Goal: Task Accomplishment & Management: Use online tool/utility

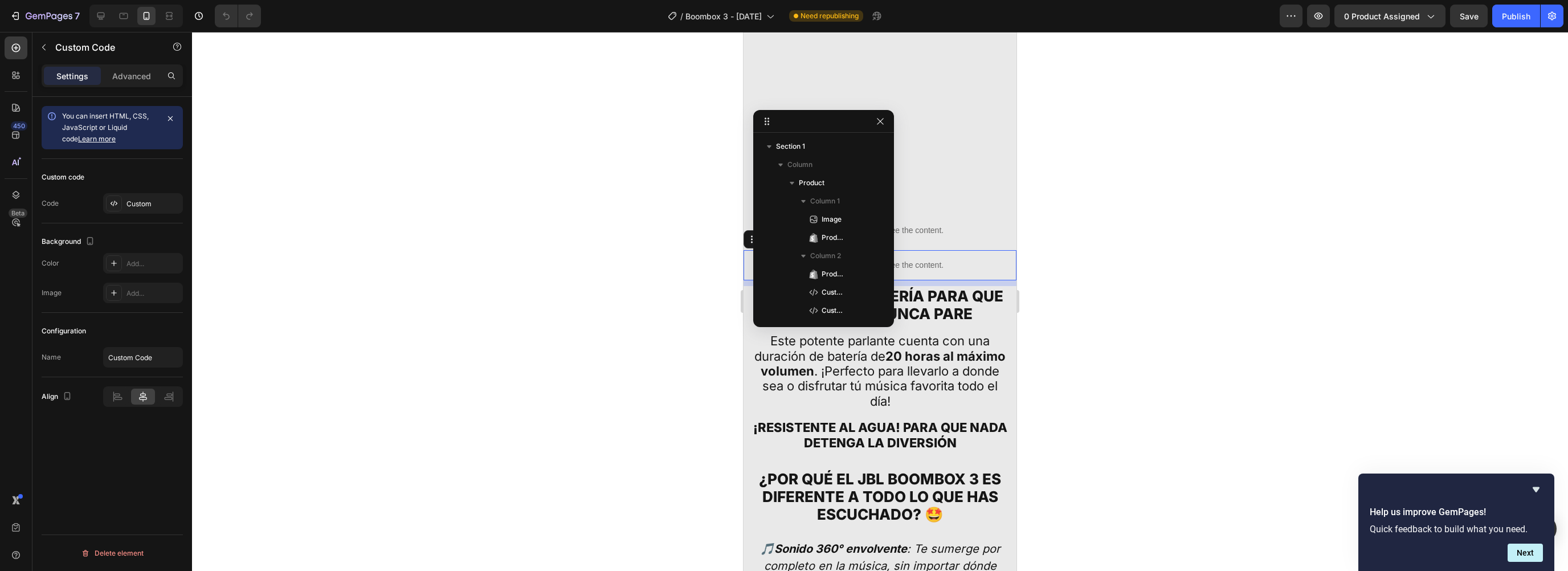
scroll to position [675, 0]
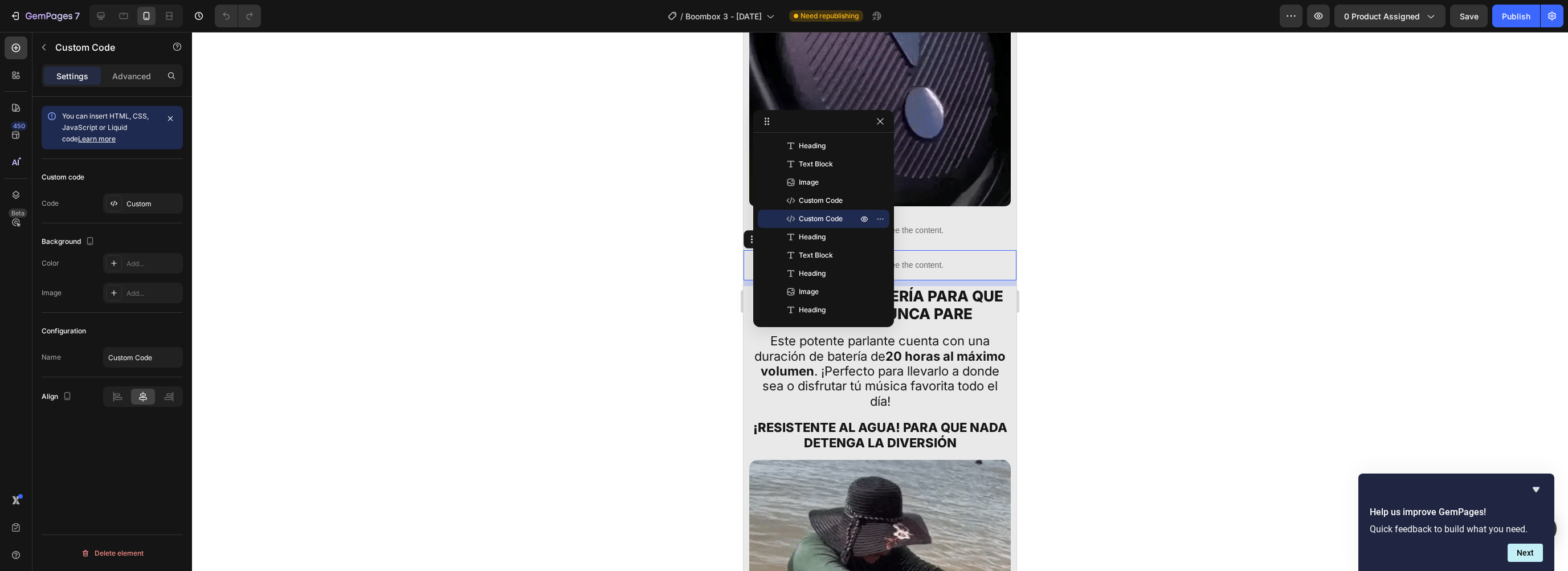
drag, startPoint x: 578, startPoint y: 176, endPoint x: 574, endPoint y: 187, distance: 11.7
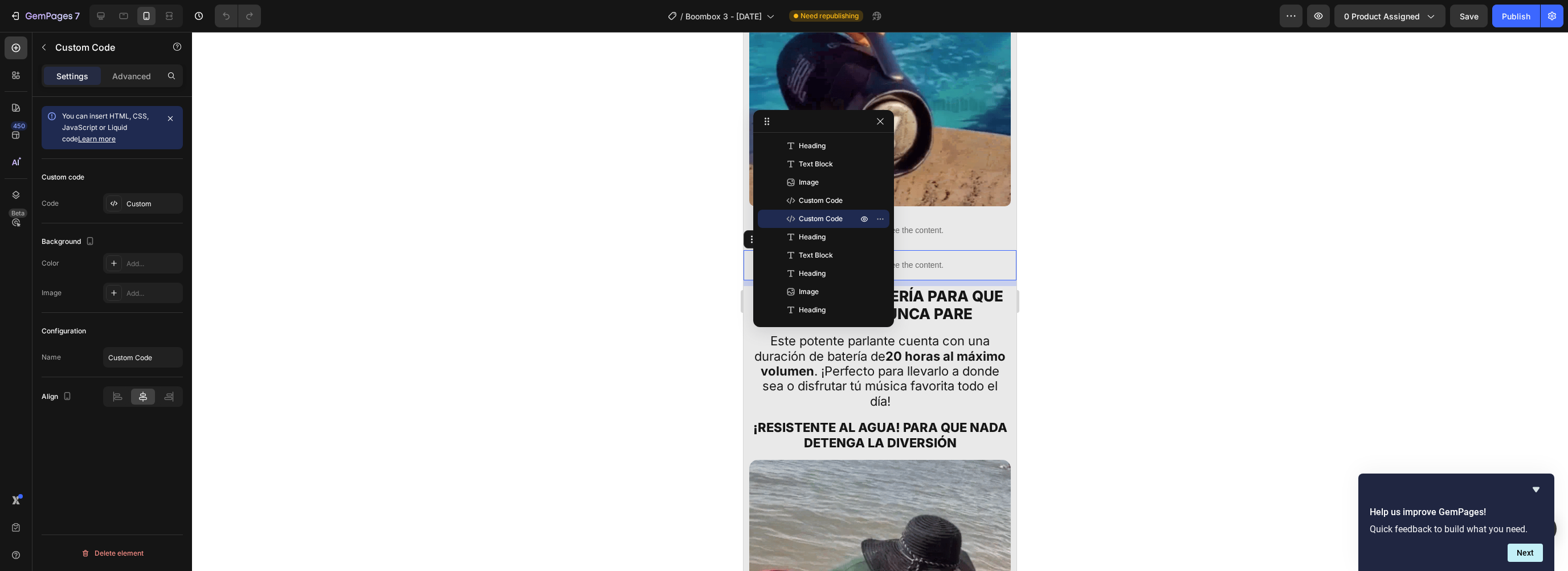
click at [574, 183] on div at bounding box center [880, 301] width 1376 height 539
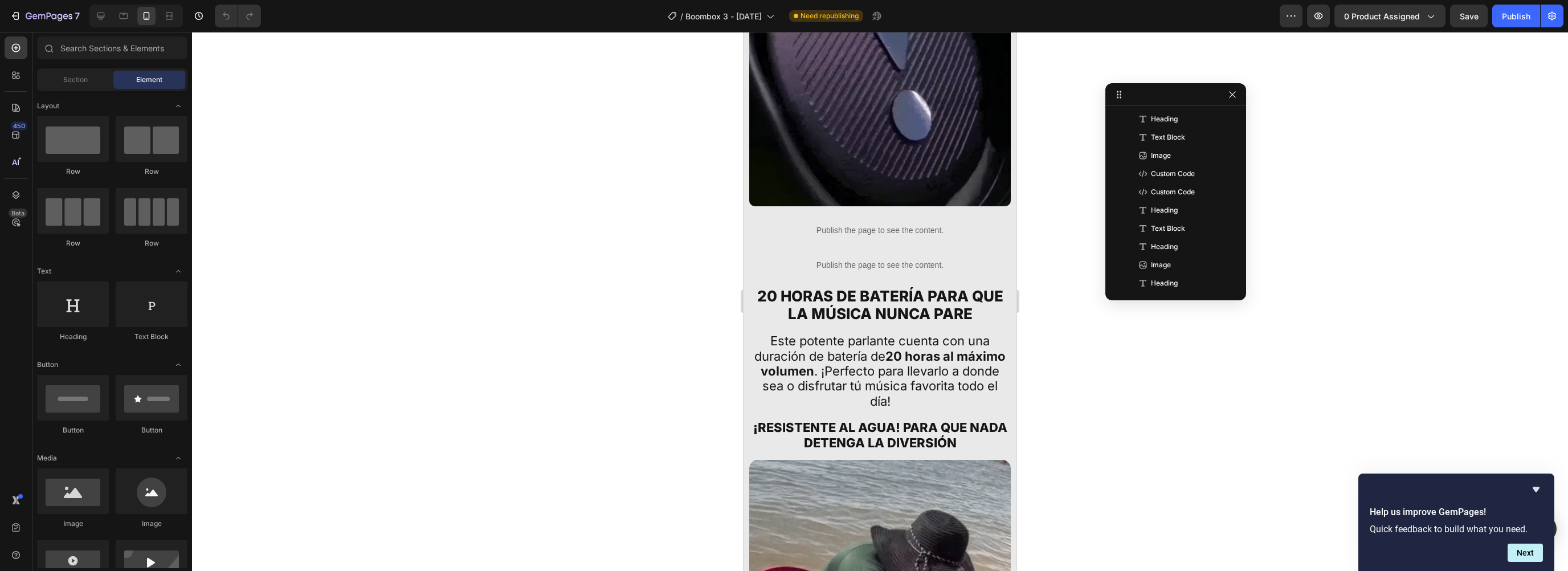
drag, startPoint x: 828, startPoint y: 118, endPoint x: 1190, endPoint y: 87, distance: 363.3
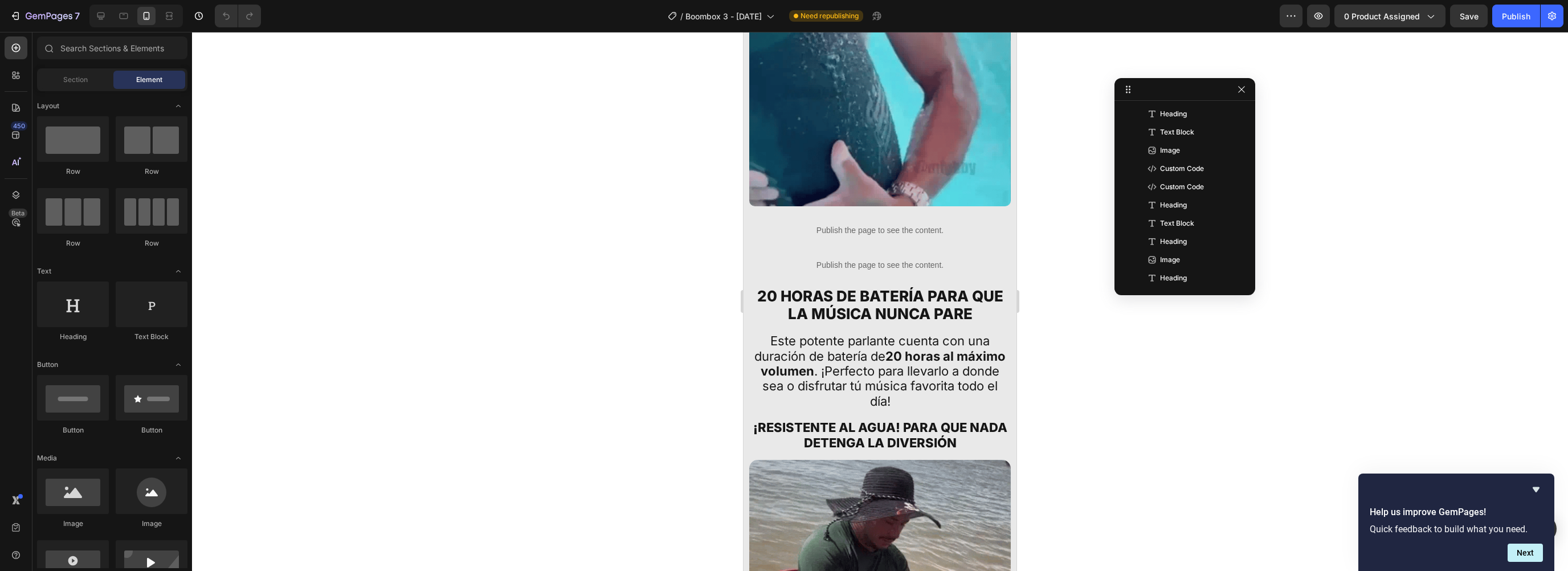
click at [1118, 356] on div at bounding box center [880, 301] width 1376 height 539
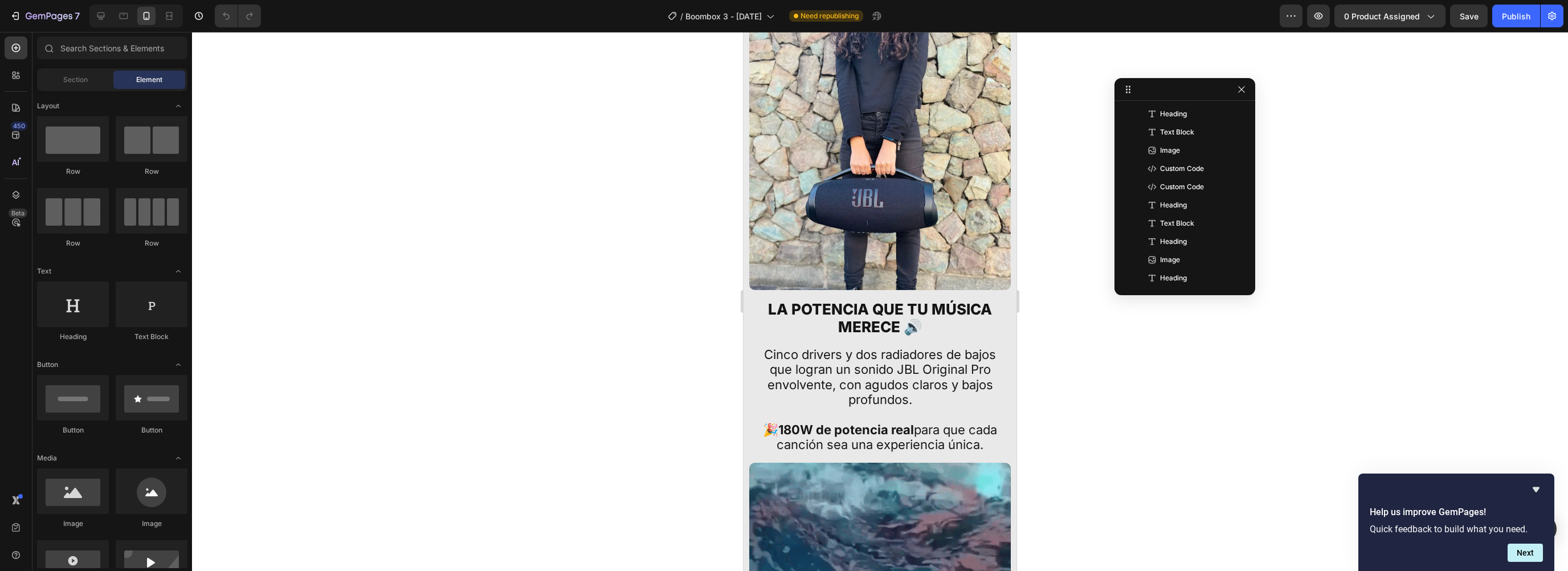
scroll to position [1840, 0]
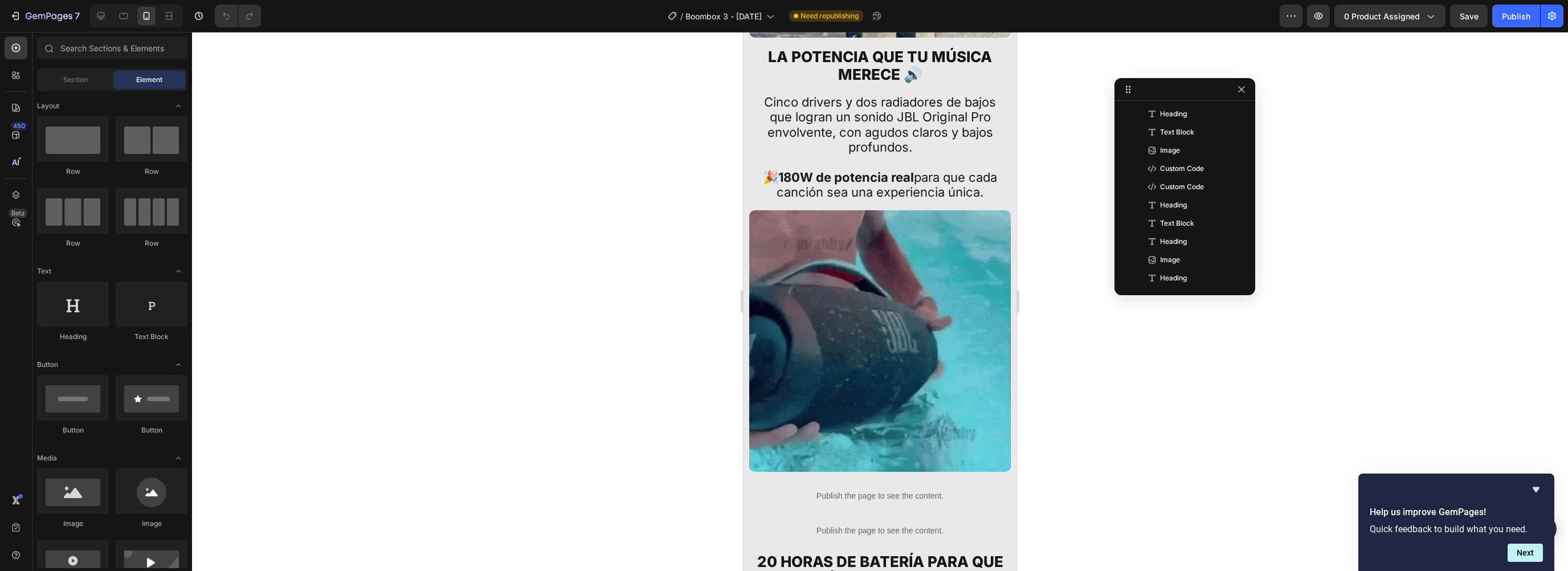
click at [1103, 386] on div at bounding box center [880, 301] width 1376 height 539
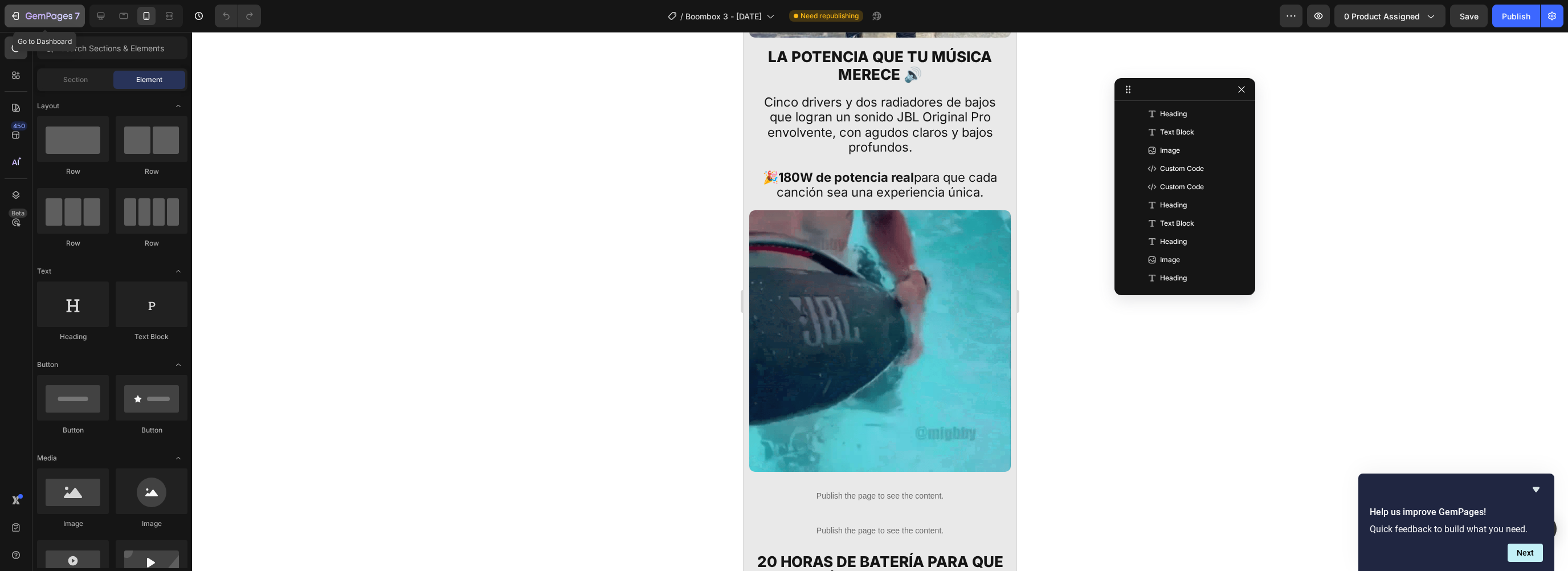
click at [13, 15] on icon "button" at bounding box center [15, 16] width 11 height 11
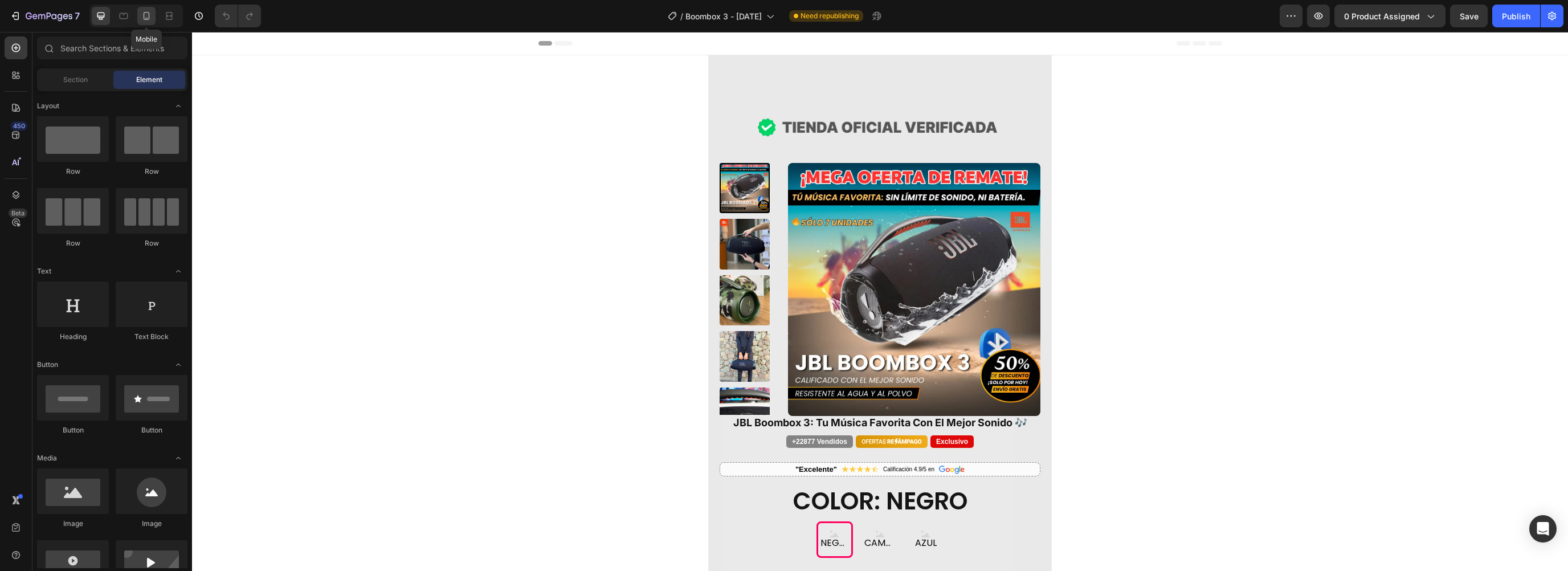
click at [147, 24] on div at bounding box center [146, 16] width 18 height 18
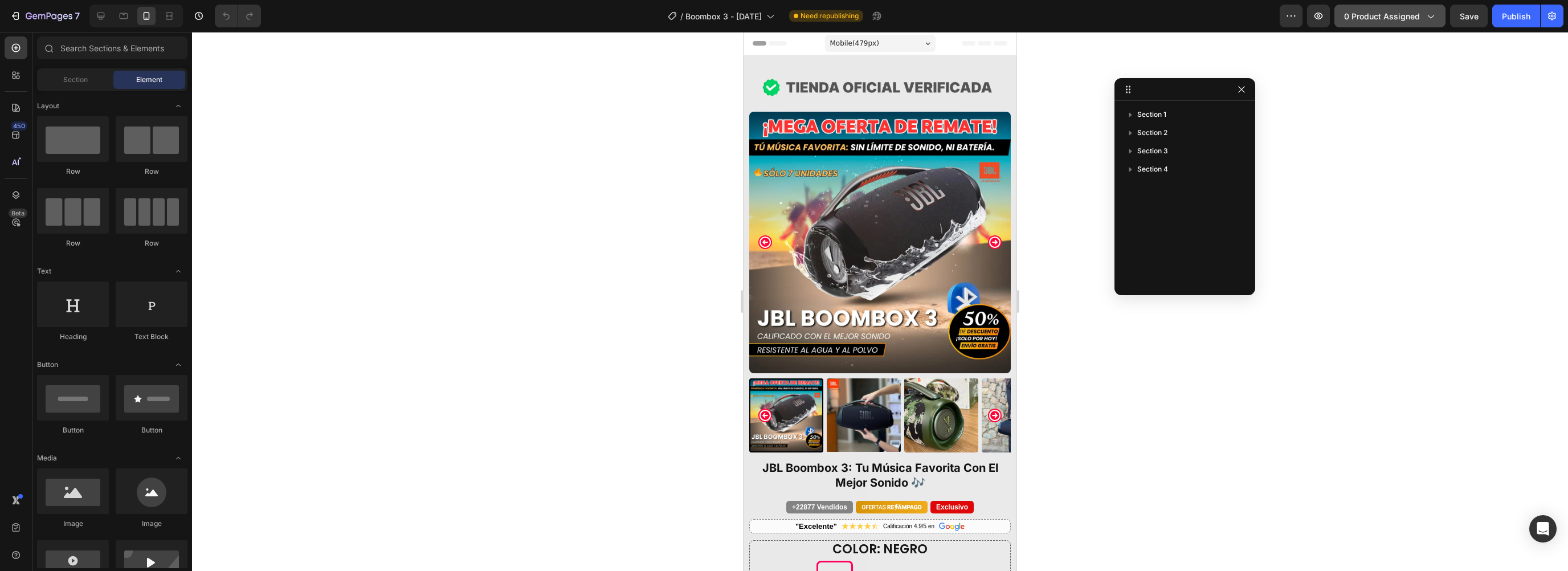
click at [1408, 27] on button "0 product assigned" at bounding box center [1390, 16] width 111 height 23
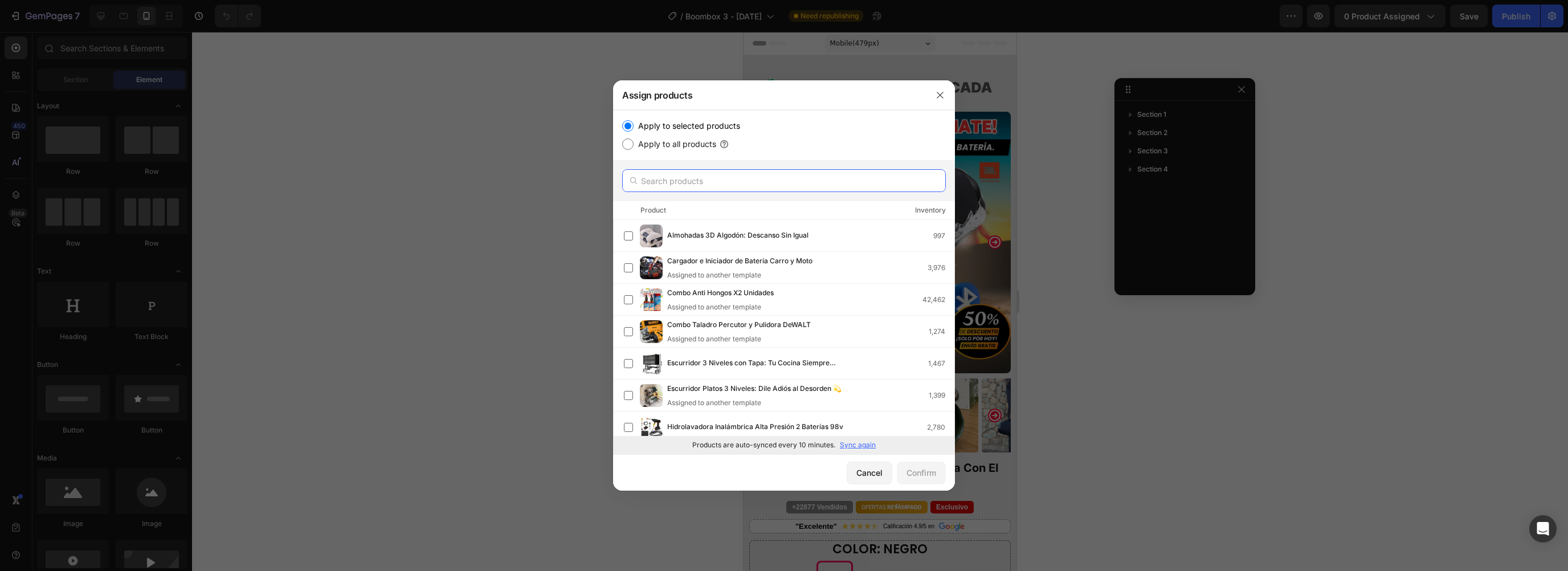
click at [800, 176] on input "text" at bounding box center [784, 181] width 323 height 23
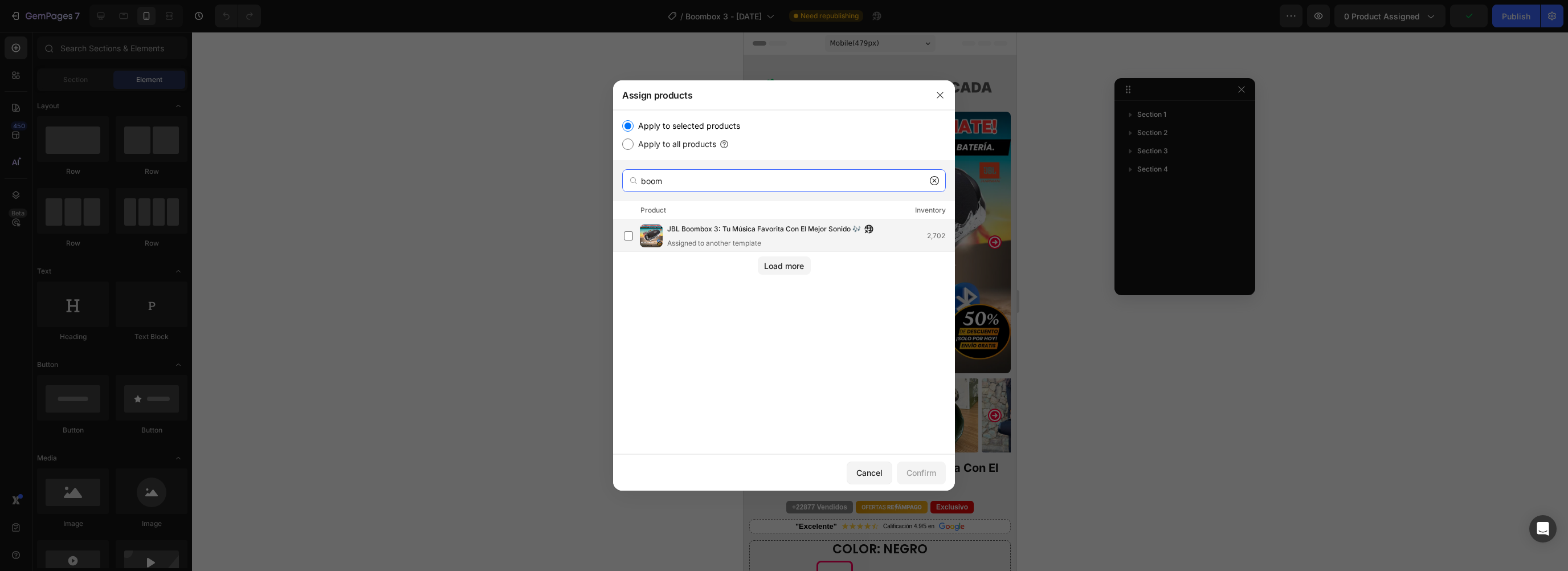
type input "boom"
click at [737, 229] on span "JBL Boombox 3: Tu Música Favorita Con El Mejor Sonido 🎶" at bounding box center [764, 230] width 194 height 13
click at [926, 465] on button "Confirm" at bounding box center [921, 473] width 49 height 23
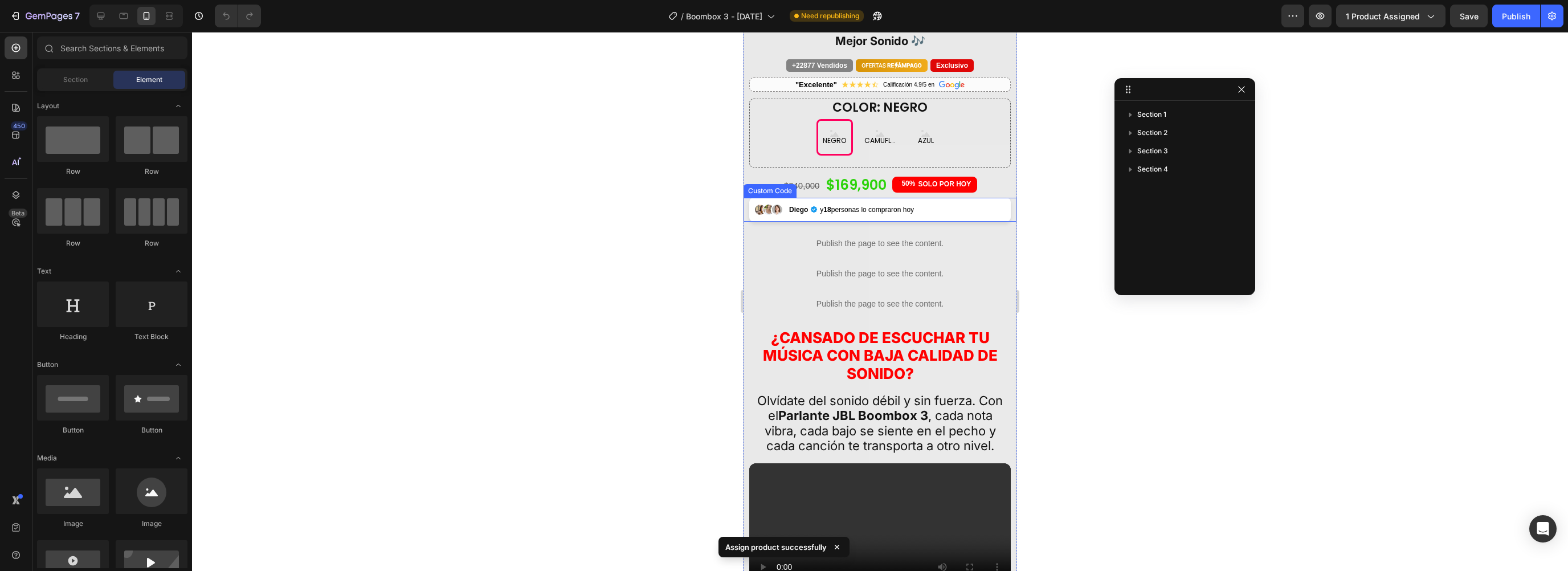
scroll to position [492, 0]
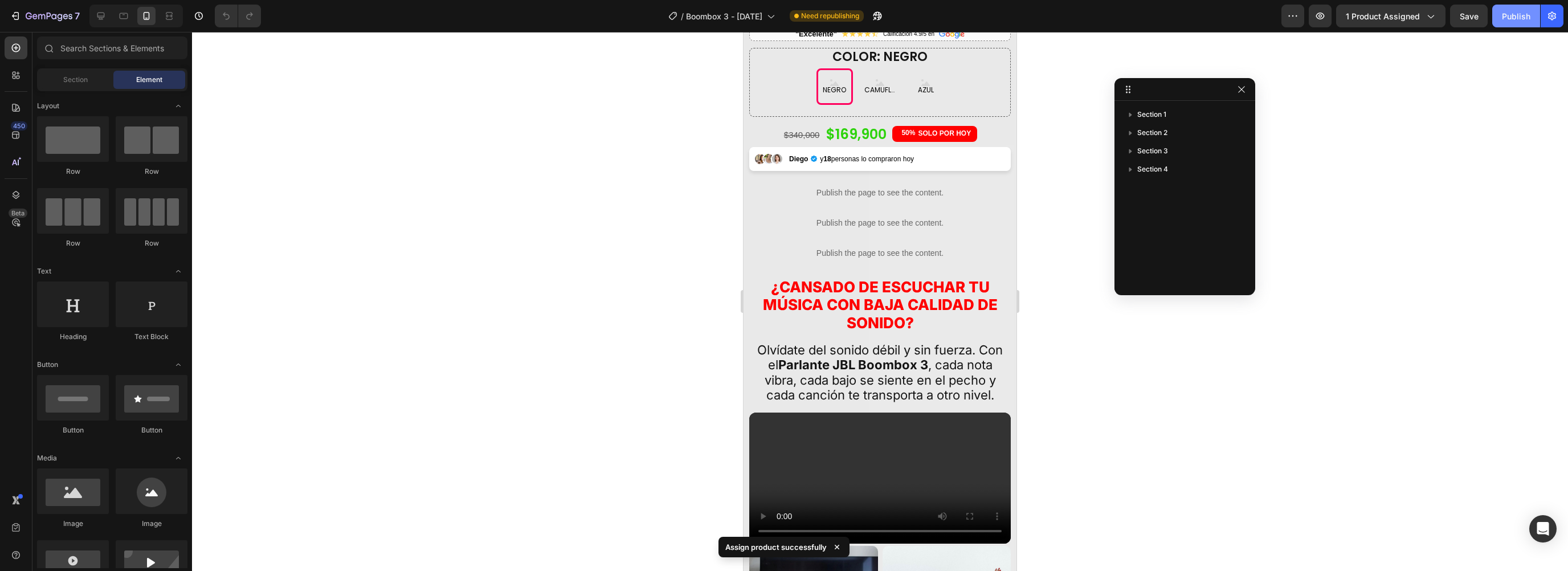
click at [1522, 19] on div "Publish" at bounding box center [1516, 16] width 29 height 12
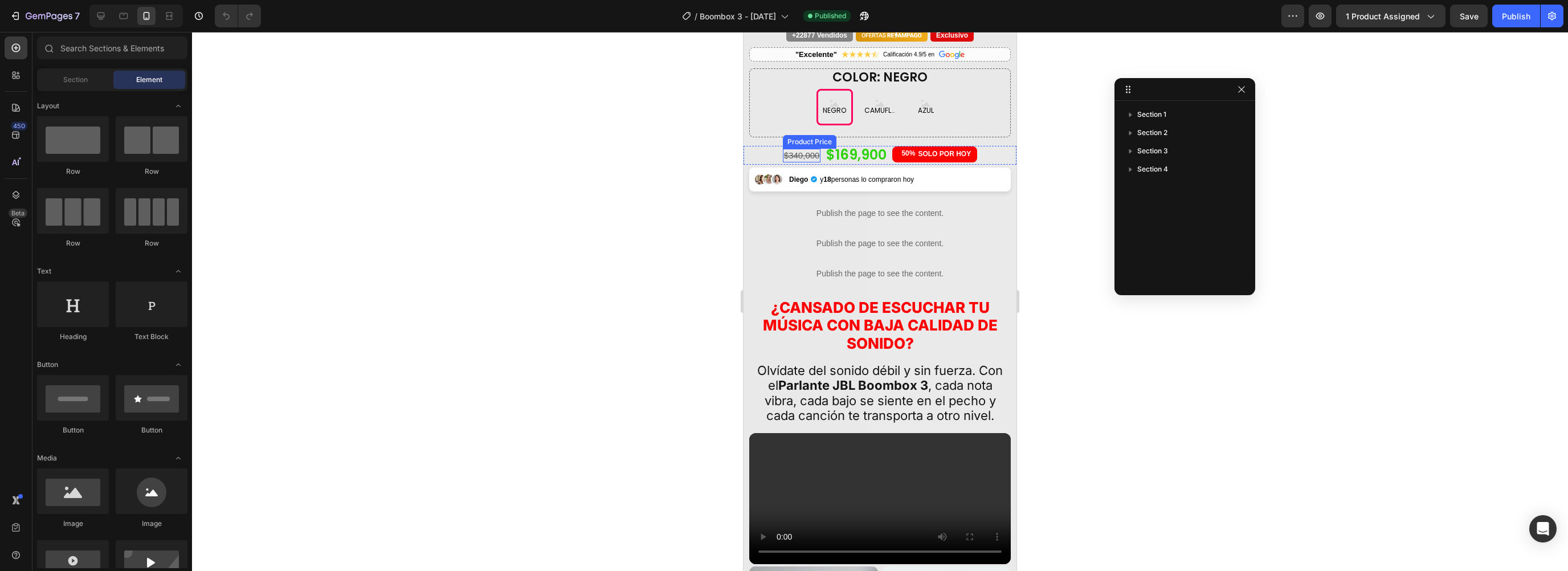
scroll to position [466, 0]
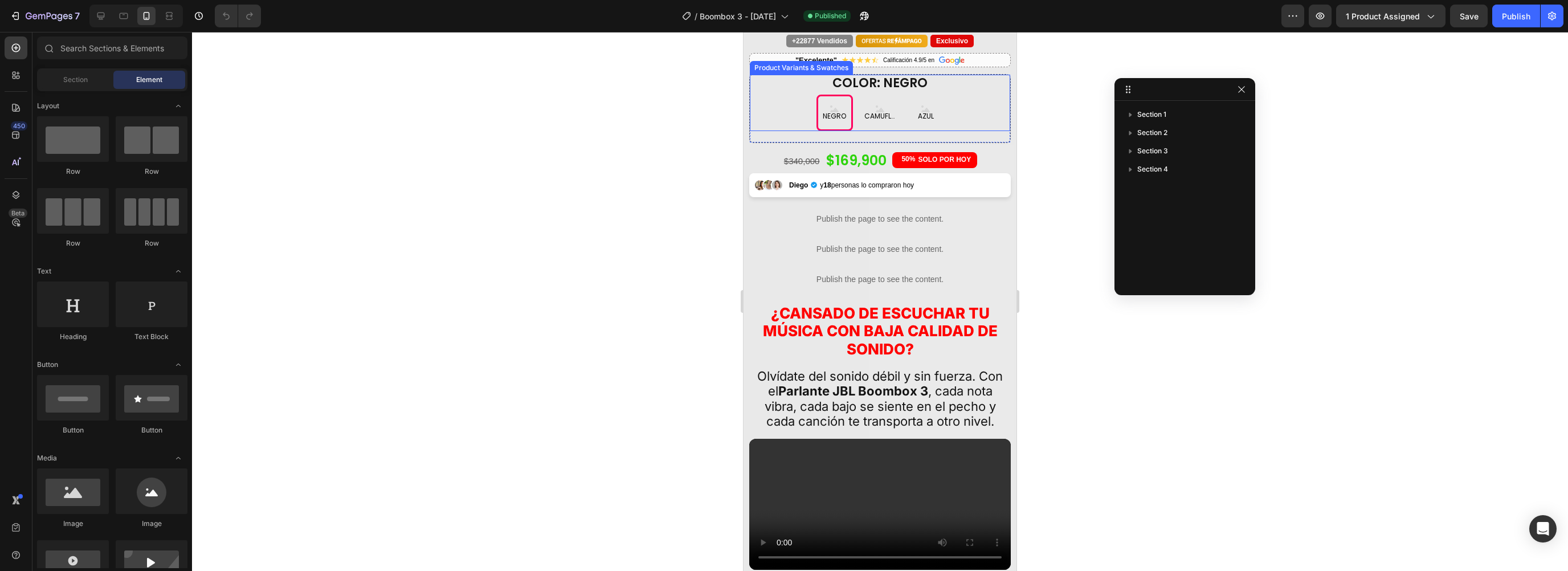
click at [784, 122] on div "NEGRO NEGRO NEGRO CAMUFLADO CAMUFLADO CAMUFLADO AZUL AZUL AZUL" at bounding box center [880, 113] width 260 height 36
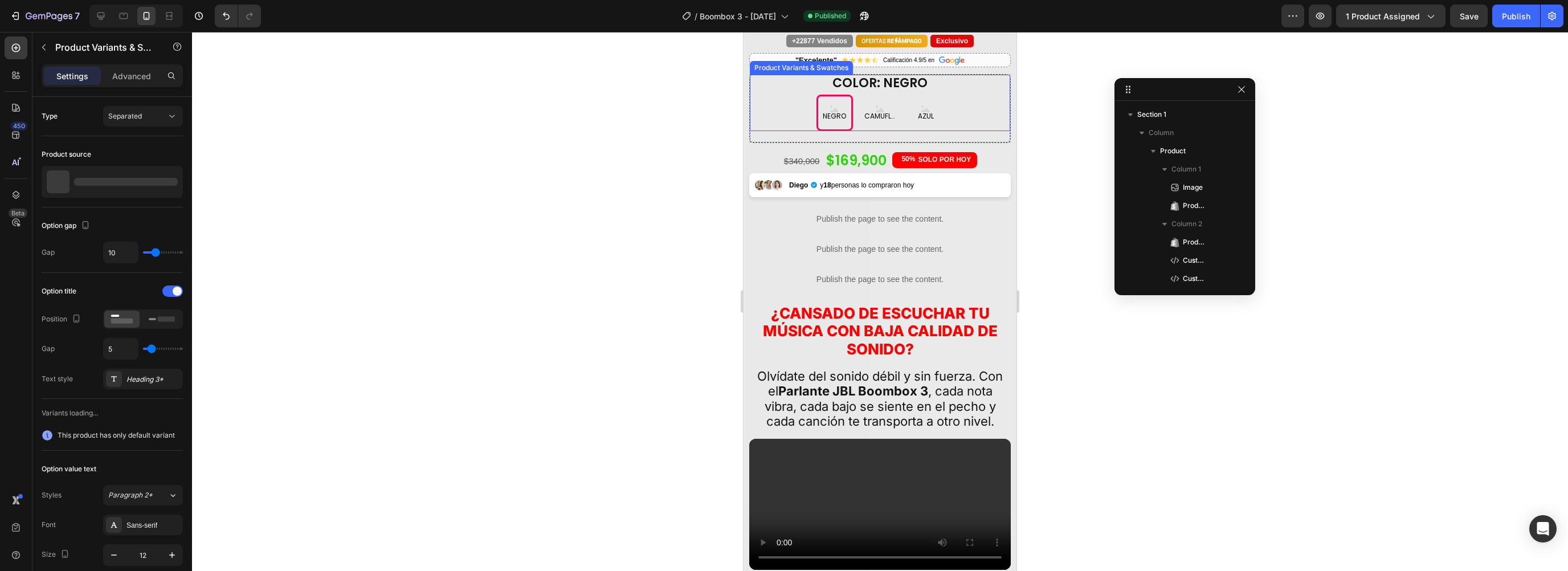
scroll to position [182, 0]
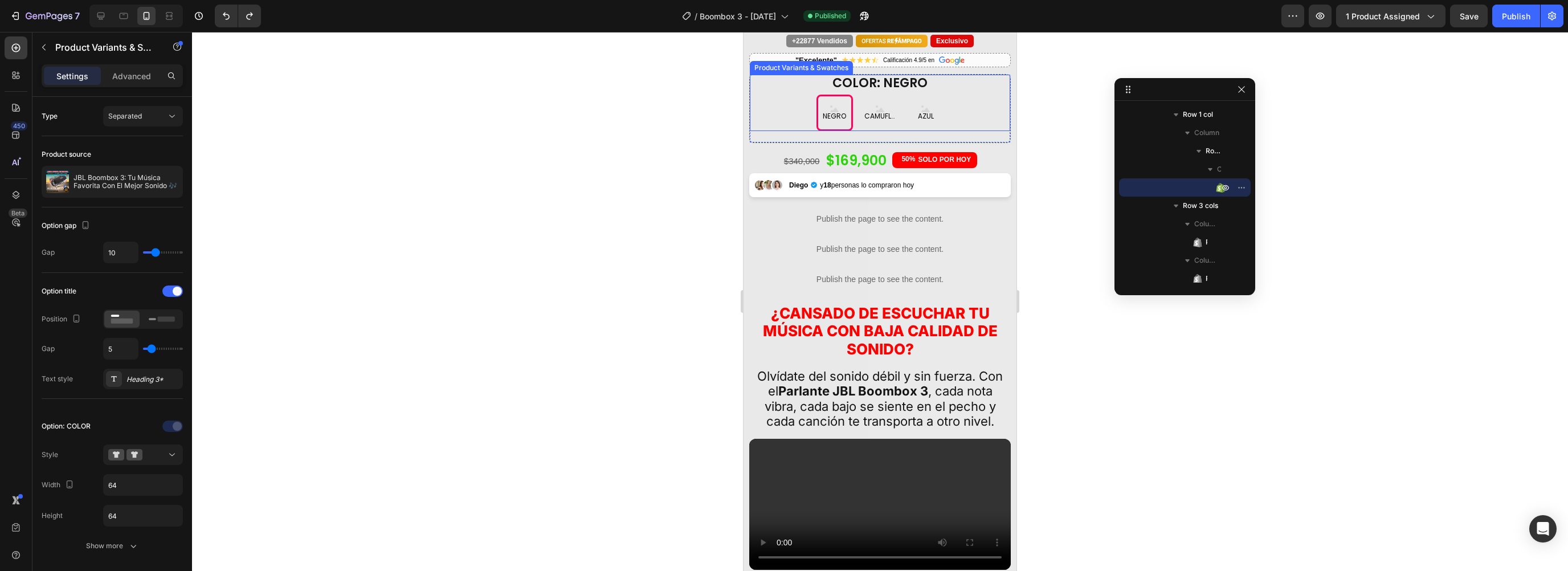
click at [772, 119] on div "NEGRO NEGRO NEGRO CAMUFLADO CAMUFLADO CAMUFLADO AZUL AZUL AZUL" at bounding box center [880, 113] width 260 height 36
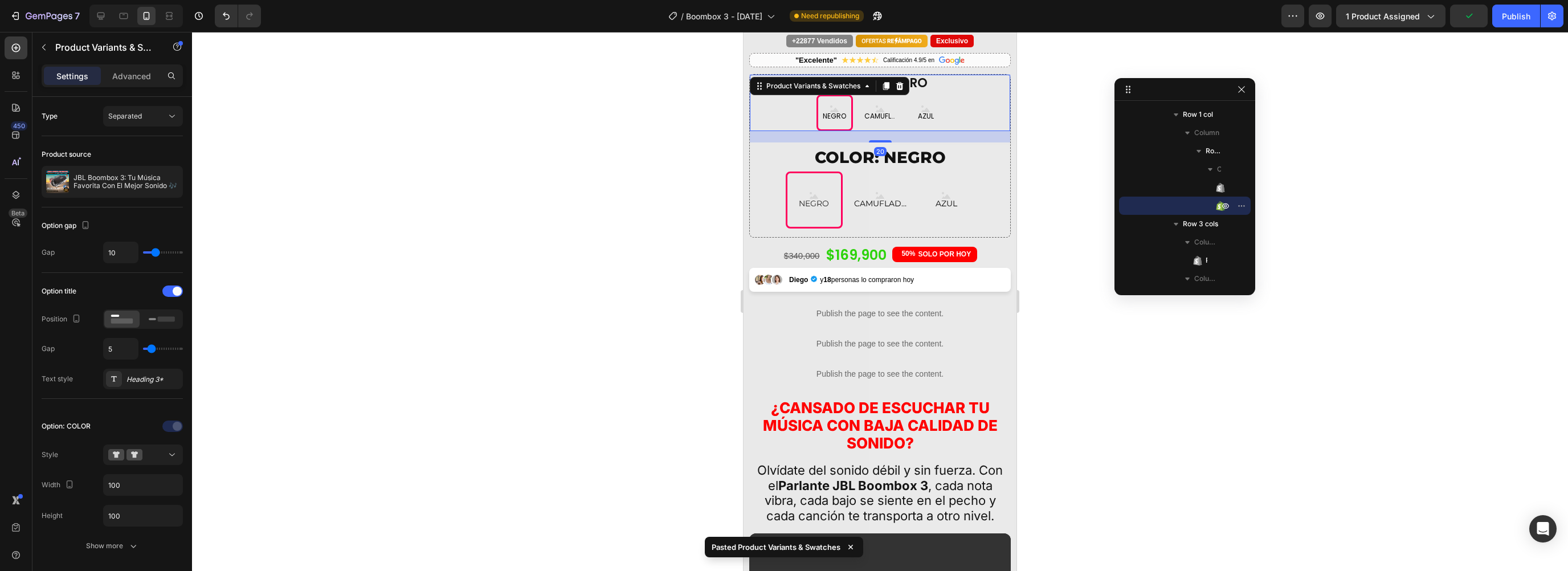
click at [780, 99] on div "NEGRO NEGRO NEGRO CAMUFLADO CAMUFLADO CAMUFLADO AZUL AZUL AZUL" at bounding box center [880, 113] width 260 height 36
click at [898, 82] on icon at bounding box center [900, 86] width 8 height 8
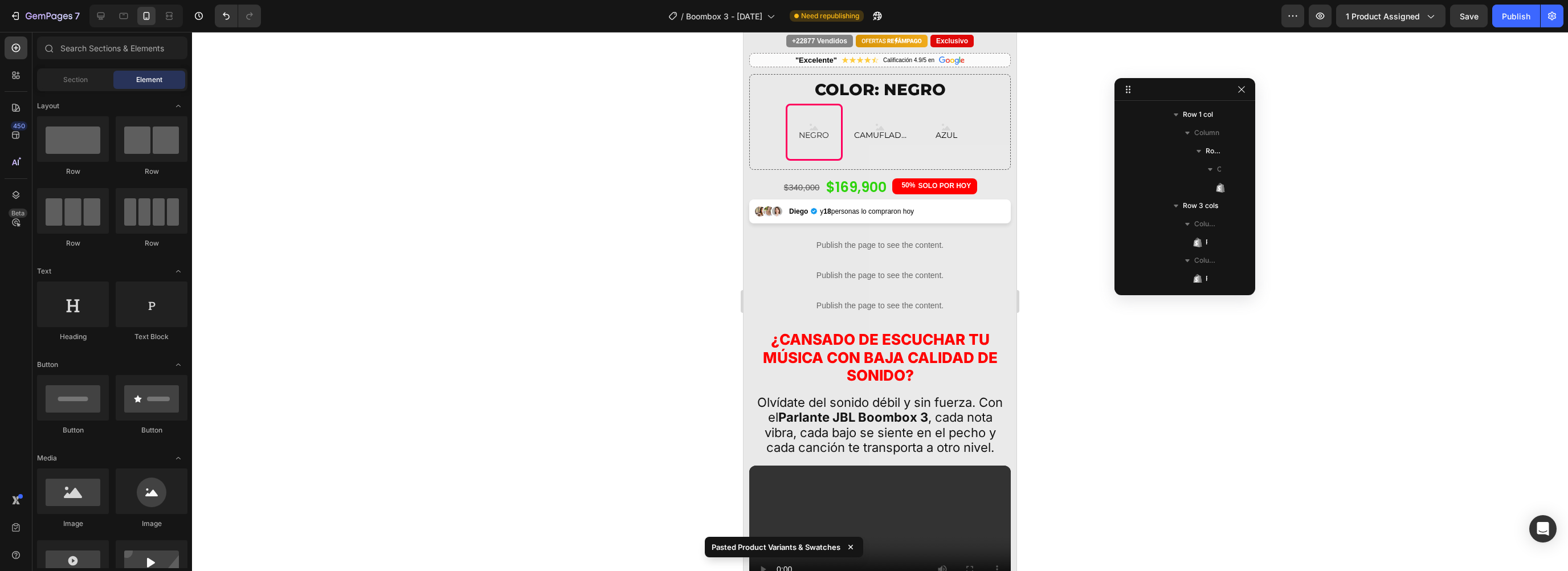
click at [1056, 52] on div at bounding box center [880, 301] width 1376 height 539
click at [846, 178] on div "$169,900" at bounding box center [856, 188] width 62 height 19
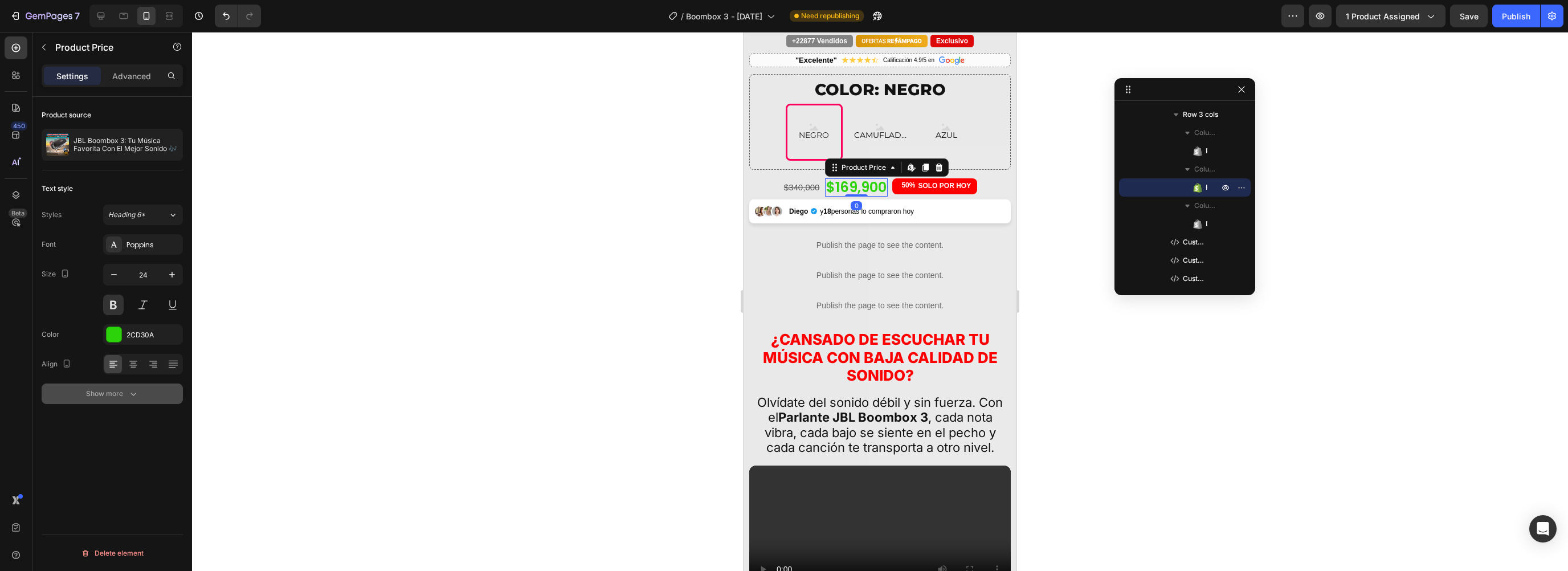
click at [109, 400] on button "Show more" at bounding box center [112, 393] width 141 height 20
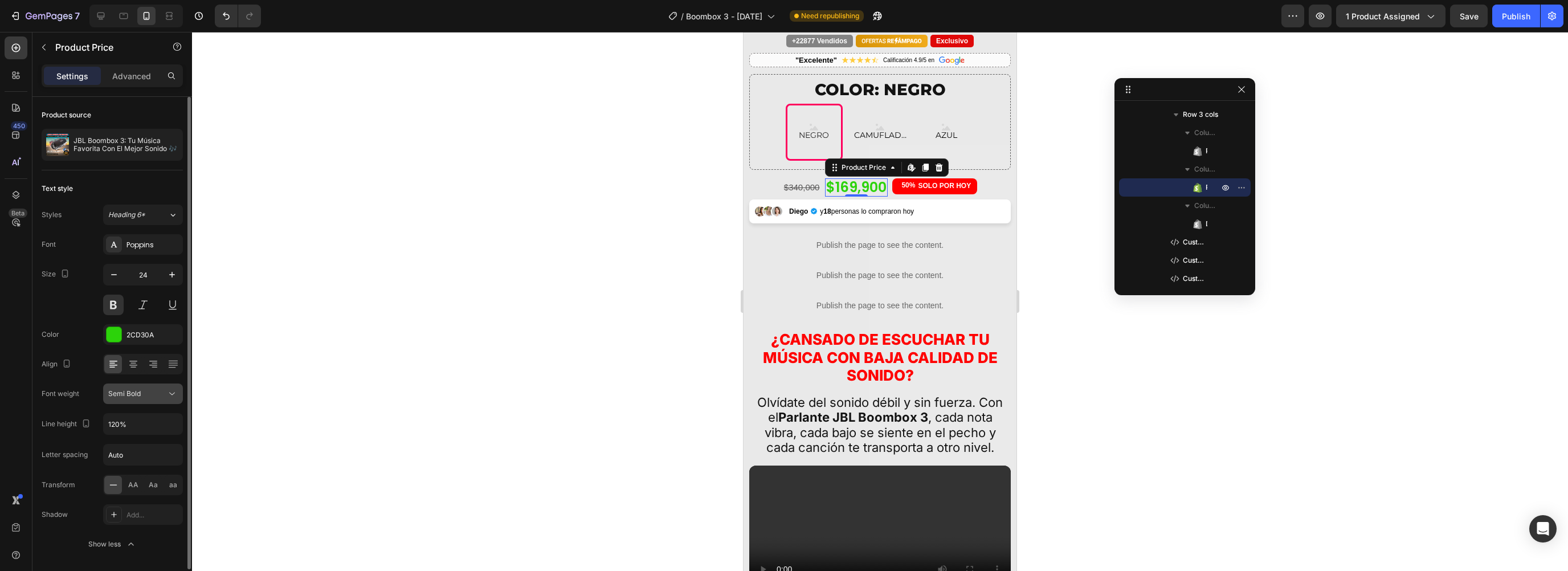
click at [122, 383] on button "Semi Bold" at bounding box center [143, 393] width 80 height 20
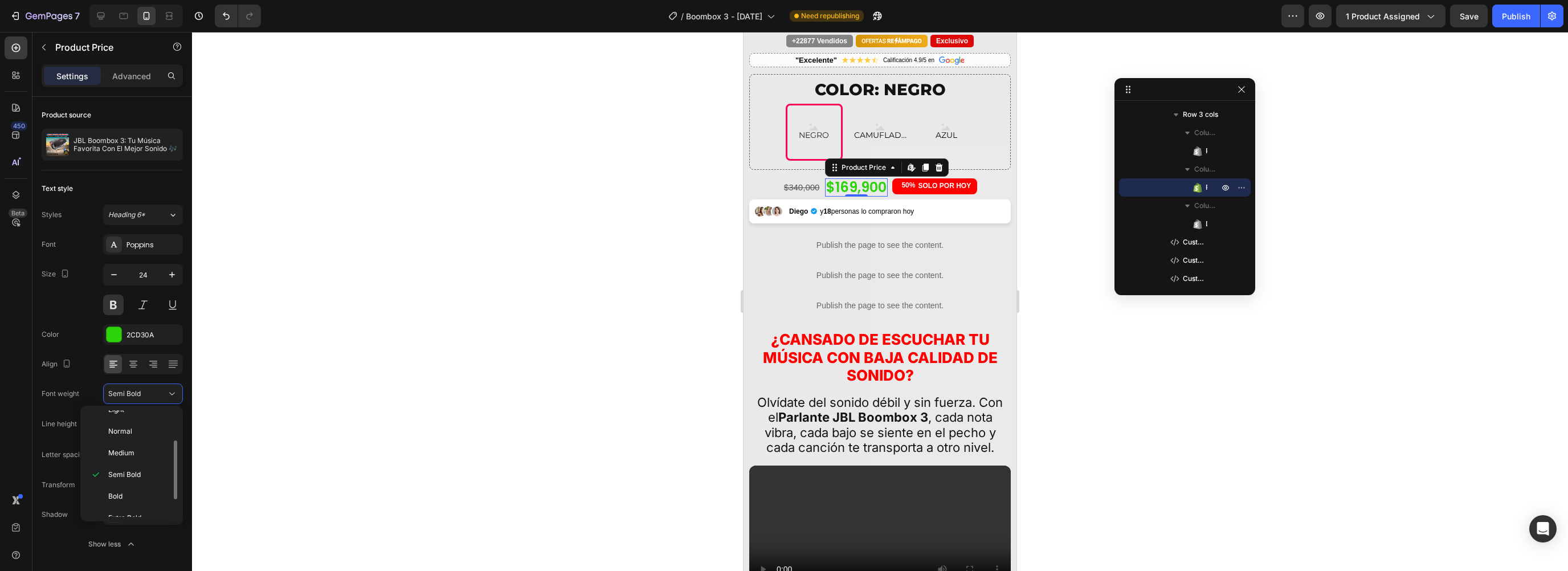
scroll to position [86, 0]
click at [129, 481] on span "Extra Bold" at bounding box center [125, 486] width 33 height 10
click at [1037, 264] on div at bounding box center [880, 301] width 1376 height 539
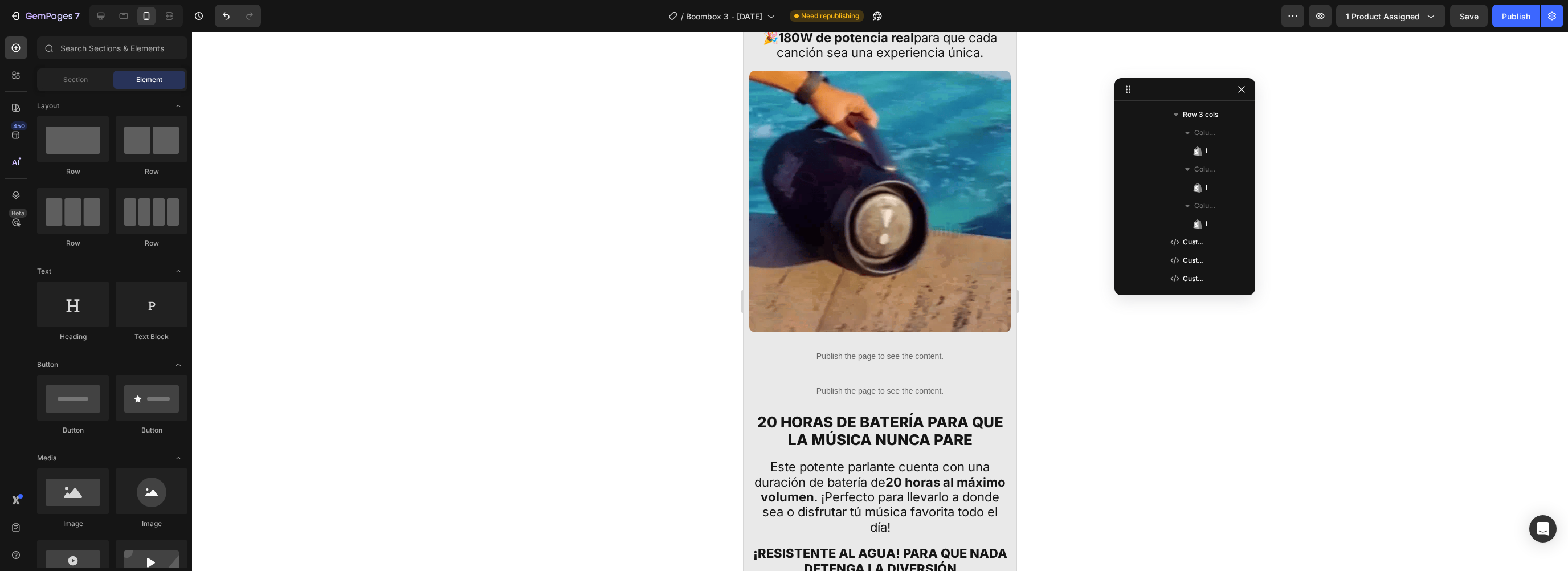
scroll to position [2211, 0]
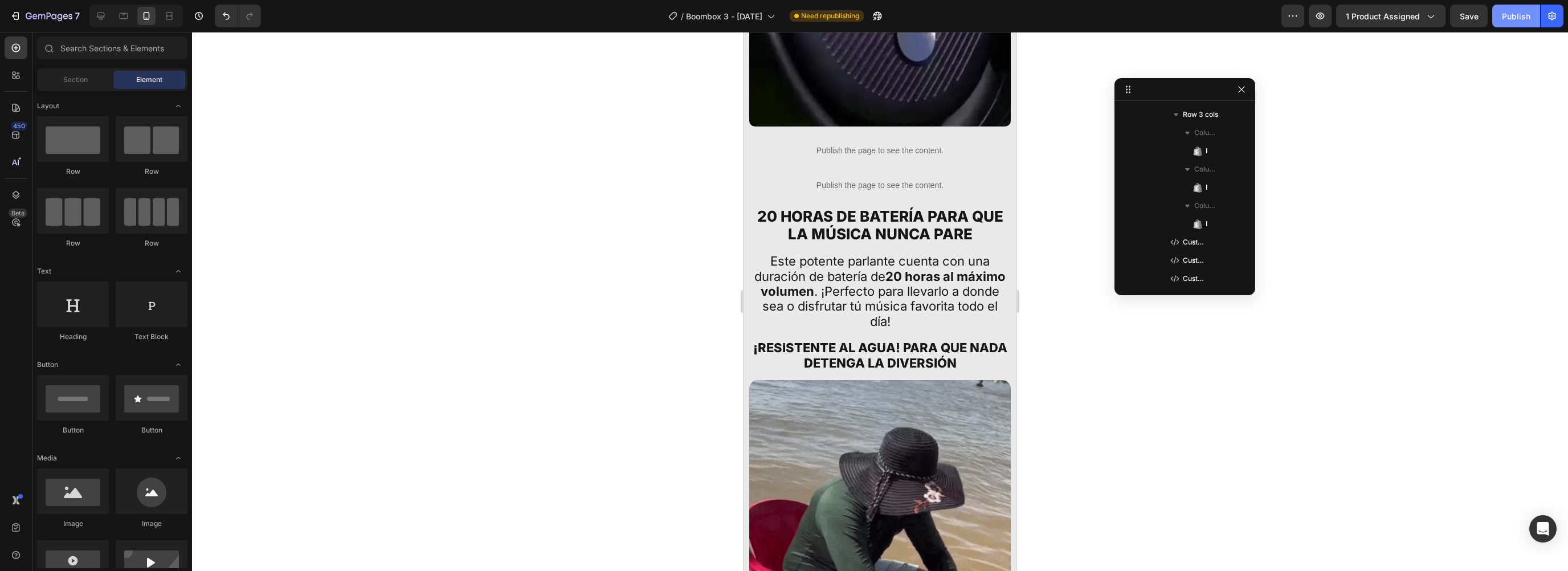
click at [1511, 19] on div "Publish" at bounding box center [1516, 16] width 29 height 12
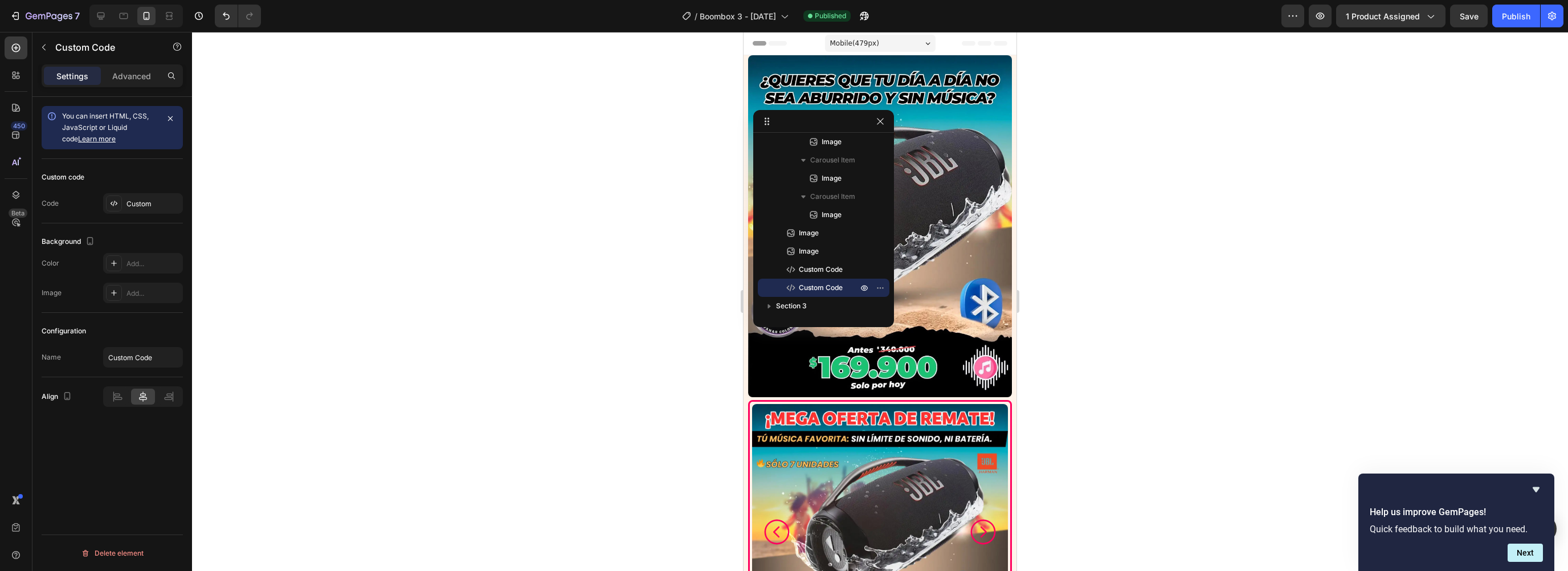
click at [1205, 245] on div at bounding box center [880, 301] width 1376 height 539
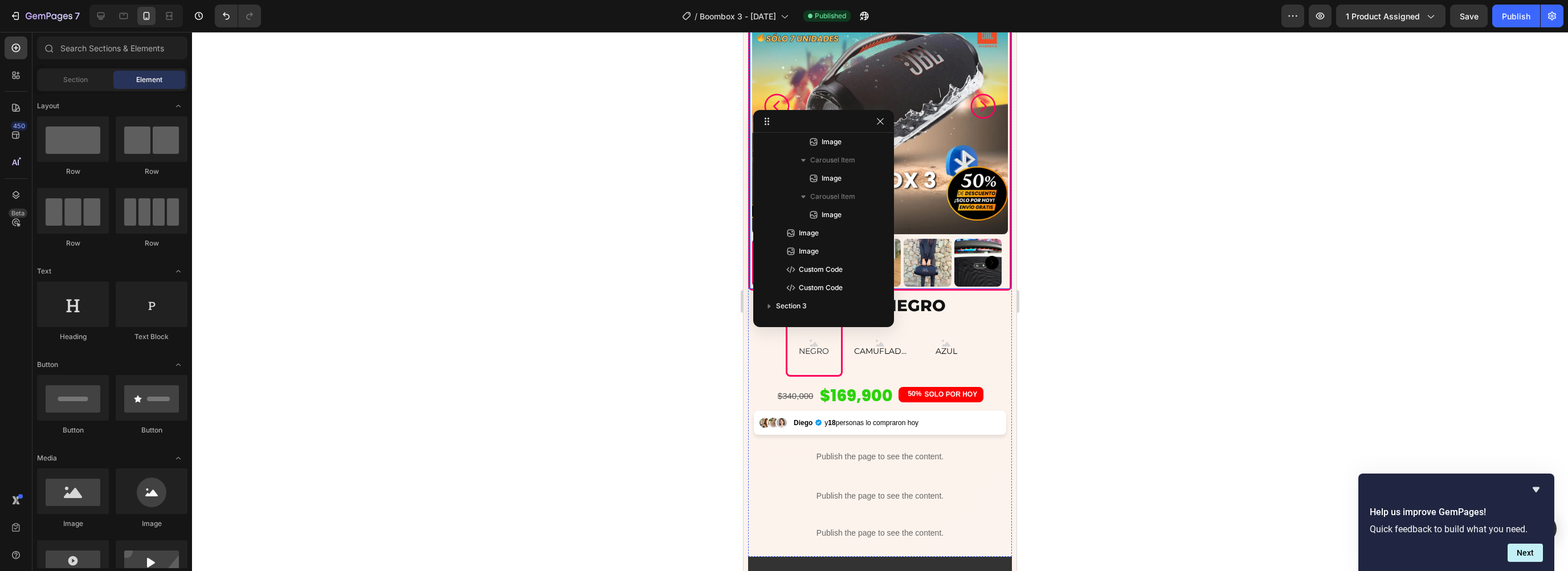
scroll to position [297, 0]
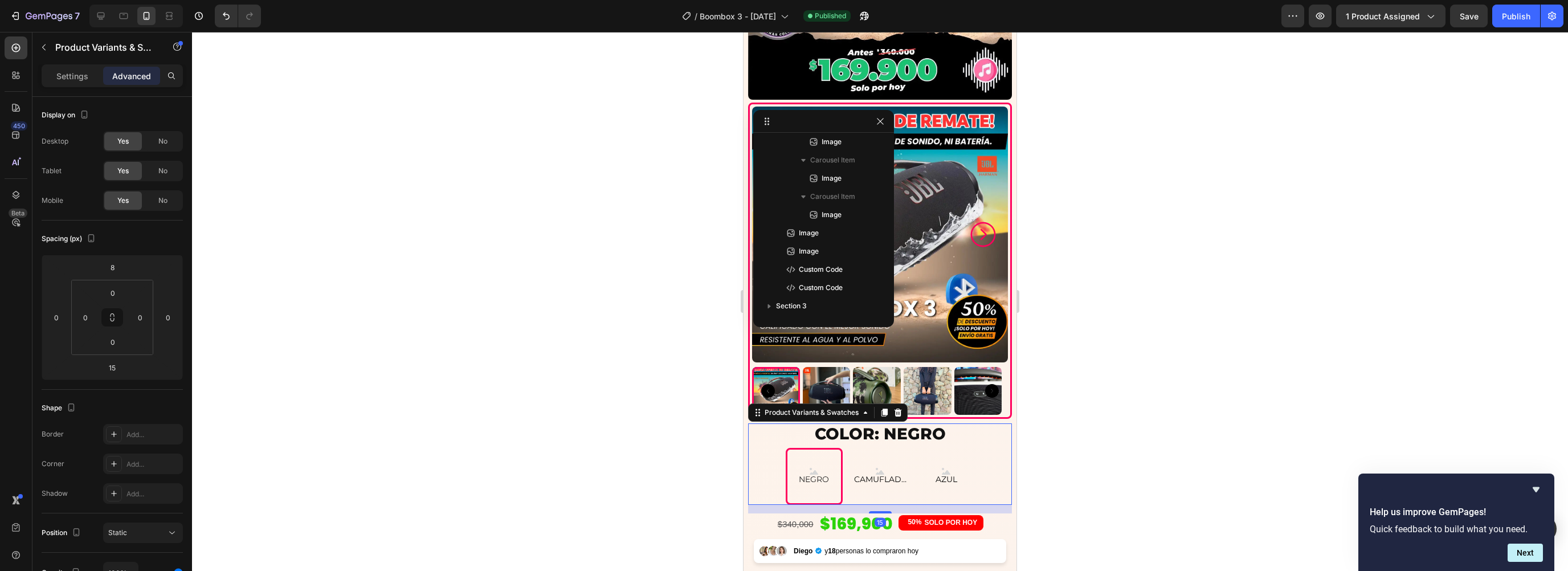
click at [769, 448] on div "NEGRO NEGRO NEGRO CAMUFLADO CAMUFLADO CAMUFLADO AZUL AZUL AZUL" at bounding box center [880, 476] width 264 height 57
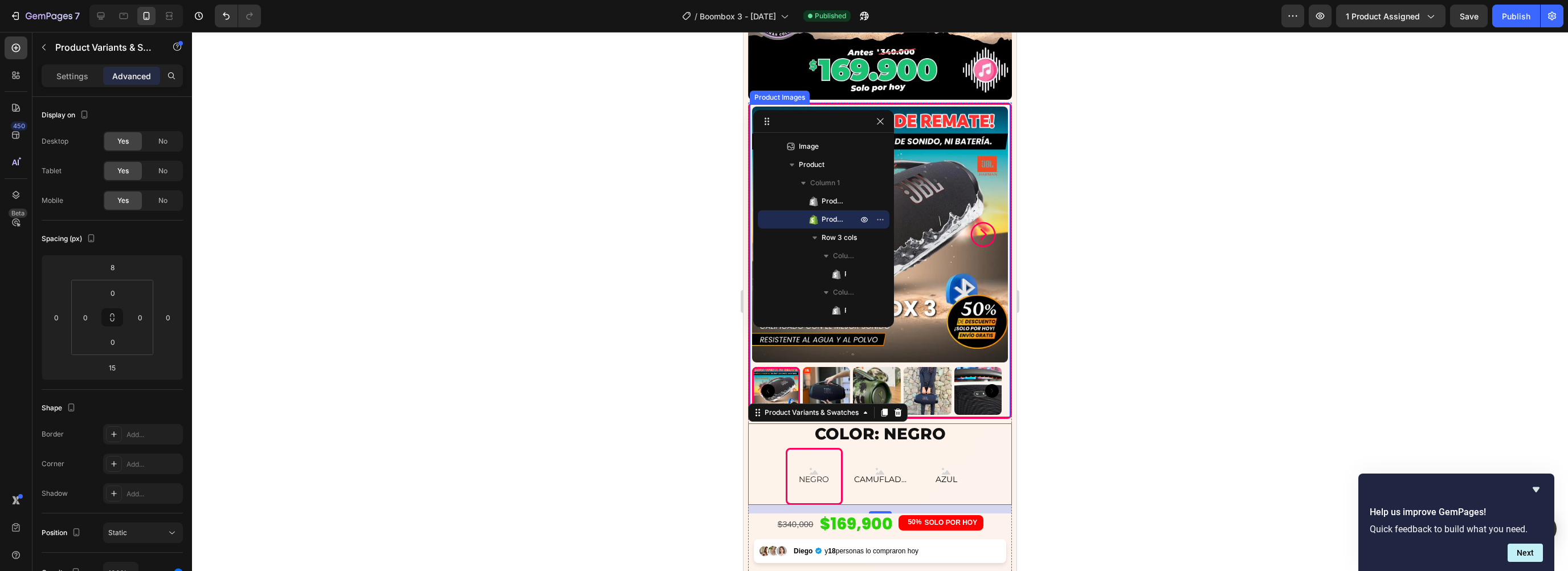
click at [1086, 229] on div at bounding box center [880, 301] width 1376 height 539
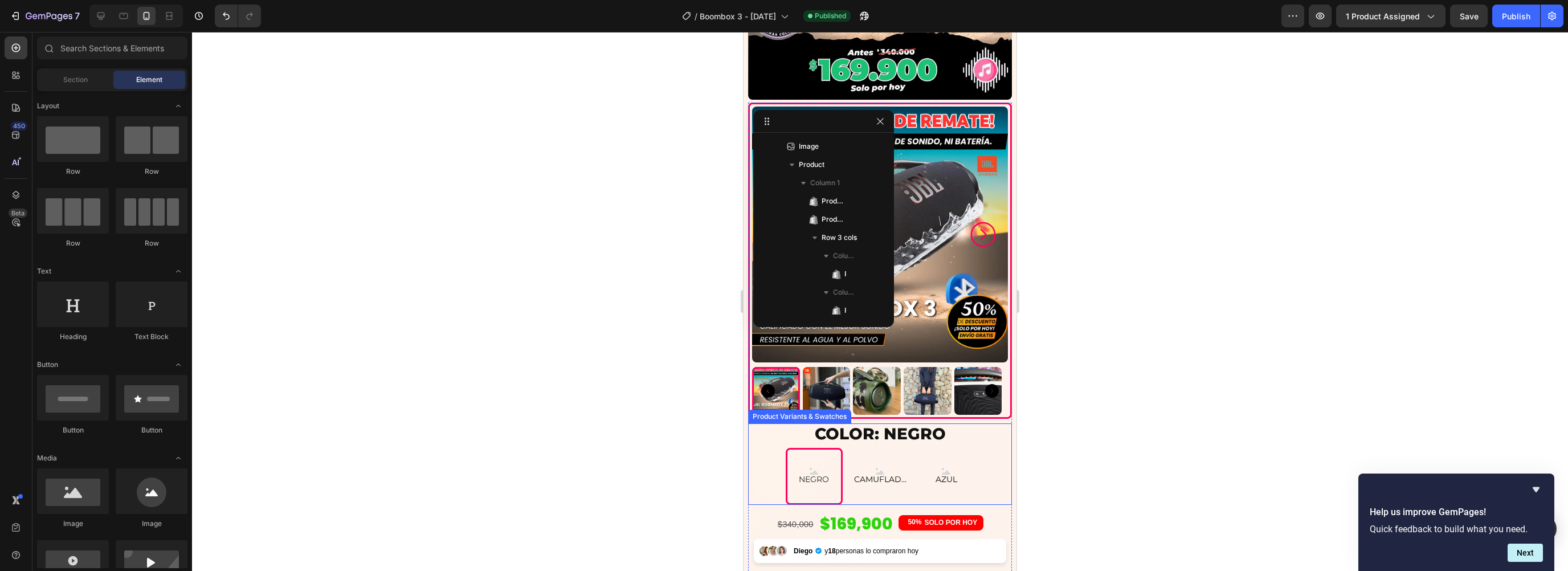
click at [777, 448] on div "NEGRO NEGRO NEGRO CAMUFLADO CAMUFLADO CAMUFLADO AZUL AZUL AZUL" at bounding box center [880, 476] width 264 height 57
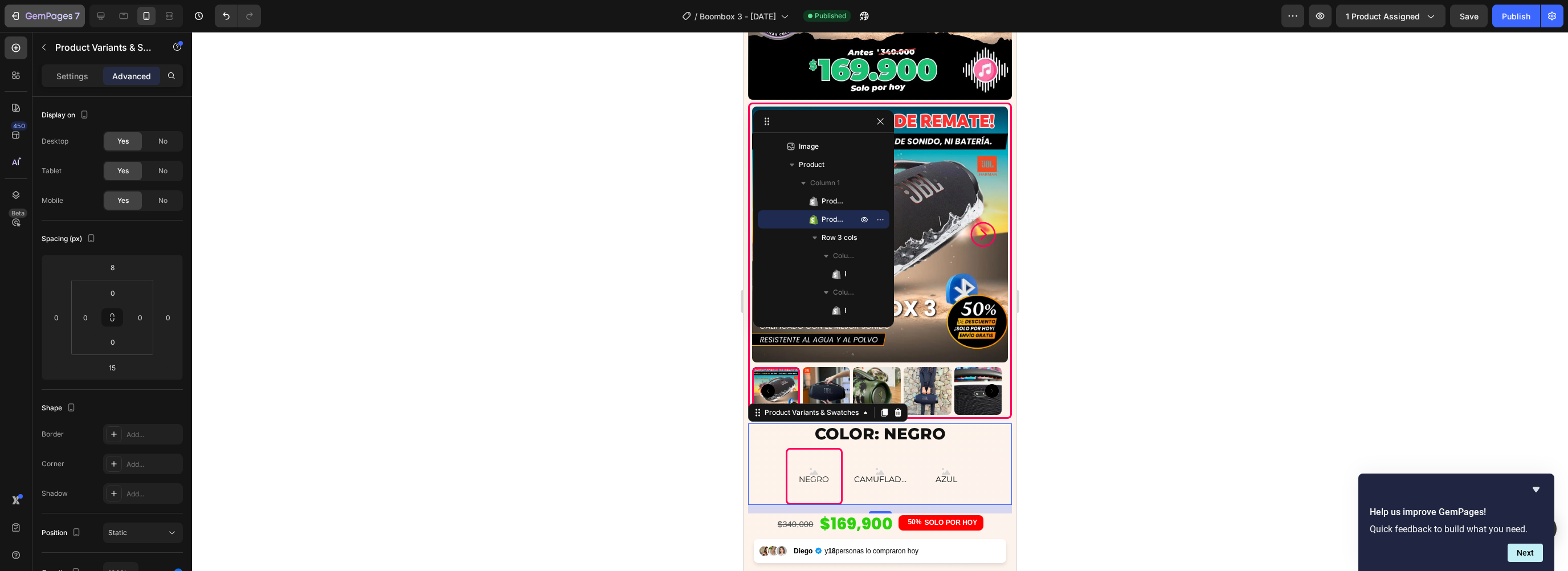
click at [46, 9] on div "7" at bounding box center [52, 15] width 54 height 13
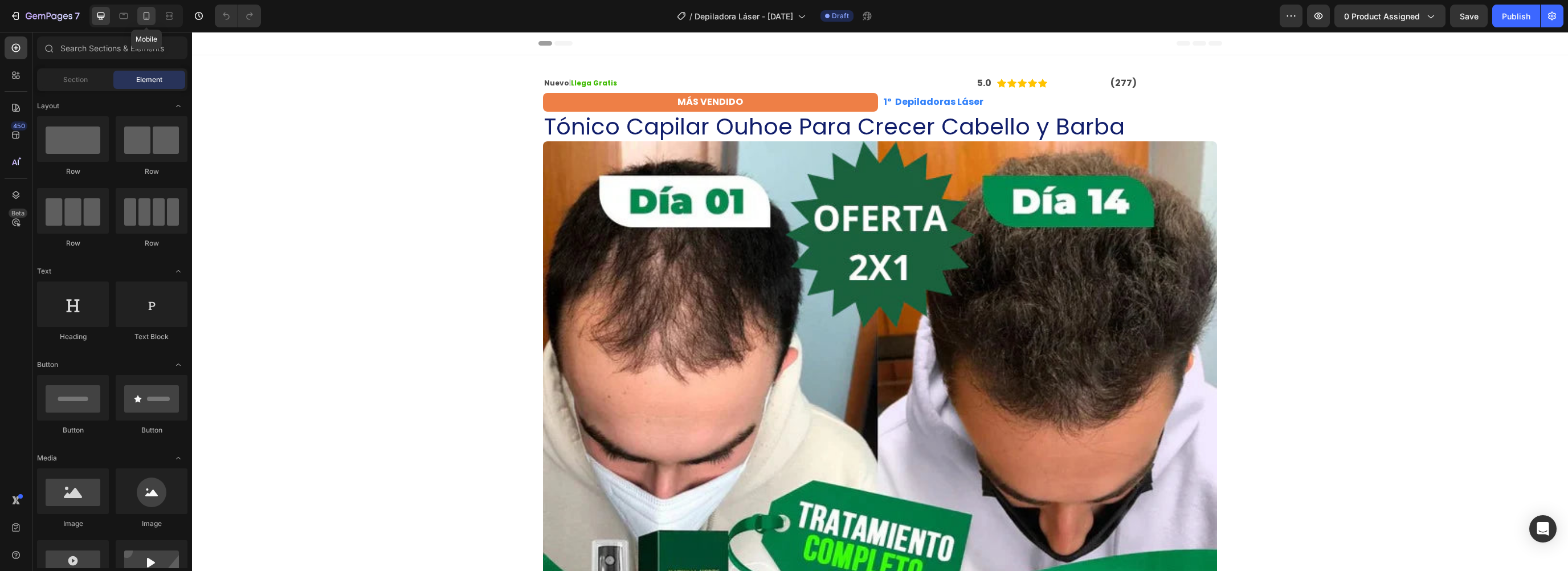
click at [147, 22] on div at bounding box center [146, 16] width 18 height 18
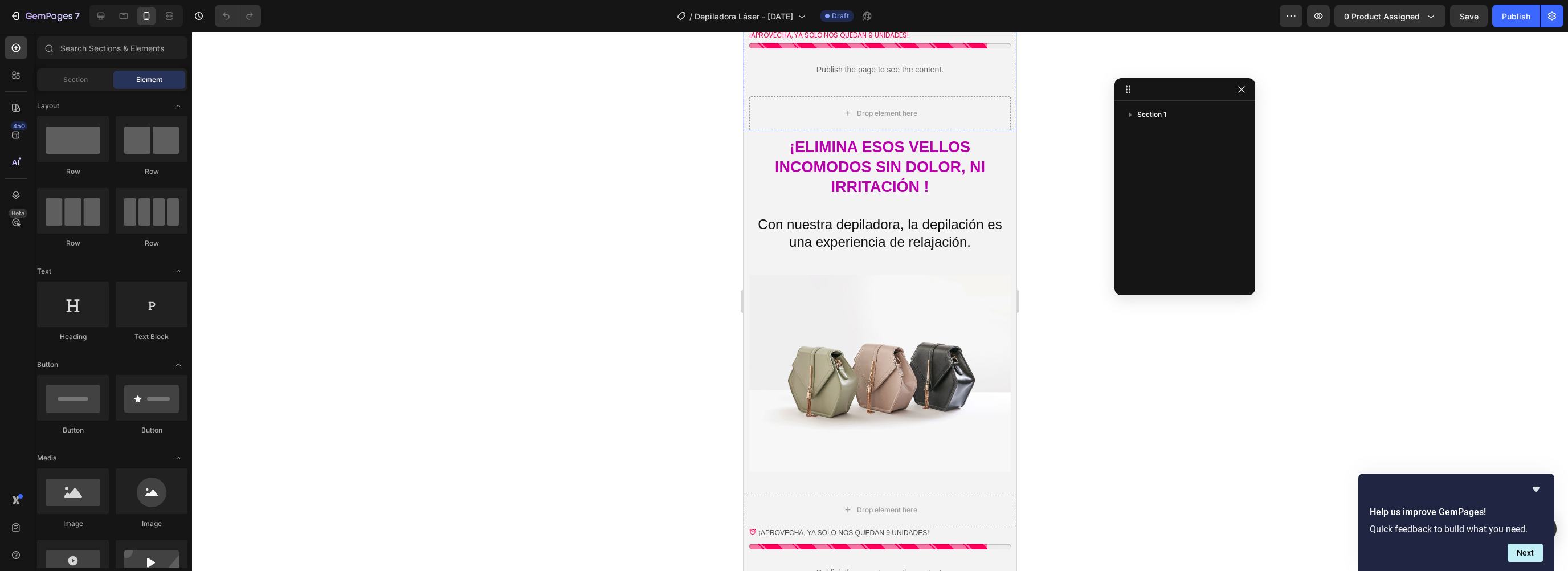
scroll to position [448, 0]
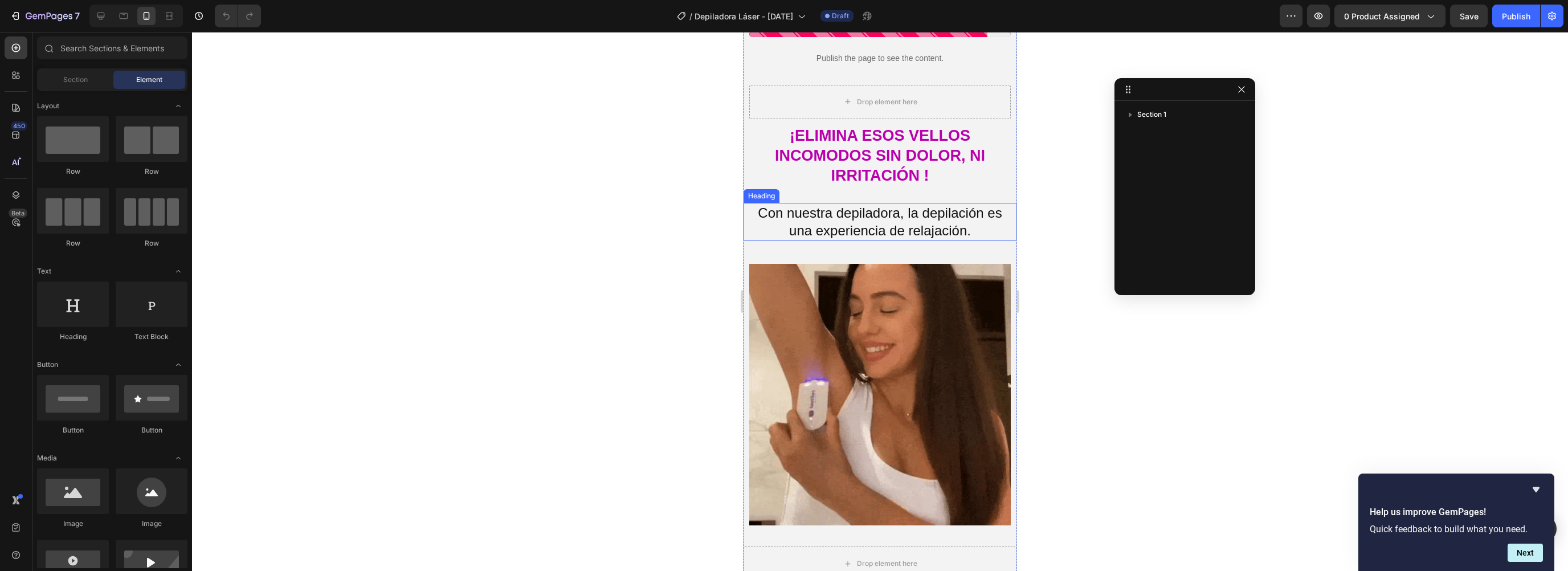
click at [824, 205] on span "Con nuestra depiladora, la depilación es una experiencia de relajación." at bounding box center [879, 222] width 244 height 33
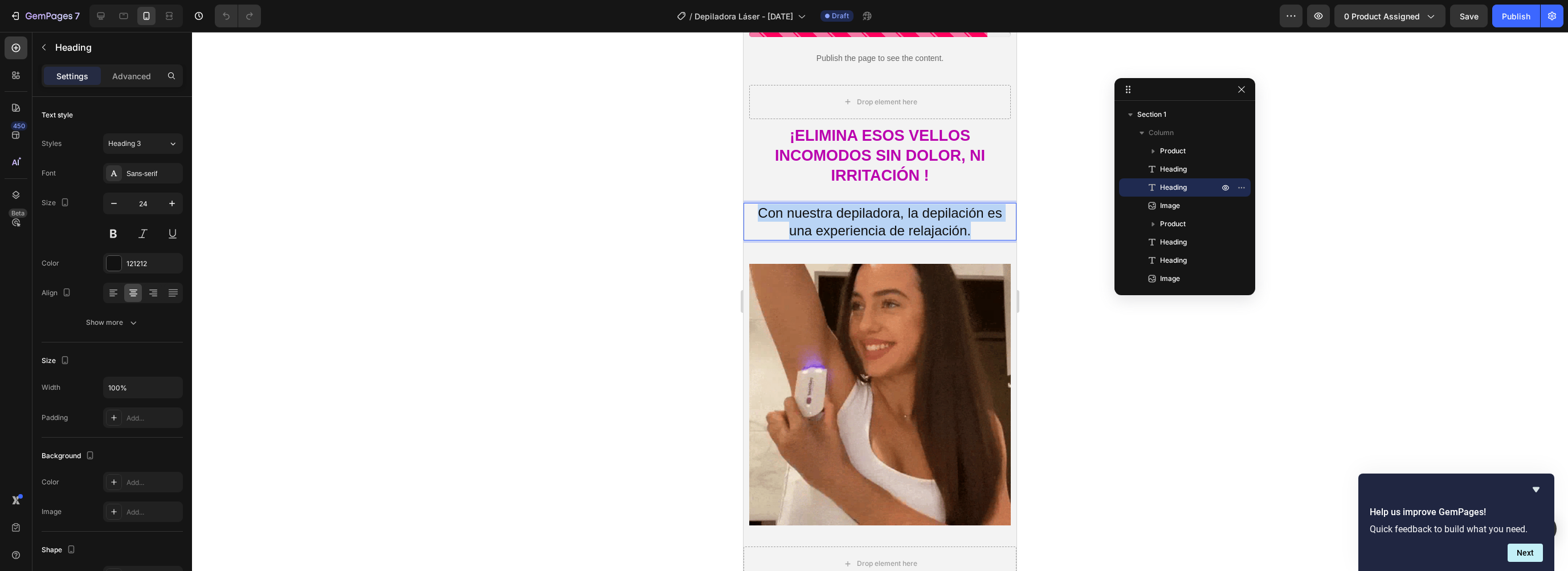
click at [824, 205] on span "Con nuestra depiladora, la depilación es una experiencia de relajación." at bounding box center [879, 222] width 244 height 33
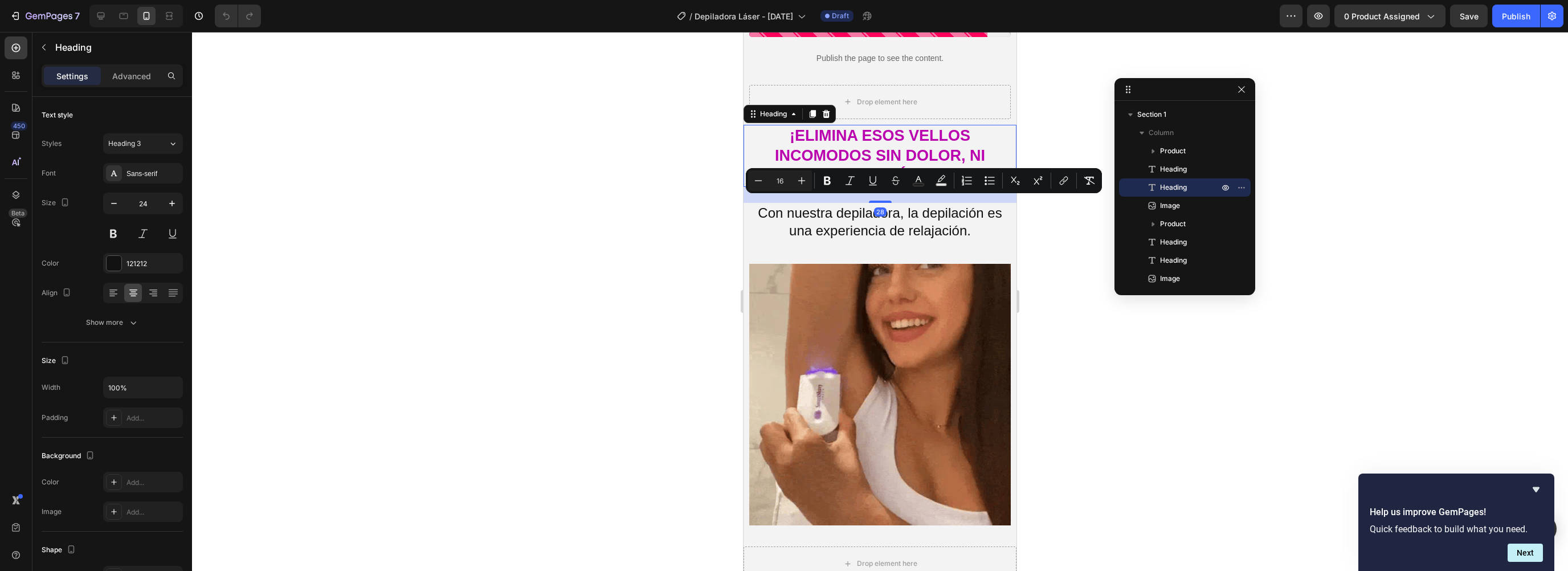
click at [847, 146] on strong "¡ELIMINA ESOS VELLOS INCOMODOS SIN DOLOR, NI IRRITACIÓN !" at bounding box center [880, 156] width 210 height 57
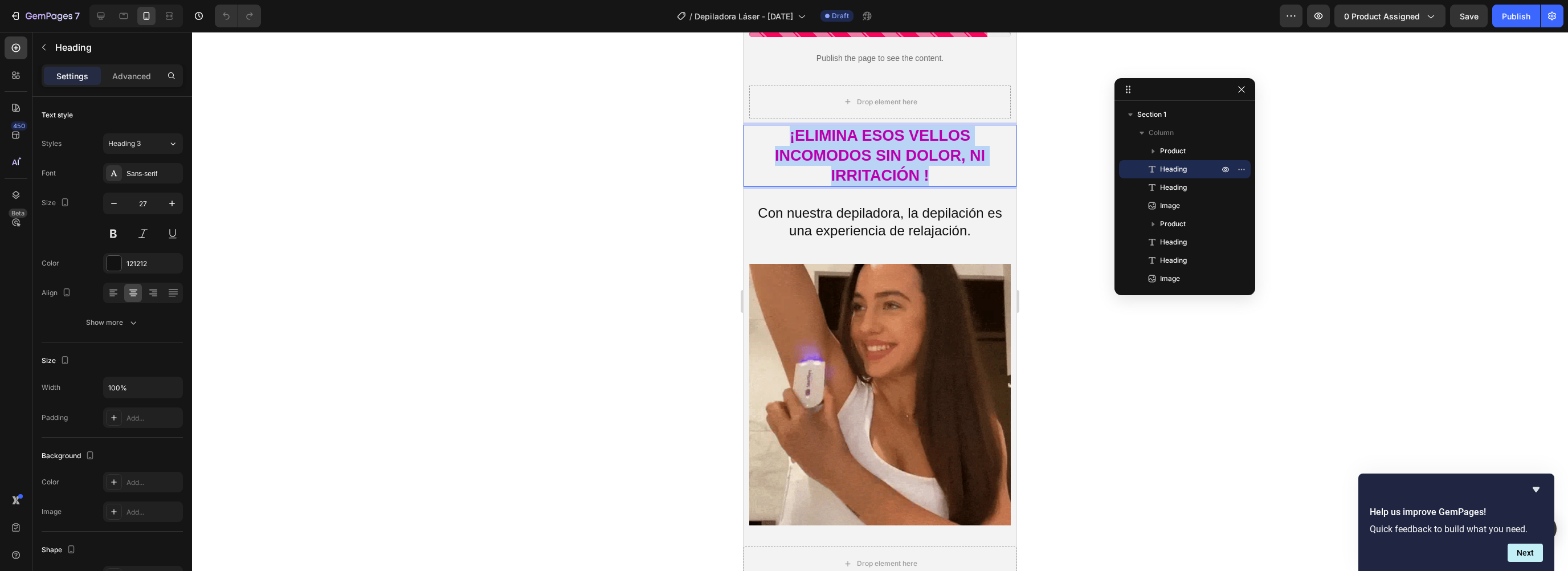
click at [847, 146] on strong "¡ELIMINA ESOS VELLOS INCOMODOS SIN DOLOR, NI IRRITACIÓN !" at bounding box center [880, 156] width 210 height 57
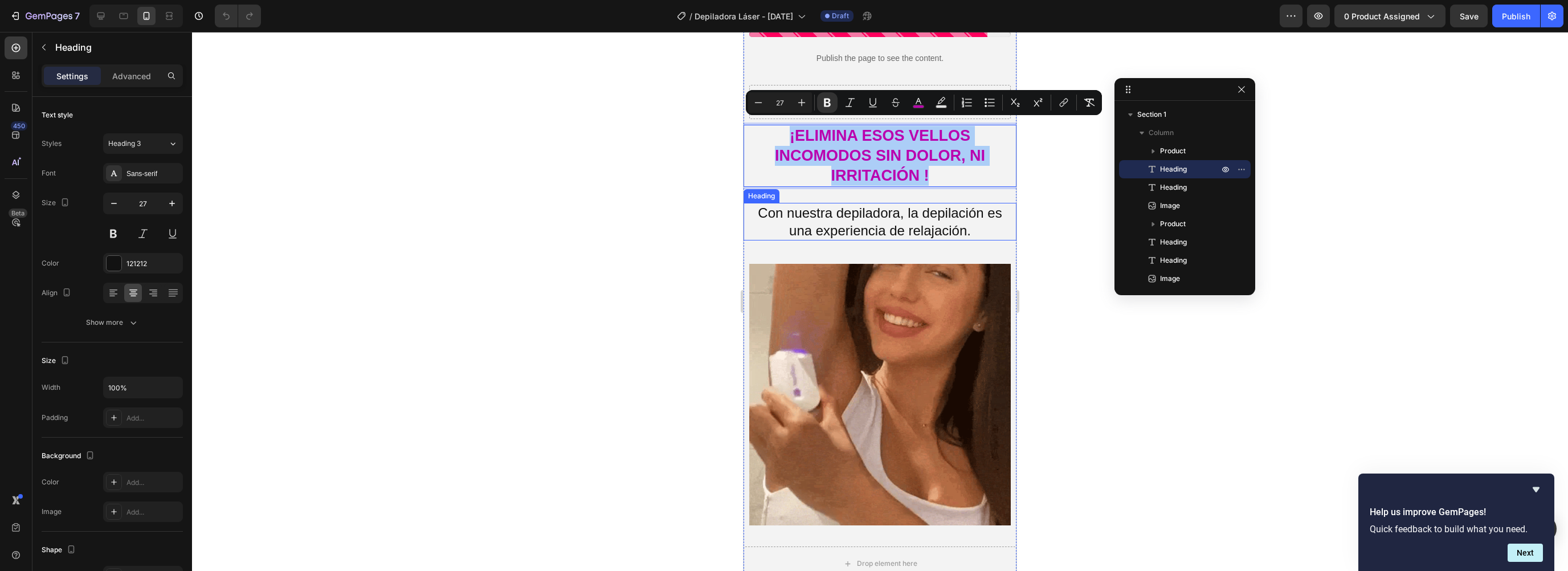
click at [880, 205] on span "Con nuestra depiladora, la depilación es una experiencia de relajación." at bounding box center [879, 222] width 244 height 33
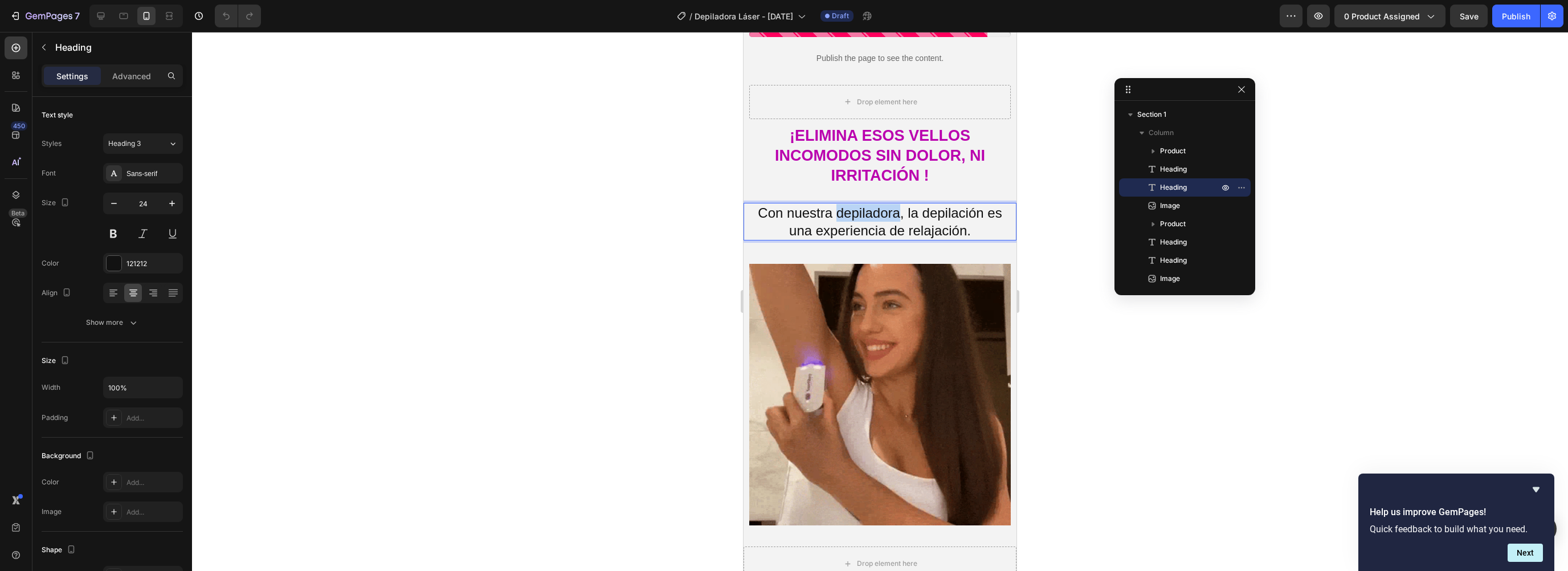
click at [879, 209] on span "Con nuestra depiladora, la depilación es una experiencia de relajación." at bounding box center [879, 222] width 244 height 33
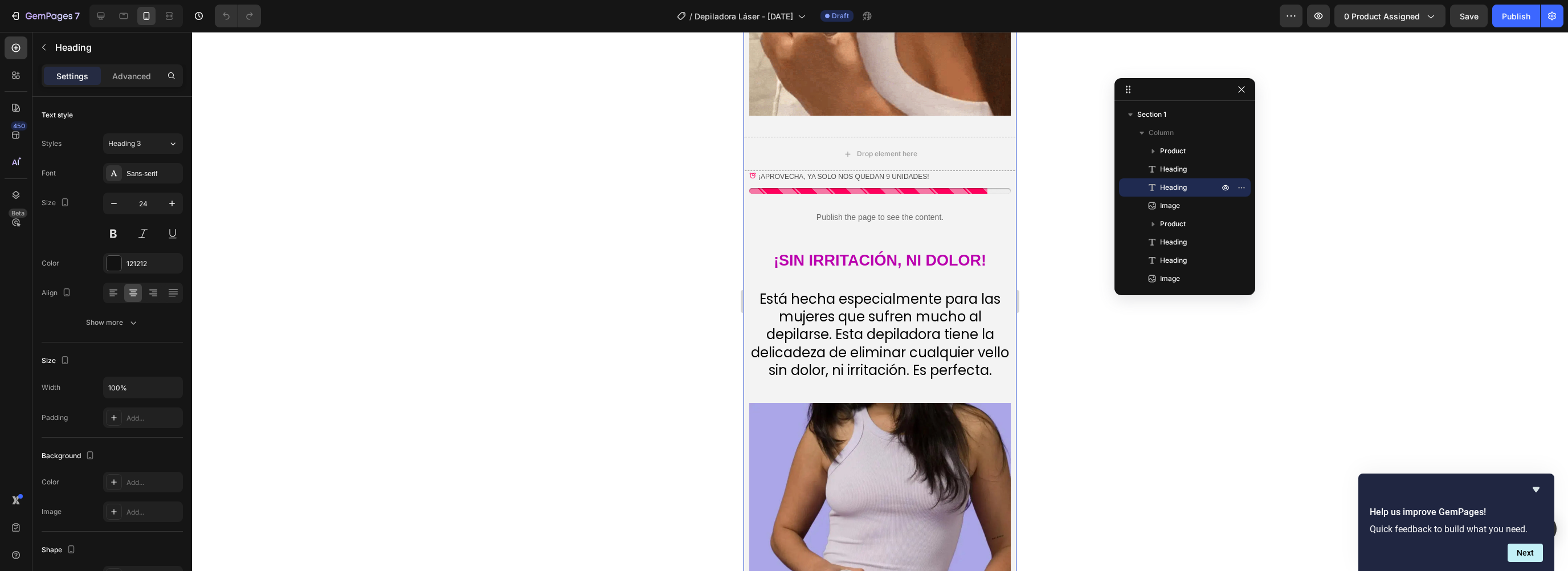
scroll to position [859, 0]
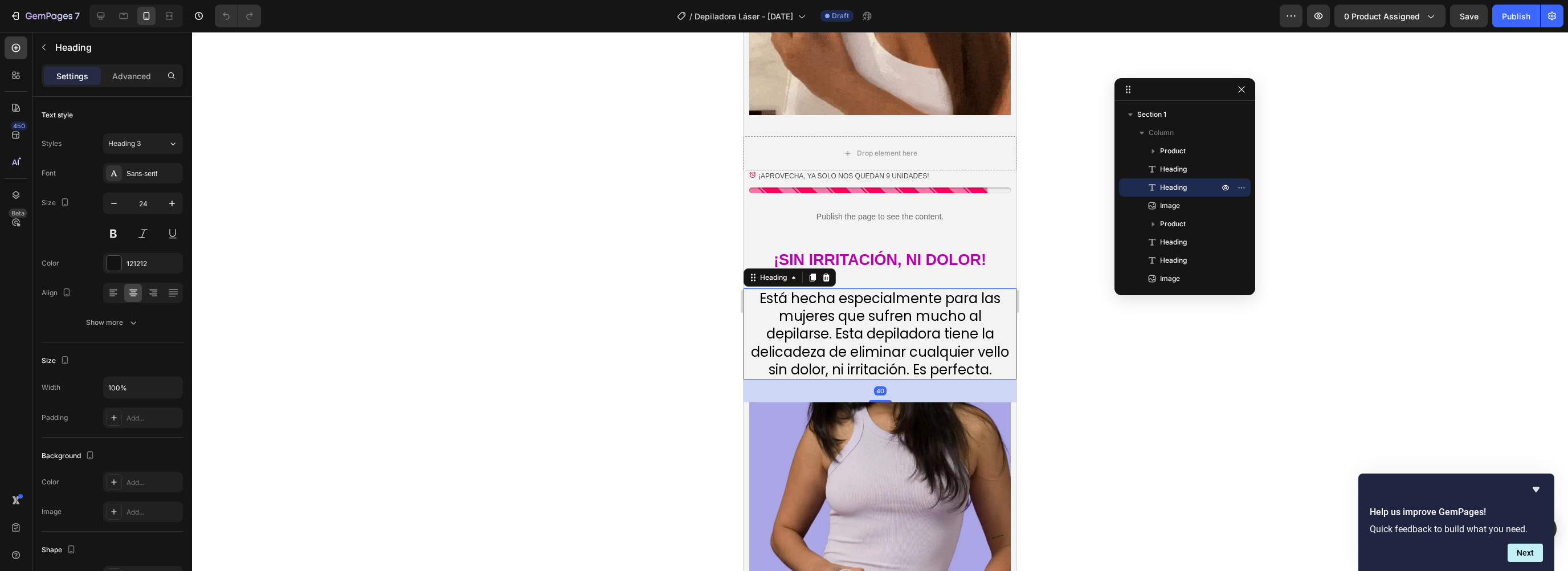
click at [848, 299] on span "Está hecha especialmente para las mujeres que sufren mucho al depilarse. Esta d…" at bounding box center [880, 334] width 258 height 90
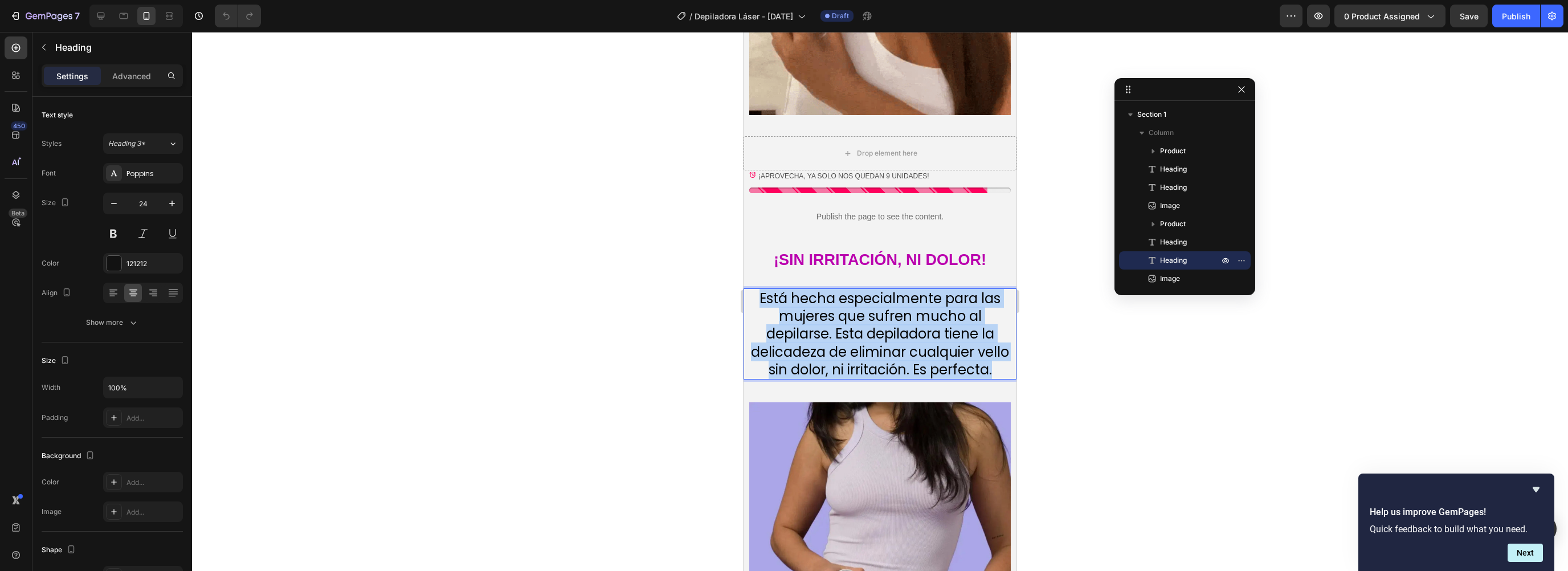
click at [848, 299] on span "Está hecha especialmente para las mujeres que sufren mucho al depilarse. Esta d…" at bounding box center [880, 334] width 258 height 90
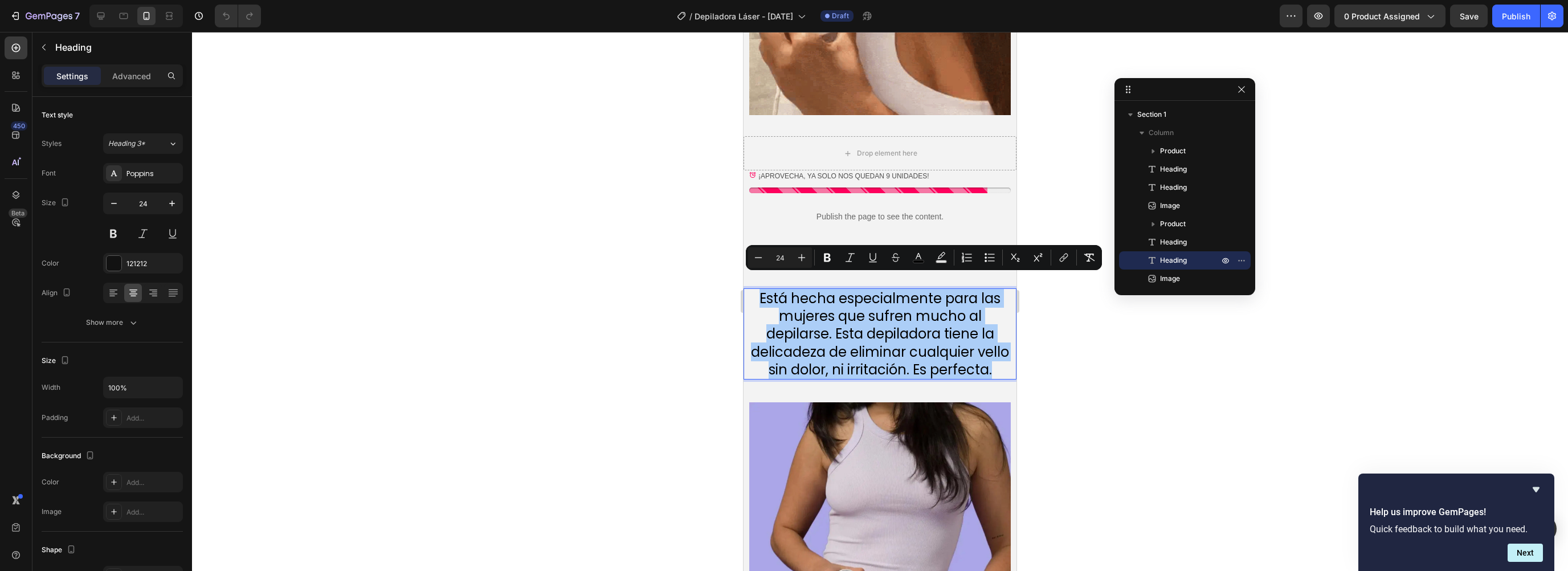
click at [773, 248] on div "Minus 24 Plus" at bounding box center [780, 257] width 64 height 20
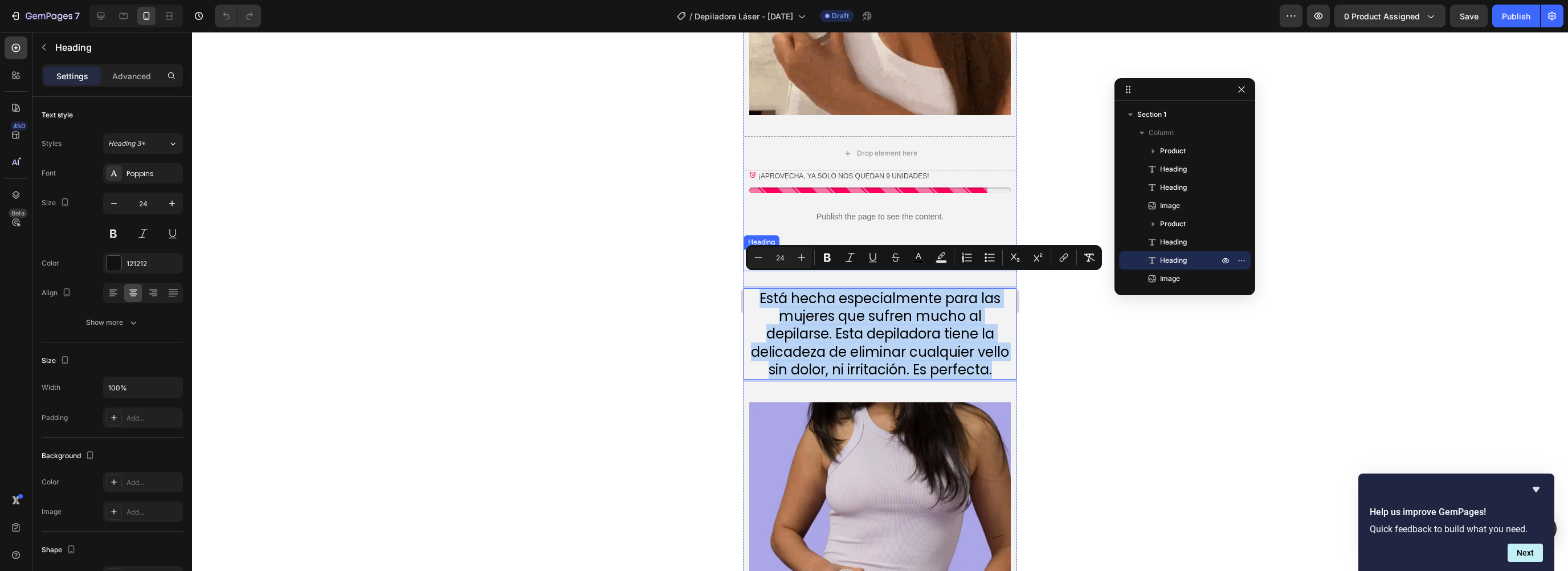
click at [796, 251] on strong "¡SIN IRRITACIÓN, NI DOLOR!" at bounding box center [880, 260] width 213 height 17
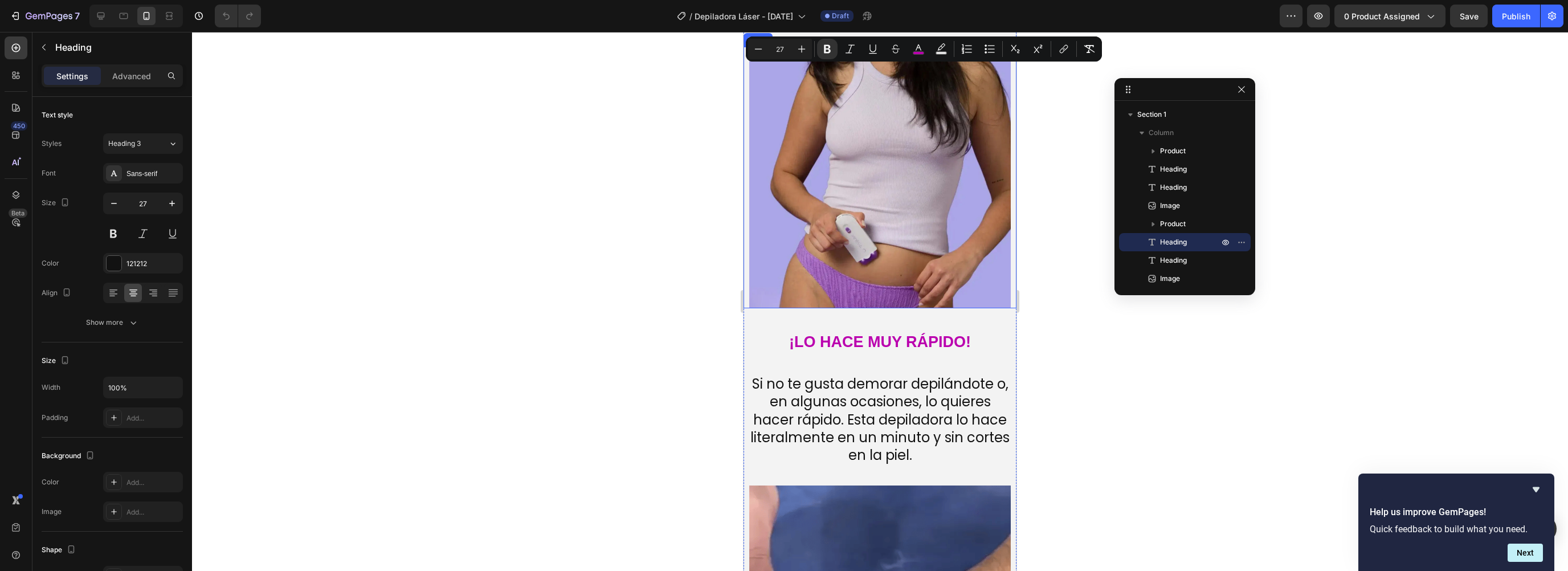
scroll to position [1289, 0]
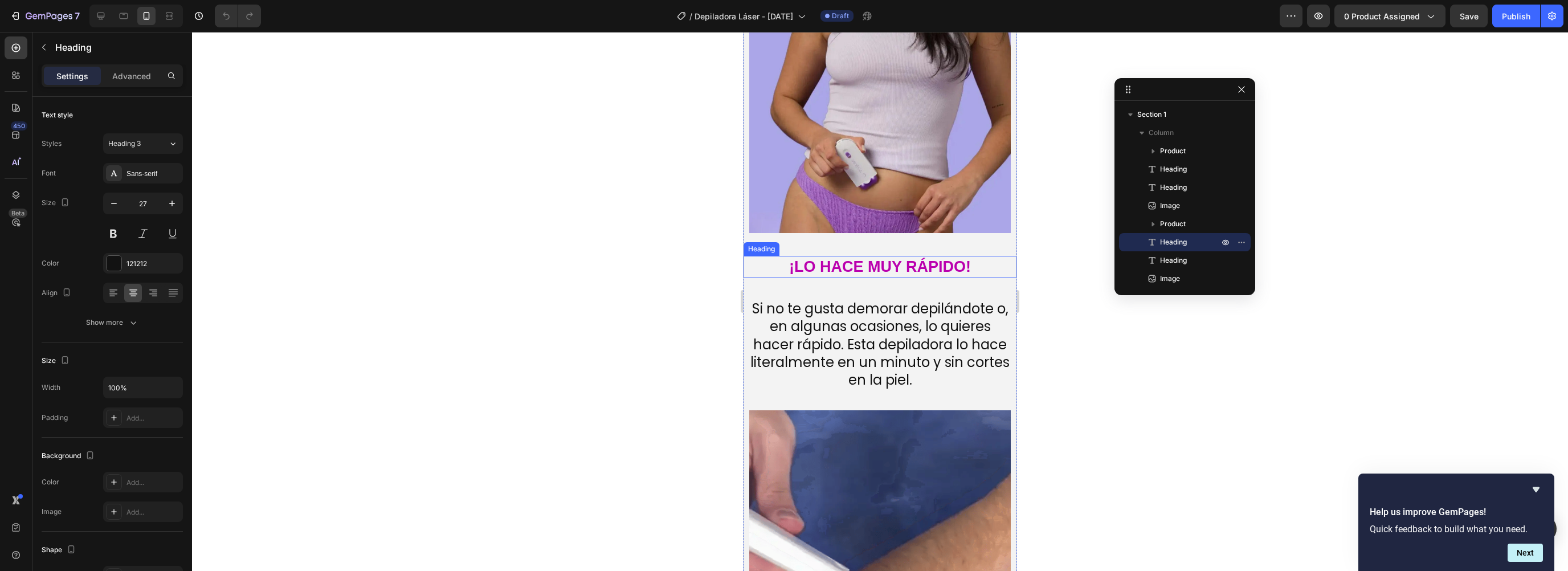
click at [826, 265] on strong "¡LO HACE MUY RÁPIDO!" at bounding box center [880, 266] width 182 height 17
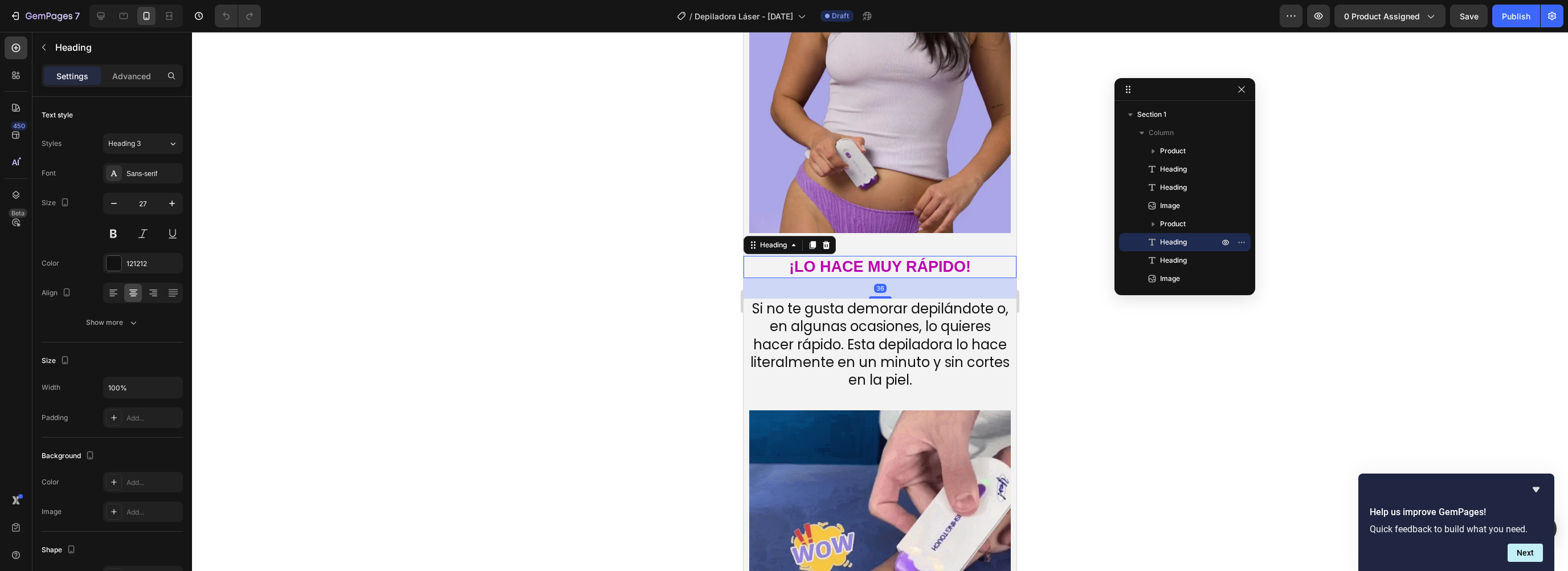
scroll to position [109, 0]
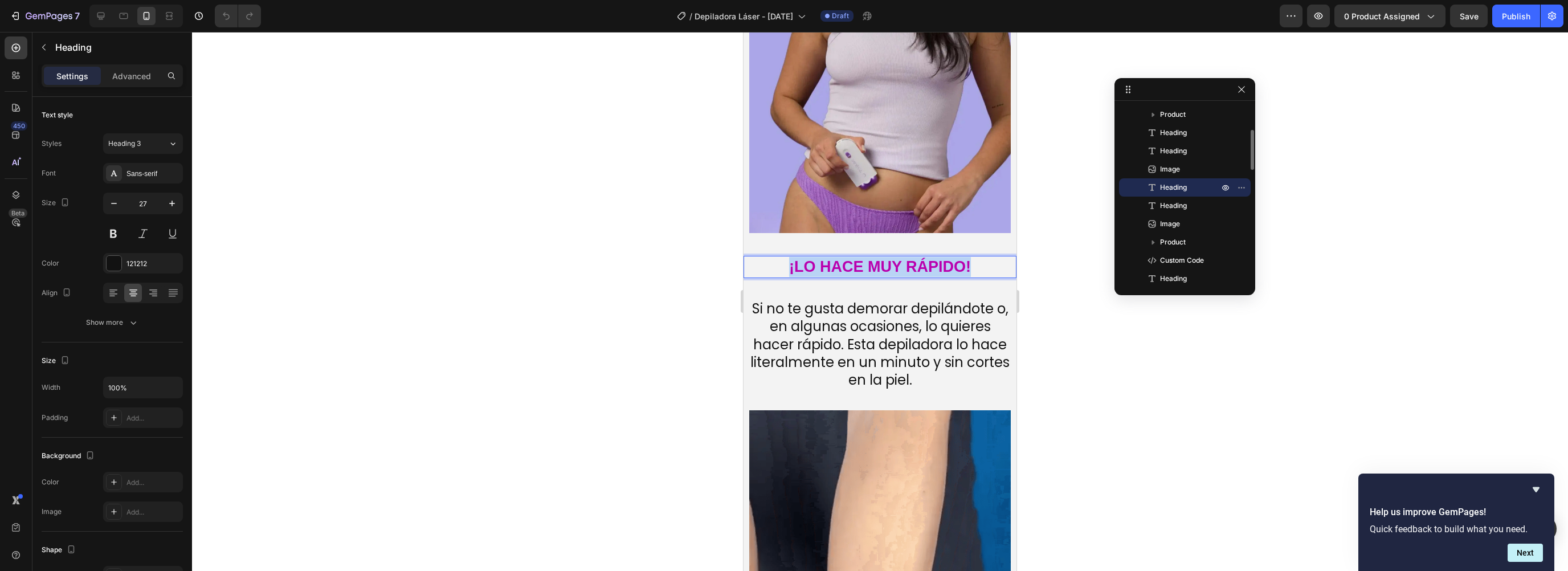
click at [826, 265] on strong "¡LO HACE MUY RÁPIDO!" at bounding box center [880, 266] width 182 height 17
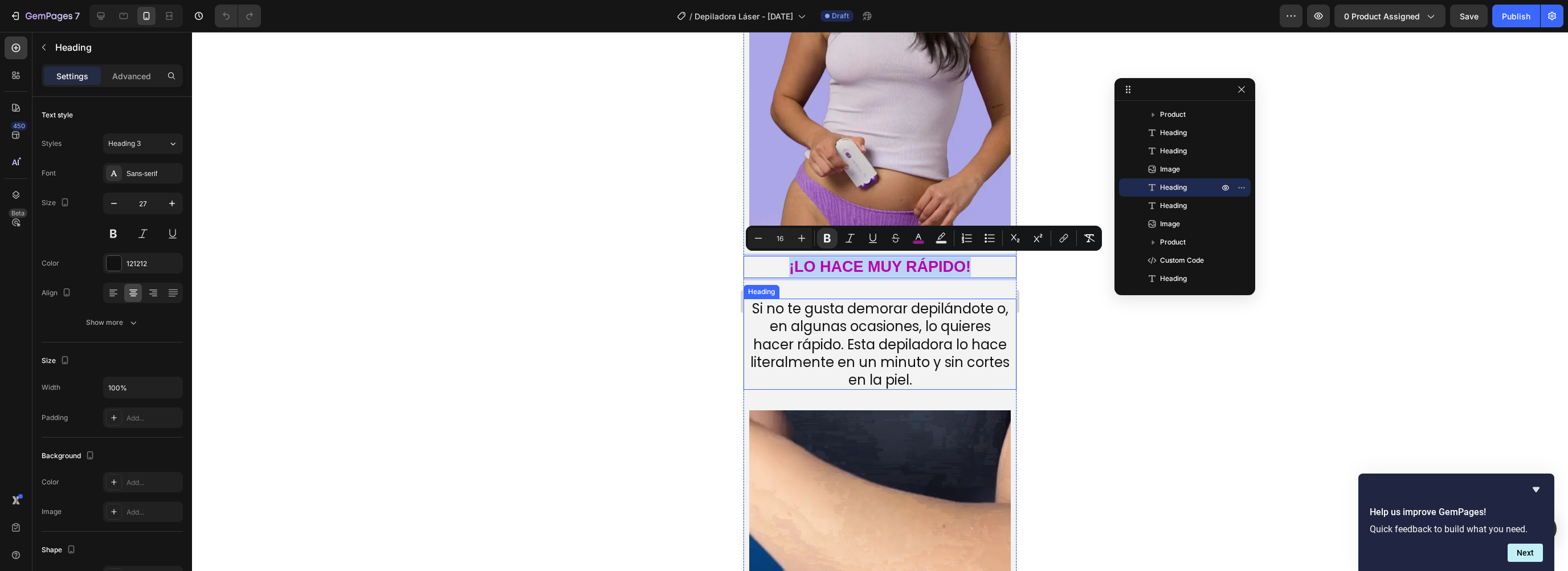
click at [817, 348] on h2 "Si no te gusta demorar depilándote o, en algunas ocasiones, lo quieres hacer rá…" at bounding box center [880, 344] width 262 height 91
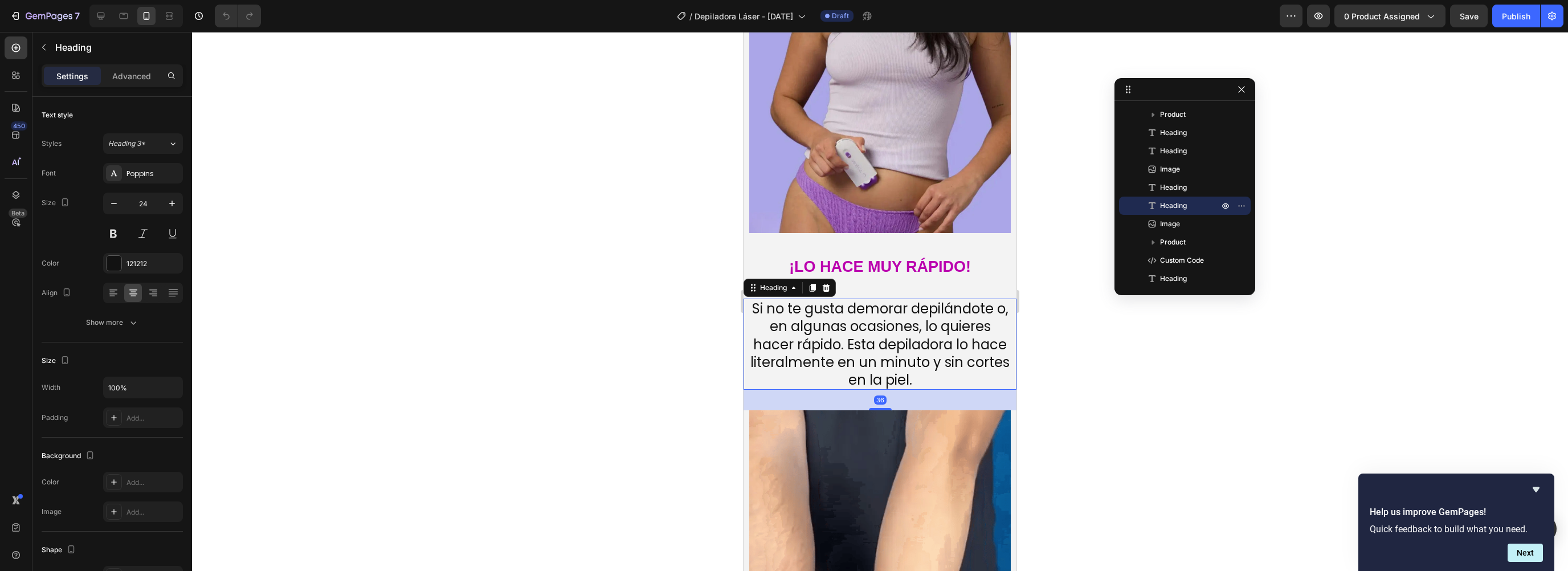
click at [817, 348] on h2 "Si no te gusta demorar depilándote o, en algunas ocasiones, lo quieres hacer rá…" at bounding box center [880, 344] width 262 height 91
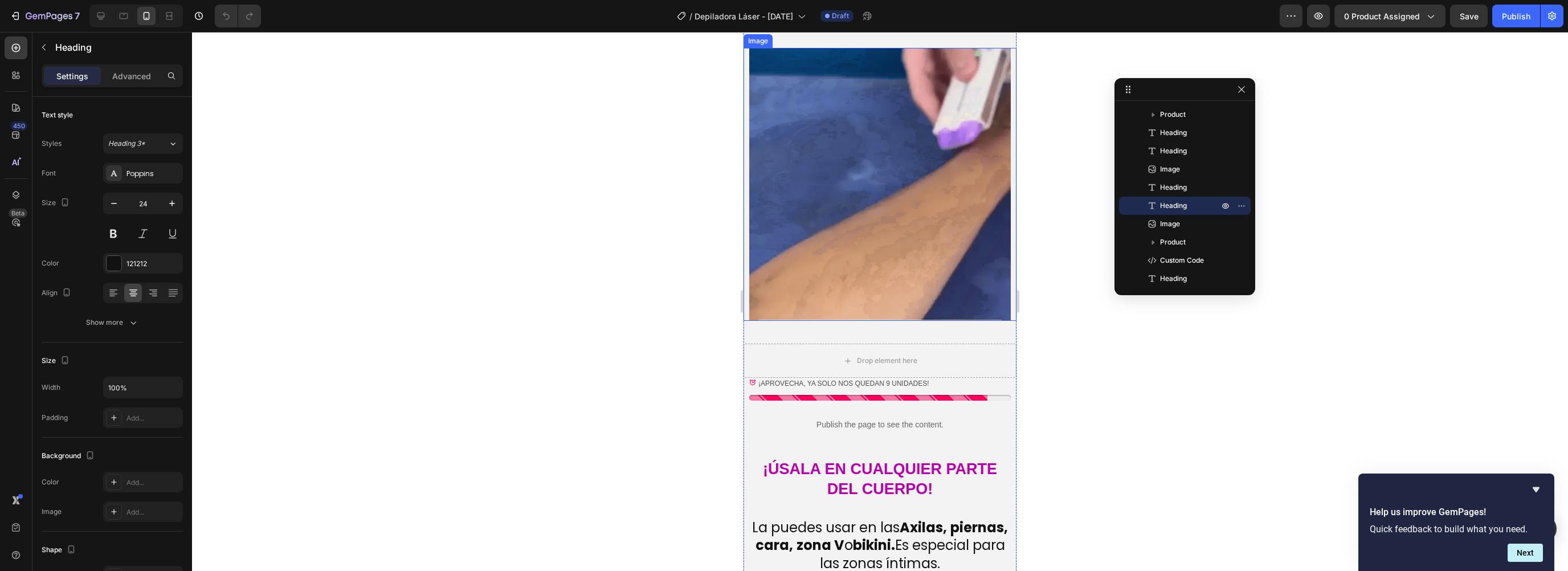
scroll to position [2060, 0]
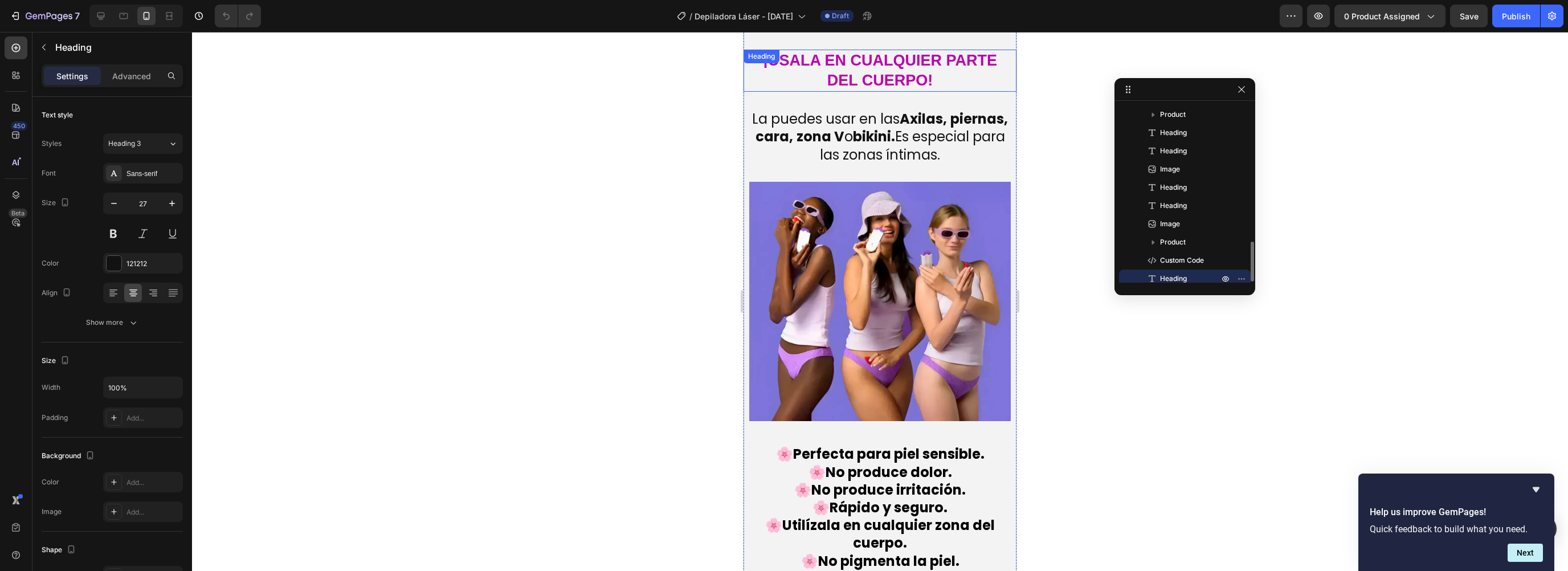
click at [838, 52] on strong "¡úsala en cualquier parte del cuerpo!" at bounding box center [880, 70] width 234 height 37
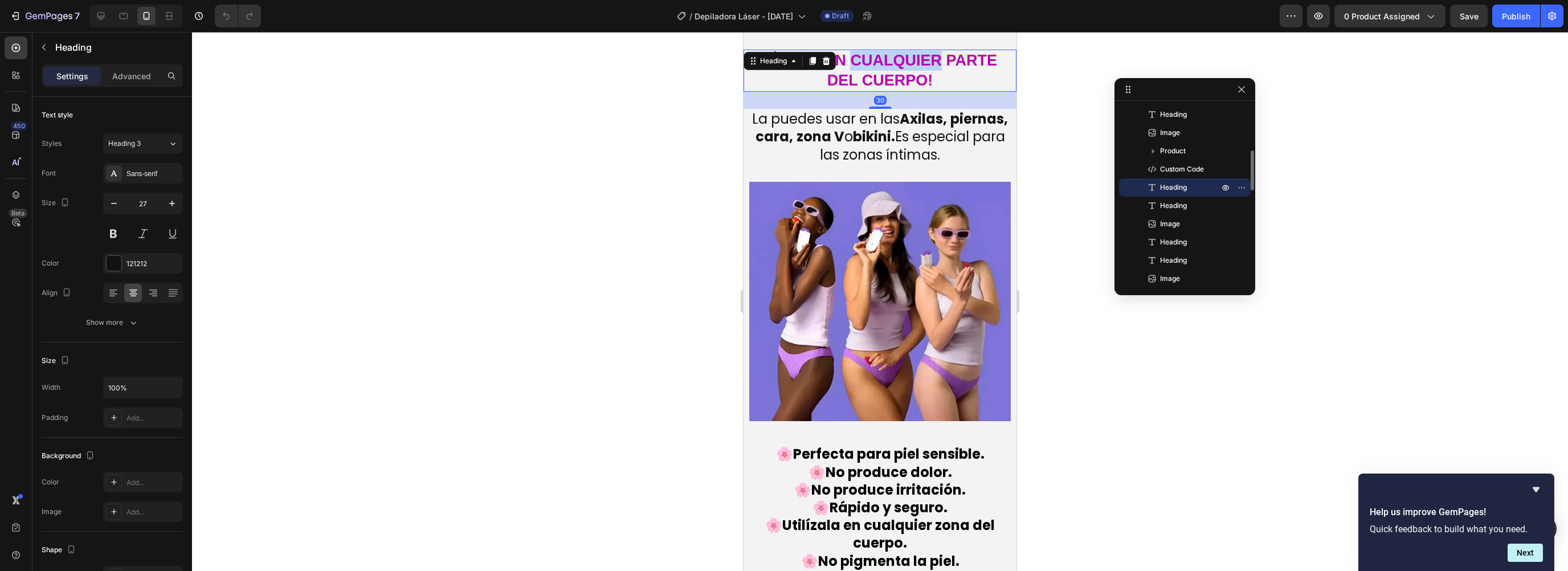
click at [850, 55] on strong "¡úsala en cualquier parte del cuerpo!" at bounding box center [880, 70] width 234 height 37
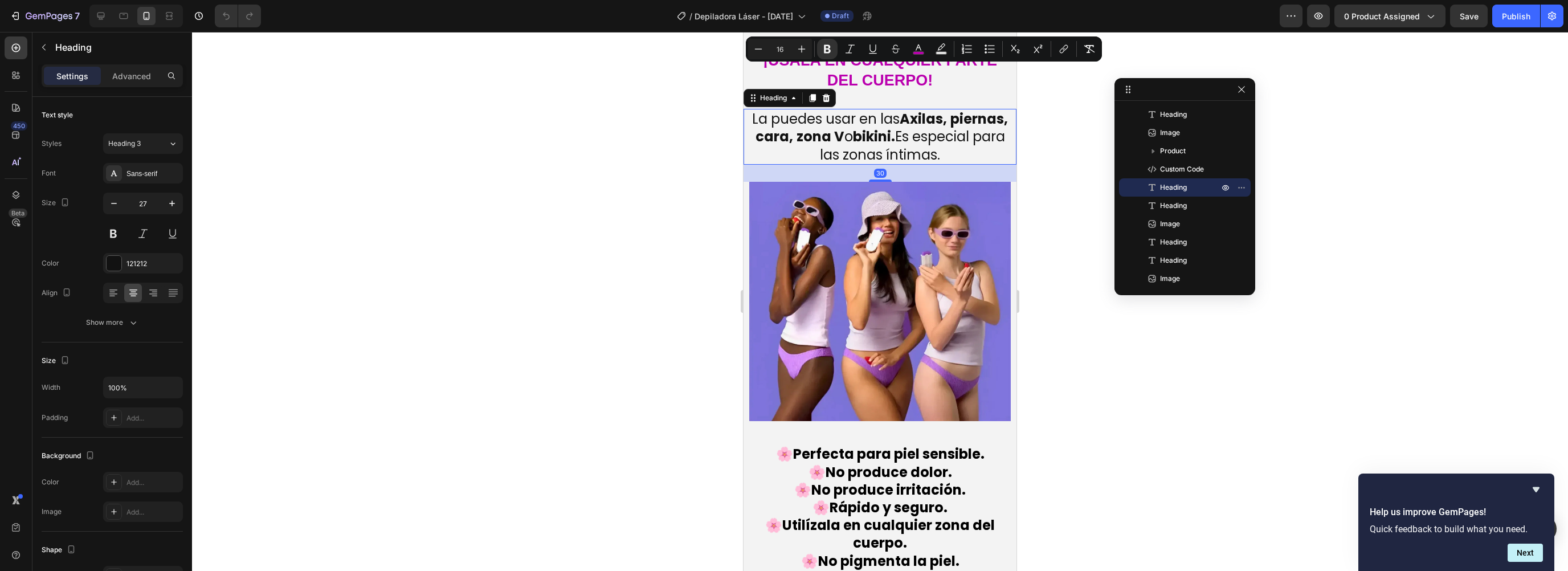
click at [838, 149] on h2 "La puedes usar en las Axilas, piernas, cara, zona V o bikini. Es especial para …" at bounding box center [880, 137] width 262 height 56
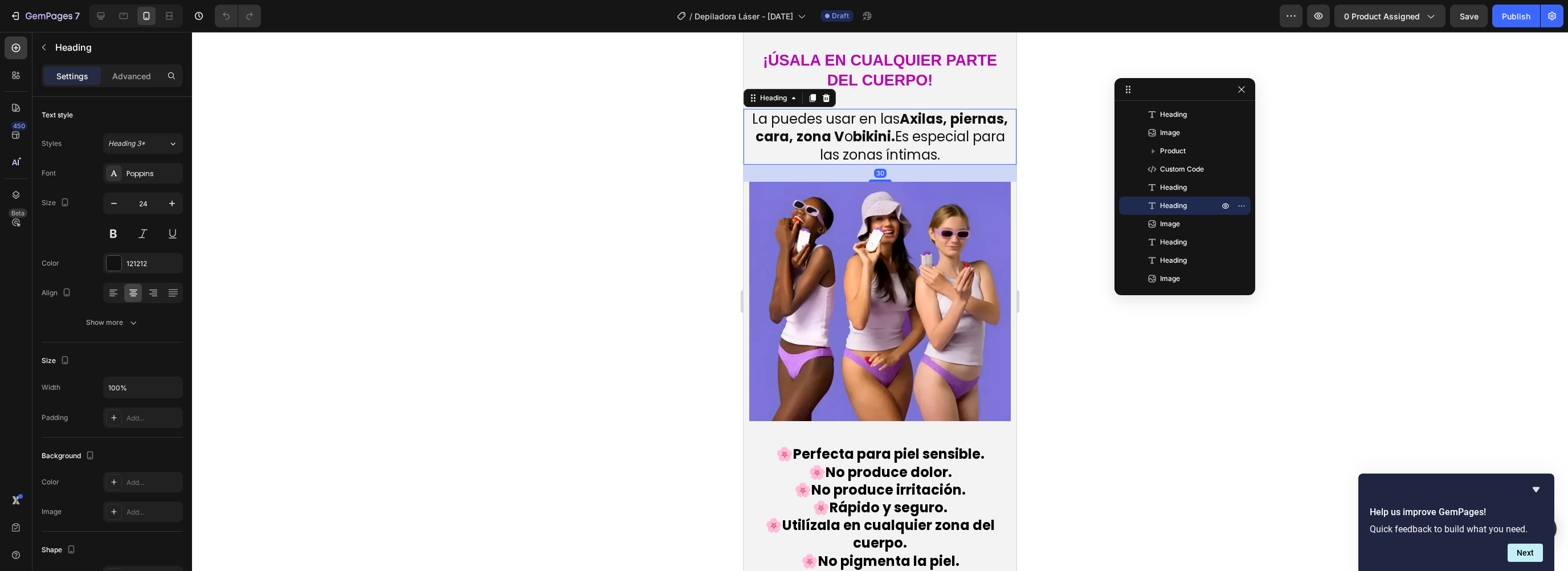
click at [849, 136] on h2 "La puedes usar en las Axilas, piernas, cara, zona V o bikini. Es especial para …" at bounding box center [880, 137] width 262 height 56
click at [849, 136] on p "La puedes usar en las Axilas, piernas, cara, zona V o bikini. Es especial para …" at bounding box center [880, 137] width 259 height 53
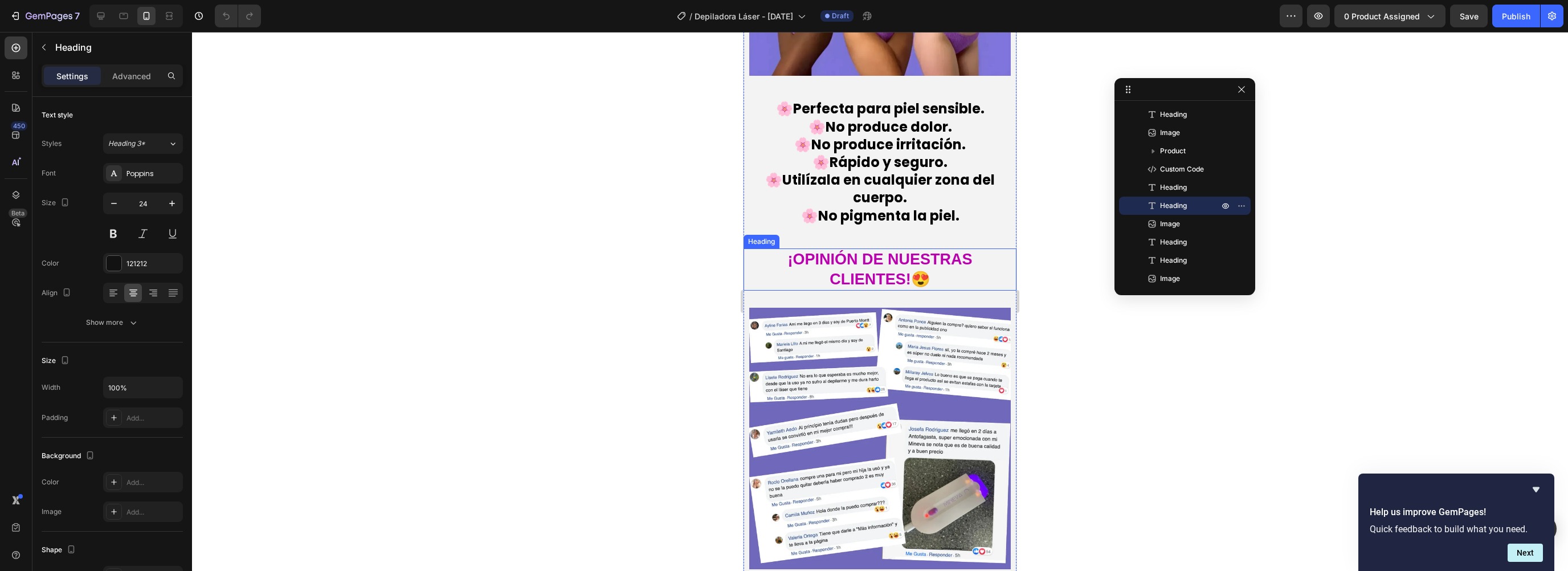
scroll to position [2407, 0]
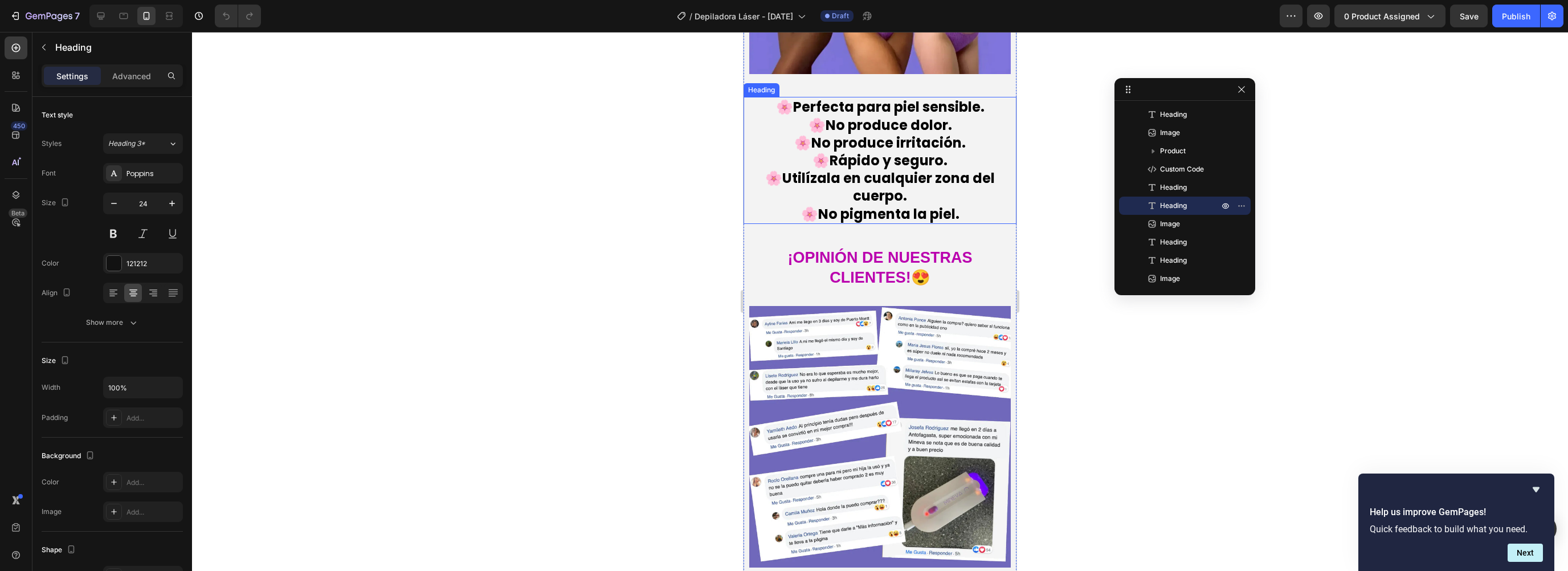
click at [899, 171] on strong "🌸Utilízala en cualquier zona del cuerpo." at bounding box center [880, 187] width 230 height 36
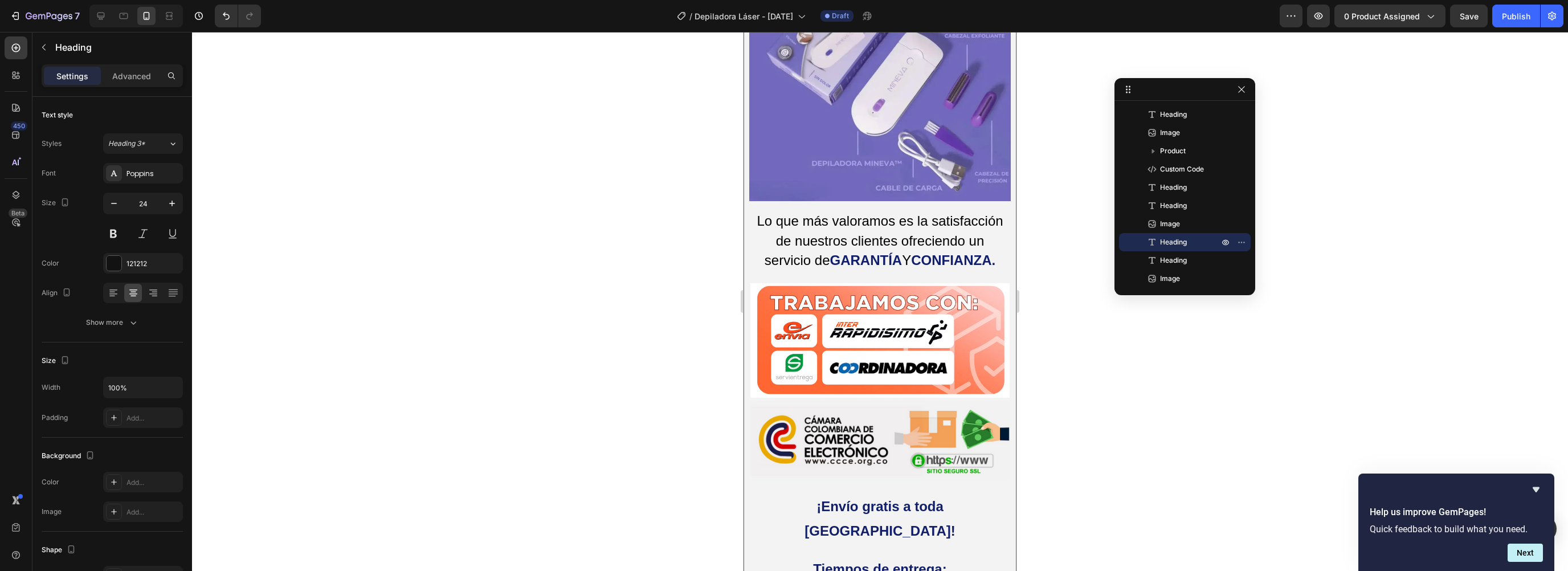
scroll to position [2920, 0]
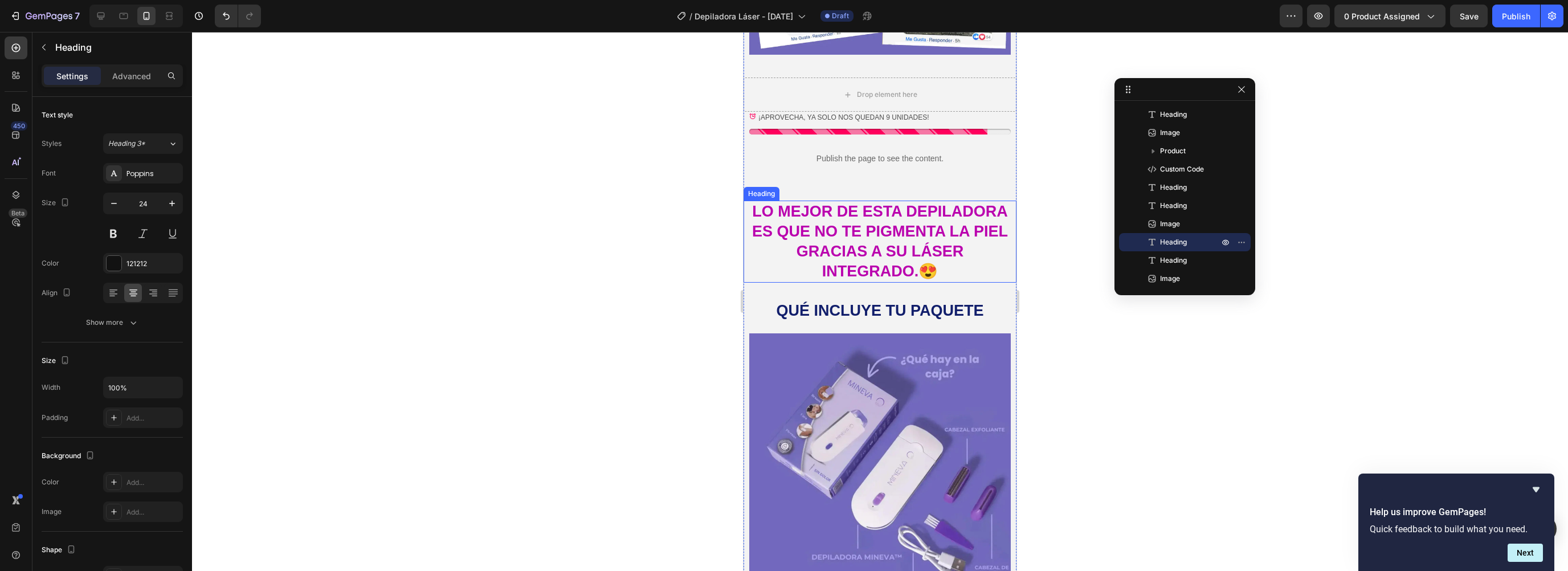
click at [841, 245] on strong "lO MEJOR DE ESTA DEPILADORA ES QUE NO TE PIGMENTA LA PIEL gracias a su láser in…" at bounding box center [880, 241] width 256 height 77
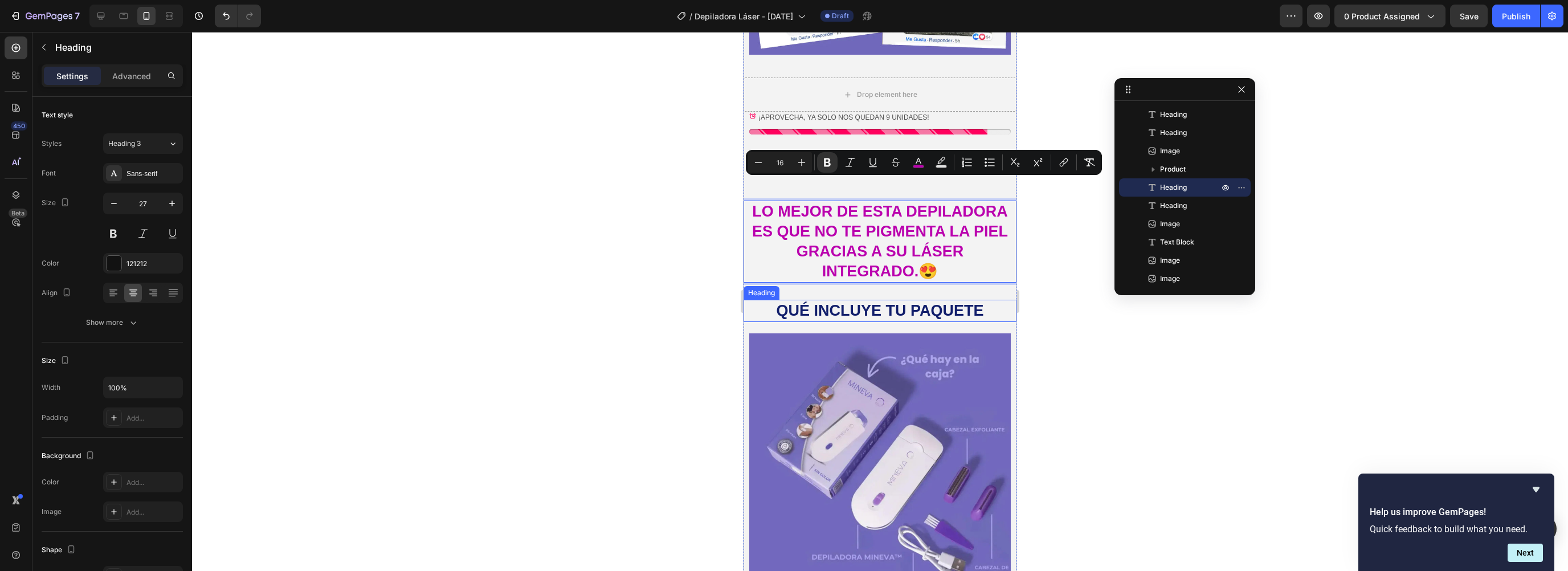
click at [838, 300] on h2 "QUÉ INCLUYE TU PAQUETE" at bounding box center [880, 311] width 259 height 22
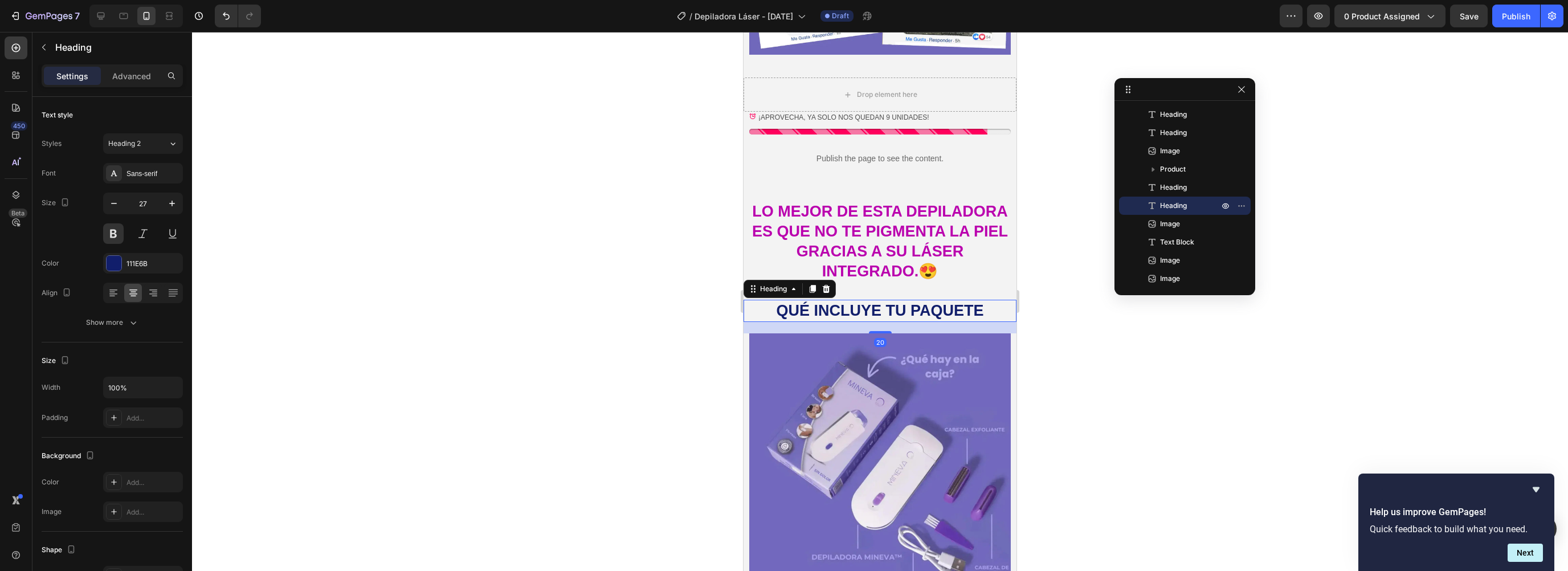
click at [838, 300] on h2 "QUÉ INCLUYE TU PAQUETE" at bounding box center [880, 311] width 259 height 22
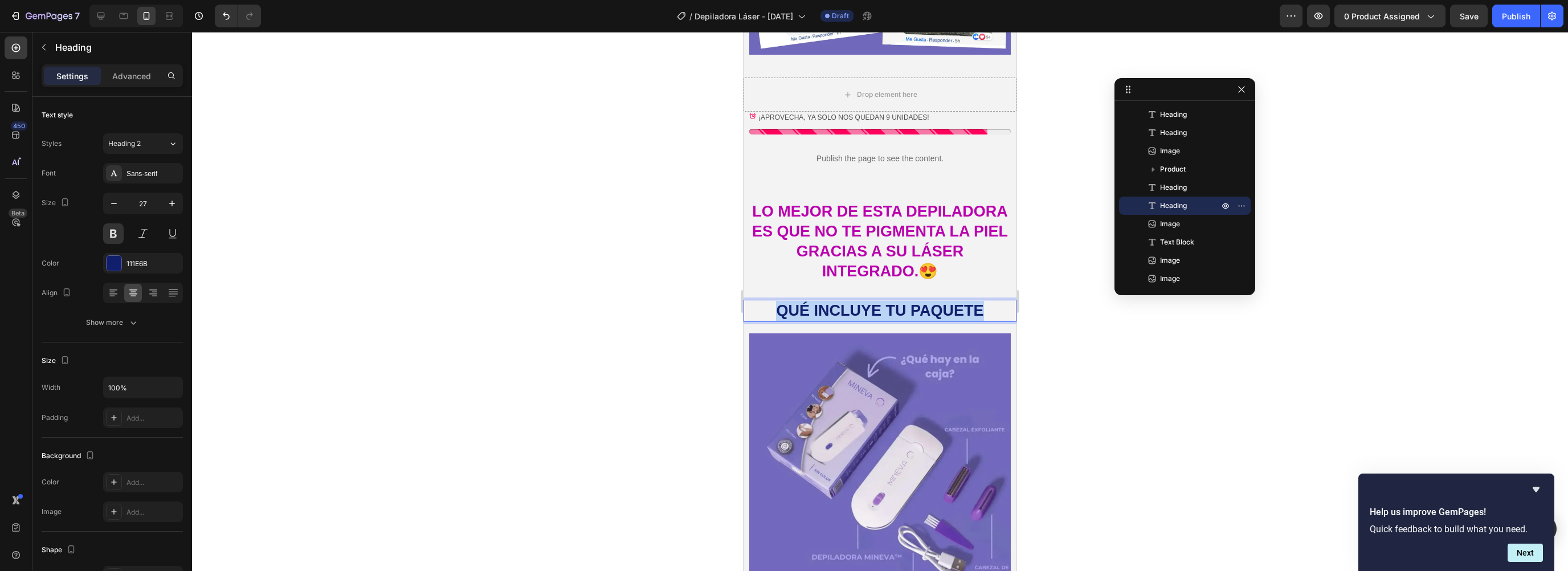
click at [838, 301] on p "QUÉ INCLUYE TU PAQUETE" at bounding box center [880, 311] width 257 height 20
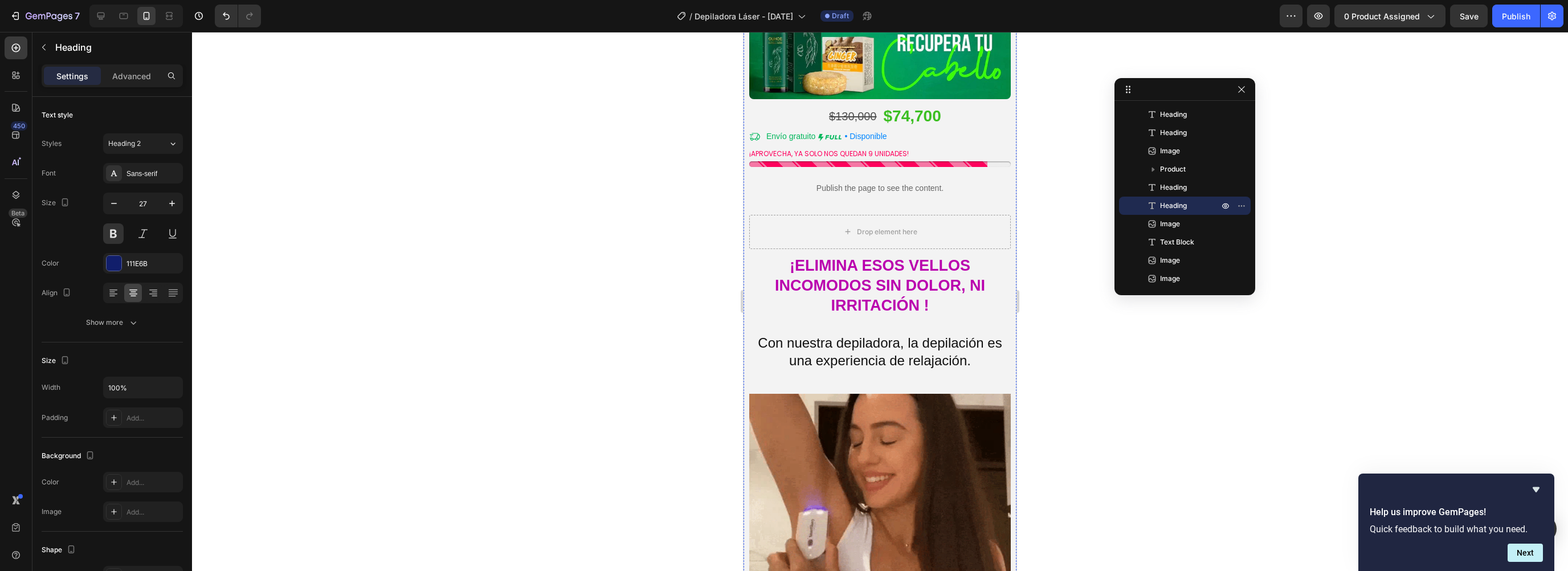
scroll to position [0, 0]
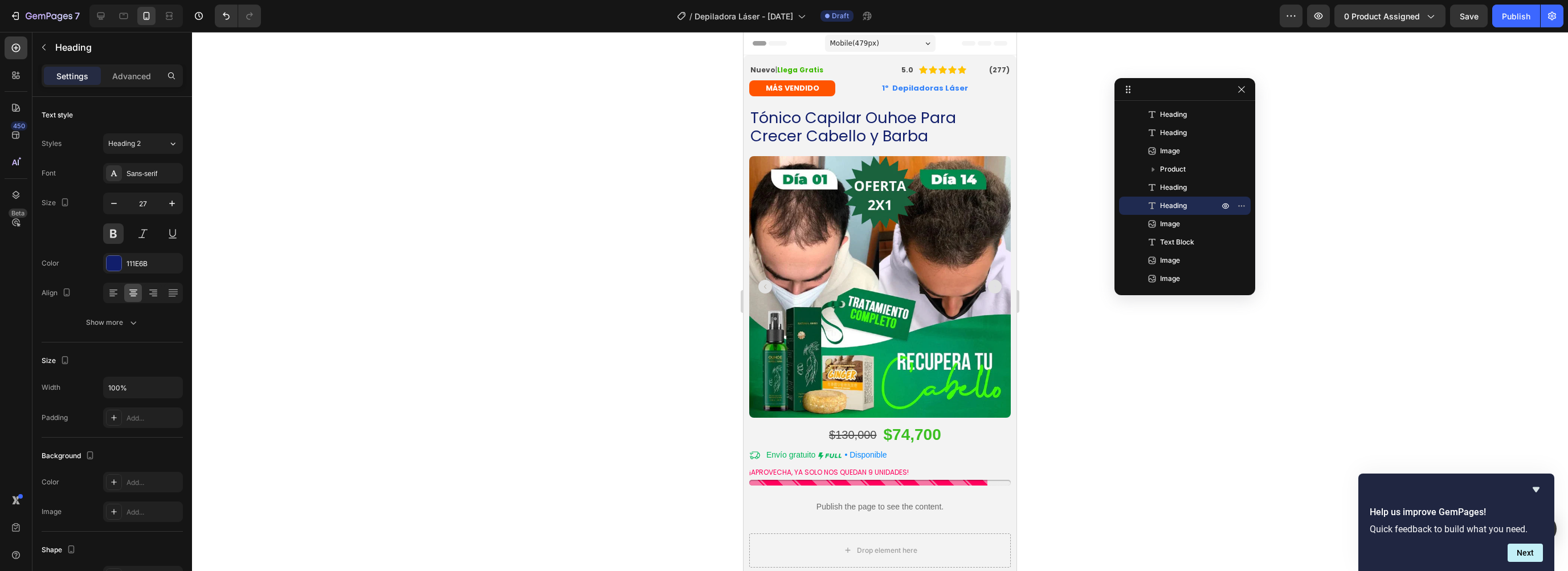
click at [1097, 334] on div at bounding box center [880, 301] width 1376 height 539
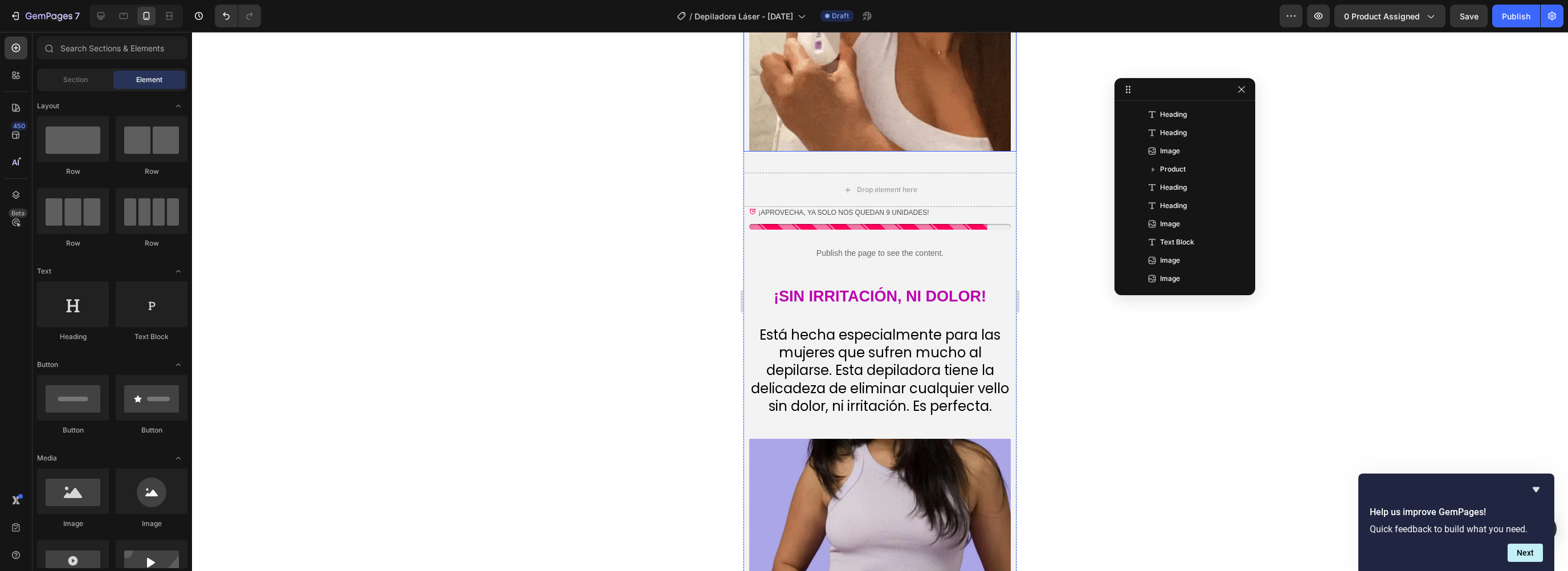
scroll to position [900, 0]
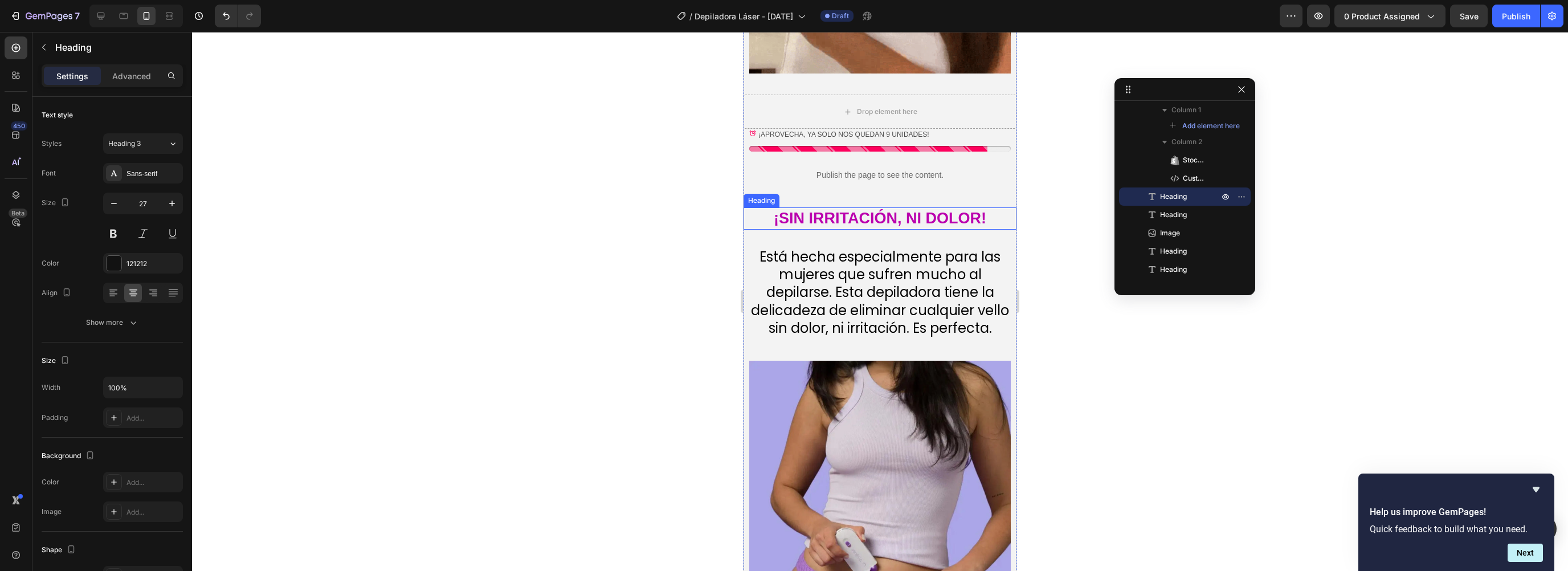
click at [823, 209] on strong "¡SIN IRRITACIÓN, NI DOLOR!" at bounding box center [880, 218] width 213 height 17
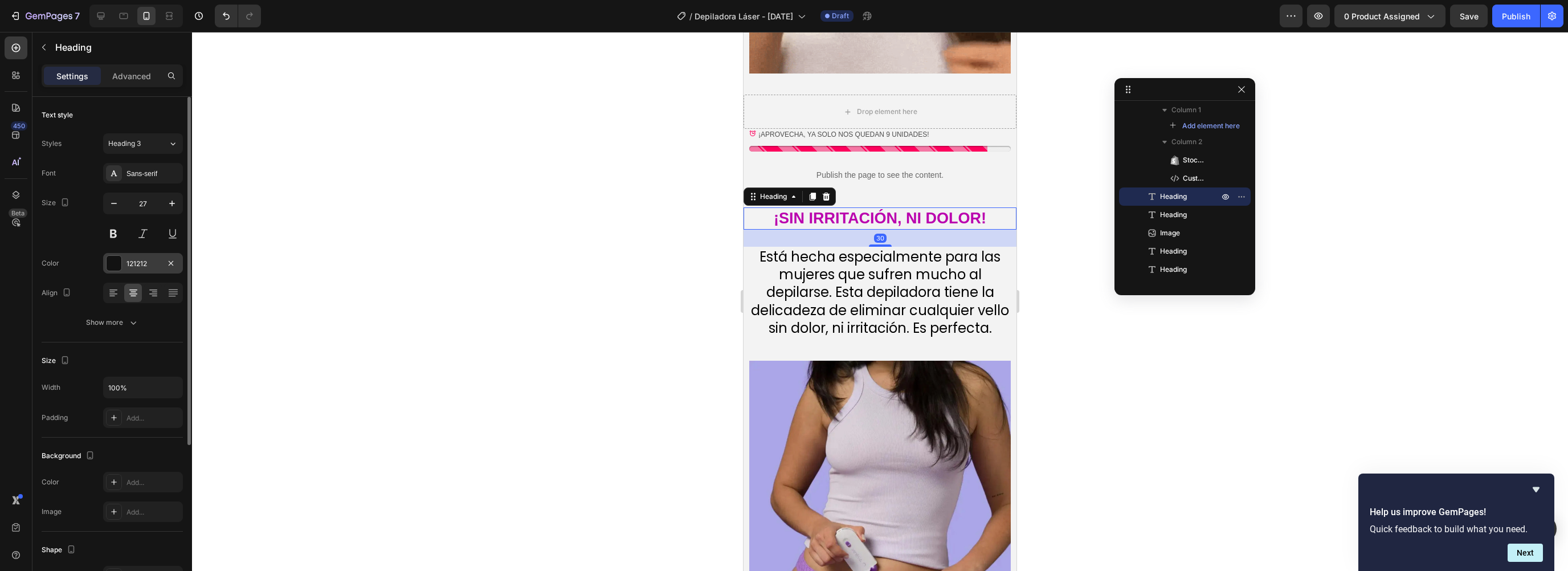
scroll to position [231, 0]
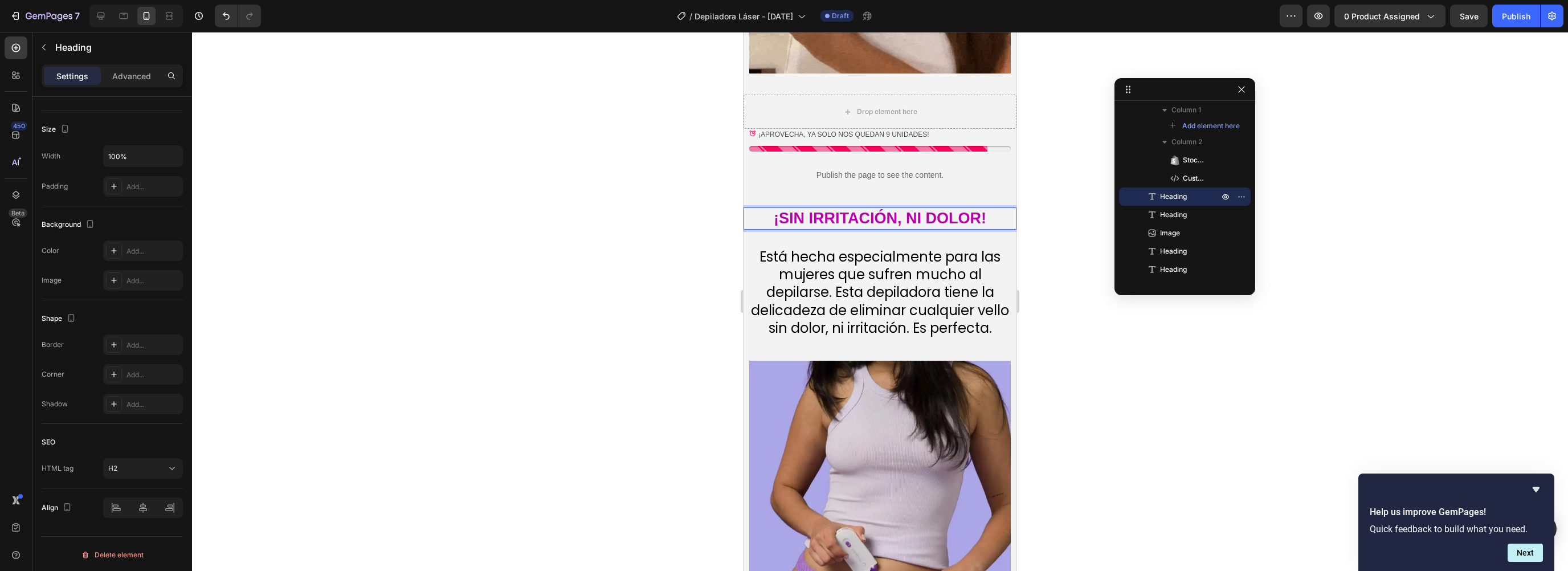
click at [853, 209] on strong "¡SIN IRRITACIÓN, NI DOLOR!" at bounding box center [880, 218] width 213 height 17
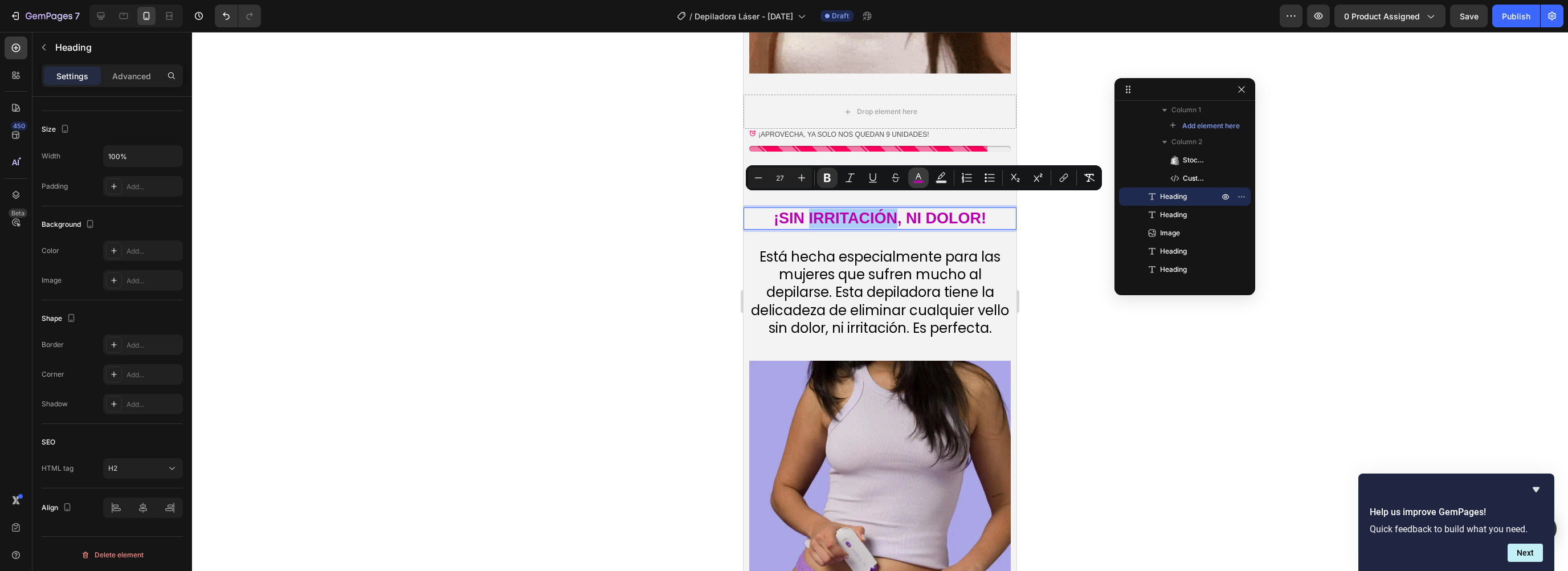
click at [918, 181] on rect "Editor contextual toolbar" at bounding box center [919, 182] width 11 height 3
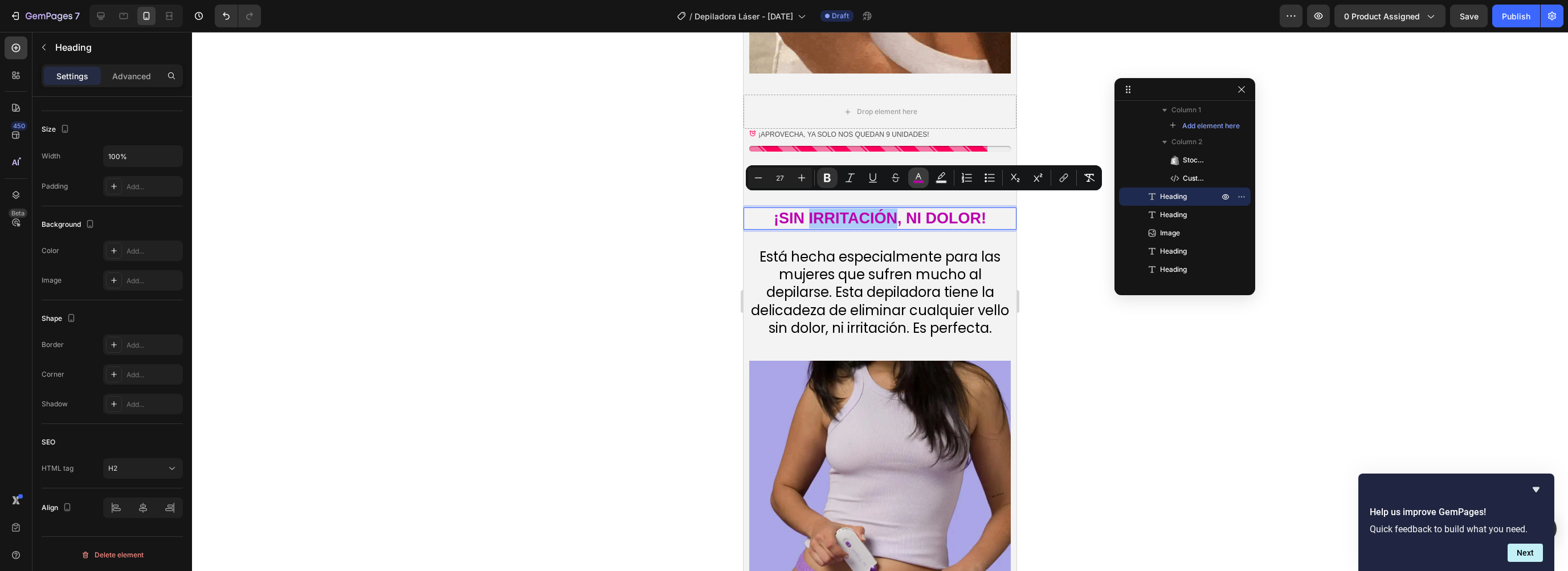
type input "BA00AE"
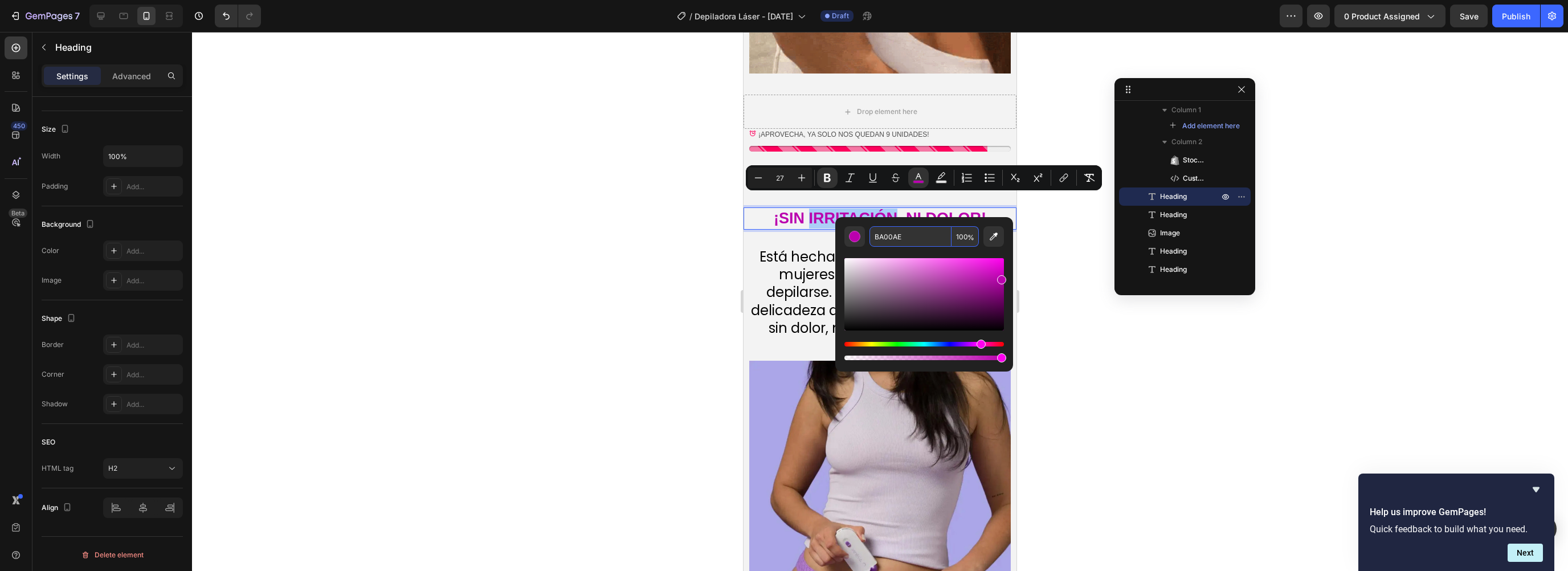
click at [891, 236] on input "BA00AE" at bounding box center [910, 236] width 82 height 20
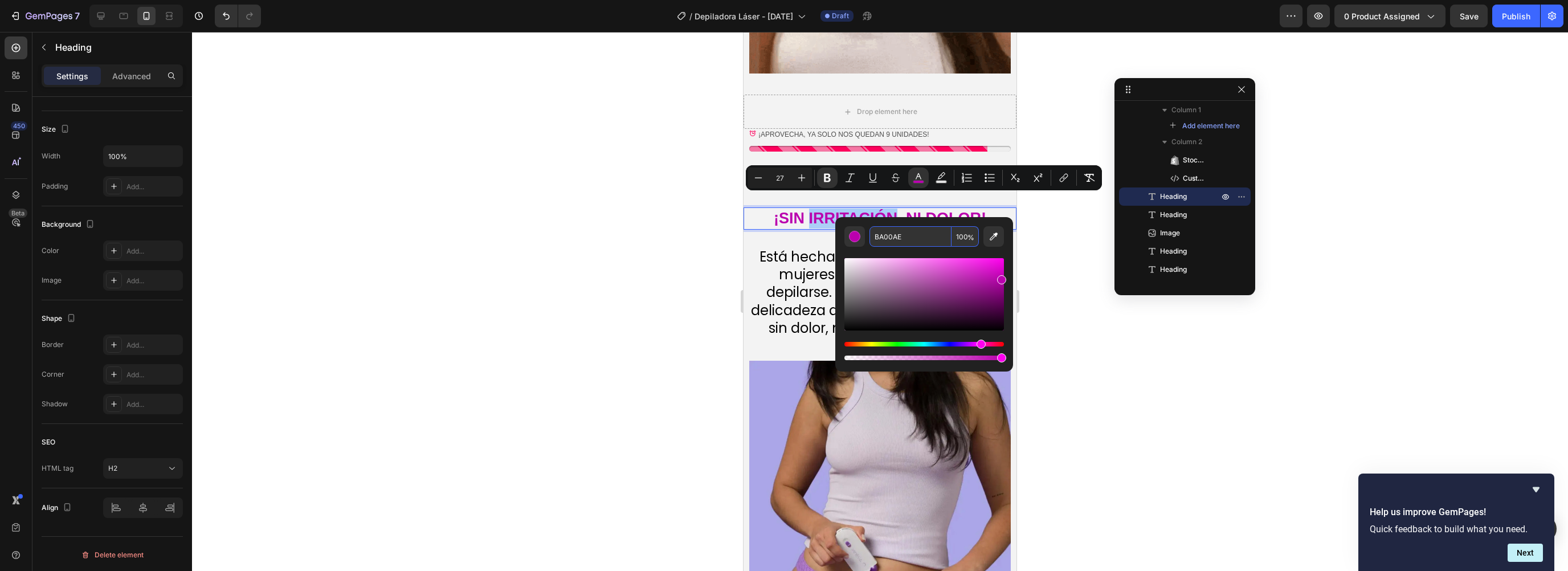
click at [891, 236] on input "BA00AE" at bounding box center [910, 236] width 82 height 20
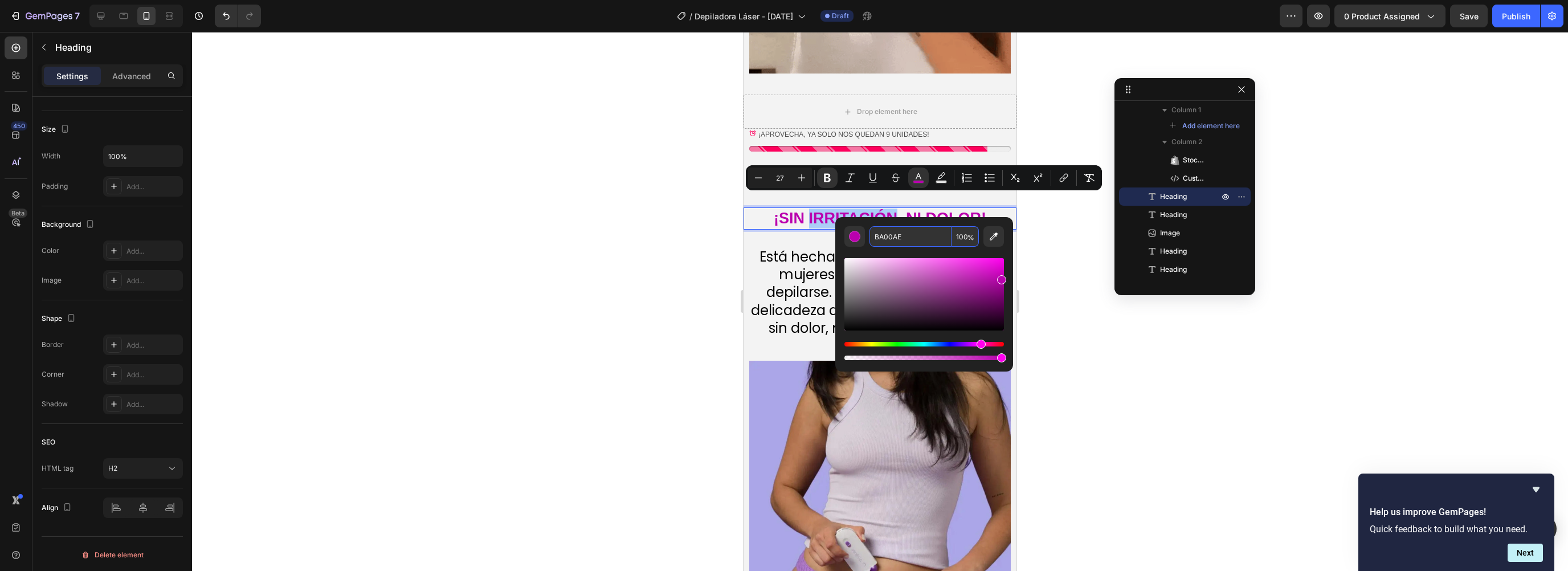
click at [891, 236] on input "BA00AE" at bounding box center [910, 236] width 82 height 20
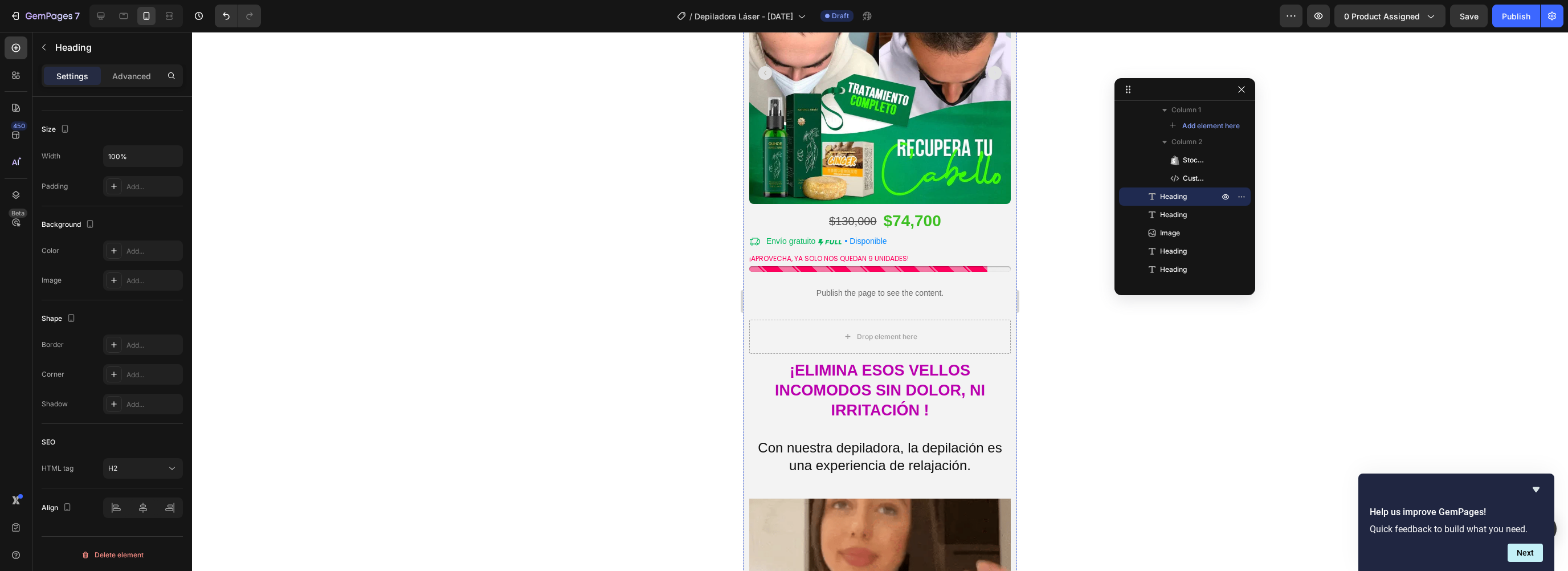
scroll to position [0, 0]
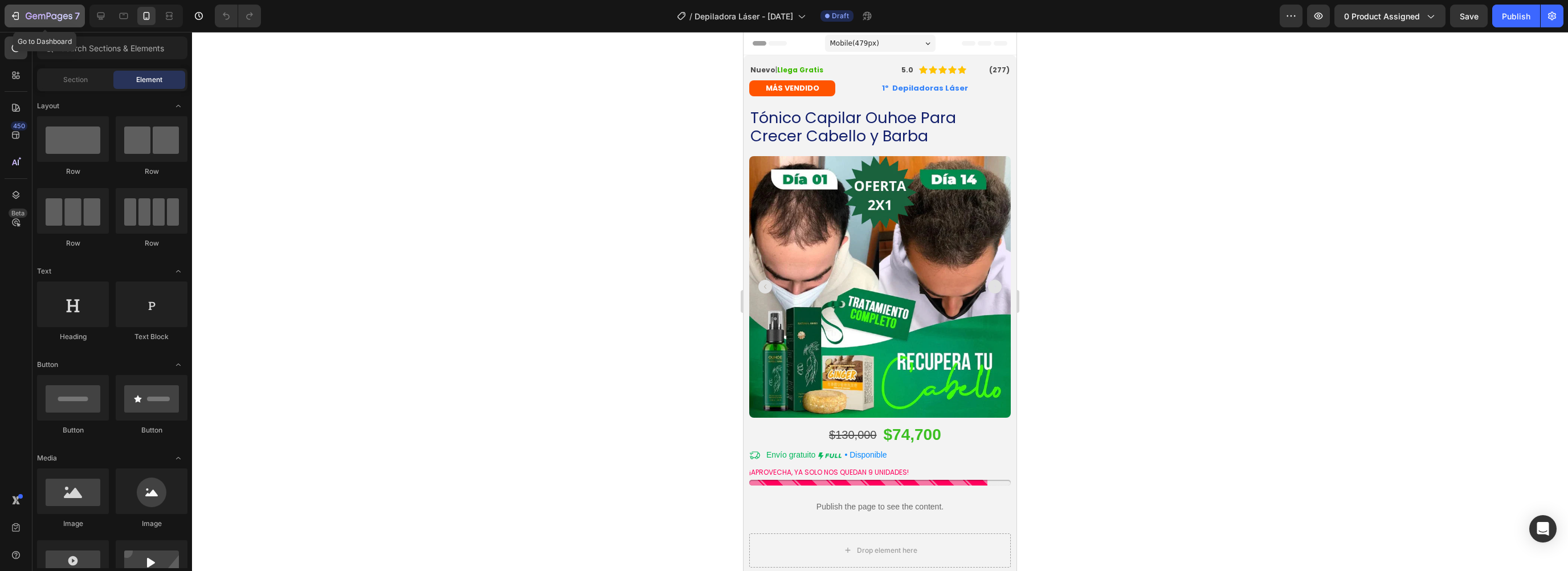
click at [38, 8] on button "7" at bounding box center [45, 16] width 80 height 23
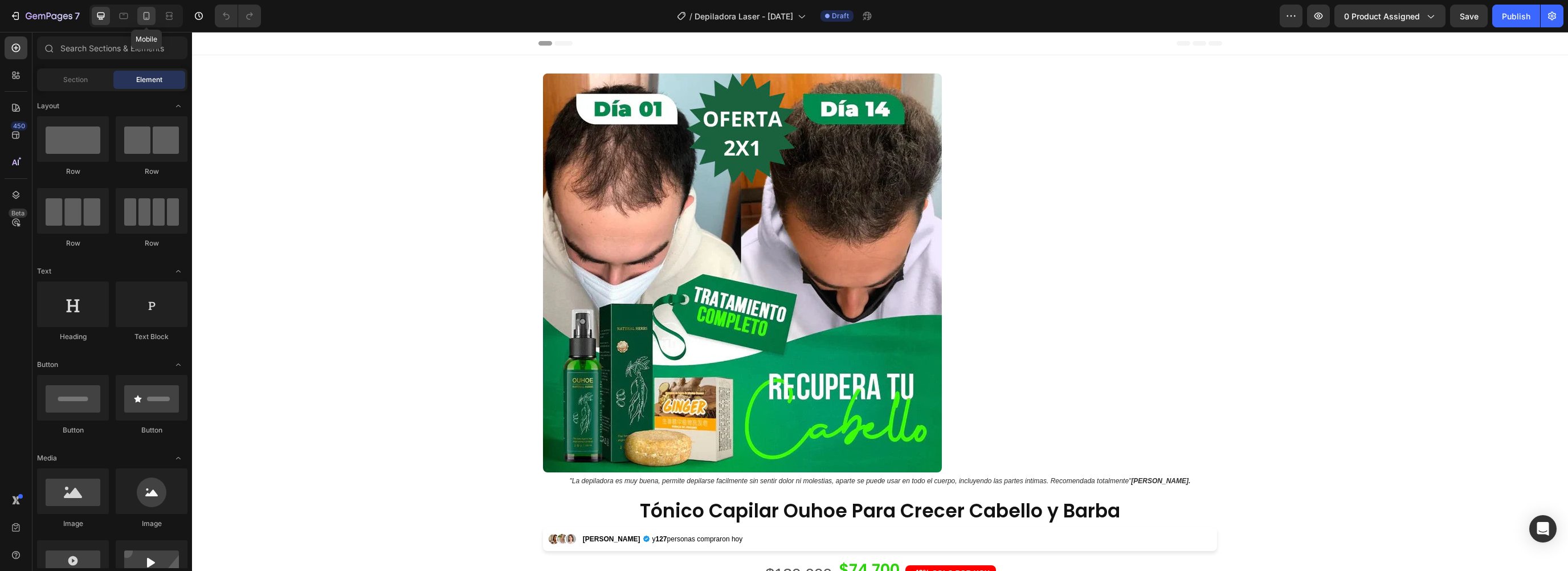
click at [138, 17] on div at bounding box center [146, 16] width 18 height 18
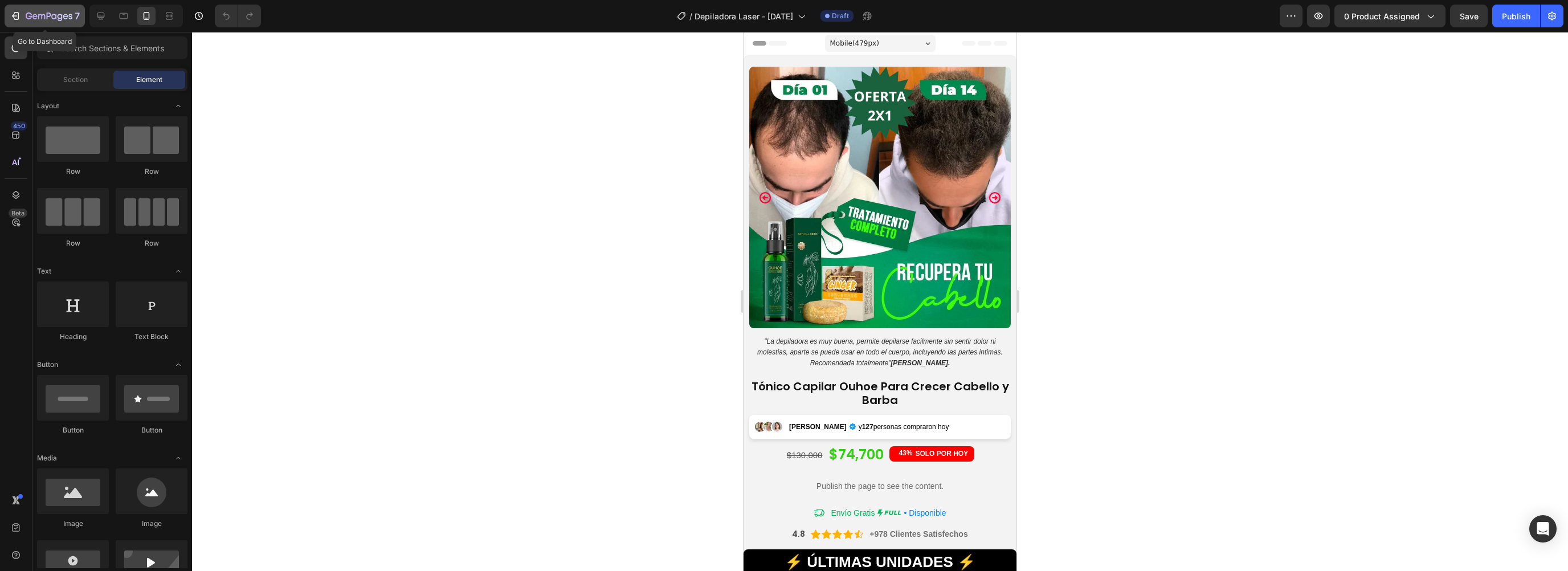
click at [38, 19] on icon "button" at bounding box center [48, 17] width 46 height 10
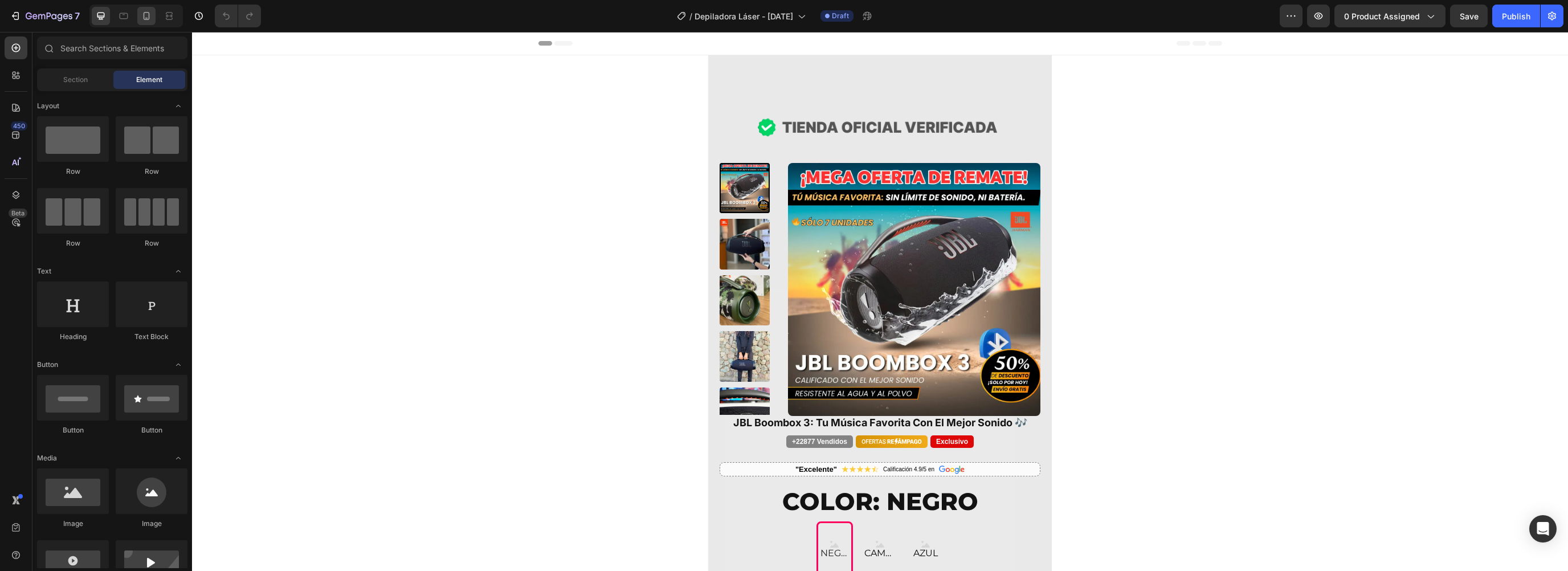
click at [146, 16] on icon at bounding box center [146, 16] width 11 height 11
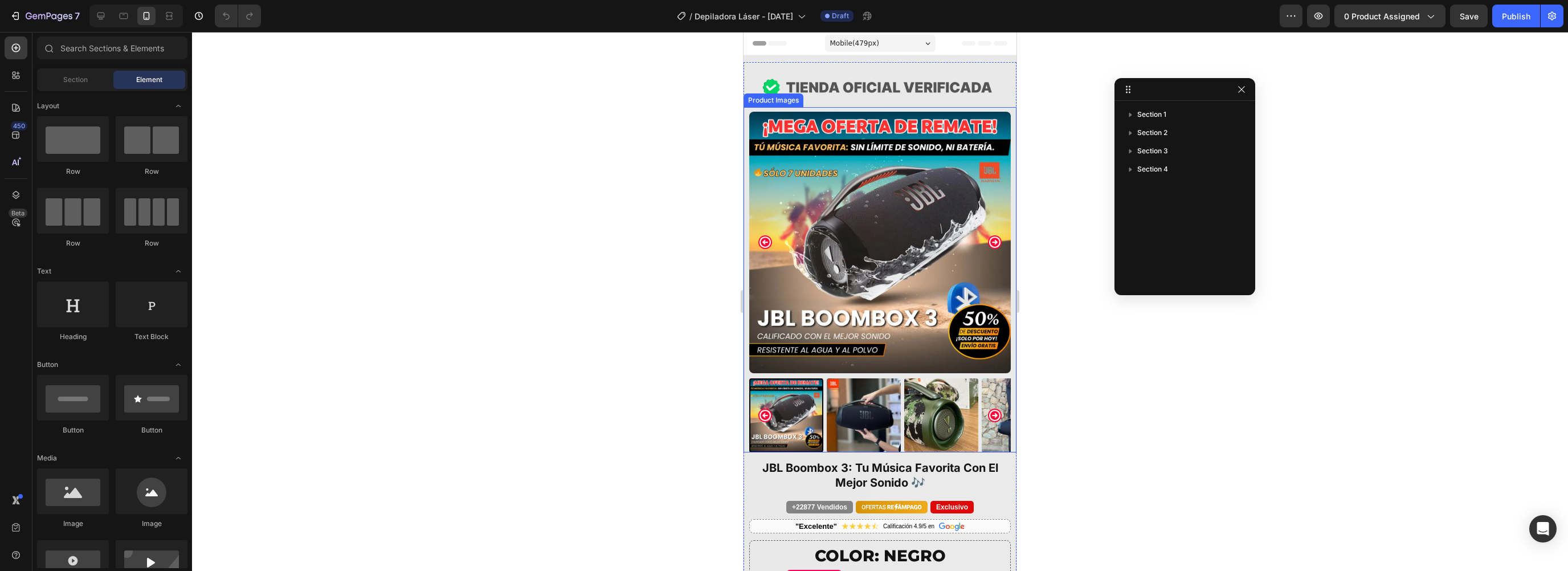
click at [849, 129] on img at bounding box center [880, 242] width 262 height 262
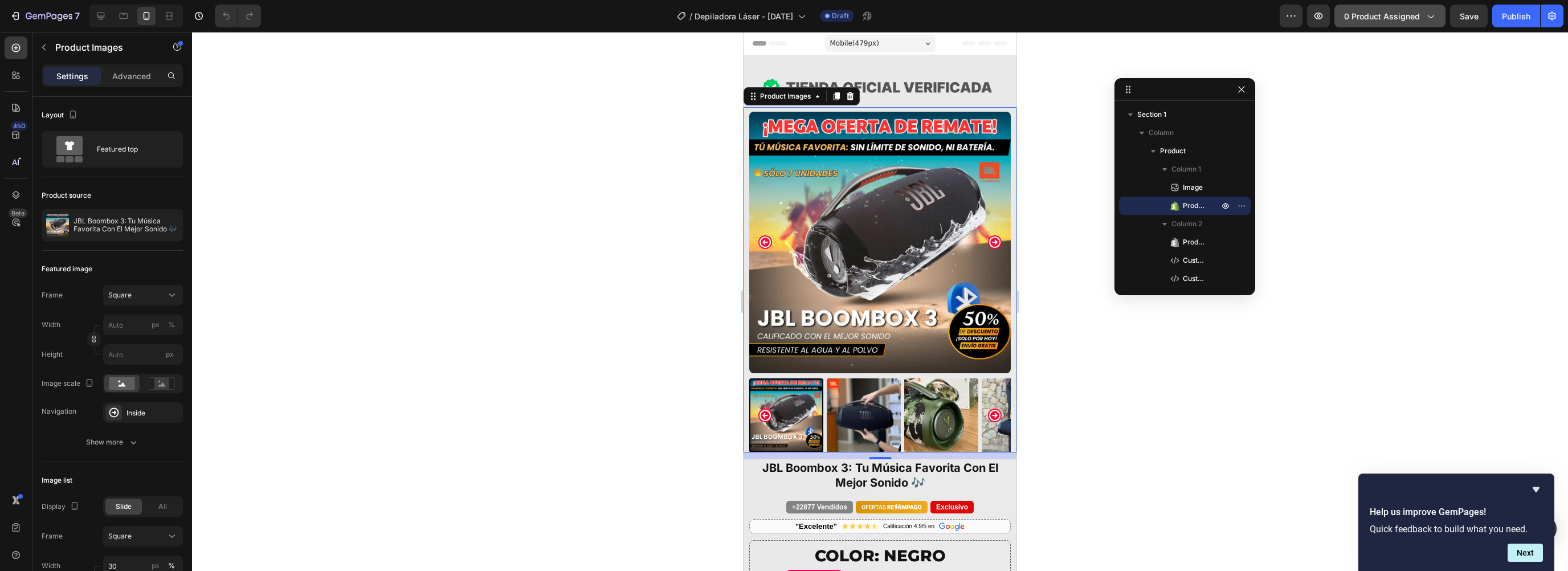
click at [1379, 20] on span "0 product assigned" at bounding box center [1381, 16] width 76 height 12
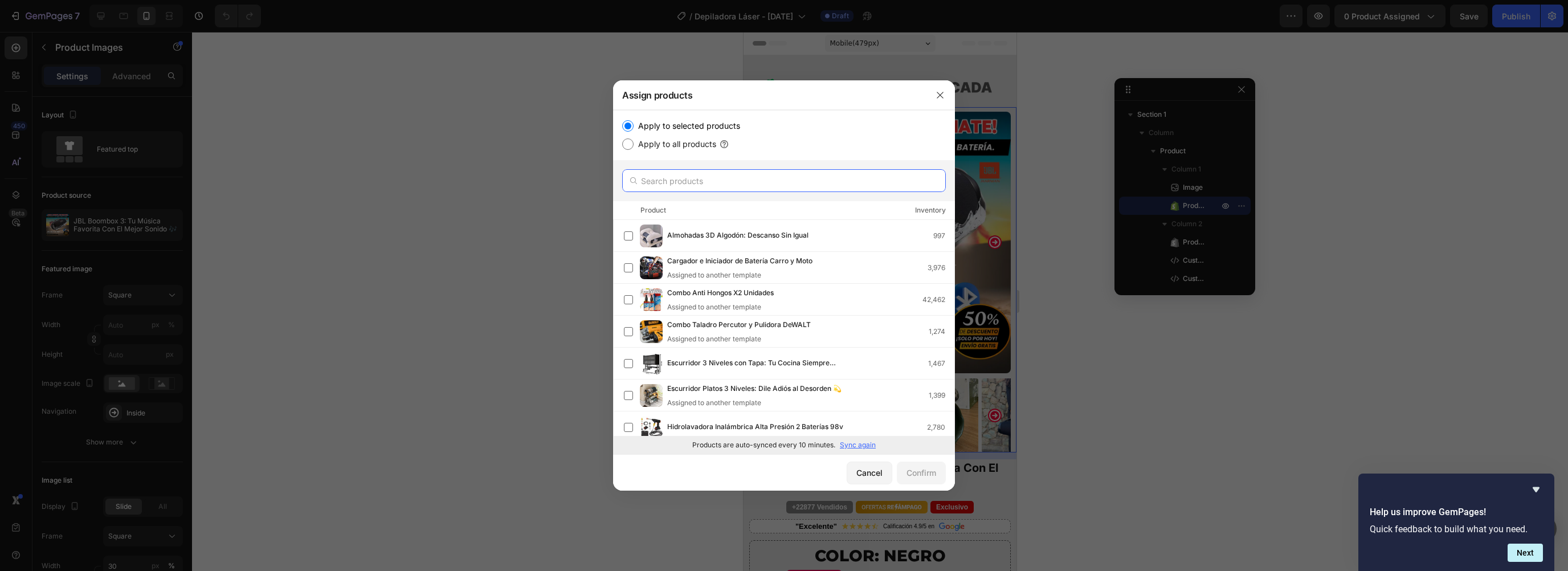
click at [668, 191] on input "text" at bounding box center [784, 181] width 323 height 23
click at [848, 444] on p "Sync again" at bounding box center [858, 445] width 36 height 10
click at [734, 357] on div "Depiladora Yes 2,992" at bounding box center [810, 363] width 287 height 13
click at [919, 470] on div "Confirm" at bounding box center [921, 472] width 30 height 12
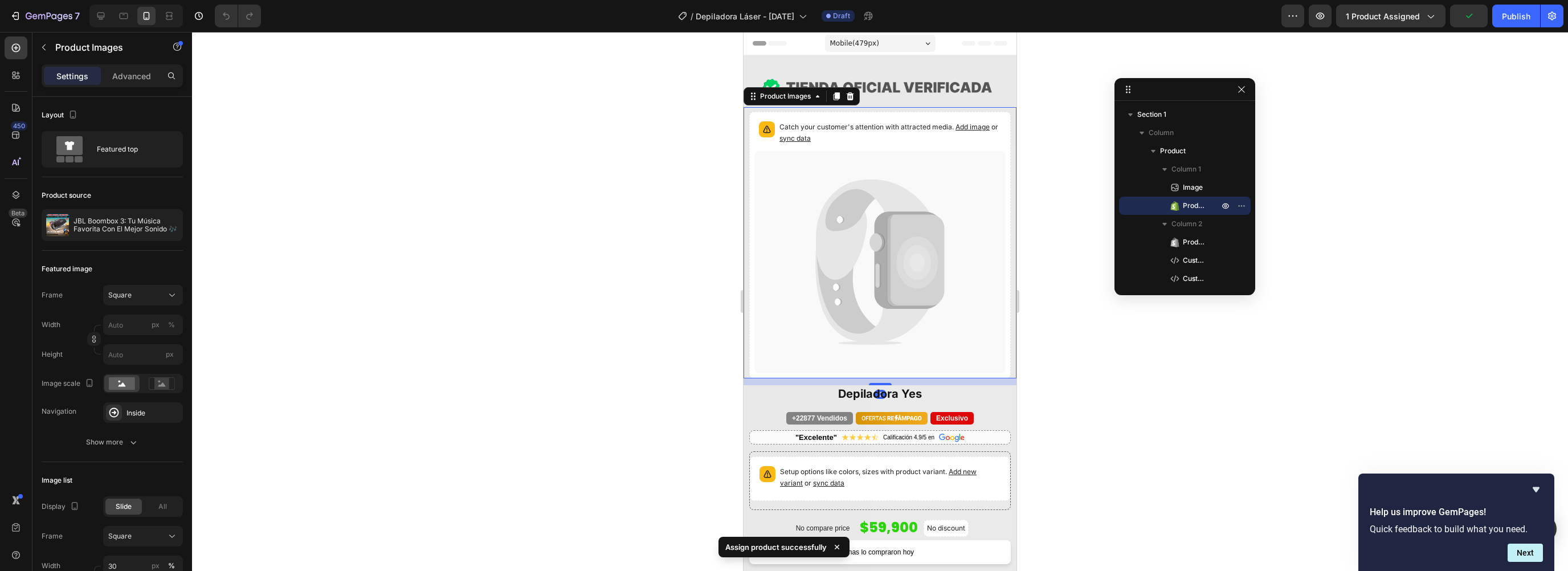
click at [870, 192] on icon at bounding box center [873, 229] width 114 height 101
click at [106, 138] on div "Featured top" at bounding box center [131, 149] width 69 height 26
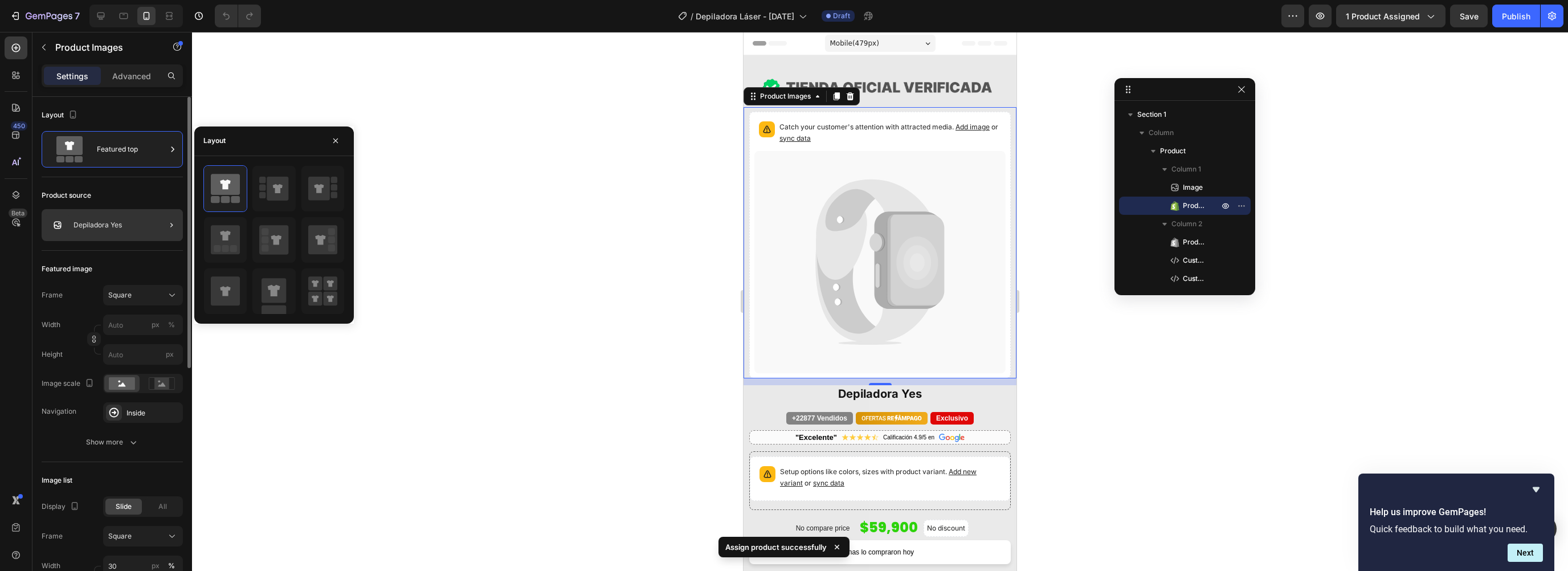
click at [101, 211] on div "Depiladora Yes" at bounding box center [112, 225] width 141 height 32
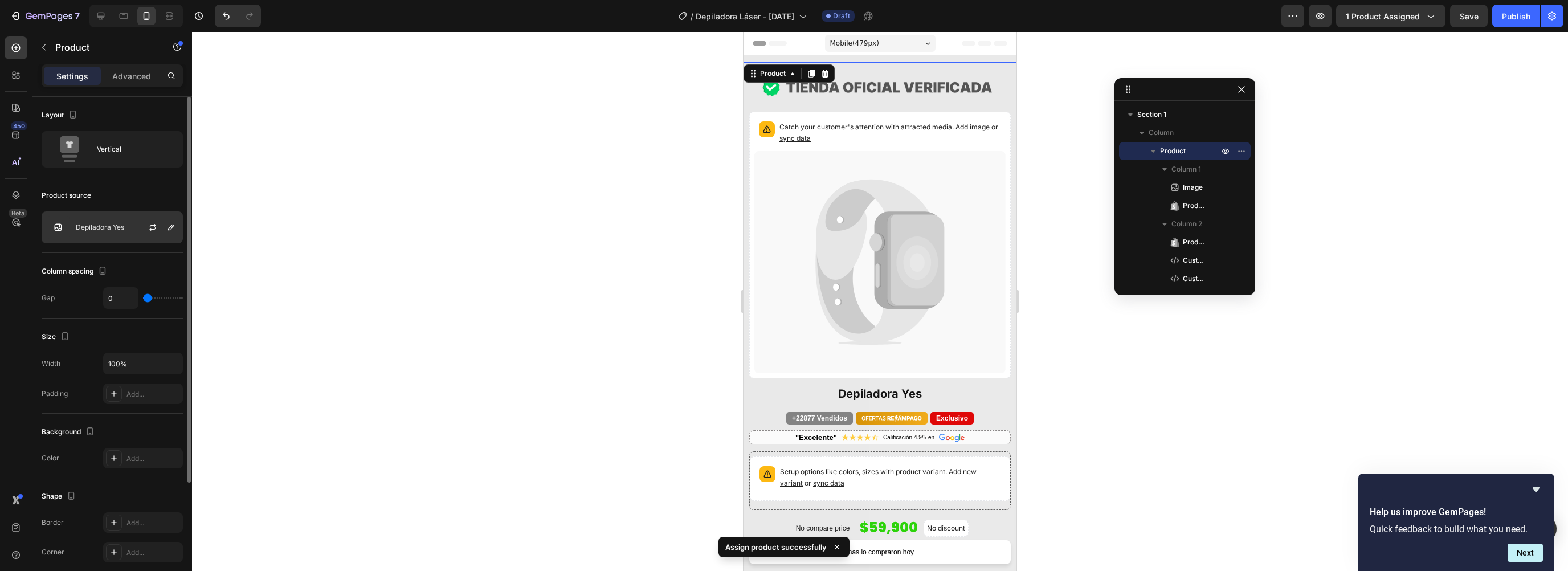
click at [89, 222] on div "Depiladora Yes" at bounding box center [112, 227] width 141 height 32
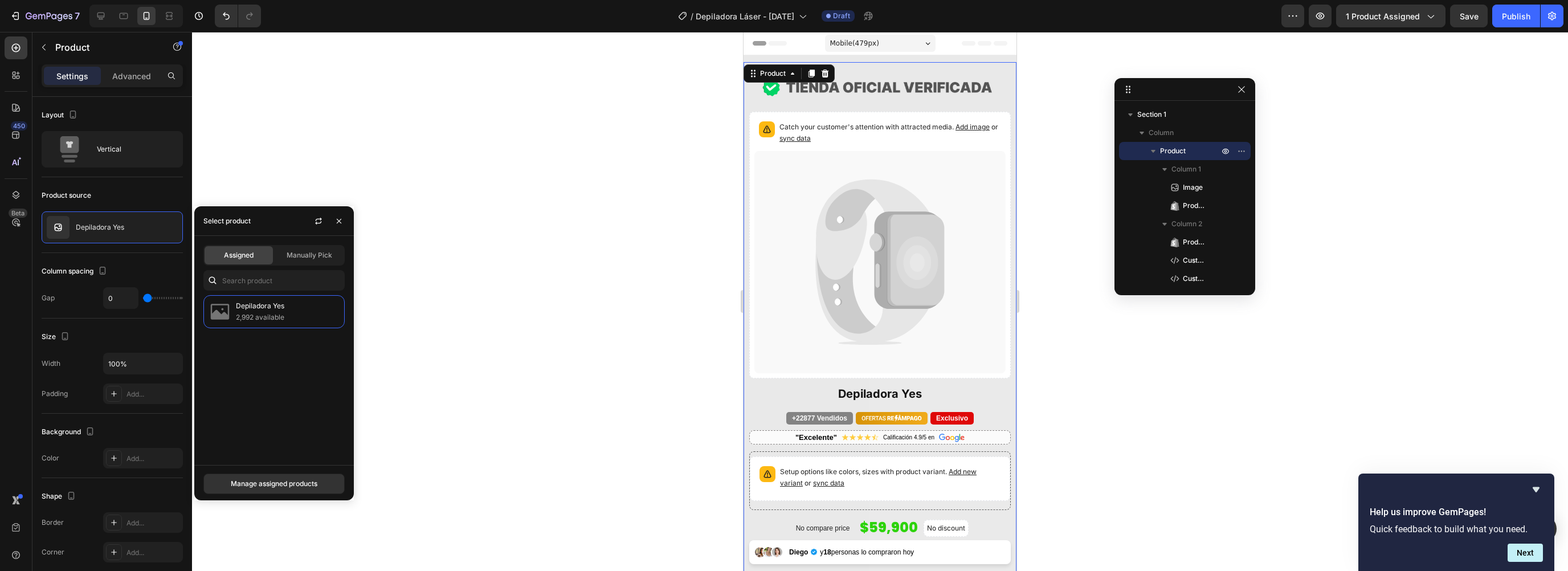
click at [1105, 361] on div at bounding box center [880, 301] width 1376 height 539
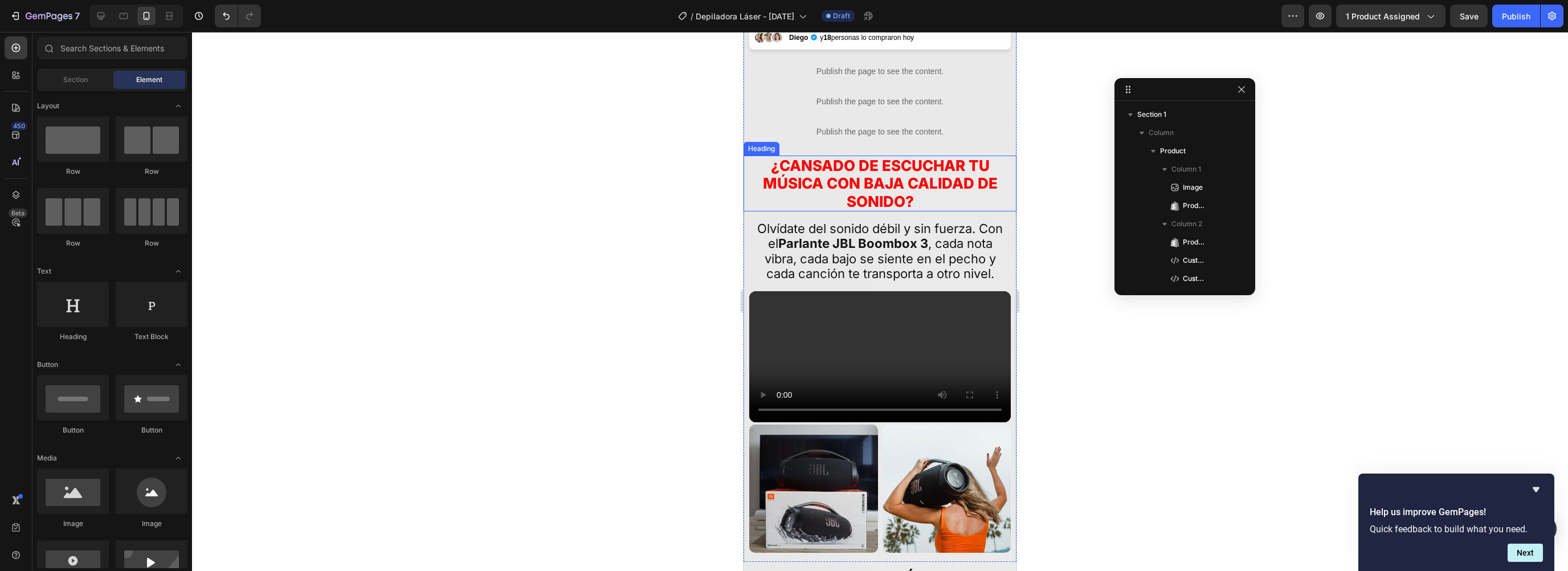
scroll to position [556, 0]
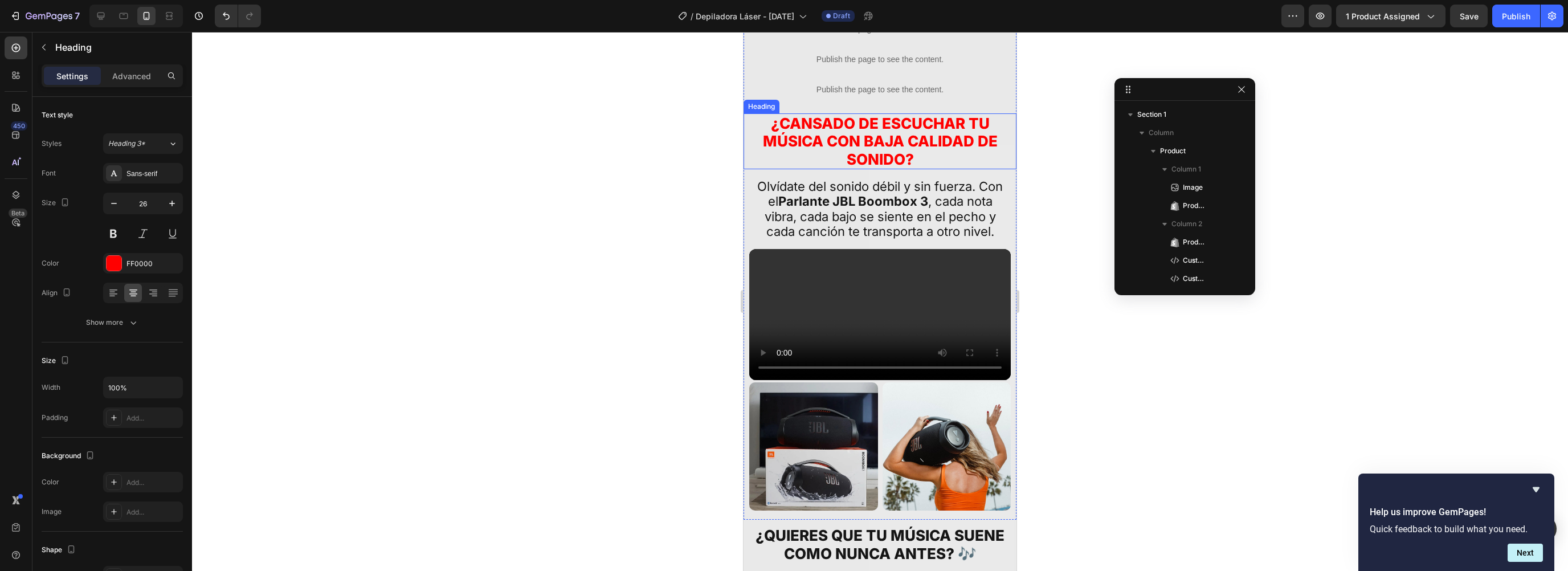
click at [841, 149] on h2 "¿CANSADO DE ESCUCHAR TU MÚSICA CON BAJA CALIDAD DE SONIDO?" at bounding box center [880, 141] width 262 height 56
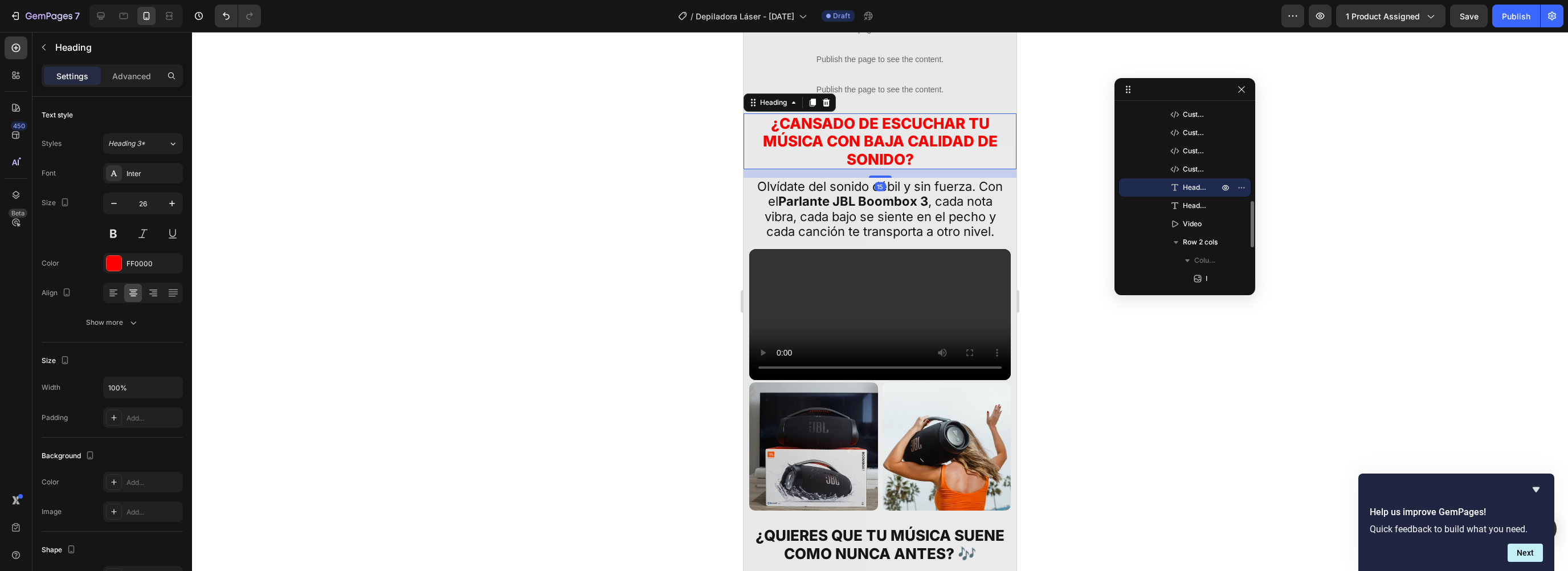
click at [859, 133] on h2 "¿CANSADO DE ESCUCHAR TU MÚSICA CON BAJA CALIDAD DE SONIDO?" at bounding box center [880, 141] width 262 height 56
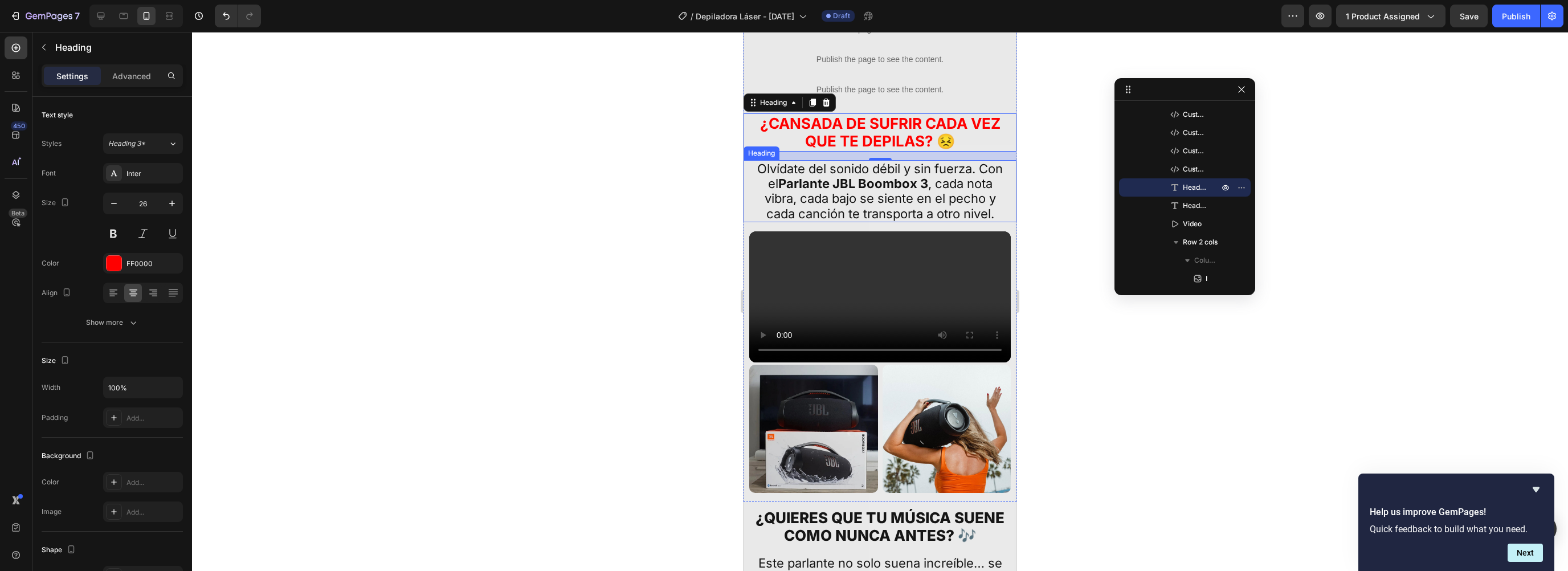
click at [835, 187] on h2 "Olvídate del sonido débil y sin fuerza. Con el Parlante JBL Boombox 3 , cada no…" at bounding box center [880, 192] width 262 height 62
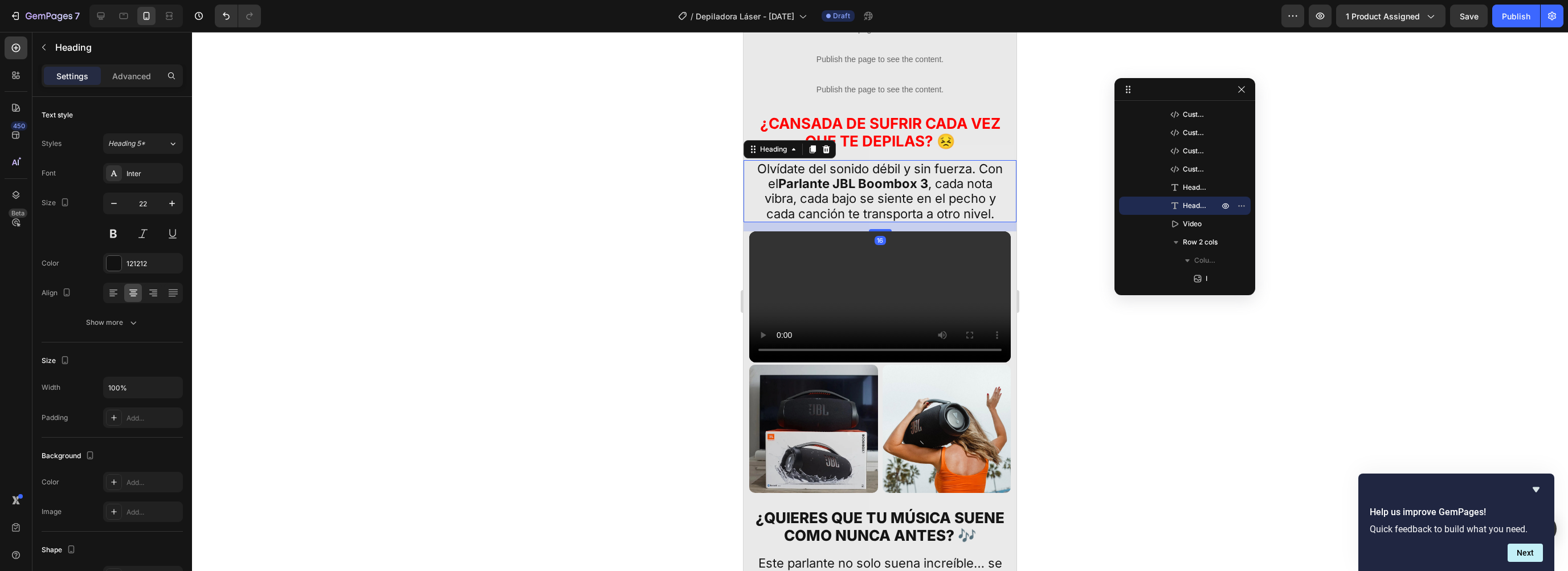
click at [835, 187] on h2 "Olvídate del sonido débil y sin fuerza. Con el Parlante JBL Boombox 3 , cada no…" at bounding box center [880, 192] width 262 height 62
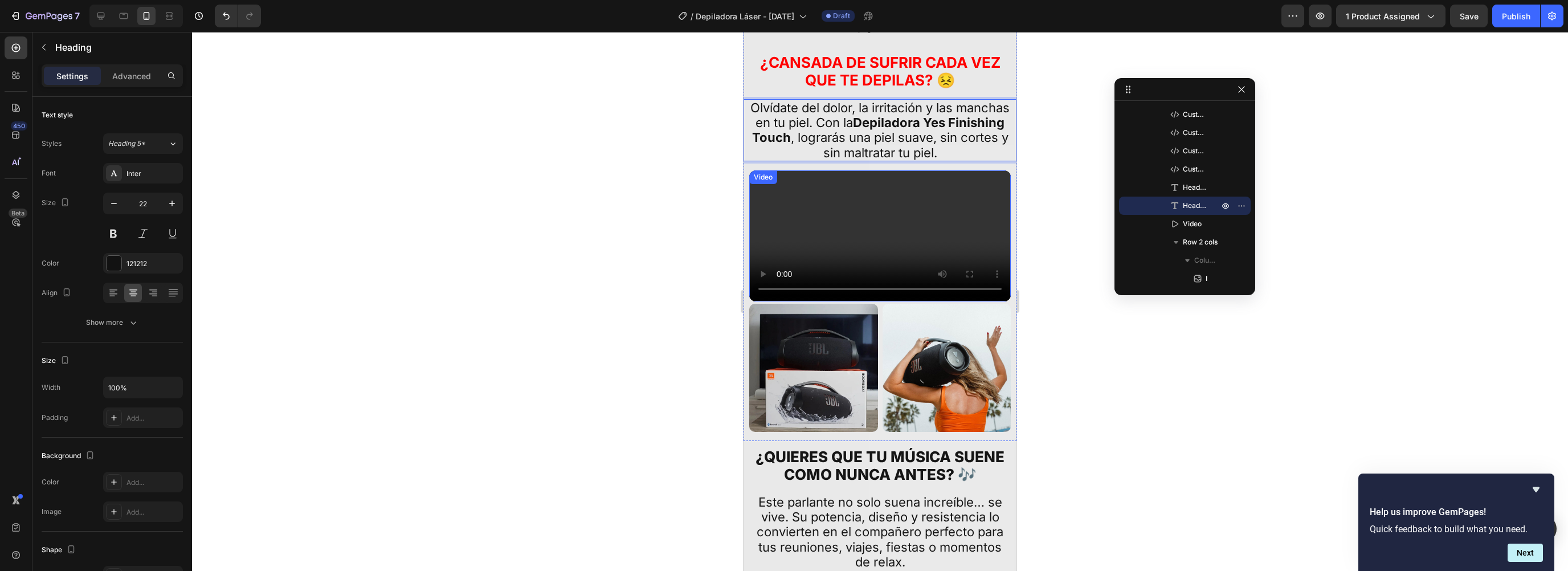
scroll to position [616, 0]
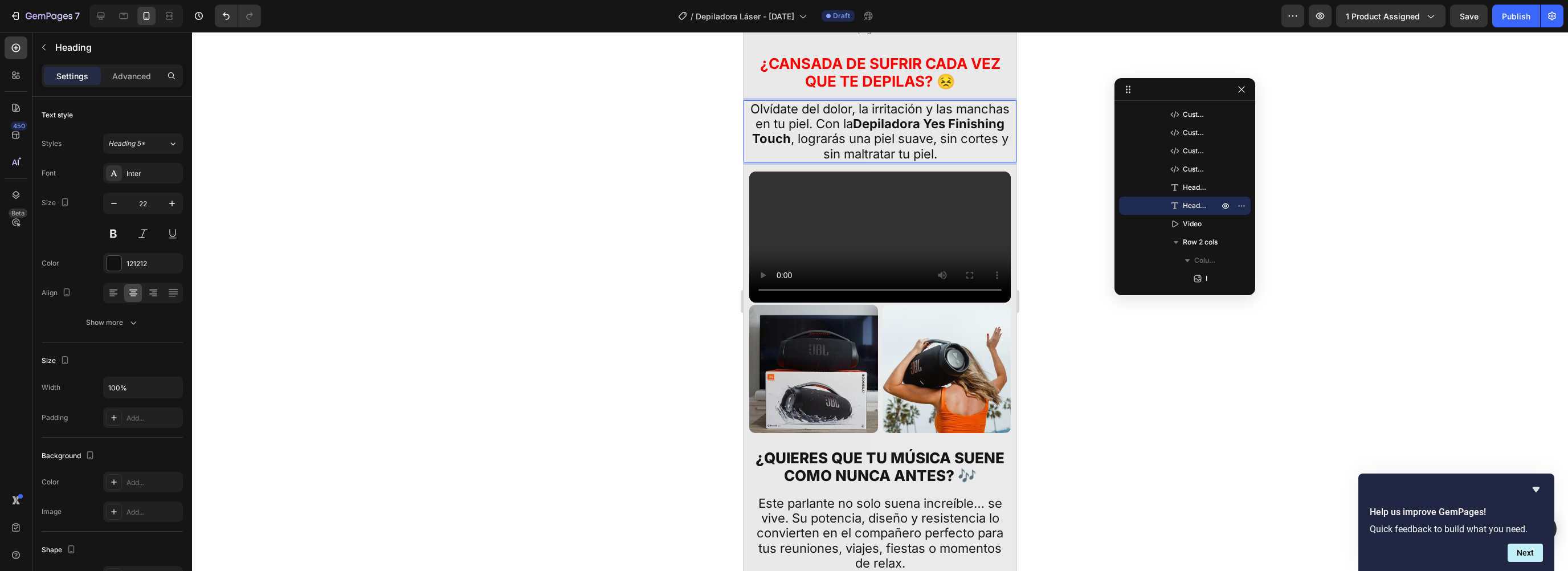
click at [1050, 95] on div at bounding box center [880, 301] width 1376 height 539
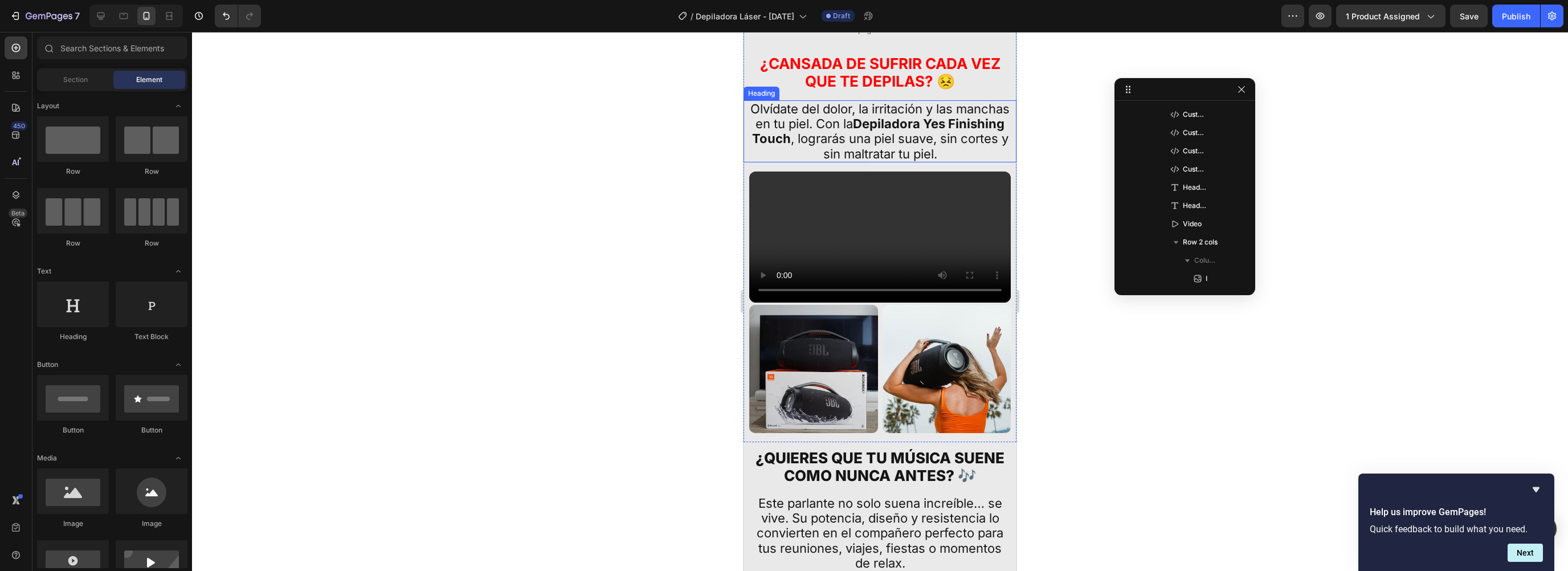
click at [958, 125] on p "Olvídate del dolor, la irritación y las manchas en tu piel. Con la Depiladora Y…" at bounding box center [880, 131] width 259 height 60
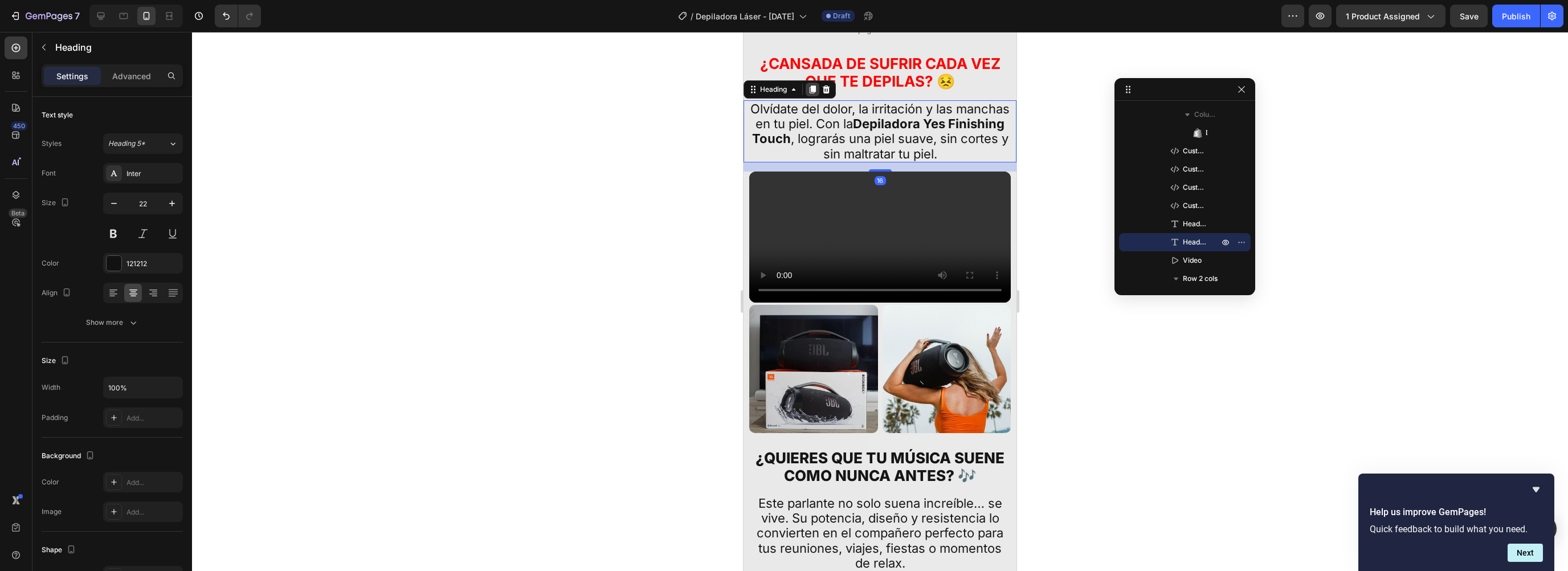
click at [810, 85] on icon at bounding box center [813, 89] width 6 height 8
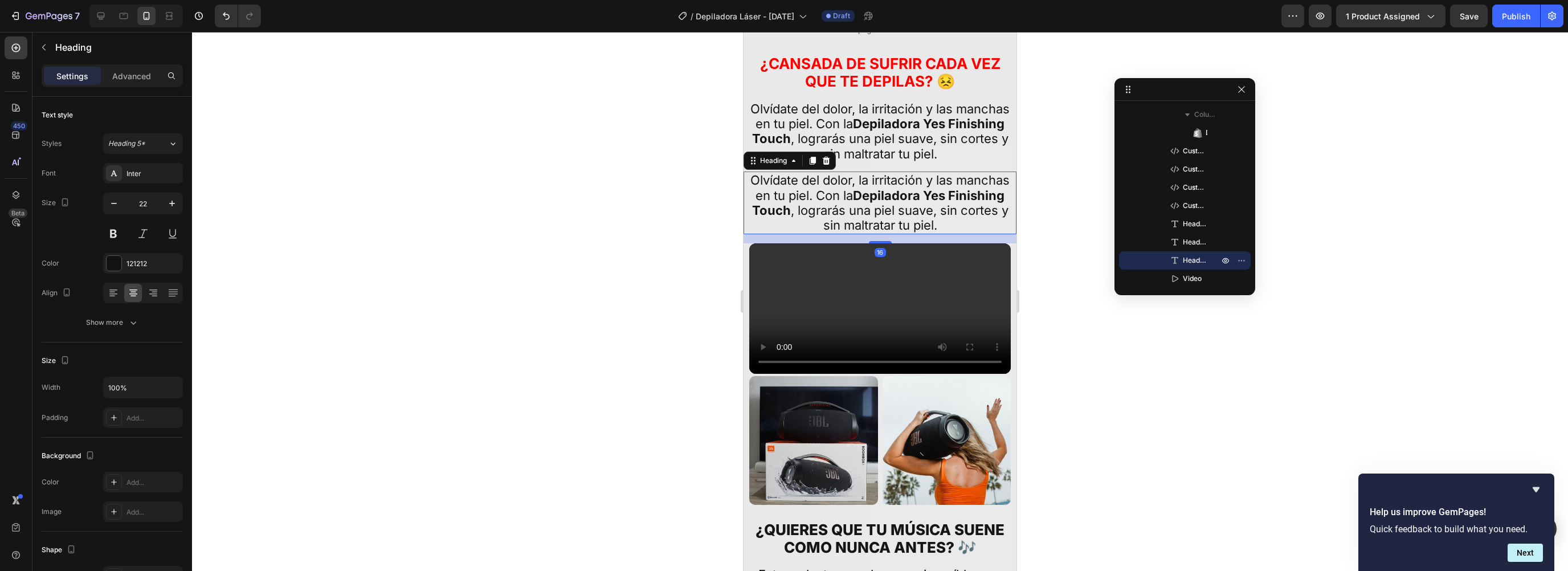
click at [797, 190] on h2 "Olvídate del dolor, la irritación y las manchas en tu piel. Con la Depiladora Y…" at bounding box center [880, 202] width 262 height 62
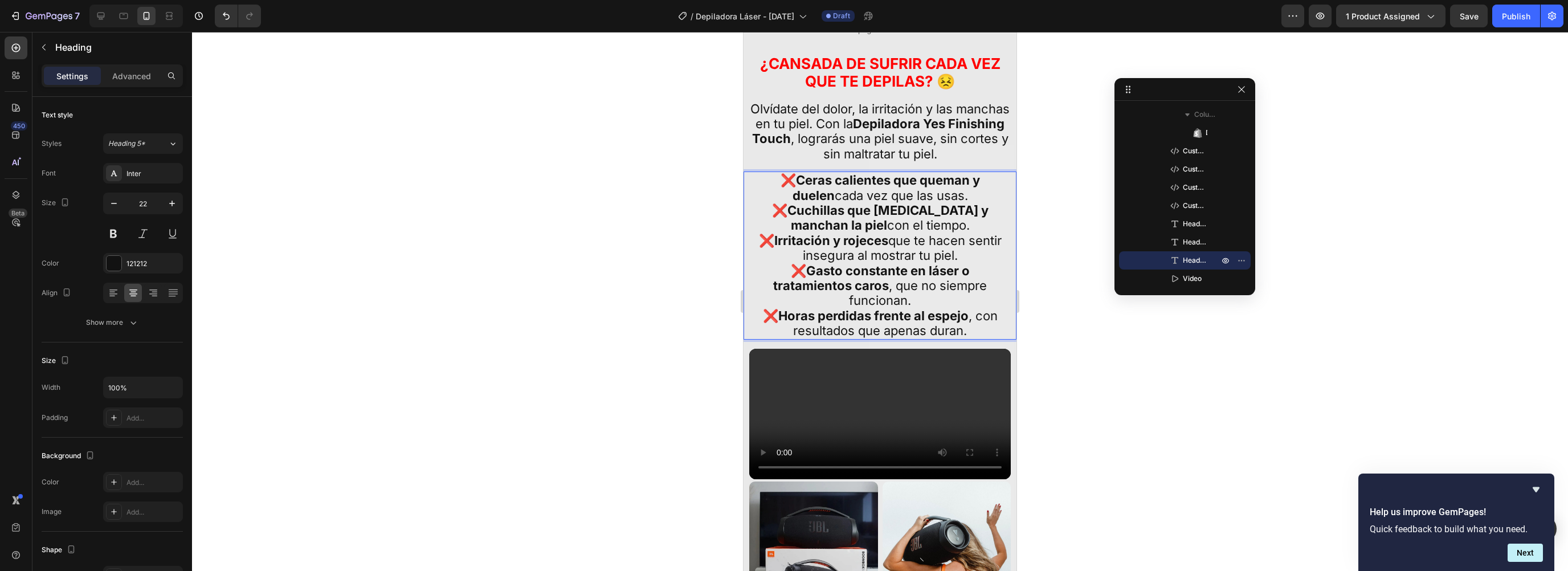
drag, startPoint x: 987, startPoint y: 220, endPoint x: 1013, endPoint y: 216, distance: 26.3
click at [987, 220] on p "❌ Cuchillas que cortan y manchan la piel con el tiempo." at bounding box center [880, 218] width 259 height 30
click at [1035, 209] on div at bounding box center [880, 301] width 1376 height 539
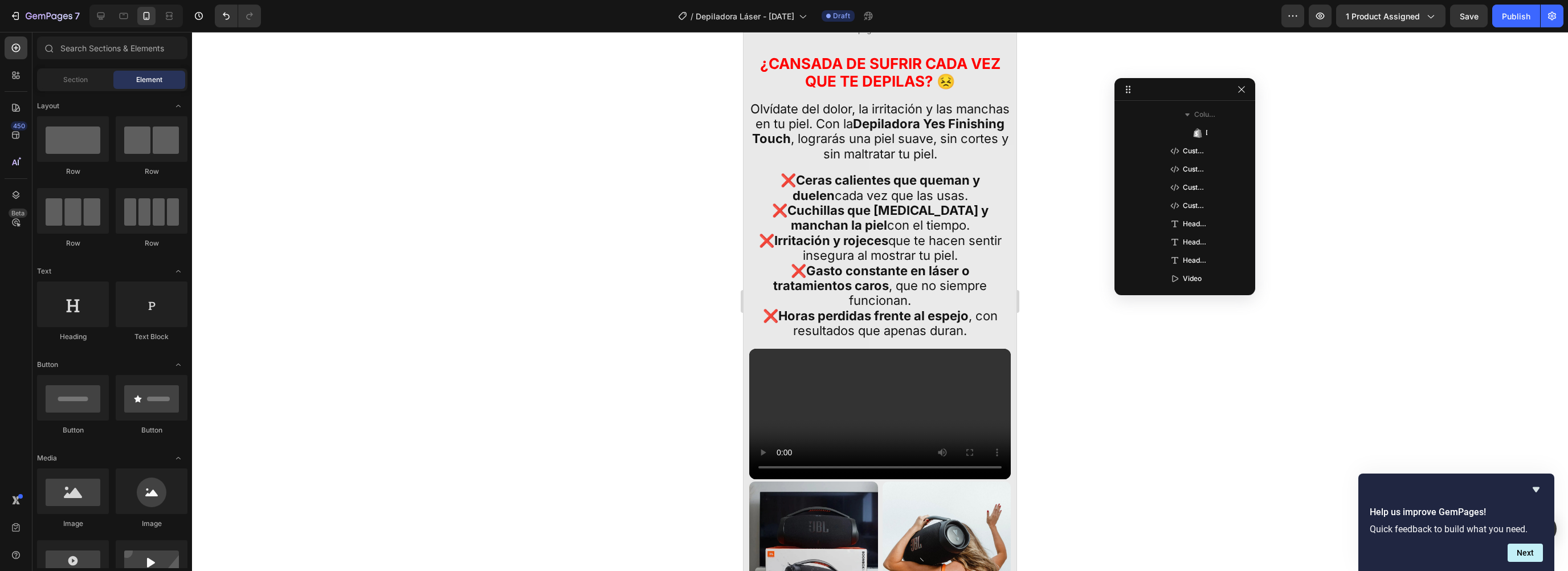
click at [859, 219] on p "❌ Ceras calientes que queman y duelen cada vez que las usas. ❌ Cuchillas que co…" at bounding box center [880, 255] width 259 height 166
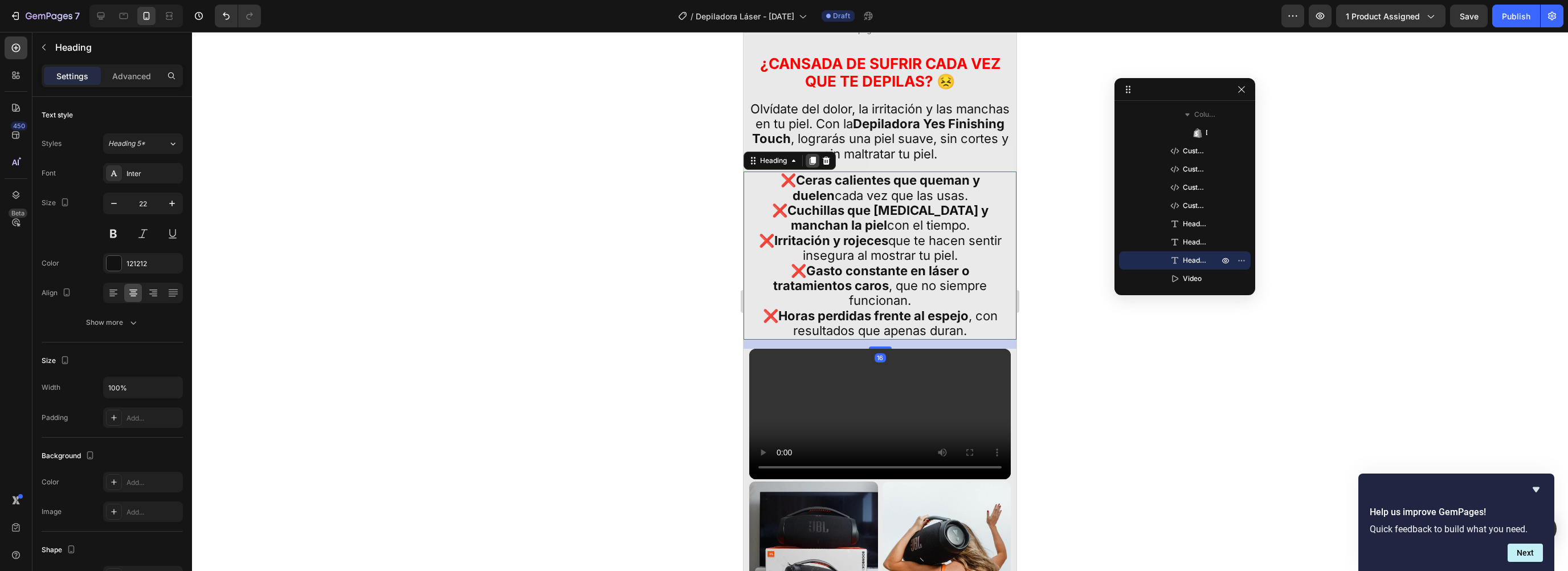
click at [812, 157] on icon at bounding box center [813, 160] width 6 height 8
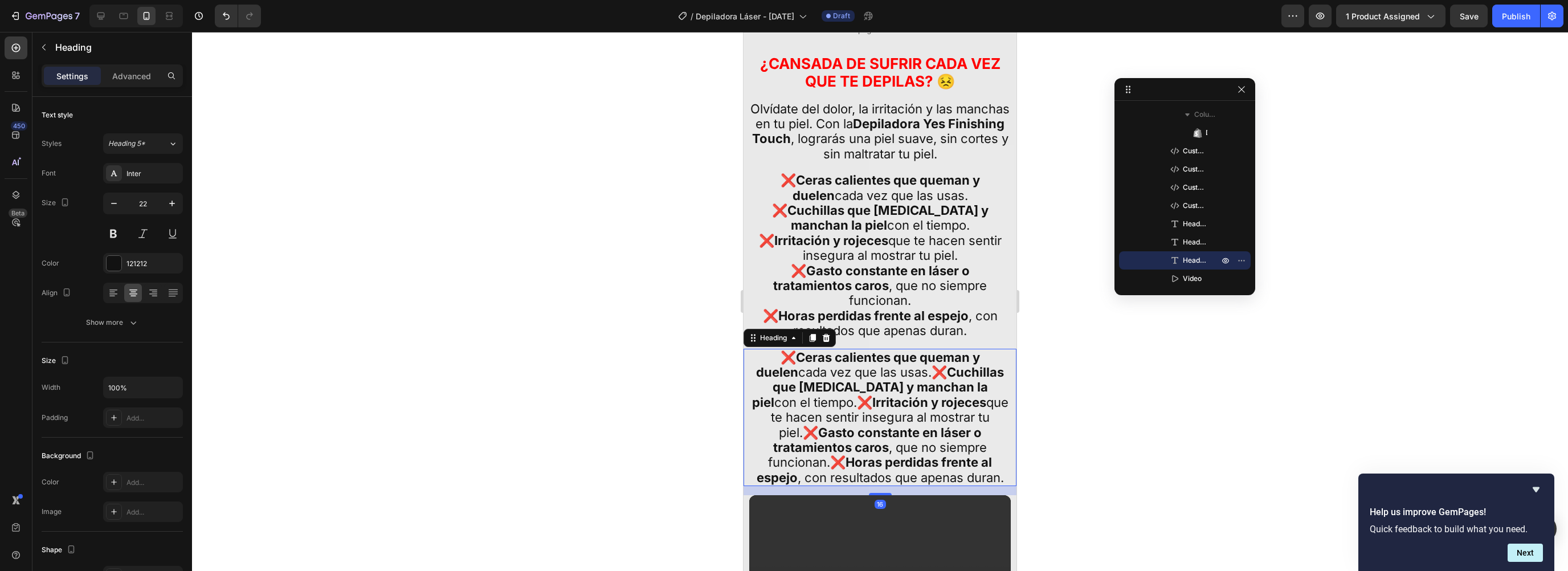
scroll to position [456, 0]
click at [872, 395] on strong "Irritación y rojeces" at bounding box center [929, 402] width 114 height 15
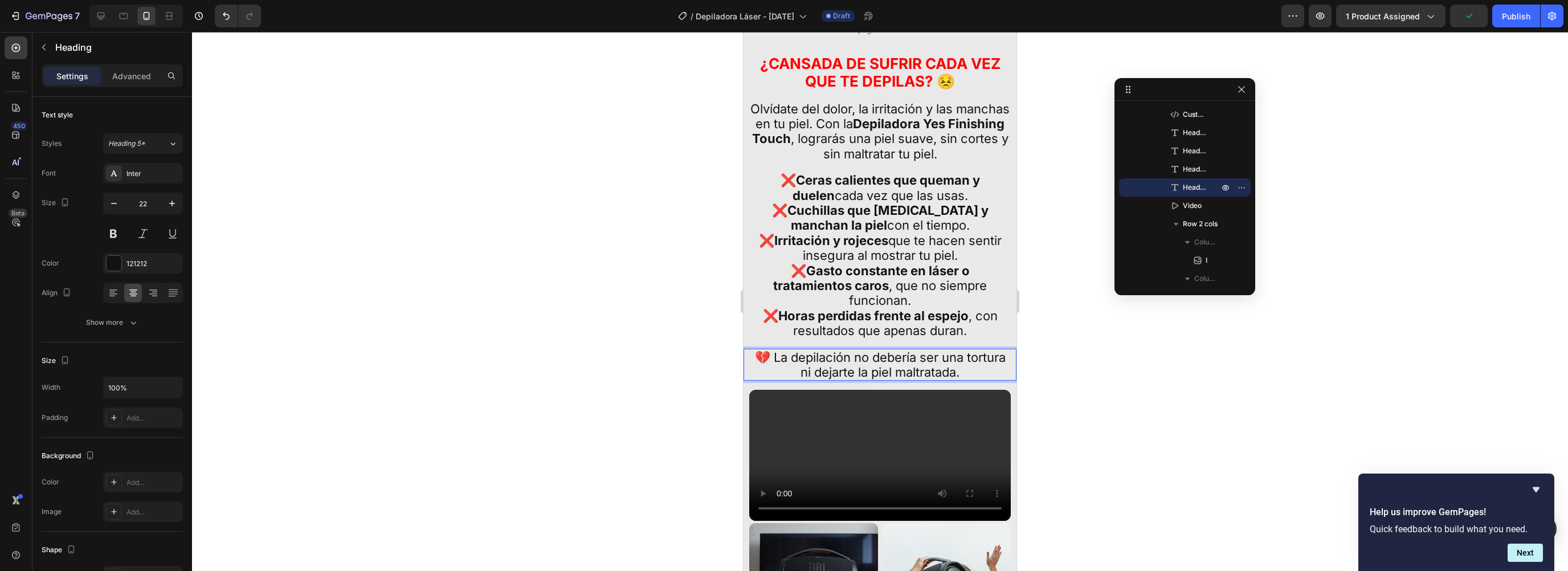
click at [1070, 350] on div at bounding box center [880, 301] width 1376 height 539
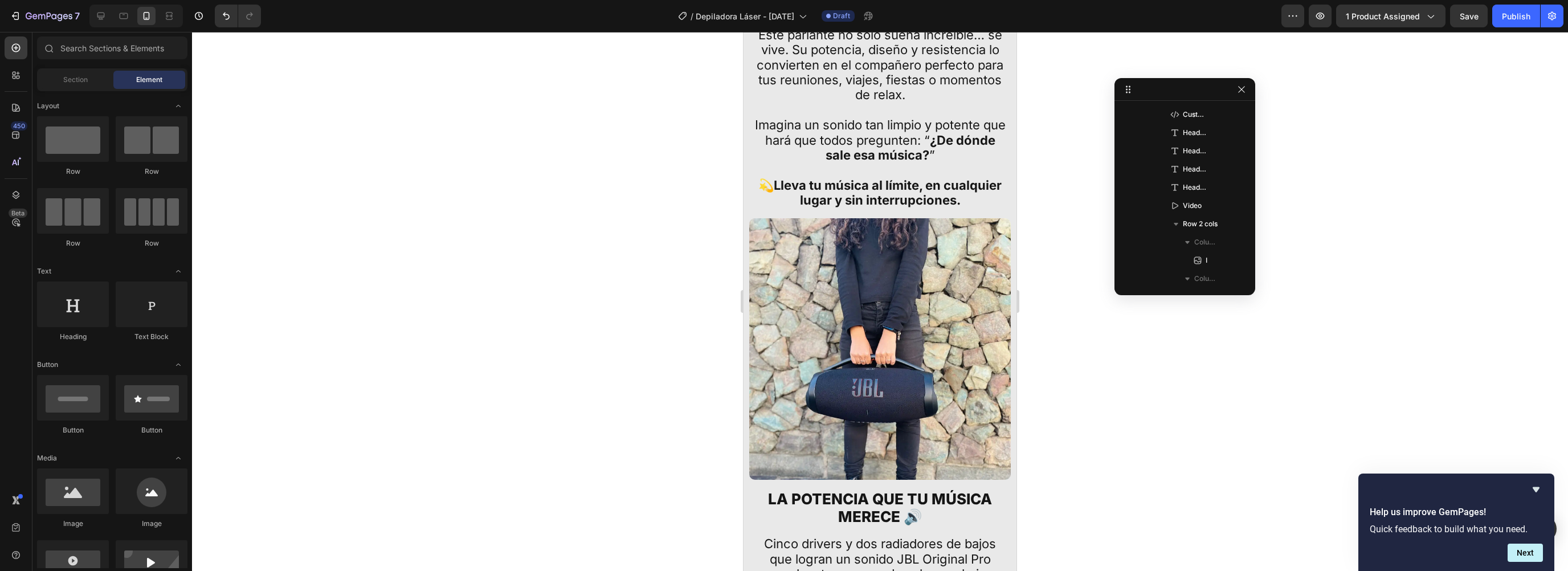
scroll to position [1397, 0]
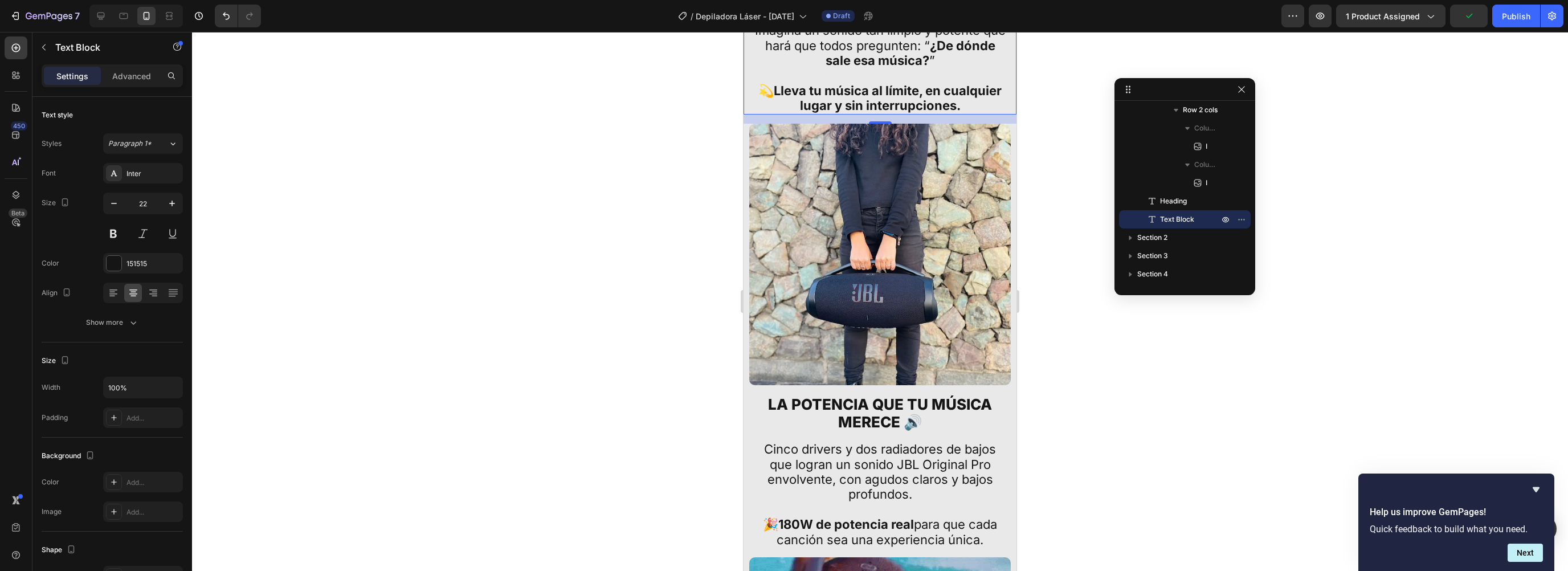
click at [814, 113] on p "Imagina un sonido tan limpio y potente que hará que todos pregunten: “ ¿De dónd…" at bounding box center [880, 67] width 257 height 90
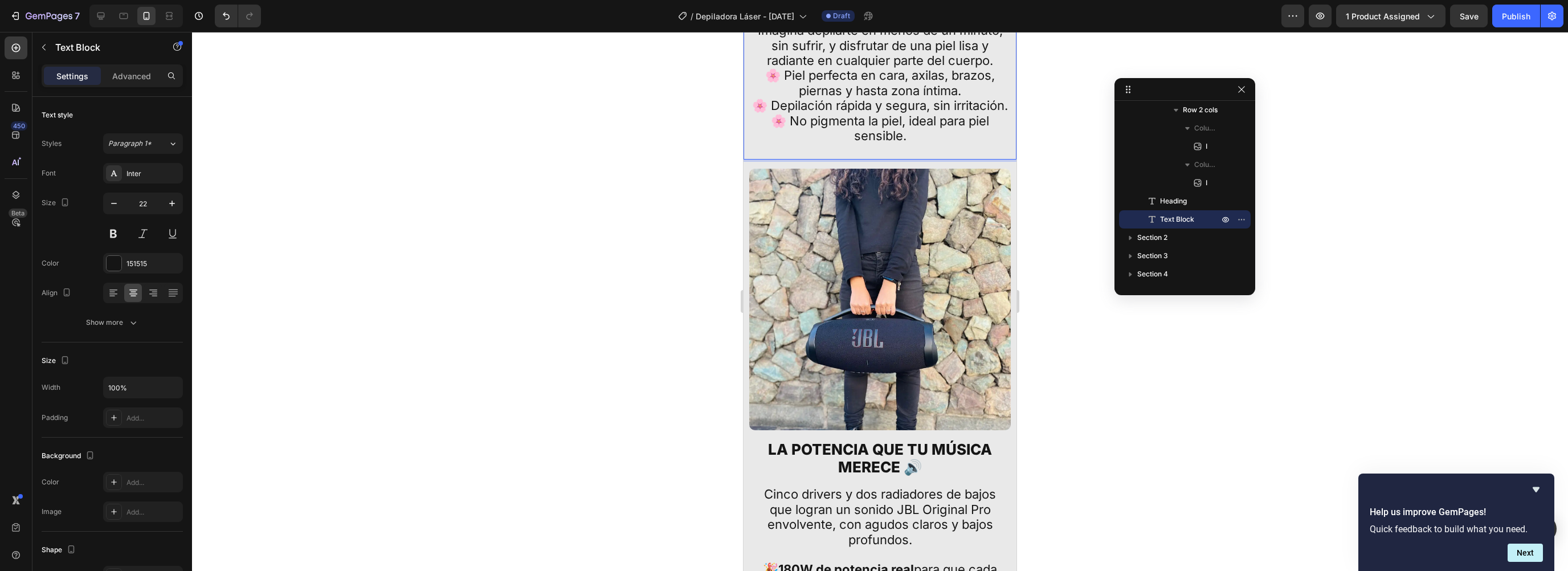
click at [991, 68] on p "Imagina depilarte en menos de un minuto, sin sufrir, y disfrutar de una piel li…" at bounding box center [880, 45] width 257 height 45
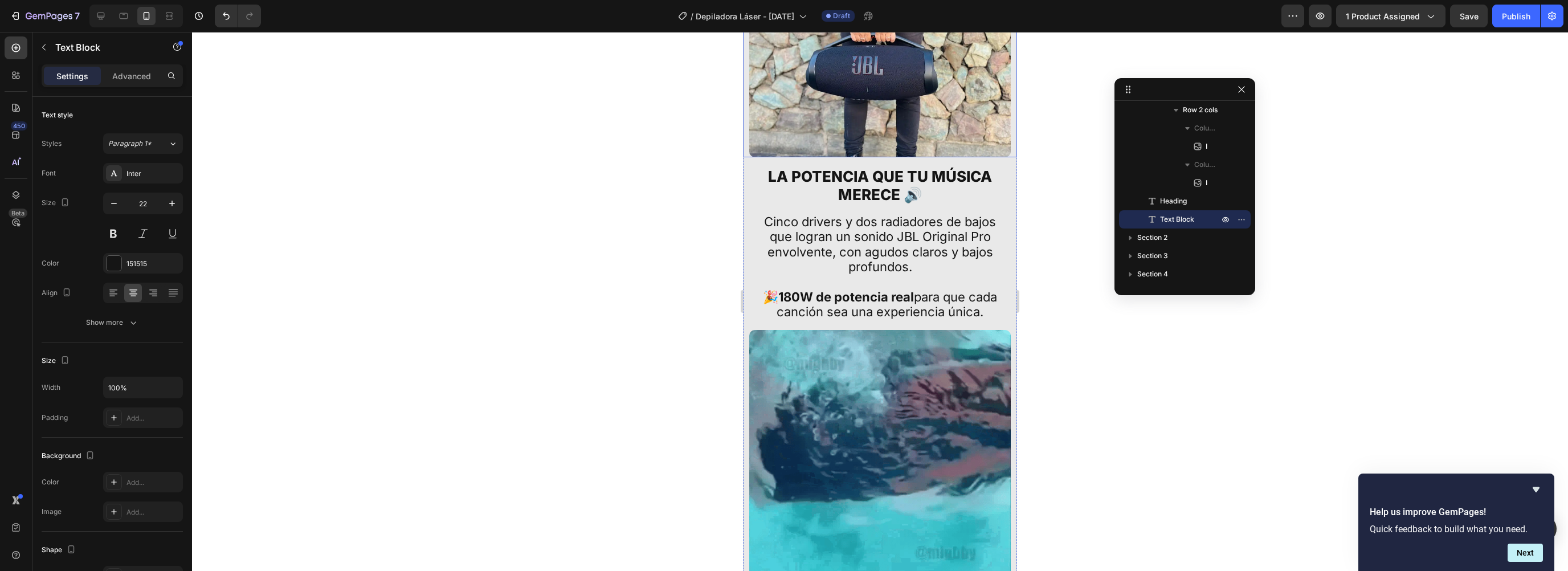
scroll to position [1917, 0]
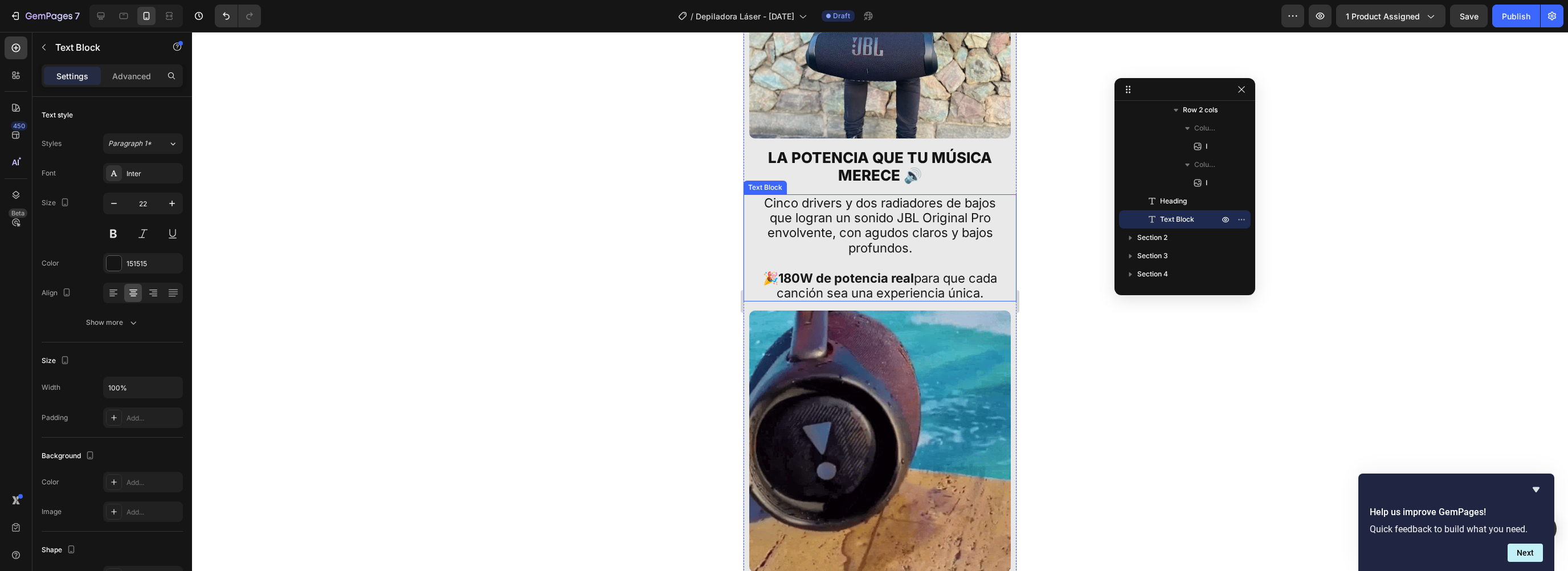
click at [782, 182] on div "Text Block" at bounding box center [765, 187] width 39 height 10
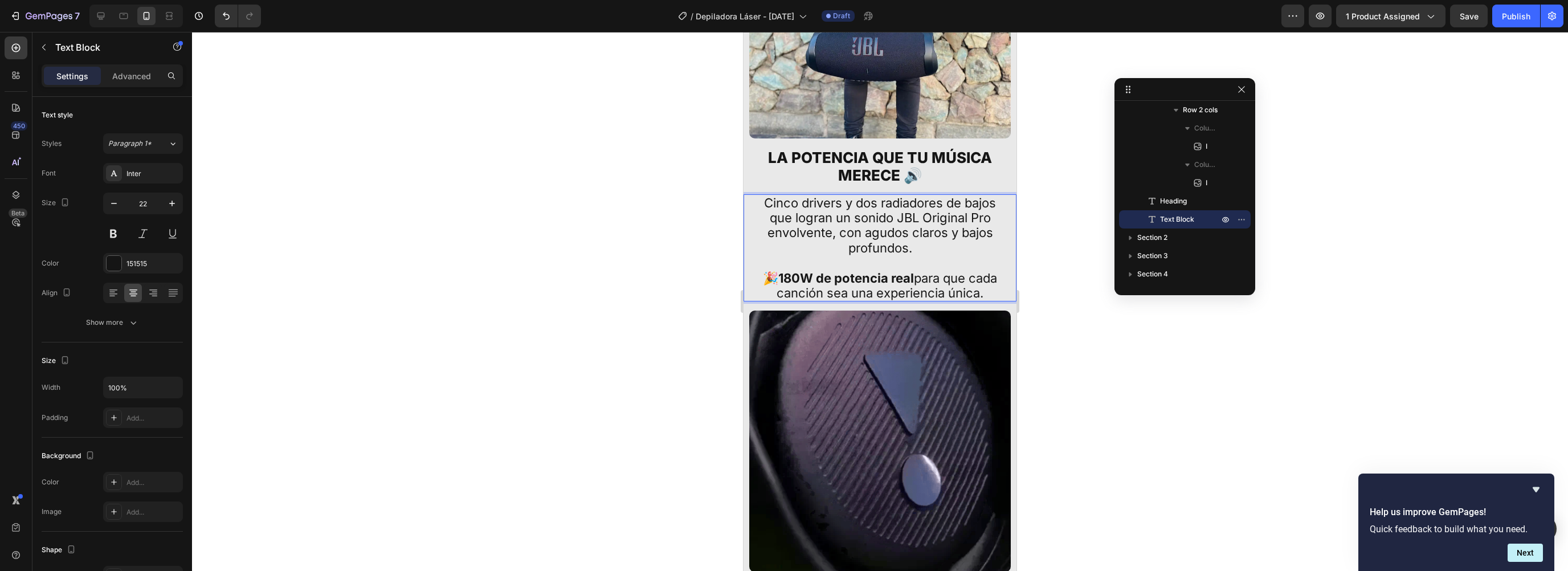
scroll to position [693, 0]
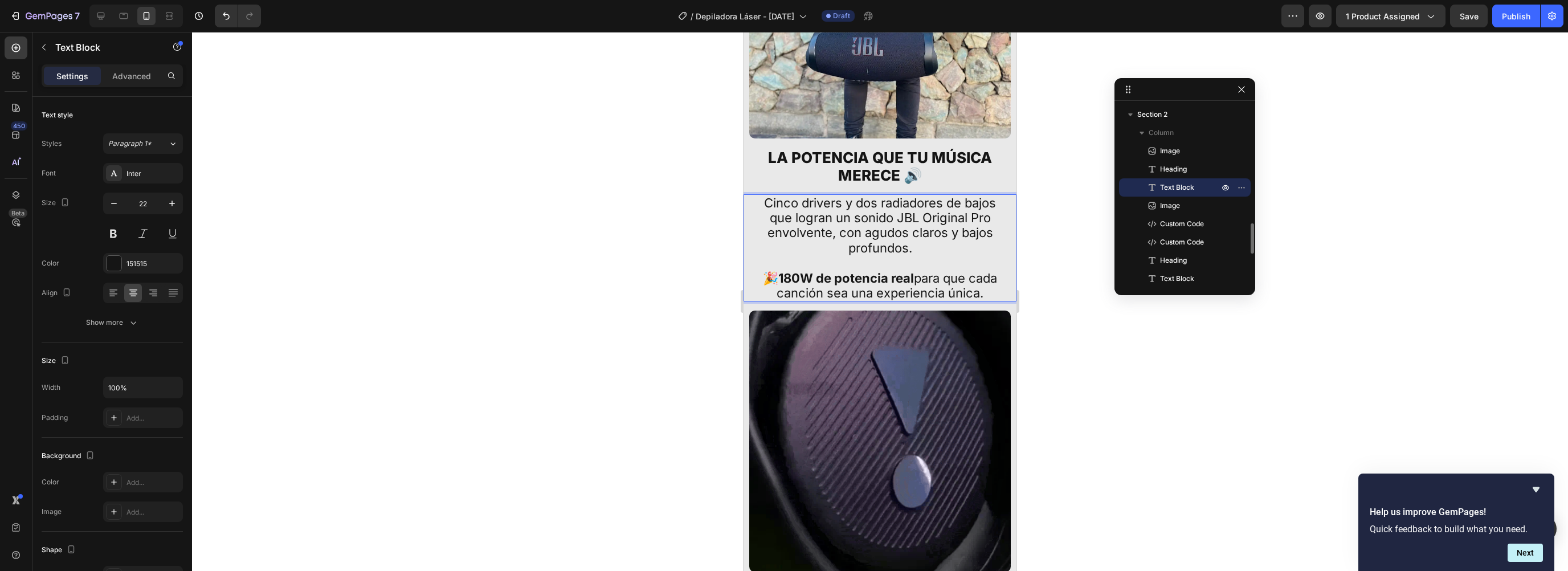
click at [840, 160] on h2 "La potencia que tu música merece 🔊" at bounding box center [880, 166] width 262 height 38
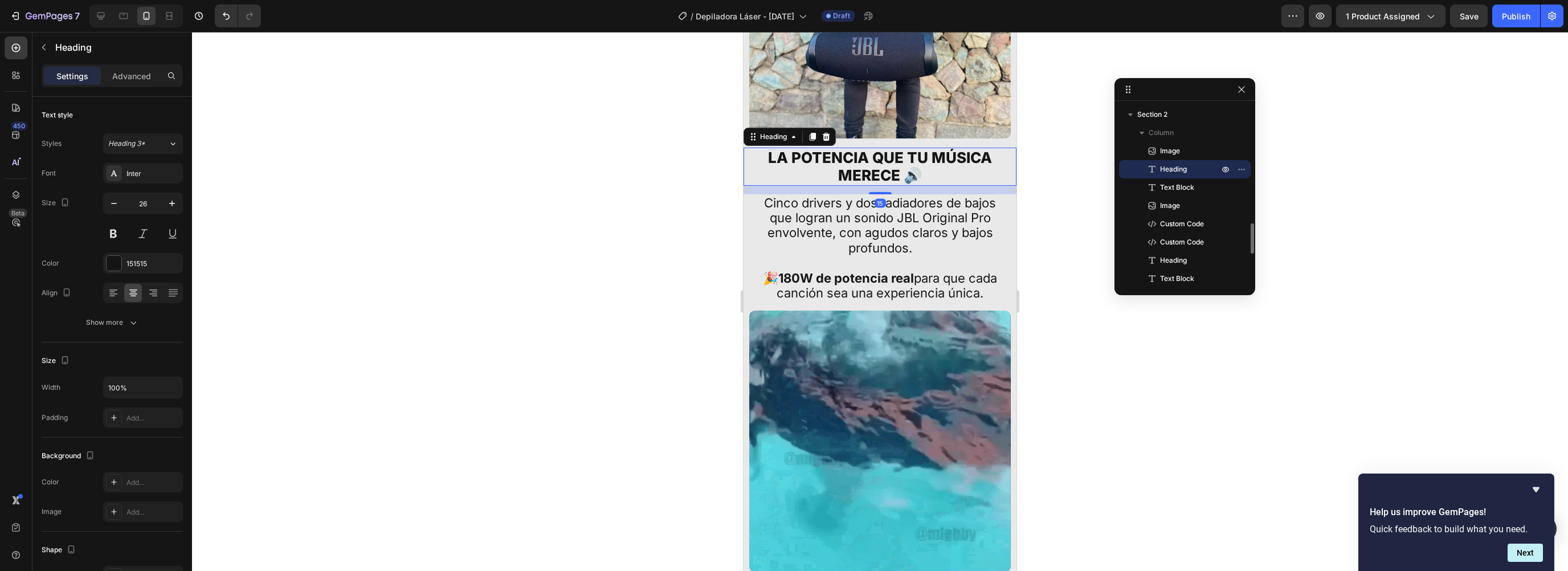
click at [840, 160] on h2 "La potencia que tu música merece 🔊" at bounding box center [880, 166] width 262 height 38
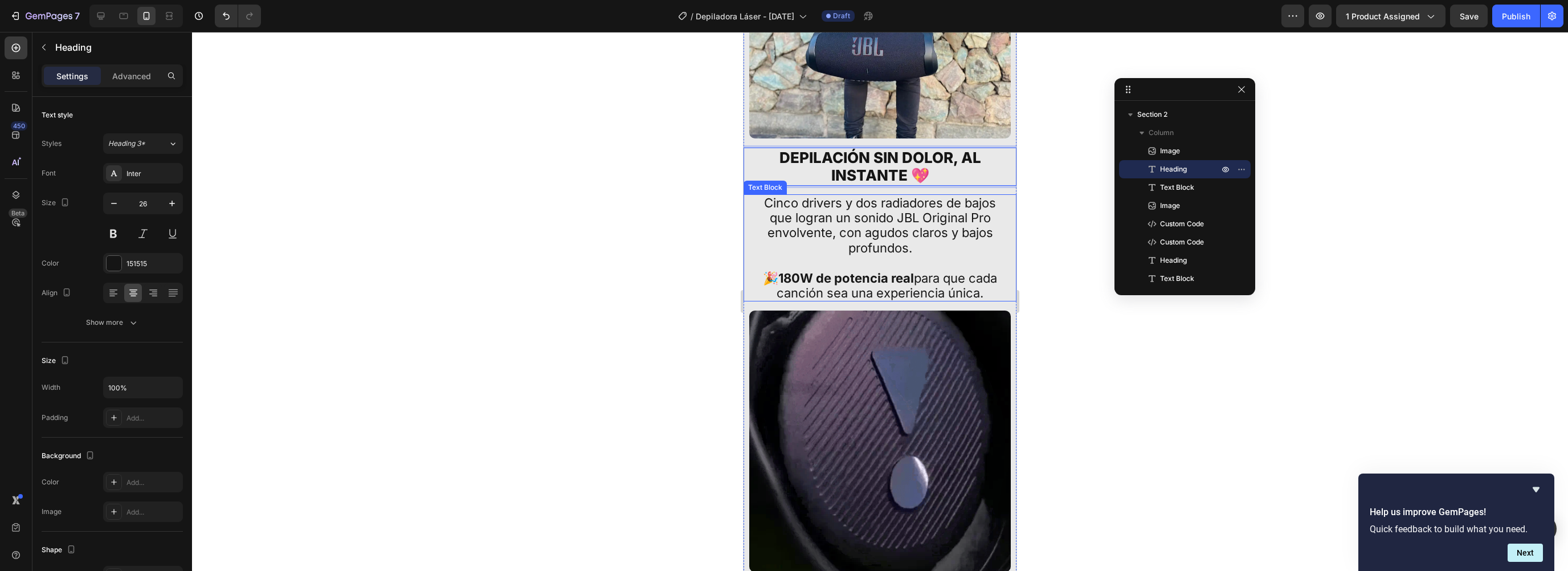
click at [831, 239] on p "Cinco drivers y dos radiadores de bajos que logran un sonido JBL Original Pro e…" at bounding box center [880, 248] width 257 height 106
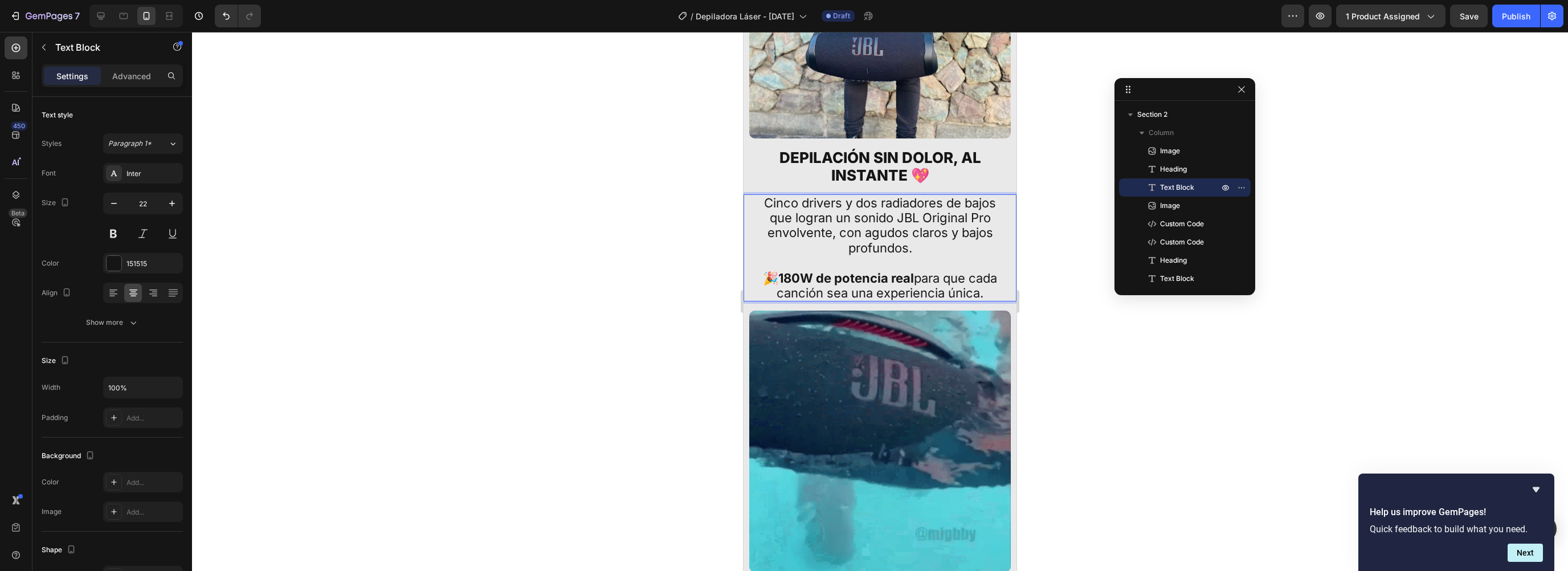
click at [831, 239] on p "Cinco drivers y dos radiadores de bajos que logran un sonido JBL Original Pro e…" at bounding box center [880, 248] width 257 height 106
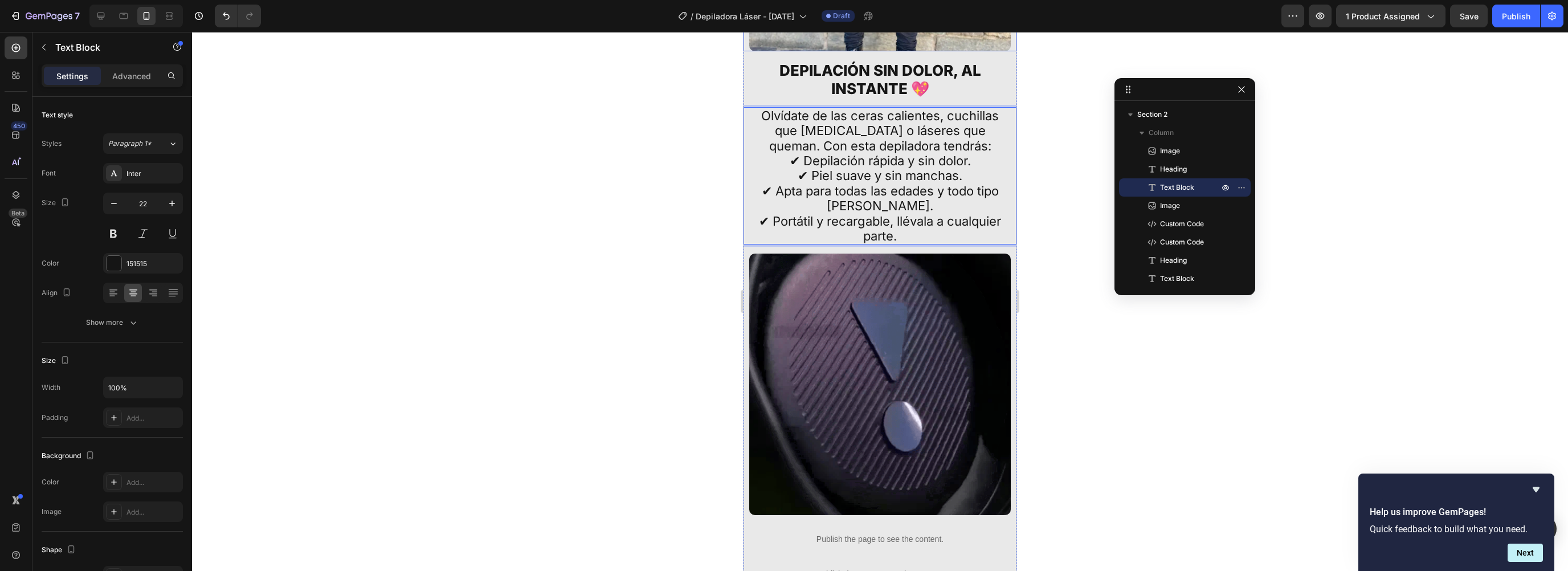
scroll to position [1973, 0]
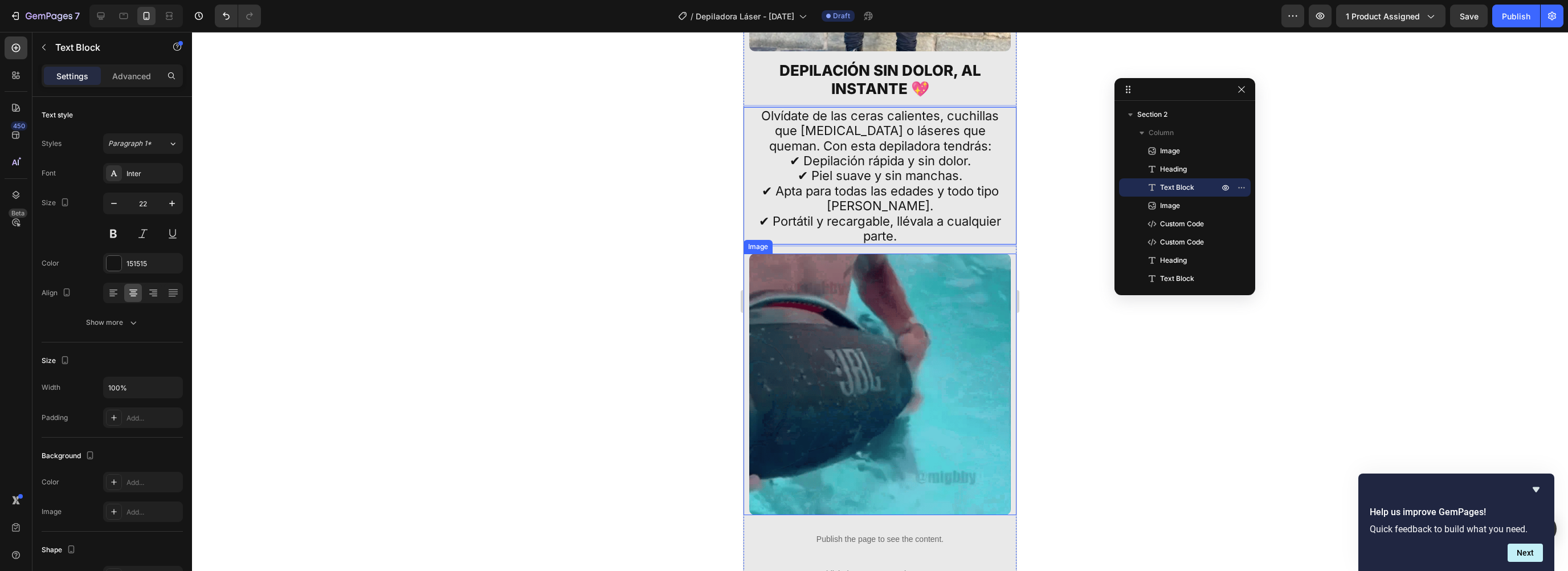
click at [911, 305] on img at bounding box center [880, 384] width 262 height 262
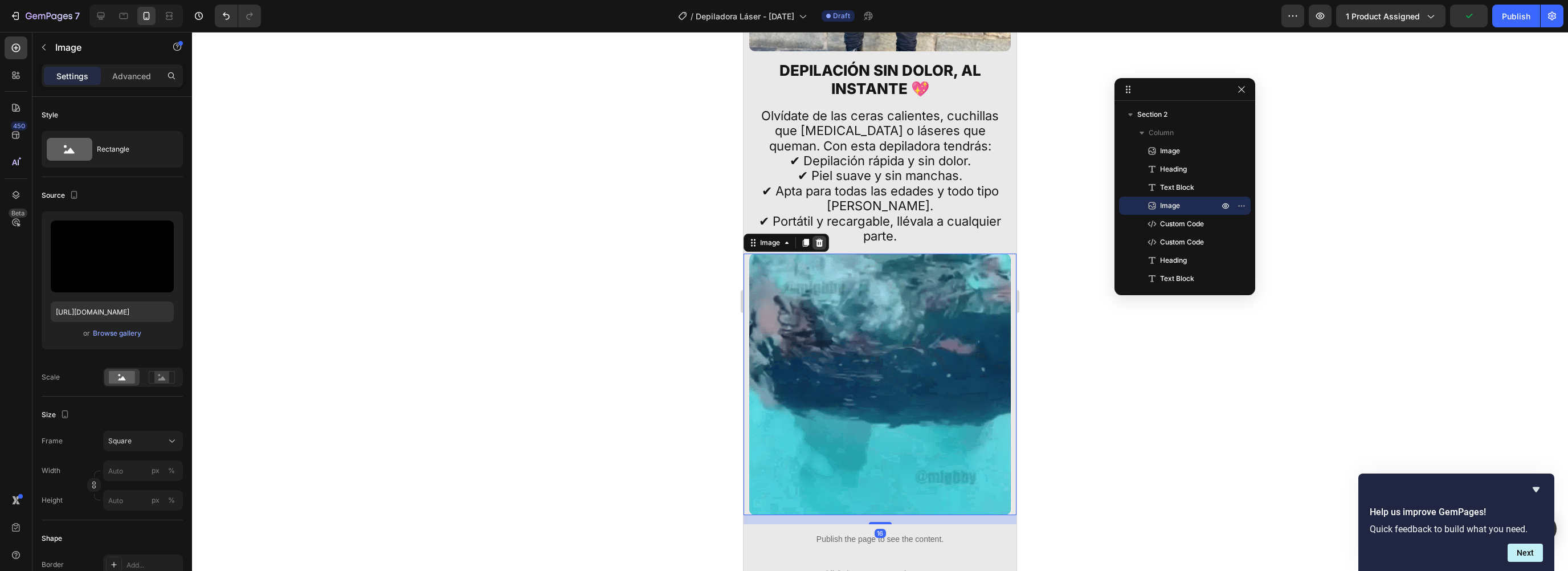
click at [821, 240] on div at bounding box center [819, 243] width 13 height 13
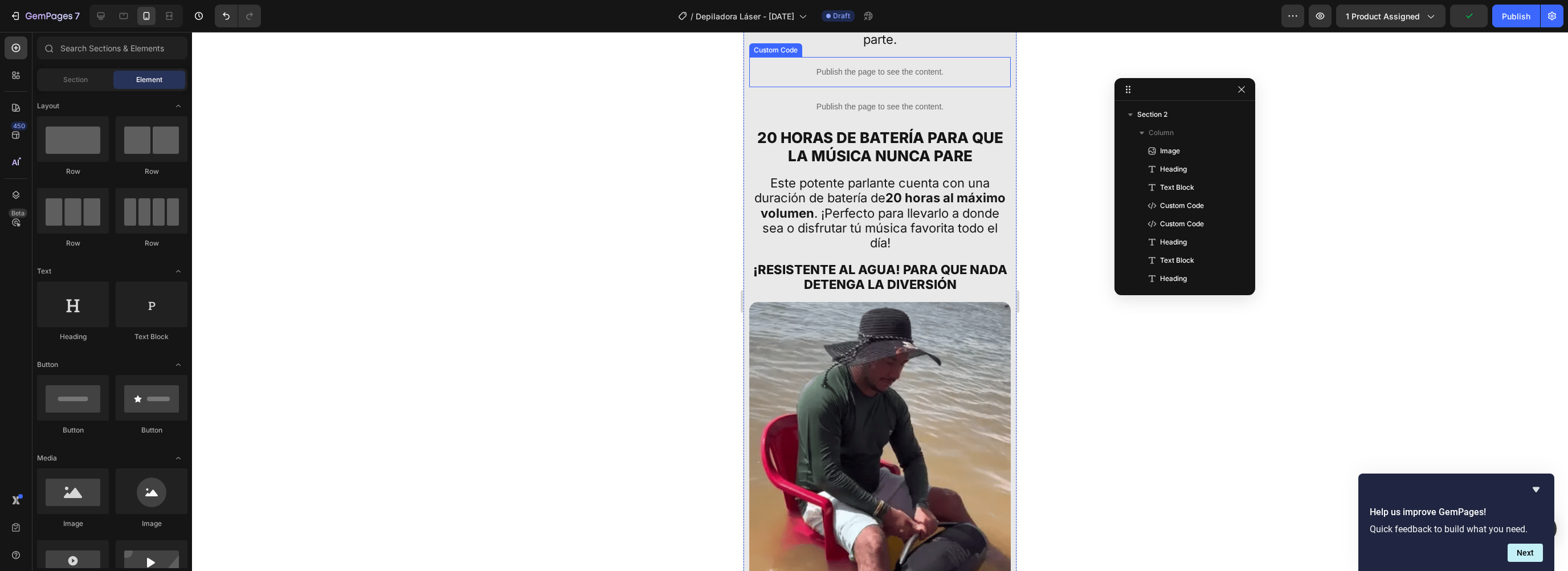
scroll to position [2237, 0]
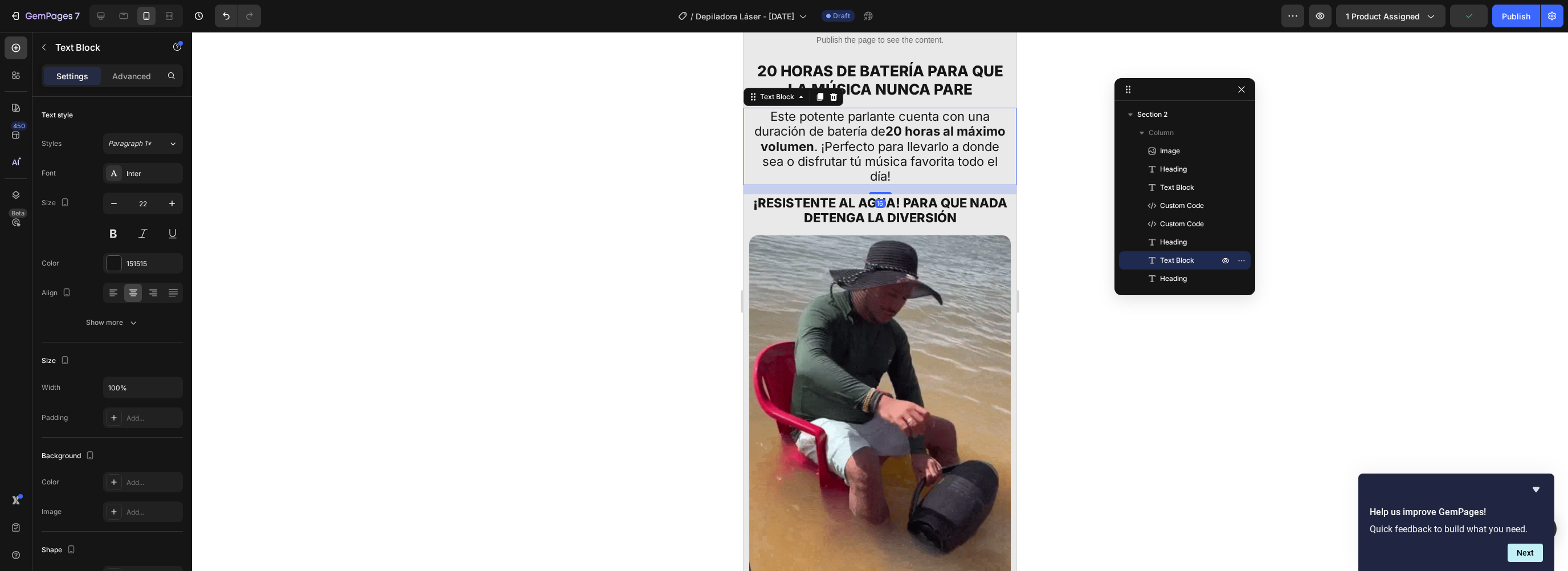
click at [858, 127] on p "Este potente parlante cuenta con una duración de batería de 20 horas al máximo …" at bounding box center [880, 146] width 257 height 75
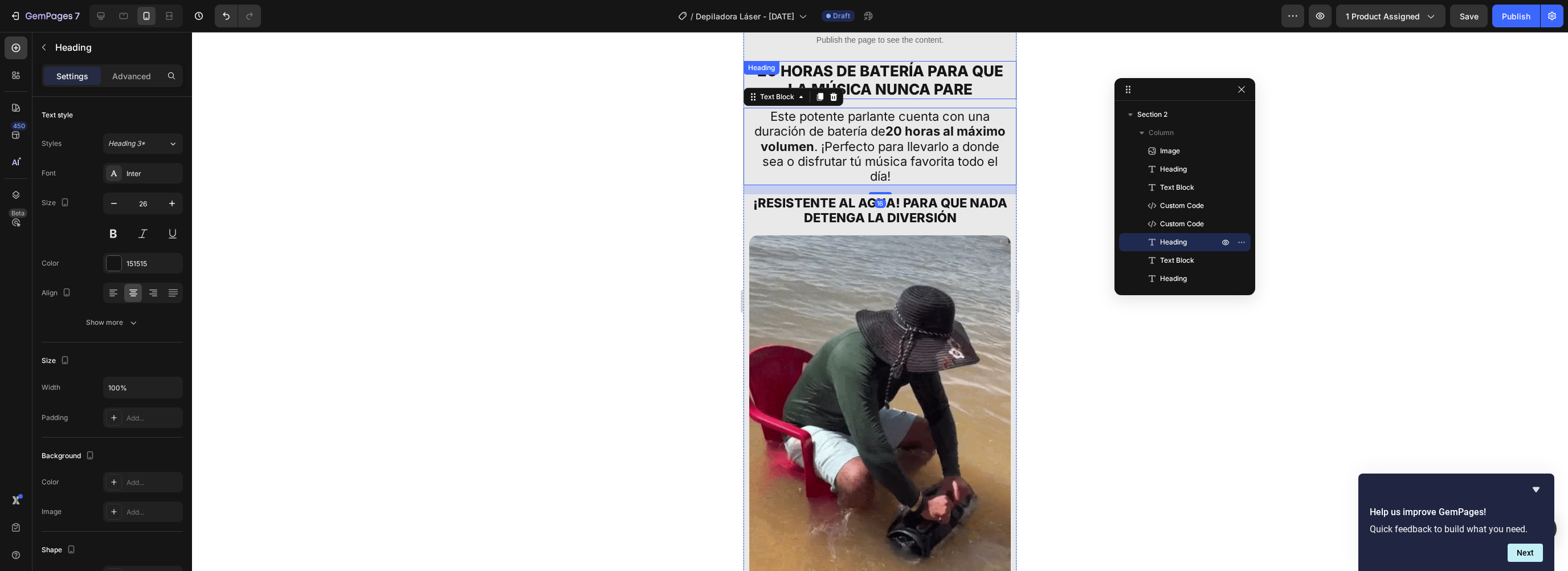
click at [868, 75] on h2 "20 HORAS DE BATERÍA PARA QUE LA MÚSICA NUNCA PARE" at bounding box center [880, 80] width 262 height 38
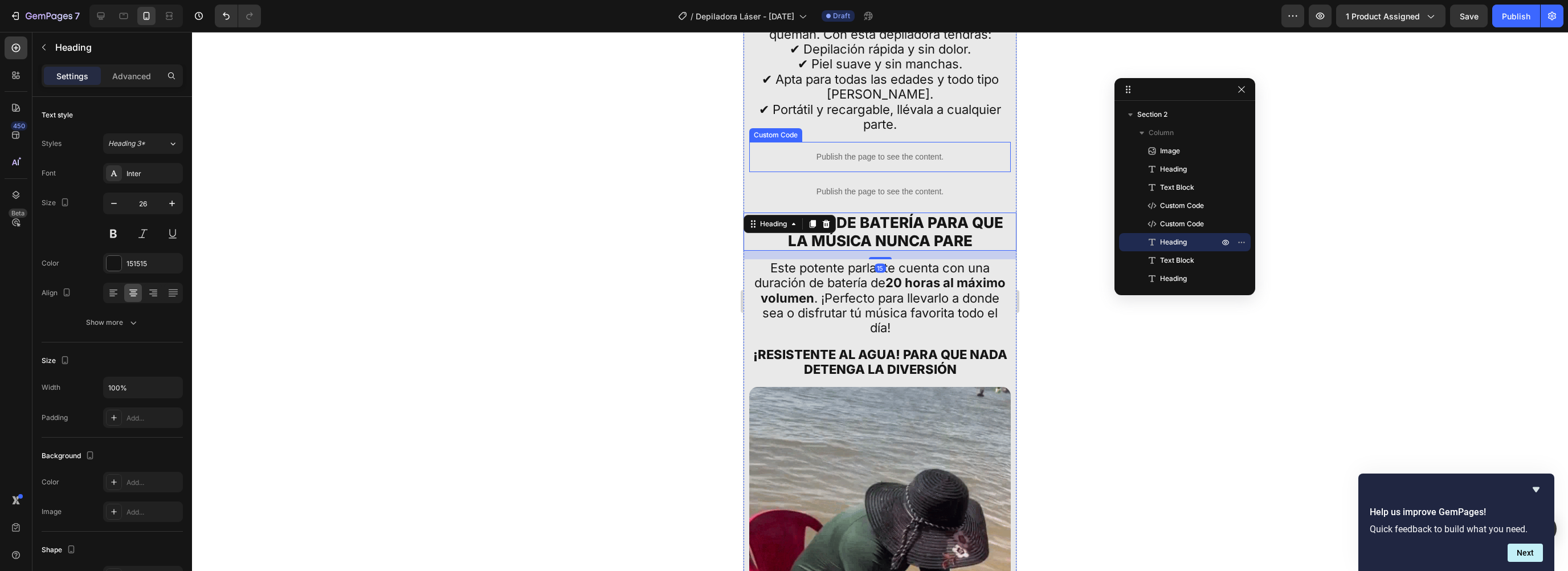
scroll to position [2052, 0]
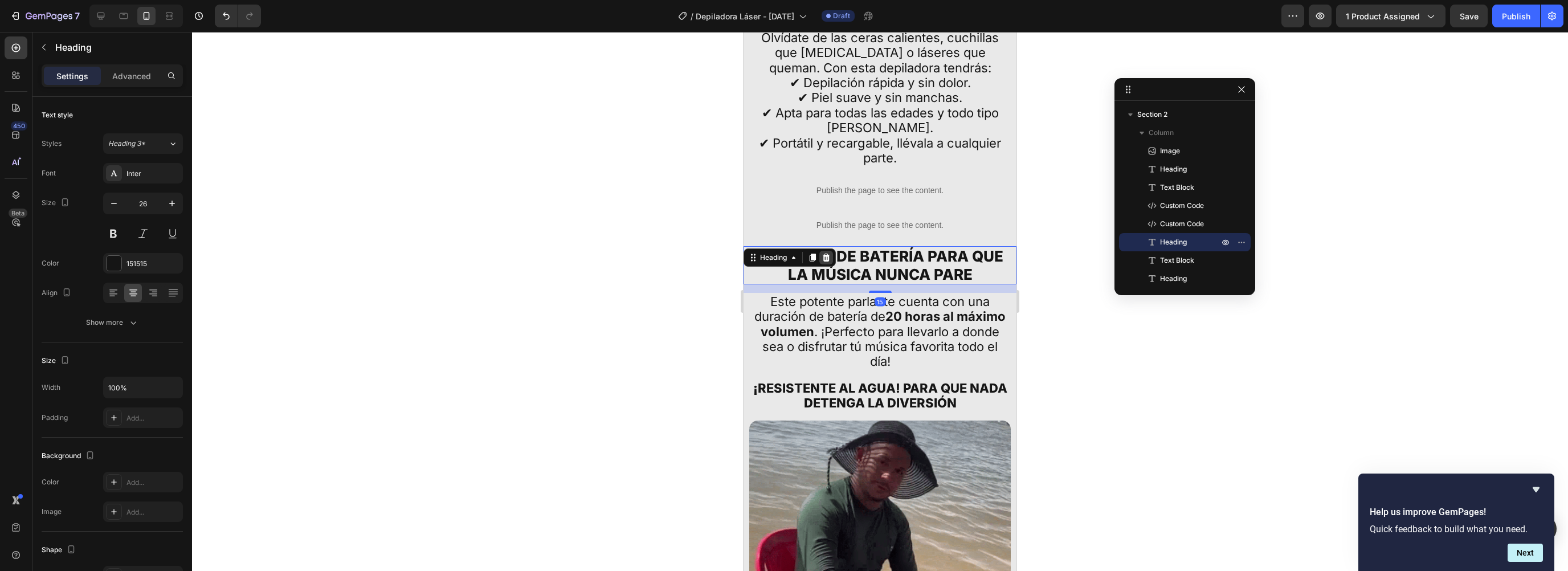
click at [829, 253] on icon at bounding box center [826, 257] width 9 height 9
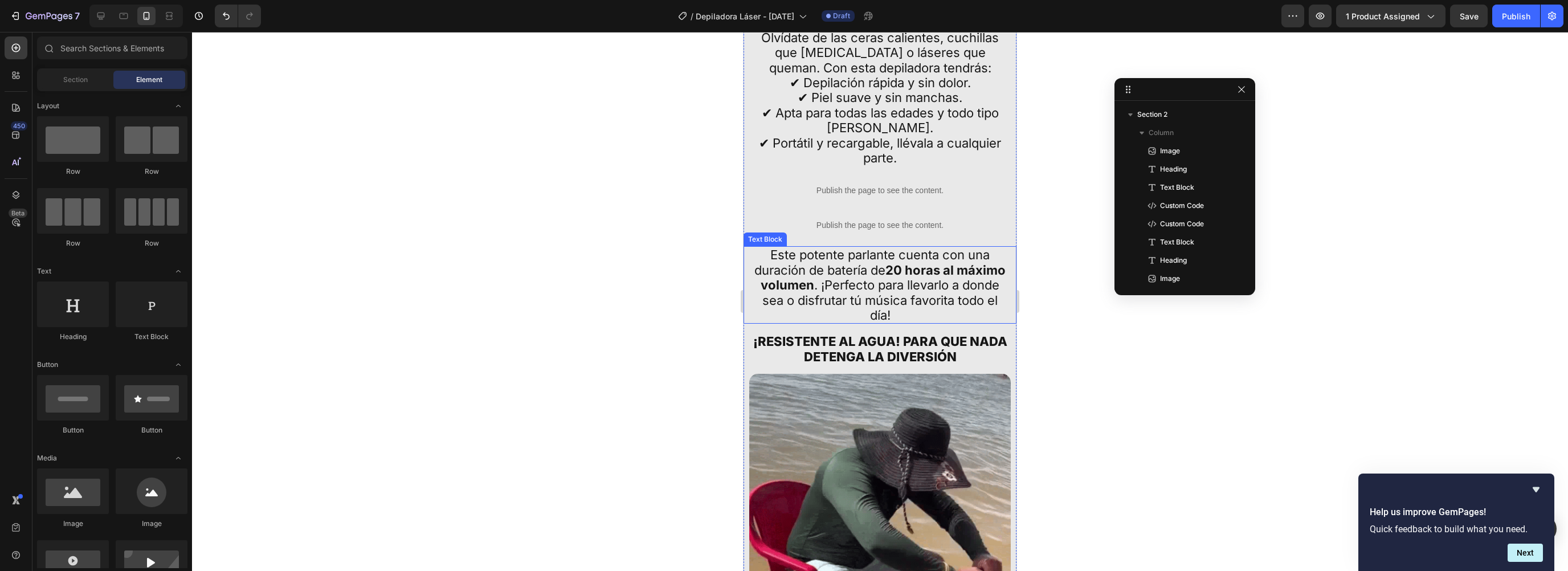
click at [828, 259] on p "Este potente parlante cuenta con una duración de batería de 20 horas al máximo …" at bounding box center [880, 285] width 257 height 75
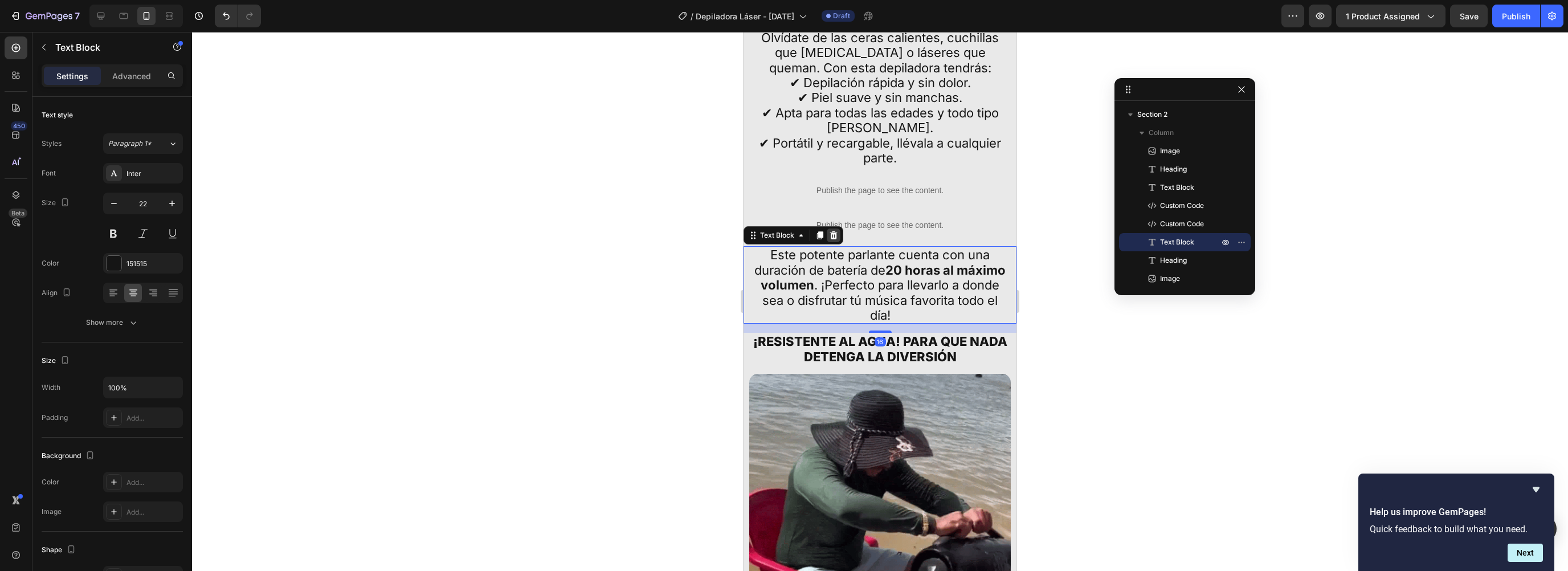
click at [833, 230] on icon at bounding box center [833, 235] width 9 height 9
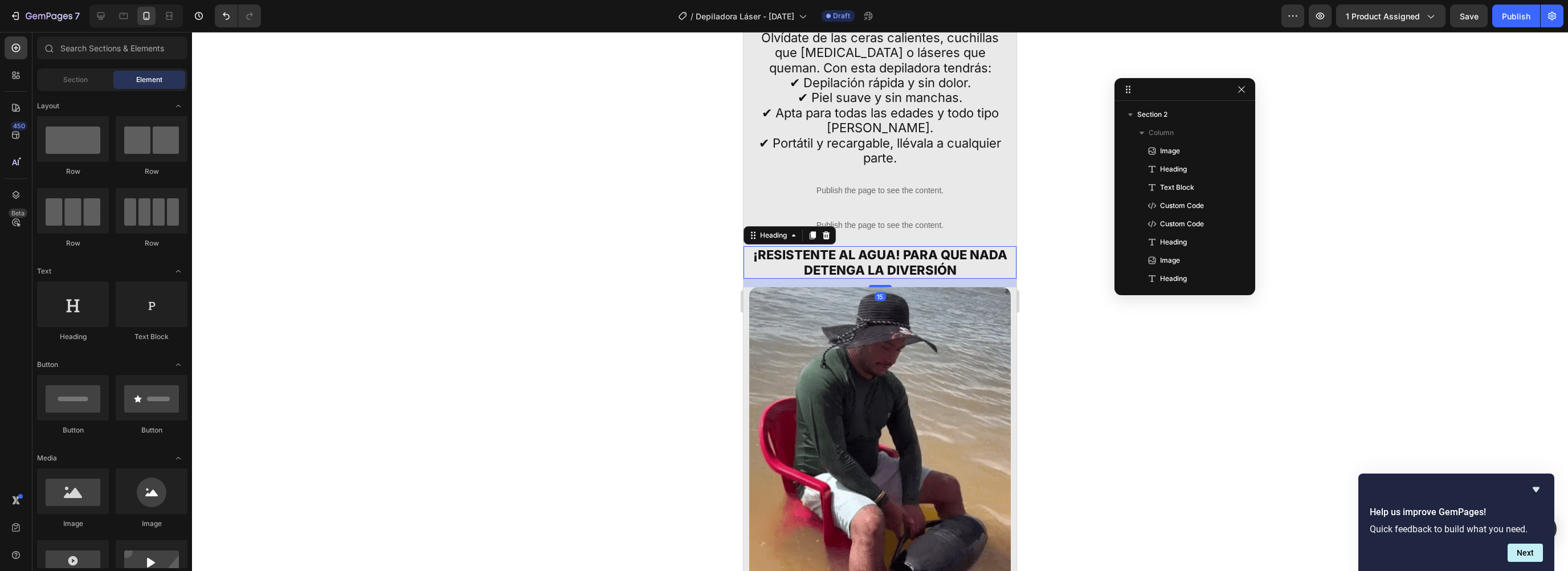
click at [838, 252] on h2 "¡RESISTENTE AL AGUA! PARA QUE NADA DETENGA LA DIVERSIÓN" at bounding box center [880, 262] width 262 height 32
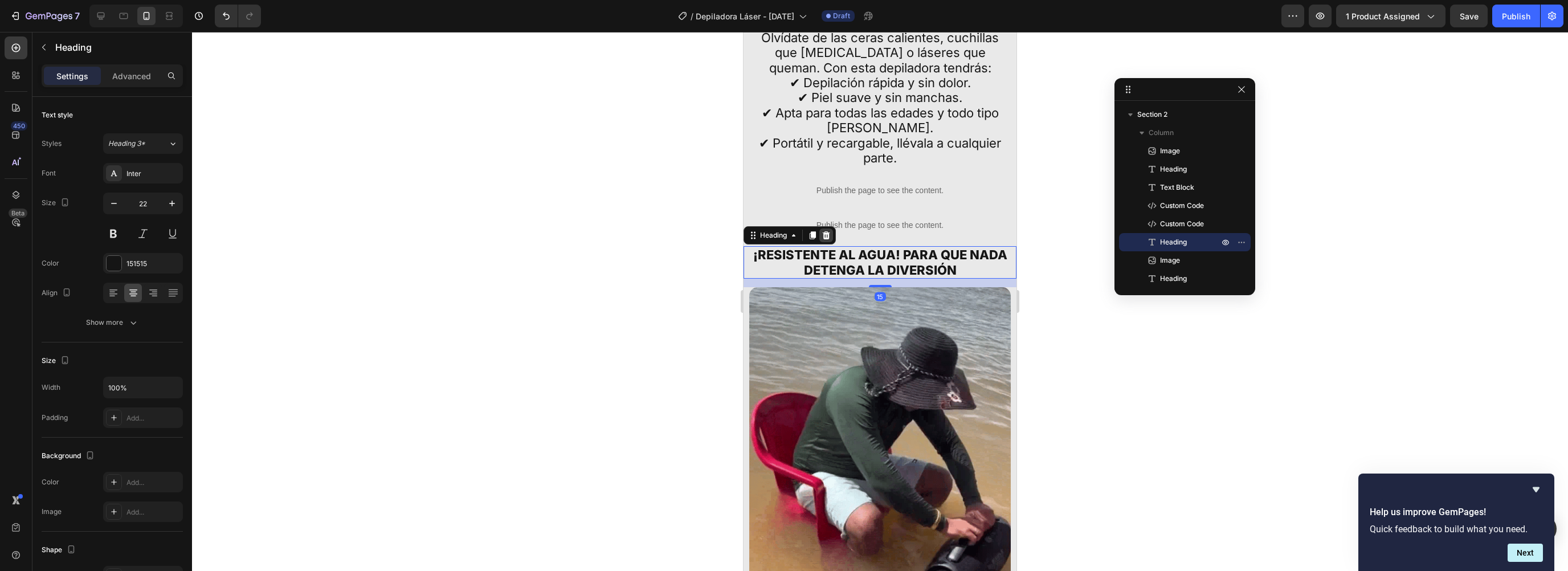
click at [831, 230] on div at bounding box center [826, 235] width 13 height 13
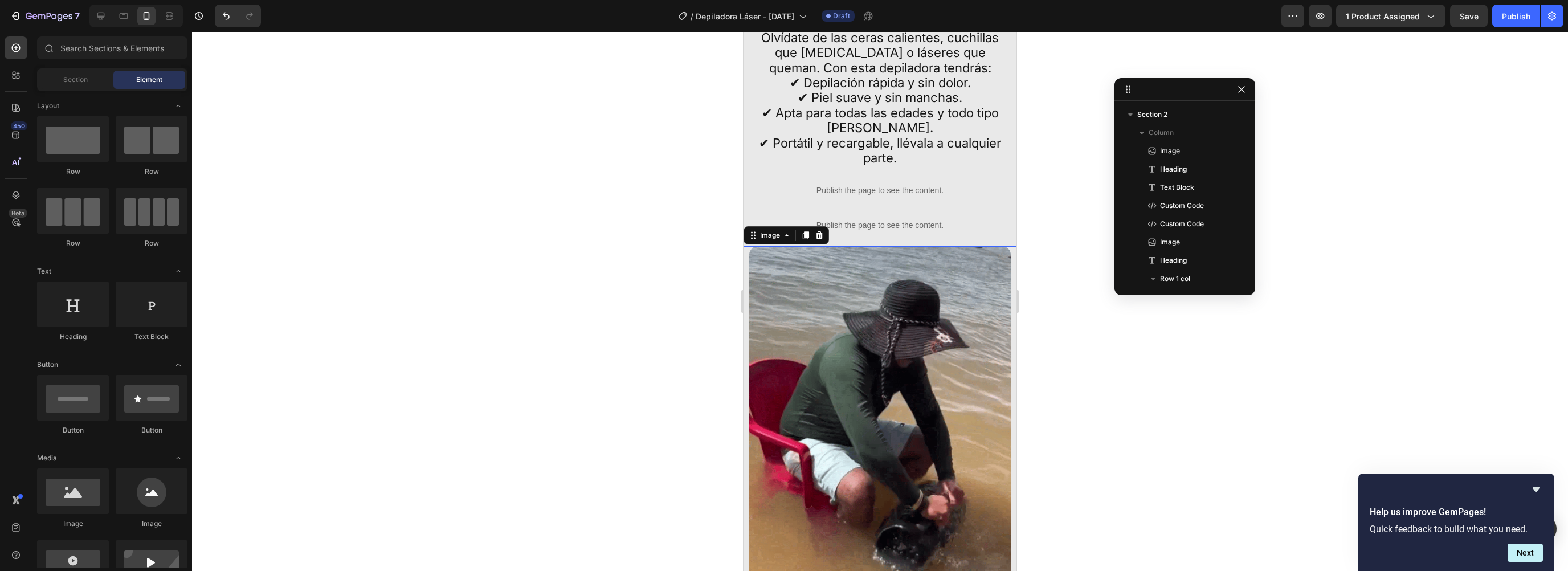
click at [831, 246] on img at bounding box center [880, 421] width 262 height 349
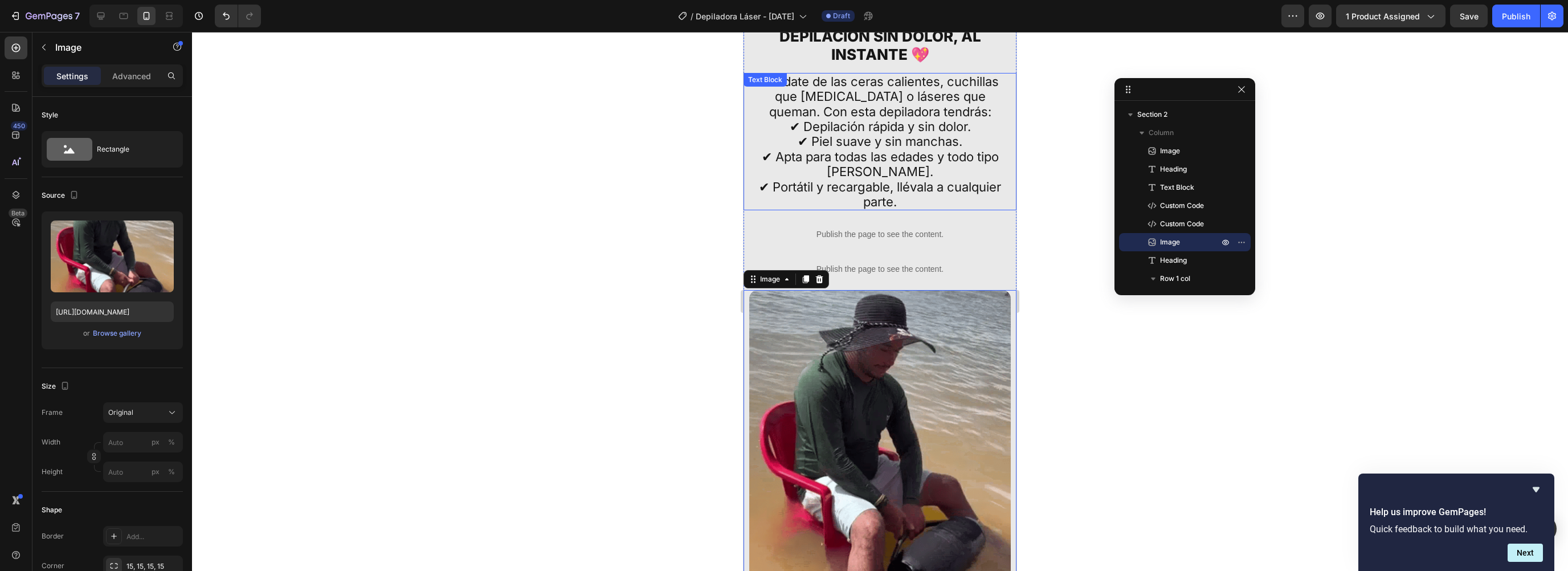
scroll to position [1832, 0]
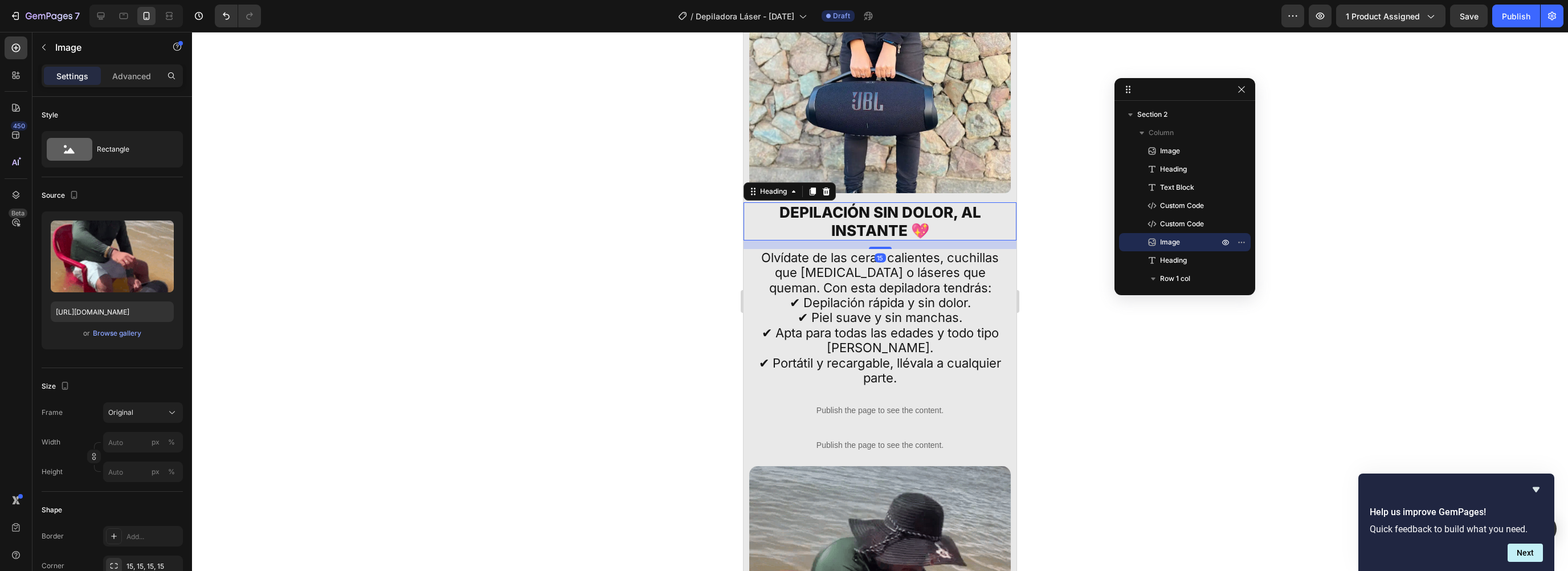
click at [827, 214] on p "DEPILACIÓN SIN DOLOR, AL INSTANTE 💖" at bounding box center [880, 221] width 259 height 35
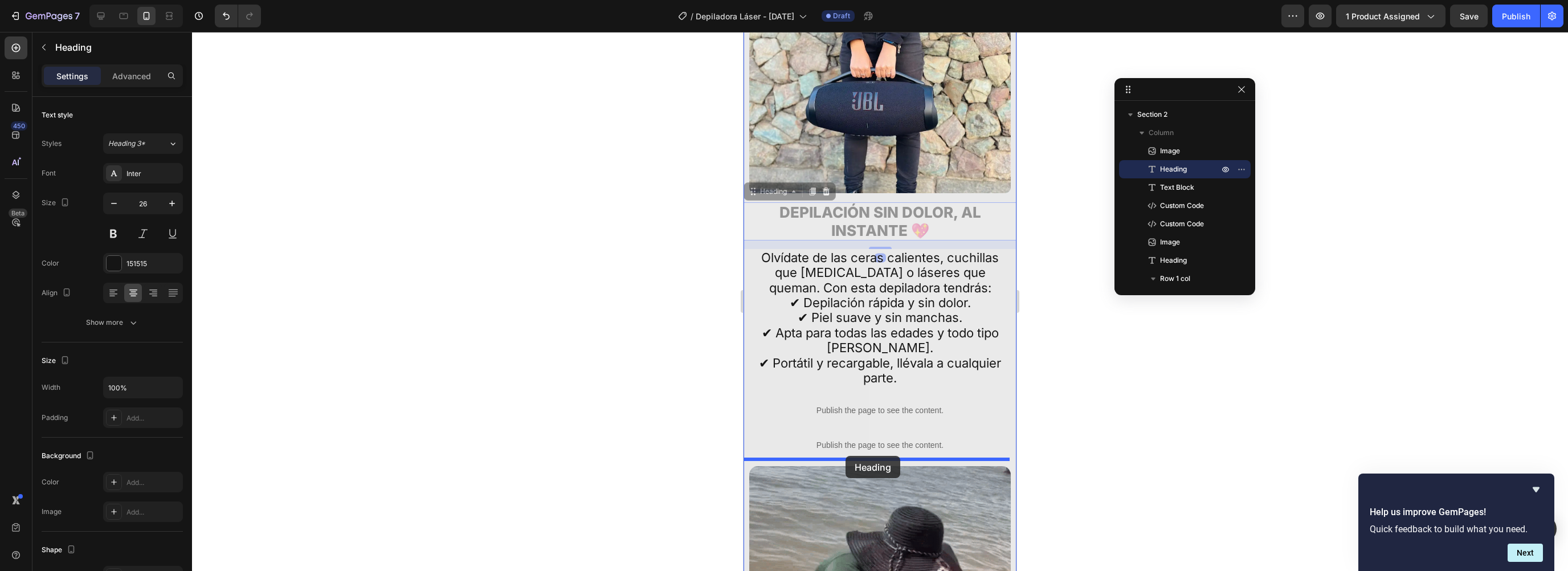
drag, startPoint x: 786, startPoint y: 188, endPoint x: 844, endPoint y: 428, distance: 246.9
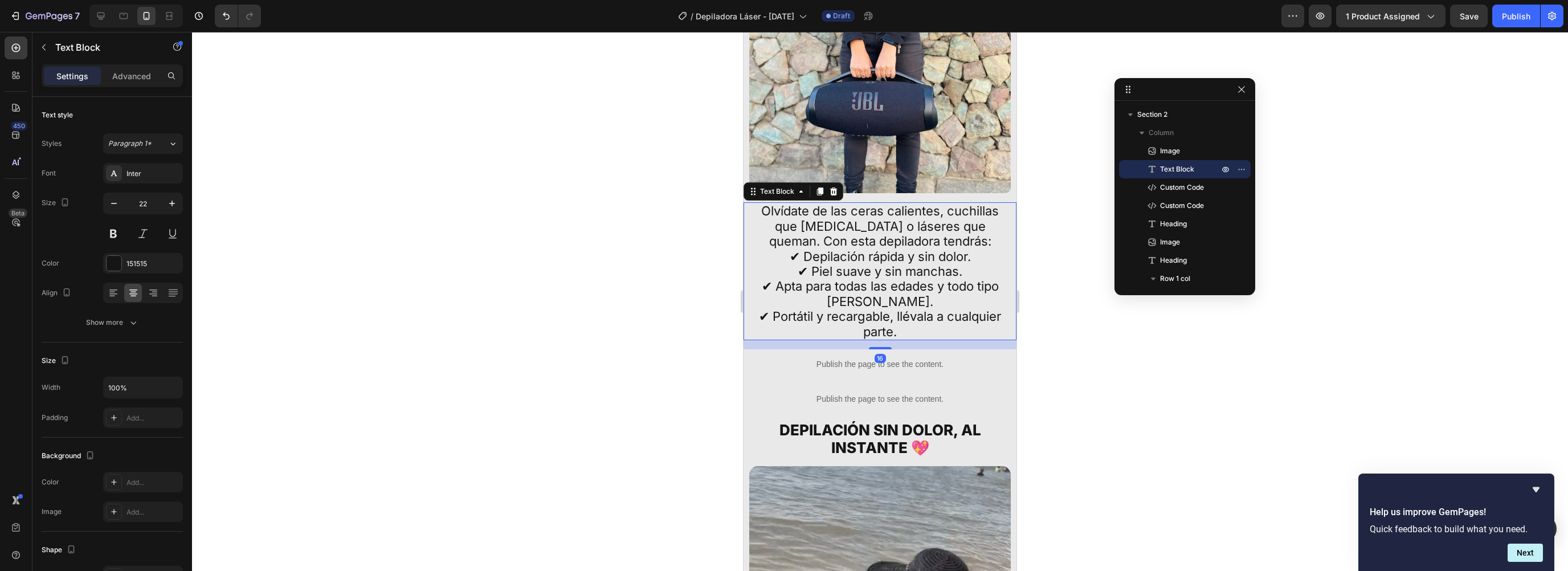
click at [826, 267] on p "✔ Depilación rápida y sin dolor. ✔ Piel suave y sin manchas. ✔ Apta para todas …" at bounding box center [880, 293] width 257 height 90
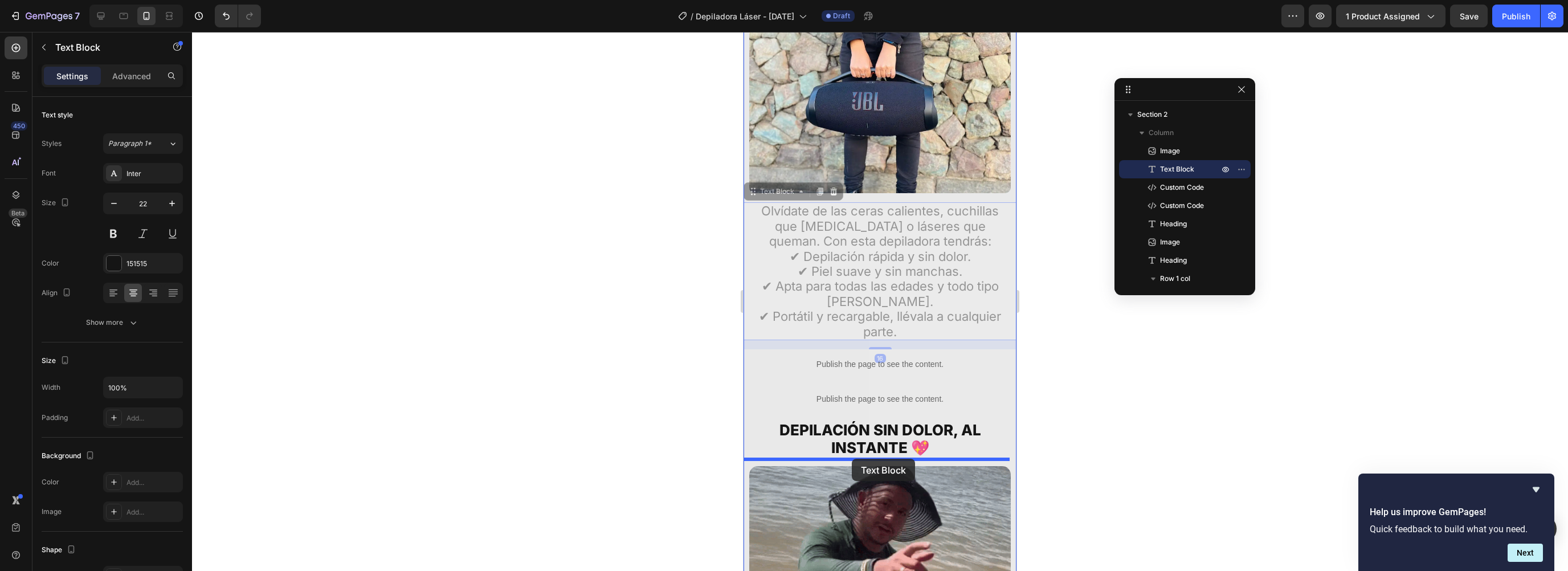
drag, startPoint x: 788, startPoint y: 187, endPoint x: 852, endPoint y: 458, distance: 278.5
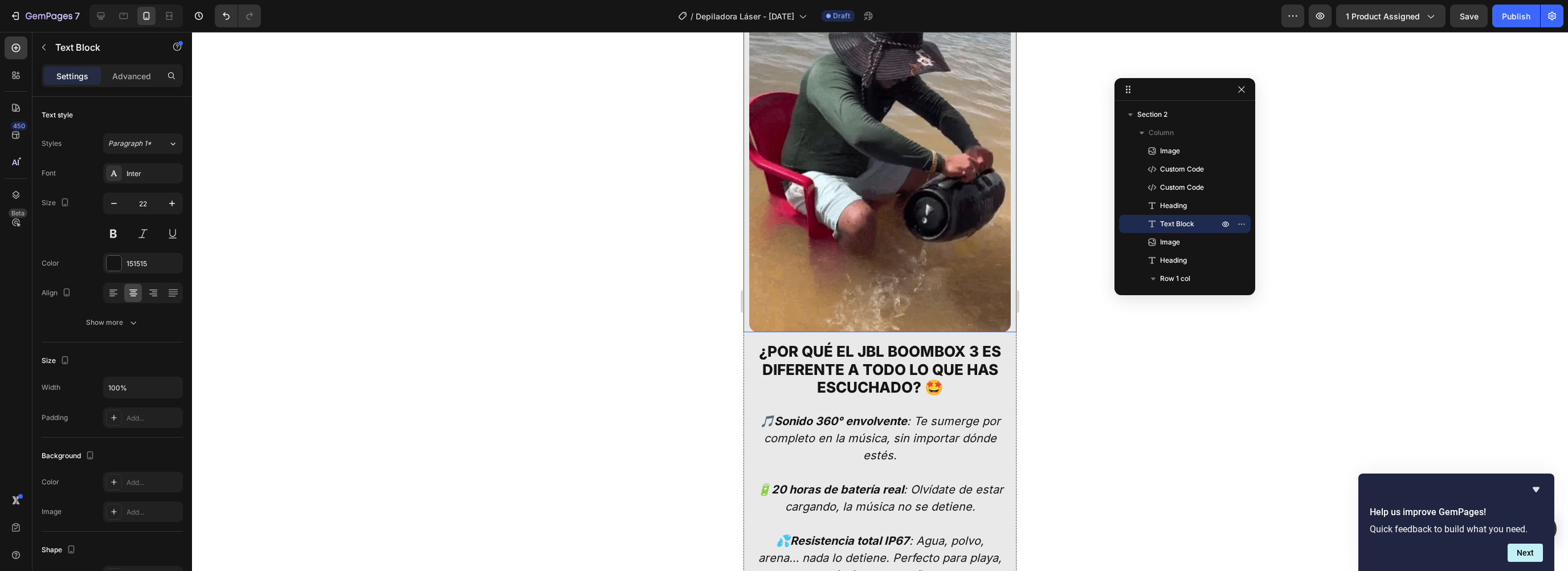
scroll to position [2315, 0]
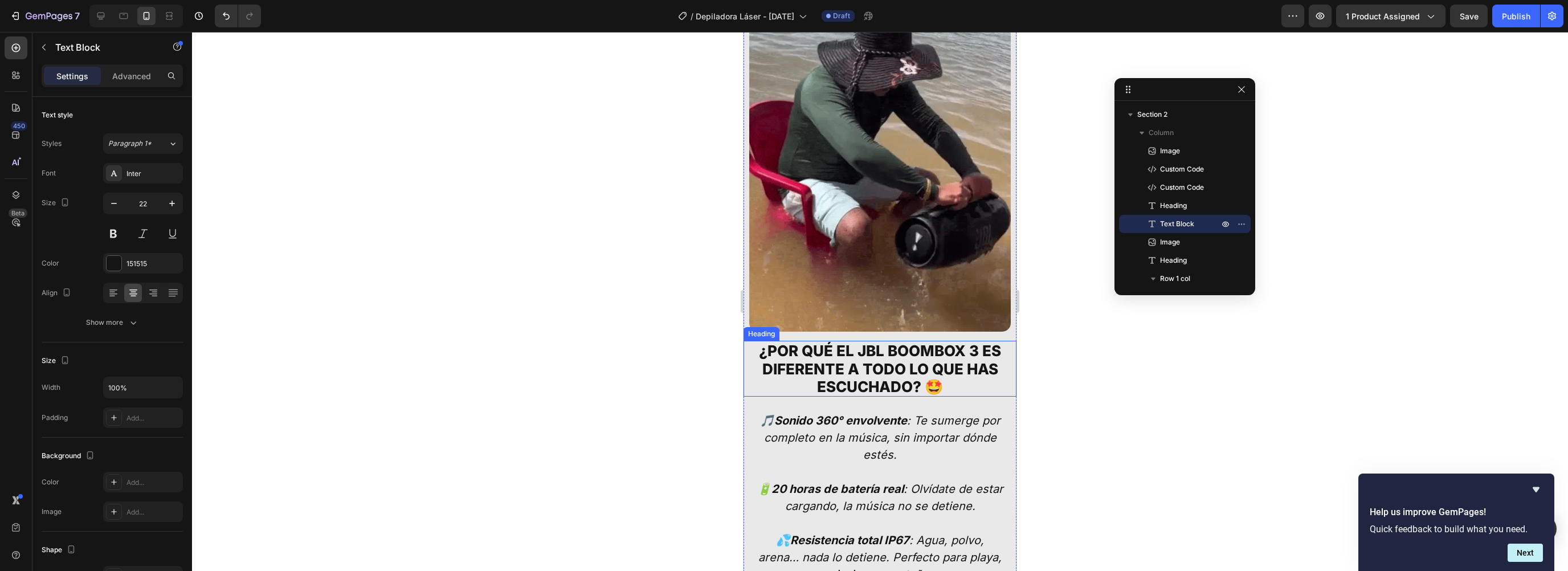
click at [799, 349] on h2 "¿Por qué el JBL Boombox 3 es diferente a todo lo que has escuchado? 🤩" at bounding box center [880, 369] width 262 height 56
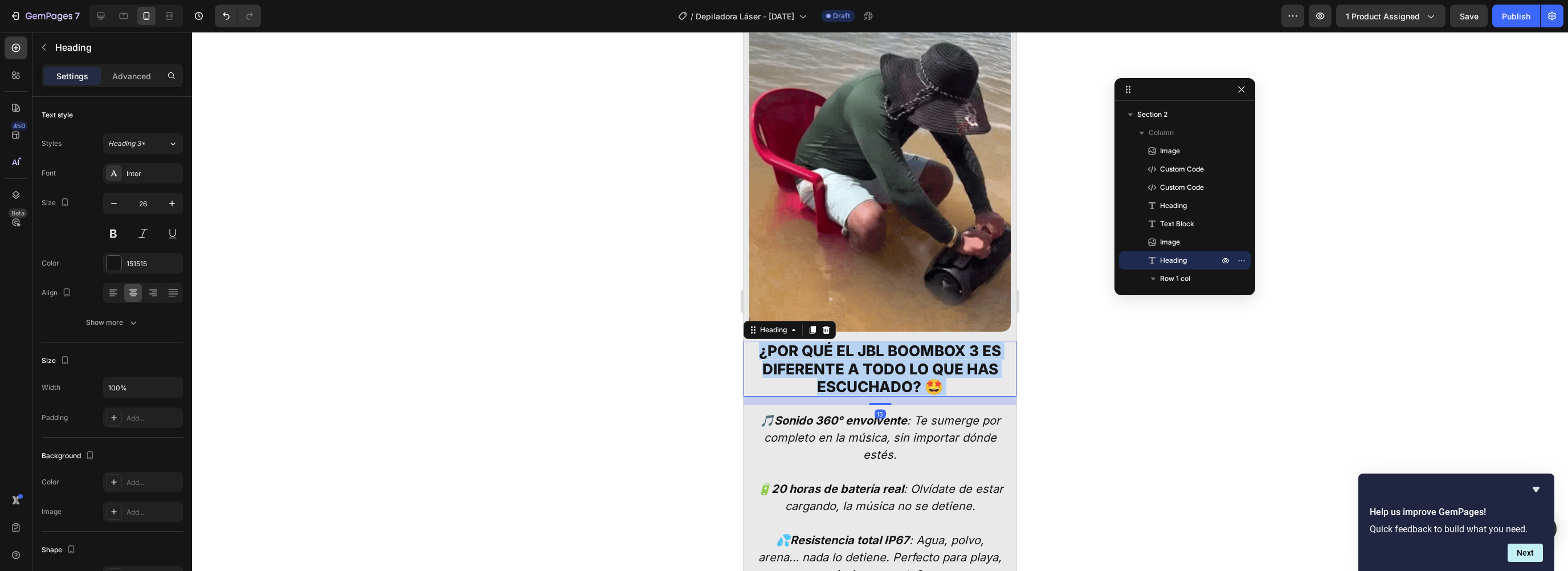
click at [799, 349] on h2 "¿Por qué el JBL Boombox 3 es diferente a todo lo que has escuchado? 🤩" at bounding box center [880, 369] width 262 height 56
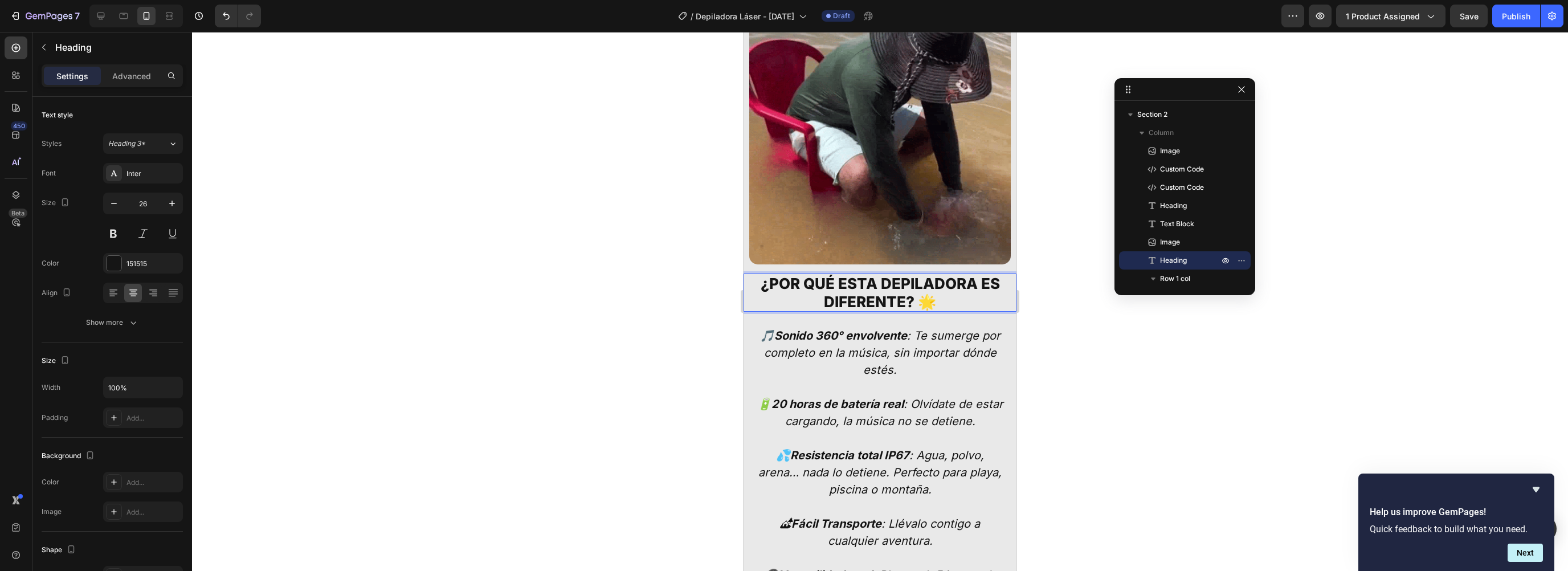
scroll to position [2434, 0]
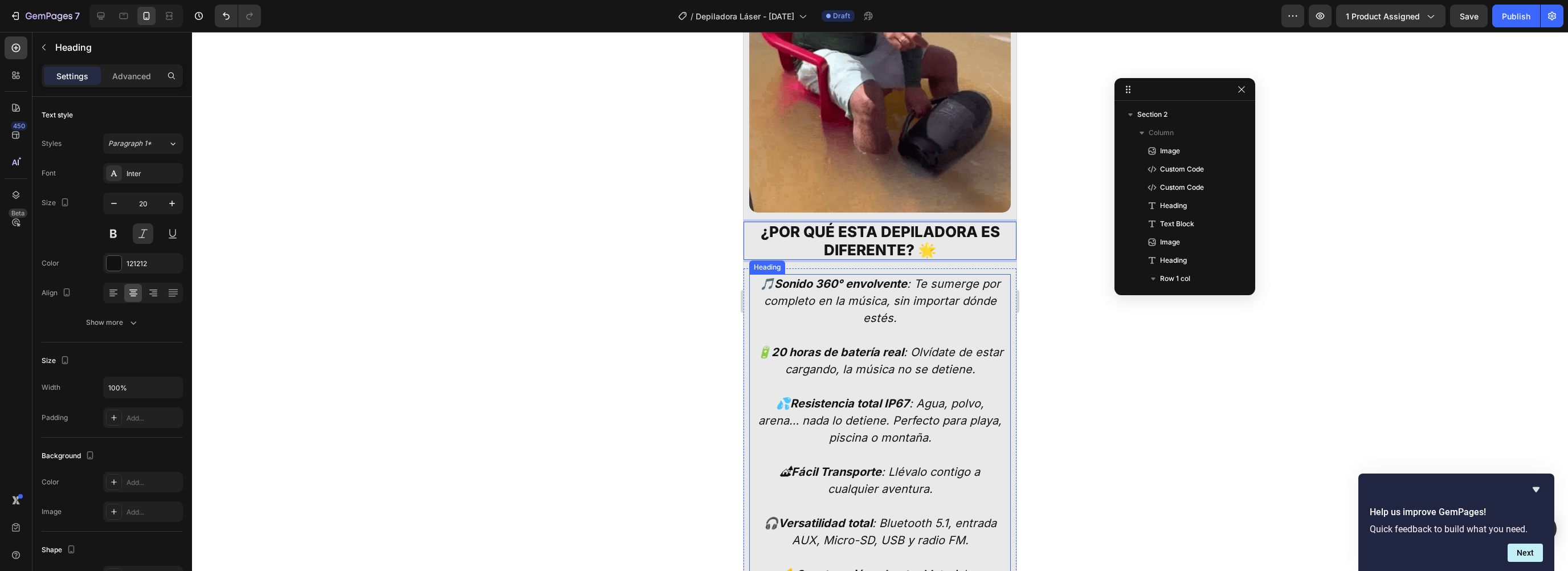
click at [875, 316] on h2 "🎵 Sonido 360° envolvente : Te sumerge por completo en la música, sin importar d…" at bounding box center [880, 438] width 250 height 327
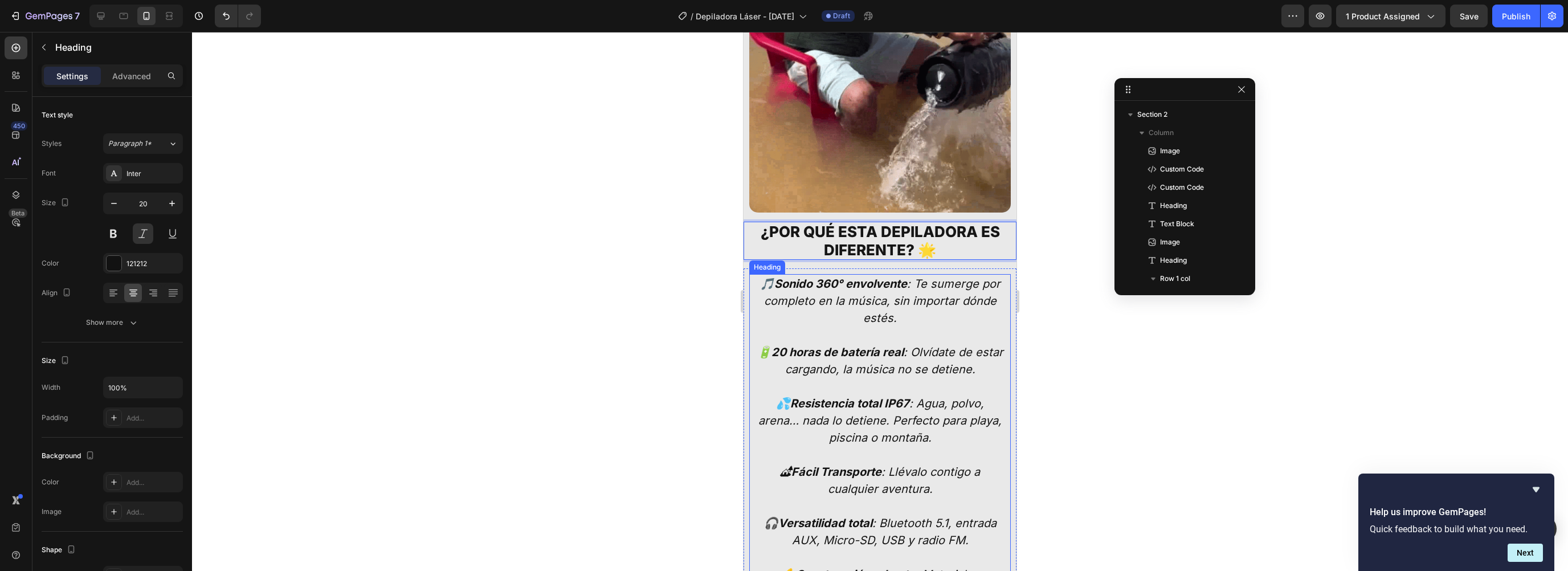
scroll to position [821, 0]
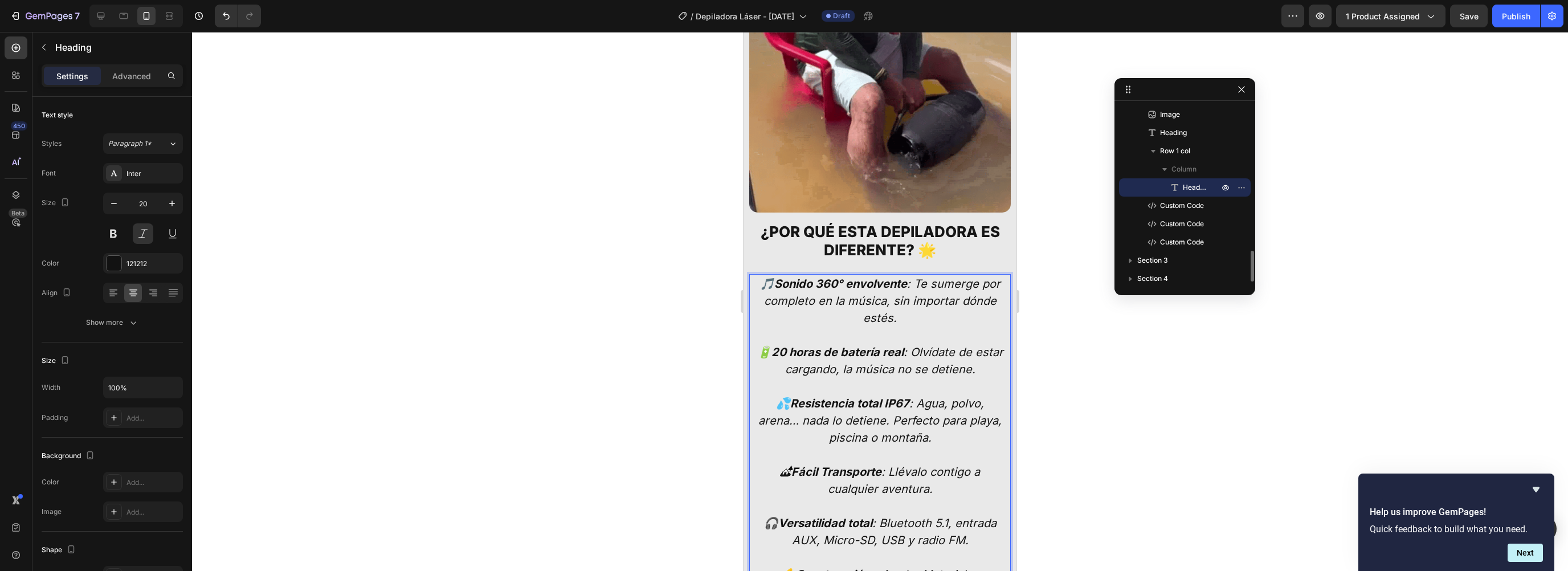
click at [875, 316] on h2 "🎵 Sonido 360° envolvente : Te sumerge por completo en la música, sin importar d…" at bounding box center [880, 438] width 250 height 327
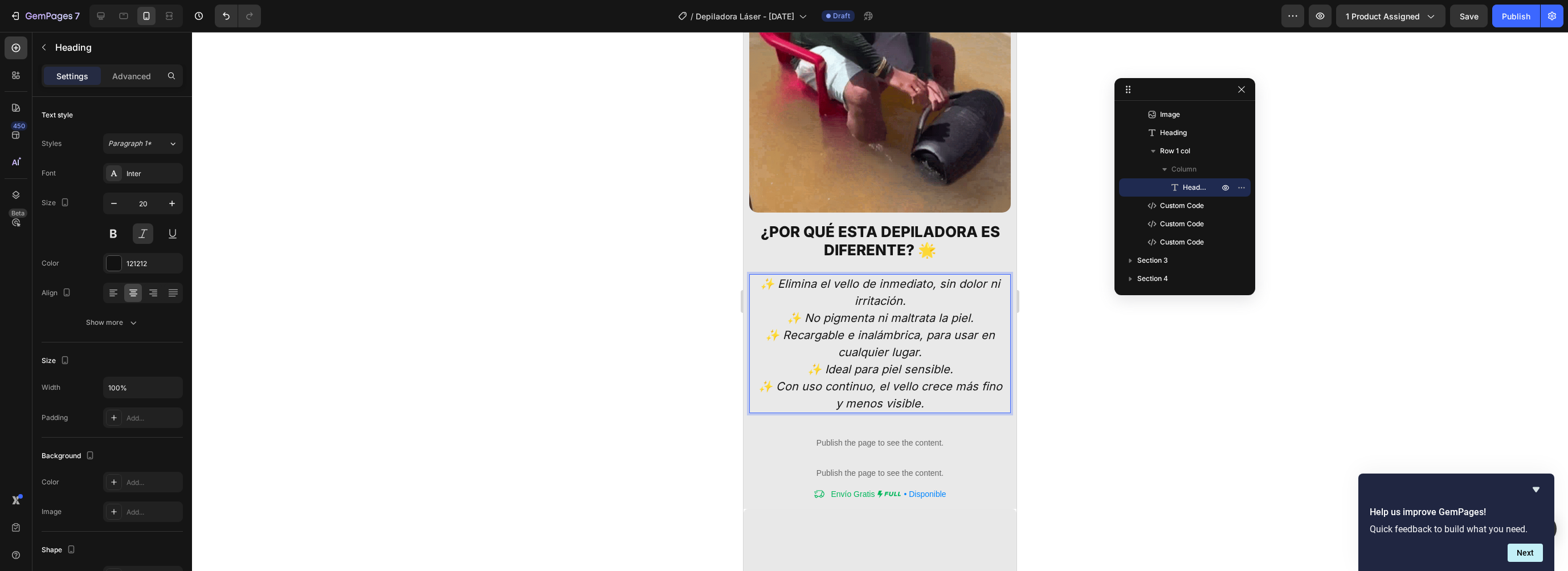
click at [924, 283] on p "✨ Elimina el vello de inmediato, sin dolor ni irritación. ✨ No pigmenta ni malt…" at bounding box center [880, 343] width 248 height 137
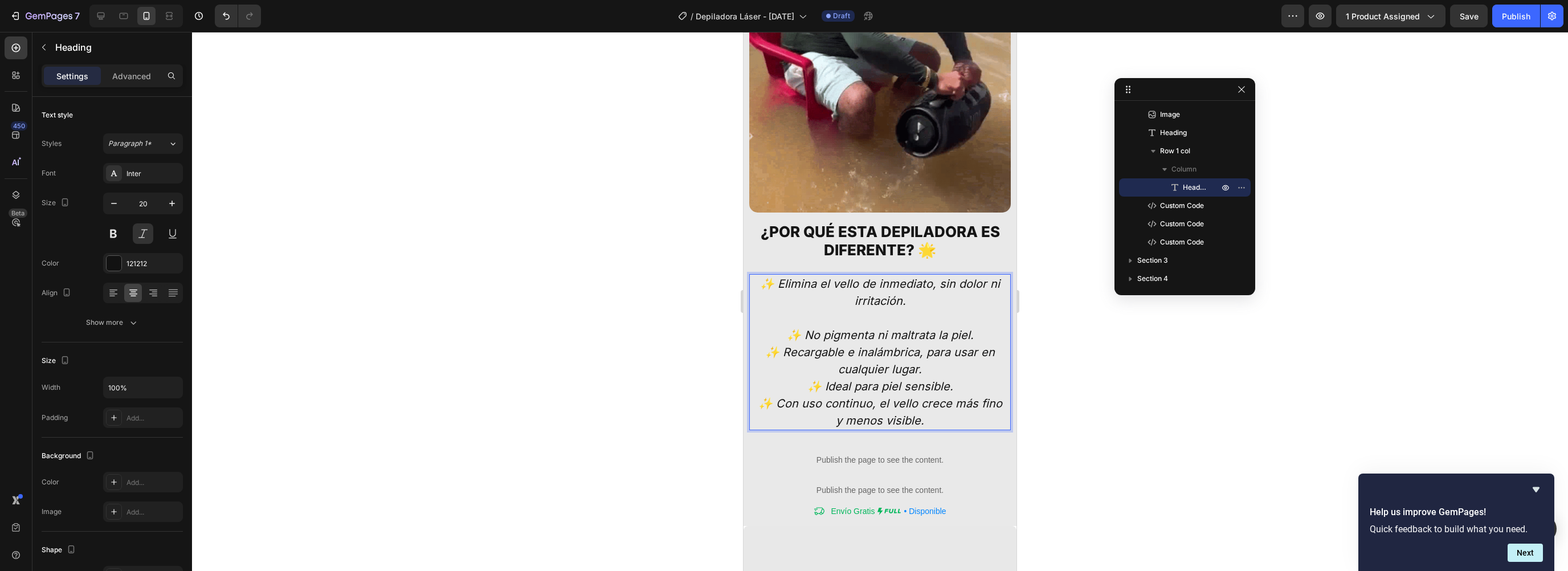
click at [929, 350] on p "✨ Elimina el vello de inmediato, sin dolor ni irritación. ⁠⁠⁠⁠⁠⁠⁠ ✨ No pigmenta…" at bounding box center [880, 352] width 248 height 154
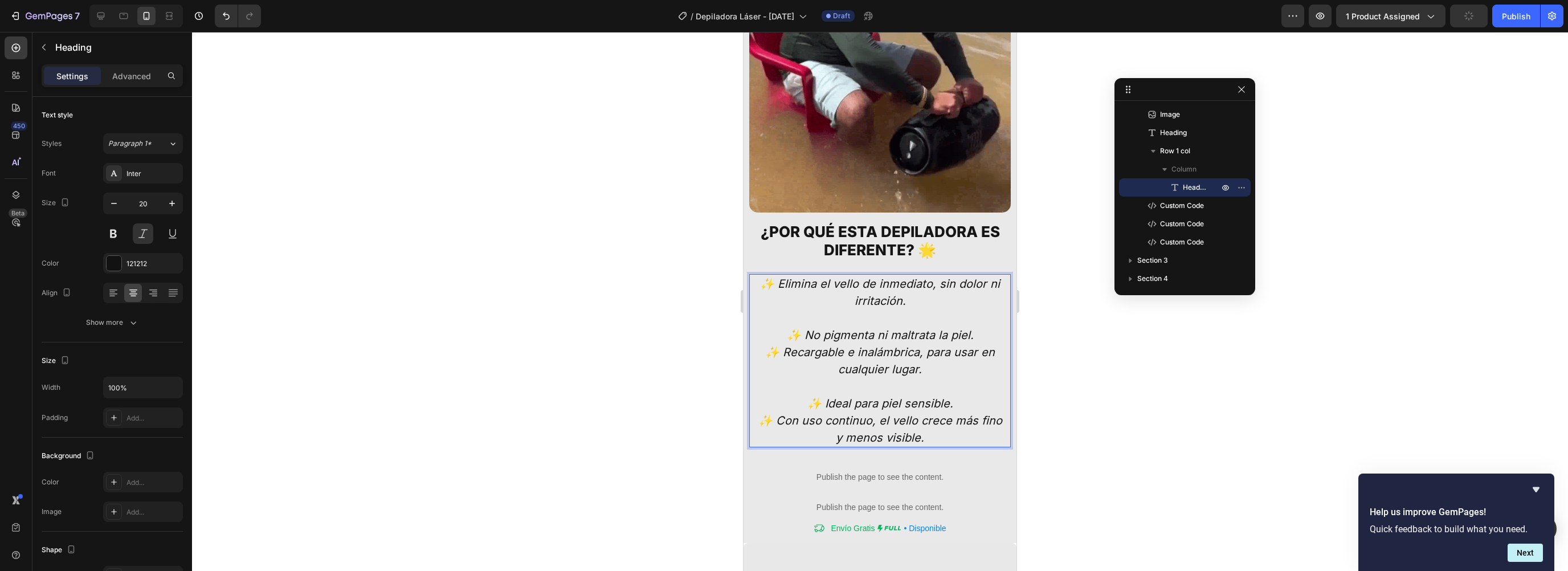
click at [976, 317] on p "✨ Elimina el vello de inmediato, sin dolor ni irritación. ✨ No pigmenta ni malt…" at bounding box center [880, 360] width 248 height 171
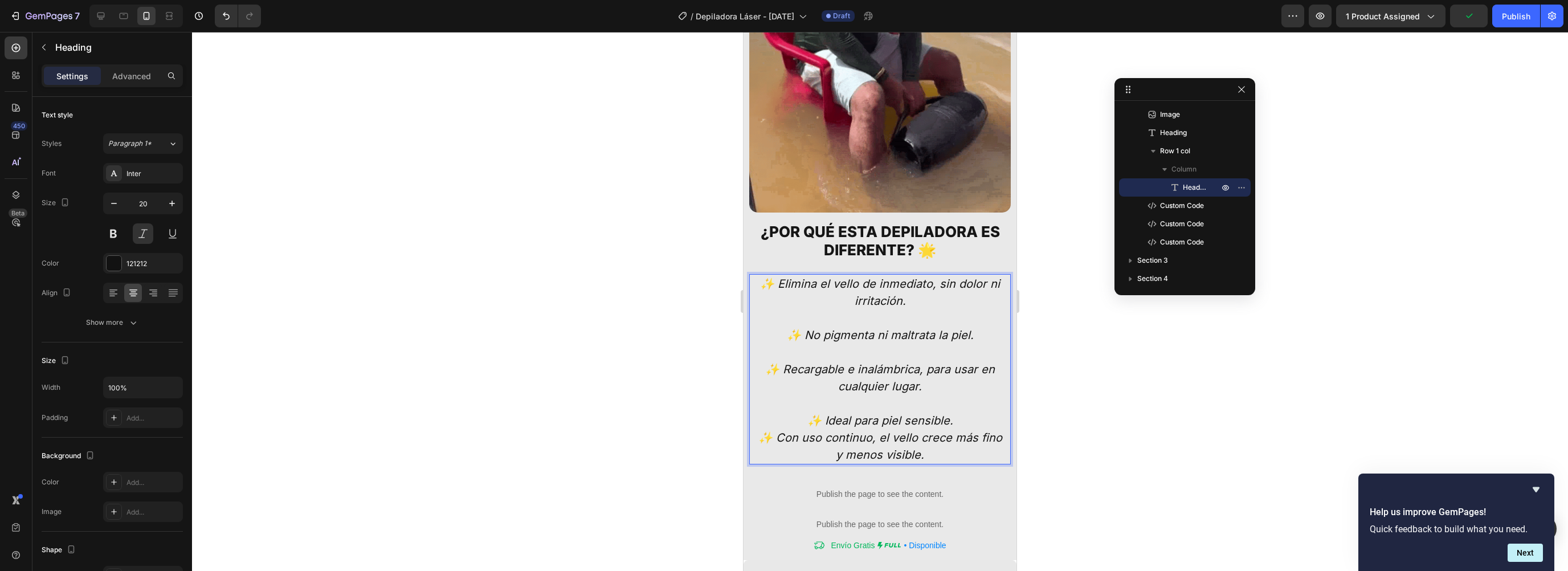
click at [964, 397] on p "✨ Elimina el vello de inmediato, sin dolor ni irritación. ✨ No pigmenta ni malt…" at bounding box center [880, 369] width 248 height 188
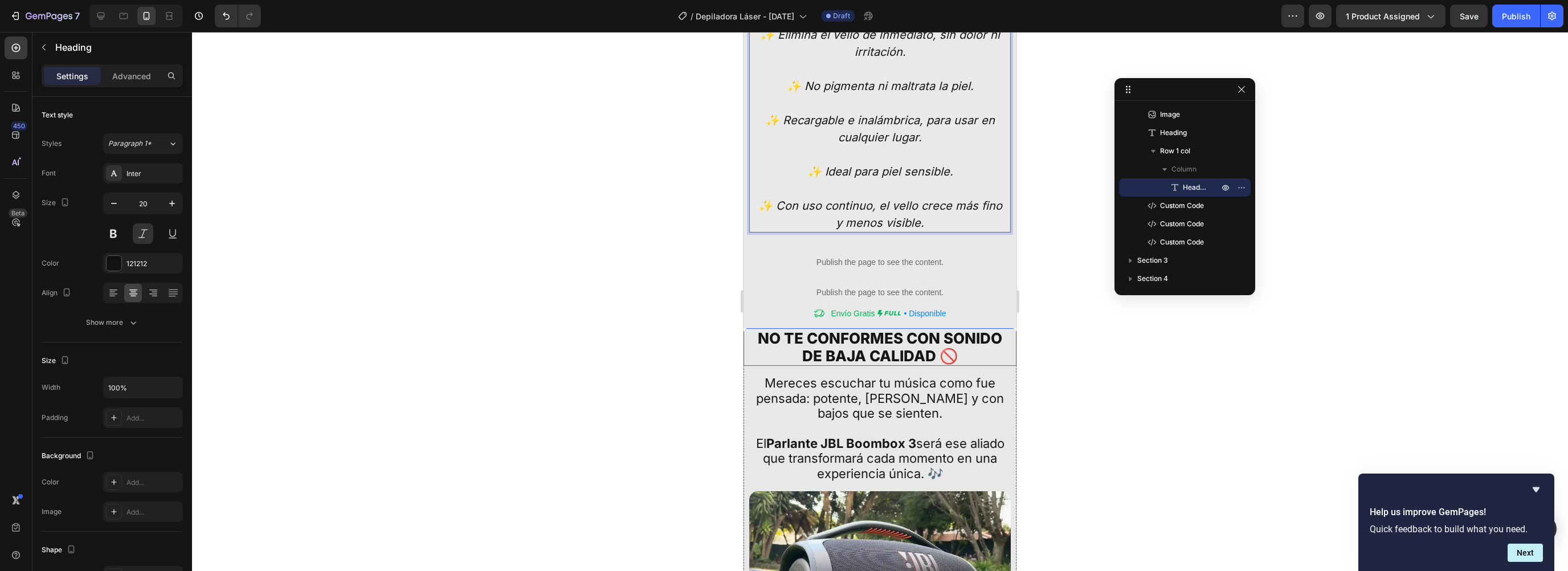
scroll to position [2800, 0]
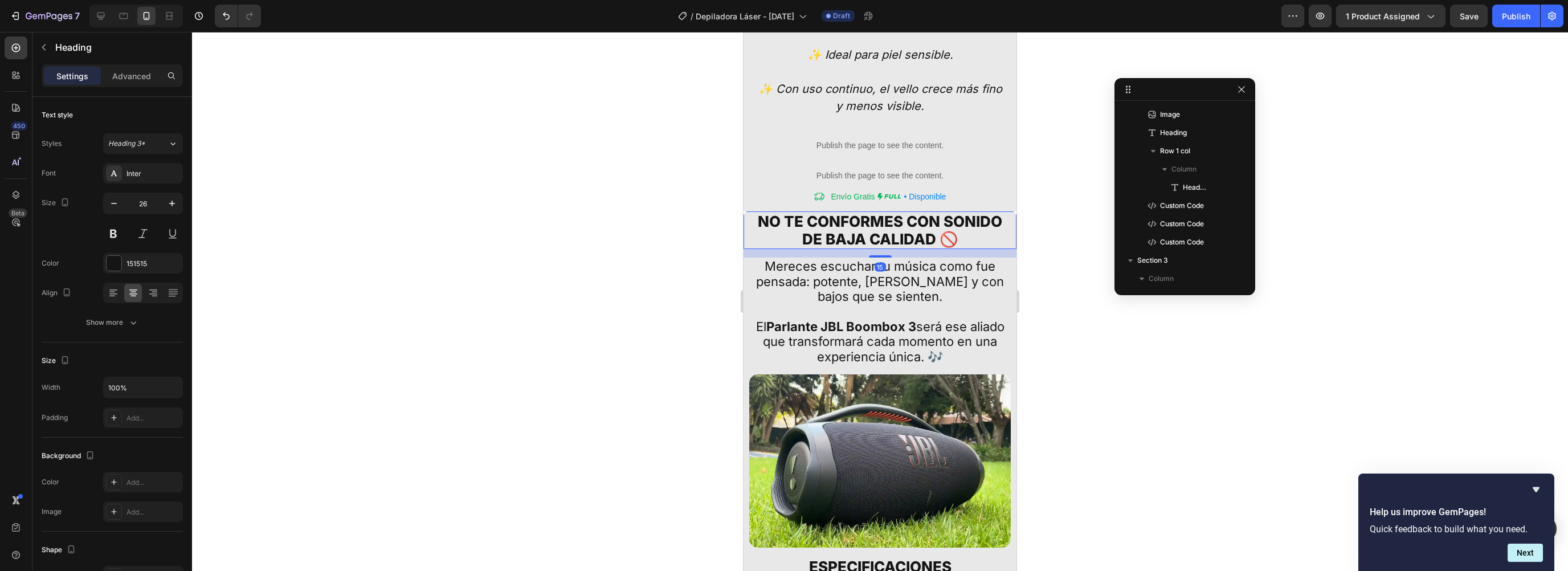
click at [853, 211] on h2 "NO TE conformes CON SONIDO DE BAJA CALIDAD 🚫" at bounding box center [880, 230] width 262 height 38
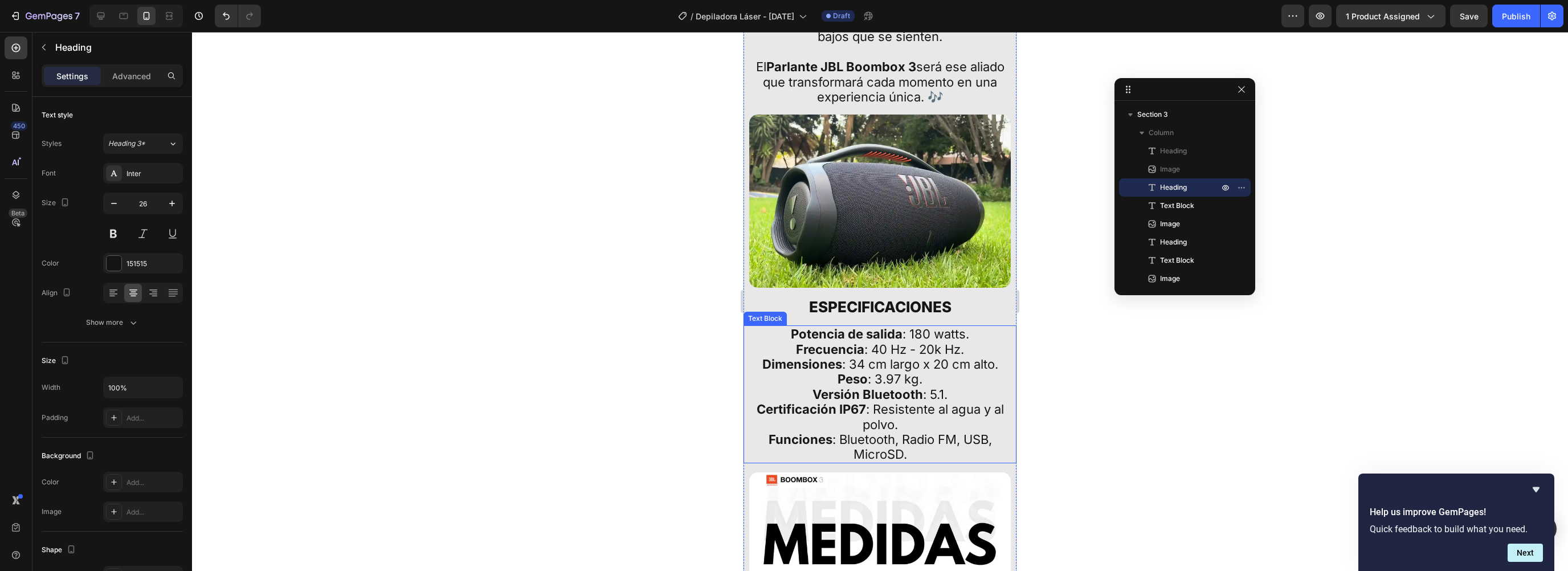
click at [844, 372] on strong "Peso" at bounding box center [852, 379] width 30 height 15
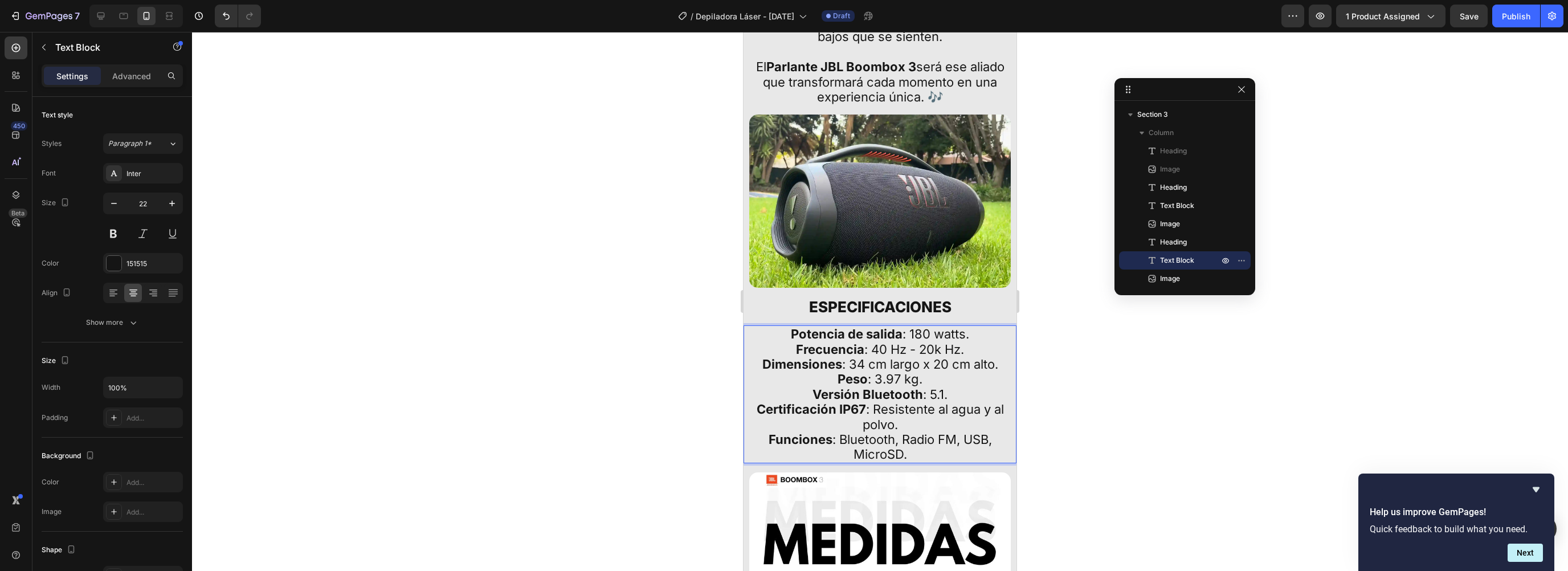
click at [865, 351] on p "Potencia de salida : 180 watts. Frecuencia : 40 Hz - 20k Hz. Dimensiones : 34 c…" at bounding box center [880, 394] width 257 height 136
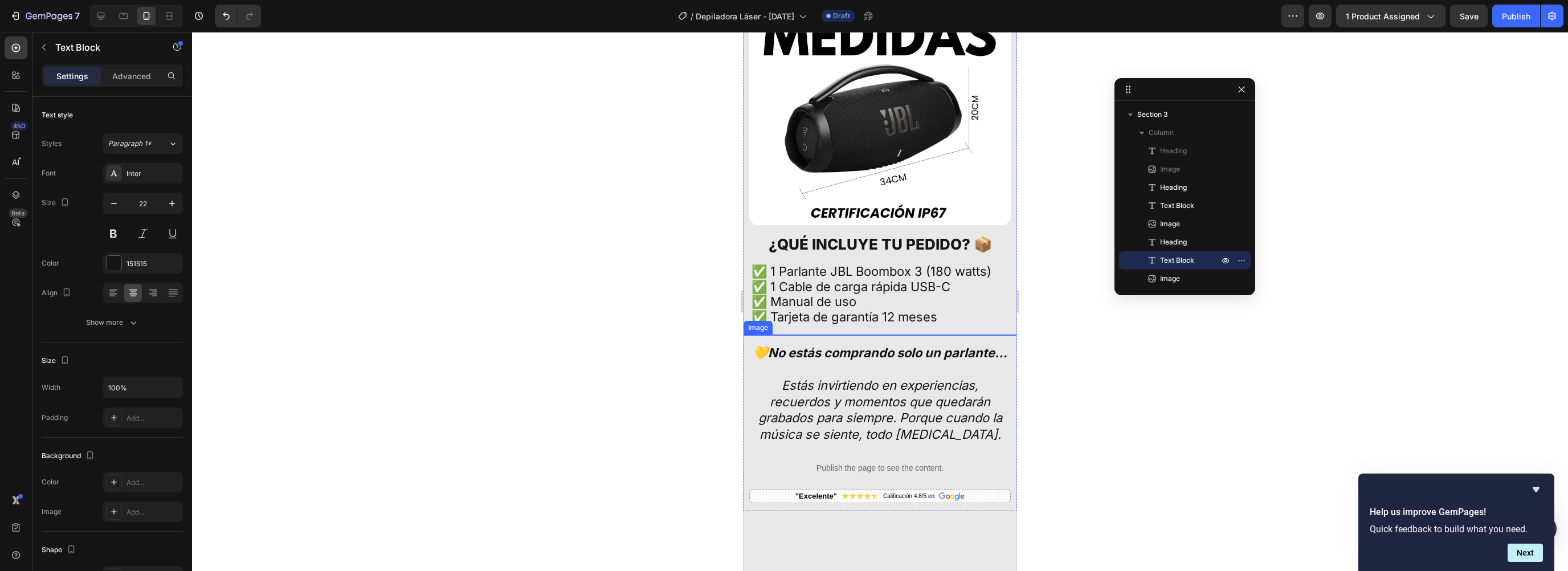
scroll to position [3662, 0]
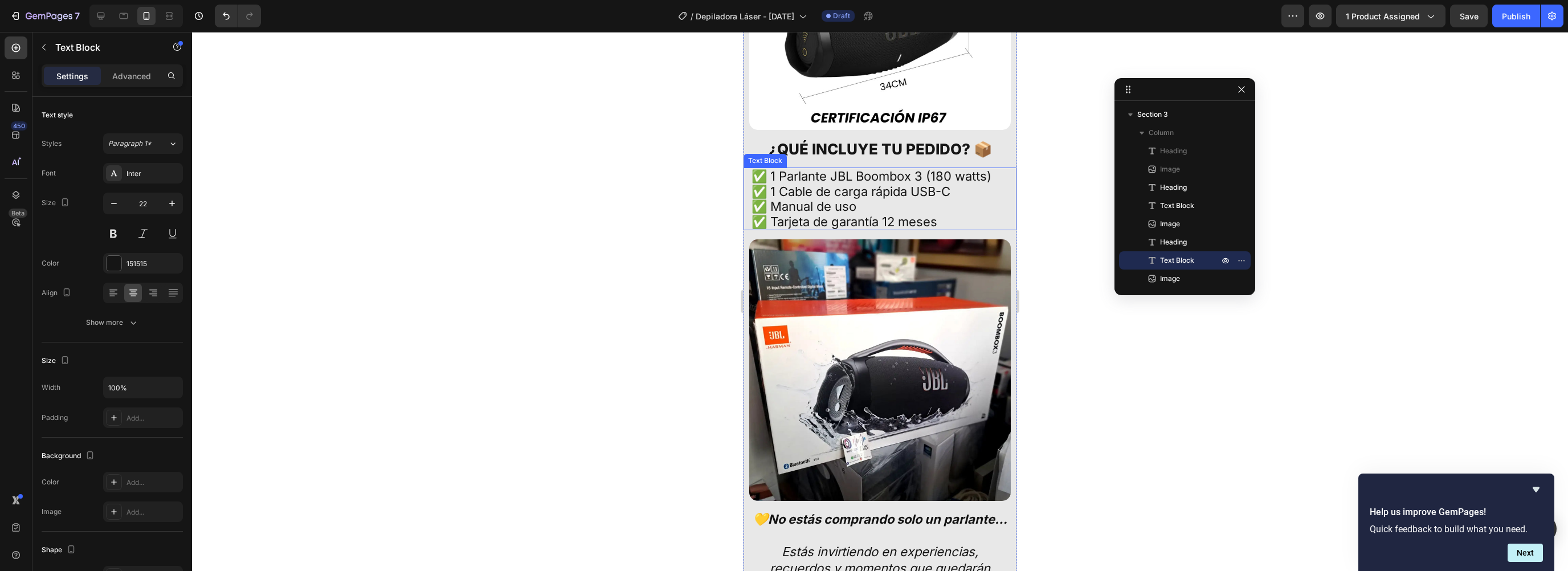
click at [814, 169] on p "✅ 1 Parlante JBL Boombox 3 (180 watts) ✅ 1 Cable de carga rápida USB-C ✅ Manual…" at bounding box center [880, 199] width 257 height 60
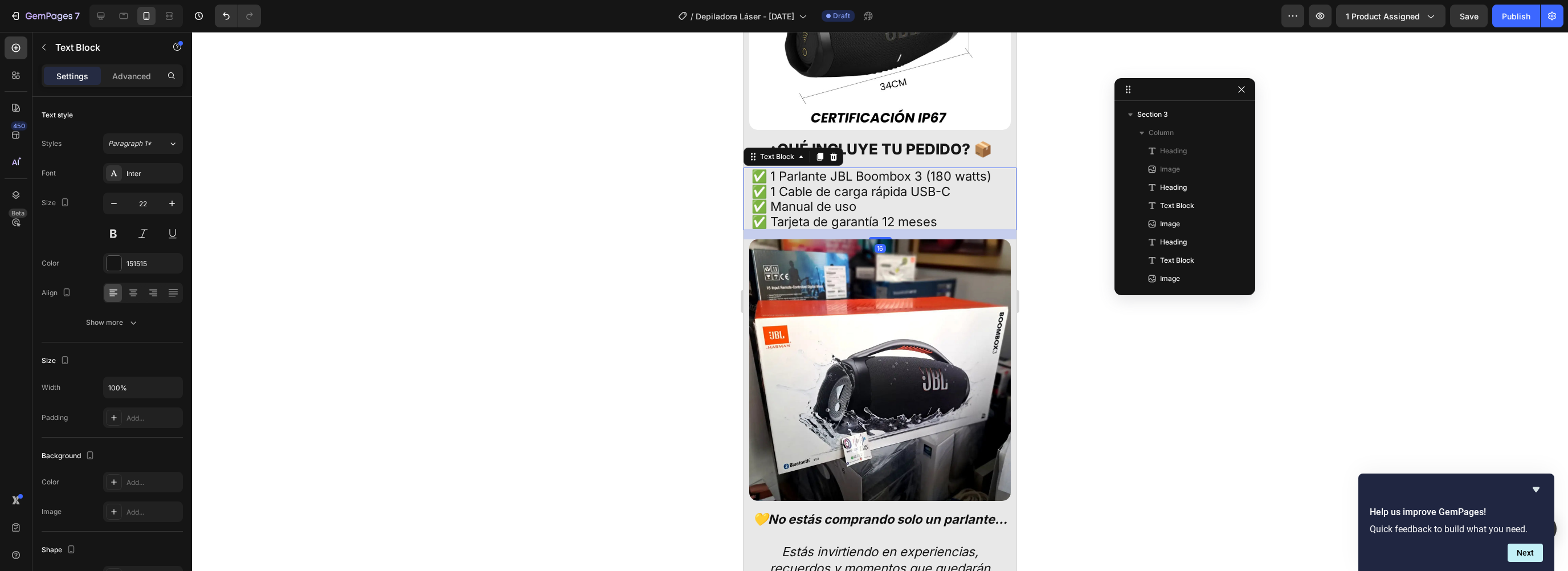
scroll to position [1094, 0]
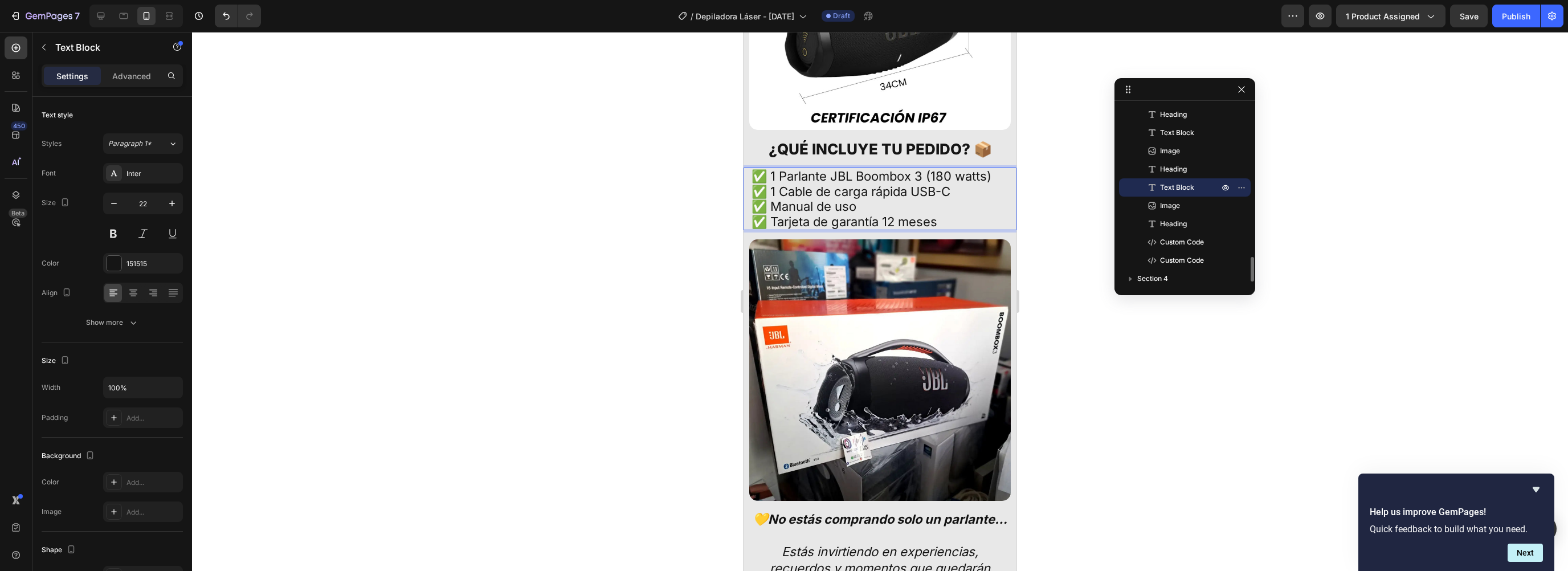
click at [855, 176] on p "✅ 1 Parlante JBL Boombox 3 (180 watts) ✅ 1 Cable de carga rápida USB-C ✅ Manual…" at bounding box center [880, 199] width 257 height 60
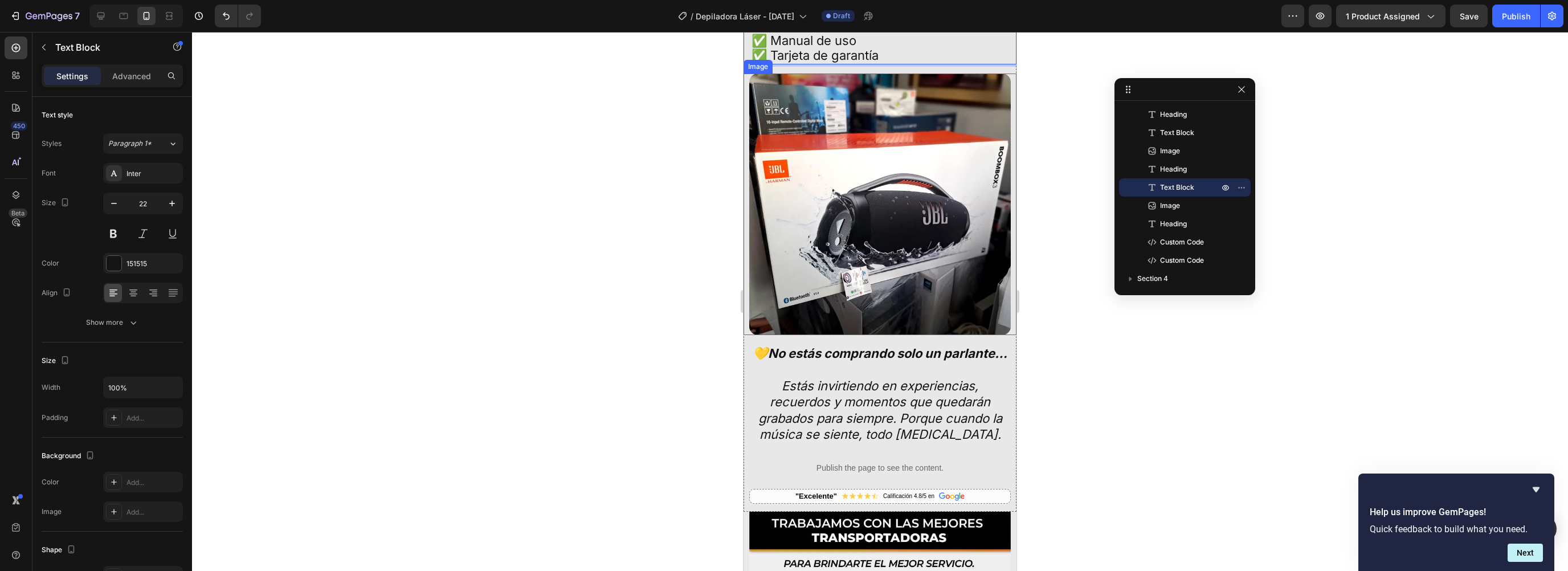
scroll to position [4028, 0]
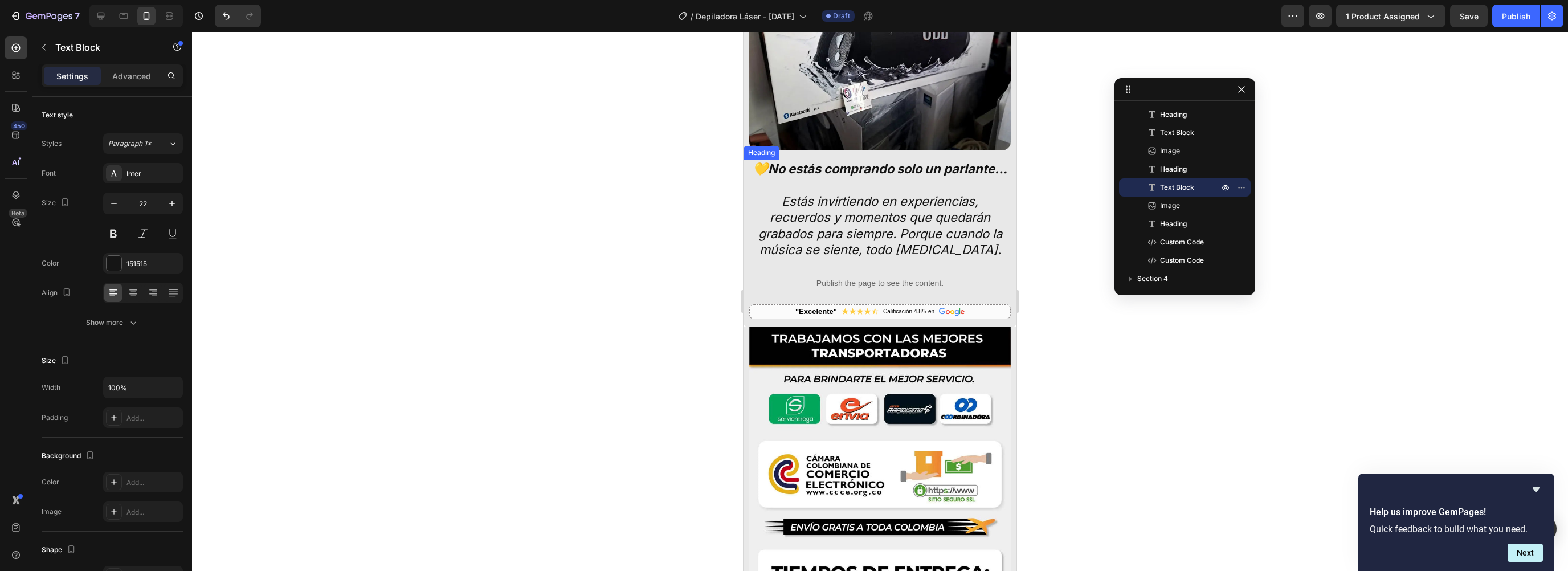
click at [850, 200] on h2 "💛 No estás comprando solo un parlante… Estás invirtiendo en experiencias, recue…" at bounding box center [880, 210] width 262 height 101
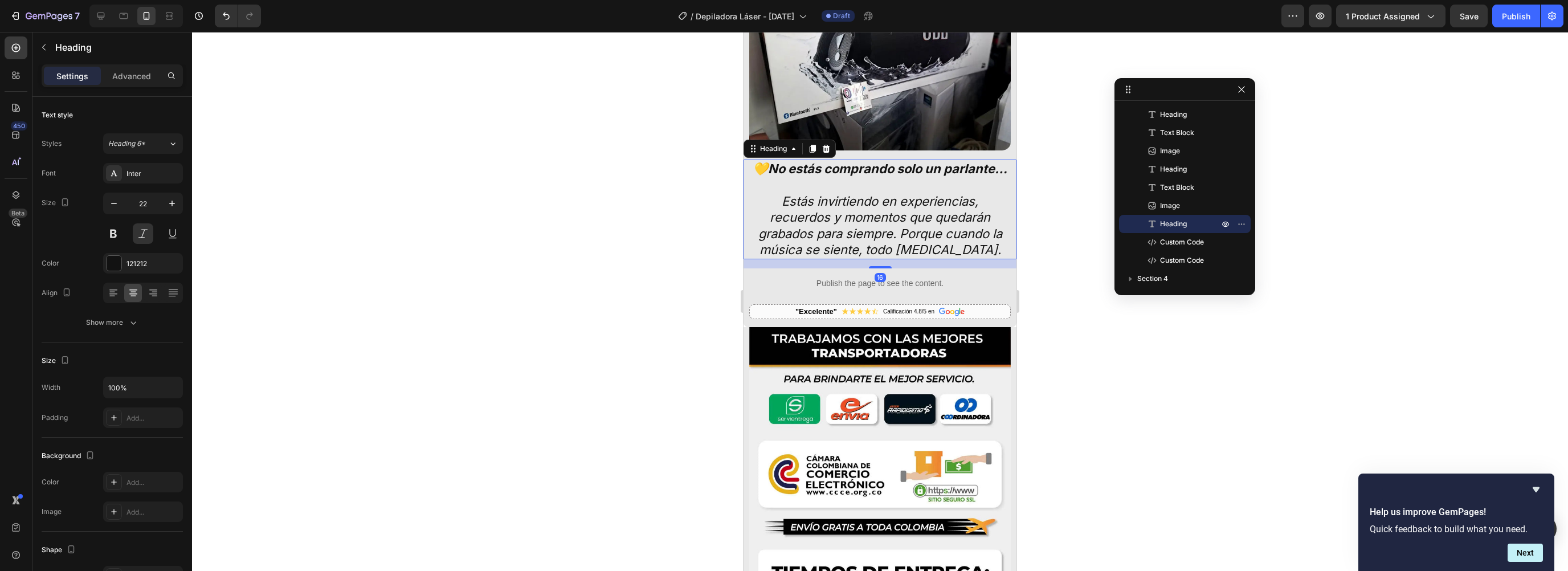
click at [887, 200] on h2 "💛 No estás comprando solo un parlante… Estás invirtiendo en experiencias, recue…" at bounding box center [880, 210] width 262 height 101
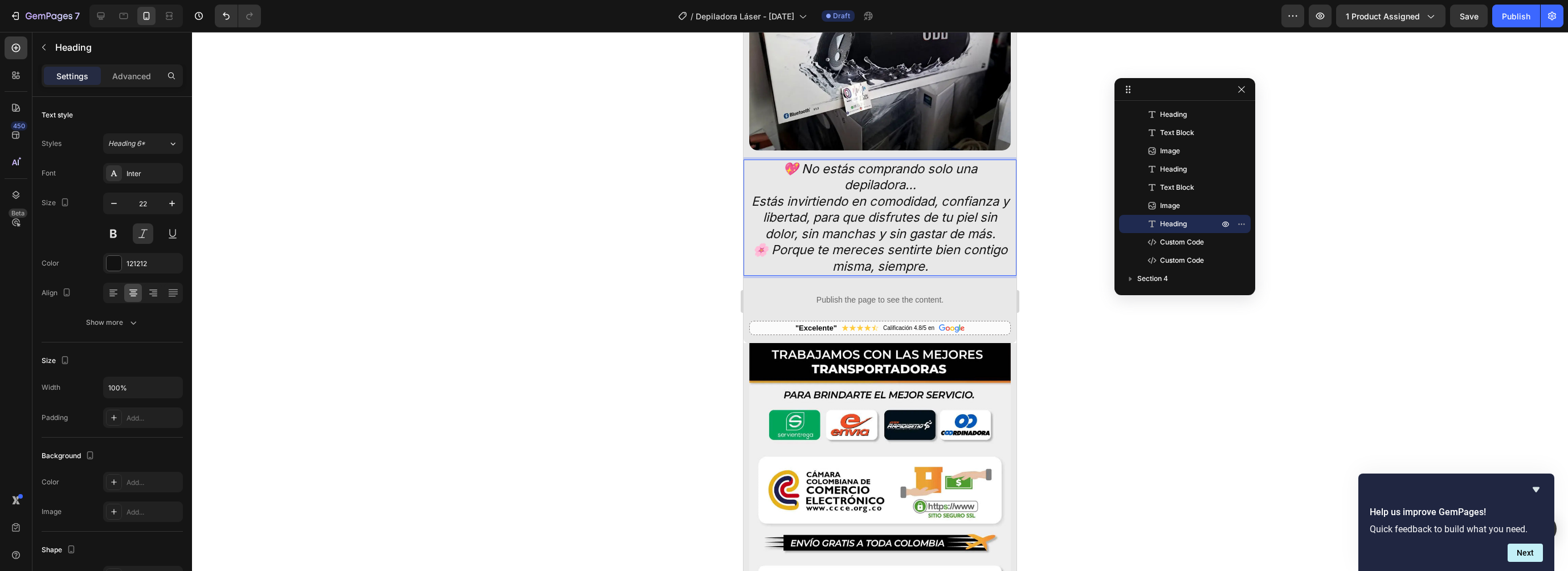
click at [927, 166] on p "💖 No estás comprando solo una depiladora… Estás invirtiendo en comodidad, confi…" at bounding box center [880, 201] width 259 height 81
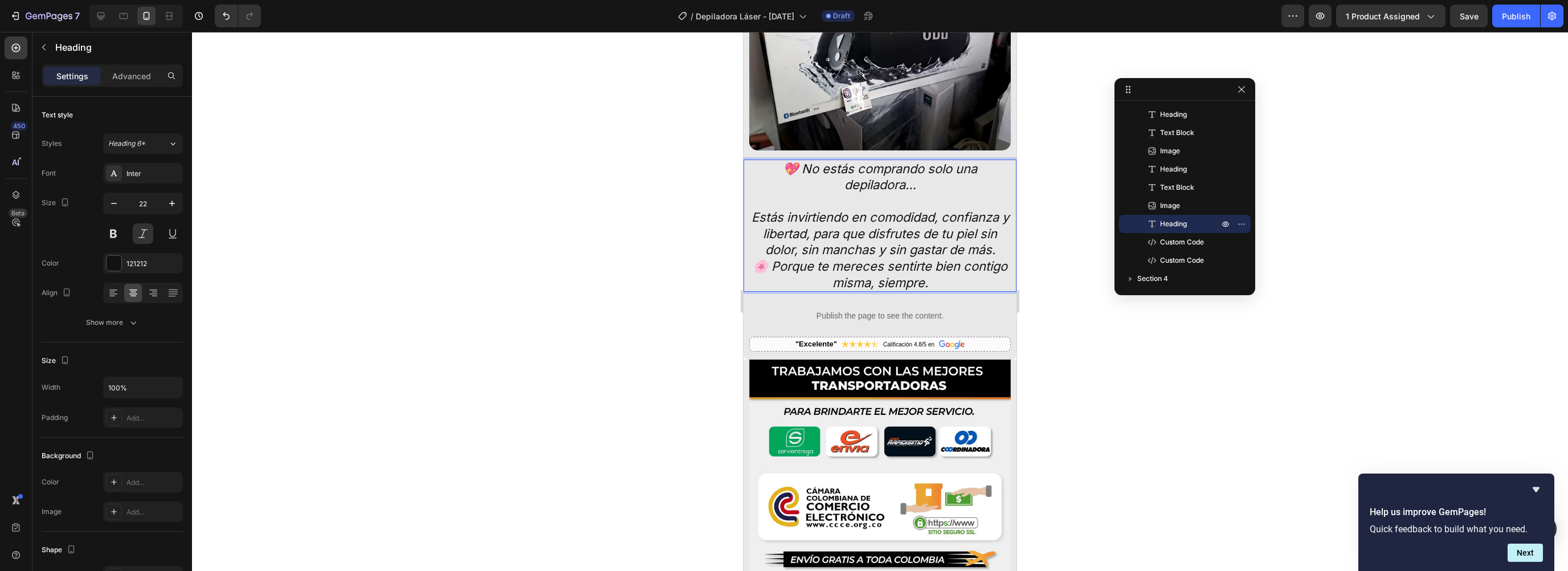
click at [994, 230] on p "💖 No estás comprando solo una depiladora… ⁠⁠⁠⁠⁠⁠⁠ Estás invirtiendo en comodida…" at bounding box center [880, 209] width 259 height 98
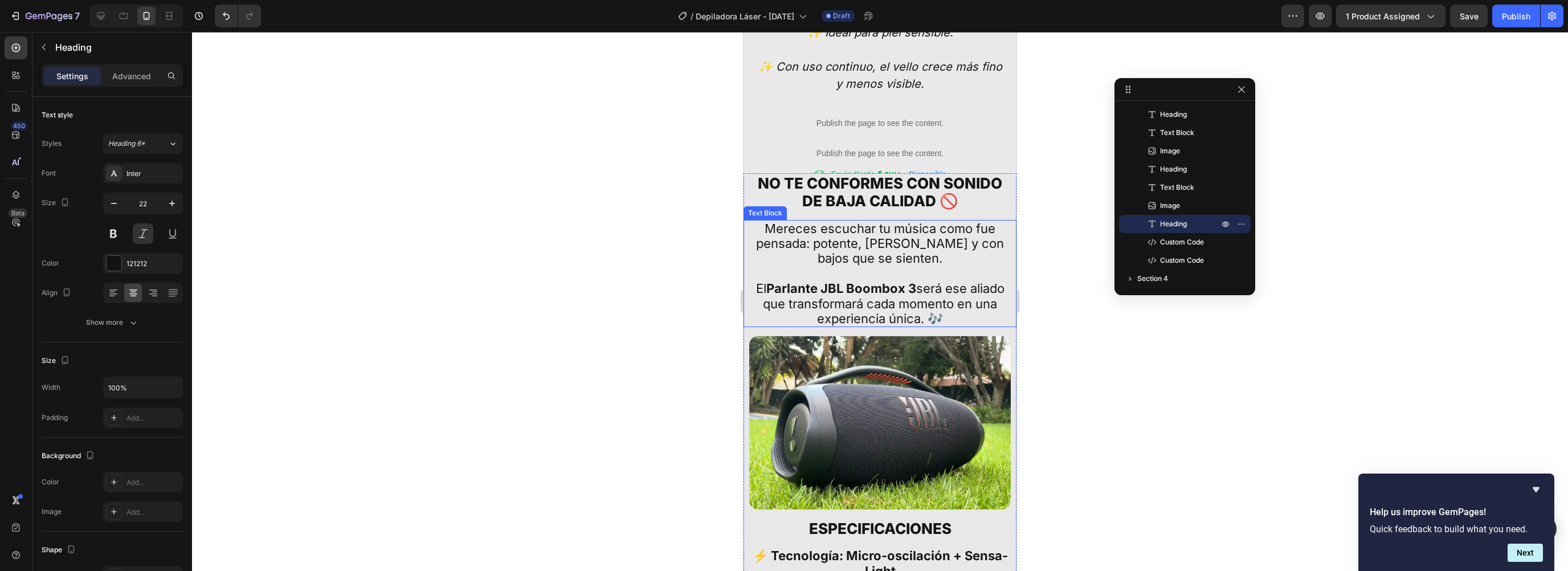
scroll to position [2715, 0]
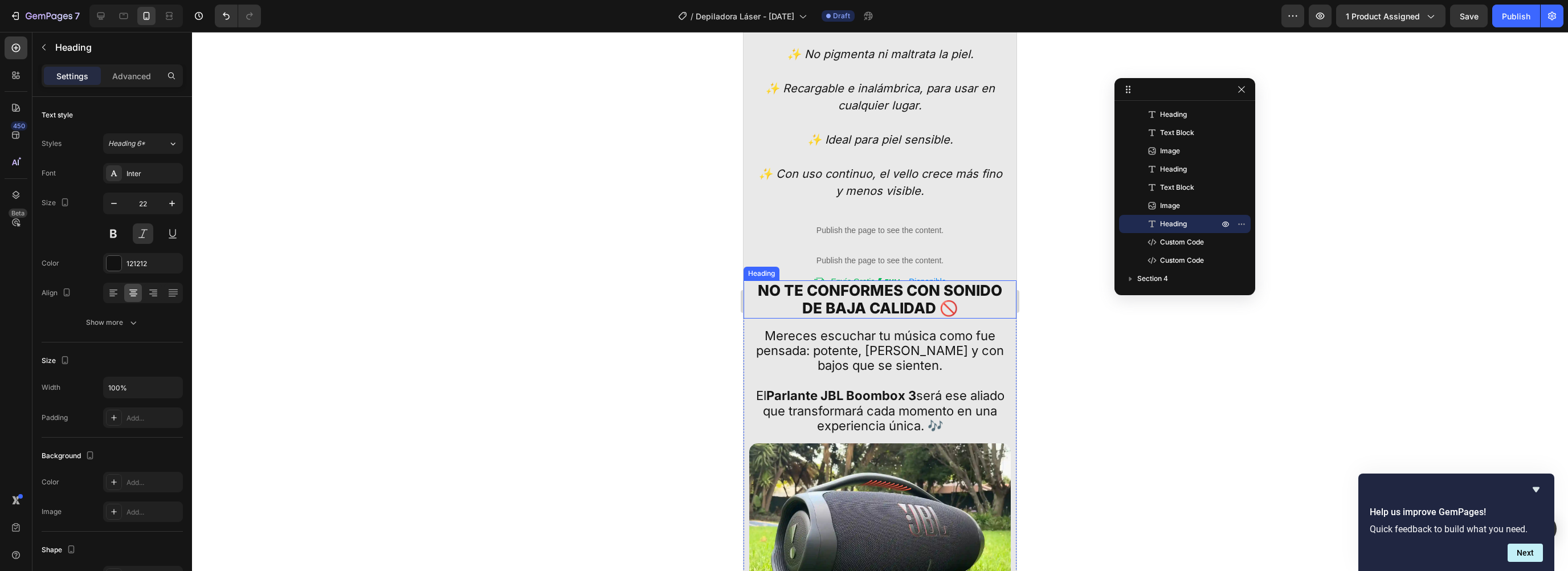
click at [814, 300] on h2 "NO TE conformes CON SONIDO DE BAJA CALIDAD 🚫" at bounding box center [880, 299] width 262 height 38
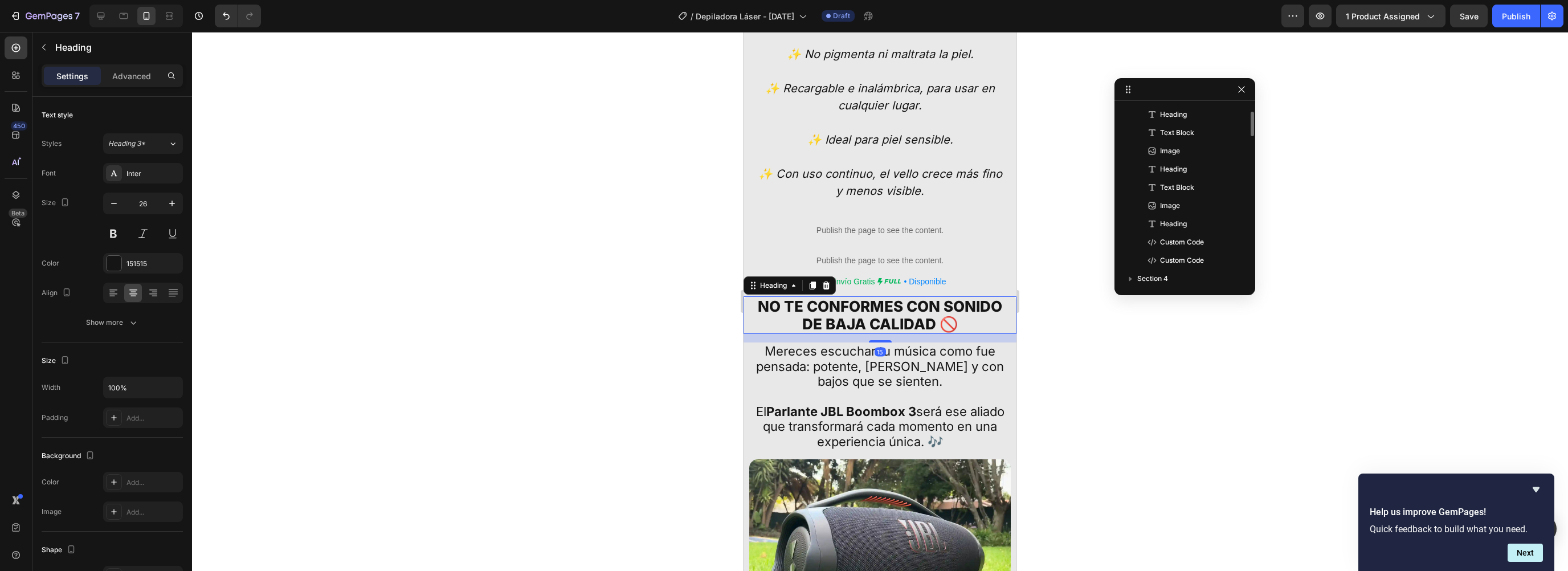
scroll to position [966, 0]
click at [825, 281] on icon at bounding box center [826, 285] width 9 height 9
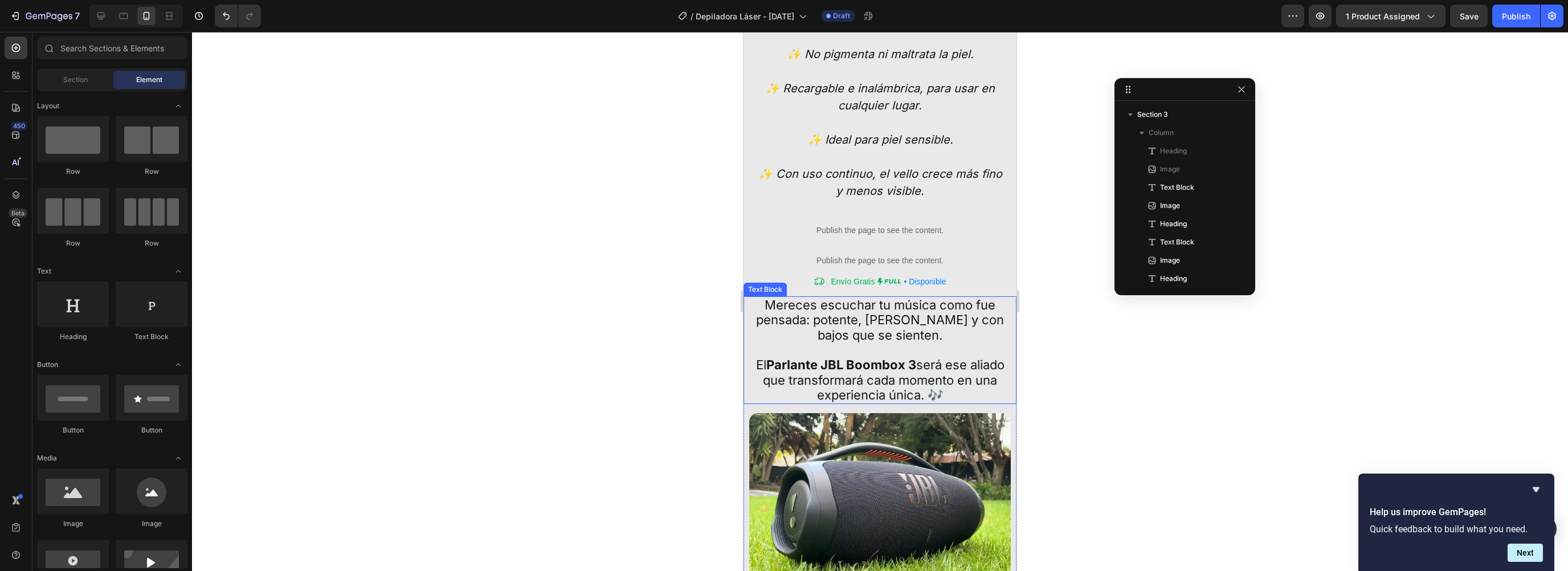
click at [829, 297] on p "Mereces escuchar tu música como fue pensada: potente, clara y con bajos que se …" at bounding box center [880, 327] width 257 height 60
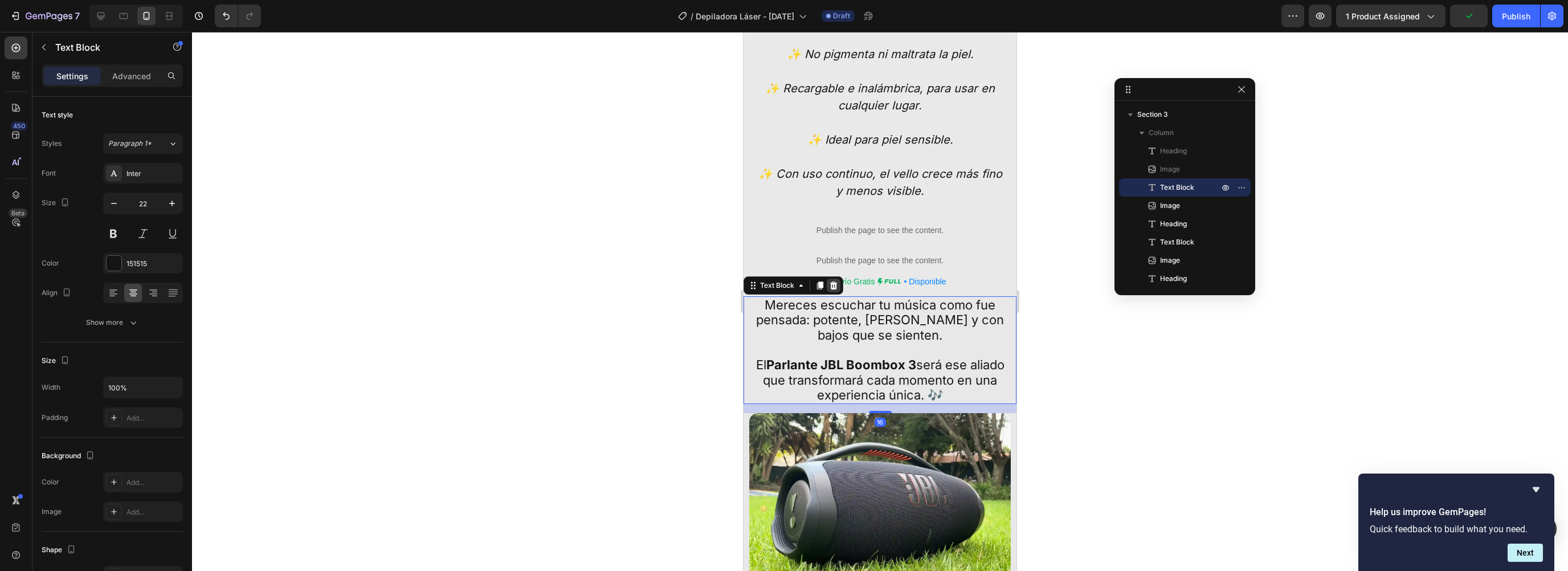
click at [831, 281] on icon at bounding box center [834, 285] width 8 height 8
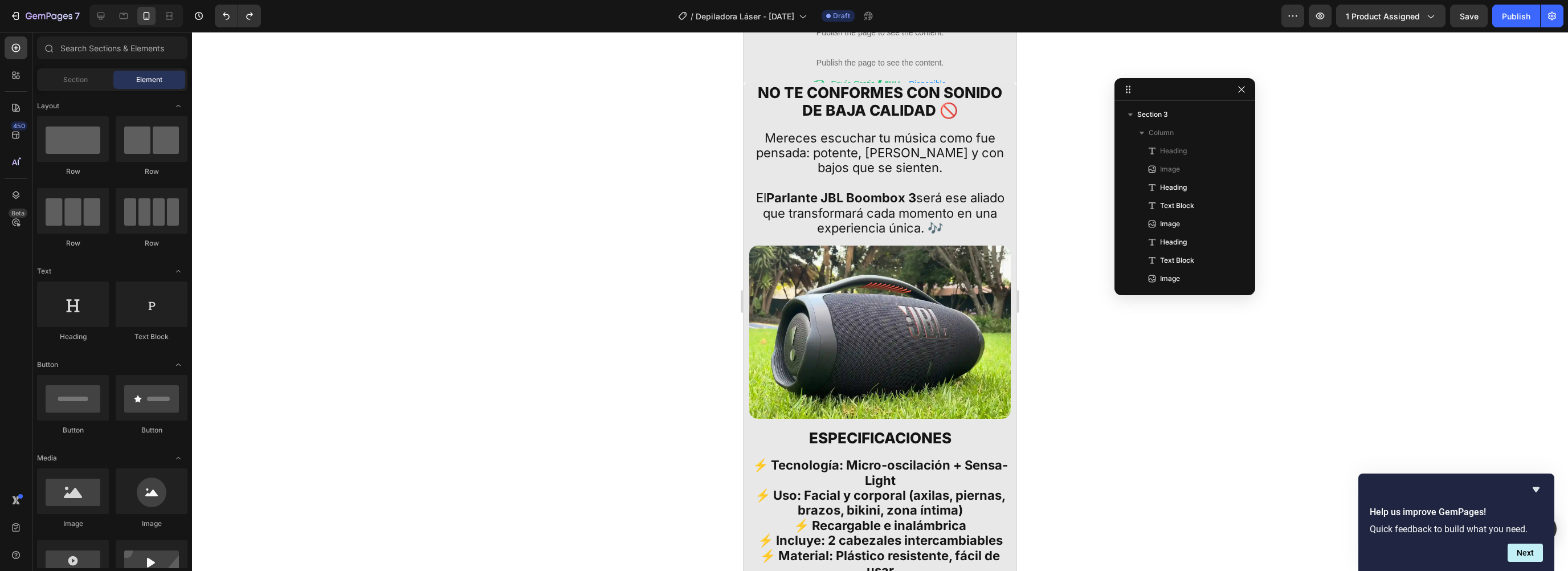
scroll to position [2903, 0]
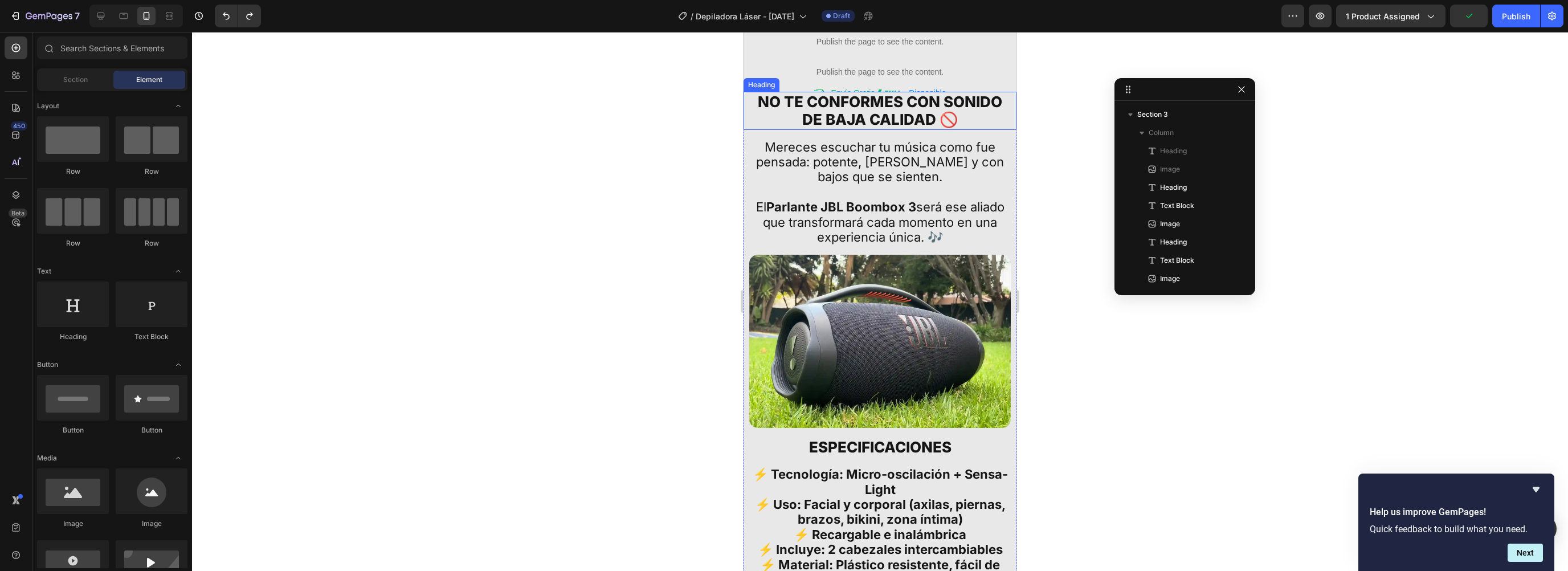
click at [815, 101] on h2 "NO TE conformes CON SONIDO DE BAJA CALIDAD 🚫" at bounding box center [880, 110] width 262 height 38
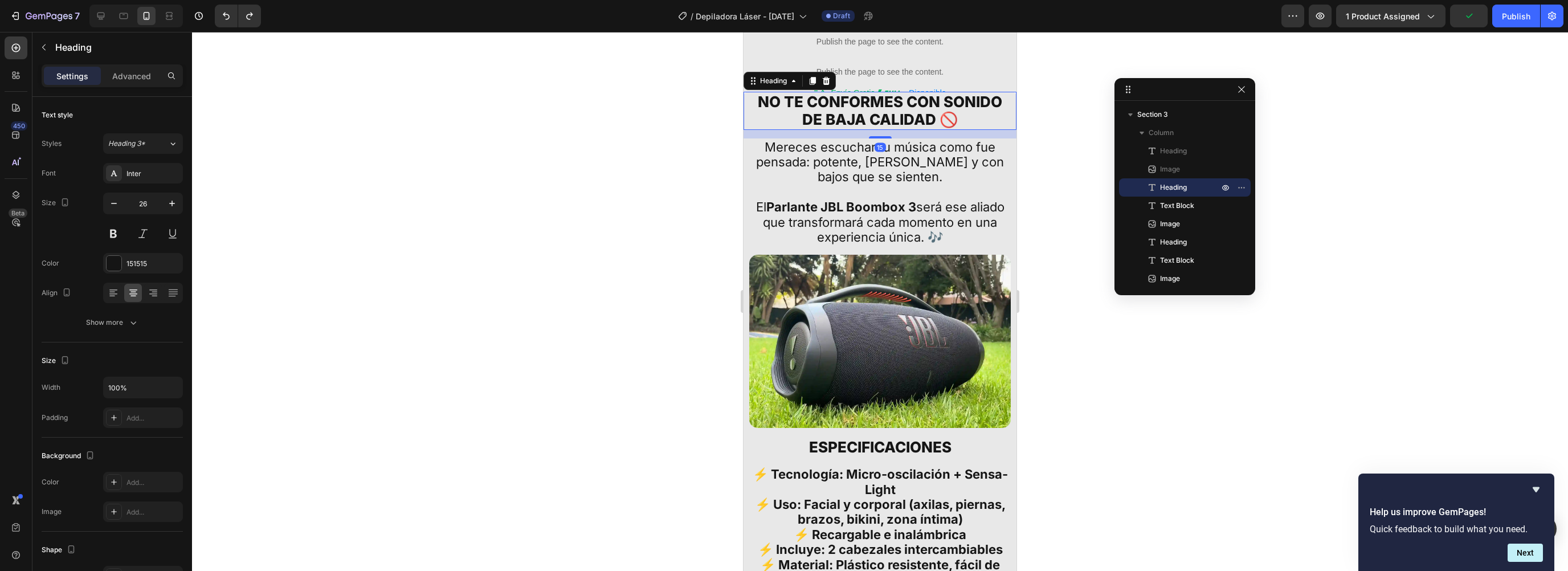
click at [845, 107] on h2 "NO TE conformes CON SONIDO DE BAJA CALIDAD 🚫" at bounding box center [880, 110] width 262 height 38
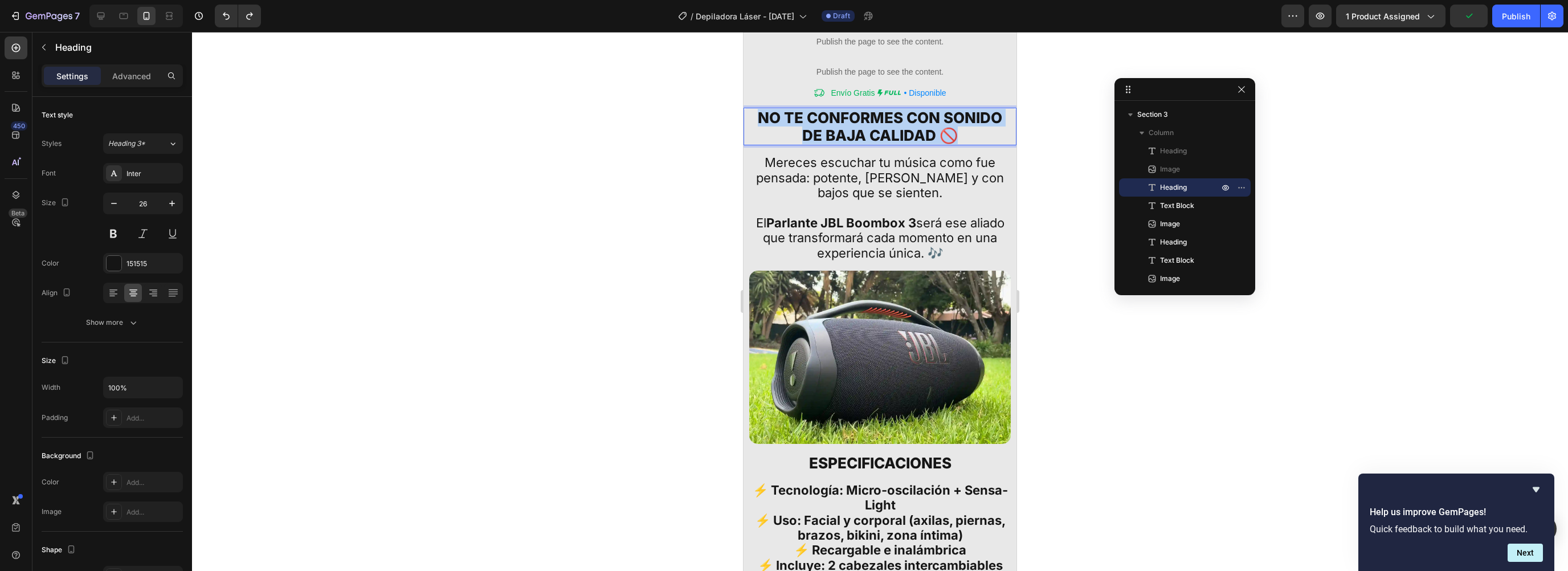
copy p "NO TE conformes CON SONIDO DE BAJA CALIDAD 🚫"
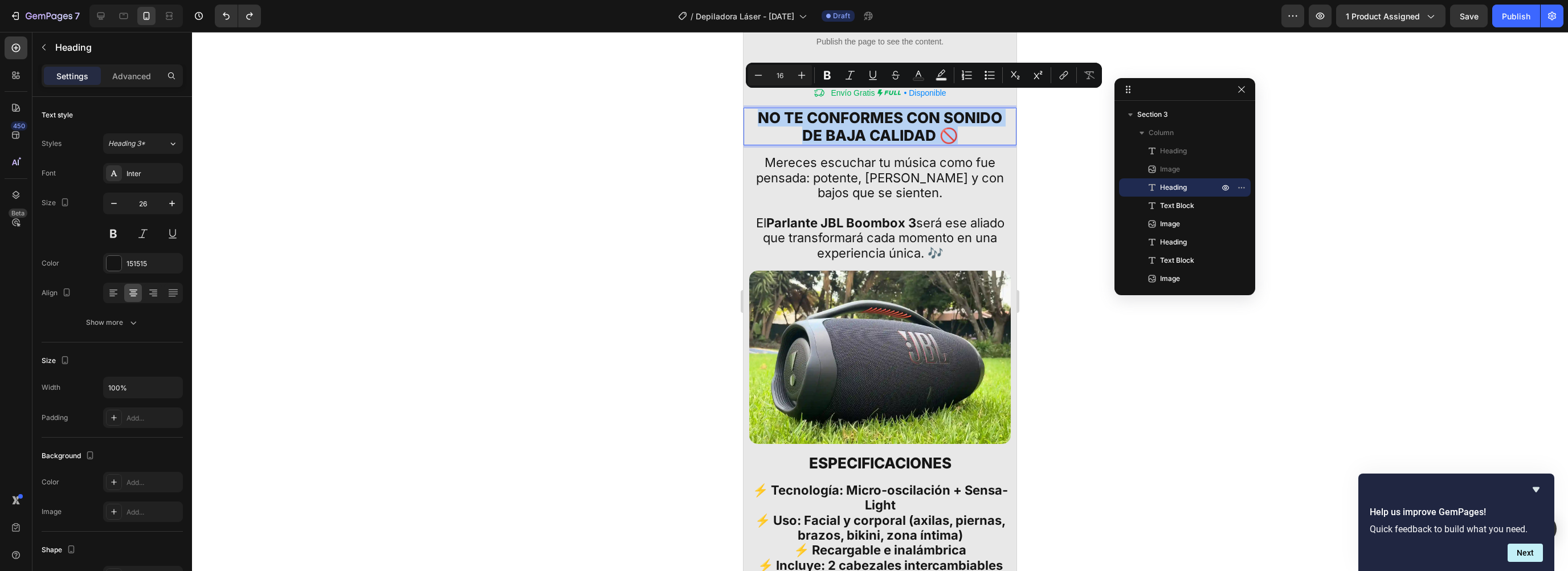
click at [857, 176] on p "Mereces escuchar tu música como fue pensada: potente, clara y con bajos que se …" at bounding box center [880, 185] width 257 height 60
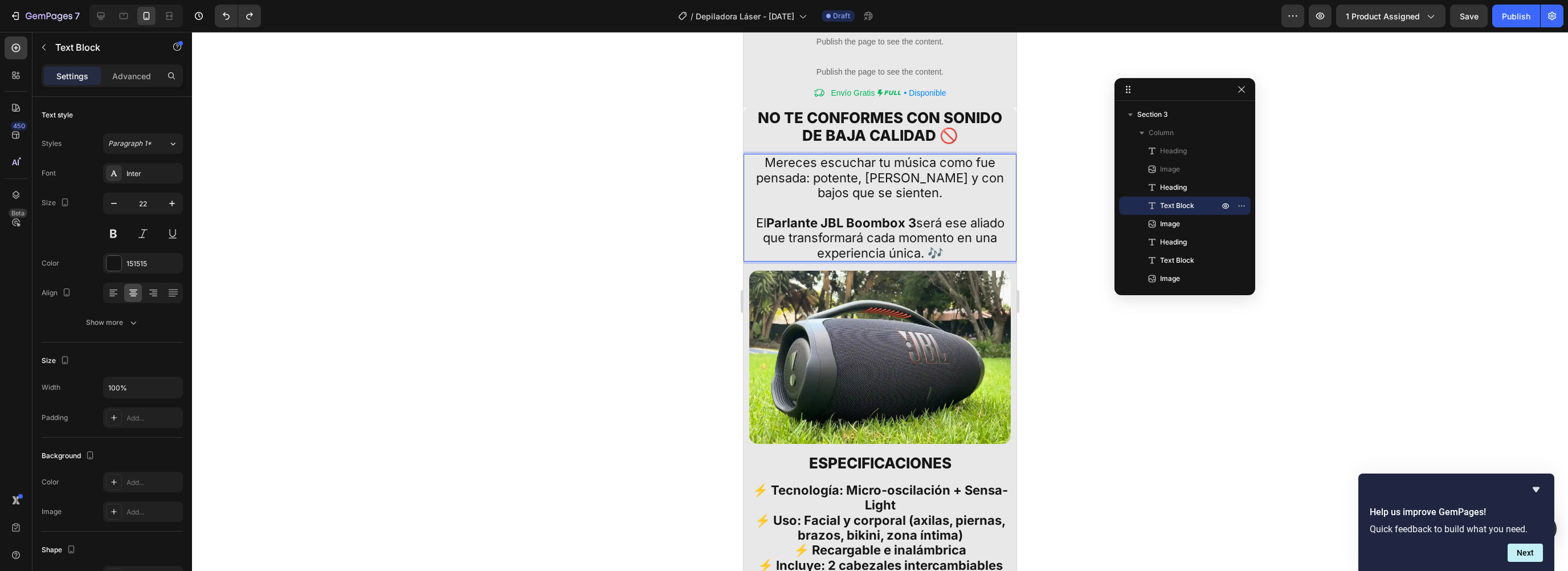
click at [870, 167] on p "Mereces escuchar tu música como fue pensada: potente, clara y con bajos que se …" at bounding box center [880, 185] width 257 height 60
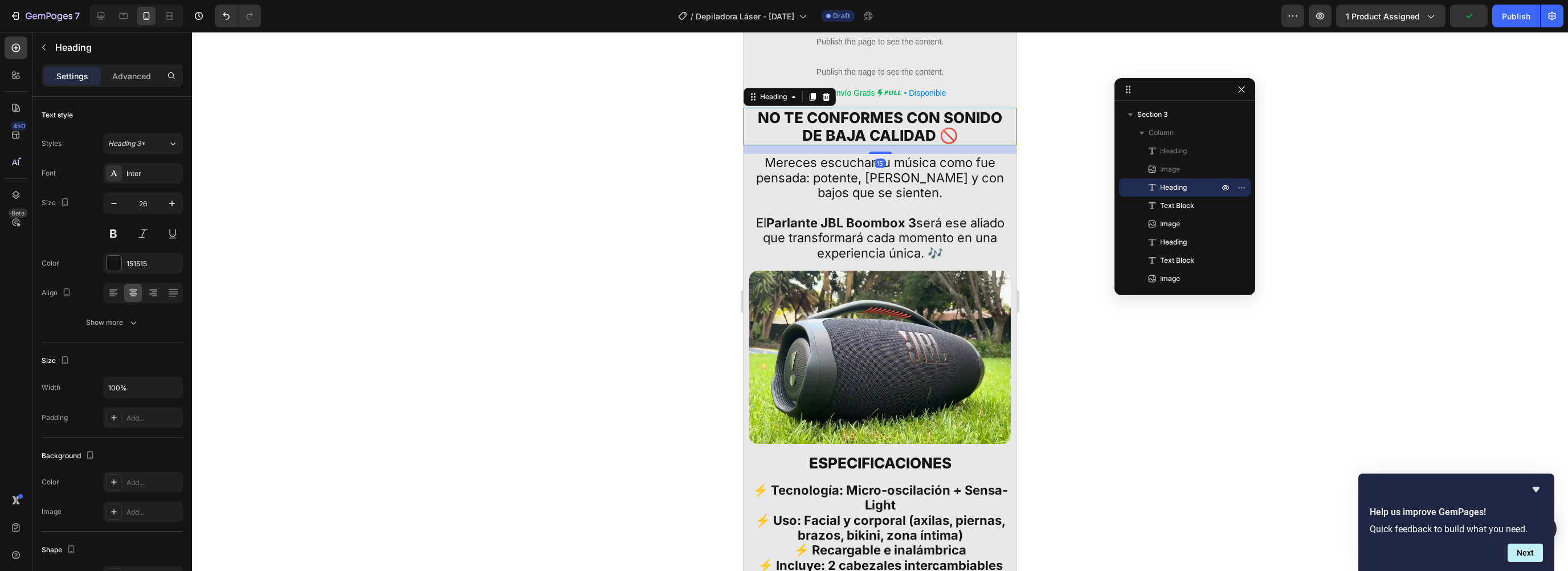
click at [773, 109] on p "NO TE conformes CON SONIDO DE BAJA CALIDAD 🚫" at bounding box center [880, 126] width 259 height 35
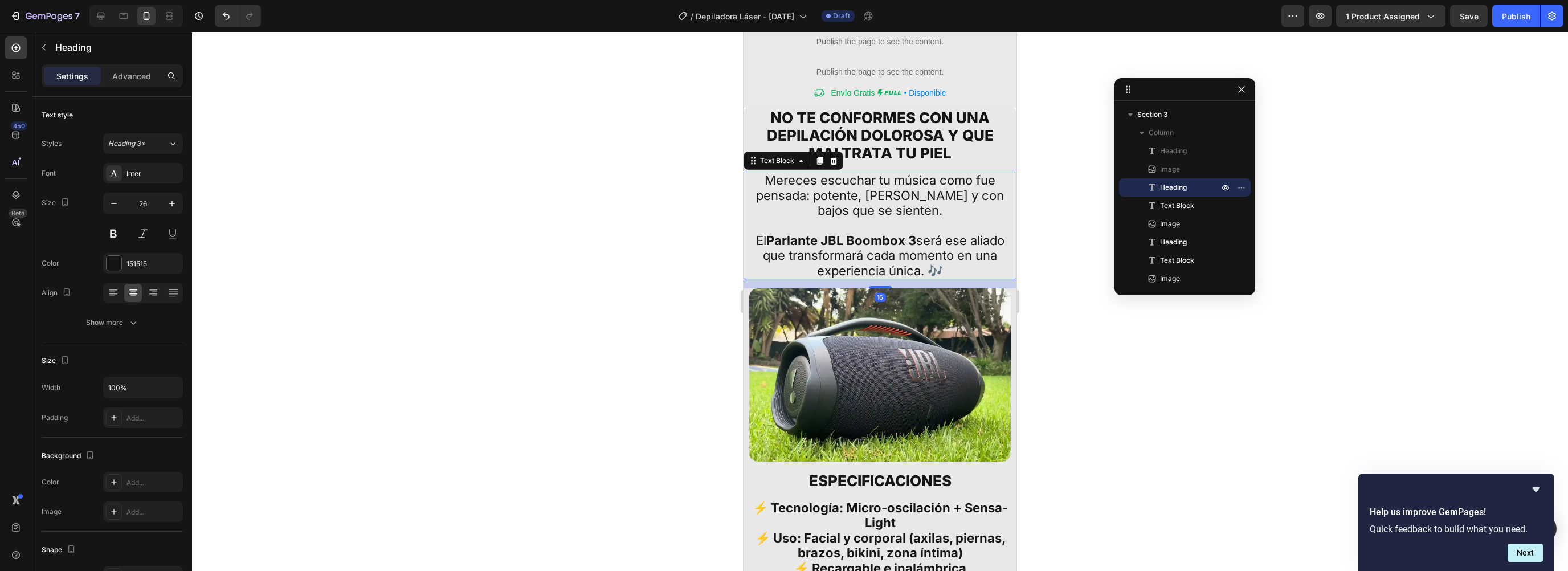
click at [851, 237] on p "El Parlante JBL Boombox 3 será ese aliado que transformará cada momento en una …" at bounding box center [880, 255] width 257 height 45
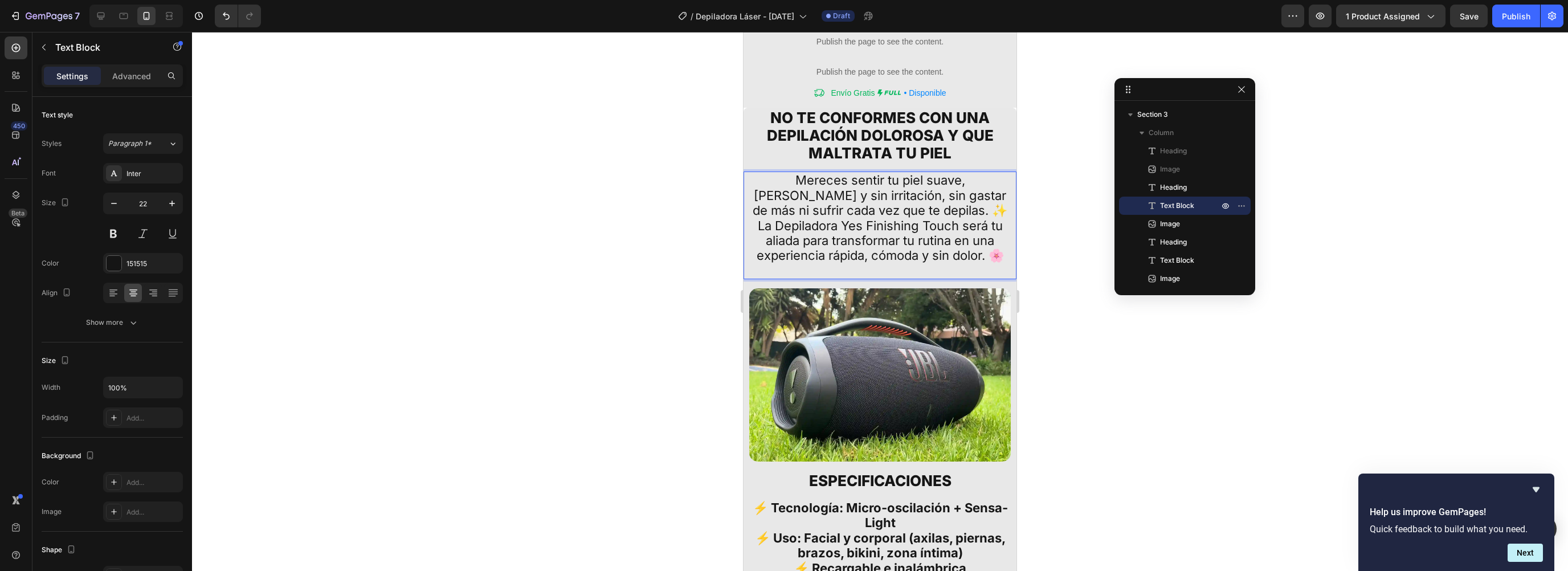
click at [945, 198] on p "Mereces sentir tu piel suave, [PERSON_NAME] y sin irritación, sin gastar de más…" at bounding box center [880, 195] width 257 height 45
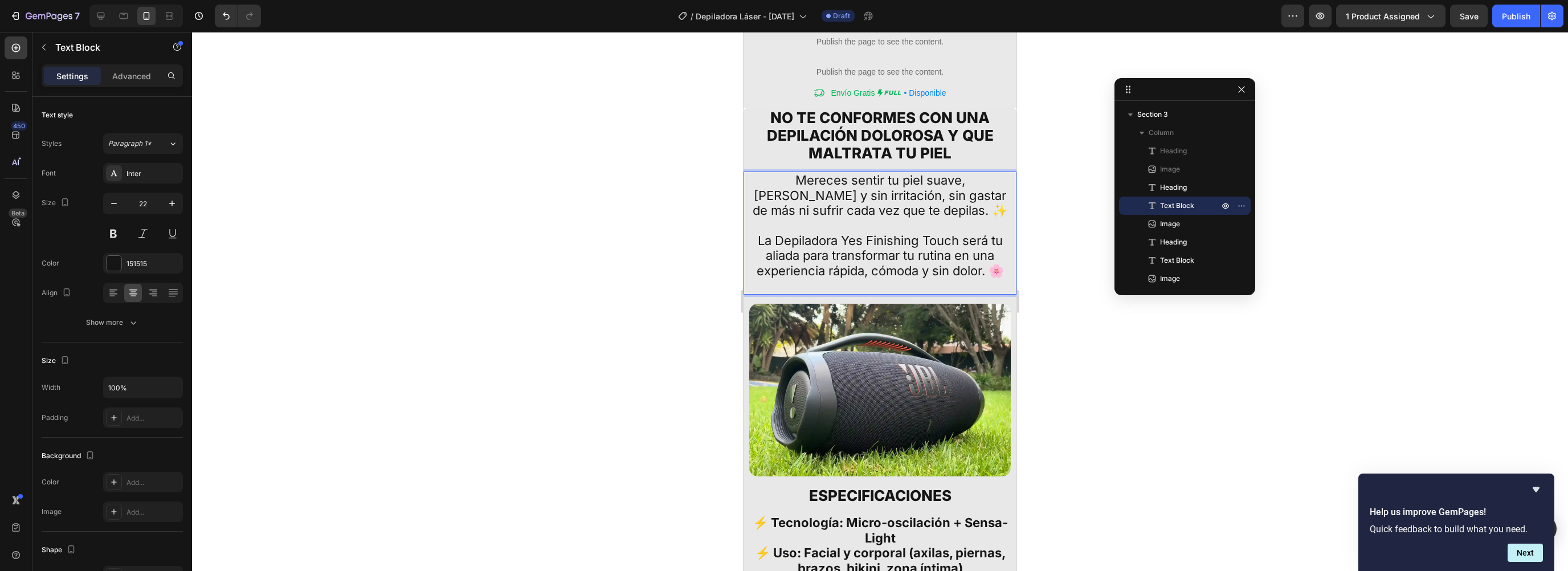
click at [886, 267] on p "La Depiladora Yes Finishing Touch será tu aliada para transformar tu rutina en …" at bounding box center [880, 263] width 257 height 60
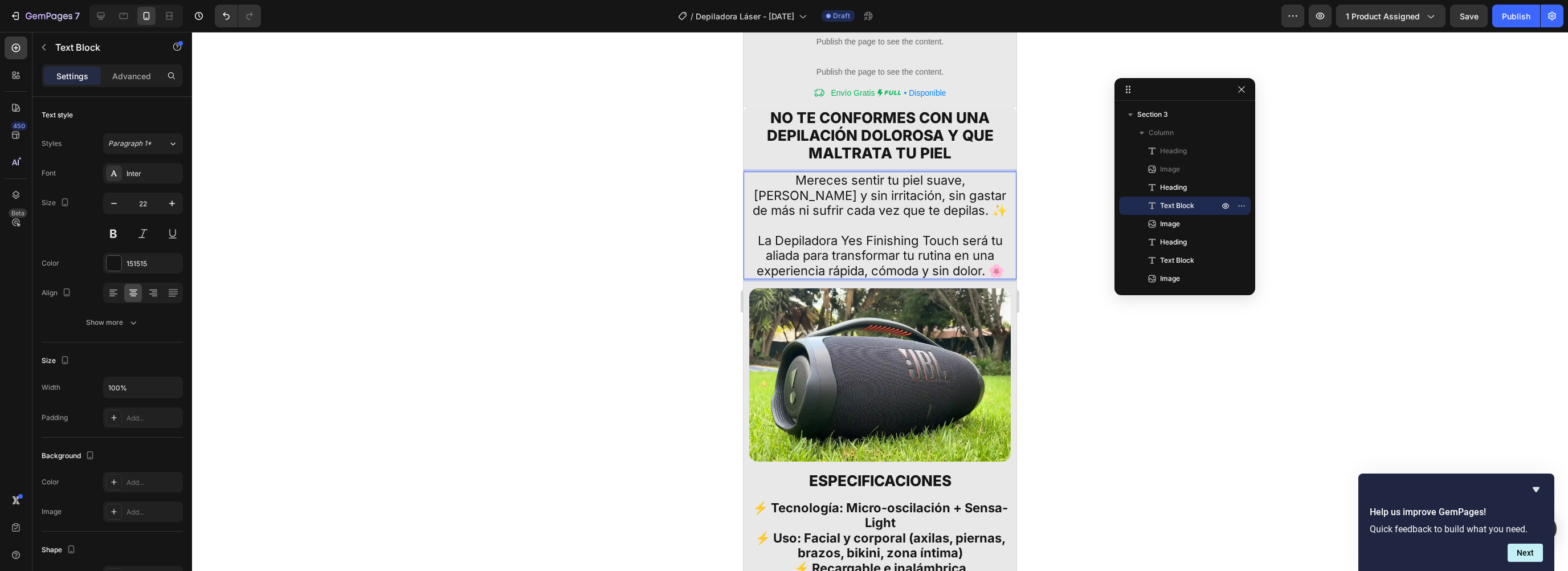
click at [1180, 365] on div at bounding box center [880, 301] width 1376 height 539
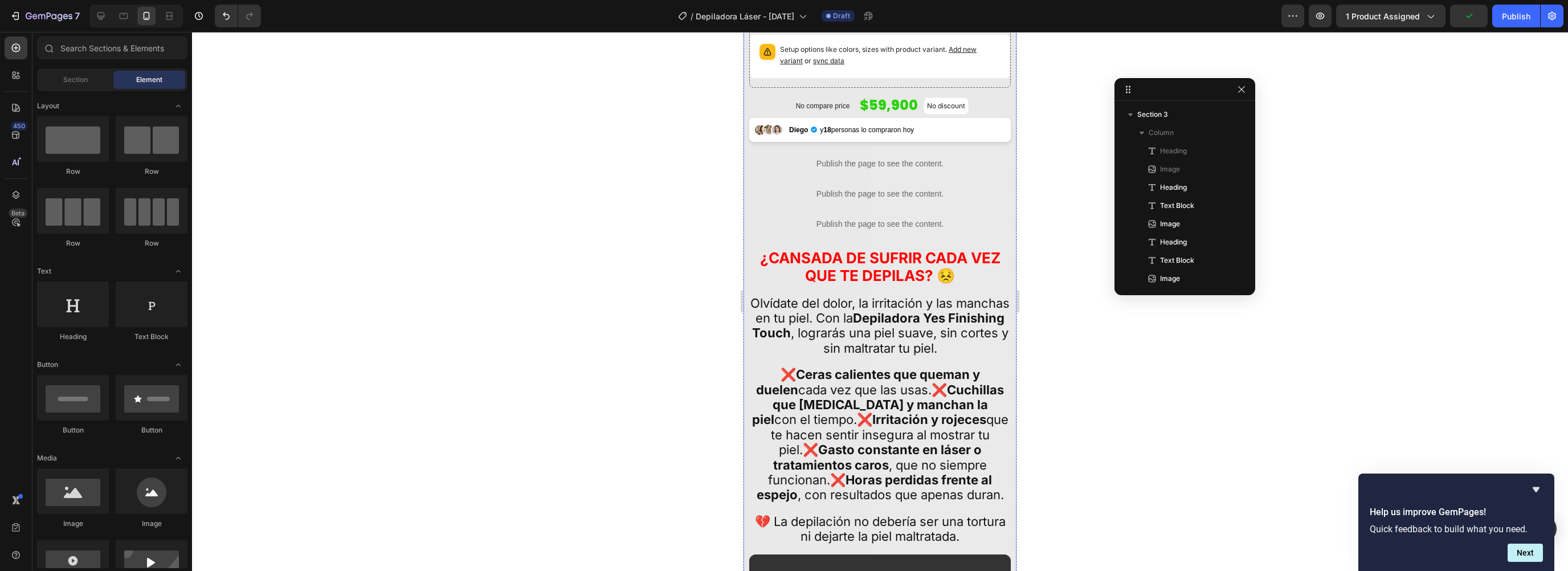
scroll to position [439, 0]
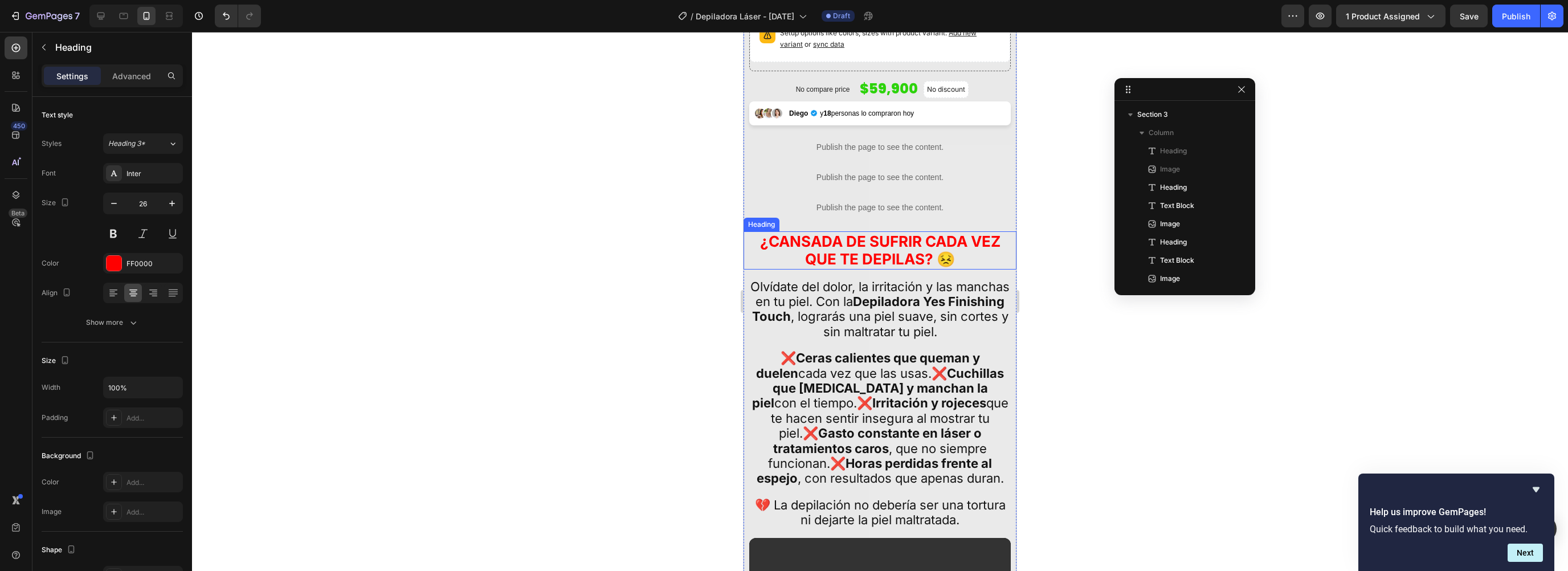
click at [842, 243] on strong "¿CANSADA DE SUFRIR CADA VEZ QUE TE DEPILAS? 😣" at bounding box center [880, 250] width 241 height 35
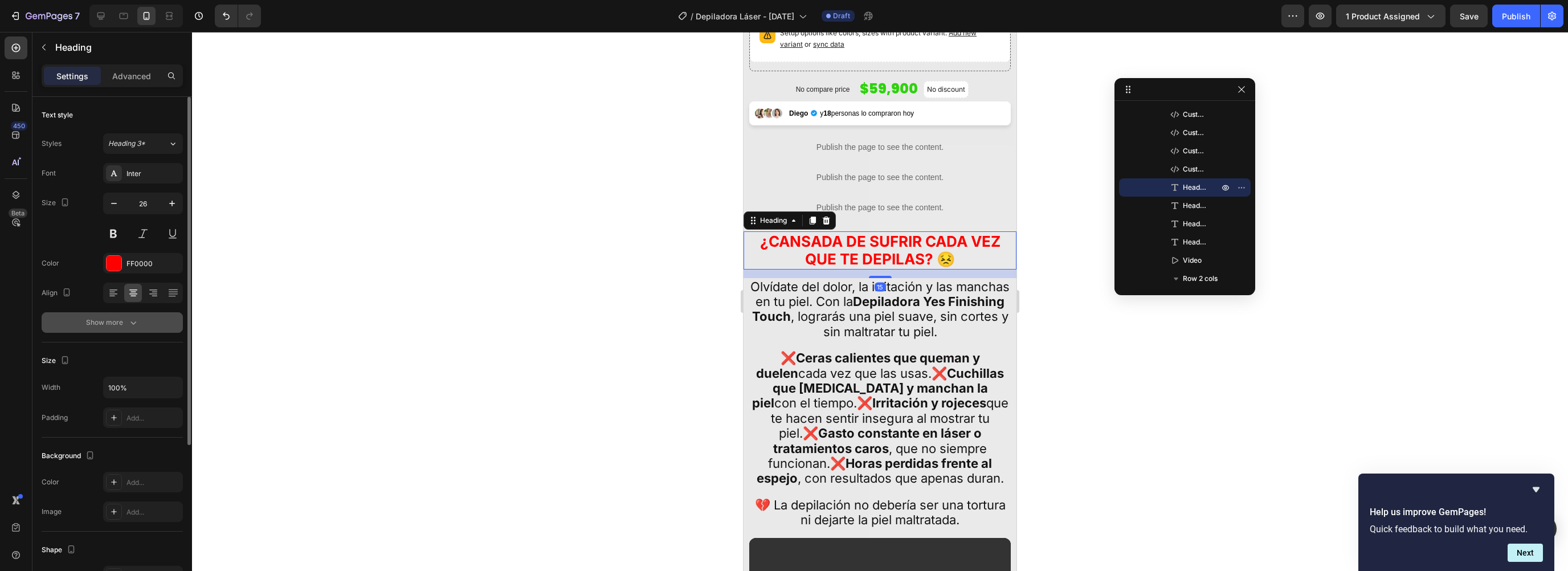
click at [94, 326] on div "Show more" at bounding box center [112, 323] width 53 height 11
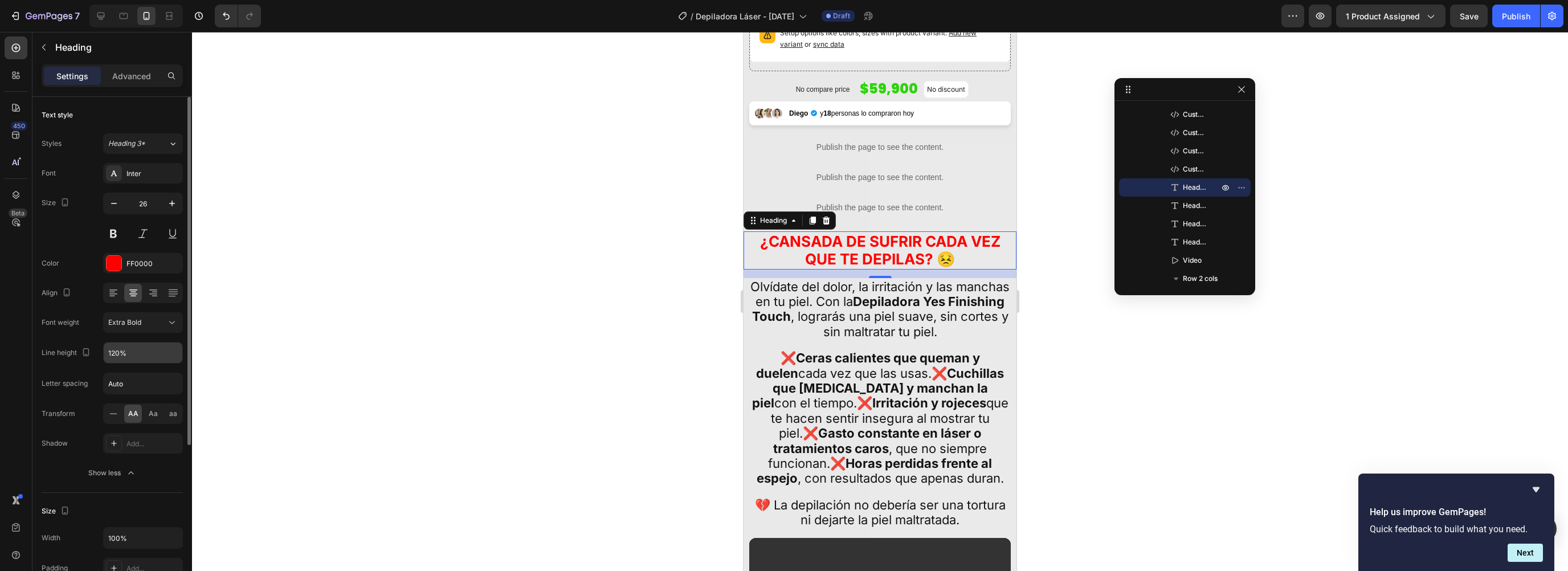
scroll to position [53, 0]
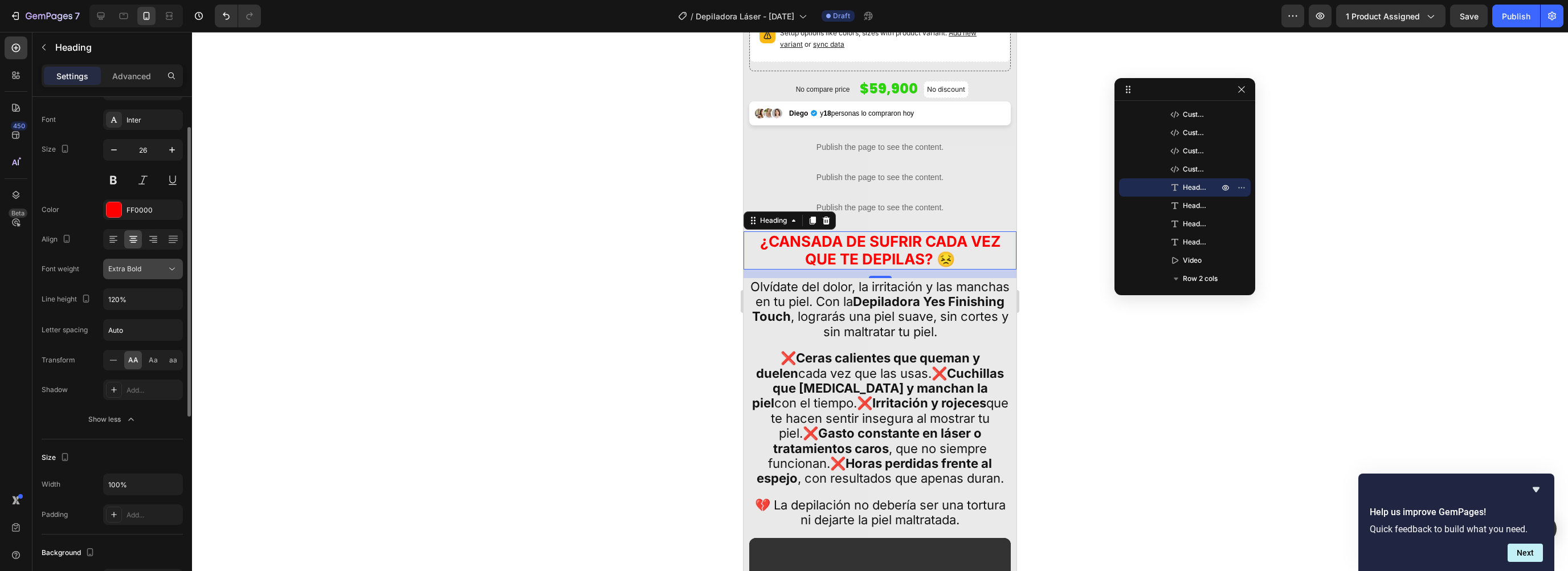
click at [124, 269] on span "Extra Bold" at bounding box center [125, 268] width 33 height 8
click at [111, 374] on div "Black" at bounding box center [129, 383] width 89 height 22
click at [920, 236] on strong "¿CANSADA DE SUFRIR CADA VEZ QUE TE DEPILAS? 😣" at bounding box center [880, 250] width 241 height 35
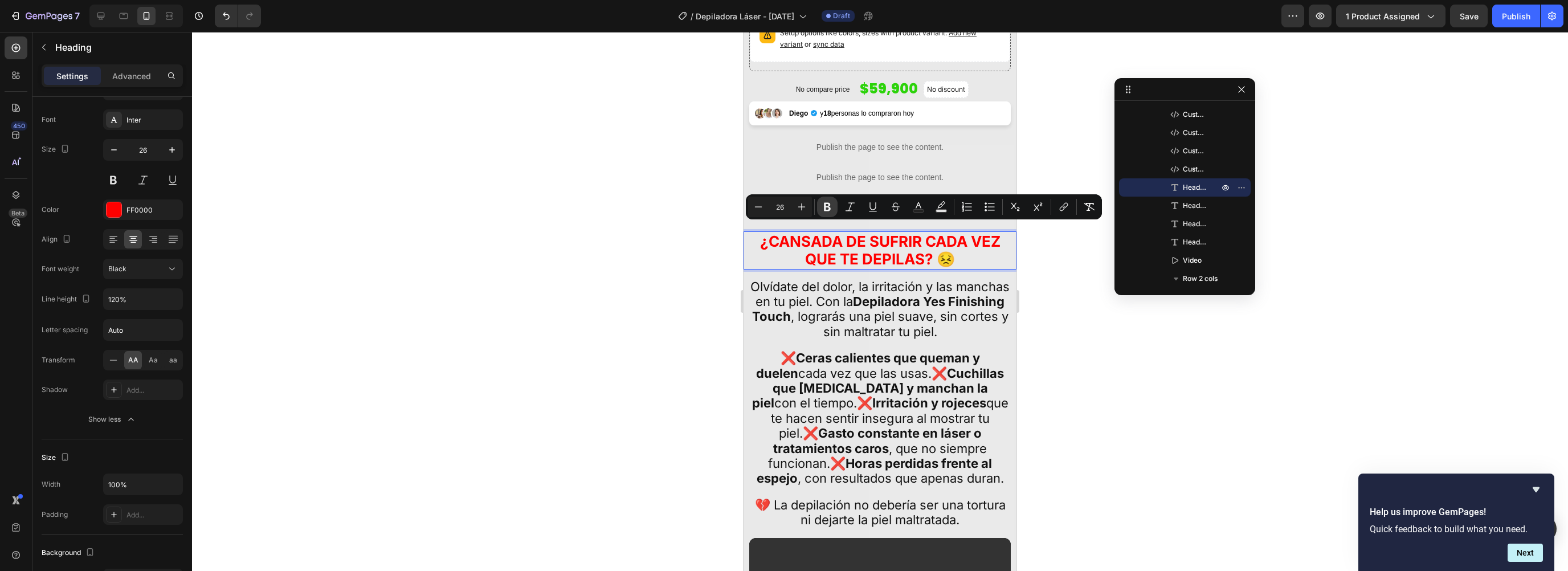
click at [829, 206] on icon "Editor contextual toolbar" at bounding box center [827, 207] width 7 height 8
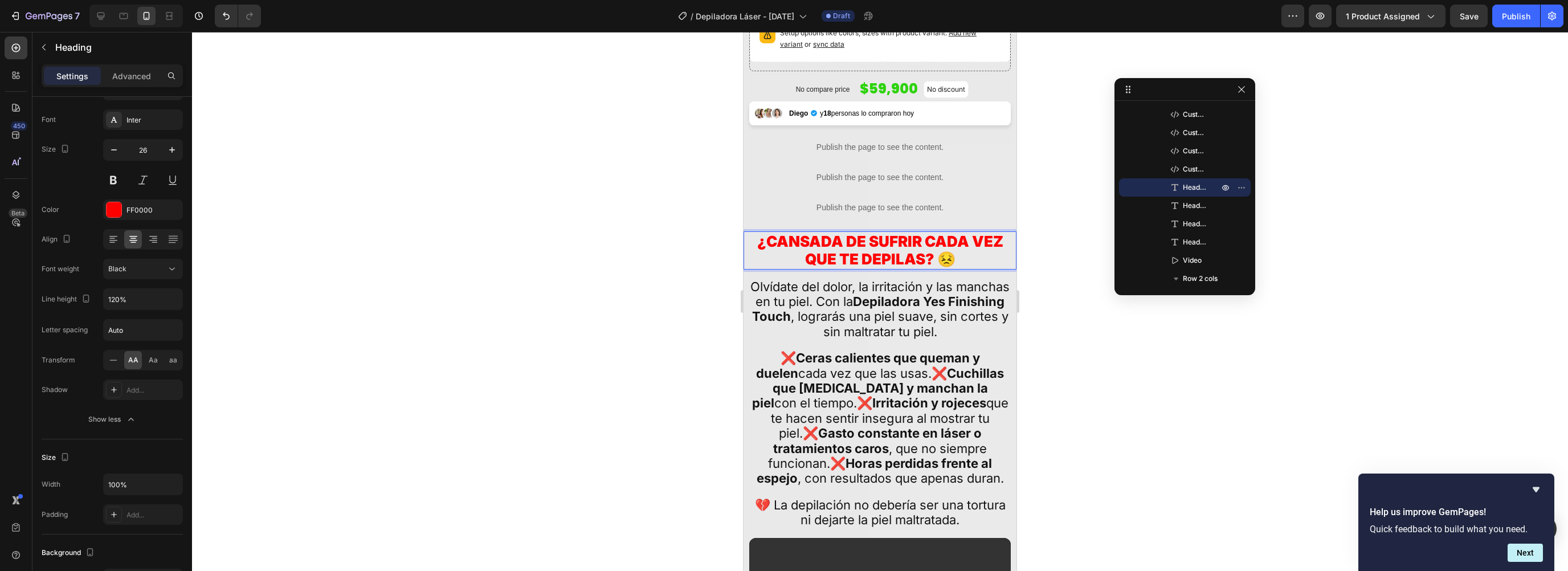
click at [1110, 309] on div at bounding box center [880, 301] width 1376 height 539
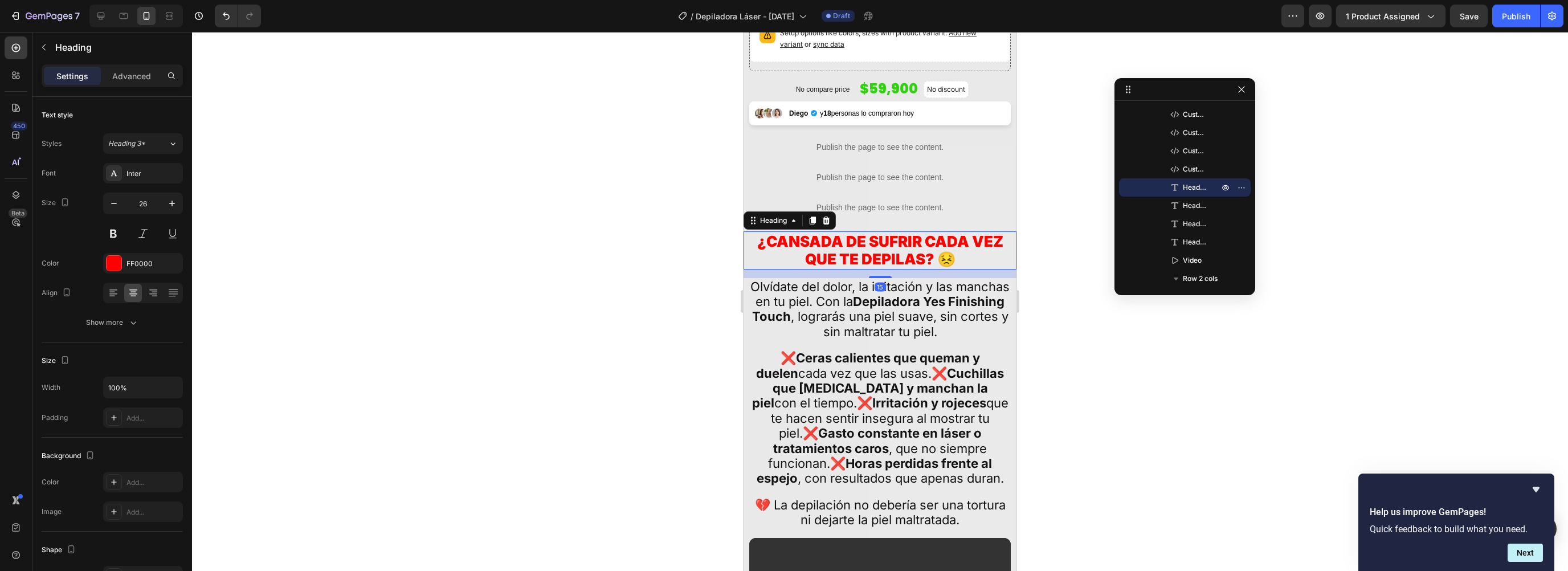
click at [798, 246] on p "¿CANSADA DE SUFRIR CADA VEZ QUE TE DEPILAS? 😣" at bounding box center [880, 250] width 259 height 35
click at [111, 315] on button "Show more" at bounding box center [112, 322] width 141 height 20
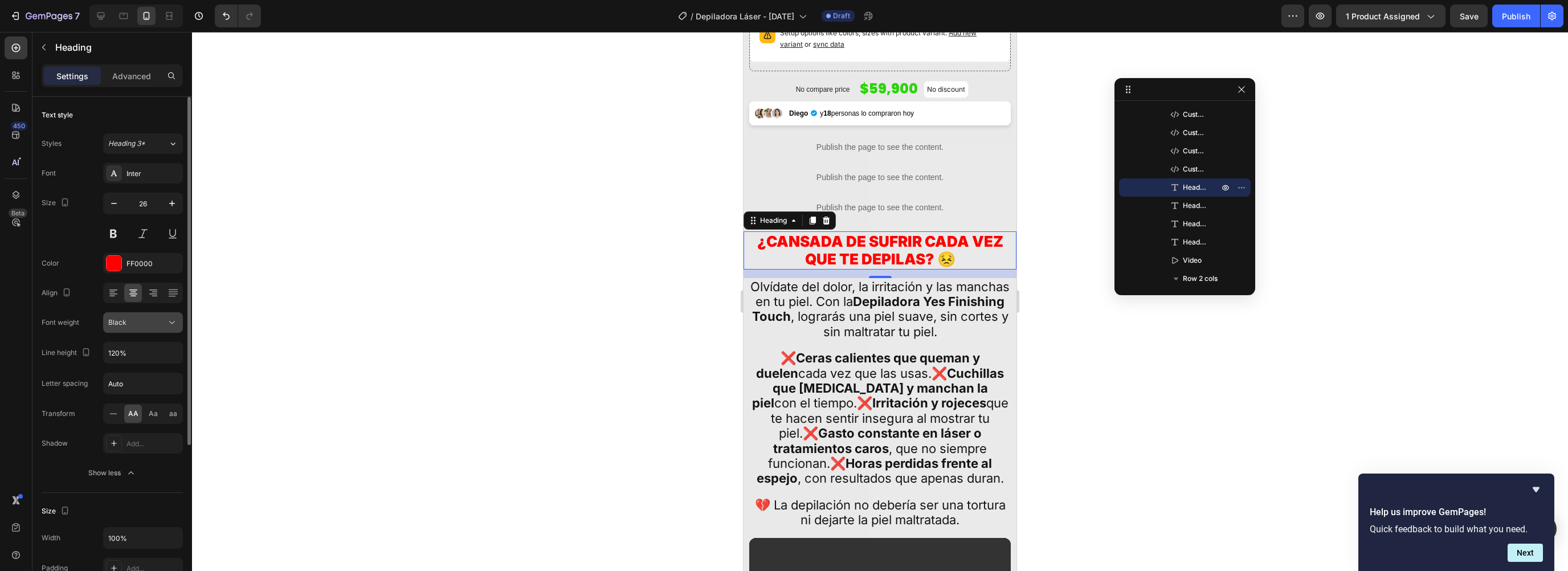
click at [130, 328] on button "Black" at bounding box center [143, 322] width 80 height 20
click at [115, 414] on span "Extra Bold" at bounding box center [125, 415] width 33 height 10
click at [128, 321] on span "Extra Bold" at bounding box center [125, 321] width 33 height 8
click at [123, 432] on span "Black" at bounding box center [117, 437] width 18 height 10
click at [127, 333] on div "Font Inter Size 26 Color FF0000 Align Font weight Black Line height 120% Letter…" at bounding box center [112, 323] width 141 height 320
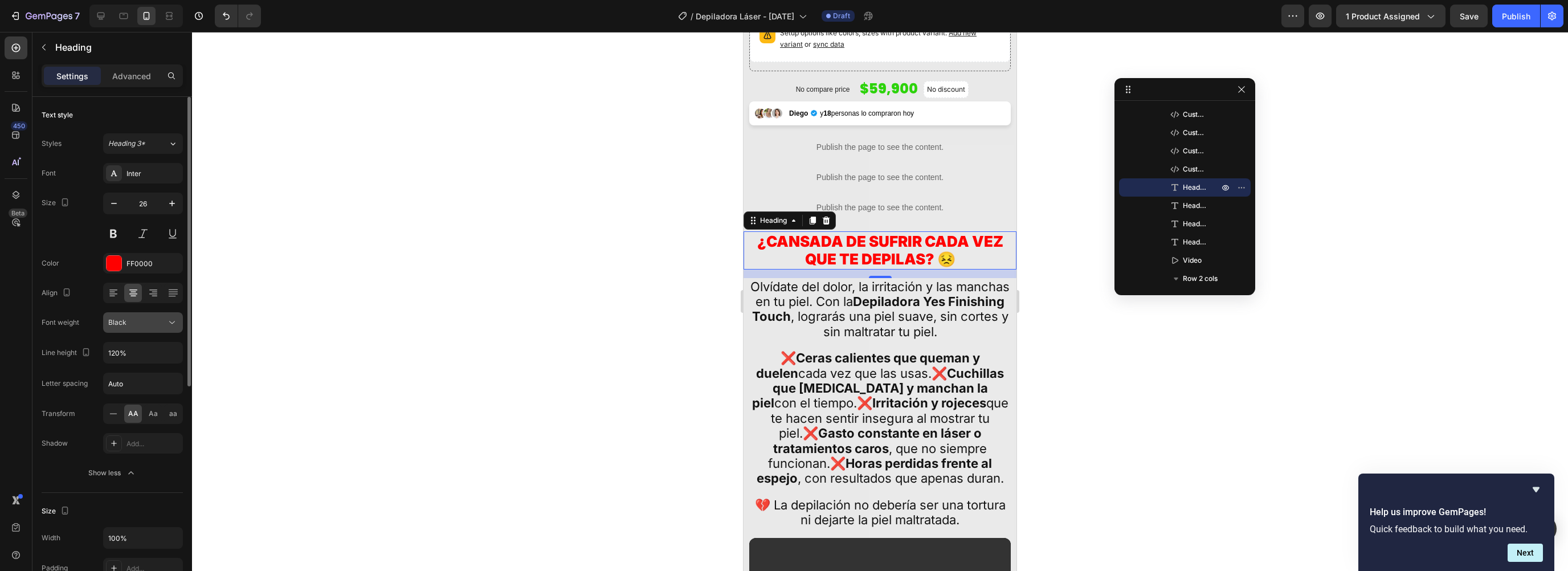
click at [129, 328] on button "Black" at bounding box center [143, 322] width 80 height 20
click at [119, 410] on span "Extra Bold" at bounding box center [125, 415] width 33 height 10
click at [130, 321] on span "Extra Bold" at bounding box center [125, 321] width 33 height 8
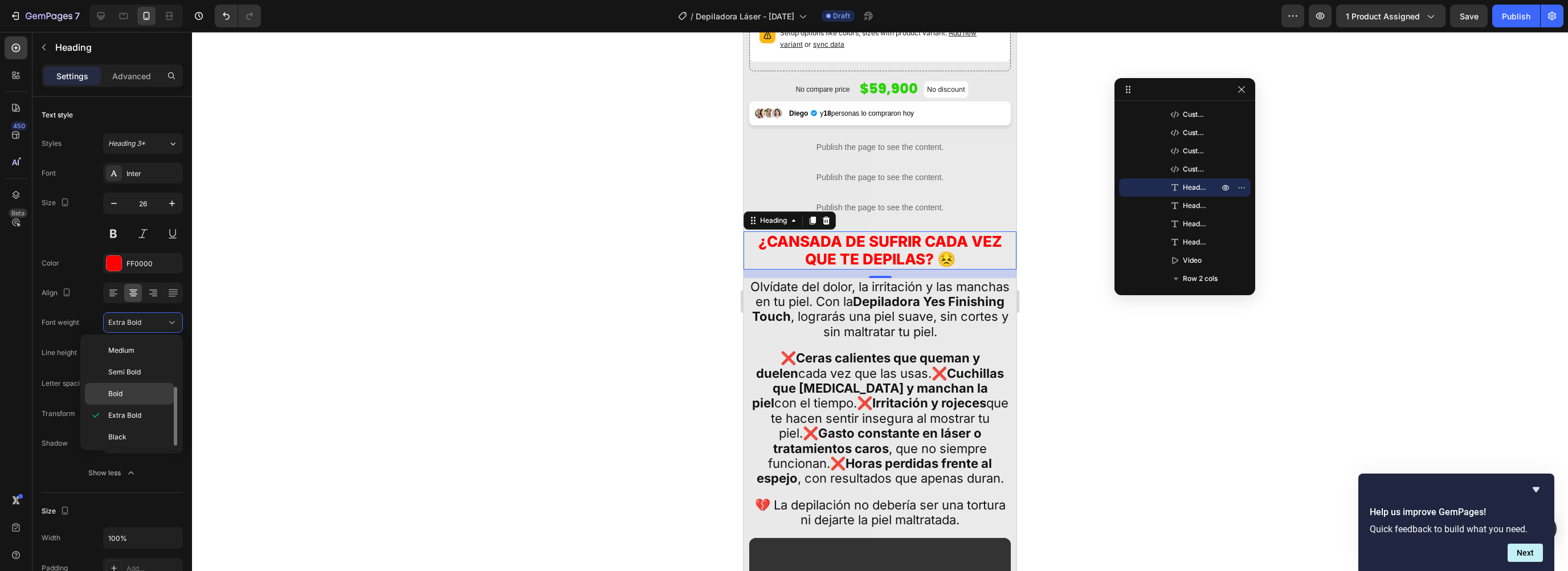
click at [122, 398] on div "Bold" at bounding box center [129, 393] width 89 height 22
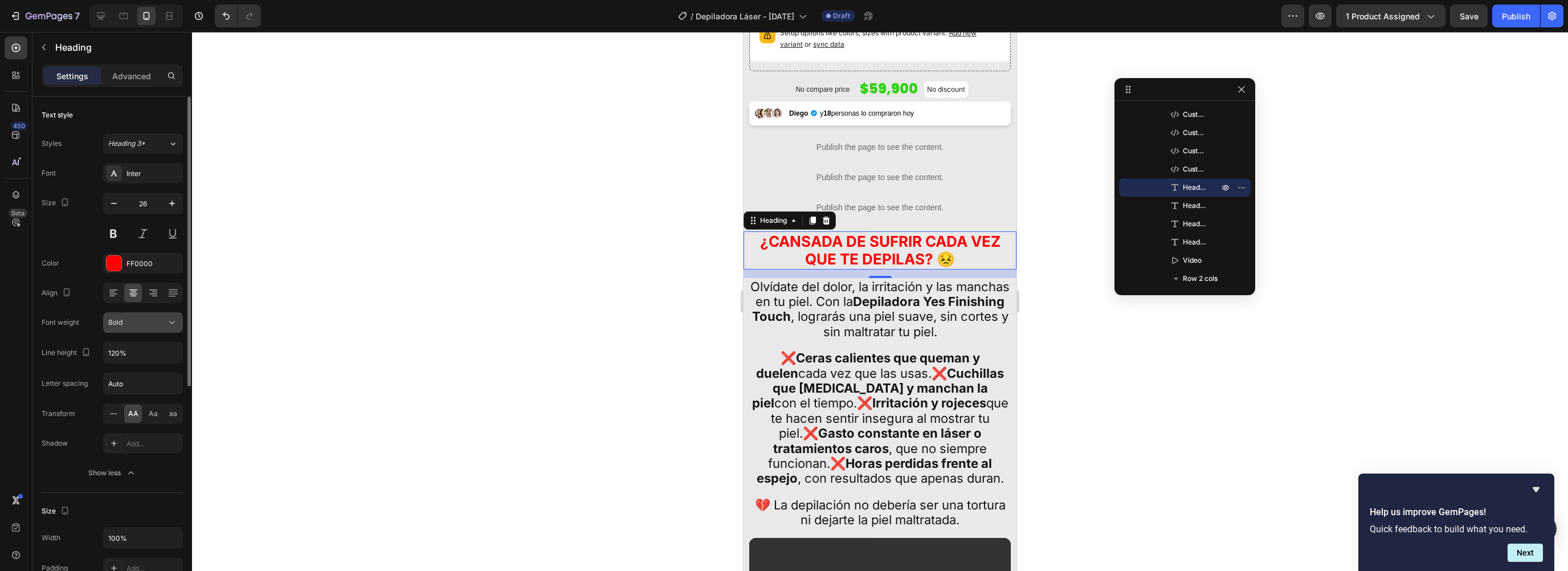
click at [119, 318] on span "Bold" at bounding box center [115, 321] width 14 height 8
click at [123, 416] on span "Extra Bold" at bounding box center [125, 415] width 33 height 10
click at [1079, 328] on div at bounding box center [880, 301] width 1376 height 539
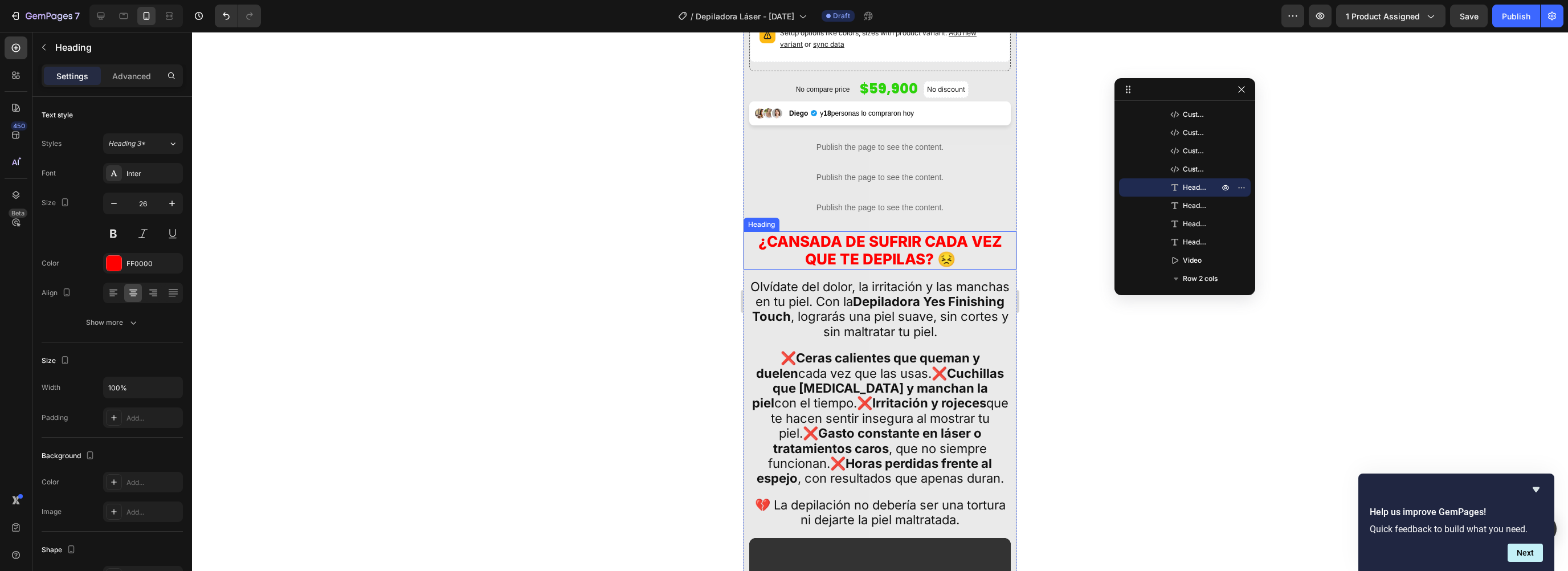
click at [818, 237] on p "¿CANSADA DE SUFRIR CADA VEZ QUE TE DEPILAS? 😣" at bounding box center [880, 250] width 259 height 35
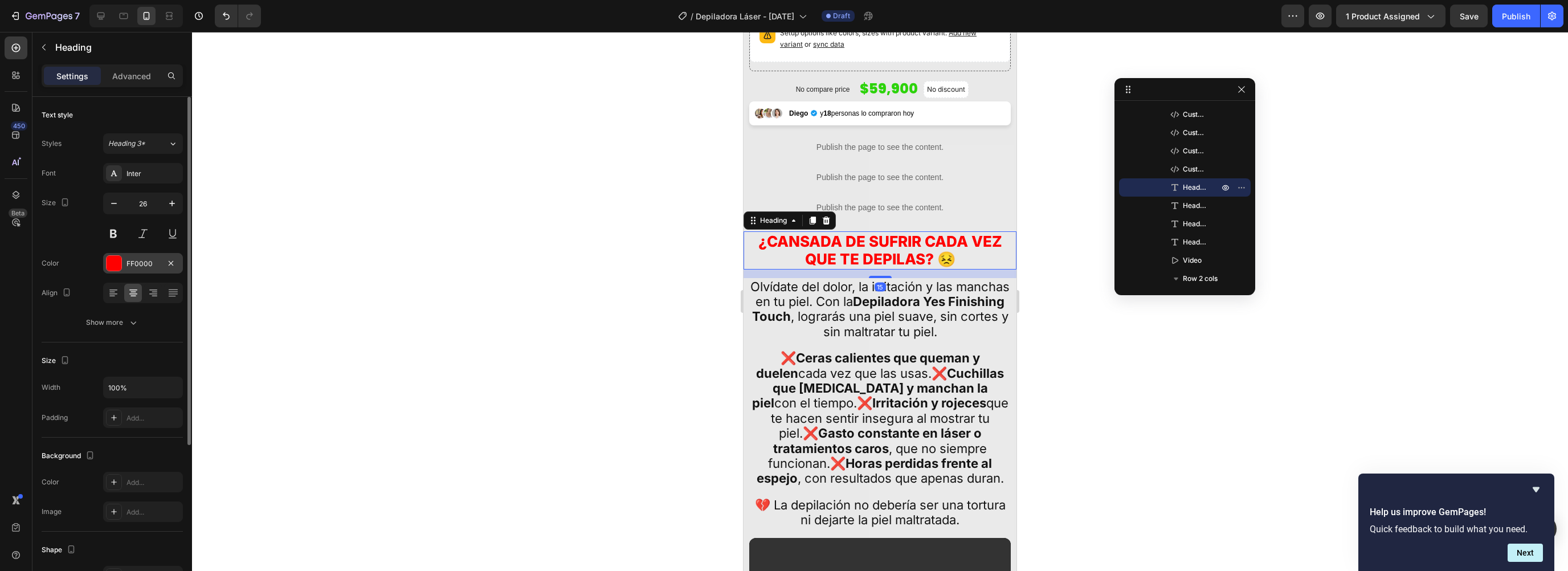
click at [138, 262] on div "FF0000" at bounding box center [143, 264] width 33 height 10
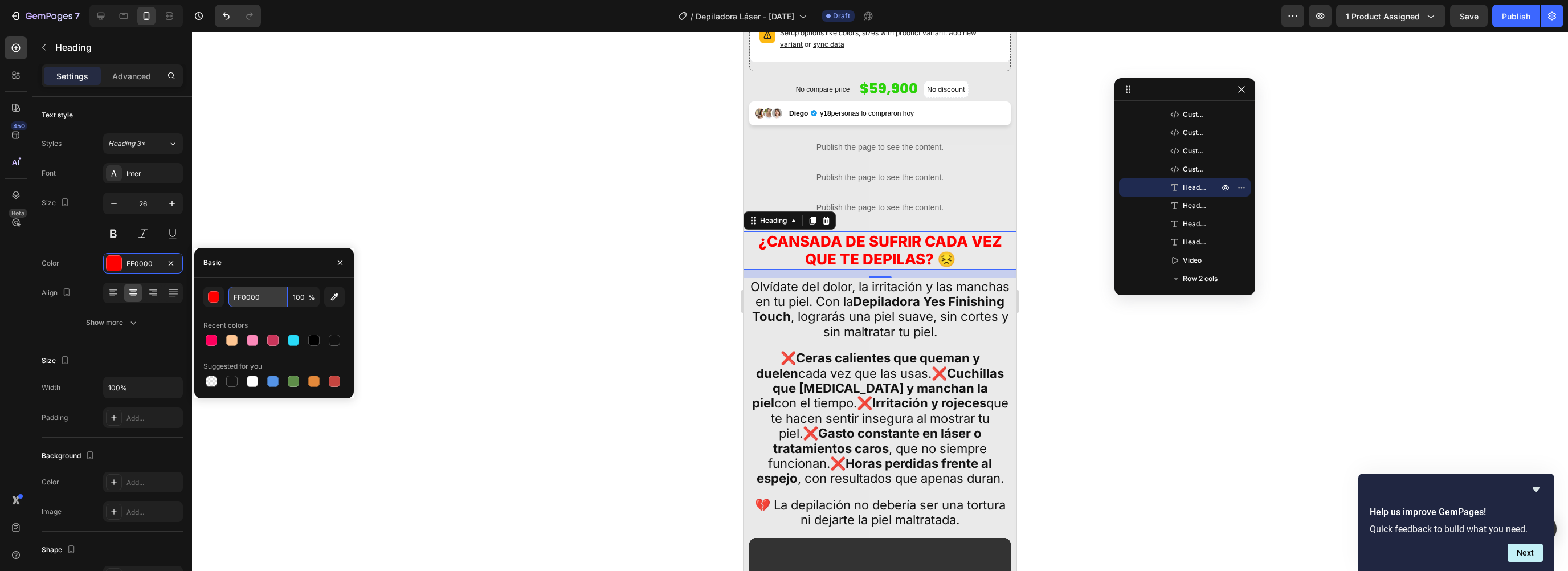
click at [239, 304] on input "FF0000" at bounding box center [258, 297] width 59 height 20
paste input "BA00AE"
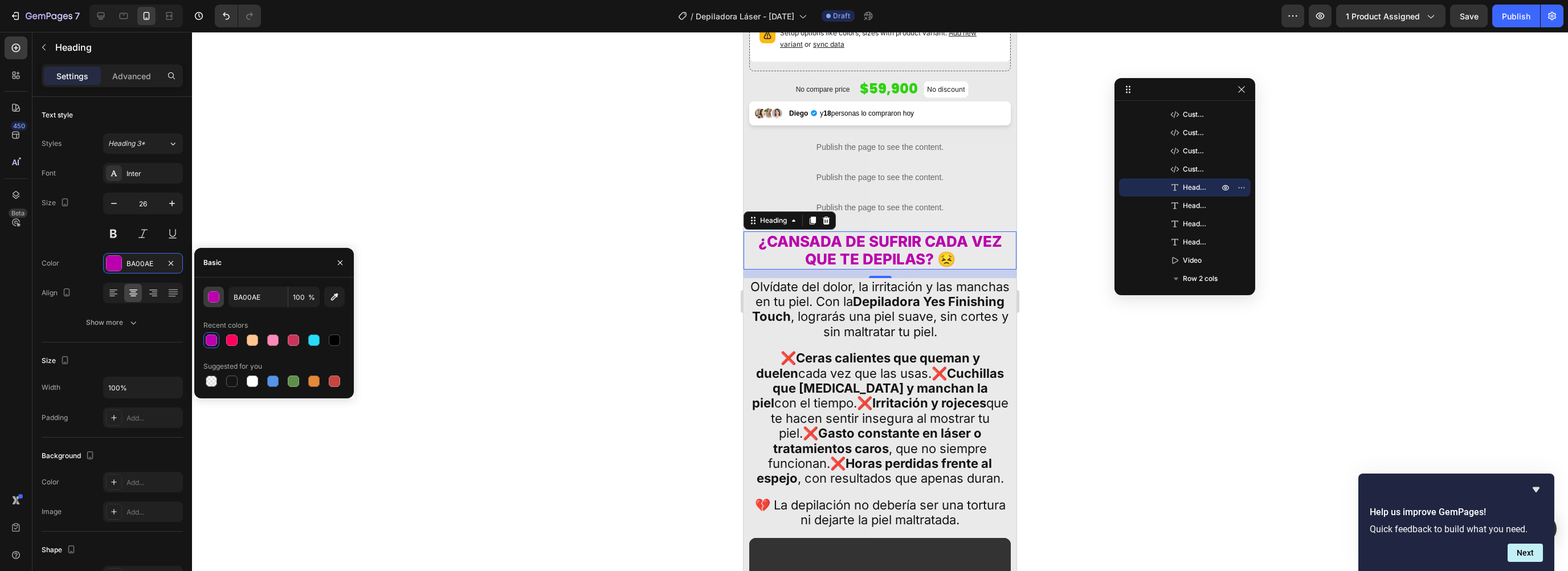
click at [212, 299] on div "button" at bounding box center [215, 297] width 11 height 11
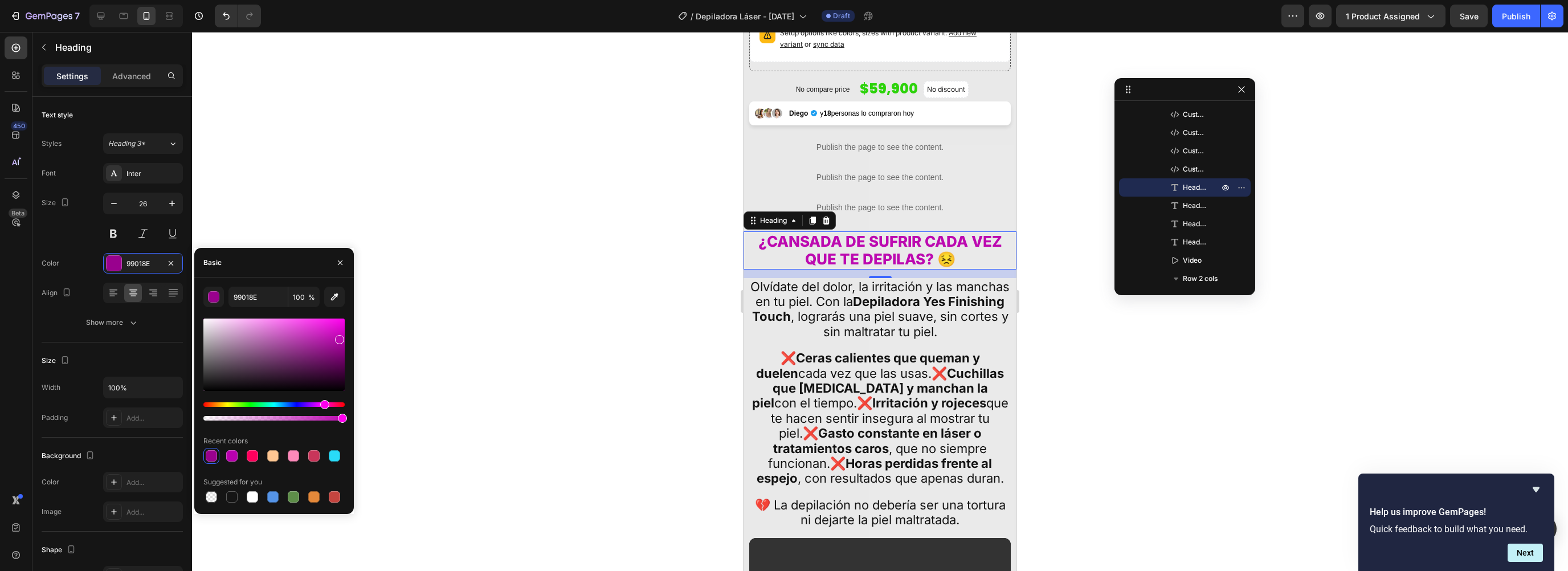
type input "BC09B0"
click at [339, 337] on div at bounding box center [339, 339] width 9 height 9
click at [1103, 353] on div at bounding box center [880, 301] width 1376 height 539
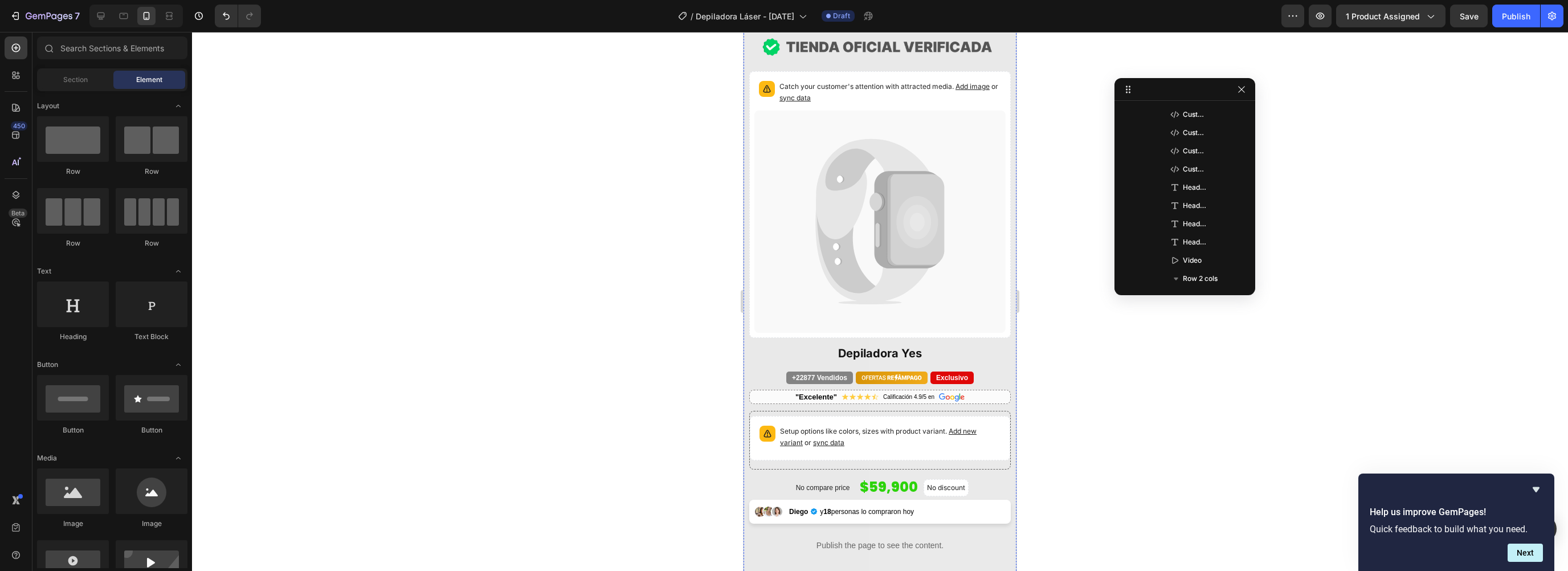
scroll to position [0, 0]
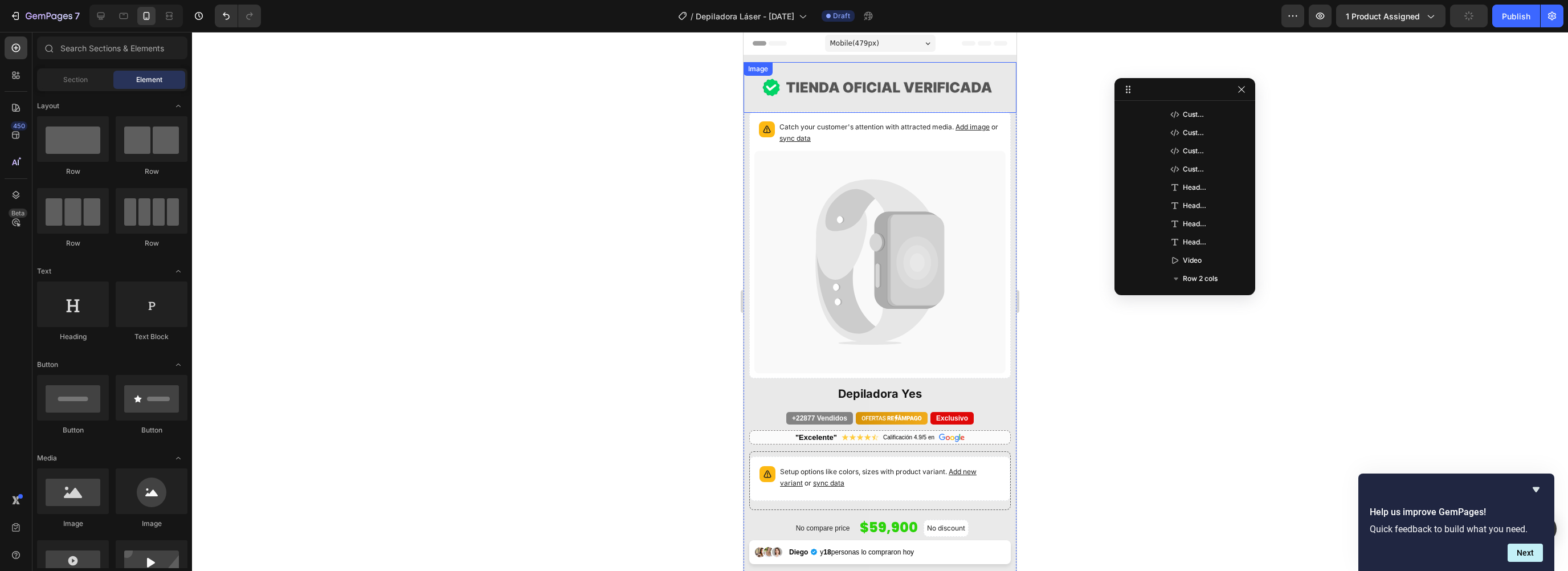
click at [780, 67] on div "Image" at bounding box center [880, 88] width 273 height 51
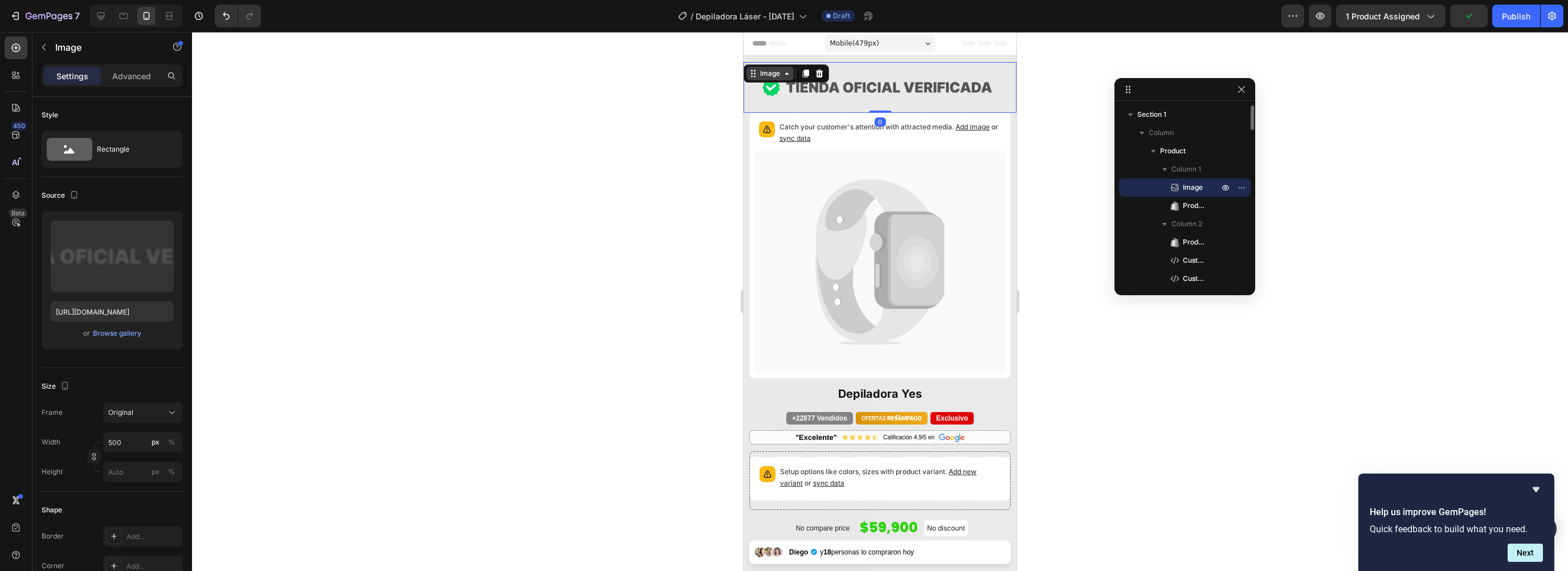
click at [773, 71] on div "Image" at bounding box center [770, 73] width 24 height 10
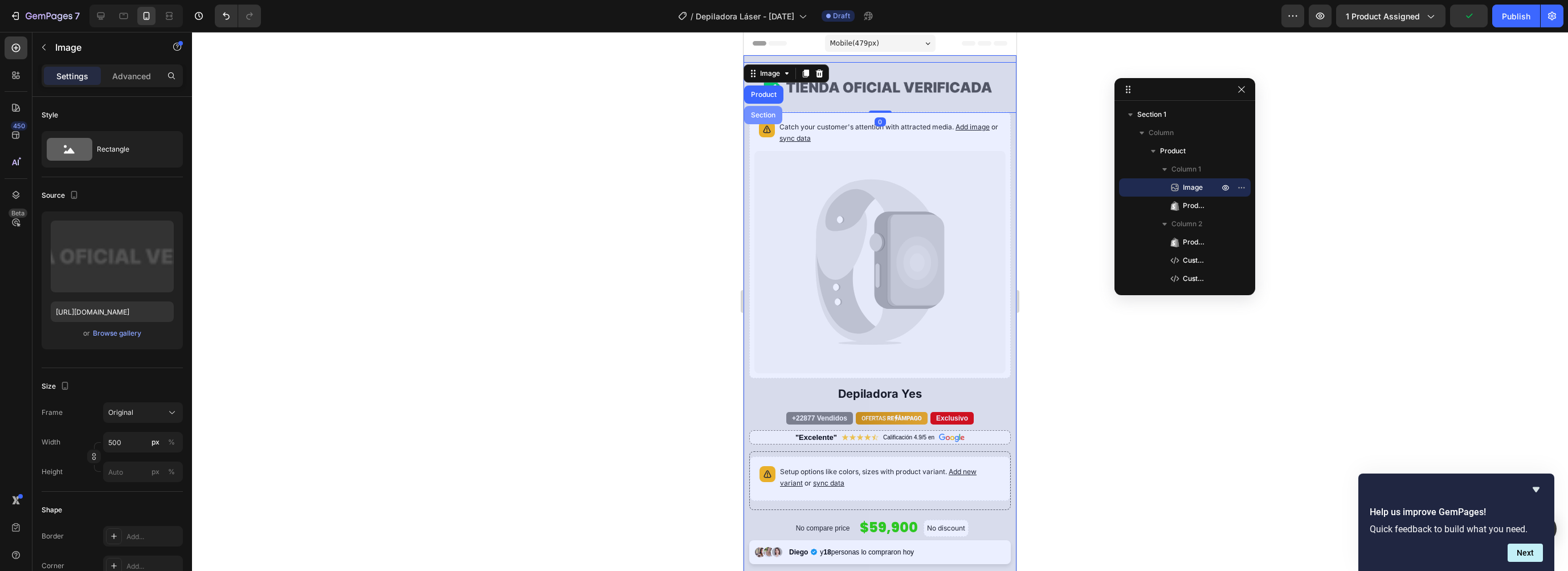
click at [763, 111] on div "Section" at bounding box center [763, 115] width 29 height 7
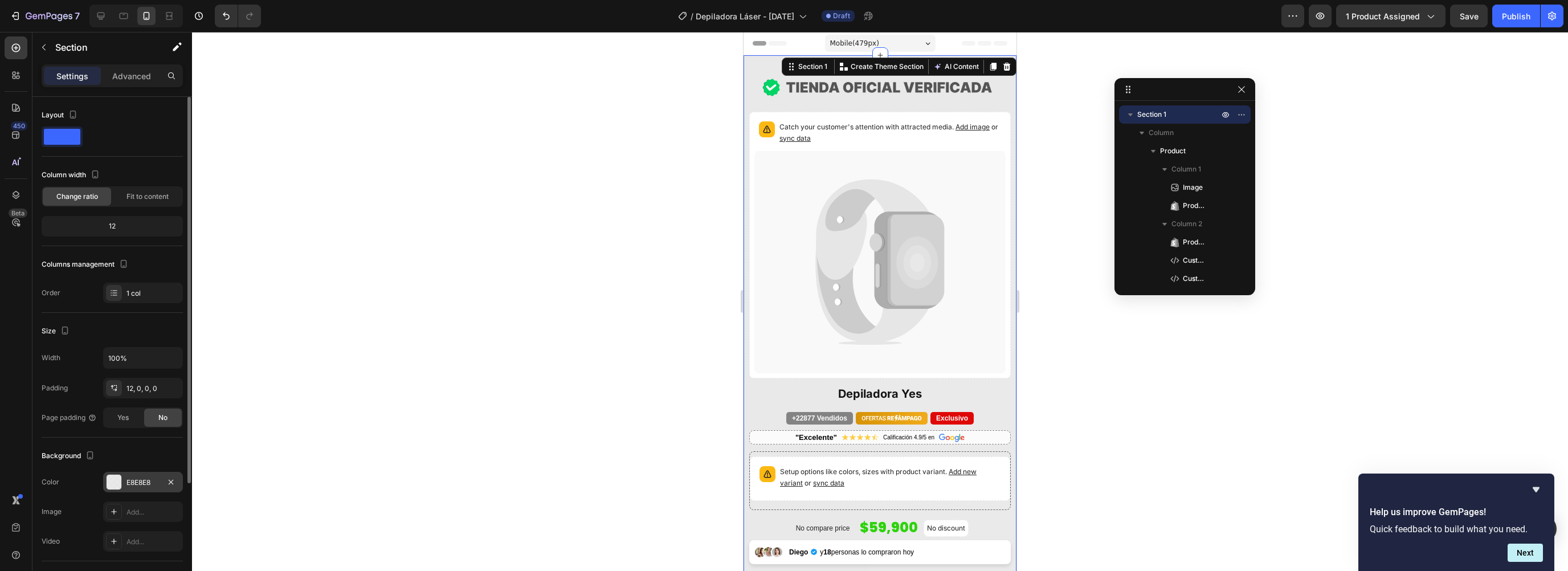
click at [122, 488] on div "E8E8E8" at bounding box center [143, 482] width 80 height 20
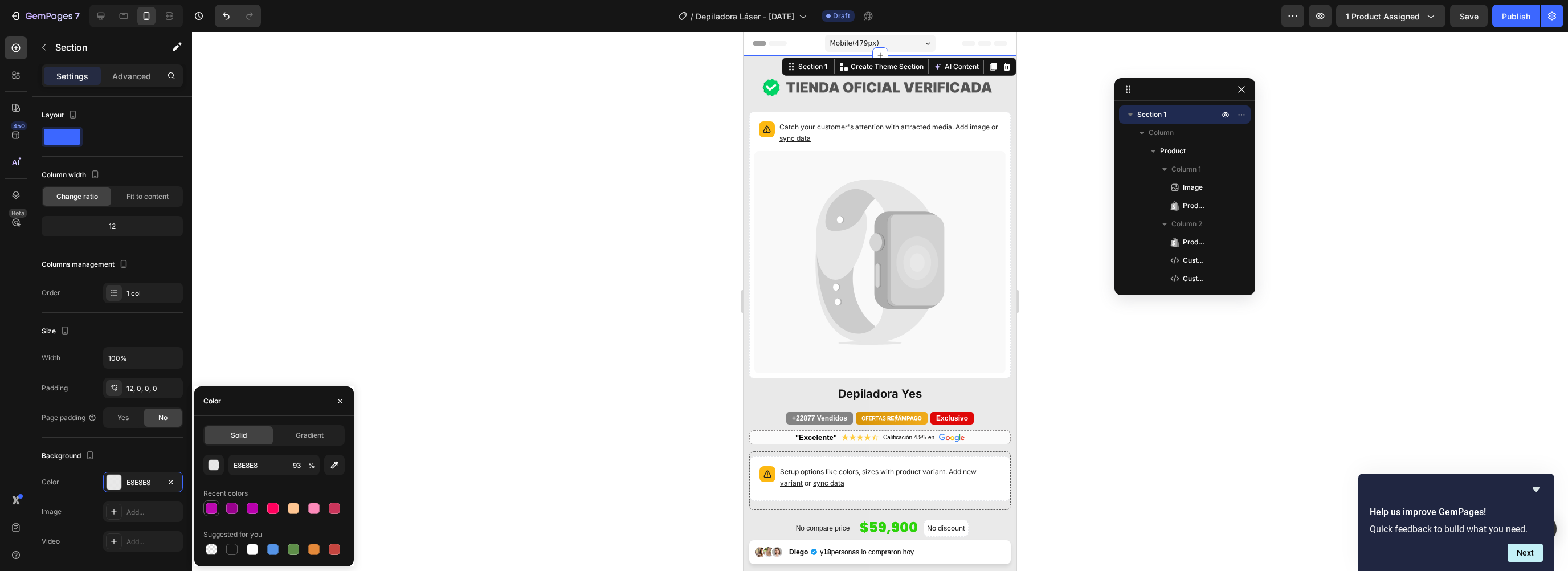
click at [215, 507] on div at bounding box center [211, 508] width 11 height 11
type input "BC09B0"
type input "100"
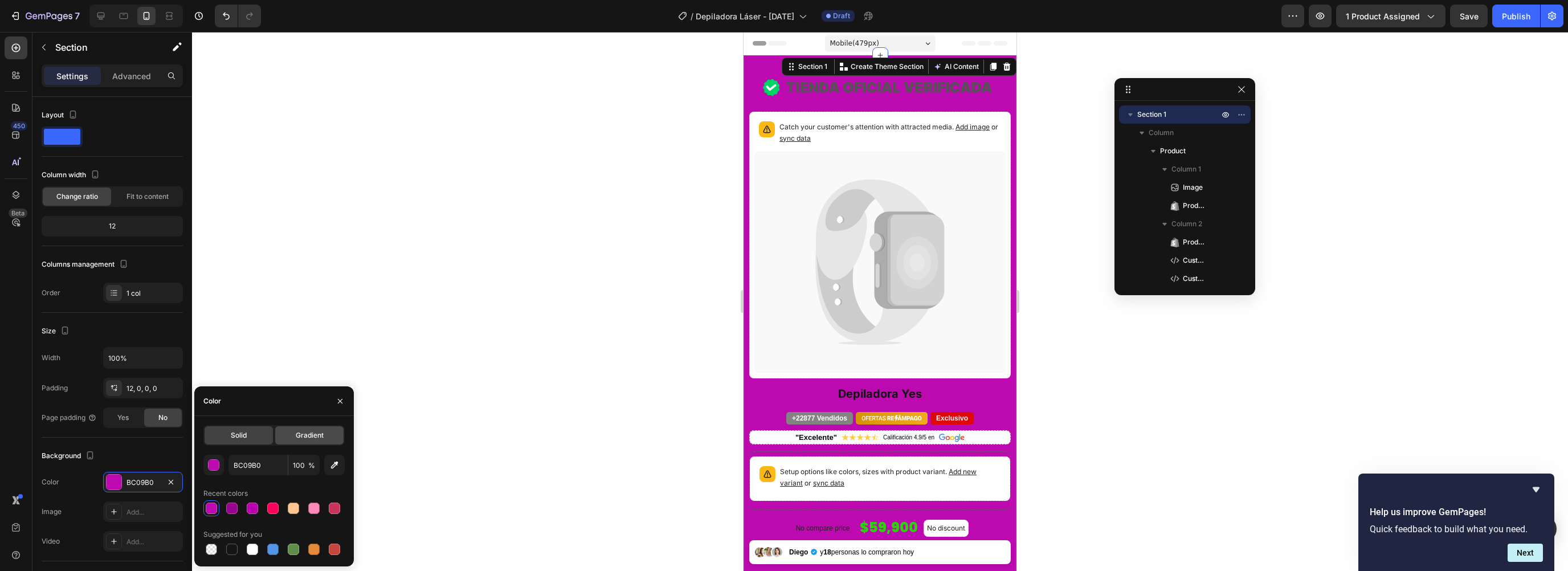
click at [296, 437] on span "Gradient" at bounding box center [310, 435] width 28 height 10
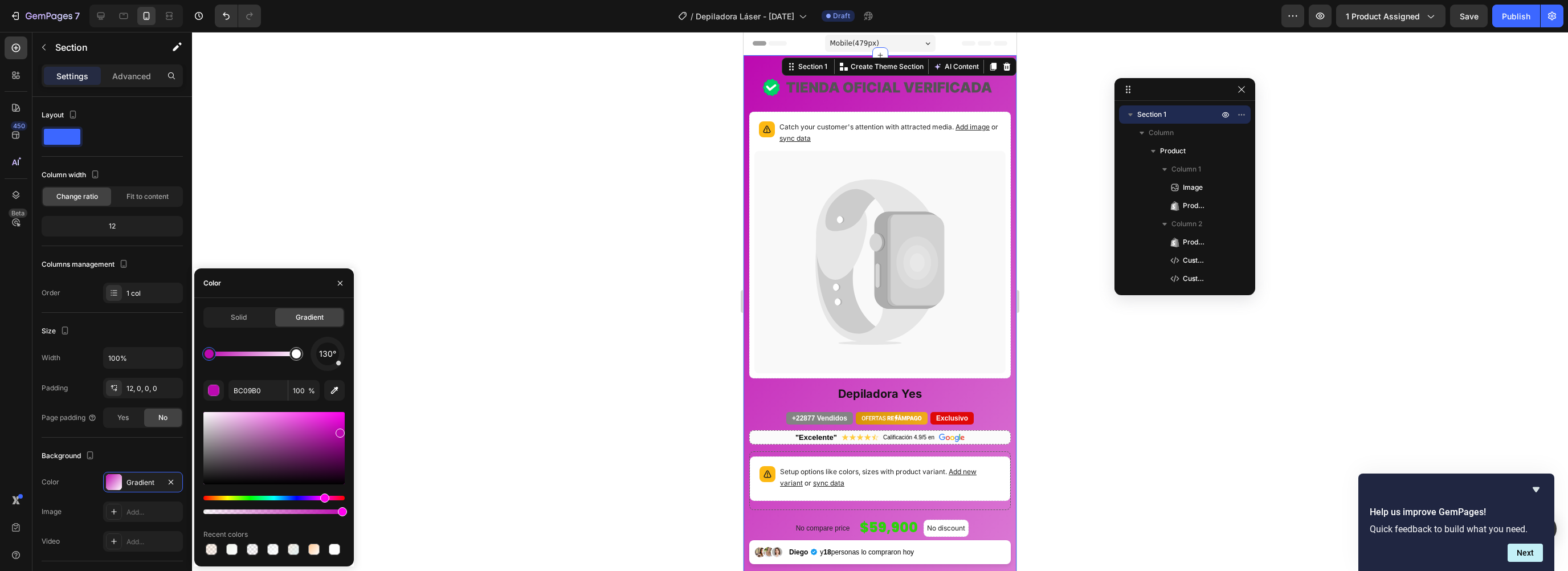
click at [211, 354] on div at bounding box center [209, 354] width 9 height 9
click at [302, 394] on input "100" at bounding box center [304, 390] width 31 height 20
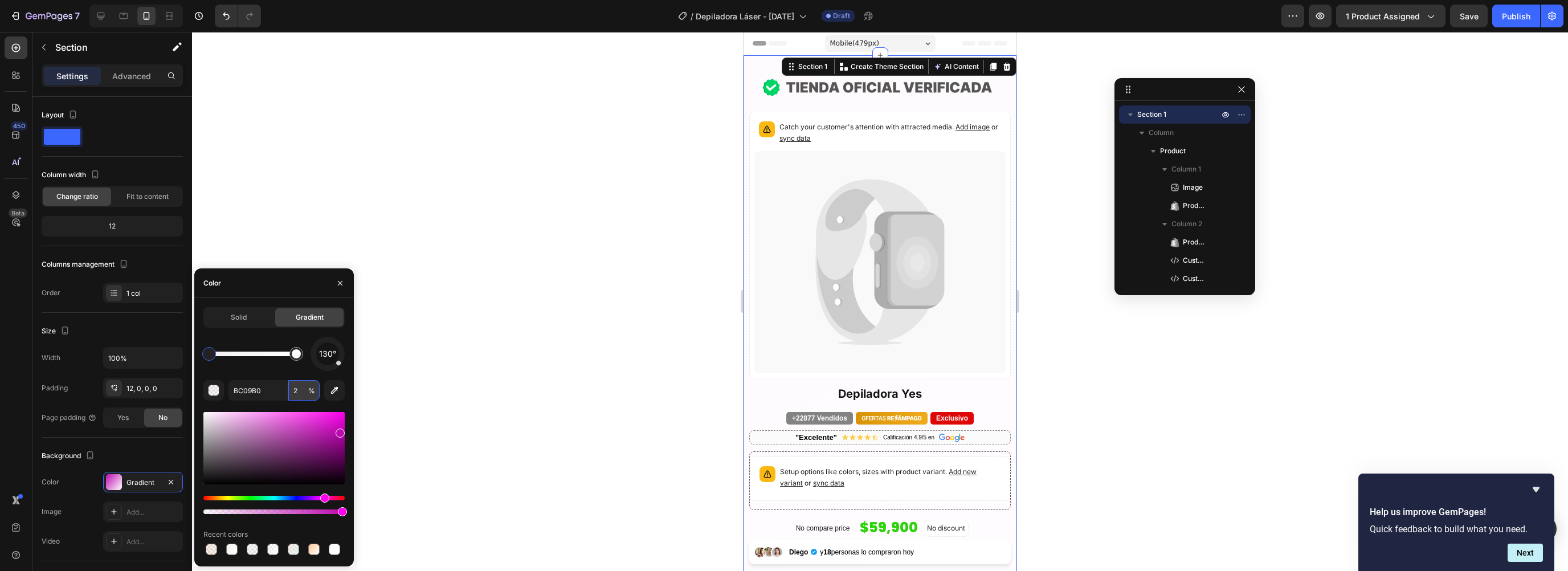
type input "20"
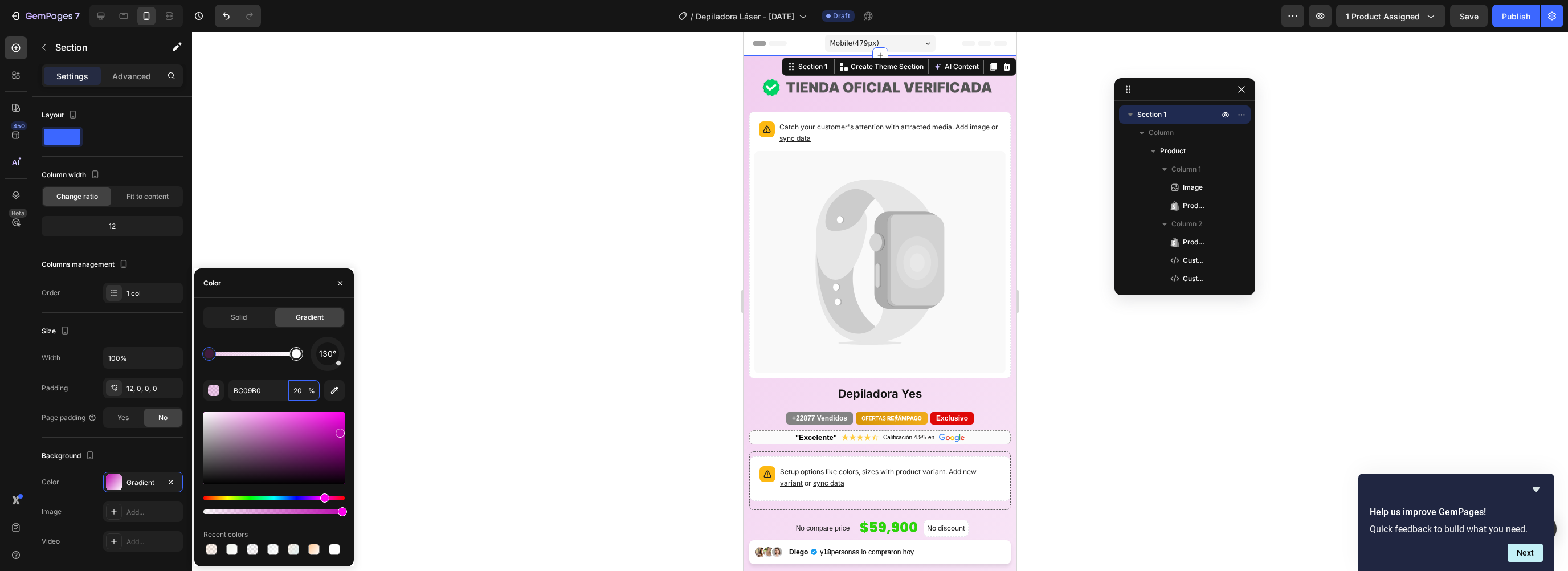
type input "FFFFFF"
click at [292, 355] on div at bounding box center [296, 354] width 9 height 9
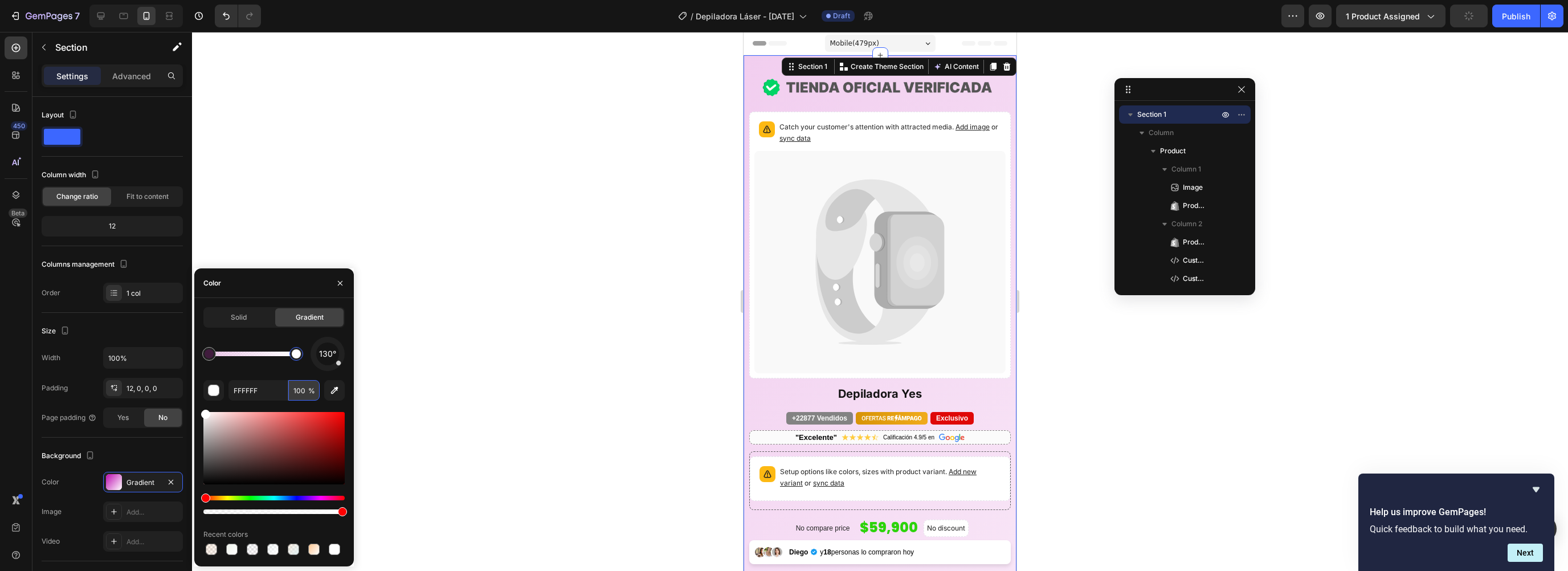
click at [295, 391] on input "100" at bounding box center [304, 390] width 31 height 20
click at [300, 358] on div at bounding box center [296, 353] width 13 height 13
drag, startPoint x: 297, startPoint y: 357, endPoint x: 281, endPoint y: 366, distance: 18.4
click at [297, 357] on div at bounding box center [296, 354] width 9 height 9
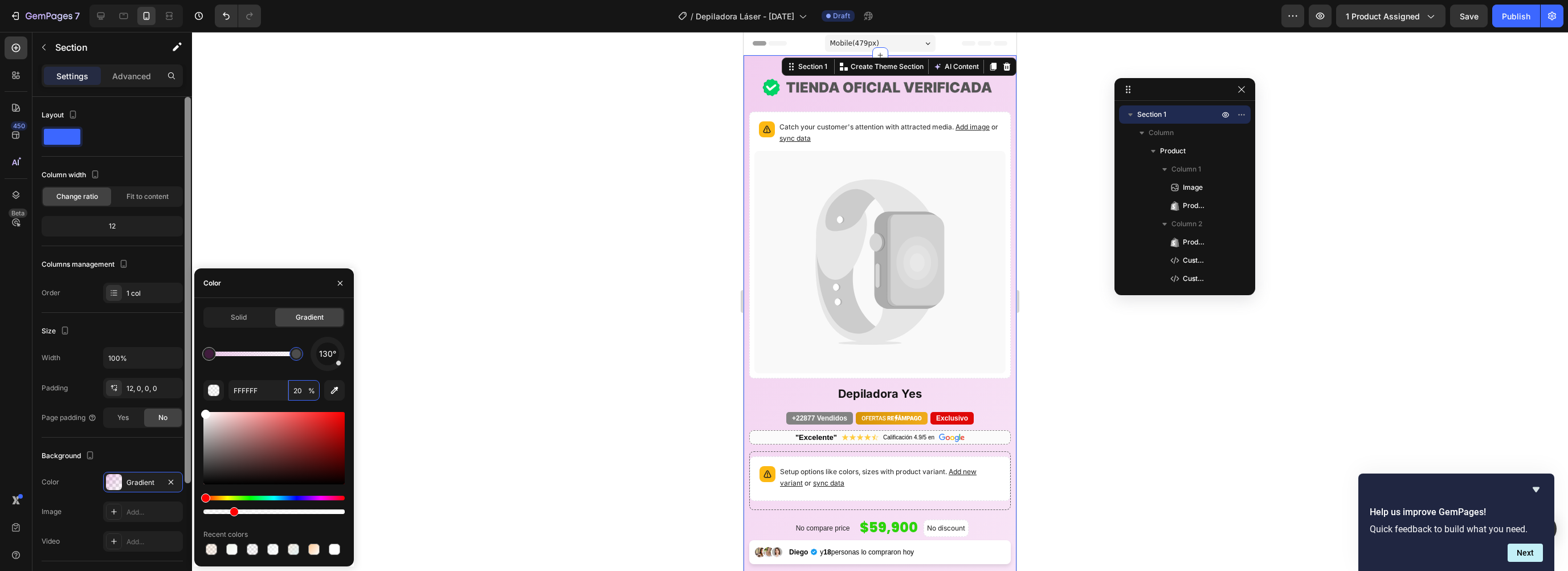
click at [187, 397] on div at bounding box center [188, 290] width 6 height 386
type input "20"
click at [209, 393] on div "button" at bounding box center [215, 391] width 11 height 11
click at [270, 497] on div "Hue" at bounding box center [274, 498] width 141 height 4
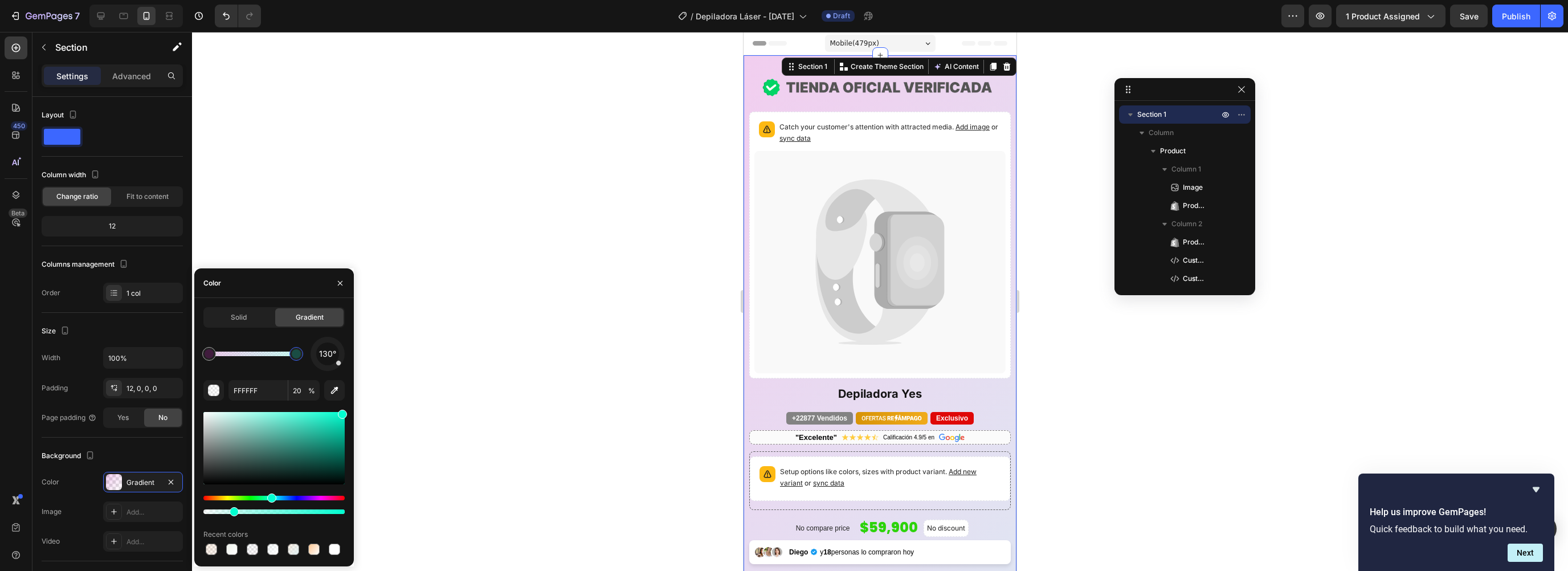
drag, startPoint x: 204, startPoint y: 416, endPoint x: 427, endPoint y: 406, distance: 223.2
click at [292, 342] on div "130°" at bounding box center [274, 354] width 141 height 34
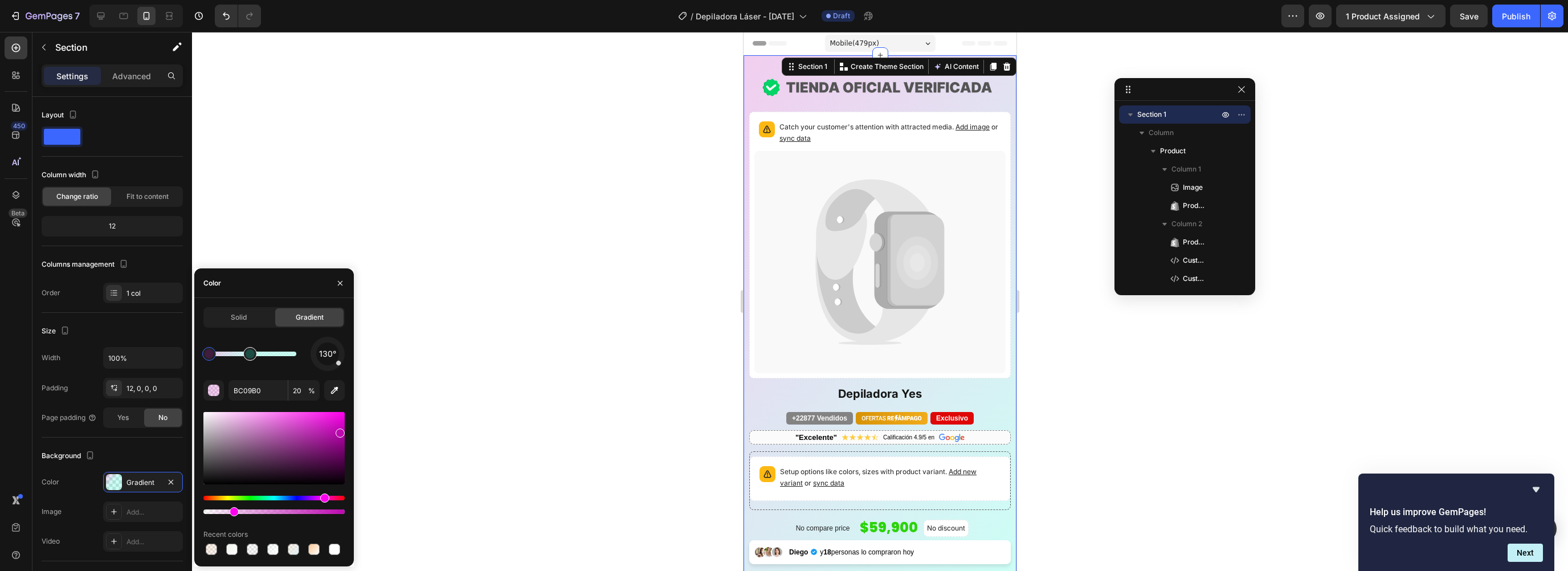
drag, startPoint x: 295, startPoint y: 353, endPoint x: 245, endPoint y: 359, distance: 50.4
drag, startPoint x: 254, startPoint y: 358, endPoint x: 241, endPoint y: 359, distance: 13.0
click at [258, 344] on div "130°" at bounding box center [274, 354] width 141 height 34
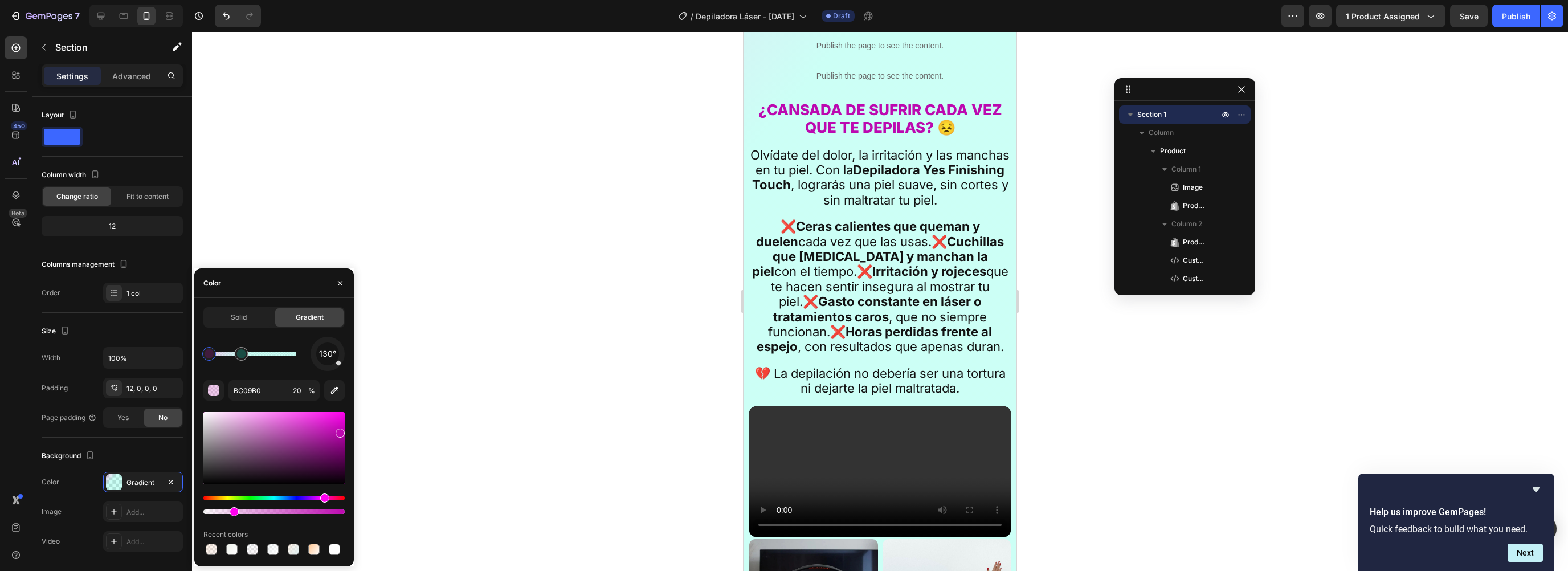
scroll to position [574, 0]
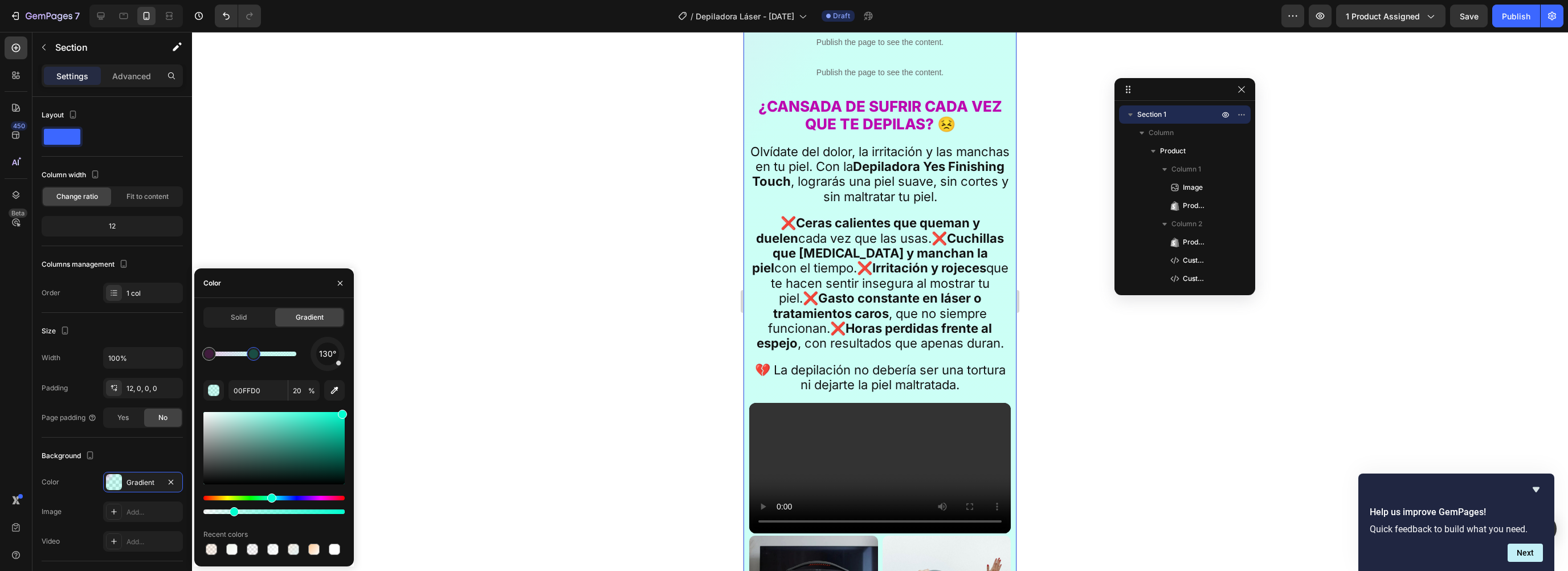
drag, startPoint x: 243, startPoint y: 353, endPoint x: 252, endPoint y: 355, distance: 9.2
click at [257, 355] on div at bounding box center [253, 354] width 9 height 9
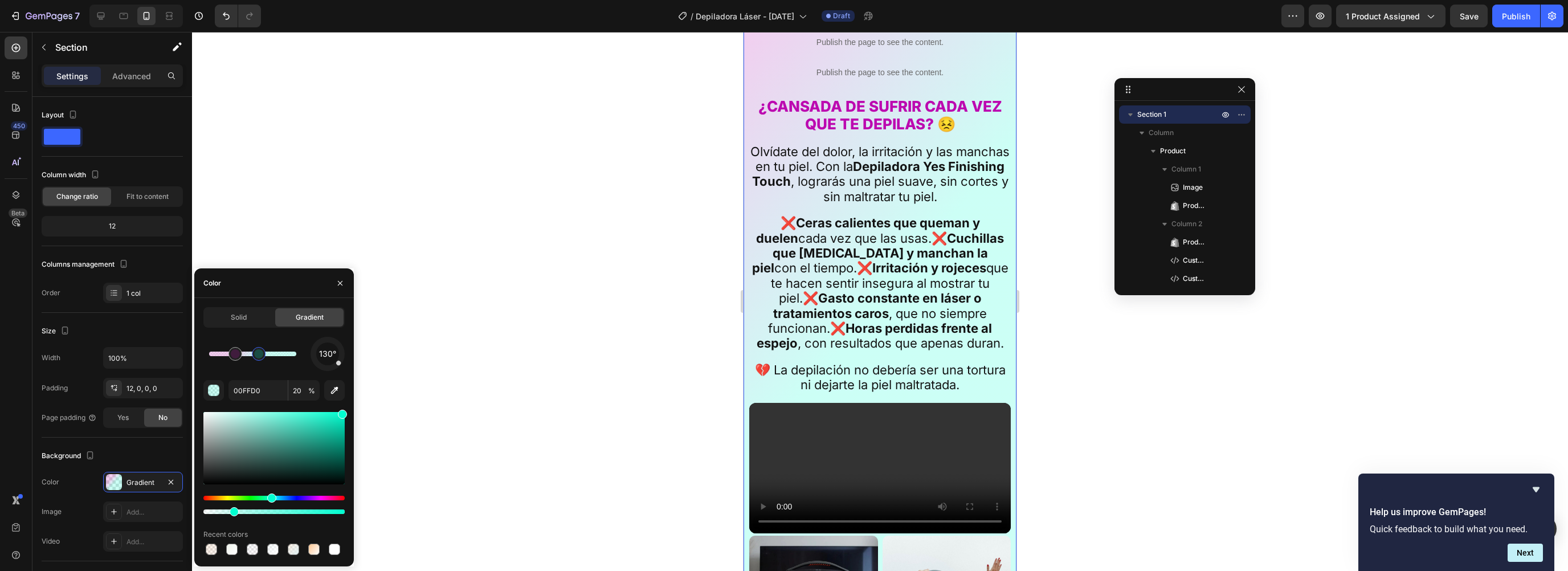
type input "BC09B0"
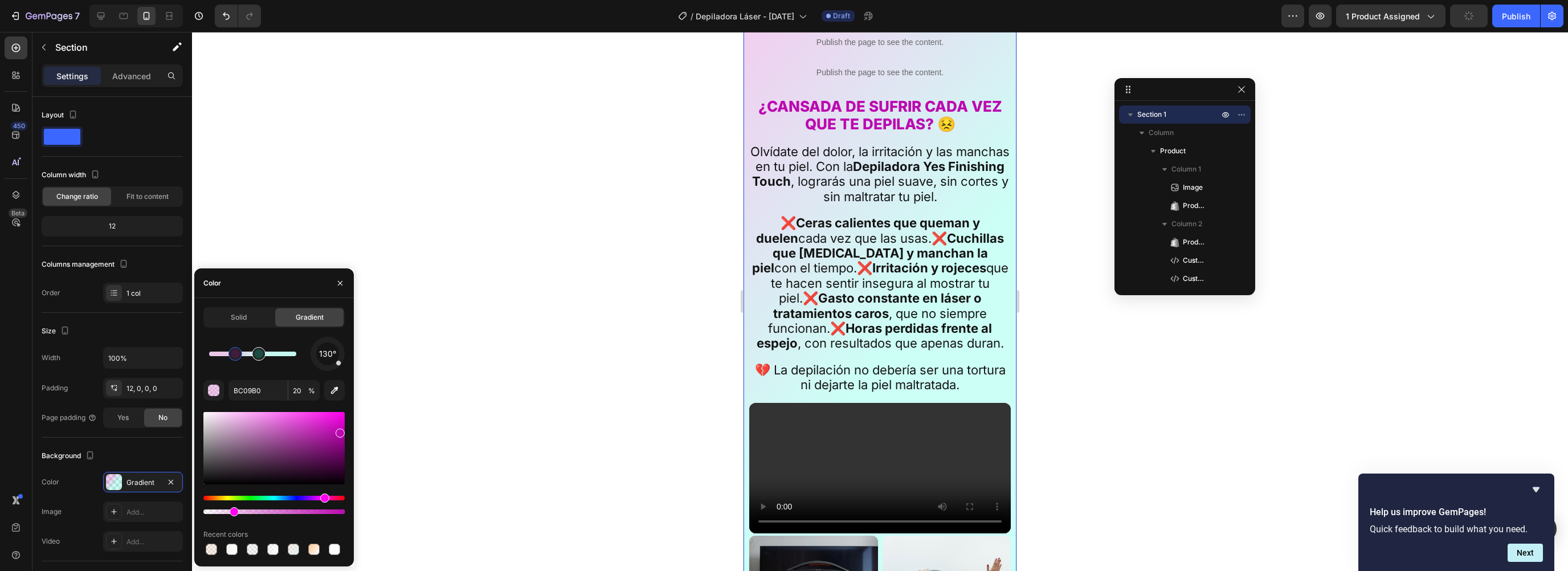
drag, startPoint x: 260, startPoint y: 356, endPoint x: 252, endPoint y: 358, distance: 8.2
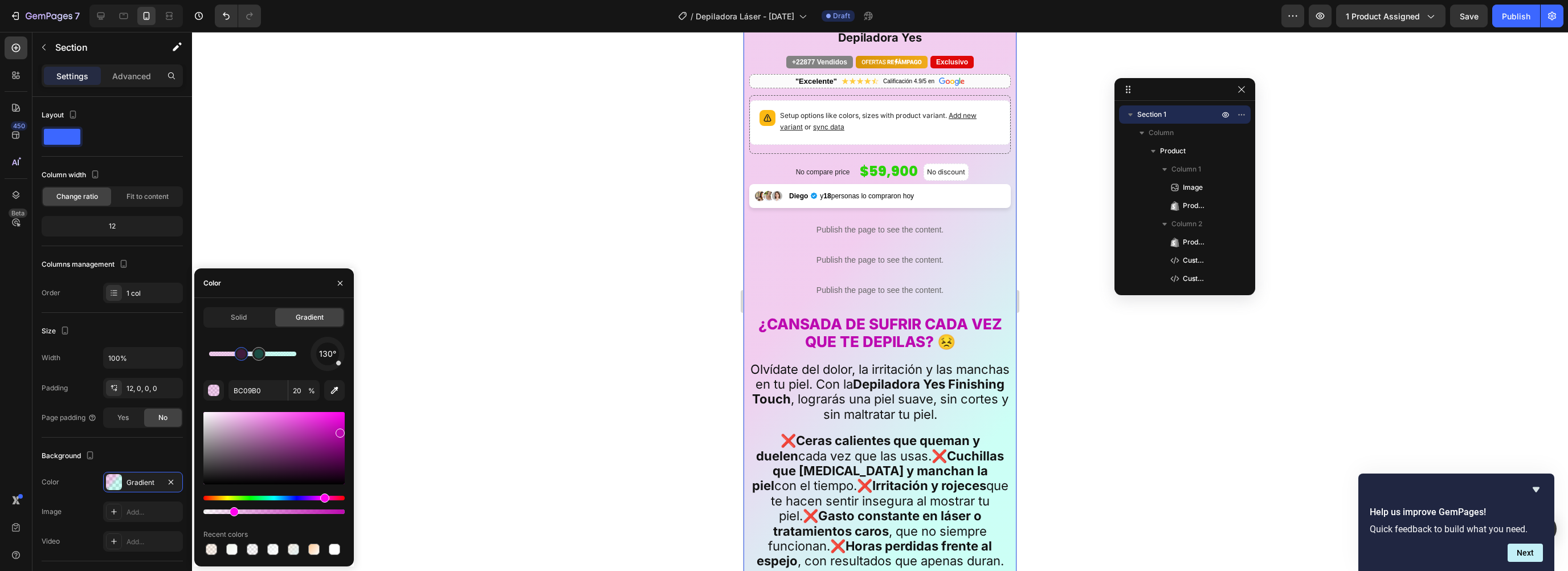
scroll to position [351, 0]
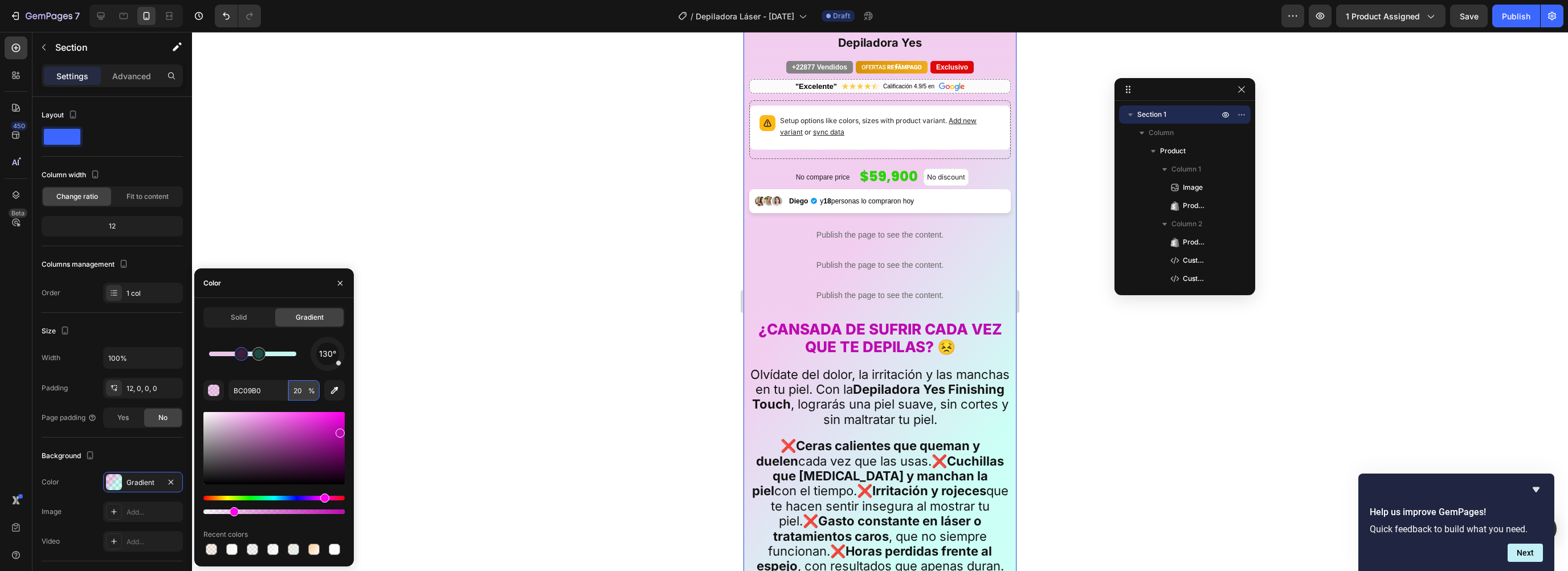
click at [302, 393] on input "20" at bounding box center [304, 390] width 31 height 20
click at [300, 390] on input "20" at bounding box center [304, 390] width 31 height 20
click at [300, 391] on input "20" at bounding box center [304, 390] width 31 height 20
click at [296, 389] on input "20" at bounding box center [304, 390] width 31 height 20
click at [292, 393] on input "20" at bounding box center [304, 390] width 31 height 20
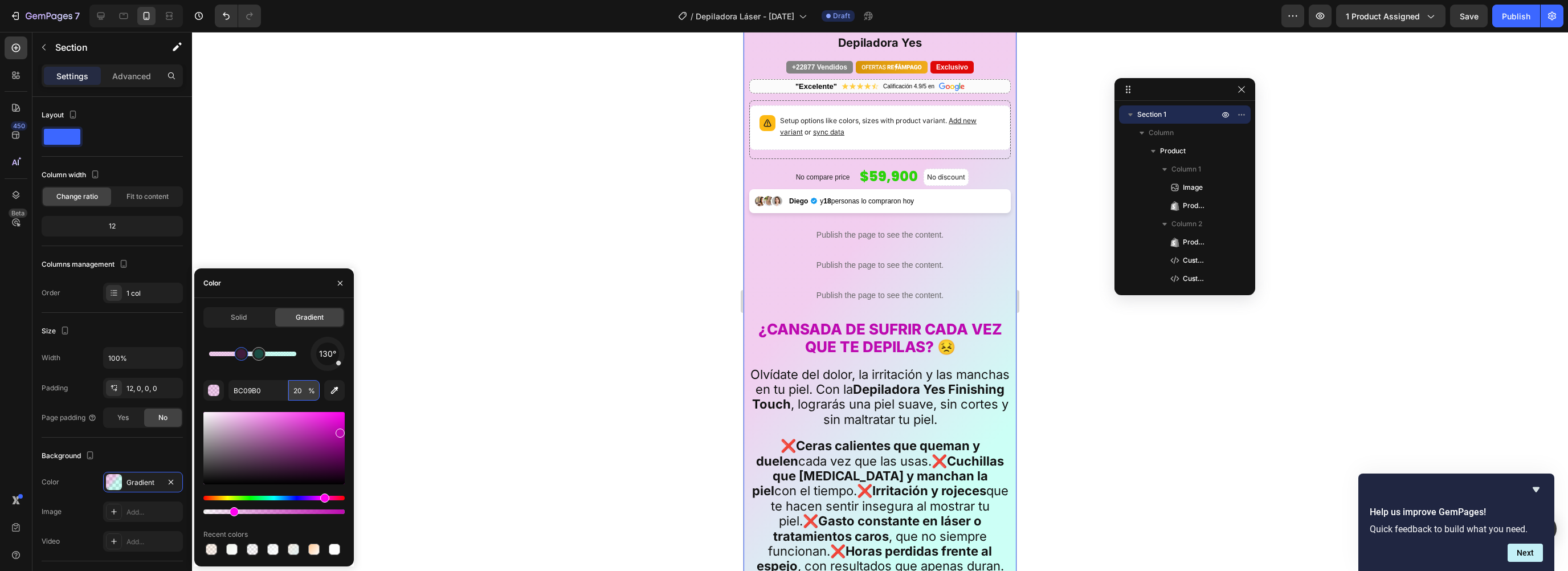
click at [301, 391] on input "20" at bounding box center [304, 390] width 31 height 20
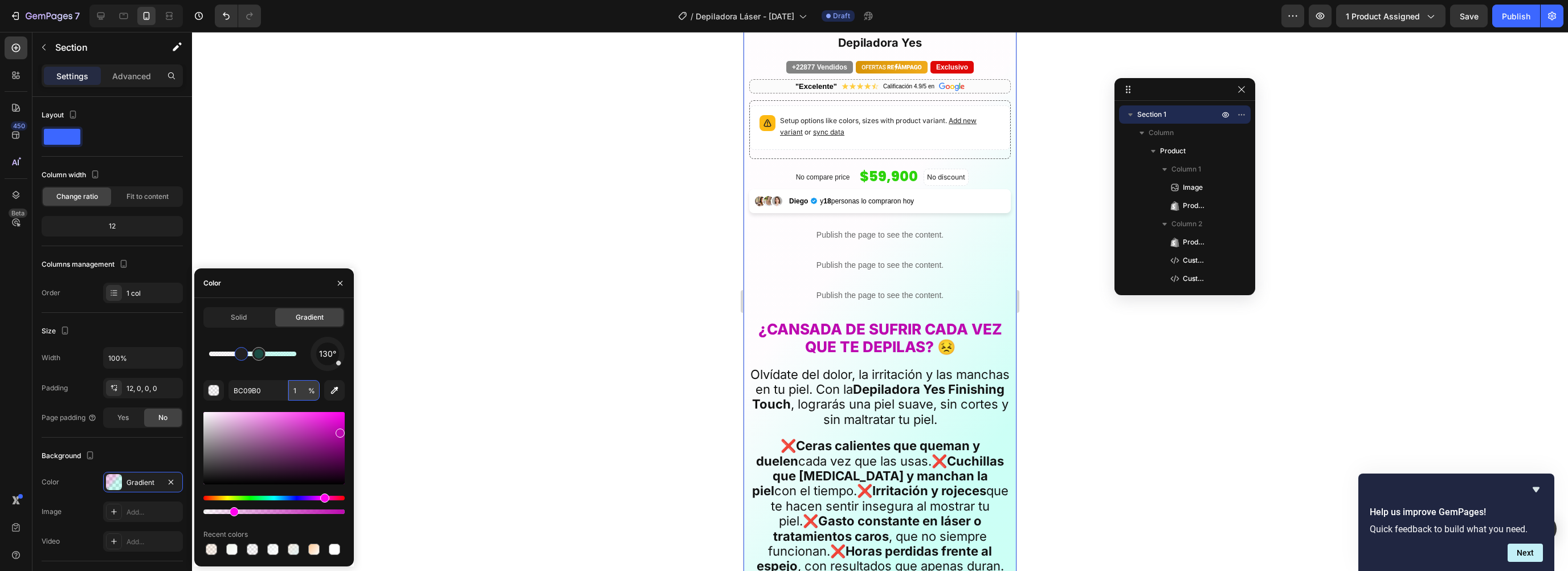
type input "10"
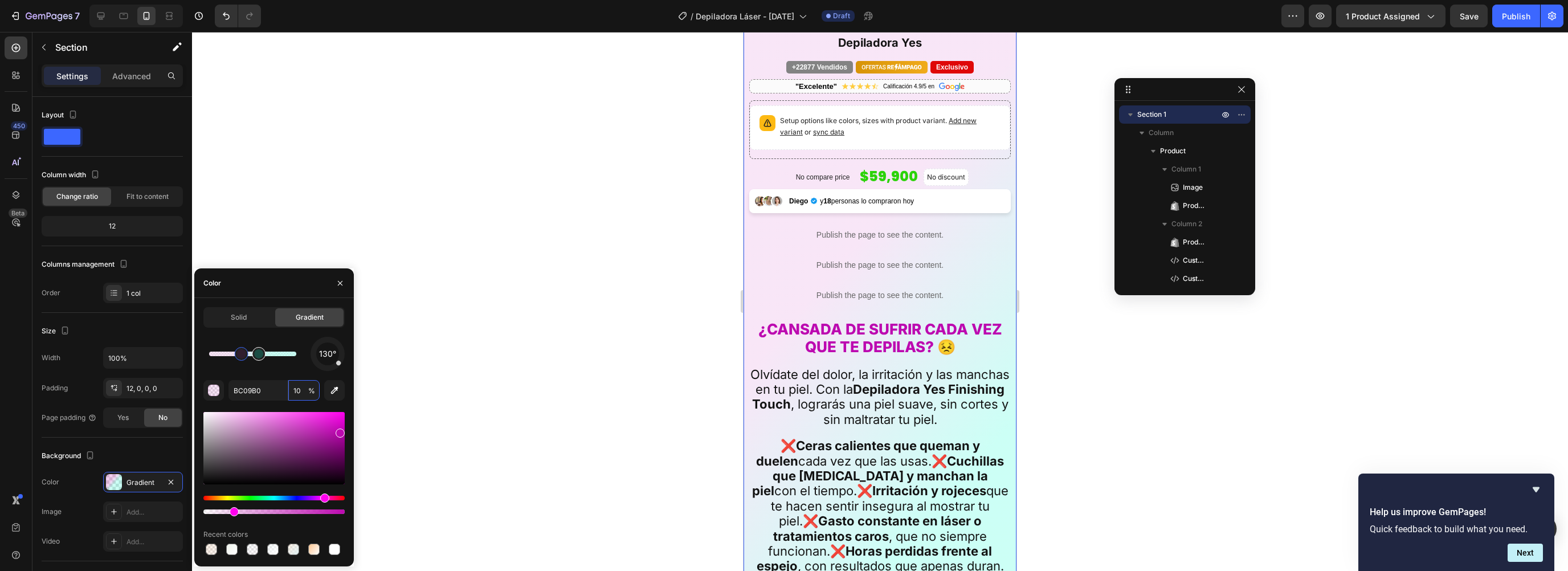
type input "00FFD0"
type input "20"
click at [257, 352] on div at bounding box center [258, 354] width 9 height 9
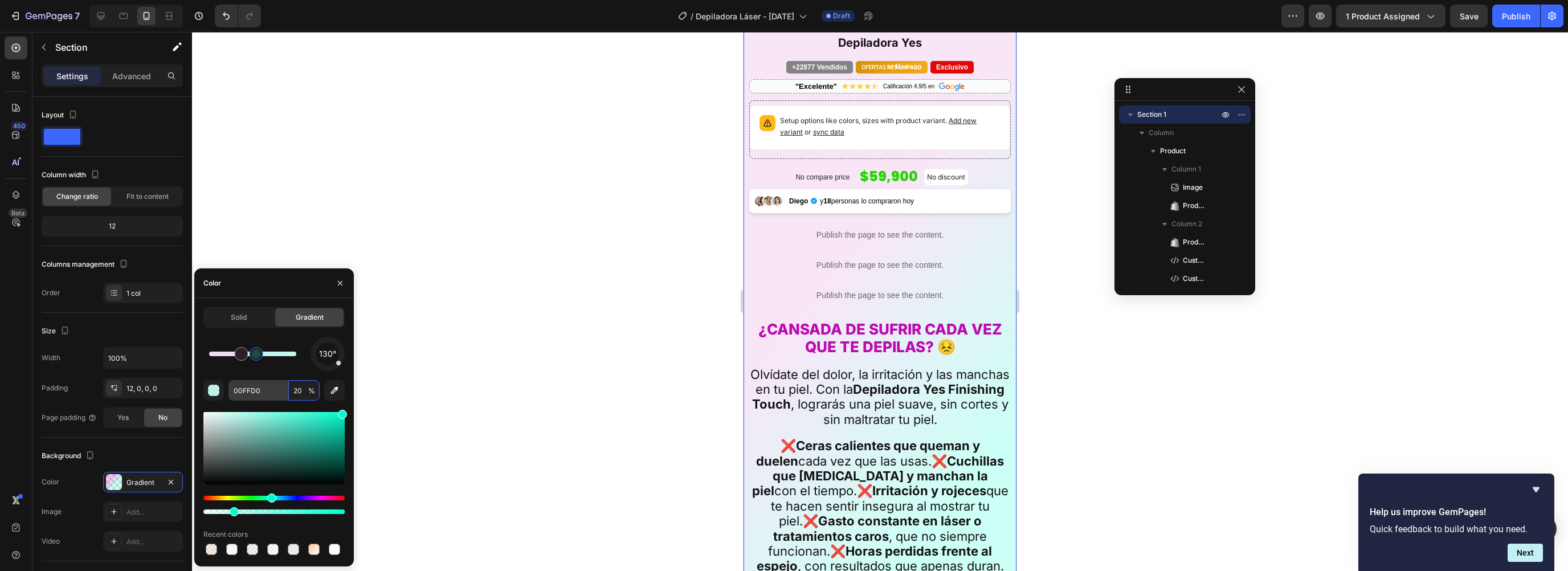
type input "BC09B0"
type input "10"
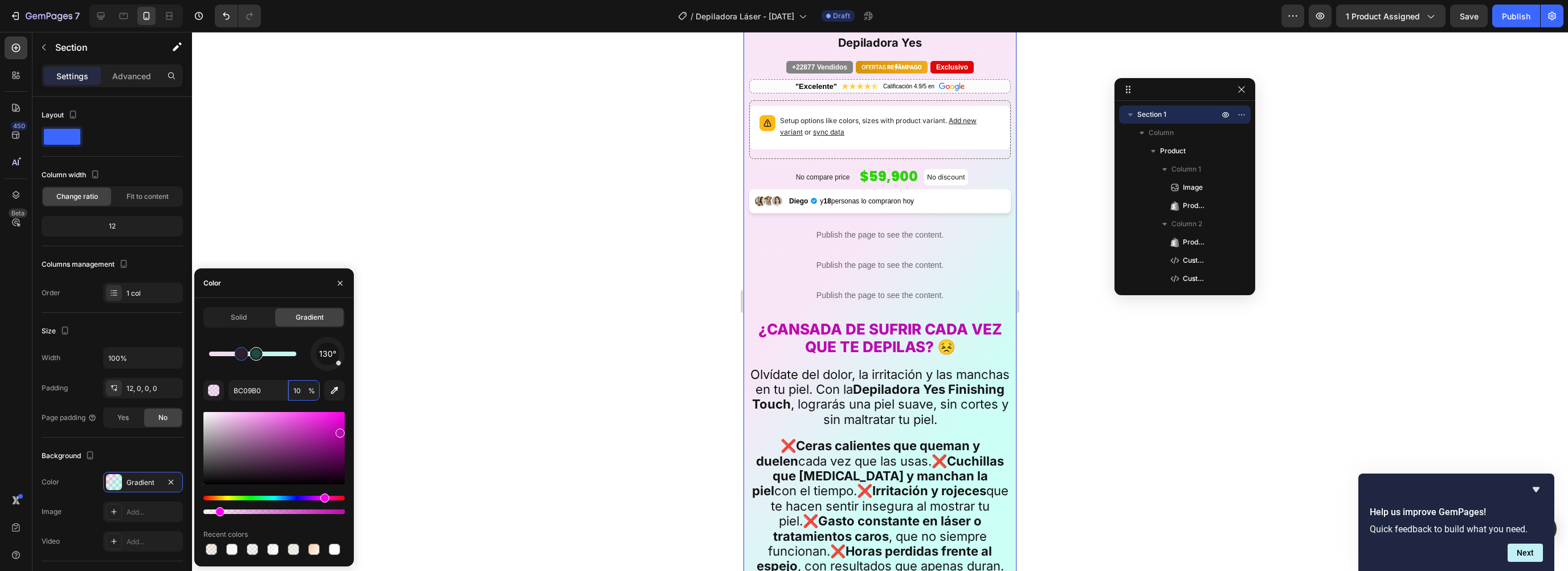
type input "00FFD0"
click at [256, 352] on div at bounding box center [257, 354] width 9 height 9
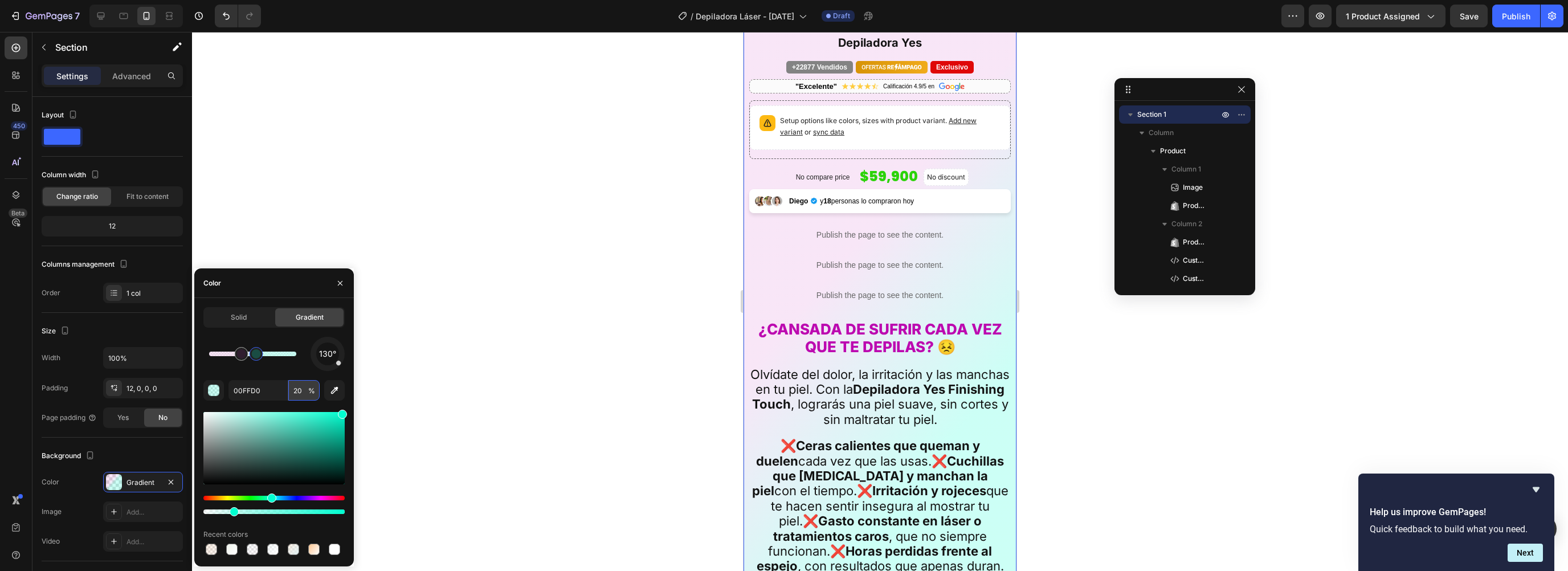
click at [301, 392] on input "20" at bounding box center [304, 390] width 31 height 20
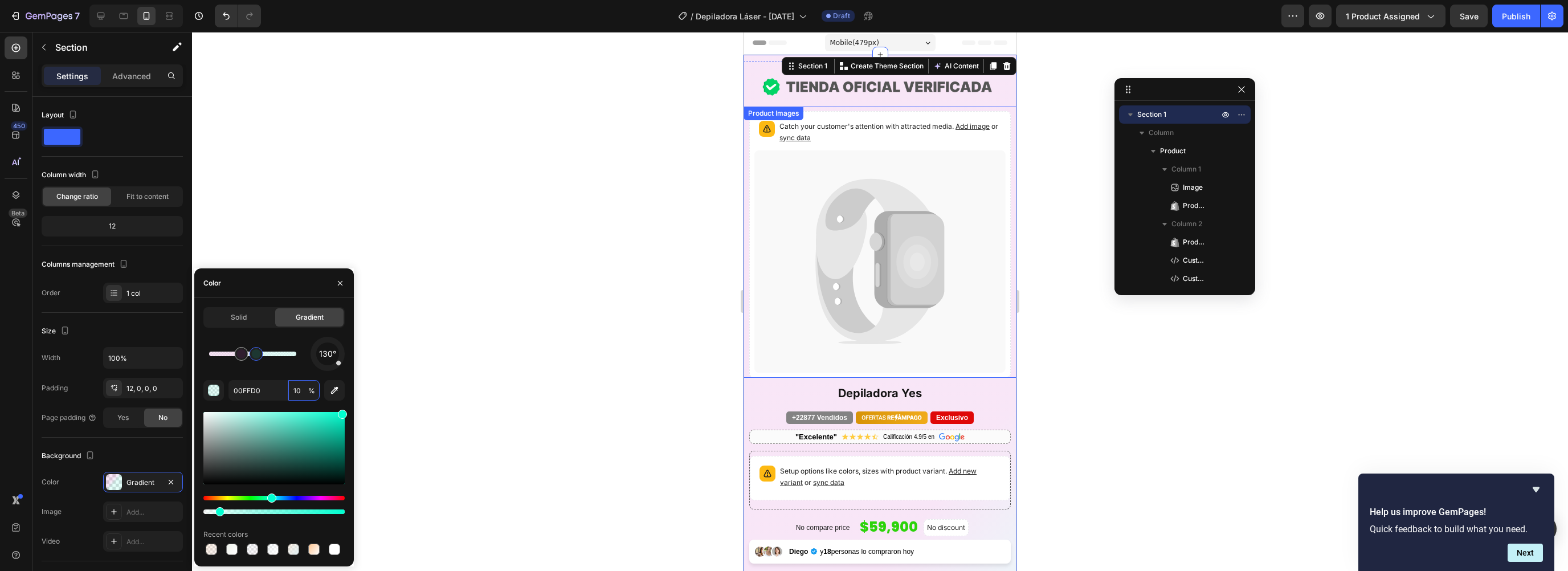
scroll to position [0, 0]
click at [295, 390] on input "10" at bounding box center [304, 390] width 31 height 20
drag, startPoint x: 300, startPoint y: 390, endPoint x: 285, endPoint y: 386, distance: 15.5
click at [285, 386] on div "00FFD0 10 %" at bounding box center [274, 390] width 91 height 20
type input "3"
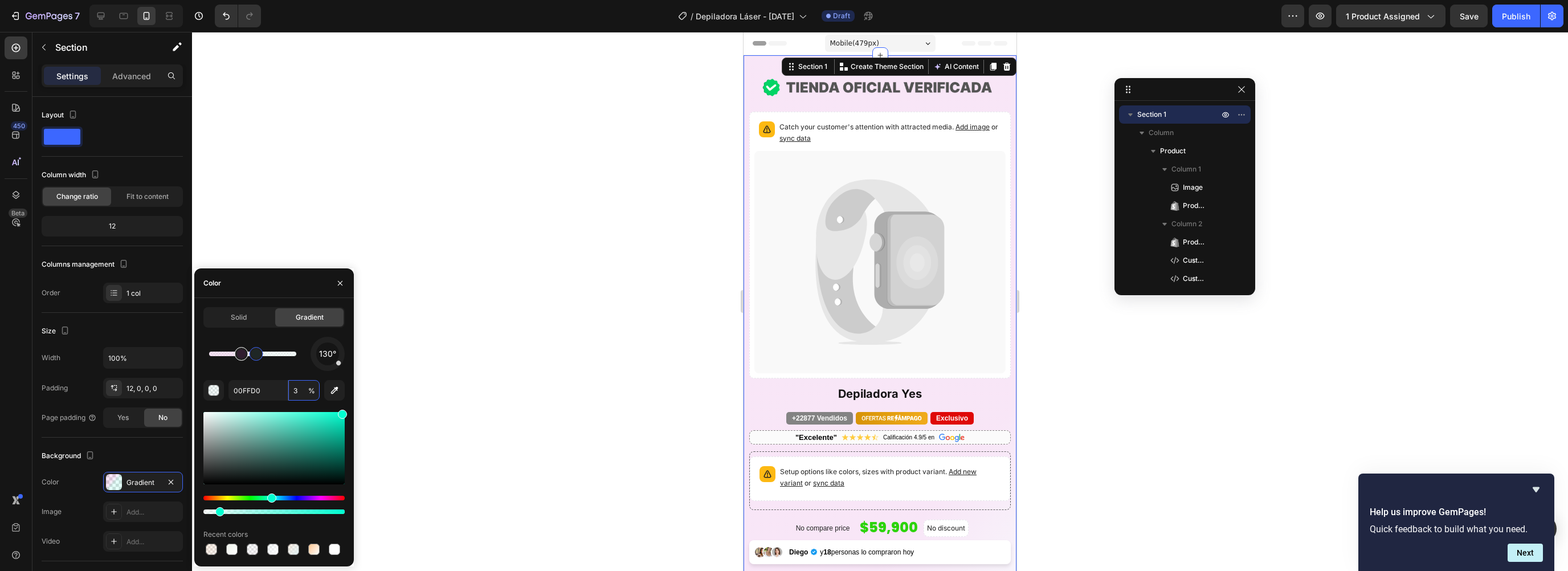
type input "BC09B0"
click at [241, 355] on div at bounding box center [241, 354] width 9 height 9
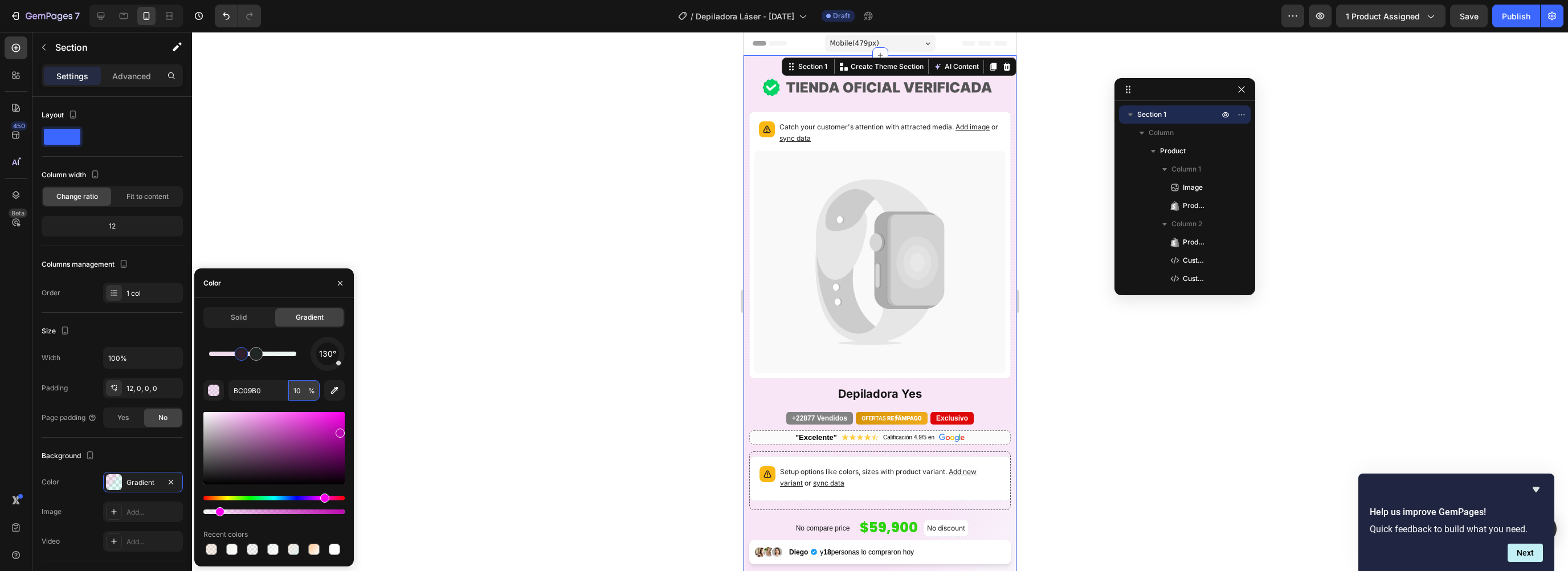
drag, startPoint x: 302, startPoint y: 391, endPoint x: 293, endPoint y: 391, distance: 9.0
click at [293, 391] on input "10" at bounding box center [304, 390] width 31 height 20
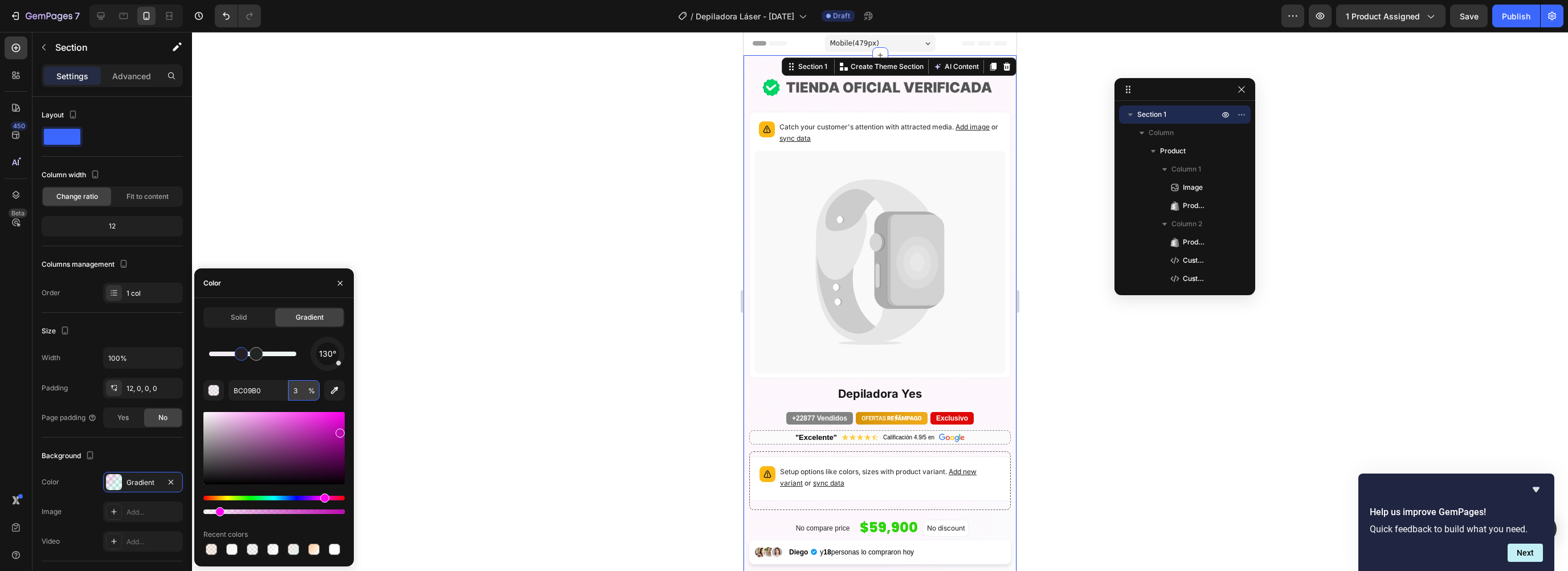
type input "3"
click at [814, 64] on img at bounding box center [880, 88] width 273 height 51
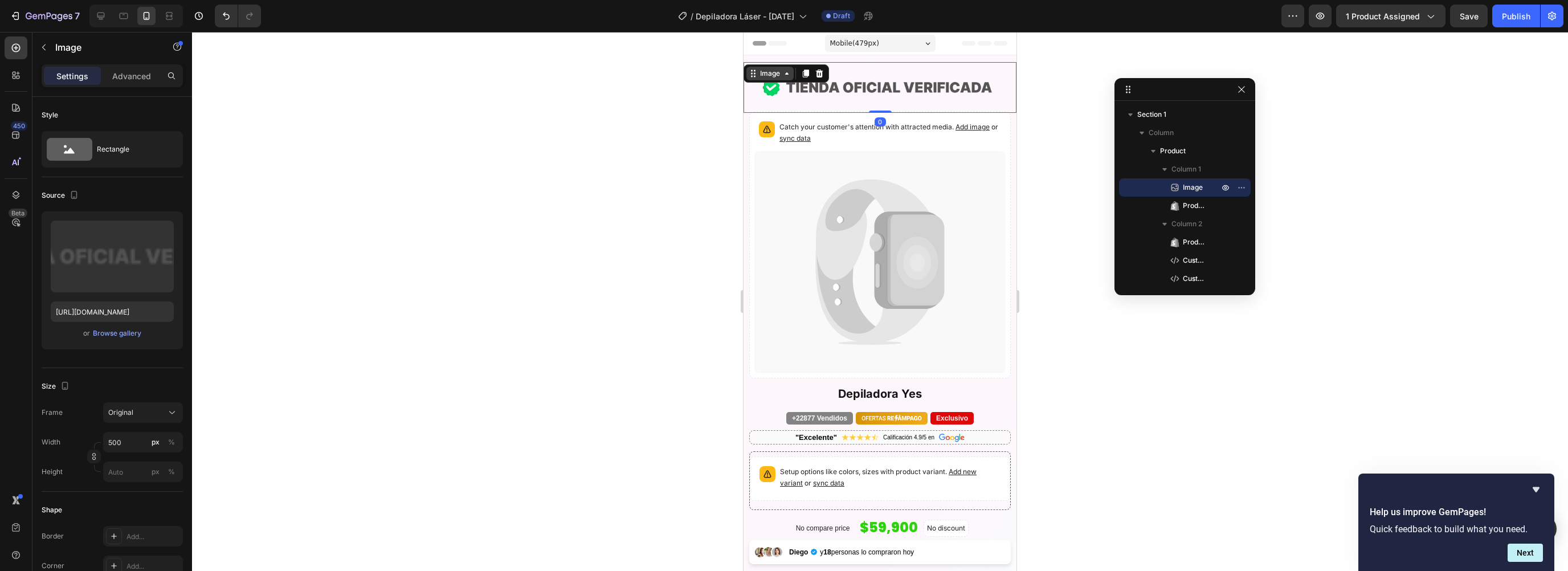
click at [771, 73] on div "Image" at bounding box center [770, 73] width 24 height 10
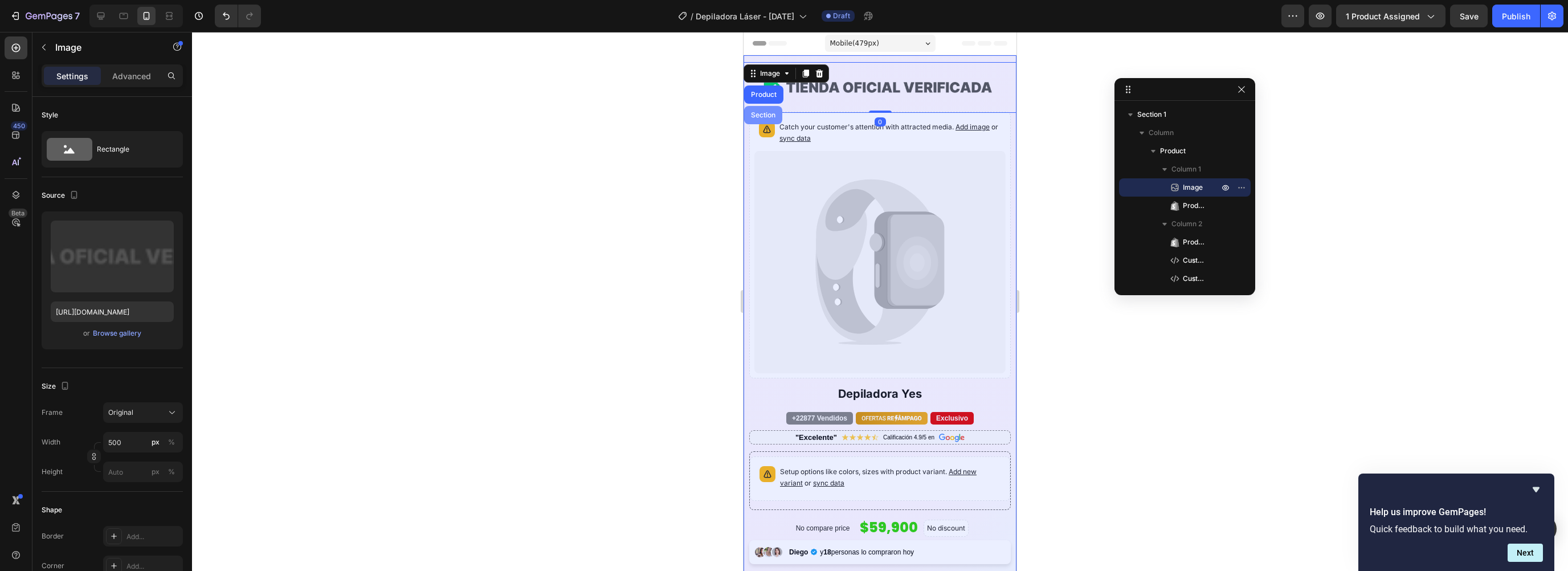
click at [761, 114] on div "Section" at bounding box center [763, 115] width 29 height 7
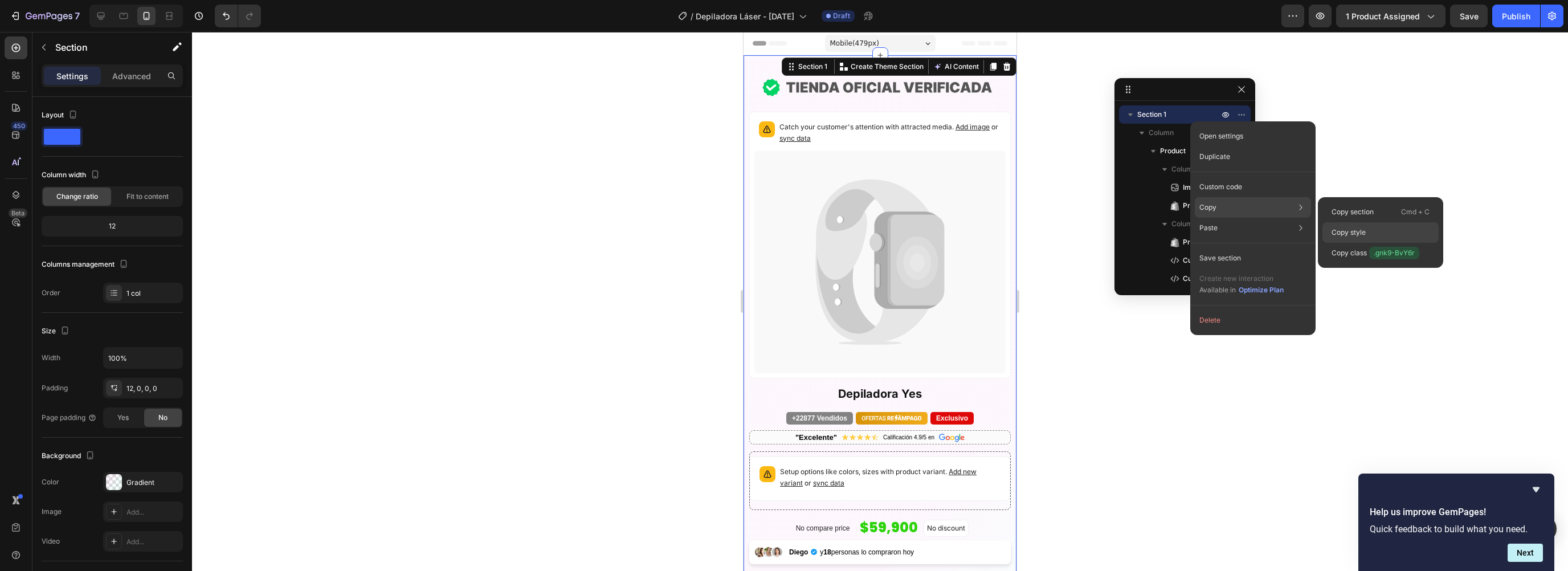
click at [1361, 232] on p "Copy style" at bounding box center [1349, 232] width 34 height 10
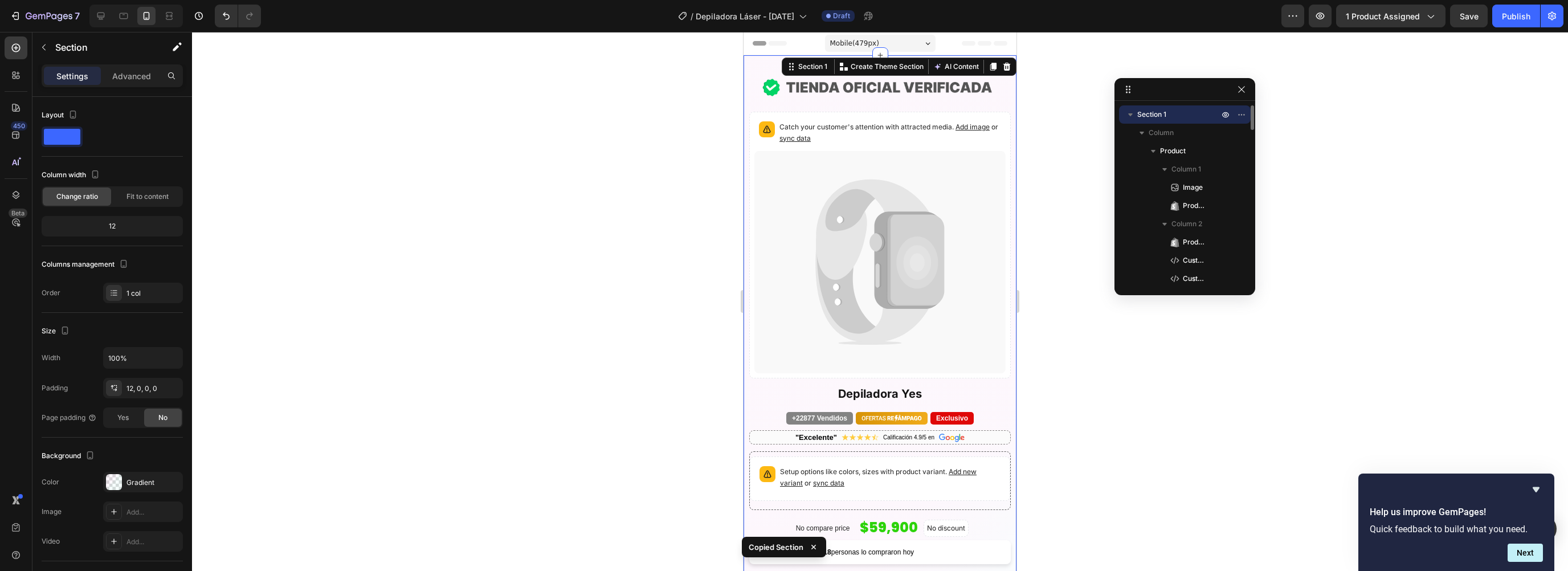
click at [1127, 112] on icon "button" at bounding box center [1131, 115] width 11 height 11
click at [1124, 134] on button "button" at bounding box center [1130, 132] width 13 height 13
click at [1124, 149] on button "button" at bounding box center [1130, 150] width 13 height 13
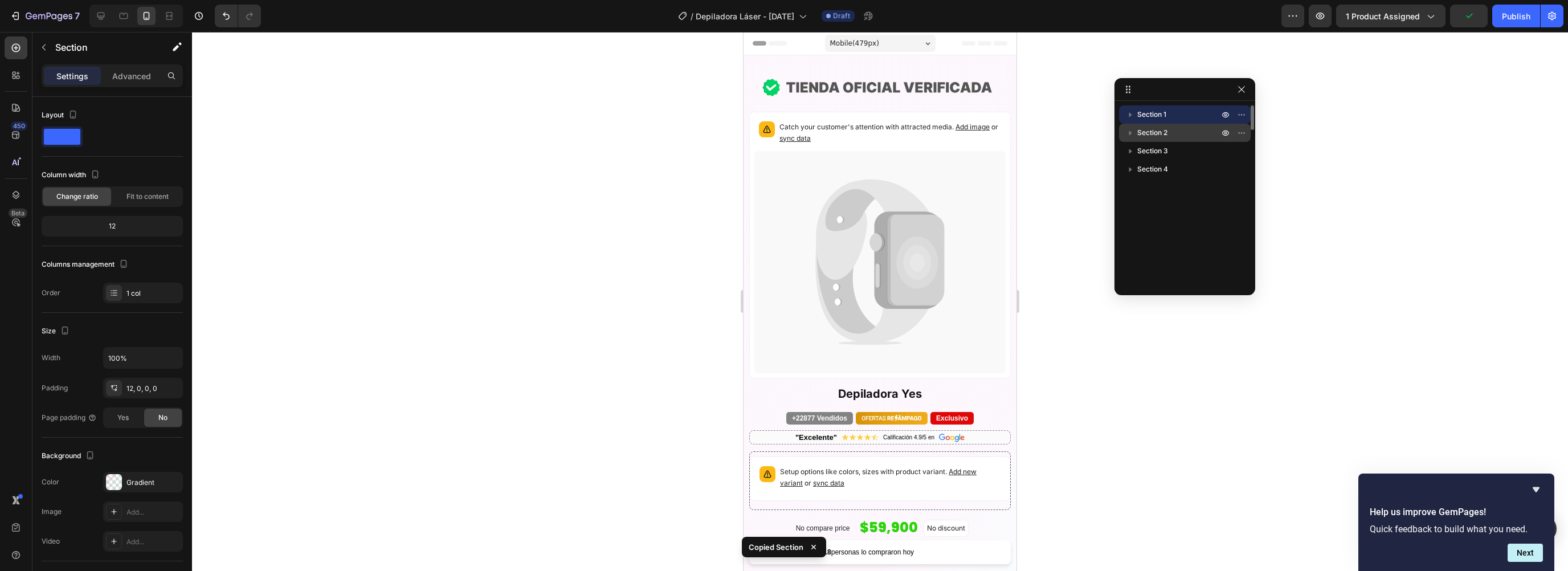
scroll to position [53, 0]
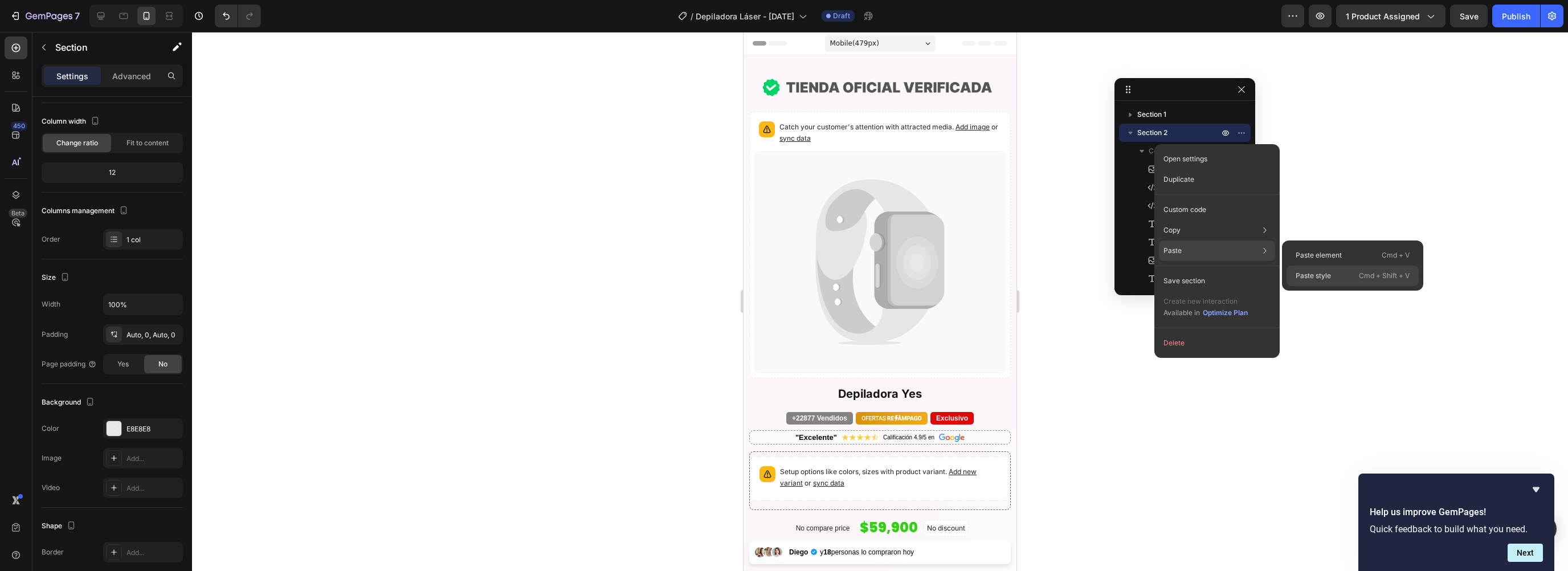
click at [1322, 274] on p "Paste style" at bounding box center [1313, 276] width 35 height 10
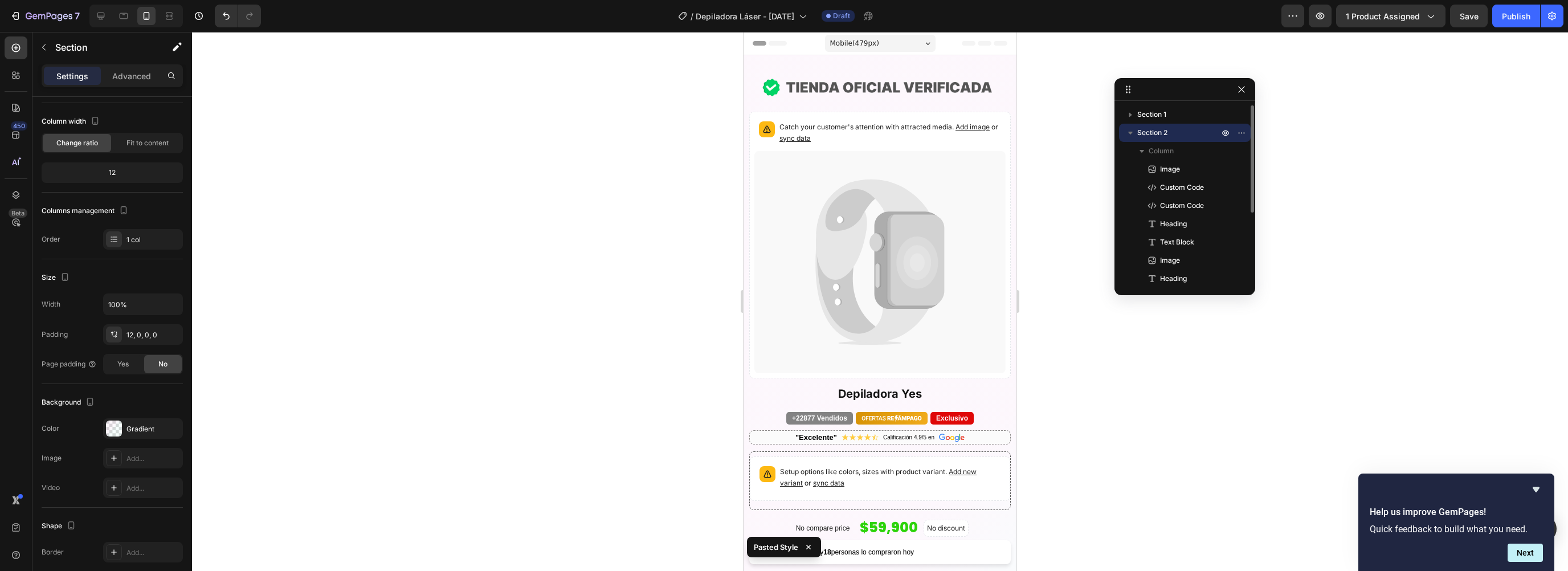
click at [1133, 134] on icon "button" at bounding box center [1131, 133] width 11 height 11
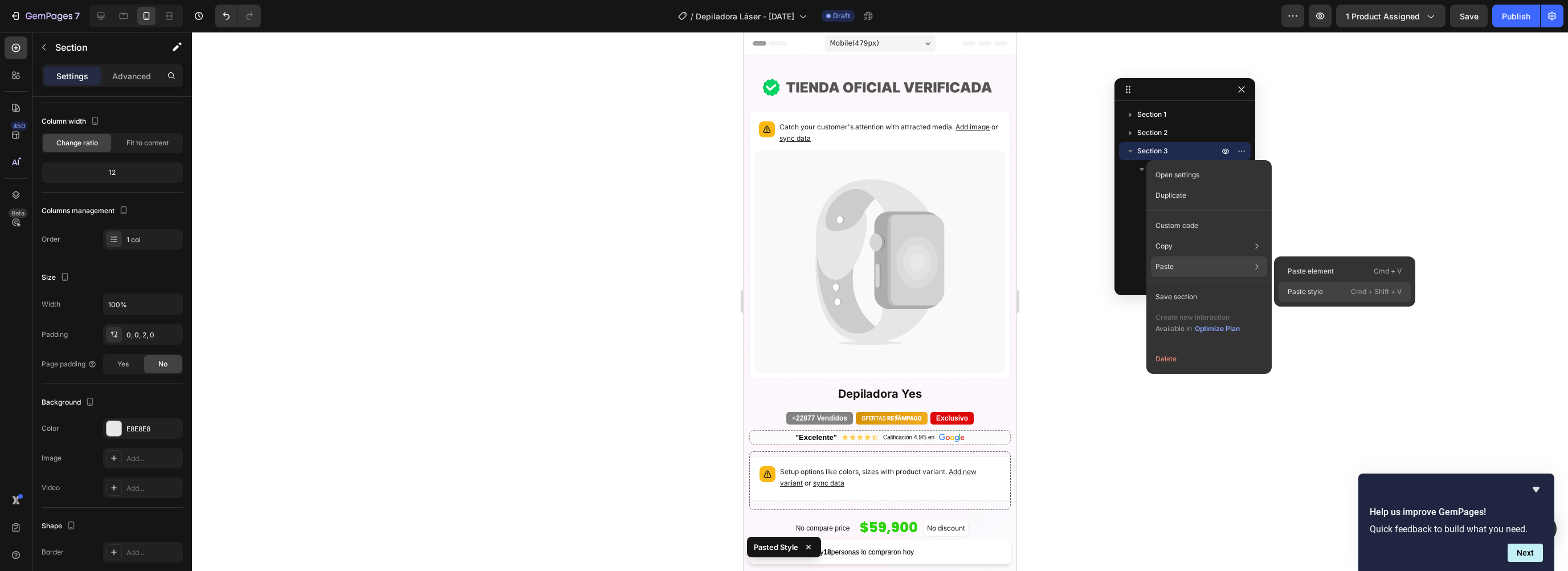
click at [1310, 286] on p "Paste style" at bounding box center [1305, 292] width 35 height 10
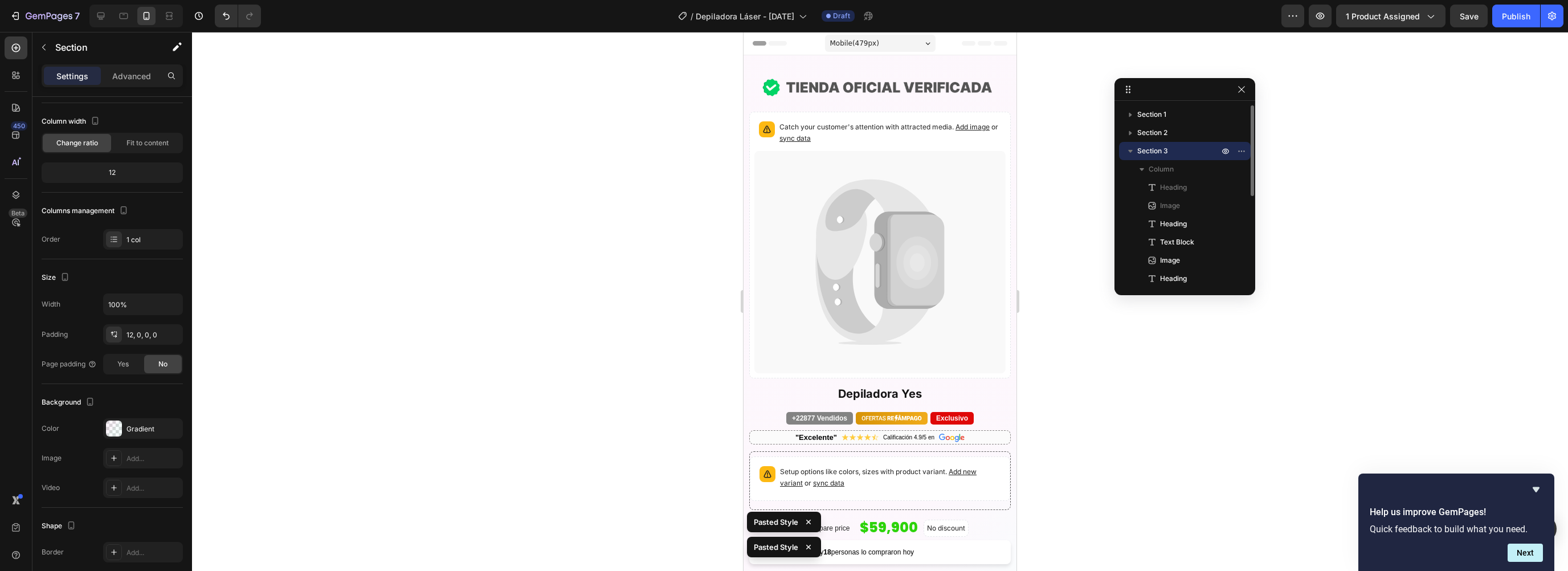
click at [1133, 149] on icon "button" at bounding box center [1131, 151] width 11 height 11
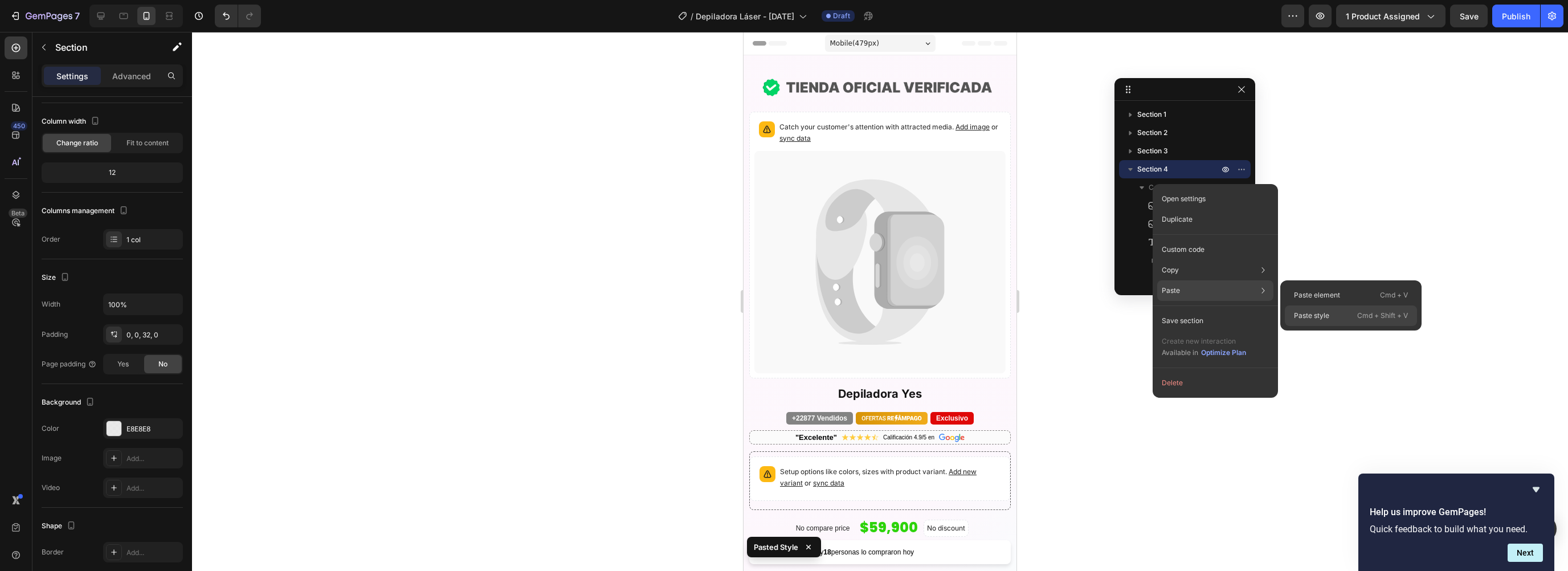
click at [1314, 307] on div "Paste style Cmd + Shift + V" at bounding box center [1351, 316] width 132 height 20
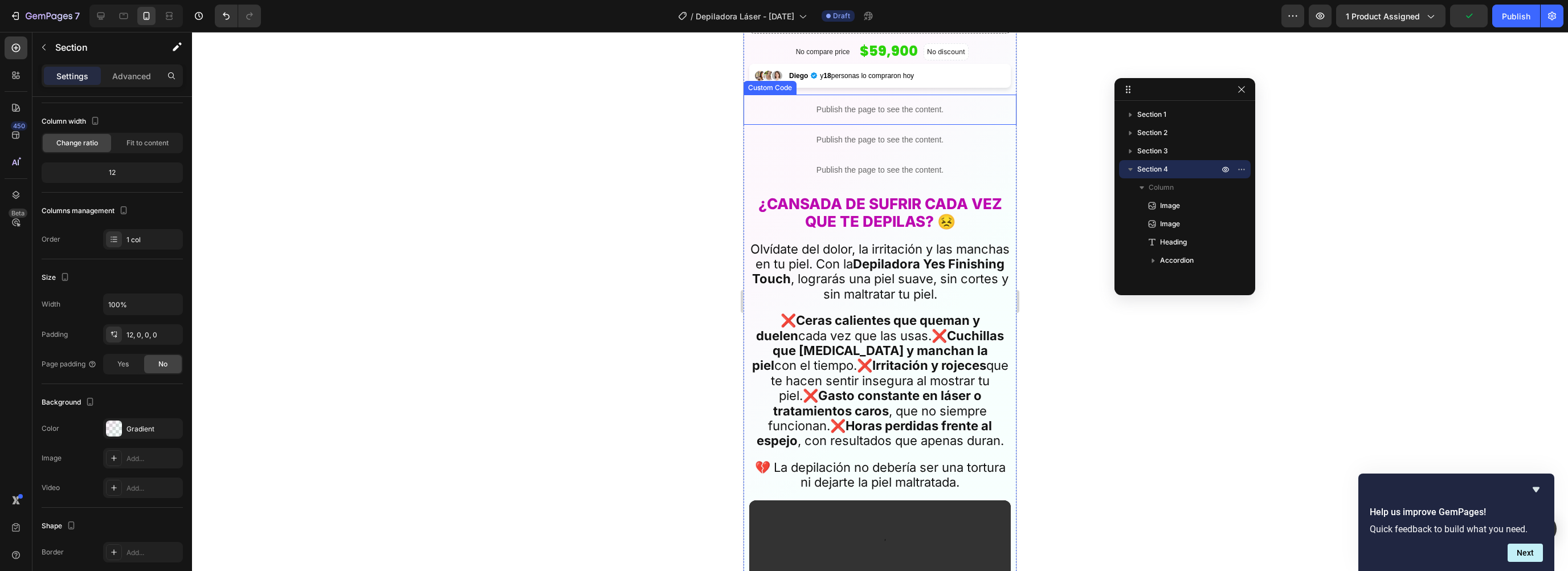
scroll to position [422, 0]
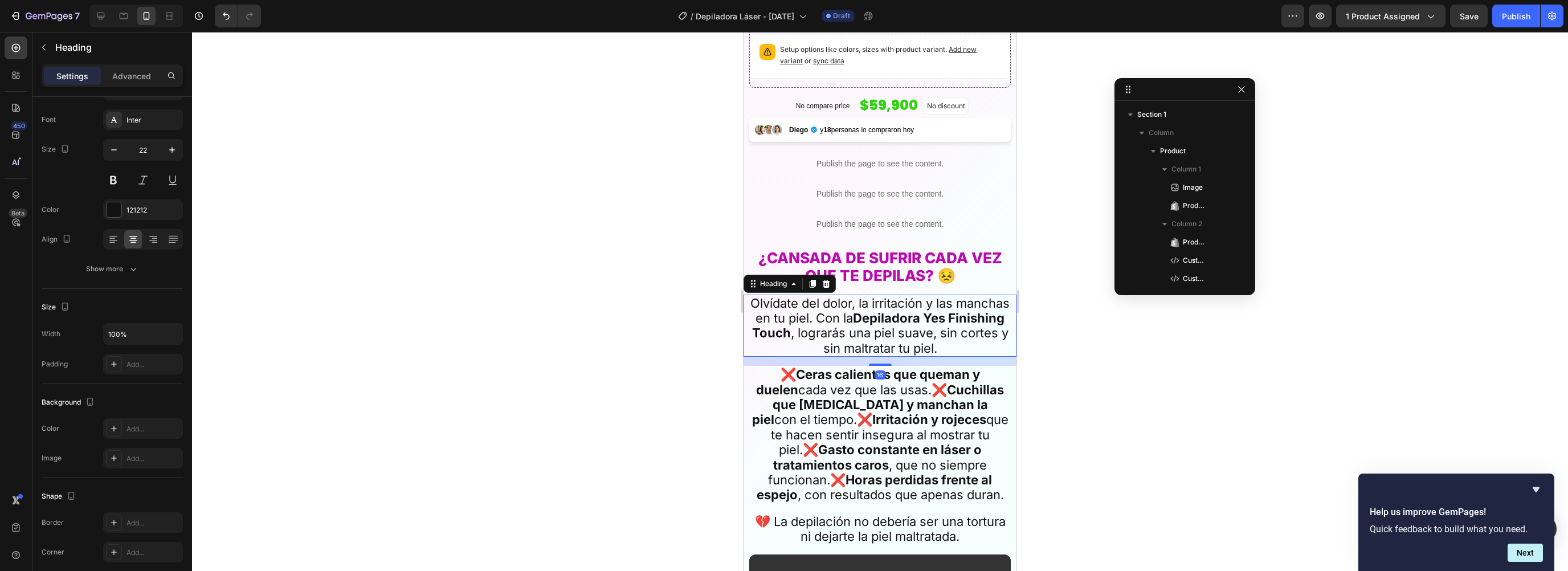
click at [819, 295] on h2 "Olvídate del dolor, la irritación y las manchas en tu piel. Con la Depiladora Y…" at bounding box center [880, 326] width 262 height 62
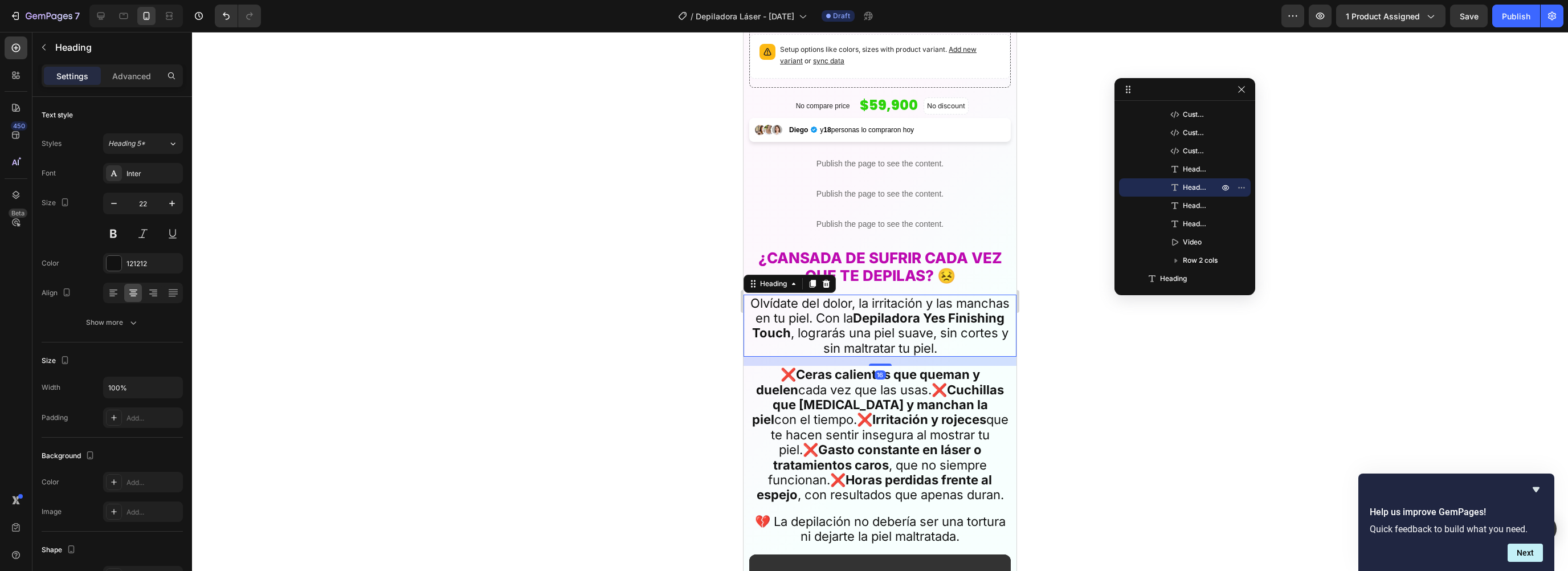
click at [1105, 358] on div at bounding box center [880, 301] width 1376 height 539
click at [840, 318] on strong "Depiladora Yes Finishing Touch" at bounding box center [878, 325] width 253 height 30
click at [137, 171] on div "Inter" at bounding box center [153, 174] width 53 height 10
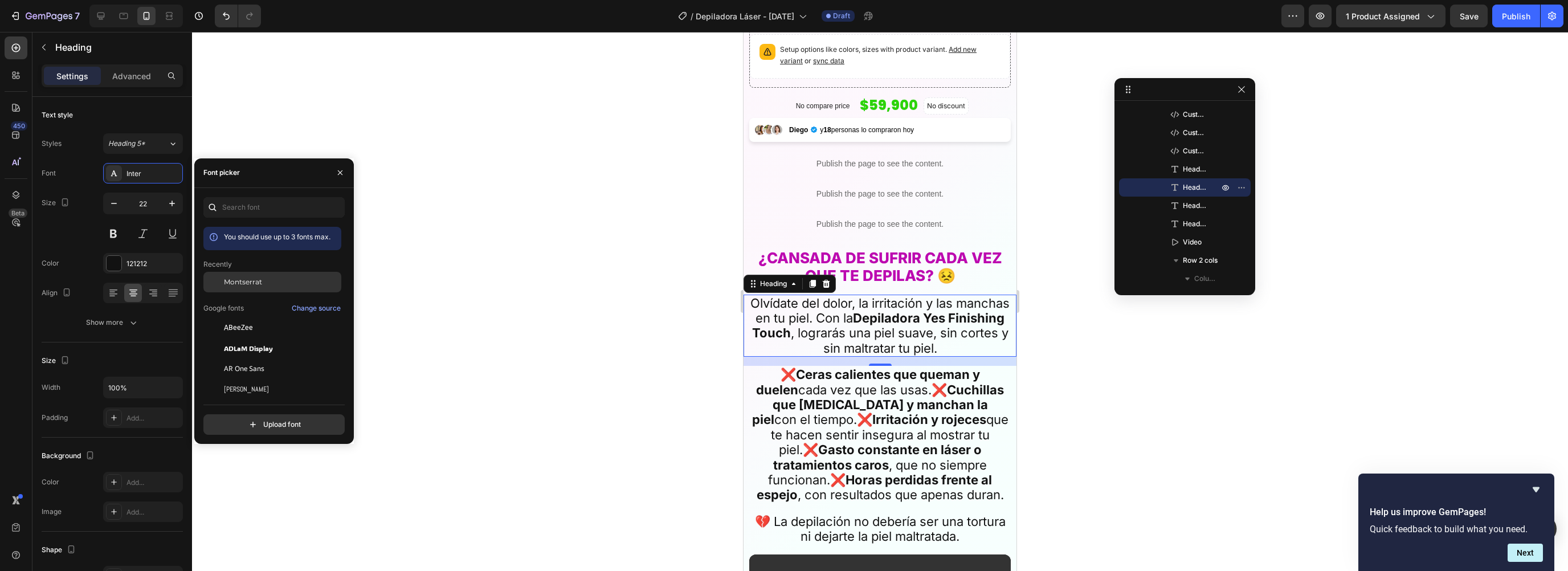
click at [246, 282] on span "Montserrat" at bounding box center [243, 282] width 38 height 10
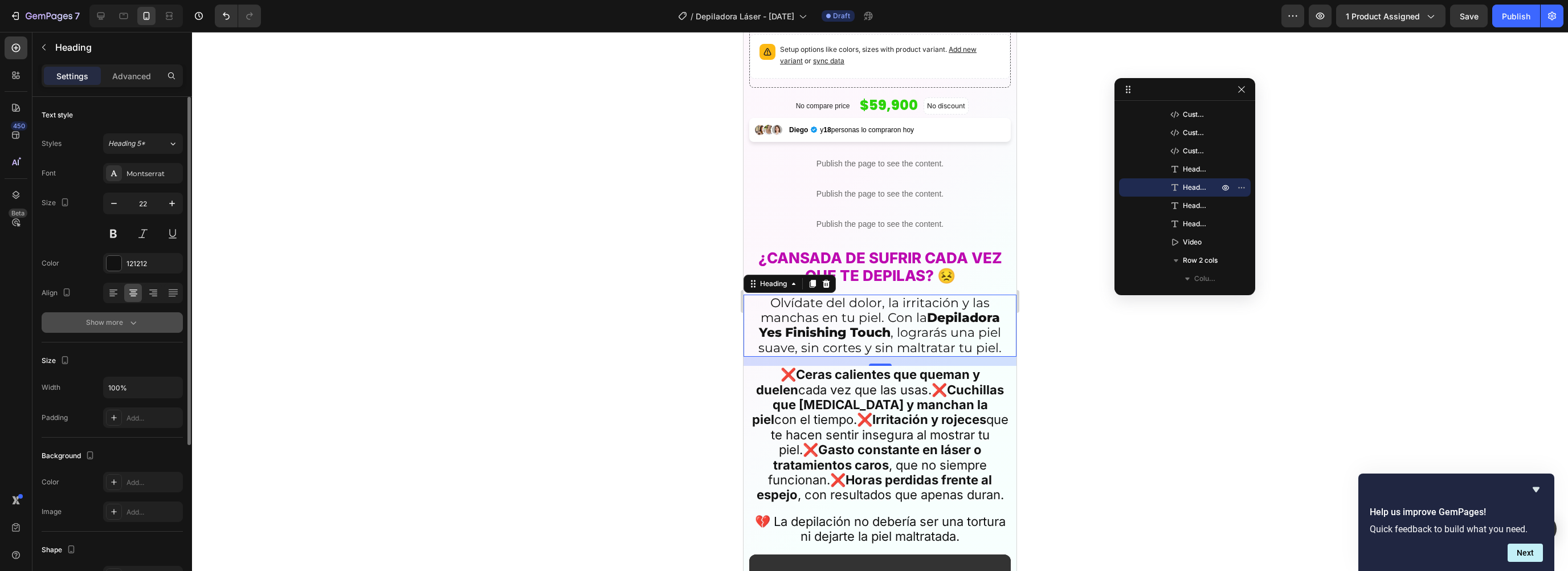
click at [105, 317] on div "Show more" at bounding box center [112, 323] width 53 height 11
click at [139, 321] on div "Normal" at bounding box center [137, 323] width 58 height 10
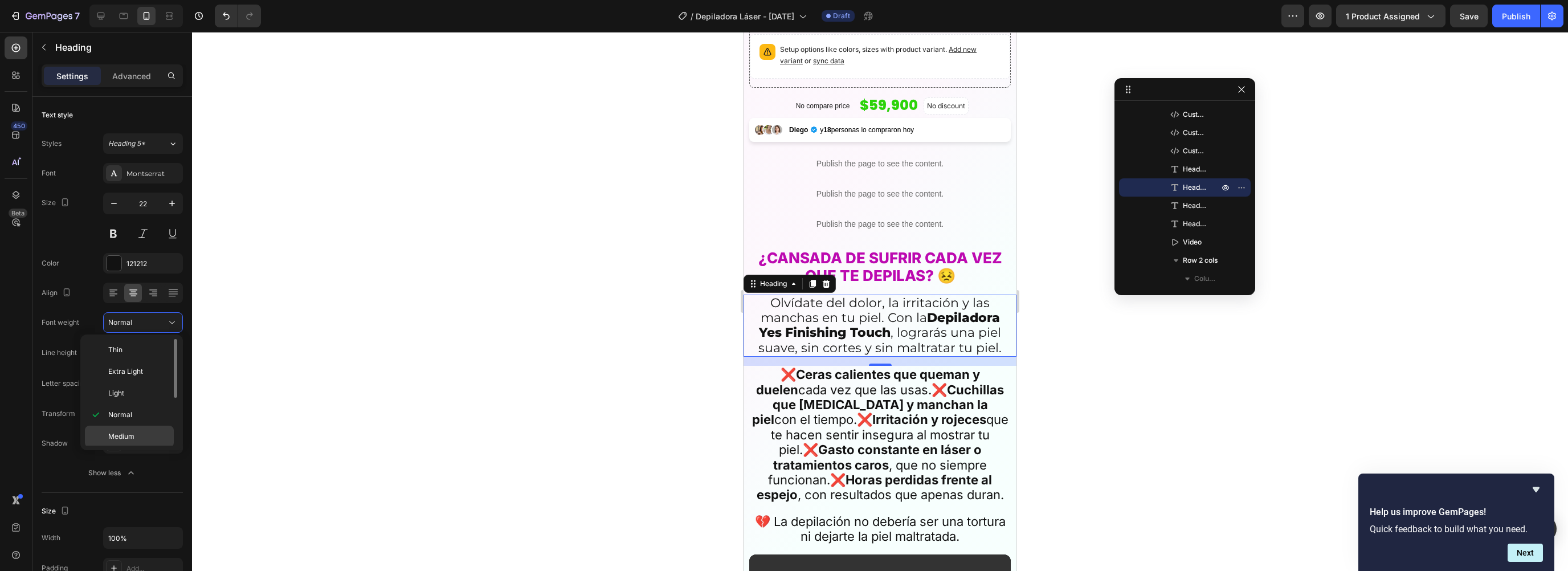
click at [120, 428] on div "Medium" at bounding box center [129, 437] width 89 height 22
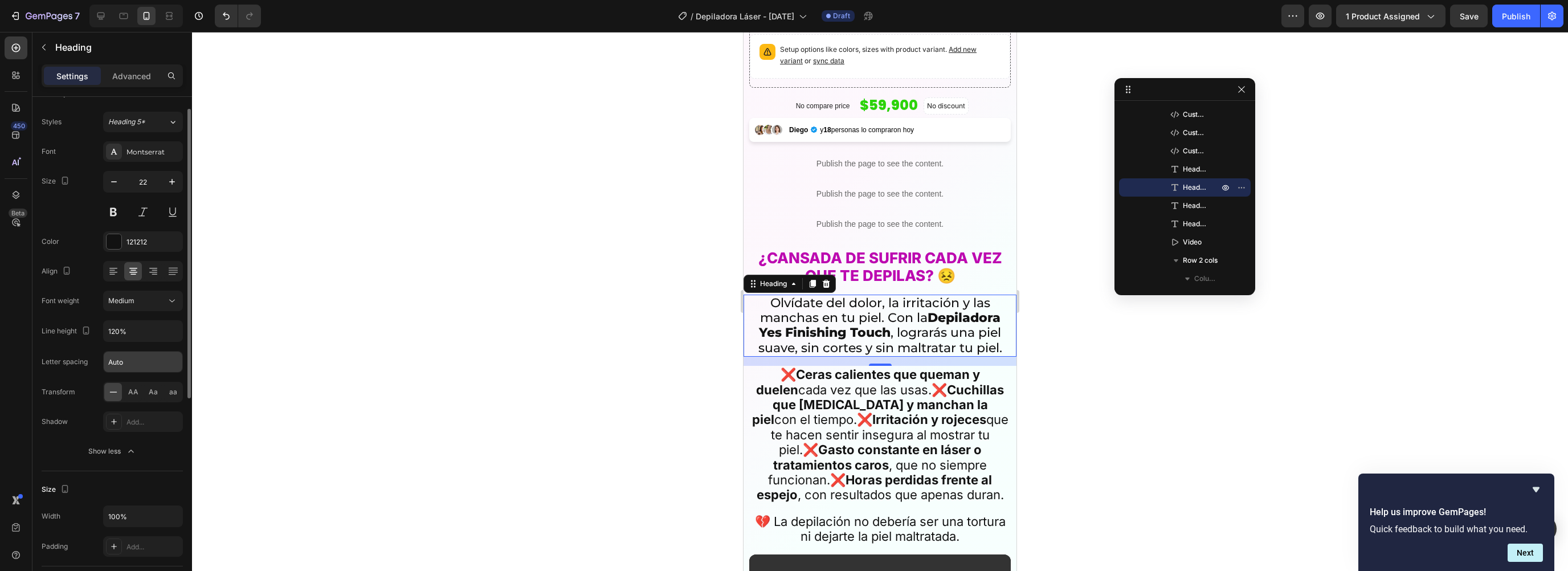
scroll to position [96, 0]
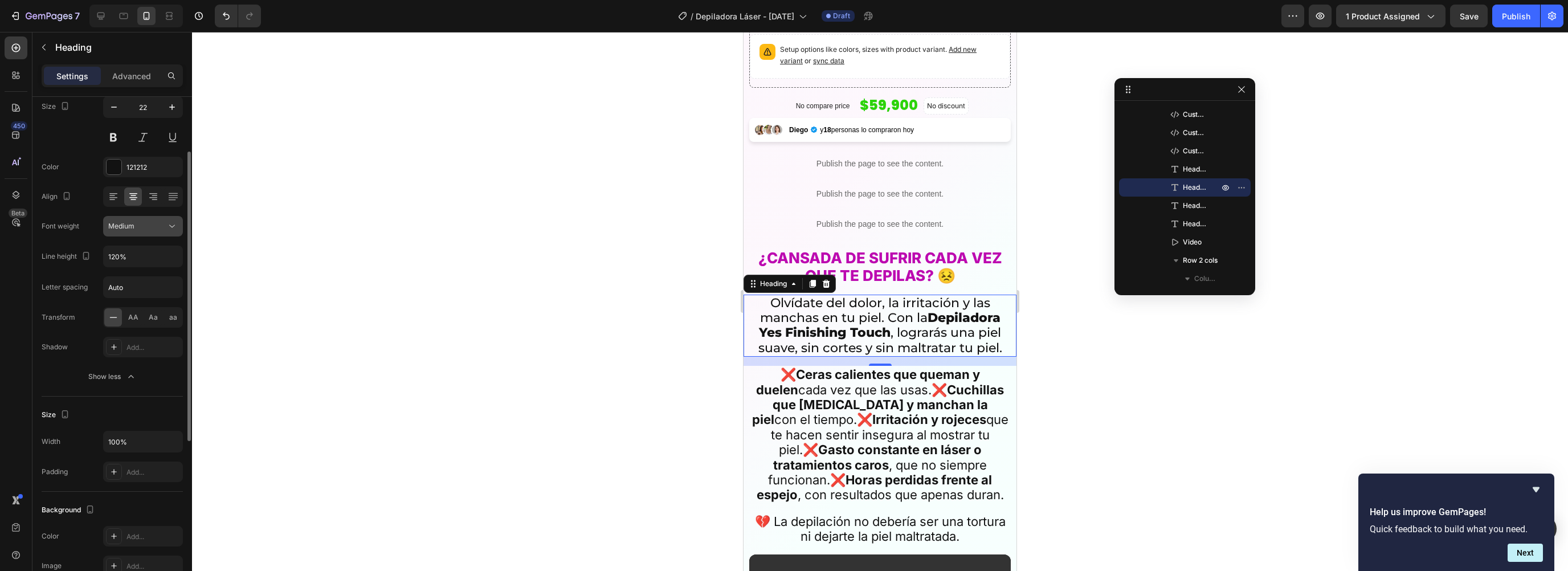
click at [127, 230] on button "Medium" at bounding box center [143, 226] width 80 height 20
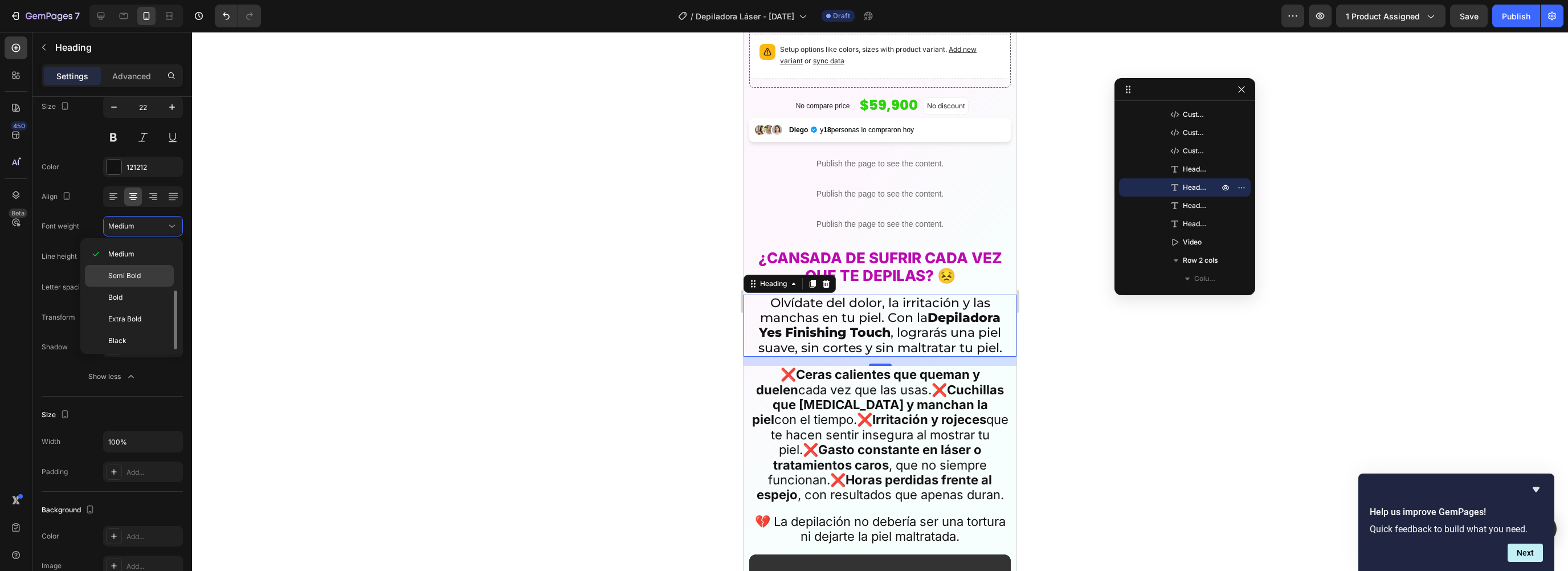
click at [125, 274] on span "Semi Bold" at bounding box center [124, 276] width 32 height 10
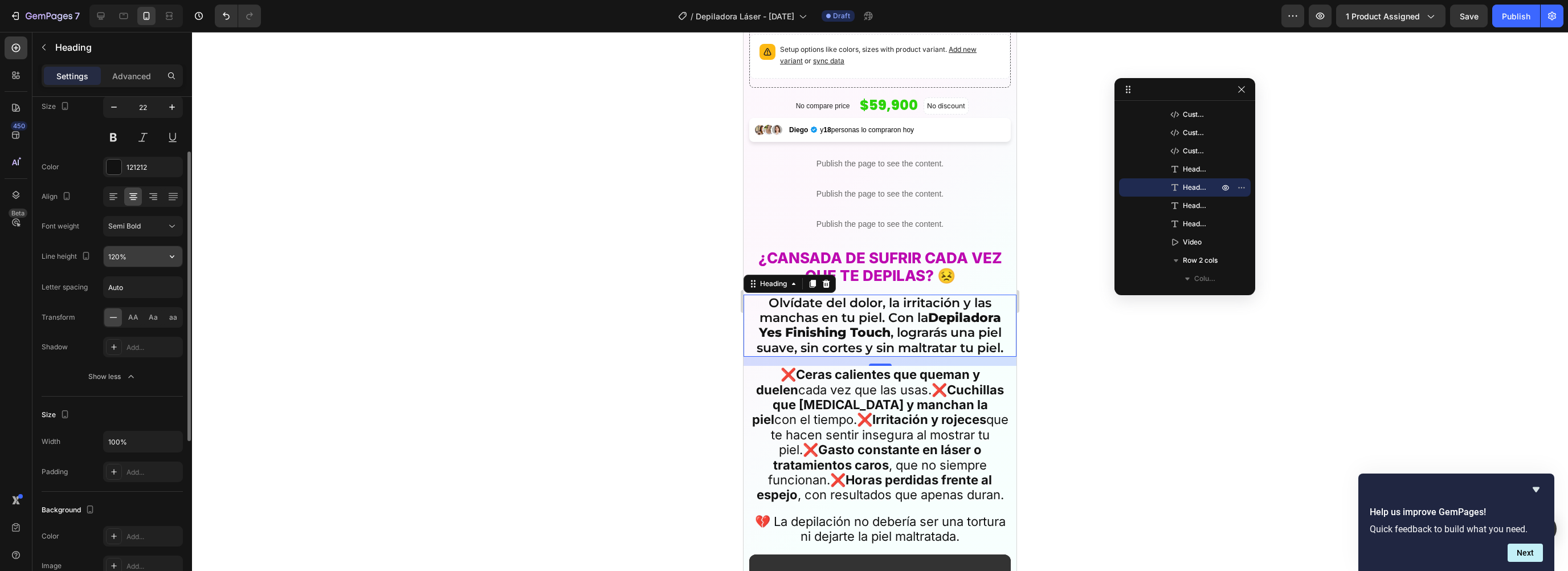
click at [134, 253] on input "120%" at bounding box center [143, 257] width 79 height 20
click at [175, 253] on icon "button" at bounding box center [172, 257] width 11 height 11
click at [112, 331] on span "130%" at bounding box center [117, 328] width 18 height 10
type input "130%"
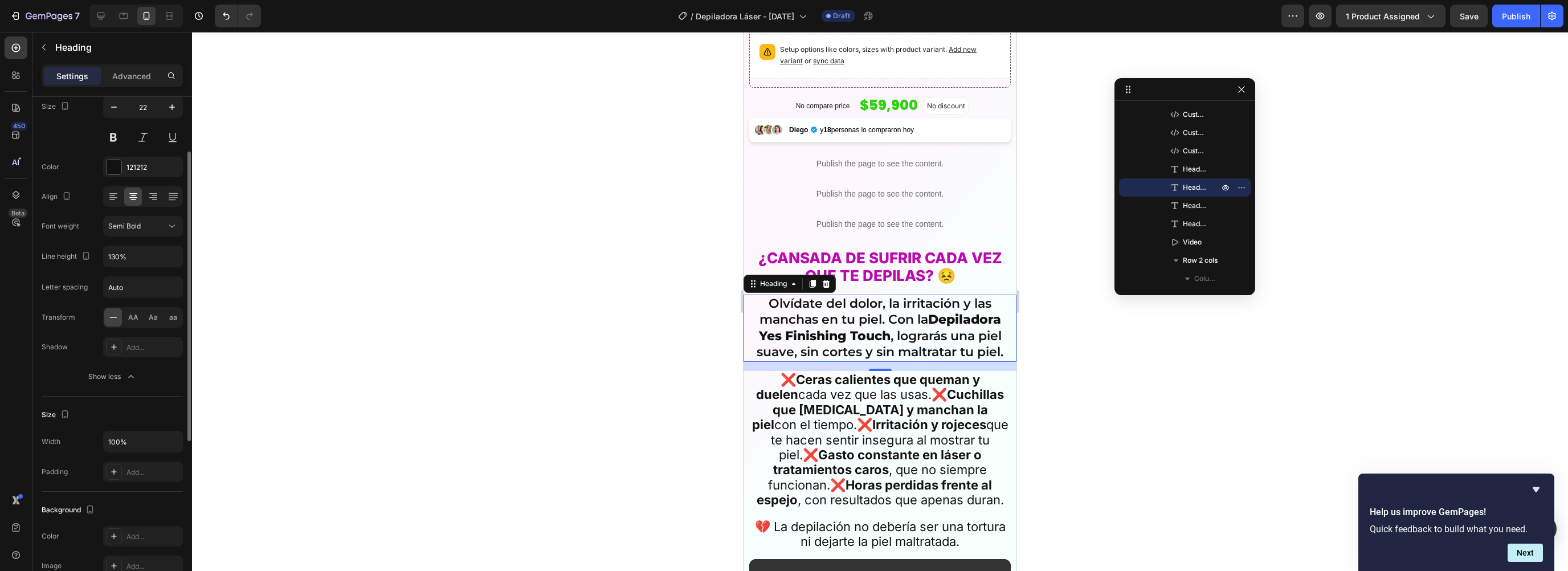
scroll to position [0, 0]
click at [139, 173] on div "Montserrat" at bounding box center [153, 174] width 53 height 10
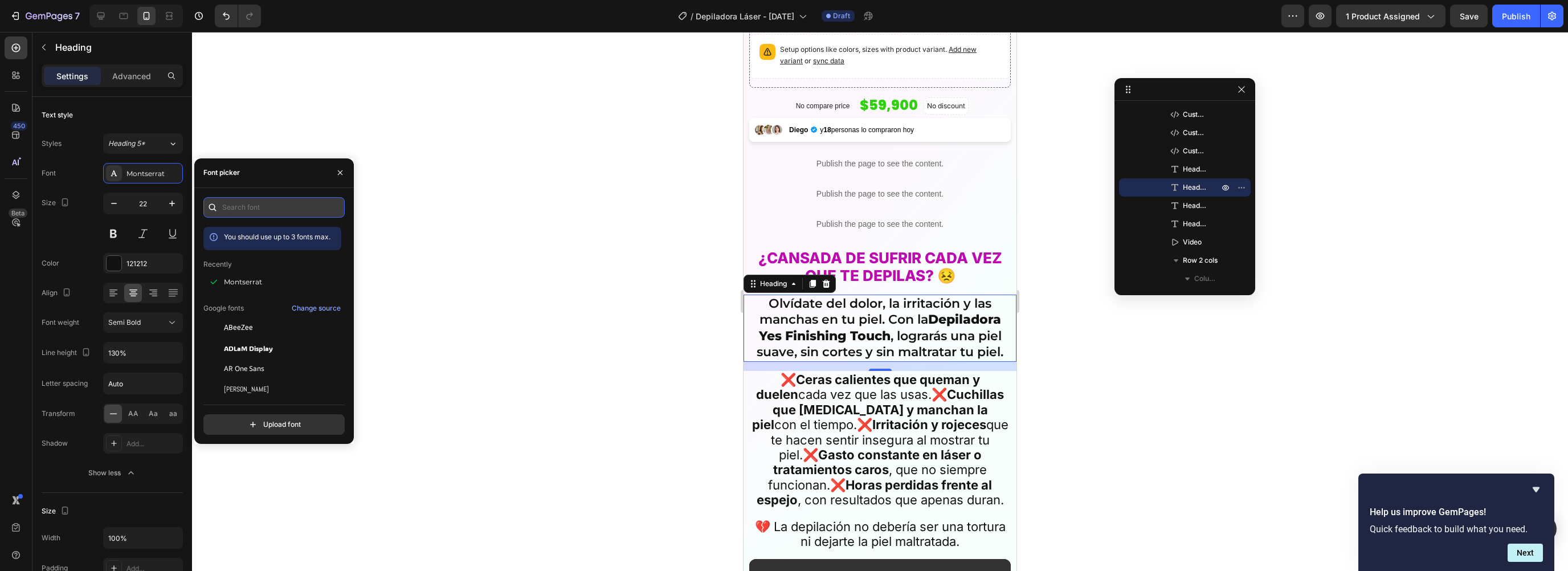
click at [239, 211] on input "text" at bounding box center [274, 208] width 141 height 20
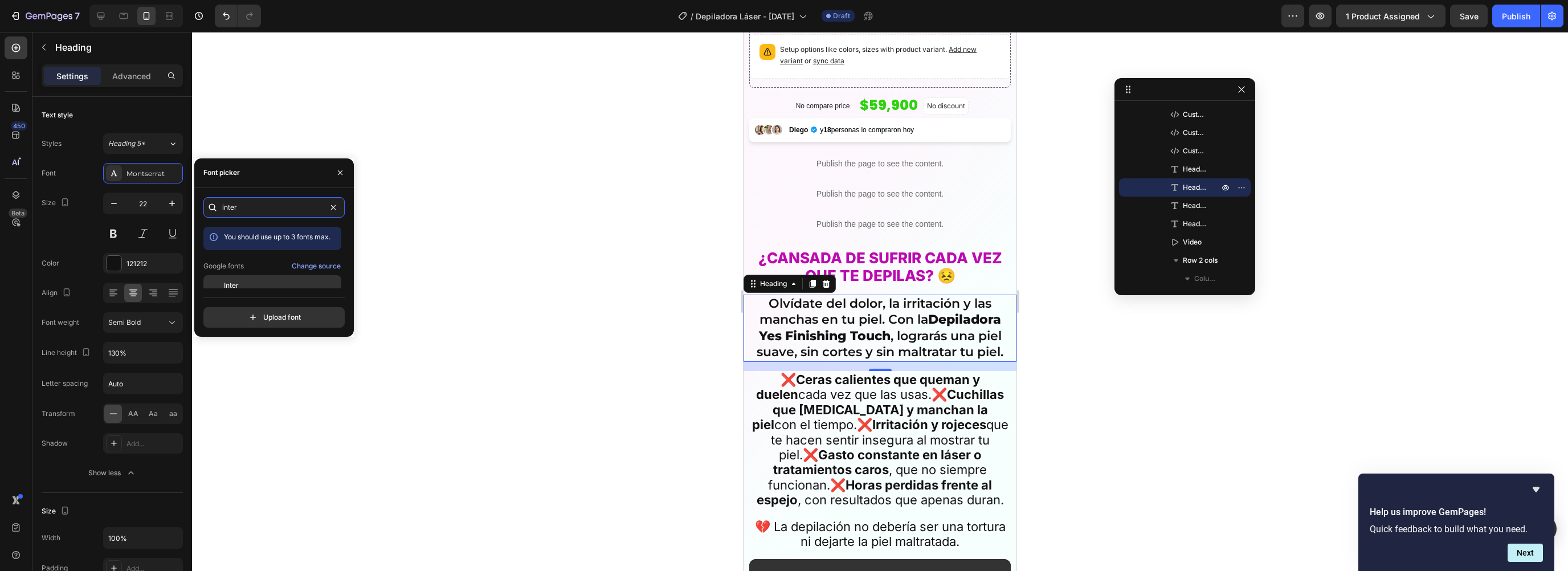
type input "inter"
click at [234, 278] on div "Inter" at bounding box center [272, 285] width 138 height 20
click at [236, 279] on div "Inter" at bounding box center [272, 285] width 138 height 20
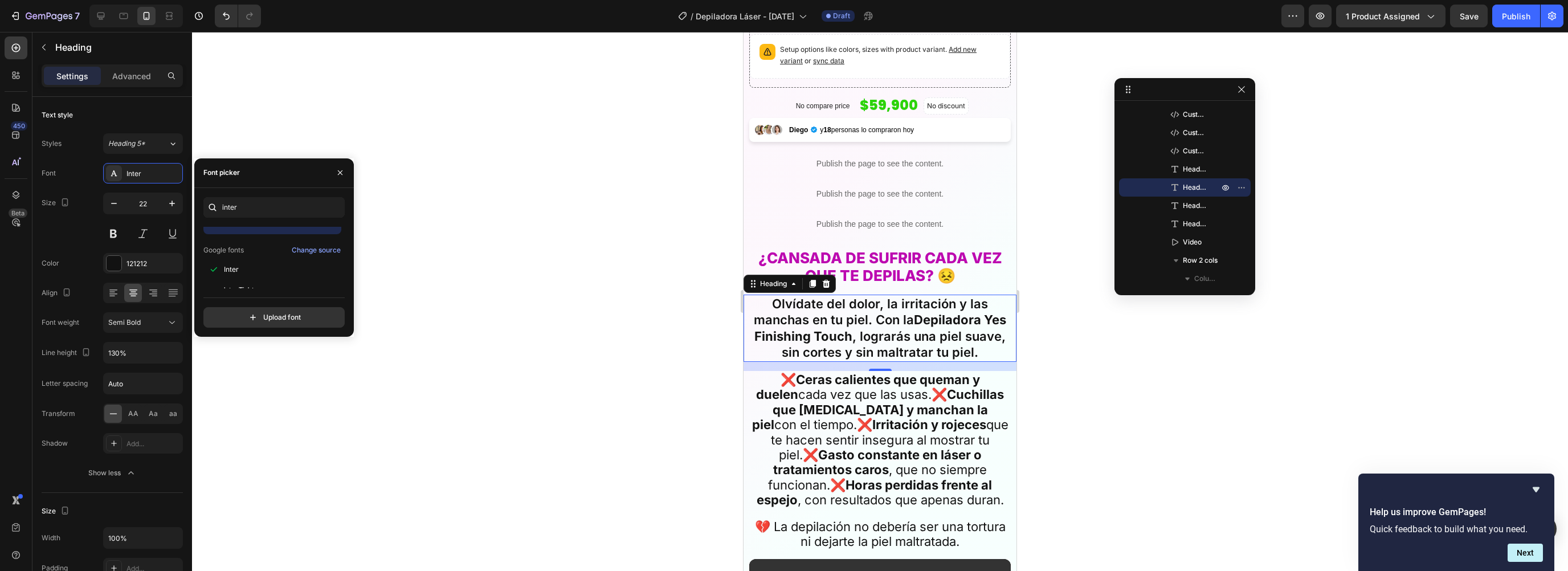
scroll to position [23, 0]
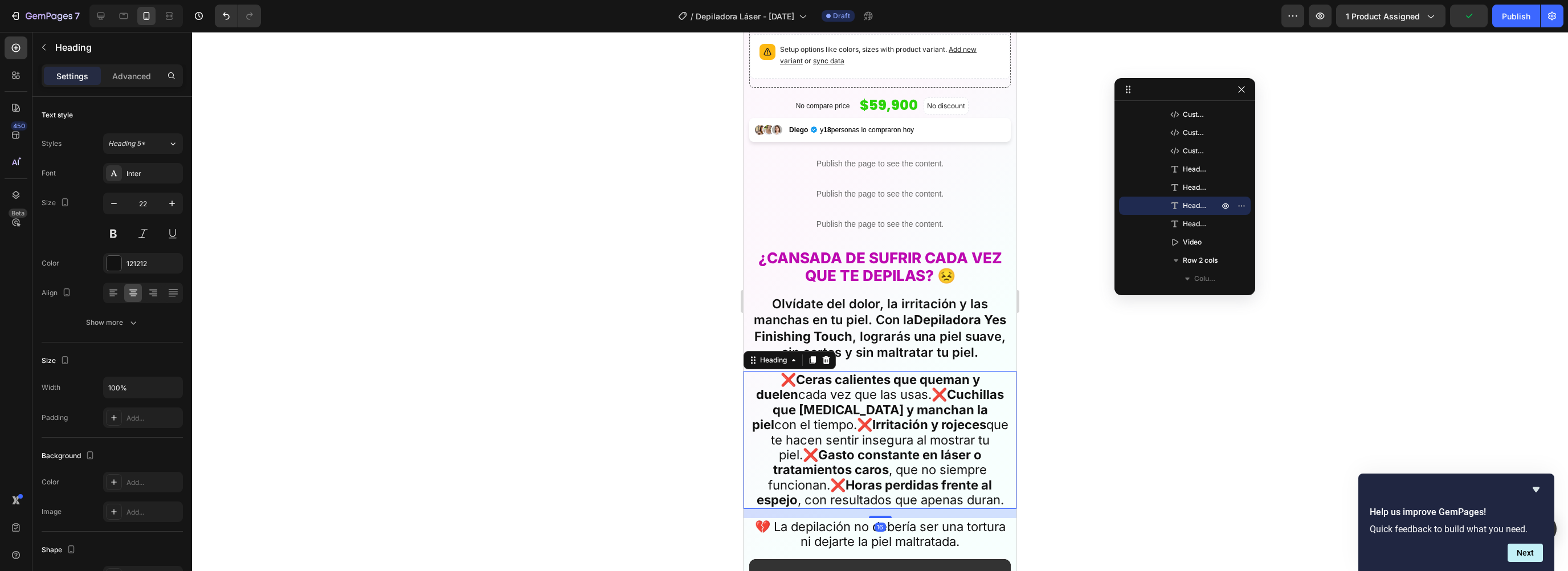
click at [786, 386] on h2 "❌ Ceras calientes que queman y duelen cada vez que las usas.❌ Cuchillas que cor…" at bounding box center [880, 440] width 262 height 138
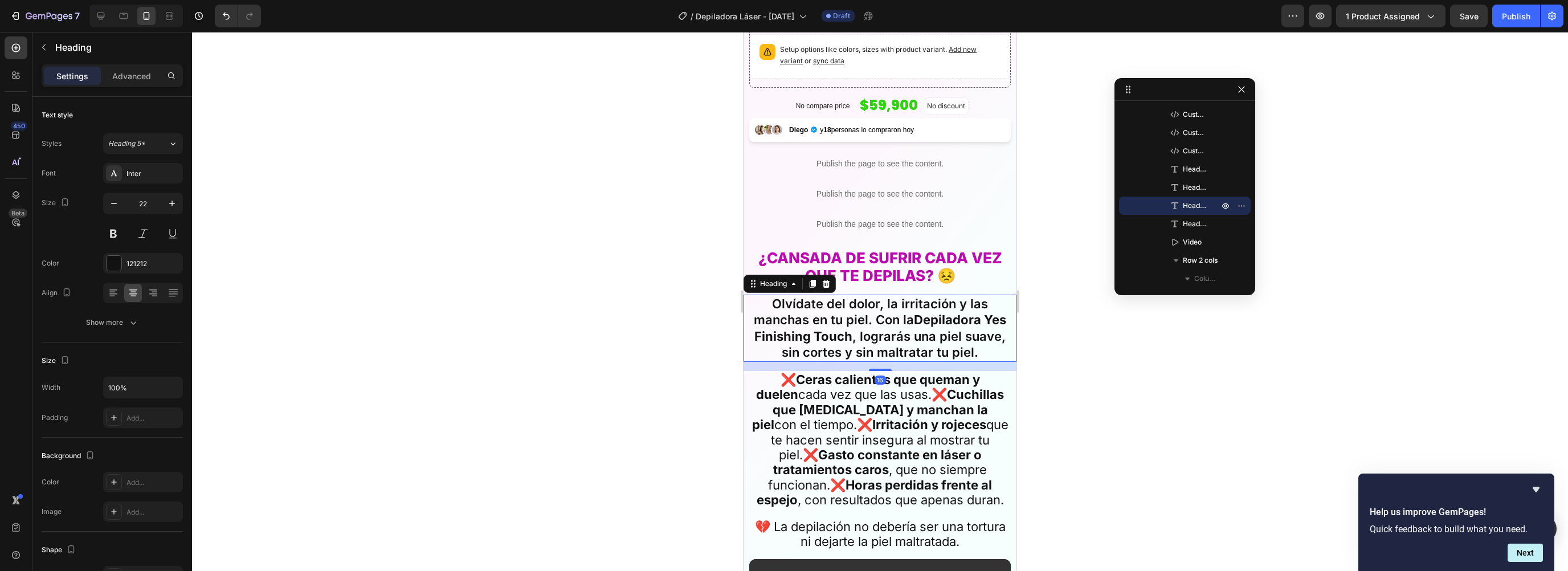
click at [828, 332] on strong "Depiladora Yes Finishing Touch" at bounding box center [880, 327] width 252 height 31
click at [807, 391] on h2 "❌ Ceras calientes que queman y duelen cada vez que las usas.❌ Cuchillas que cor…" at bounding box center [880, 440] width 262 height 138
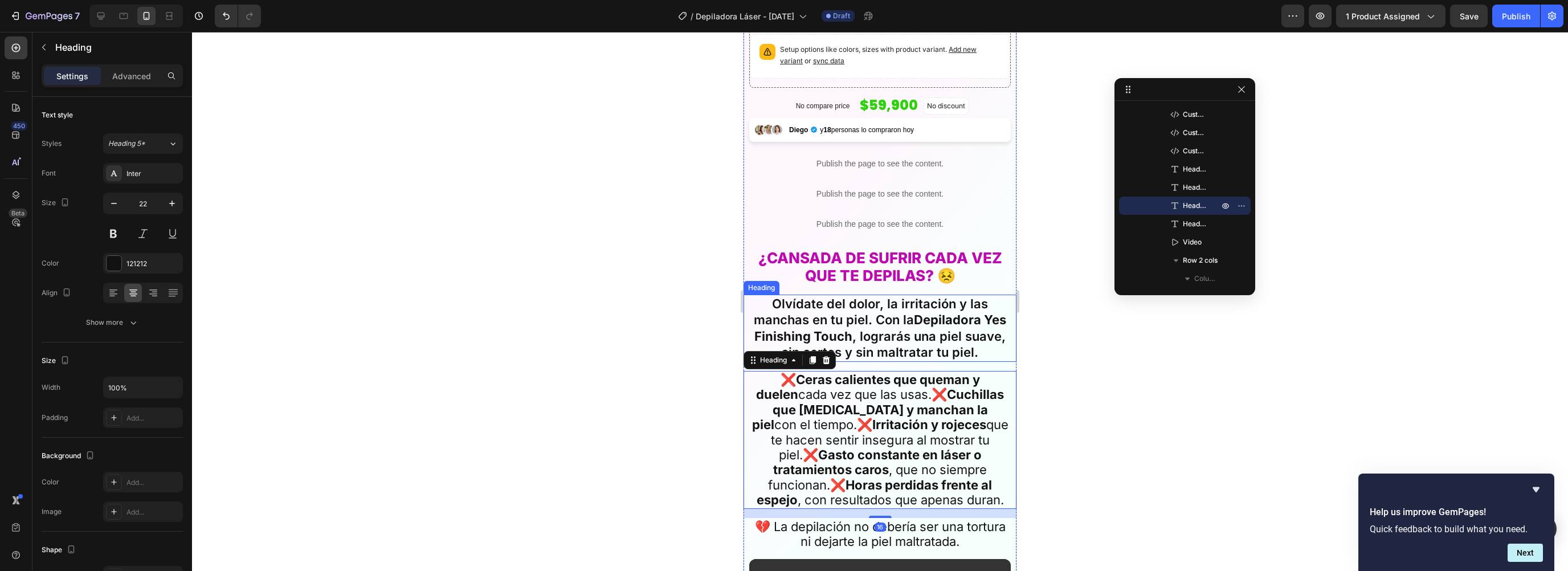
click at [884, 316] on h2 "Olvídate del dolor, la irritación y las manchas en tu piel. Con la Depiladora Y…" at bounding box center [880, 328] width 262 height 67
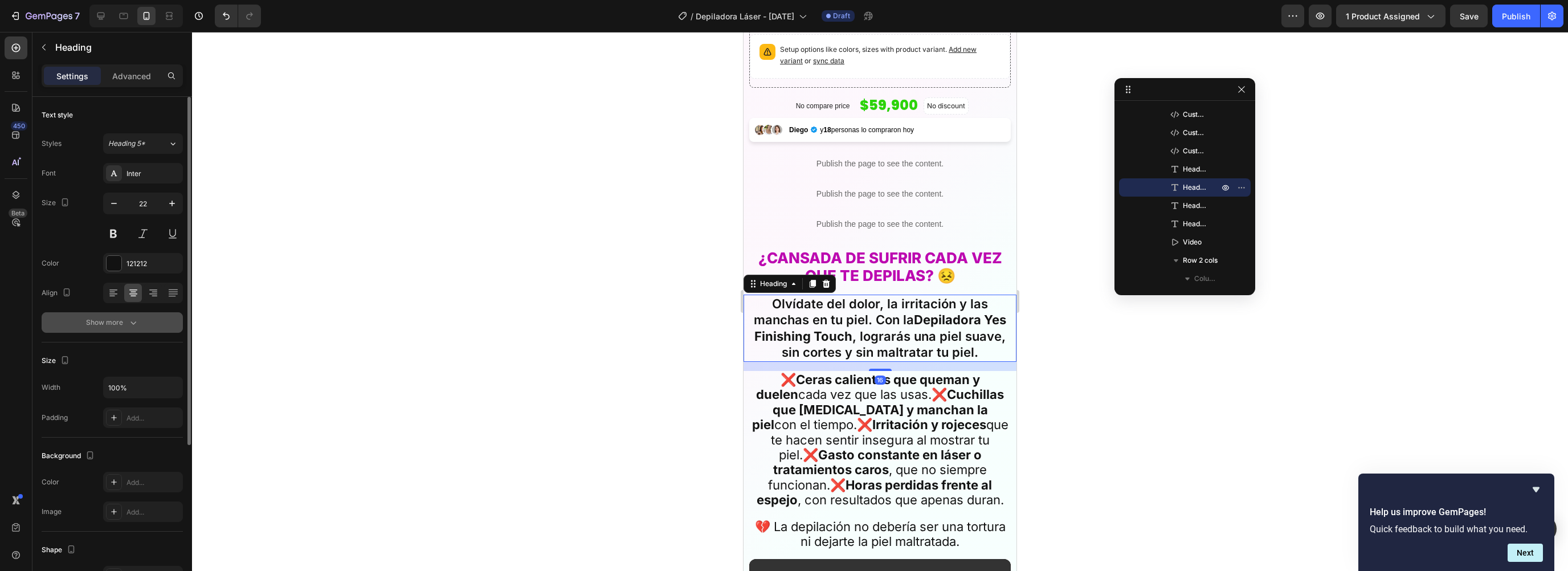
click at [79, 322] on button "Show more" at bounding box center [112, 322] width 141 height 20
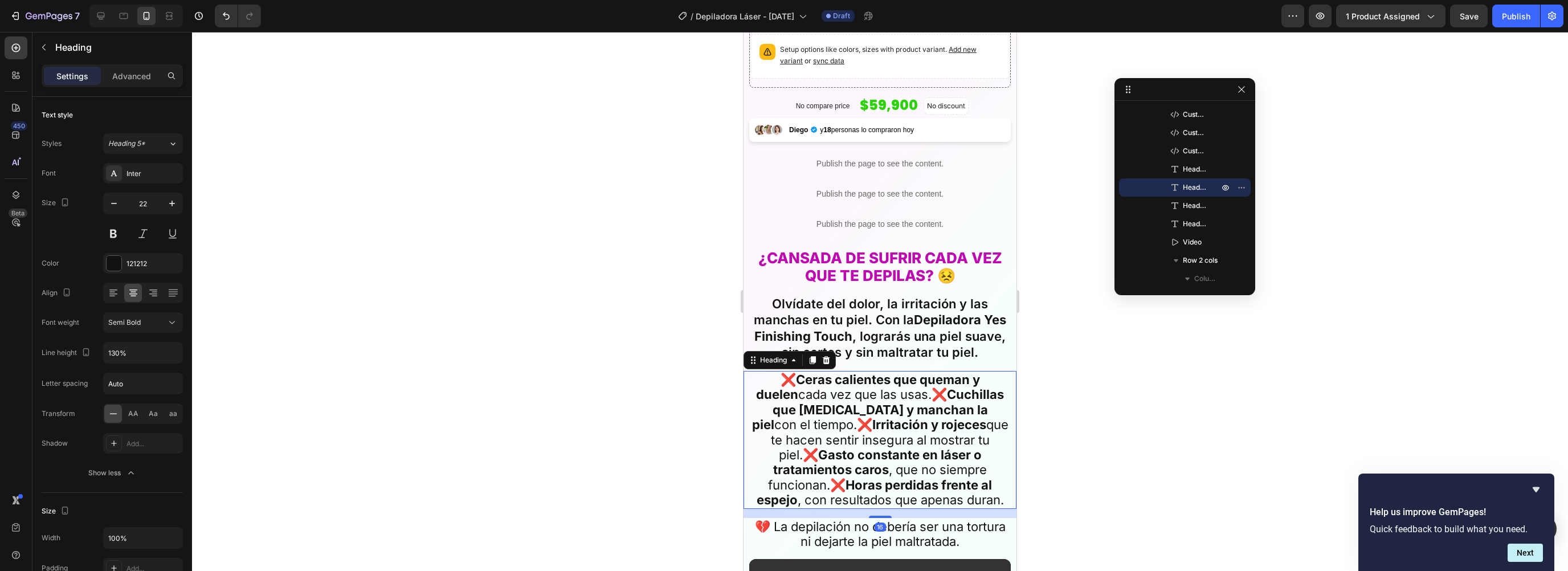
click at [872, 417] on strong "Irritación y rojeces" at bounding box center [929, 424] width 114 height 15
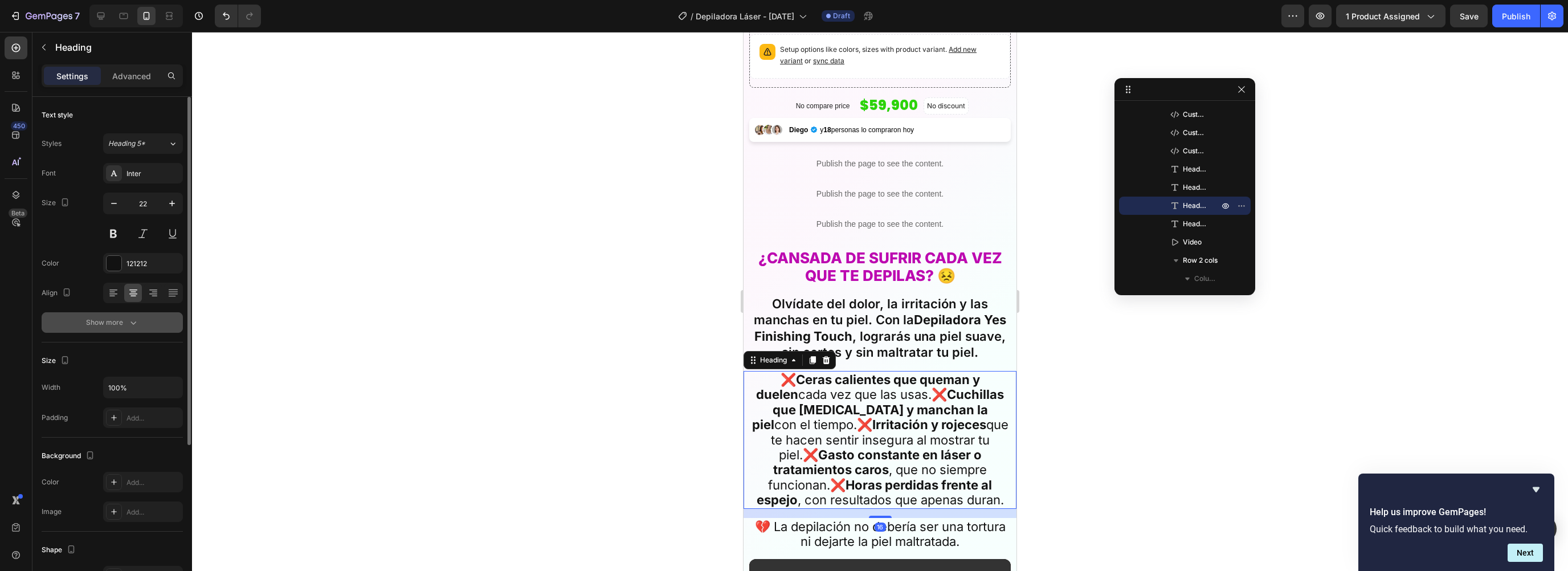
click at [129, 319] on icon "button" at bounding box center [133, 323] width 11 height 11
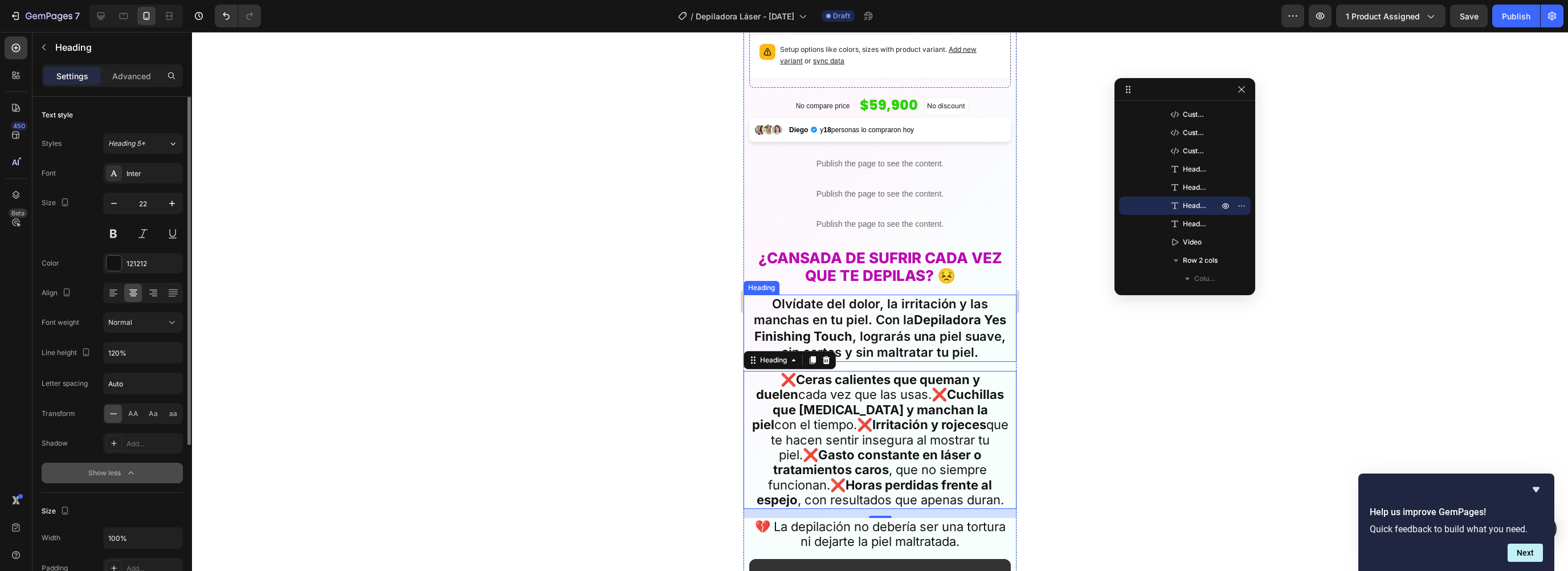
click at [815, 300] on h2 "Olvídate del dolor, la irritación y las manchas en tu piel. Con la Depiladora Y…" at bounding box center [880, 328] width 262 height 67
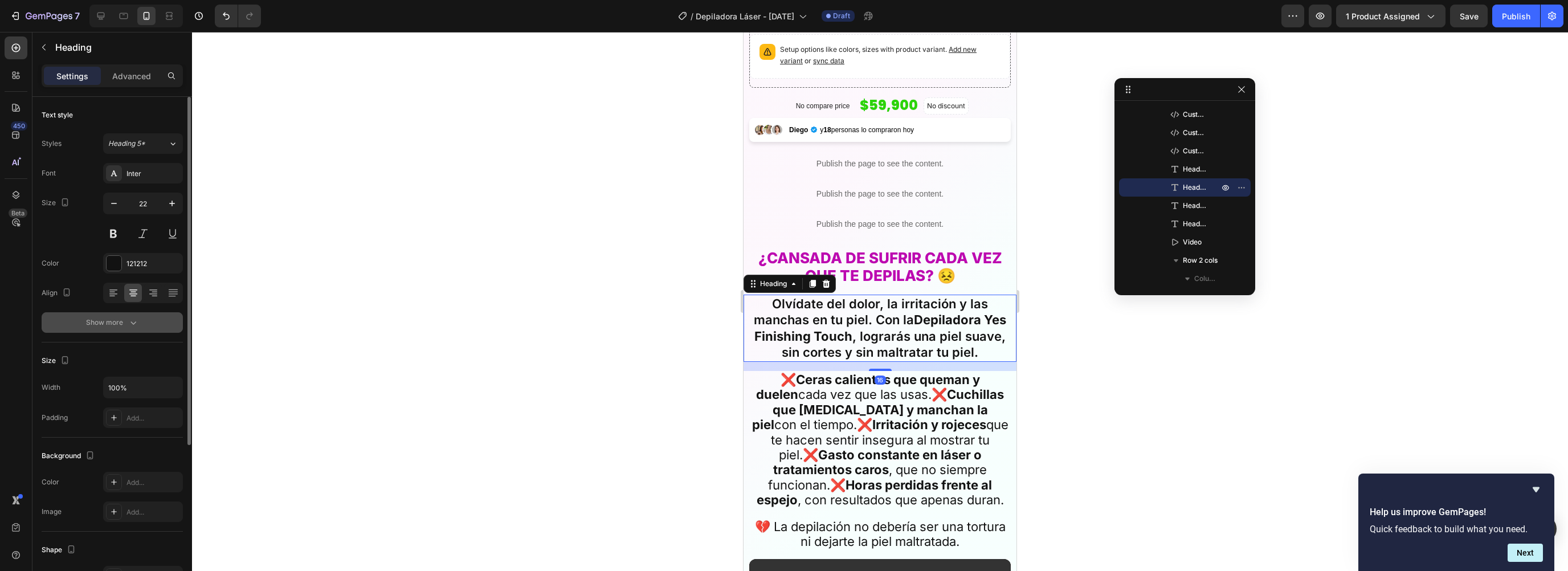
click at [115, 317] on div "Show more" at bounding box center [112, 323] width 53 height 11
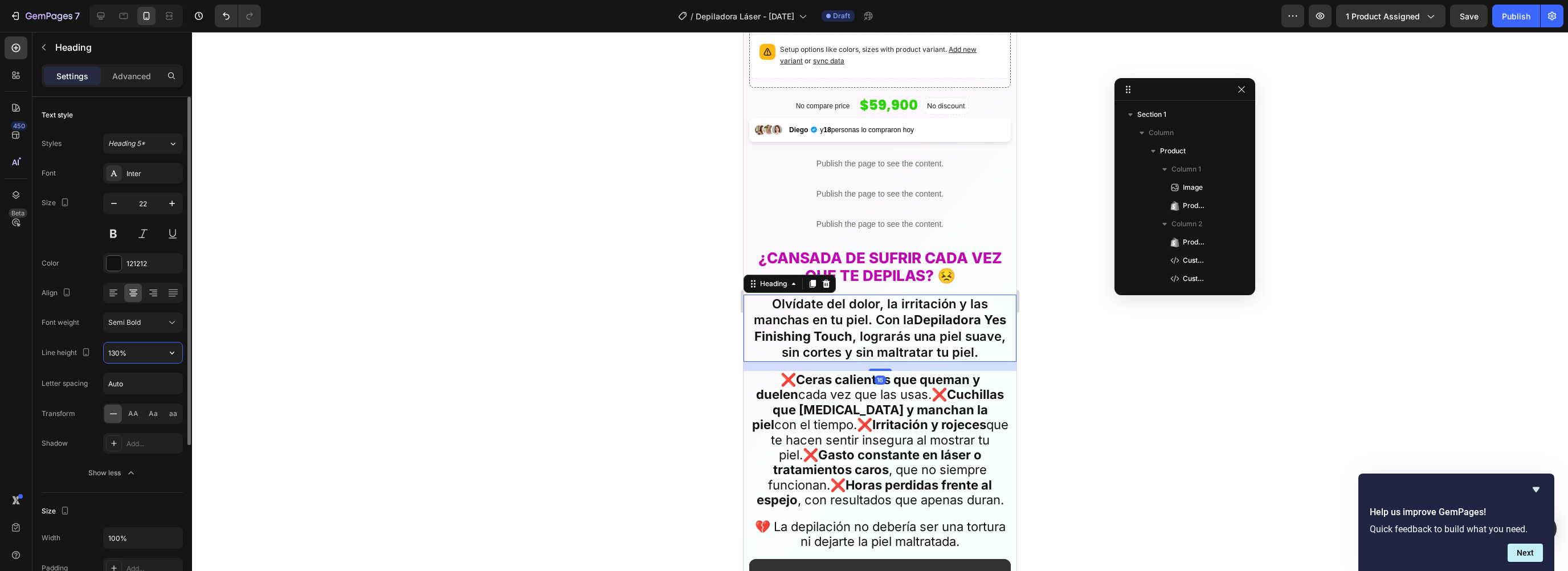
scroll to position [383, 0]
click at [161, 350] on input "130%" at bounding box center [143, 353] width 79 height 20
click at [169, 348] on icon "button" at bounding box center [172, 353] width 11 height 11
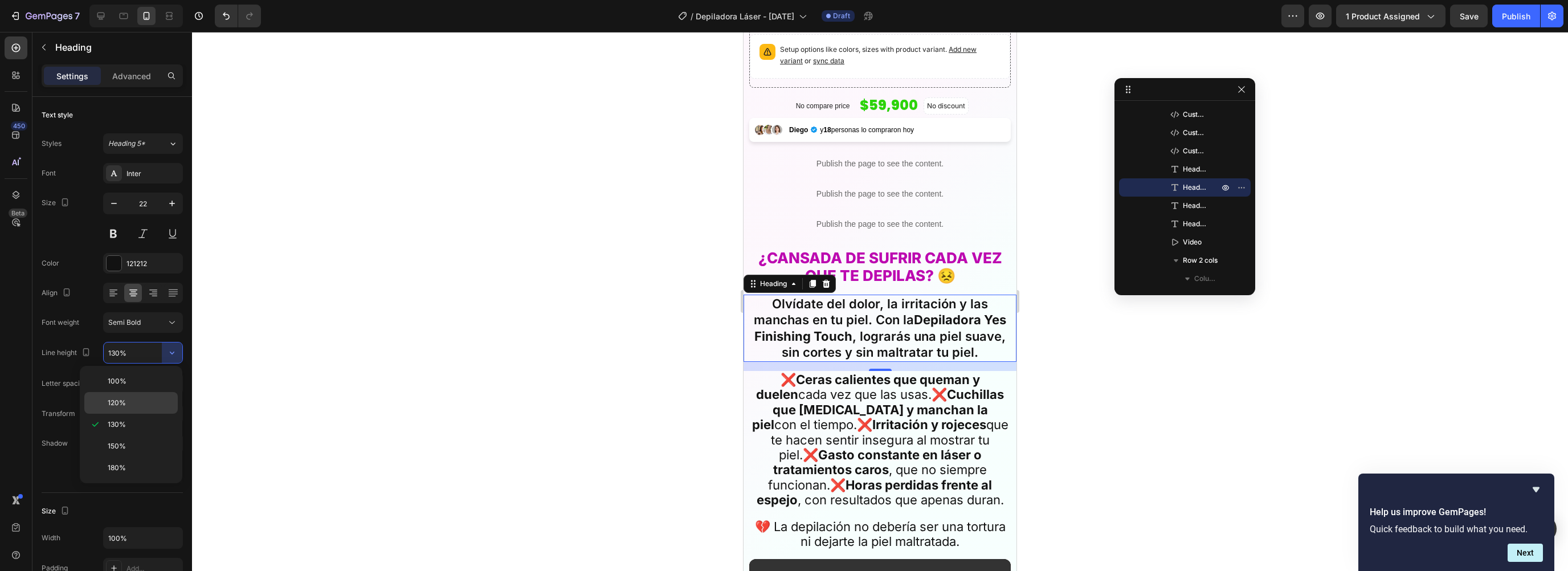
click at [122, 399] on span "120%" at bounding box center [117, 403] width 18 height 10
type input "120%"
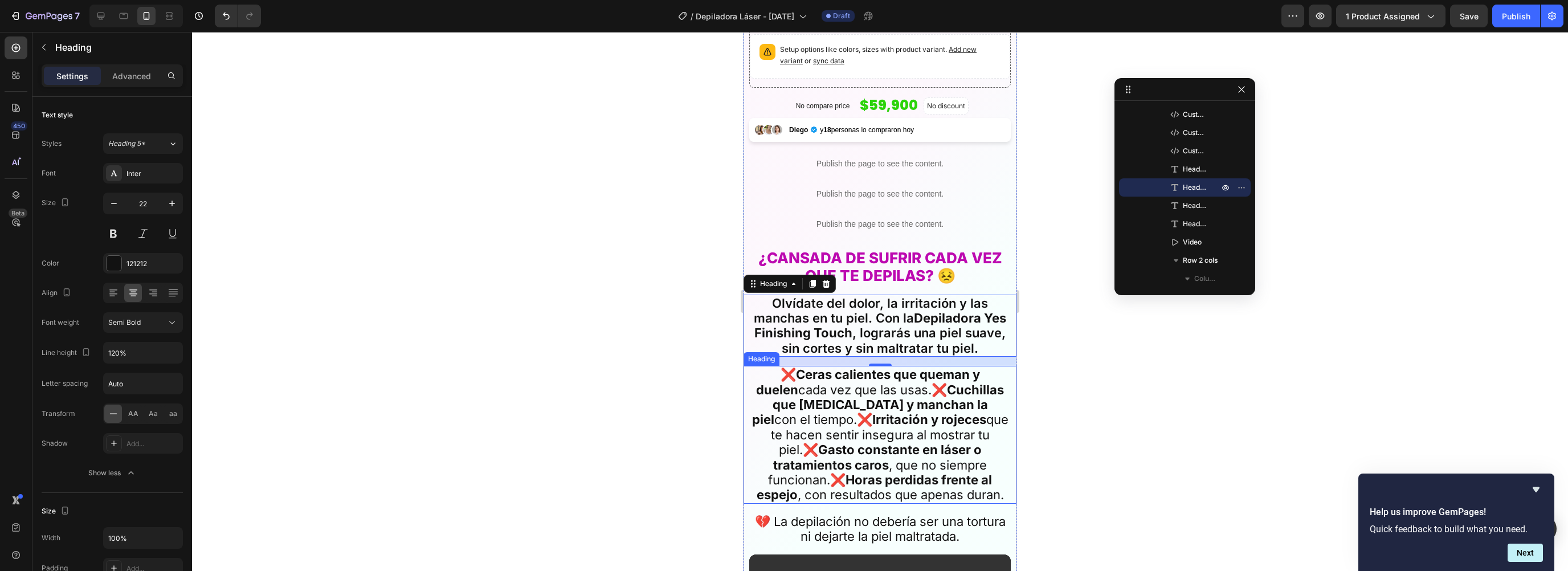
click at [872, 412] on strong "Irritación y rojeces" at bounding box center [929, 419] width 114 height 15
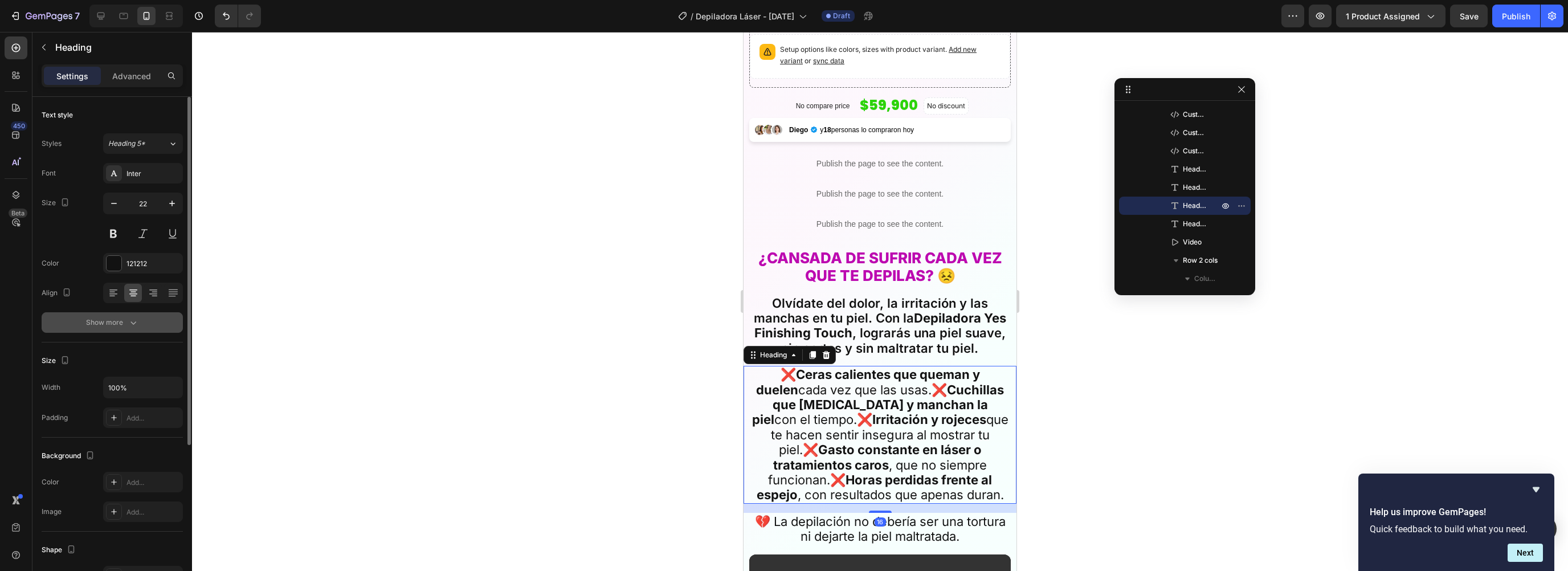
click at [137, 314] on button "Show more" at bounding box center [112, 322] width 141 height 20
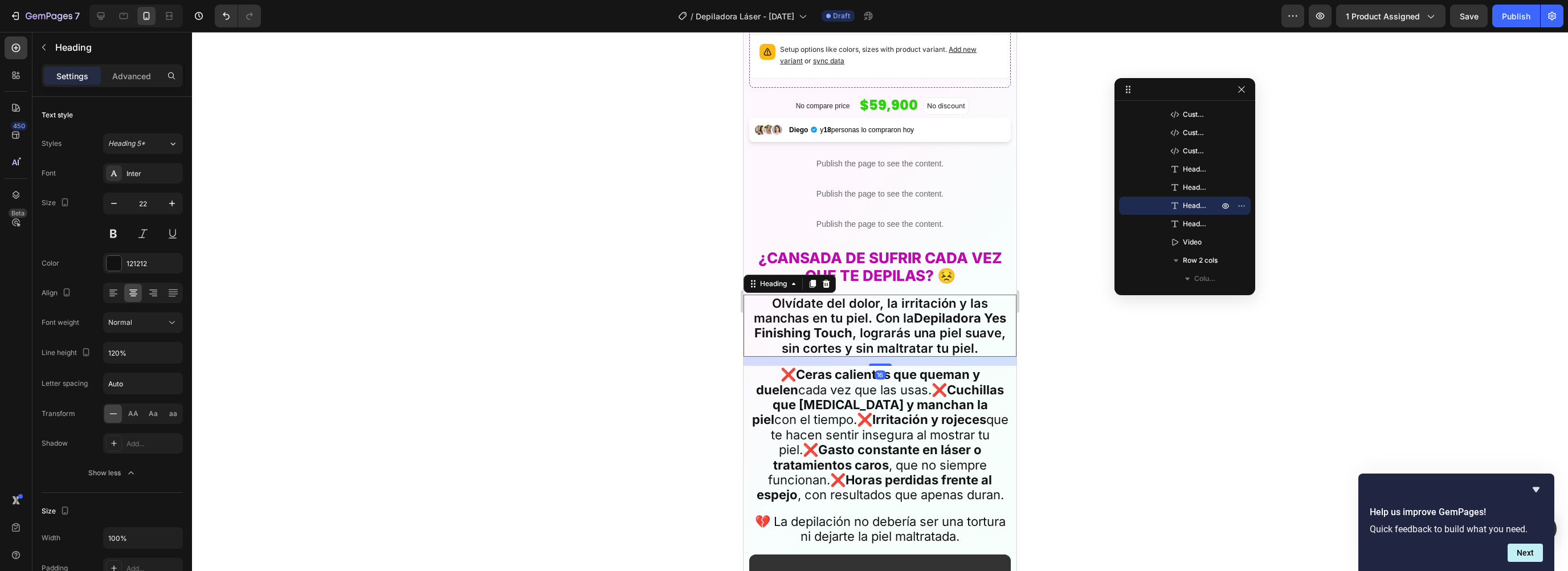
click at [882, 309] on h2 "Olvídate del dolor, la irritación y las manchas en tu piel. Con la Depiladora Y…" at bounding box center [880, 326] width 262 height 62
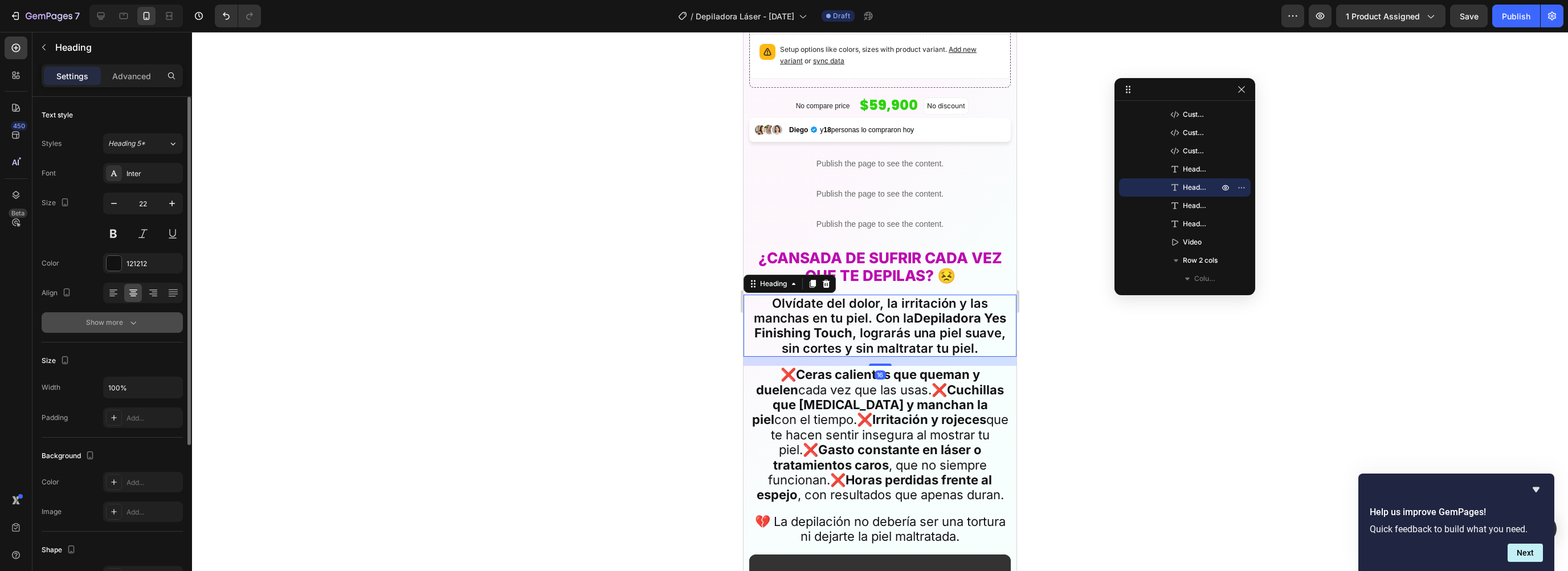
click at [122, 323] on div "Show more" at bounding box center [112, 323] width 53 height 11
click at [169, 318] on icon at bounding box center [172, 323] width 11 height 11
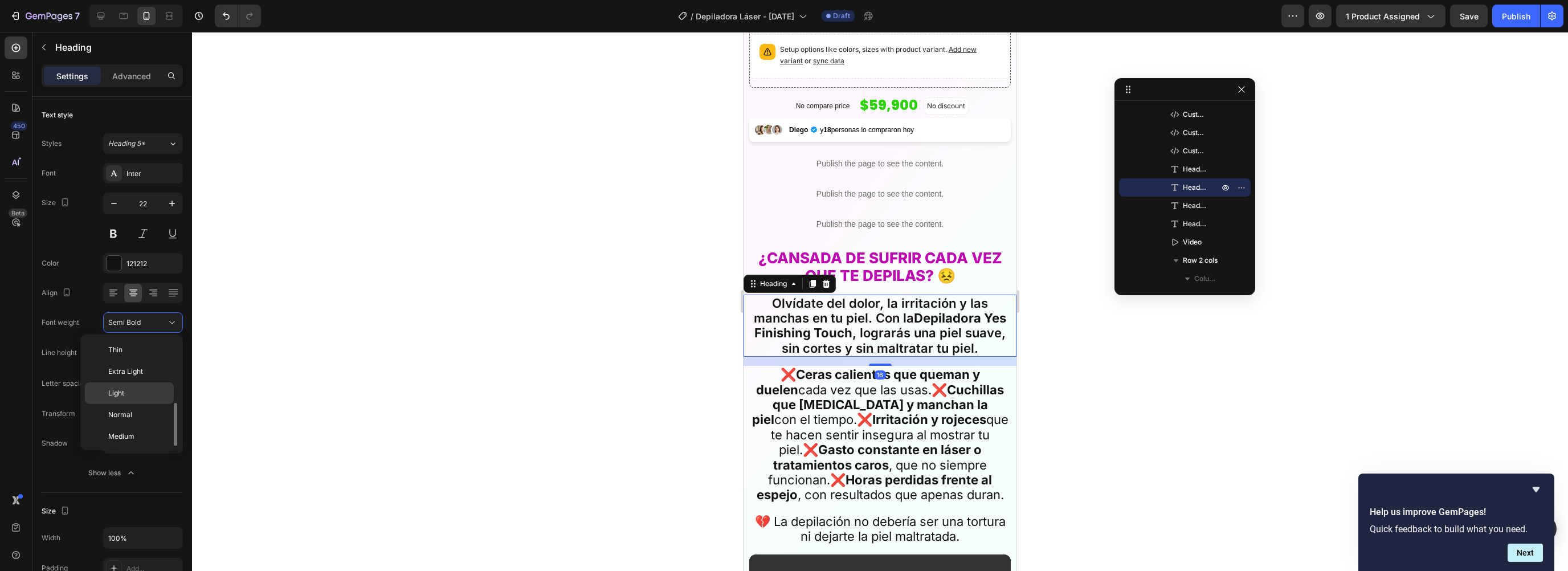
scroll to position [41, 0]
click at [122, 390] on span "Medium" at bounding box center [121, 395] width 26 height 10
click at [178, 318] on button "Medium" at bounding box center [143, 322] width 80 height 20
click at [125, 372] on span "Normal" at bounding box center [120, 374] width 24 height 10
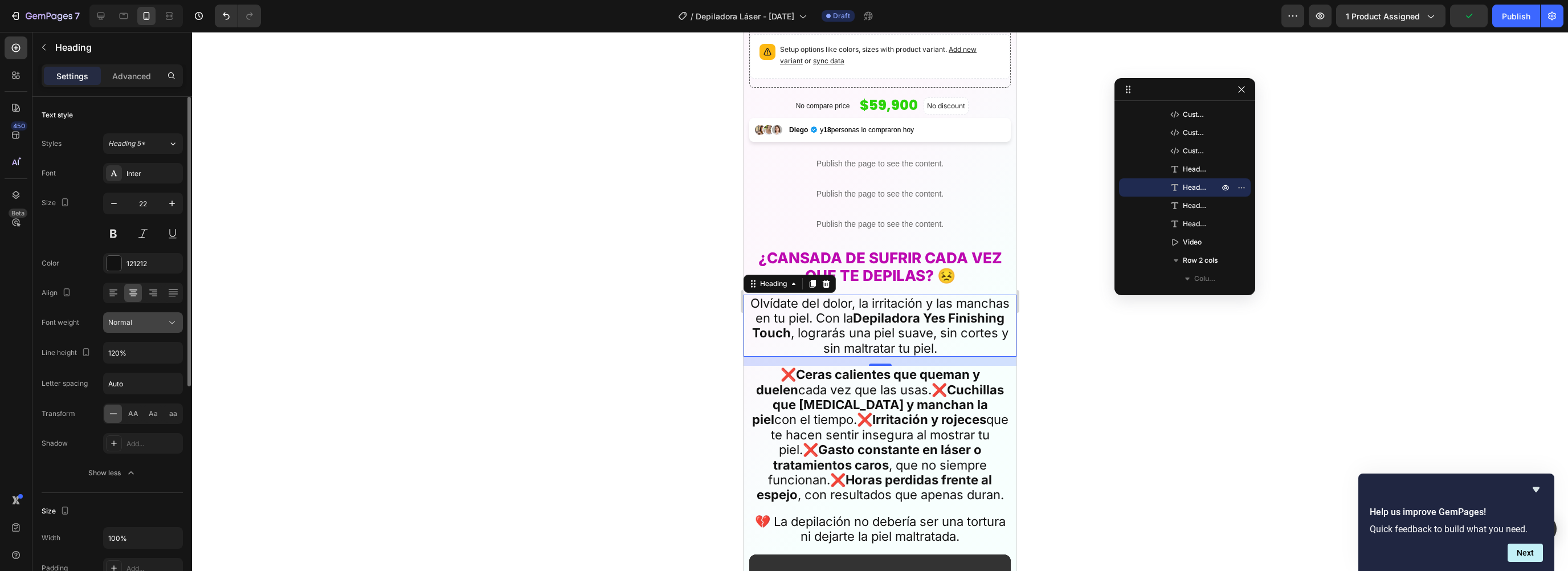
click at [171, 323] on icon at bounding box center [172, 323] width 6 height 3
click at [127, 387] on div "Medium" at bounding box center [129, 395] width 89 height 22
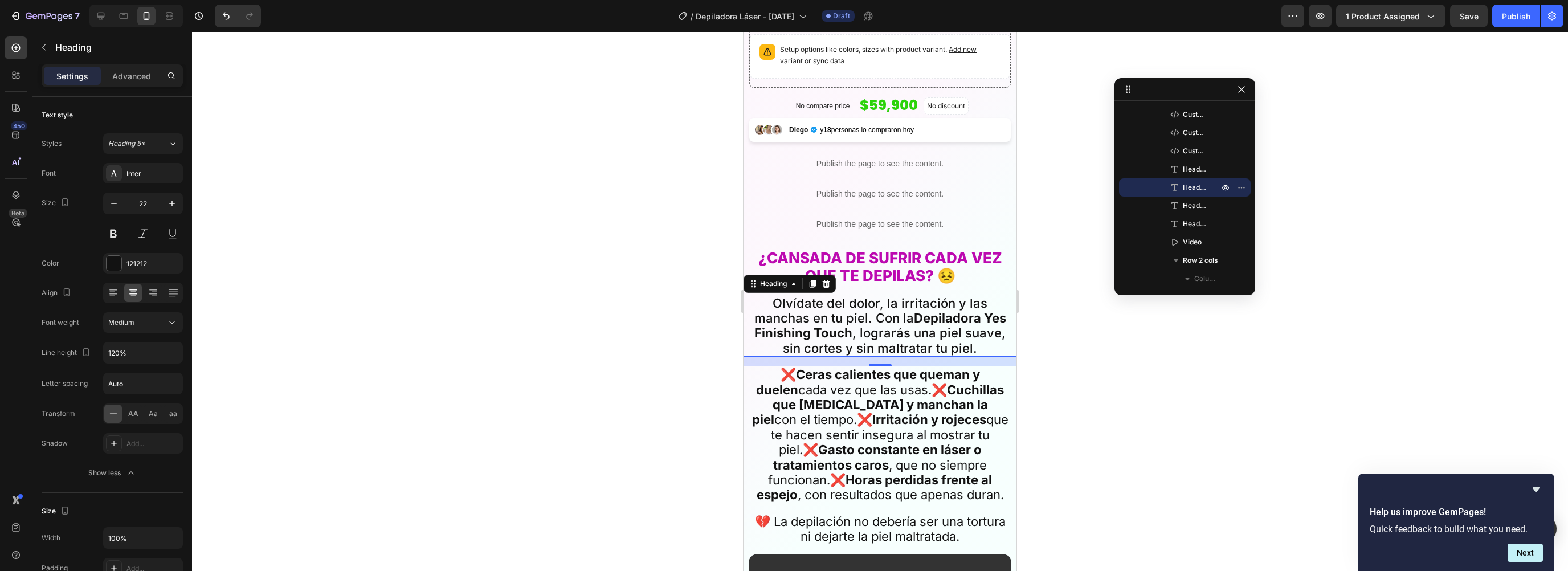
click at [1145, 382] on div at bounding box center [880, 301] width 1376 height 539
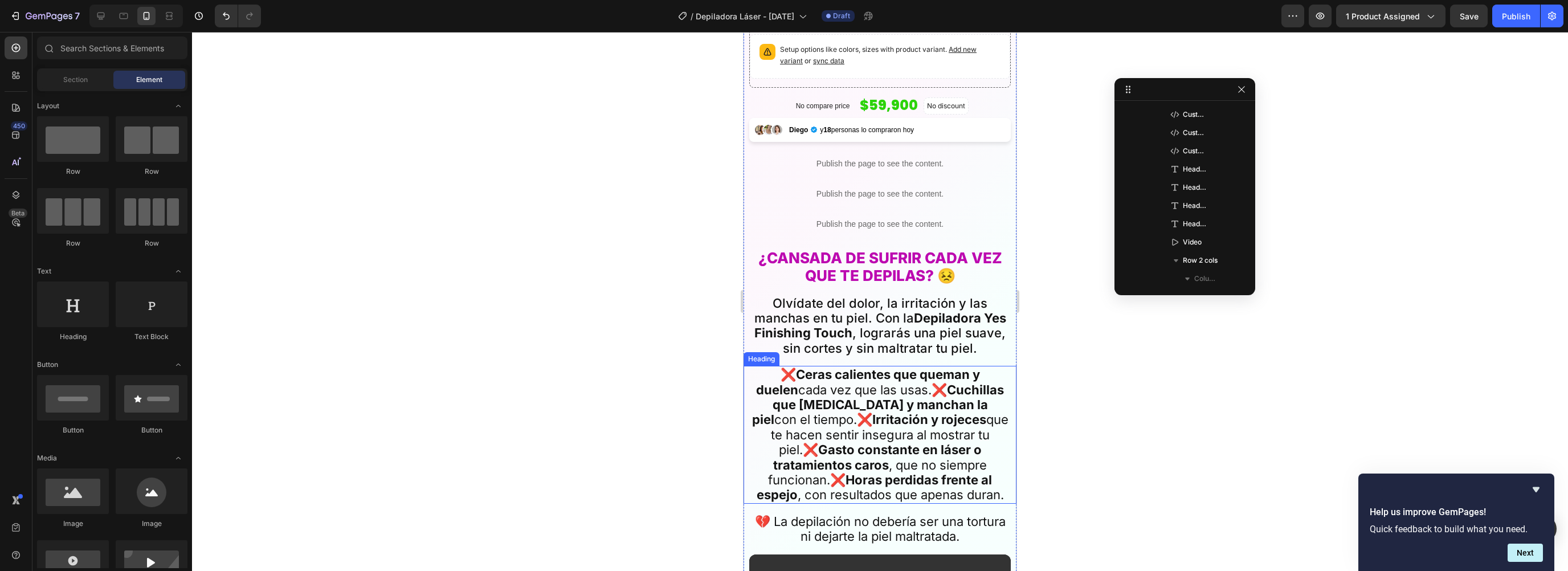
click at [876, 388] on strong "Cuchillas que [MEDICAL_DATA] y manchan la piel" at bounding box center [878, 405] width 252 height 45
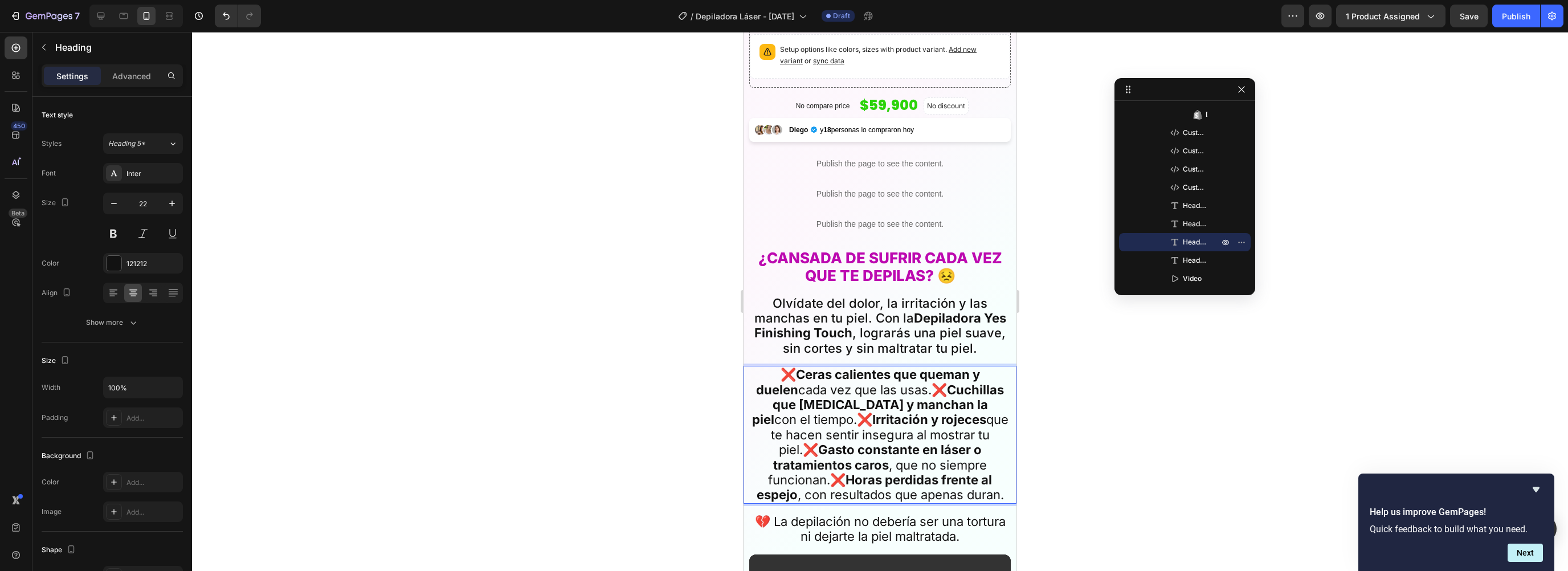
click at [899, 383] on p "❌ Ceras calientes que queman y duelen cada vez que las usas.❌ Cuchillas que cor…" at bounding box center [880, 434] width 259 height 136
click at [841, 409] on p "❌ Ceras calientes que queman y duelen cada vez que las usas. ❌ Cuchillas que co…" at bounding box center [880, 434] width 259 height 136
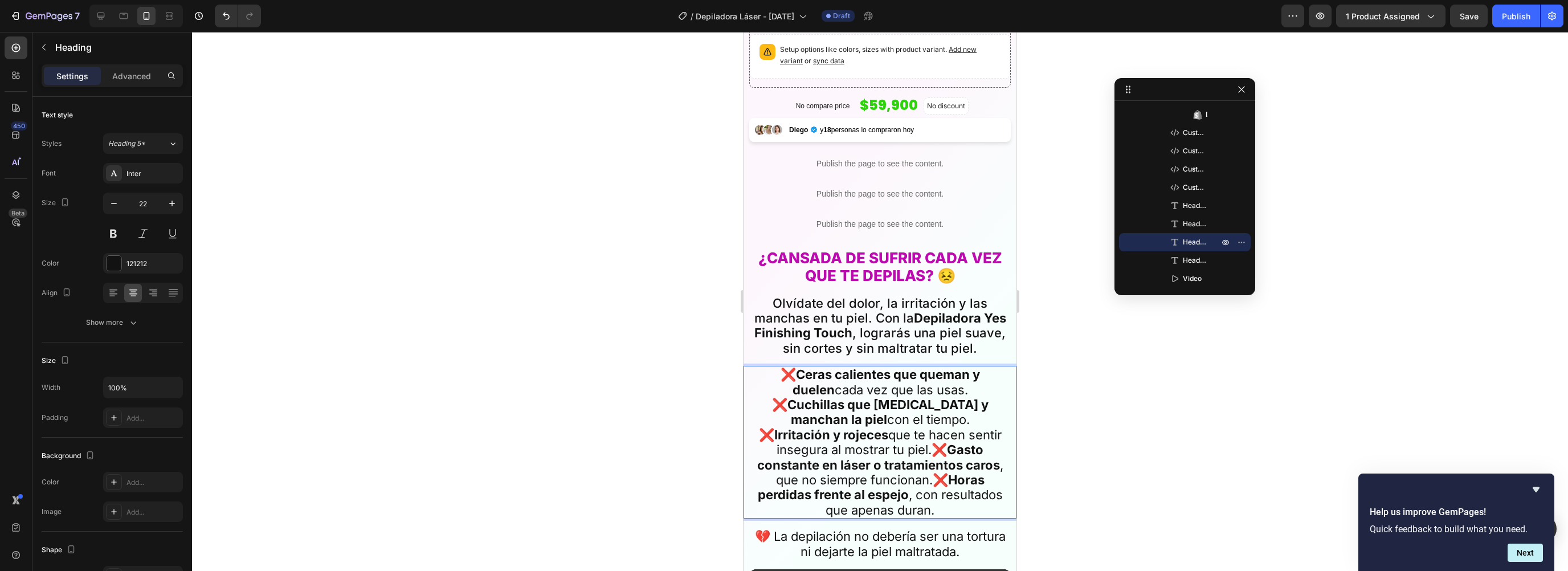
drag, startPoint x: 931, startPoint y: 435, endPoint x: 926, endPoint y: 428, distance: 8.6
click at [931, 435] on p "❌ Ceras calientes que queman y duelen cada vez que las usas. ❌ Cuchillas que co…" at bounding box center [880, 442] width 259 height 150
click at [830, 486] on p "❌ Ceras calientes que queman y duelen cada vez que las usas. ❌ Cuchillas que co…" at bounding box center [880, 442] width 259 height 150
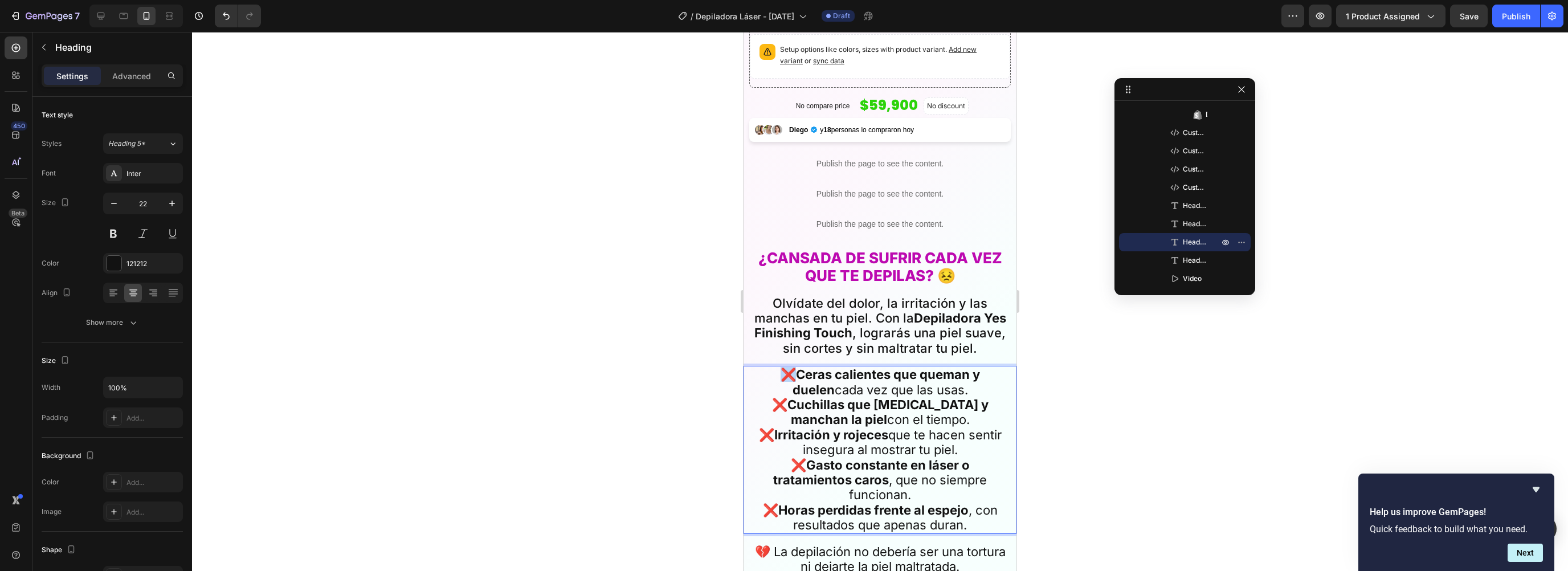
drag, startPoint x: 763, startPoint y: 366, endPoint x: 746, endPoint y: 365, distance: 17.0
click at [746, 366] on div "❌ Ceras calientes que queman y duelen cada vez que las usas. ❌ Cuchillas que co…" at bounding box center [880, 449] width 273 height 167
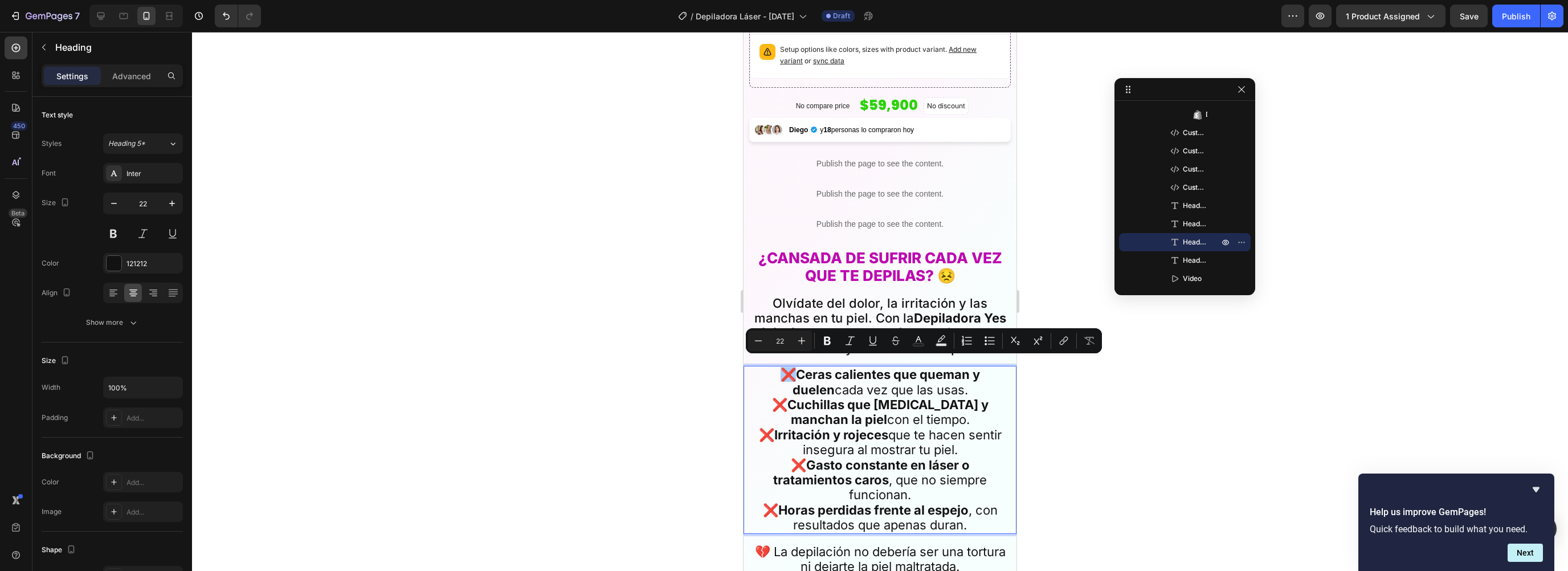
click at [1121, 380] on div at bounding box center [880, 301] width 1376 height 539
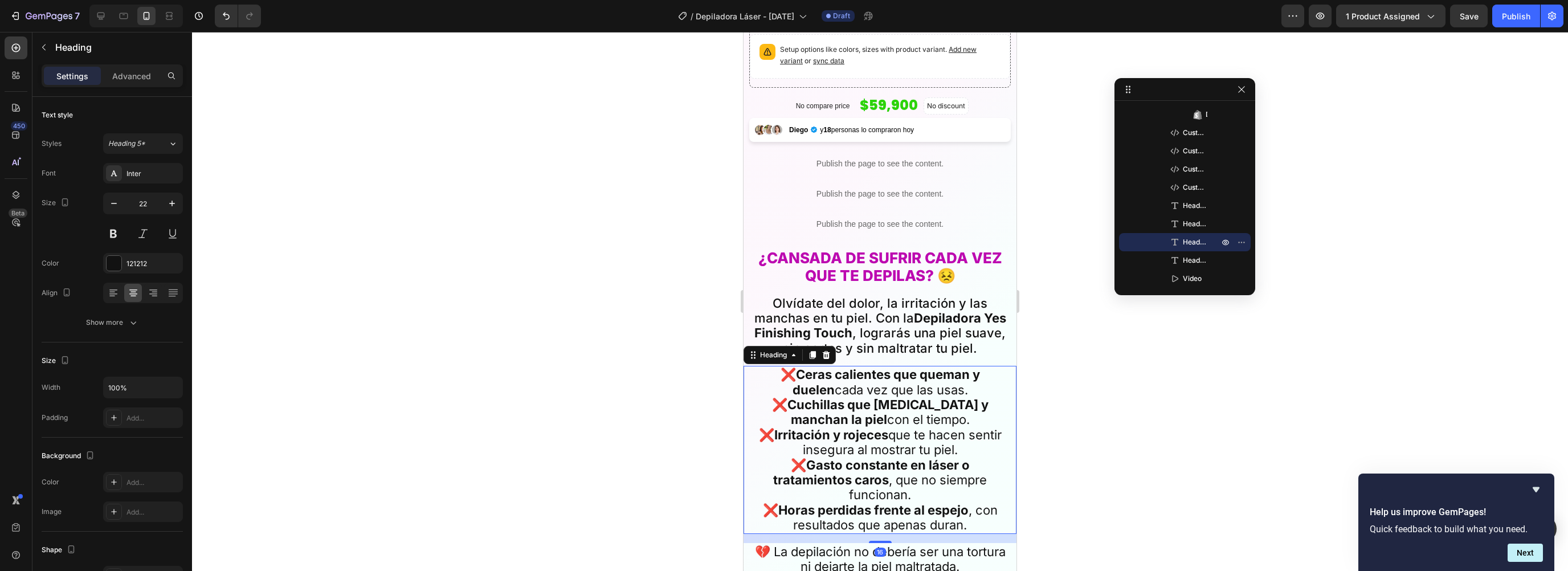
click at [826, 400] on strong "Cuchillas que [MEDICAL_DATA] y manchan la piel" at bounding box center [888, 412] width 201 height 30
click at [17, 53] on div at bounding box center [16, 48] width 23 height 23
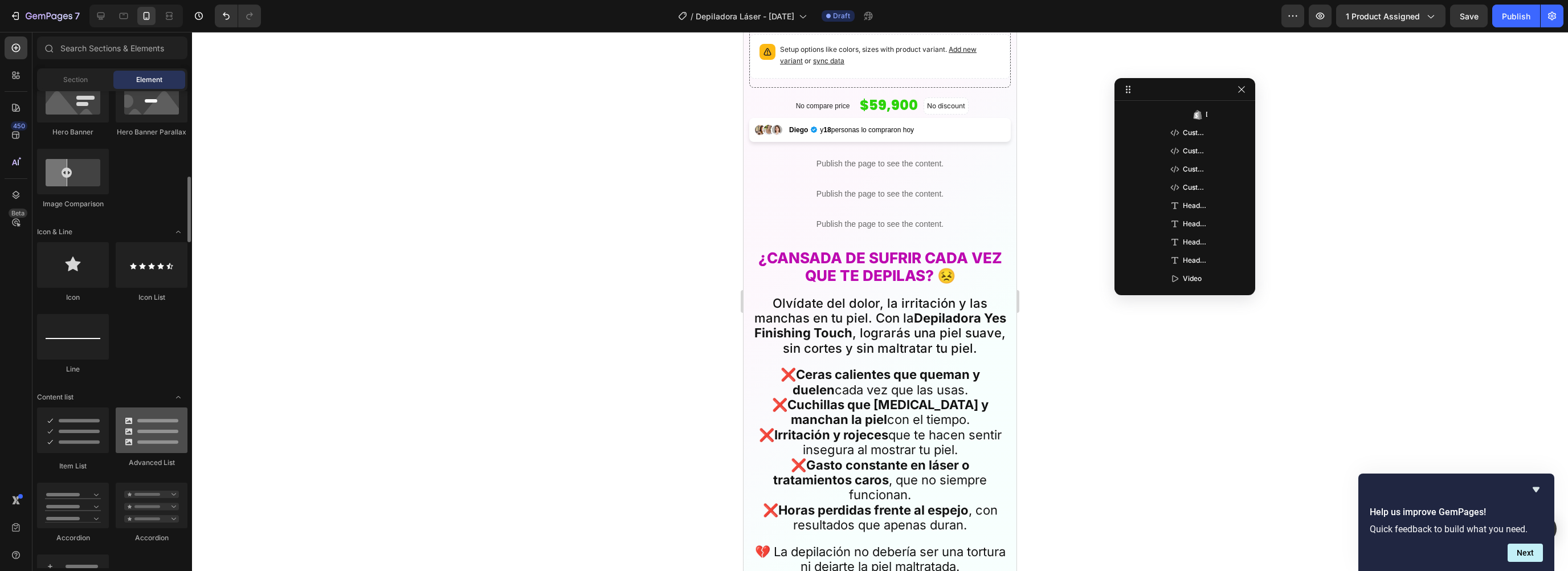
scroll to position [716, 0]
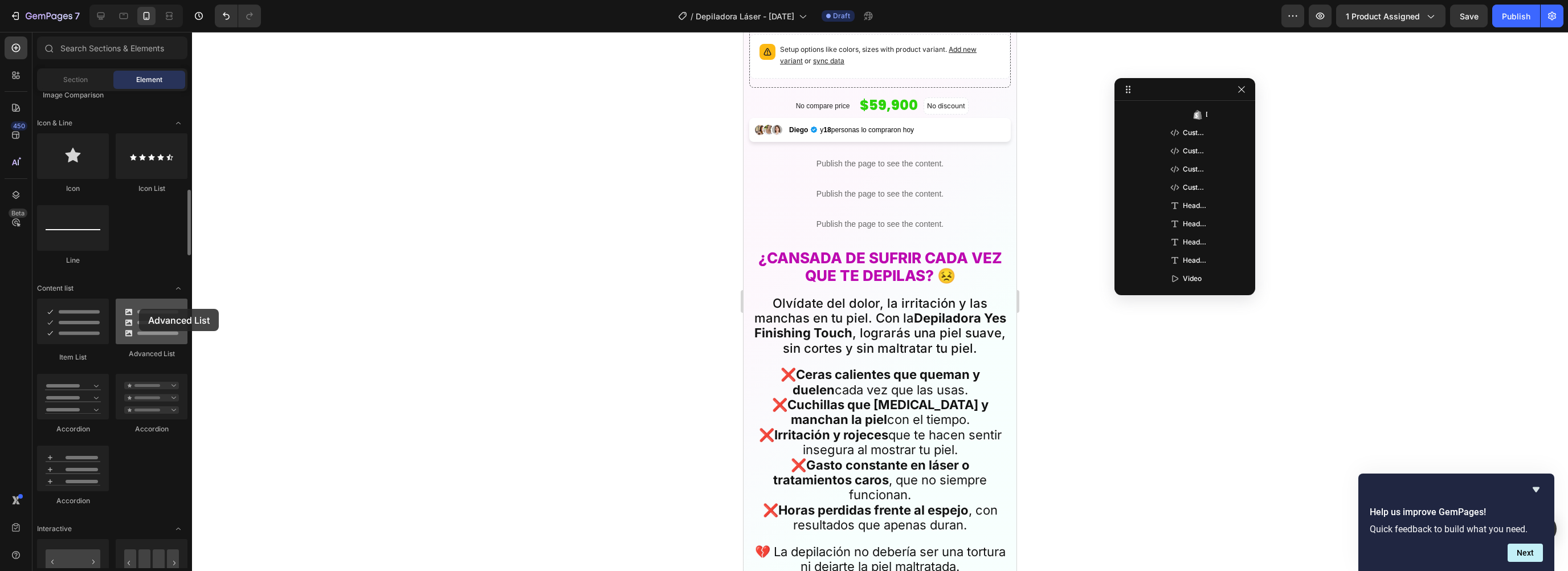
click at [139, 309] on div at bounding box center [152, 321] width 72 height 46
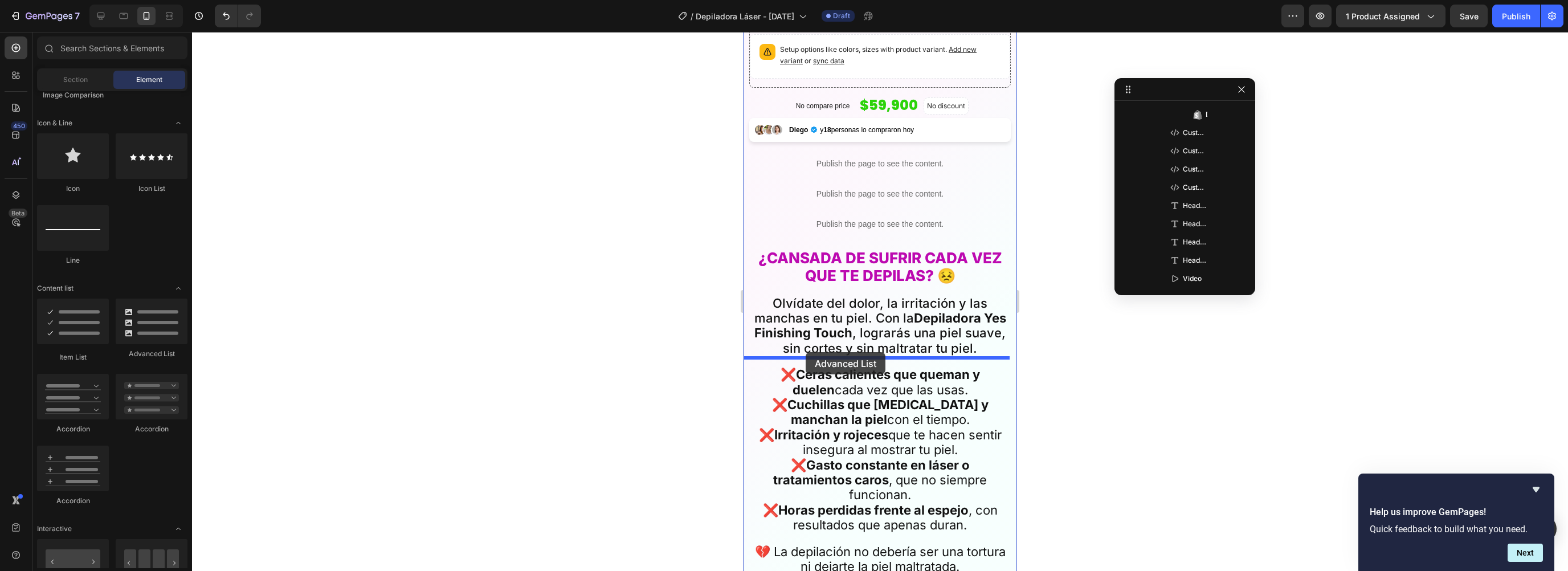
drag, startPoint x: 878, startPoint y: 339, endPoint x: 806, endPoint y: 352, distance: 73.2
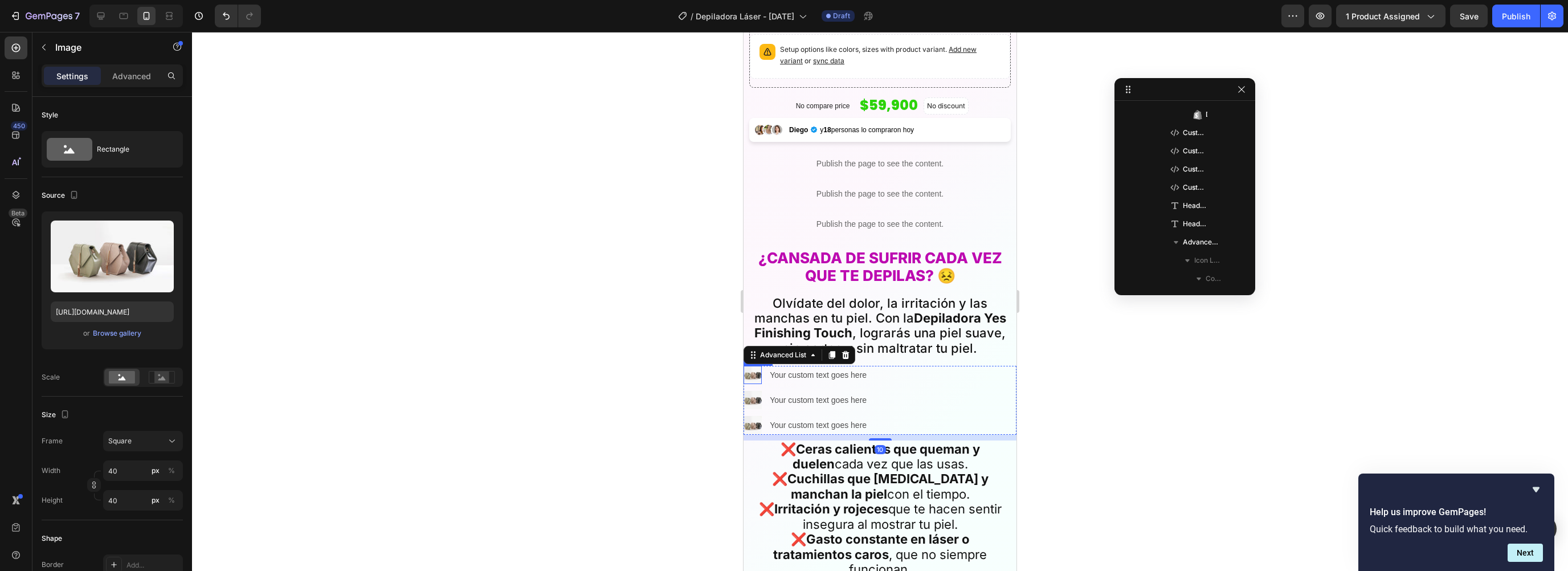
click at [754, 369] on img at bounding box center [752, 375] width 18 height 18
click at [882, 372] on div "Image 0 Your custom text goes here Text Block Image Your custom text goes here …" at bounding box center [880, 400] width 273 height 69
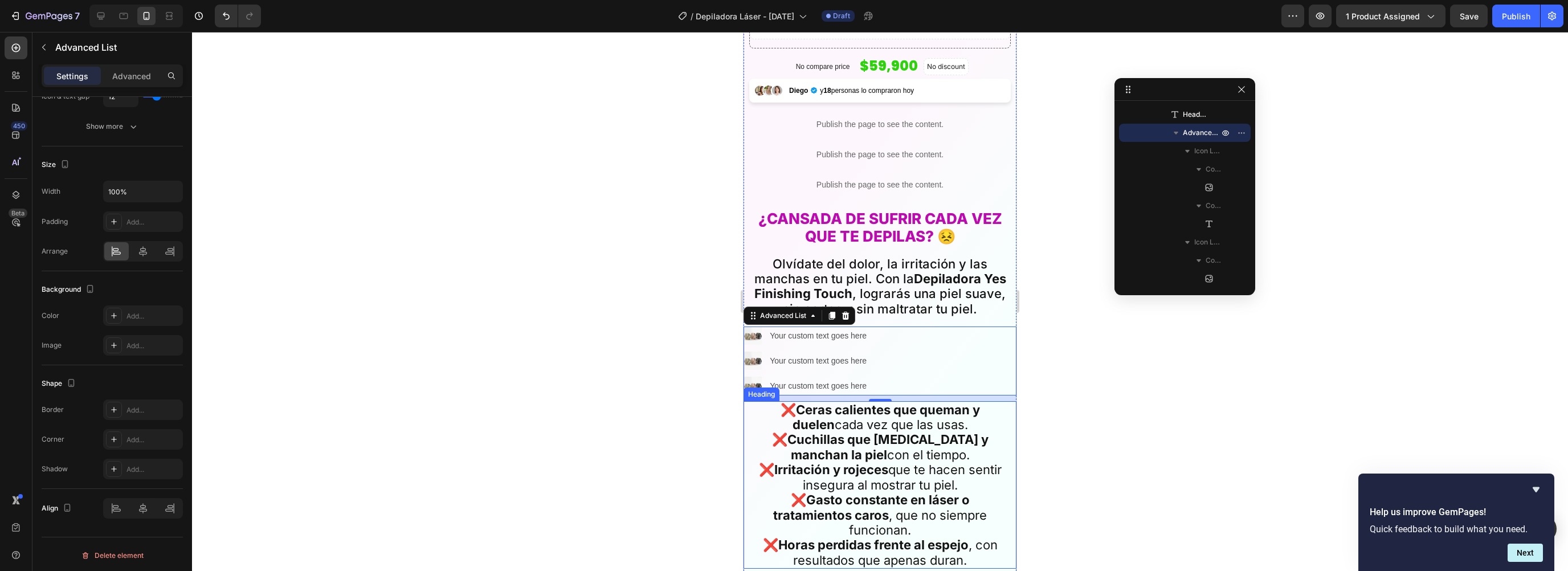
scroll to position [463, 0]
click at [878, 404] on div "10" at bounding box center [880, 409] width 11 height 9
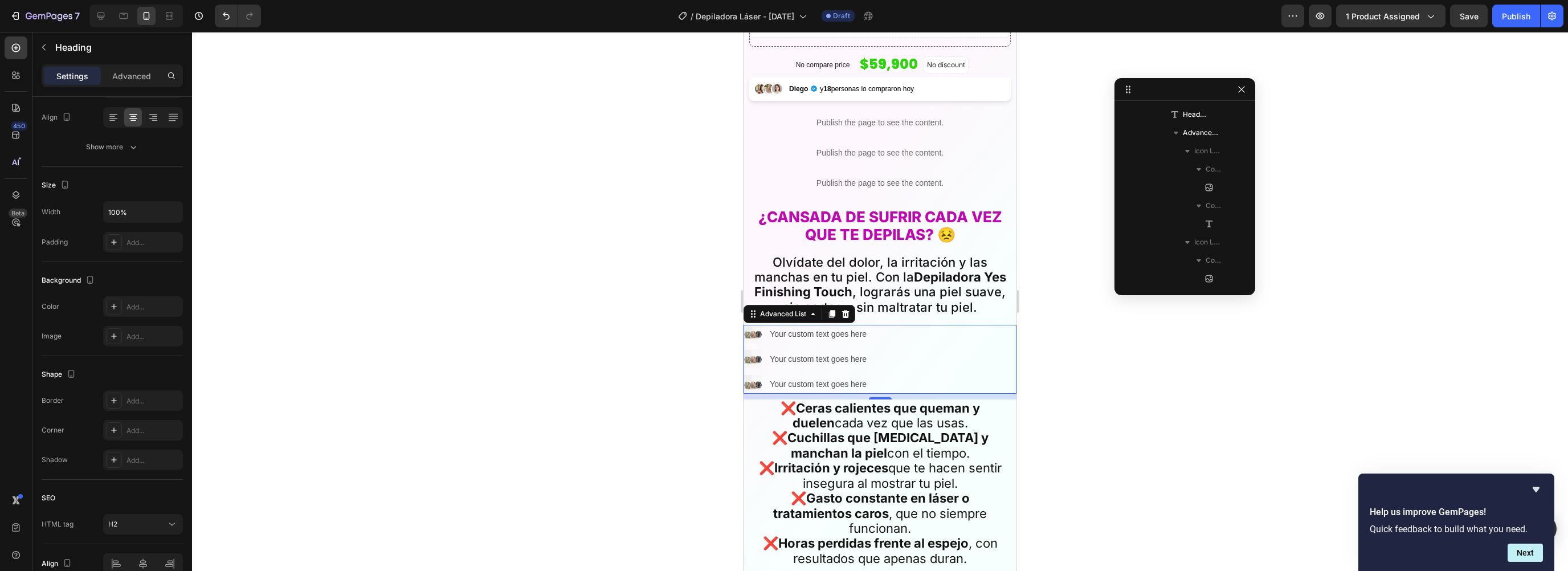
click at [922, 421] on p "❌ Ceras calientes que queman y duelen cada vez que las usas. ❌ Cuchillas que co…" at bounding box center [880, 483] width 259 height 166
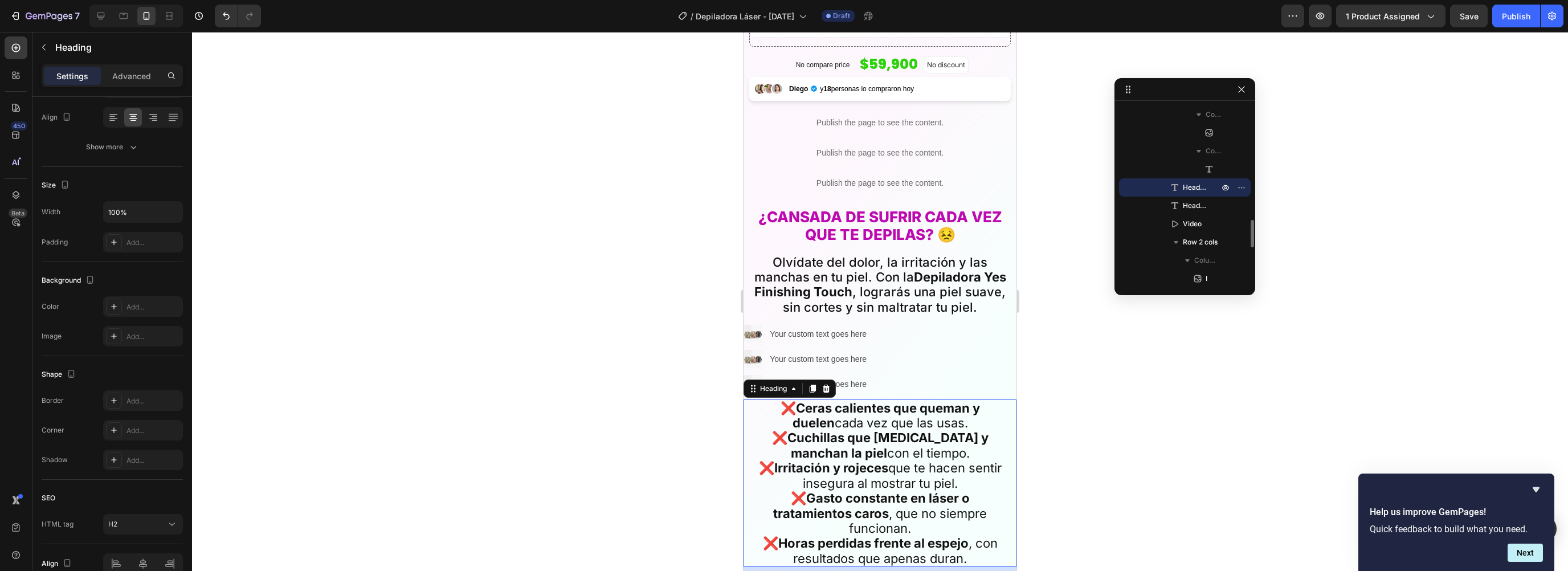
scroll to position [0, 0]
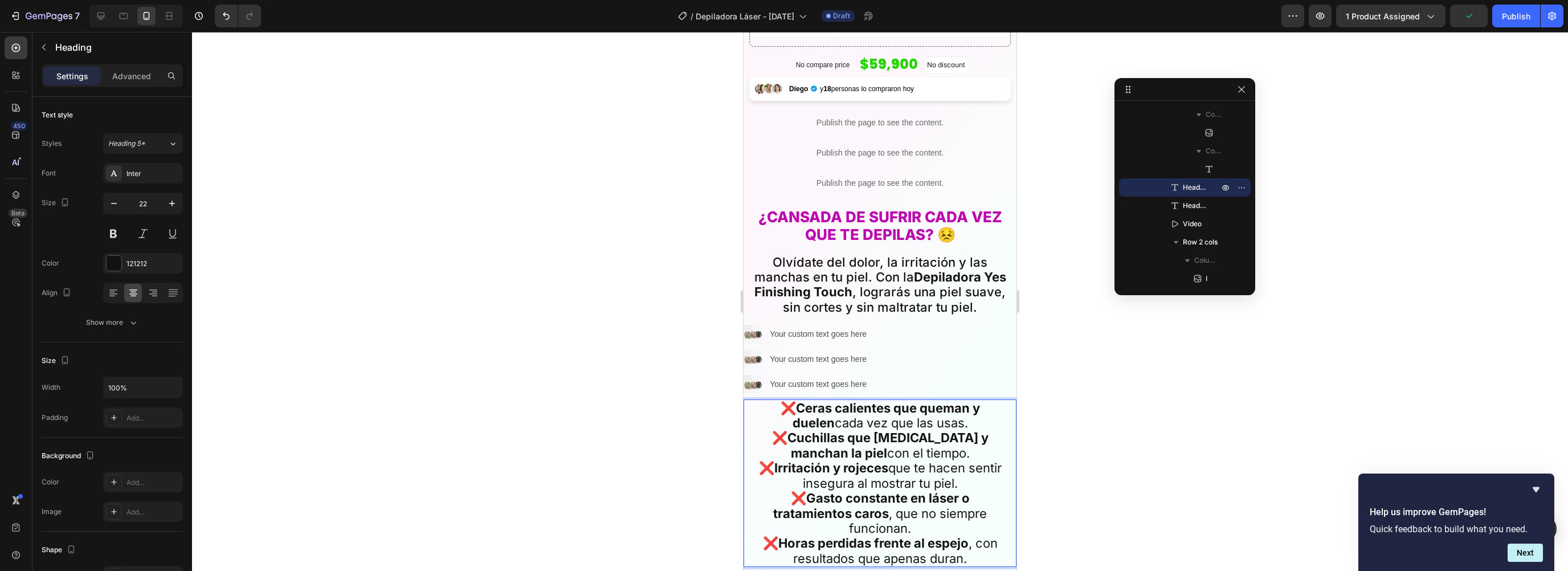
drag, startPoint x: 920, startPoint y: 411, endPoint x: 773, endPoint y: 398, distance: 147.6
click at [773, 400] on p "❌ Ceras calientes que queman y duelen cada vez que las usas. ❌ Cuchillas que co…" at bounding box center [880, 483] width 259 height 166
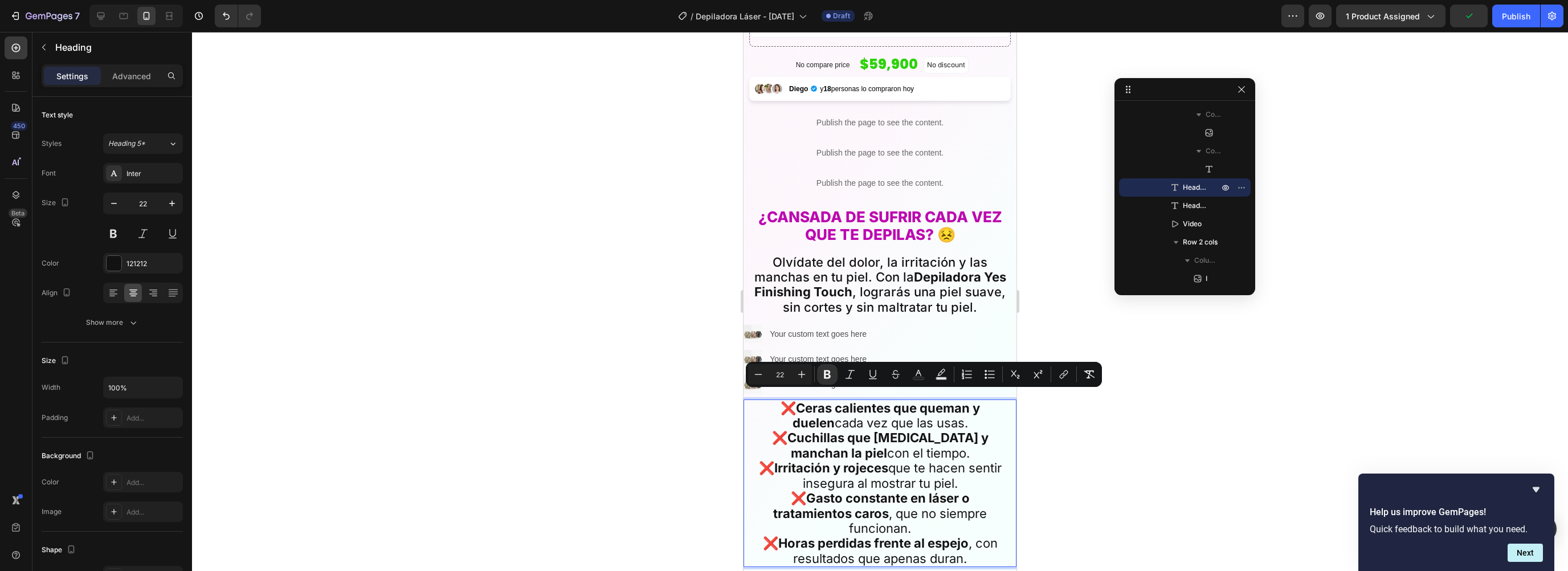
copy p "Ceras calientes que queman y duelen cada vez que las usas."
click at [789, 339] on div "Text Block" at bounding box center [790, 344] width 39 height 10
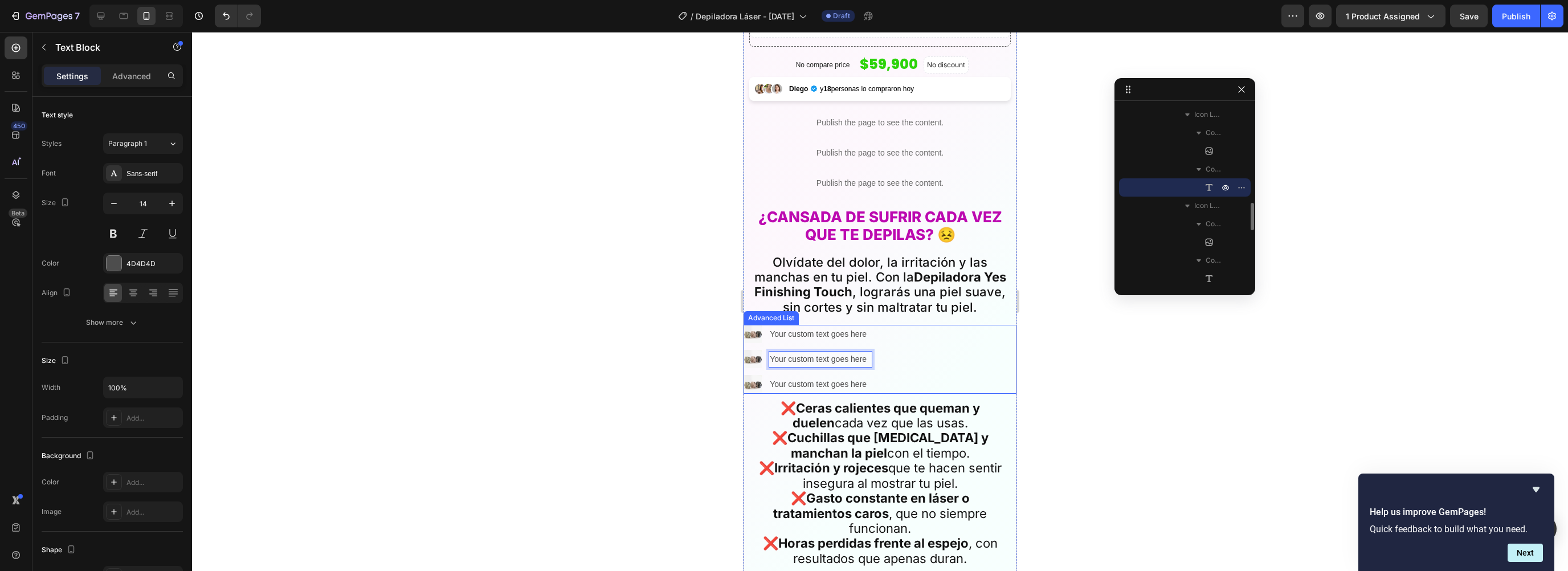
click at [935, 325] on div "Image Your custom text goes here Text Block Image Your custom text goes here Te…" at bounding box center [880, 359] width 273 height 69
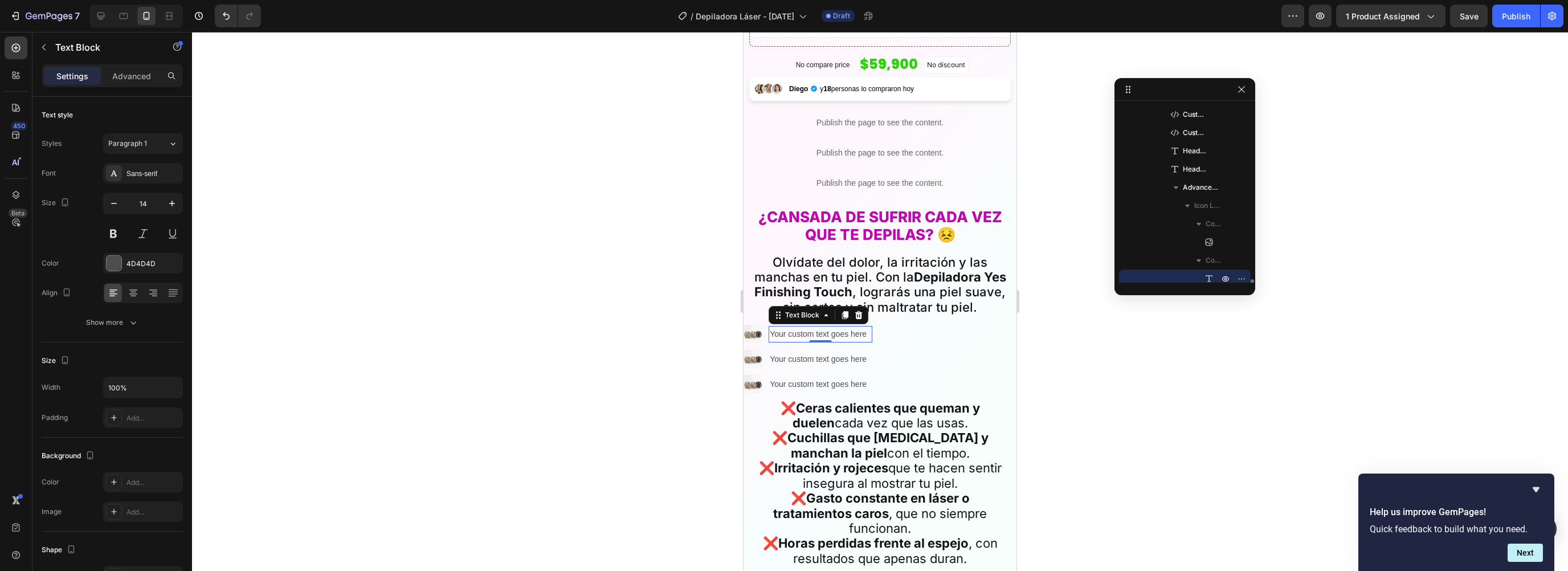
click at [821, 326] on div "Your custom text goes here" at bounding box center [820, 334] width 104 height 17
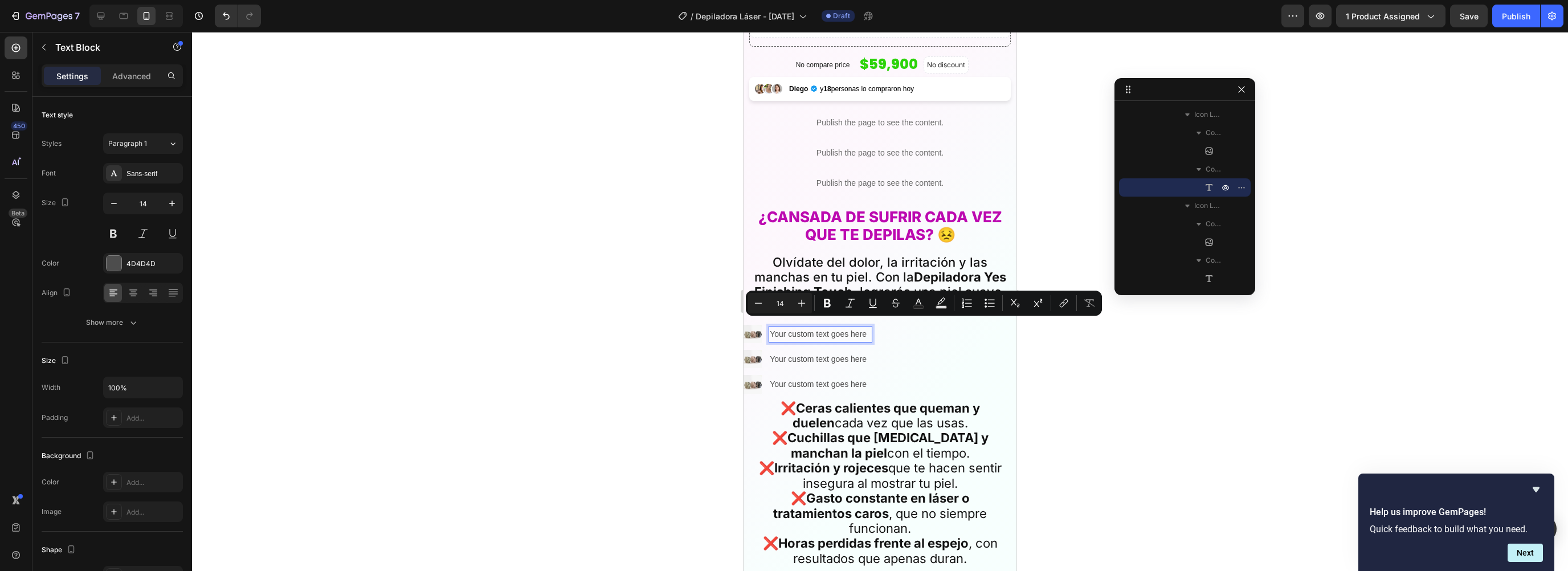
scroll to position [464, 0]
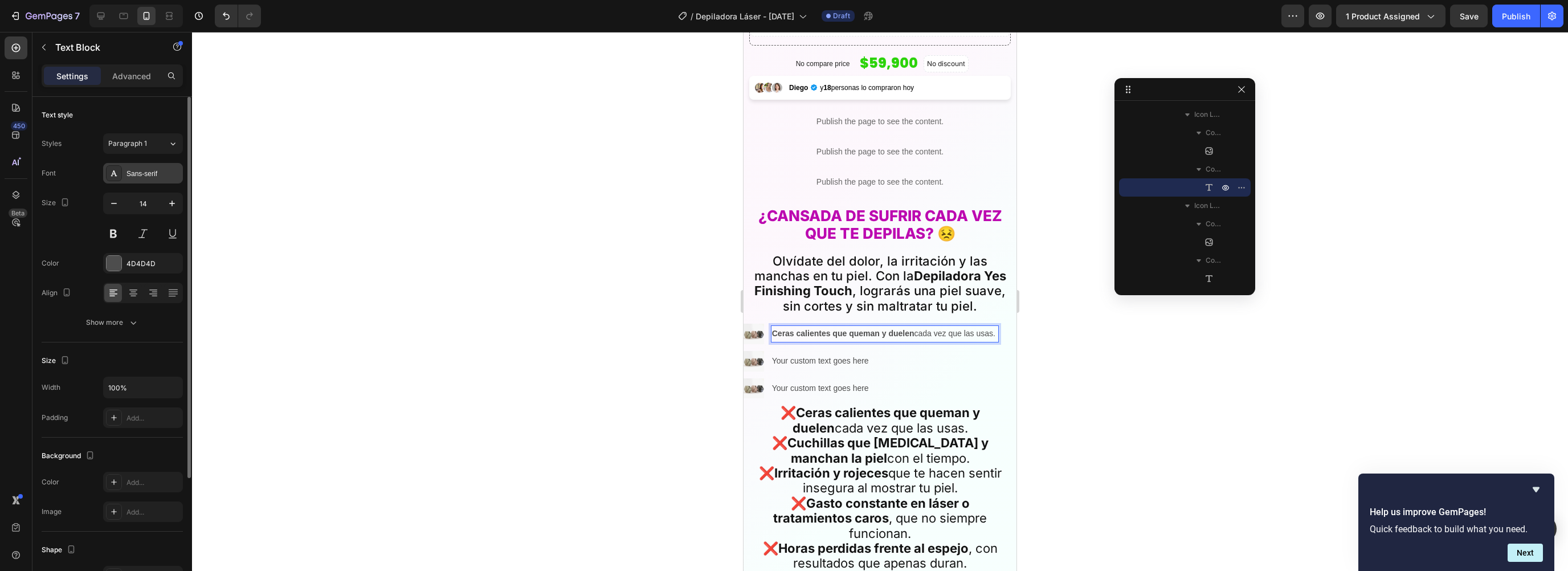
click at [150, 177] on div "Sans-serif" at bounding box center [153, 174] width 53 height 10
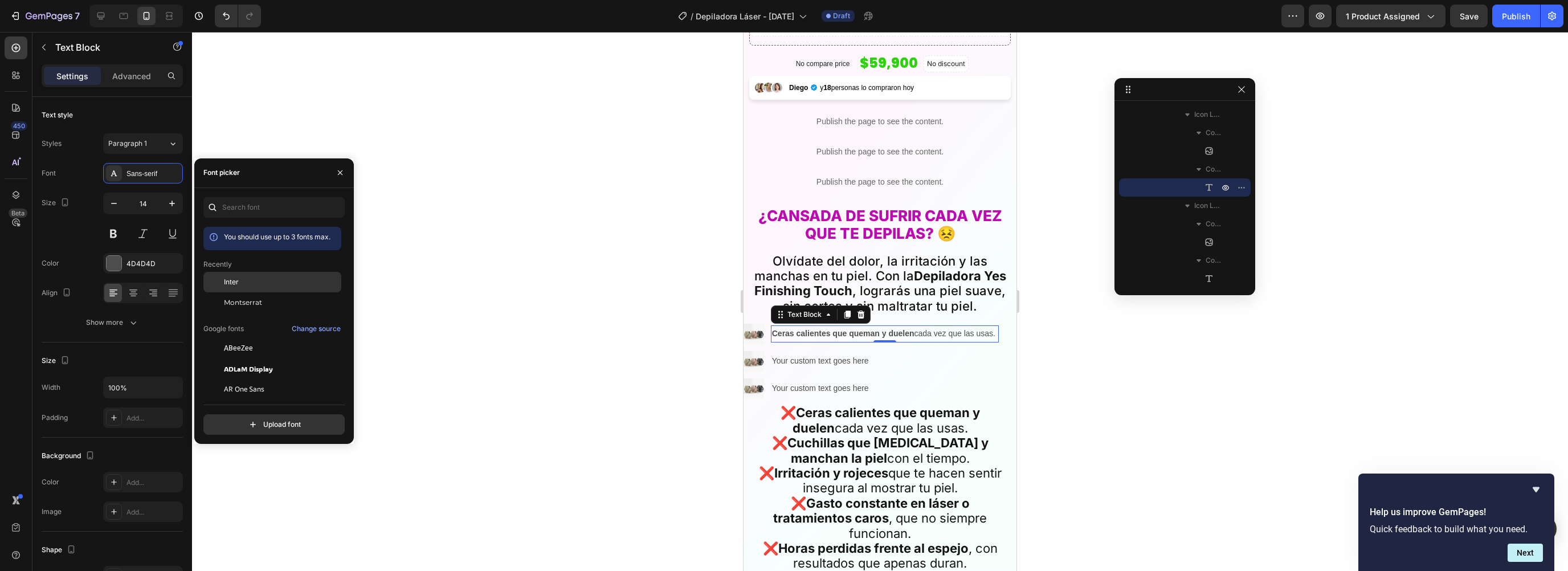
click at [234, 274] on div "Inter" at bounding box center [272, 282] width 138 height 20
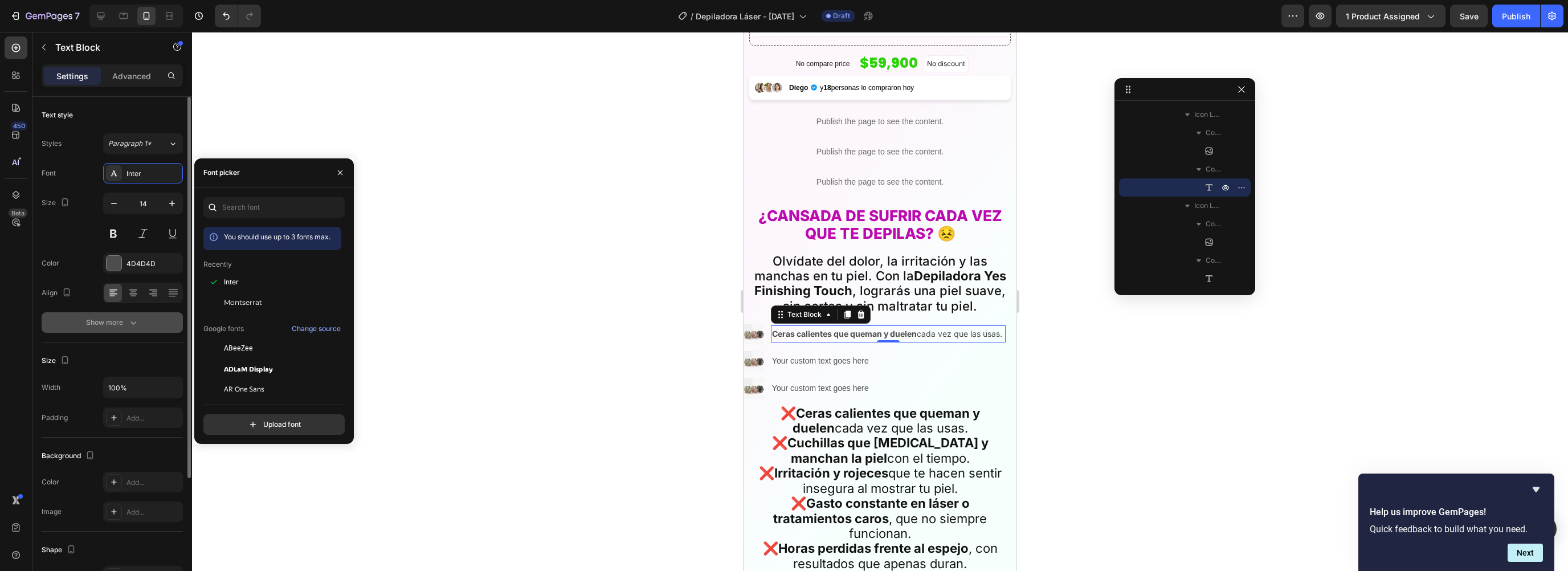
click at [118, 317] on div "Show more" at bounding box center [112, 323] width 53 height 11
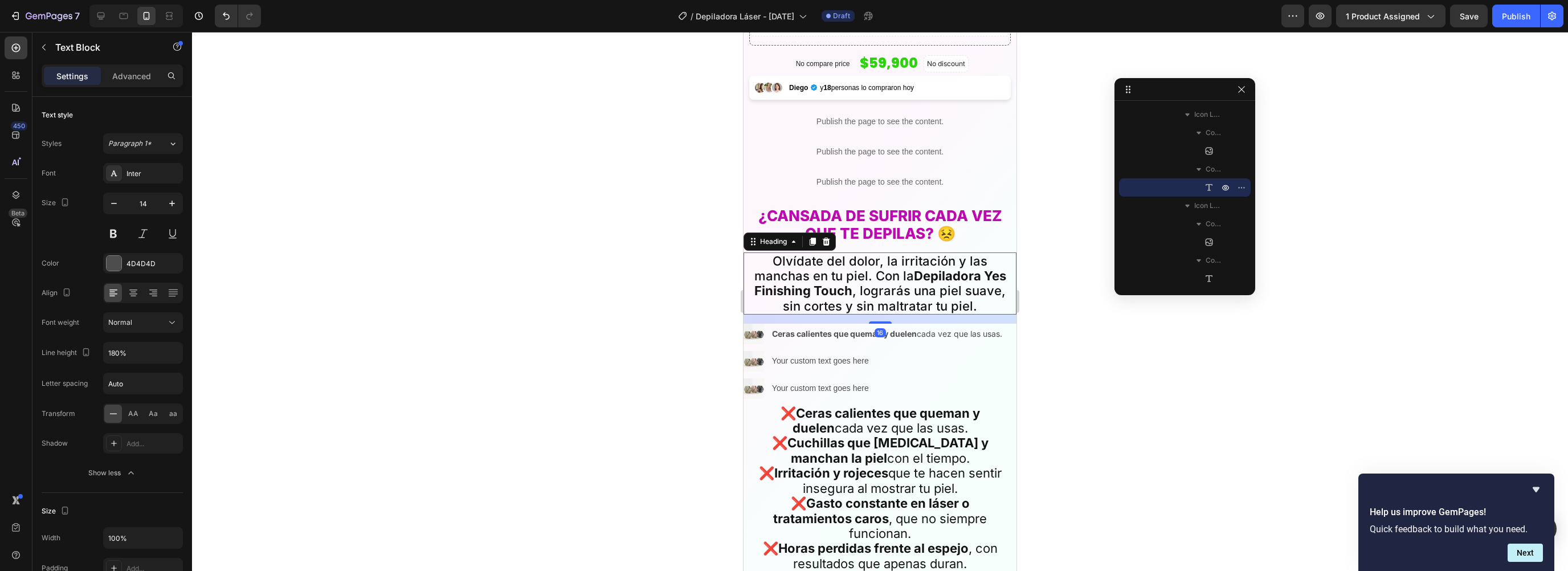
click at [837, 279] on strong "Depiladora Yes Finishing Touch" at bounding box center [880, 283] width 252 height 30
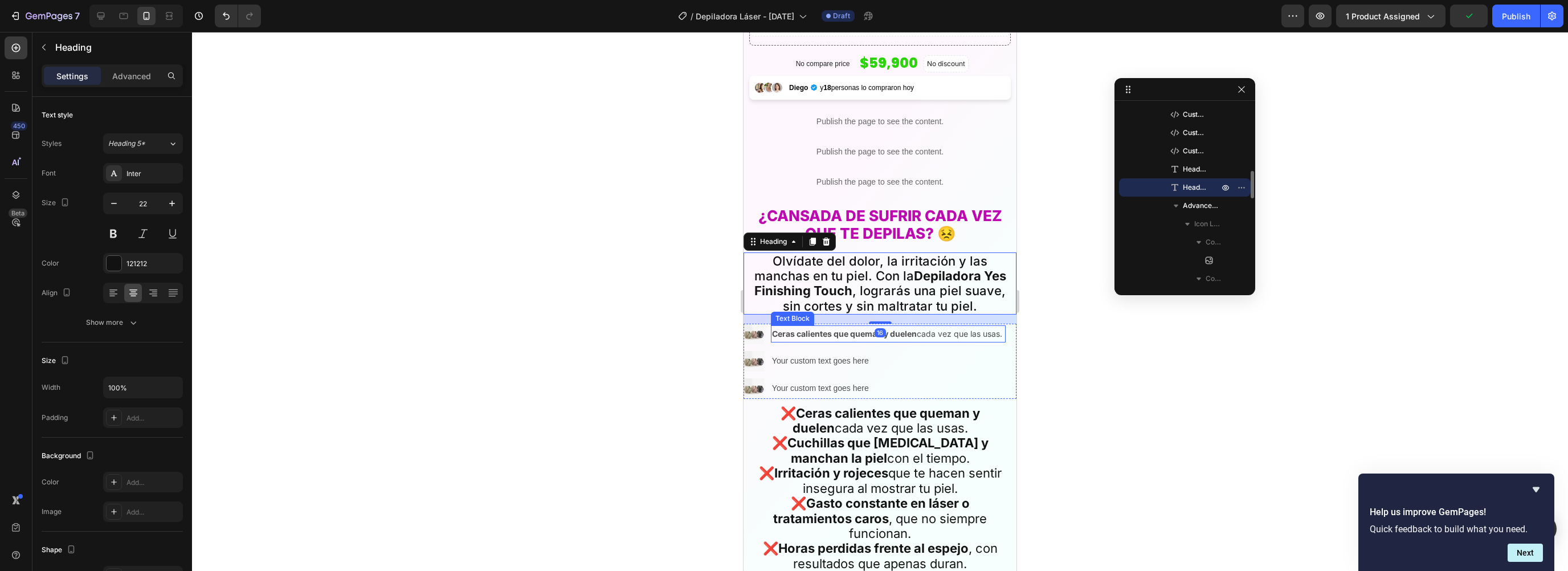
click at [840, 328] on strong "Ceras calientes que queman y duelen" at bounding box center [844, 333] width 145 height 10
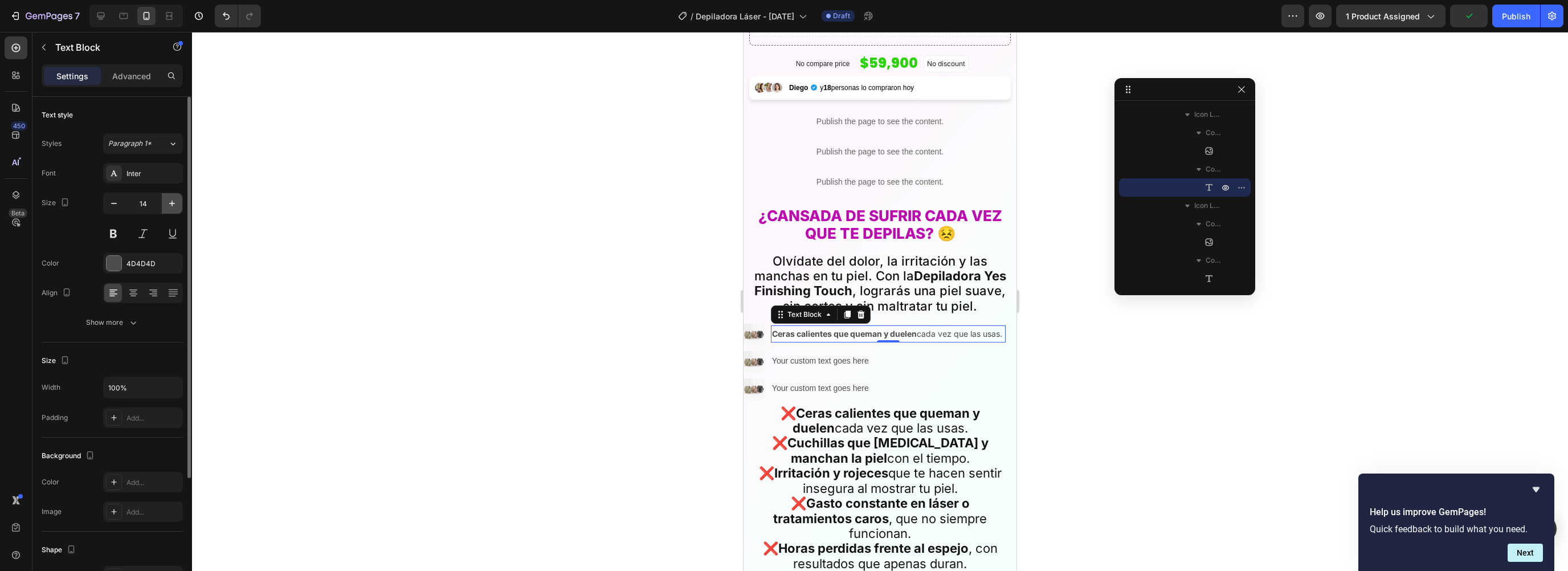
click at [169, 206] on icon "button" at bounding box center [172, 204] width 11 height 11
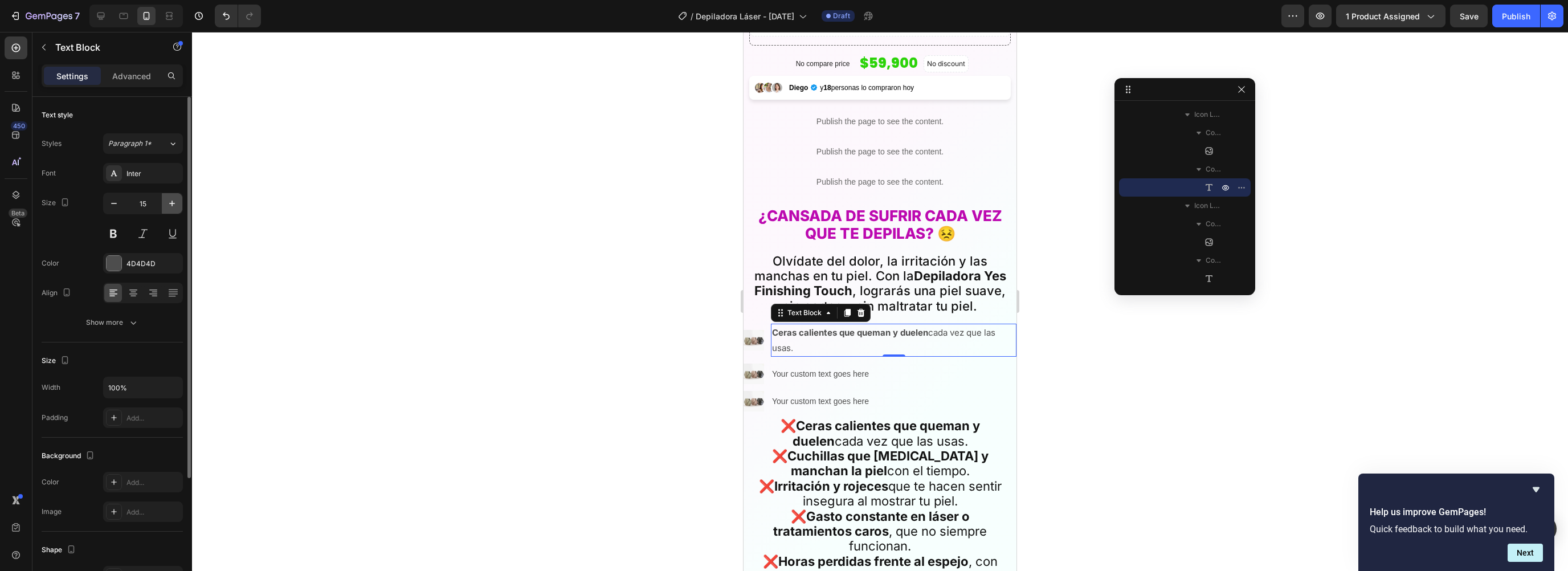
click at [169, 206] on icon "button" at bounding box center [172, 204] width 11 height 11
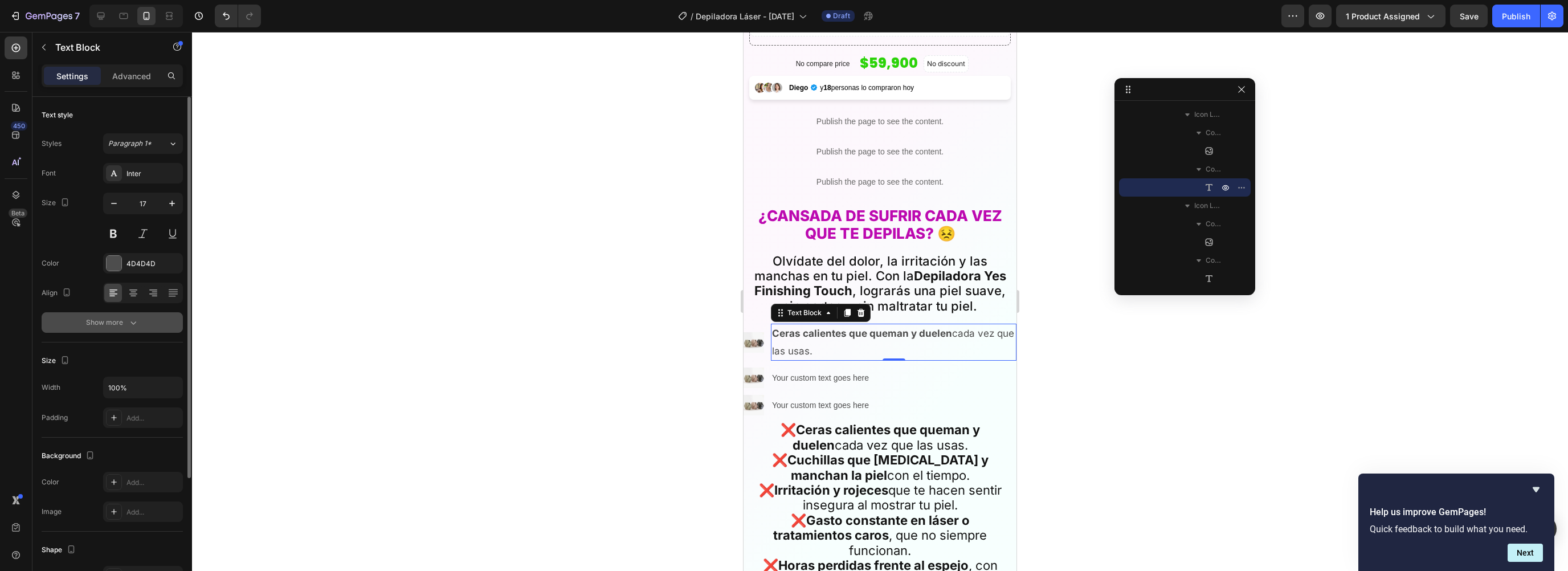
type input "18"
click at [110, 322] on div "Show more" at bounding box center [112, 323] width 53 height 11
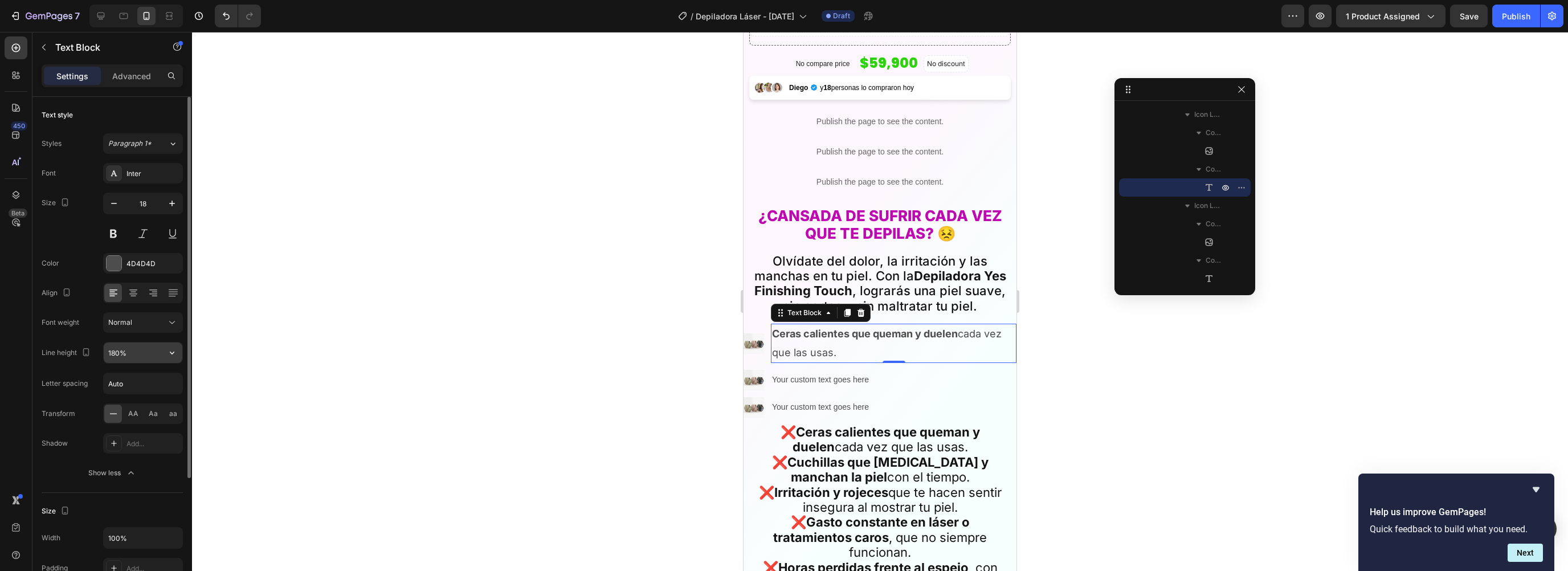
click at [134, 350] on input "180%" at bounding box center [143, 353] width 79 height 20
click at [179, 348] on button "button" at bounding box center [172, 353] width 20 height 20
click at [122, 398] on span "120%" at bounding box center [117, 403] width 18 height 10
type input "120%"
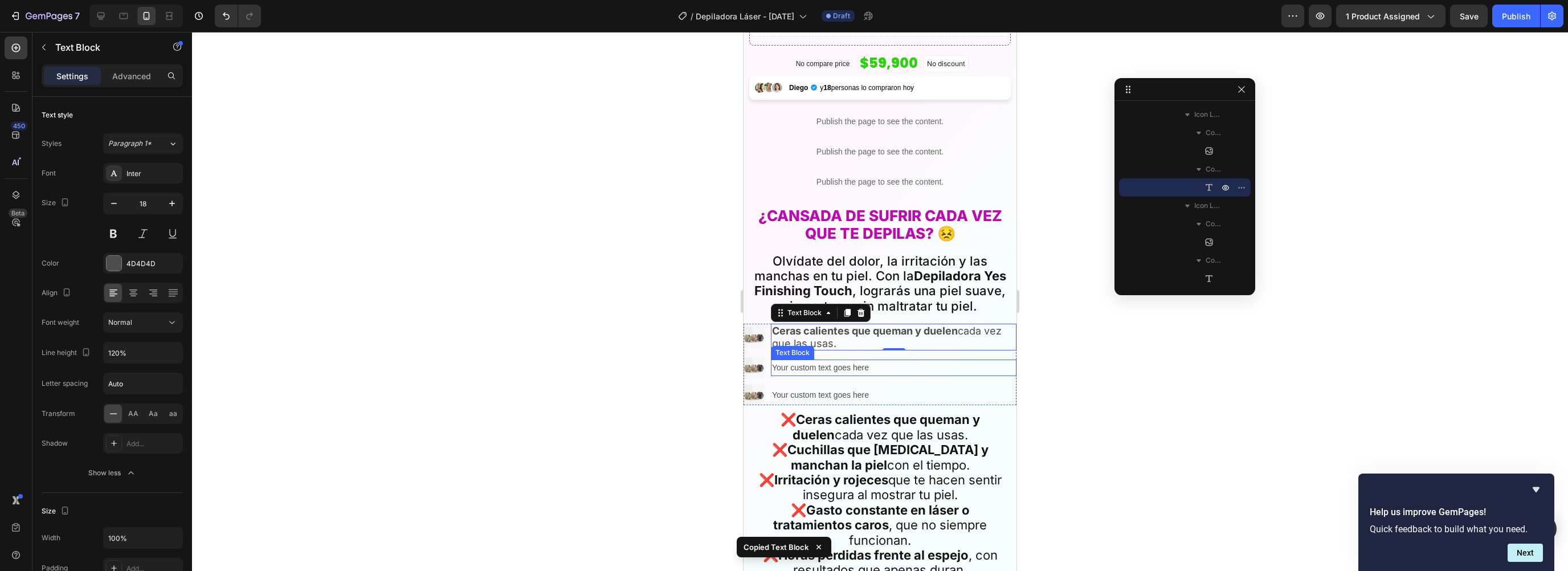
click at [812, 361] on p "Your custom text goes here" at bounding box center [894, 368] width 243 height 14
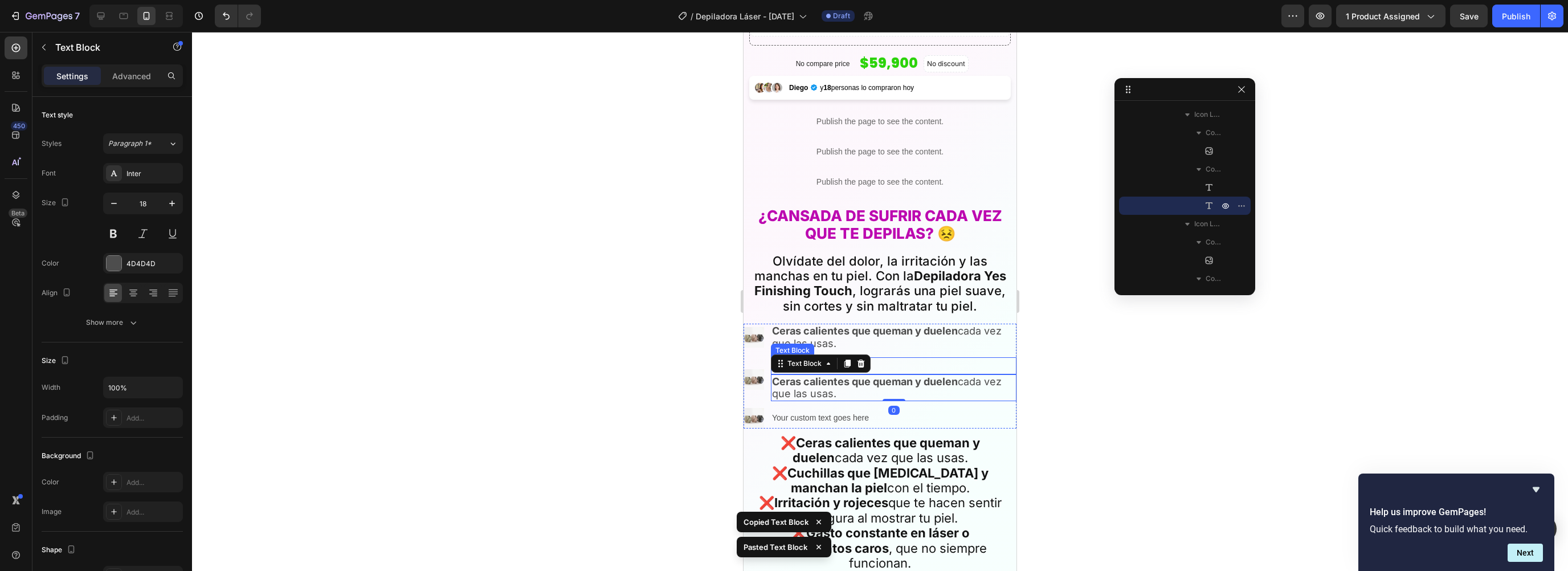
click at [894, 358] on p "Your custom text goes here" at bounding box center [894, 365] width 243 height 14
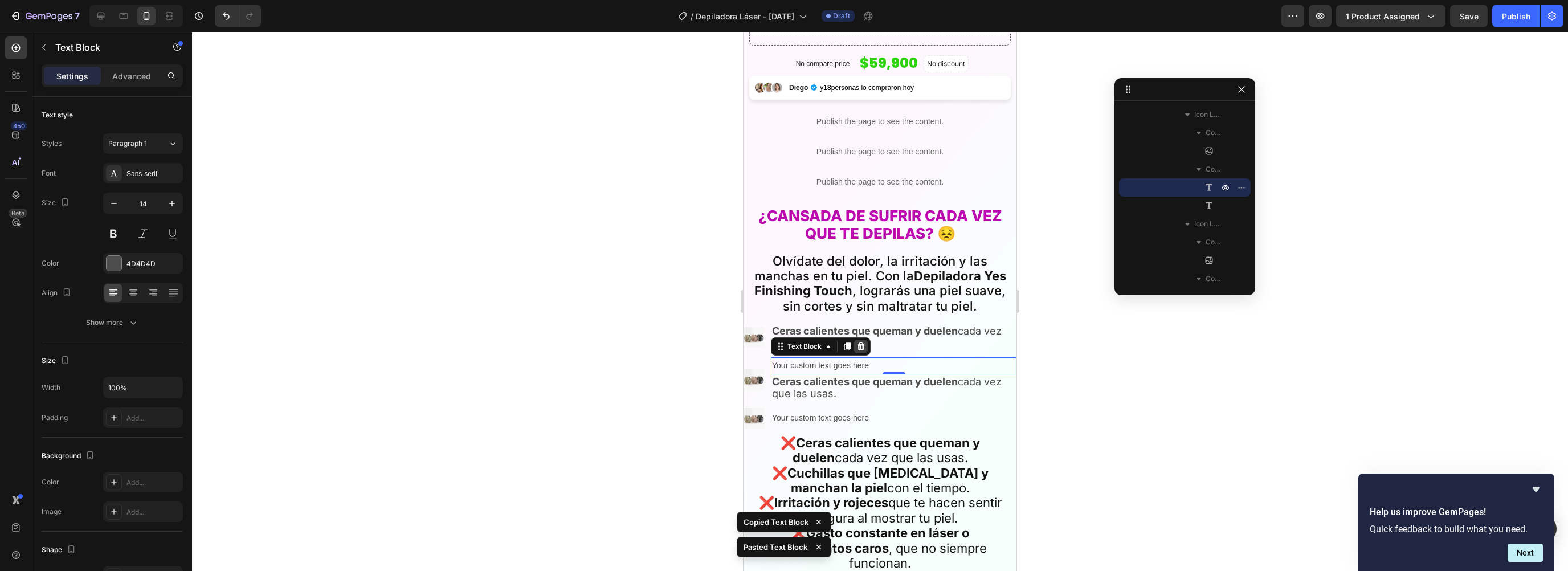
click at [863, 342] on icon at bounding box center [861, 346] width 8 height 8
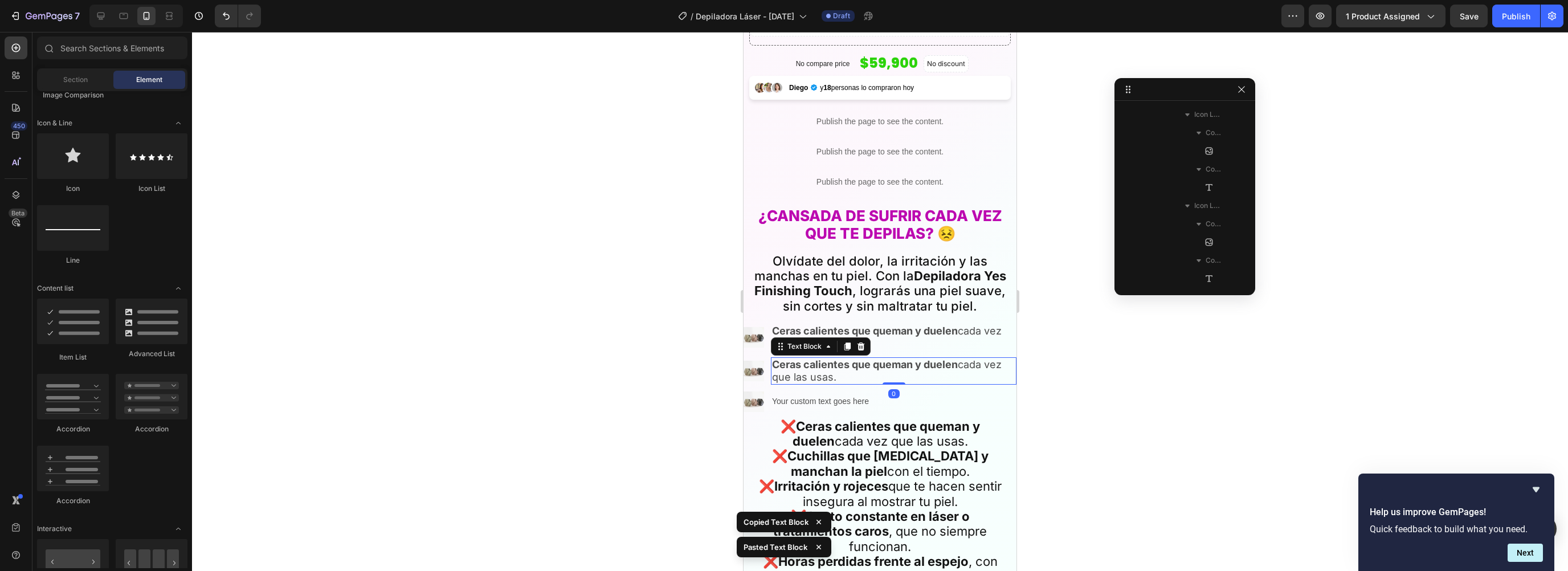
click at [830, 362] on p "Ceras calientes que queman y duelen cada vez que las usas." at bounding box center [894, 370] width 243 height 24
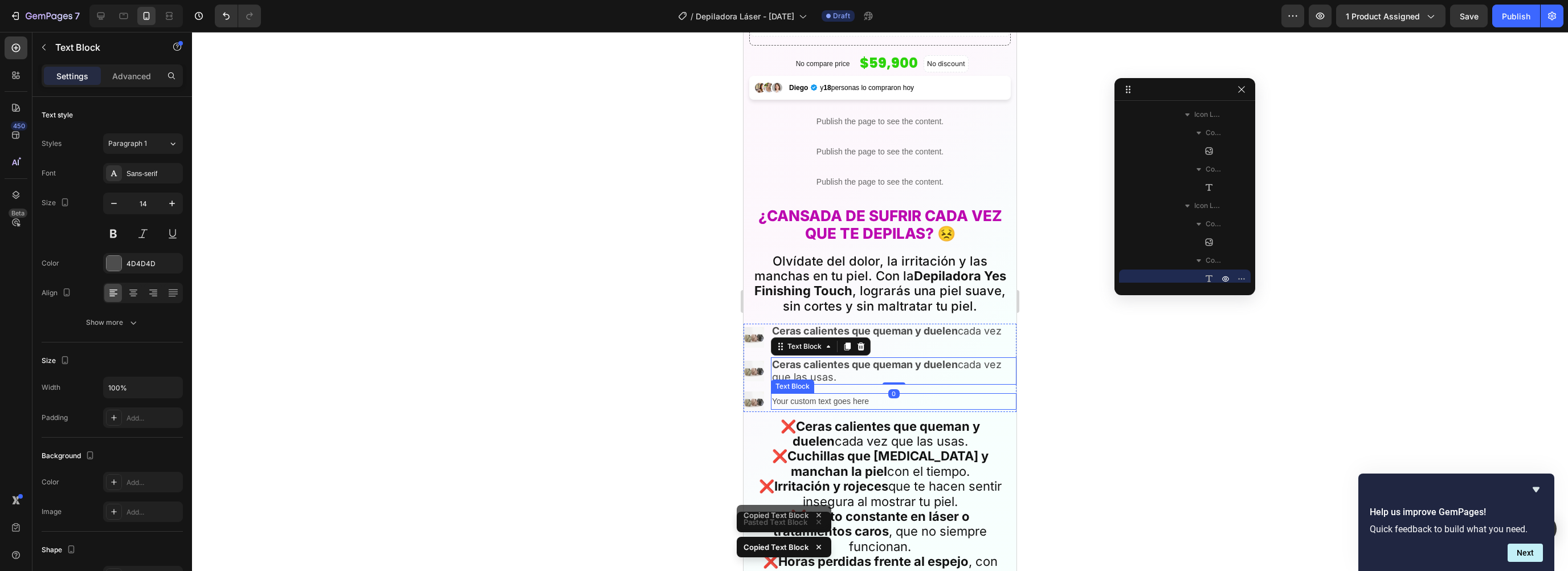
click at [814, 398] on div "Your custom text goes here" at bounding box center [894, 402] width 246 height 17
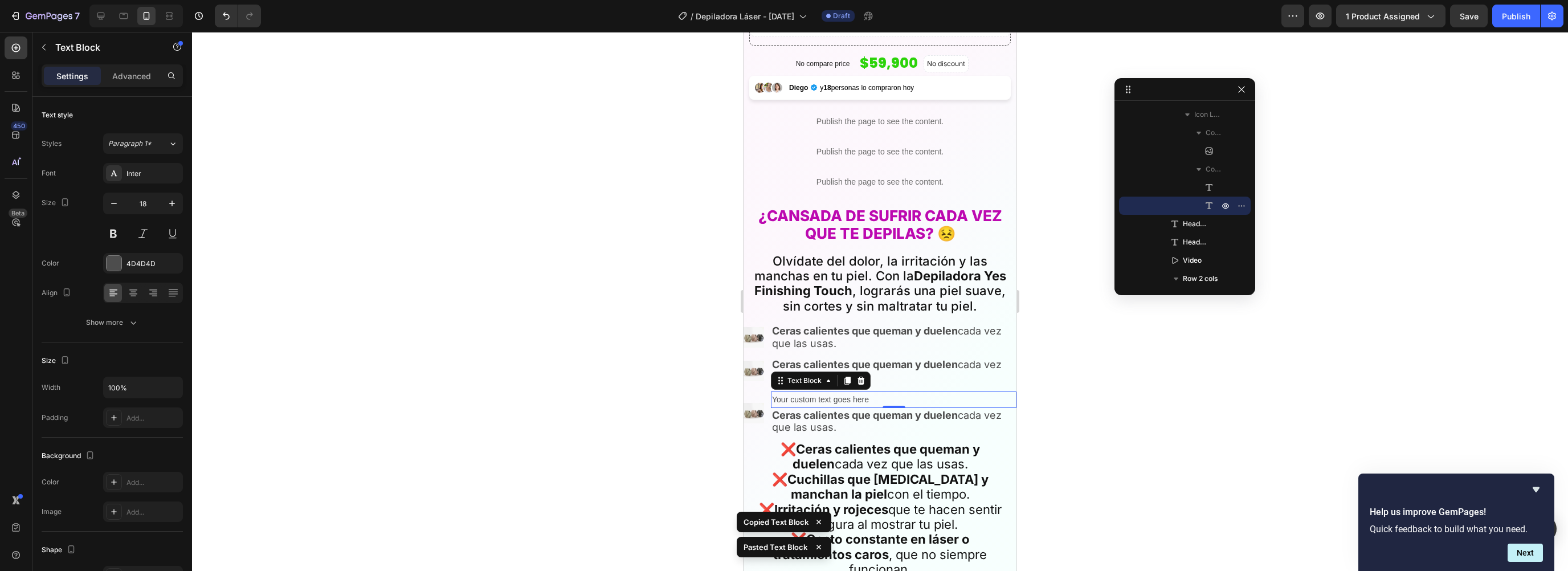
click at [907, 392] on div "Your custom text goes here" at bounding box center [894, 400] width 246 height 17
click at [856, 376] on icon at bounding box center [861, 381] width 9 height 9
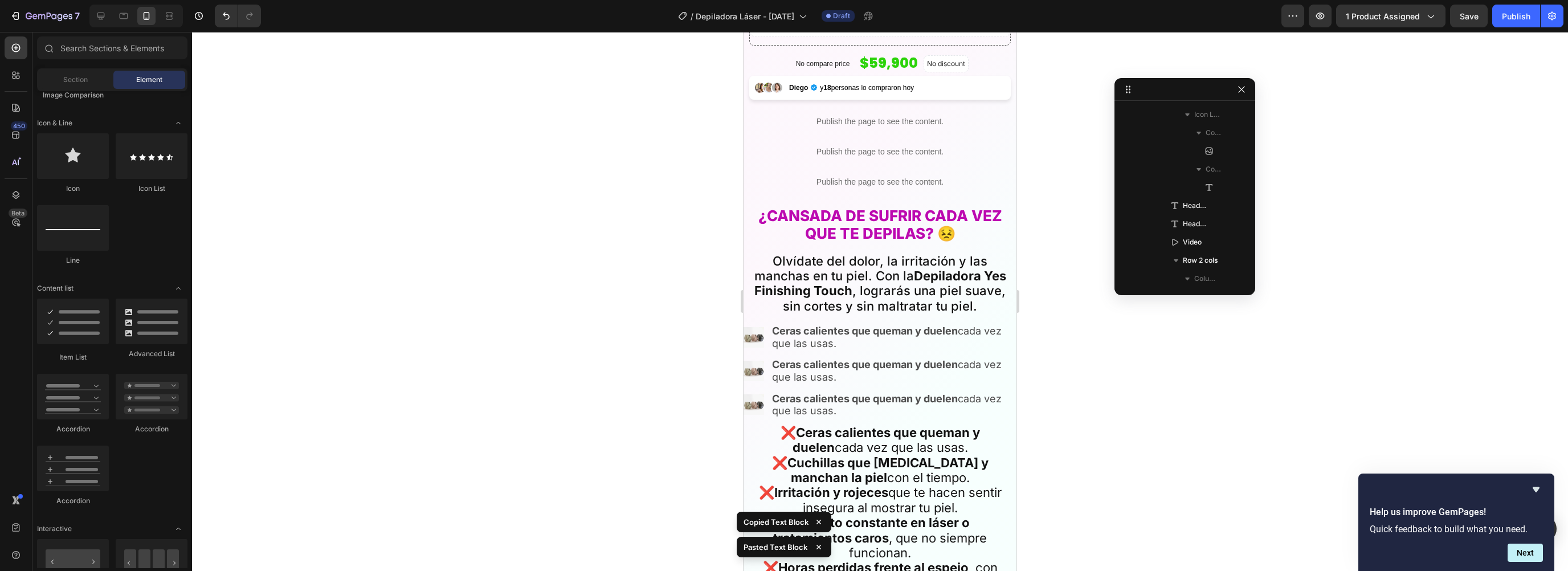
click at [1077, 377] on div at bounding box center [880, 301] width 1376 height 539
click at [845, 439] on p "❌ Ceras calientes que queman y duelen cada vez que las usas. ❌ Cuchillas que co…" at bounding box center [880, 508] width 259 height 166
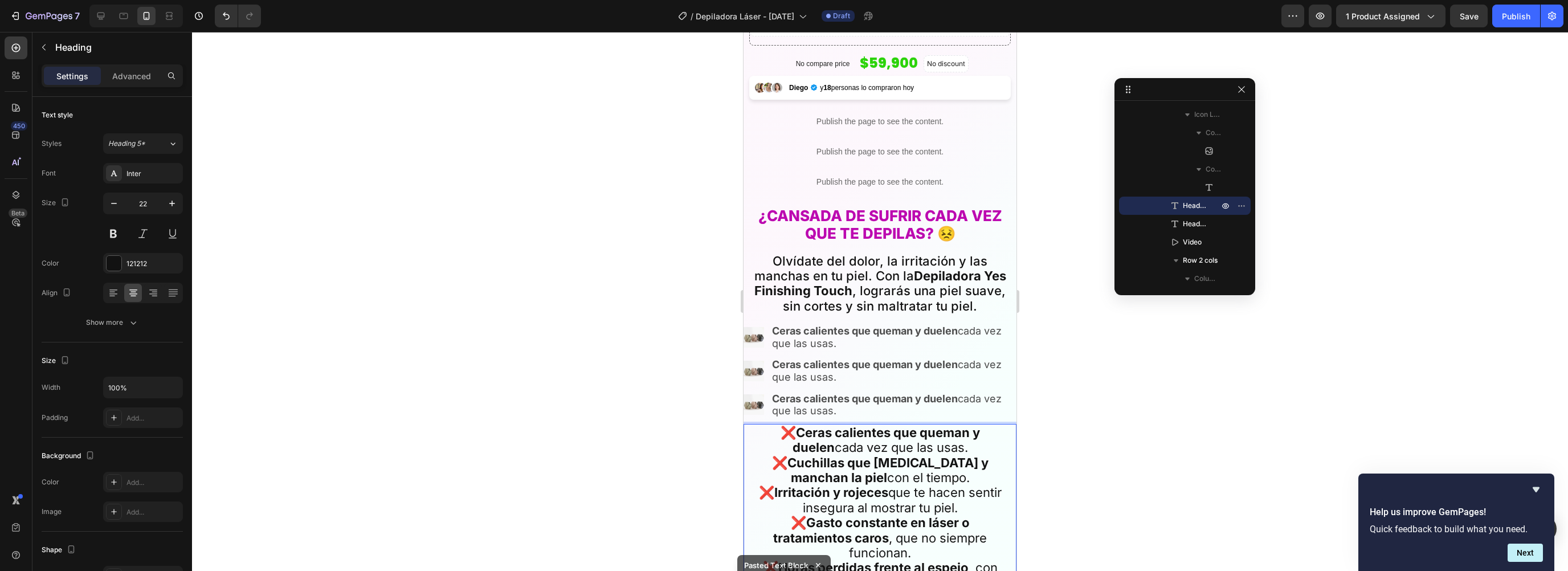
click at [795, 461] on strong "Cuchillas que [MEDICAL_DATA] y manchan la piel" at bounding box center [888, 470] width 201 height 30
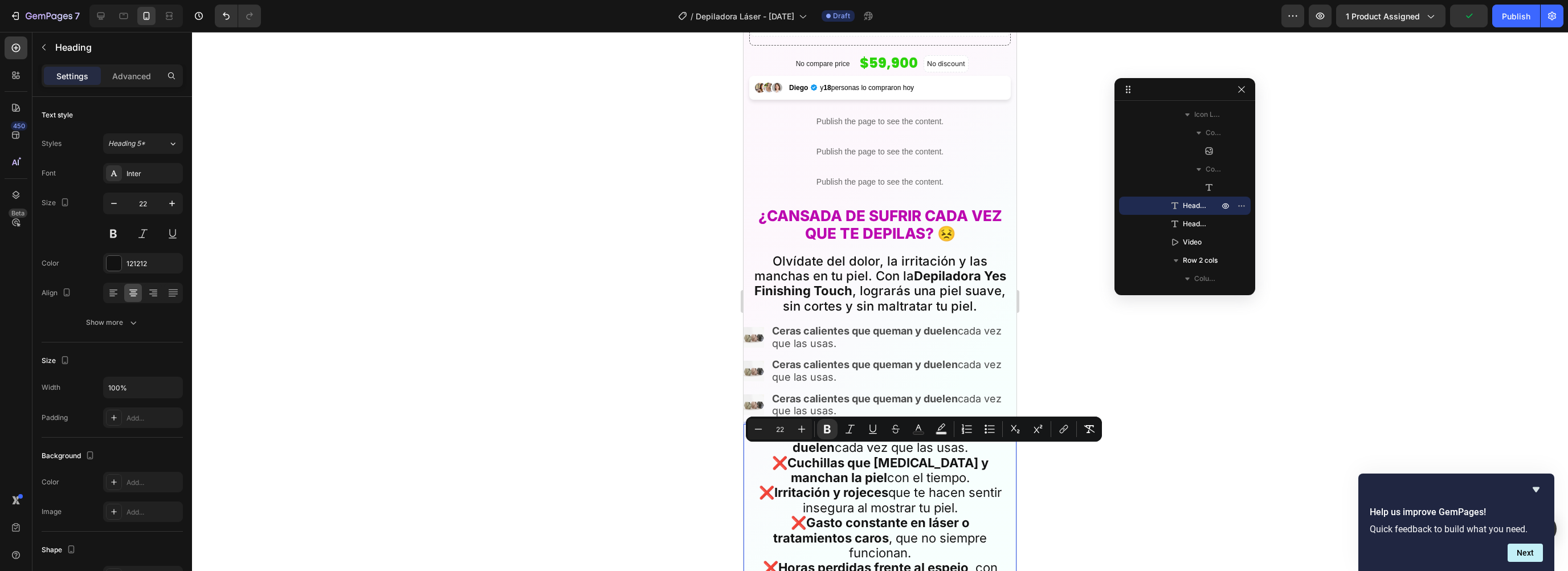
drag, startPoint x: 767, startPoint y: 455, endPoint x: 917, endPoint y: 469, distance: 150.7
click at [917, 469] on p "❌ Ceras calientes que queman y duelen cada vez que las usas. ❌ Cuchillas que co…" at bounding box center [880, 508] width 259 height 166
copy p "Cuchillas que [MEDICAL_DATA] y manchan la piel con el tiempo."
click at [846, 362] on p "Ceras calientes que queman y duelen cada vez que las usas." at bounding box center [894, 370] width 243 height 24
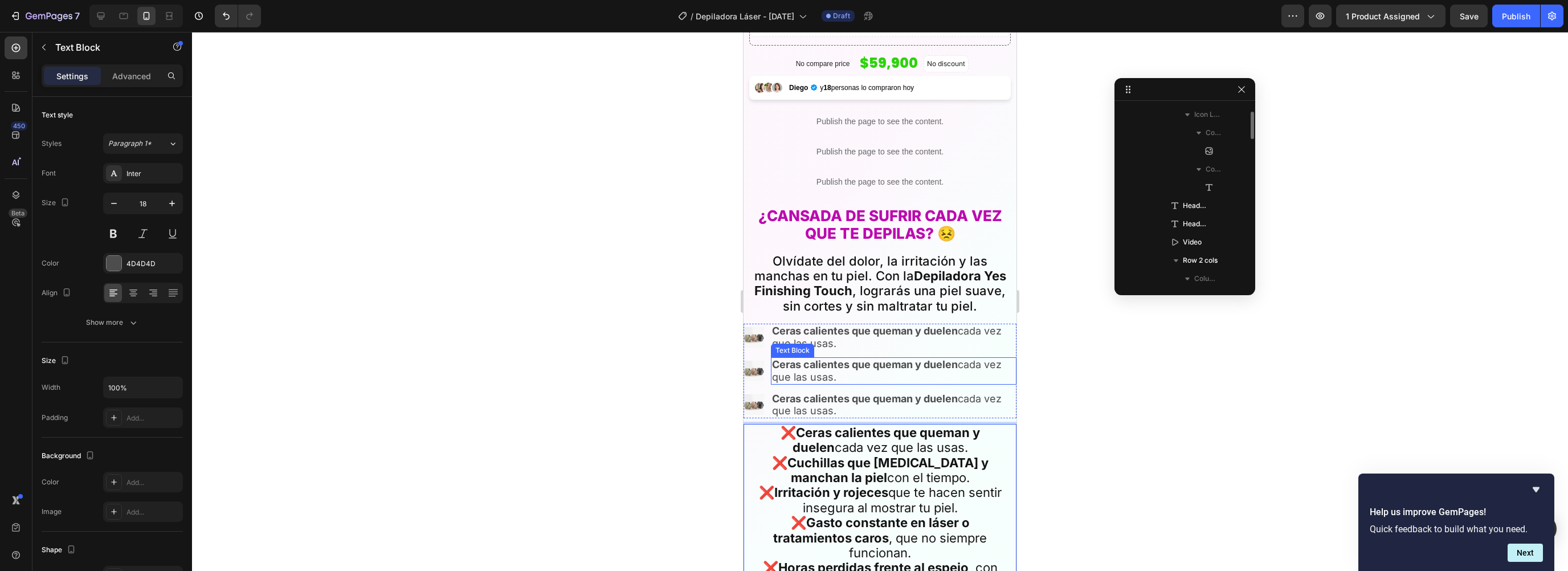
scroll to position [620, 0]
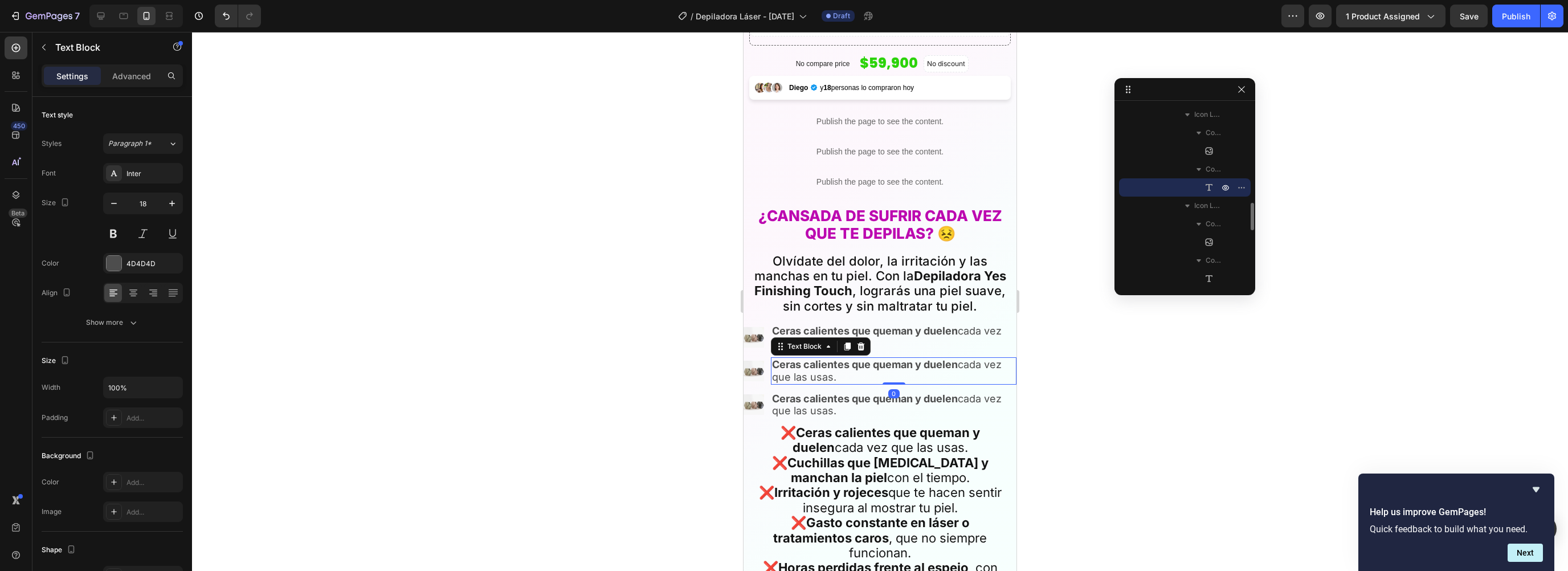
click at [828, 361] on strong "Ceras calientes que queman y duelen" at bounding box center [865, 364] width 186 height 12
click at [842, 443] on p "❌ Ceras calientes que queman y duelen cada vez que las usas. ❌ Cuchillas que co…" at bounding box center [880, 508] width 259 height 166
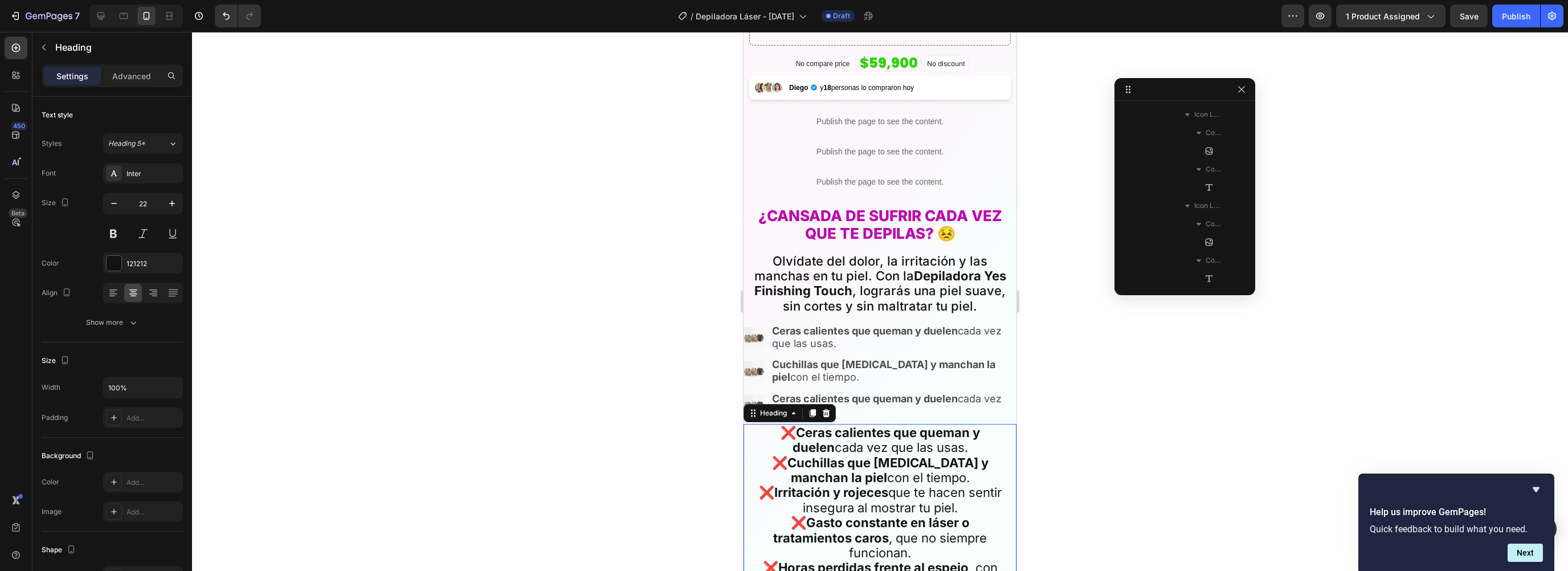
scroll to position [730, 0]
click at [828, 490] on strong "Irritación y rojeces" at bounding box center [831, 492] width 114 height 15
click at [791, 489] on strong "Irritación y rojeces" at bounding box center [831, 492] width 114 height 15
drag, startPoint x: 769, startPoint y: 487, endPoint x: 992, endPoint y: 500, distance: 223.4
click at [992, 500] on p "❌ Ceras calientes que queman y duelen cada vez que las usas. ❌ Cuchillas que co…" at bounding box center [880, 508] width 259 height 166
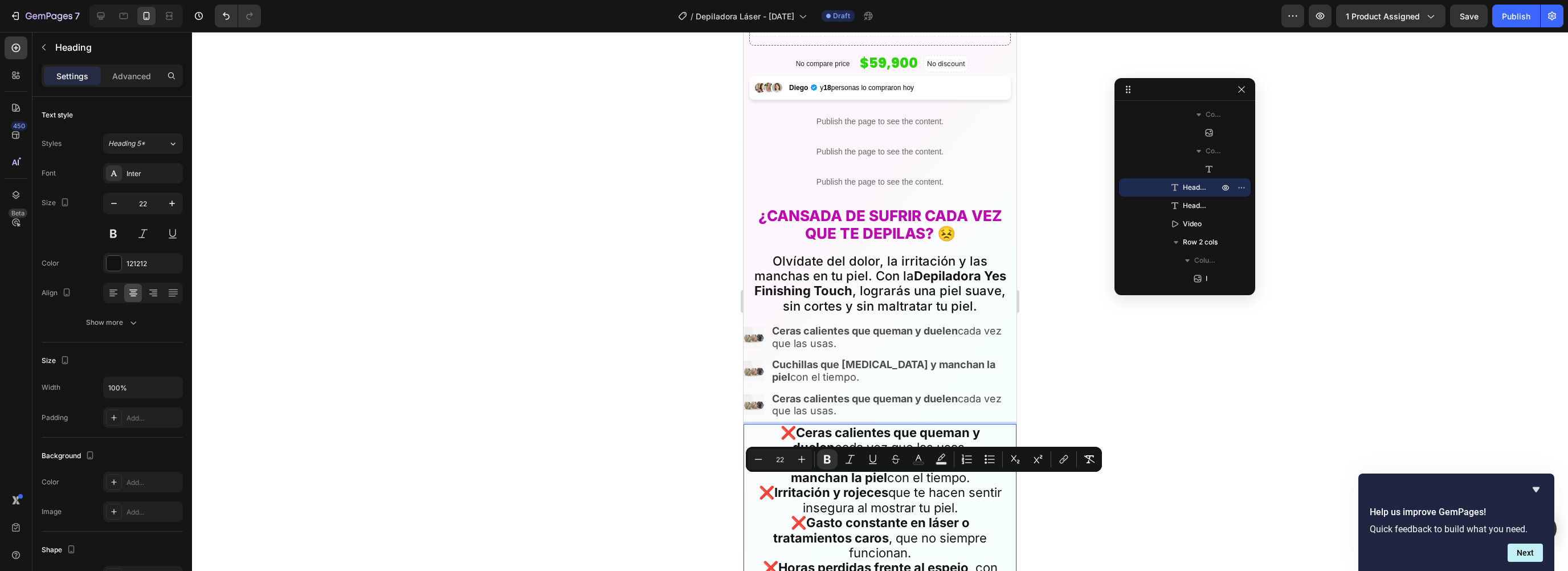
copy p "Irritación y rojeces que te hacen sentir insegura al mostrar tu piel."
click at [824, 398] on p "Ceras calientes que queman y duelen cada vez que las usas." at bounding box center [894, 405] width 243 height 24
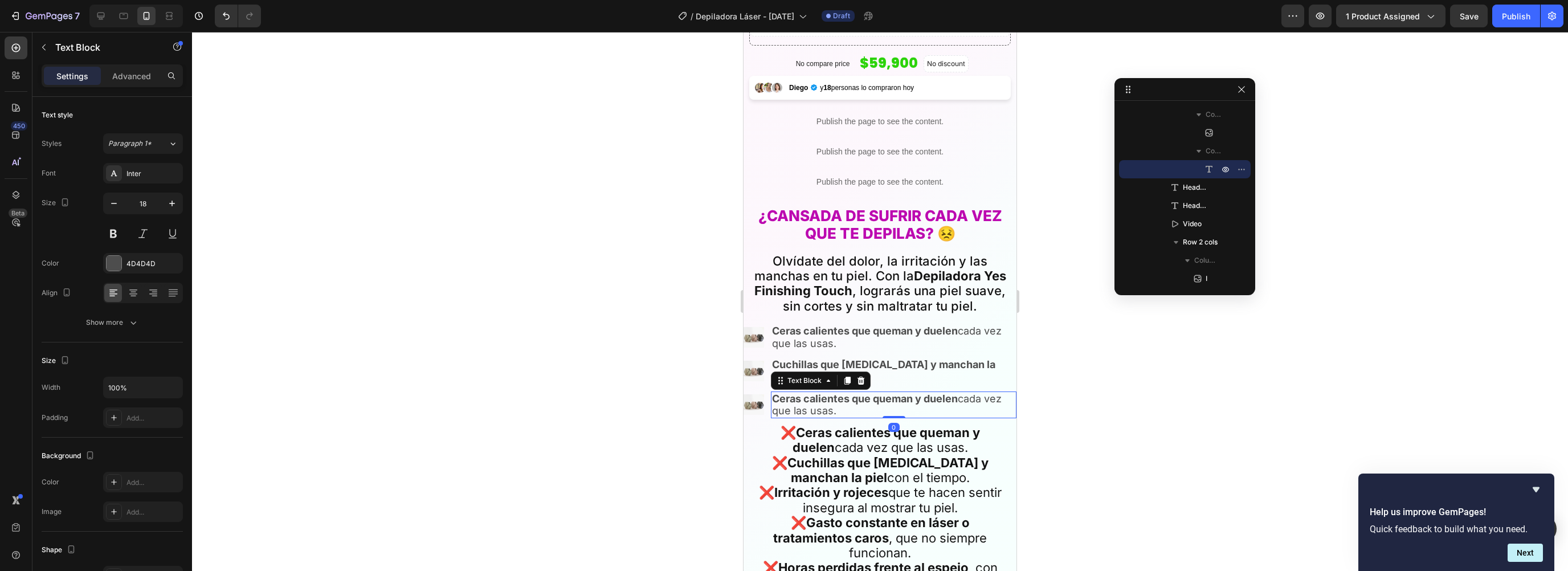
click at [860, 393] on strong "Ceras calientes que queman y duelen" at bounding box center [865, 398] width 186 height 12
click at [1108, 404] on div at bounding box center [880, 301] width 1376 height 539
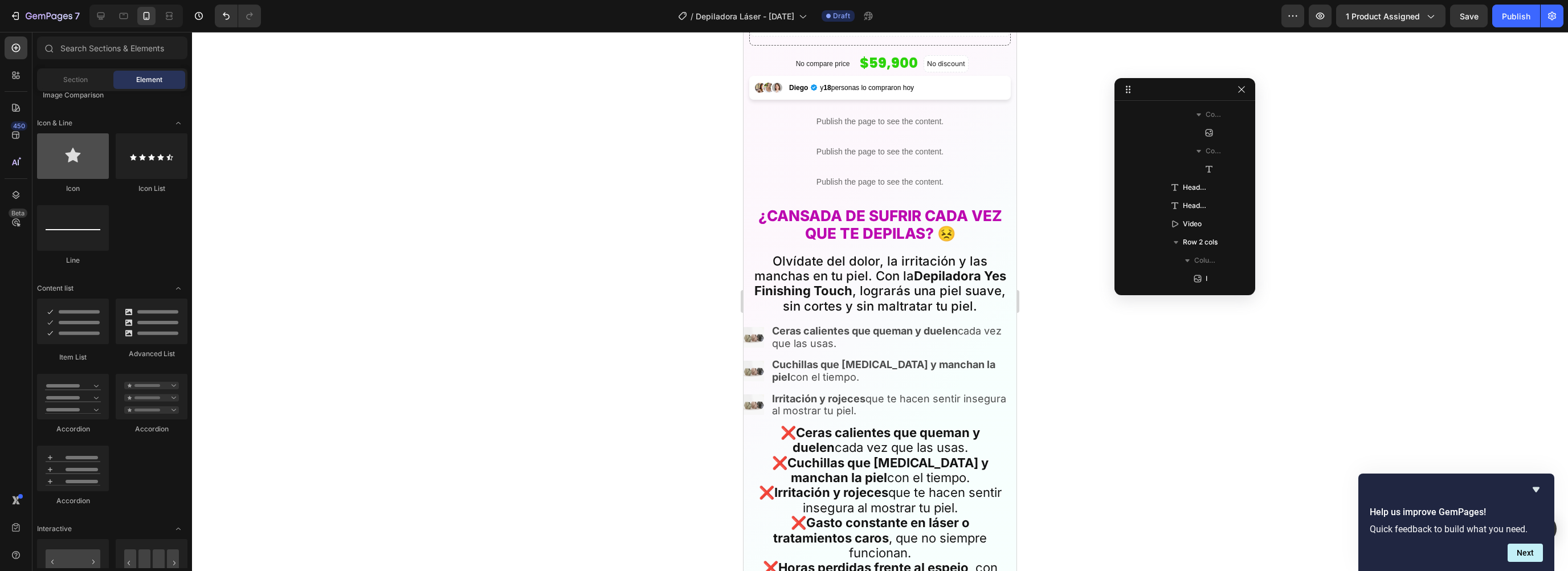
scroll to position [0, 0]
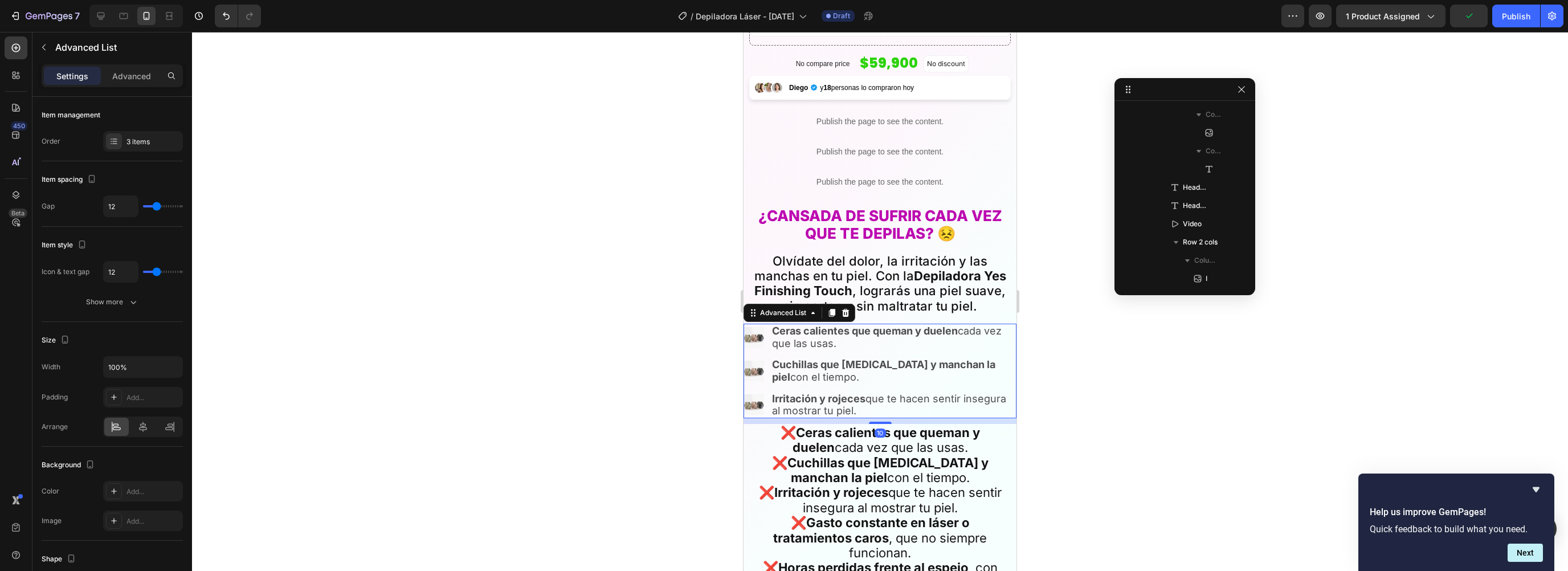
click at [766, 323] on li "Image Ceras calientes que queman y duelen cada vez que las usas. Text Block" at bounding box center [880, 337] width 273 height 27
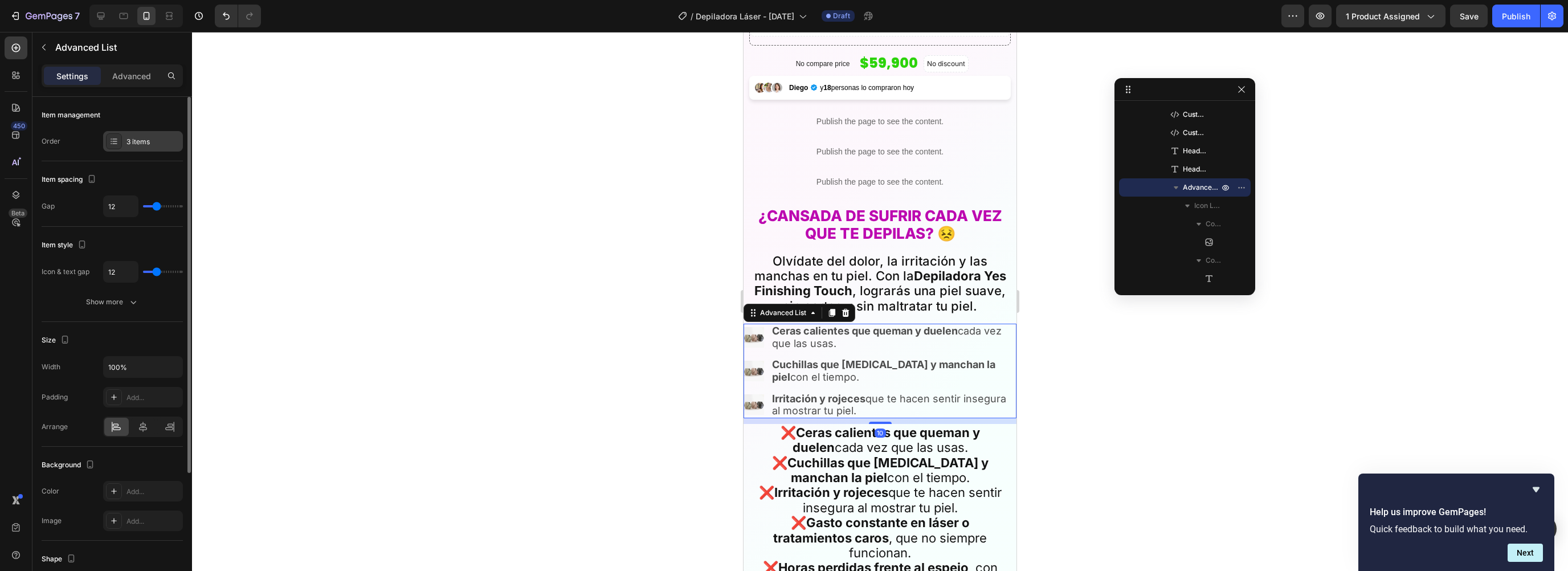
click at [129, 139] on div "3 items" at bounding box center [153, 142] width 53 height 10
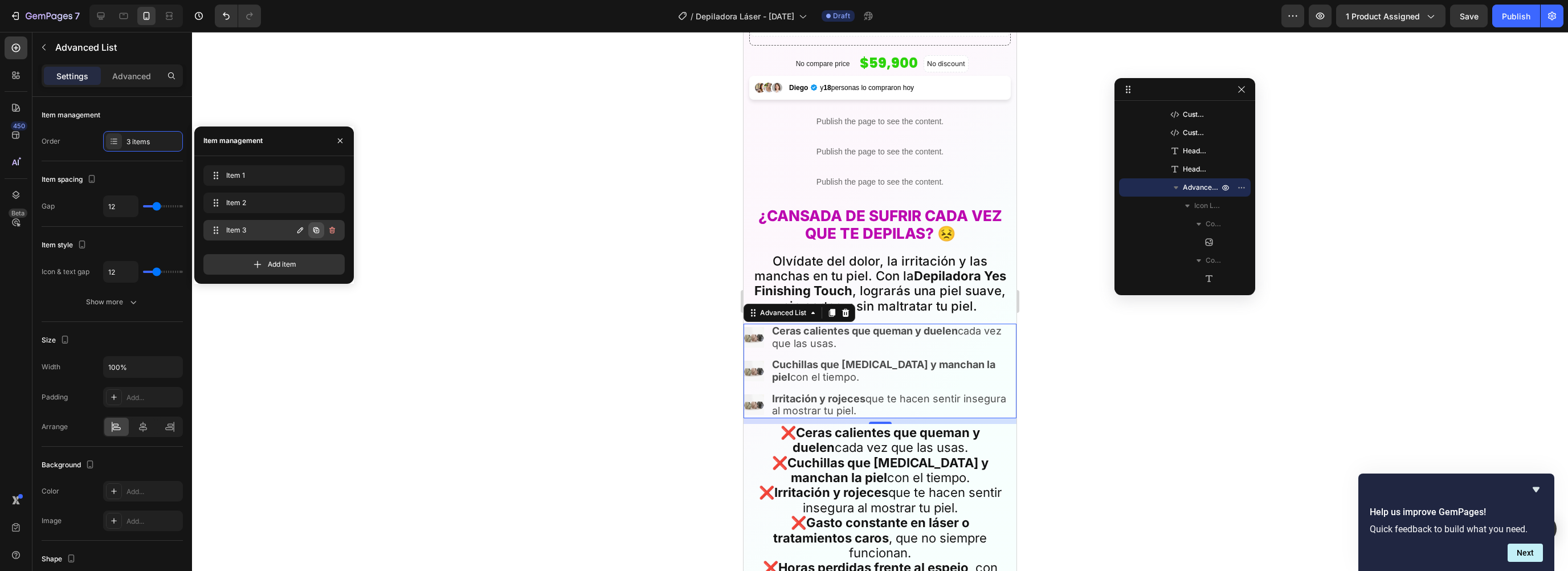
click at [315, 229] on icon "button" at bounding box center [316, 229] width 6 height 6
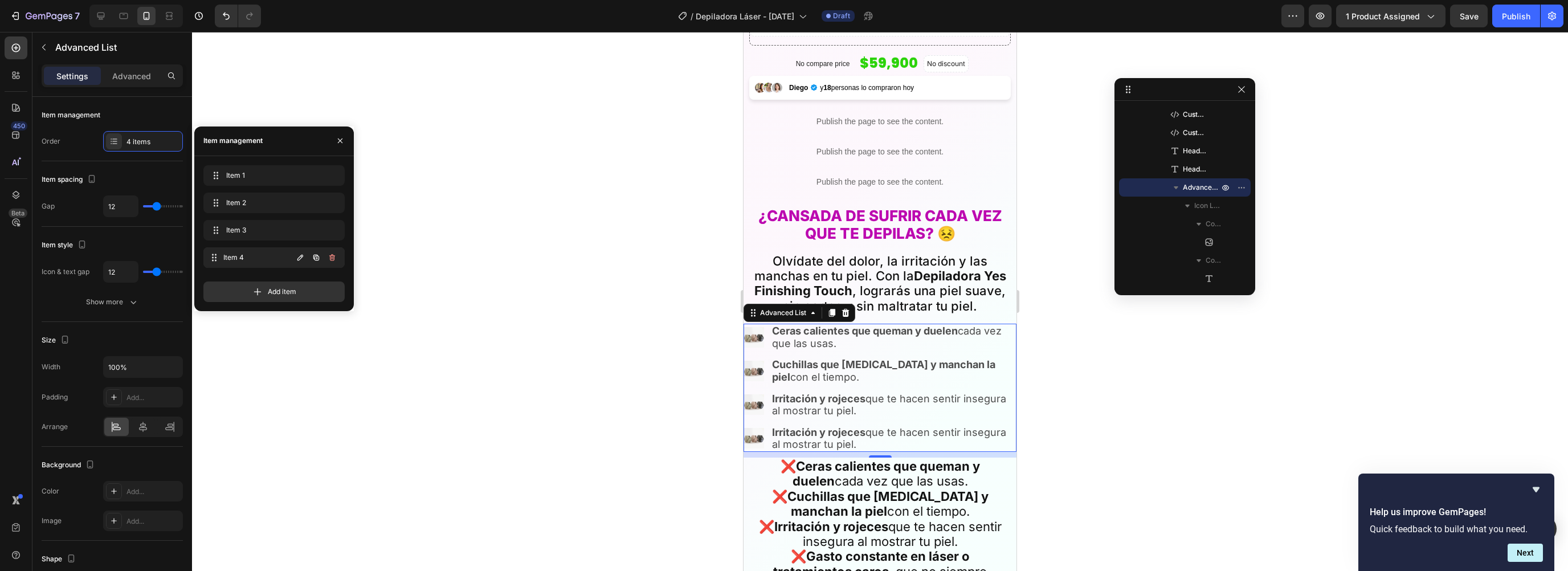
click at [258, 262] on div "Item 4 Item 4" at bounding box center [250, 257] width 84 height 16
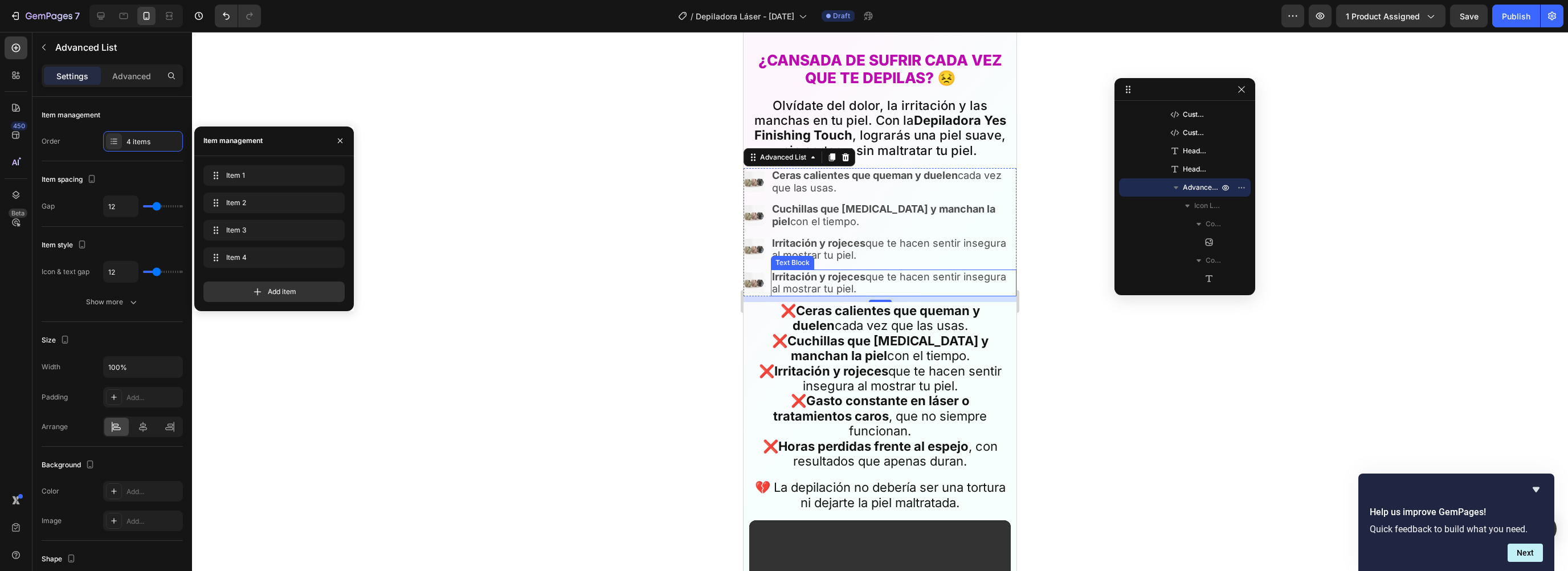
scroll to position [621, 0]
click at [827, 392] on strong "Gasto constante en láser o tratamientos caros" at bounding box center [872, 407] width 197 height 30
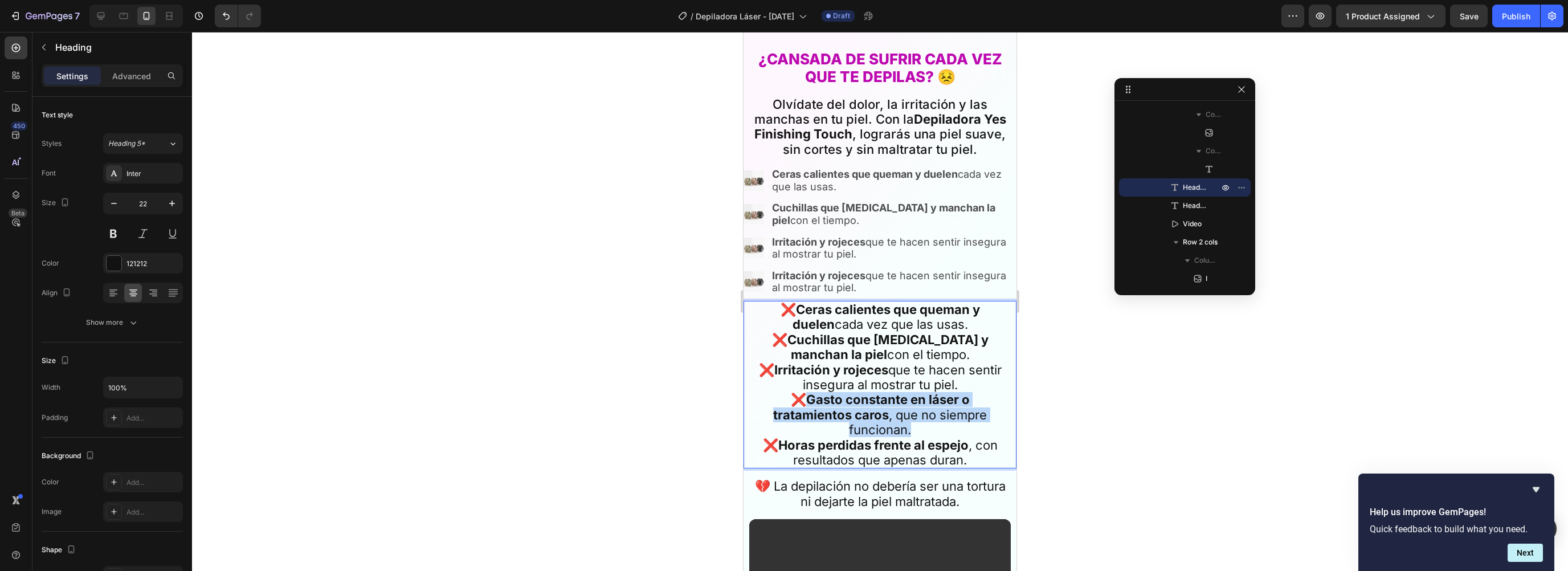
drag, startPoint x: 807, startPoint y: 392, endPoint x: 915, endPoint y: 417, distance: 110.9
click at [915, 417] on p "❌ Ceras calientes que queman y duelen cada vez que las usas. ❌ Cuchillas que co…" at bounding box center [880, 384] width 259 height 166
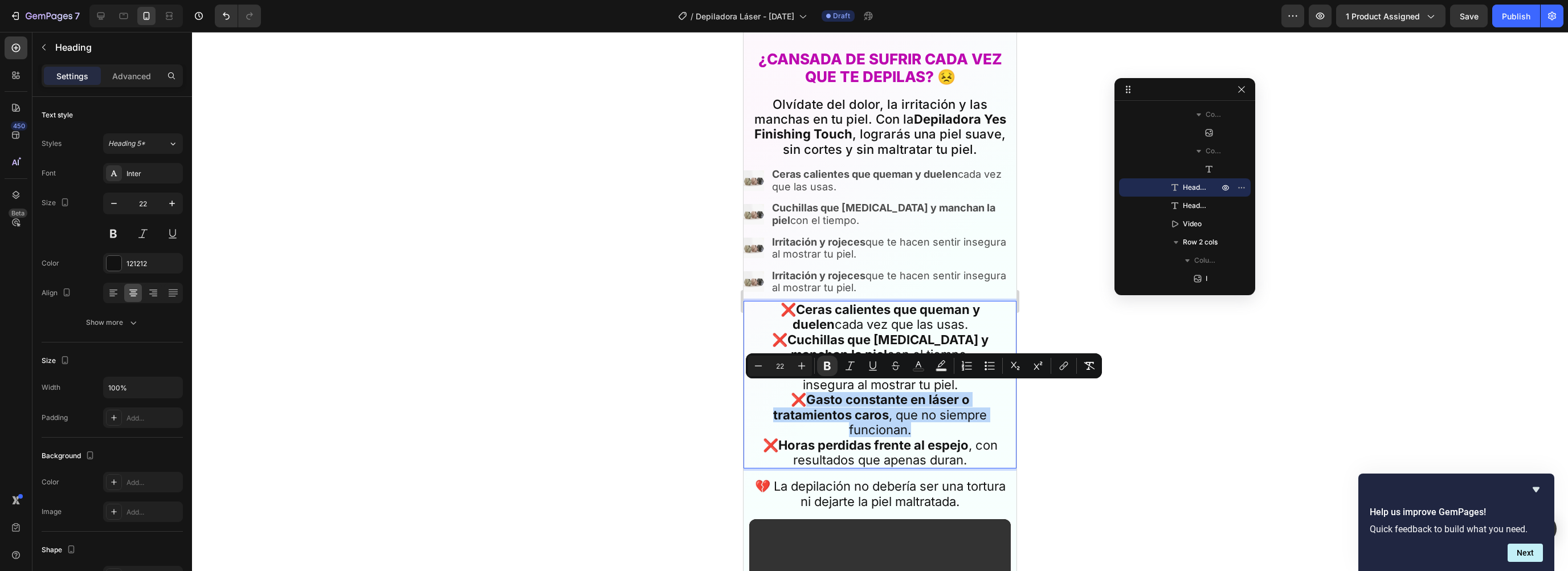
copy p "Gasto constante en láser o tratamientos caros , que no siempre funcionan."
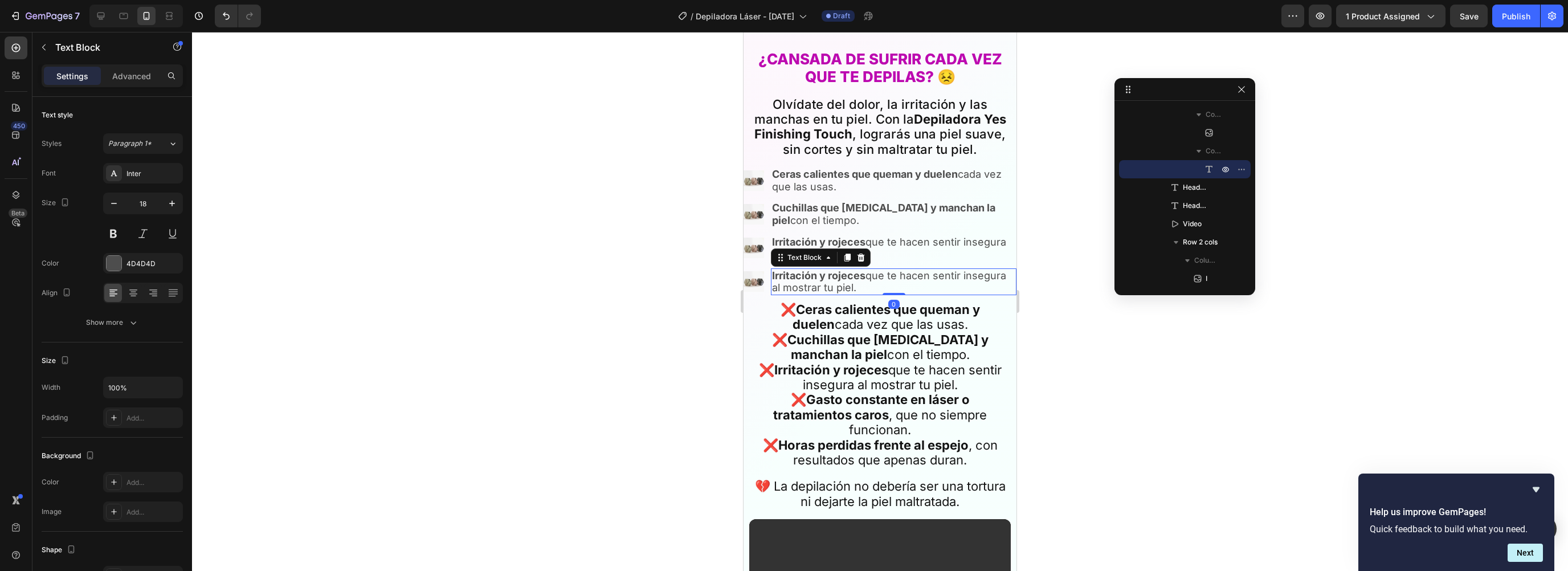
click at [809, 274] on p "Irritación y rojeces que te hacen sentir insegura al mostrar tu piel." at bounding box center [894, 281] width 243 height 24
click at [849, 272] on p "Irritación y rojeces que te hacen sentir insegura al mostrar tu piel." at bounding box center [894, 281] width 243 height 24
click at [827, 437] on strong "Horas perdidas frente al espejo" at bounding box center [873, 444] width 190 height 15
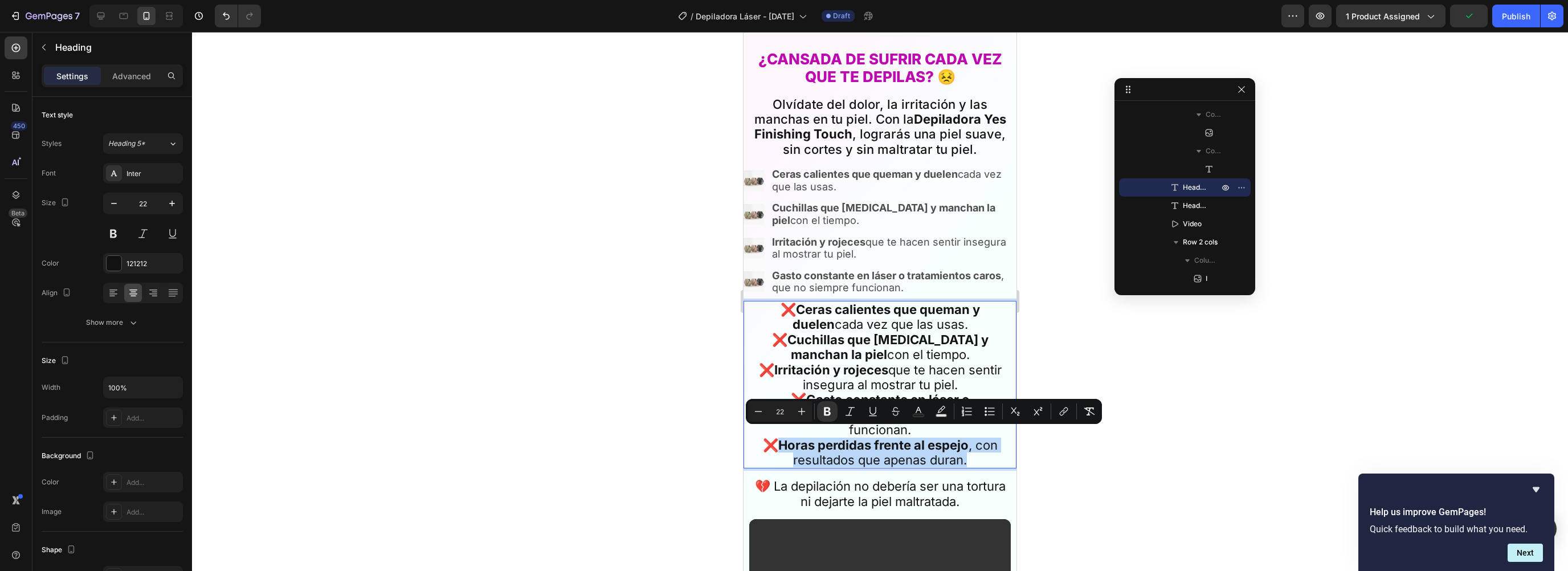
drag, startPoint x: 777, startPoint y: 437, endPoint x: 971, endPoint y: 456, distance: 194.9
click at [971, 456] on p "❌ Ceras calientes que queman y duelen cada vez que las usas. ❌ Cuchillas que co…" at bounding box center [880, 384] width 259 height 166
copy p "Horas perdidas frente al espejo , con resultados que apenas duran."
click at [861, 278] on p "Gasto constante en láser o tratamientos caros , que no siempre funcionan." at bounding box center [894, 281] width 243 height 24
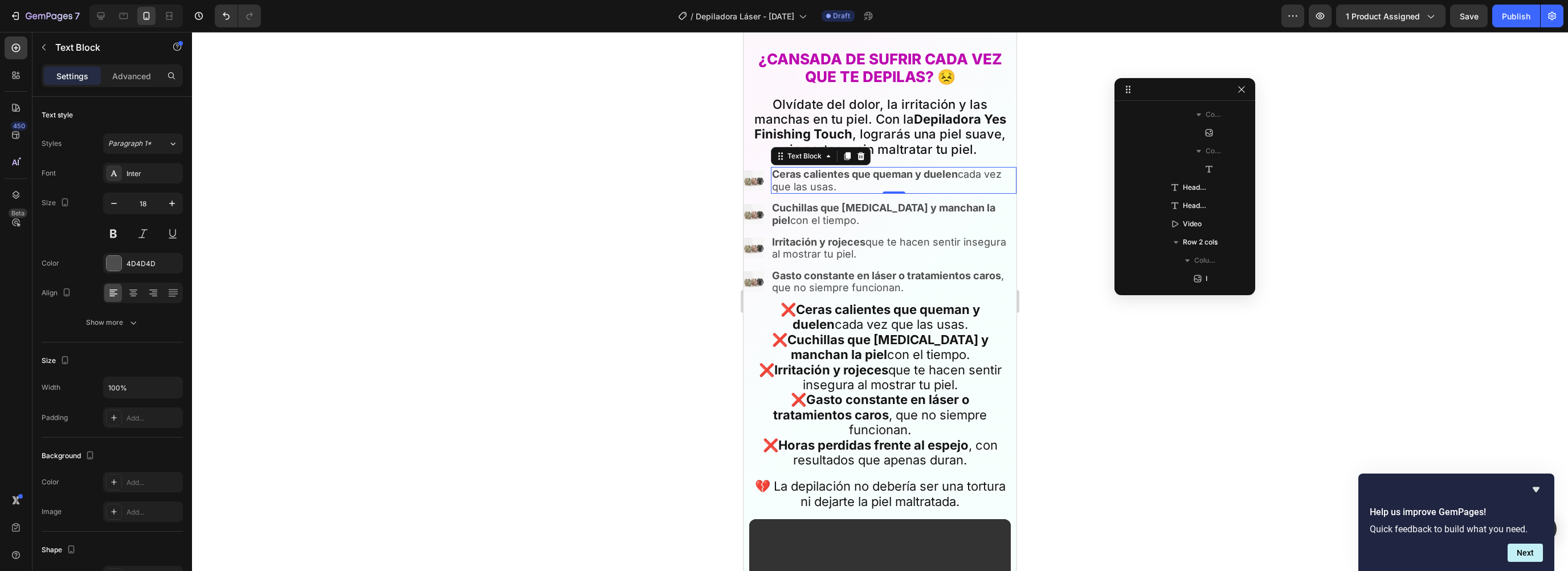
click at [775, 168] on strong "Ceras calientes que queman y duelen" at bounding box center [865, 174] width 186 height 12
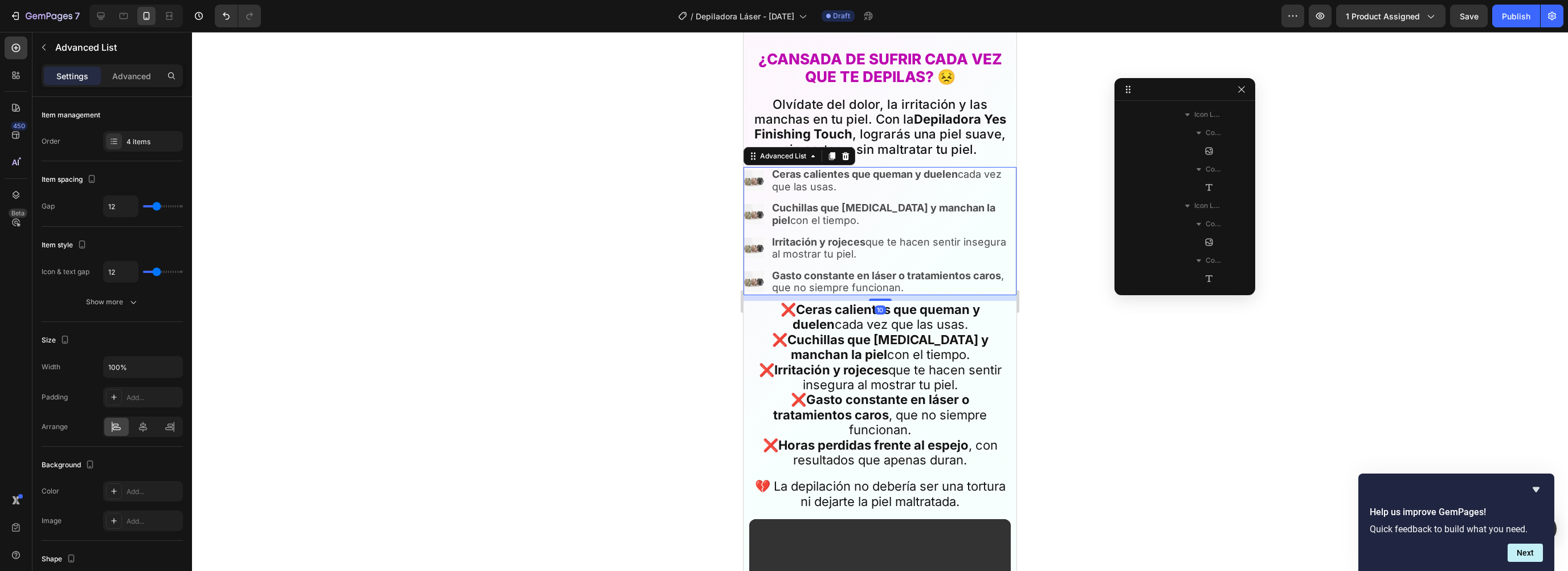
scroll to position [437, 0]
click at [768, 167] on li "Image Ceras calientes que queman y duelen cada vez que las usas. Text Block" at bounding box center [880, 180] width 273 height 27
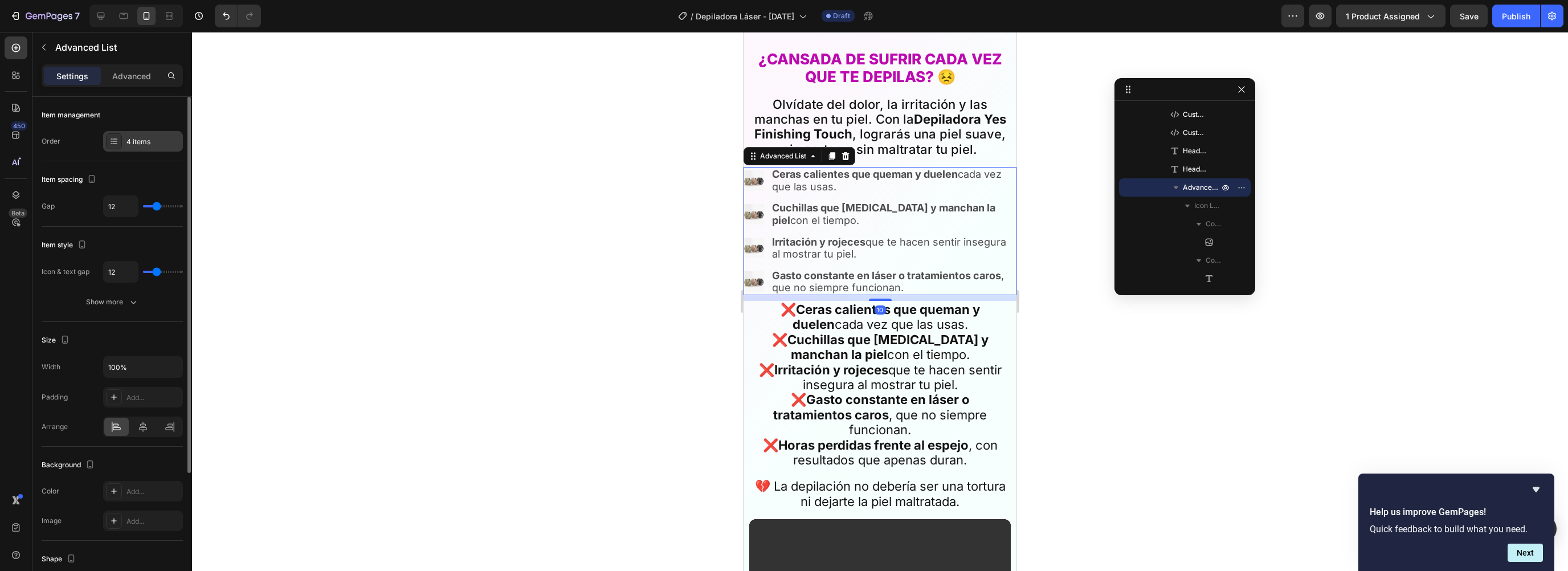
click at [160, 147] on div "4 items" at bounding box center [143, 141] width 80 height 20
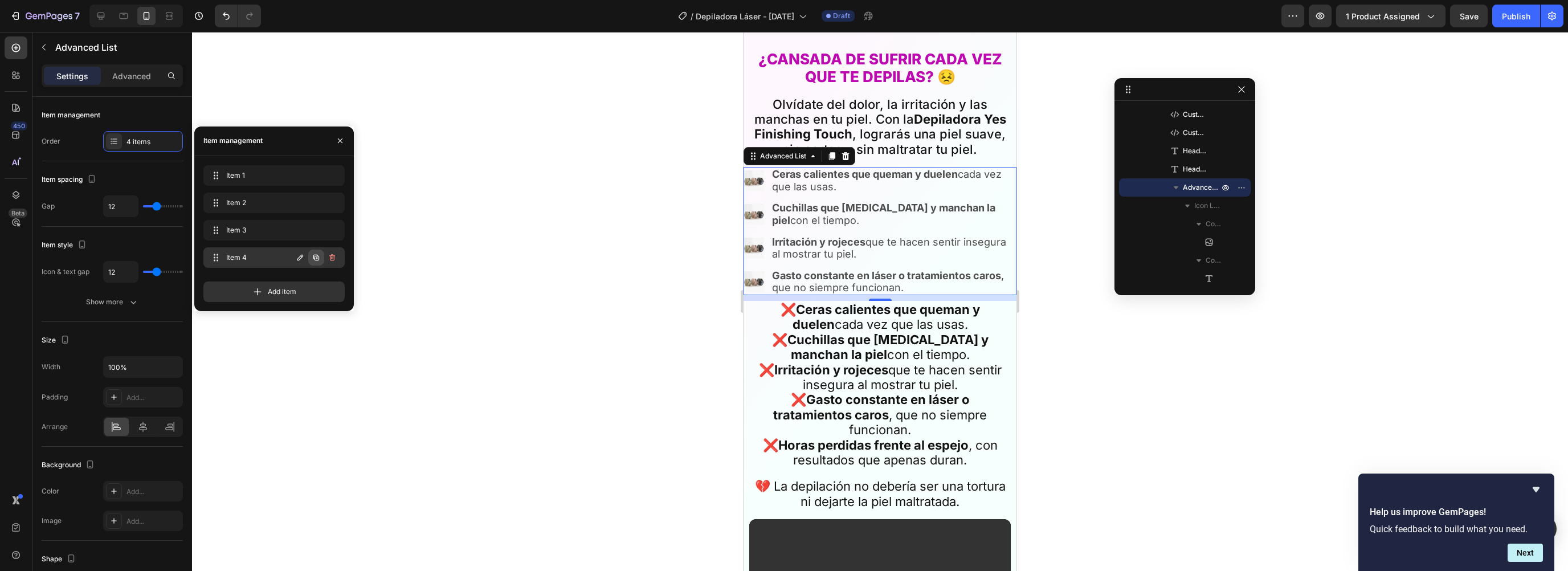
click at [316, 259] on icon "button" at bounding box center [316, 257] width 9 height 9
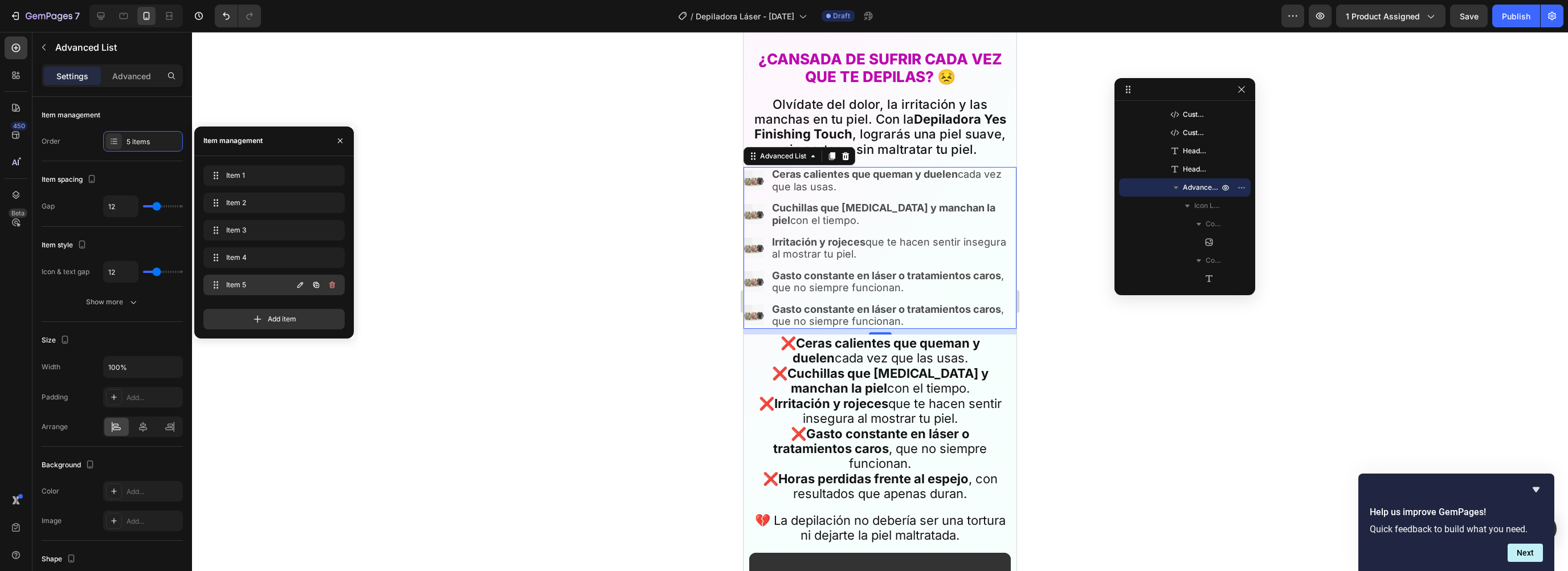
click at [264, 280] on span "Item 5" at bounding box center [258, 285] width 64 height 10
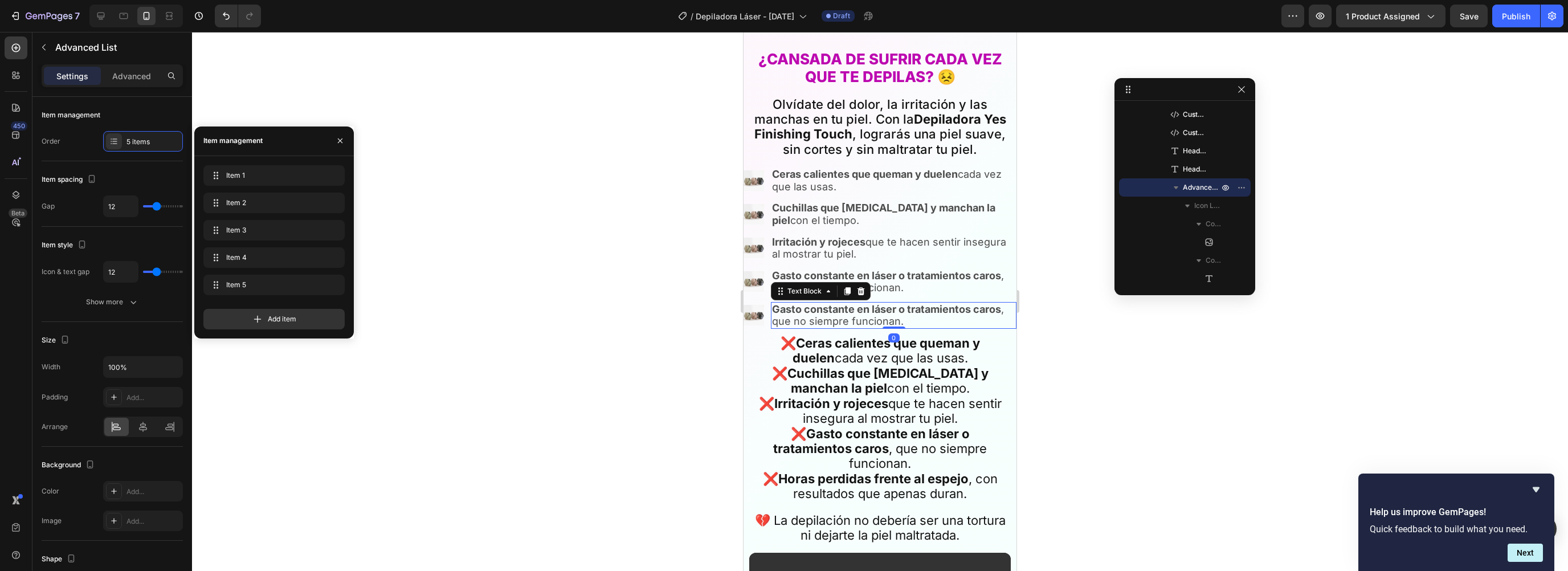
click at [830, 303] on strong "Gasto constante en láser o tratamientos caros" at bounding box center [887, 309] width 229 height 12
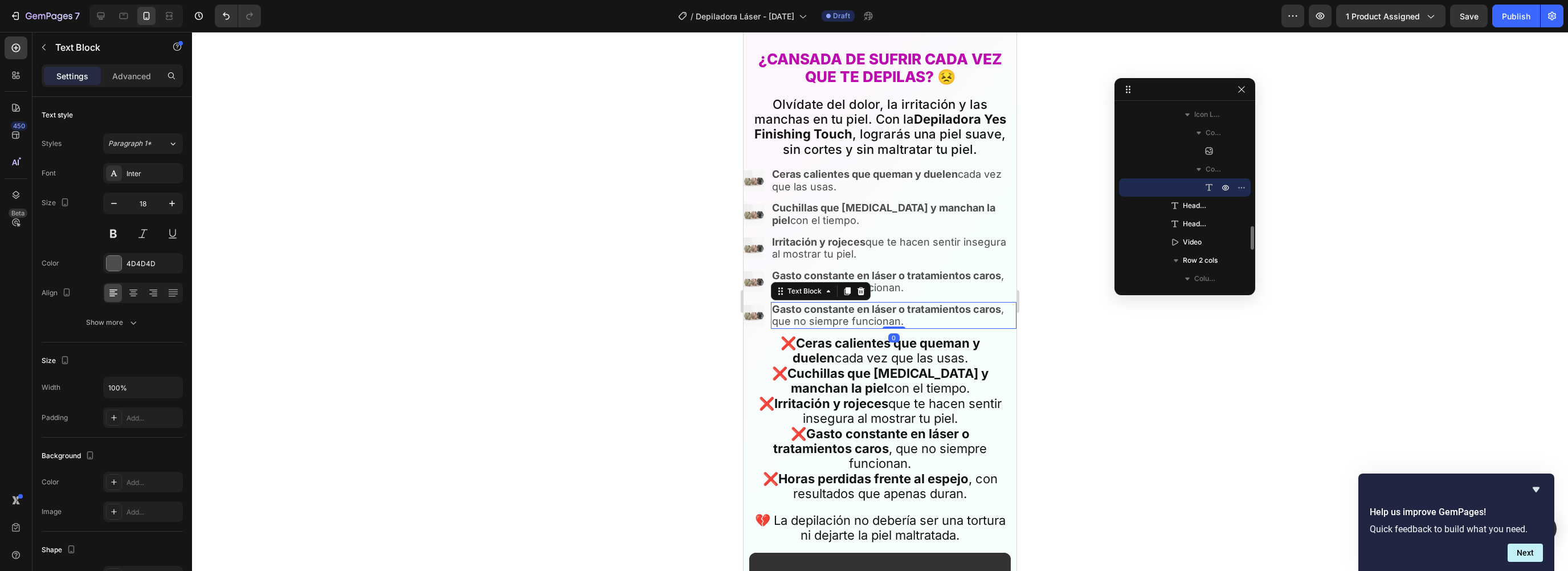
click at [830, 303] on strong "Gasto constante en láser o tratamientos caros" at bounding box center [887, 309] width 229 height 12
click at [1088, 344] on div at bounding box center [880, 301] width 1376 height 539
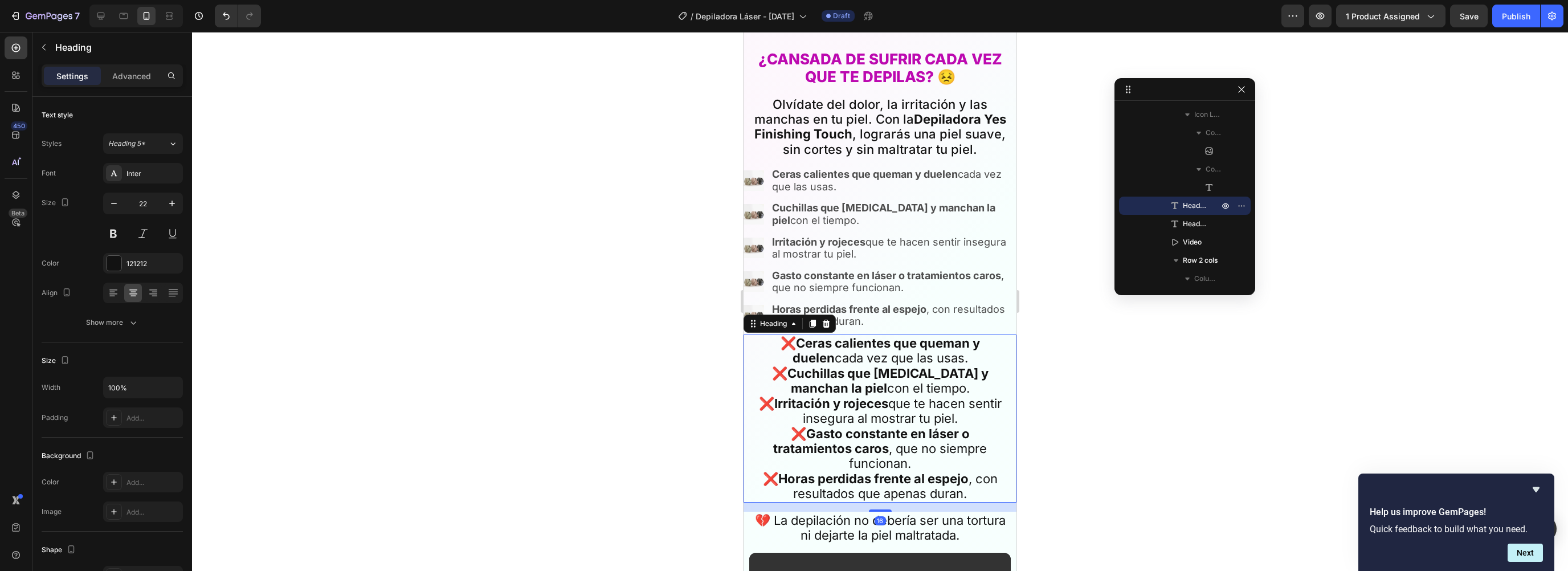
click at [752, 335] on p "❌ Ceras calientes que queman y duelen cada vez que las usas. ❌ Cuchillas que co…" at bounding box center [880, 418] width 259 height 166
click at [827, 320] on icon at bounding box center [826, 323] width 8 height 8
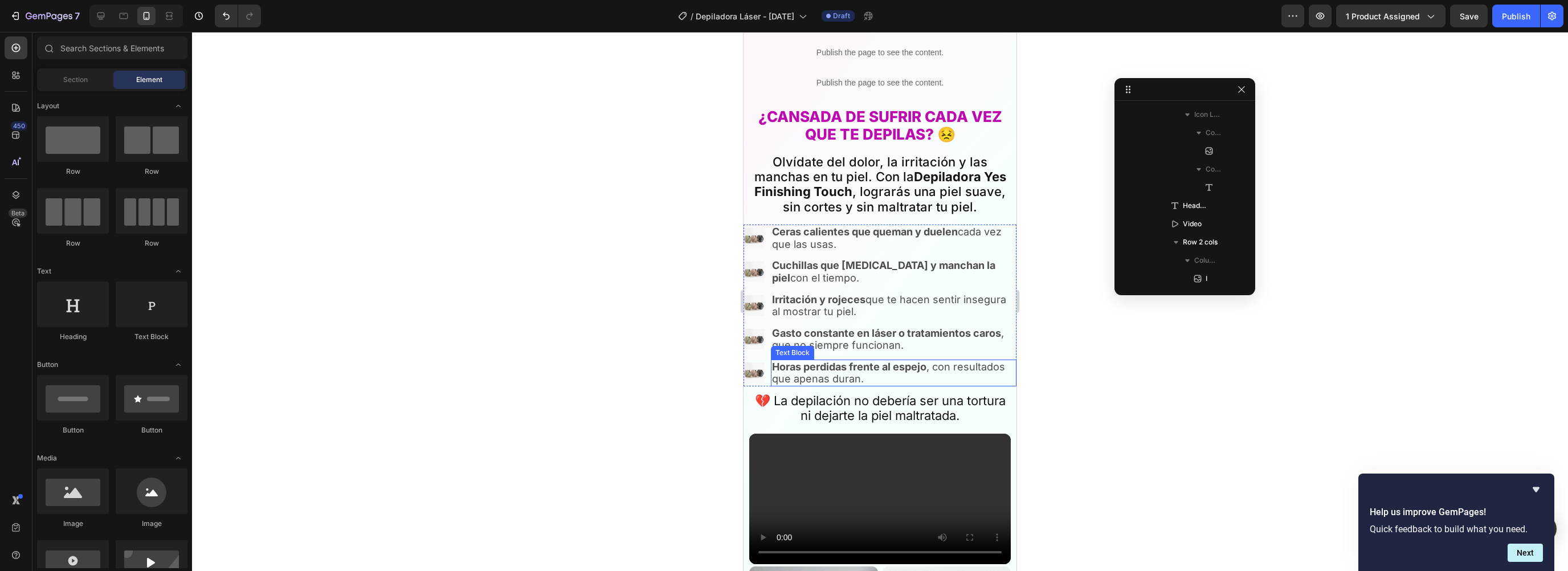
scroll to position [502, 0]
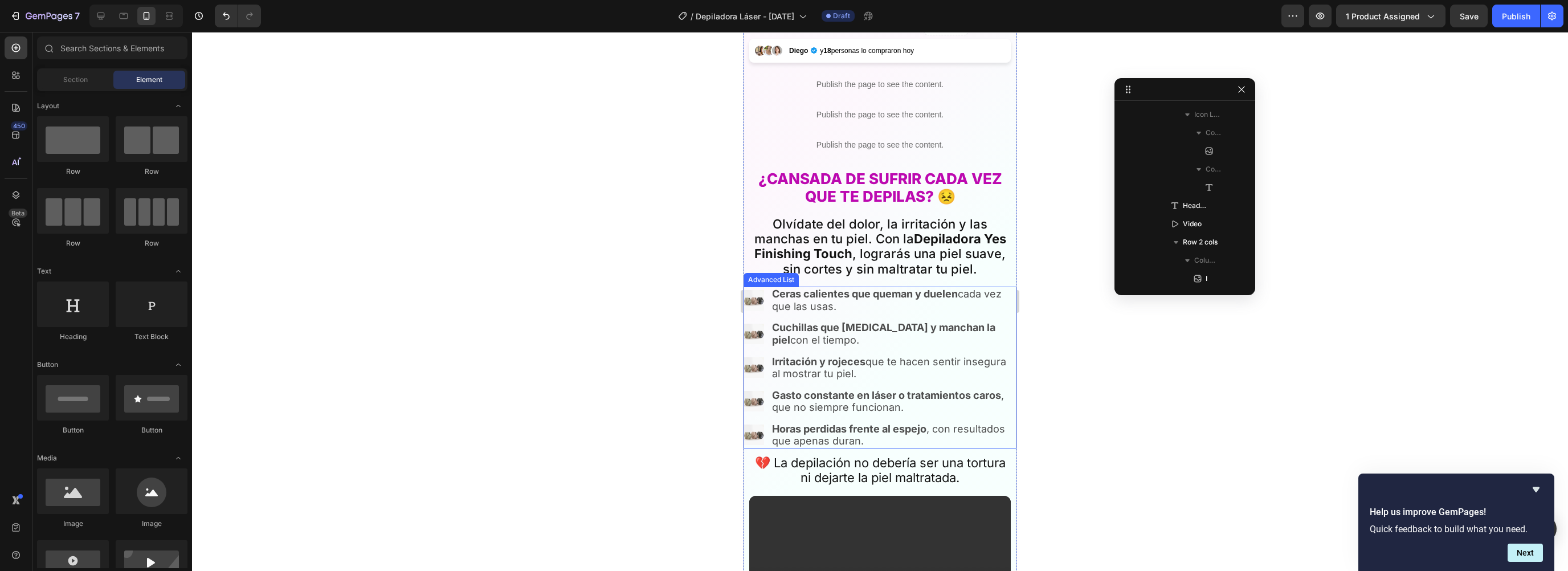
click at [772, 278] on div "Depiladora Yes Product Title +22877 Vendidos Exclusivo Custom Code "Excelente" …" at bounding box center [880, 325] width 273 height 882
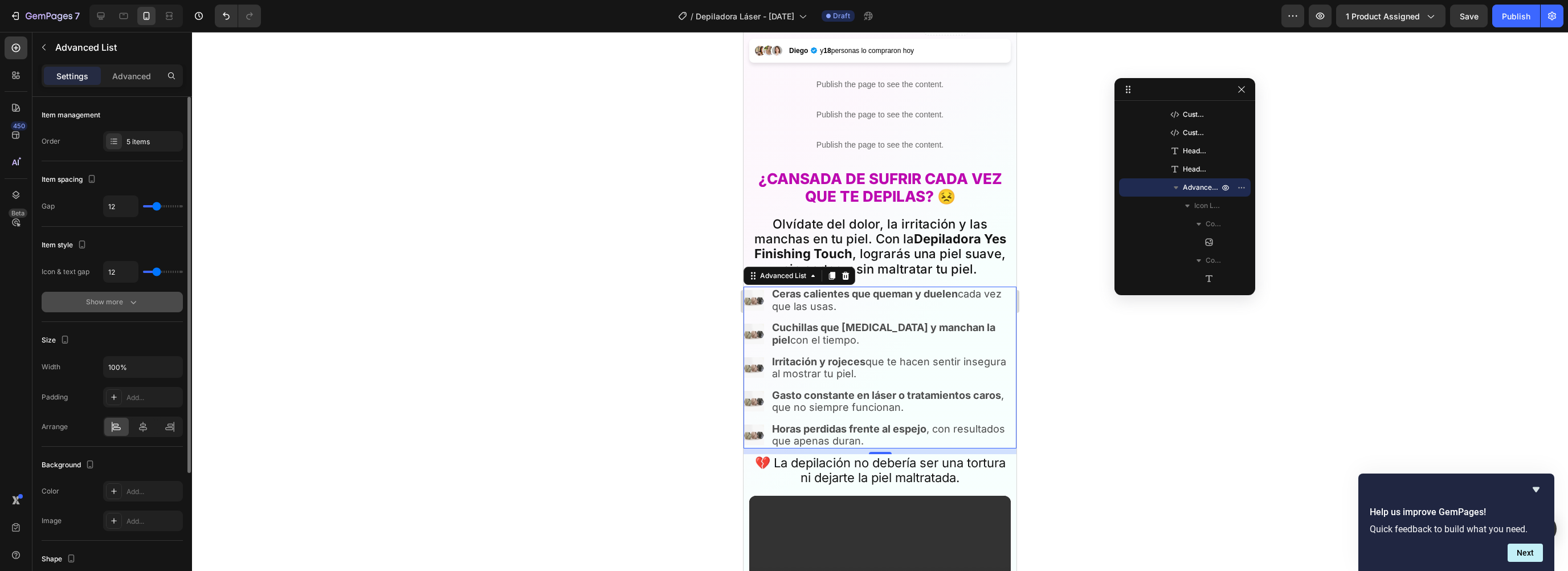
click at [125, 306] on div "Show more" at bounding box center [112, 302] width 53 height 11
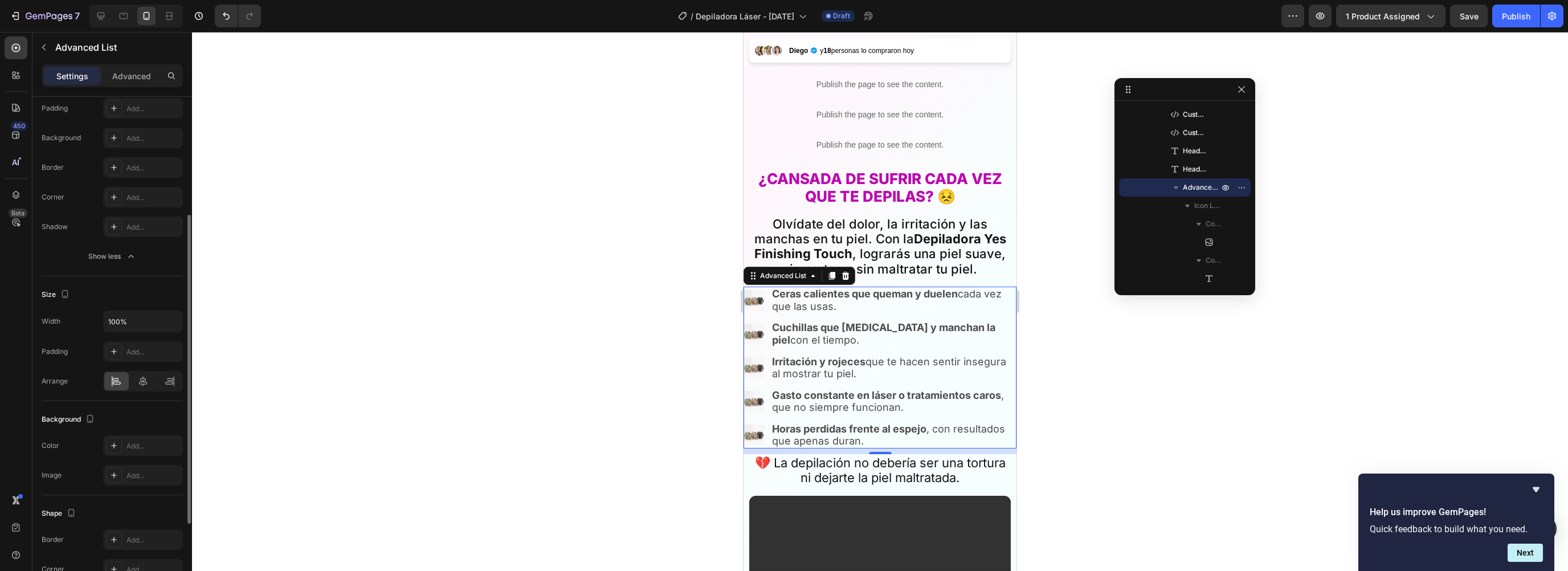
scroll to position [304, 0]
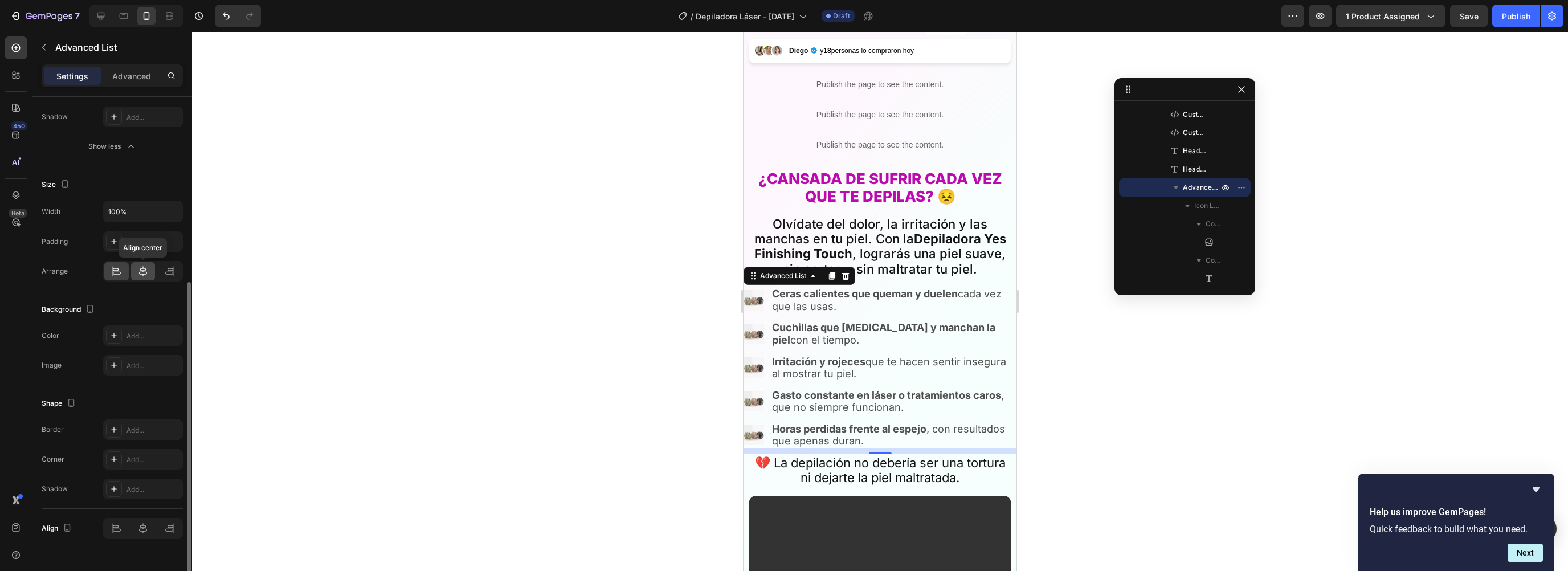
click at [145, 265] on icon at bounding box center [143, 271] width 11 height 11
click at [114, 271] on icon at bounding box center [117, 271] width 11 height 11
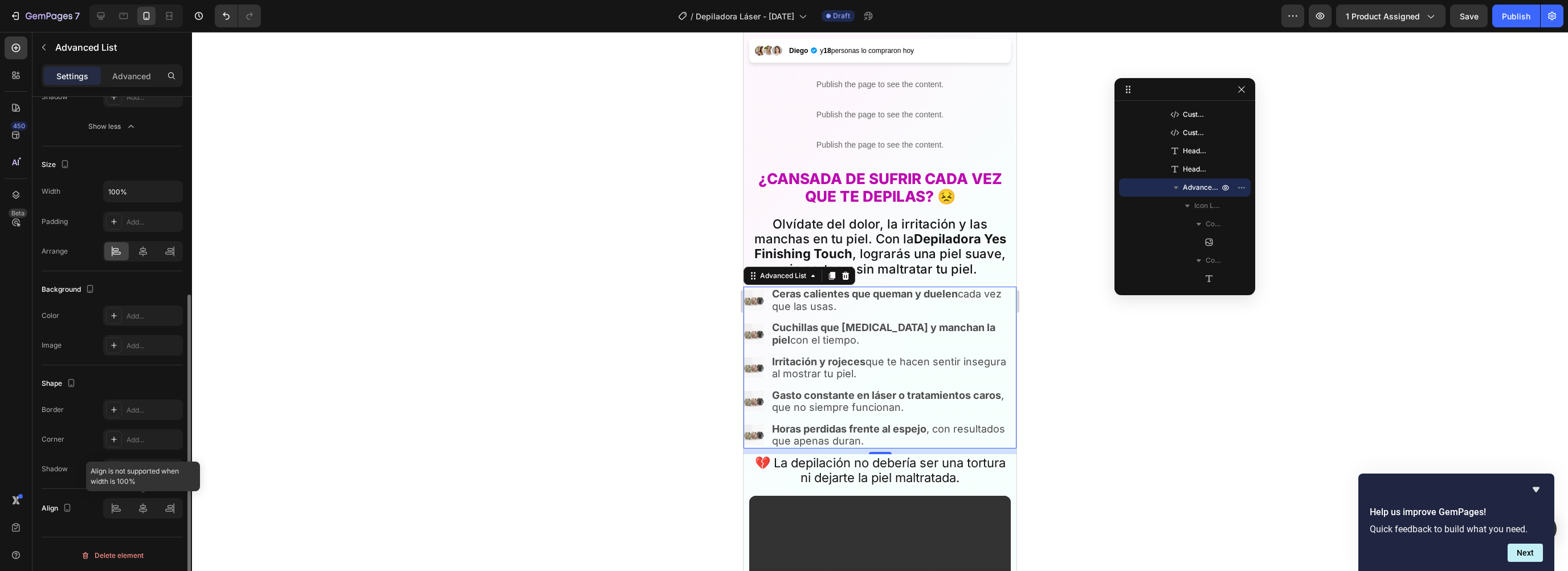
click at [138, 502] on div at bounding box center [143, 508] width 80 height 20
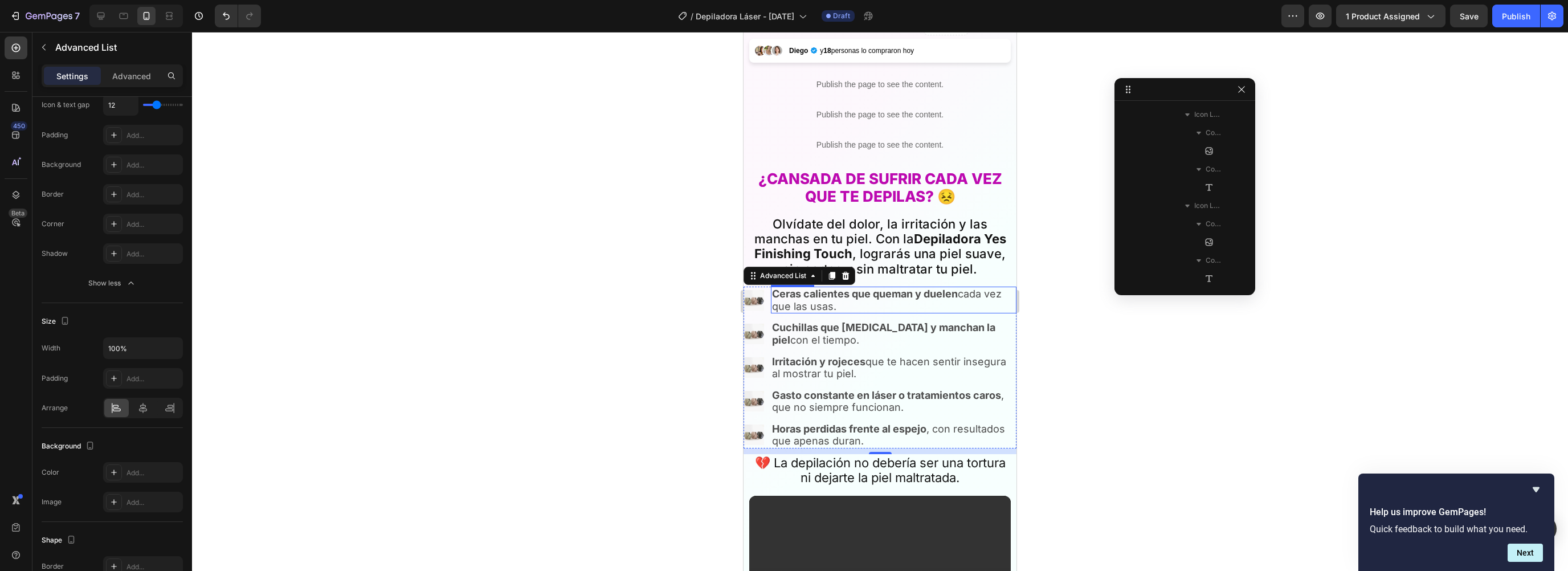
click at [826, 297] on p "Ceras calientes que queman y duelen cada vez que las usas." at bounding box center [894, 300] width 243 height 24
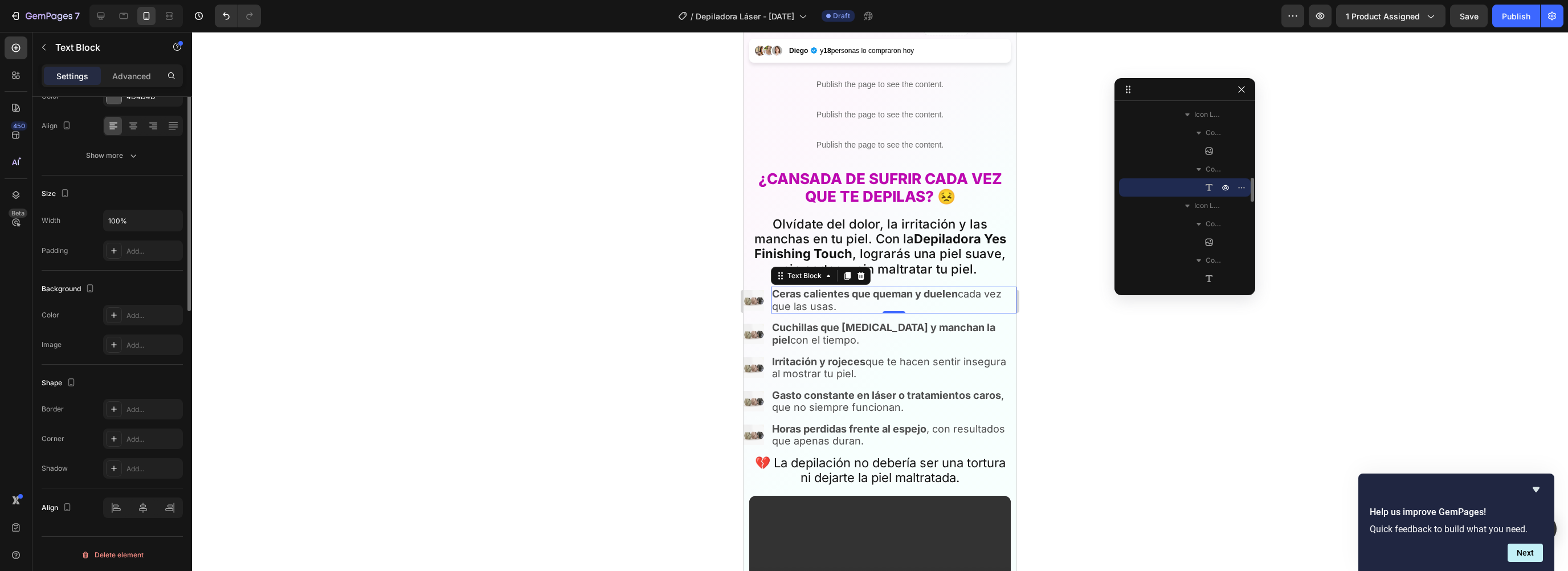
scroll to position [0, 0]
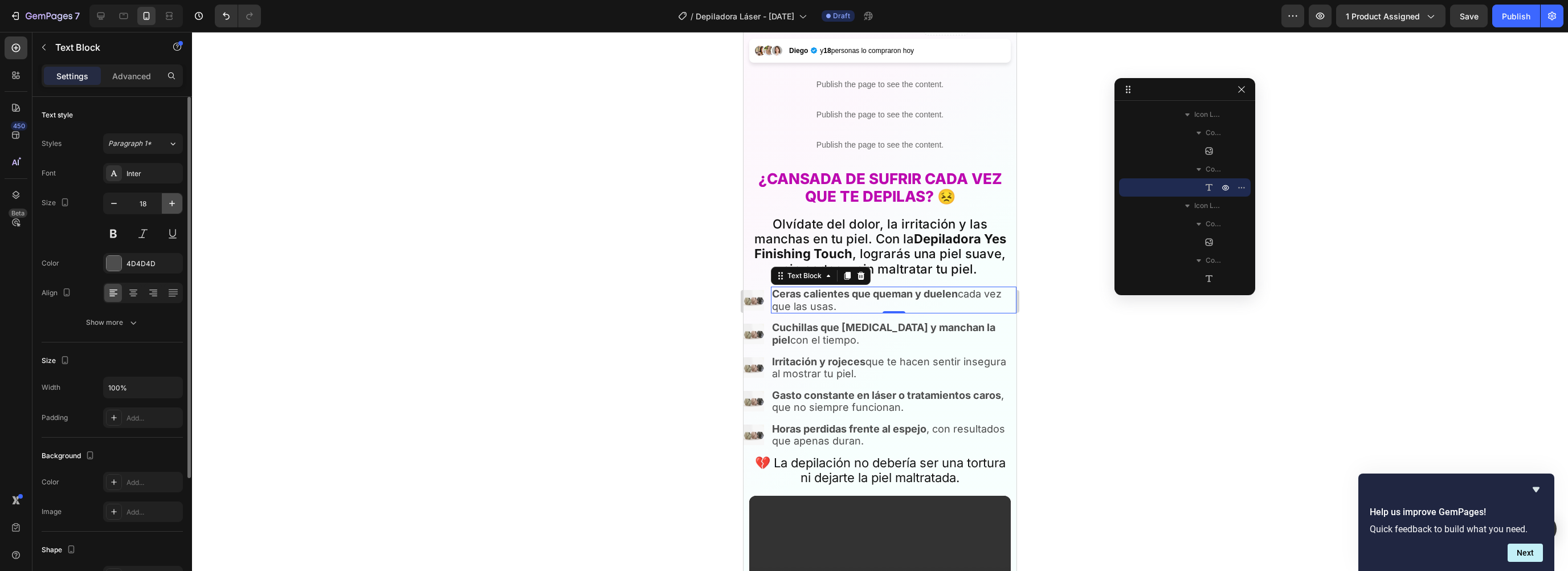
click at [171, 201] on icon "button" at bounding box center [172, 203] width 6 height 6
click at [175, 200] on icon "button" at bounding box center [172, 204] width 11 height 11
type input "20"
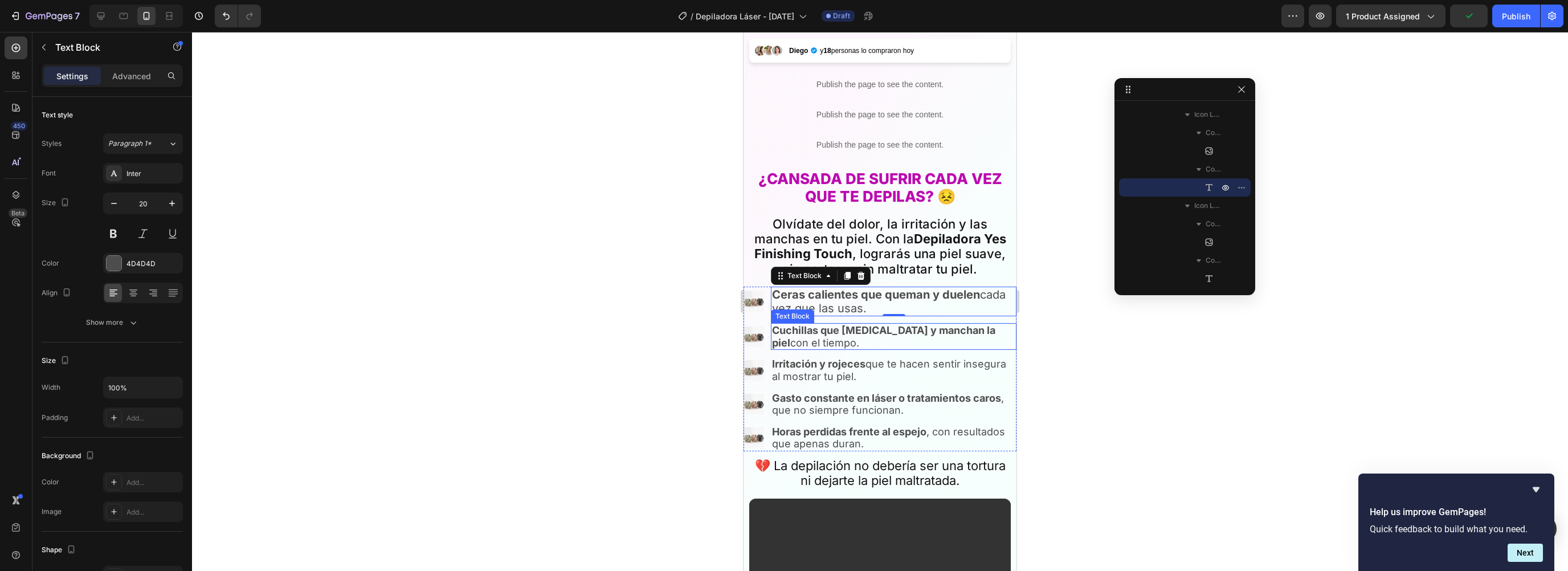
click at [823, 327] on strong "Cuchillas que [MEDICAL_DATA] y manchan la piel" at bounding box center [884, 336] width 223 height 24
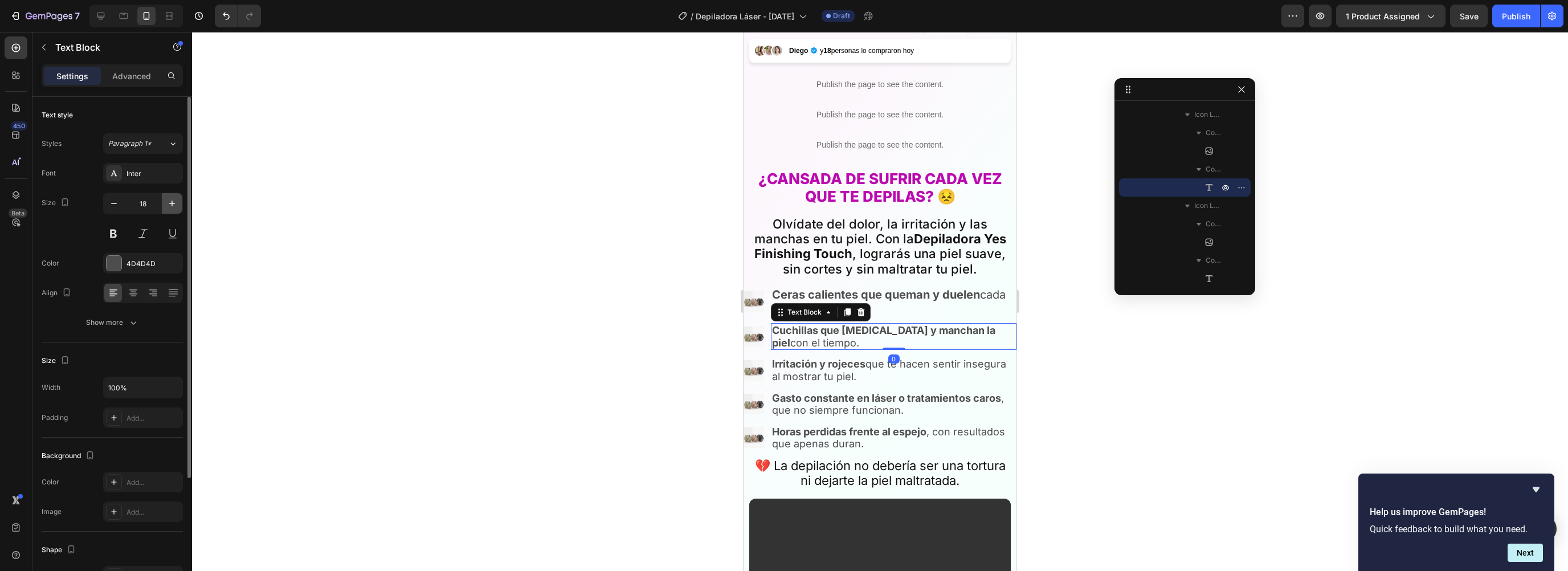
click at [179, 202] on button "button" at bounding box center [172, 203] width 20 height 20
click at [178, 202] on button "button" at bounding box center [172, 203] width 20 height 20
type input "20"
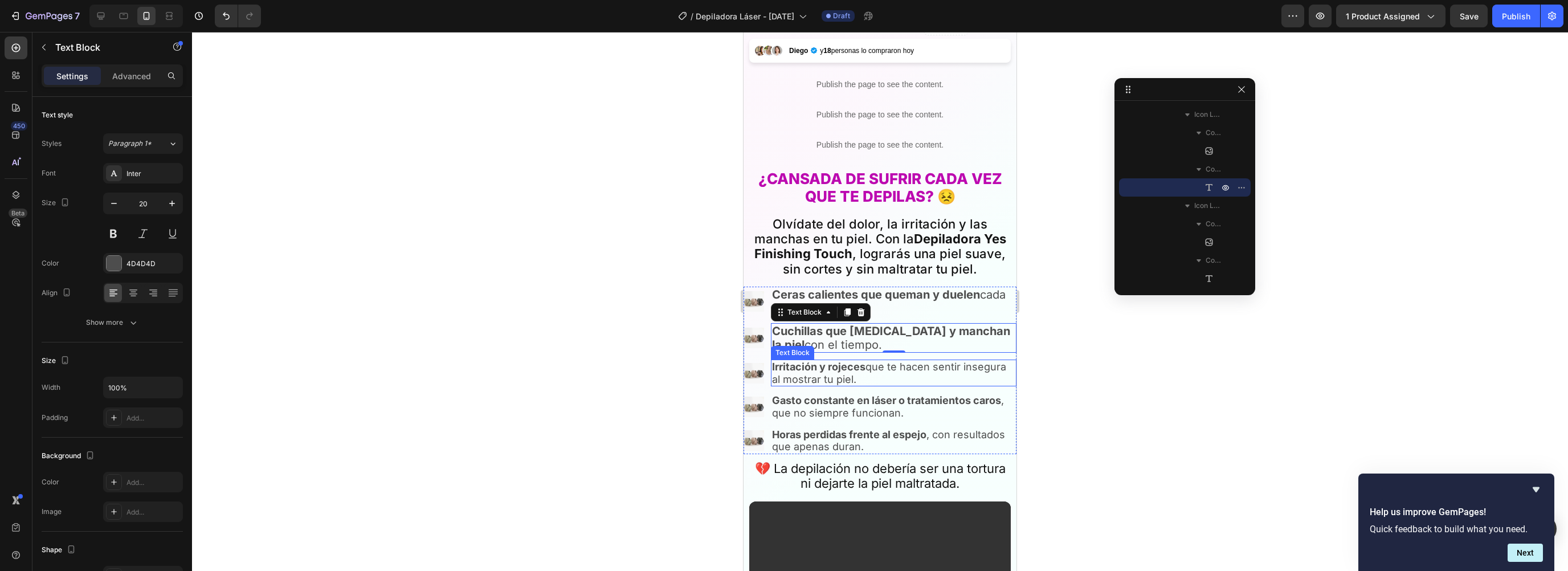
click at [802, 361] on strong "Irritación y rojeces" at bounding box center [819, 367] width 94 height 12
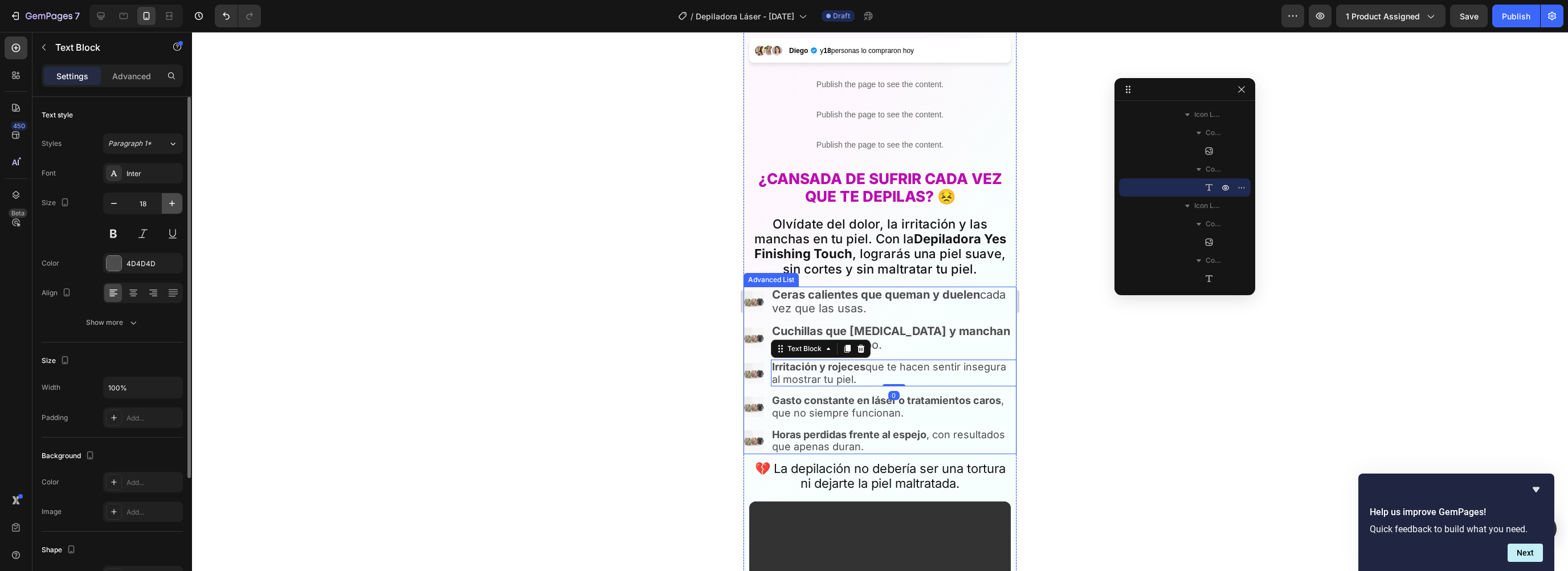
click at [175, 198] on icon "button" at bounding box center [172, 204] width 11 height 11
type input "20"
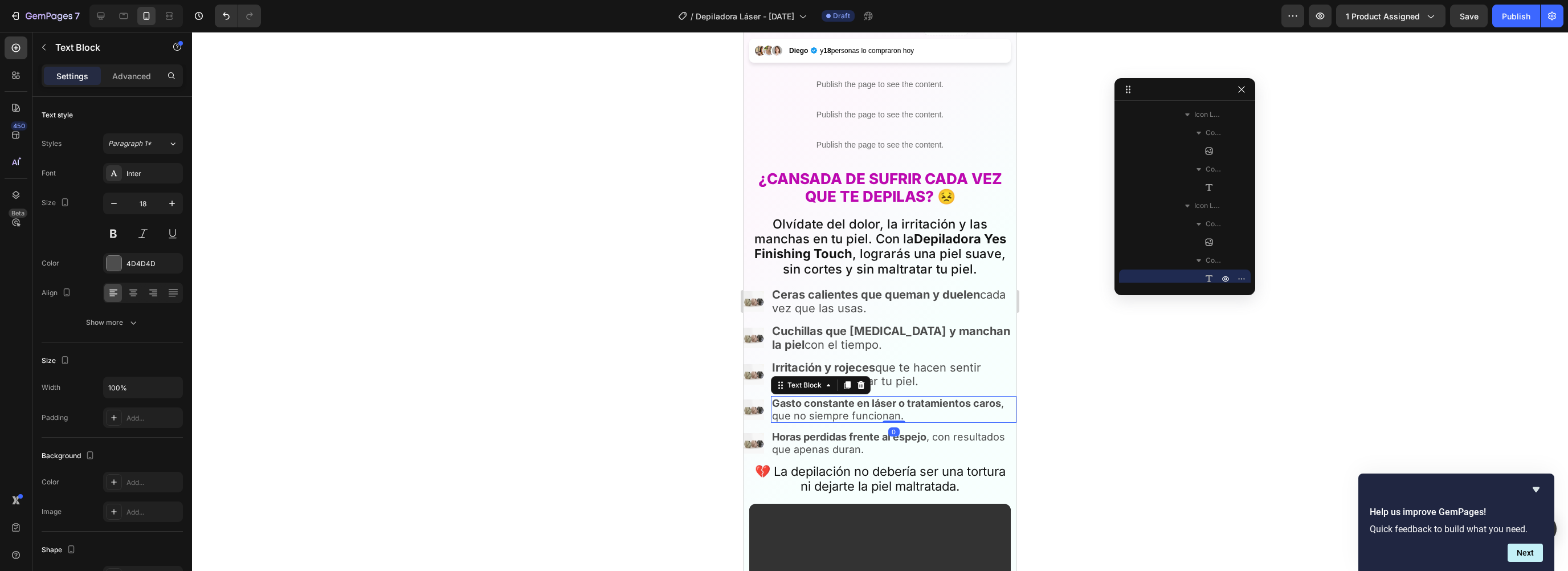
click at [807, 397] on strong "Gasto constante en láser o tratamientos caros" at bounding box center [887, 403] width 229 height 12
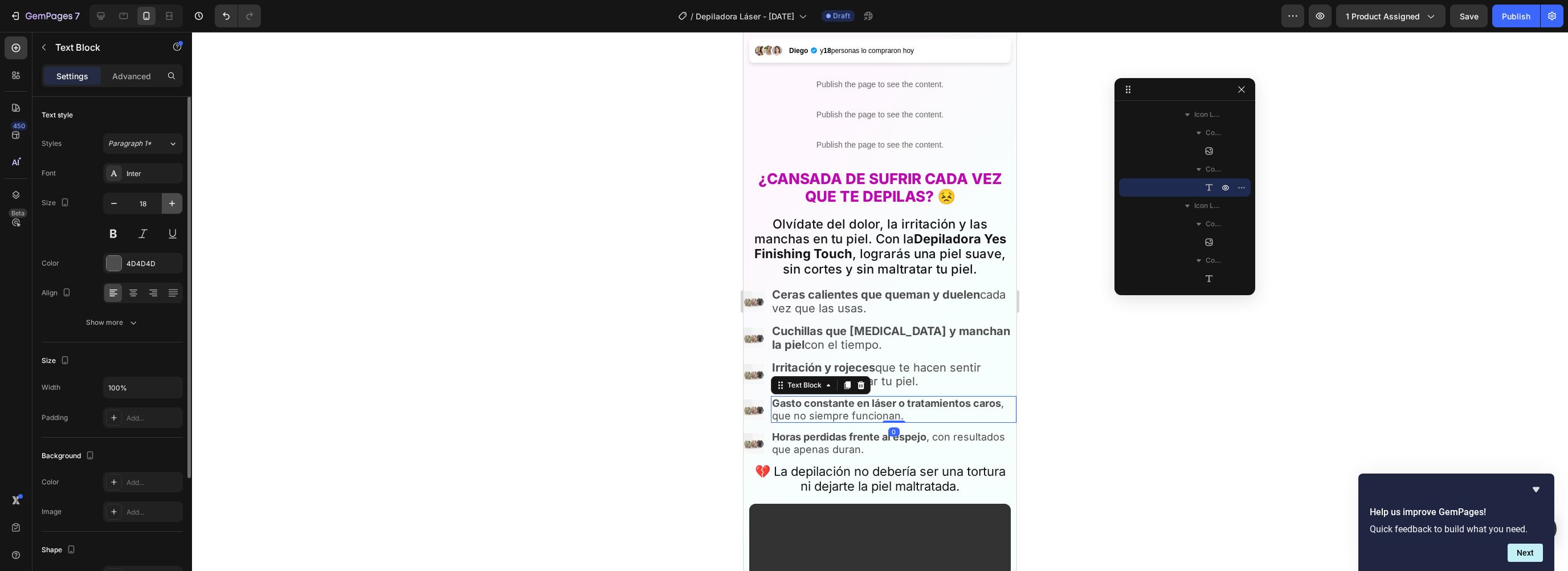
click at [174, 205] on icon "button" at bounding box center [172, 204] width 11 height 11
click at [174, 204] on icon "button" at bounding box center [172, 204] width 11 height 11
type input "20"
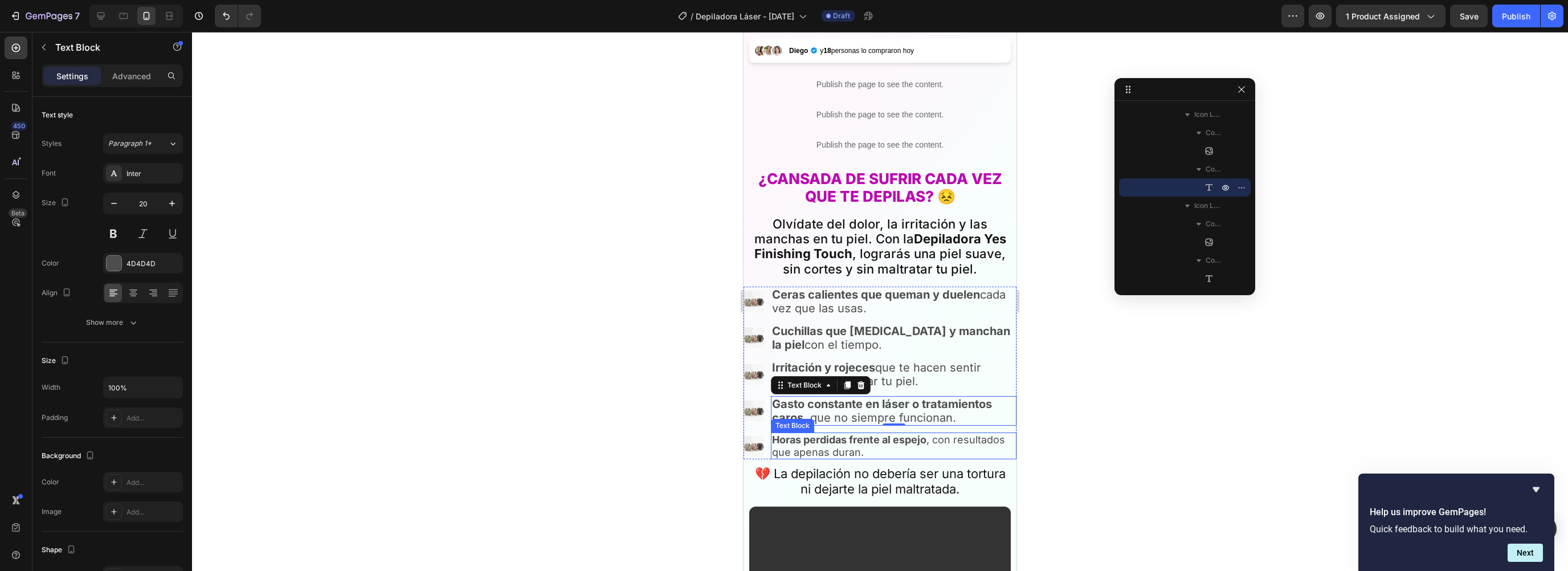
click at [795, 435] on strong "Horas perdidas frente al espejo" at bounding box center [849, 439] width 155 height 12
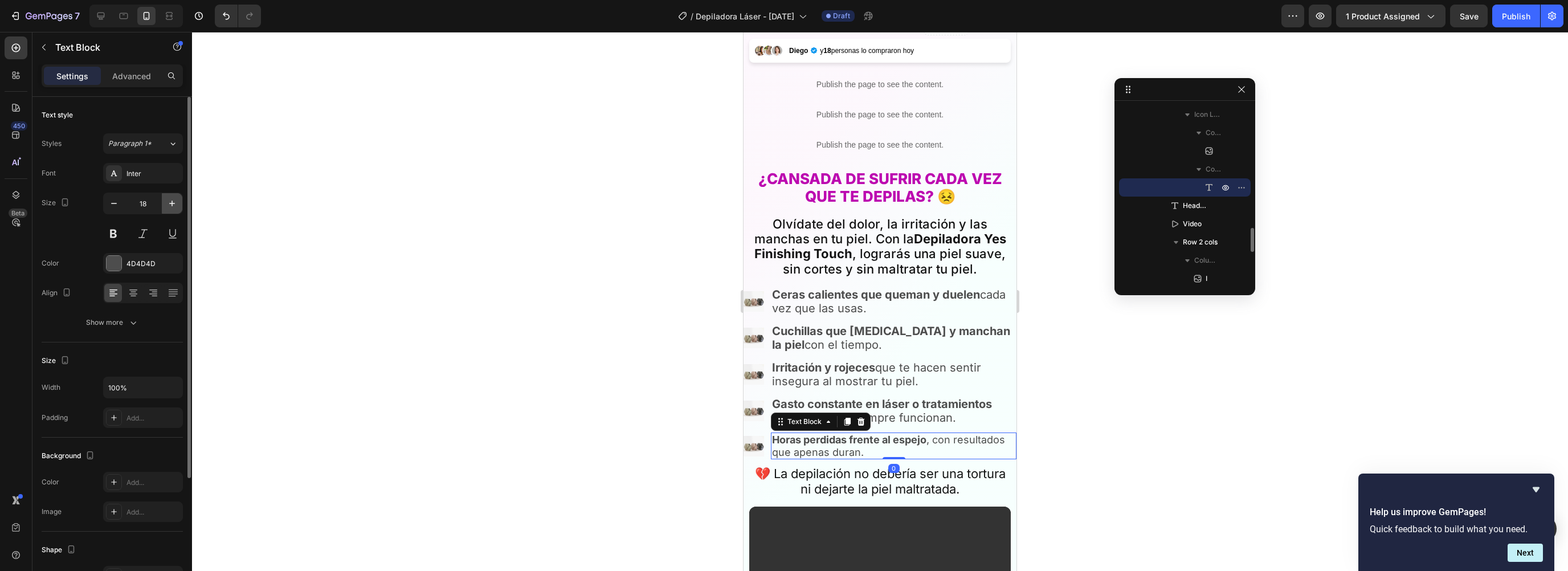
click at [170, 205] on icon "button" at bounding box center [172, 204] width 11 height 11
type input "20"
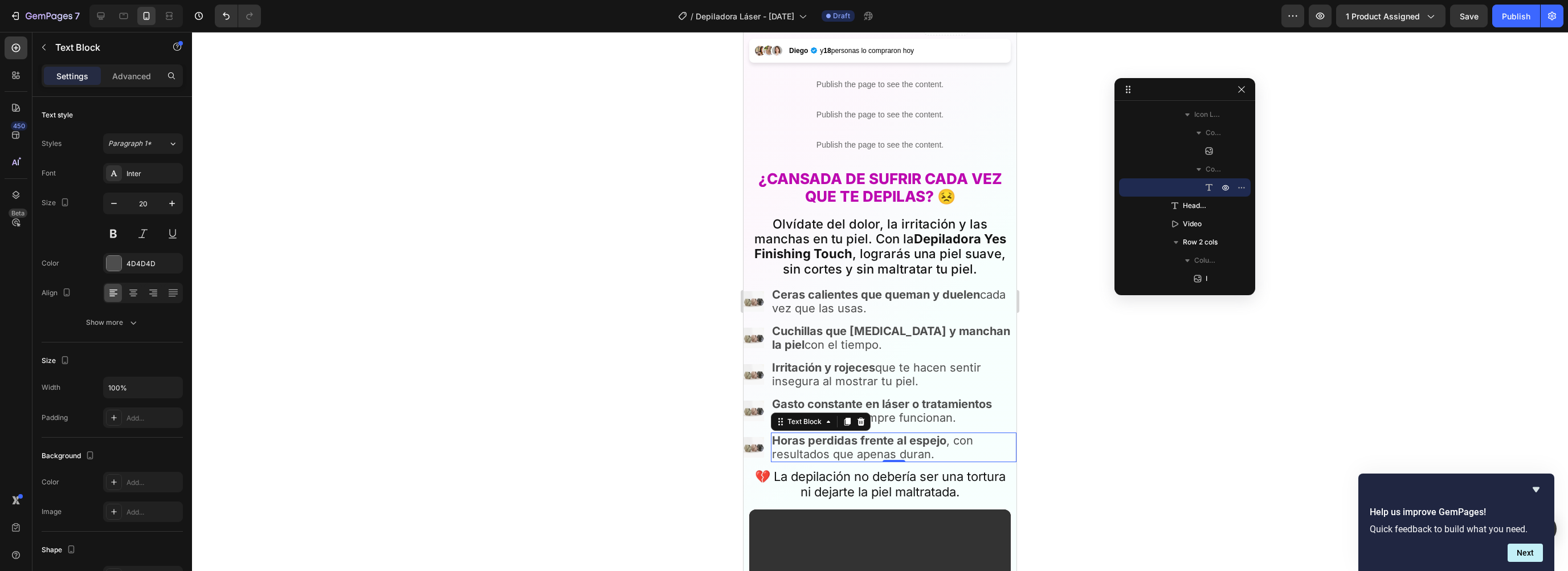
click at [1113, 386] on div at bounding box center [880, 301] width 1376 height 539
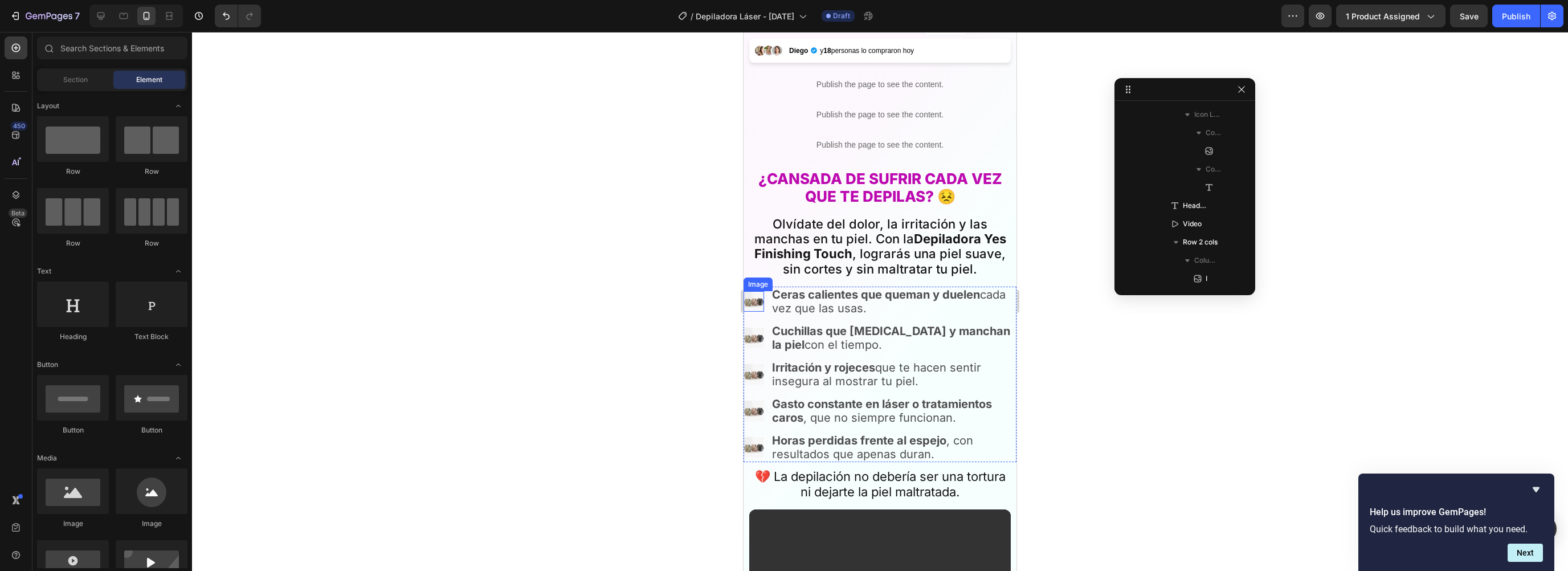
click at [753, 294] on img at bounding box center [754, 301] width 20 height 20
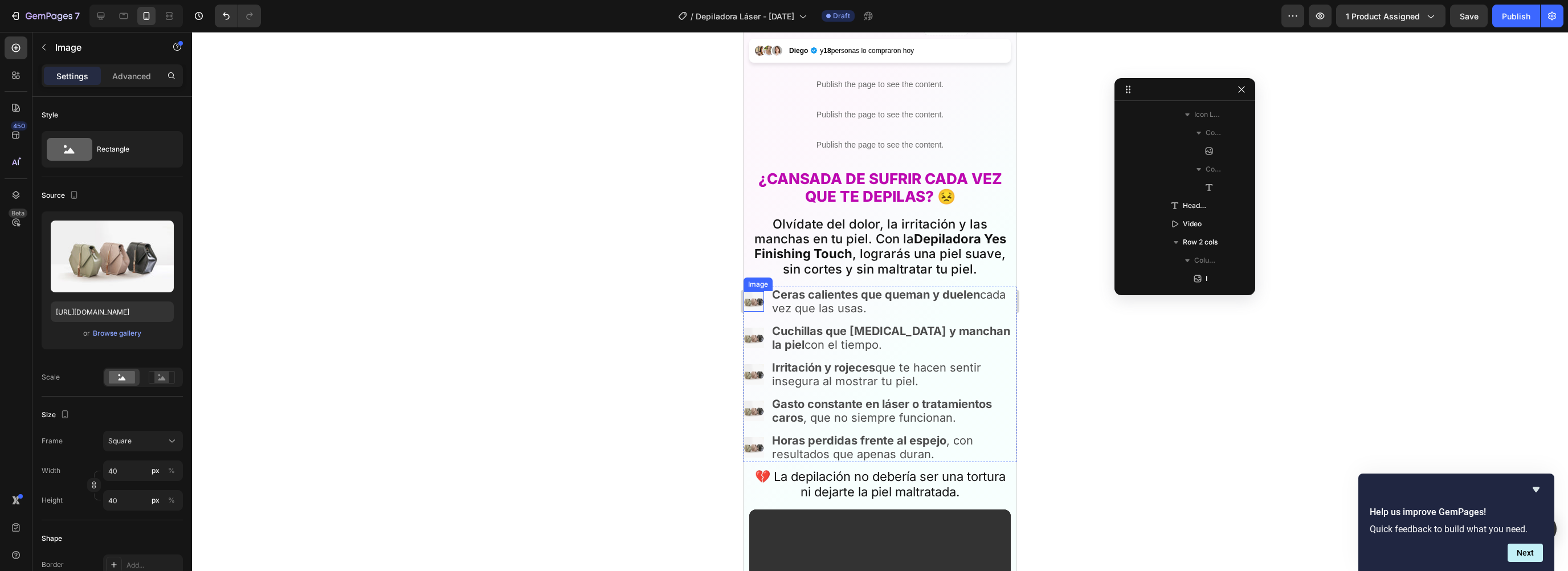
scroll to position [492, 0]
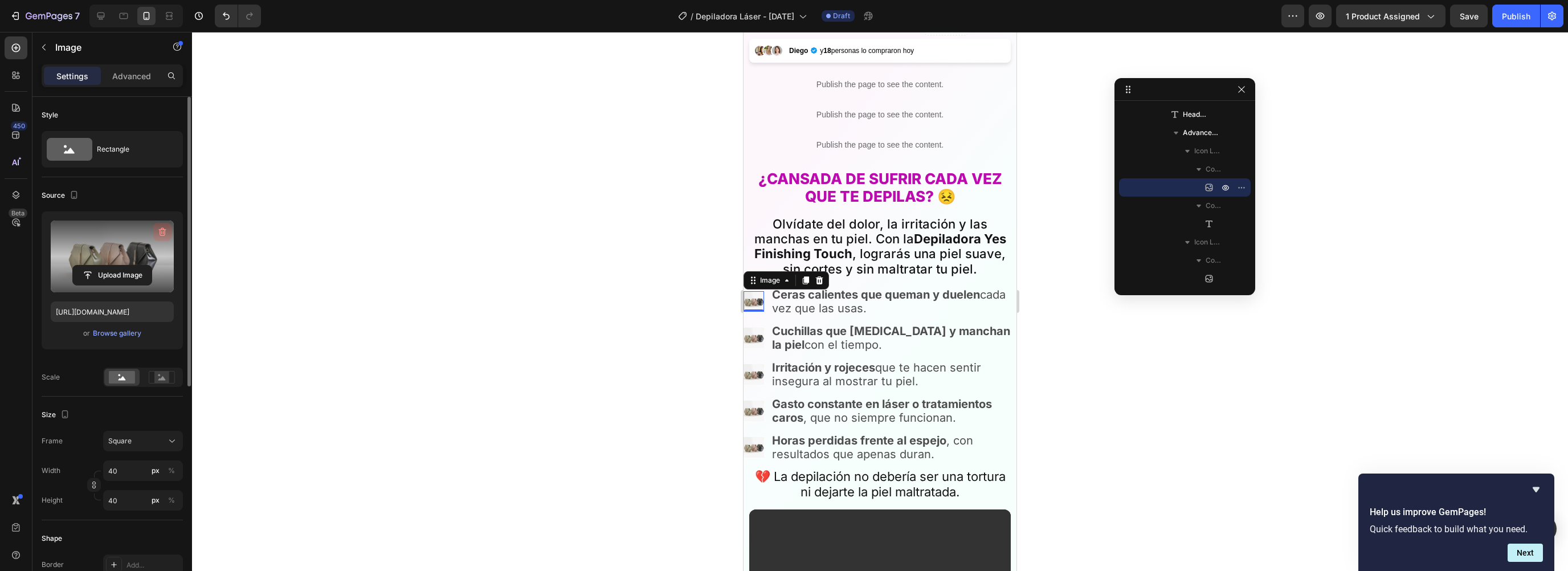
click at [160, 230] on icon "button" at bounding box center [163, 232] width 8 height 8
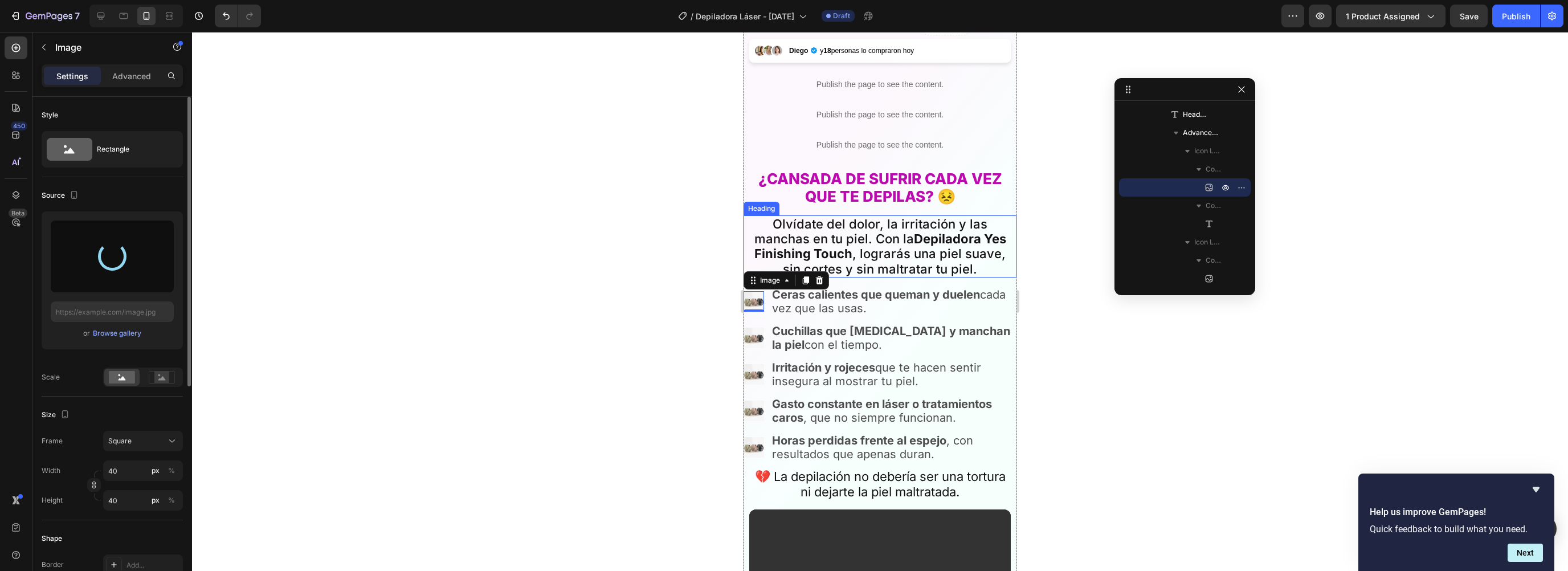
type input "https://cdn.shopify.com/s/files/1/0930/6905/0226/files/gempages_580829650733761…"
click at [1067, 371] on div at bounding box center [880, 301] width 1376 height 539
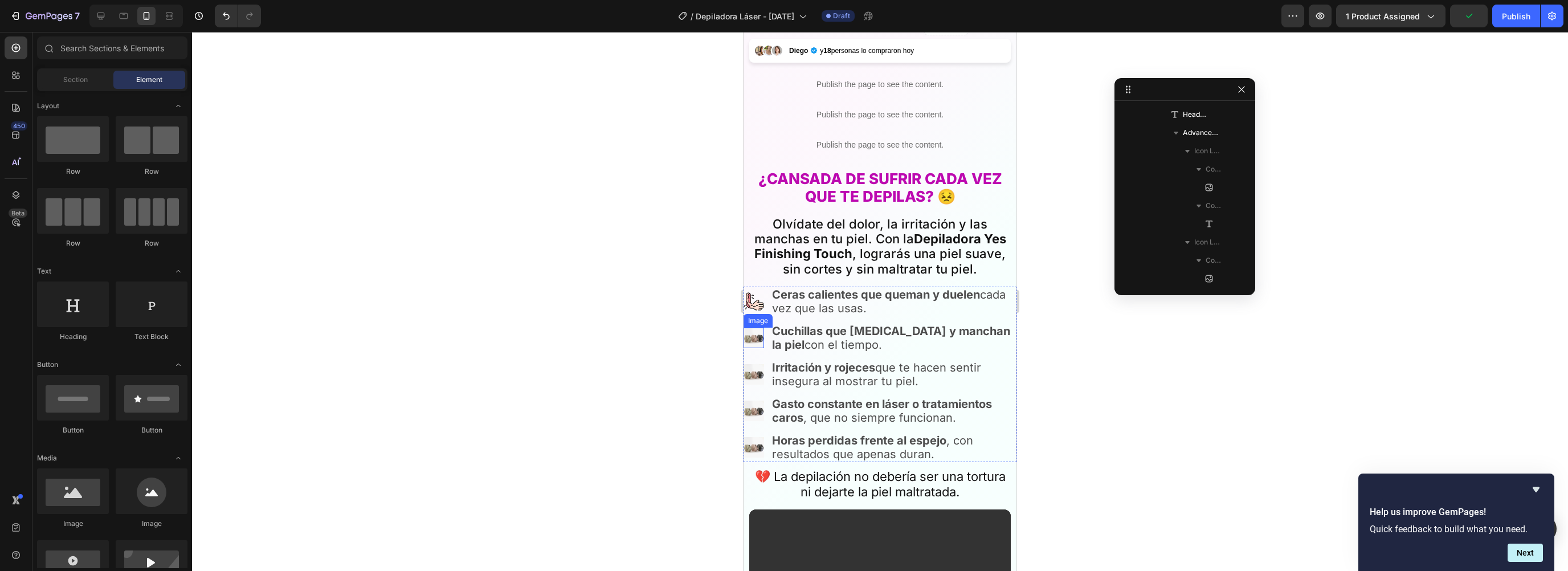
click at [752, 328] on img at bounding box center [754, 338] width 20 height 20
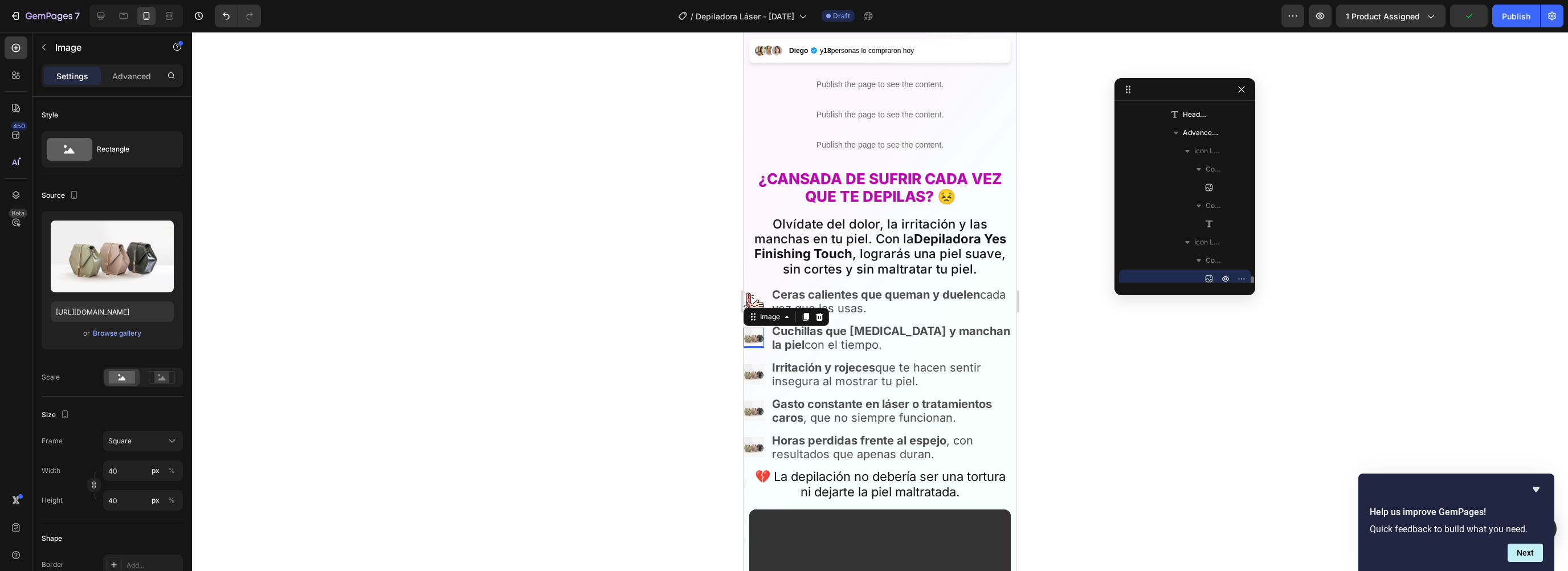
scroll to position [584, 0]
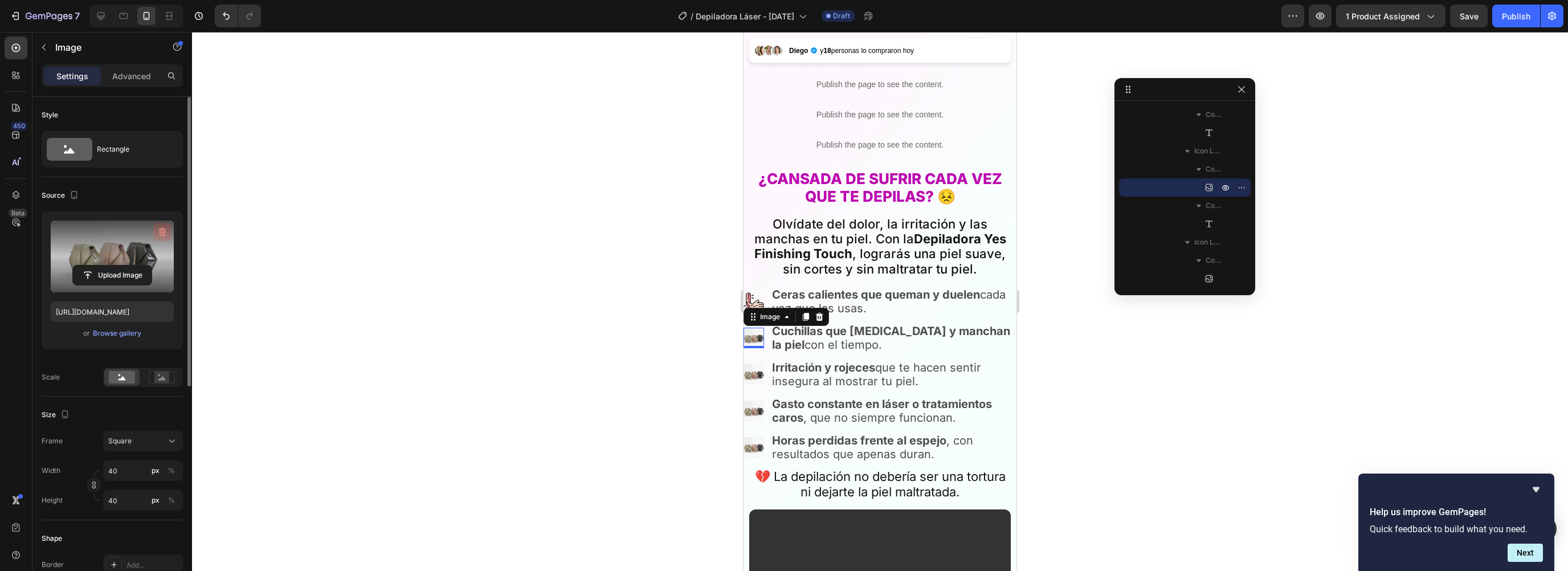
click at [169, 232] on button "button" at bounding box center [162, 232] width 18 height 18
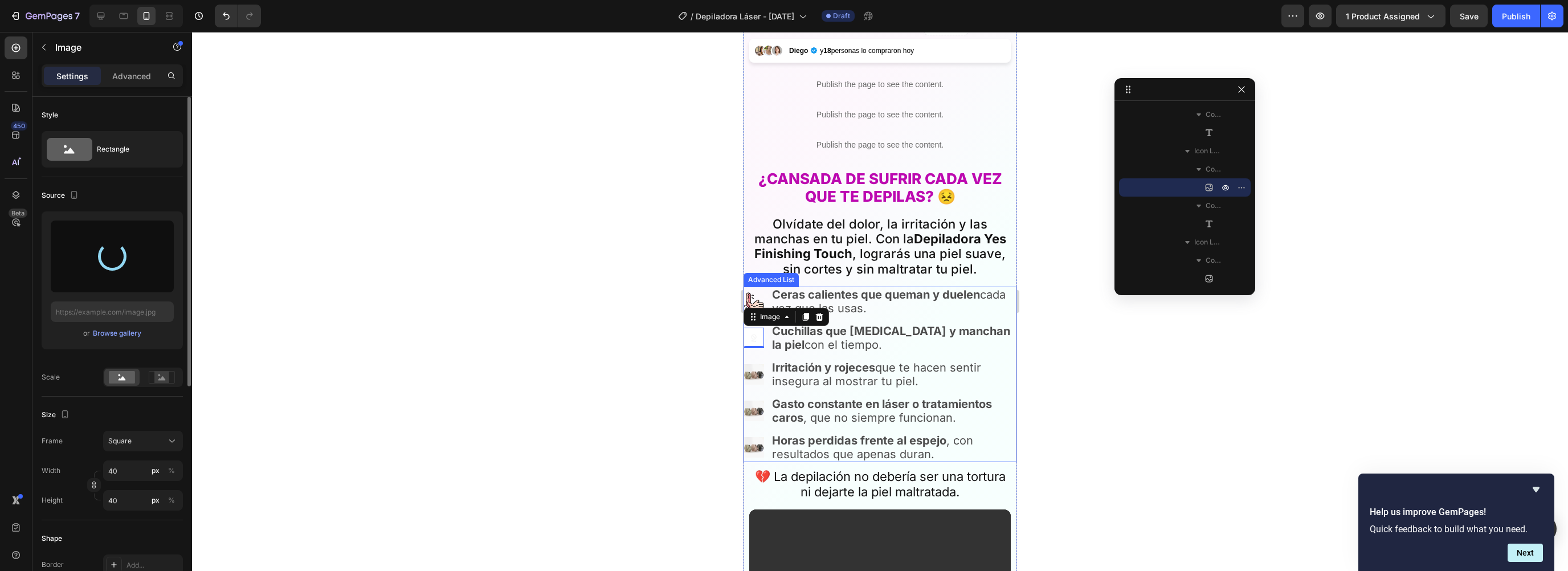
type input "https://cdn.shopify.com/s/files/1/0930/6905/0226/files/gempages_580829650733761…"
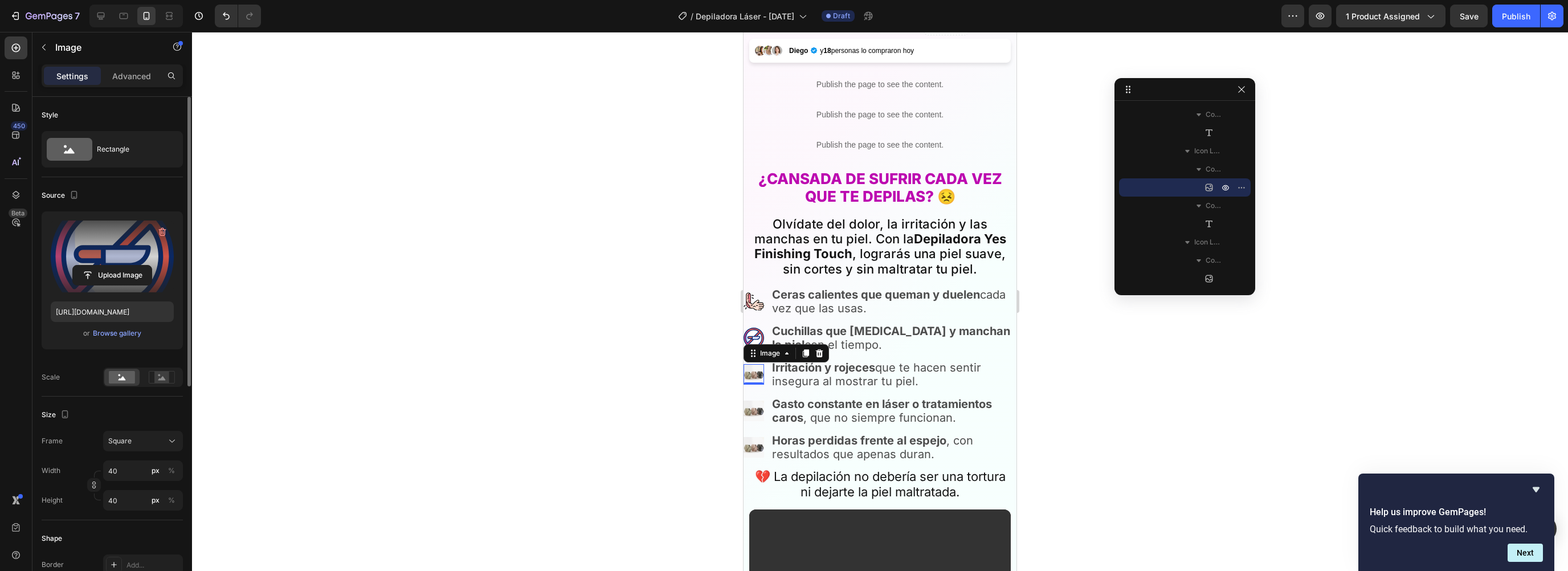
click at [751, 367] on img at bounding box center [754, 374] width 20 height 20
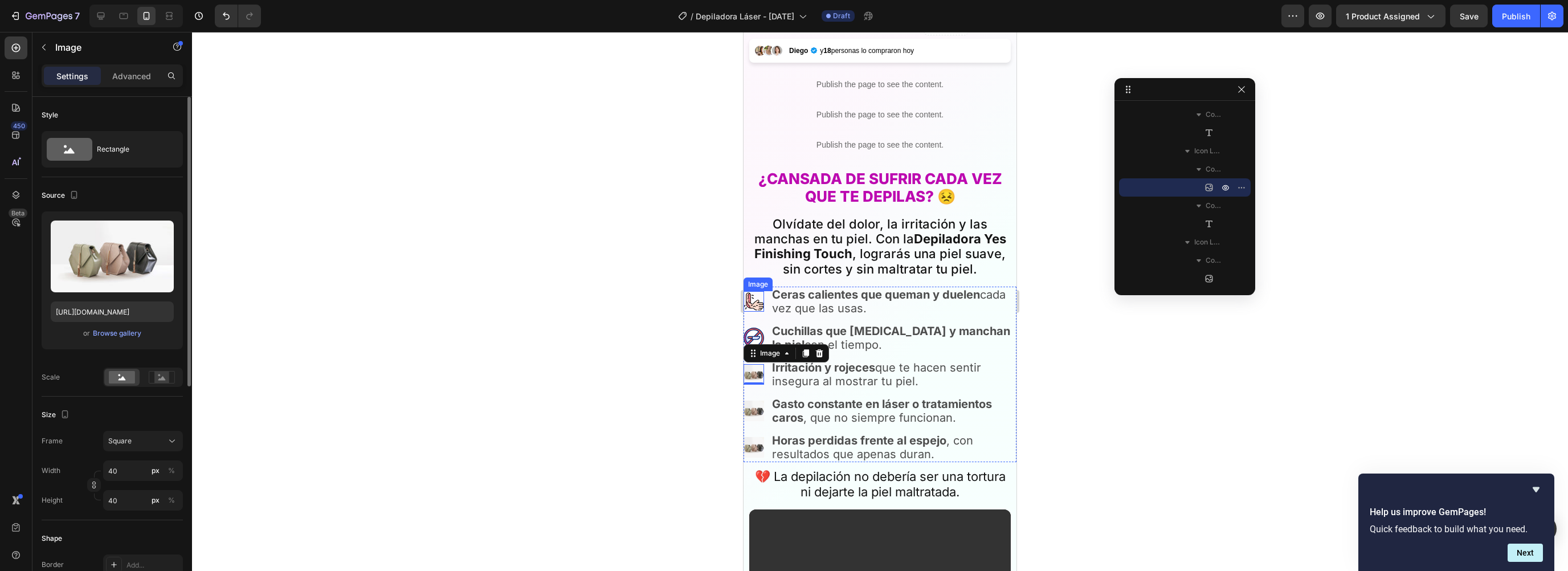
click at [759, 293] on img at bounding box center [754, 301] width 20 height 20
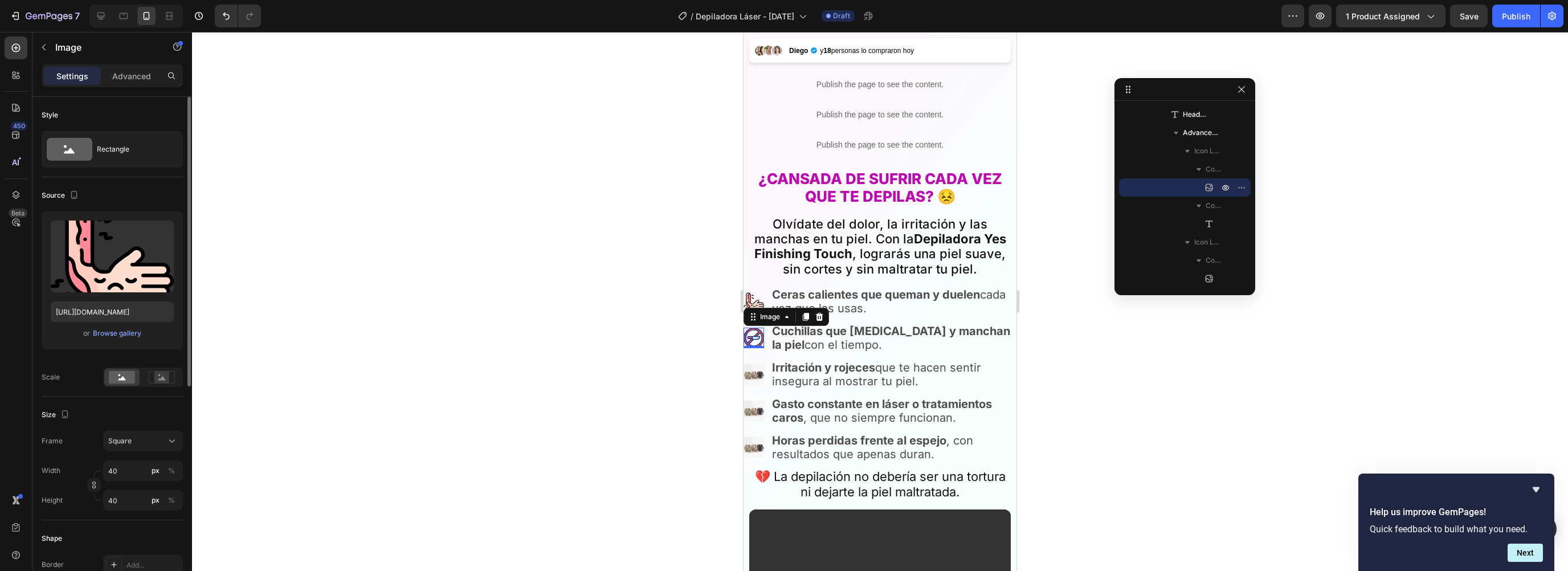
click at [756, 330] on img at bounding box center [754, 338] width 20 height 20
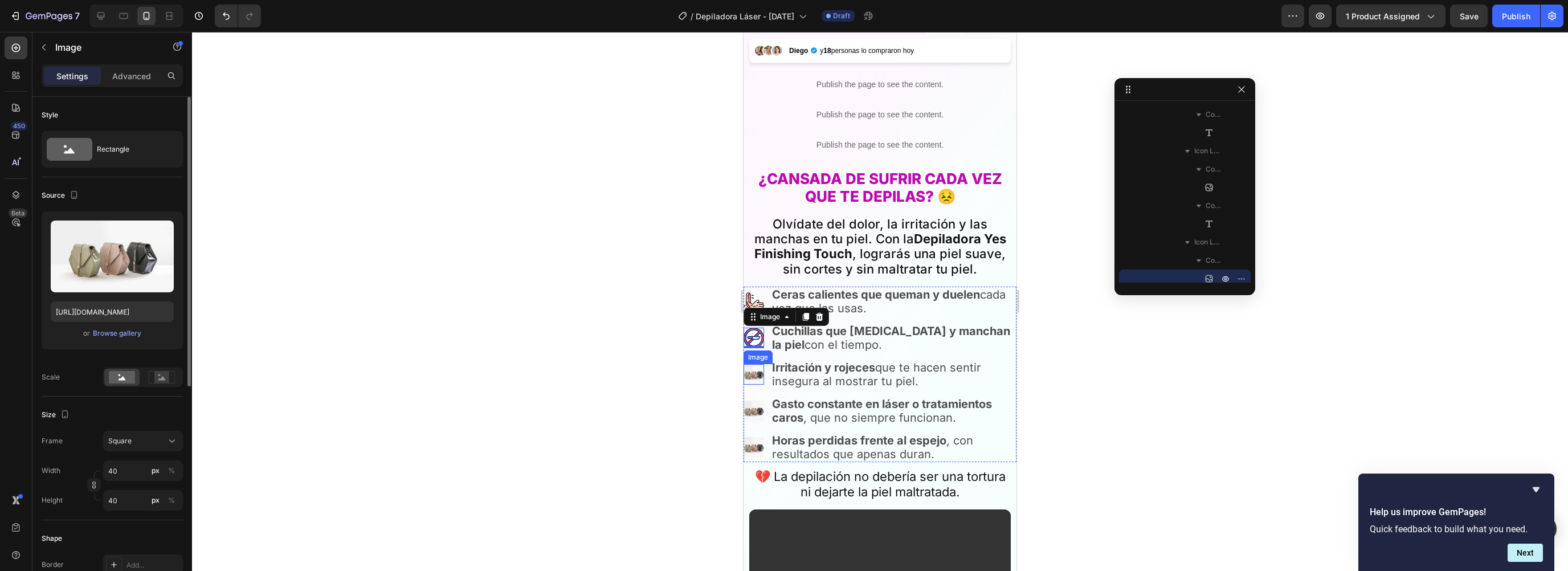
click at [753, 364] on img at bounding box center [754, 374] width 20 height 20
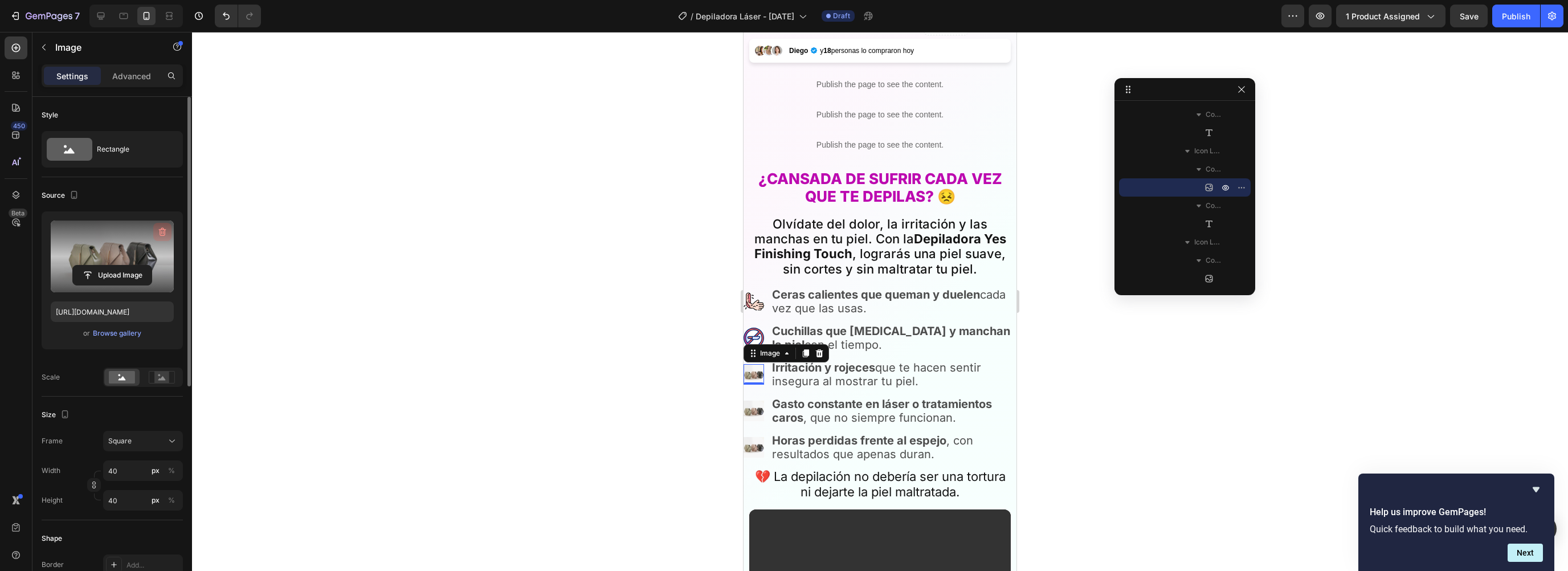
click at [162, 230] on icon "button" at bounding box center [162, 232] width 11 height 11
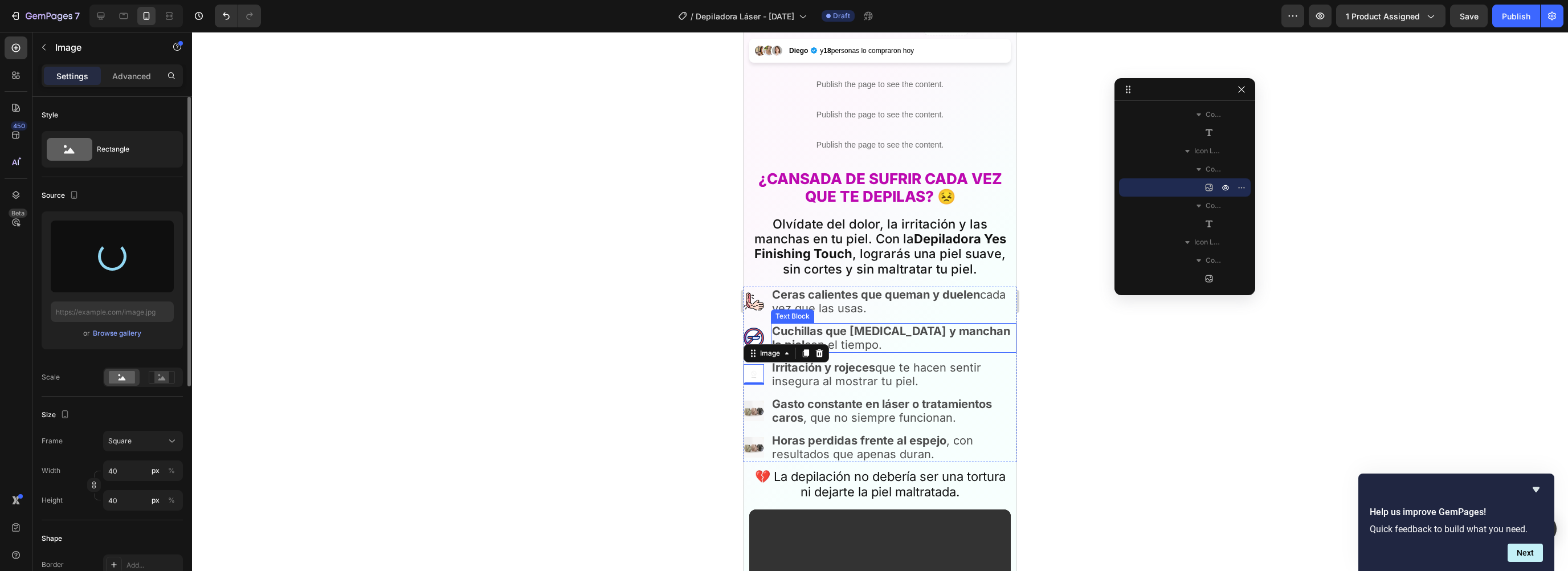
type input "https://cdn.shopify.com/s/files/1/0930/6905/0226/files/gempages_580829650733761…"
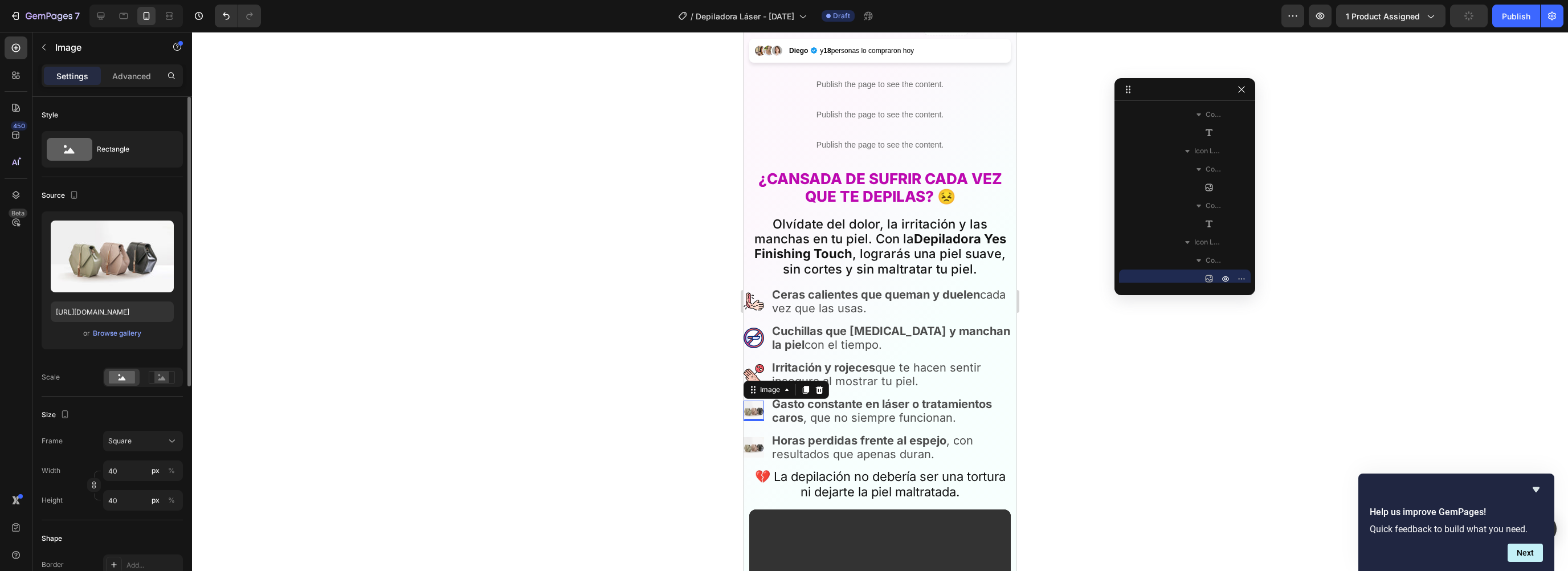
click at [756, 400] on img at bounding box center [754, 411] width 20 height 20
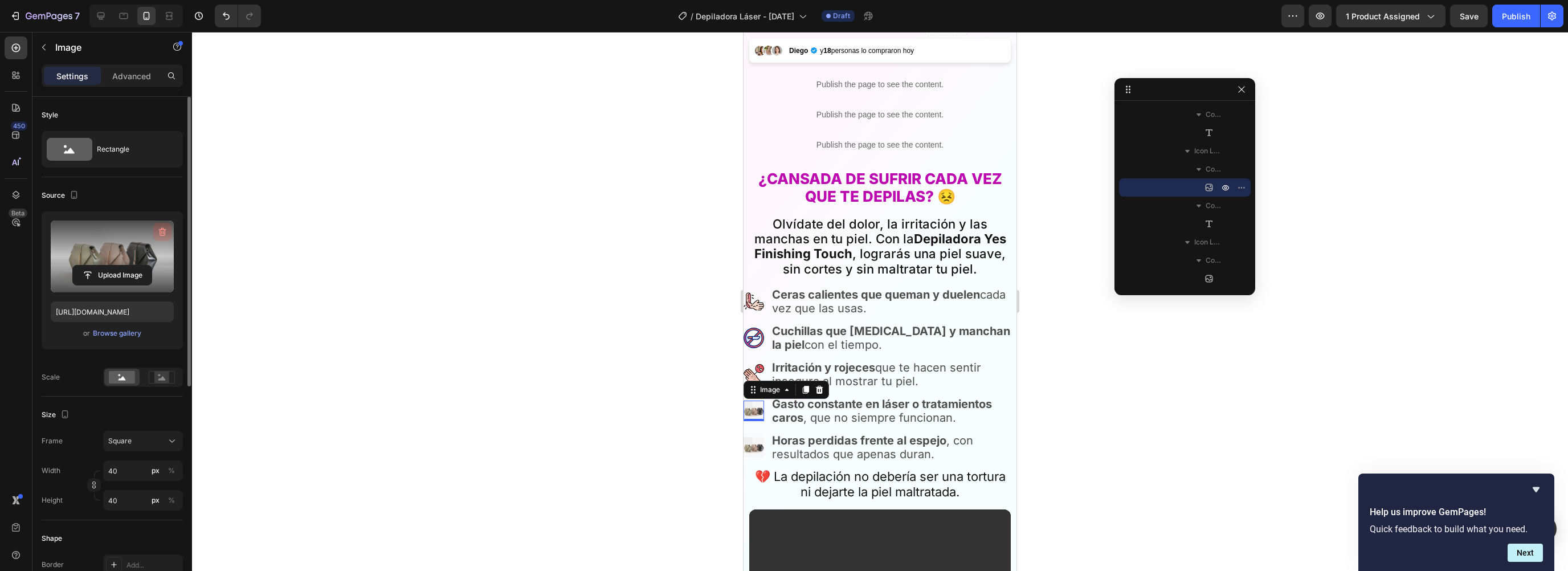
click at [160, 226] on icon "button" at bounding box center [162, 232] width 11 height 11
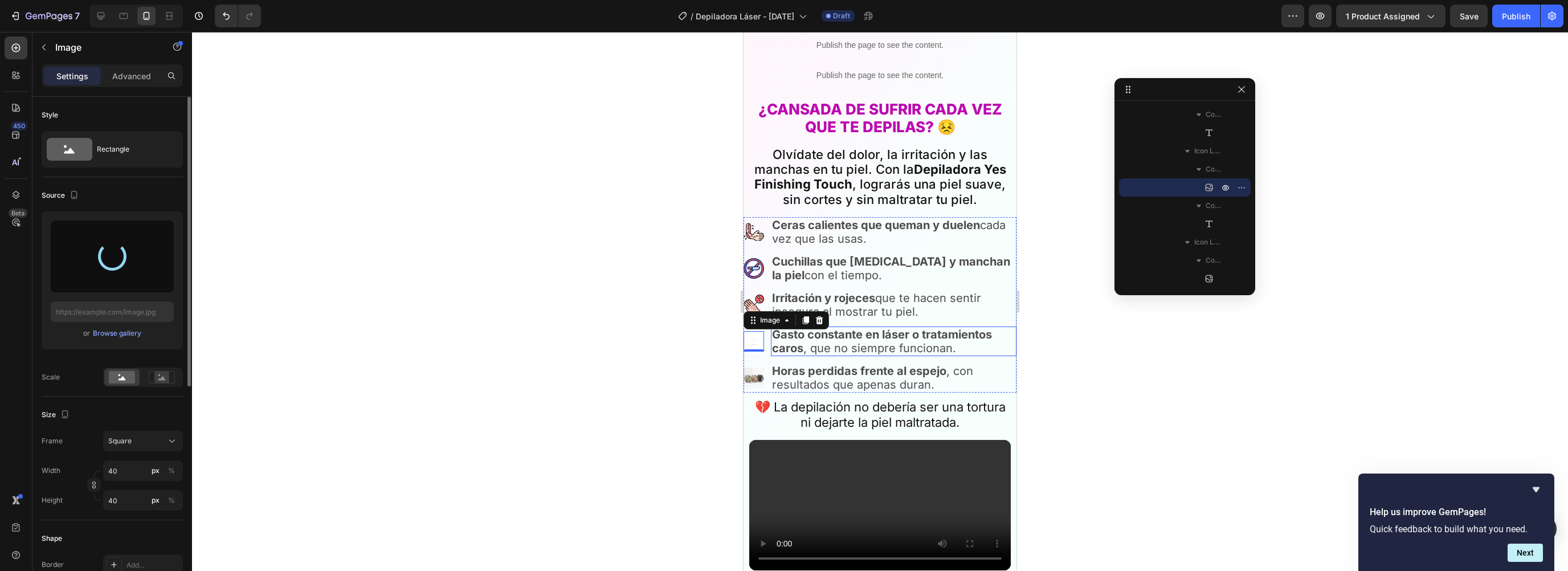
scroll to position [577, 0]
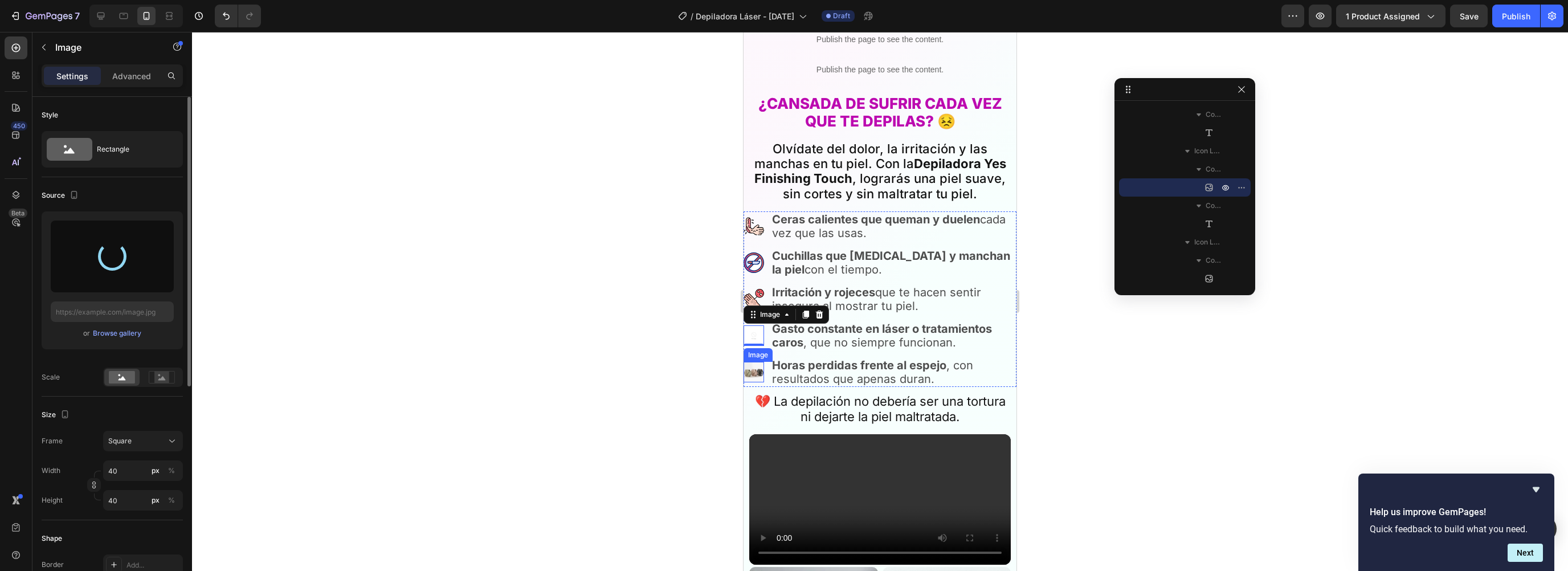
type input "https://cdn.shopify.com/s/files/1/0930/6905/0226/files/gempages_580829650733761…"
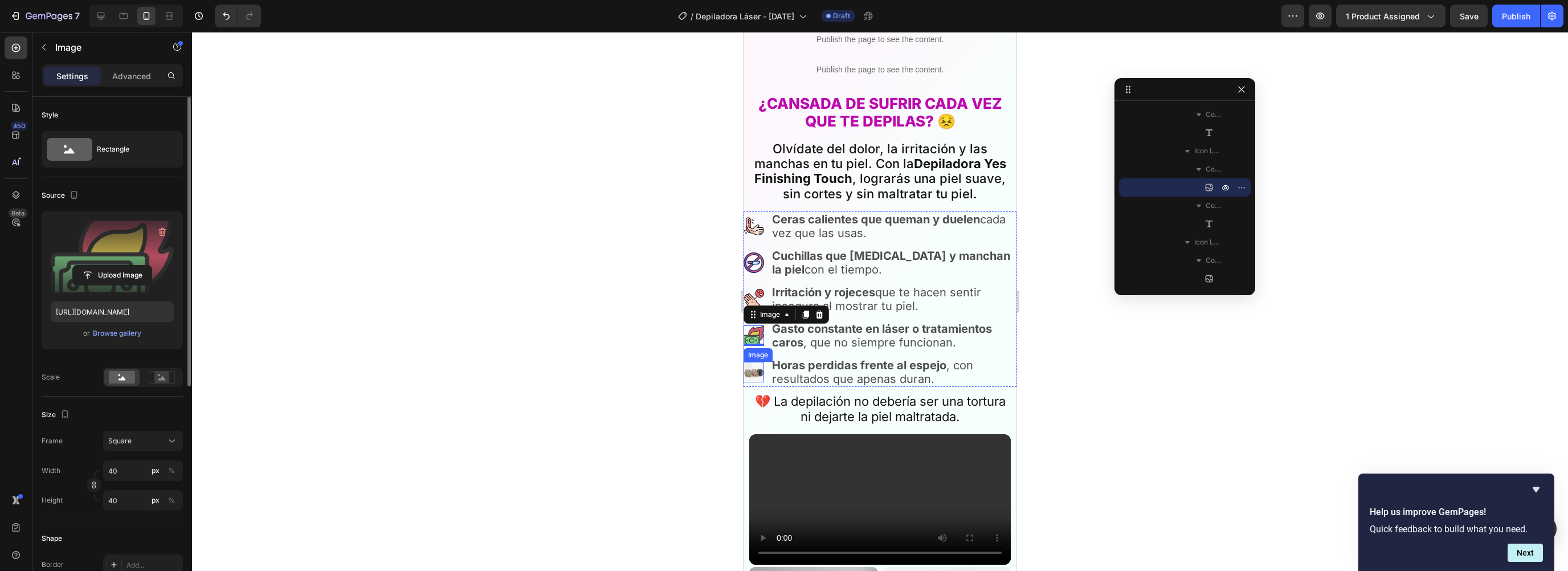
click at [759, 363] on img at bounding box center [754, 372] width 20 height 20
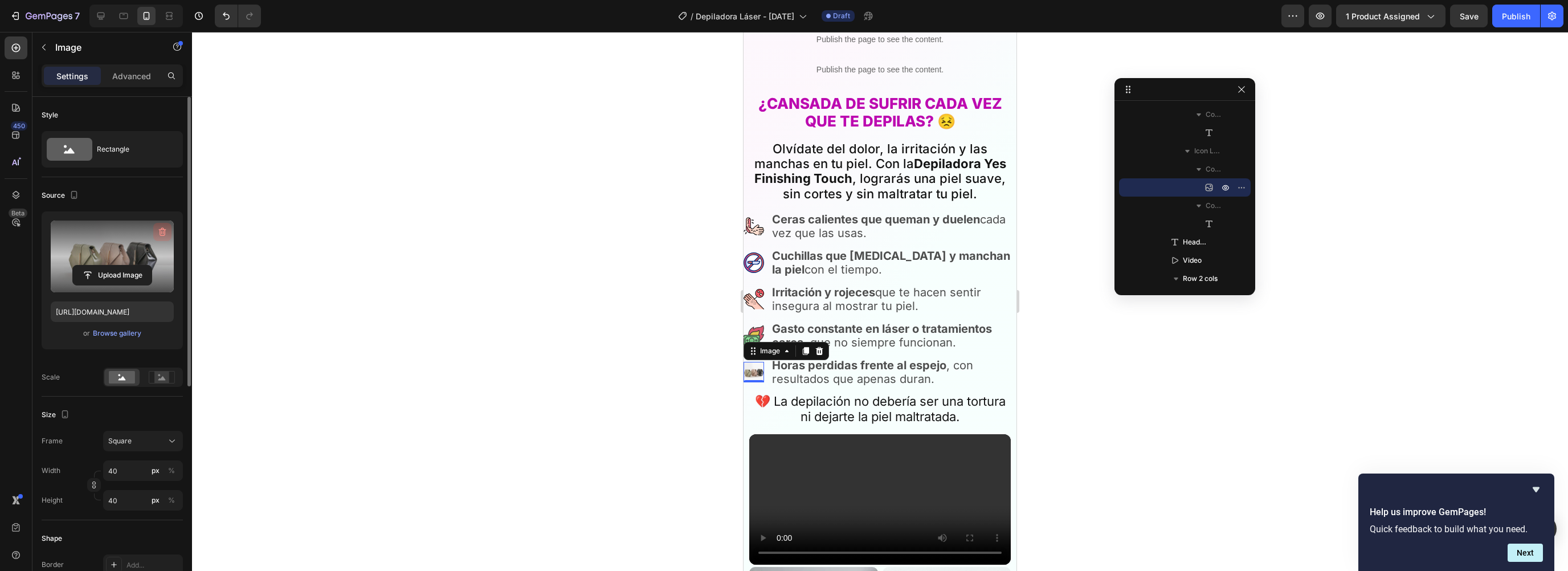
click at [160, 229] on icon "button" at bounding box center [163, 232] width 8 height 8
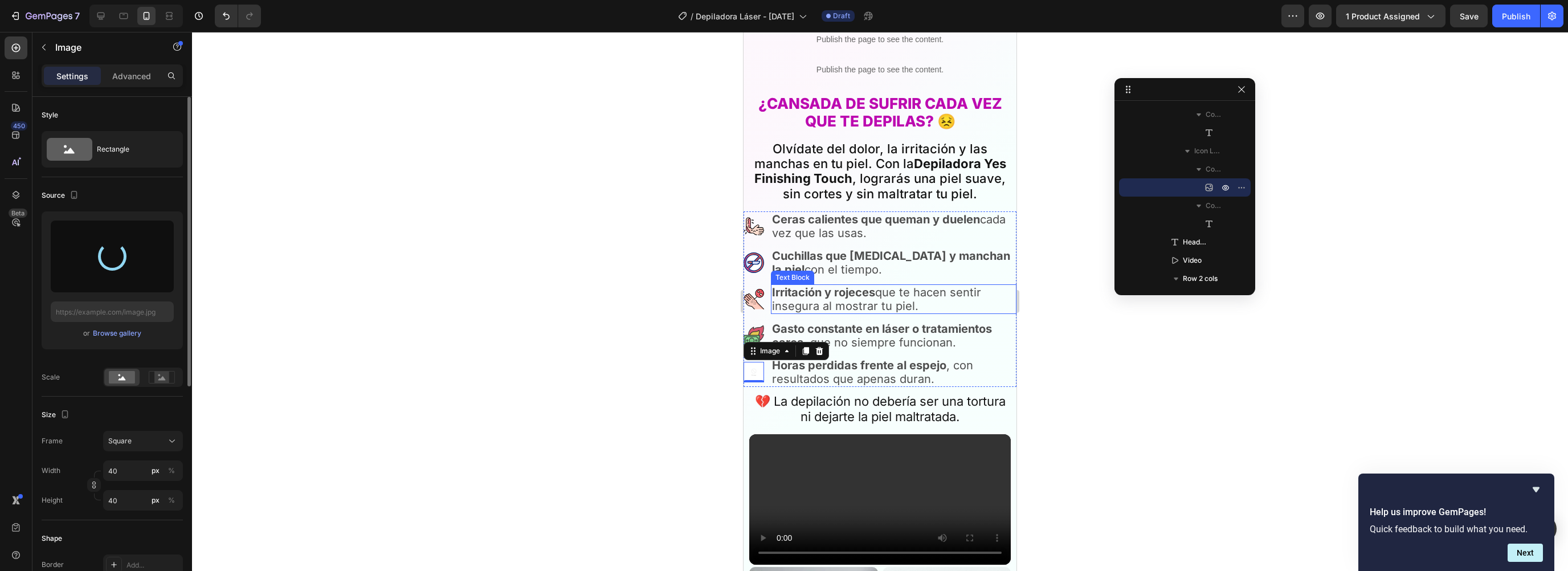
type input "https://cdn.shopify.com/s/files/1/0930/6905/0226/files/gempages_580829650733761…"
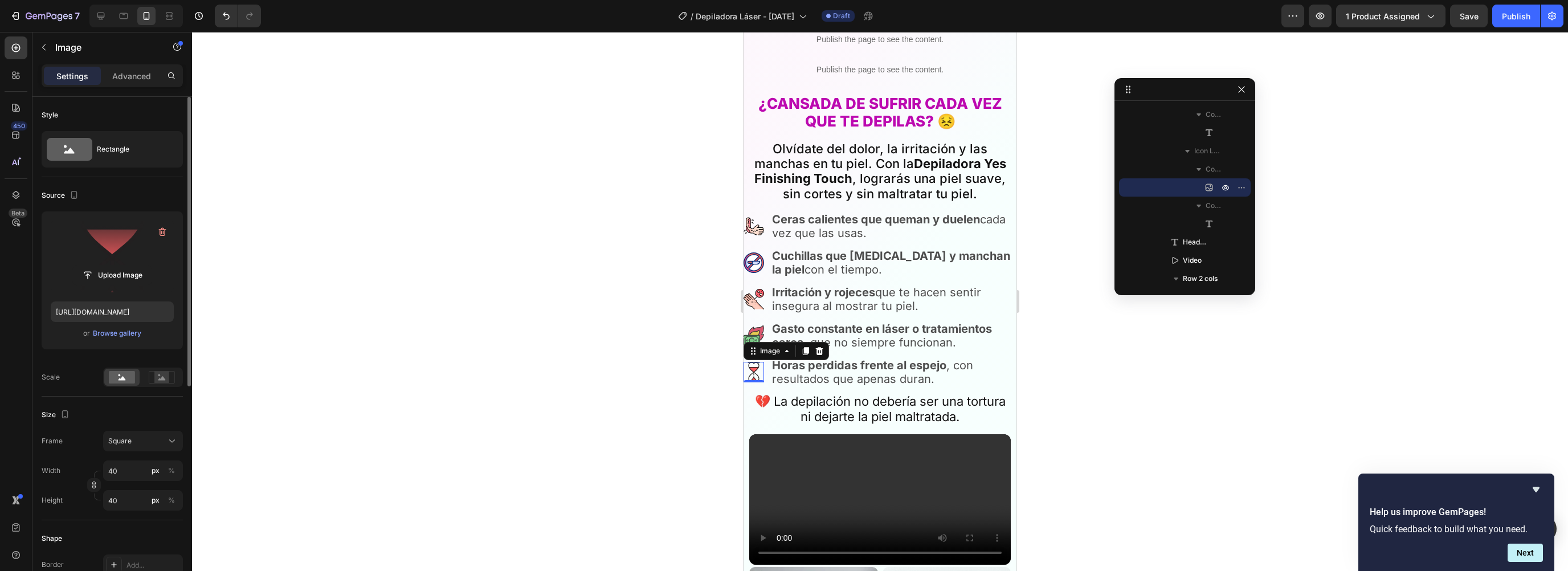
click at [1133, 360] on div at bounding box center [880, 301] width 1376 height 539
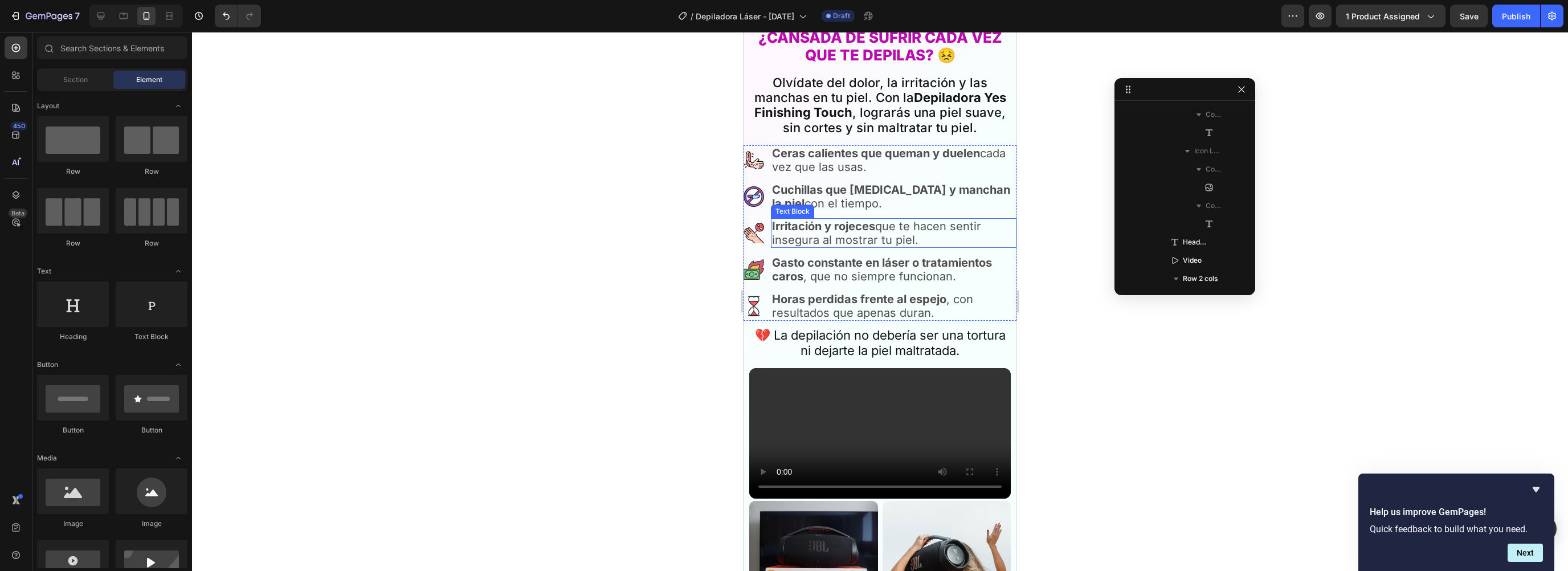
scroll to position [643, 0]
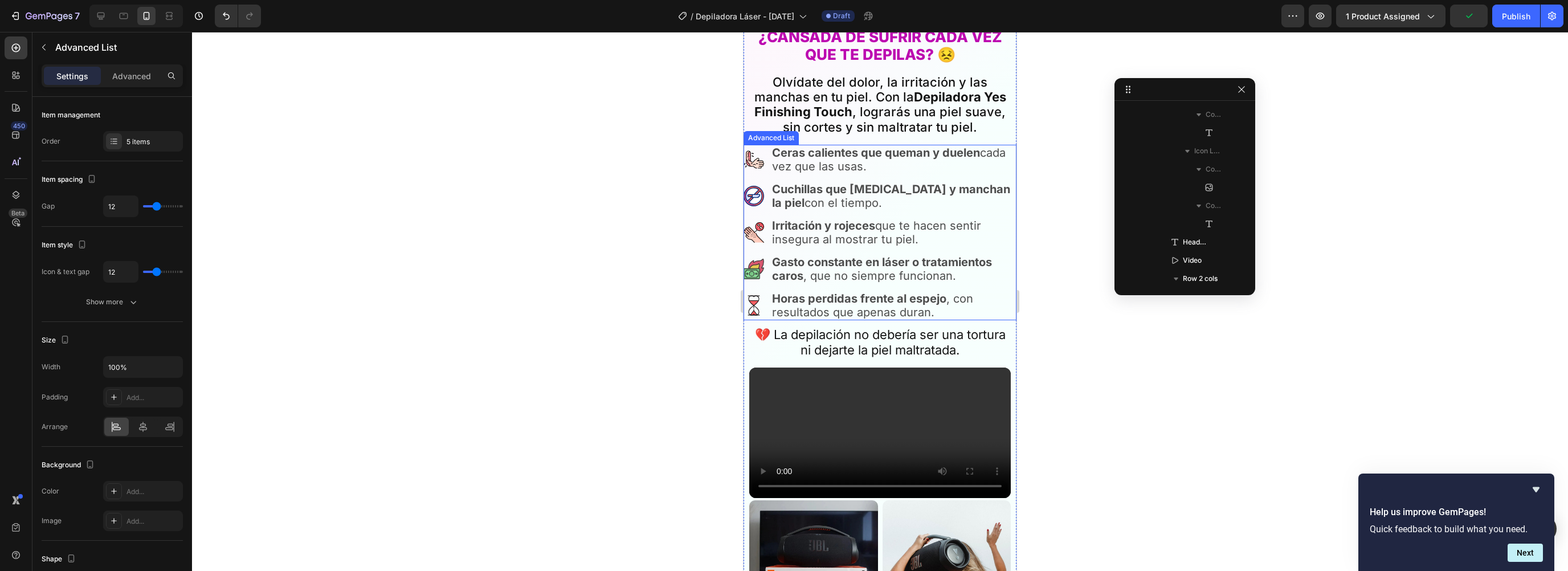
click at [765, 145] on li "Image Ceras calientes que queman y duelen cada vez que las usas. Text Block" at bounding box center [880, 159] width 273 height 30
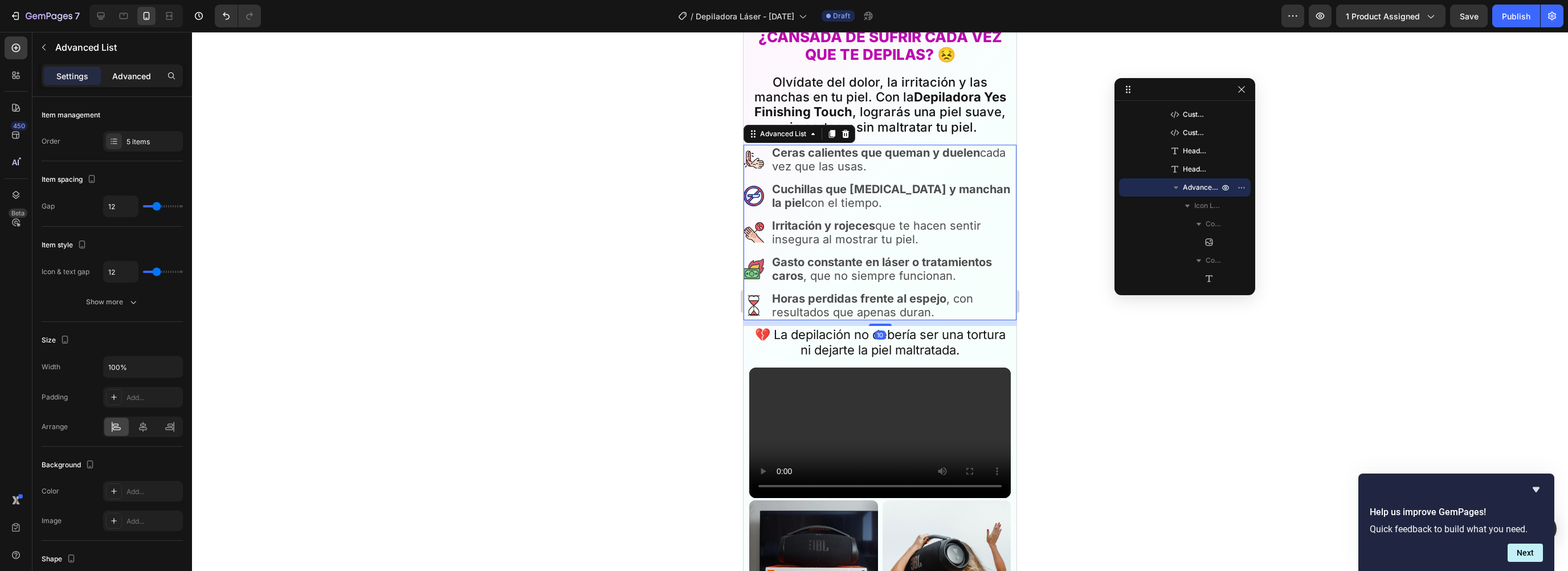
click at [129, 79] on p "Advanced" at bounding box center [131, 76] width 39 height 12
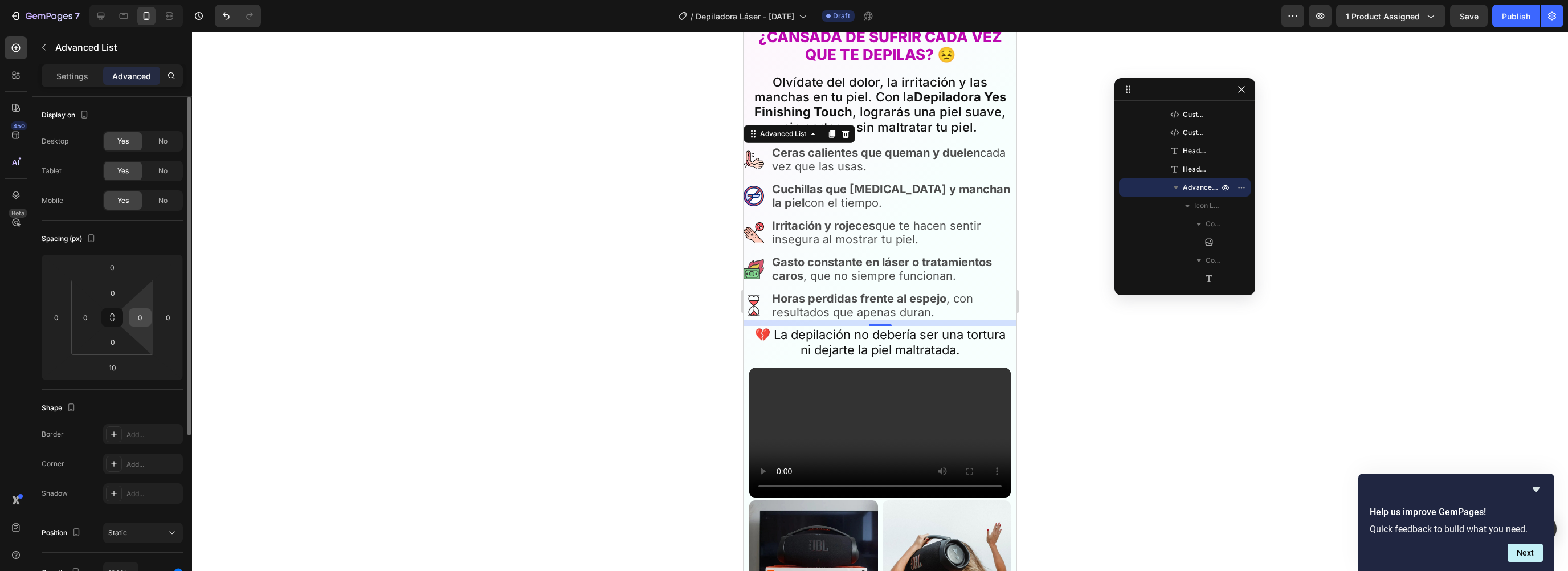
click at [141, 318] on input "0" at bounding box center [140, 317] width 17 height 17
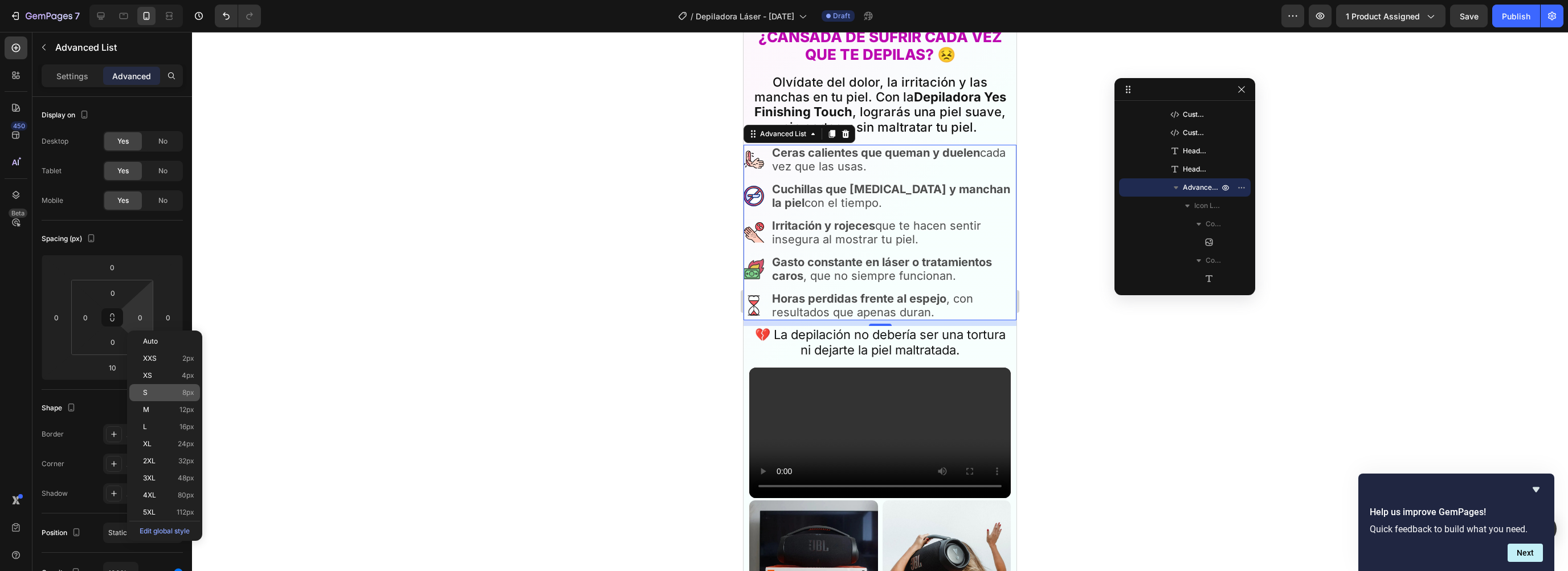
click at [164, 385] on div "S 8px" at bounding box center [164, 392] width 71 height 17
type input "8"
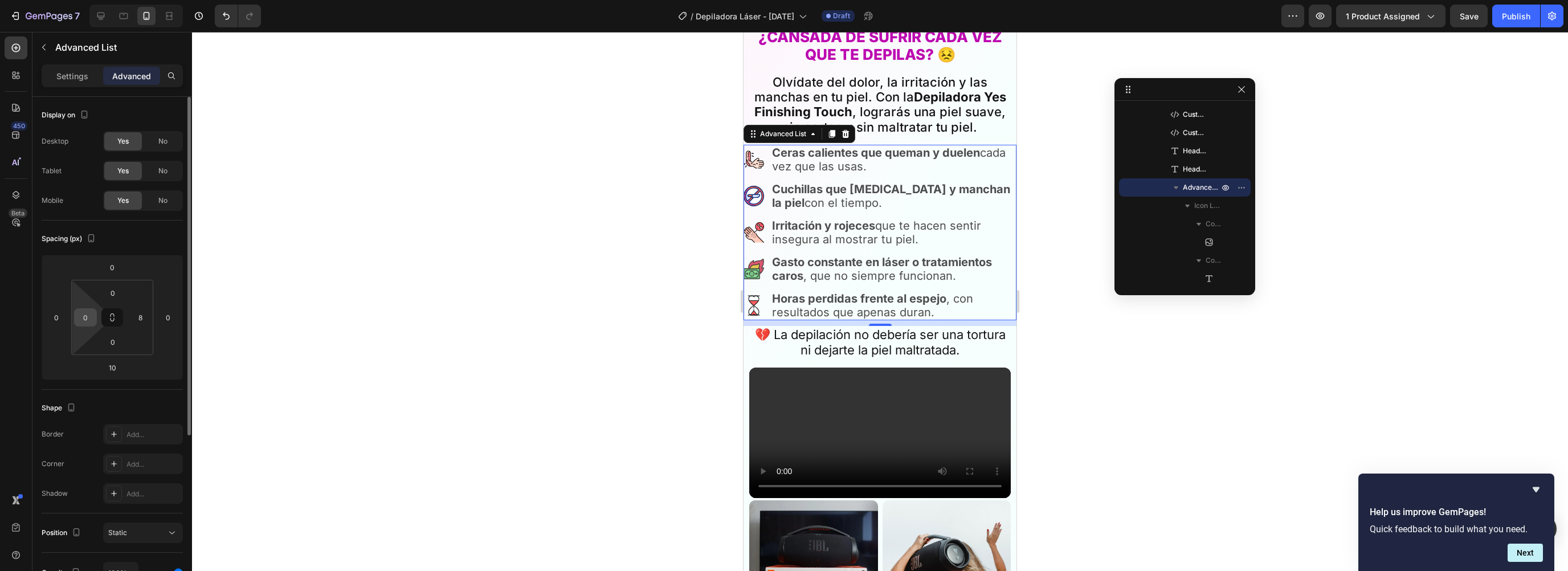
click at [95, 320] on div "0" at bounding box center [85, 317] width 23 height 18
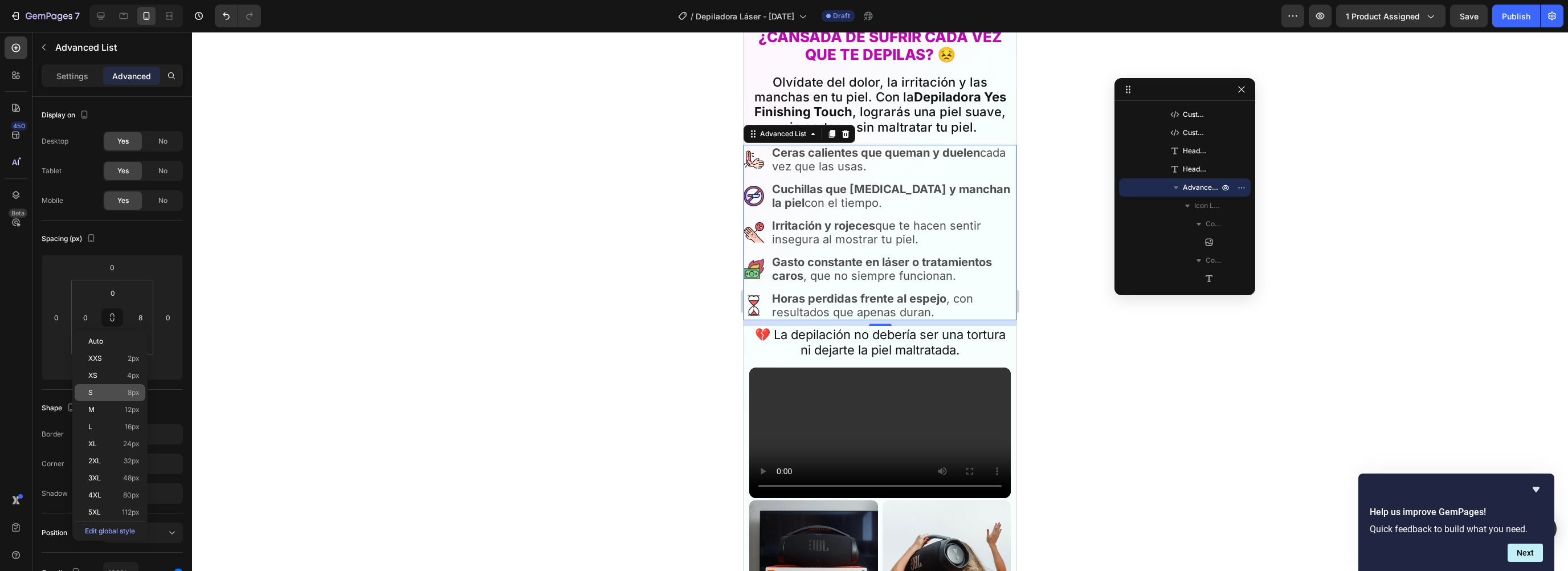
click at [106, 395] on p "S 8px" at bounding box center [114, 392] width 52 height 8
type input "8"
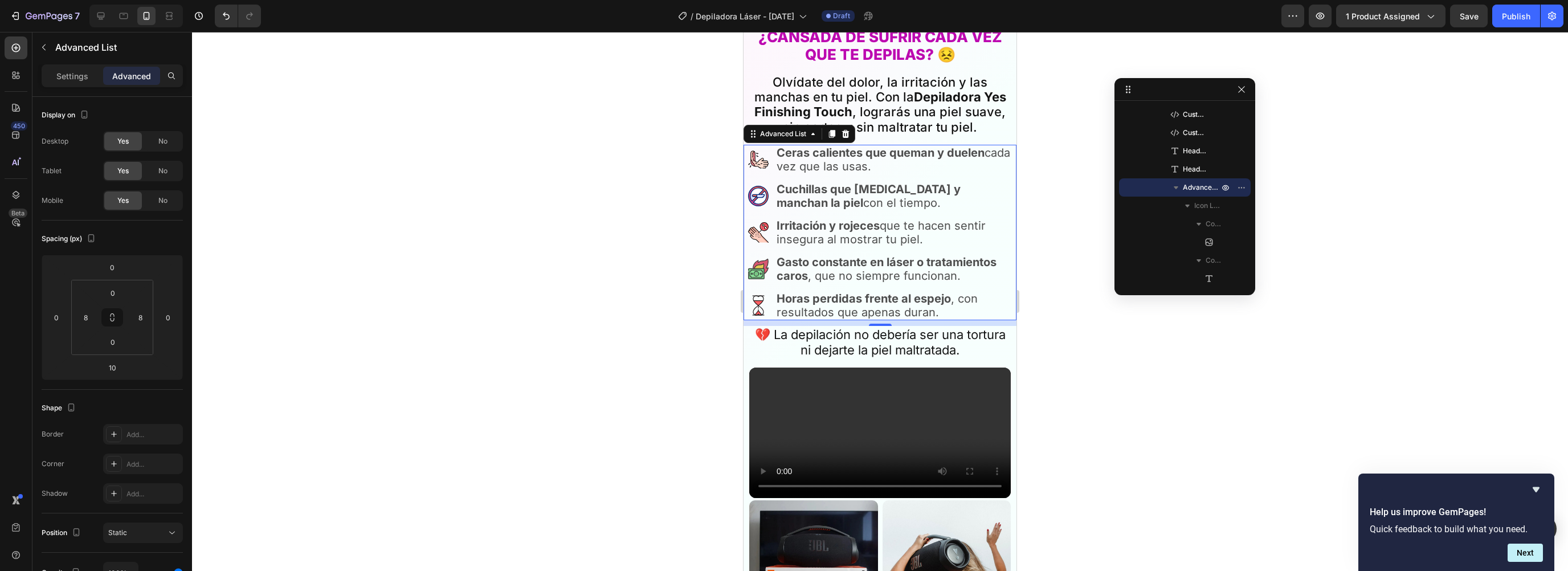
click at [1089, 393] on div at bounding box center [880, 301] width 1376 height 539
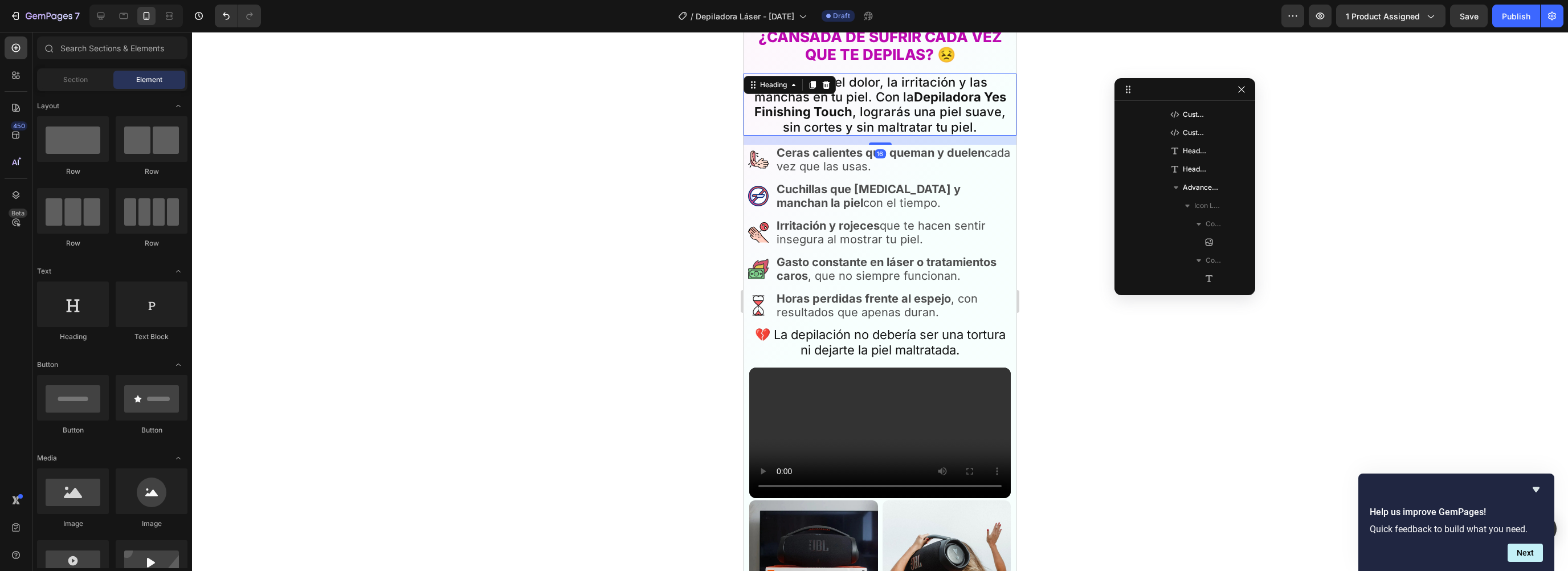
click at [759, 101] on strong "Depiladora Yes Finishing Touch" at bounding box center [880, 104] width 252 height 30
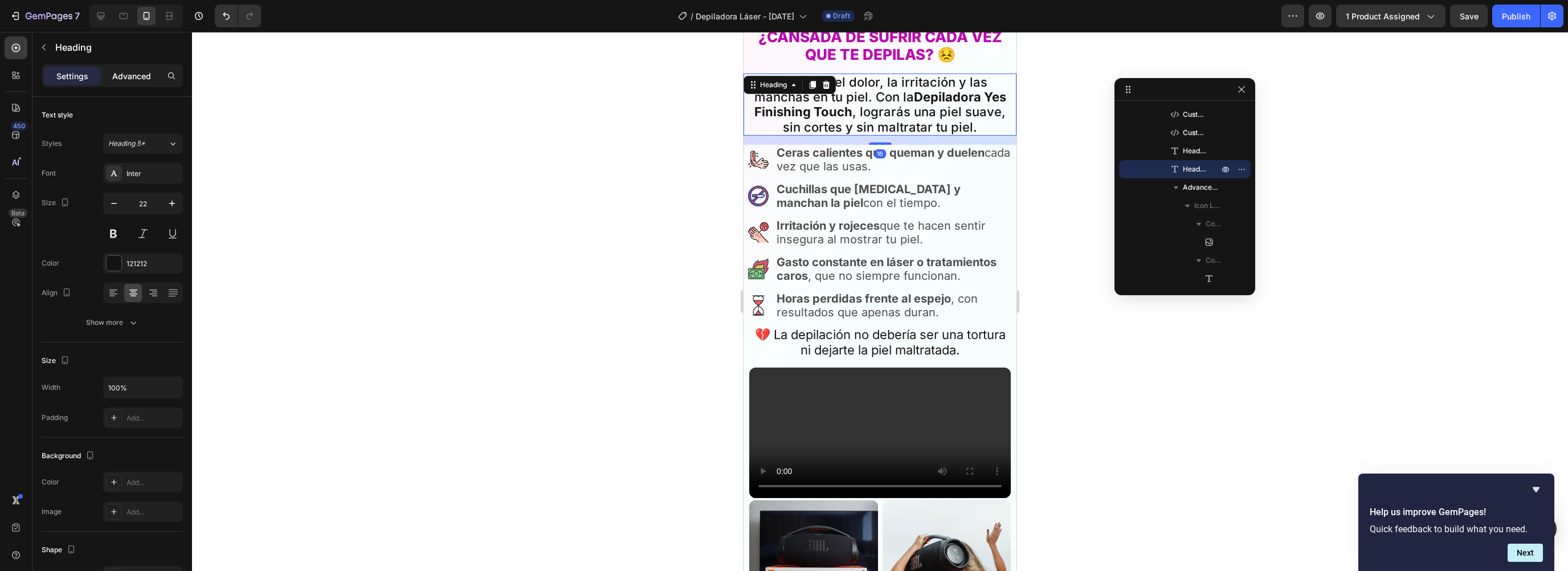
click at [141, 79] on p "Advanced" at bounding box center [131, 76] width 39 height 12
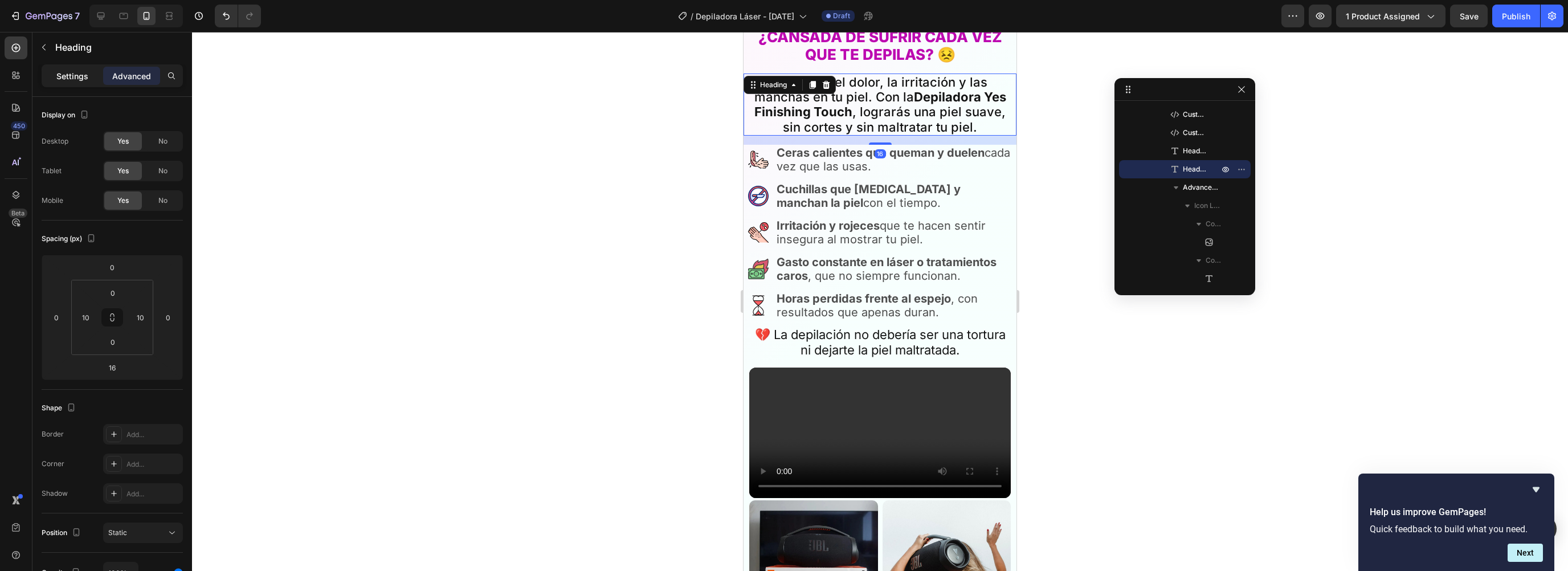
click at [74, 73] on p "Settings" at bounding box center [73, 76] width 32 height 12
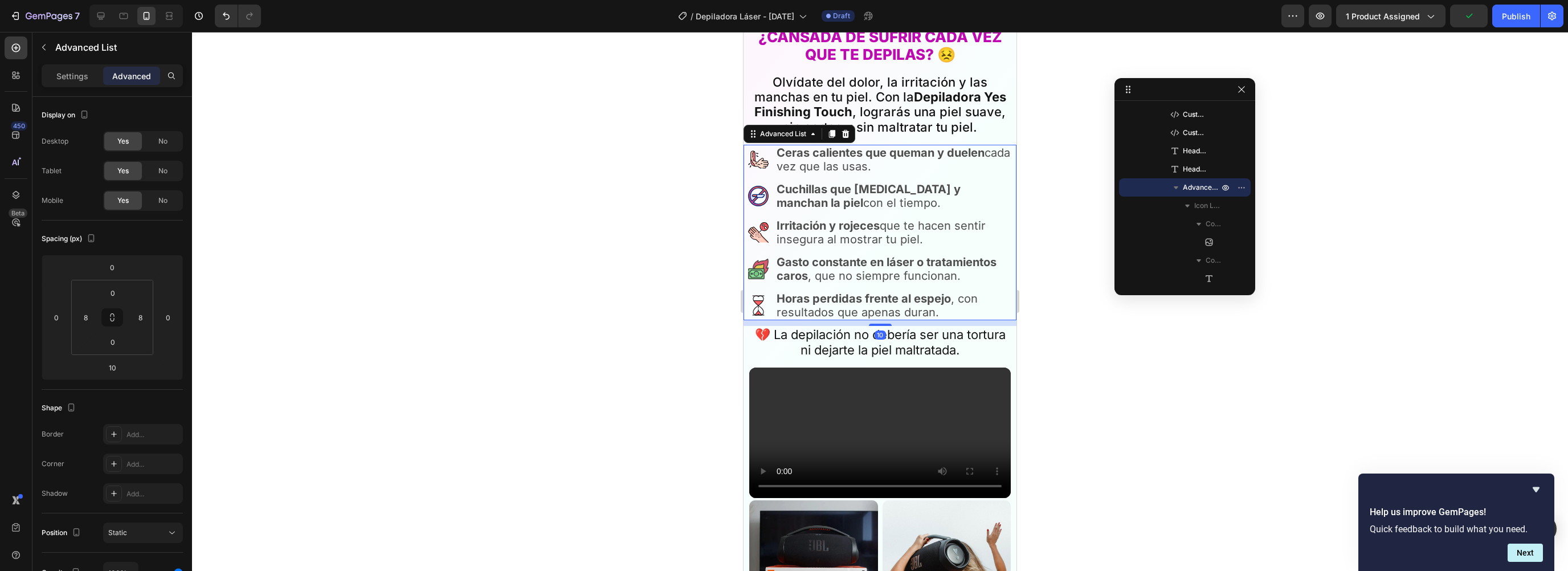
click at [772, 145] on li "Image Ceras calientes que queman y duelen cada vez que las usas. Text Block" at bounding box center [880, 159] width 264 height 30
click at [137, 316] on input "8" at bounding box center [140, 317] width 17 height 17
type input "10"
click at [84, 318] on input "8" at bounding box center [85, 317] width 17 height 17
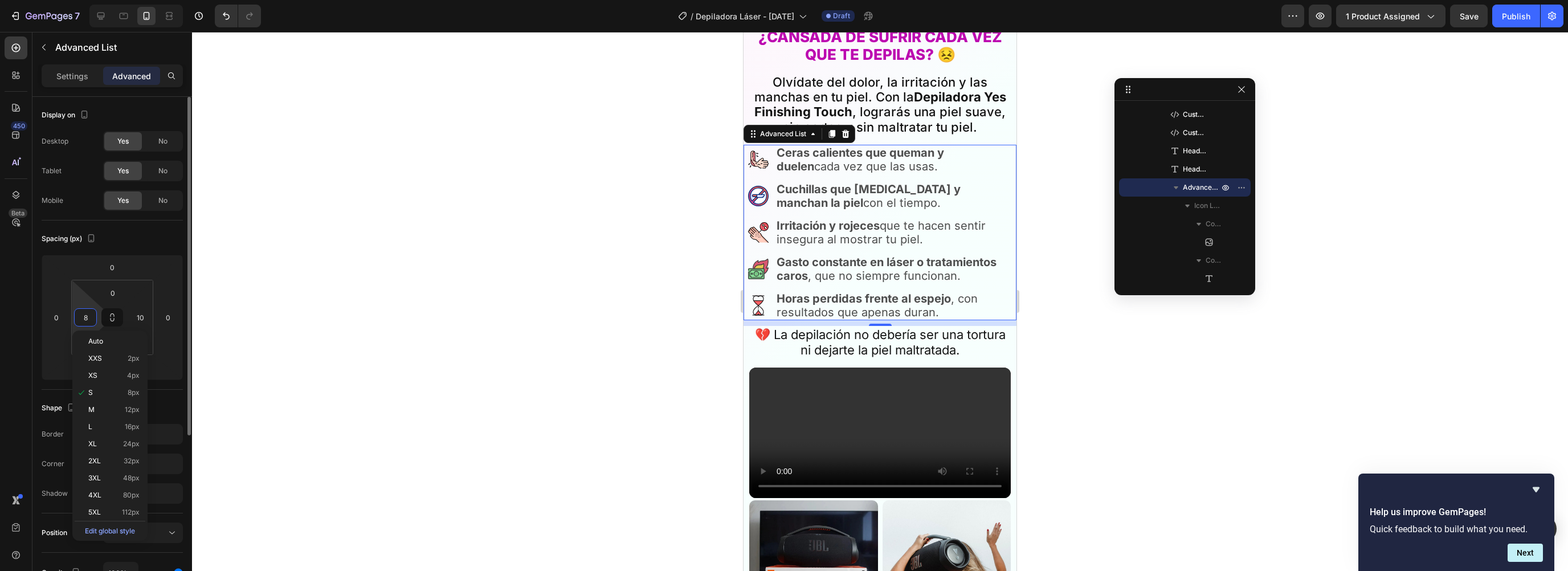
click at [84, 318] on input "8" at bounding box center [85, 317] width 17 height 17
type input "10"
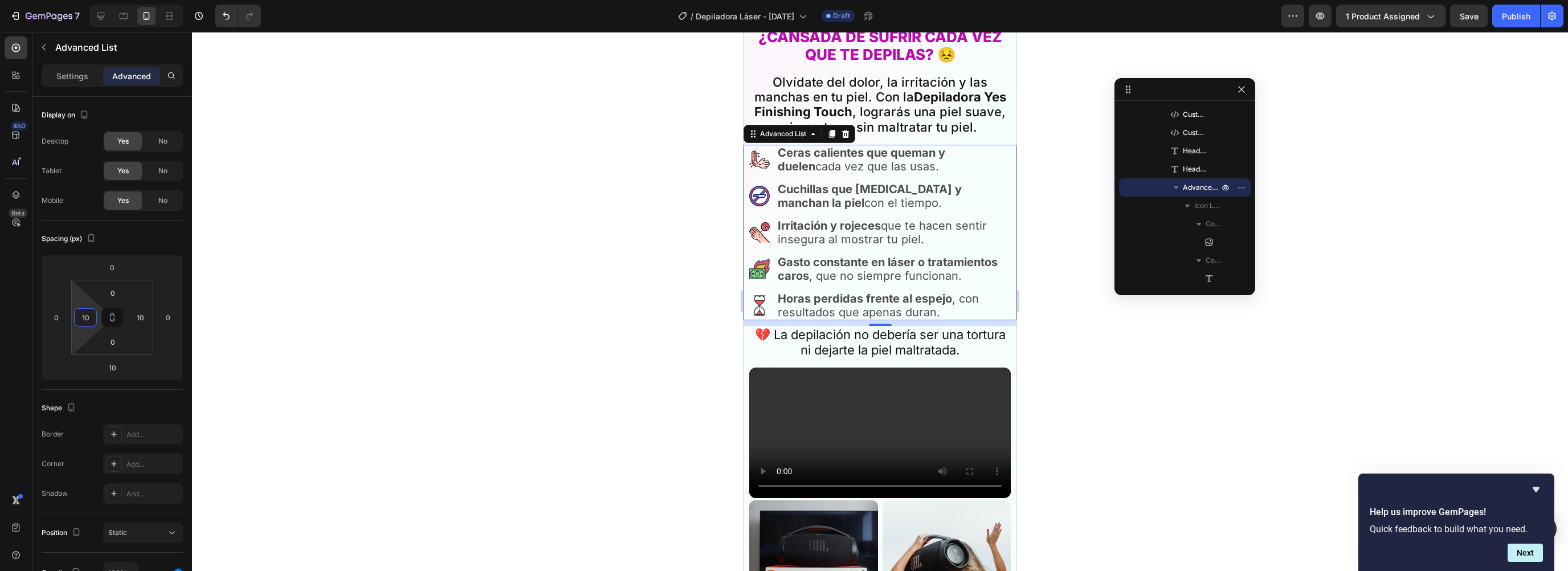
click at [1115, 390] on div at bounding box center [880, 301] width 1376 height 539
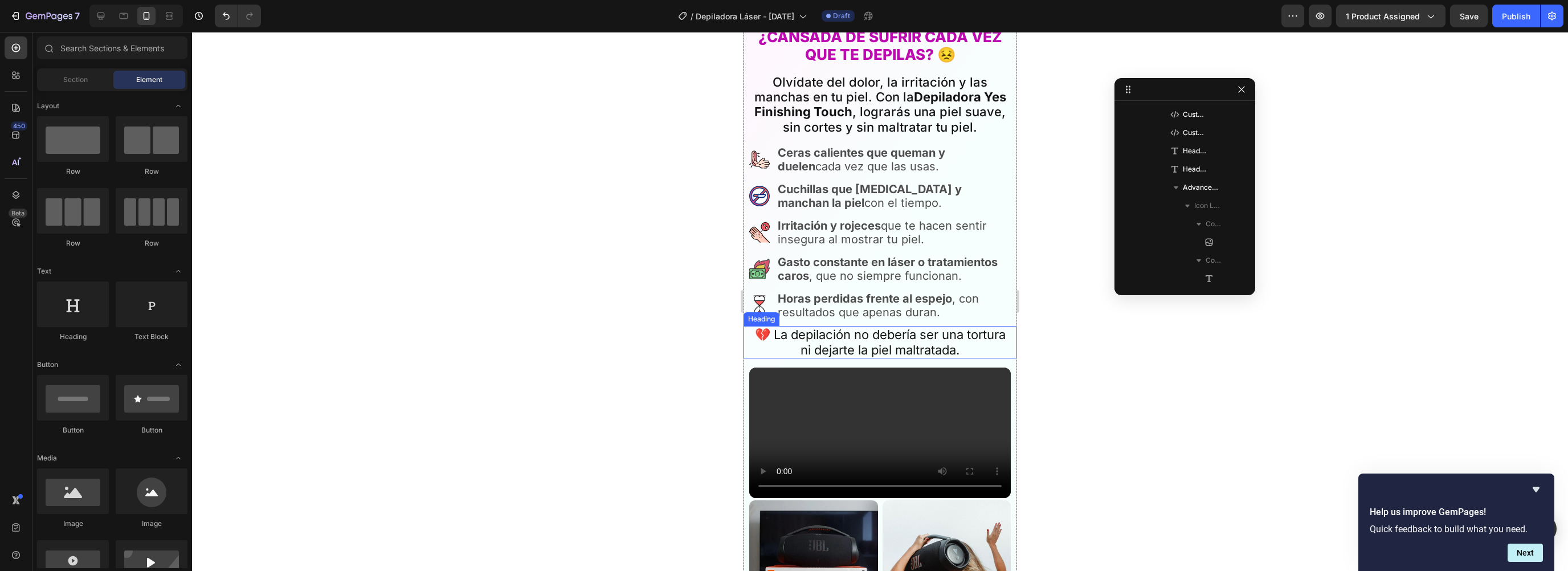
click at [868, 341] on h2 "💔 La depilación no debería ser una tortura ni dejarte la piel maltratada." at bounding box center [880, 342] width 262 height 32
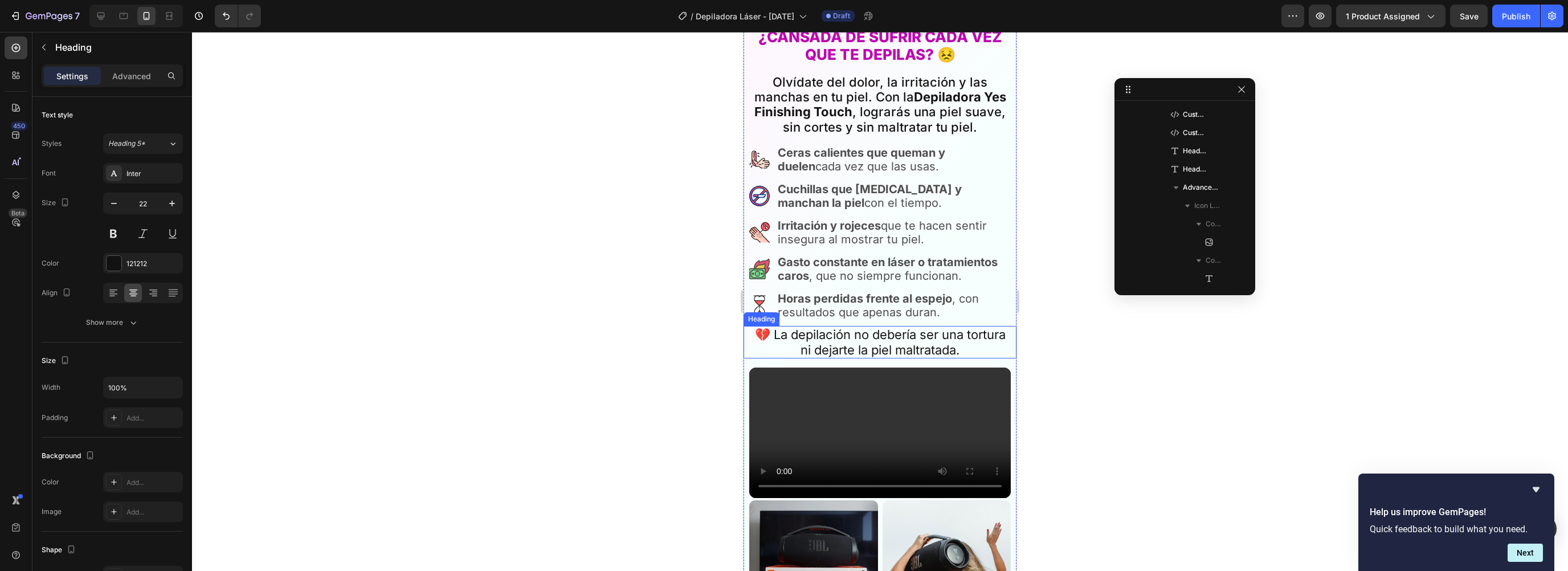
scroll to position [912, 0]
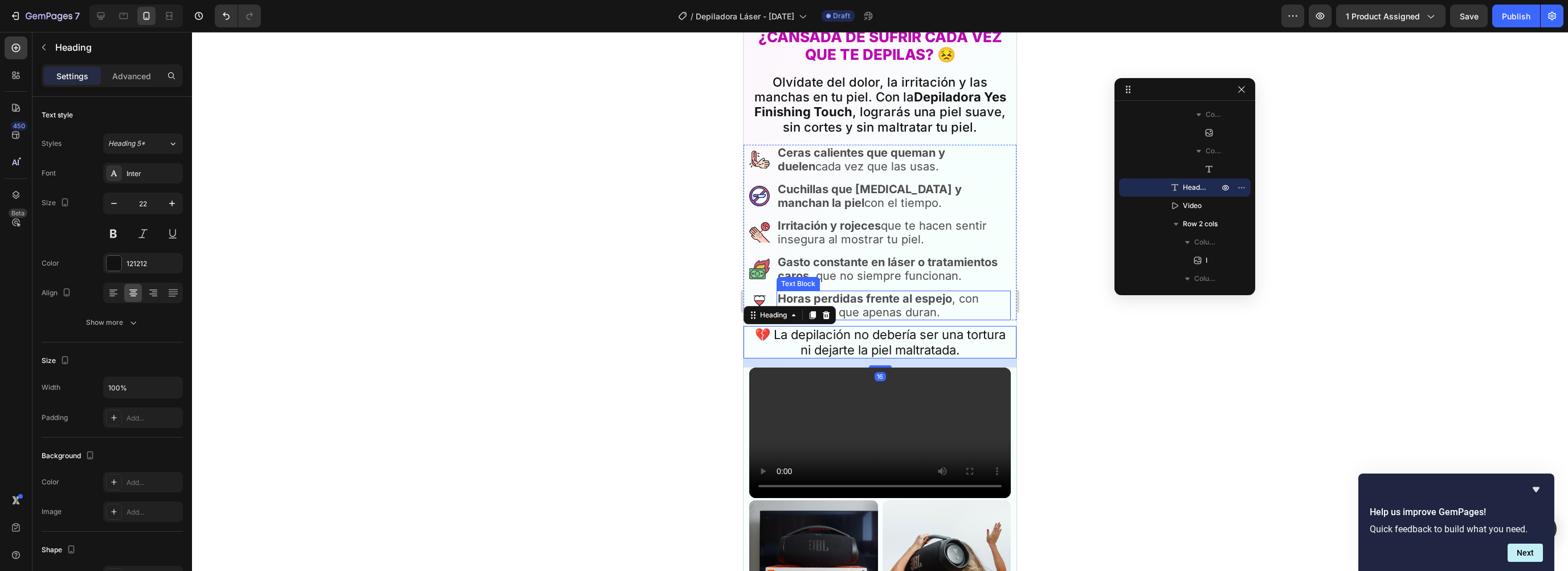
click at [854, 295] on strong "Horas perdidas frente al espejo" at bounding box center [865, 298] width 174 height 13
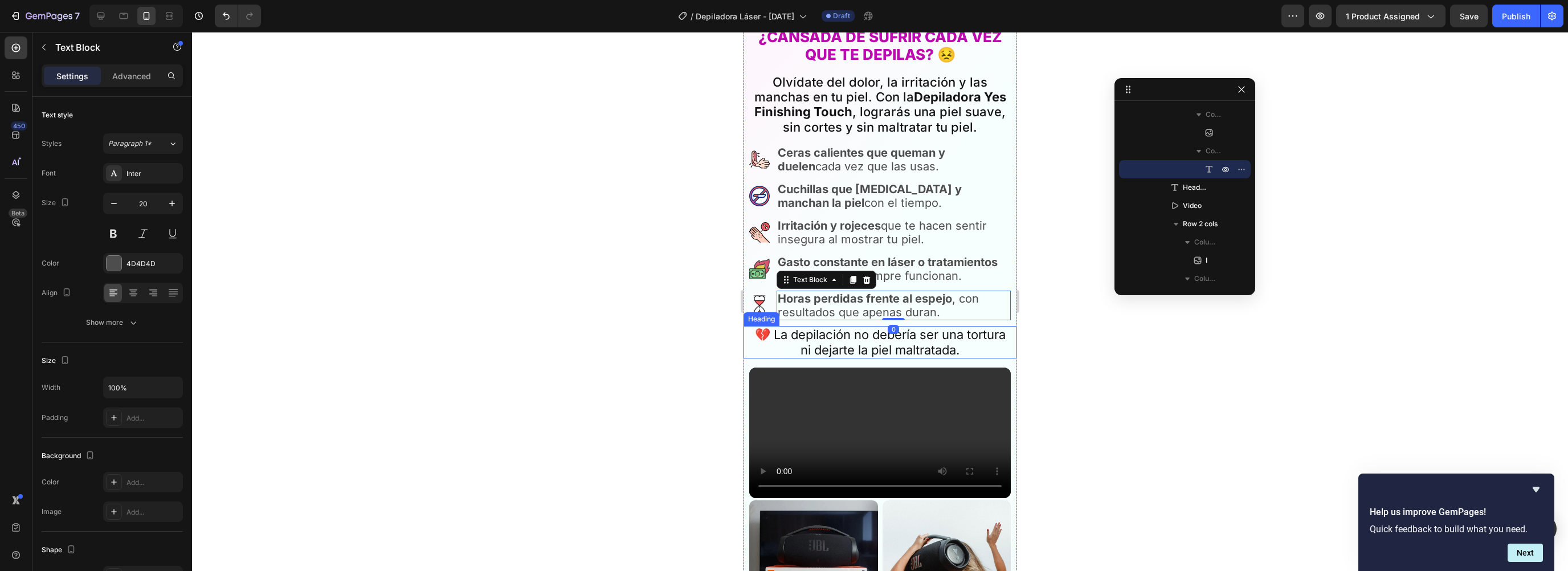
click at [842, 326] on h2 "💔 La depilación no debería ser una tortura ni dejarte la piel maltratada." at bounding box center [880, 342] width 262 height 32
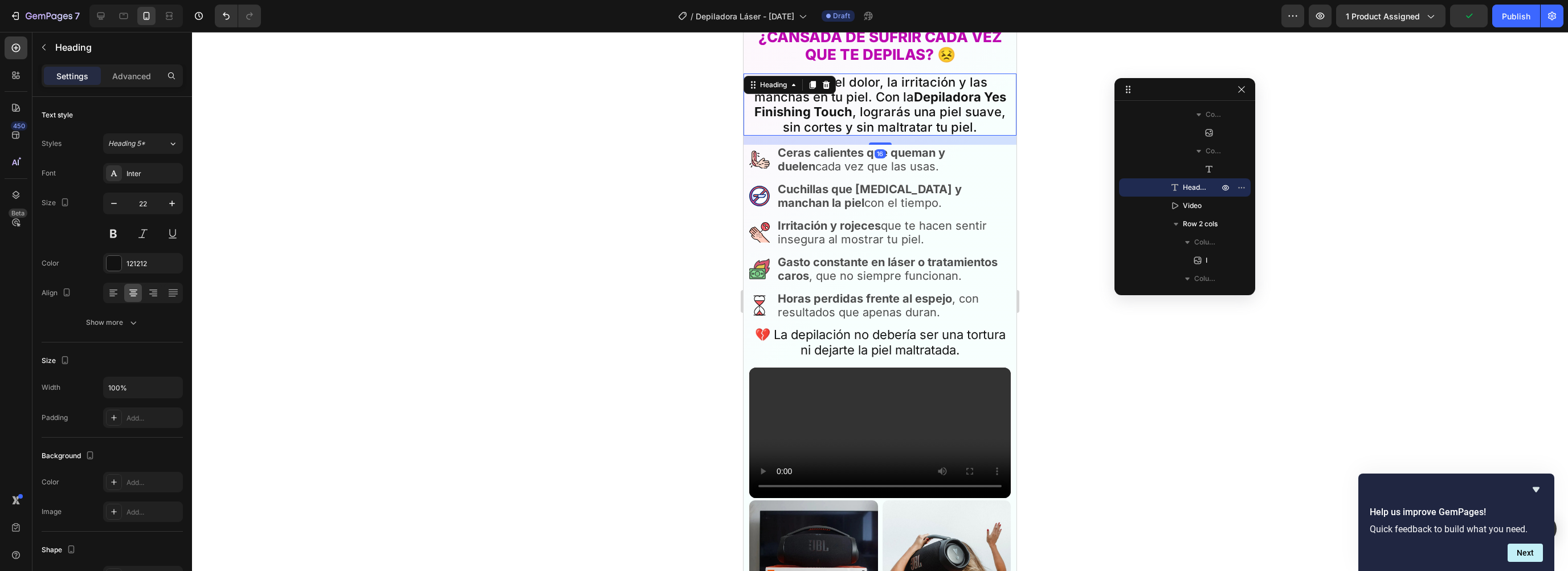
click at [852, 90] on h2 "Olvídate del dolor, la irritación y las manchas en tu piel. Con la Depiladora Y…" at bounding box center [880, 104] width 262 height 62
click at [844, 328] on h2 "💔 La depilación no debería ser una tortura ni dejarte la piel maltratada." at bounding box center [880, 342] width 262 height 32
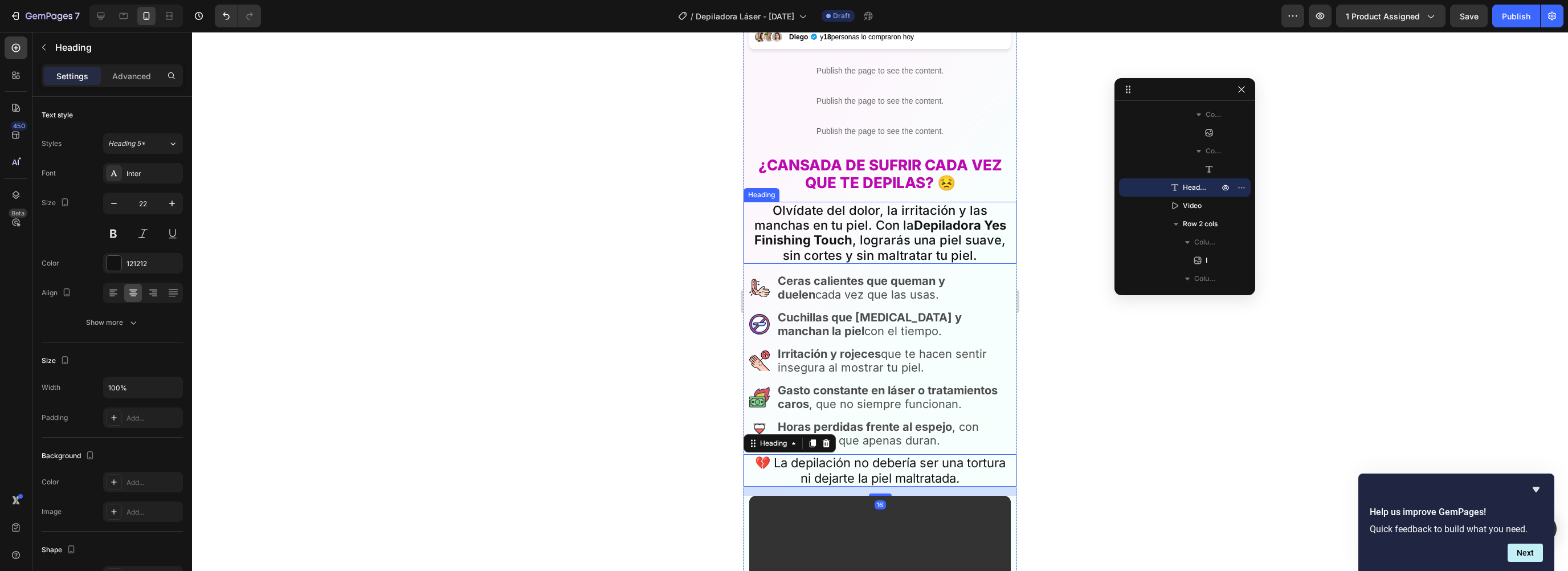
scroll to position [514, 0]
click at [845, 216] on h2 "Olvídate del dolor, la irritación y las manchas en tu piel. Con la Depiladora Y…" at bounding box center [880, 234] width 262 height 62
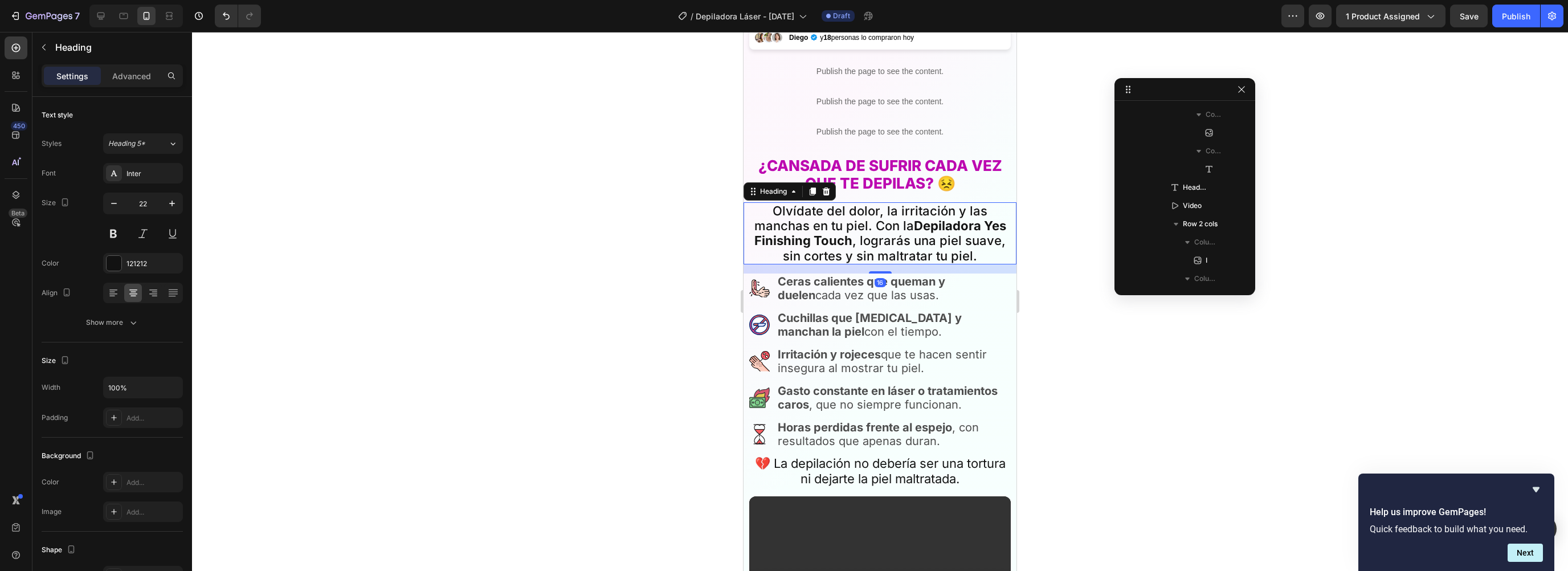
scroll to position [419, 0]
click at [17, 48] on icon at bounding box center [15, 48] width 4 height 4
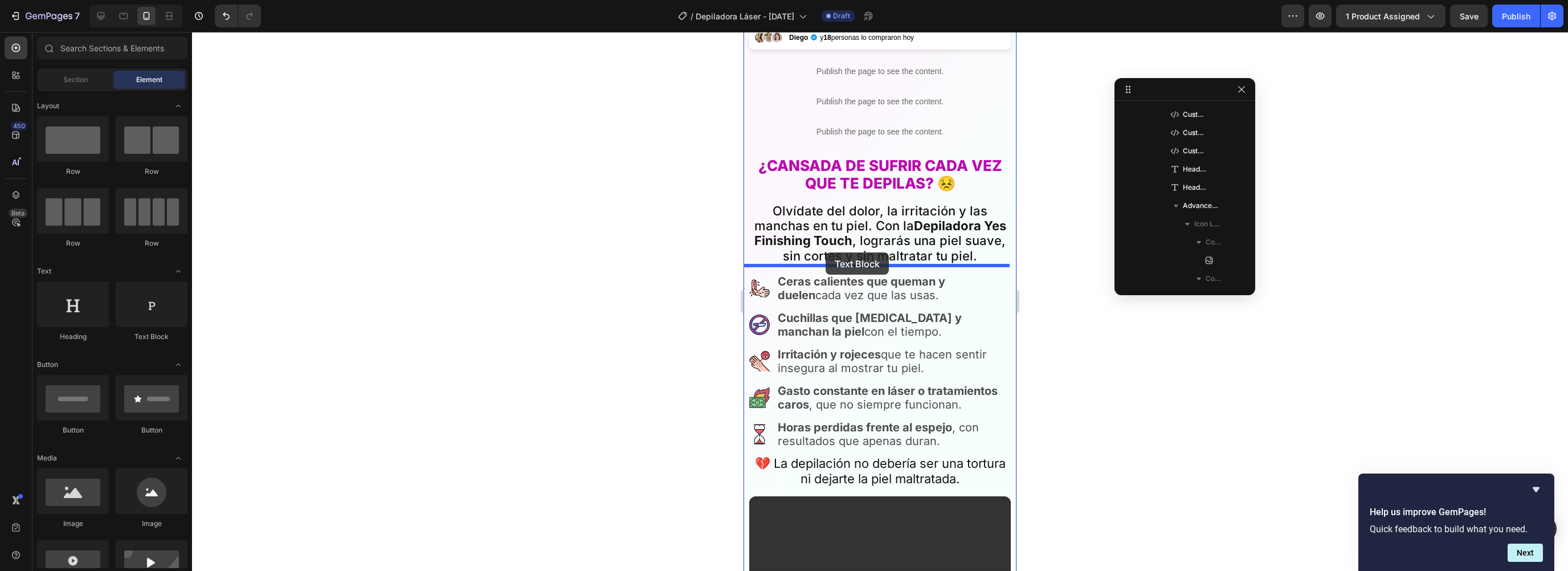
drag, startPoint x: 893, startPoint y: 344, endPoint x: 826, endPoint y: 252, distance: 113.8
click at [823, 226] on strong "Depiladora Yes Finishing Touch" at bounding box center [880, 233] width 252 height 30
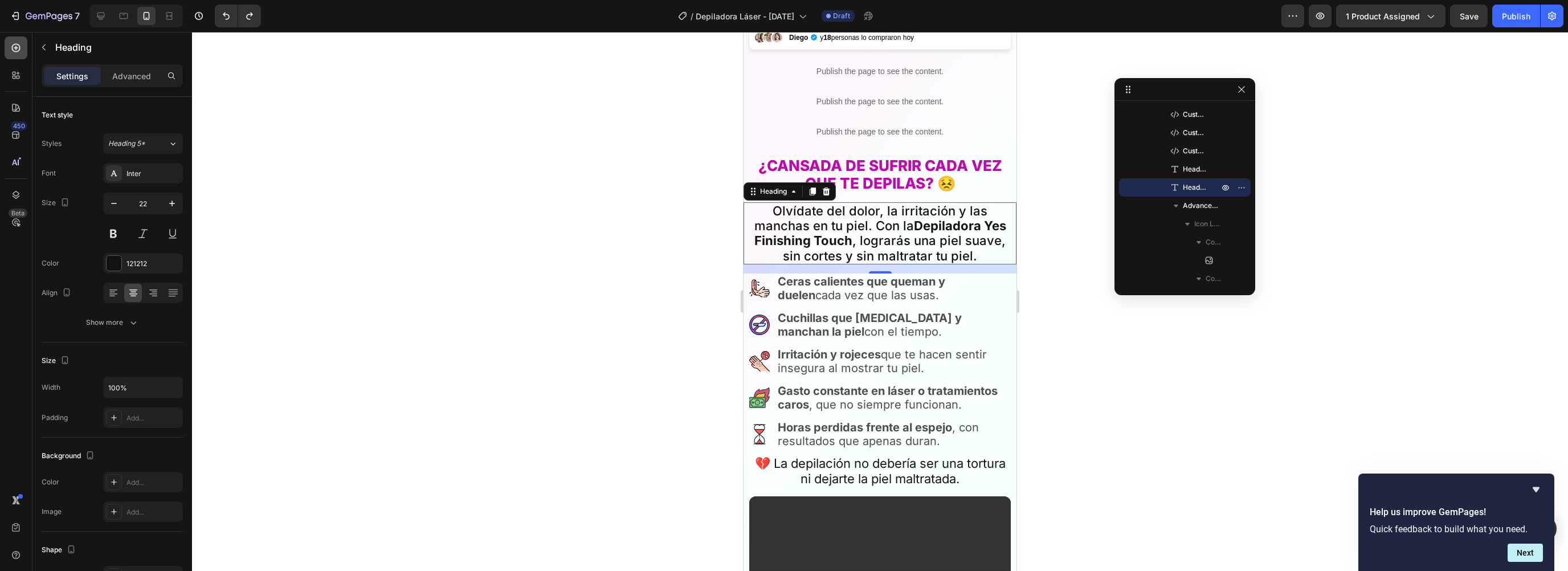
click at [17, 46] on icon at bounding box center [16, 48] width 11 height 11
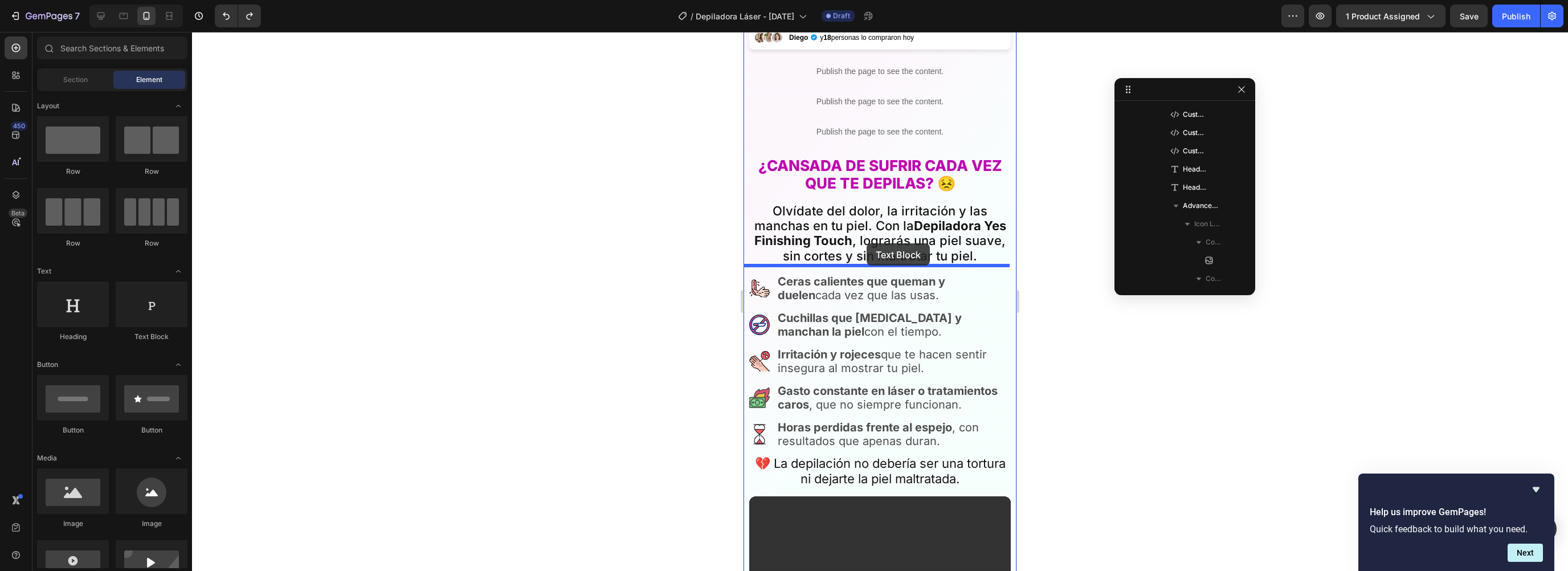
drag, startPoint x: 897, startPoint y: 339, endPoint x: 866, endPoint y: 243, distance: 100.9
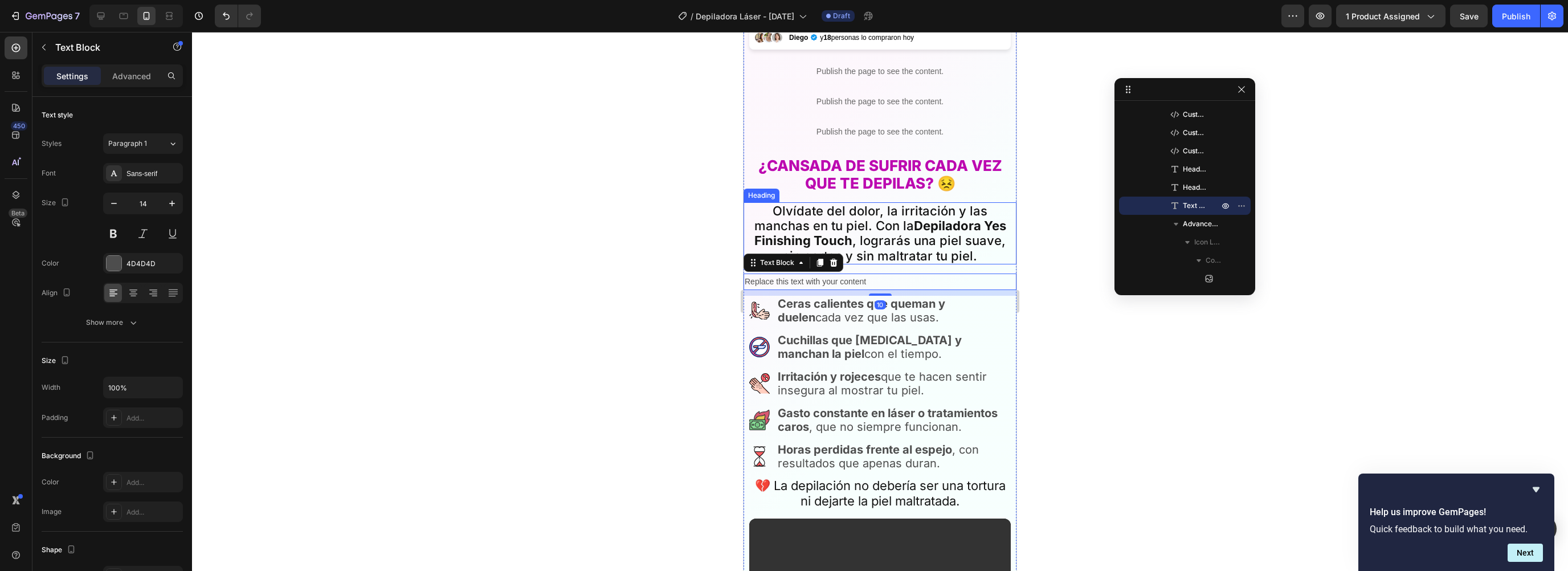
click at [870, 226] on h2 "Olvídate del dolor, la irritación y las manchas en tu piel. Con la Depiladora Y…" at bounding box center [880, 234] width 262 height 62
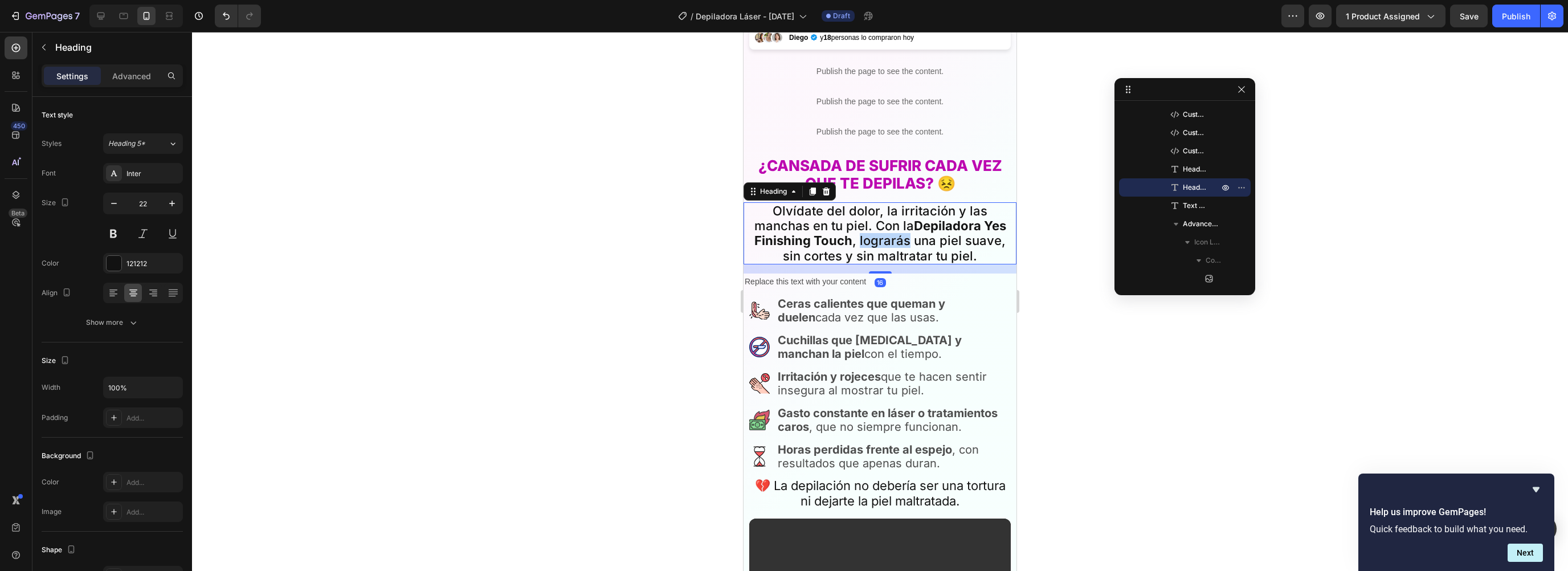
click at [870, 226] on h2 "Olvídate del dolor, la irritación y las manchas en tu piel. Con la Depiladora Y…" at bounding box center [880, 234] width 262 height 62
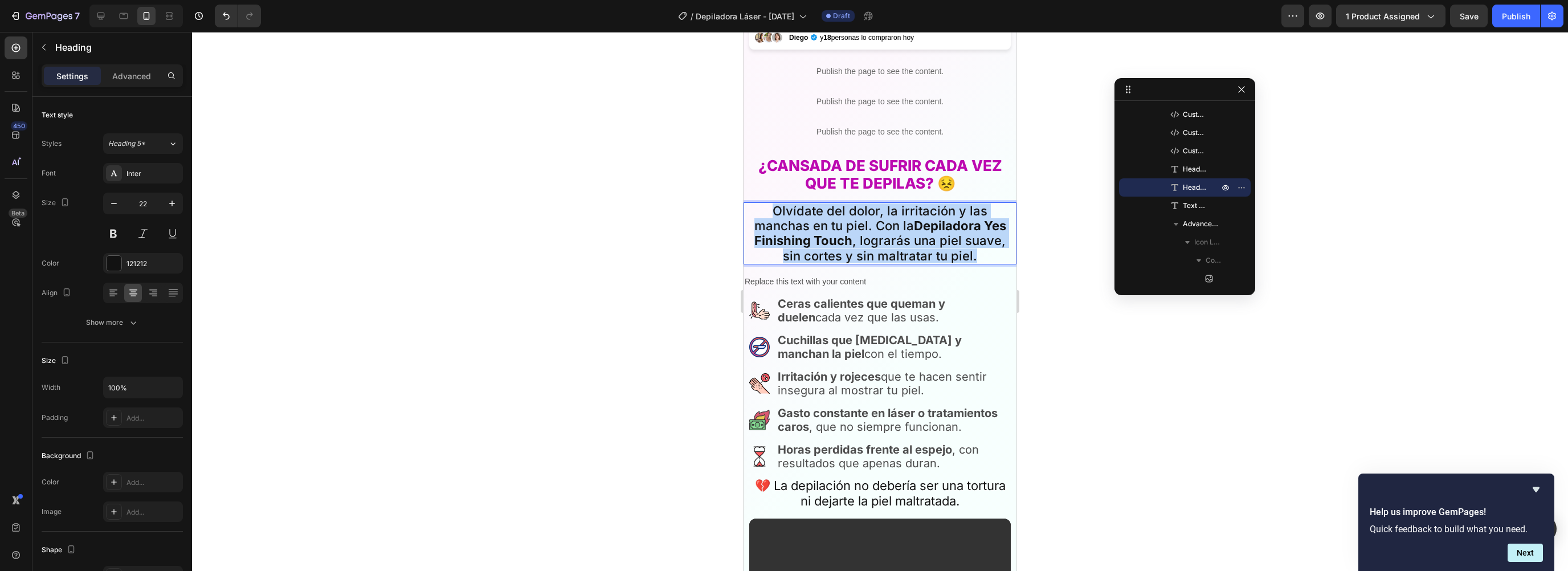
copy p "Olvídate del dolor, la irritación y las manchas en tu piel. Con la Depiladora Y…"
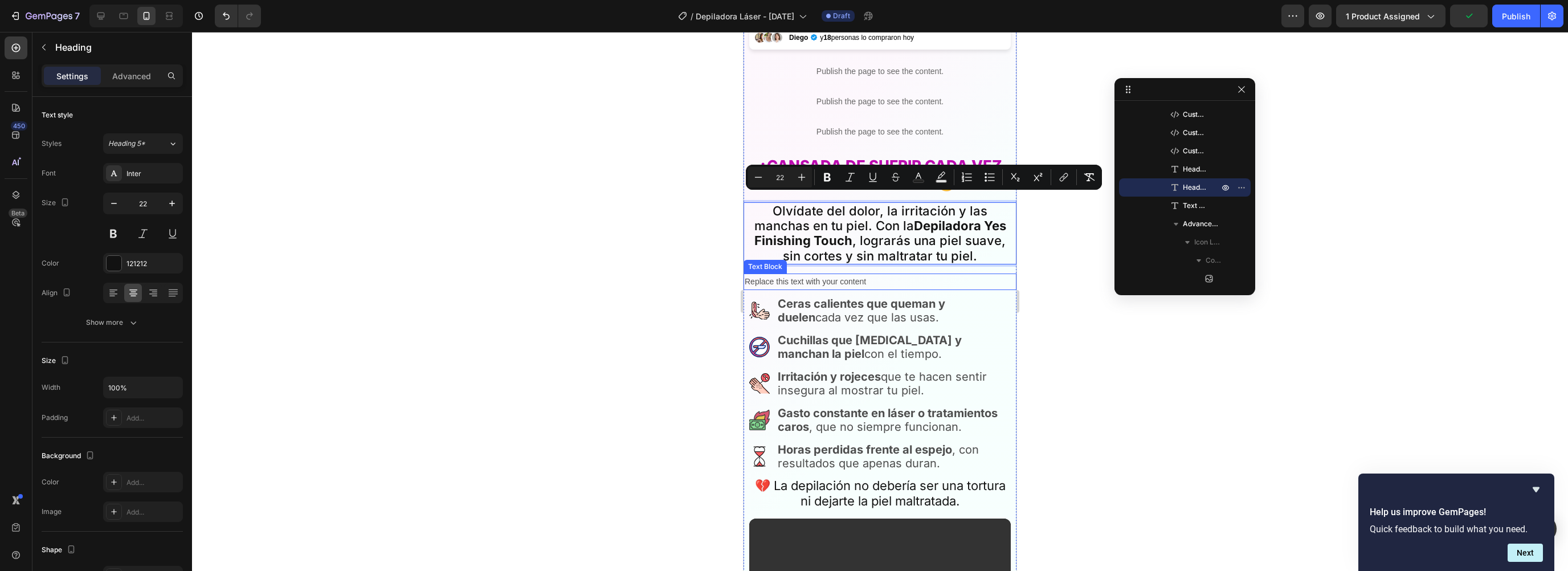
click at [834, 274] on div "Replace this text with your content" at bounding box center [880, 282] width 273 height 17
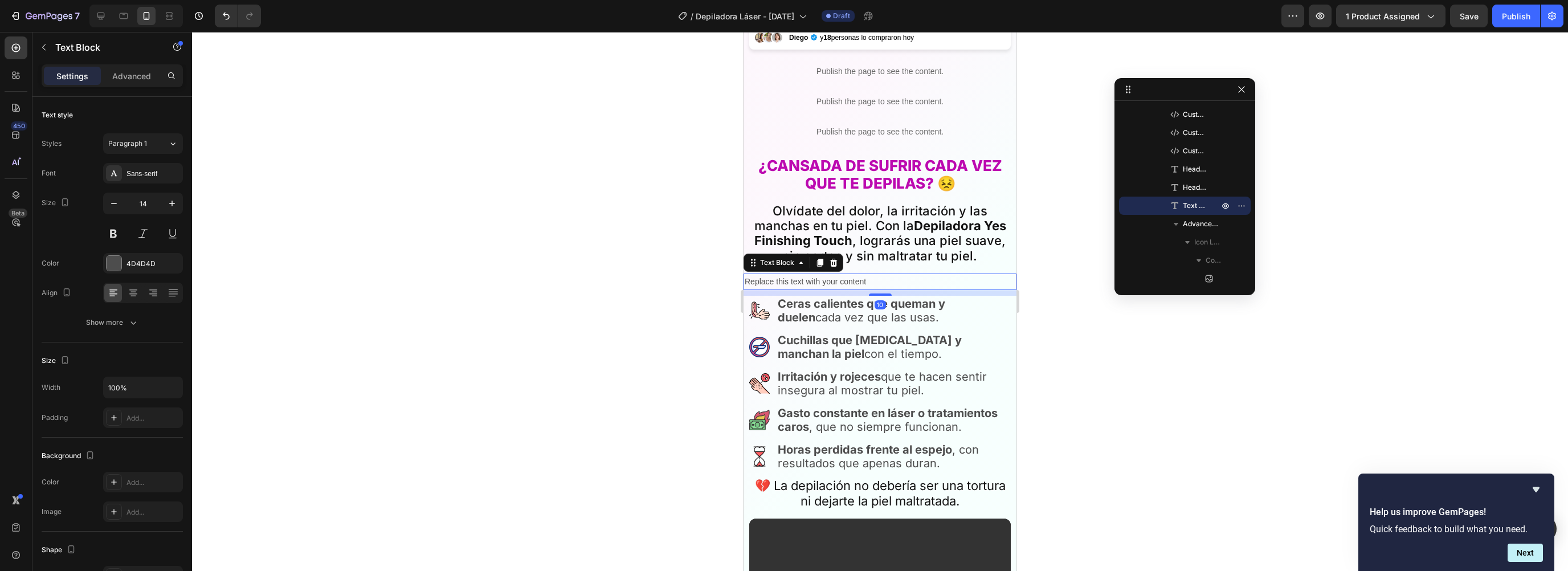
click at [856, 276] on div "Replace this text with your content" at bounding box center [880, 282] width 273 height 17
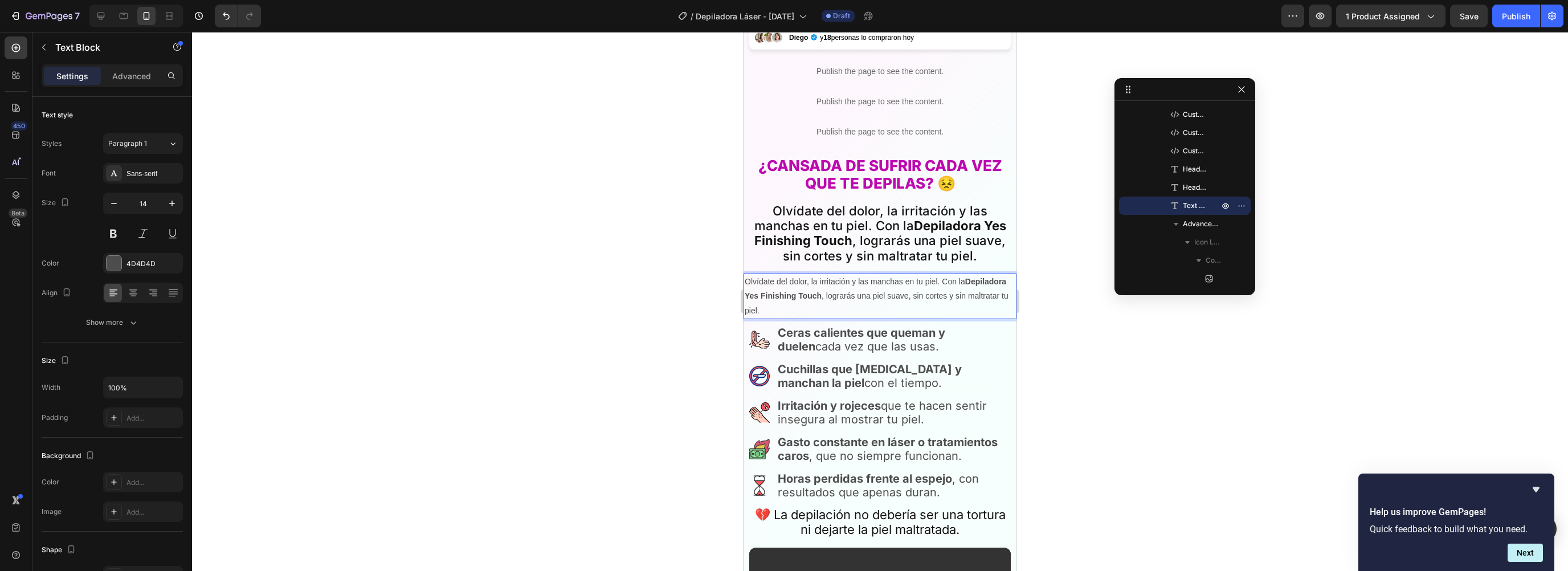
click at [1143, 309] on div at bounding box center [880, 301] width 1376 height 539
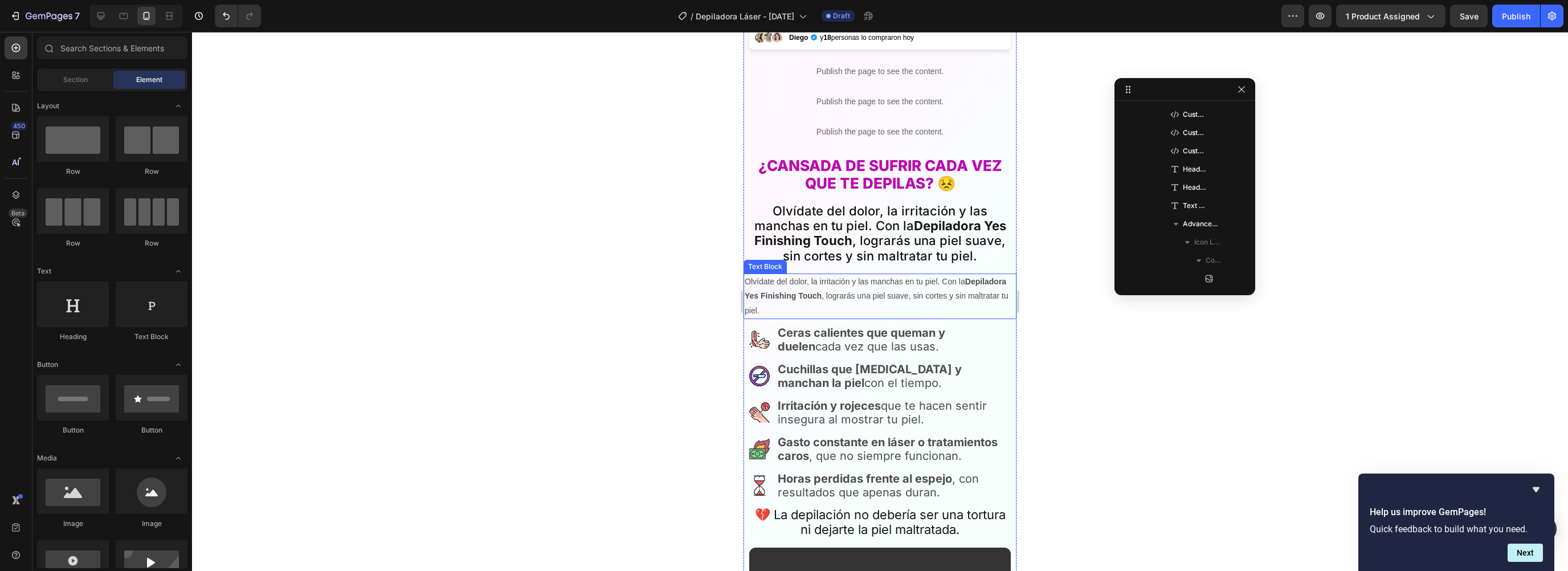
click at [851, 297] on p "Olvídate del dolor, la irritación y las manchas en tu piel. Con la Depiladora Y…" at bounding box center [880, 296] width 271 height 43
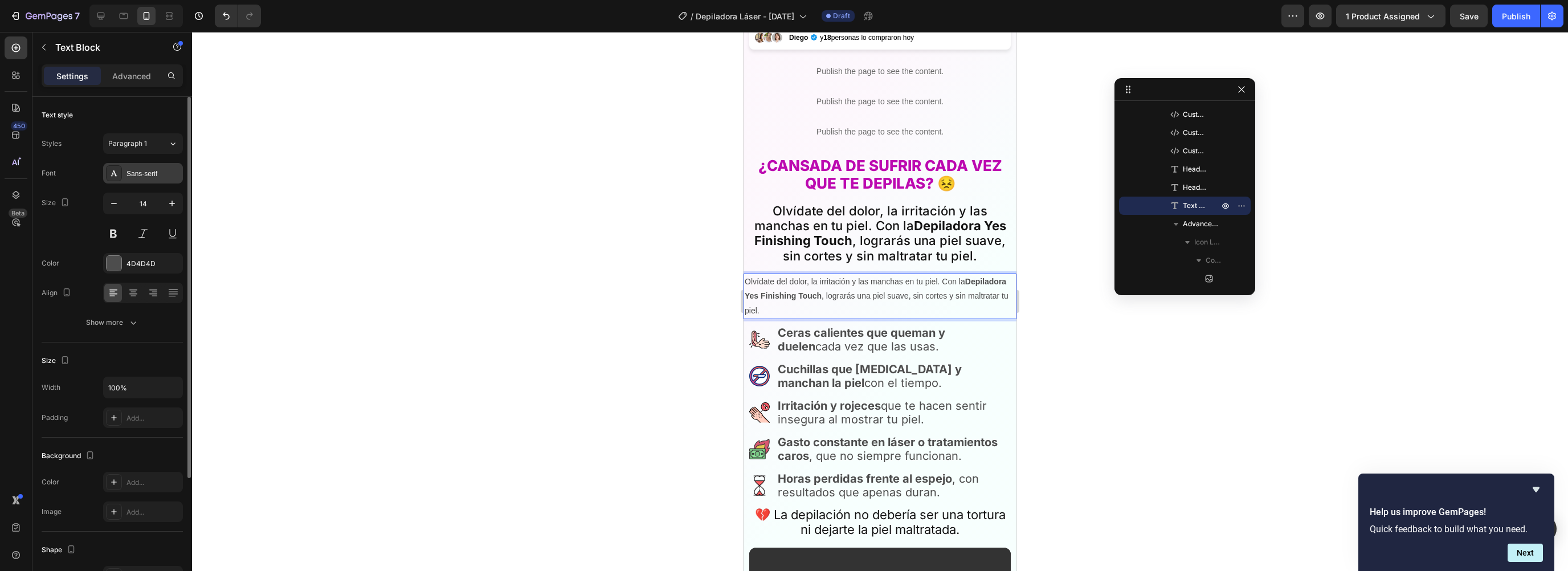
click at [141, 178] on div "Sans-serif" at bounding box center [153, 174] width 53 height 10
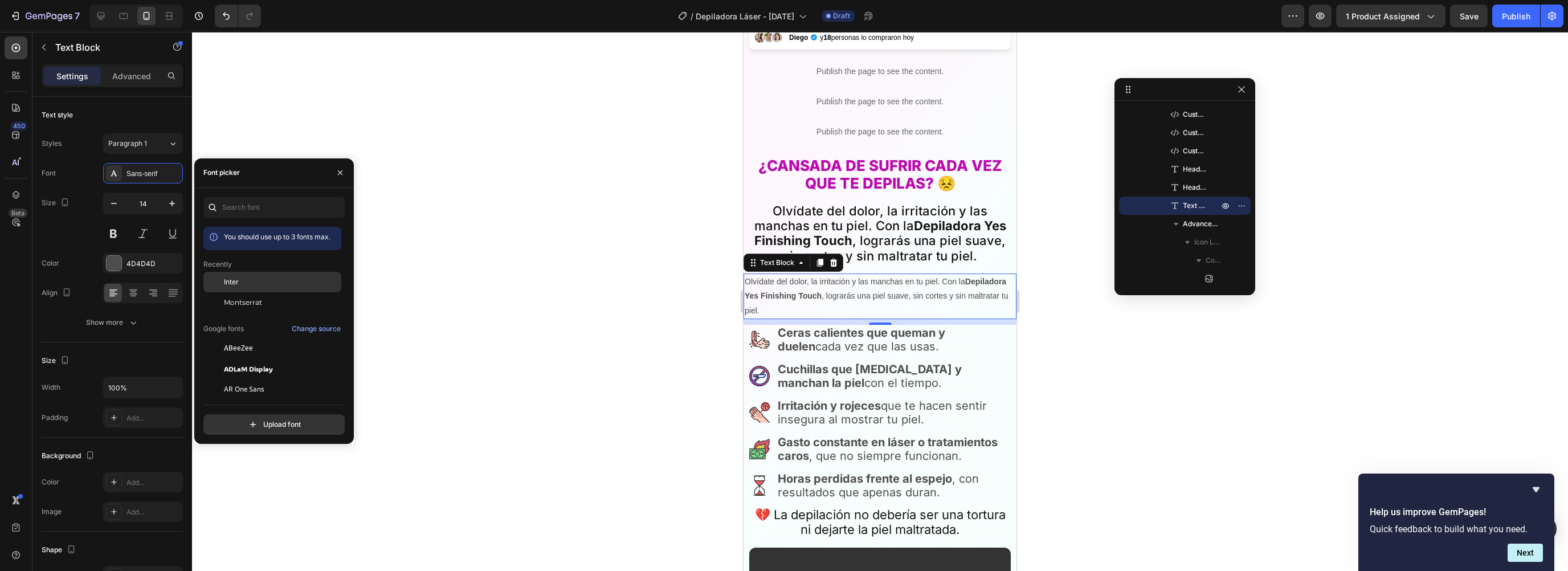
click at [244, 281] on div "Inter" at bounding box center [281, 282] width 115 height 10
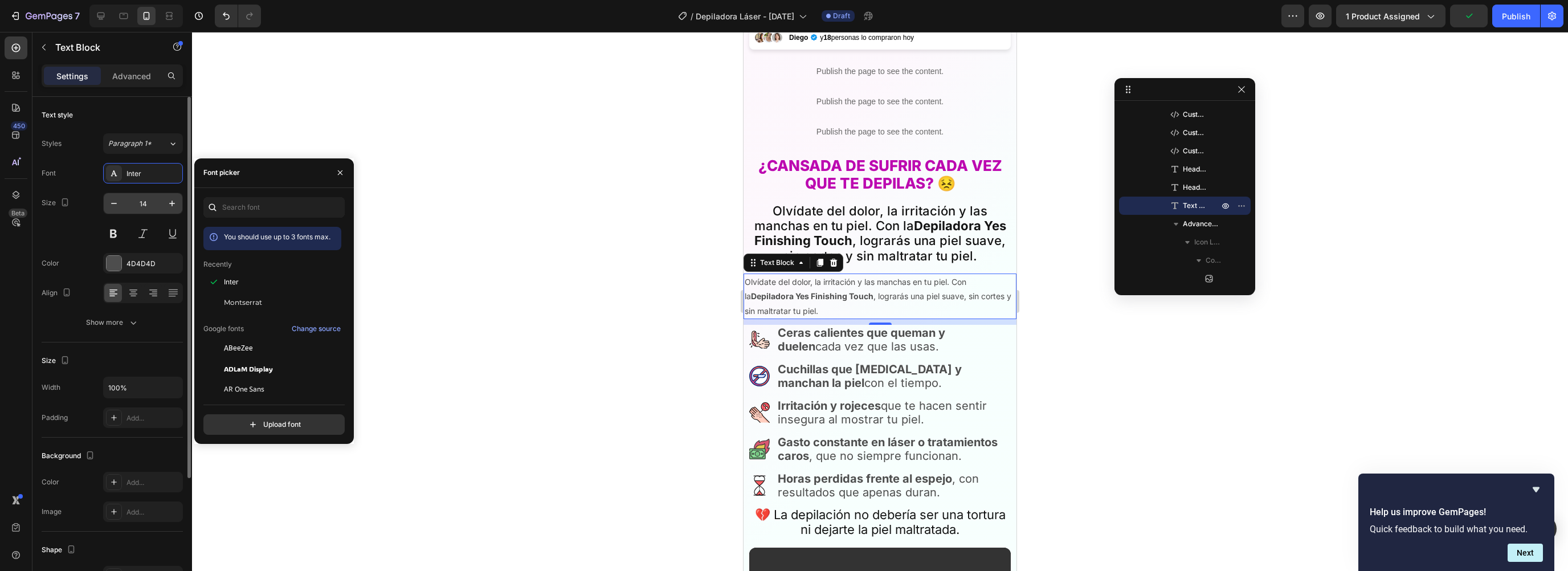
click at [155, 204] on input "14" at bounding box center [143, 203] width 38 height 20
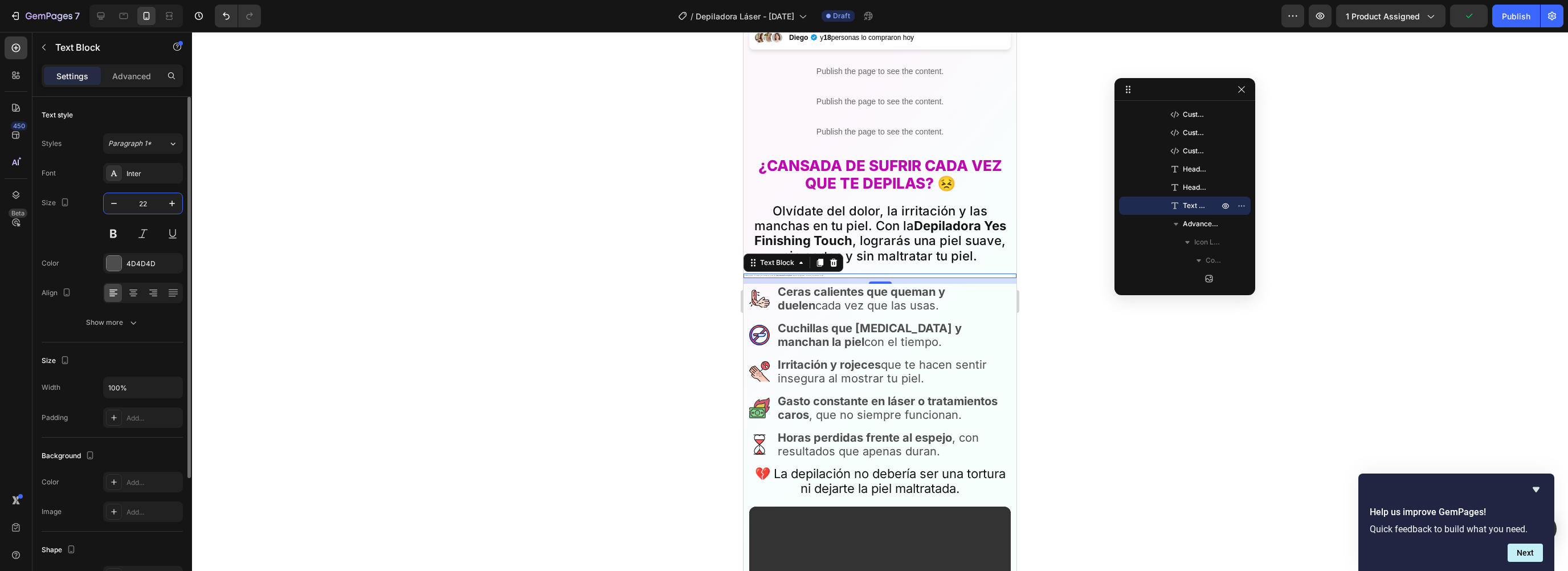
type input "22"
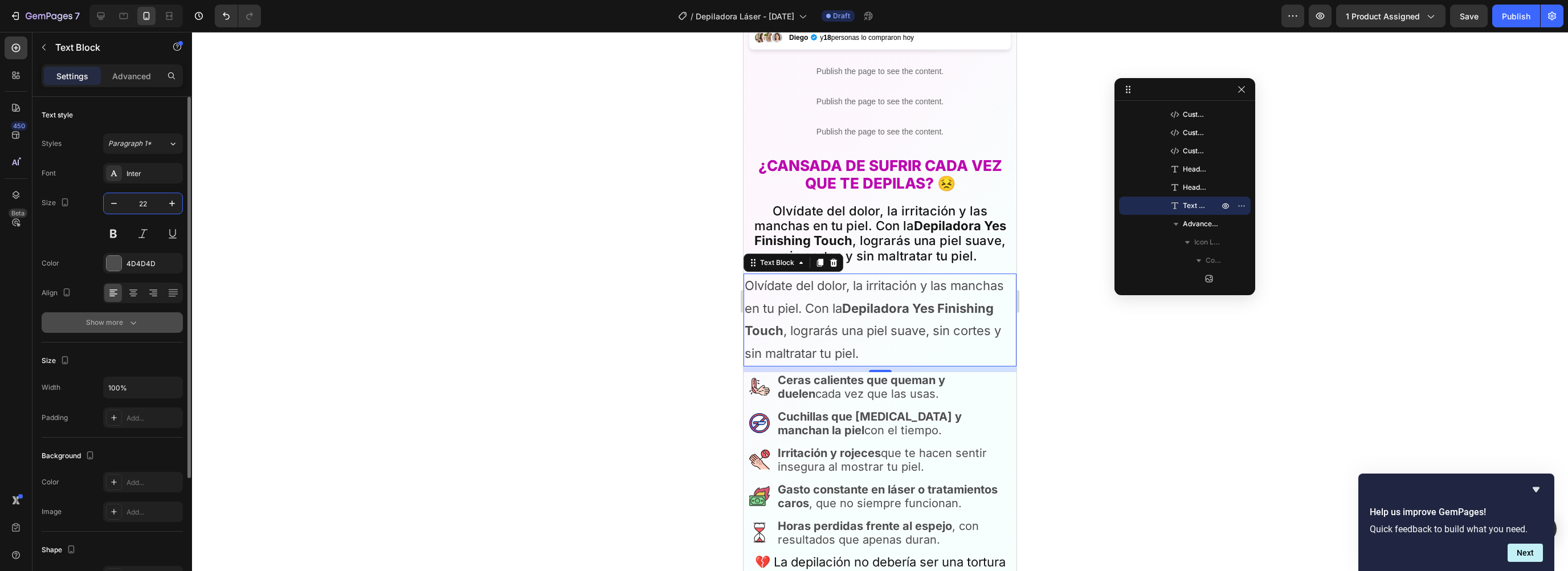
click at [112, 324] on div "Show more" at bounding box center [112, 323] width 53 height 11
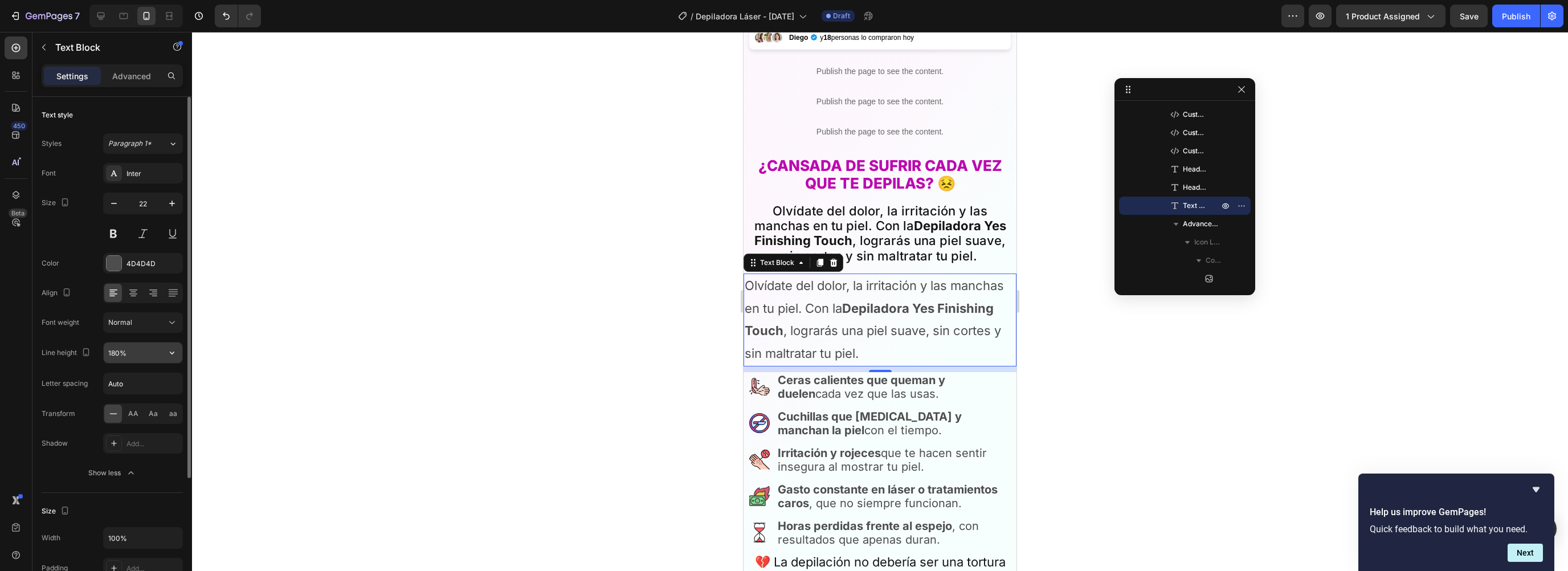
click at [140, 351] on input "180%" at bounding box center [143, 353] width 79 height 20
click at [178, 353] on button "button" at bounding box center [172, 353] width 20 height 20
click at [125, 398] on span "120%" at bounding box center [117, 403] width 18 height 10
type input "120%"
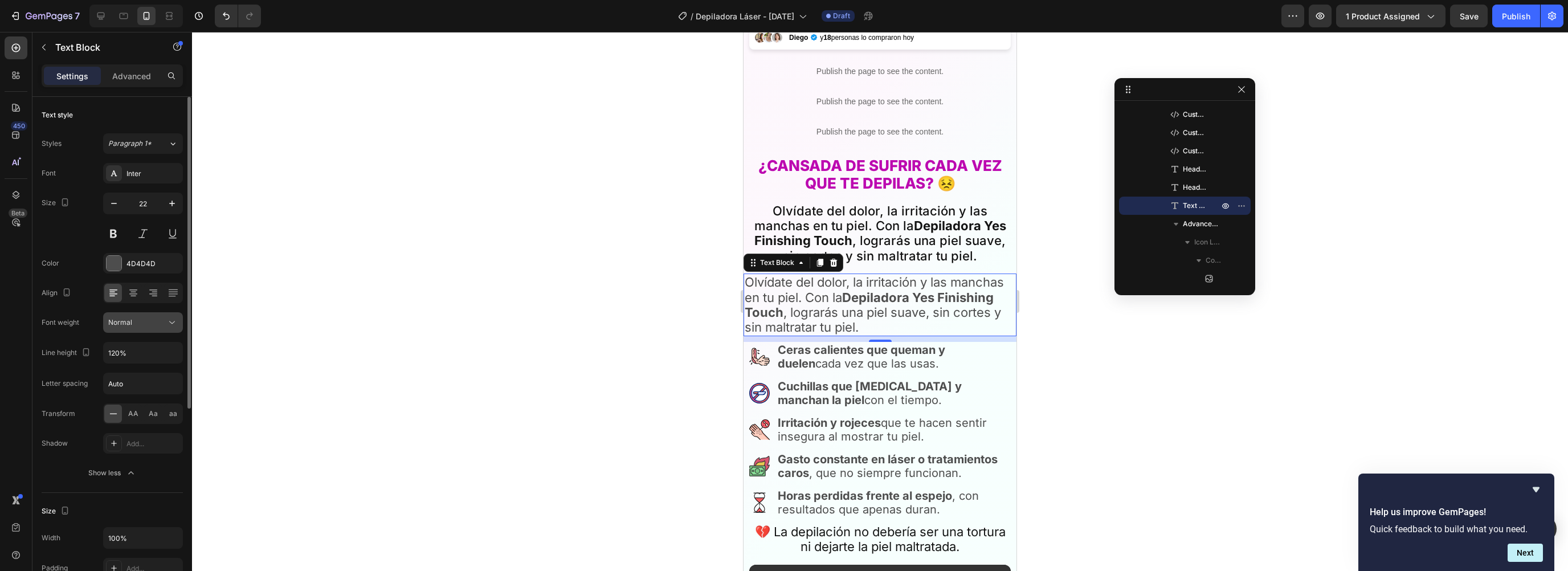
click at [131, 323] on span "Normal" at bounding box center [120, 321] width 24 height 8
click at [122, 432] on span "Medium" at bounding box center [121, 437] width 26 height 10
click at [143, 263] on div "4D4D4D" at bounding box center [143, 264] width 33 height 10
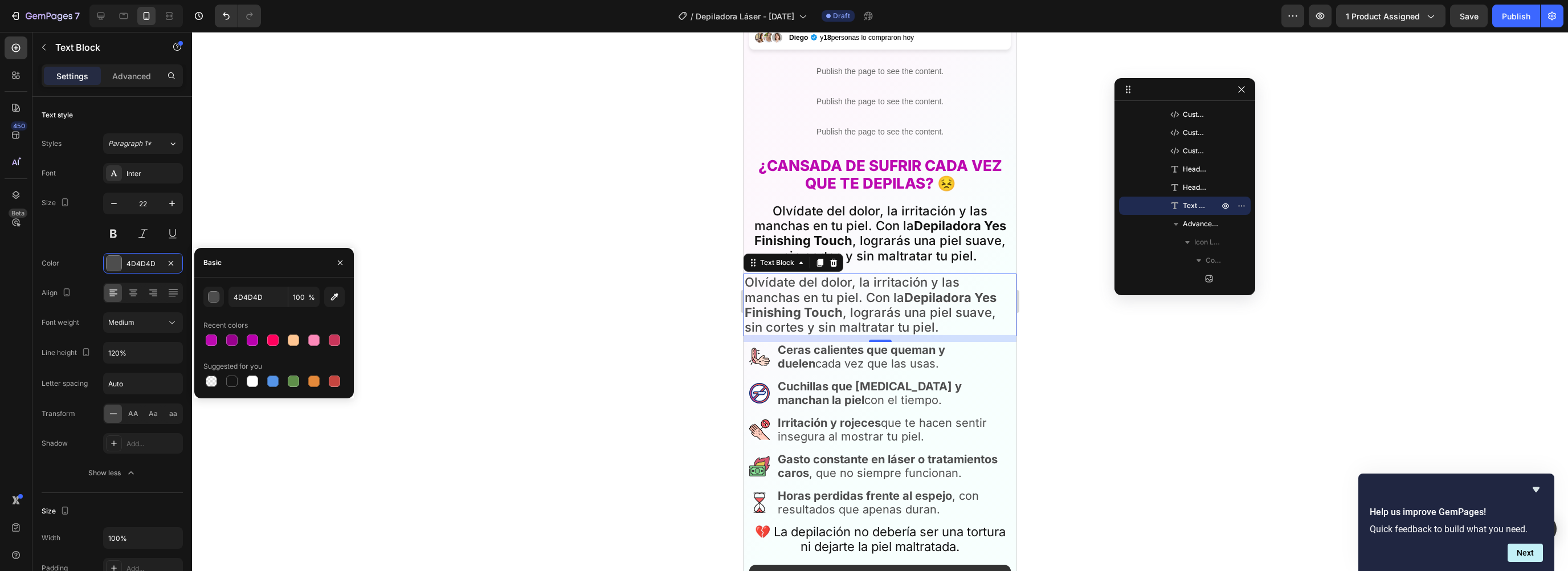
click at [253, 308] on div "4D4D4D 100 % Recent colors Suggested for you" at bounding box center [274, 337] width 141 height 102
click at [252, 296] on input "4D4D4D" at bounding box center [258, 297] width 59 height 20
click at [861, 211] on p "Olvídate del dolor, la irritación y las manchas en tu piel. Con la Depiladora Y…" at bounding box center [880, 234] width 259 height 60
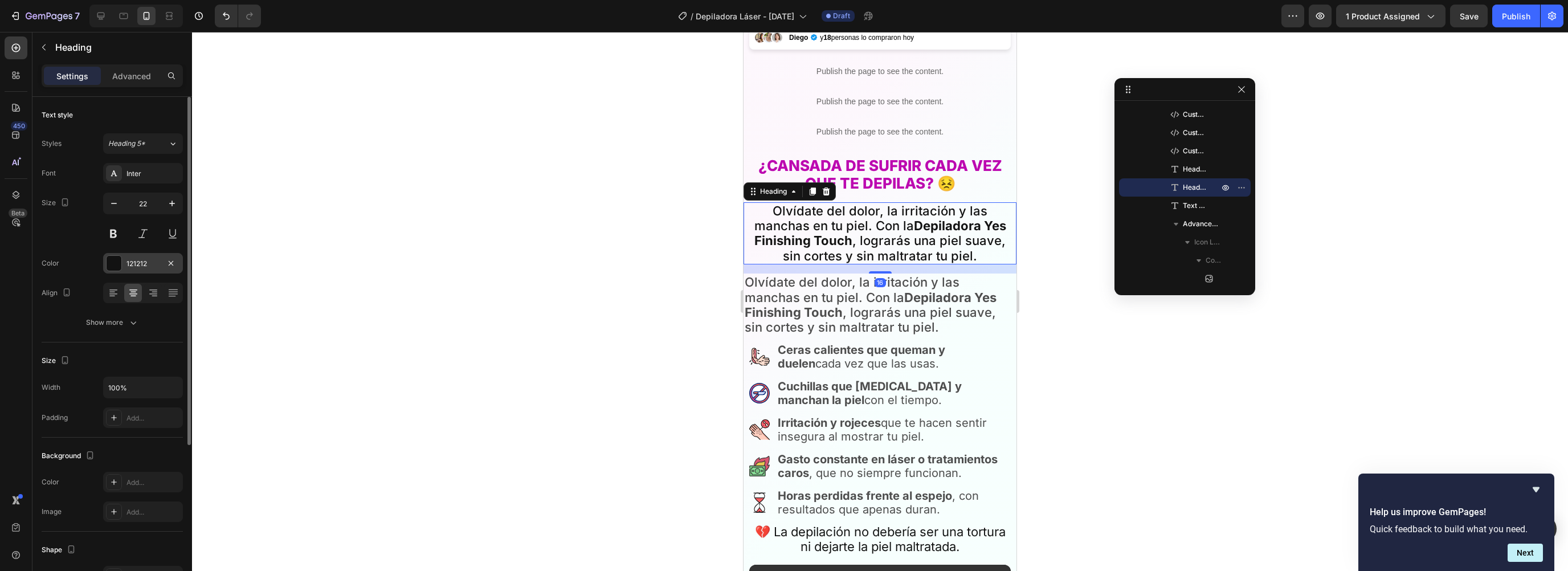
click at [138, 264] on div "121212" at bounding box center [143, 264] width 33 height 10
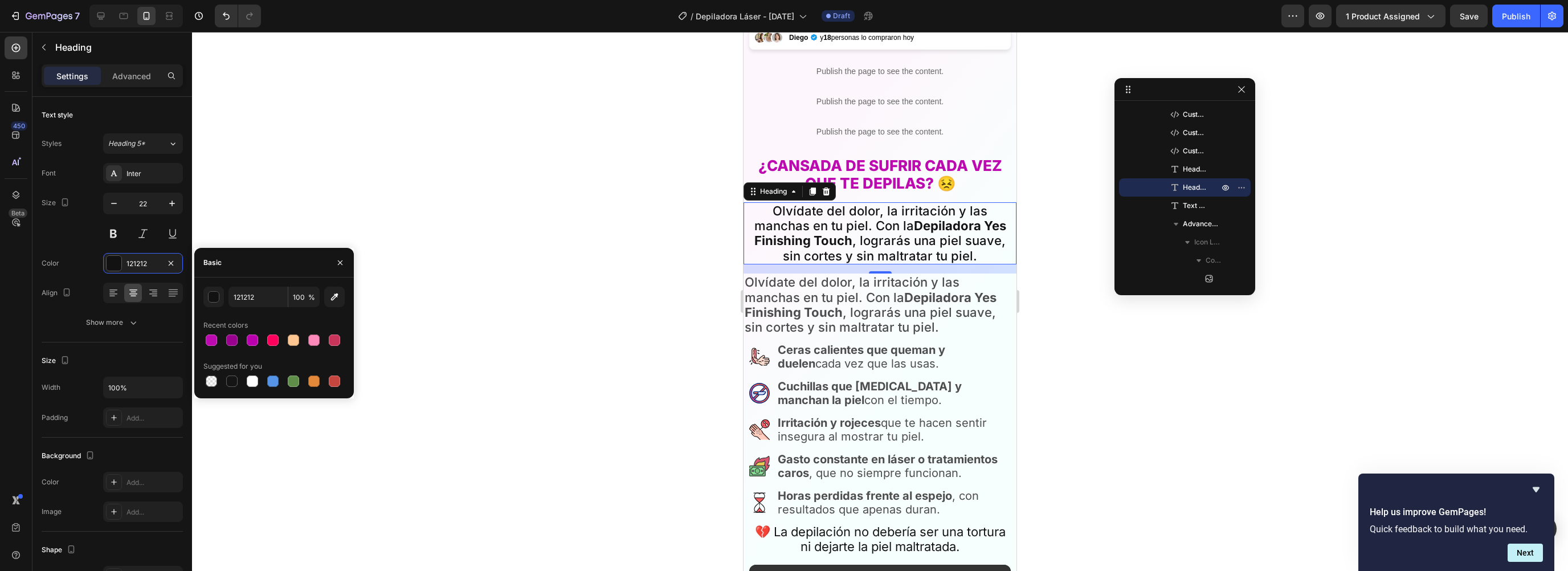
click at [717, 288] on div at bounding box center [880, 301] width 1376 height 539
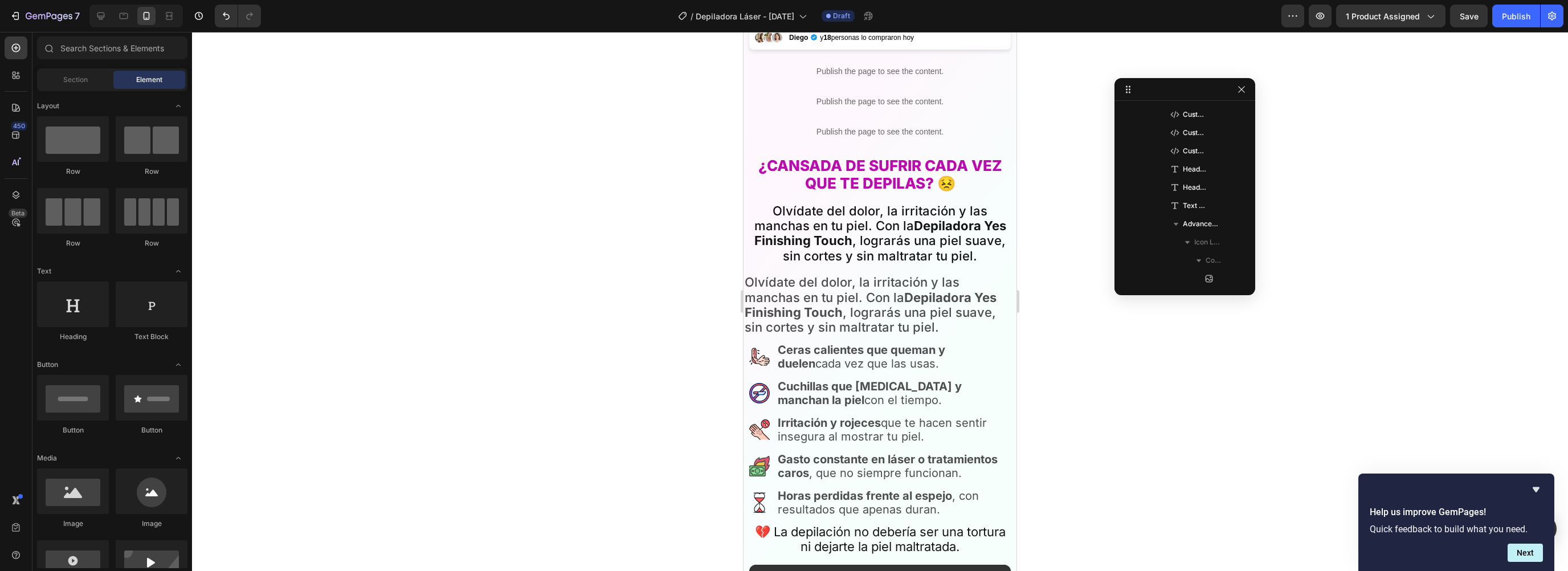
click at [791, 285] on p "Olvídate del dolor, la irritación y las manchas en tu piel. Con la Depiladora Y…" at bounding box center [880, 304] width 271 height 60
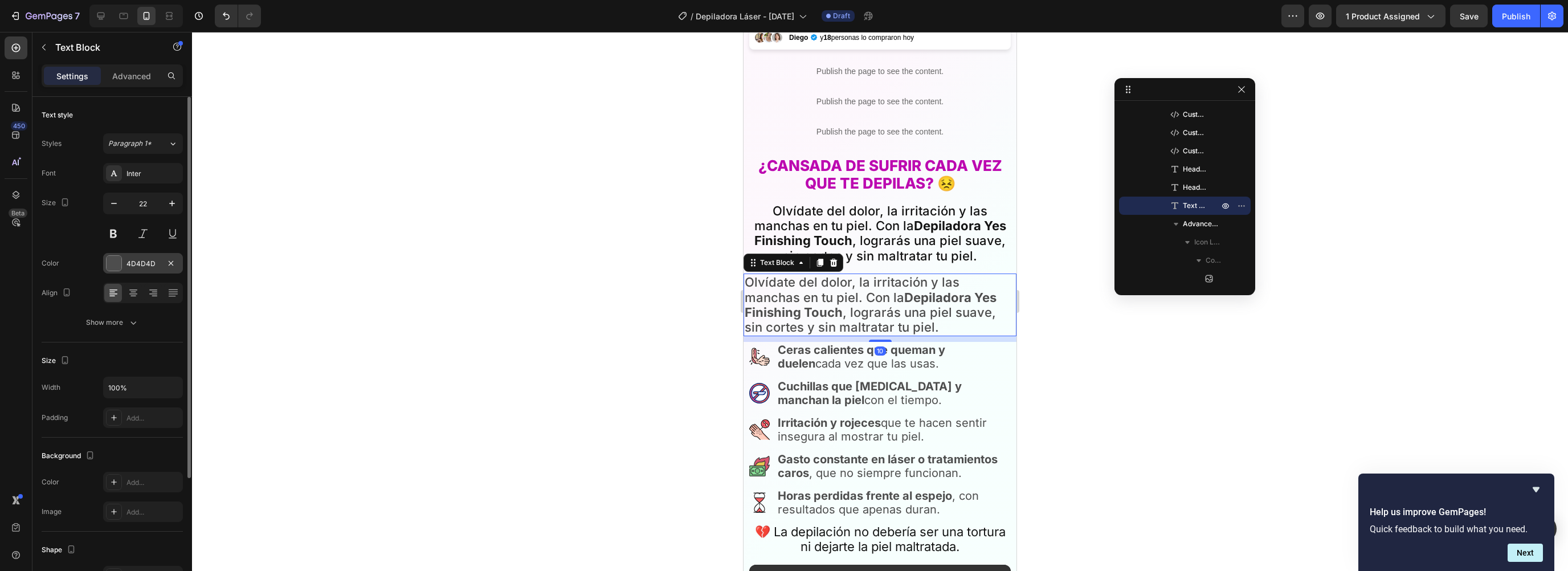
click at [150, 264] on div "4D4D4D" at bounding box center [143, 264] width 33 height 10
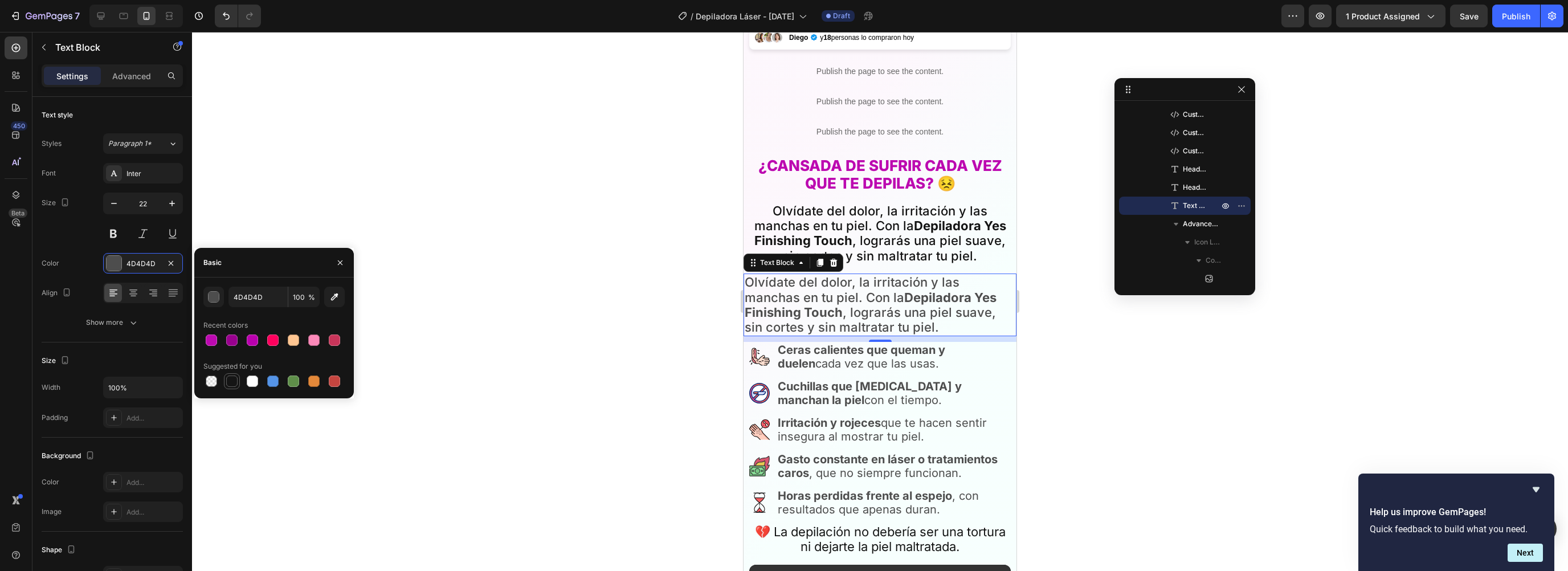
click at [236, 387] on div at bounding box center [232, 381] width 13 height 13
type input "151515"
click at [136, 63] on div "Text Block" at bounding box center [97, 48] width 130 height 32
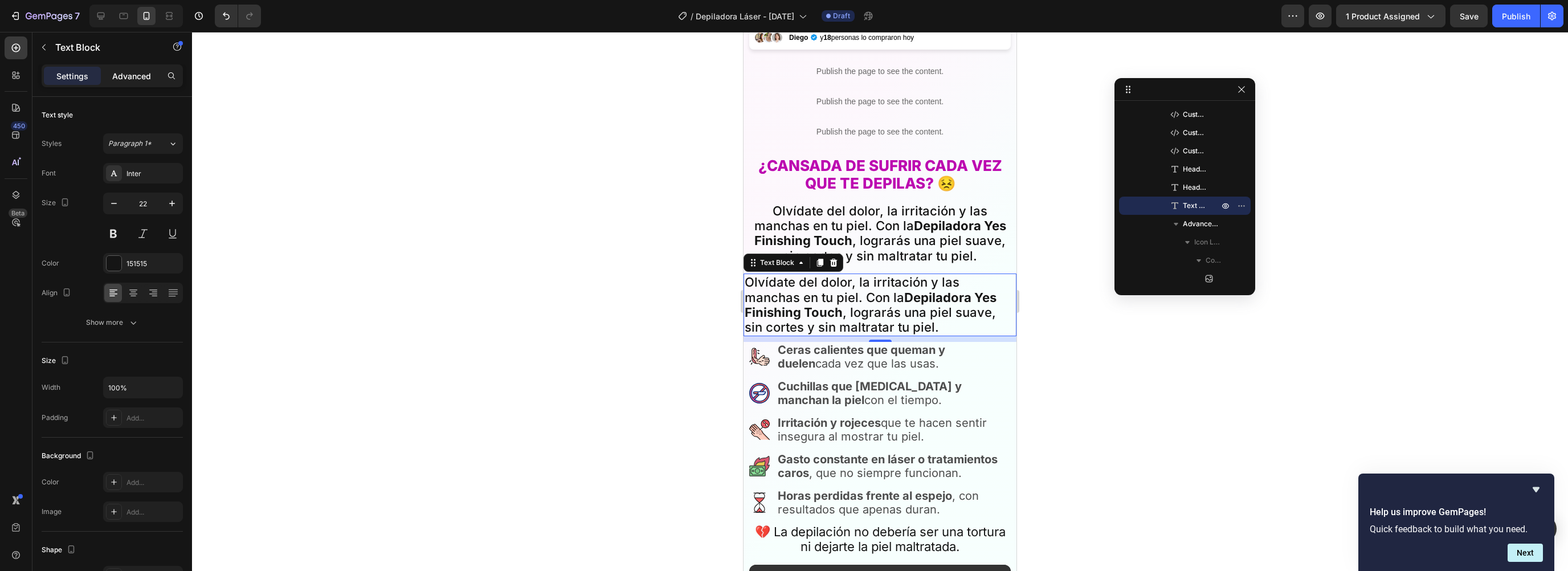
click at [134, 73] on p "Advanced" at bounding box center [131, 76] width 39 height 12
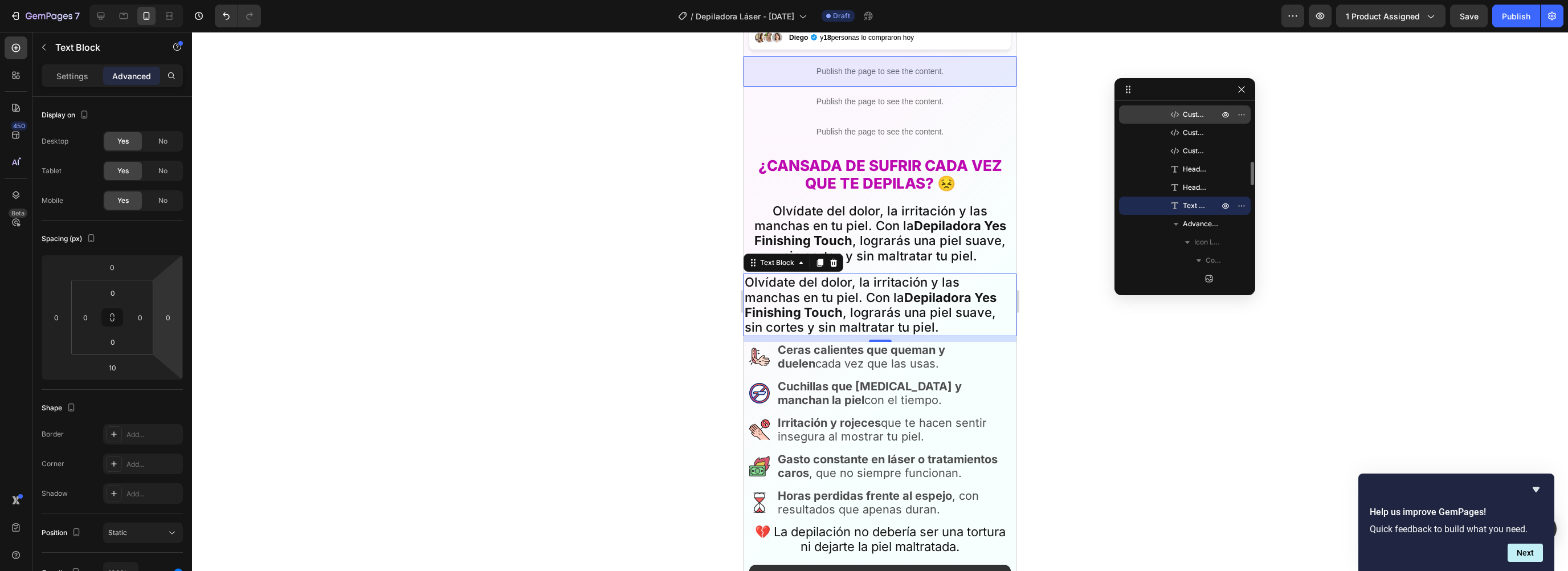
scroll to position [0, 0]
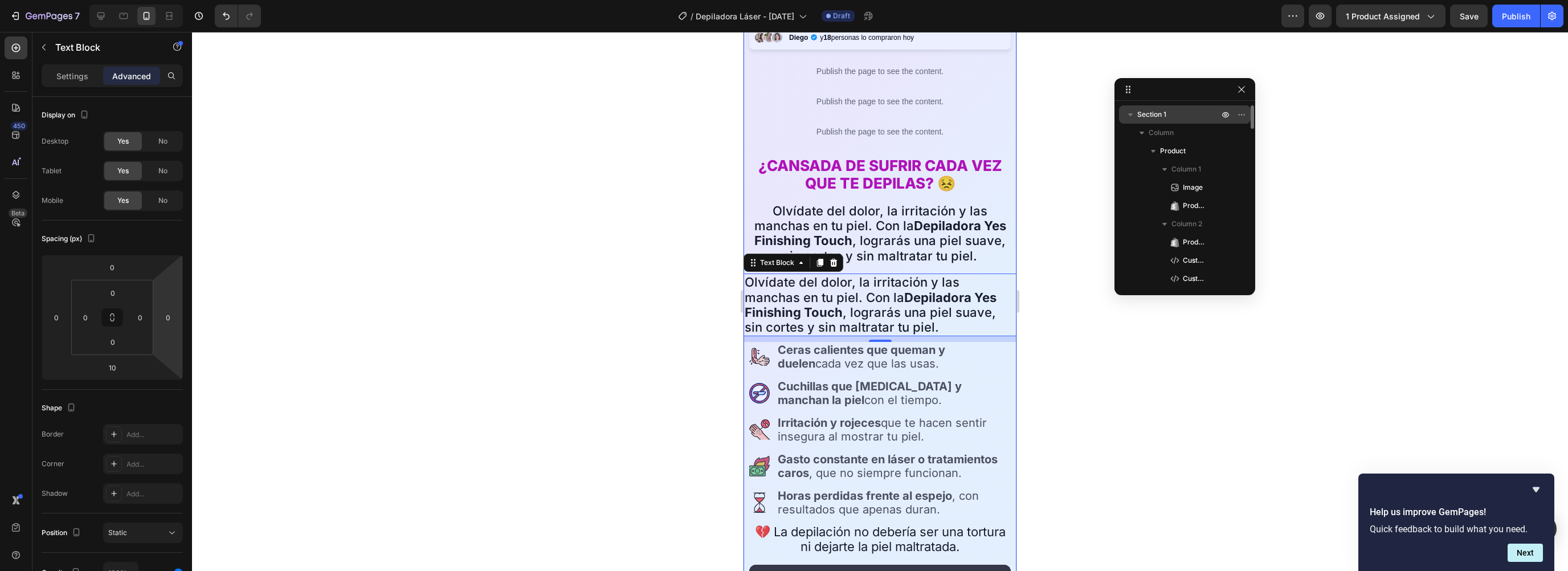
click at [1133, 116] on icon "button" at bounding box center [1131, 115] width 11 height 11
click at [1145, 111] on span "Section 1" at bounding box center [1152, 115] width 29 height 11
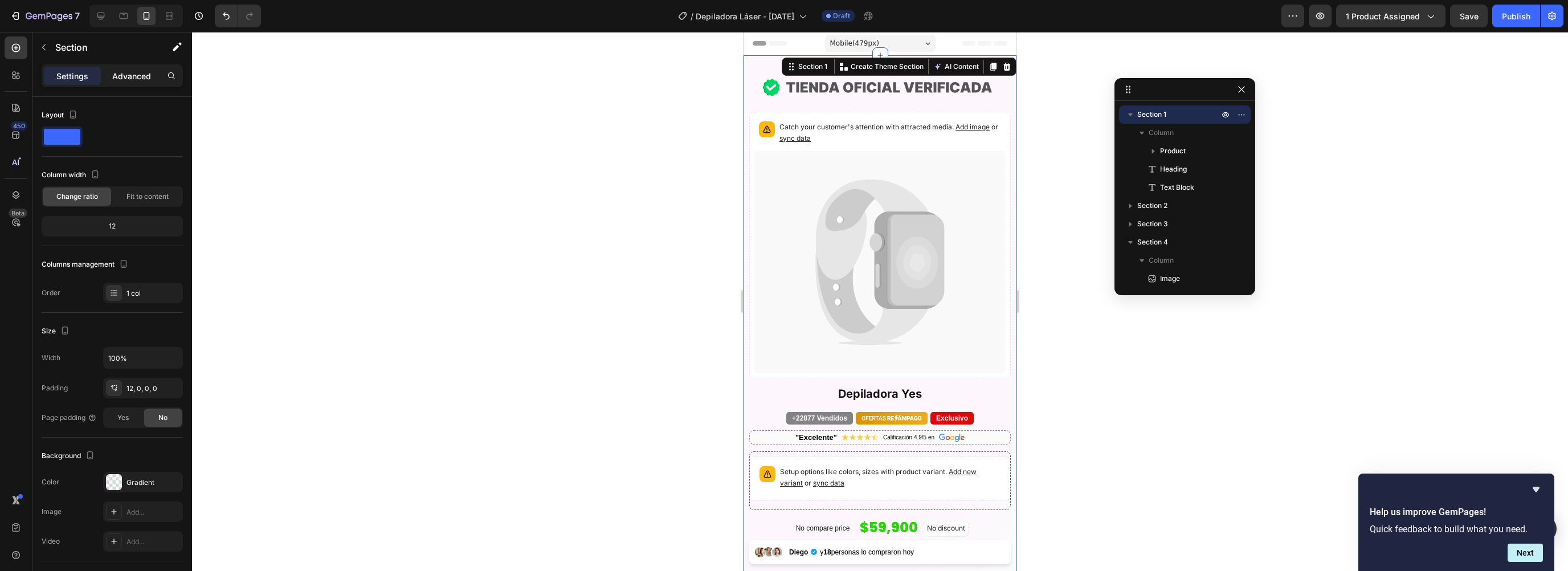
click at [143, 80] on p "Advanced" at bounding box center [131, 76] width 39 height 12
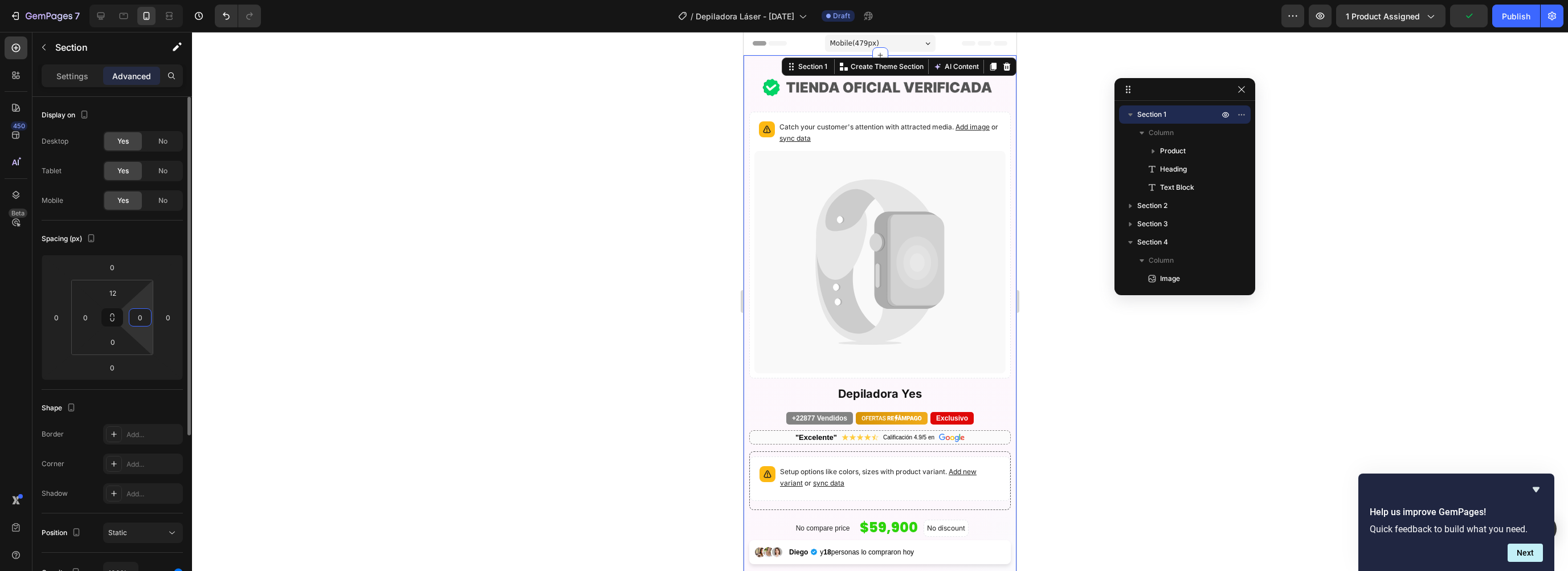
click at [134, 316] on input "0" at bounding box center [140, 317] width 17 height 17
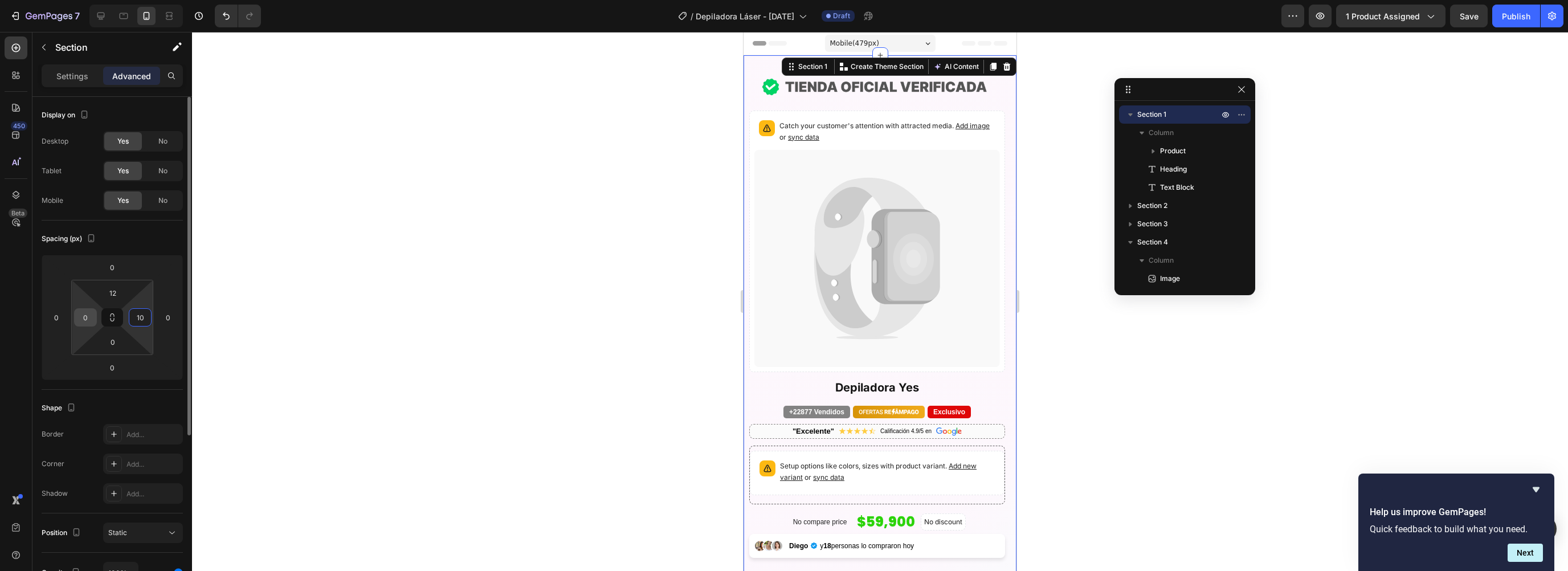
type input "10"
click at [80, 323] on input "0" at bounding box center [85, 317] width 17 height 17
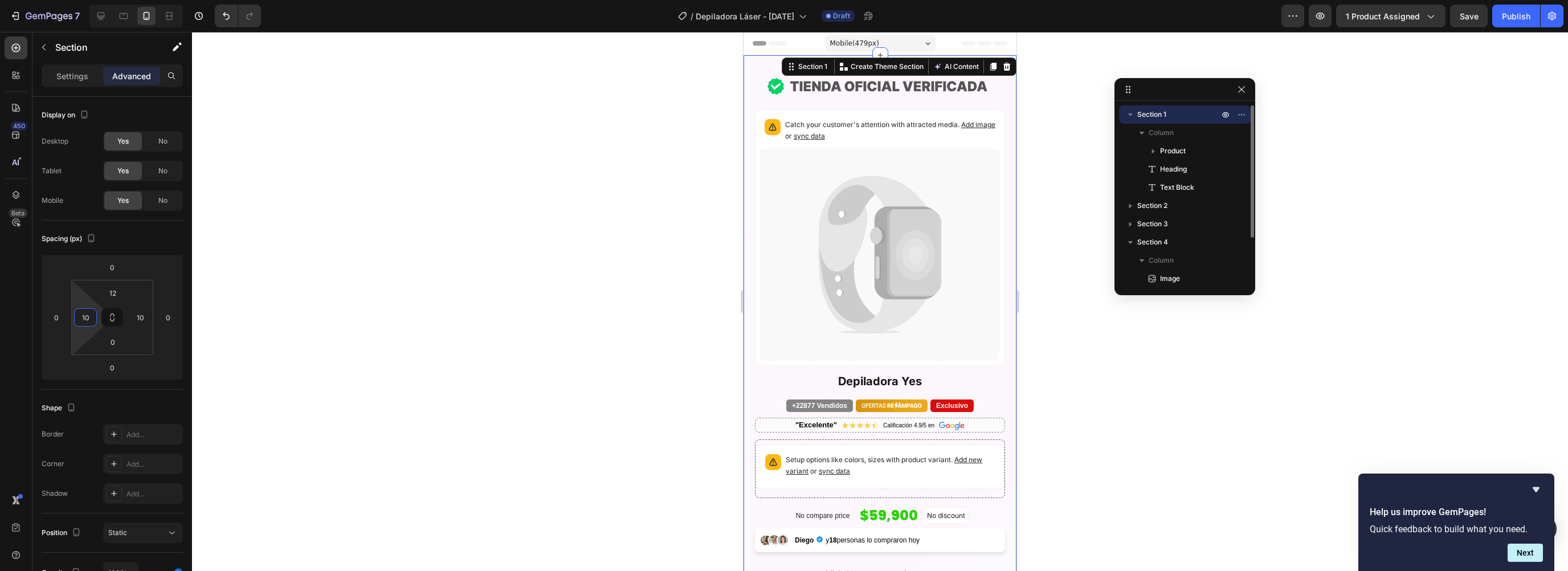
type input "10"
click at [1129, 113] on icon "button" at bounding box center [1131, 115] width 11 height 11
click at [1157, 128] on span "Section 2" at bounding box center [1152, 133] width 30 height 11
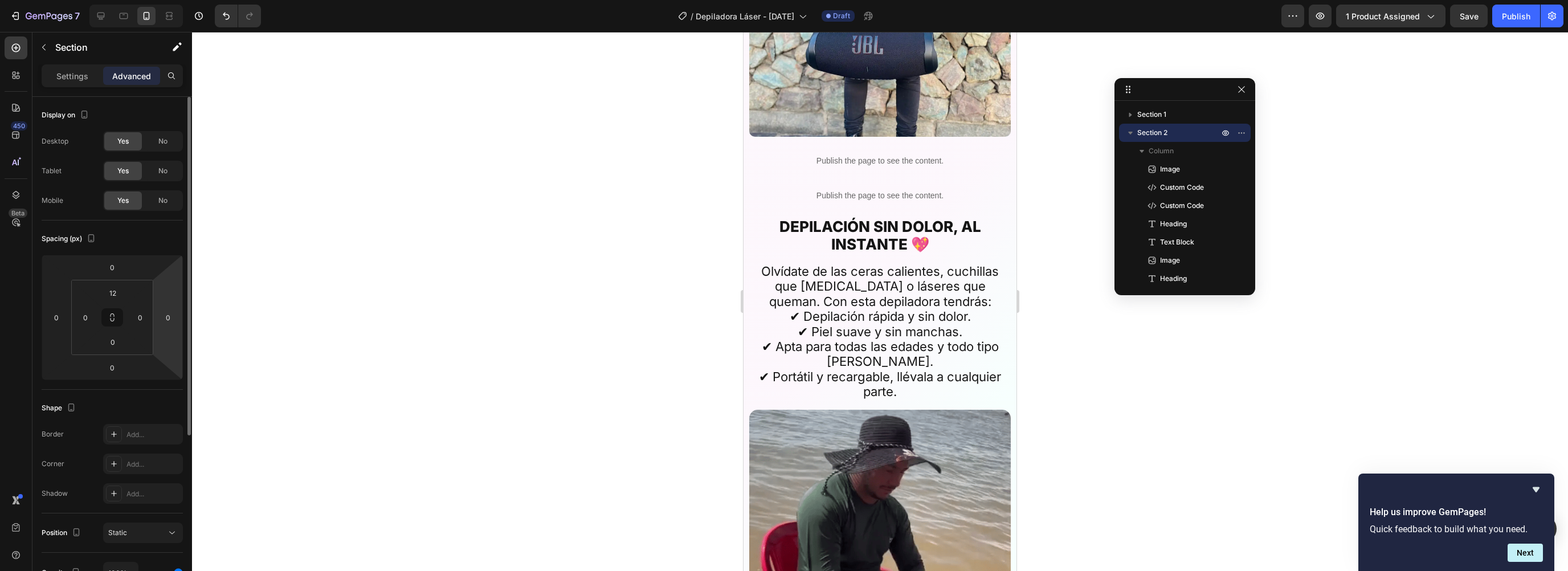
scroll to position [1789, 0]
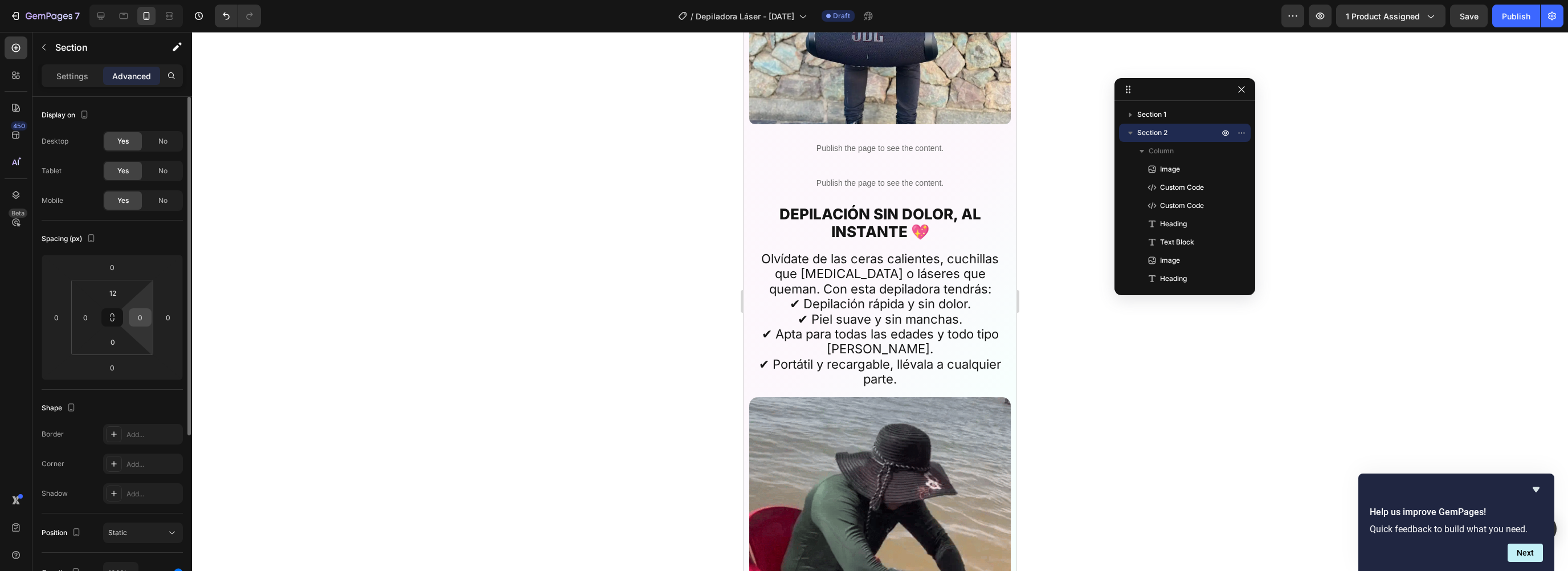
click at [136, 323] on input "0" at bounding box center [140, 317] width 17 height 17
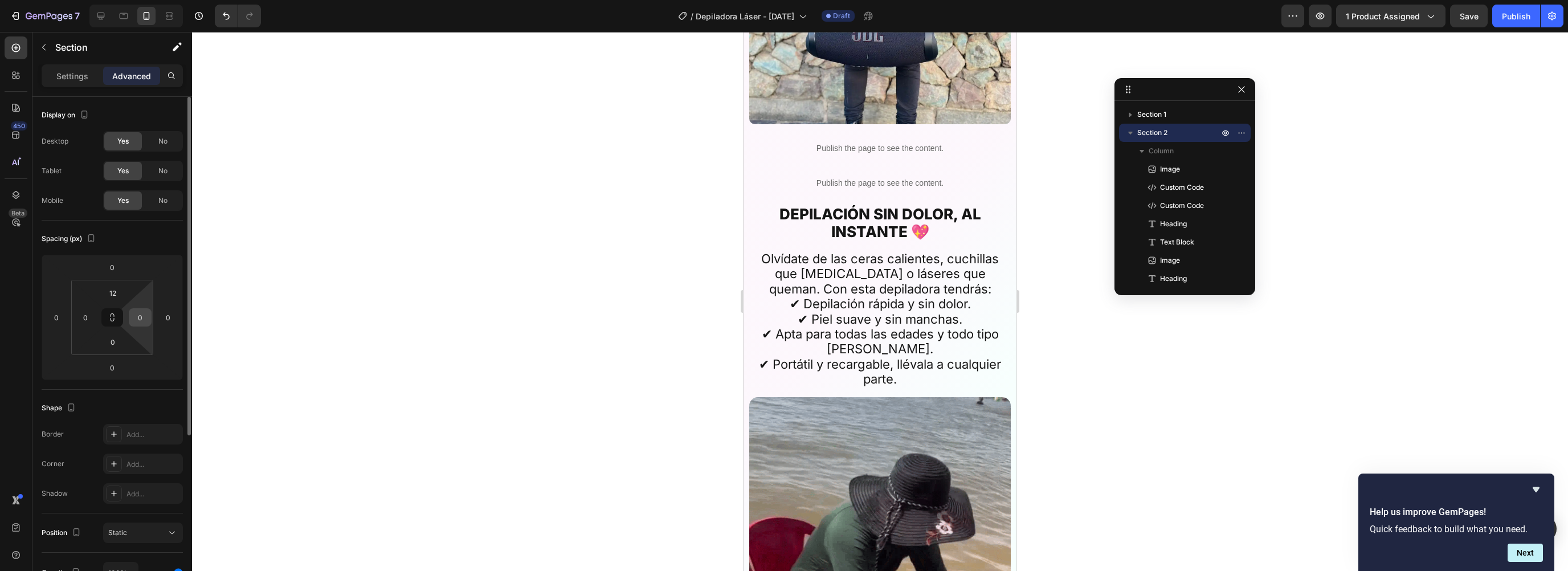
click at [136, 323] on input "0" at bounding box center [140, 317] width 17 height 17
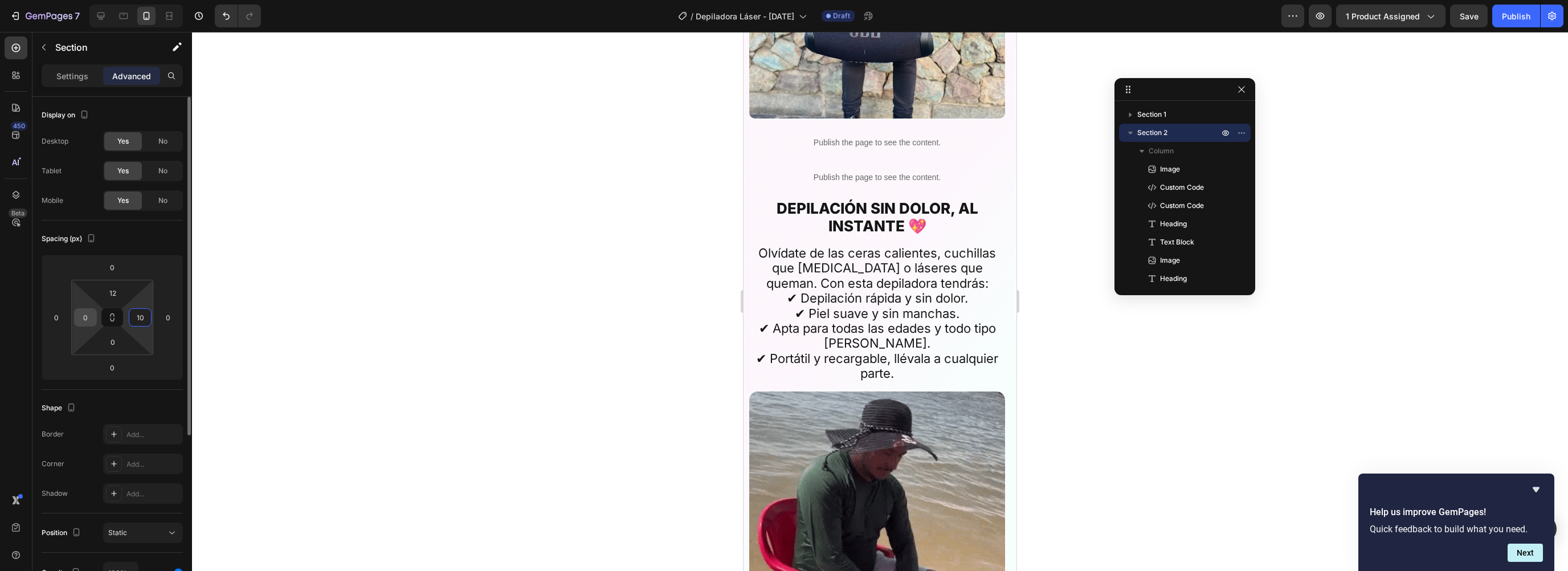
type input "10"
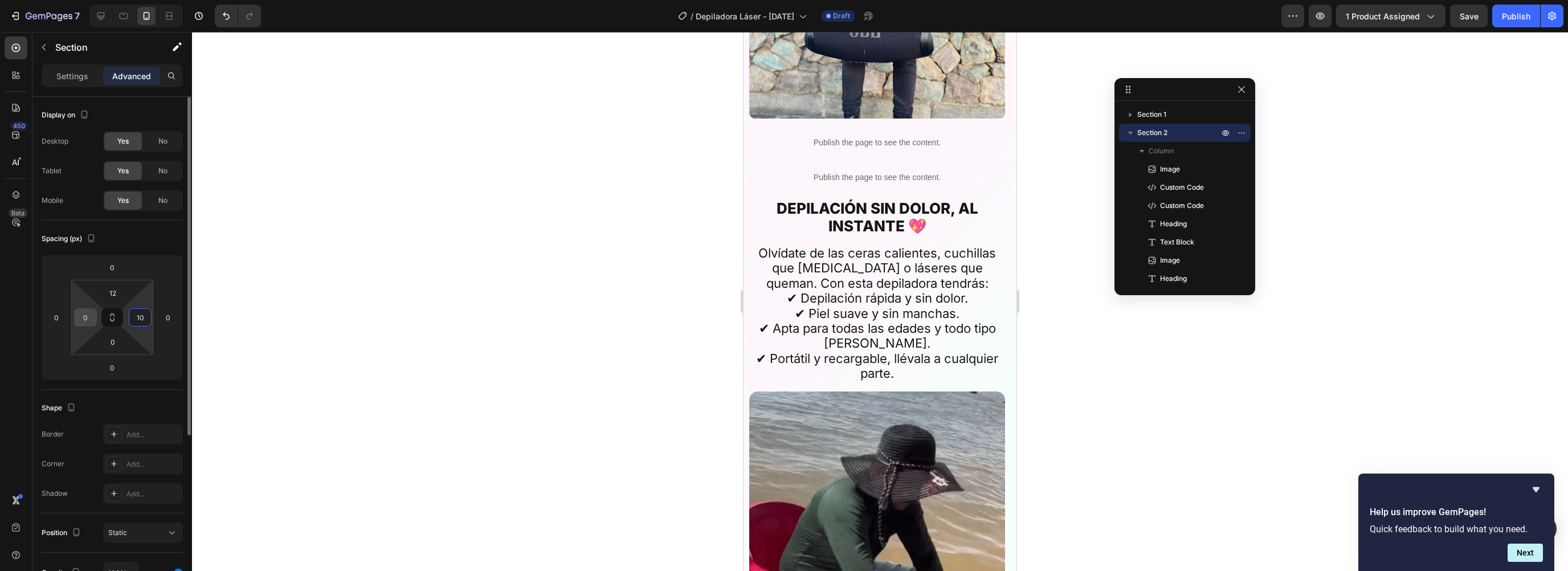
click at [90, 313] on input "0" at bounding box center [85, 317] width 17 height 17
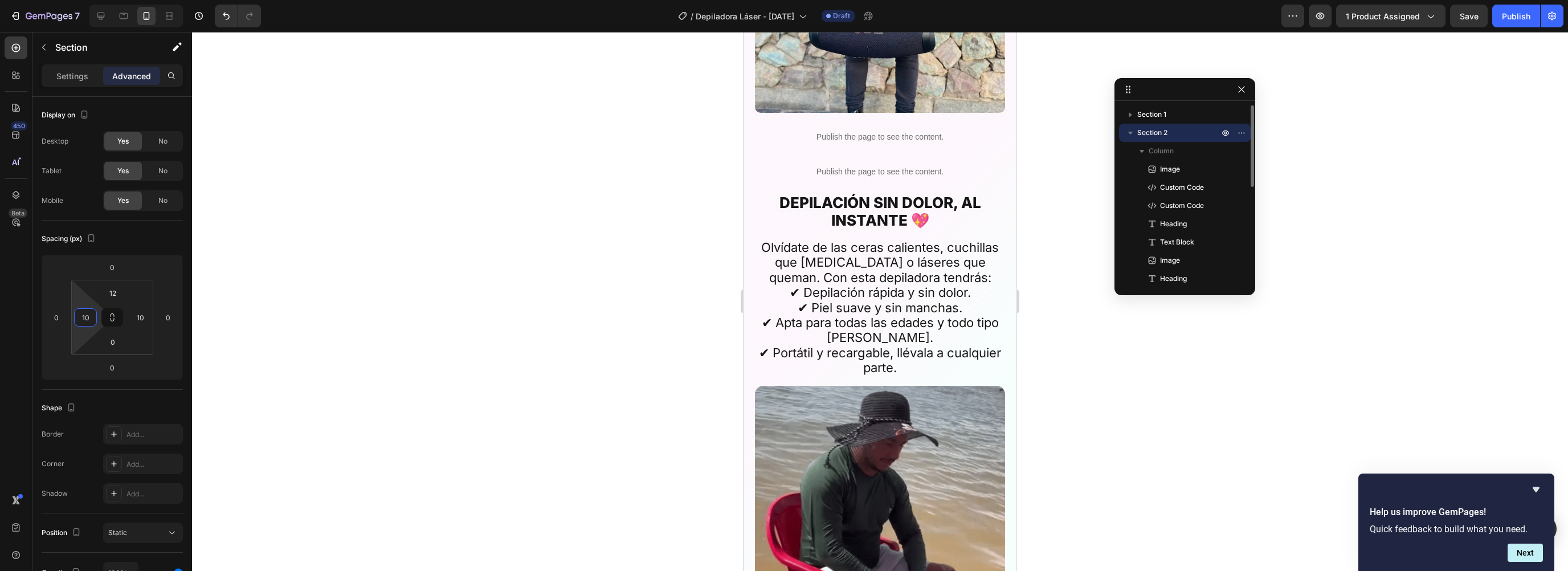
type input "10"
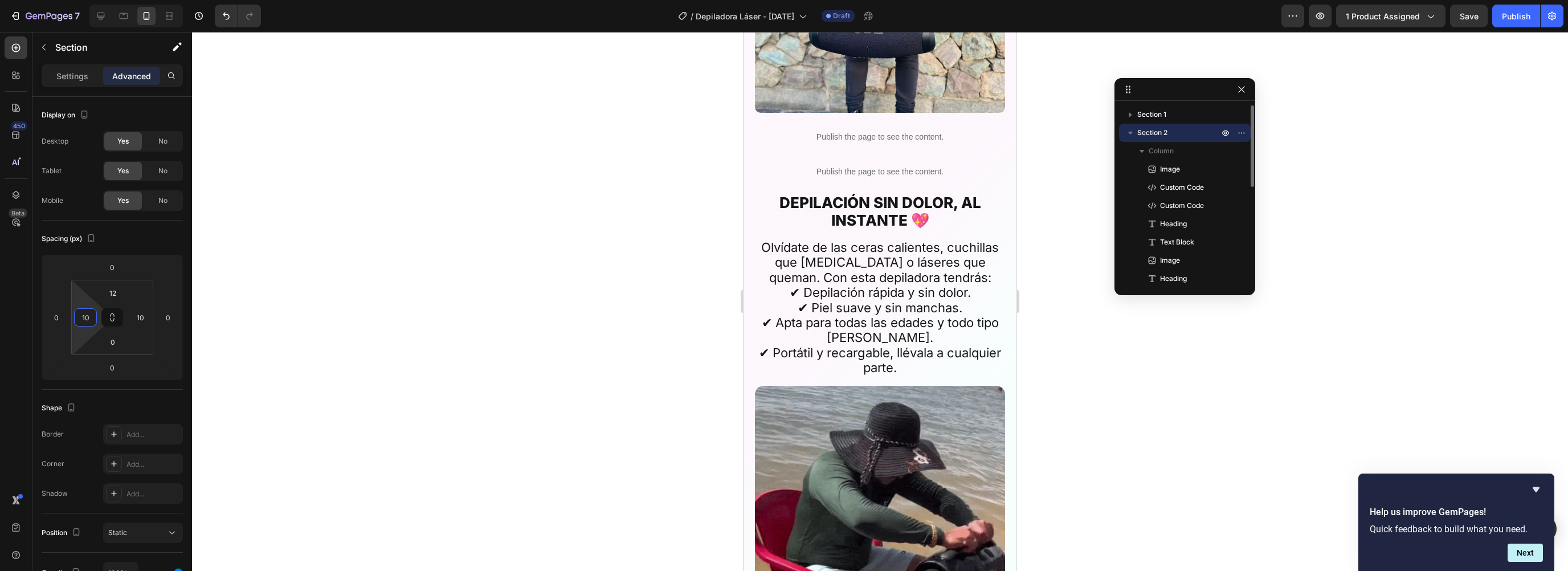
click at [1131, 135] on icon "button" at bounding box center [1131, 133] width 11 height 11
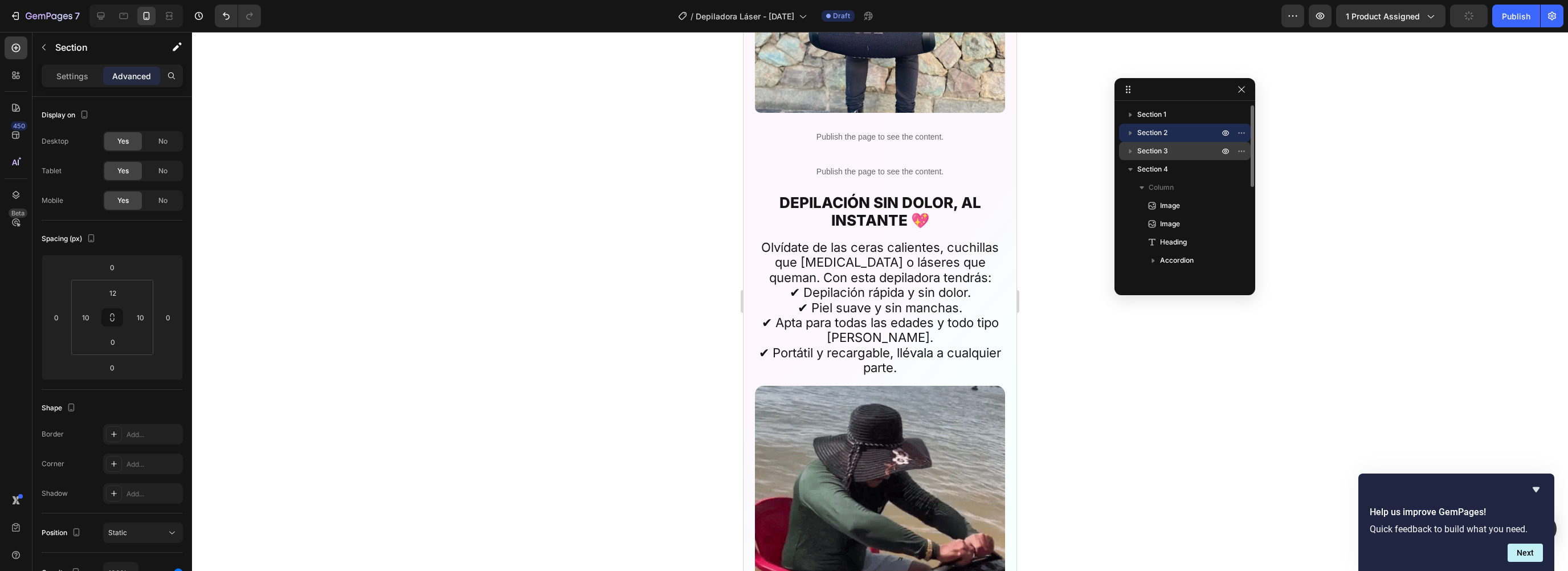
drag, startPoint x: 1139, startPoint y: 147, endPoint x: 57, endPoint y: 142, distance: 1082.0
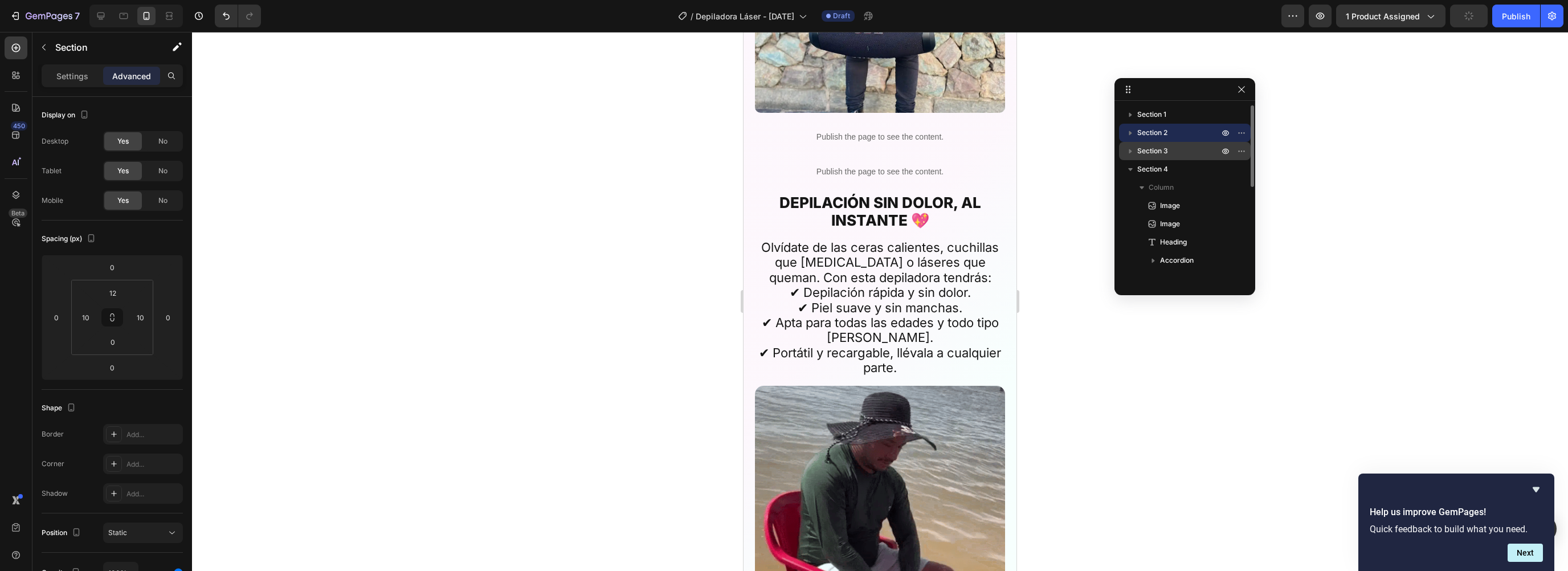
click at [1139, 147] on span "Section 3" at bounding box center [1152, 151] width 31 height 11
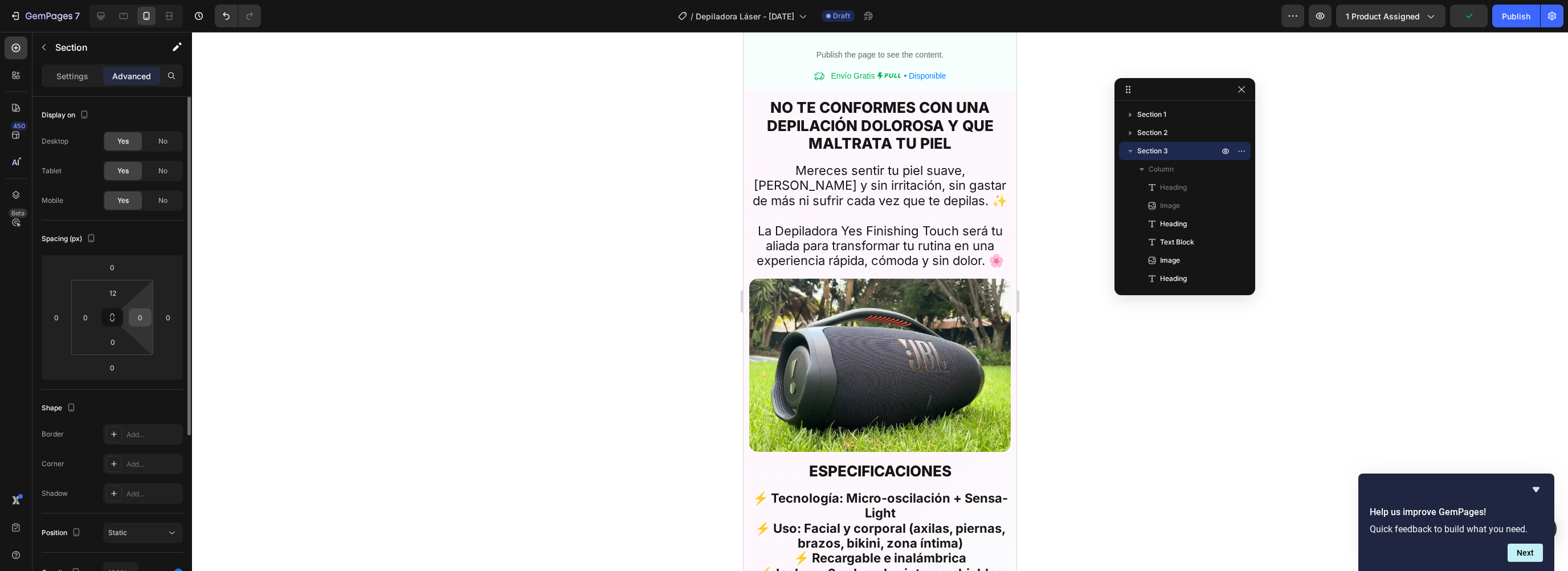
scroll to position [3001, 0]
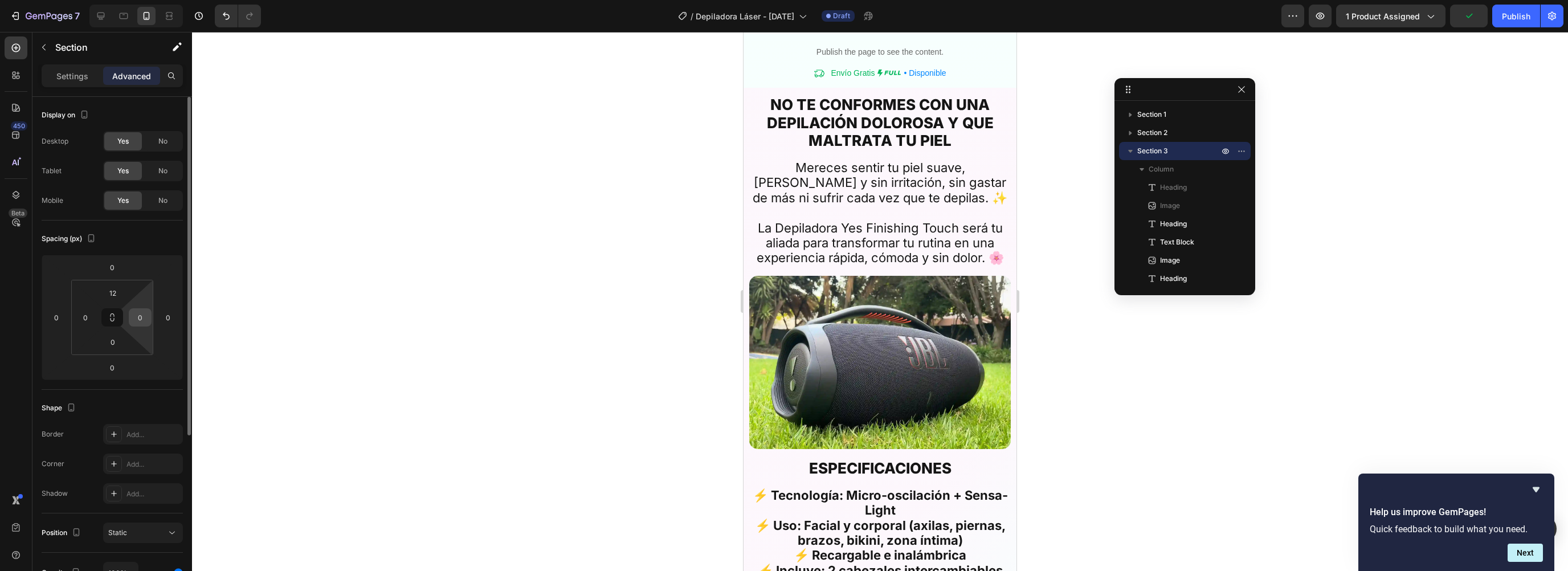
click at [139, 312] on input "0" at bounding box center [140, 317] width 17 height 17
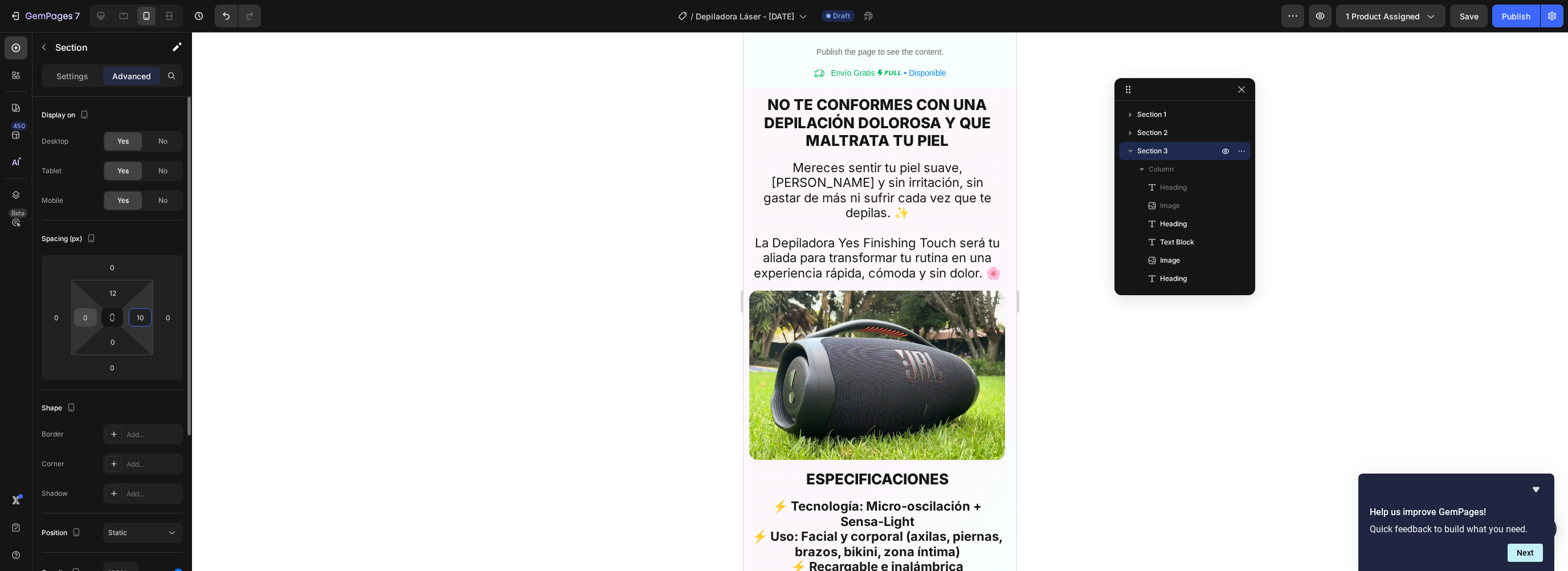
type input "10"
click at [88, 321] on input "0" at bounding box center [85, 317] width 17 height 17
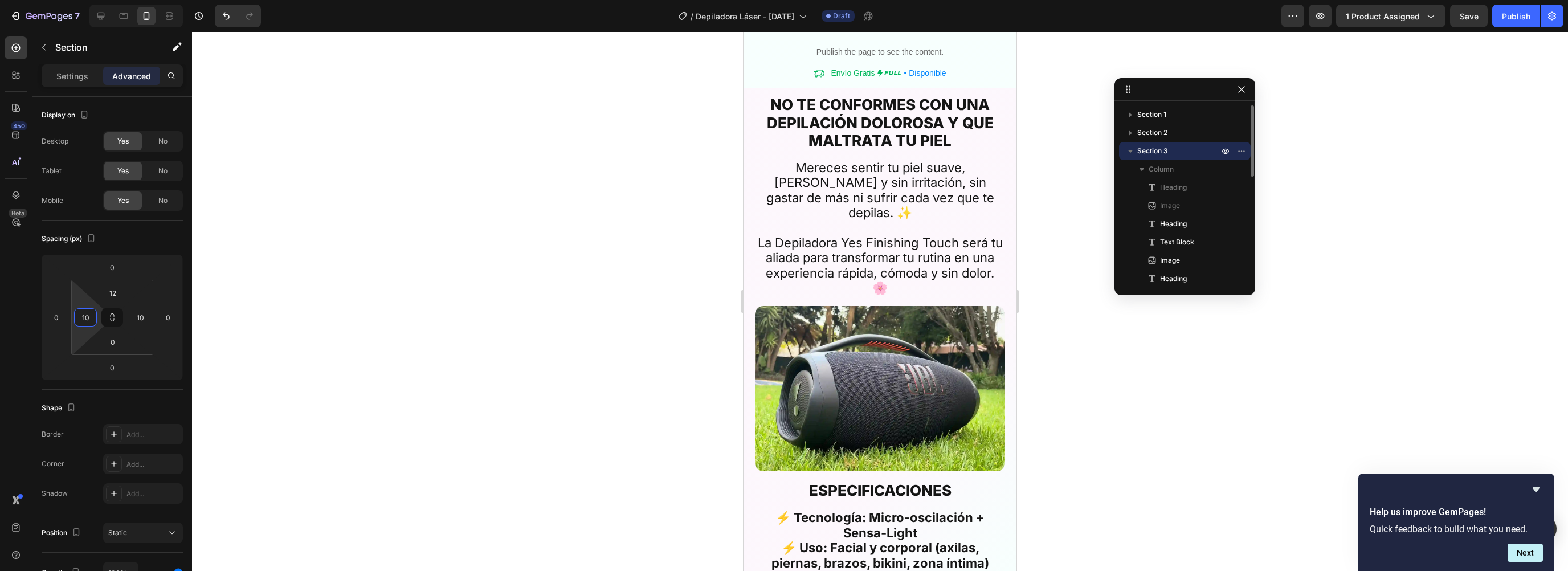
type input "10"
click at [1129, 151] on icon "button" at bounding box center [1130, 151] width 4 height 3
click at [1145, 169] on span "Section 4" at bounding box center [1152, 169] width 31 height 11
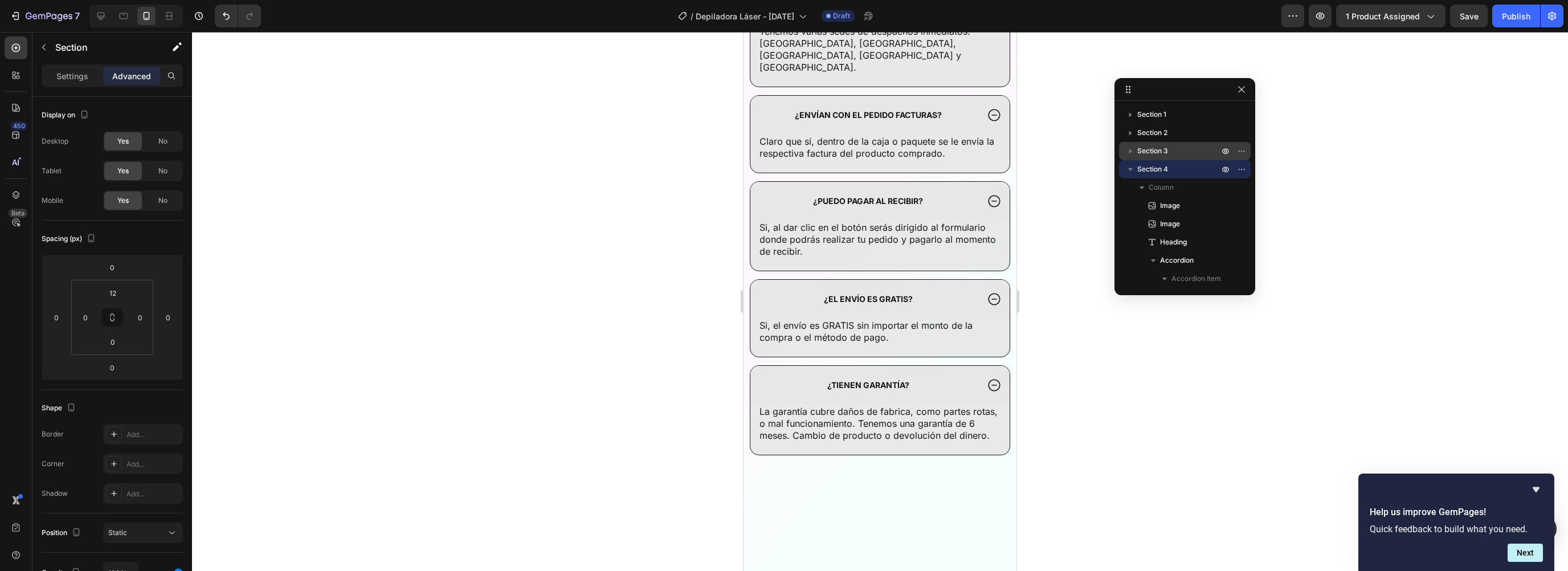
scroll to position [4415, 0]
click at [145, 314] on input "0" at bounding box center [140, 317] width 17 height 17
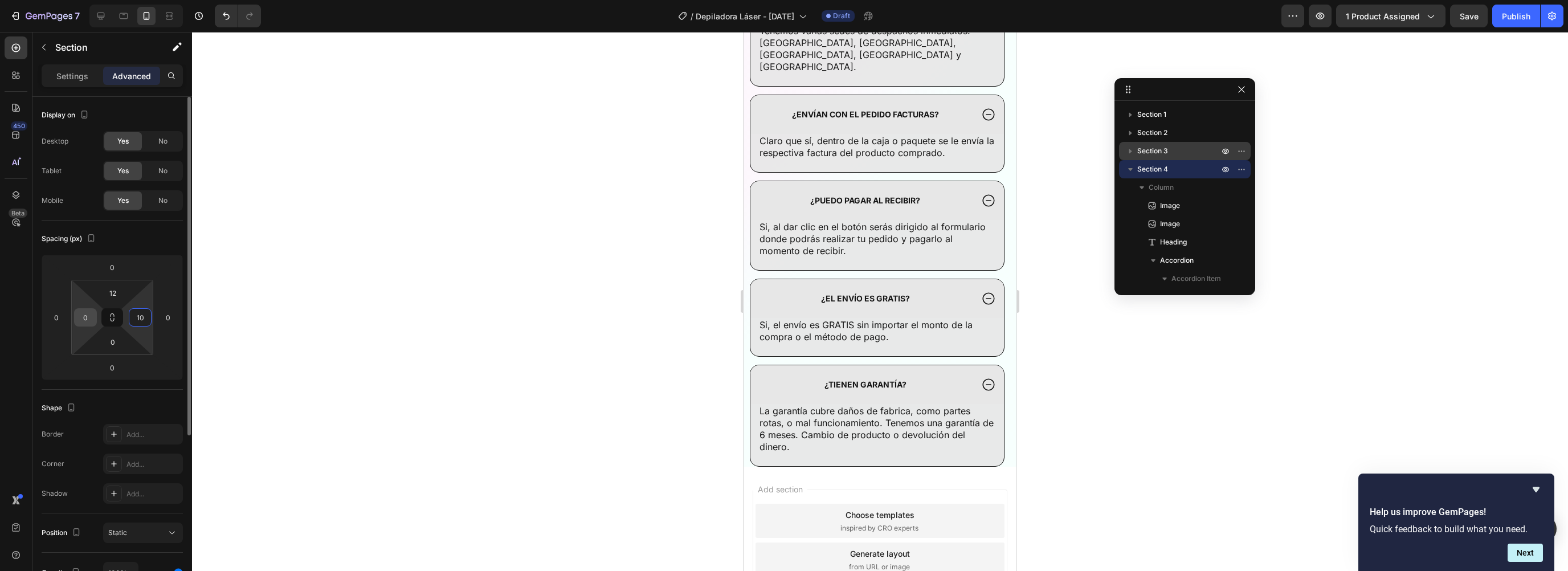
type input "10"
click at [90, 316] on input "0" at bounding box center [85, 317] width 17 height 17
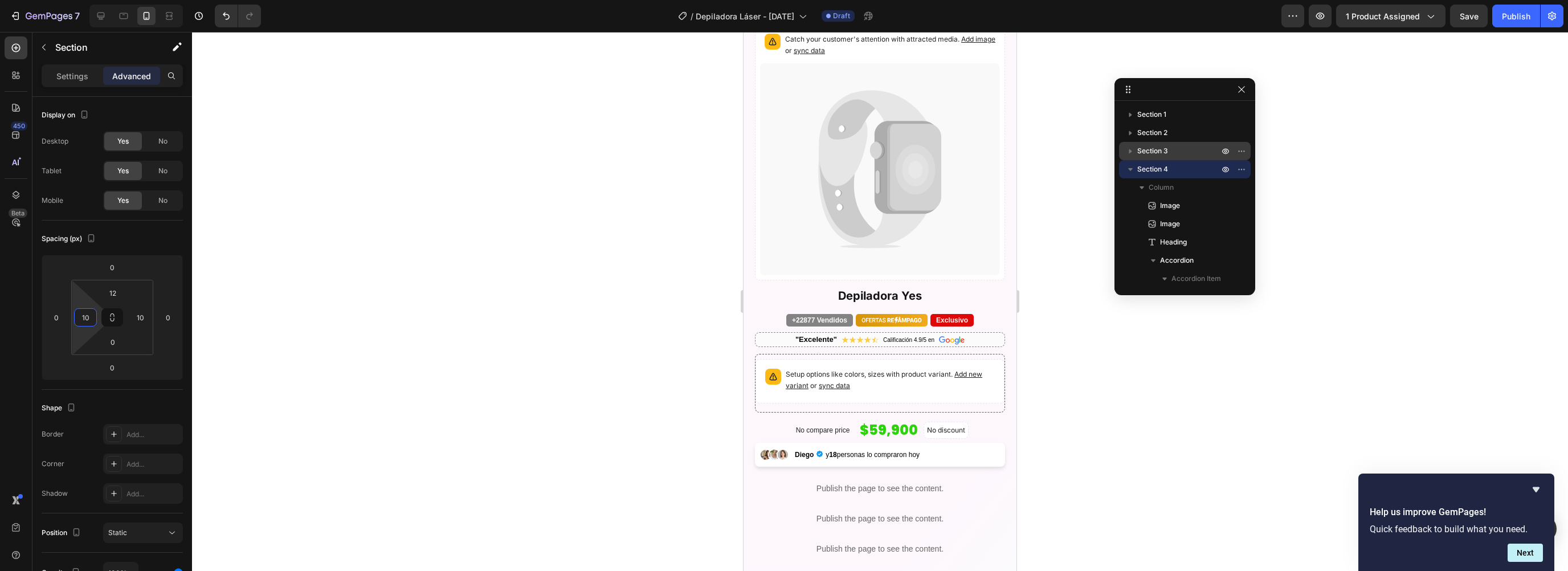
scroll to position [0, 0]
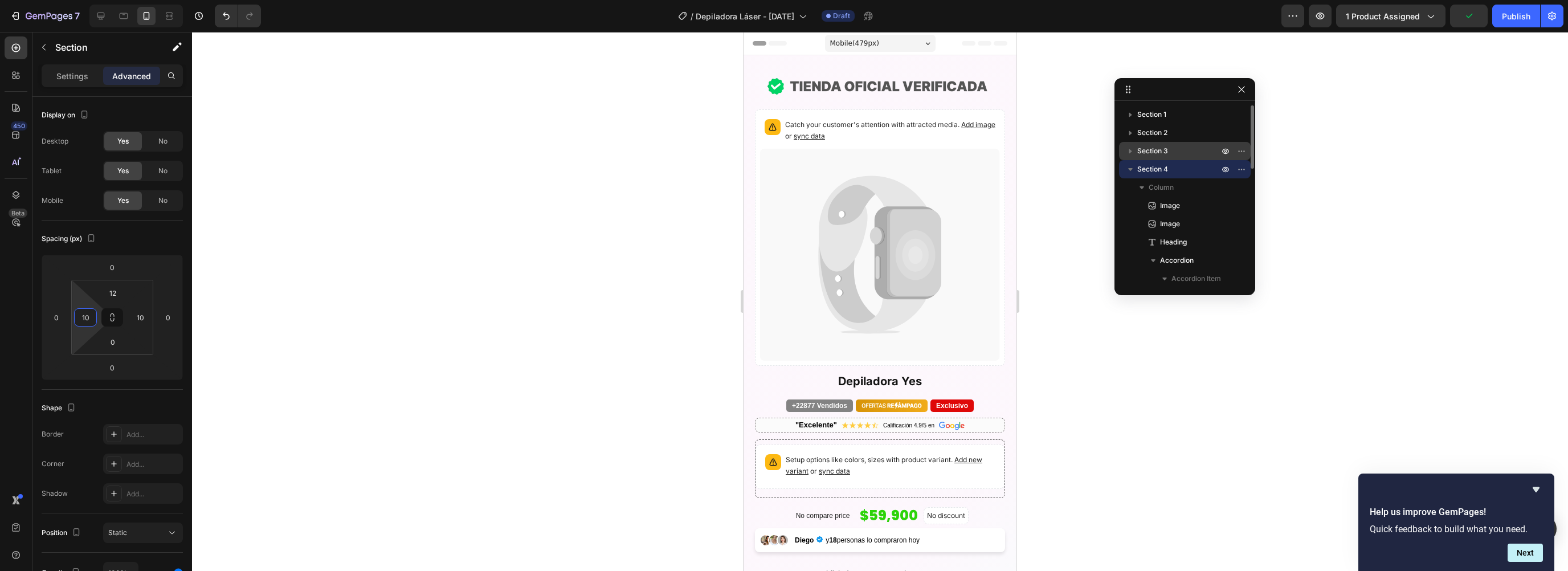
type input "10"
click at [1130, 166] on icon "button" at bounding box center [1131, 169] width 11 height 11
click at [769, 67] on div "Image" at bounding box center [764, 69] width 24 height 10
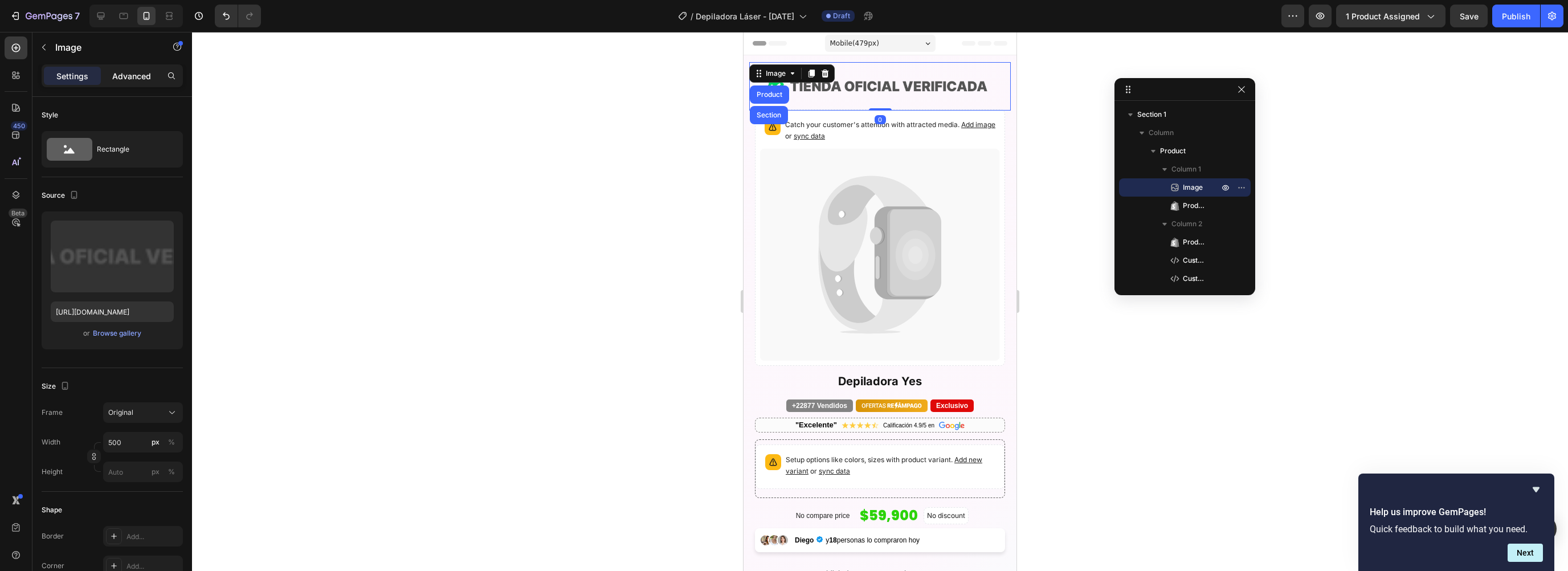
click at [131, 78] on p "Advanced" at bounding box center [131, 76] width 39 height 12
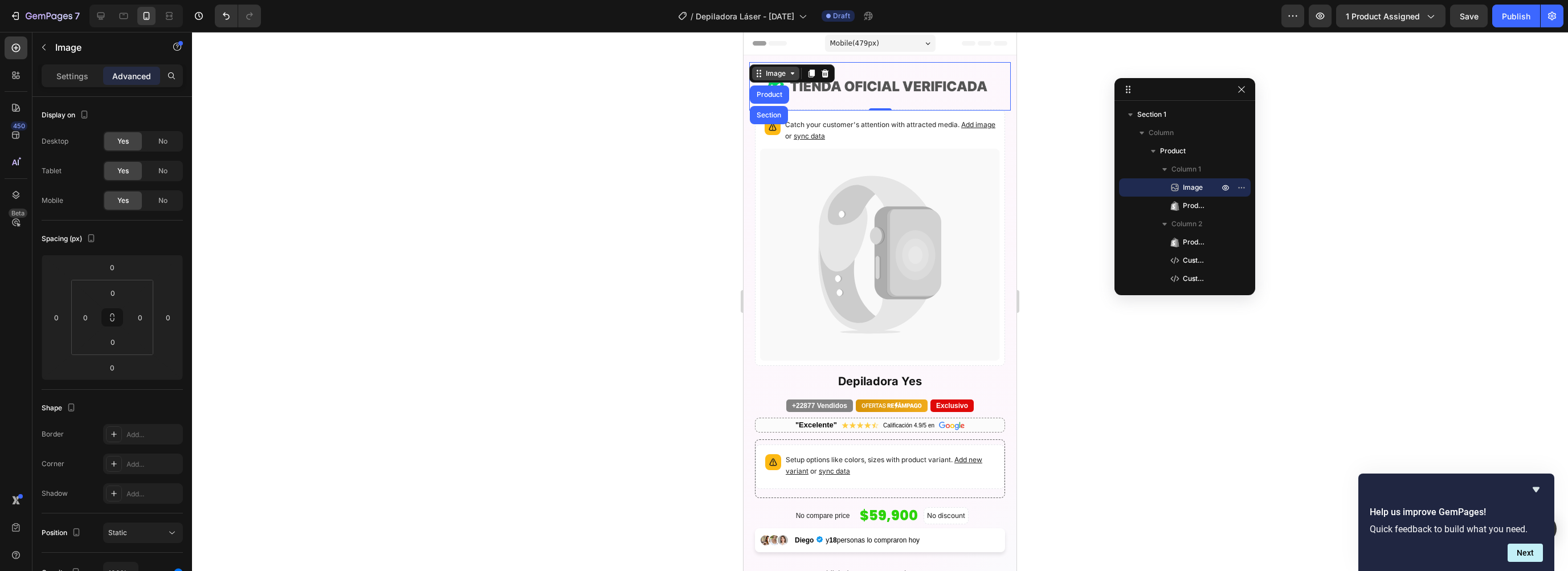
click at [765, 76] on div "Image" at bounding box center [775, 73] width 24 height 10
click at [772, 75] on div "Image" at bounding box center [775, 73] width 24 height 10
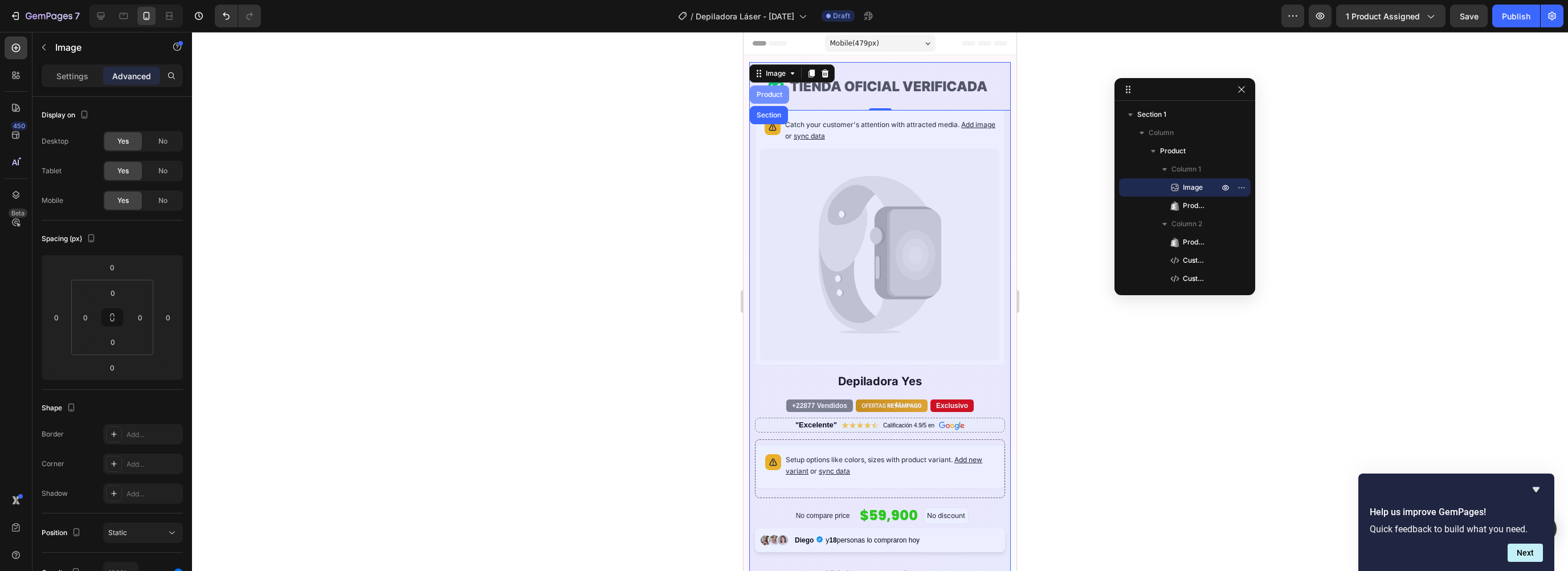
click at [773, 97] on div "Product" at bounding box center [769, 94] width 30 height 7
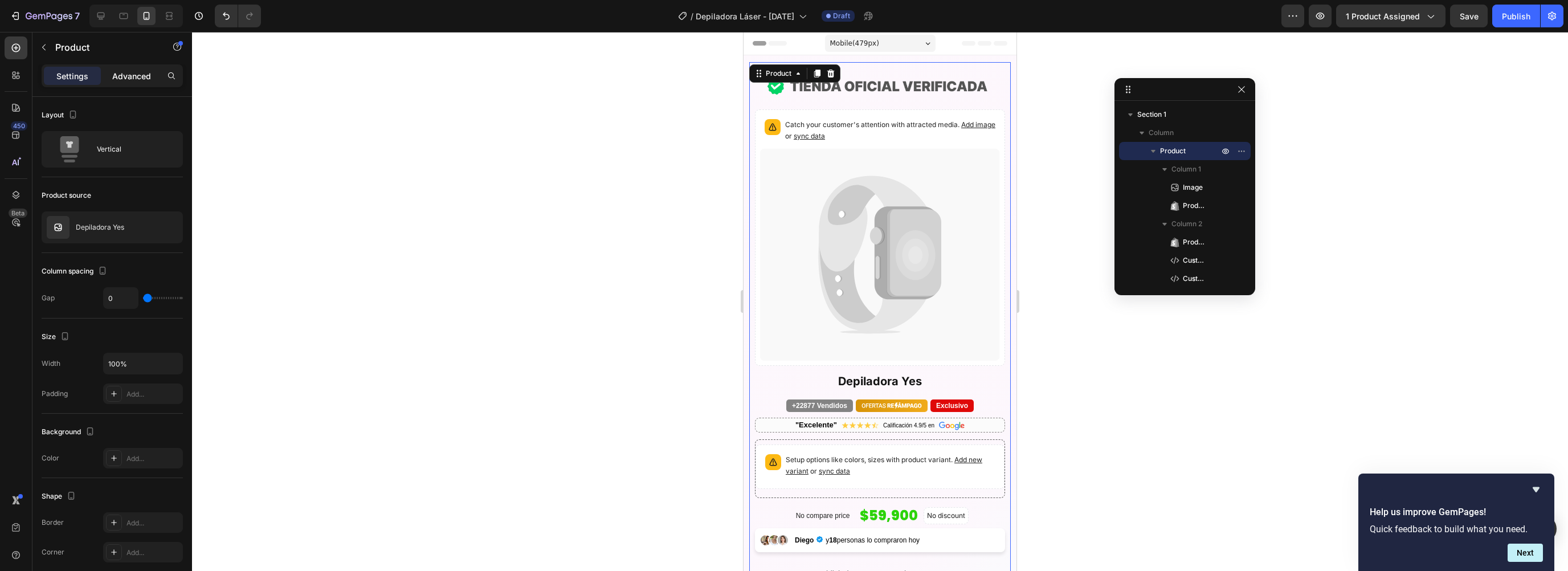
click at [133, 67] on div "Advanced" at bounding box center [132, 76] width 57 height 18
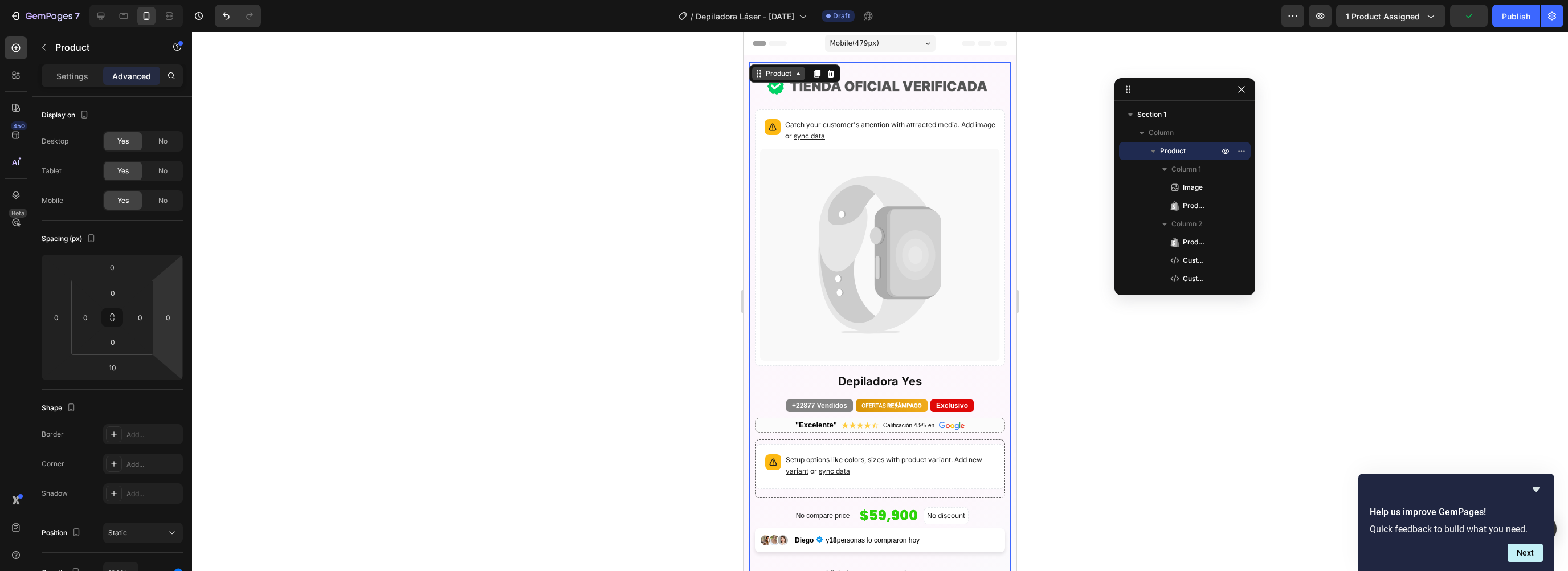
click at [778, 76] on div "Product" at bounding box center [778, 73] width 30 height 10
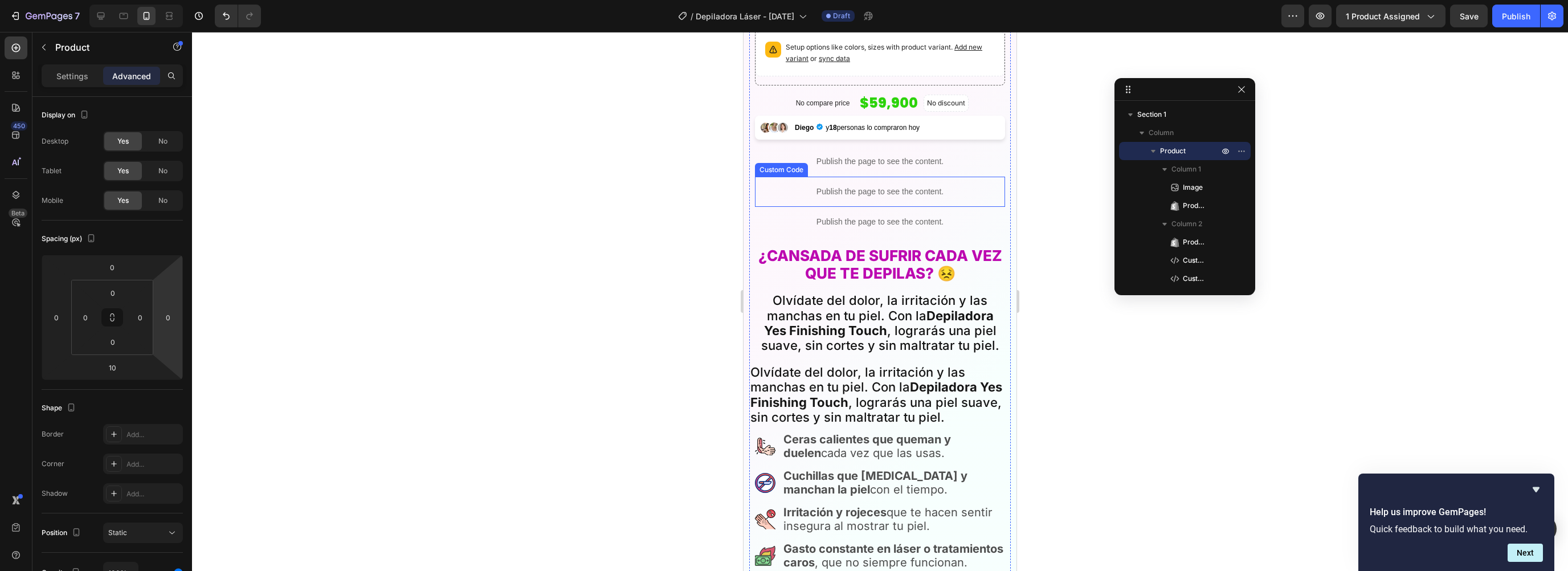
scroll to position [223, 0]
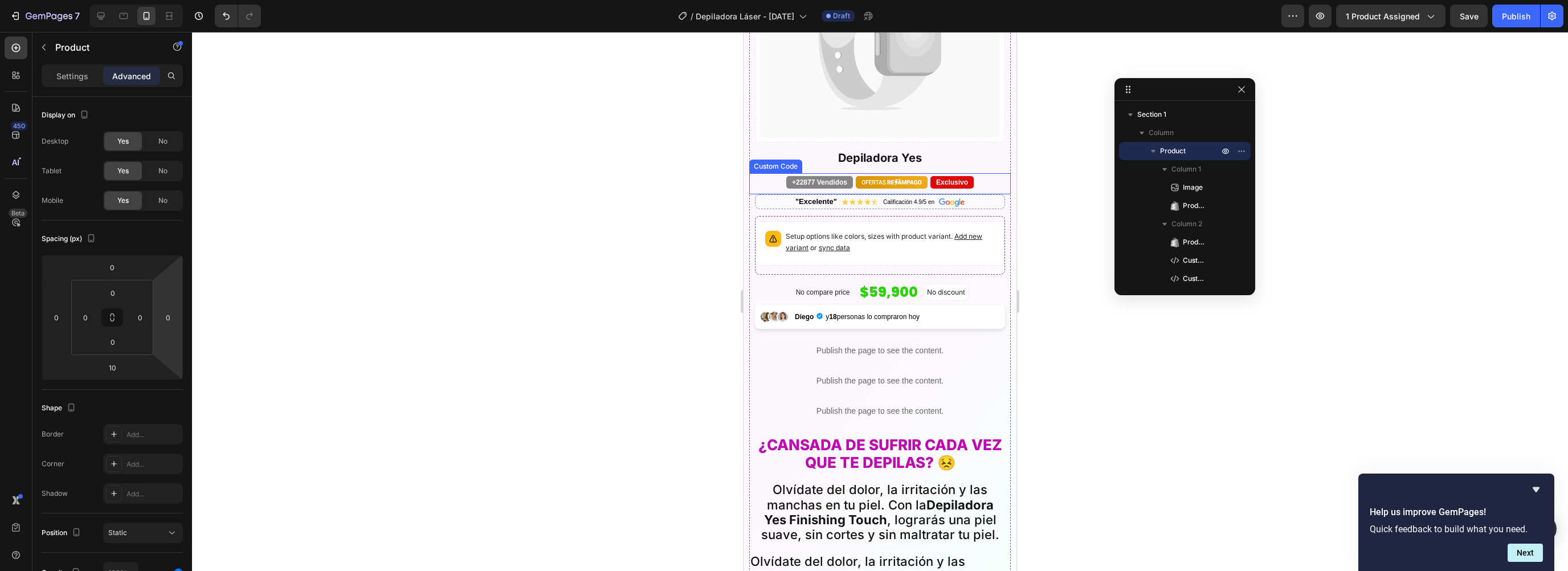
click at [772, 177] on div "+22877 Vendidos Exclusivo" at bounding box center [880, 183] width 250 height 13
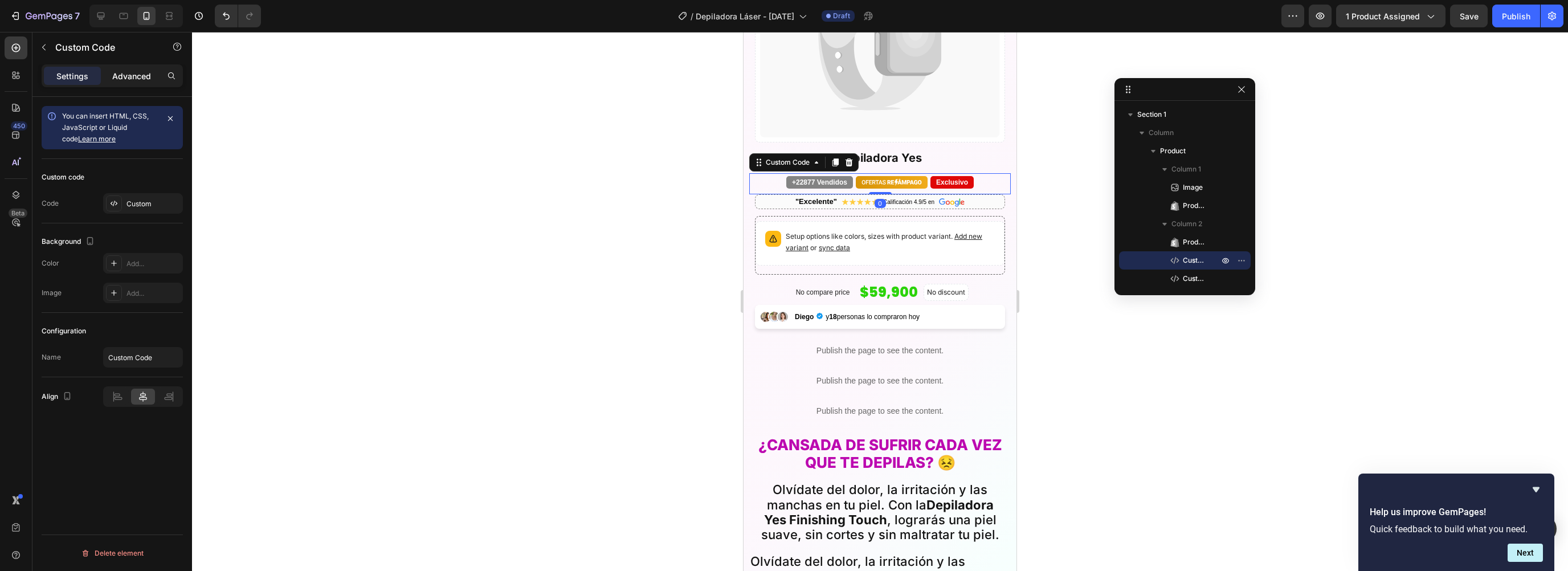
click at [128, 77] on p "Advanced" at bounding box center [131, 76] width 39 height 12
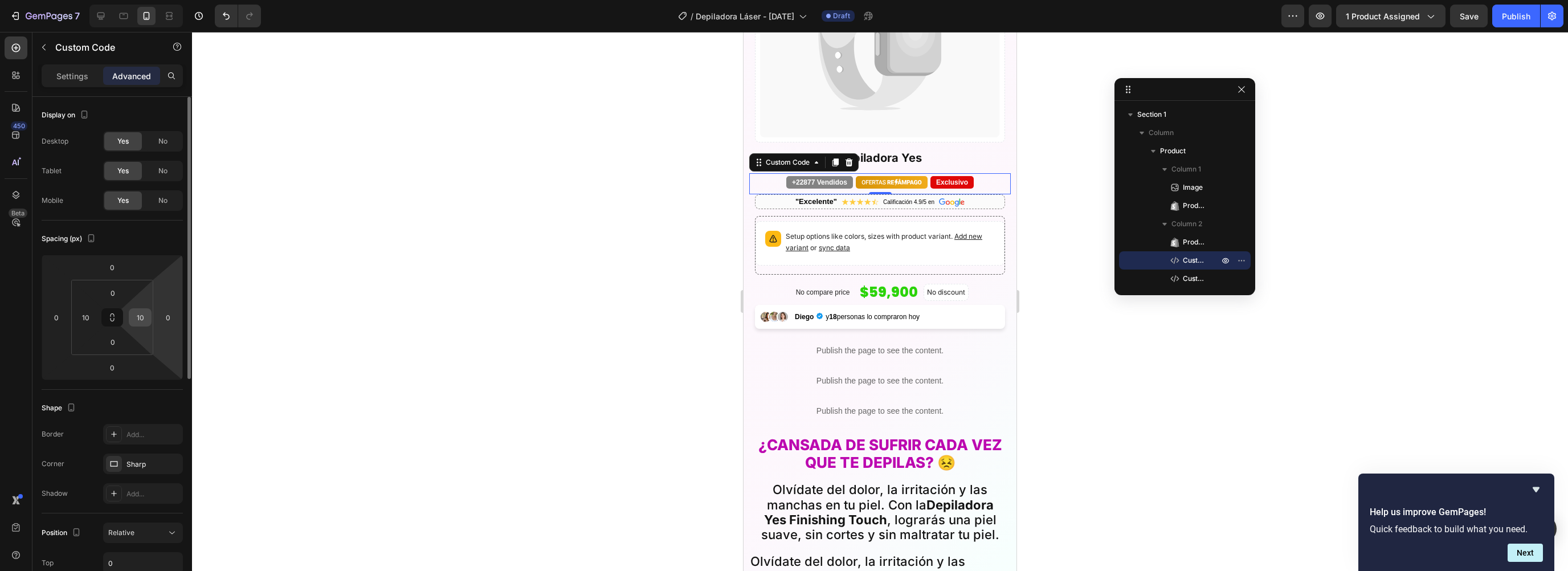
click at [145, 314] on input "10" at bounding box center [140, 317] width 17 height 17
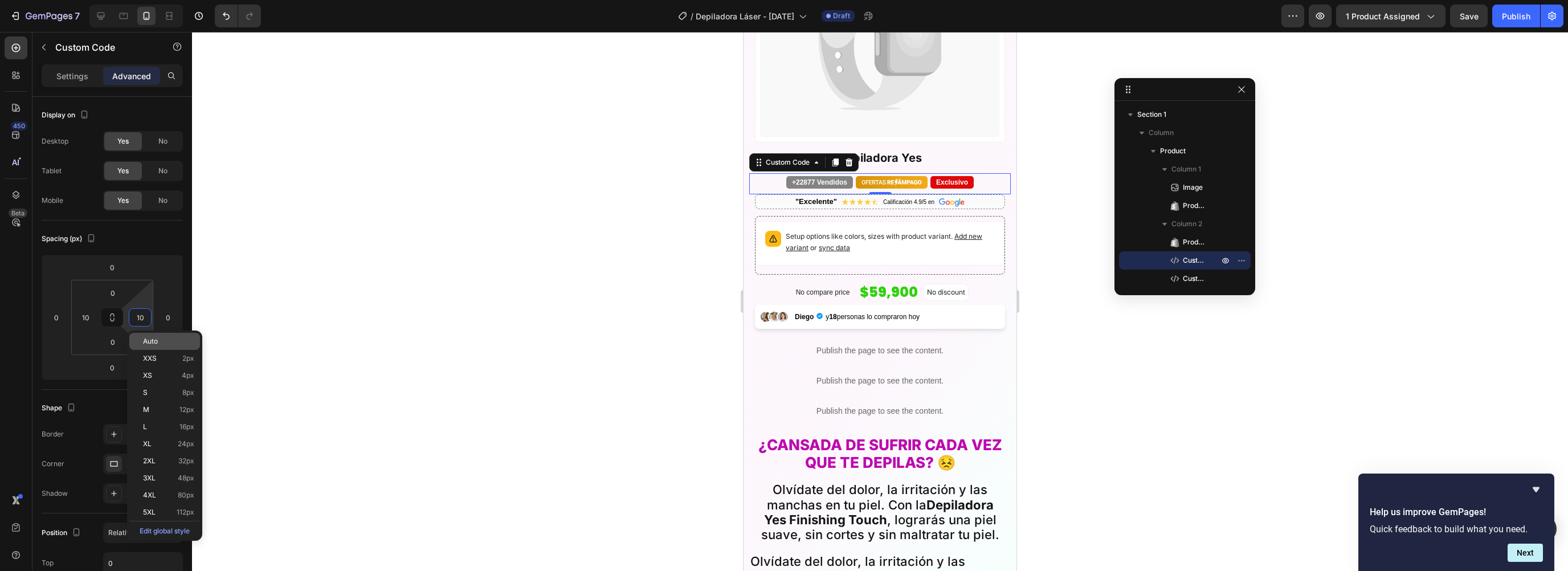
click at [160, 337] on p "Auto" at bounding box center [169, 341] width 52 height 8
type input "Auto"
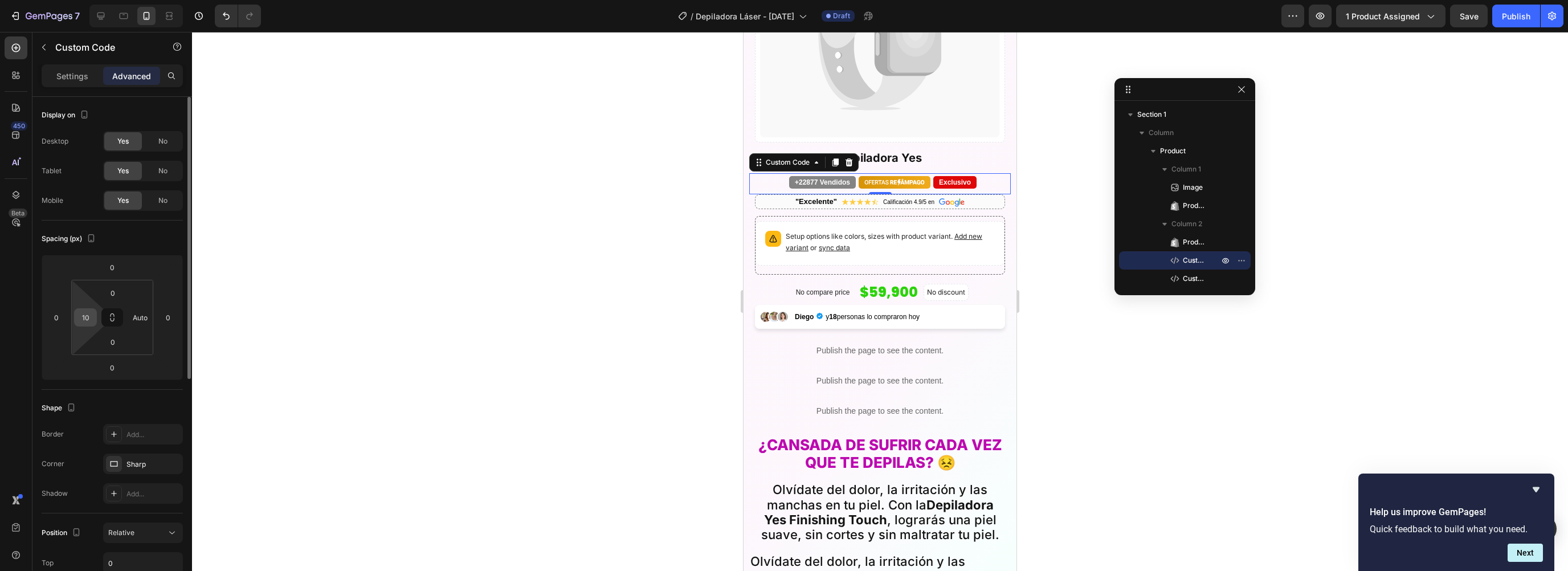
click at [90, 318] on input "10" at bounding box center [85, 317] width 17 height 17
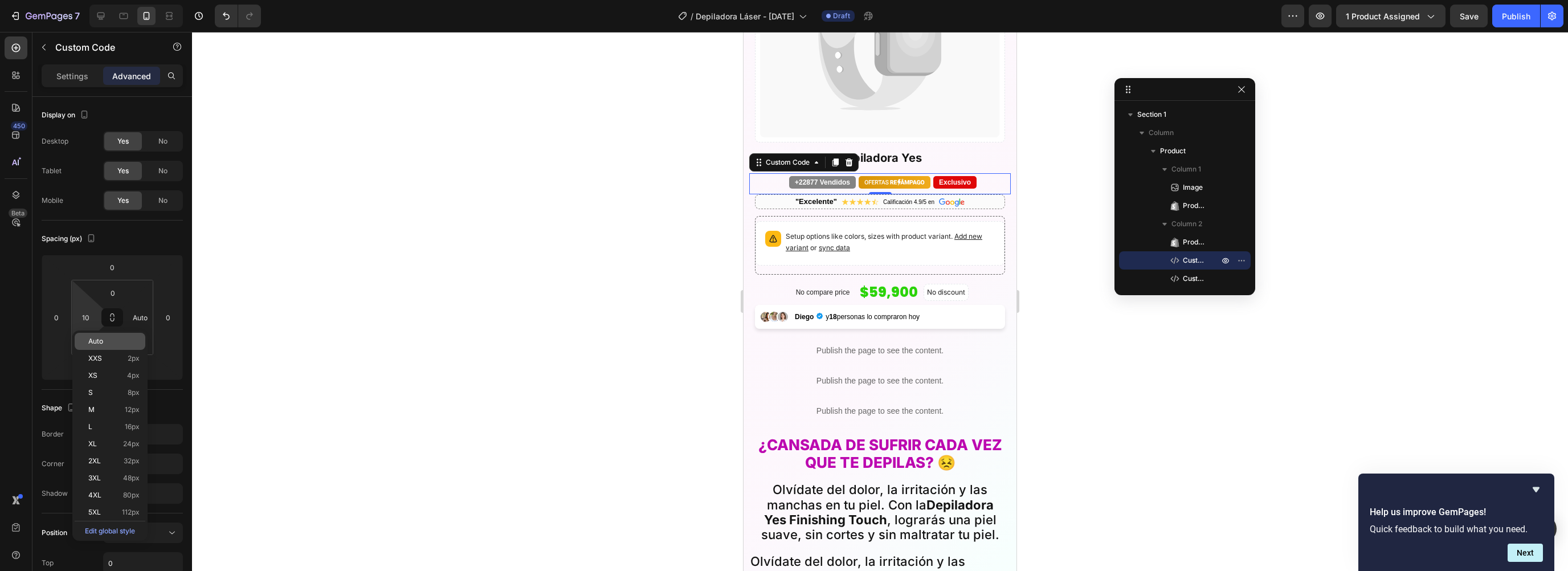
click at [101, 333] on div "Auto" at bounding box center [109, 341] width 71 height 17
type input "Auto"
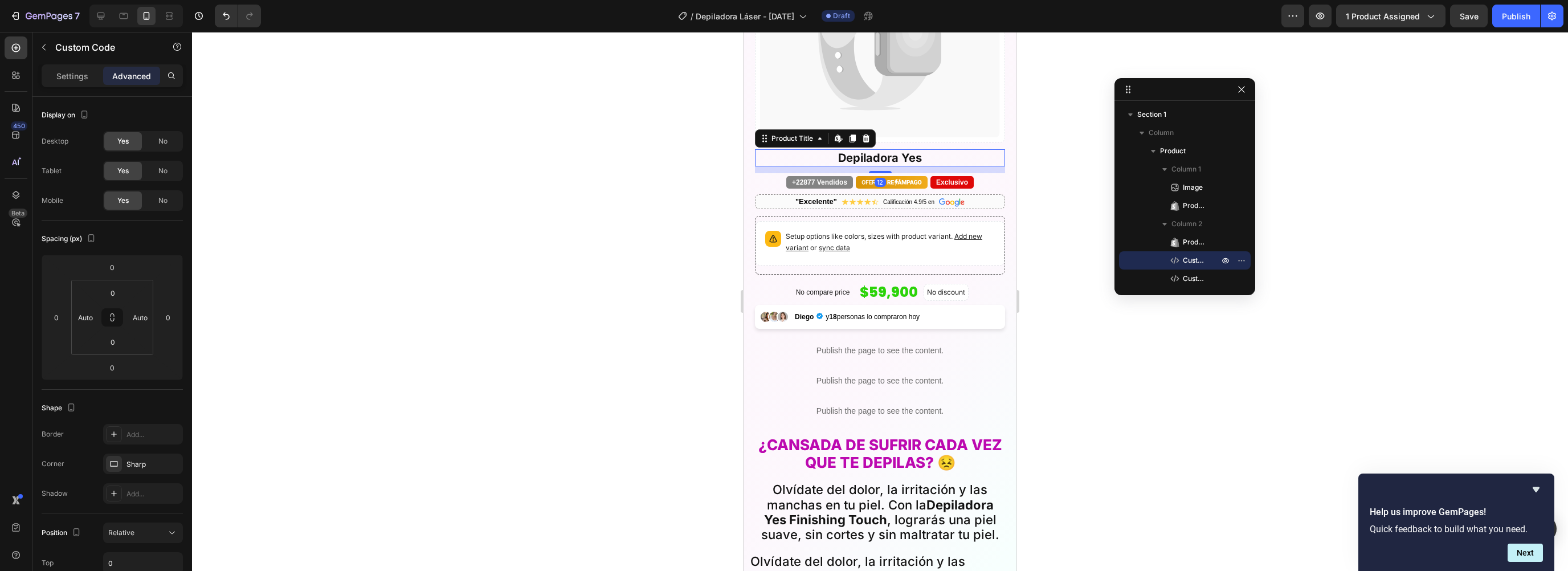
click at [915, 153] on h2 "Depiladora Yes" at bounding box center [880, 157] width 250 height 17
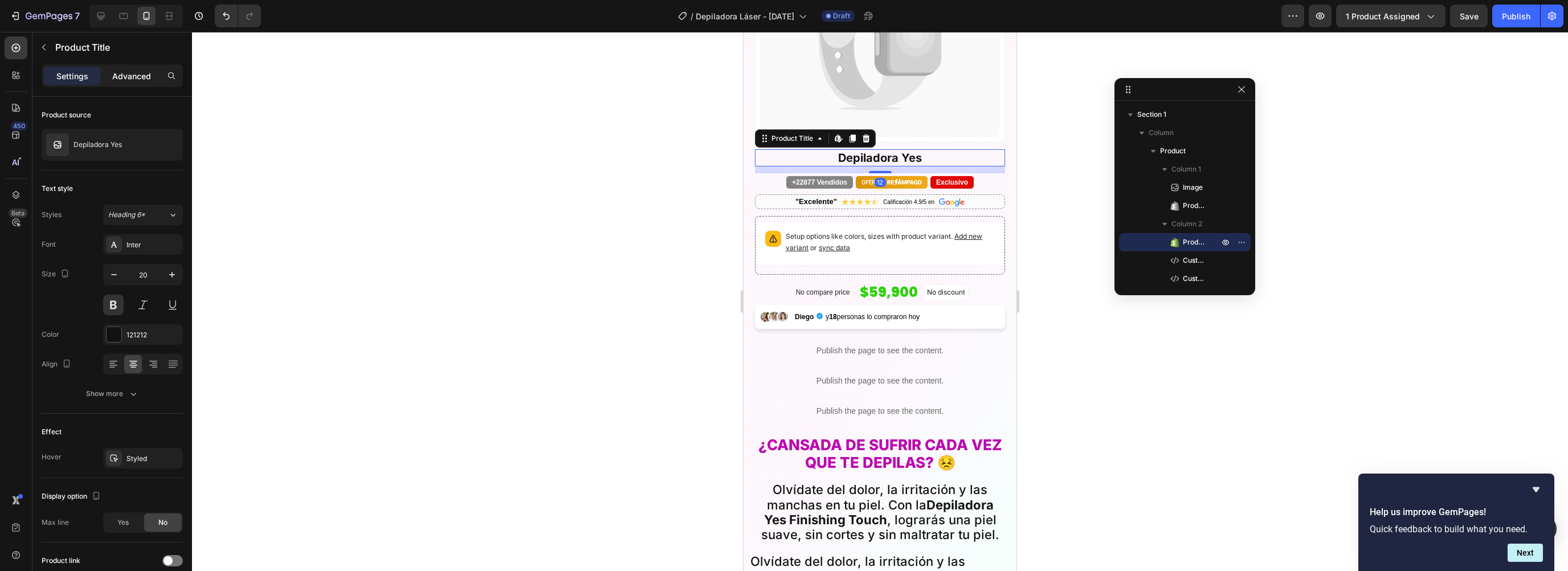
click at [131, 76] on p "Advanced" at bounding box center [131, 76] width 39 height 12
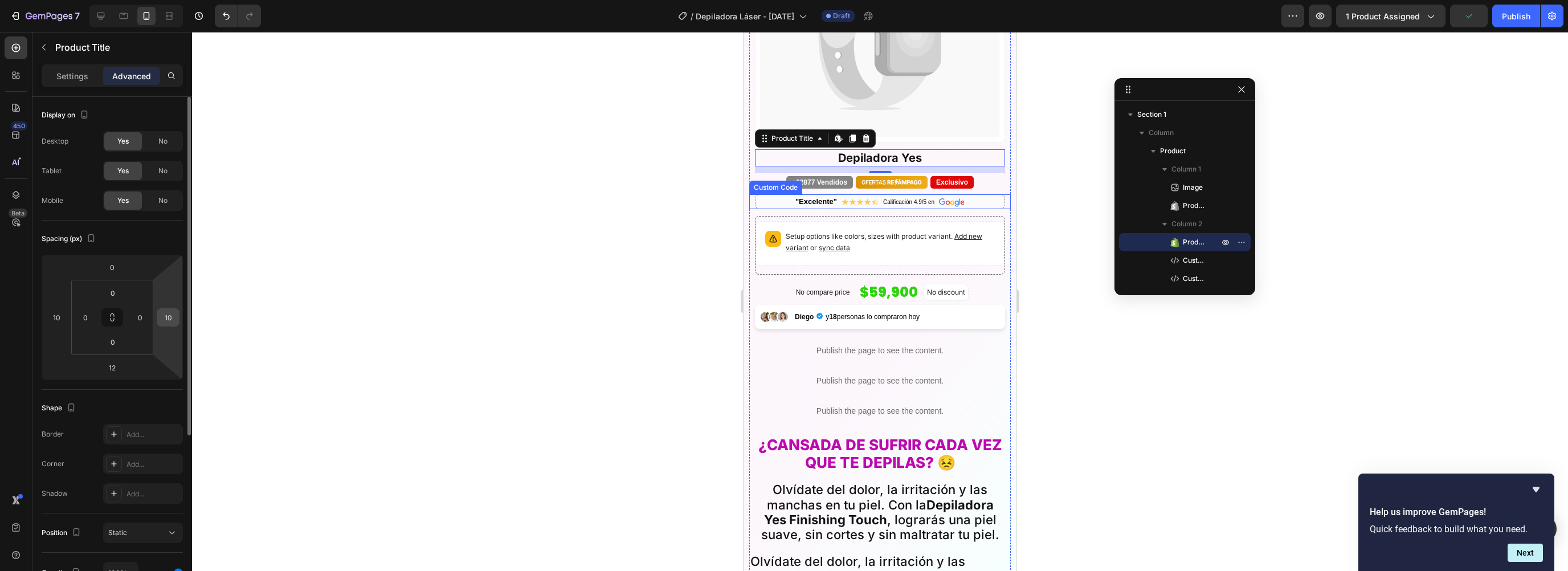
click at [176, 319] on input "10" at bounding box center [168, 317] width 17 height 17
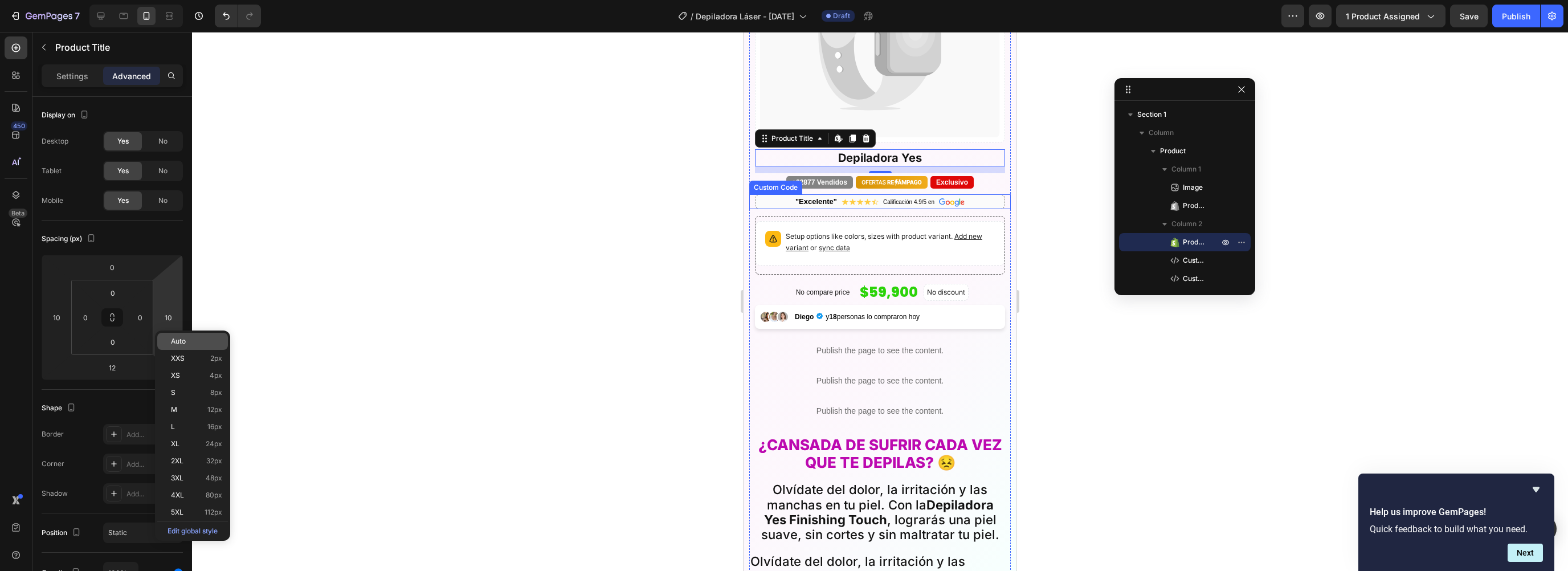
click at [178, 339] on span "Auto" at bounding box center [178, 341] width 15 height 8
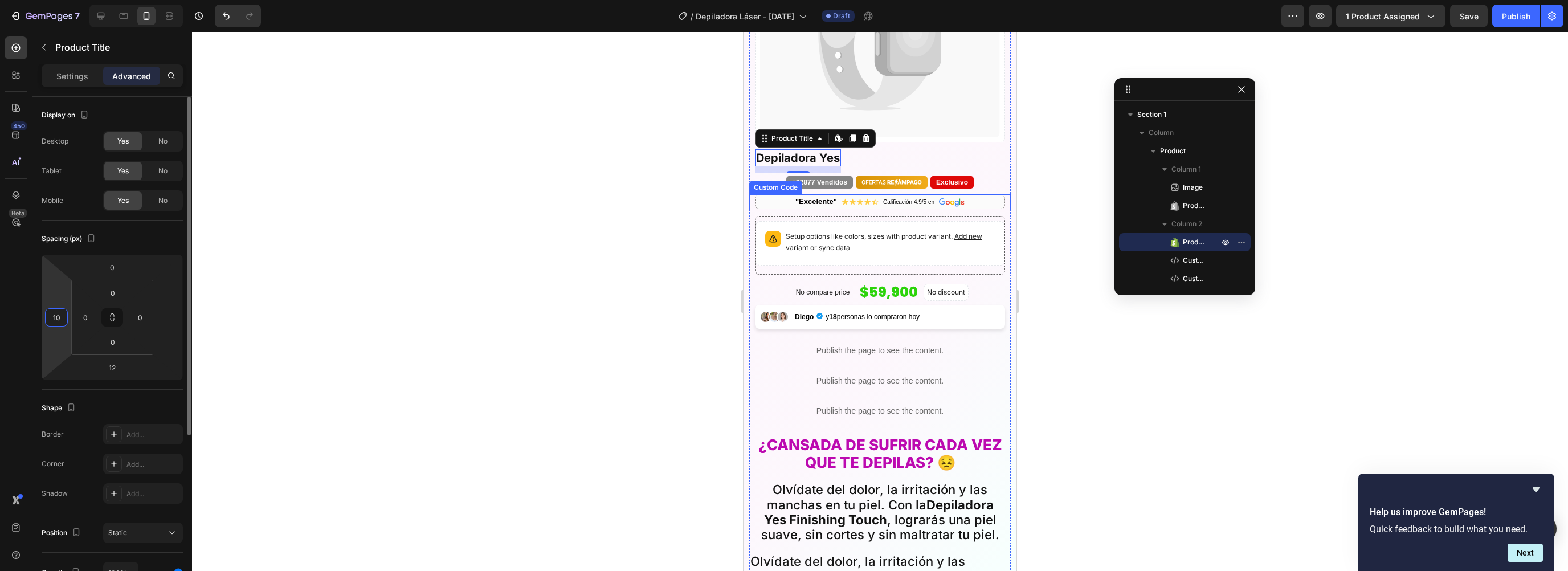
click at [52, 316] on input "10" at bounding box center [56, 317] width 17 height 17
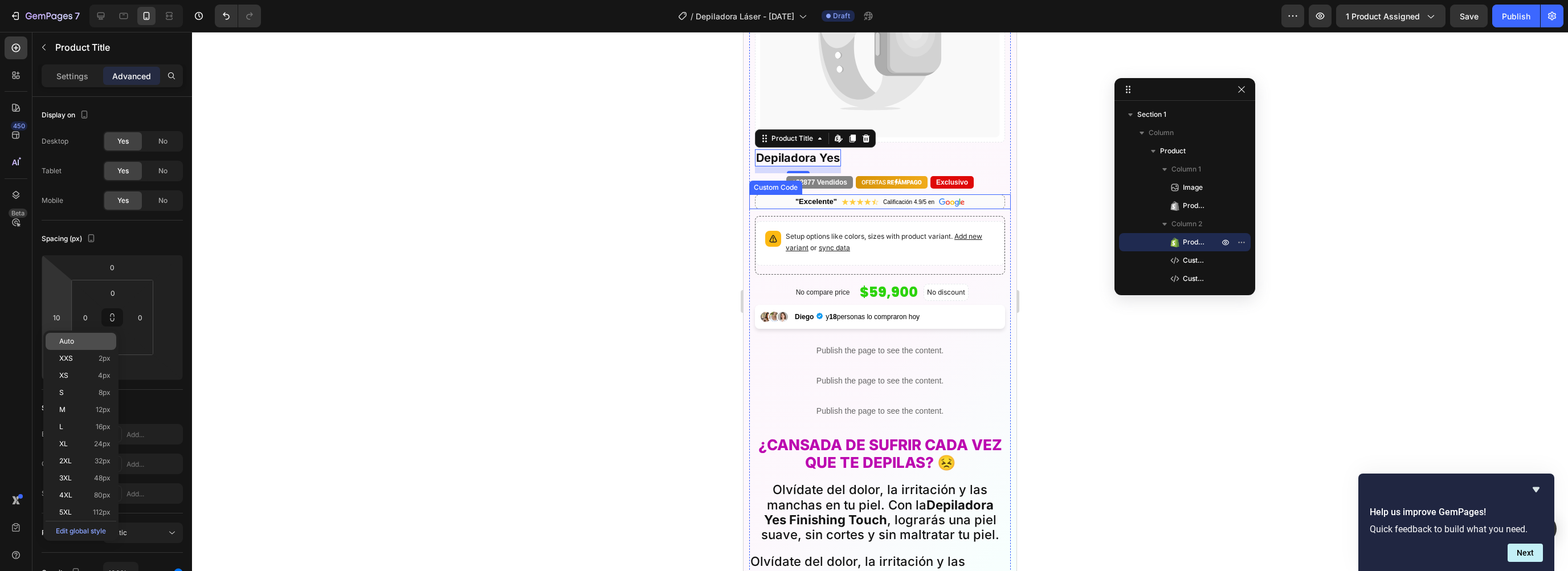
click at [65, 338] on span "Auto" at bounding box center [66, 341] width 15 height 8
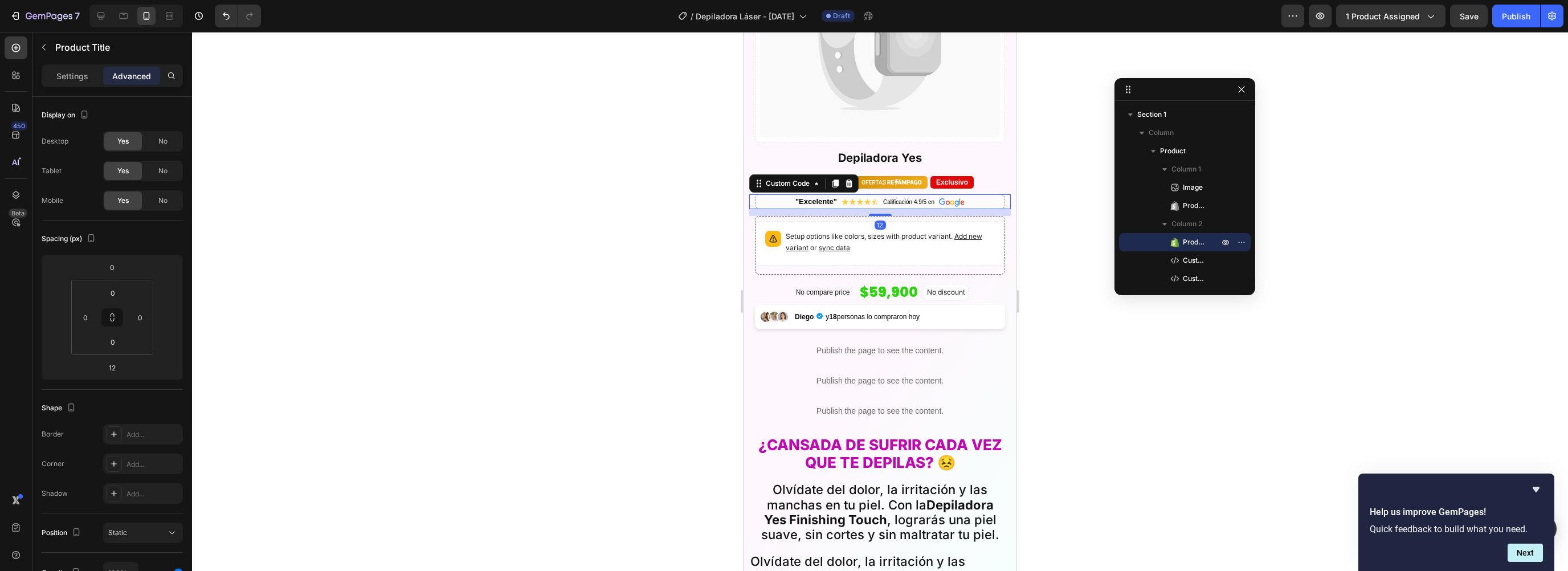
click at [777, 199] on div ""Excelente" Calificación 4.9/5 en" at bounding box center [880, 201] width 250 height 15
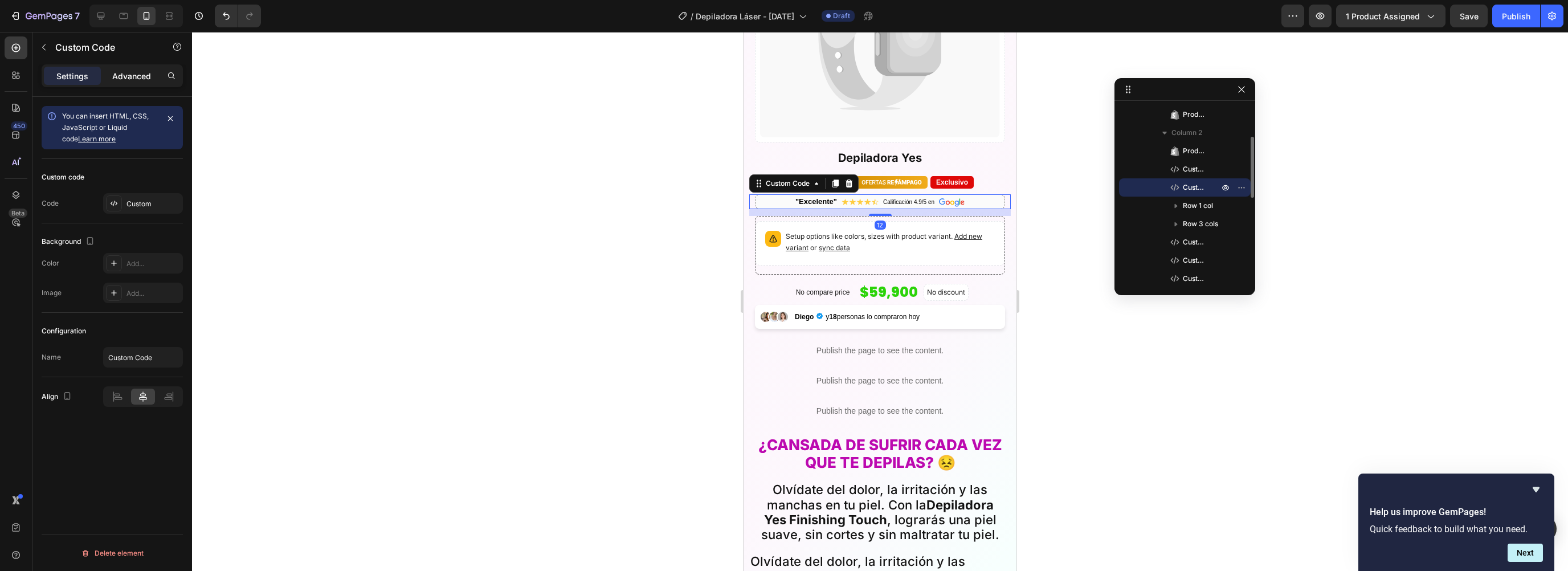
click at [127, 80] on p "Advanced" at bounding box center [131, 76] width 39 height 12
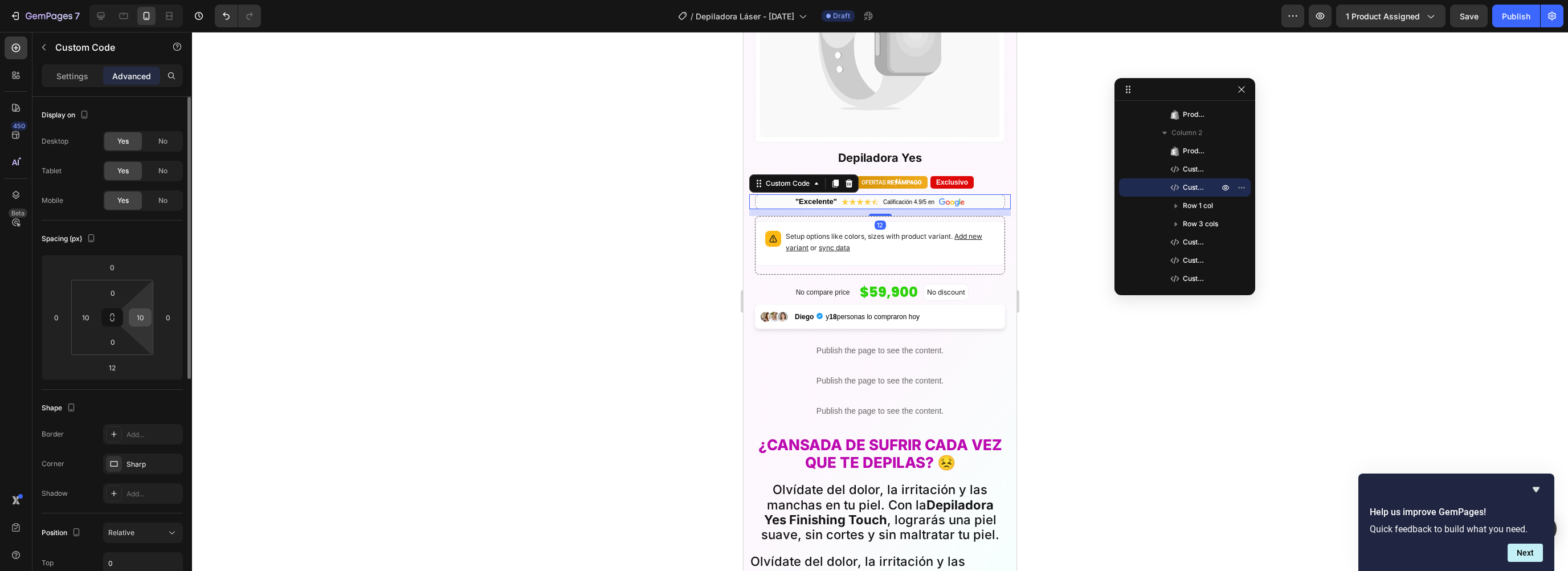
click at [141, 321] on input "10" at bounding box center [140, 317] width 17 height 17
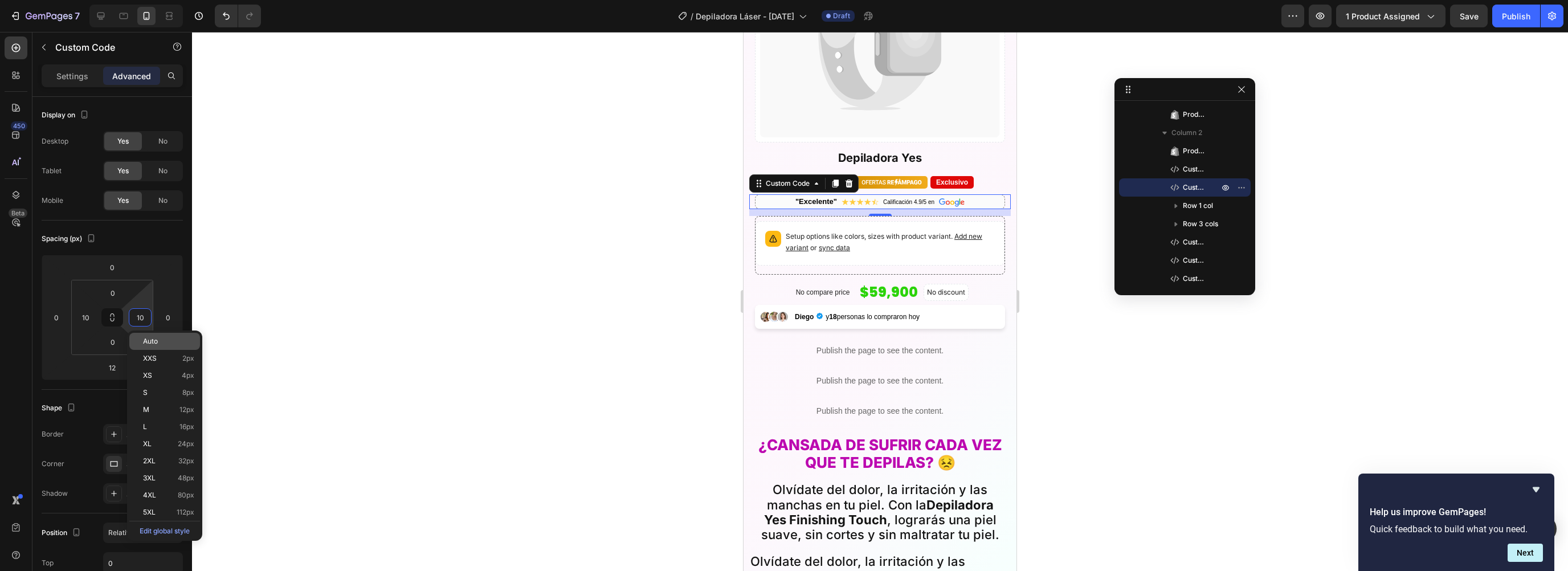
click at [150, 337] on span "Auto" at bounding box center [150, 341] width 15 height 8
type input "Auto"
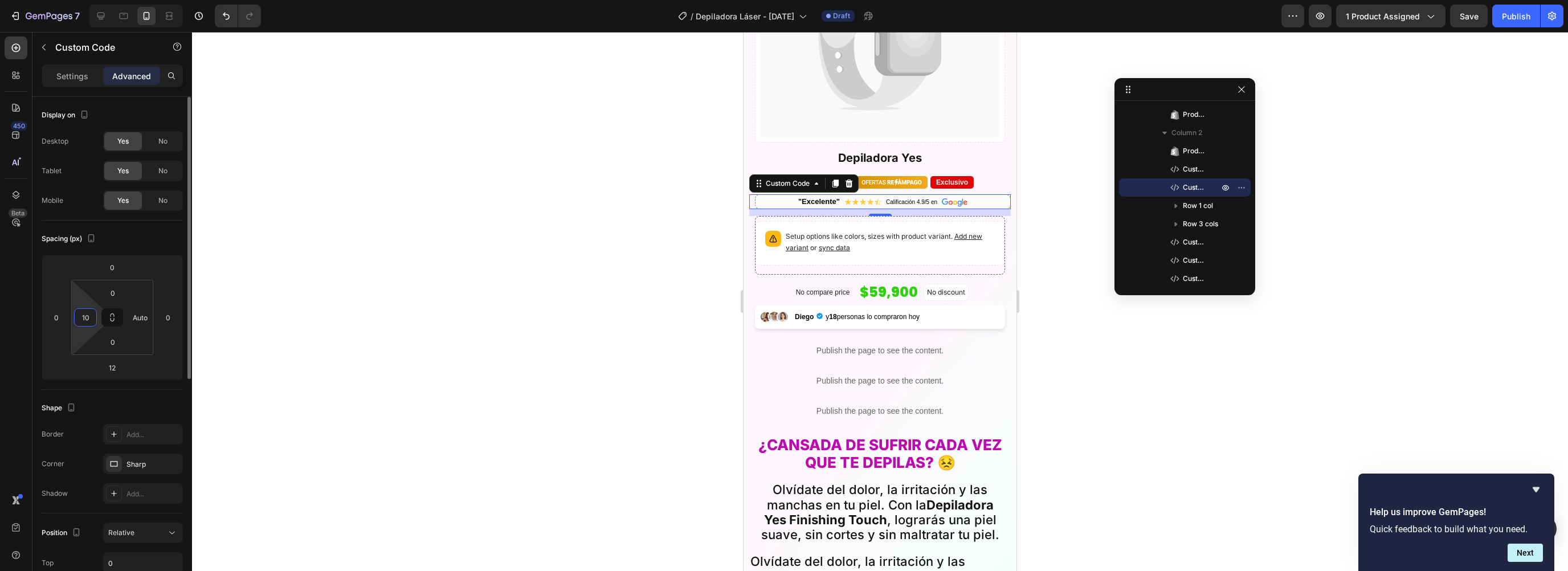
click at [78, 318] on input "10" at bounding box center [85, 317] width 17 height 17
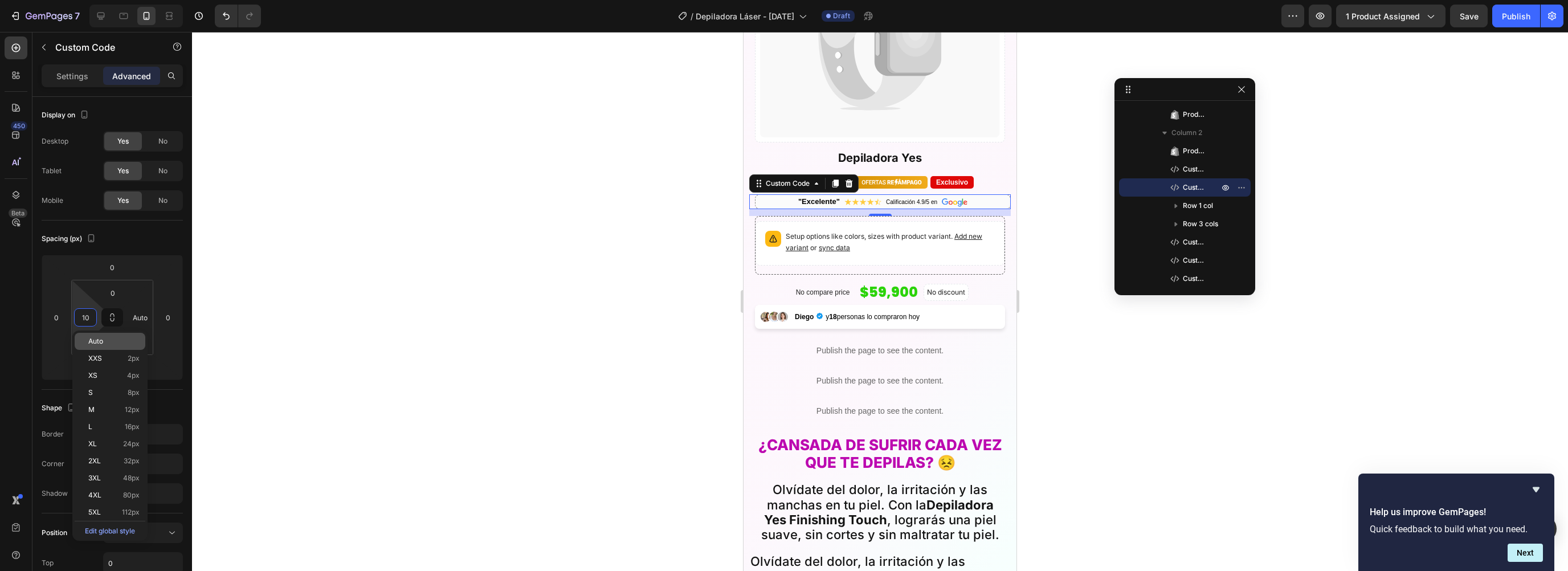
click at [96, 338] on span "Auto" at bounding box center [95, 341] width 15 height 8
type input "Auto"
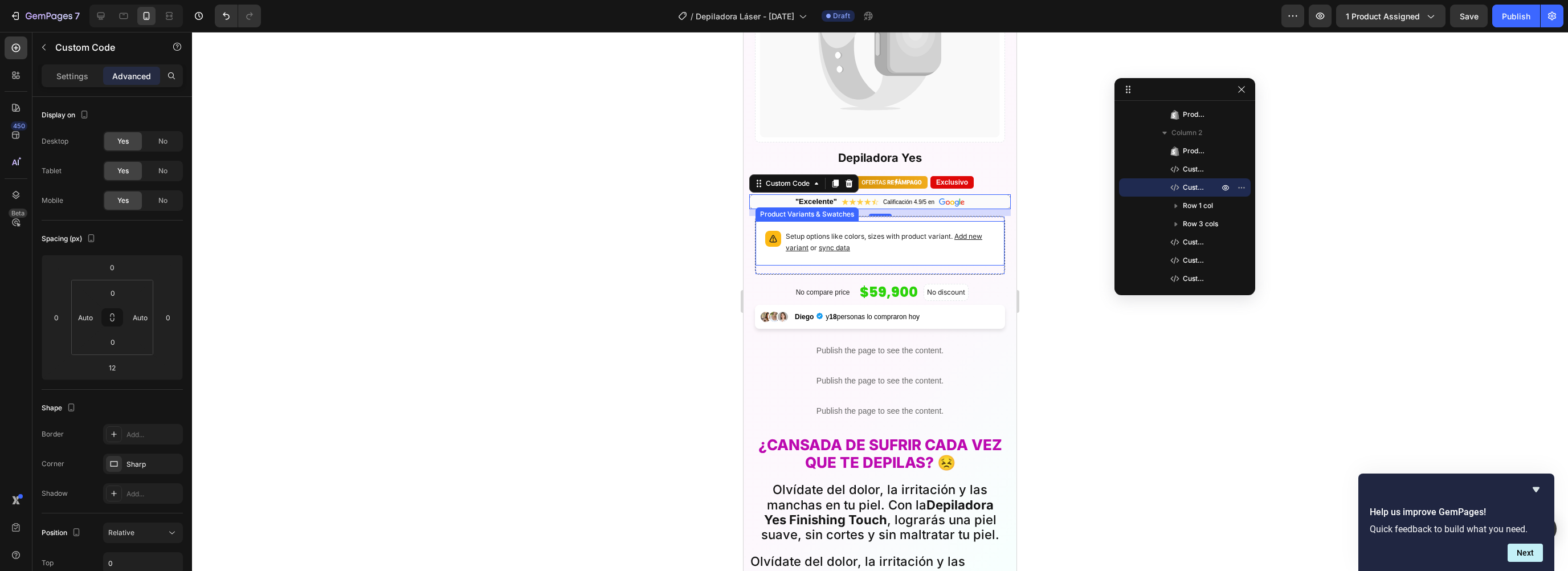
click at [794, 211] on div "Product Variants & Swatches" at bounding box center [807, 214] width 103 height 13
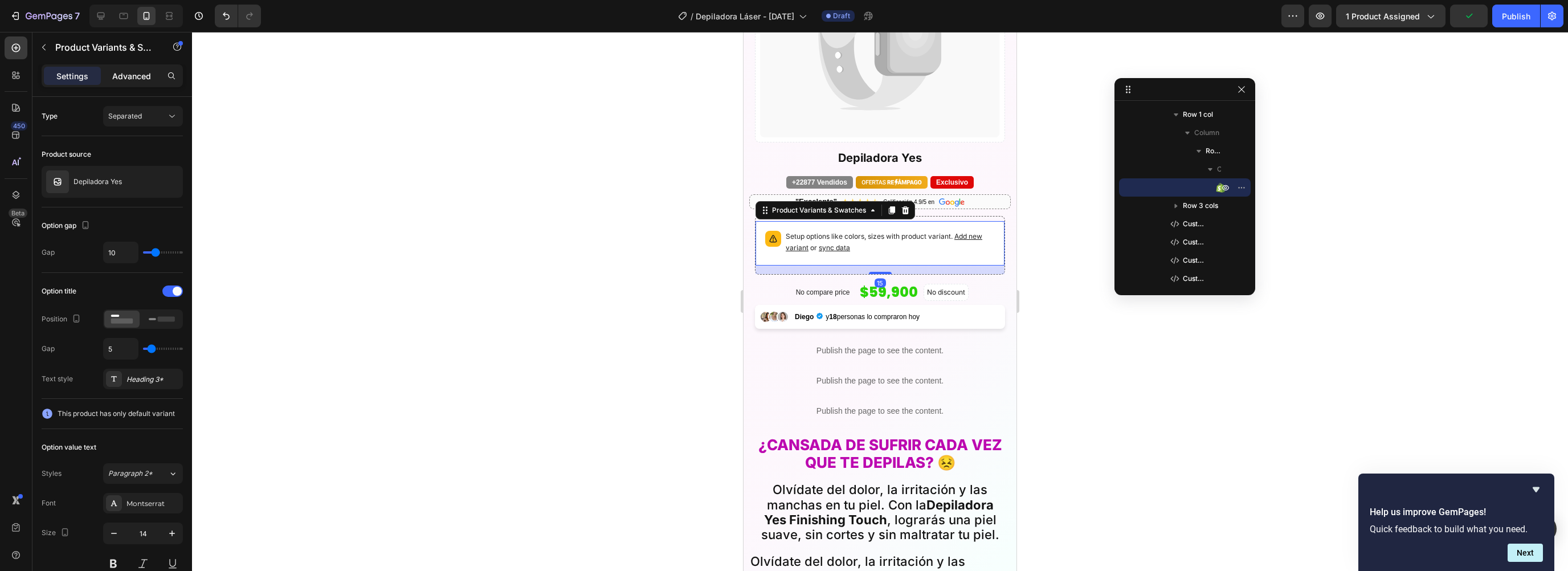
click at [132, 80] on p "Advanced" at bounding box center [131, 76] width 39 height 12
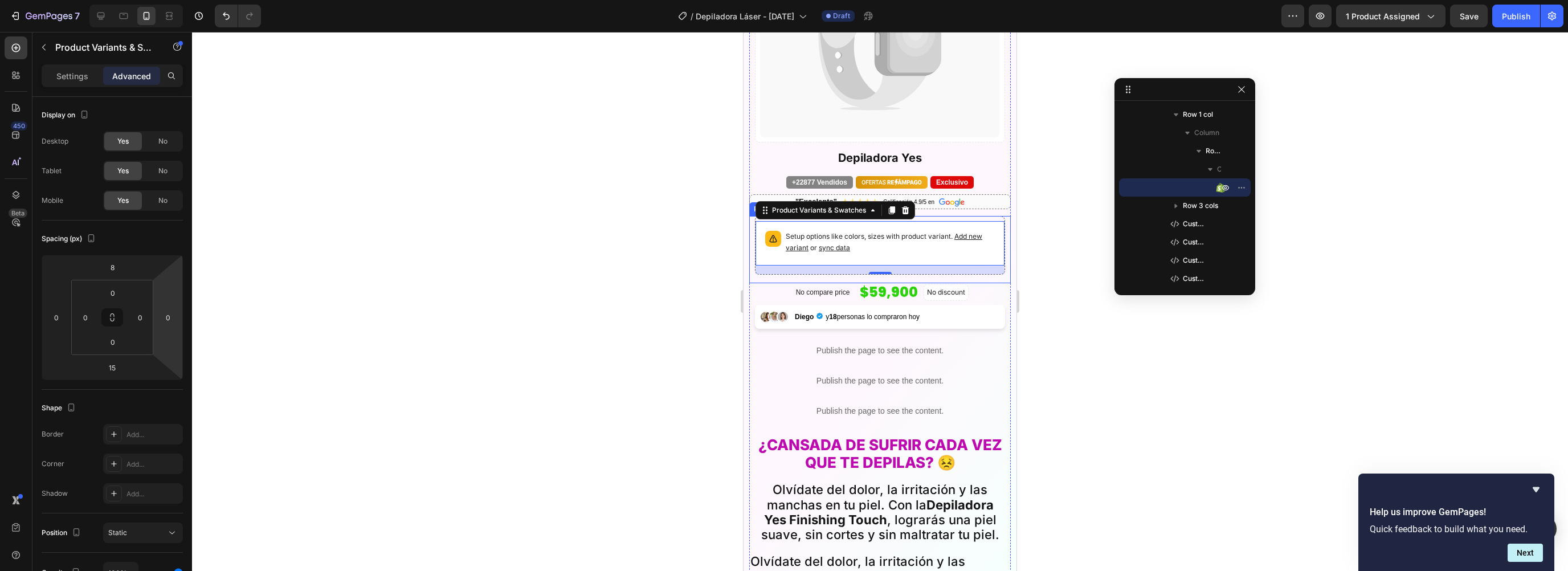
scroll to position [109, 0]
click at [844, 269] on div "Setup options like colors, sizes with product variant. Add new variant or sync …" at bounding box center [880, 250] width 250 height 67
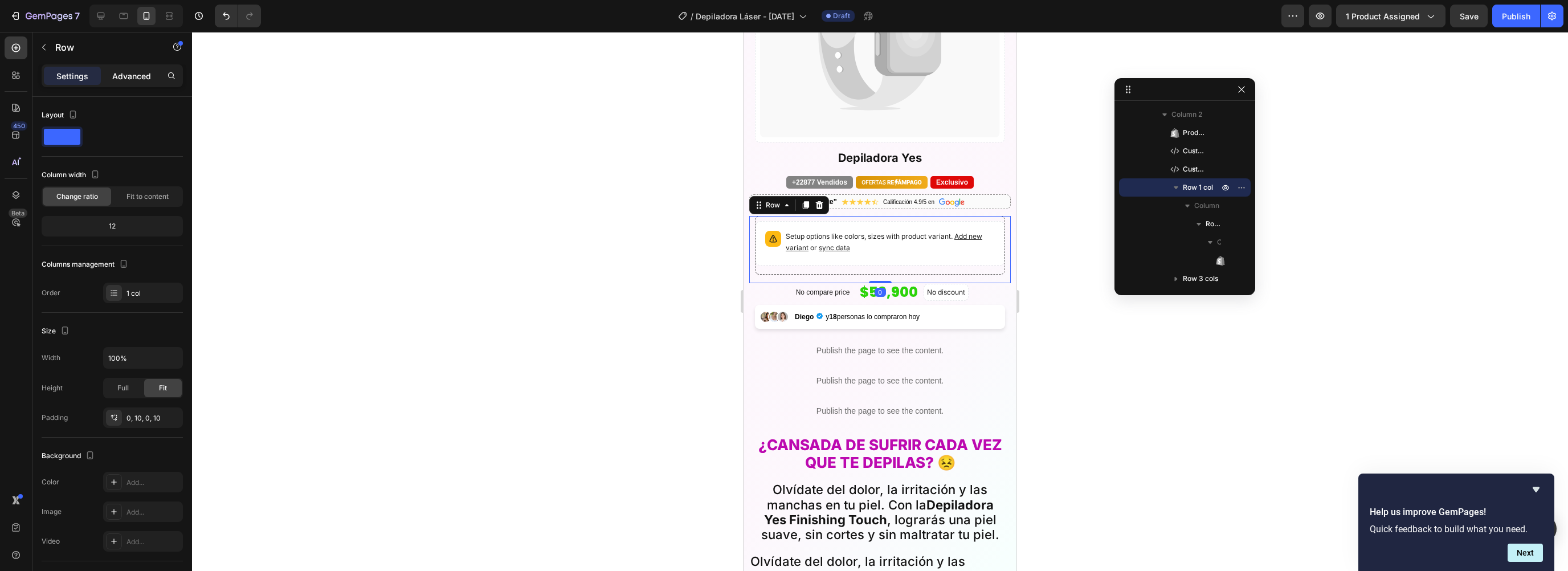
click at [117, 80] on p "Advanced" at bounding box center [131, 76] width 39 height 12
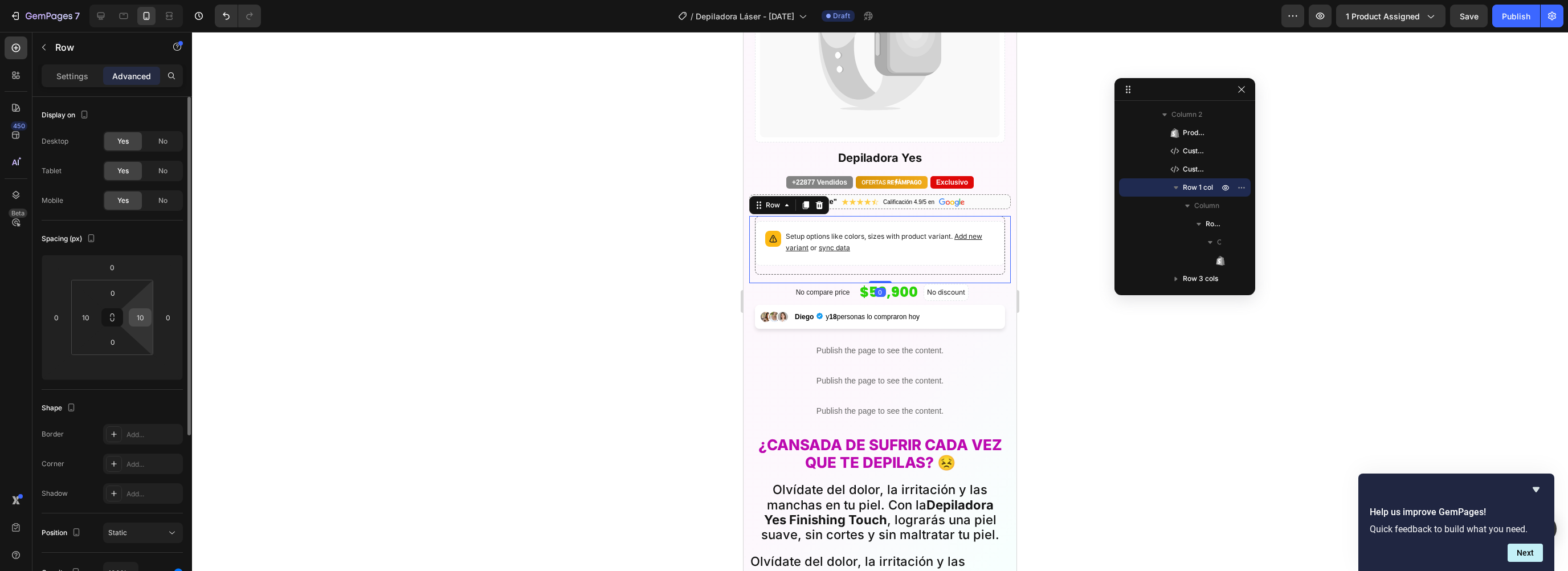
click at [138, 316] on input "10" at bounding box center [140, 317] width 17 height 17
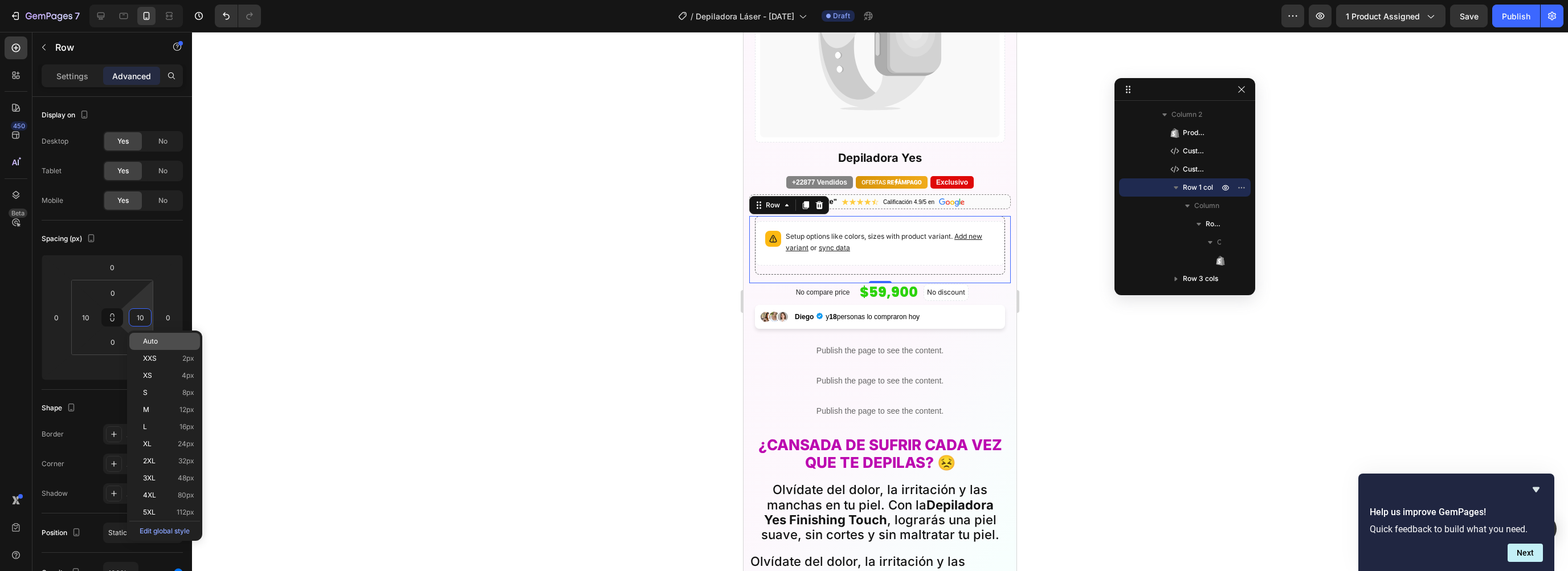
click at [156, 335] on div "Auto" at bounding box center [164, 341] width 71 height 17
type input "Auto"
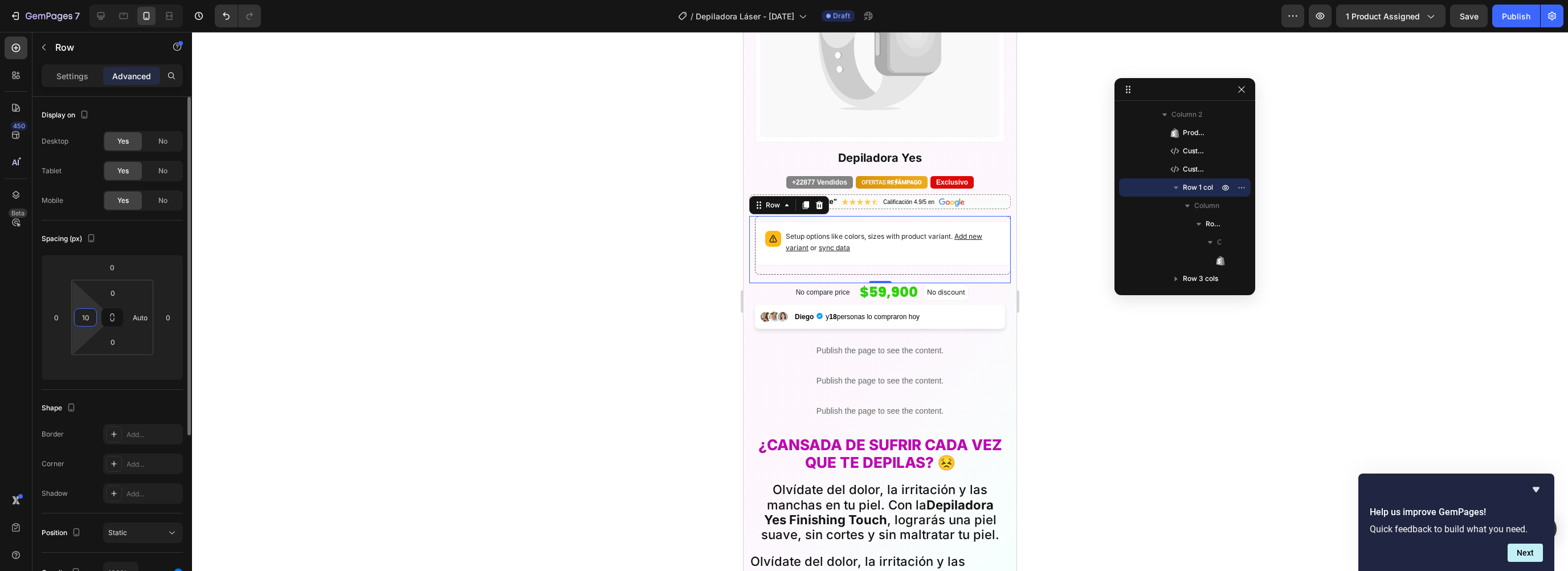
click at [88, 322] on input "10" at bounding box center [85, 317] width 17 height 17
drag, startPoint x: 97, startPoint y: 339, endPoint x: 148, endPoint y: 342, distance: 51.1
click at [97, 338] on span "Auto" at bounding box center [95, 341] width 15 height 8
type input "Auto"
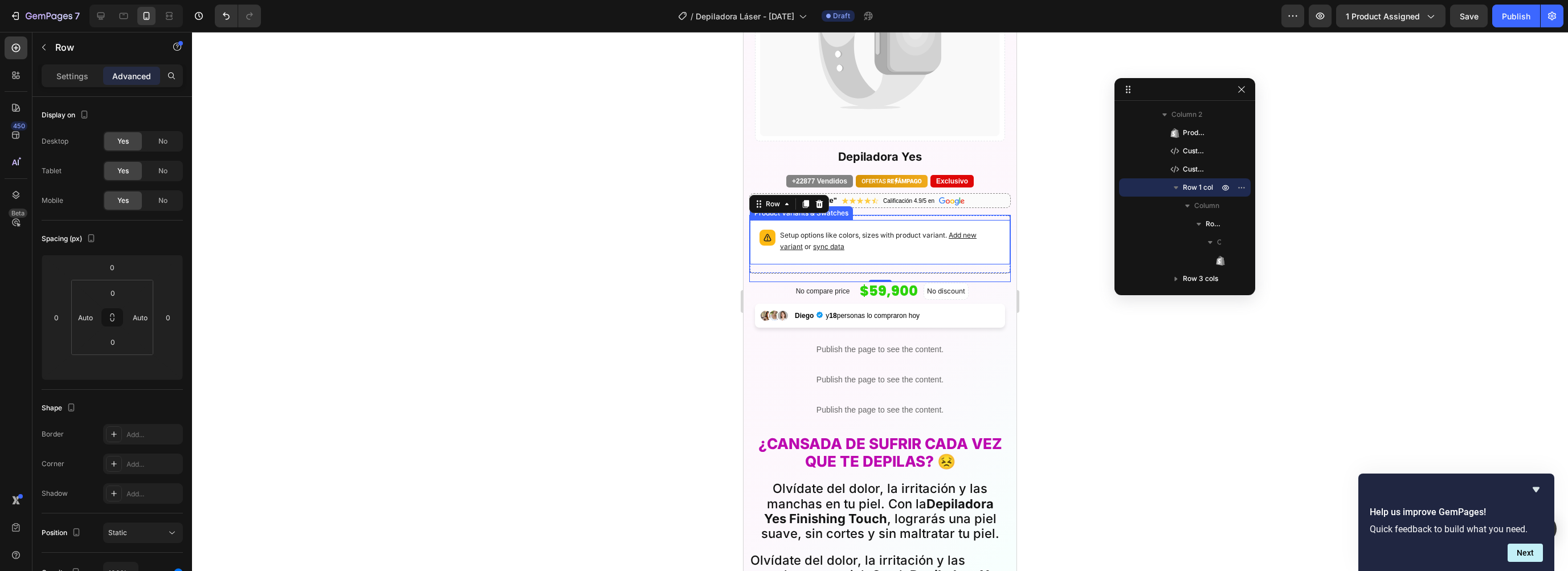
scroll to position [225, 0]
click at [778, 281] on div "No compare price Product Price $59,900 Product Price Product Price No discount …" at bounding box center [880, 291] width 262 height 19
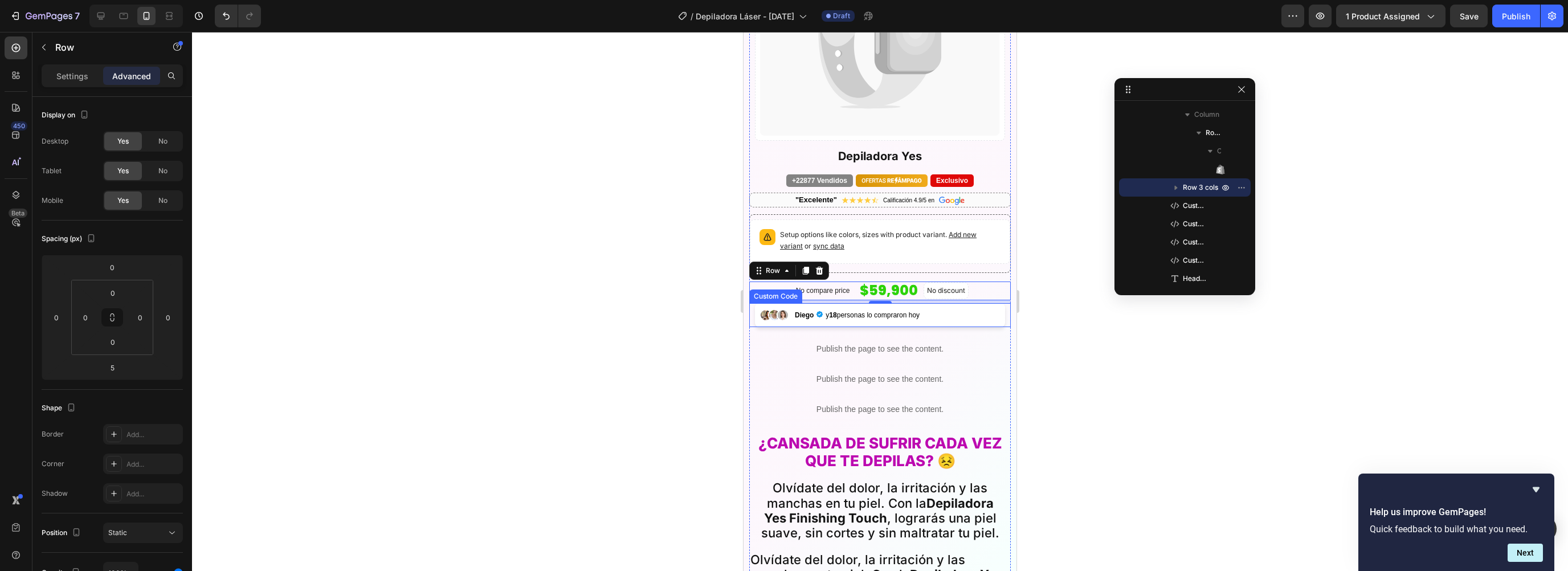
click at [758, 303] on div "Diego y 18 personas lo compraron hoy" at bounding box center [880, 315] width 250 height 24
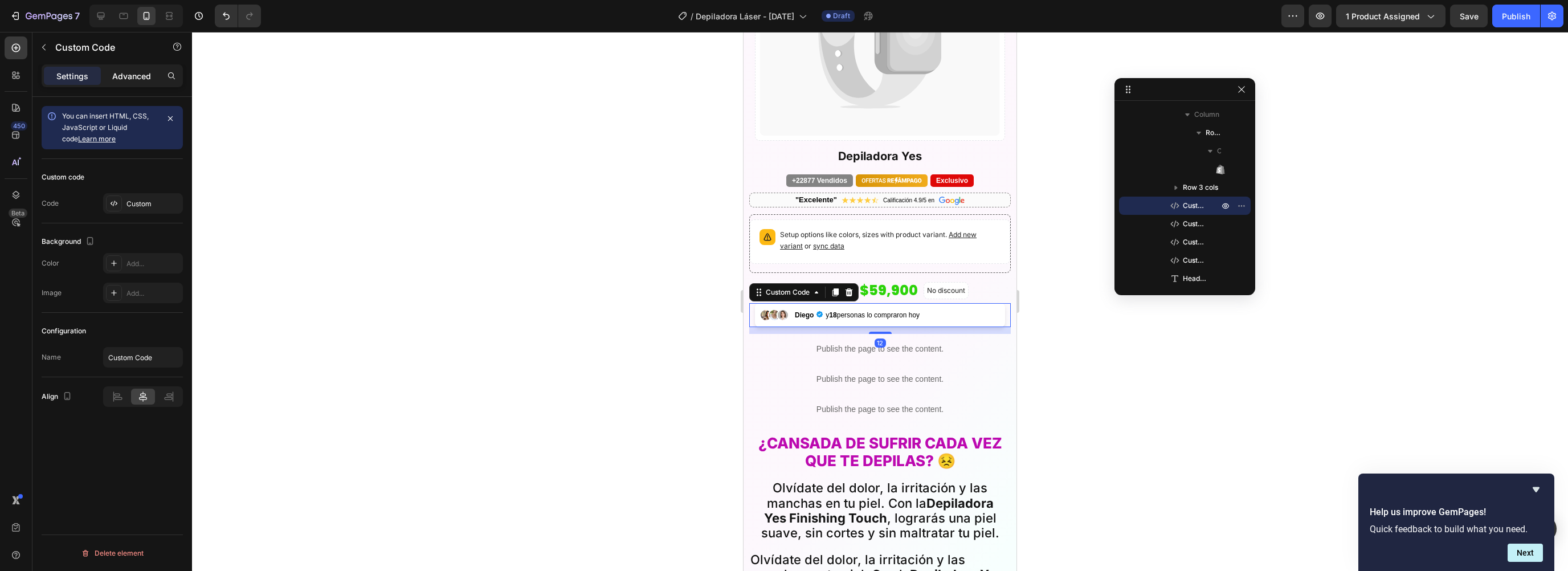
click at [143, 75] on p "Advanced" at bounding box center [131, 76] width 39 height 12
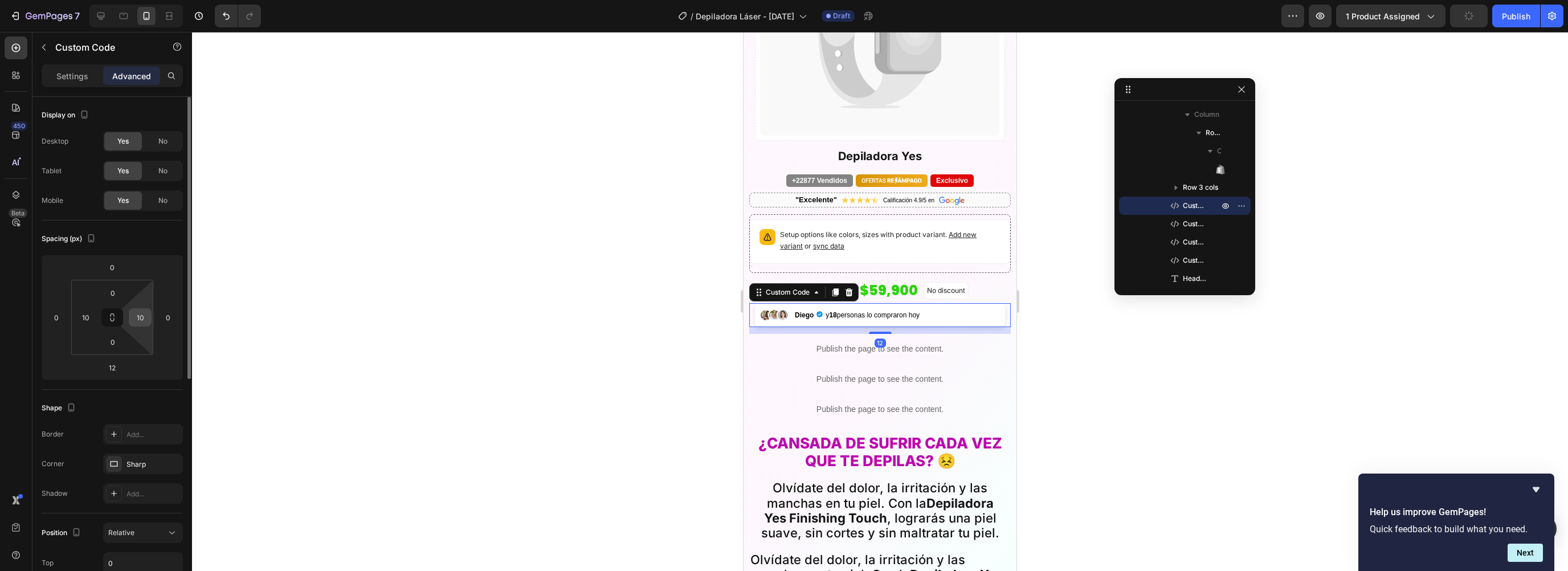
click at [146, 312] on input "10" at bounding box center [140, 317] width 17 height 17
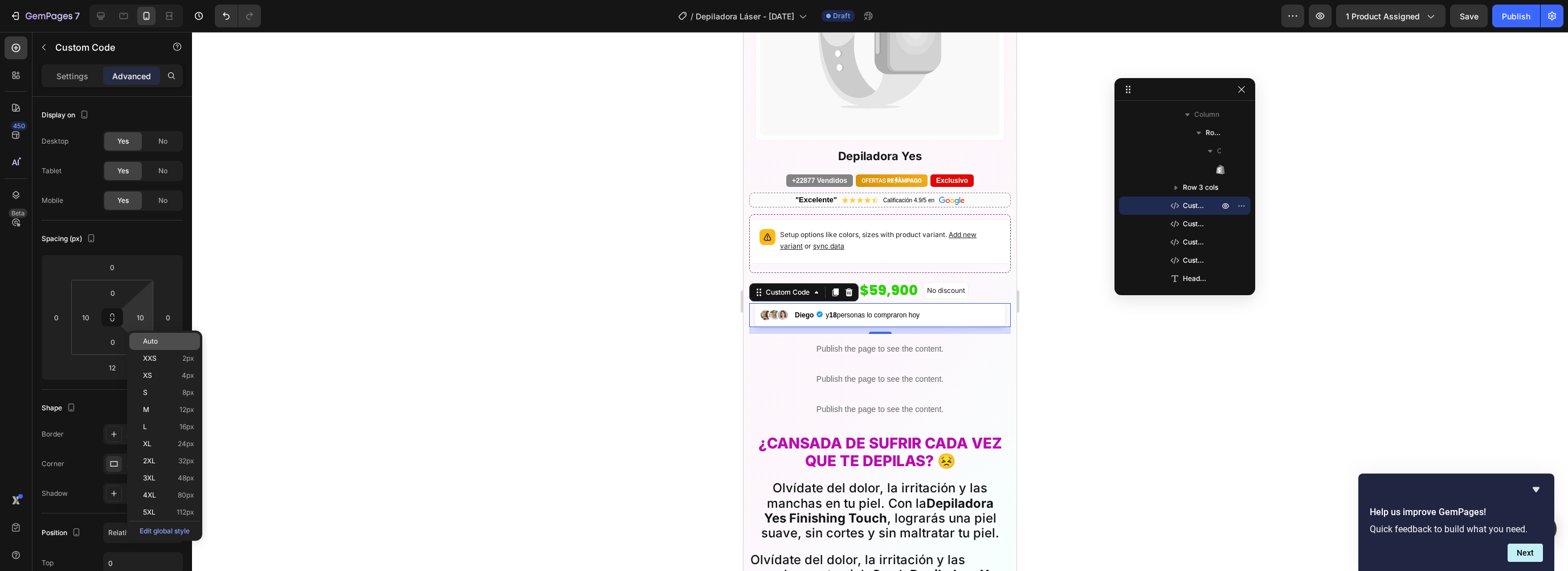
click at [150, 340] on span "Auto" at bounding box center [150, 341] width 15 height 8
type input "Auto"
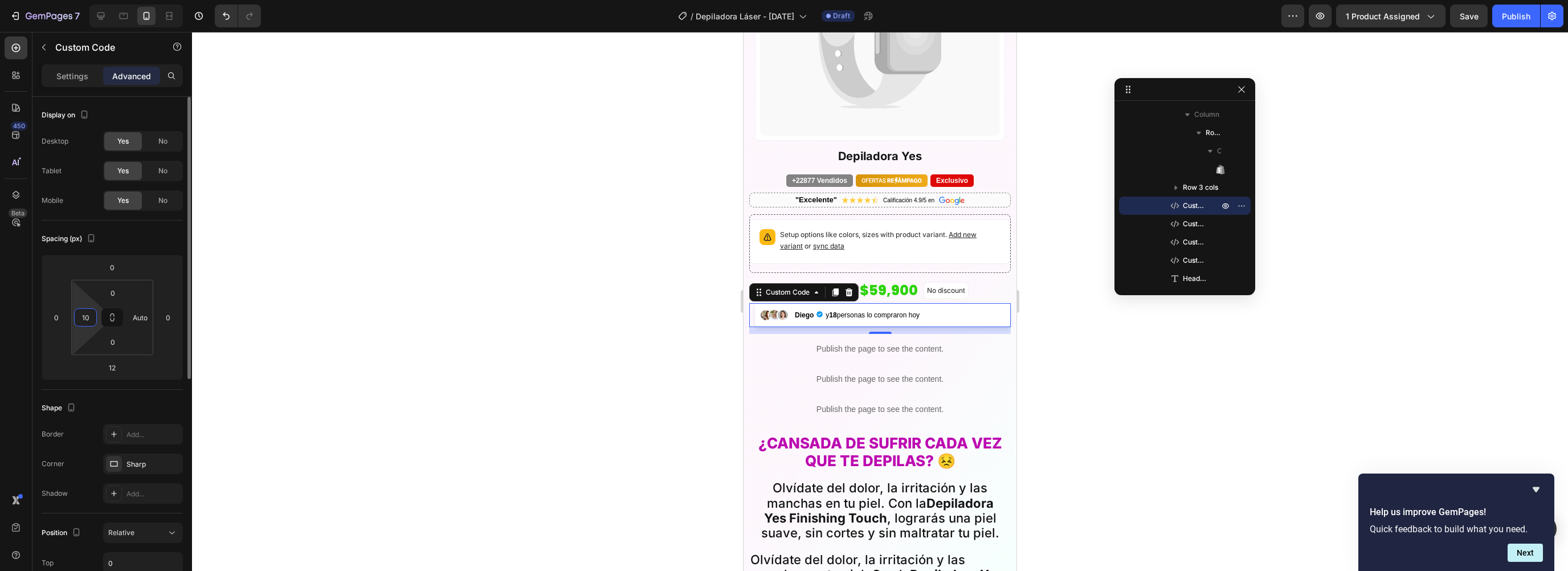
drag, startPoint x: 83, startPoint y: 313, endPoint x: 84, endPoint y: 321, distance: 8.1
click at [83, 313] on input "10" at bounding box center [85, 317] width 17 height 17
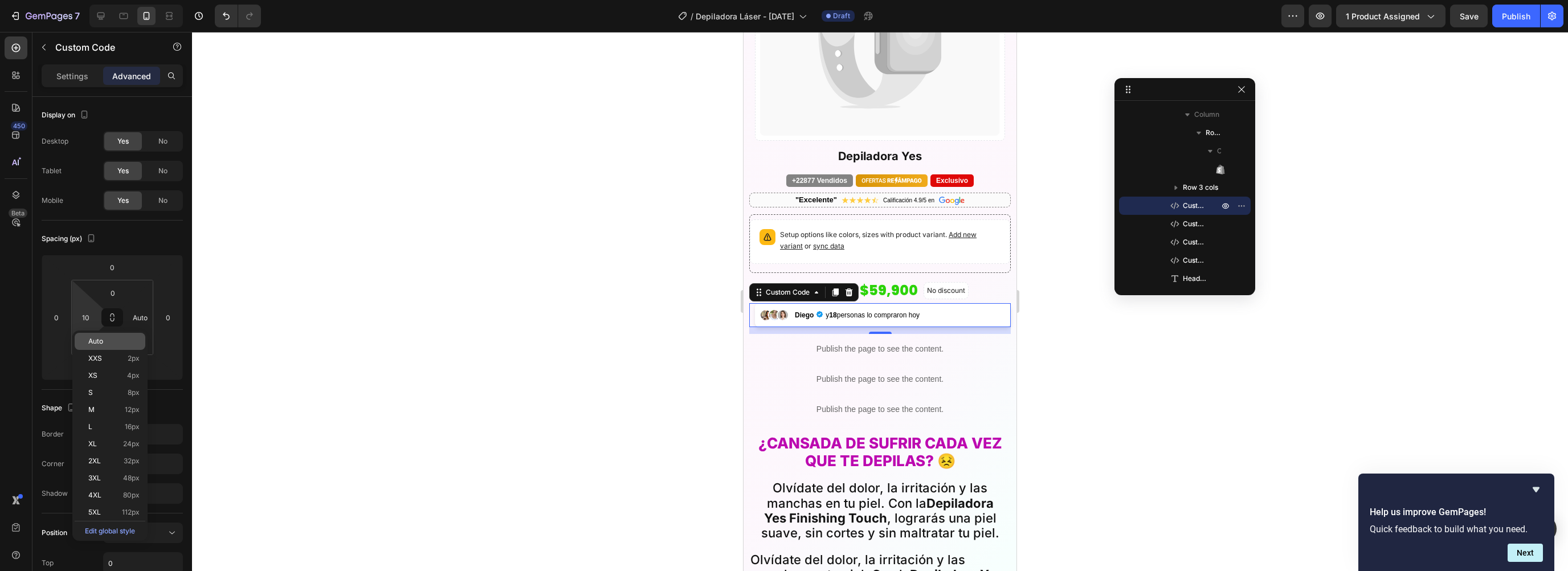
click at [94, 334] on div "Auto" at bounding box center [109, 341] width 71 height 17
type input "Auto"
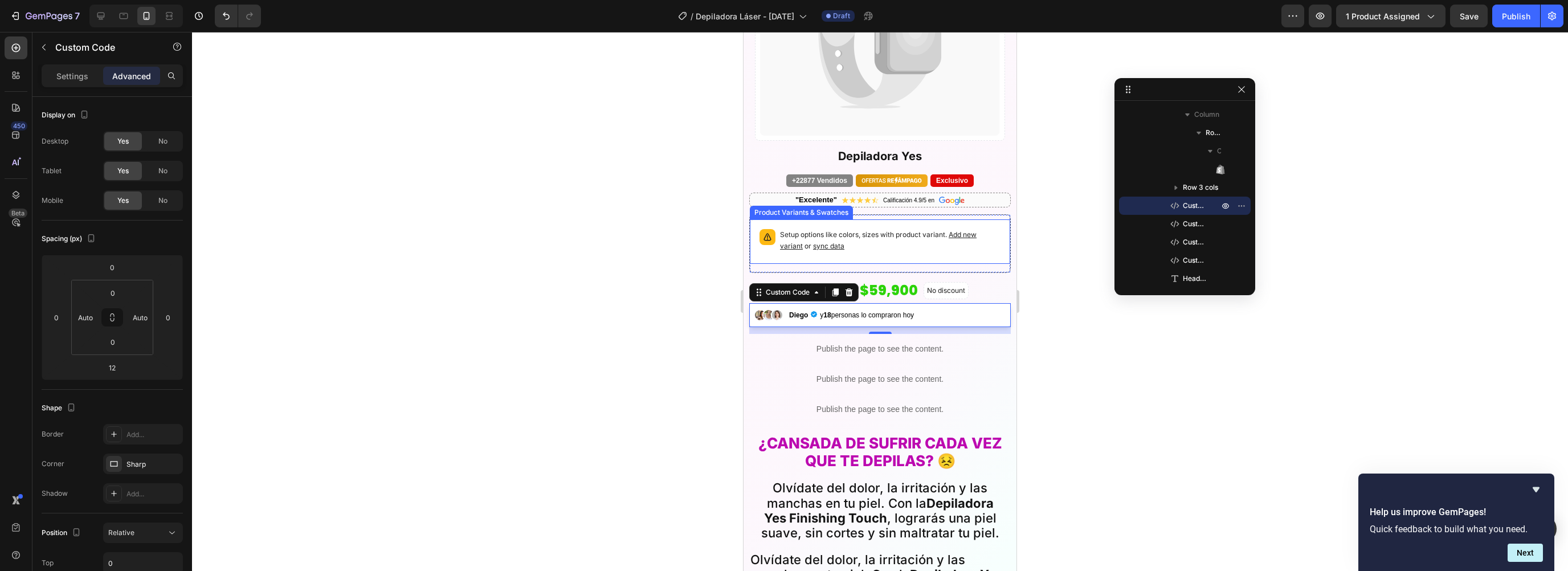
scroll to position [319, 0]
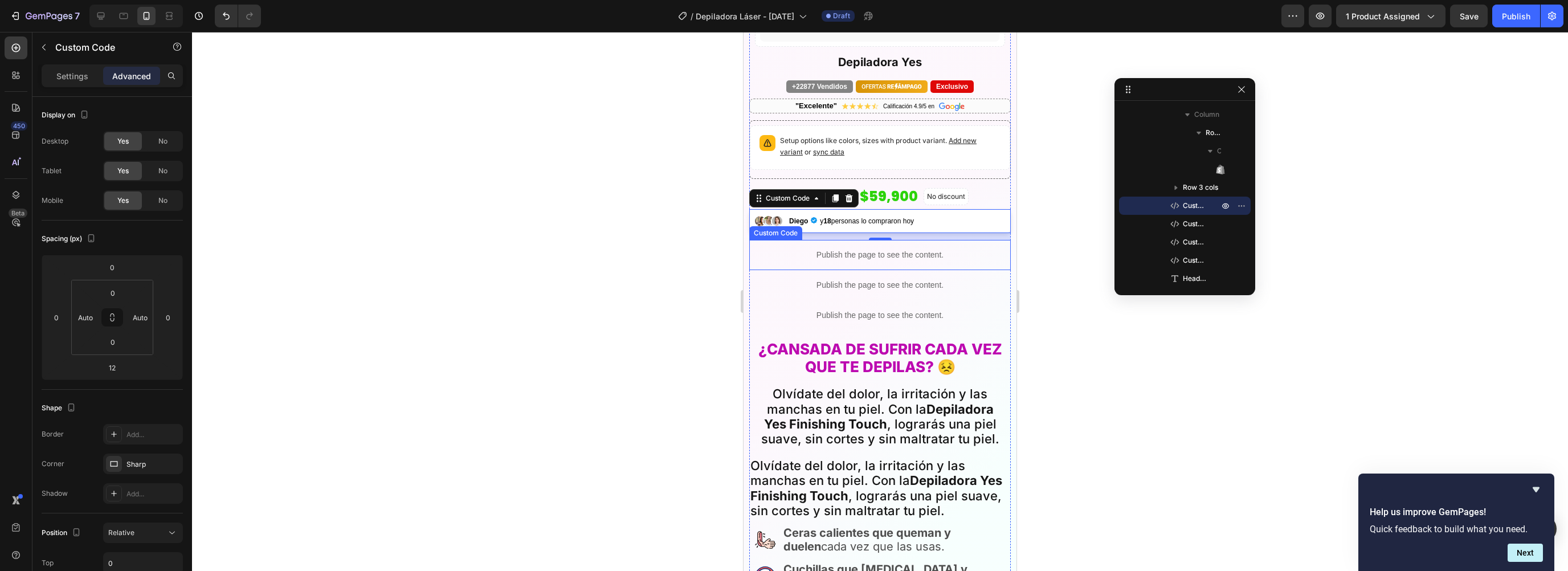
click at [787, 240] on div "Publish the page to see the content." at bounding box center [880, 255] width 250 height 30
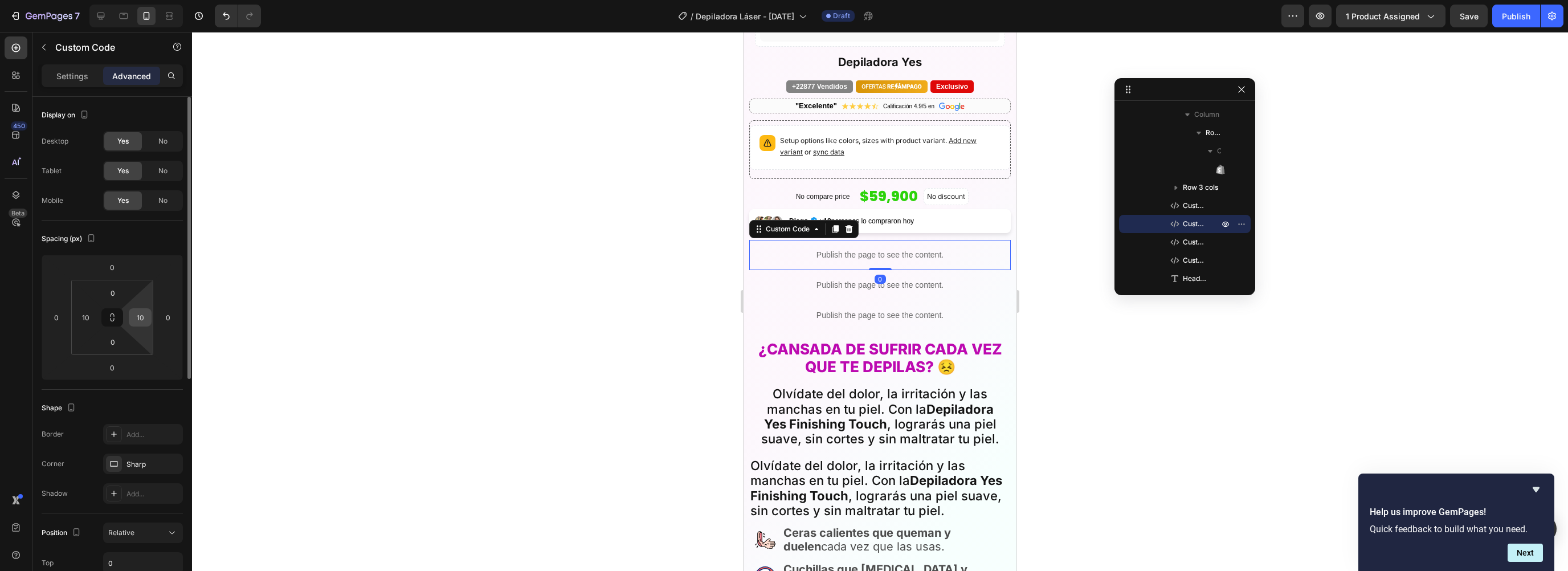
click at [144, 318] on input "10" at bounding box center [140, 317] width 17 height 17
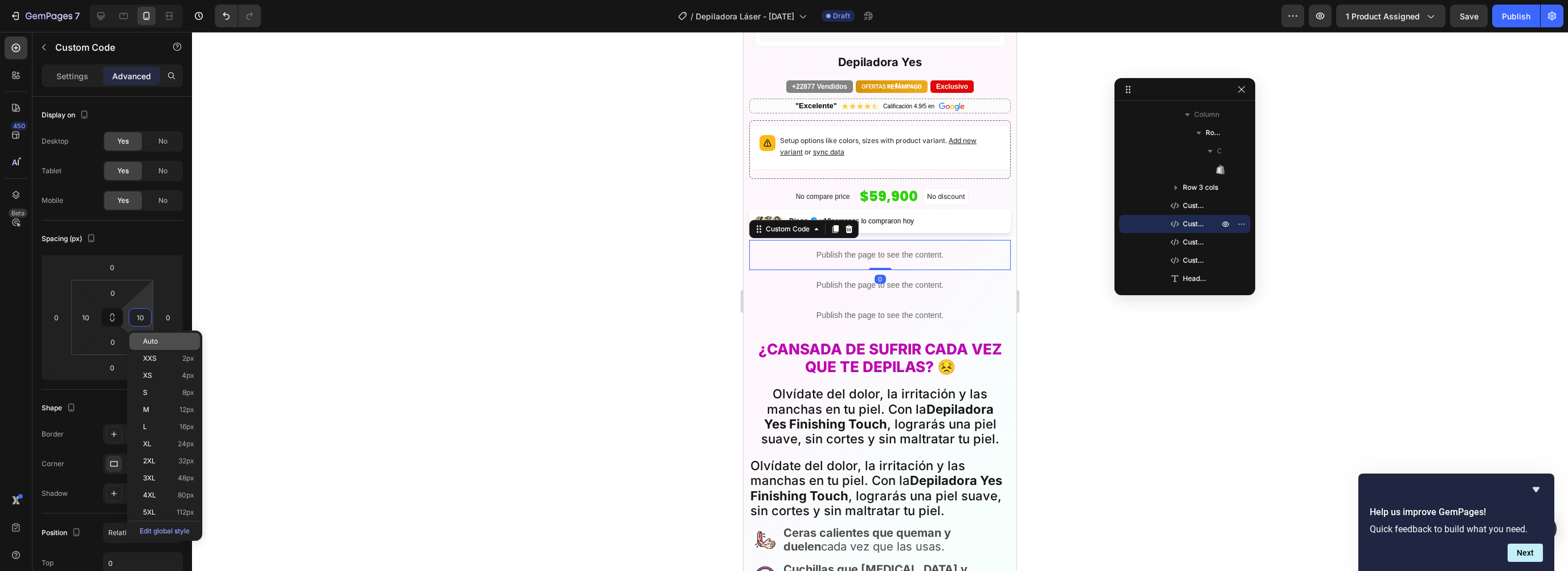
click at [157, 339] on span "Auto" at bounding box center [150, 341] width 15 height 8
type input "Auto"
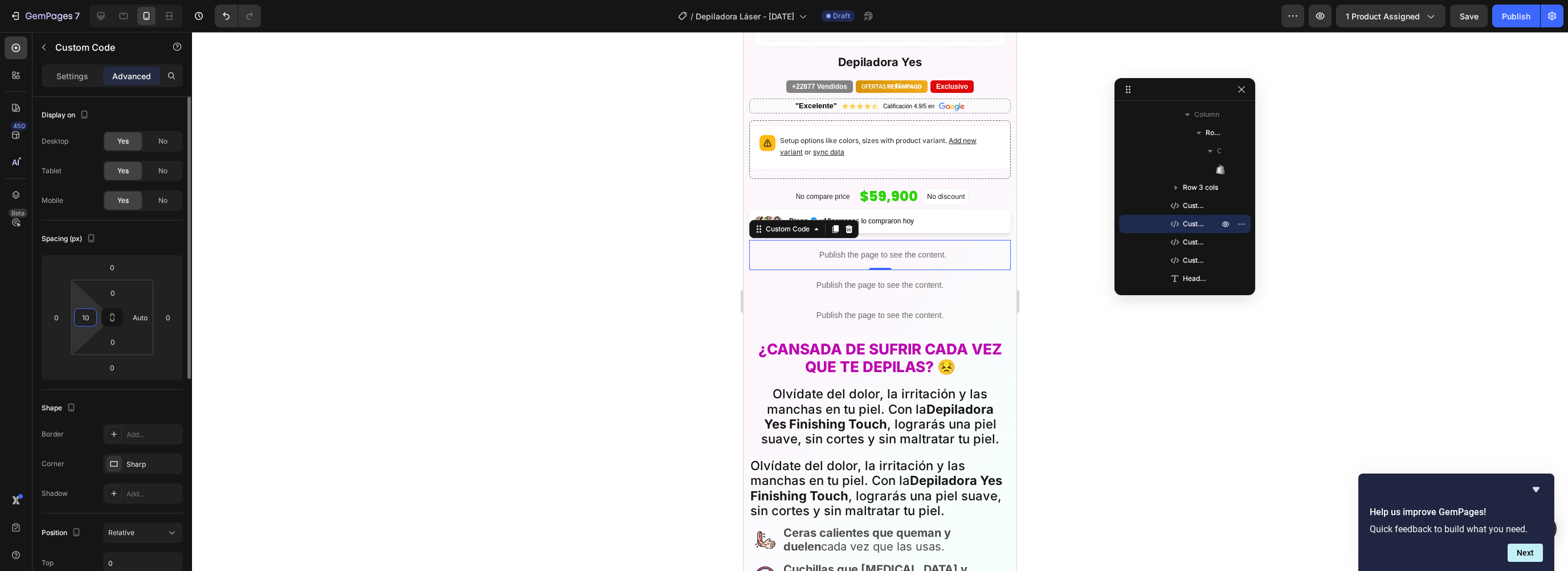
click at [83, 319] on input "10" at bounding box center [85, 317] width 17 height 17
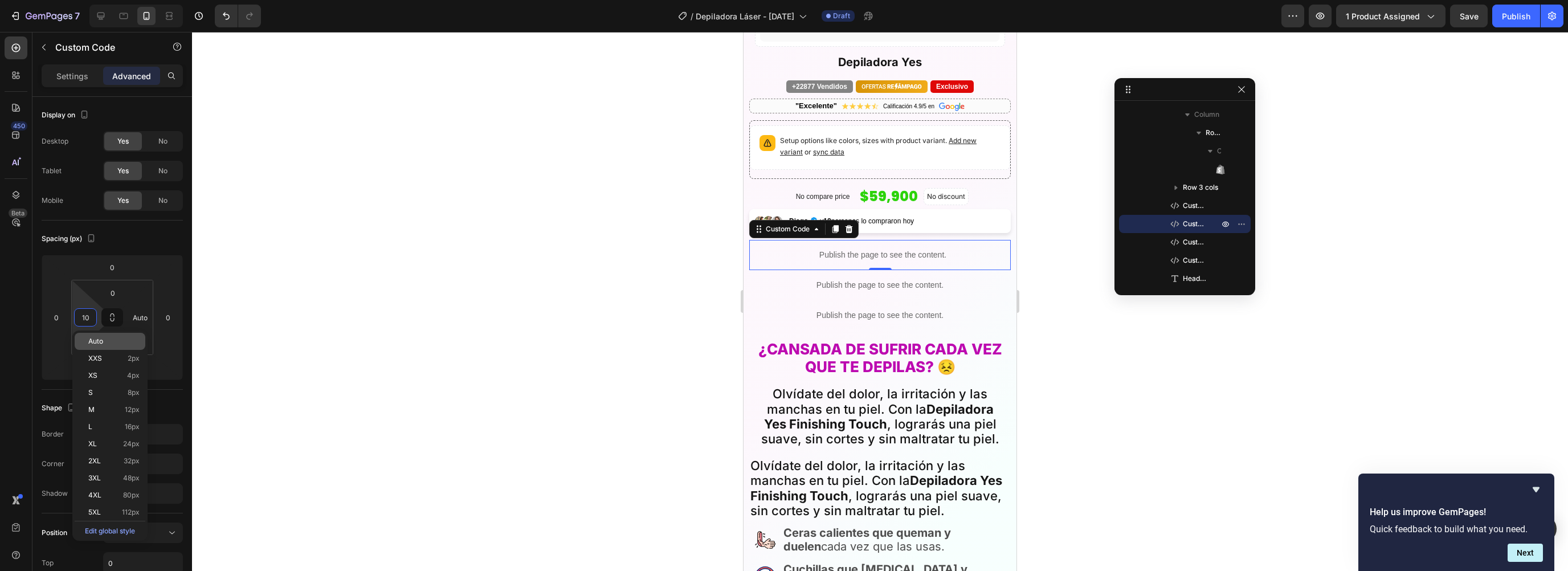
click at [95, 339] on span "Auto" at bounding box center [95, 341] width 15 height 8
type input "Auto"
drag, startPoint x: 793, startPoint y: 274, endPoint x: 1474, endPoint y: 314, distance: 682.2
click at [793, 279] on p "Publish the page to see the content." at bounding box center [880, 285] width 250 height 12
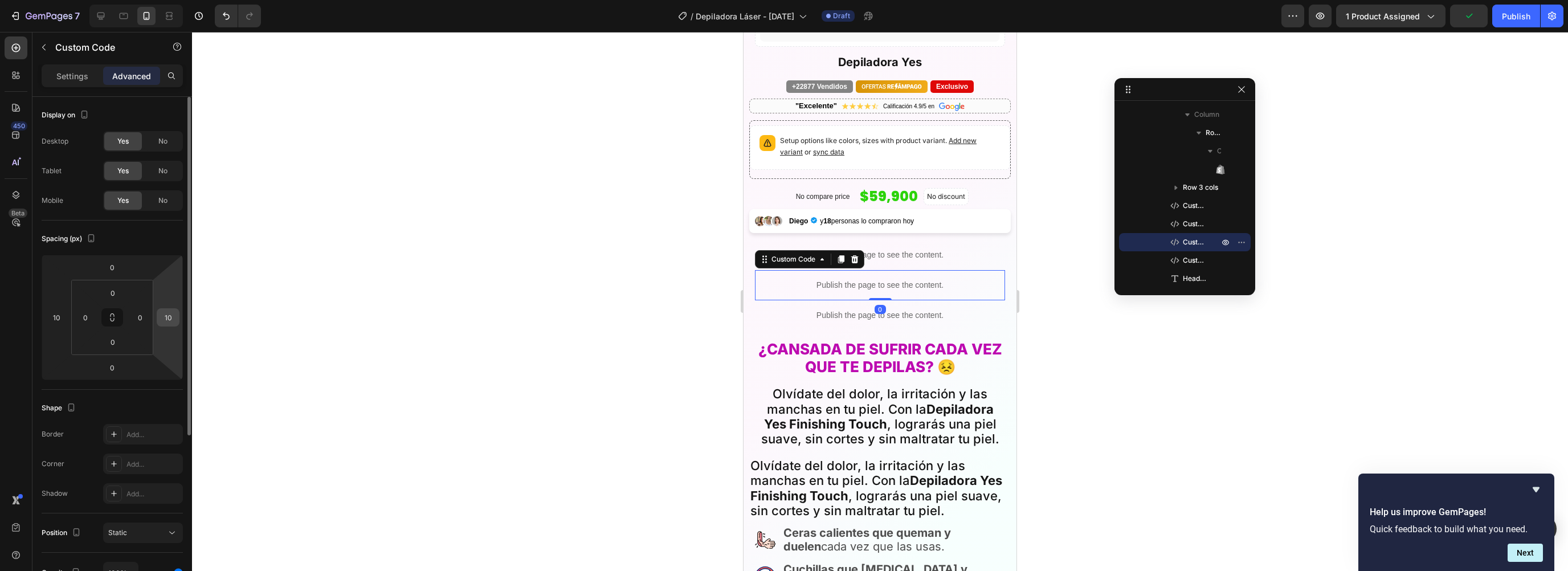
click at [176, 313] on input "10" at bounding box center [168, 317] width 17 height 17
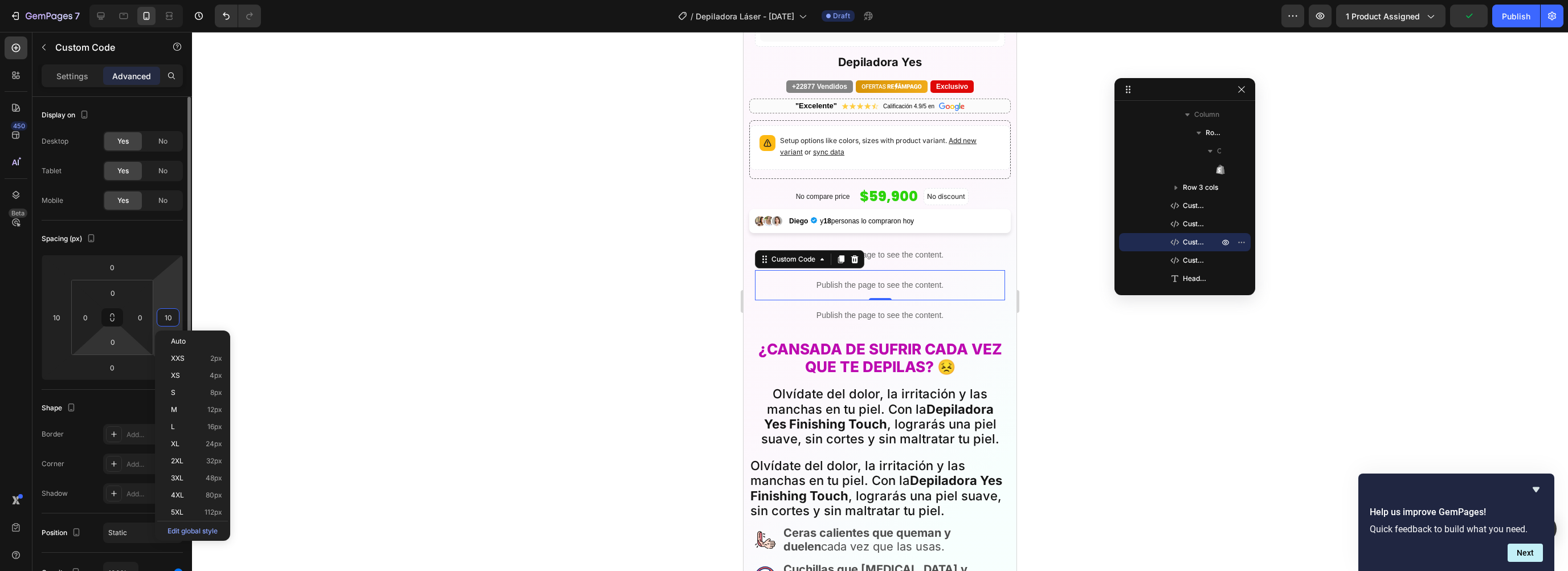
drag, startPoint x: 180, startPoint y: 337, endPoint x: 124, endPoint y: 331, distance: 56.3
click at [180, 337] on span "Auto" at bounding box center [178, 341] width 15 height 8
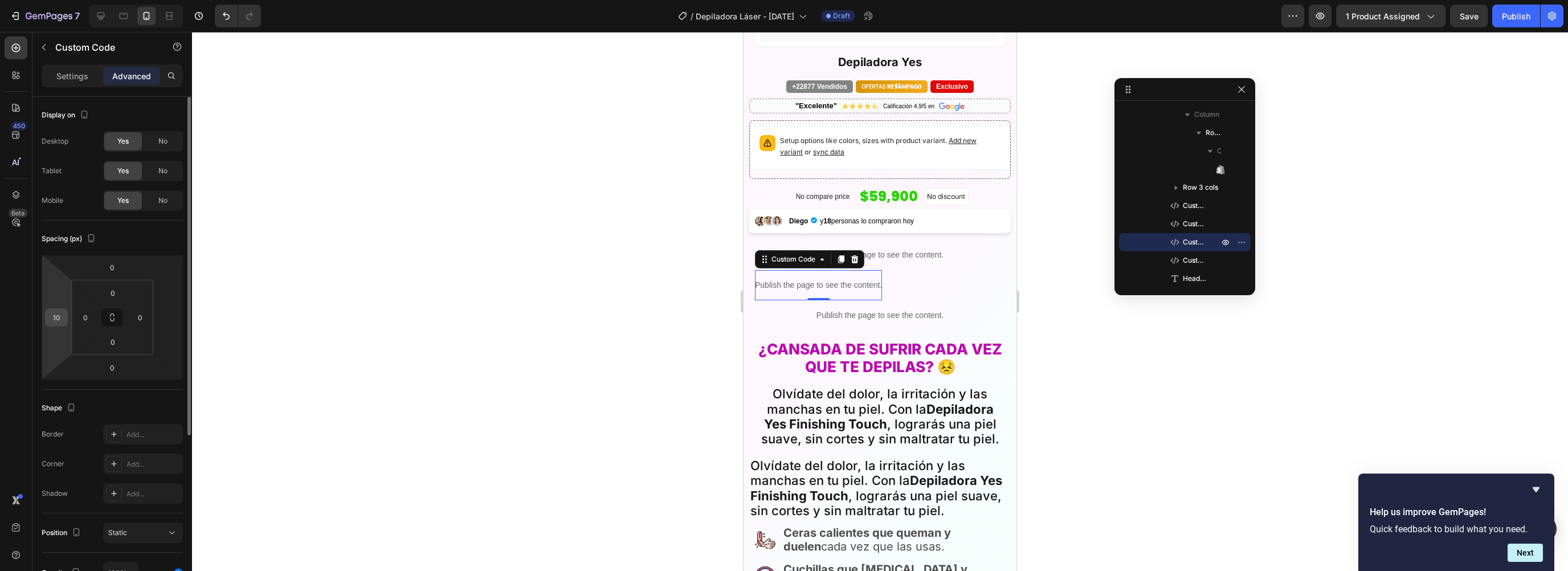
click at [56, 320] on input "10" at bounding box center [56, 317] width 17 height 17
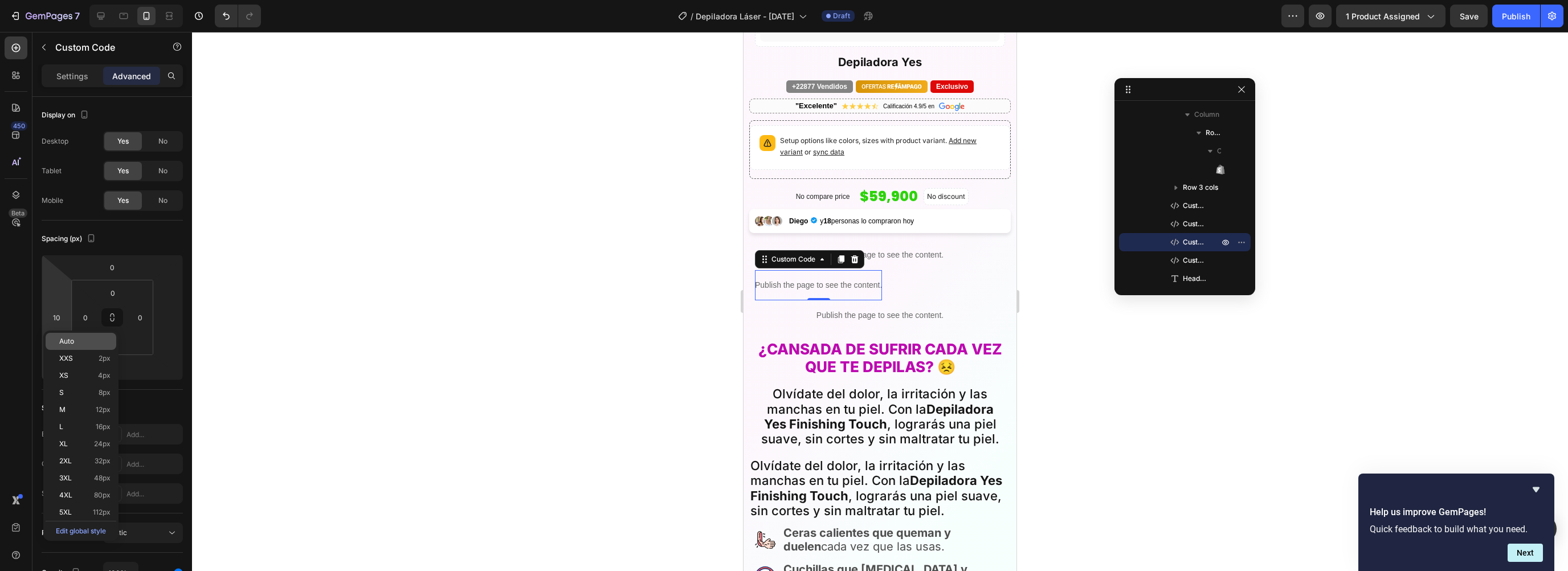
click at [69, 340] on span "Auto" at bounding box center [66, 341] width 15 height 8
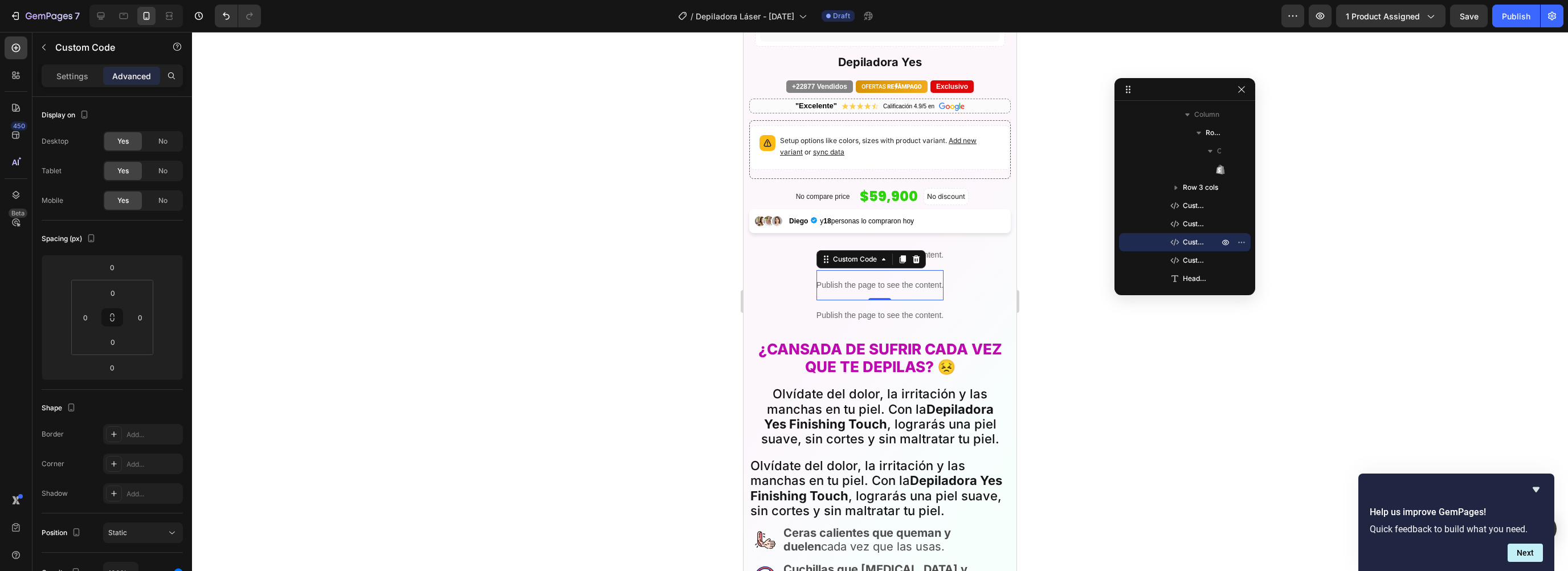
type input "10"
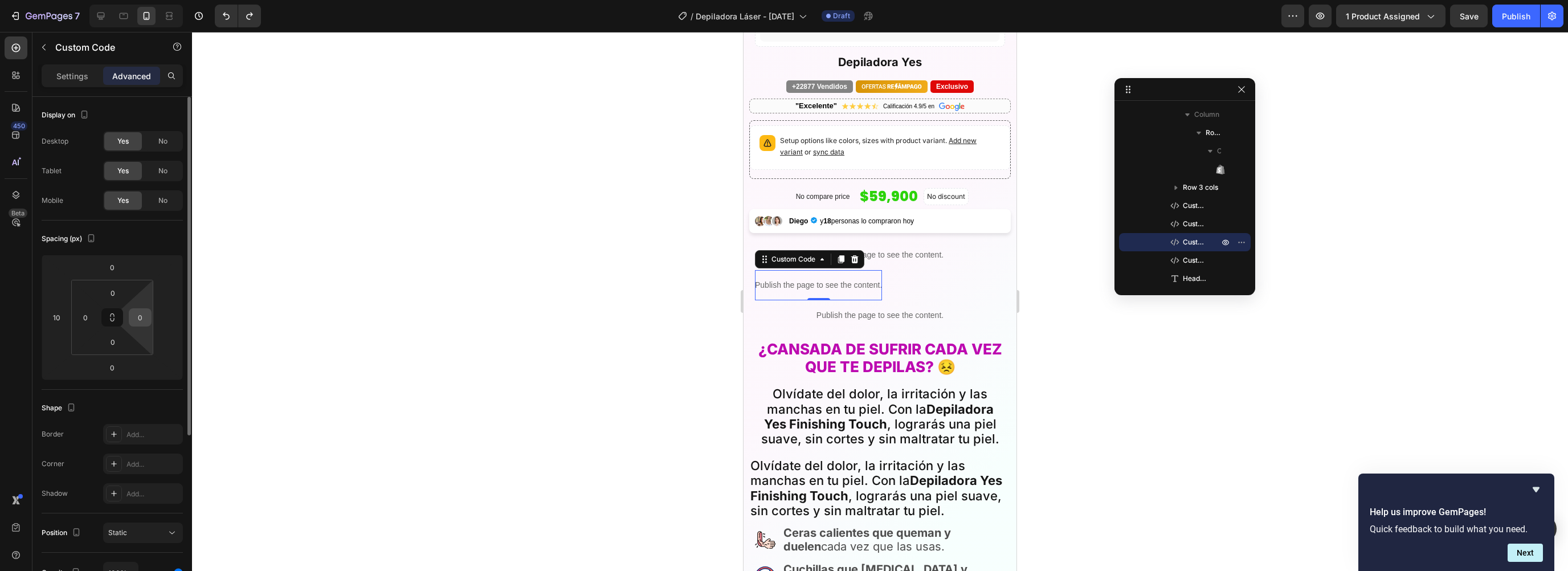
type input "10"
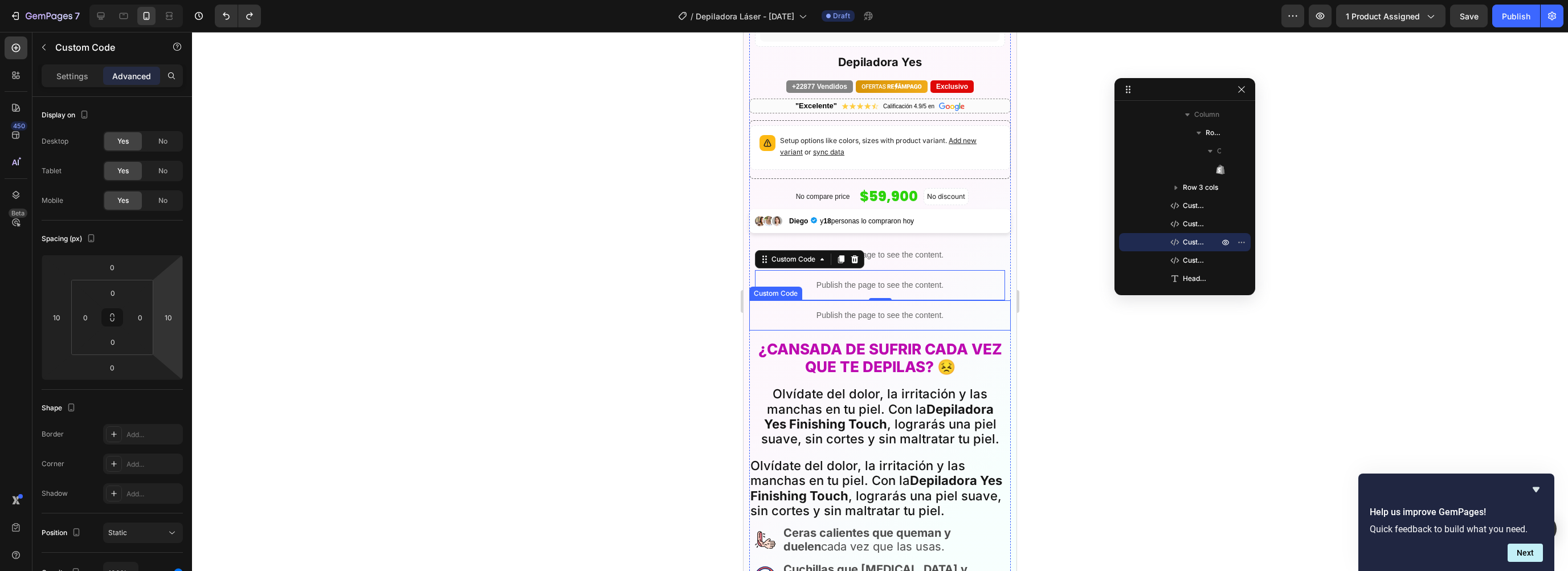
click at [780, 309] on p "Publish the page to see the content." at bounding box center [880, 315] width 250 height 12
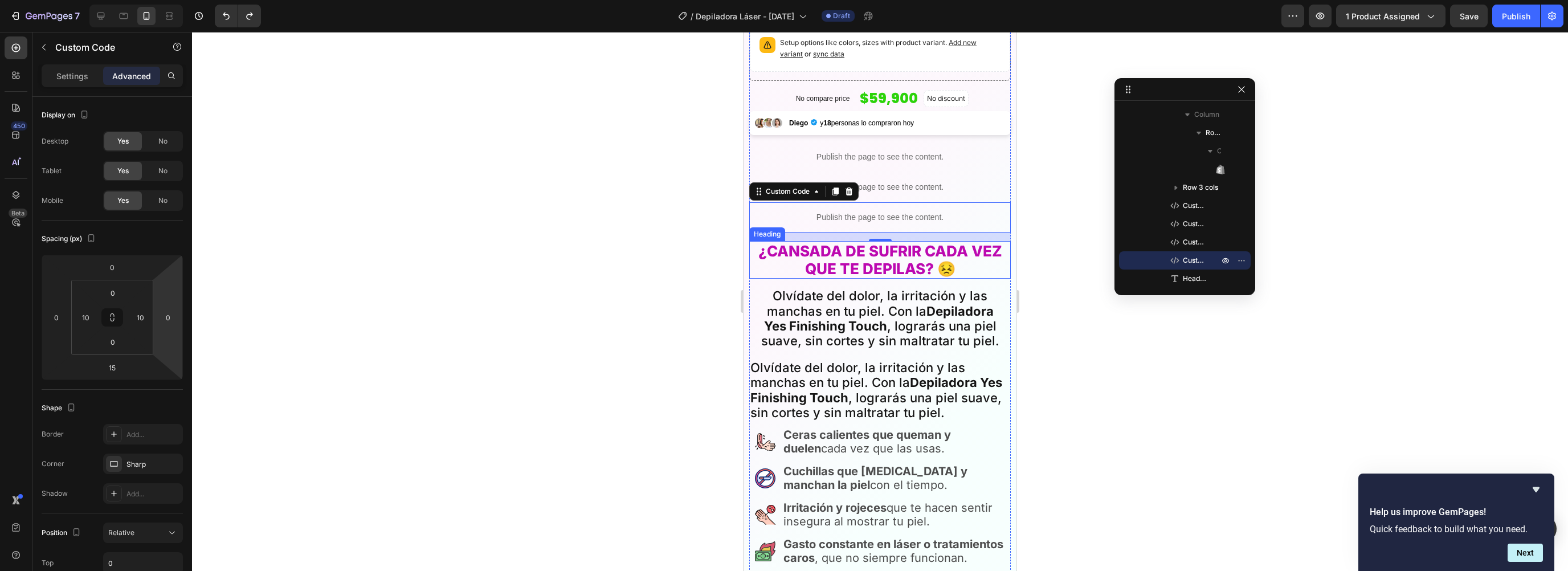
scroll to position [292, 0]
click at [760, 255] on h2 "¿CANSADA DE SUFRIR CADA VEZ QUE TE DEPILAS? 😣" at bounding box center [880, 260] width 250 height 38
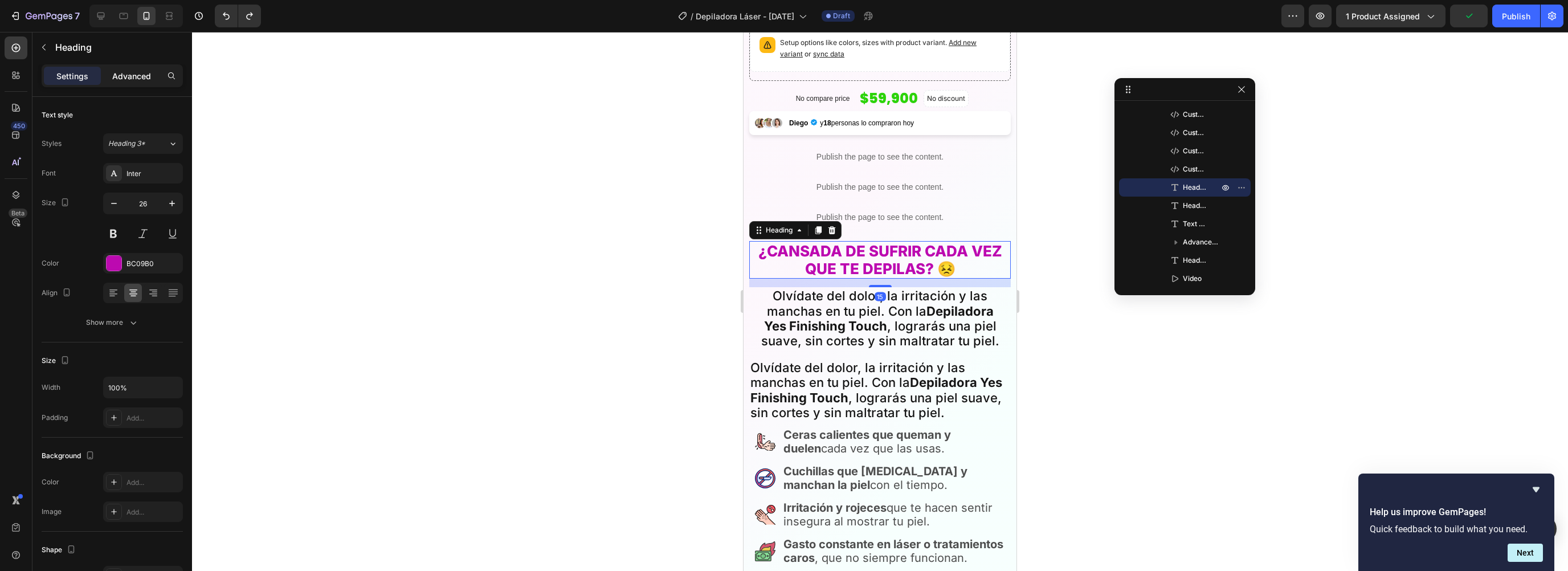
click at [124, 74] on p "Advanced" at bounding box center [131, 76] width 39 height 12
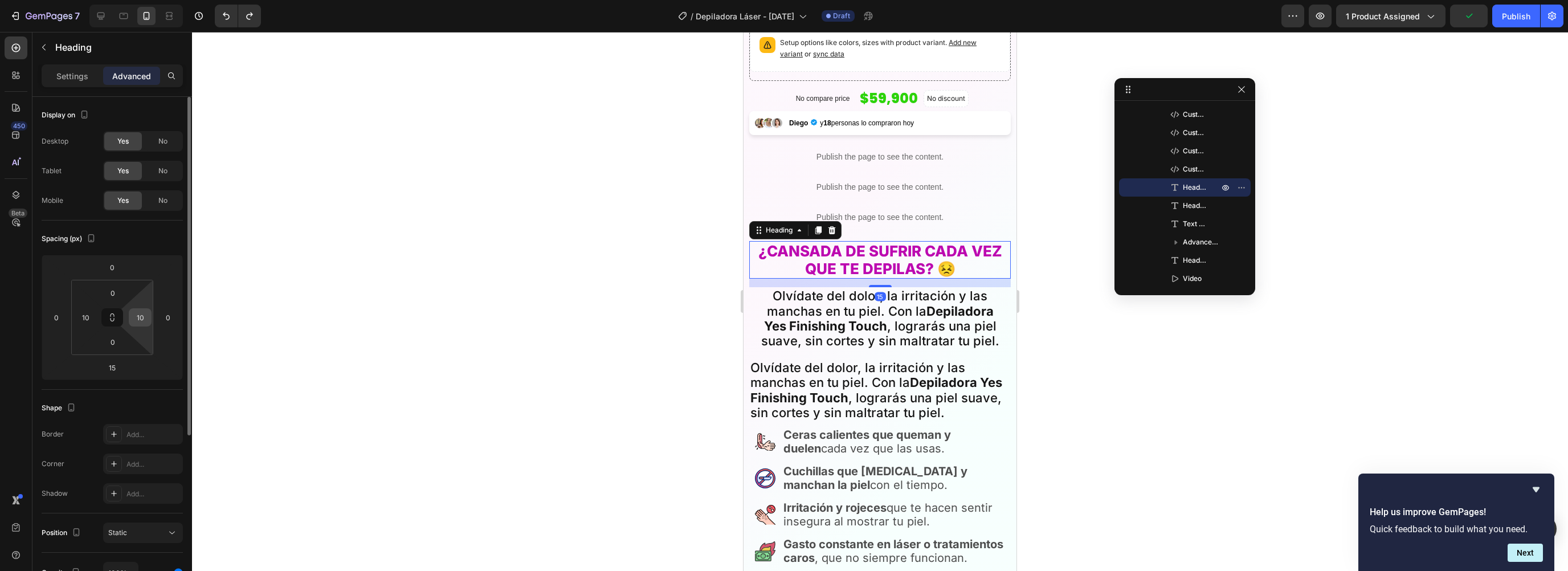
click at [146, 323] on input "10" at bounding box center [140, 317] width 17 height 17
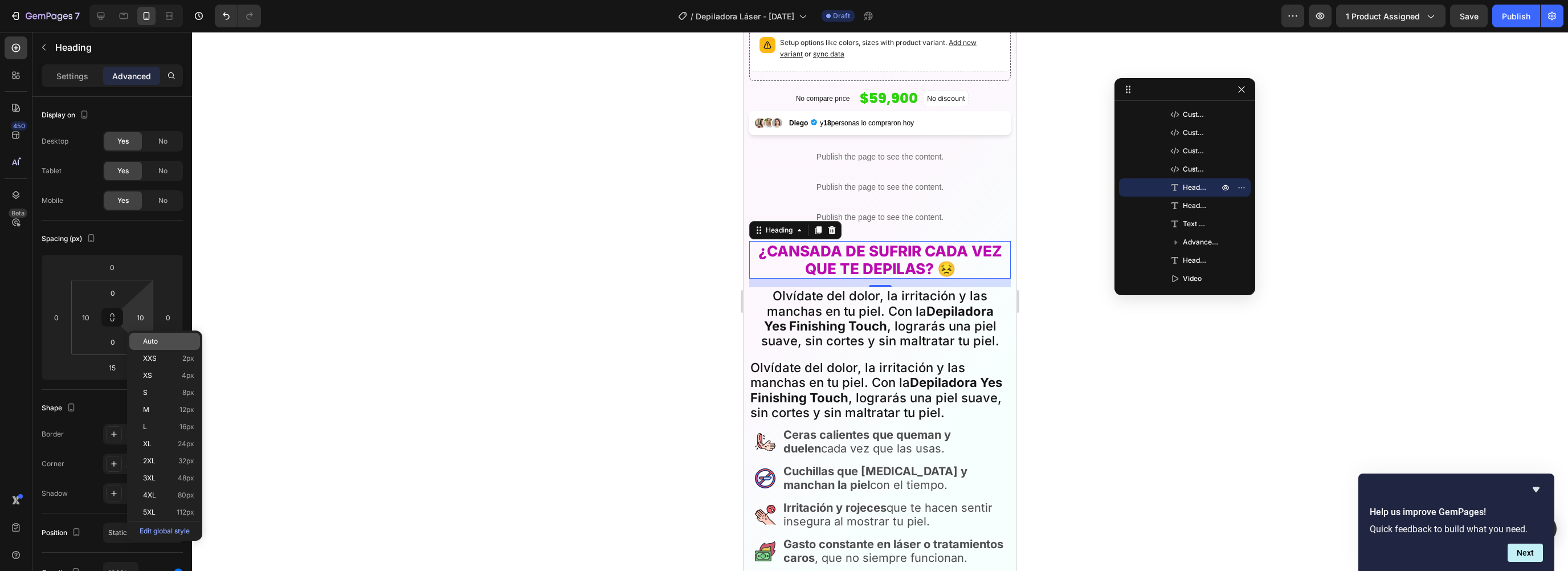
click at [154, 336] on div "Auto" at bounding box center [164, 341] width 71 height 17
type input "Auto"
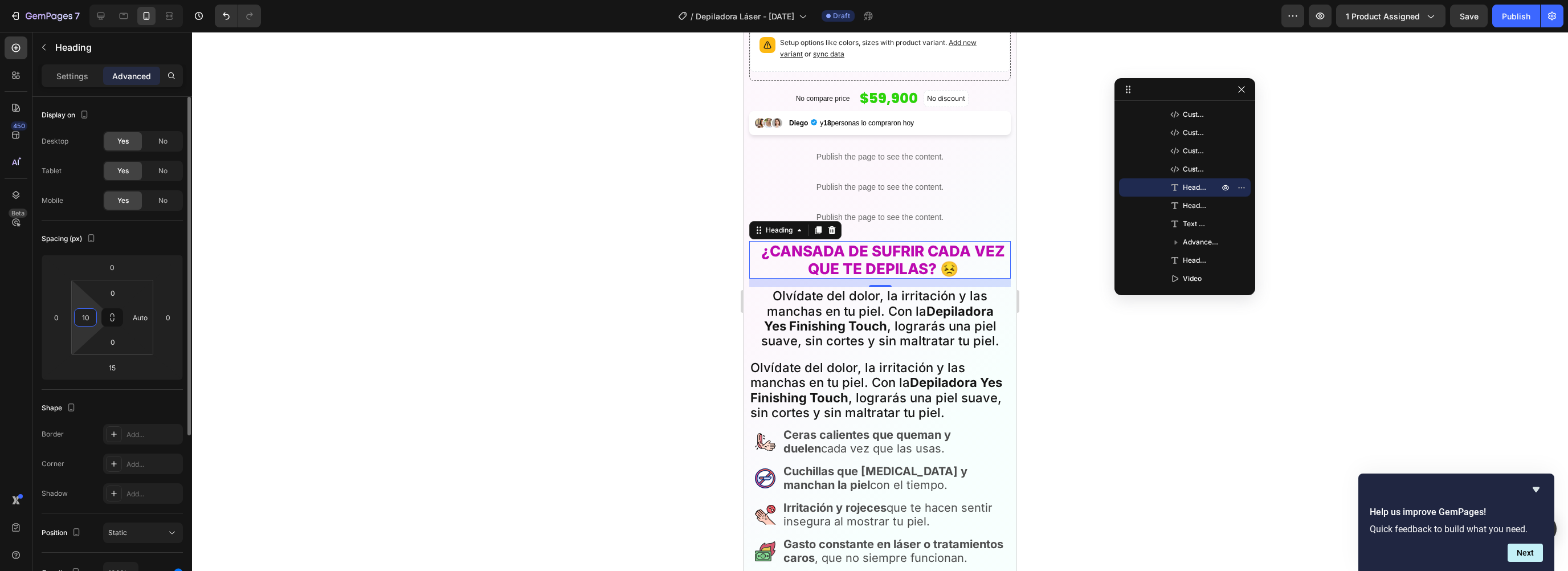
click at [87, 316] on input "10" at bounding box center [85, 317] width 17 height 17
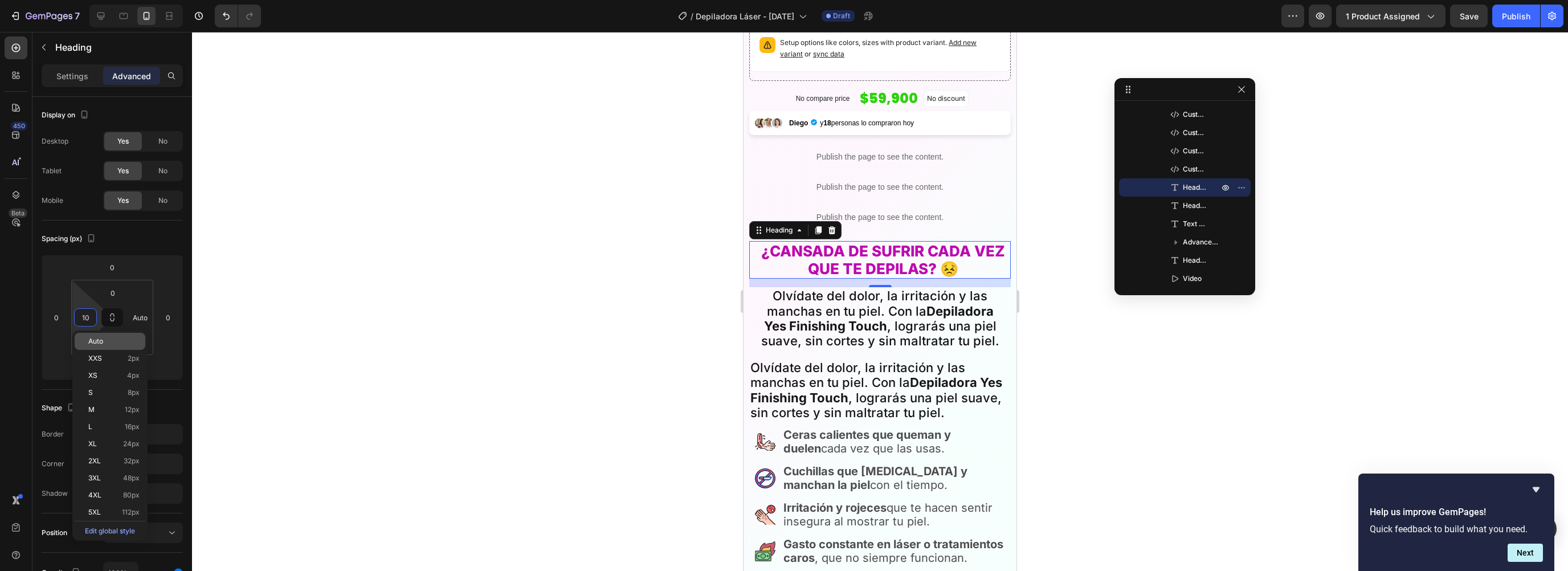
click at [95, 342] on span "Auto" at bounding box center [95, 341] width 15 height 8
type input "Auto"
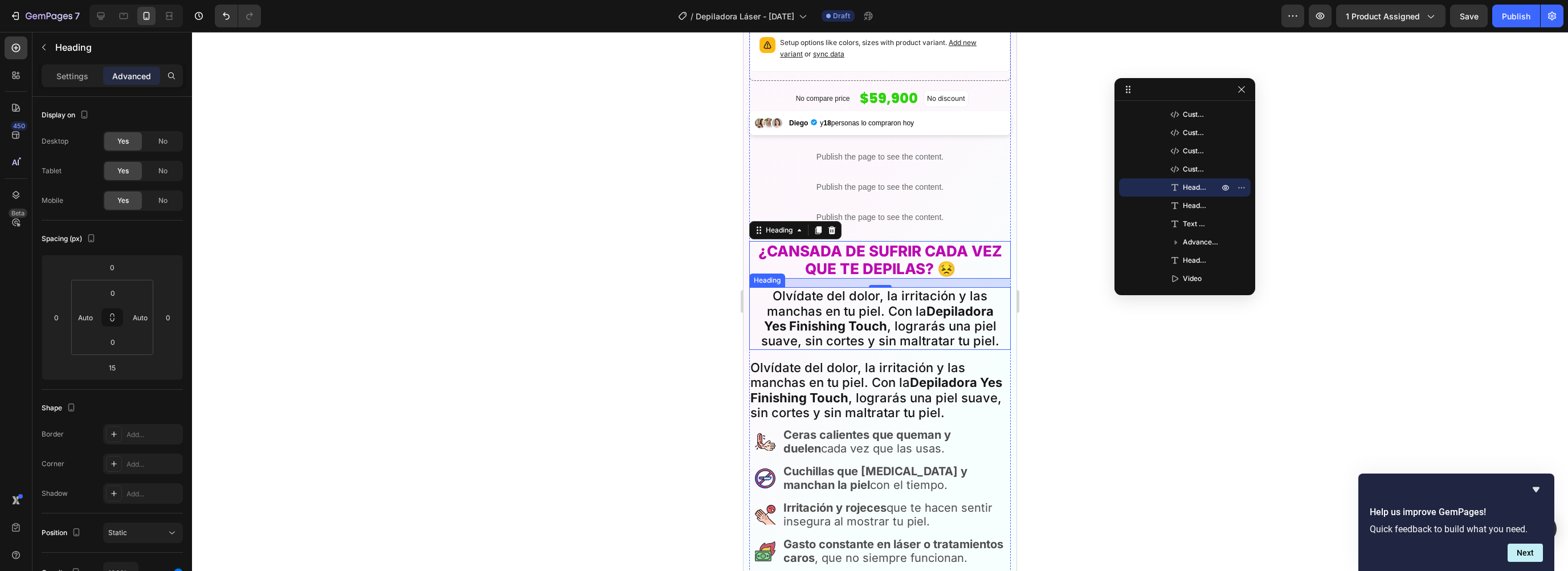
drag, startPoint x: 779, startPoint y: 292, endPoint x: 1359, endPoint y: 309, distance: 580.2
click at [779, 292] on h2 "Olvídate del dolor, la irritación y las manchas en tu piel. Con la Depiladora Y…" at bounding box center [880, 318] width 250 height 62
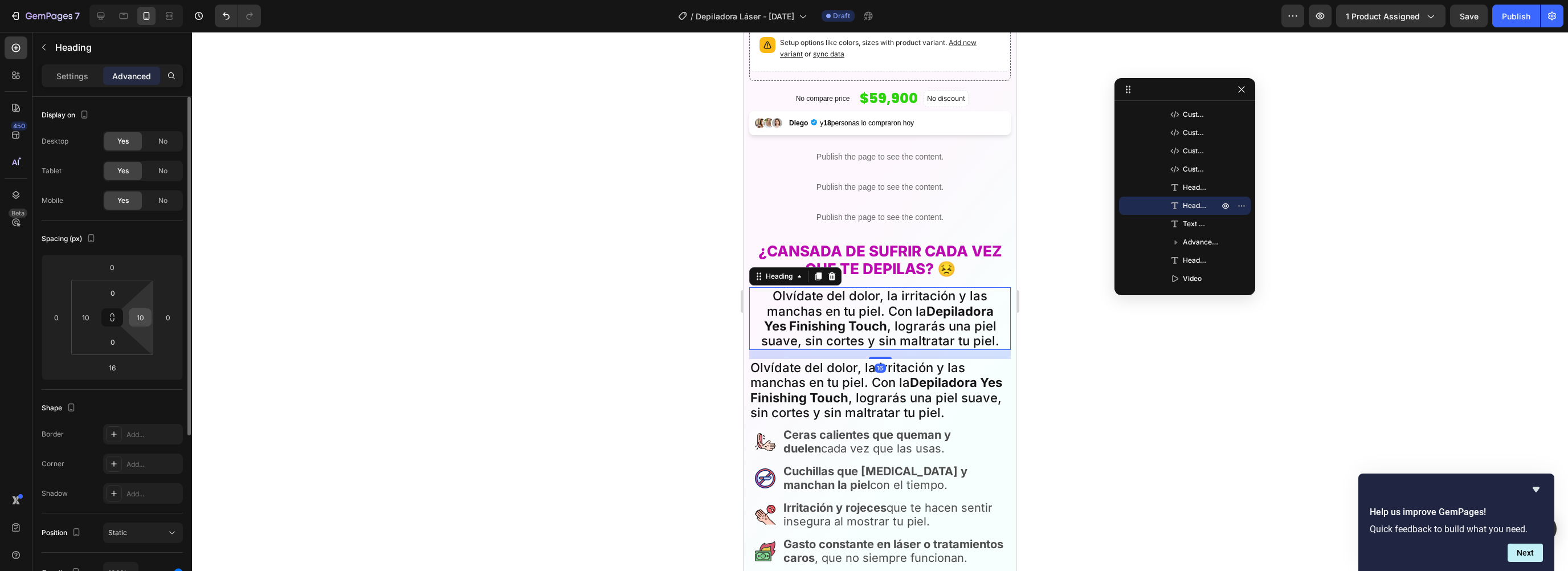
click at [144, 314] on input "10" at bounding box center [140, 317] width 17 height 17
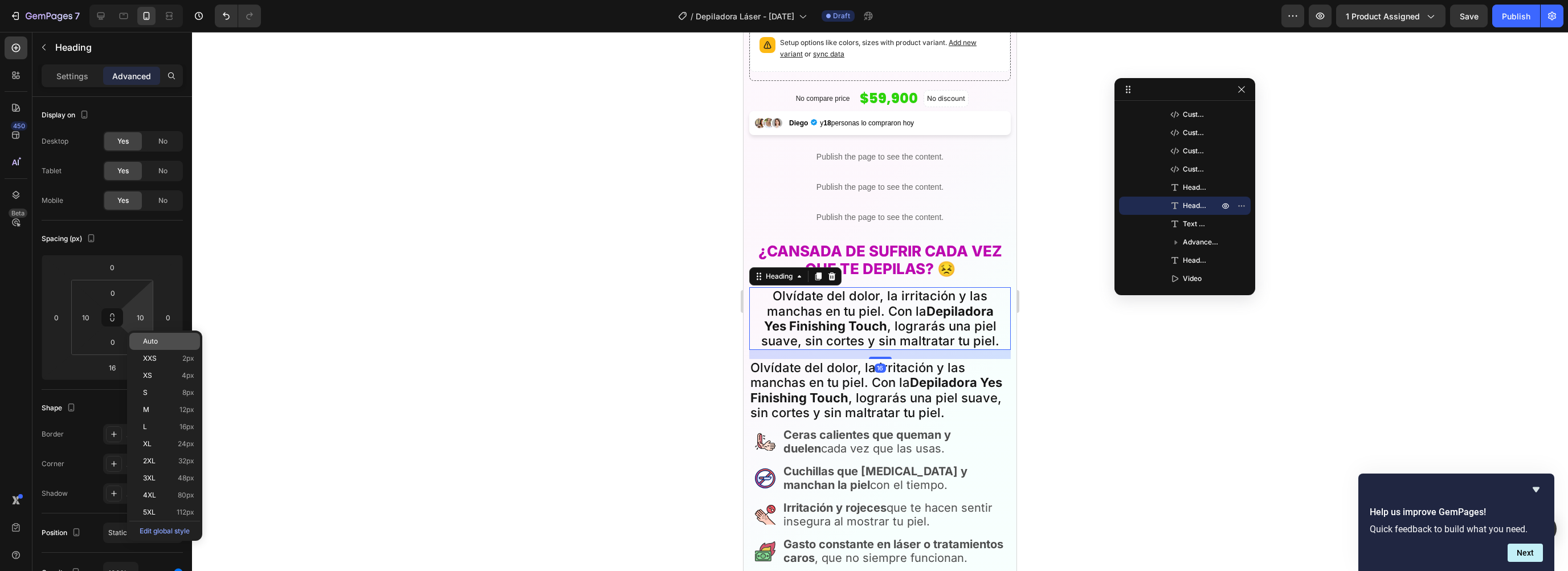
click at [151, 336] on div "Auto" at bounding box center [164, 341] width 71 height 17
type input "Auto"
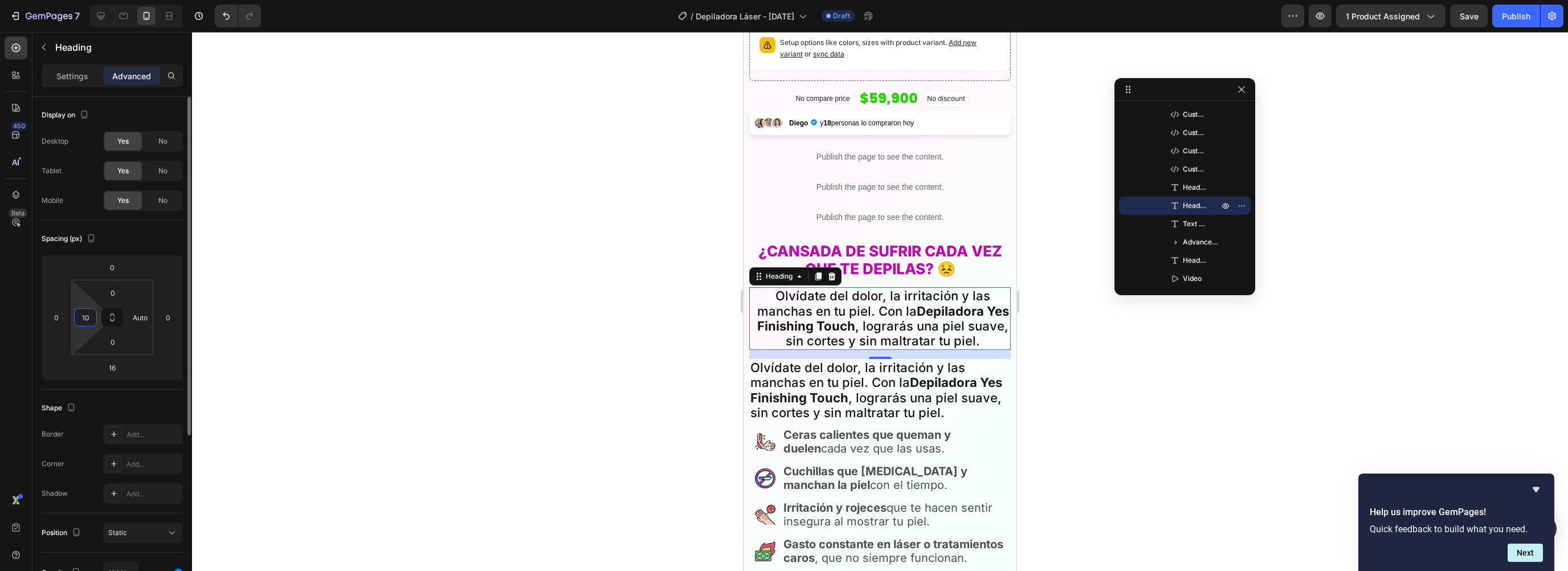
click at [81, 316] on input "10" at bounding box center [85, 317] width 17 height 17
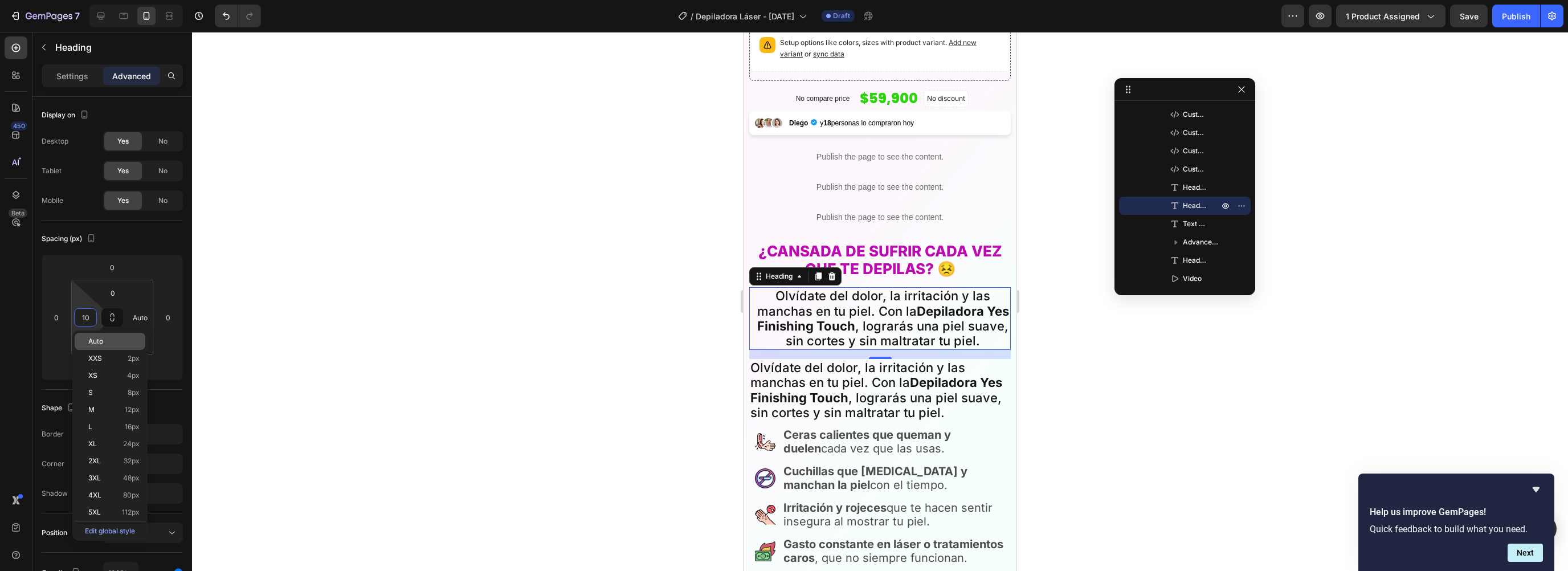
click at [99, 340] on span "Auto" at bounding box center [95, 341] width 15 height 8
type input "Auto"
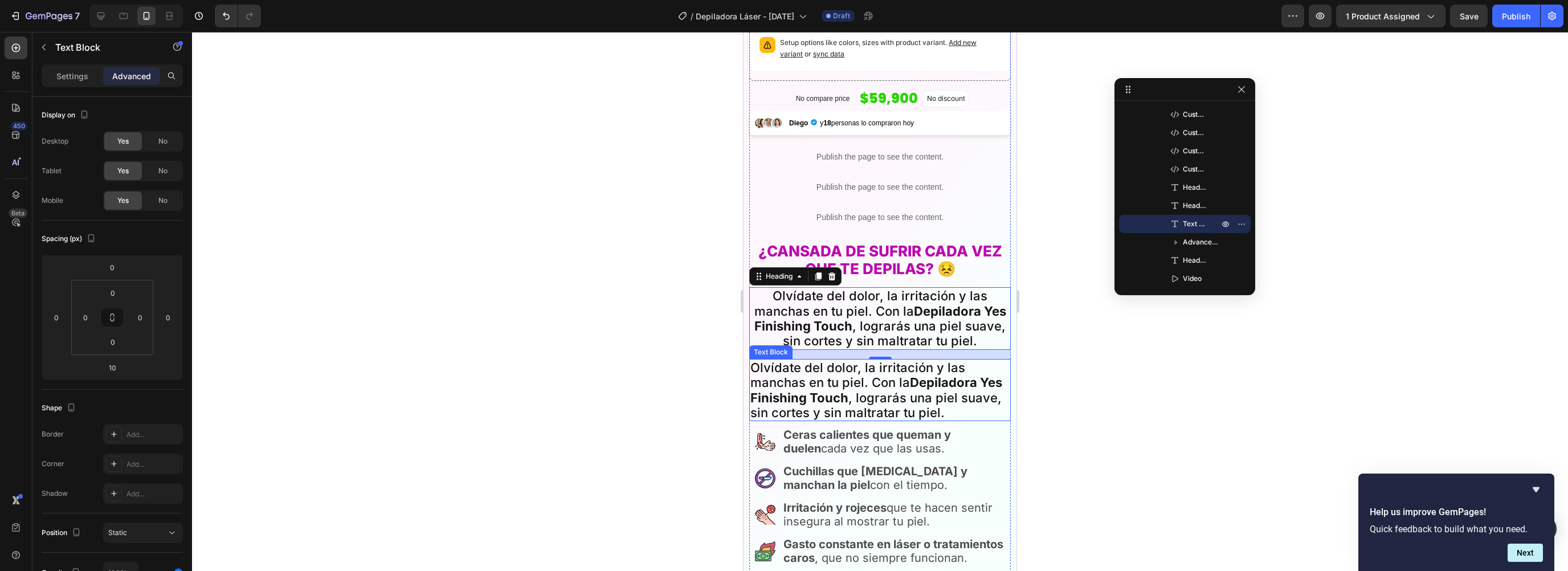
click at [812, 369] on p "Olvídate del dolor, la irritación y las manchas en tu piel. Con la Depiladora Y…" at bounding box center [880, 390] width 259 height 60
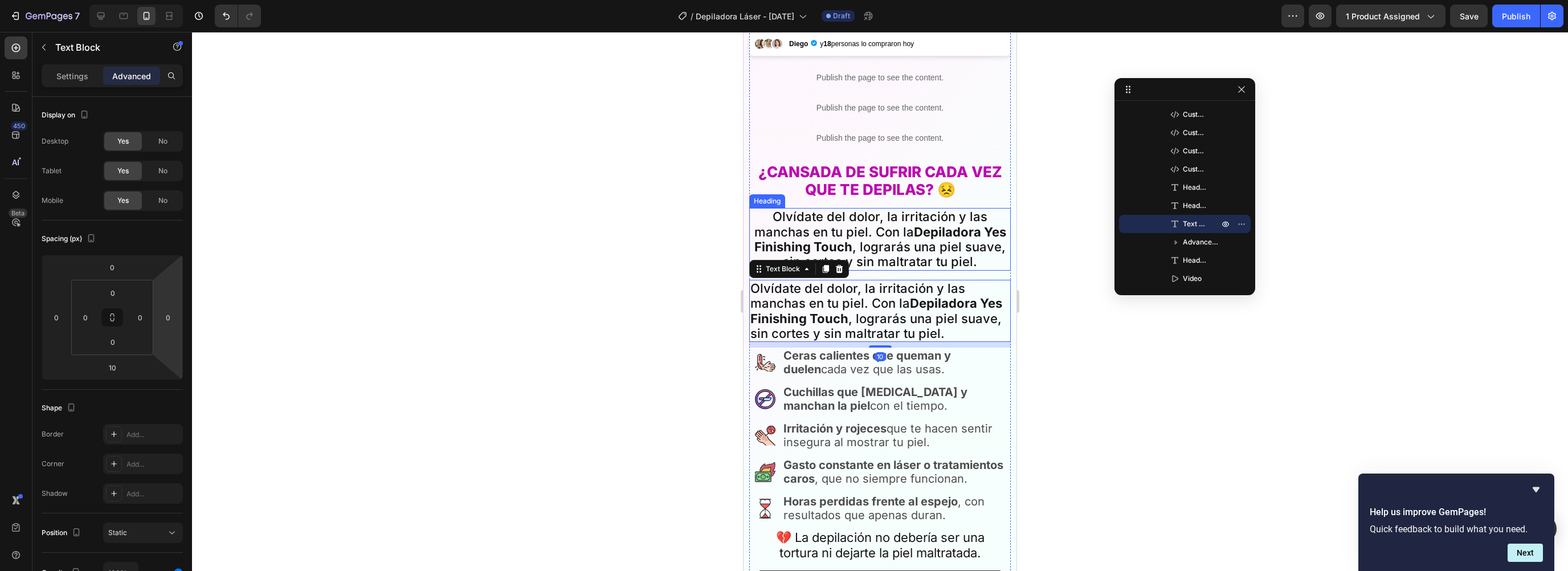
scroll to position [542, 0]
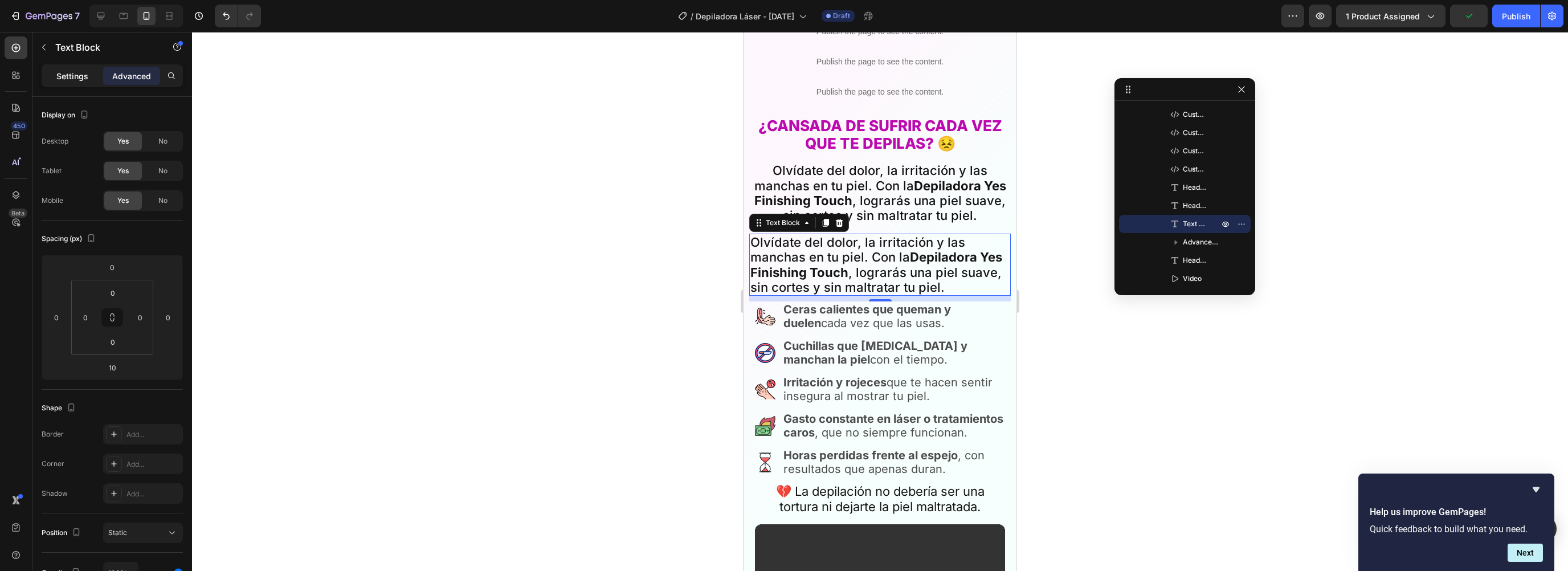
click at [57, 81] on p "Settings" at bounding box center [73, 76] width 32 height 12
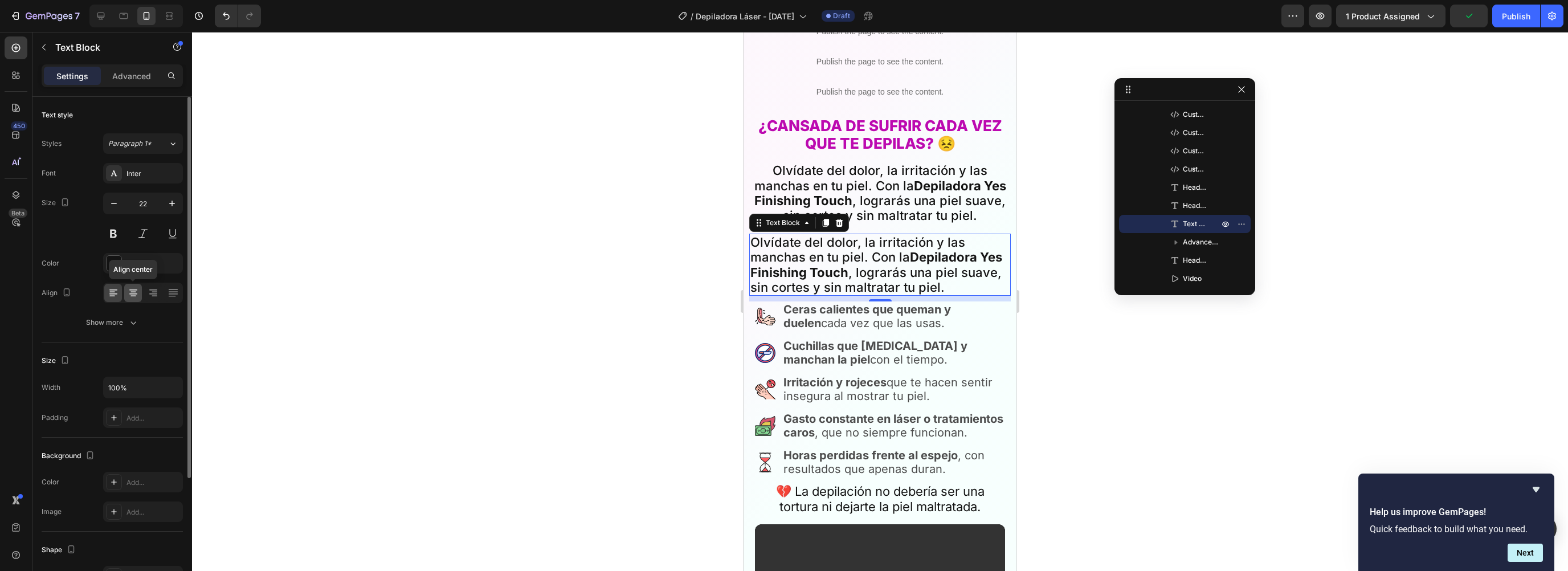
click at [138, 293] on icon at bounding box center [133, 293] width 11 height 11
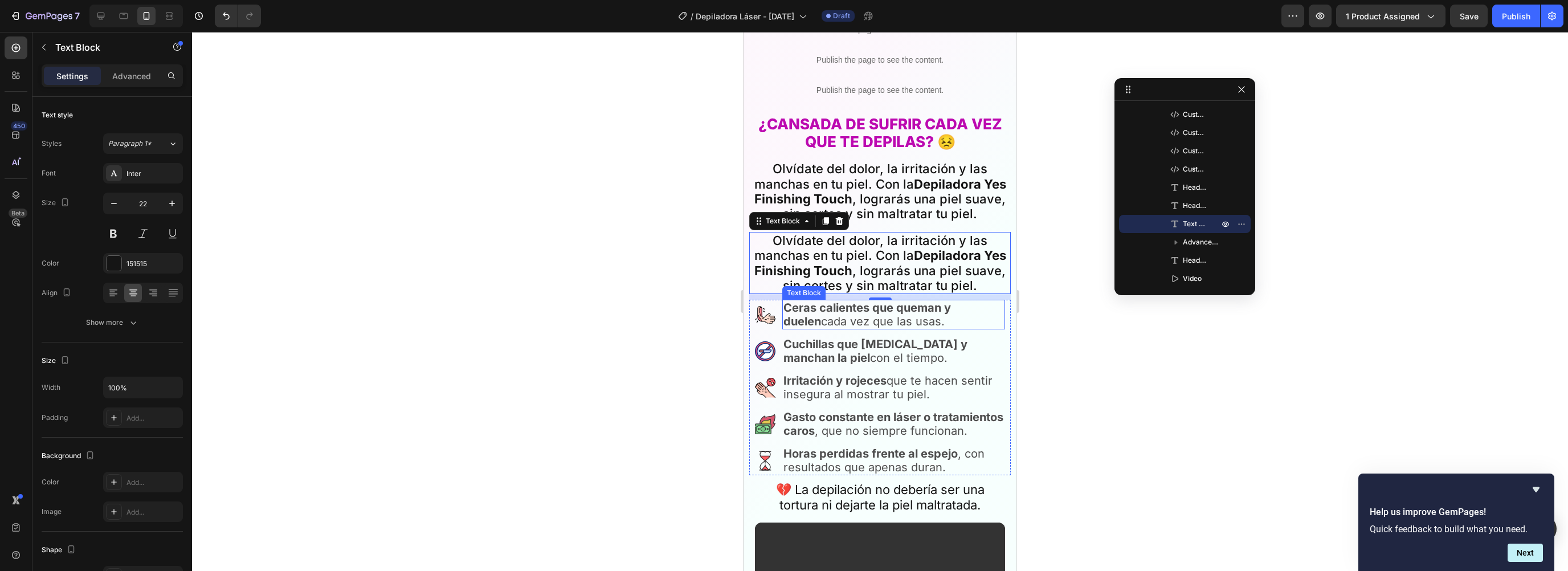
scroll to position [545, 0]
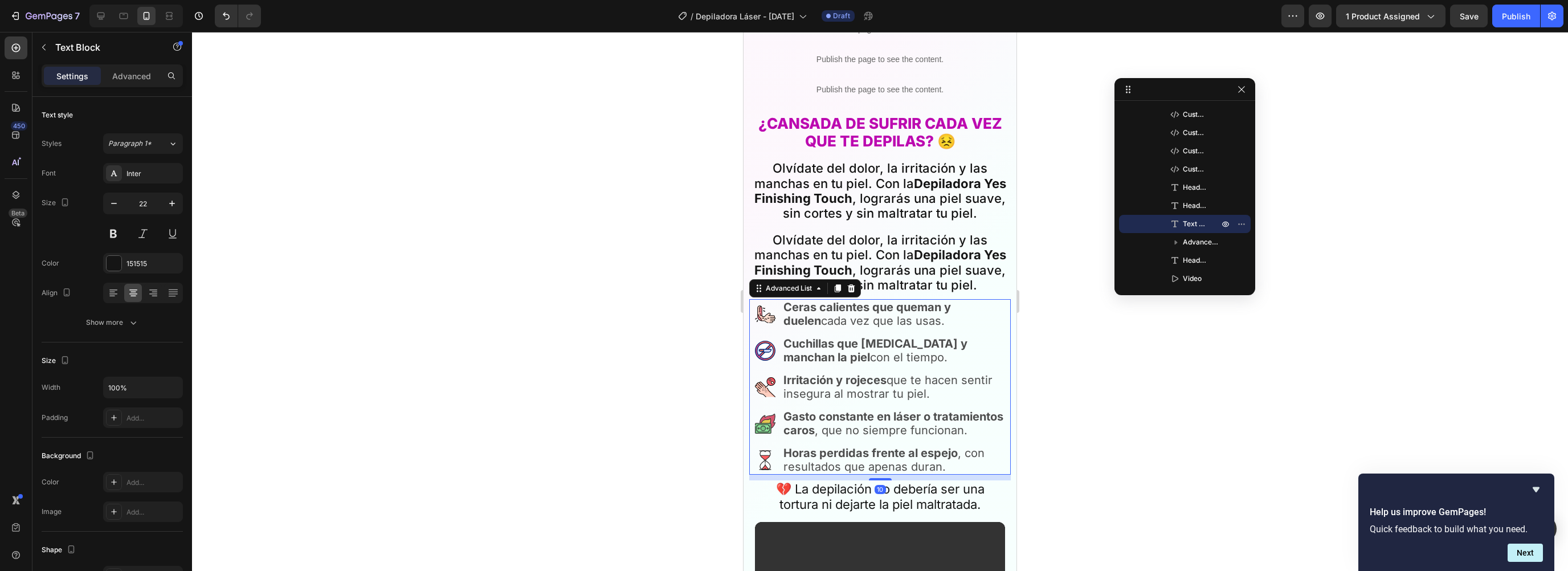
click at [775, 299] on li "Image Ceras calientes que queman y duelen cada vez que las usas. Text Block" at bounding box center [880, 314] width 250 height 30
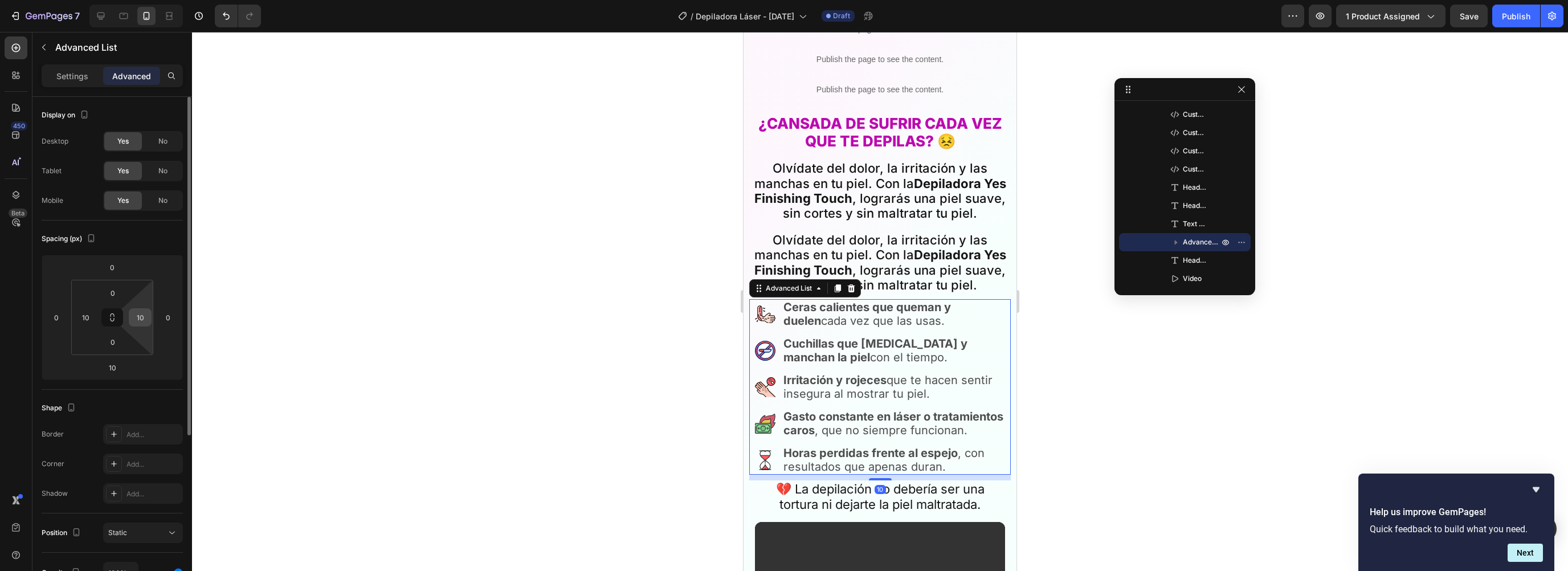
click at [149, 316] on div "10" at bounding box center [140, 317] width 23 height 18
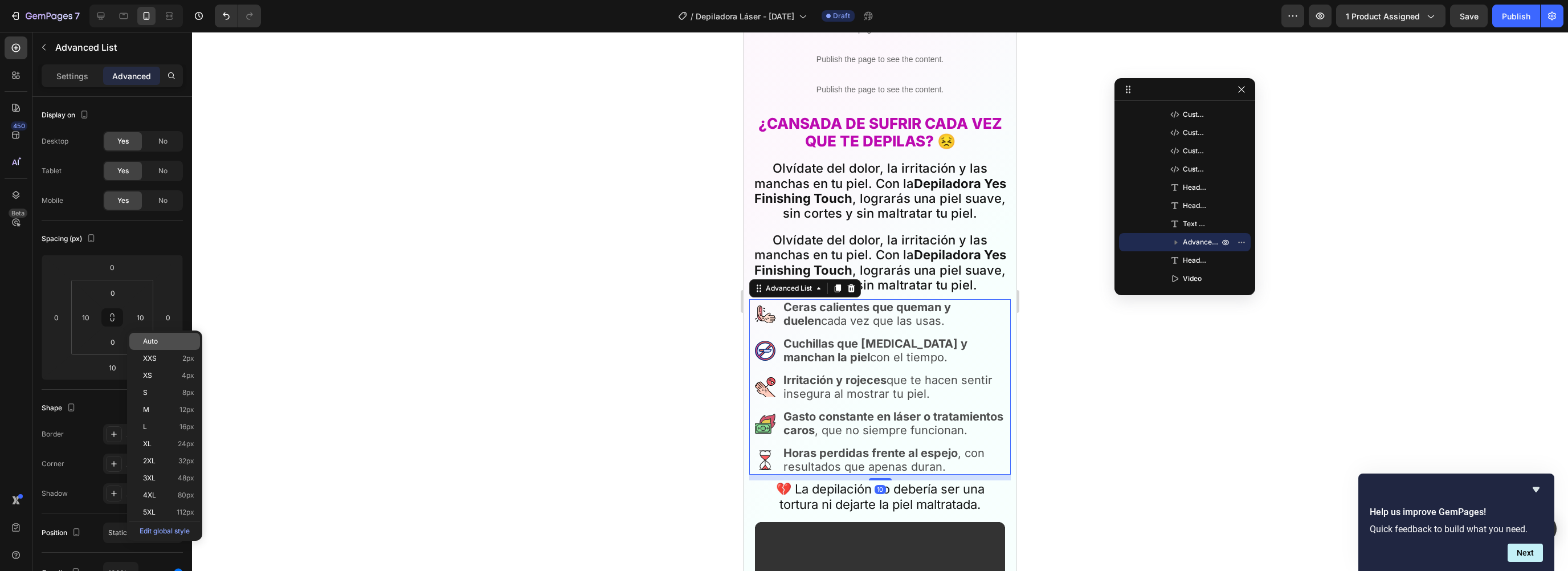
click at [151, 341] on span "Auto" at bounding box center [150, 341] width 15 height 8
type input "Auto"
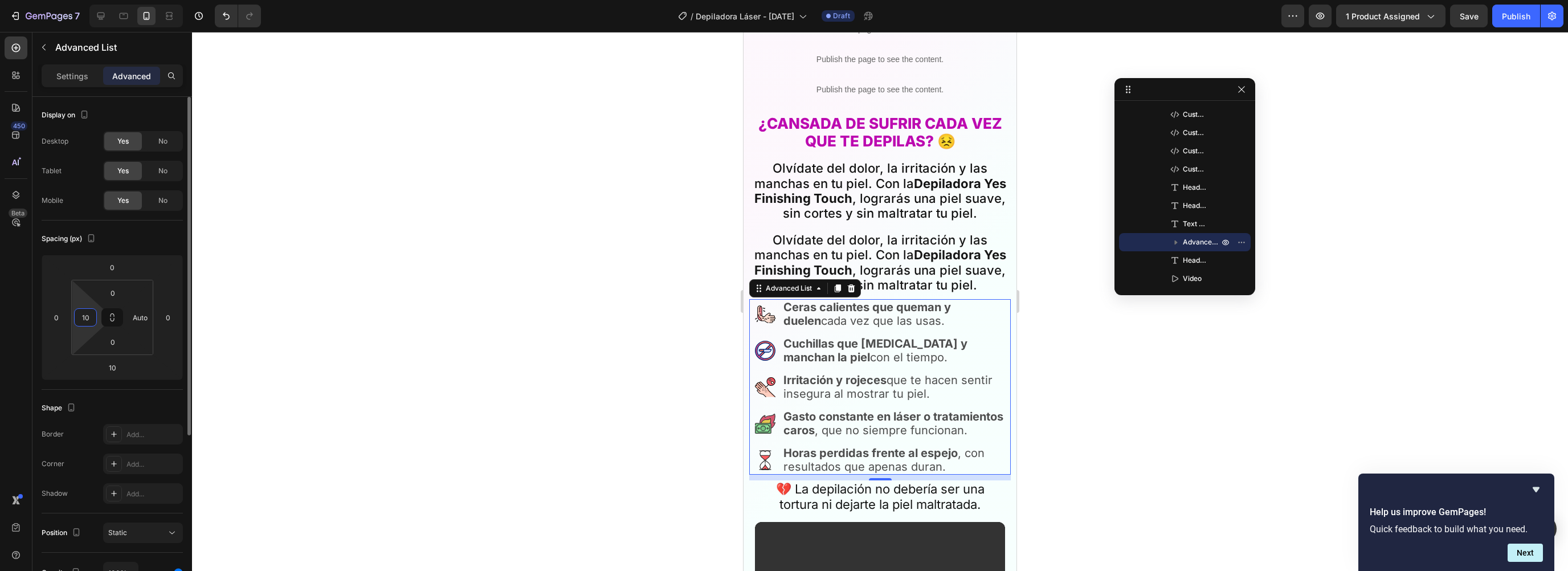
click at [85, 314] on input "10" at bounding box center [85, 317] width 17 height 17
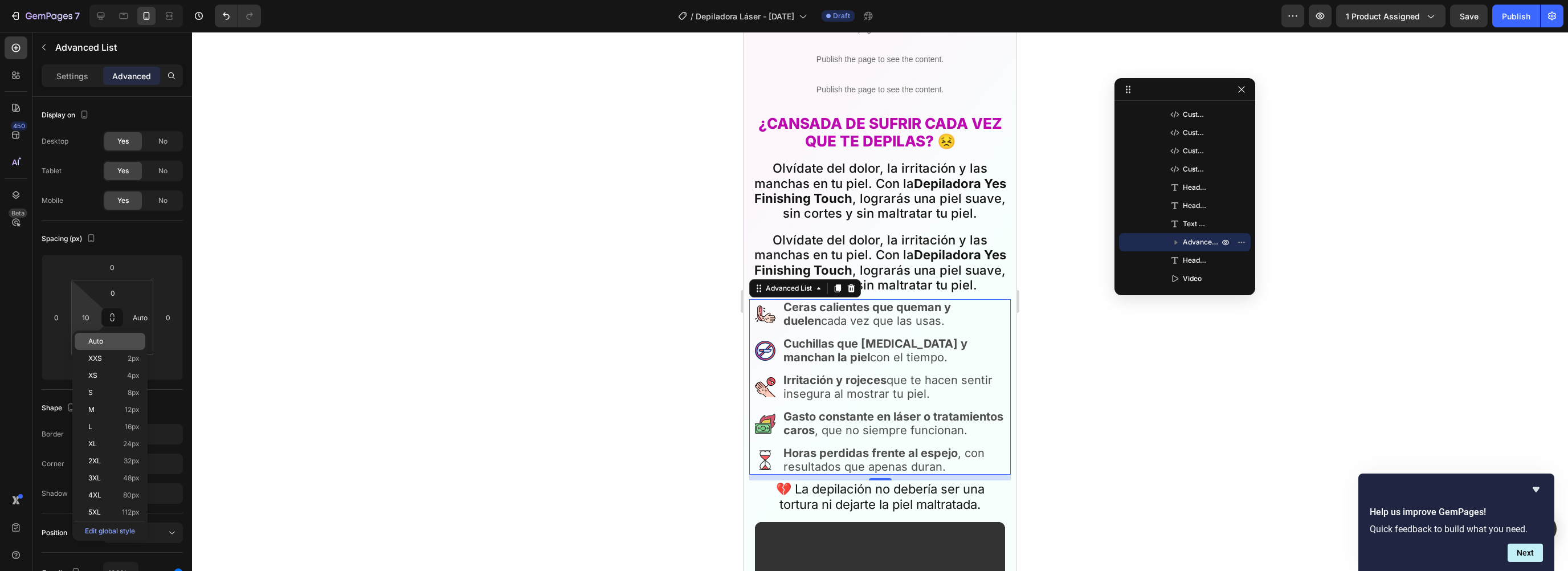
click at [95, 340] on span "Auto" at bounding box center [95, 341] width 15 height 8
type input "Auto"
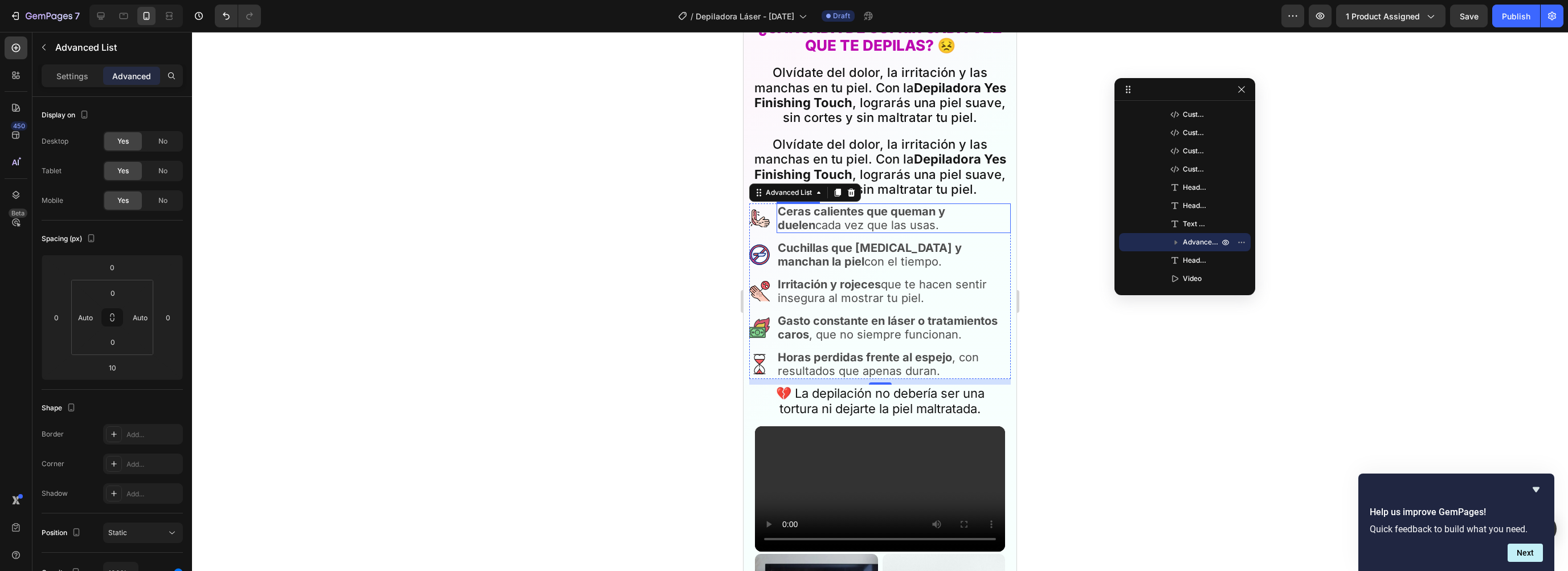
scroll to position [649, 0]
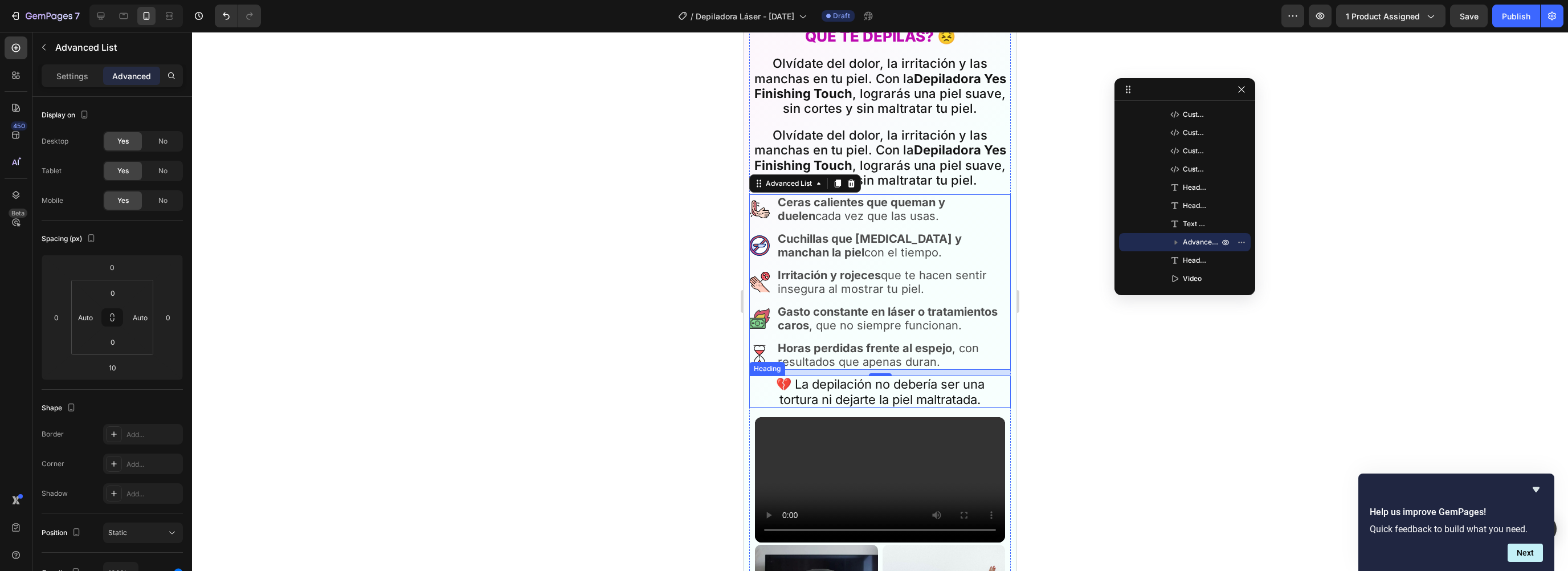
click at [784, 377] on h2 "💔 La depilación no debería ser una tortura ni dejarte la piel maltratada." at bounding box center [880, 391] width 250 height 32
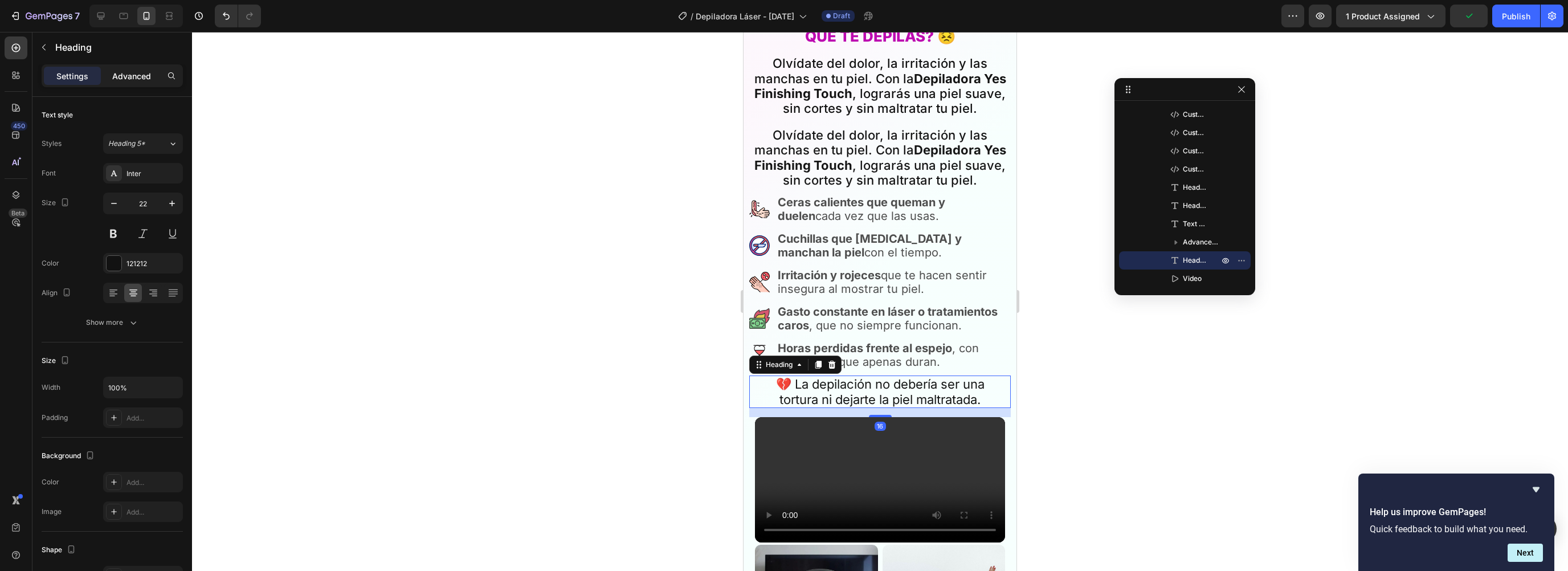
click at [139, 76] on p "Advanced" at bounding box center [131, 76] width 39 height 12
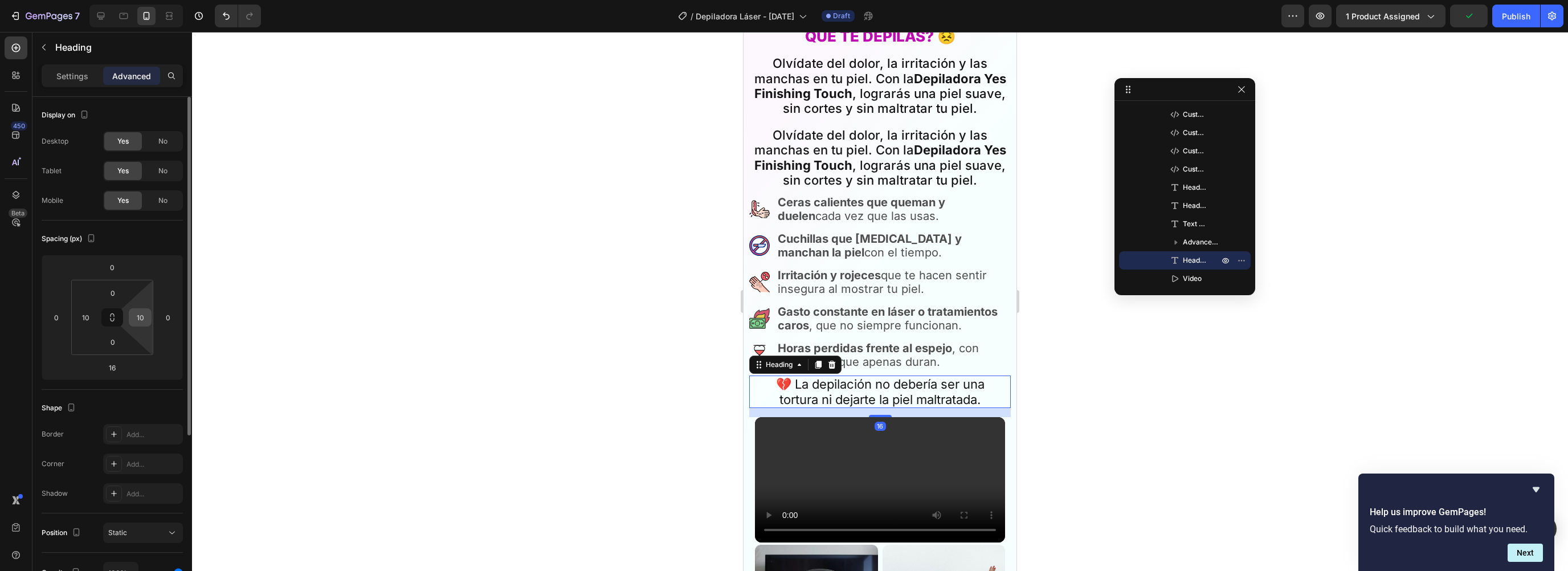
click at [149, 312] on div "10" at bounding box center [140, 317] width 23 height 18
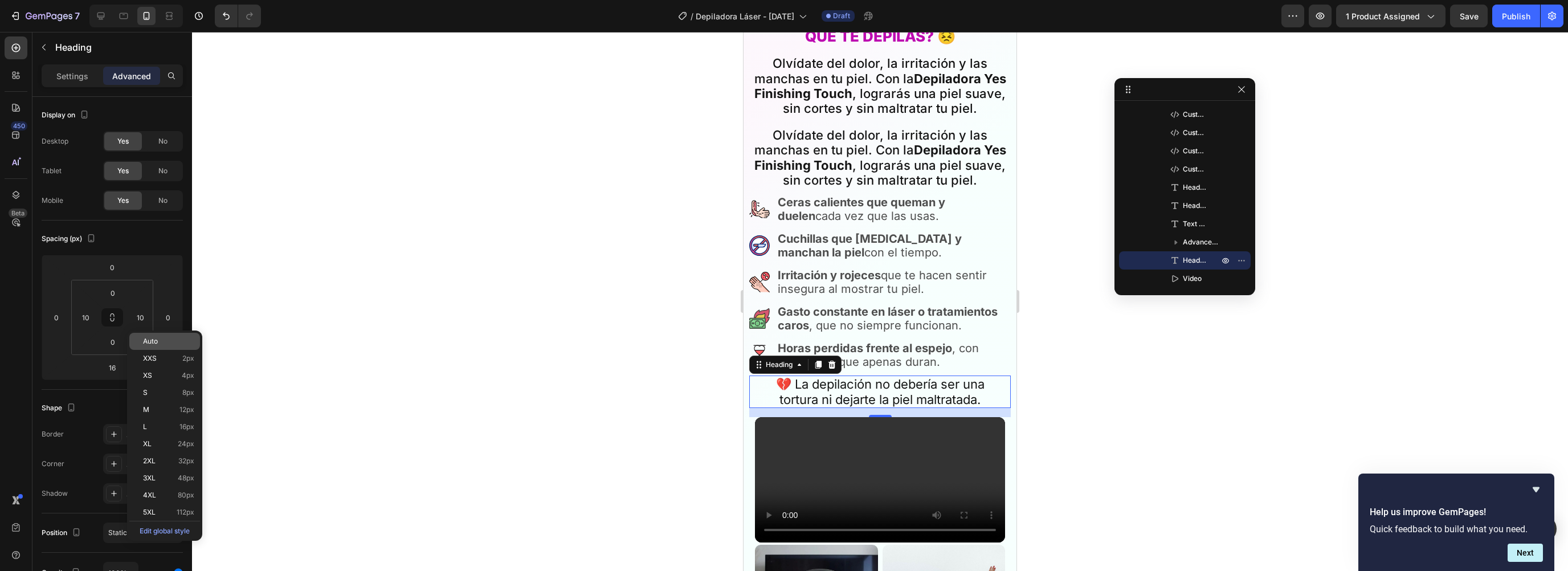
click at [150, 335] on div "Auto" at bounding box center [164, 341] width 71 height 17
type input "Auto"
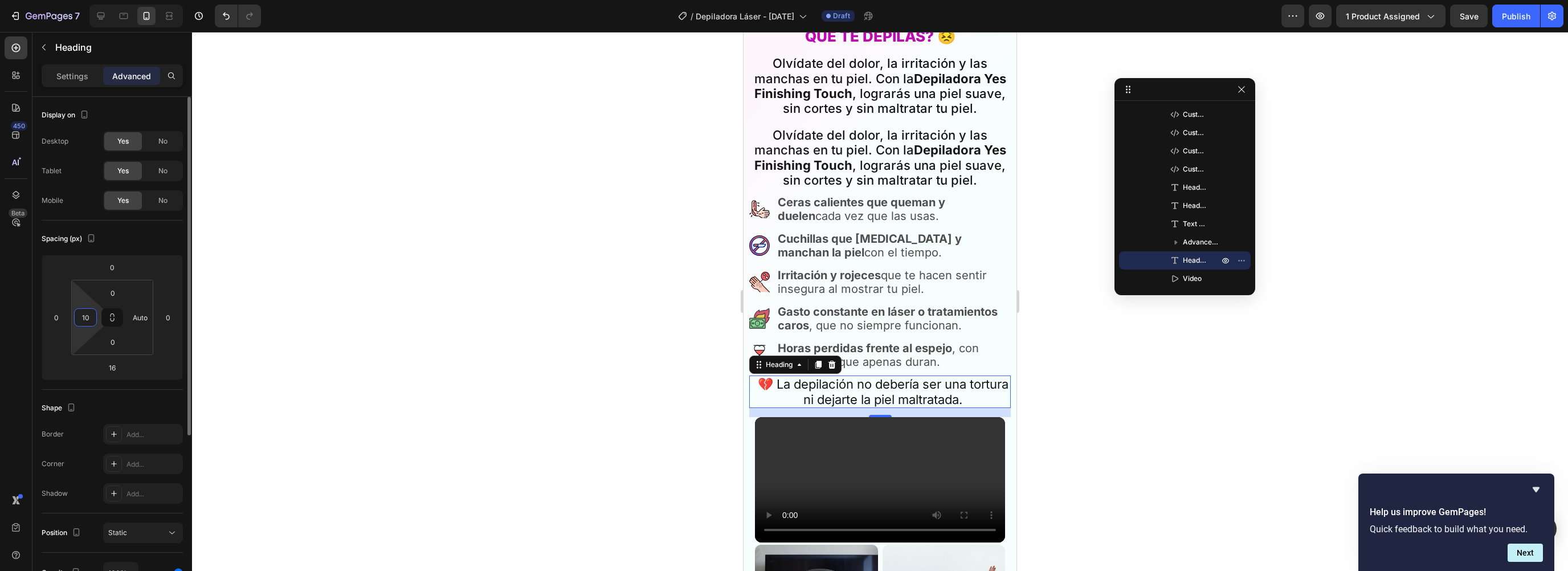
click at [81, 318] on input "10" at bounding box center [85, 317] width 17 height 17
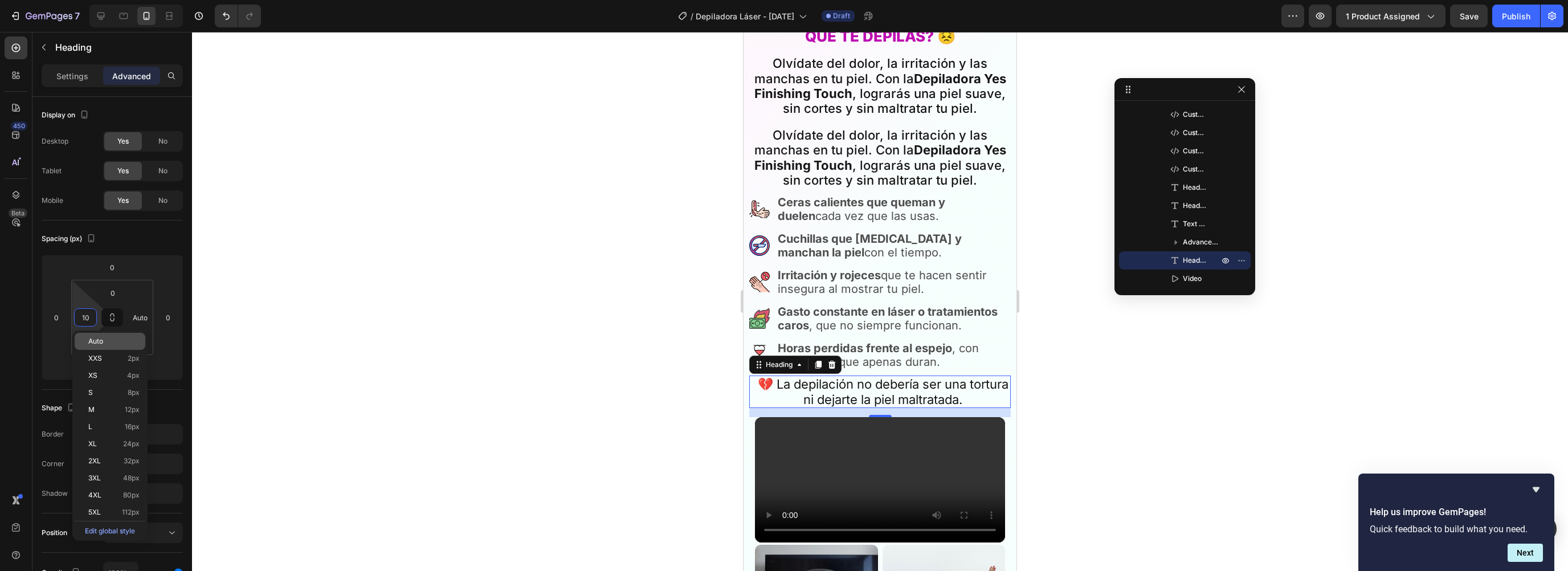
click at [92, 339] on span "Auto" at bounding box center [95, 341] width 15 height 8
type input "Auto"
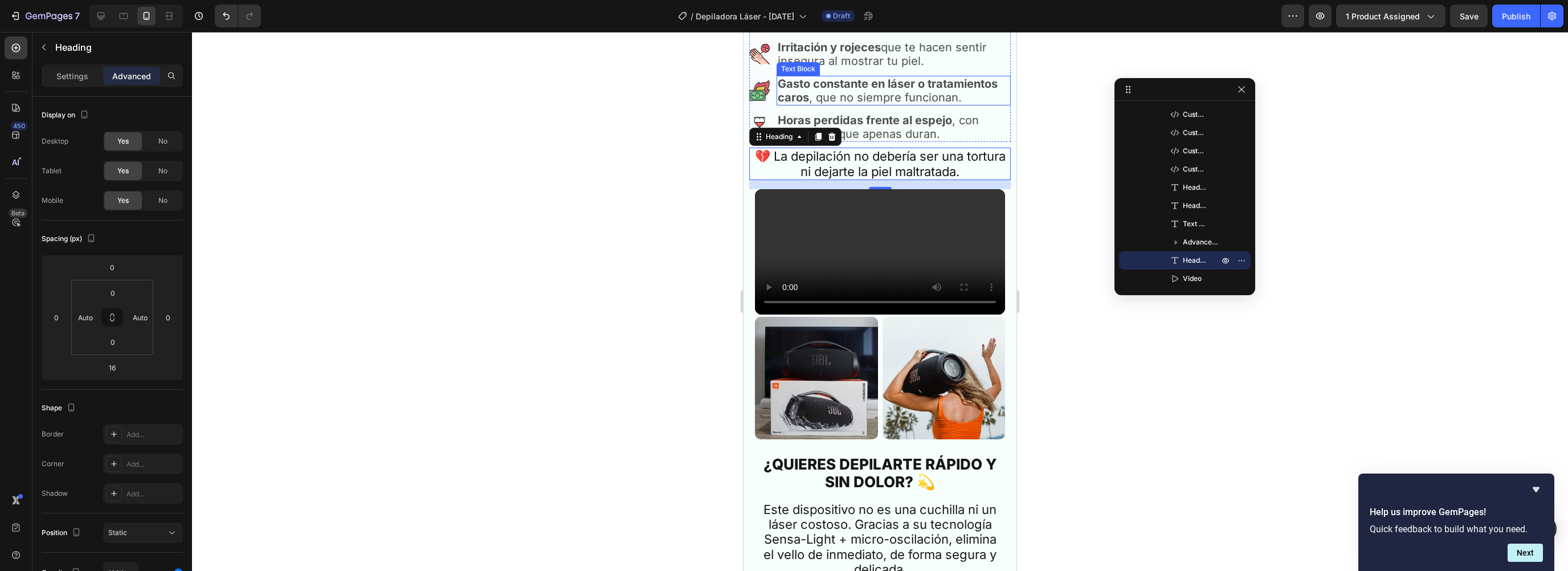
scroll to position [974, 0]
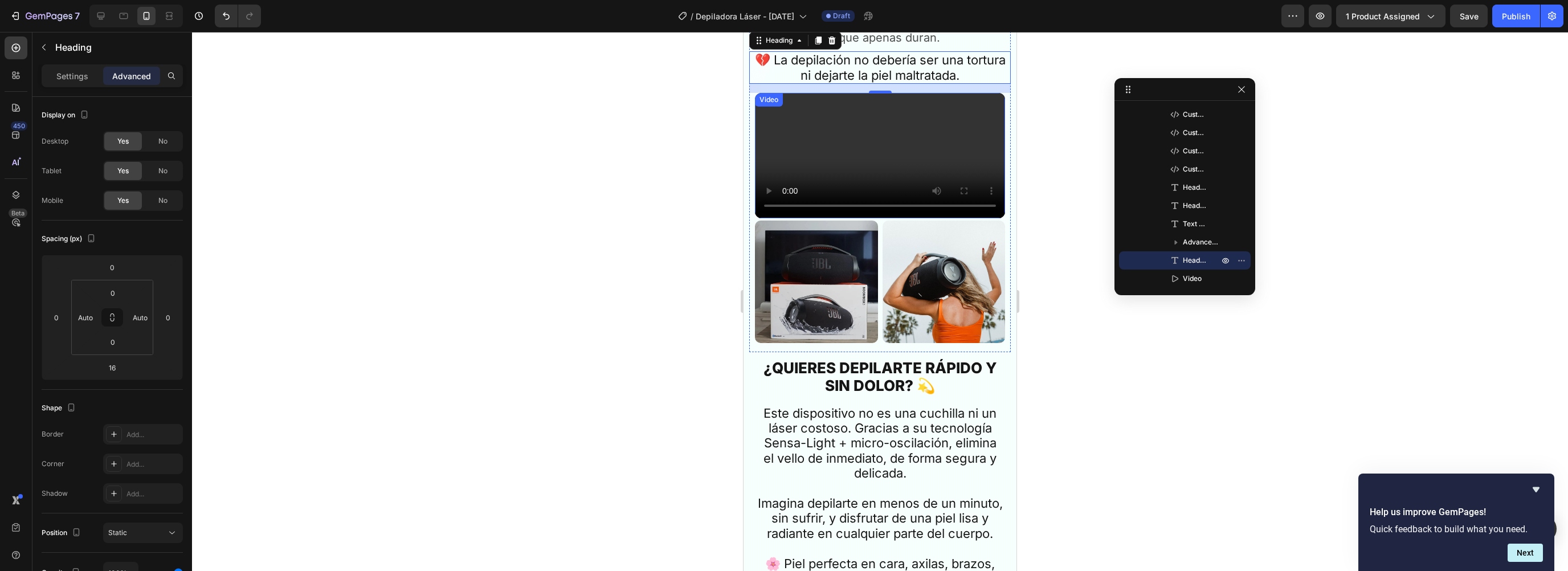
click at [837, 137] on video at bounding box center [880, 155] width 250 height 125
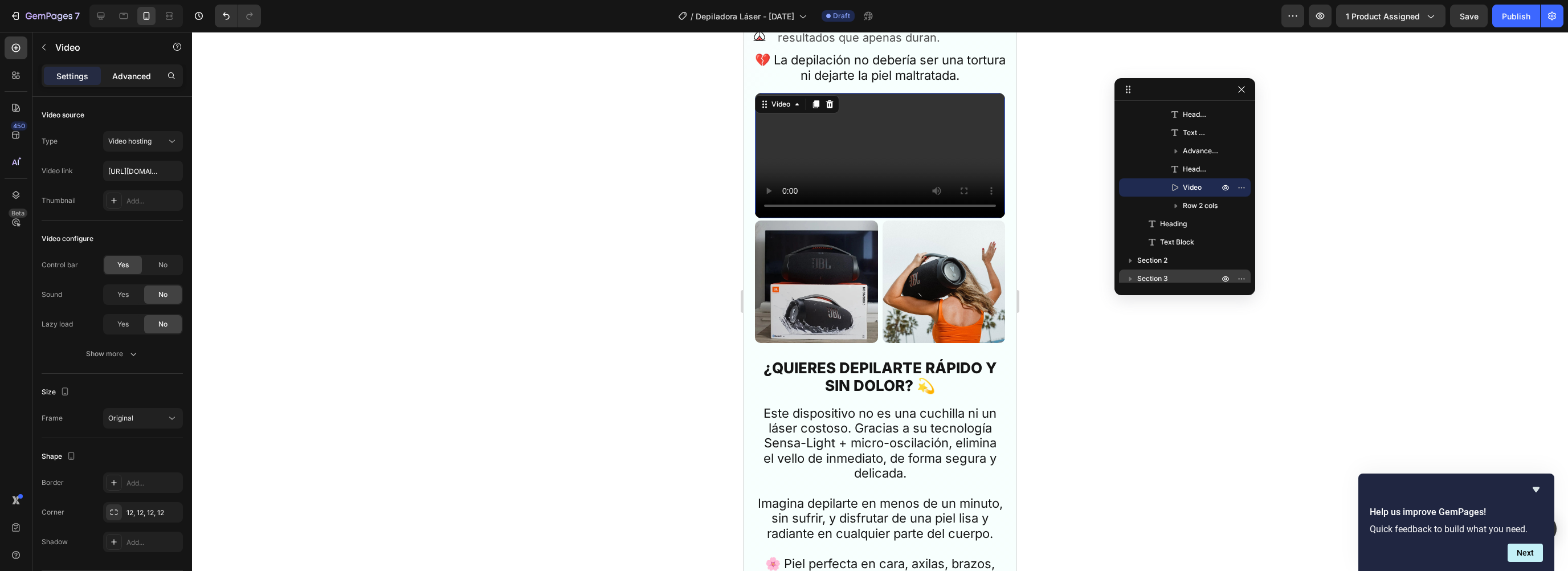
click at [134, 73] on p "Advanced" at bounding box center [131, 76] width 39 height 12
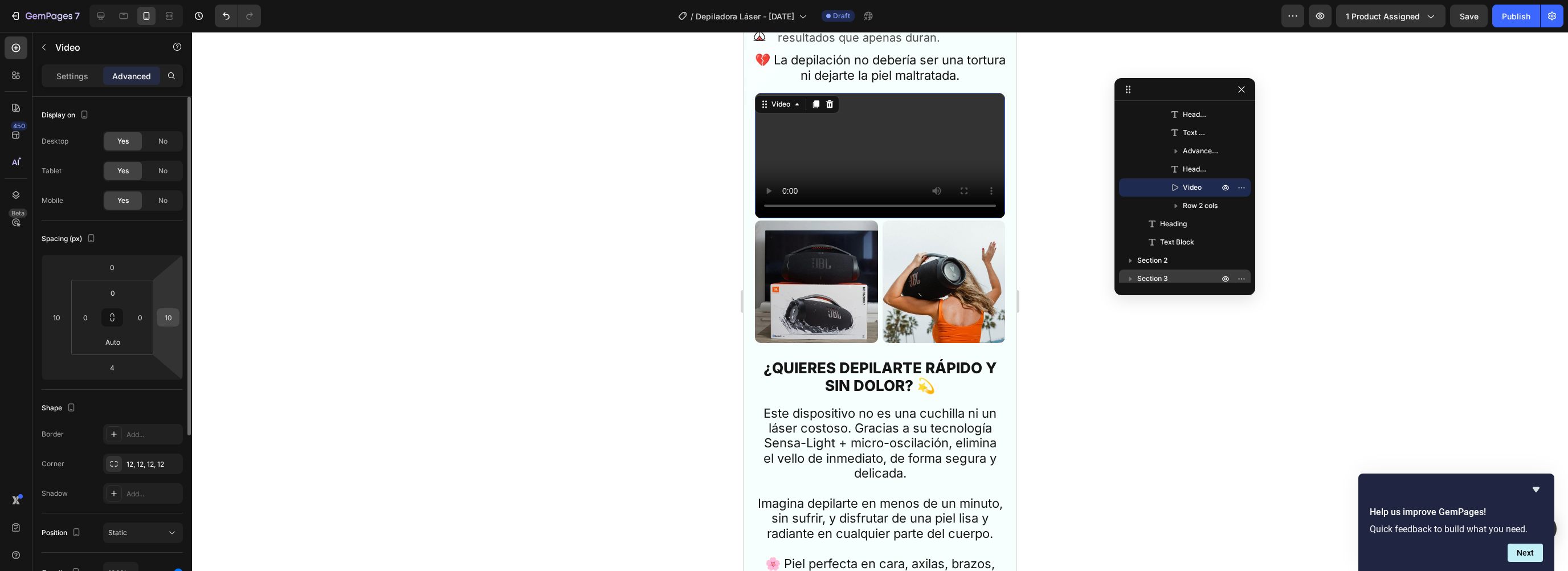
click at [169, 318] on input "10" at bounding box center [168, 317] width 17 height 17
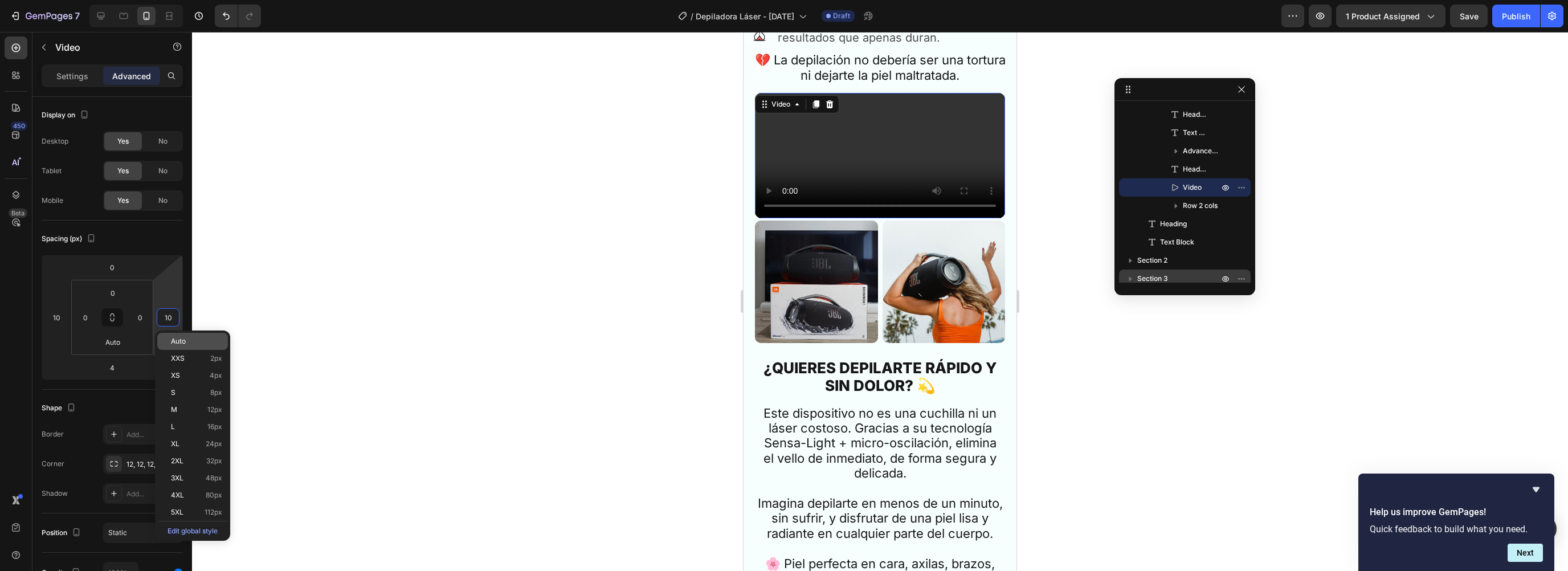
click at [187, 343] on p "Auto" at bounding box center [197, 341] width 52 height 8
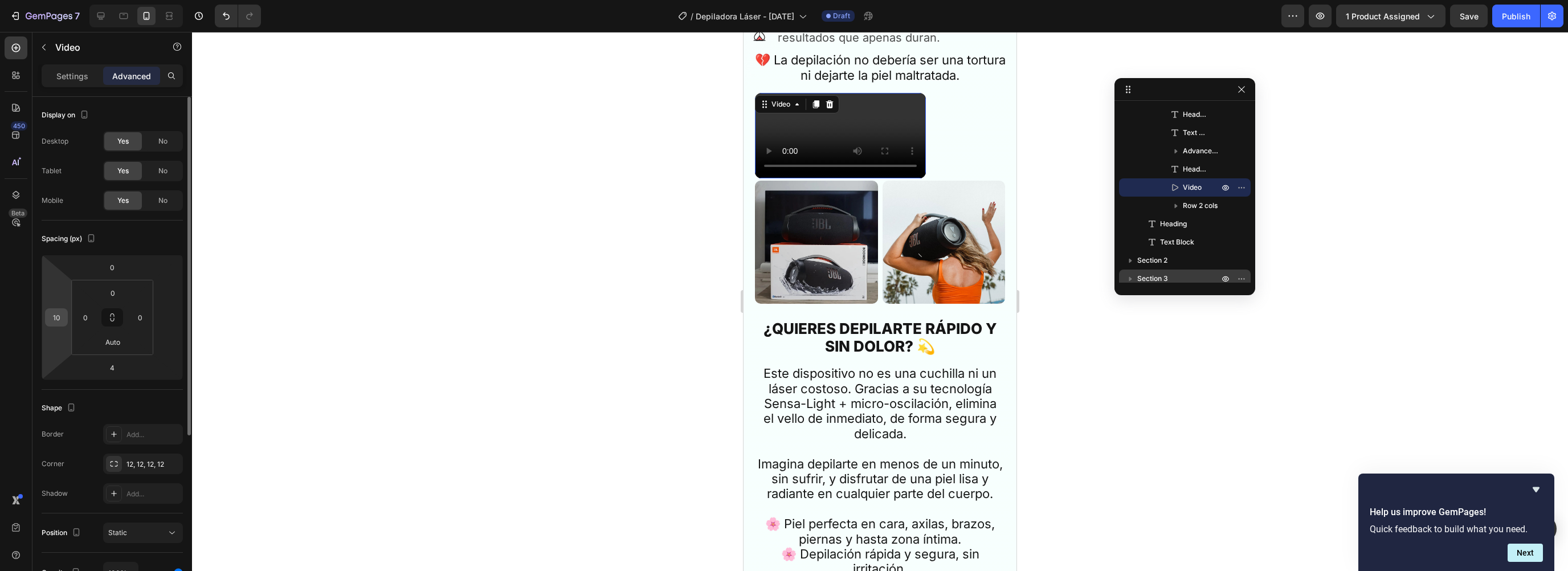
click at [61, 321] on input "10" at bounding box center [56, 317] width 17 height 17
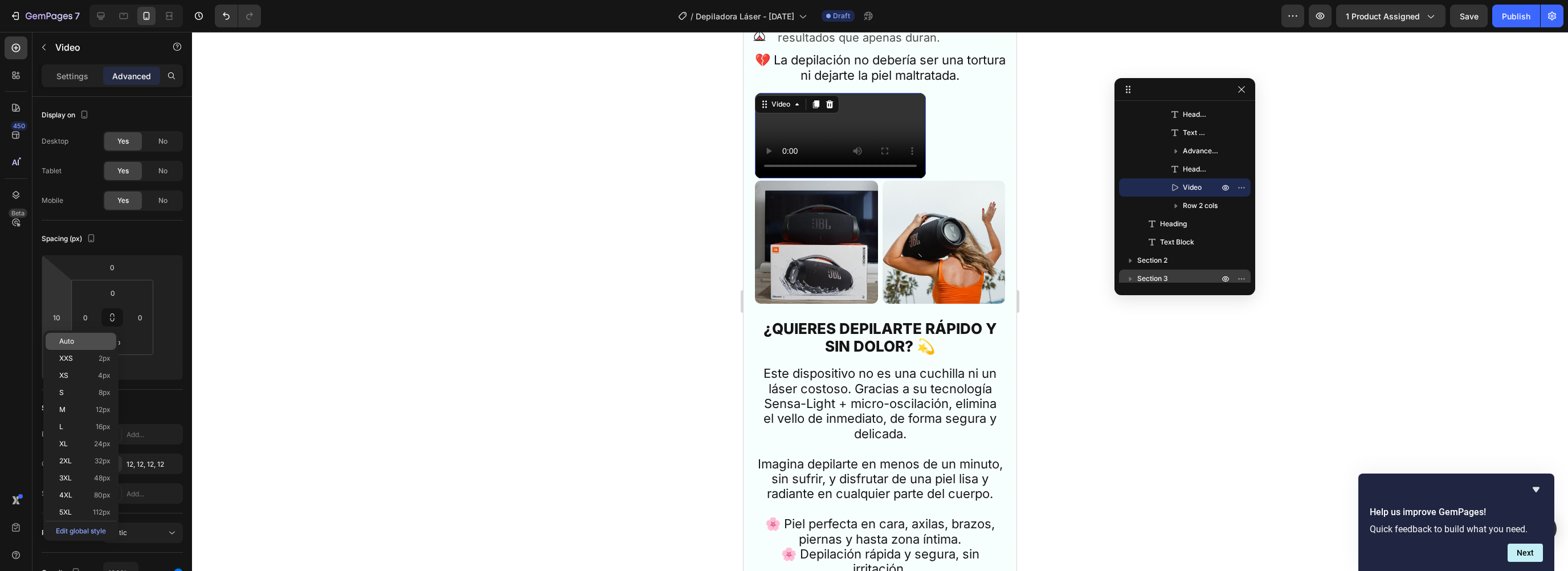
click at [73, 341] on span "Auto" at bounding box center [66, 341] width 15 height 8
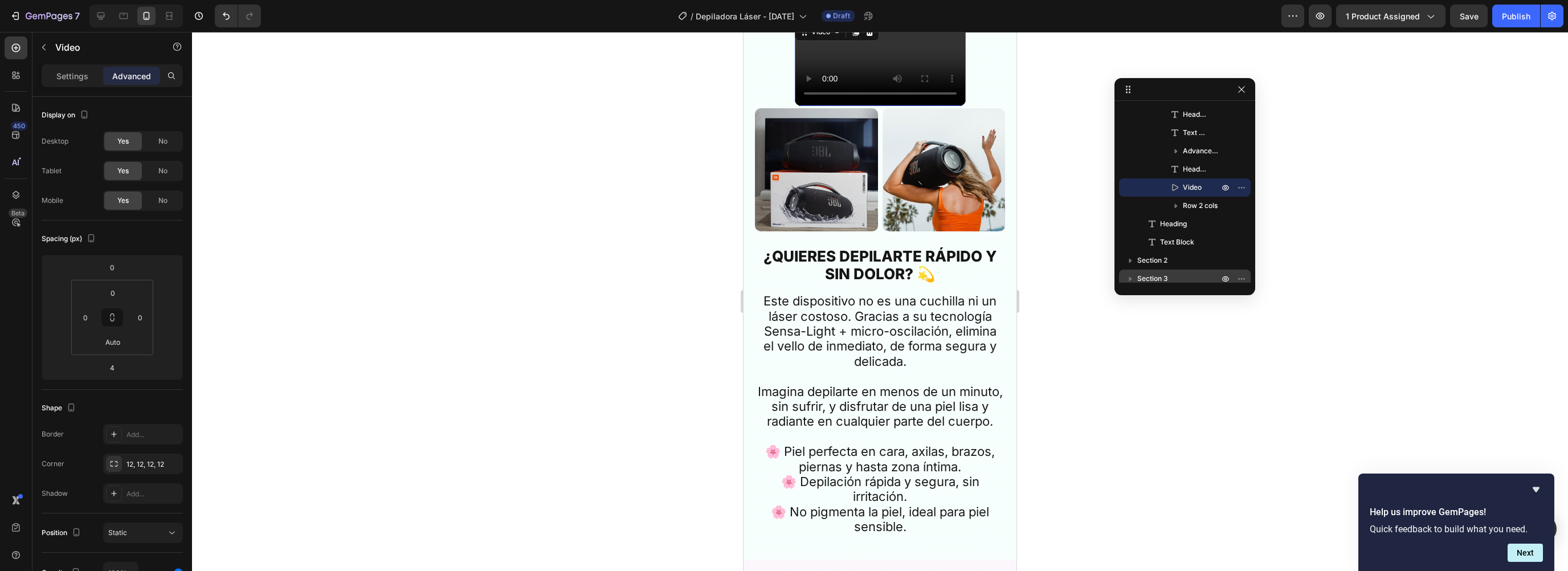
scroll to position [1148, 0]
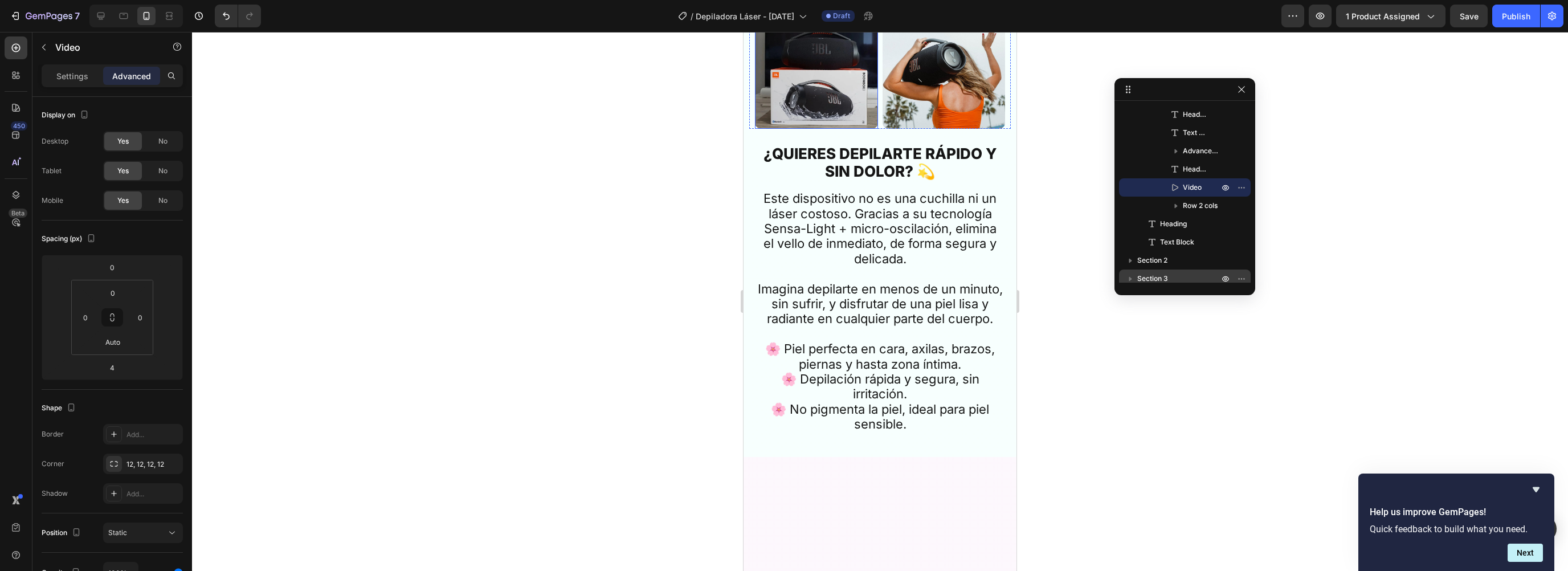
click at [801, 129] on img at bounding box center [816, 67] width 123 height 123
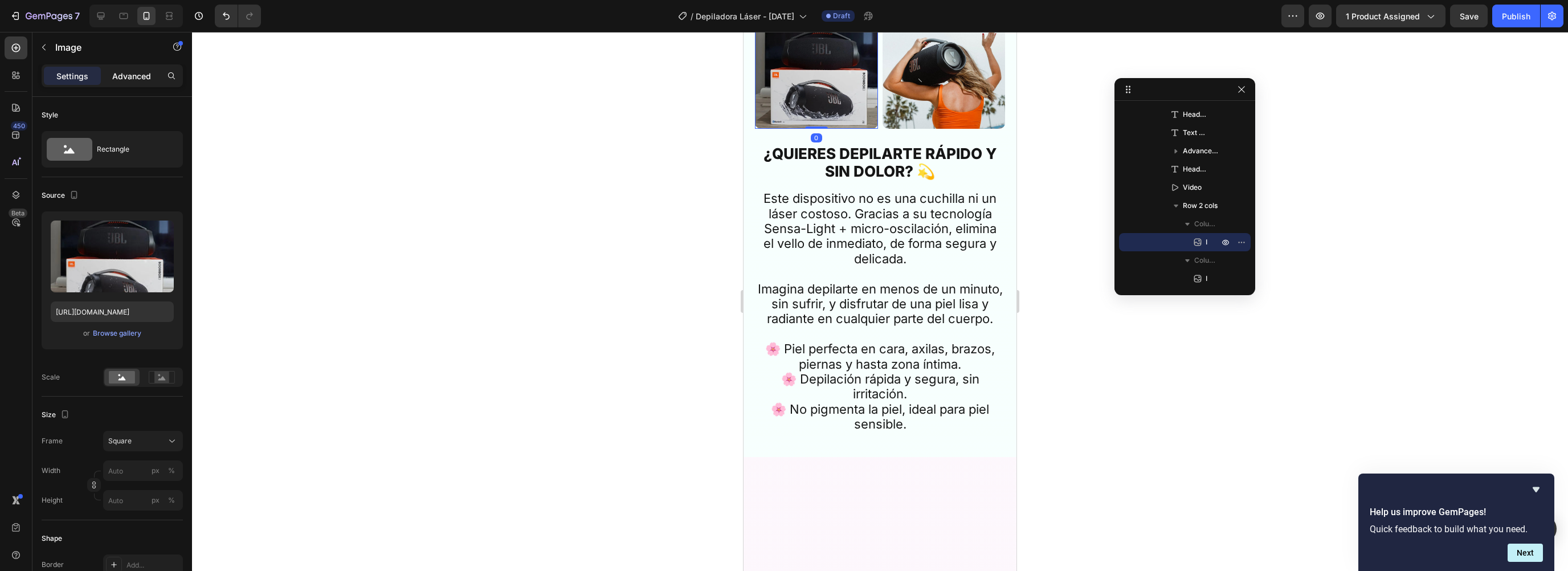
click at [127, 83] on div "Advanced" at bounding box center [132, 76] width 57 height 18
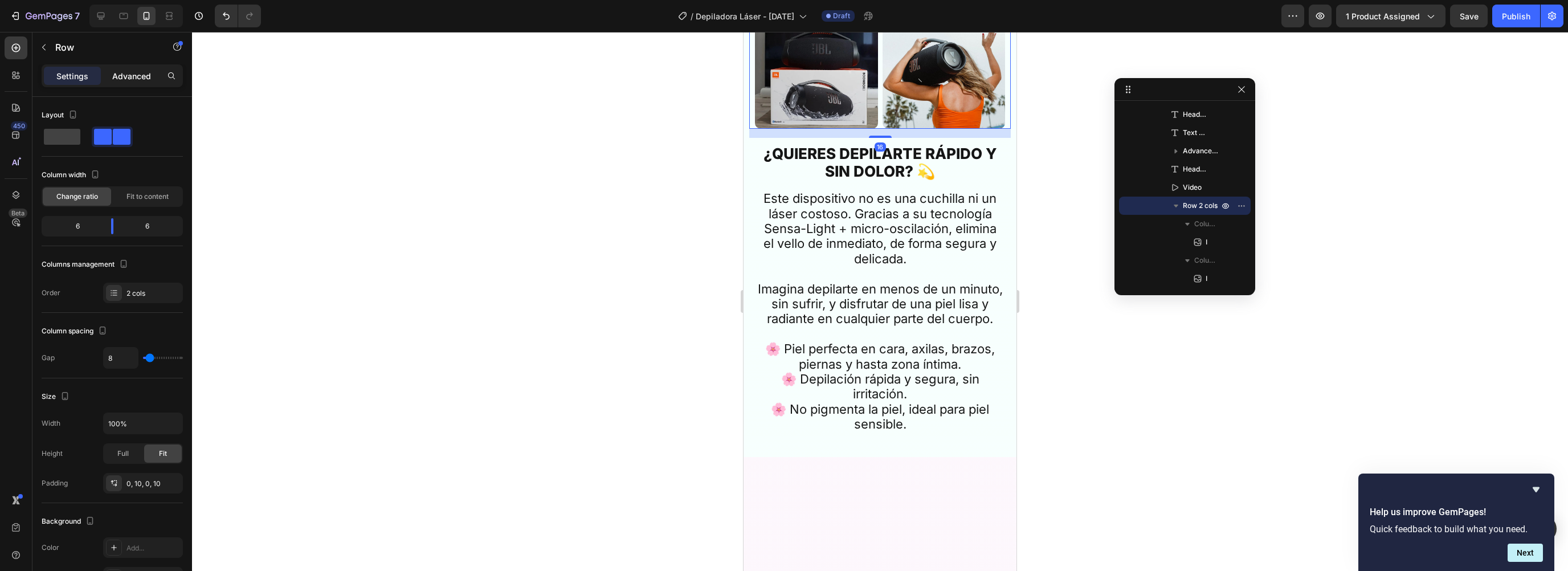
click at [132, 83] on div "Advanced" at bounding box center [132, 76] width 57 height 18
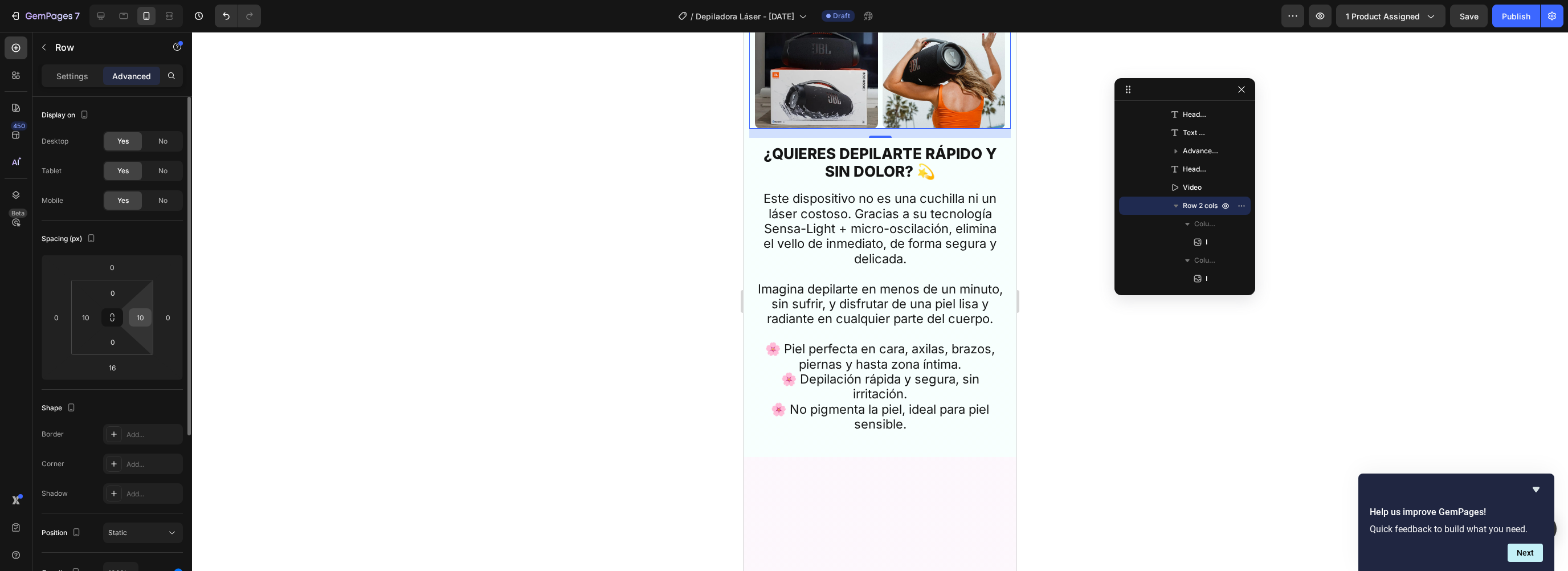
click at [142, 317] on input "10" at bounding box center [140, 317] width 17 height 17
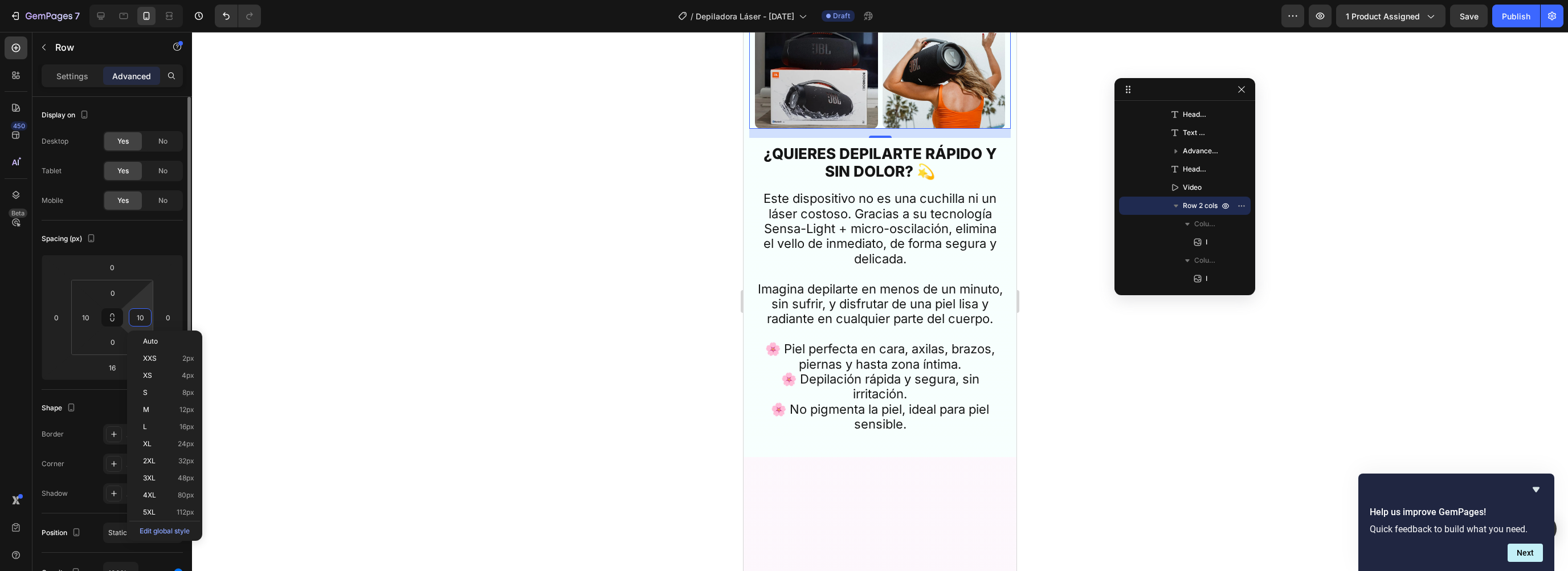
drag, startPoint x: 153, startPoint y: 335, endPoint x: 130, endPoint y: 328, distance: 24.0
click at [153, 335] on div "Auto" at bounding box center [164, 341] width 71 height 17
type input "Auto"
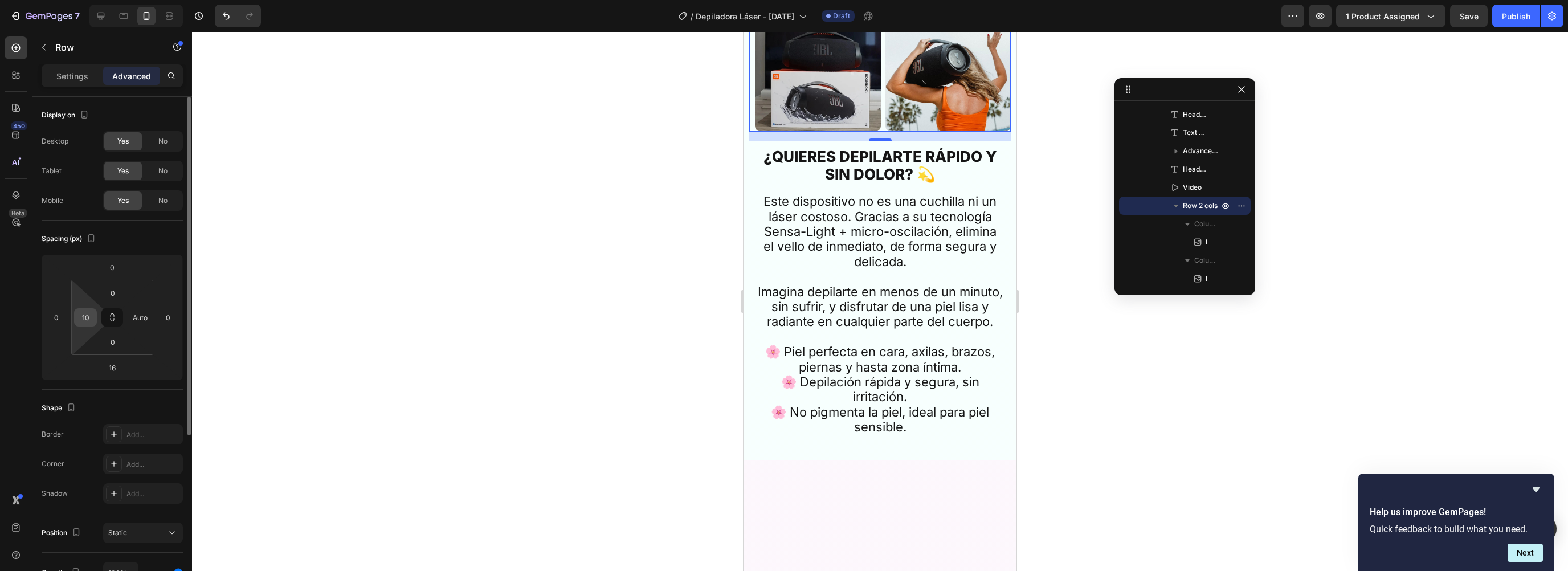
click at [92, 317] on input "10" at bounding box center [85, 317] width 17 height 17
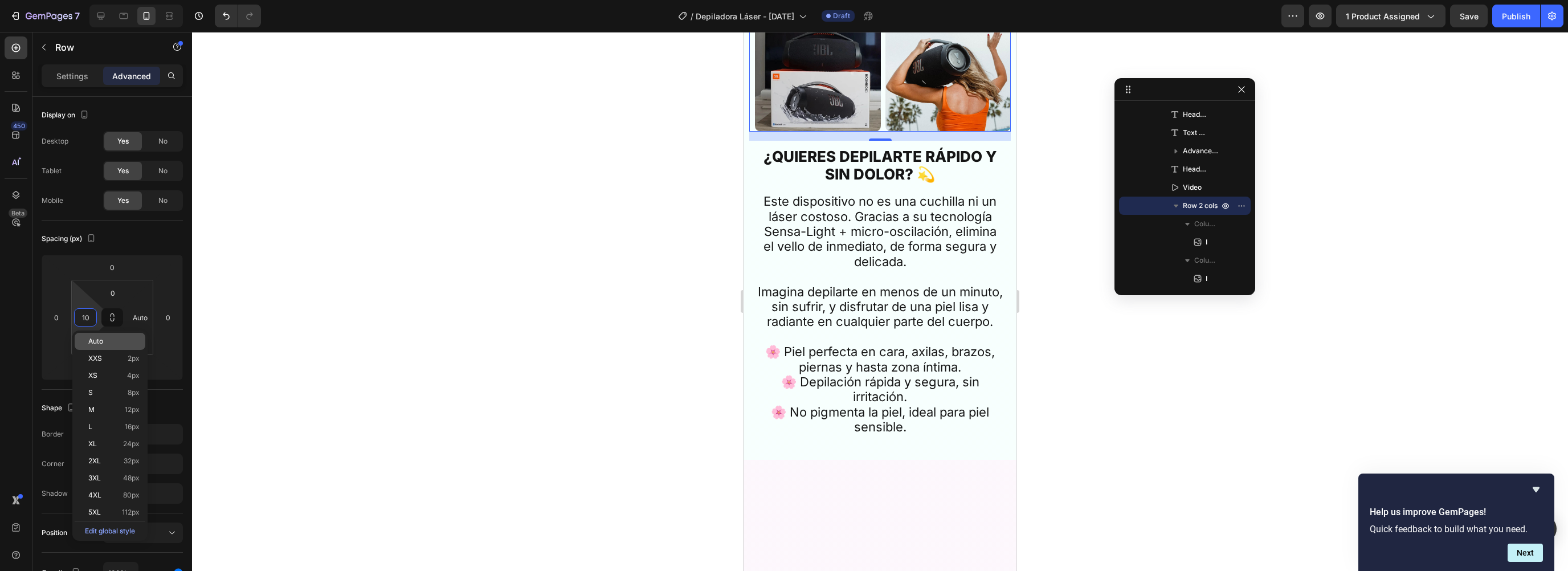
click at [101, 336] on div "Auto" at bounding box center [109, 341] width 71 height 17
type input "Auto"
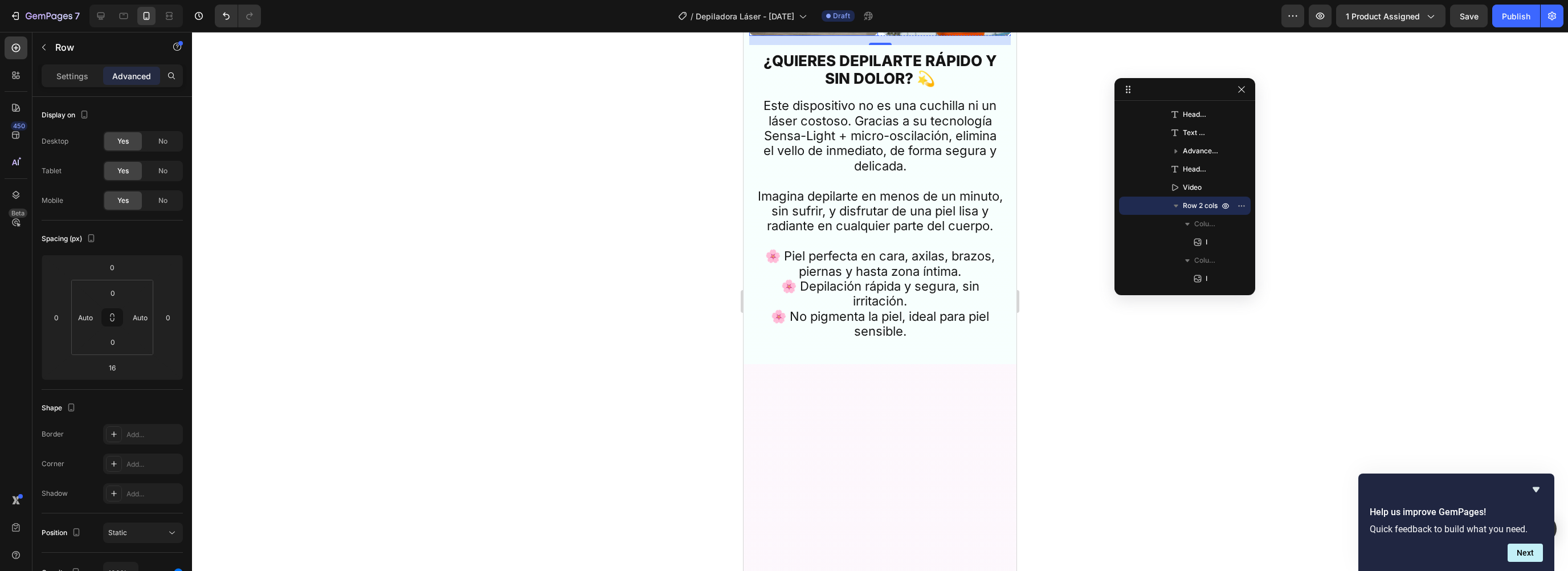
scroll to position [1249, 0]
click at [793, 87] on h2 "¿QUIERES DEPILARTE RÁPIDO Y SIN DOLOR? 💫" at bounding box center [880, 67] width 250 height 38
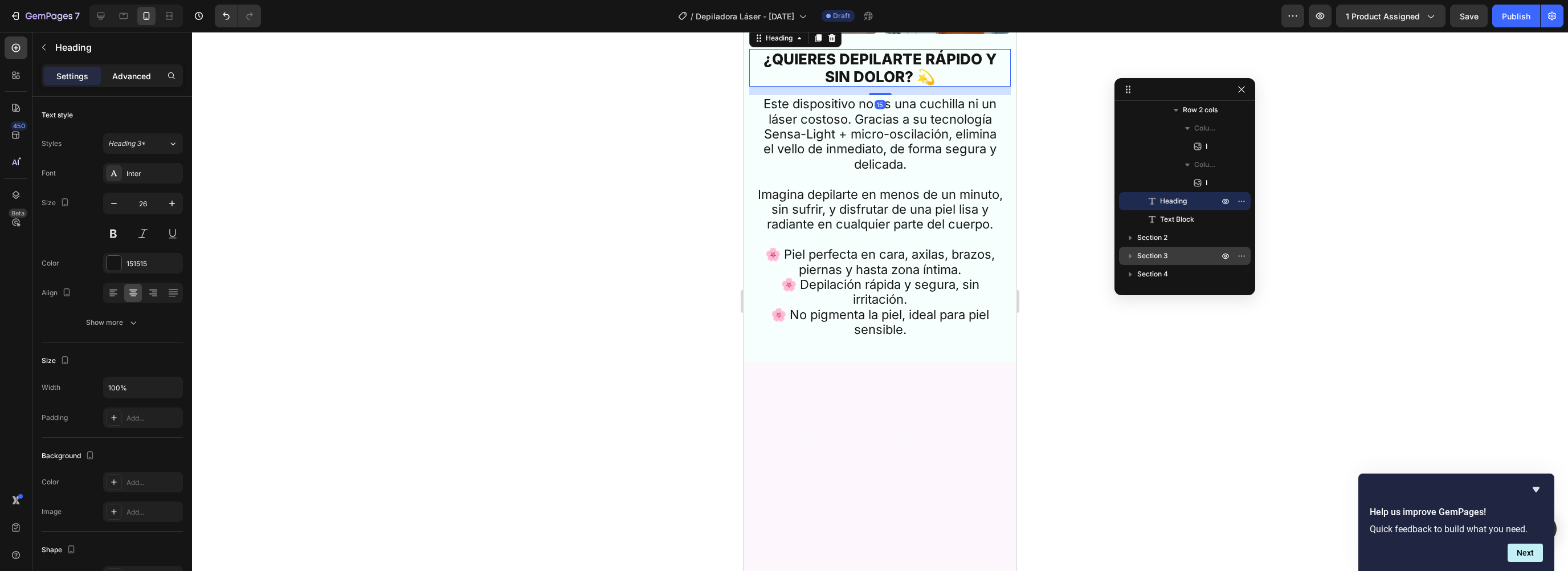
click at [133, 74] on p "Advanced" at bounding box center [131, 76] width 39 height 12
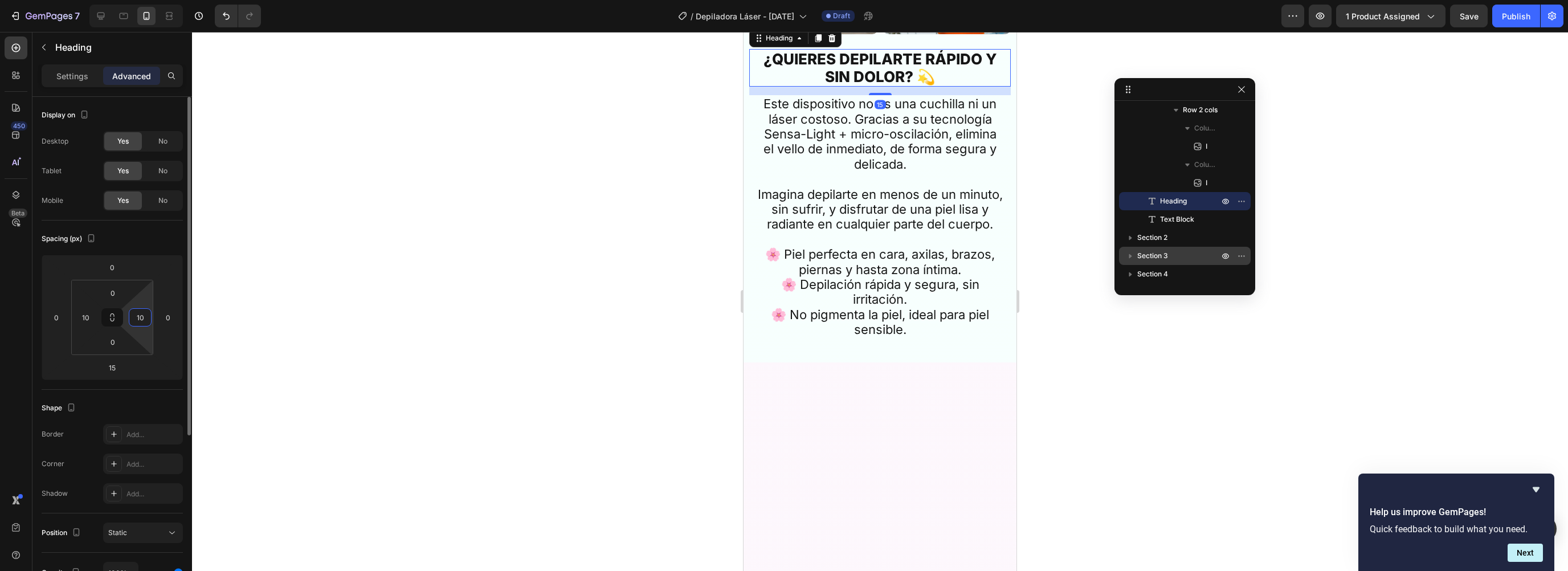
click at [141, 322] on input "10" at bounding box center [140, 317] width 17 height 17
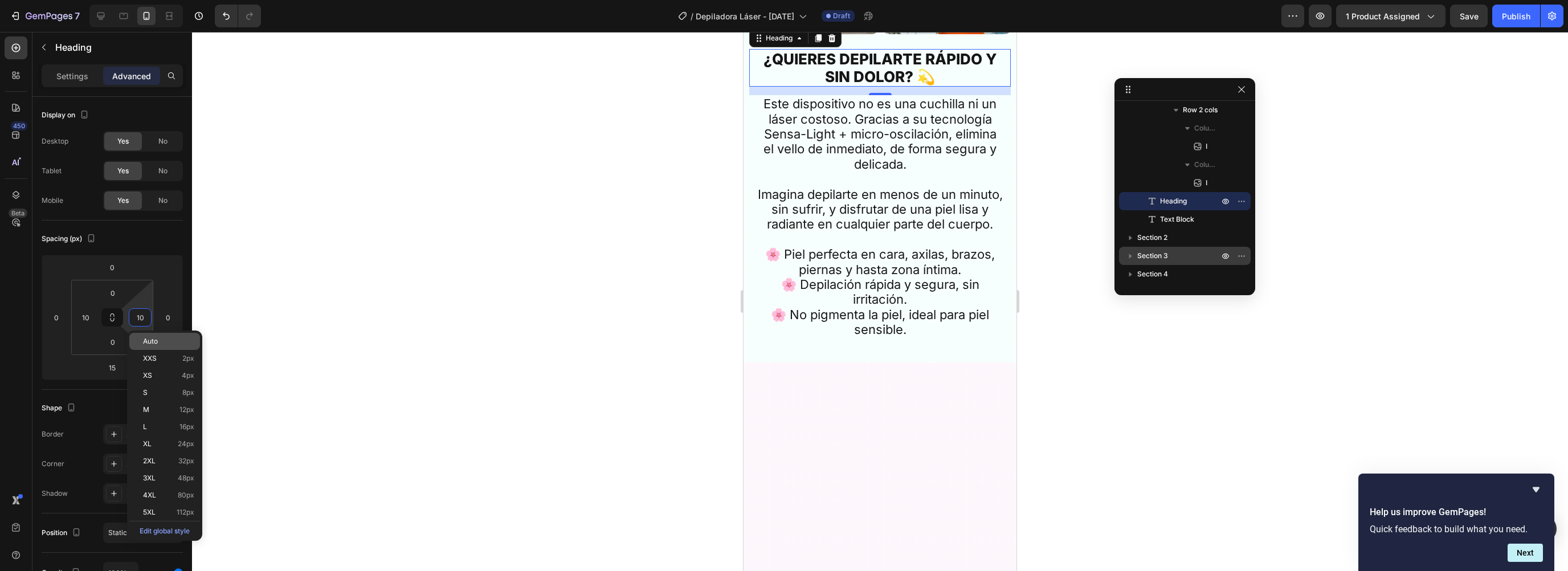
click at [152, 337] on div "Auto" at bounding box center [164, 341] width 71 height 17
type input "Auto"
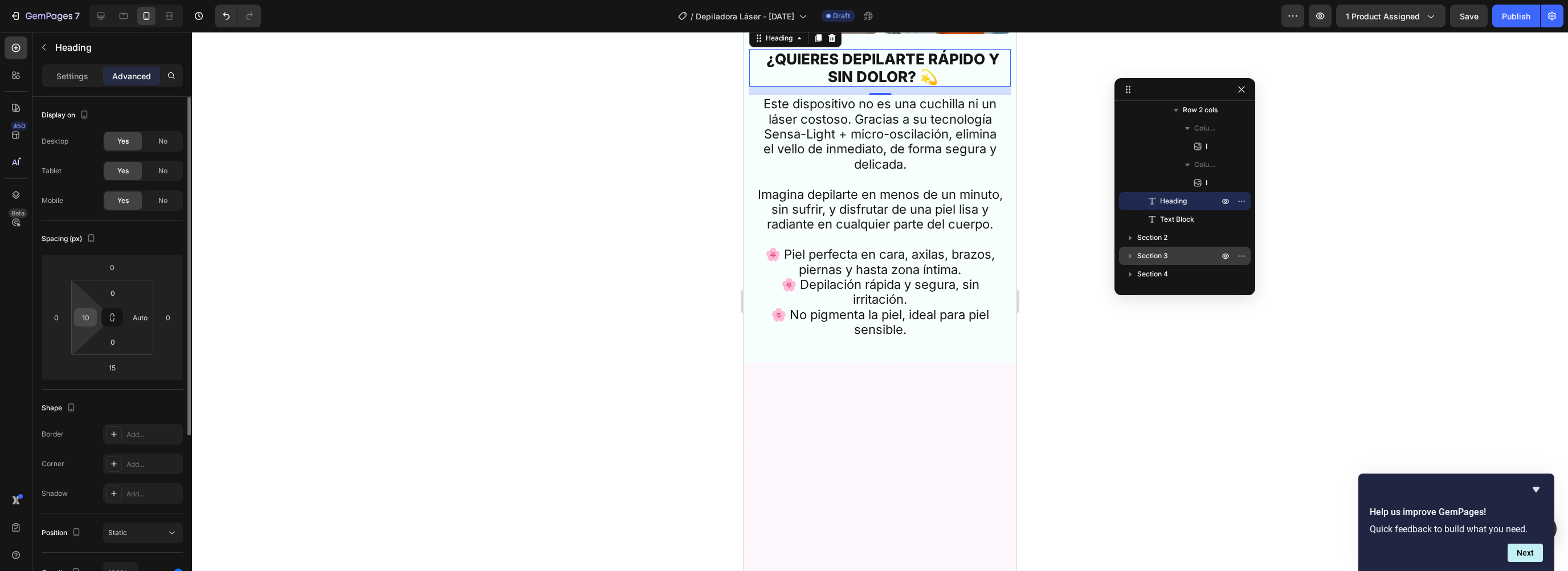
click at [85, 321] on input "10" at bounding box center [85, 317] width 17 height 17
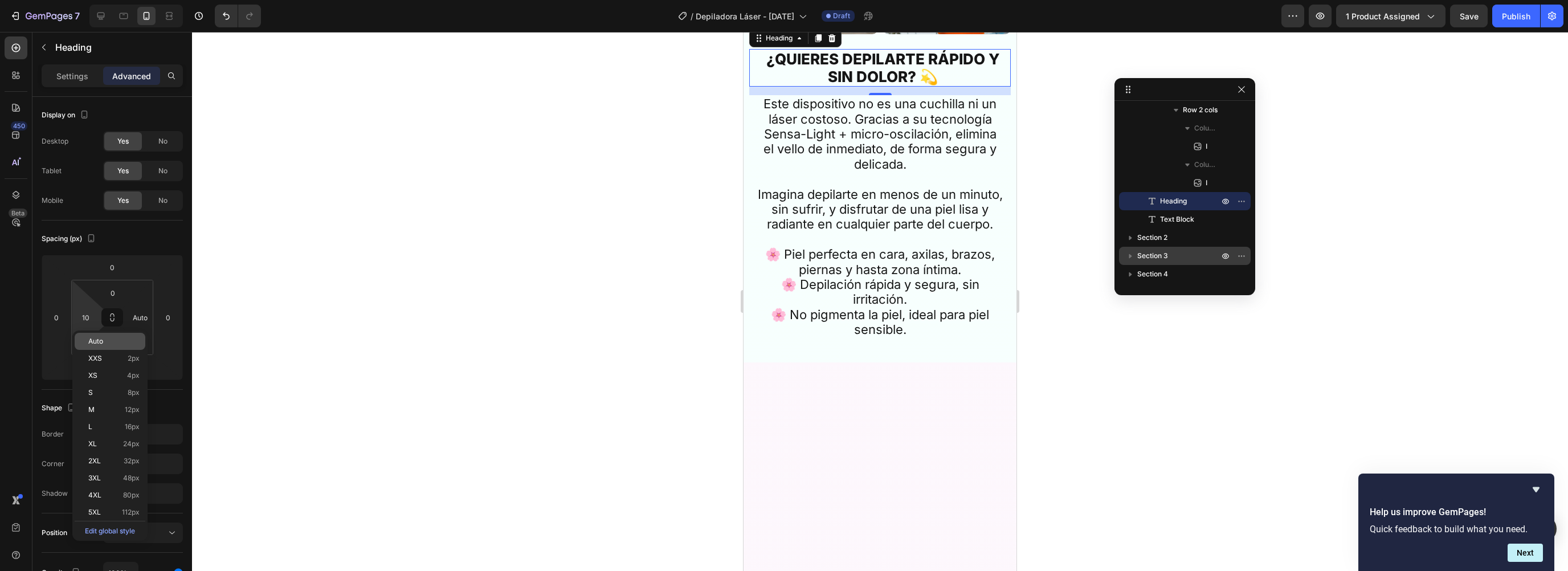
click at [101, 339] on span "Auto" at bounding box center [95, 341] width 15 height 8
type input "Auto"
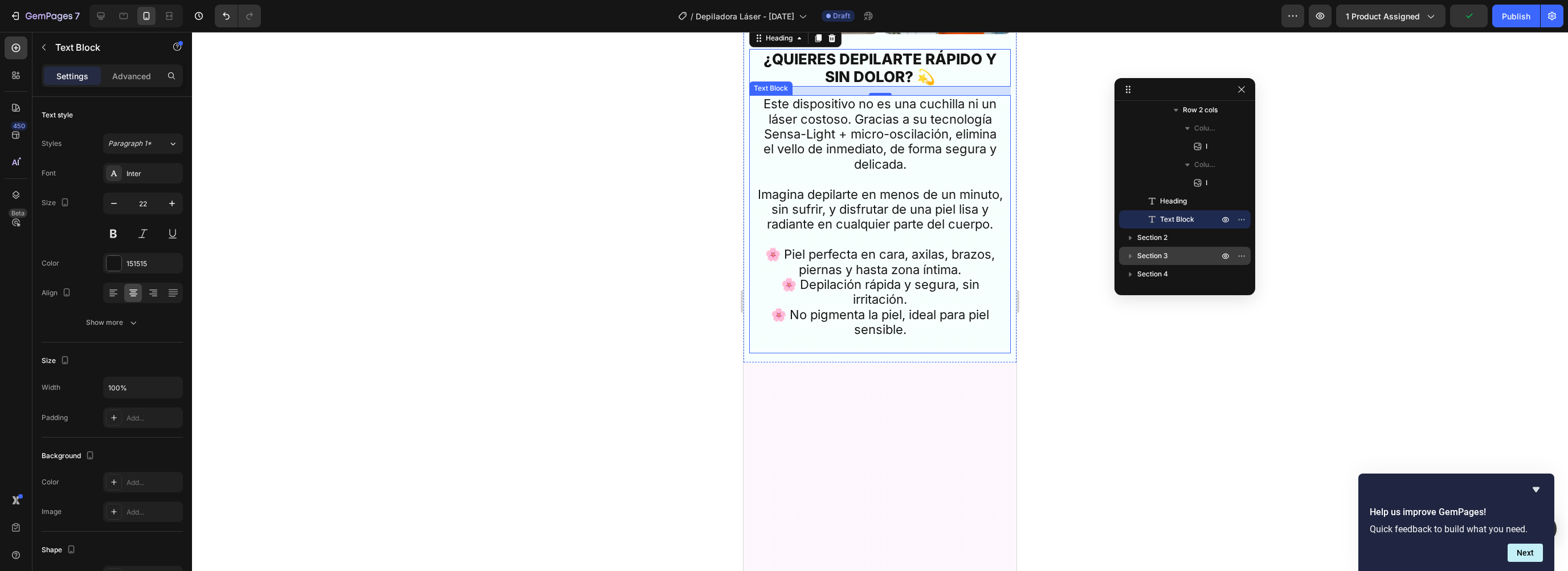
click at [795, 187] on p "Este dispositivo no es una cuchilla ni un láser costoso. Gracias a su tecnologí…" at bounding box center [880, 141] width 246 height 90
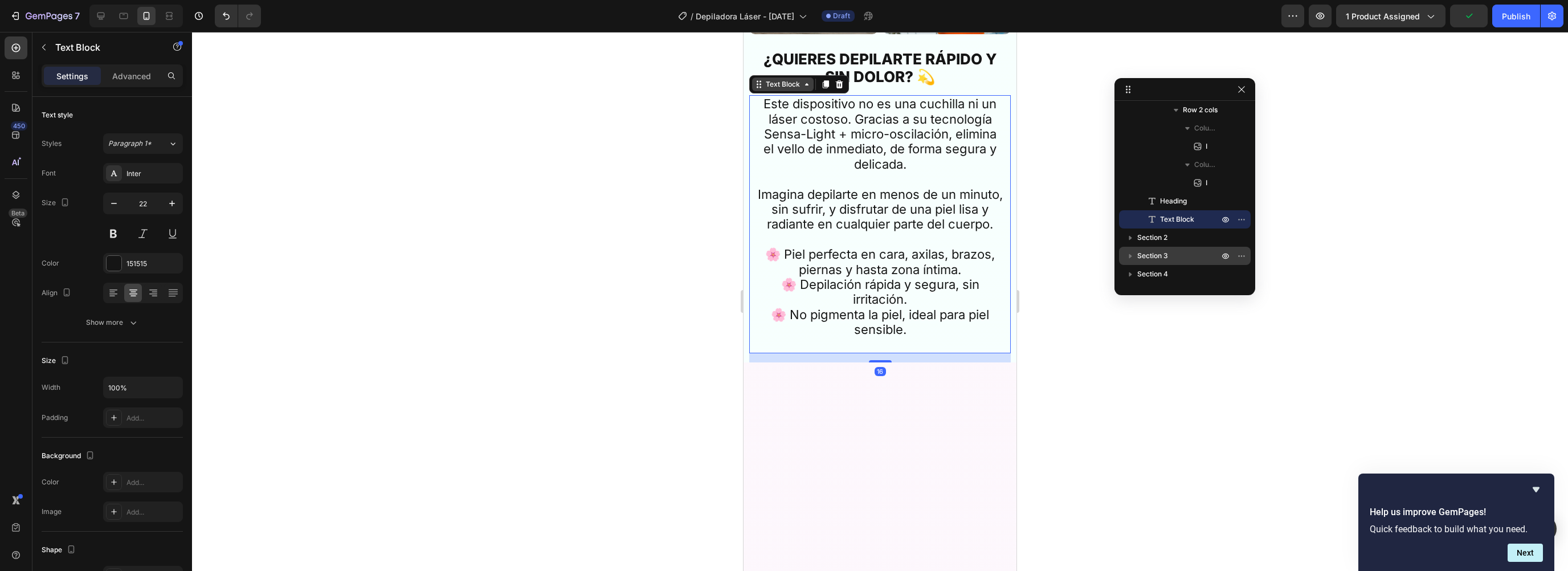
click at [770, 90] on div "Text Block" at bounding box center [782, 84] width 39 height 10
click at [127, 76] on p "Advanced" at bounding box center [131, 76] width 39 height 12
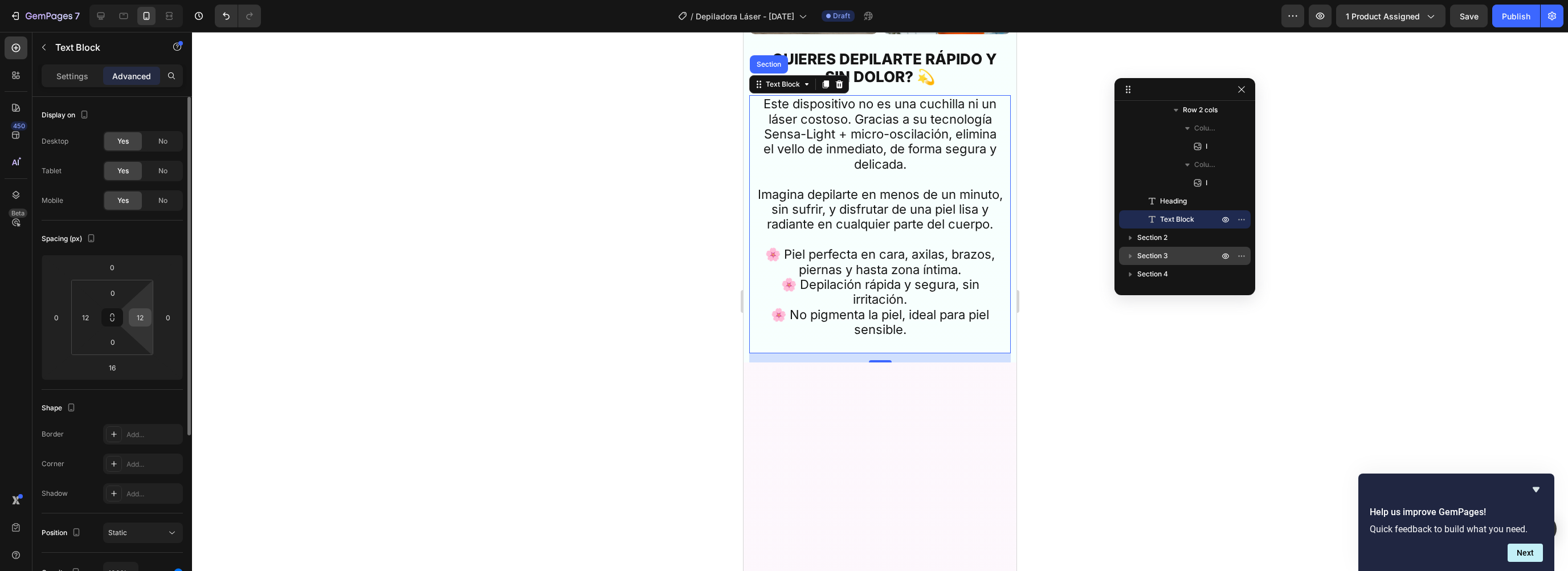
click at [144, 316] on input "12" at bounding box center [140, 317] width 17 height 17
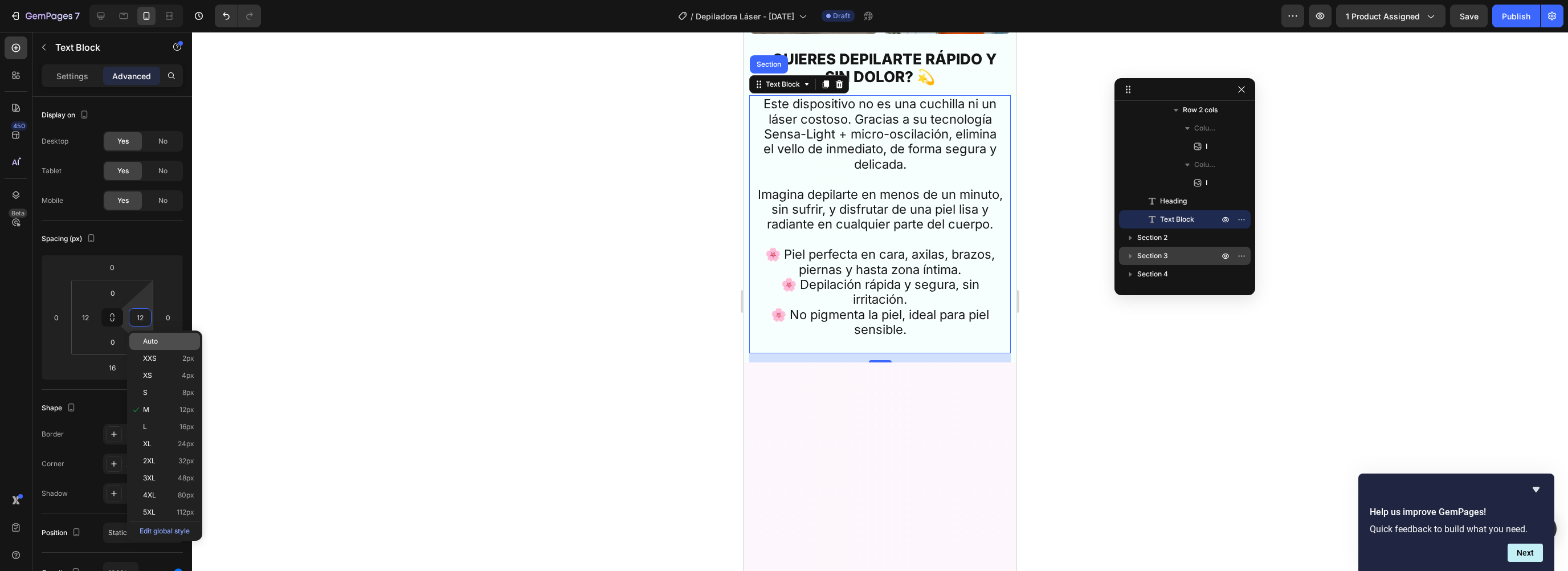
click at [157, 337] on div "Auto" at bounding box center [164, 341] width 71 height 17
type input "Auto"
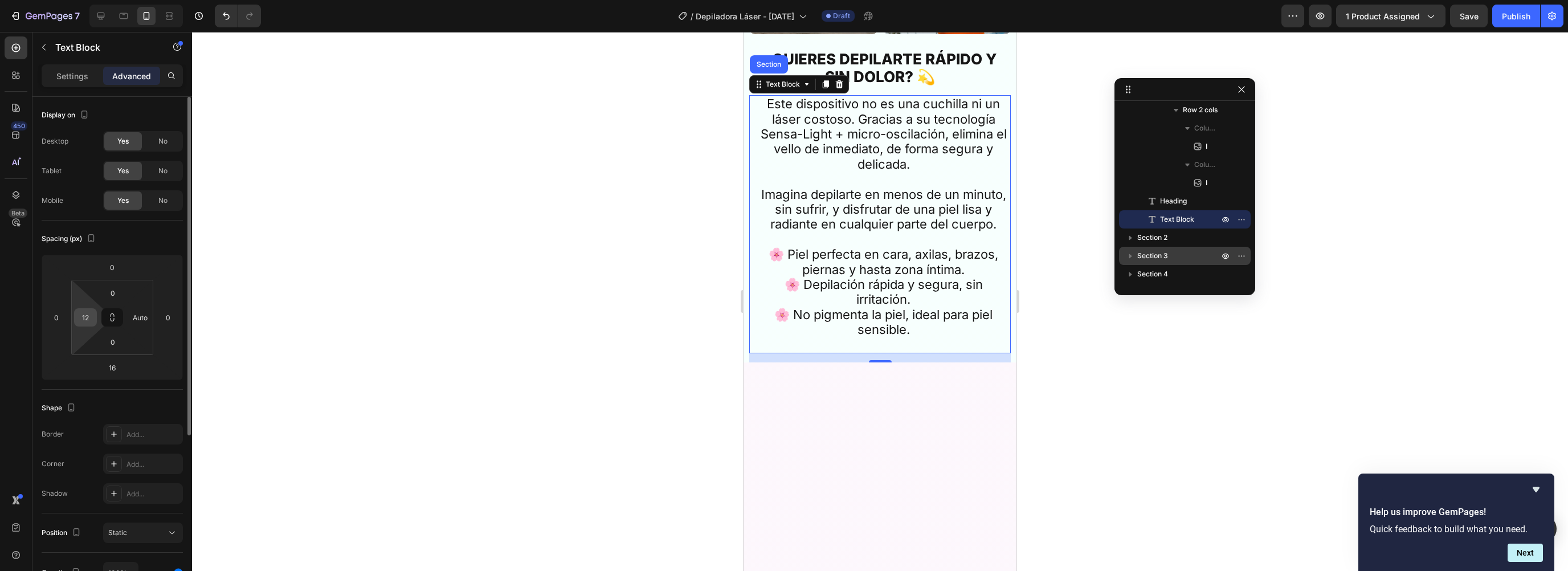
click at [95, 321] on div "12" at bounding box center [85, 317] width 23 height 18
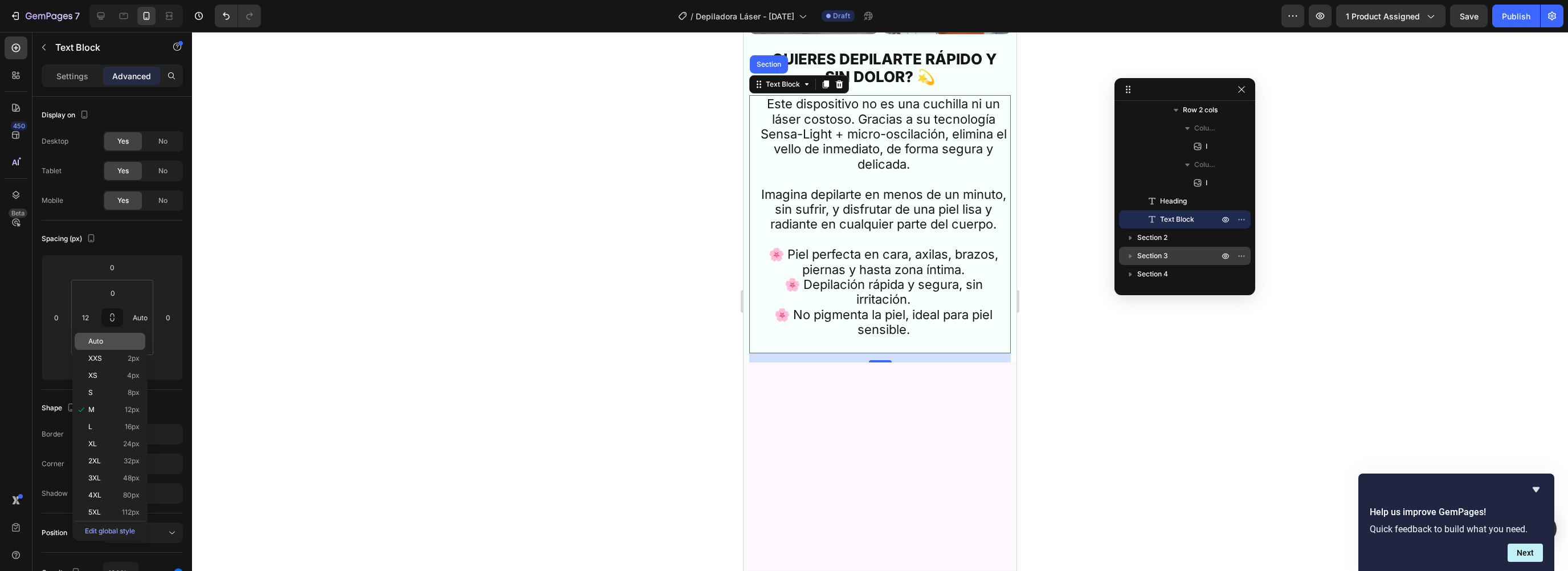
click at [97, 334] on div "Auto" at bounding box center [109, 341] width 71 height 17
type input "Auto"
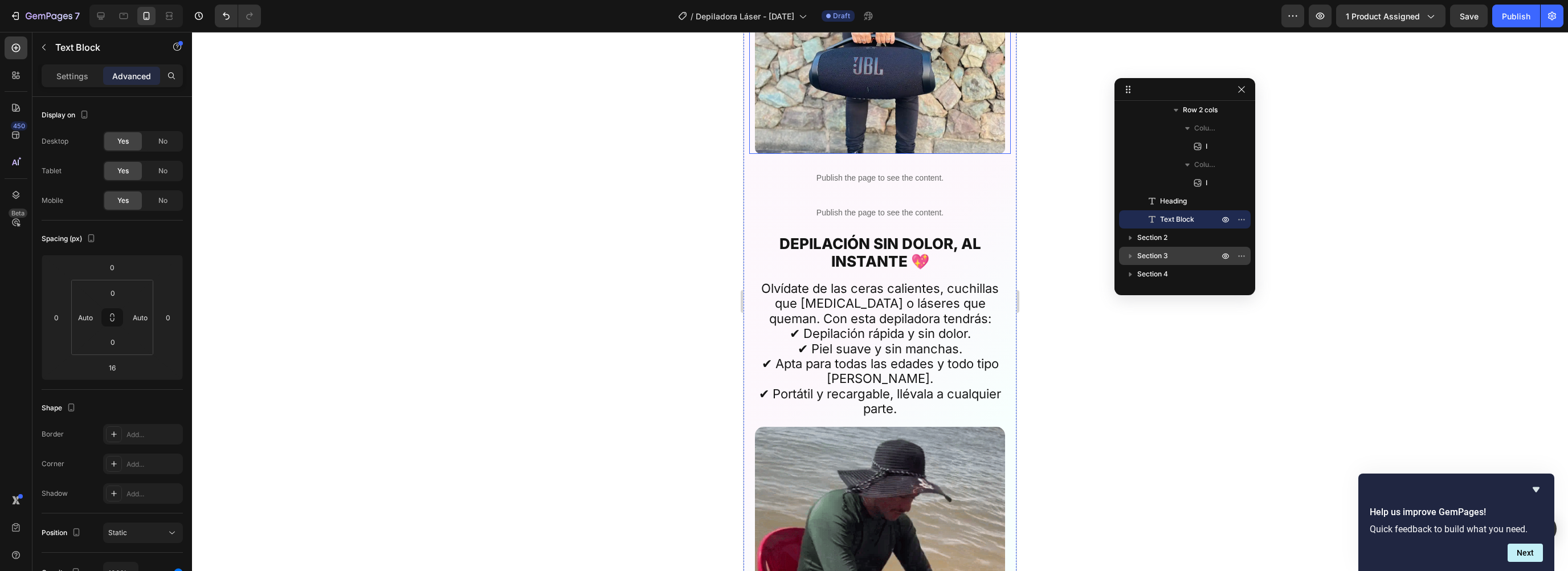
scroll to position [1709, 0]
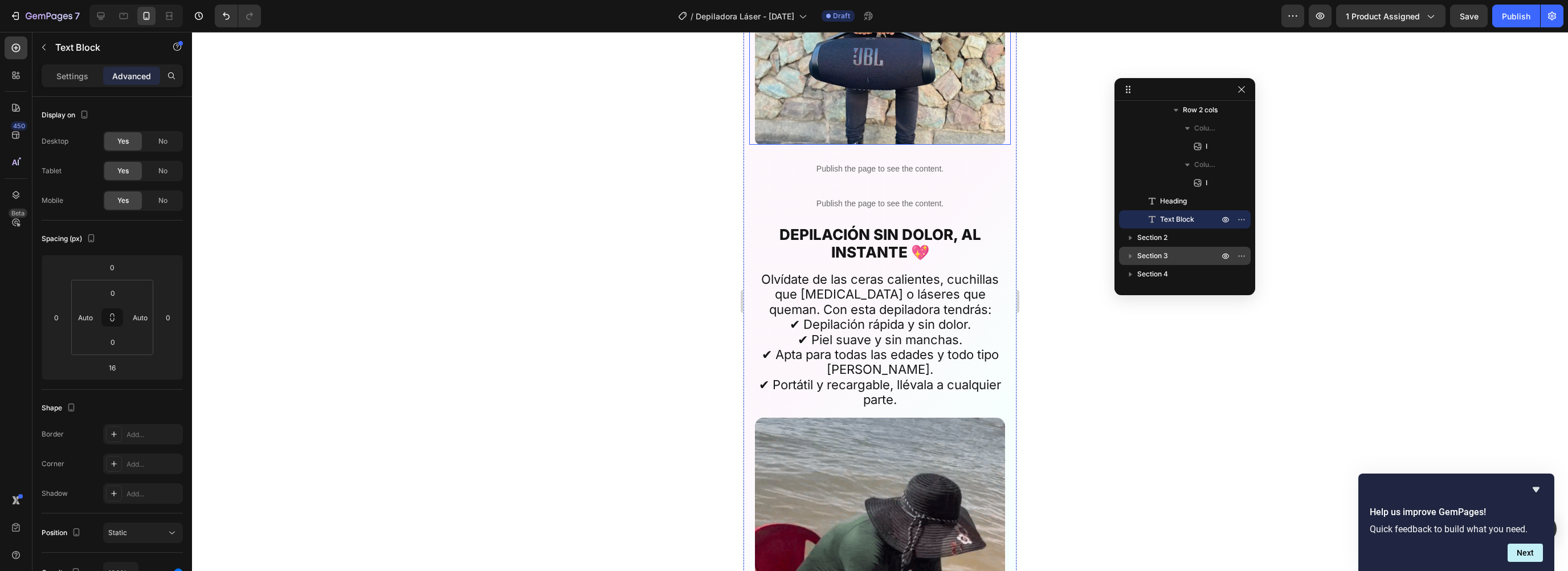
click at [848, 145] on img at bounding box center [880, 19] width 250 height 250
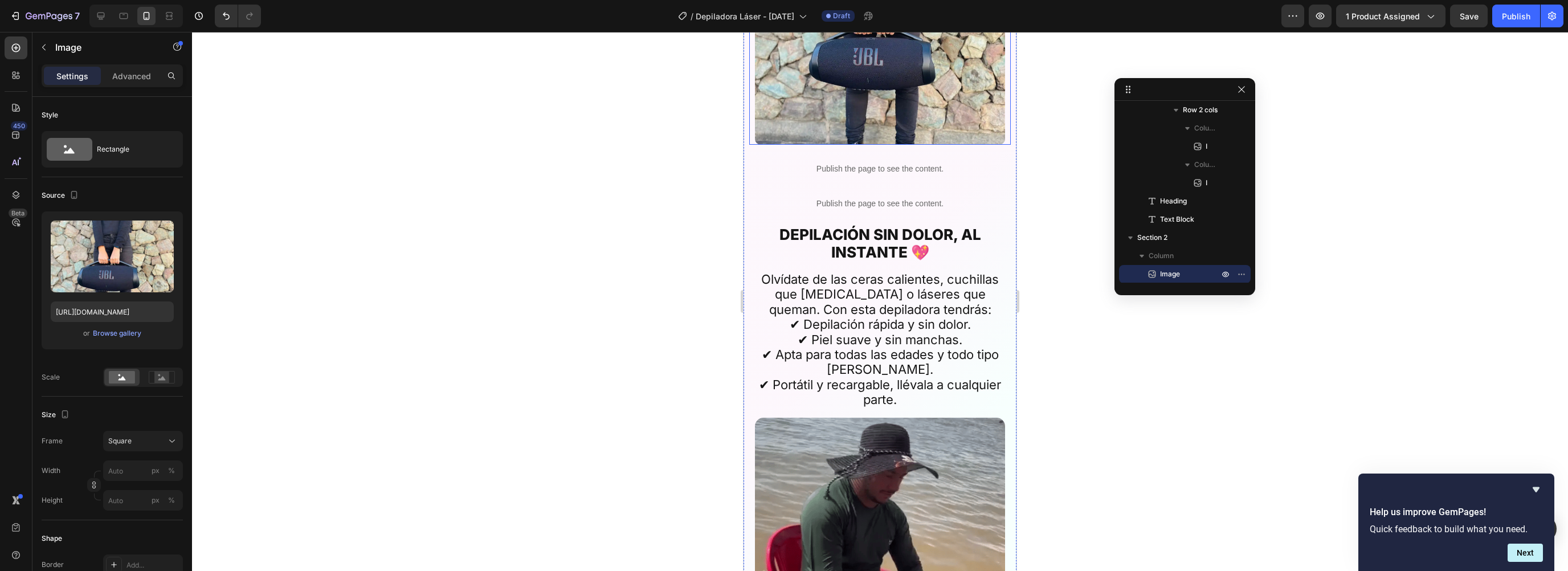
scroll to position [565, 0]
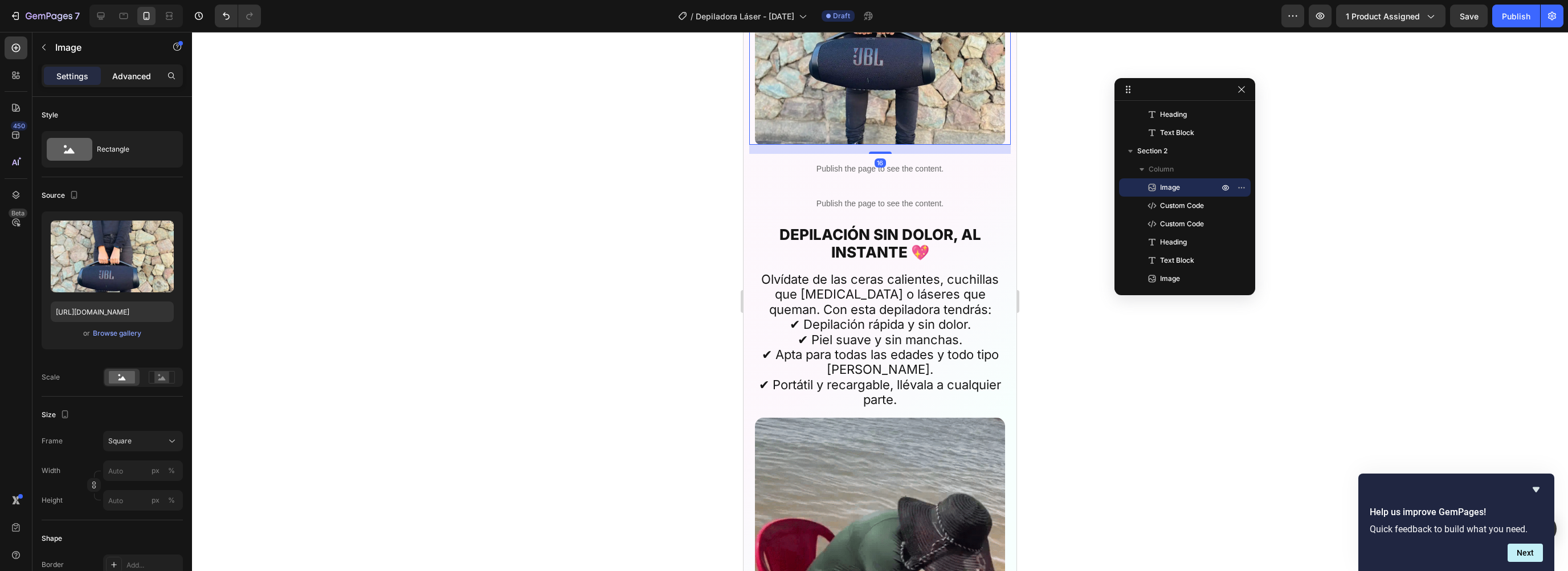
click at [137, 73] on p "Advanced" at bounding box center [131, 76] width 39 height 12
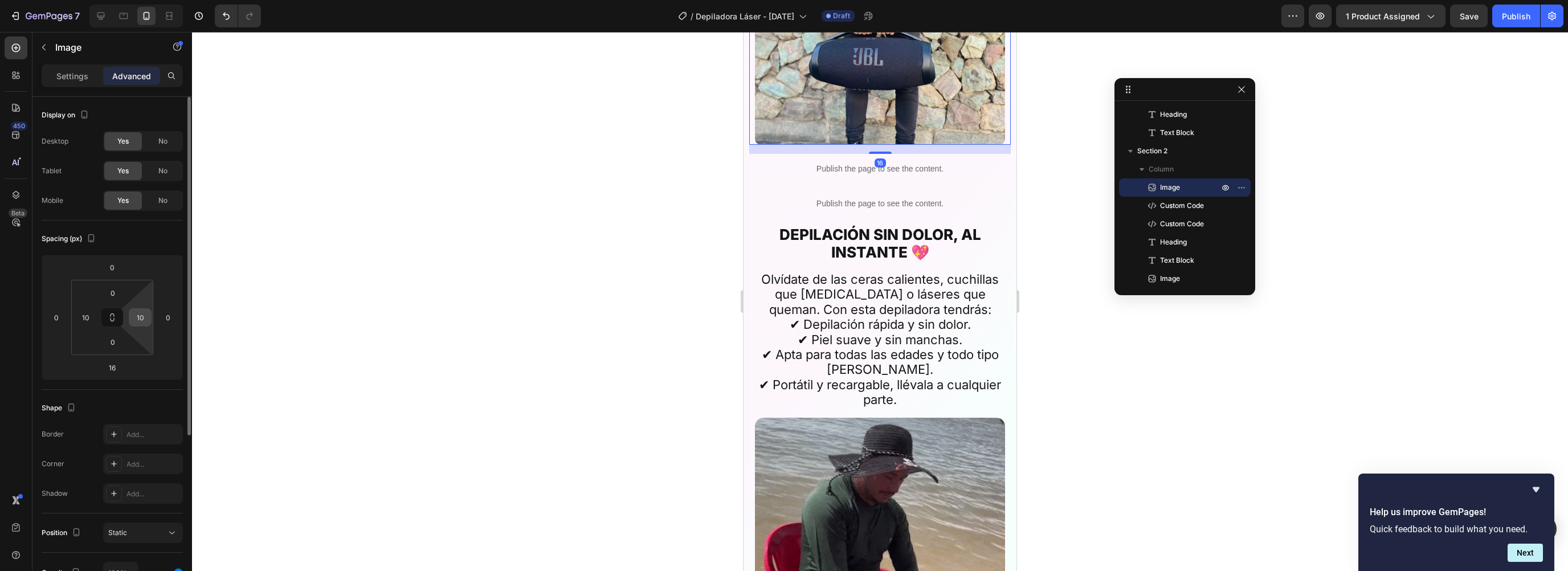
click at [143, 315] on input "10" at bounding box center [140, 317] width 17 height 17
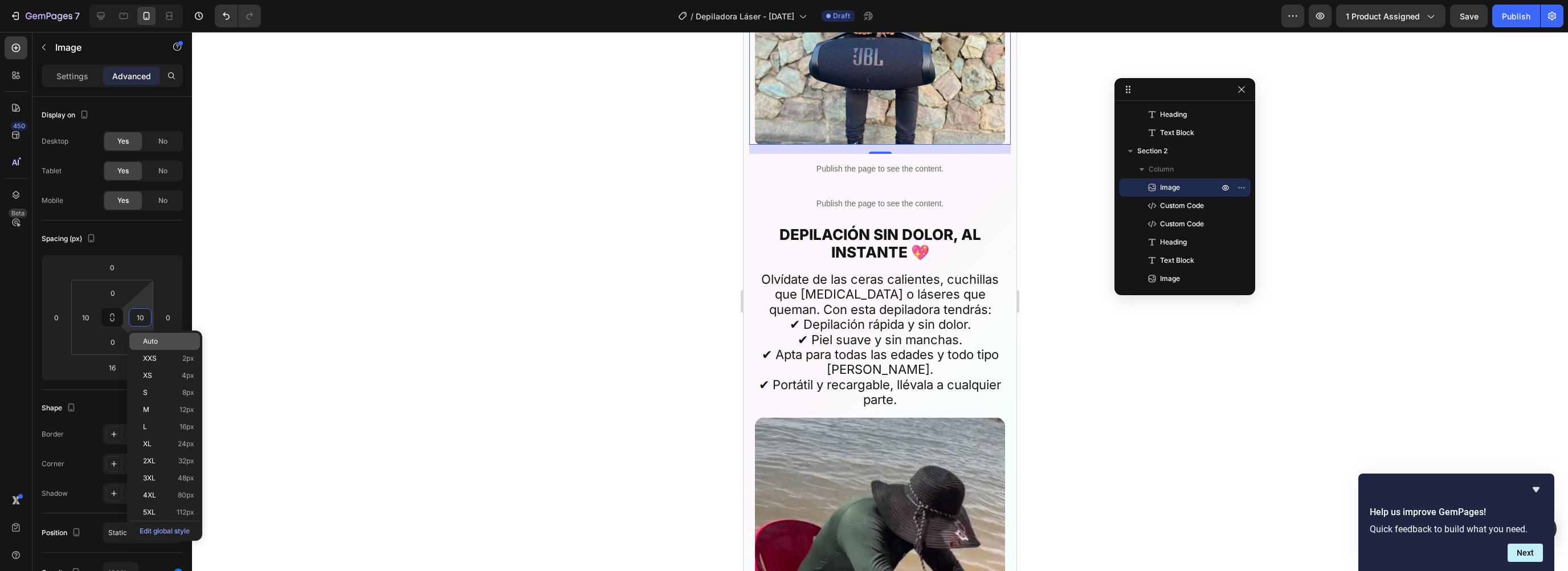
drag, startPoint x: 152, startPoint y: 331, endPoint x: 155, endPoint y: 337, distance: 6.7
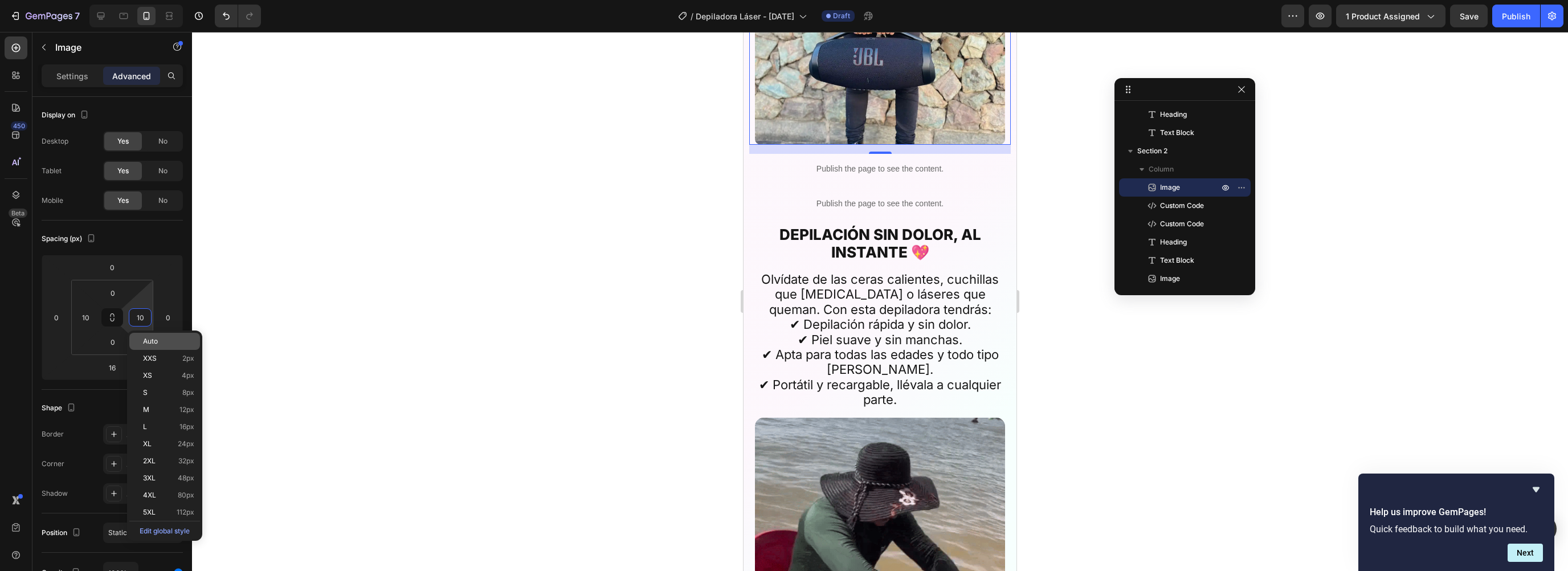
click at [153, 332] on div "Auto XXS 2px XS 4px S 8px M 12px L 16px XL 24px 2XL 32px 3XL 48px 4XL 80px 5XL …" at bounding box center [165, 435] width 75 height 210
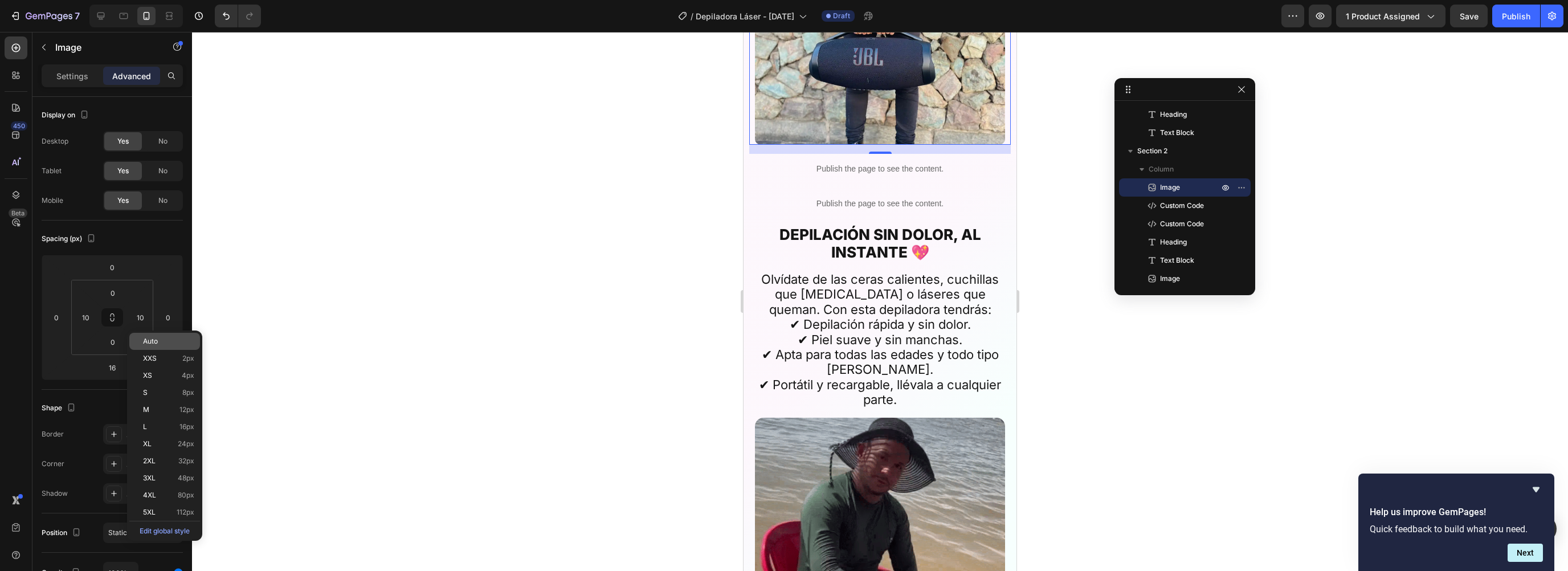
click at [155, 337] on span "Auto" at bounding box center [150, 341] width 15 height 8
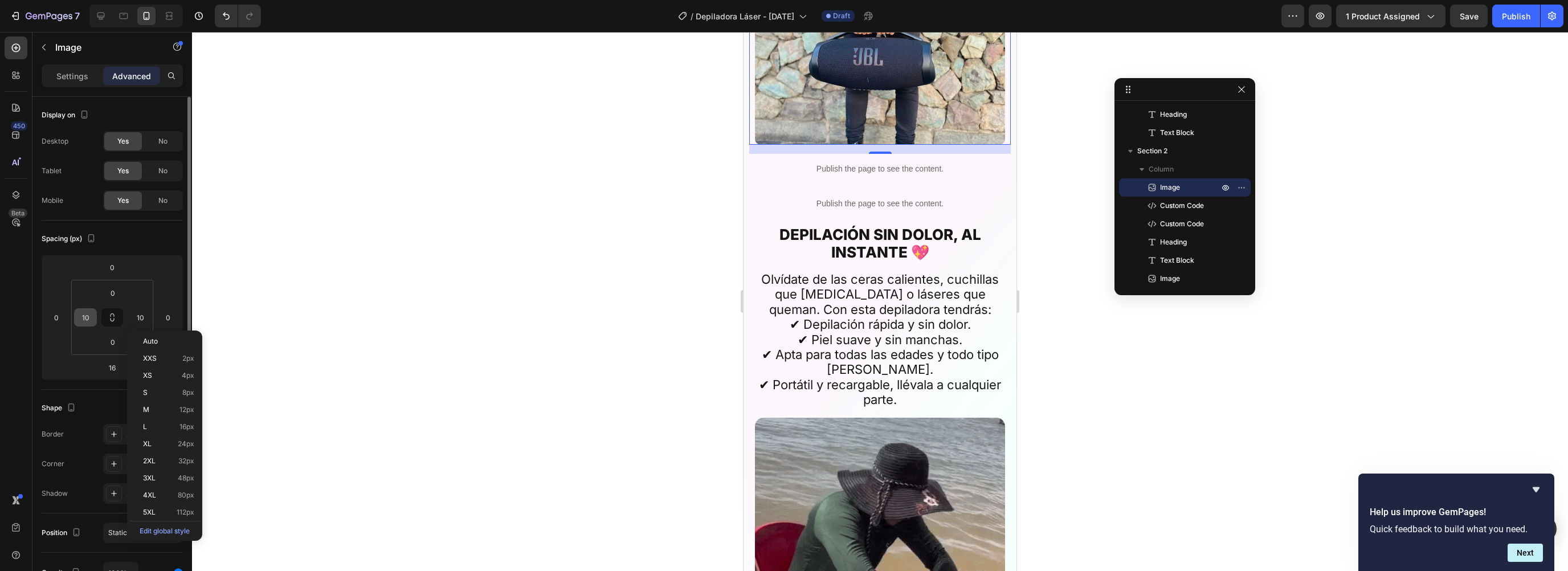
type input "Auto"
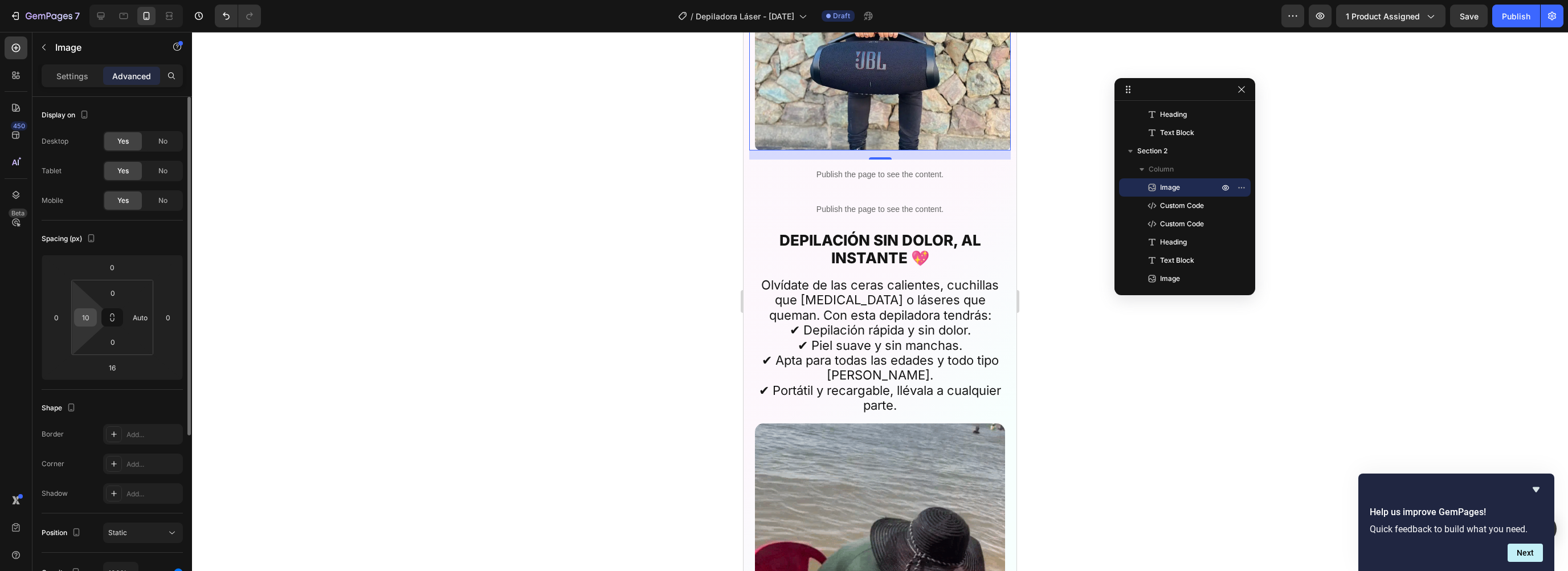
click at [75, 310] on div "10" at bounding box center [85, 317] width 23 height 18
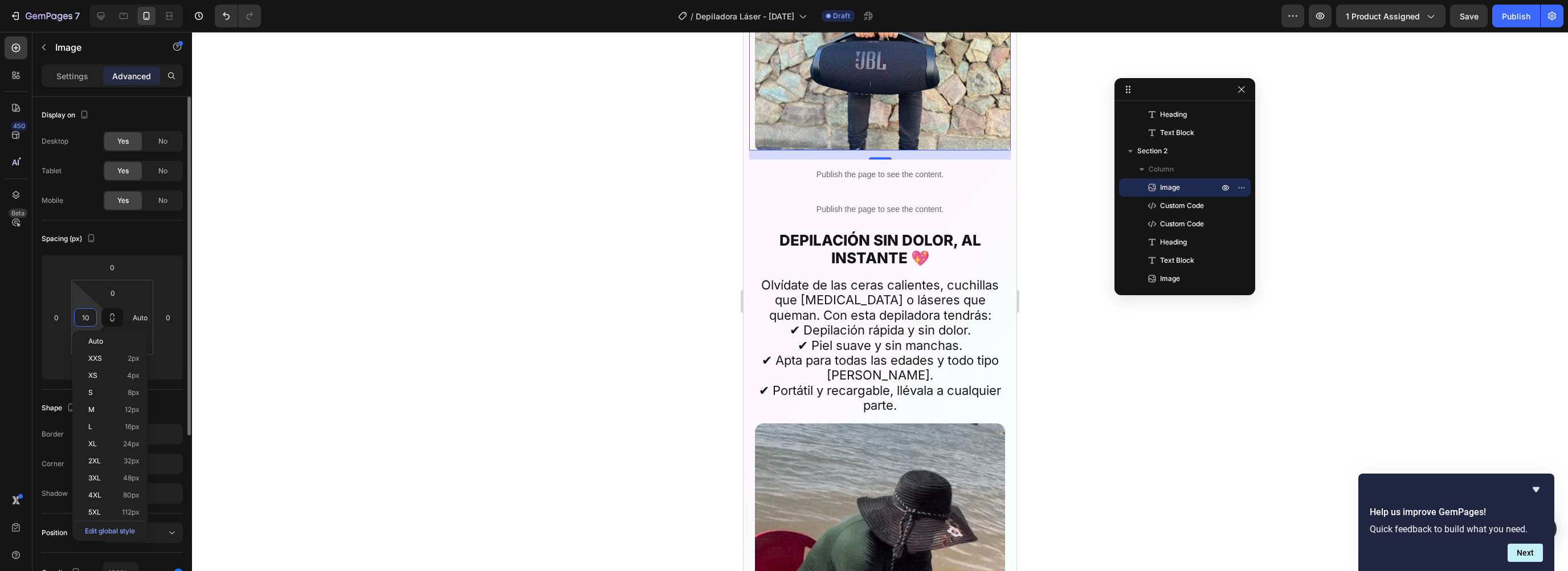
click at [88, 320] on input "10" at bounding box center [85, 317] width 17 height 17
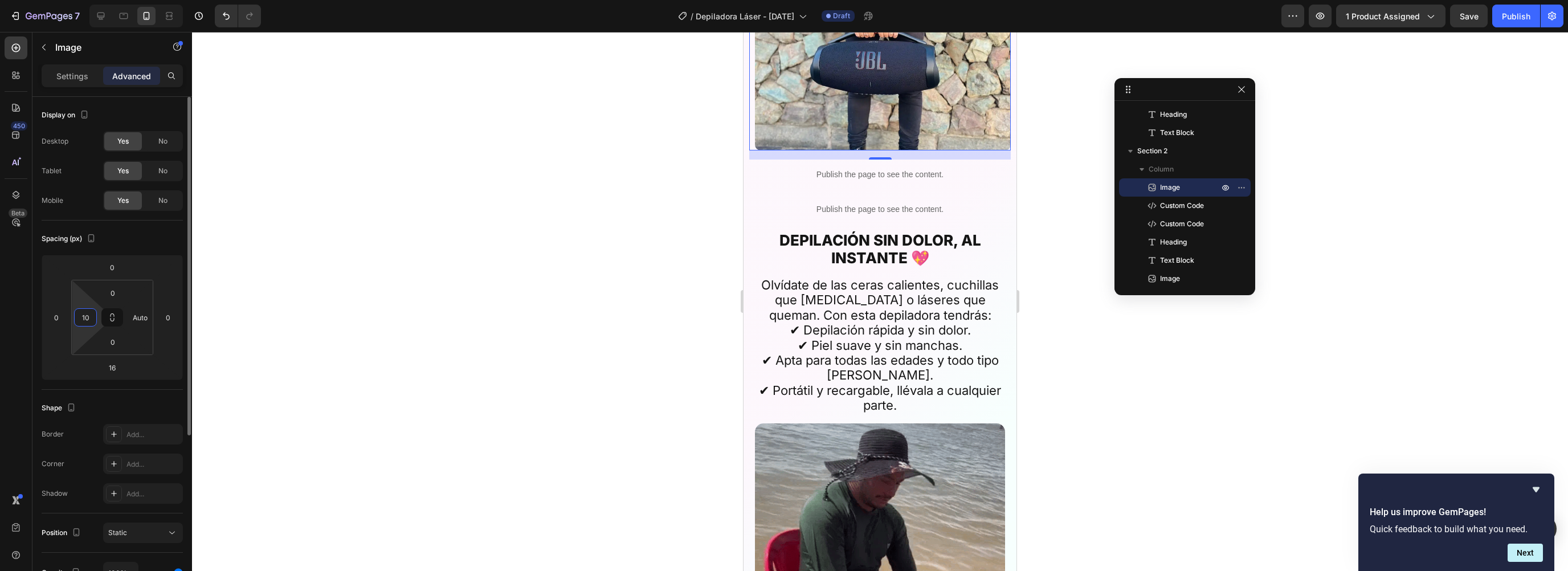
click at [87, 320] on input "10" at bounding box center [85, 317] width 17 height 17
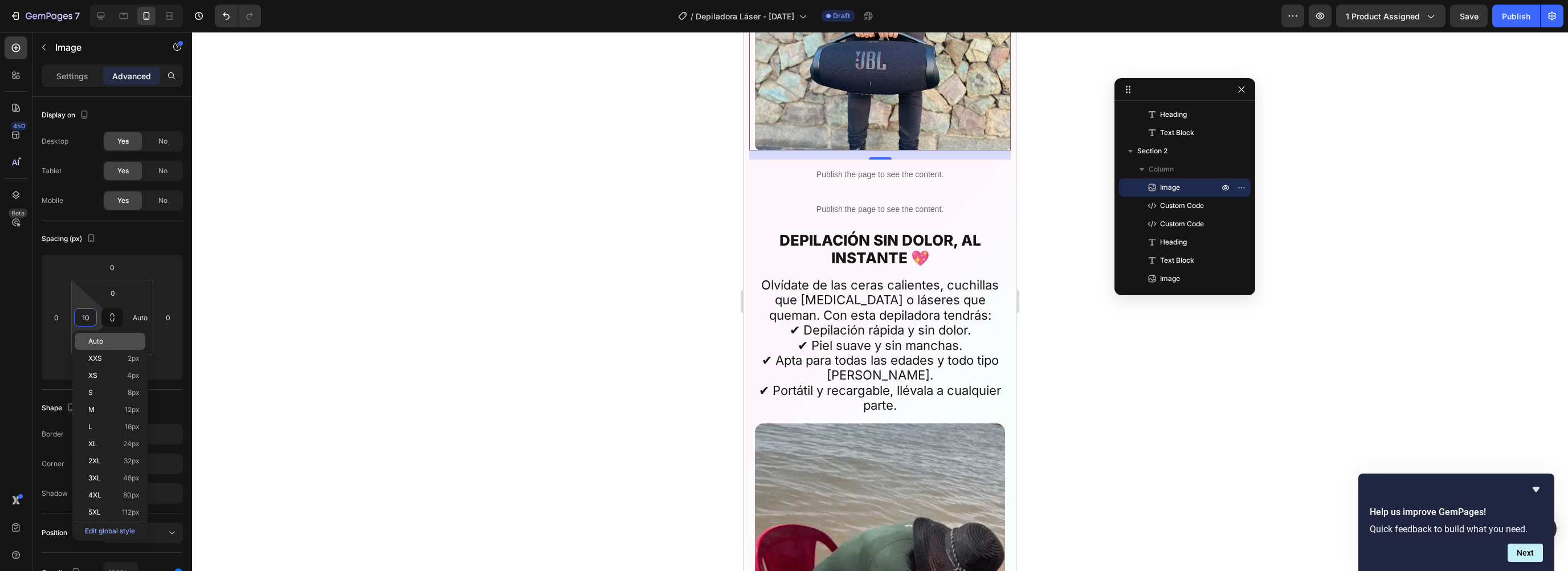
click at [94, 339] on span "Auto" at bounding box center [95, 341] width 15 height 8
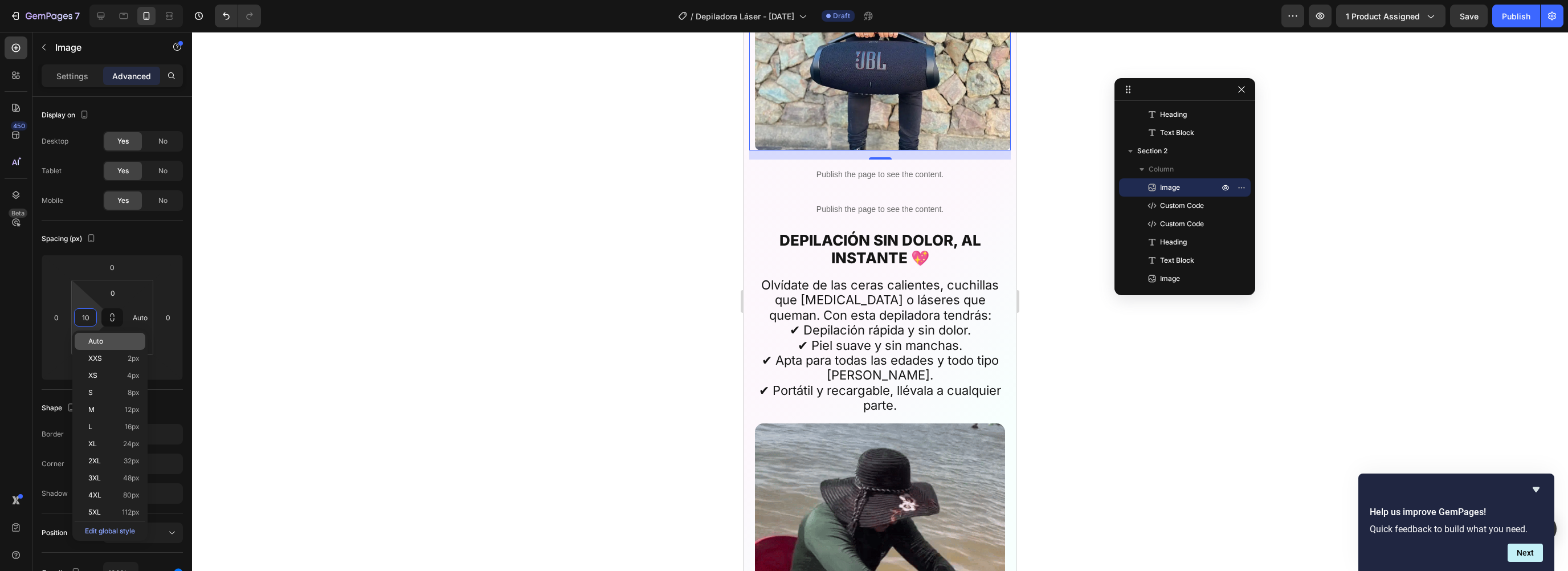
type input "Auto"
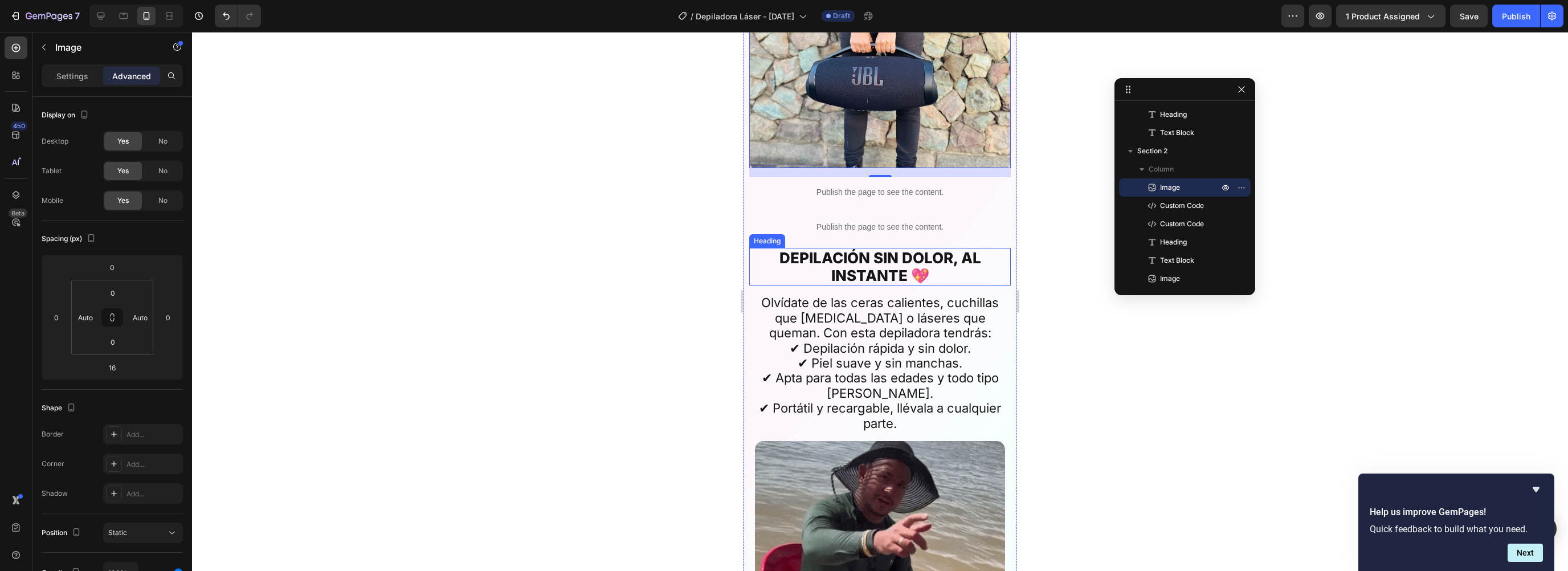
scroll to position [1956, 0]
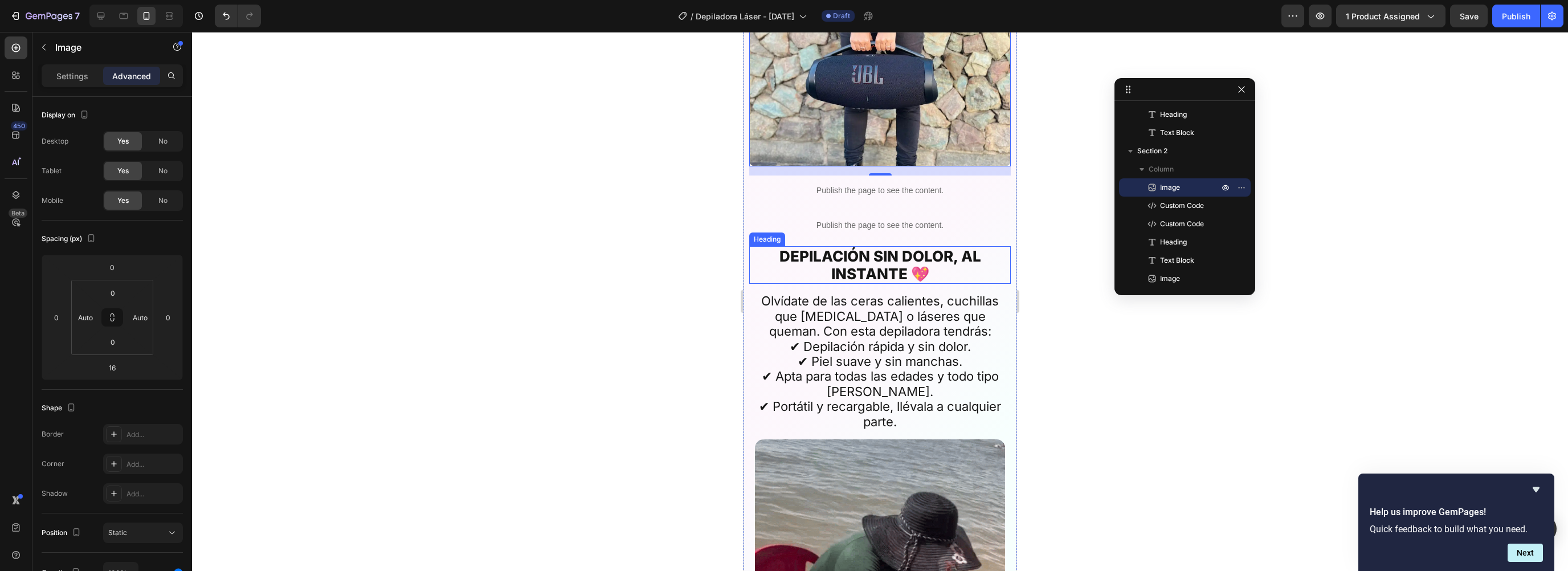
click at [800, 264] on h2 "DEPILACIÓN SIN DOLOR, AL INSTANTE 💖" at bounding box center [880, 265] width 250 height 38
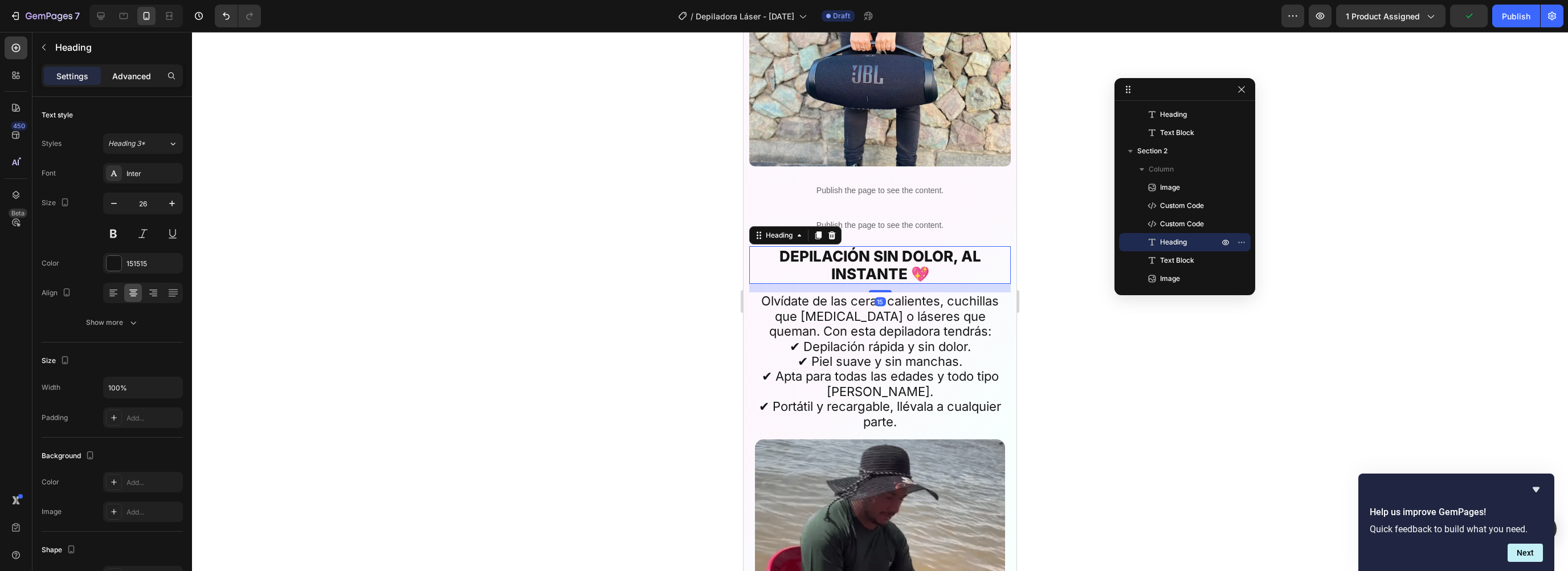
click at [131, 80] on p "Advanced" at bounding box center [131, 76] width 39 height 12
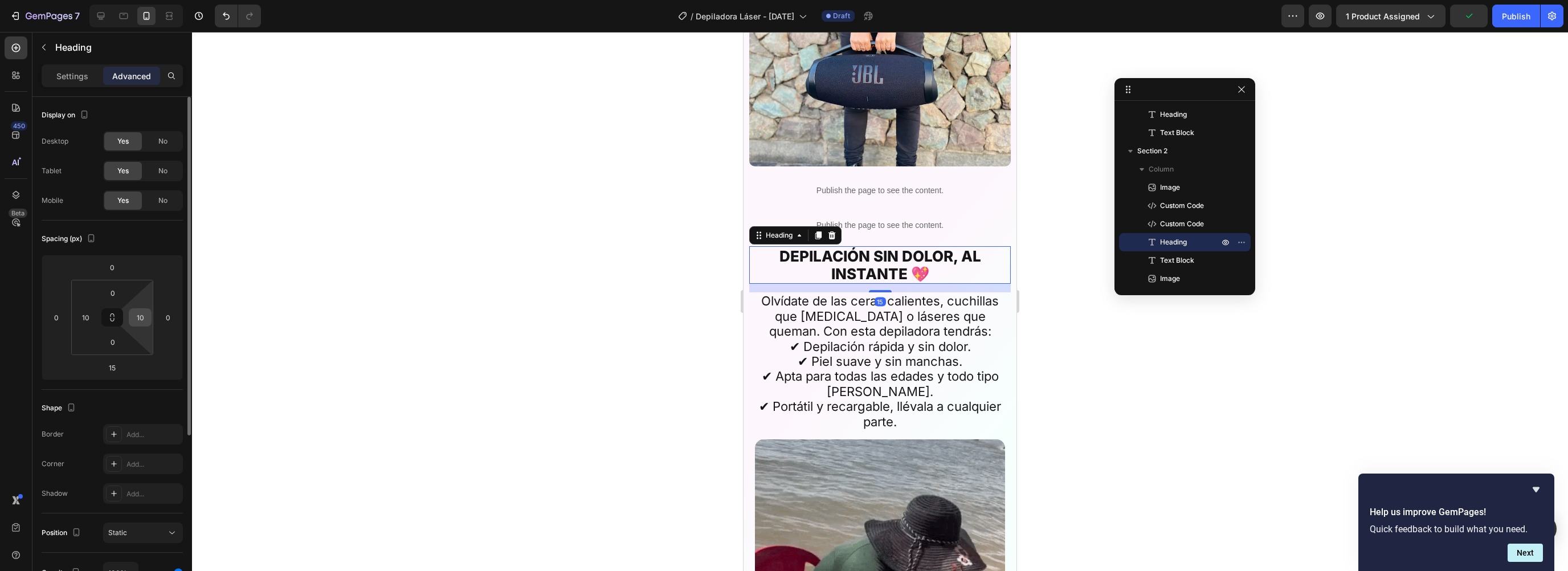
click at [141, 318] on input "10" at bounding box center [140, 317] width 17 height 17
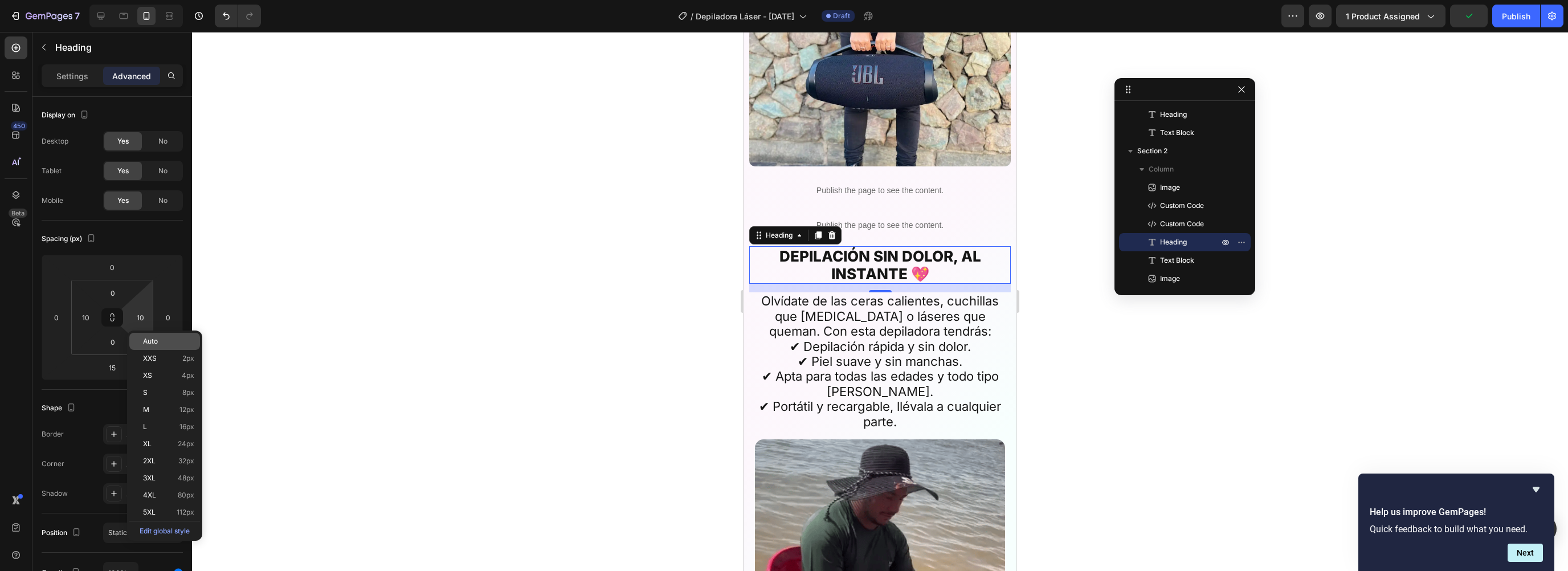
click at [163, 343] on p "Auto" at bounding box center [169, 341] width 52 height 8
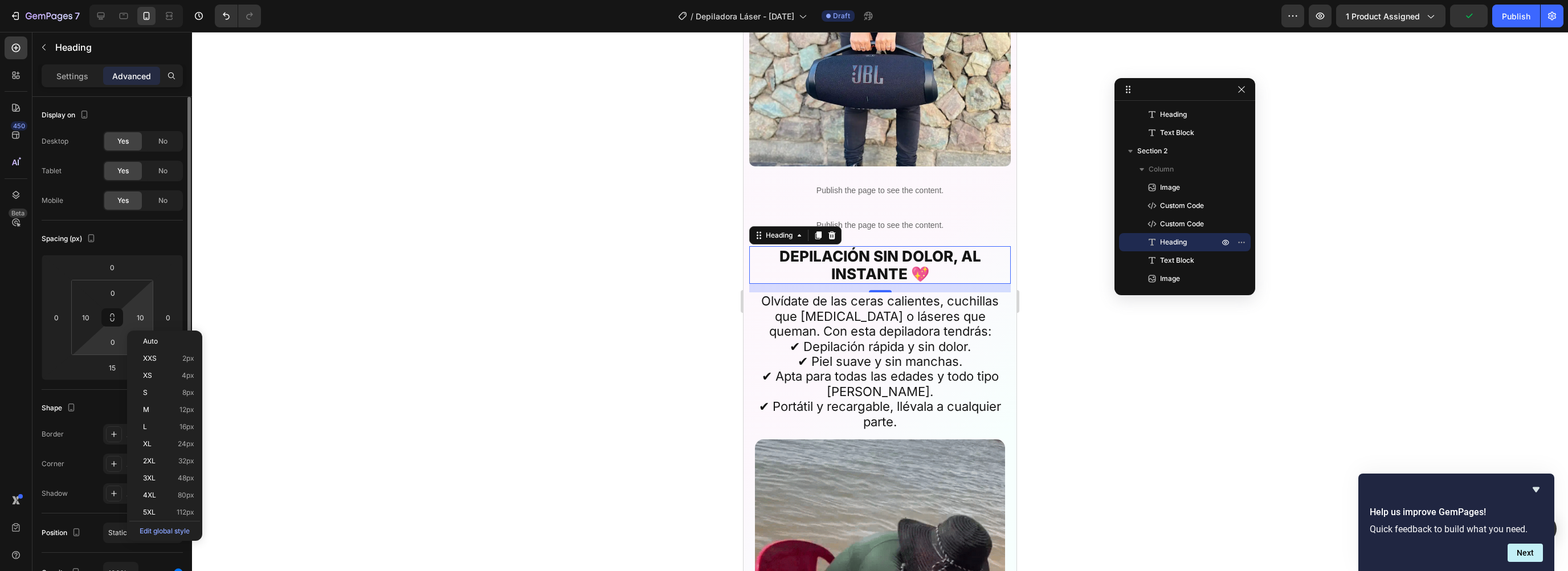
type input "Auto"
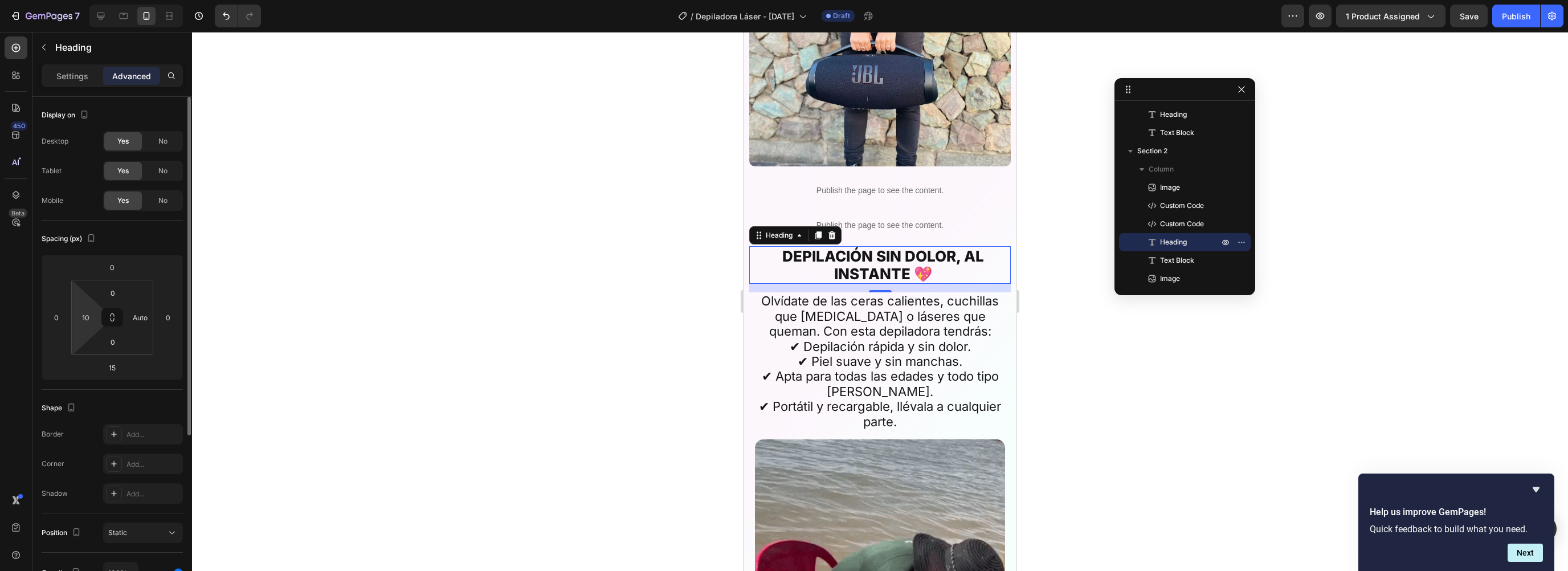
click at [100, 0] on html "7 Version history / Depiladora Láser - [DATE] Draft Preview 1 product assigned …" at bounding box center [784, 0] width 1568 height 0
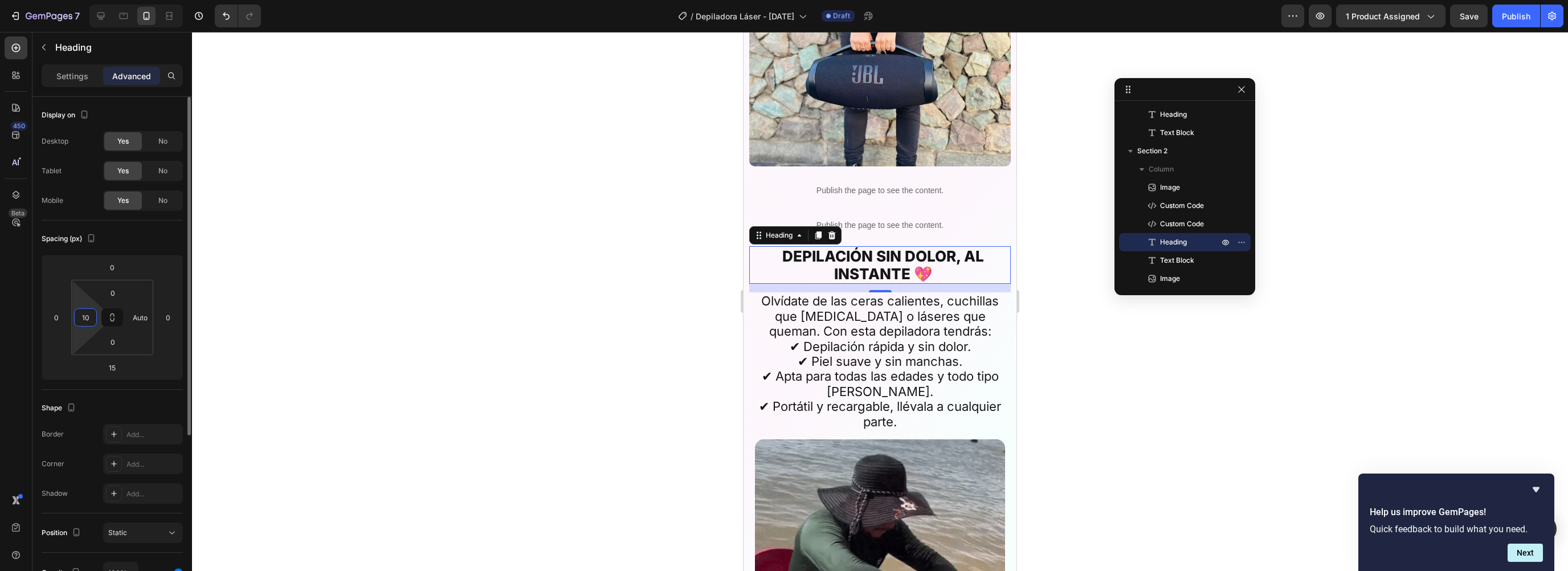
click at [92, 318] on input "10" at bounding box center [85, 317] width 17 height 17
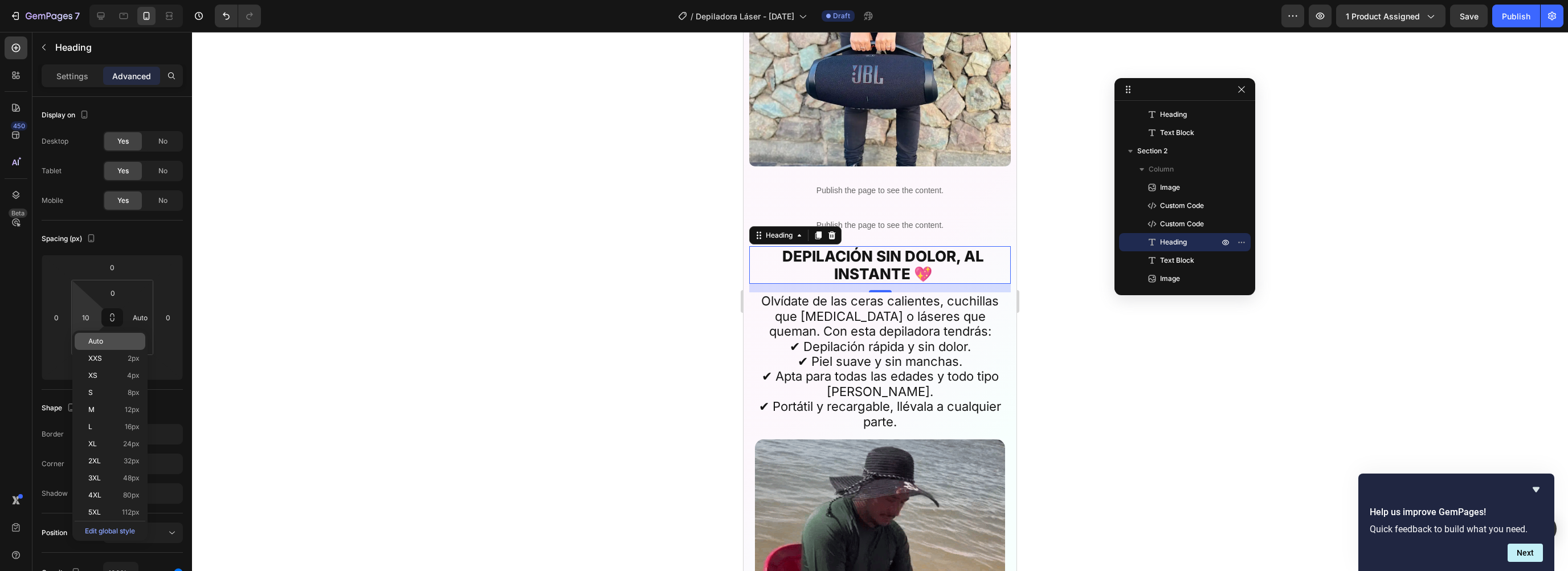
click at [98, 336] on div "Auto" at bounding box center [109, 341] width 71 height 17
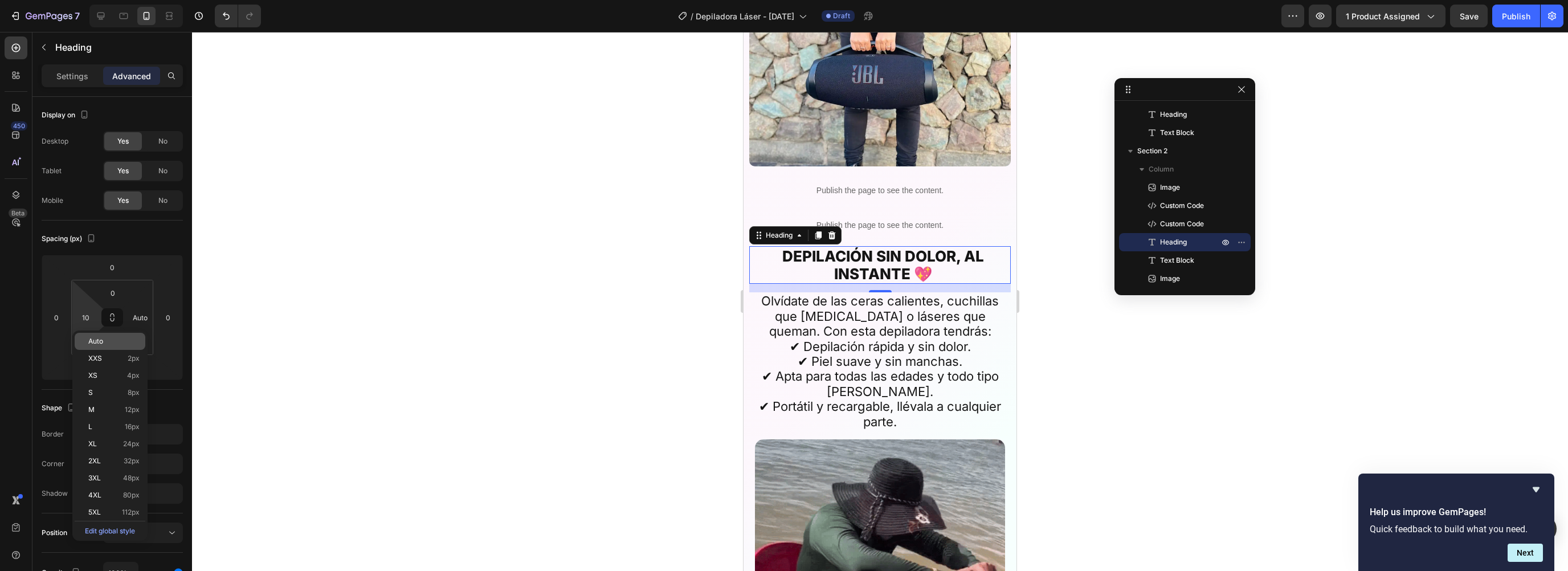
type input "Auto"
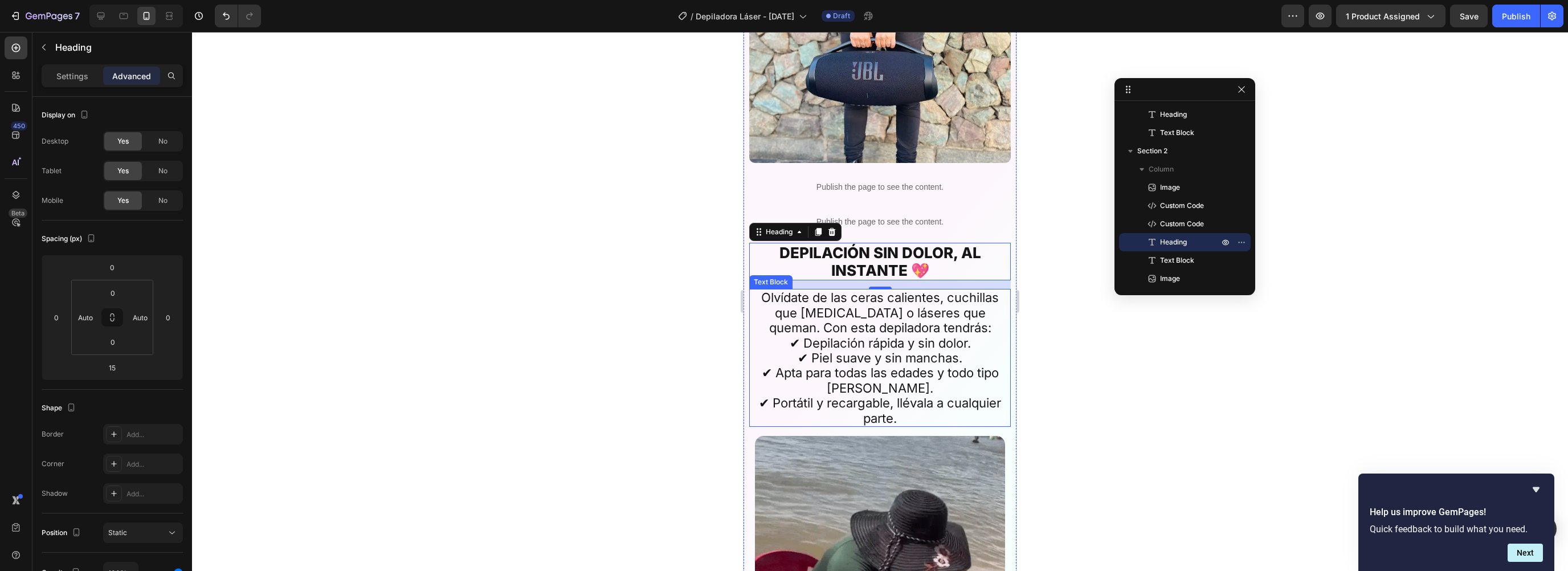
scroll to position [2056, 0]
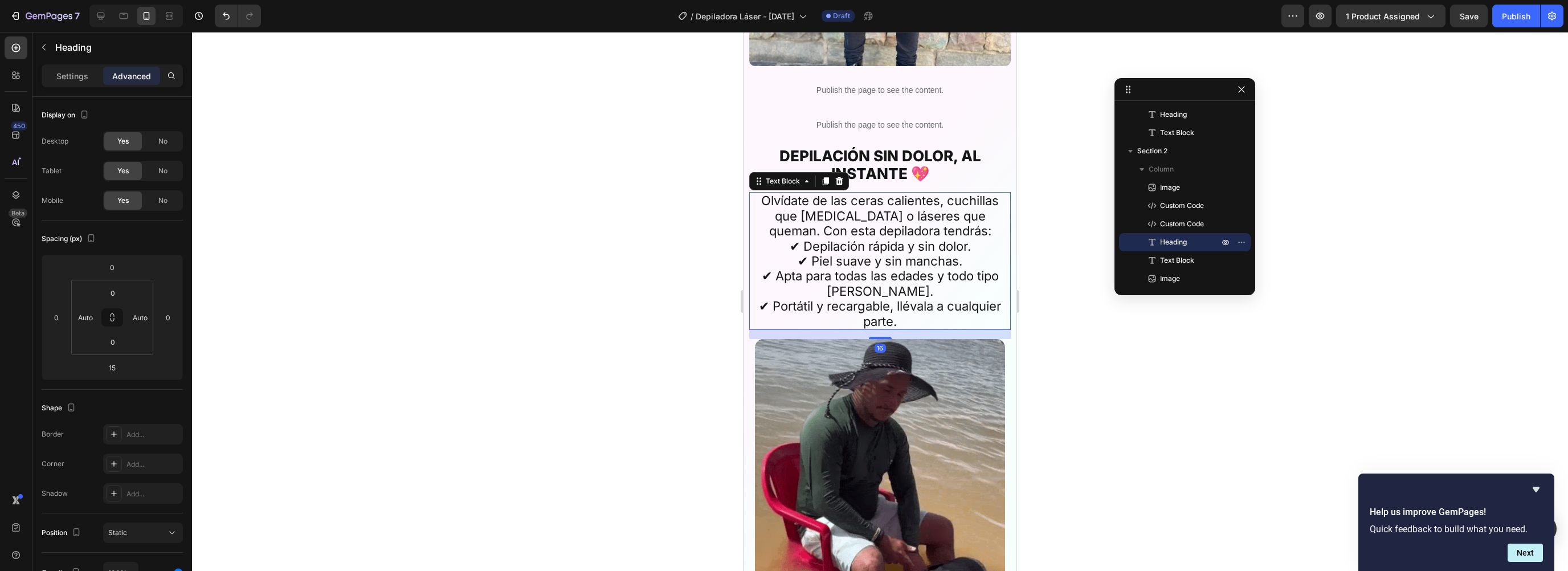
click at [823, 239] on p "✔ Depilación rápida y sin dolor. ✔ Piel suave y sin manchas. ✔ Apta para todas …" at bounding box center [880, 283] width 246 height 90
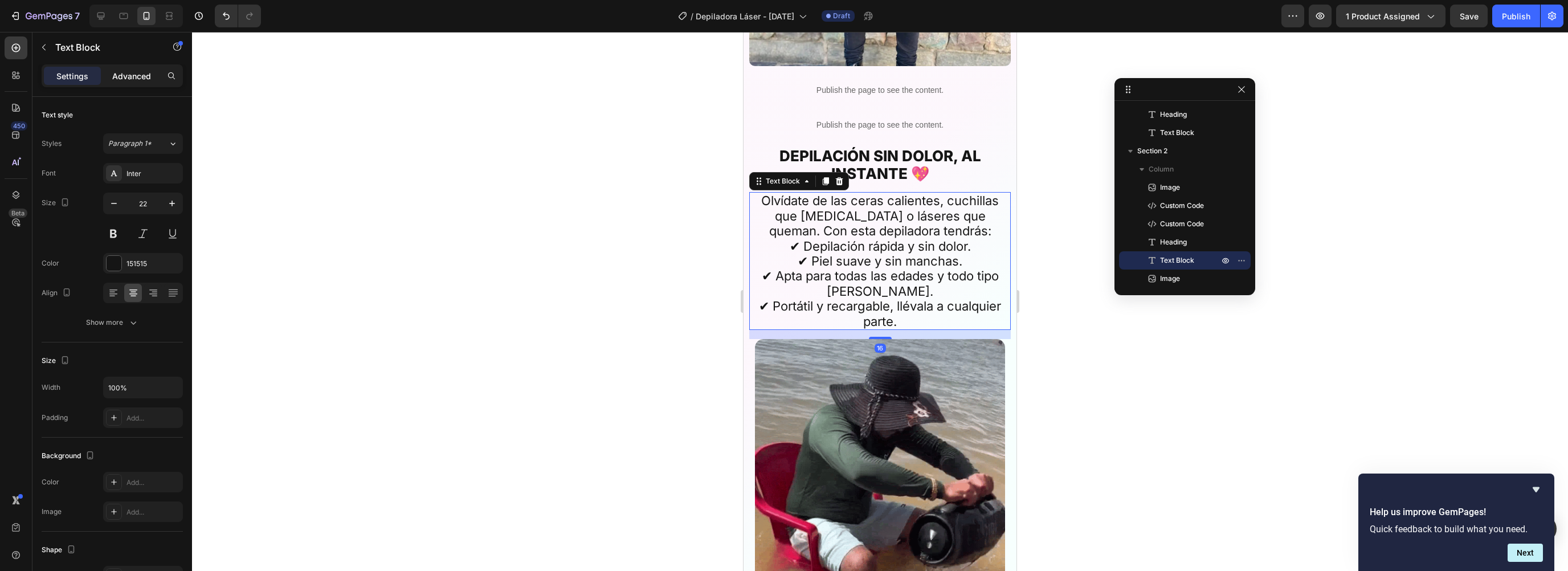
click at [134, 83] on div "Advanced" at bounding box center [132, 76] width 57 height 18
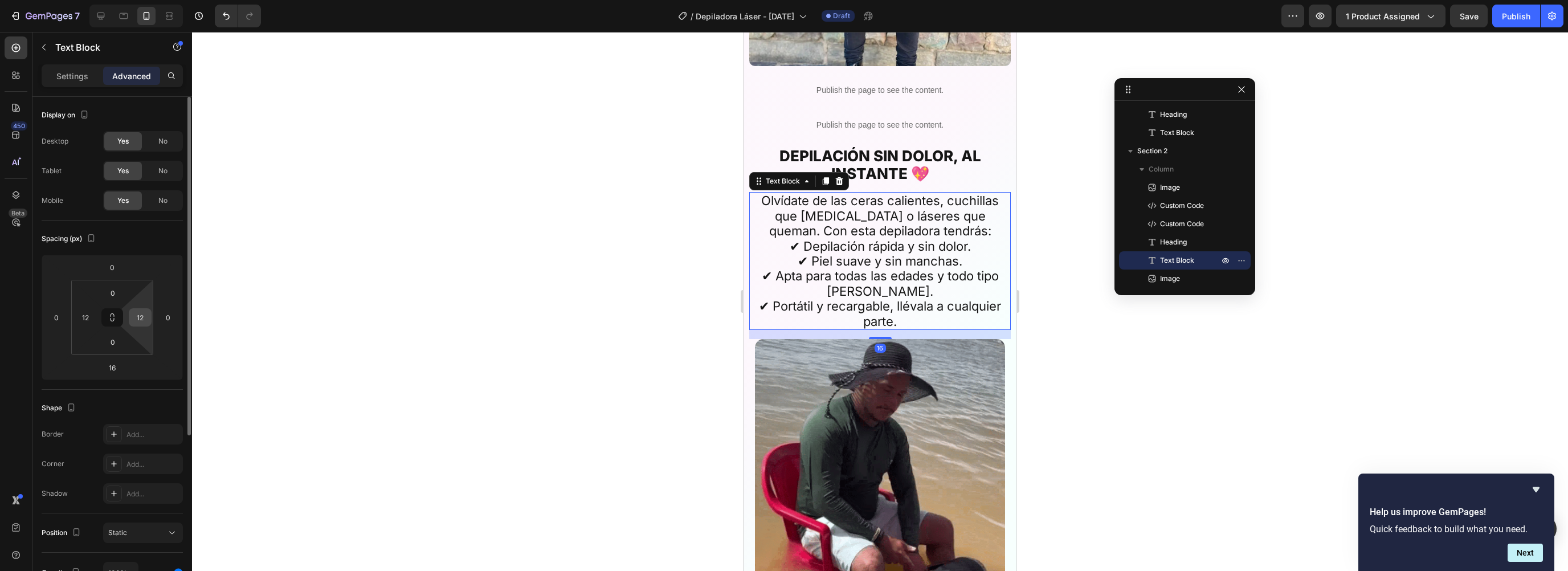
click at [140, 324] on input "12" at bounding box center [140, 317] width 17 height 17
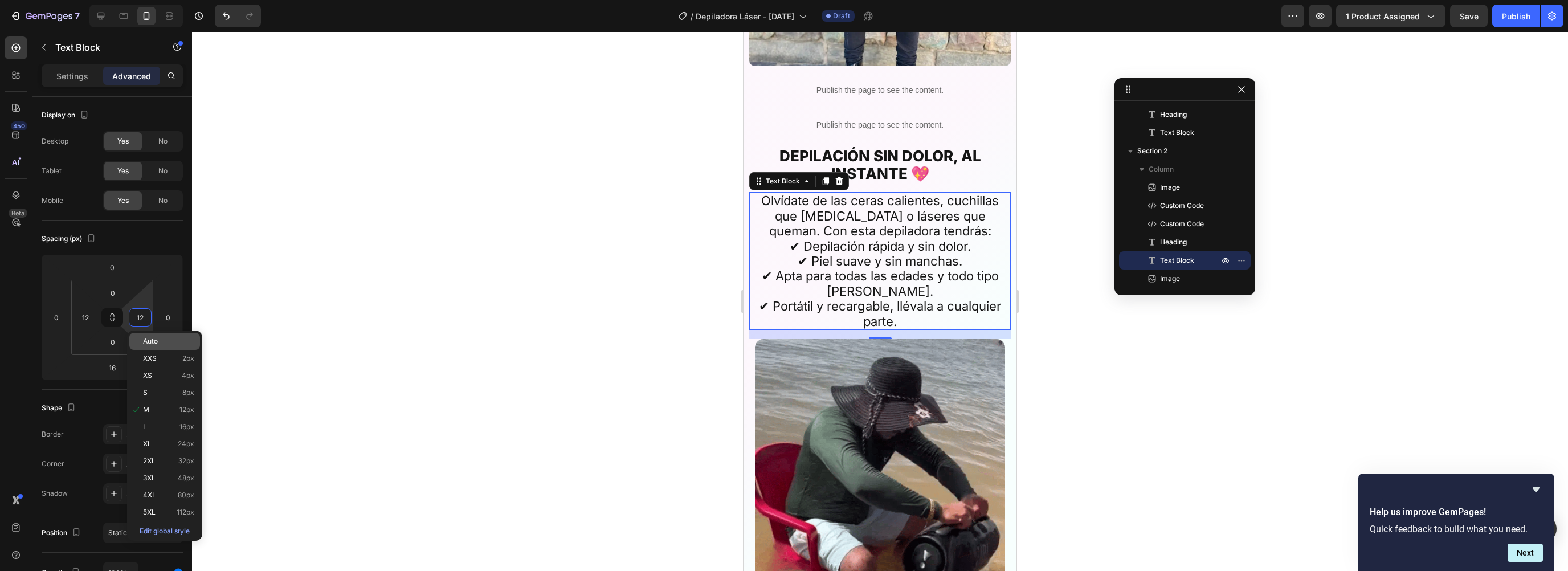
click at [149, 339] on span "Auto" at bounding box center [150, 341] width 15 height 8
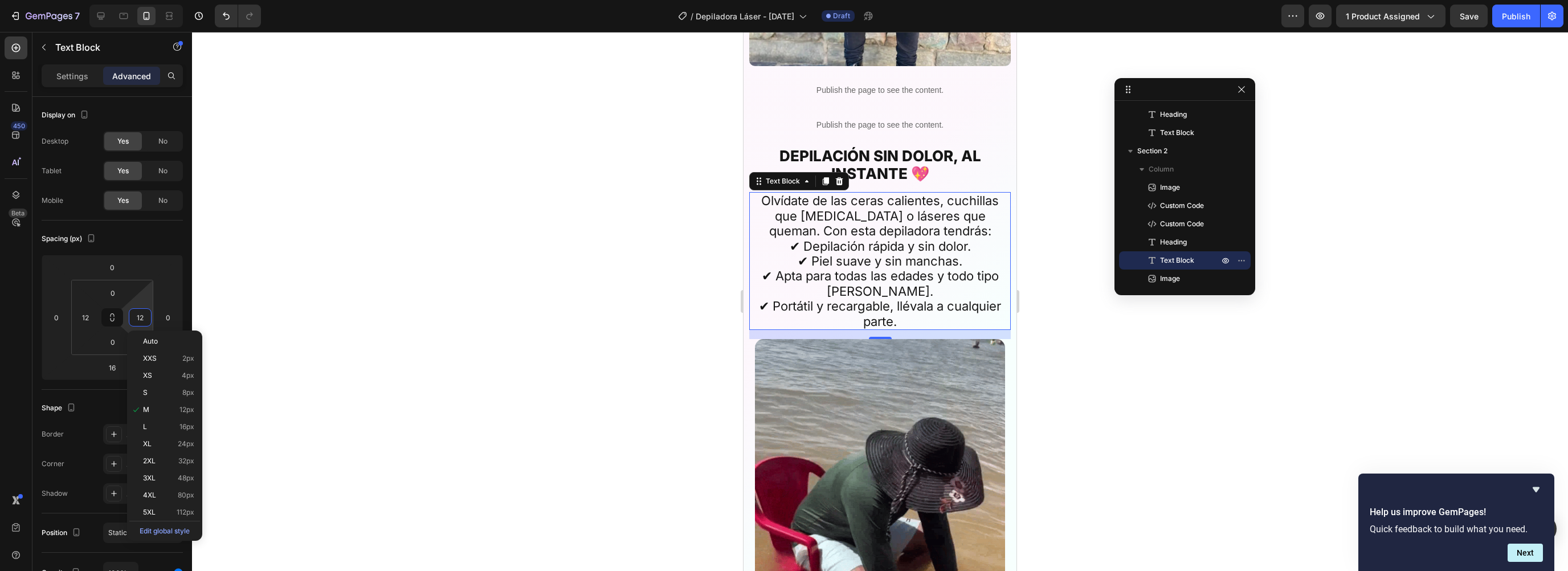
type input "Auto"
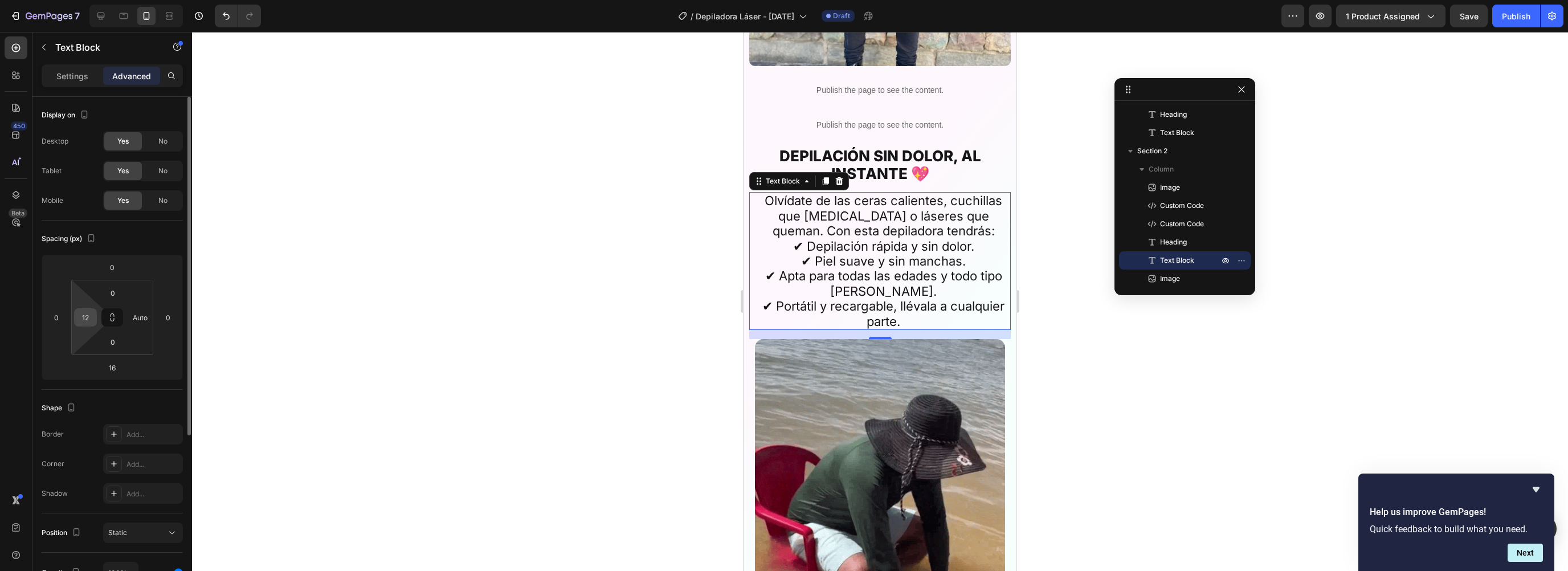
click at [90, 317] on input "12" at bounding box center [85, 317] width 17 height 17
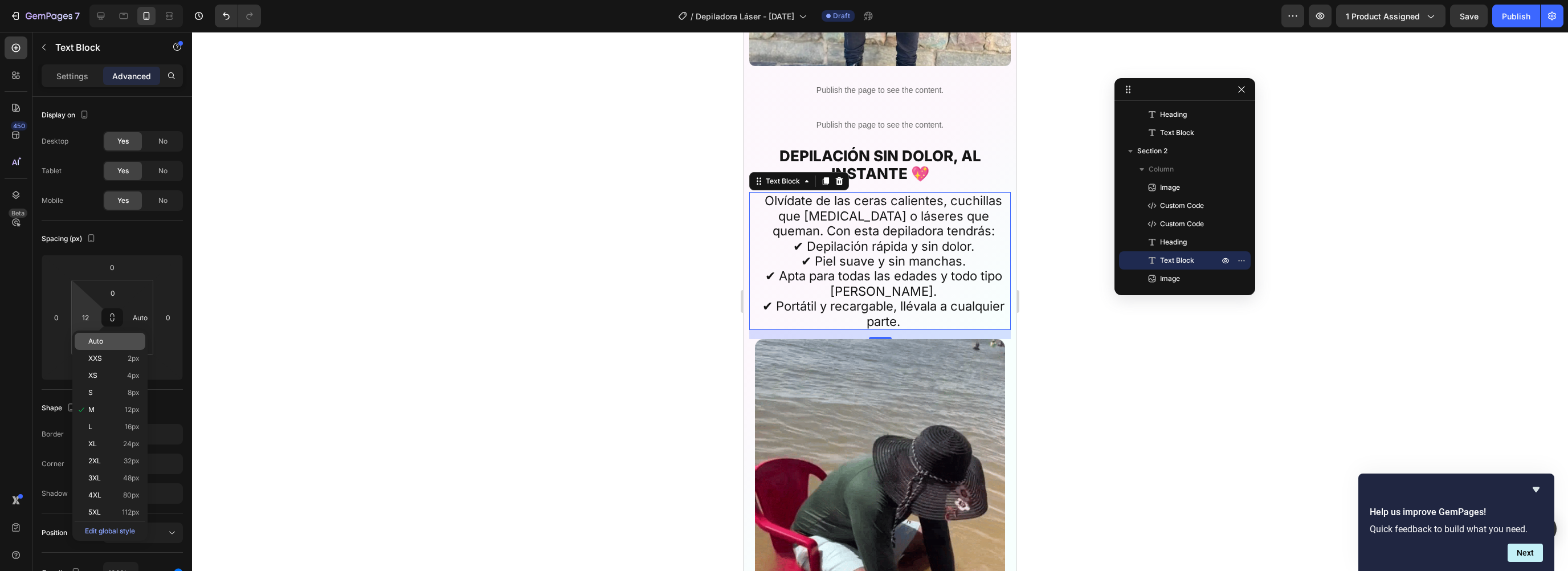
click at [100, 338] on span "Auto" at bounding box center [95, 341] width 15 height 8
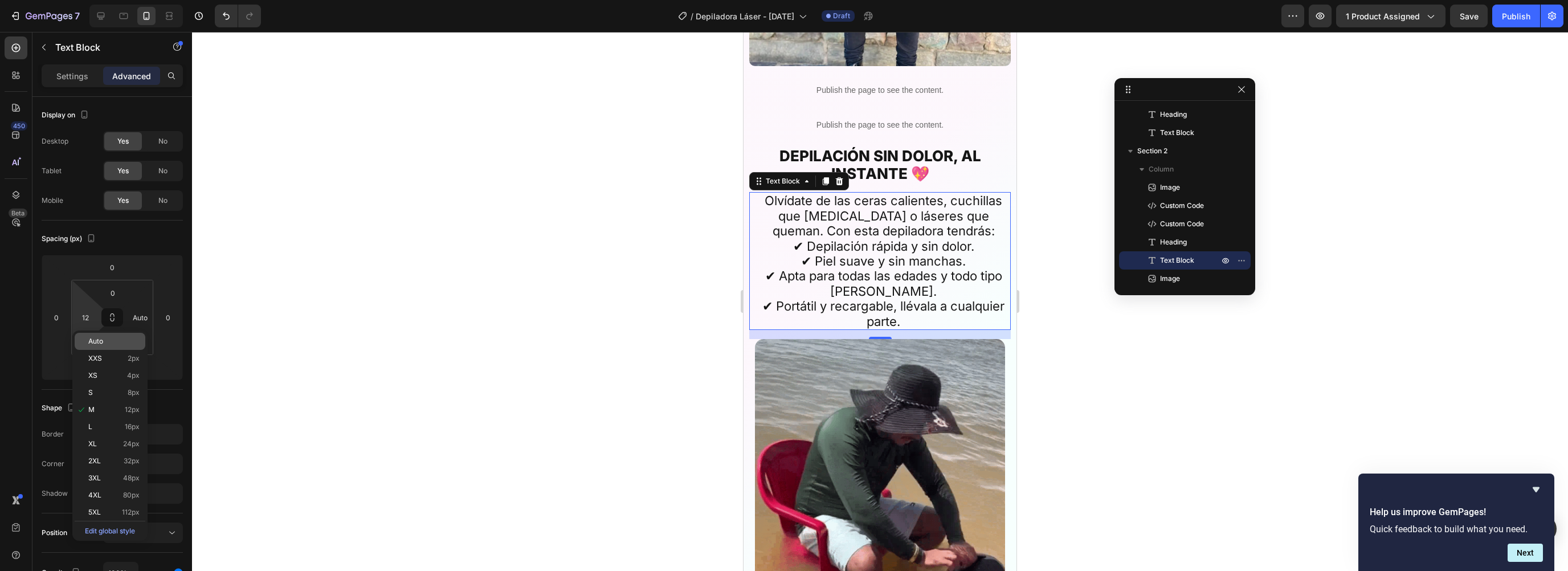
type input "Auto"
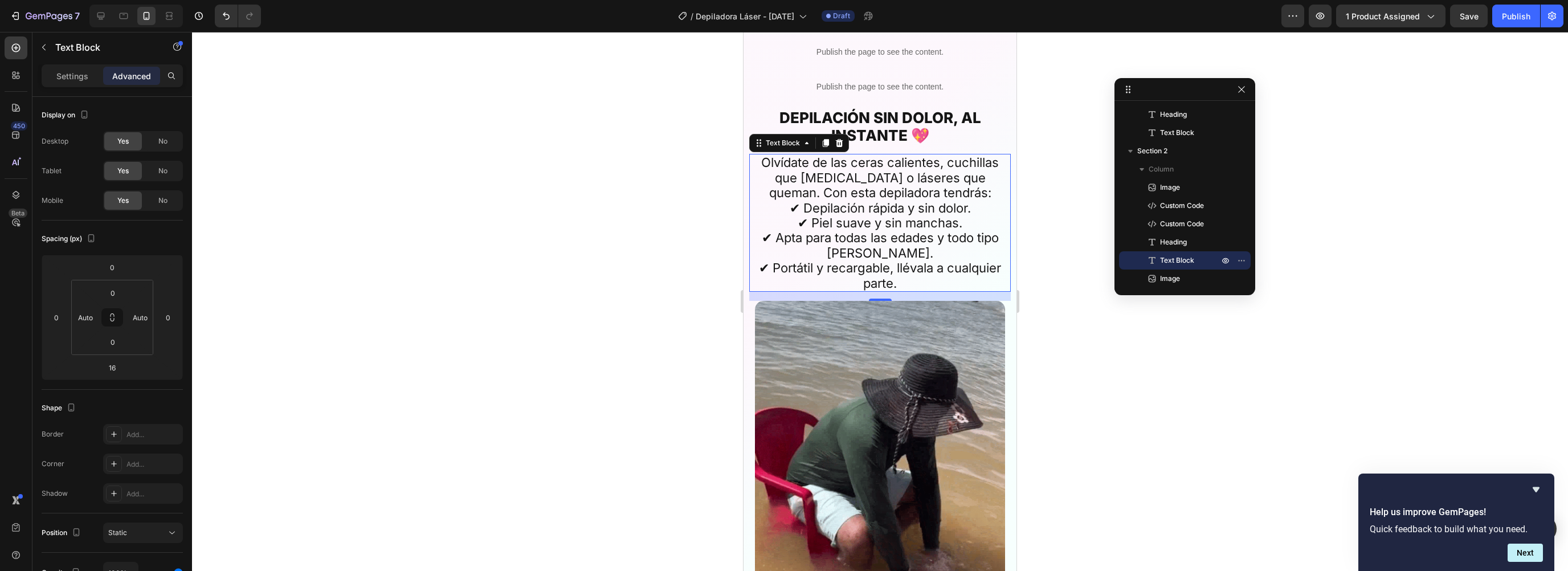
scroll to position [2309, 0]
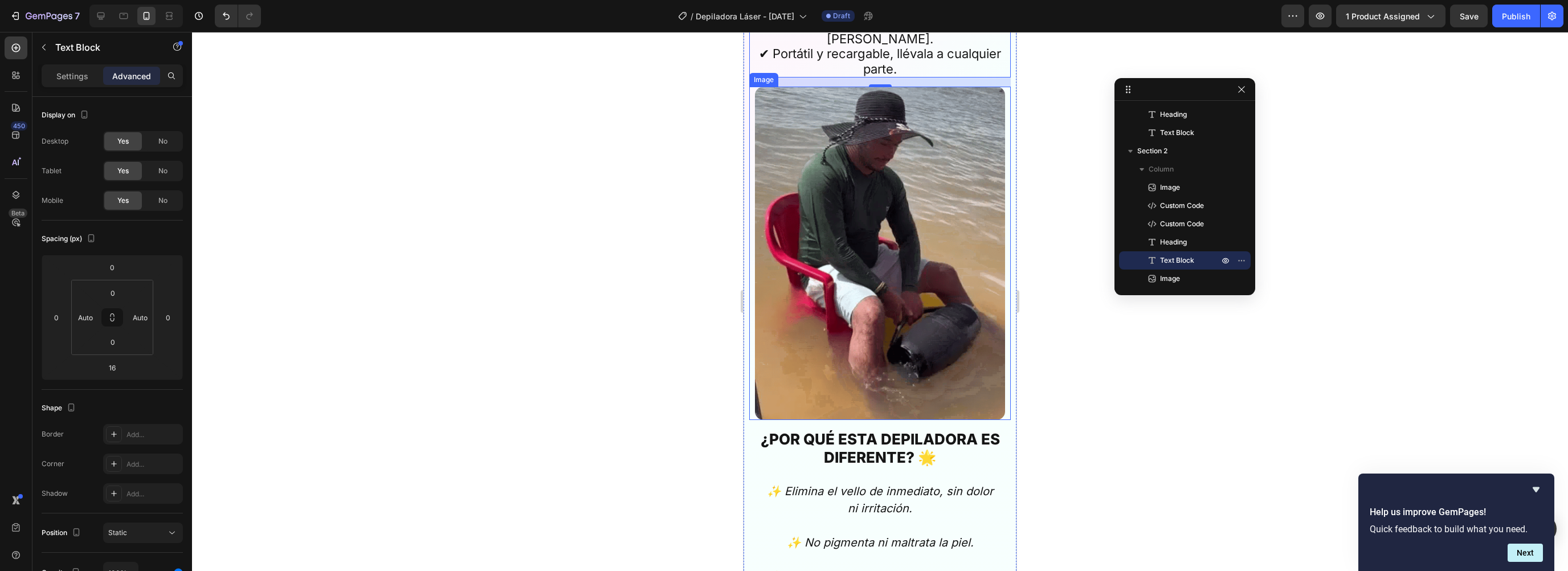
click at [833, 205] on img at bounding box center [880, 253] width 250 height 334
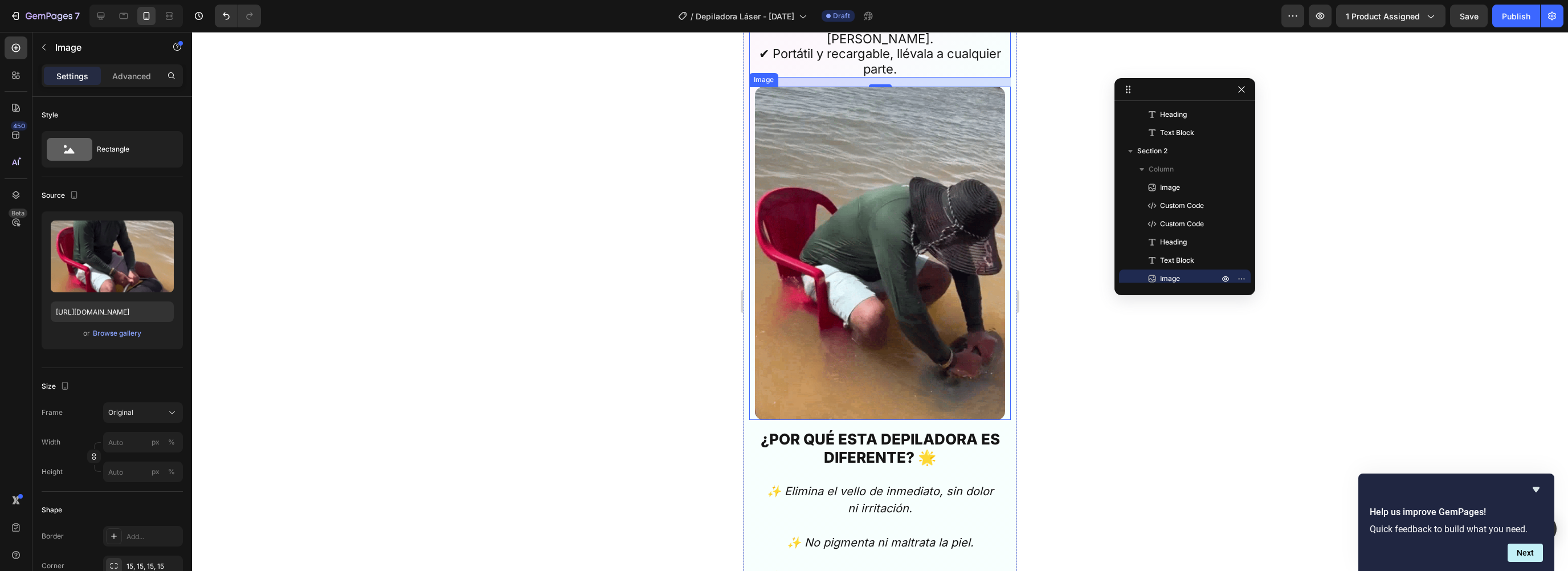
scroll to position [656, 0]
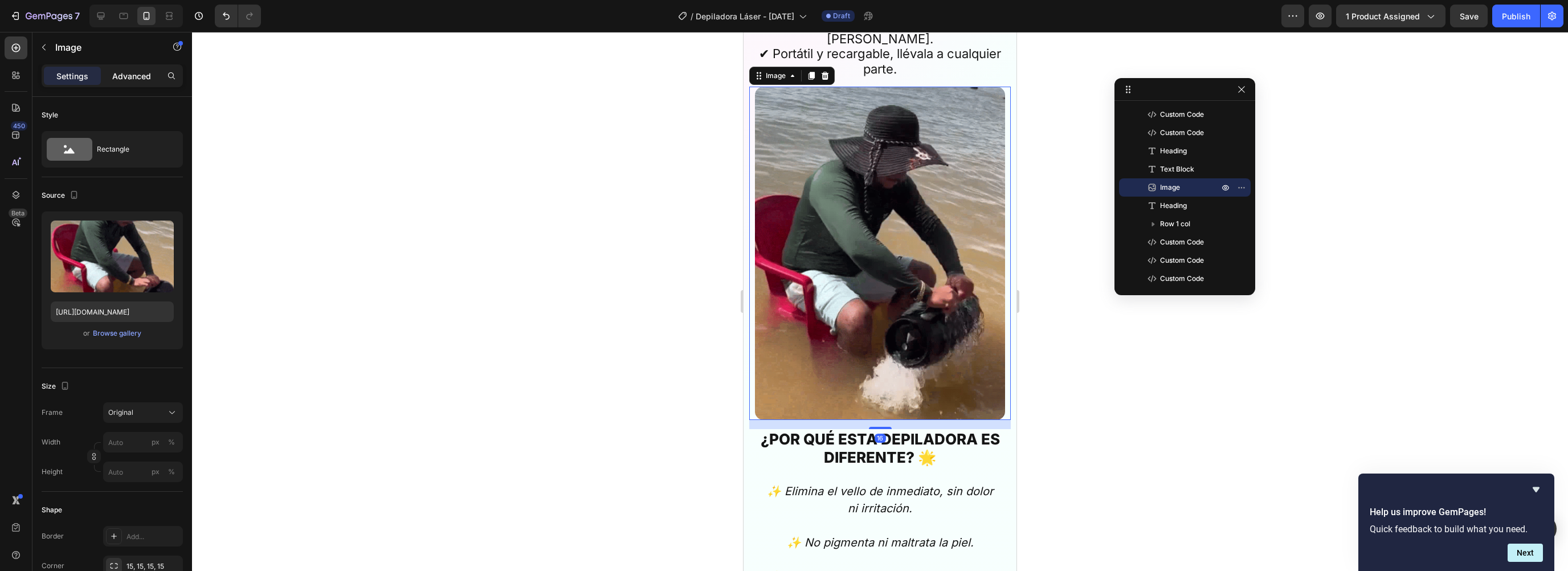
click at [124, 76] on p "Advanced" at bounding box center [131, 76] width 39 height 12
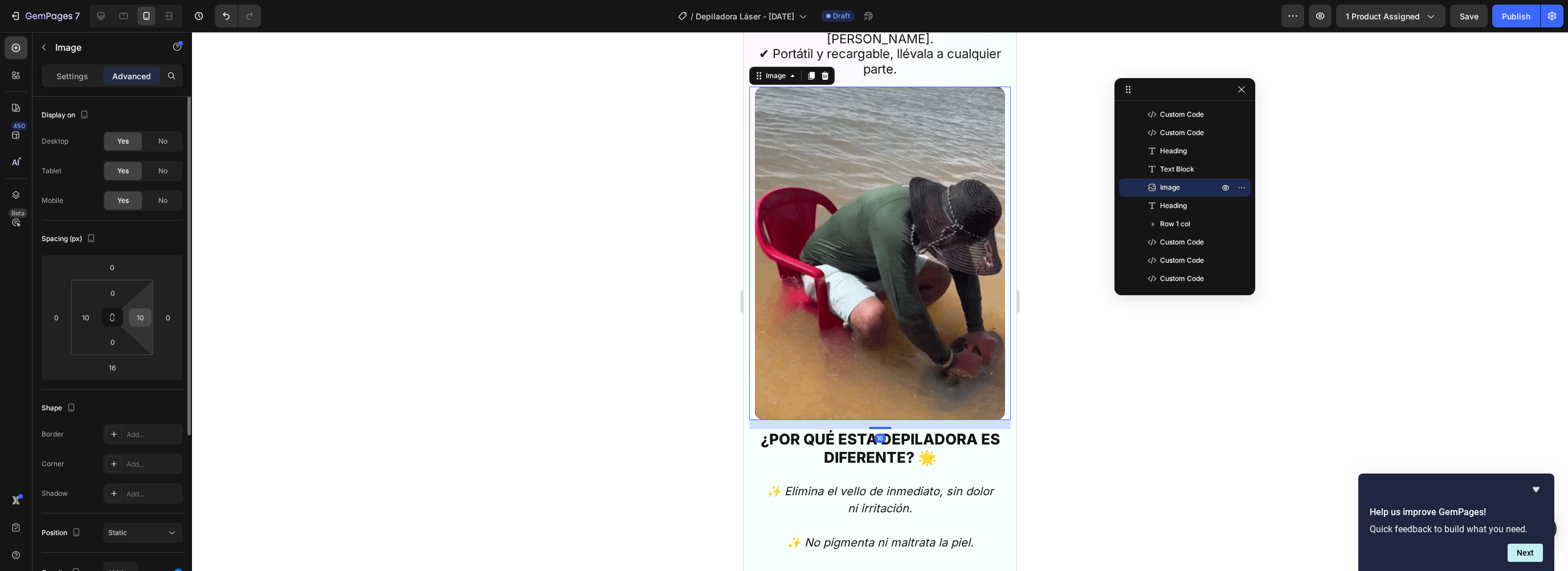
click at [142, 312] on input "10" at bounding box center [140, 317] width 17 height 17
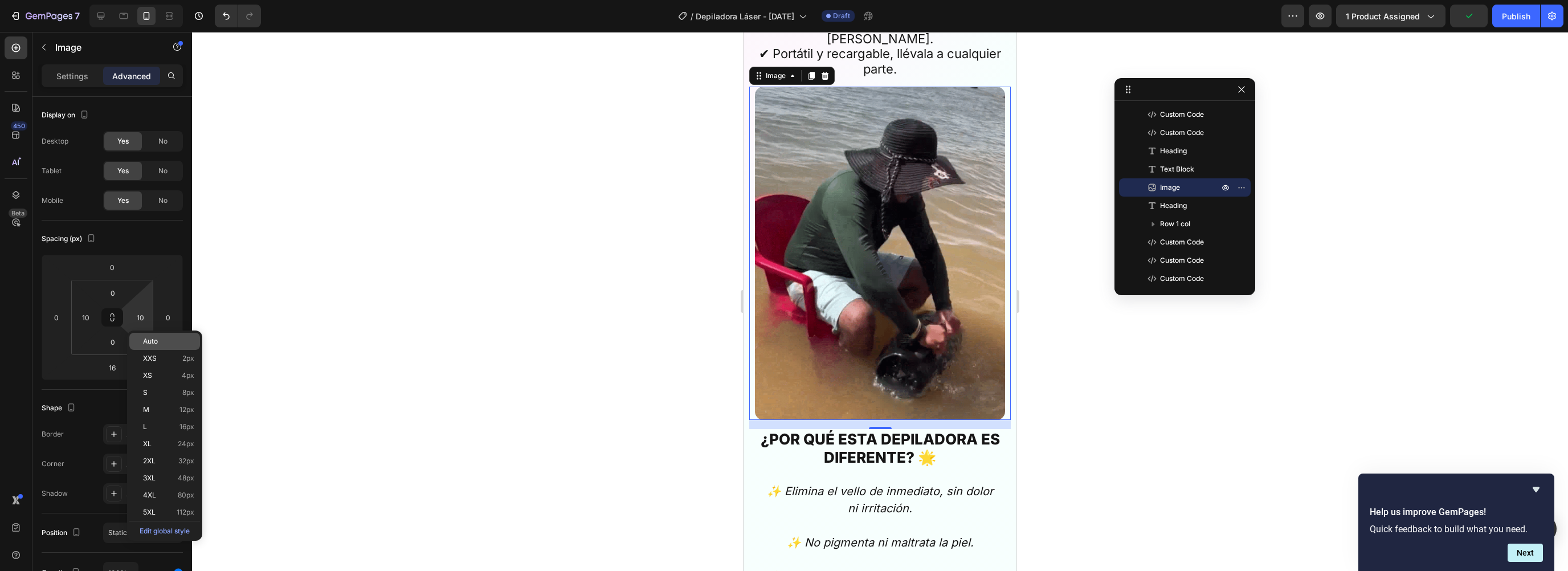
click at [149, 337] on span "Auto" at bounding box center [150, 341] width 15 height 8
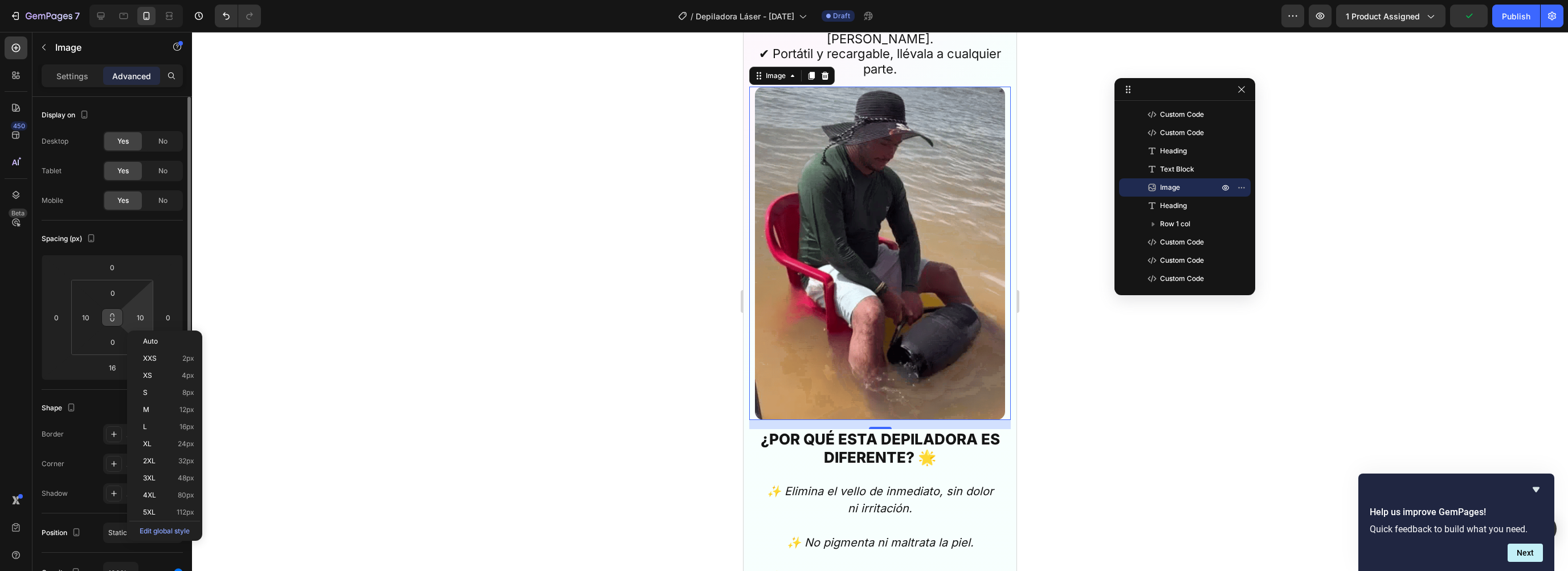
type input "Auto"
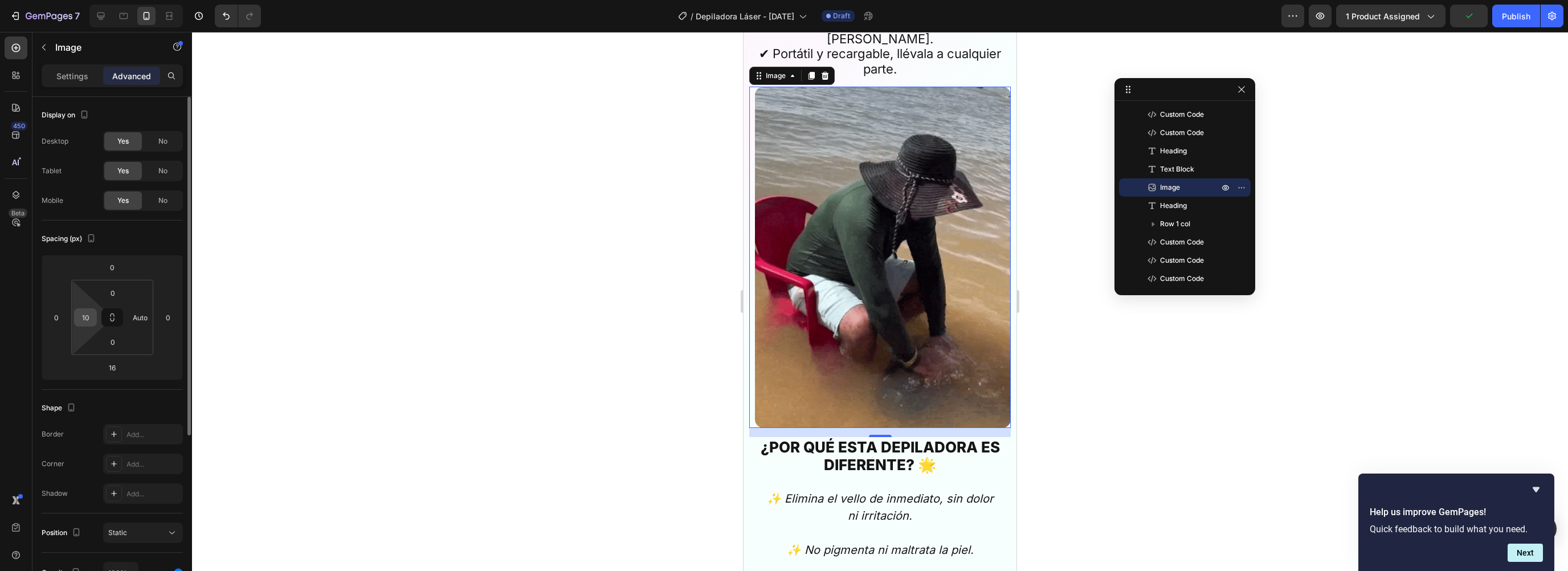
click at [93, 316] on input "10" at bounding box center [85, 317] width 17 height 17
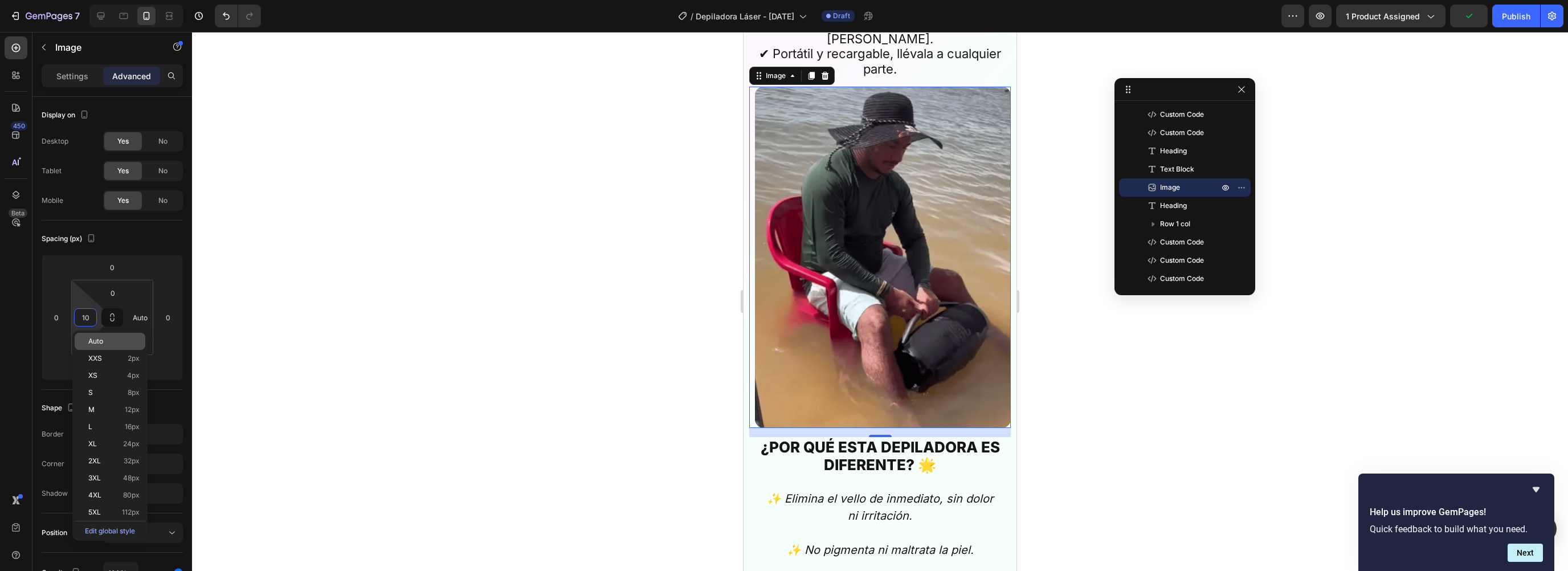
click at [101, 334] on div "Auto" at bounding box center [109, 341] width 71 height 17
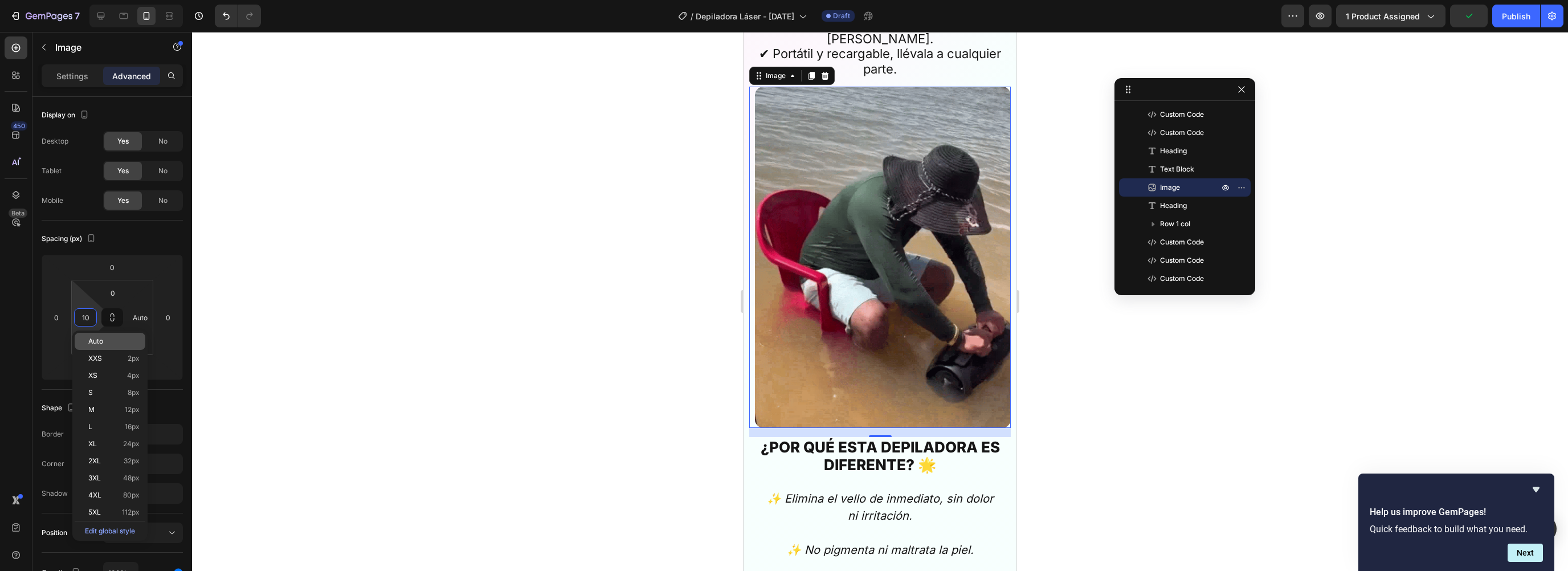
type input "Auto"
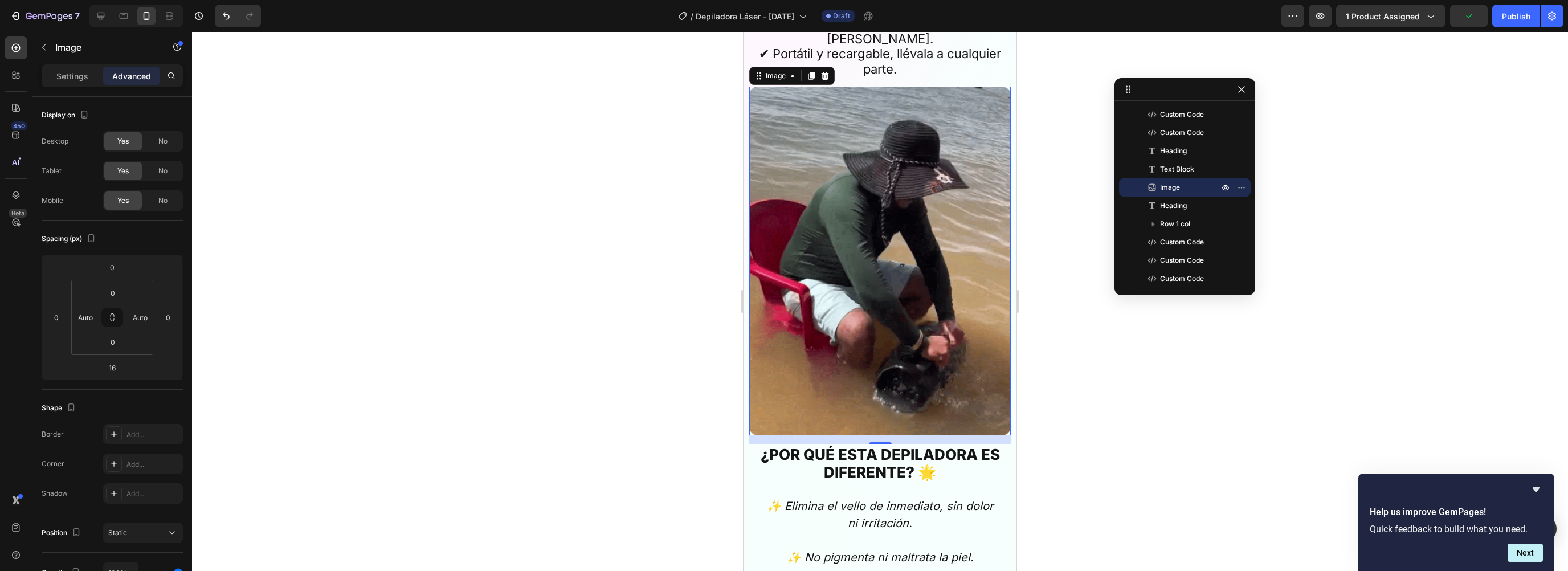
scroll to position [2434, 0]
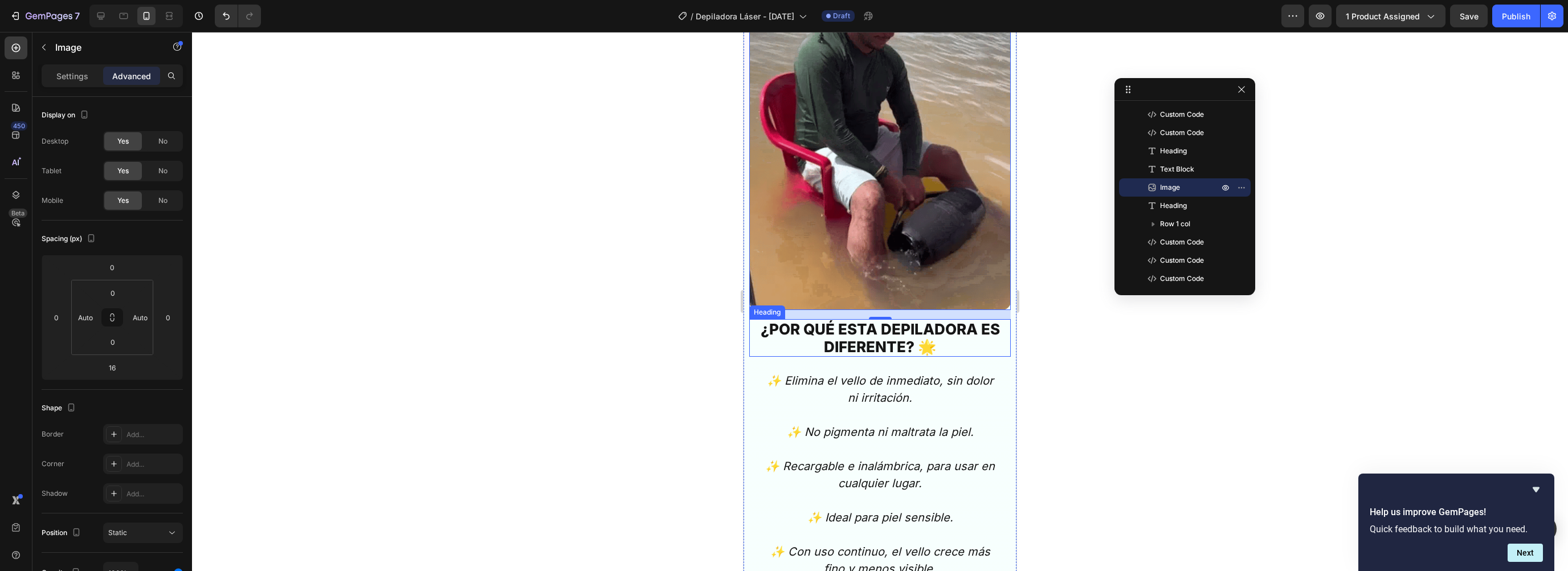
click at [859, 325] on h2 "¿POR QUÉ ESTA DEPILADORA ES DIFERENTE? 🌟" at bounding box center [880, 337] width 250 height 38
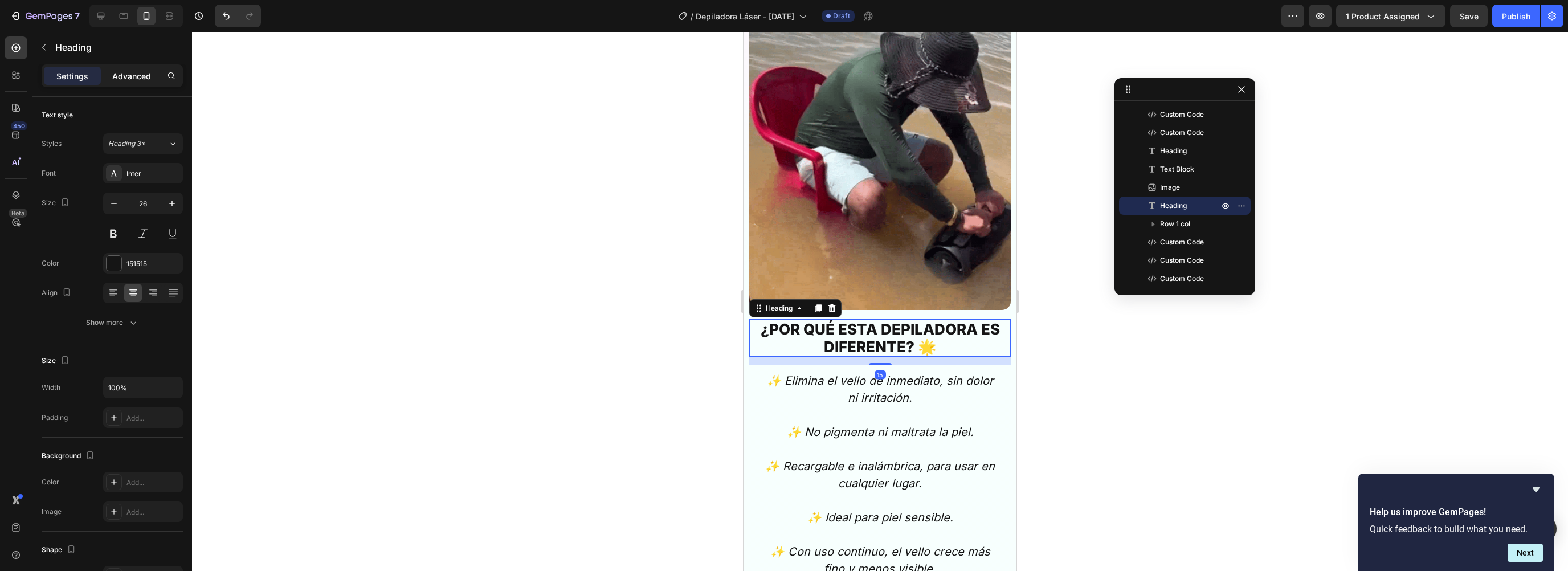
click at [131, 78] on p "Advanced" at bounding box center [131, 76] width 39 height 12
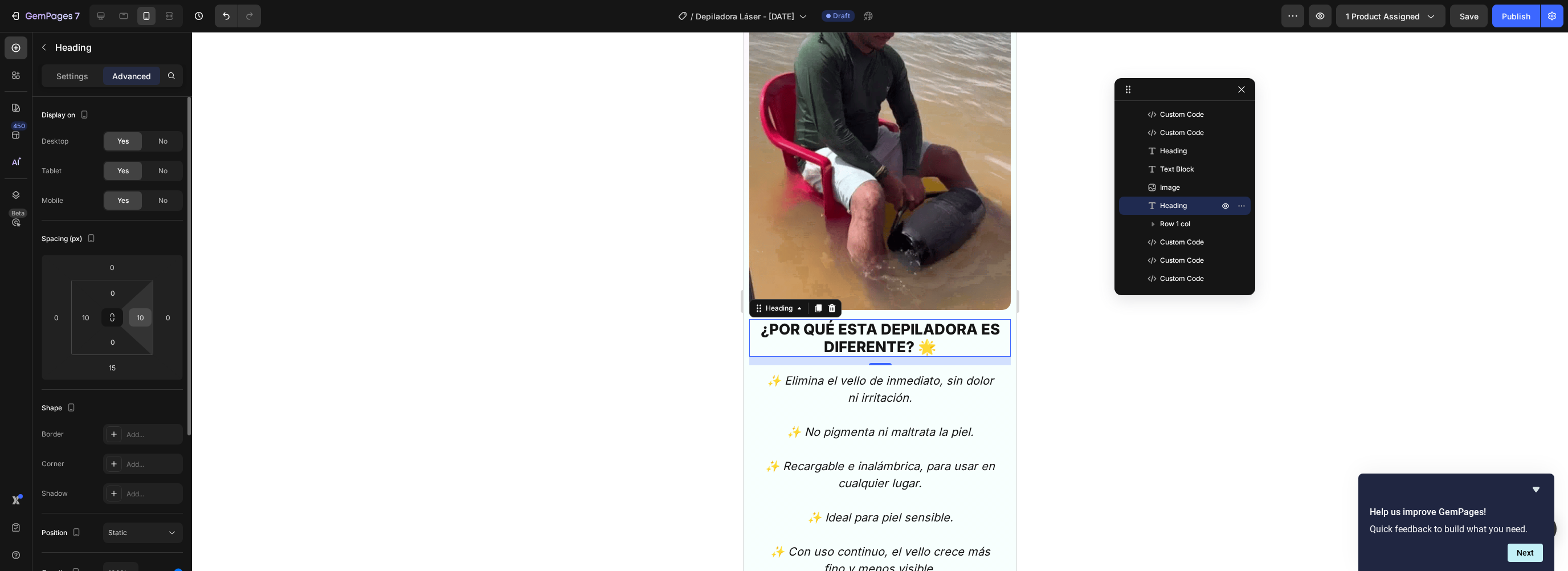
click at [145, 317] on input "10" at bounding box center [140, 317] width 17 height 17
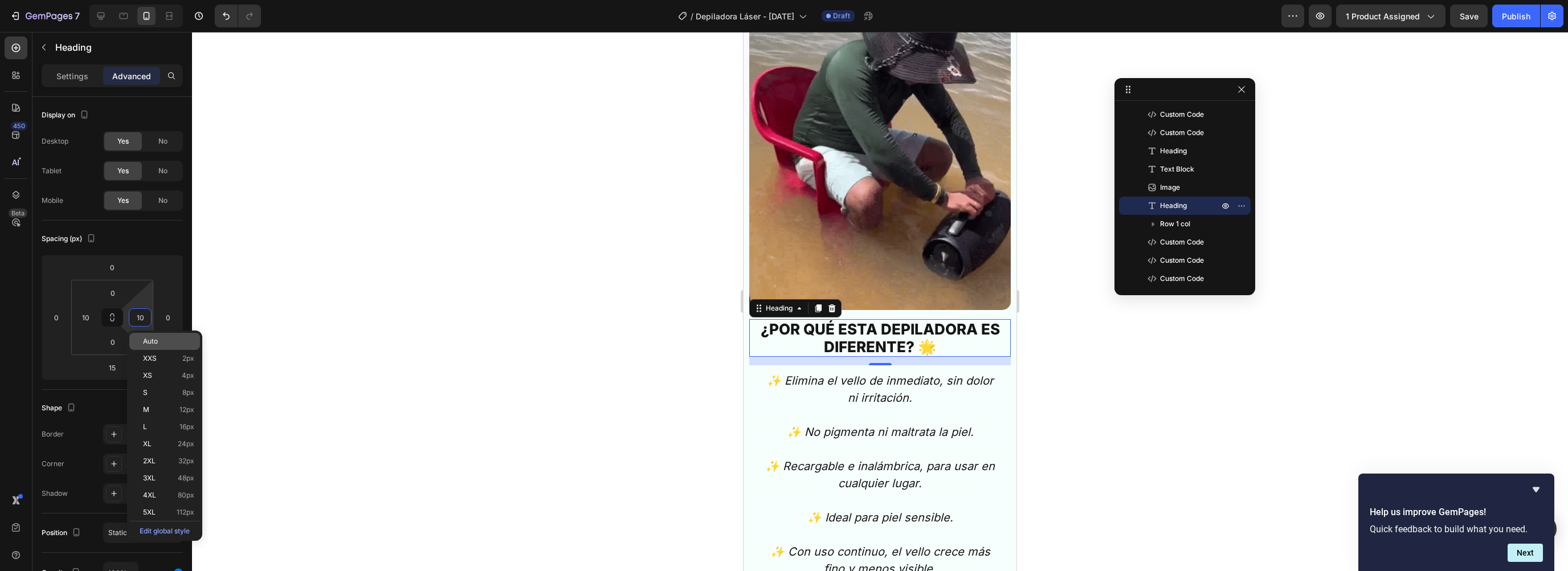
click at [154, 336] on div "Auto" at bounding box center [164, 341] width 71 height 17
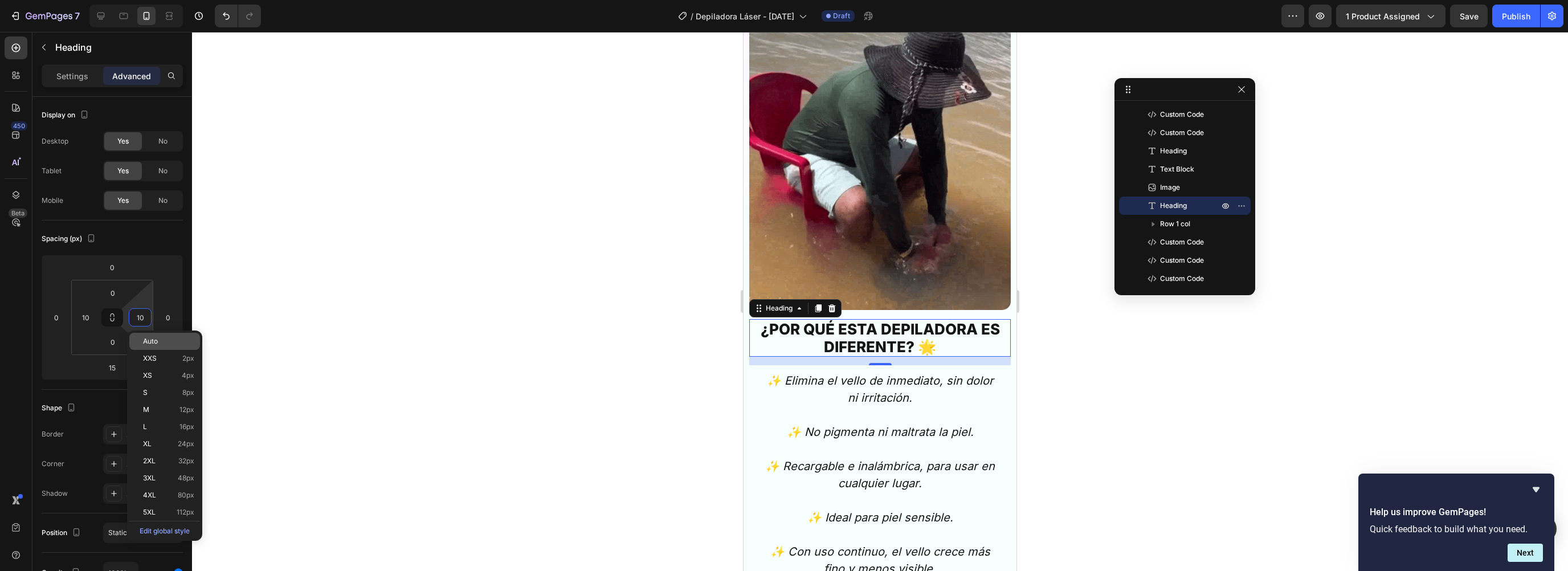
type input "Auto"
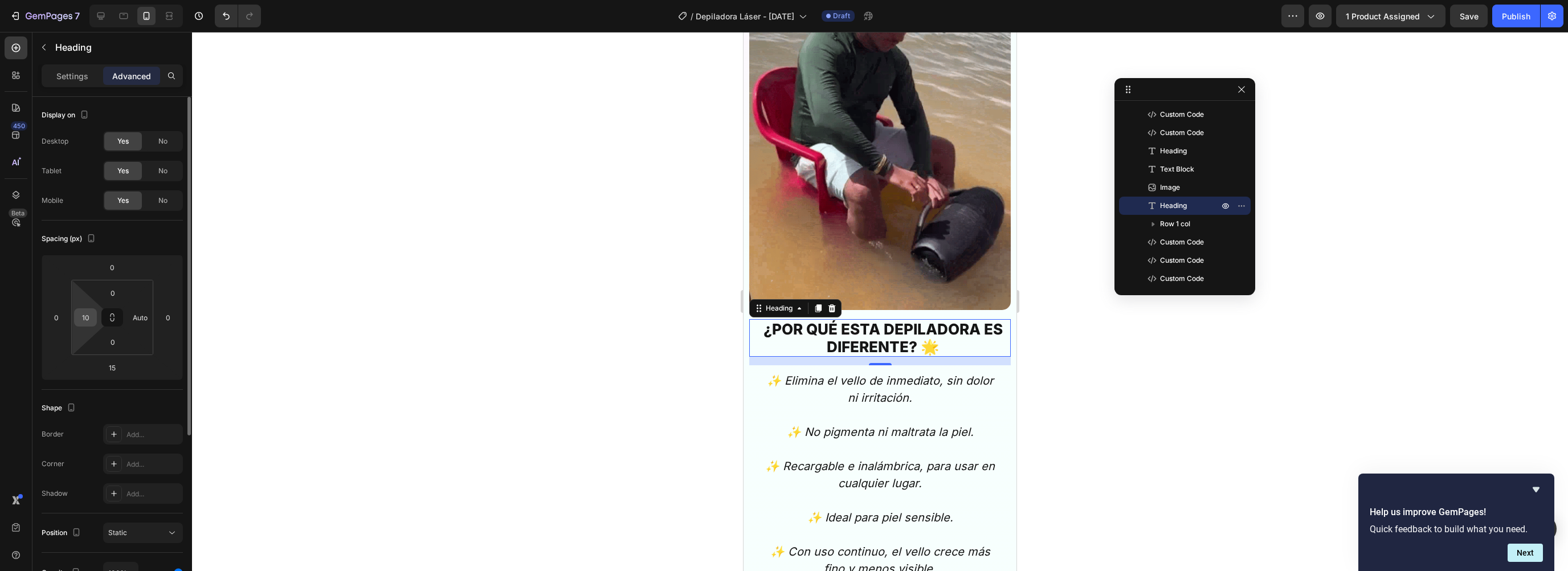
click at [90, 315] on input "10" at bounding box center [85, 317] width 17 height 17
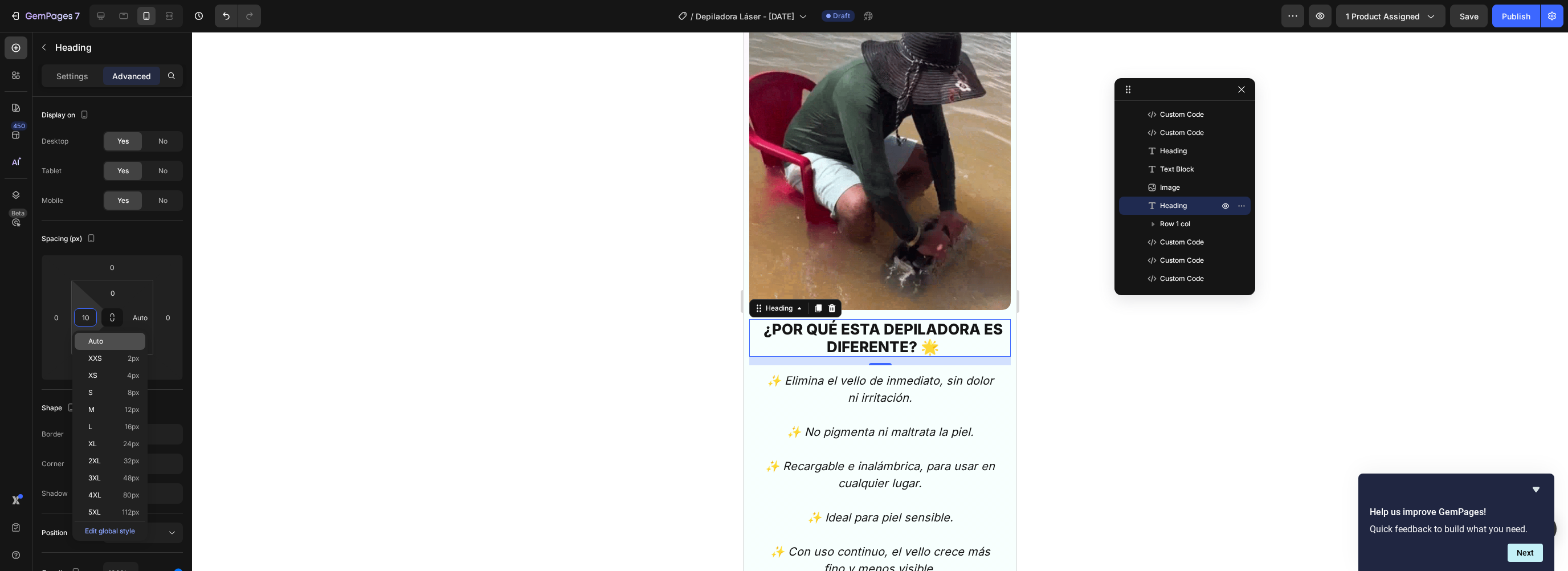
click at [105, 346] on div "Auto" at bounding box center [109, 341] width 71 height 17
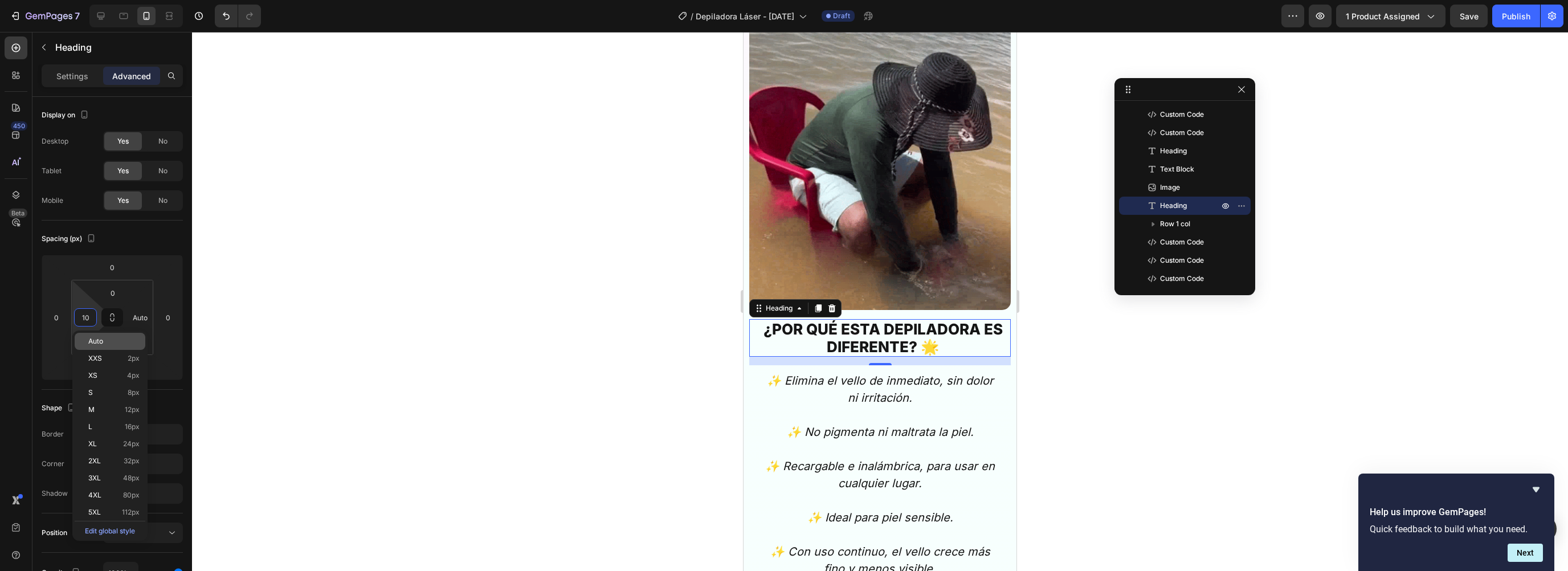
type input "Auto"
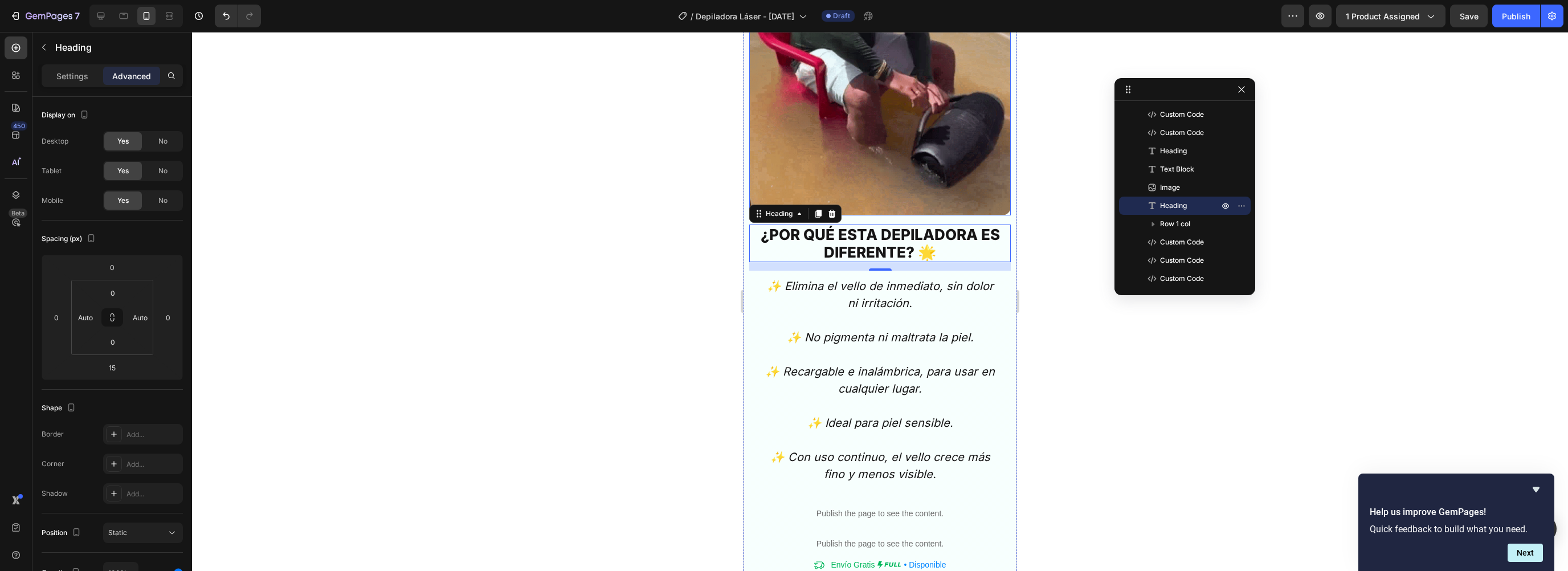
scroll to position [2665, 0]
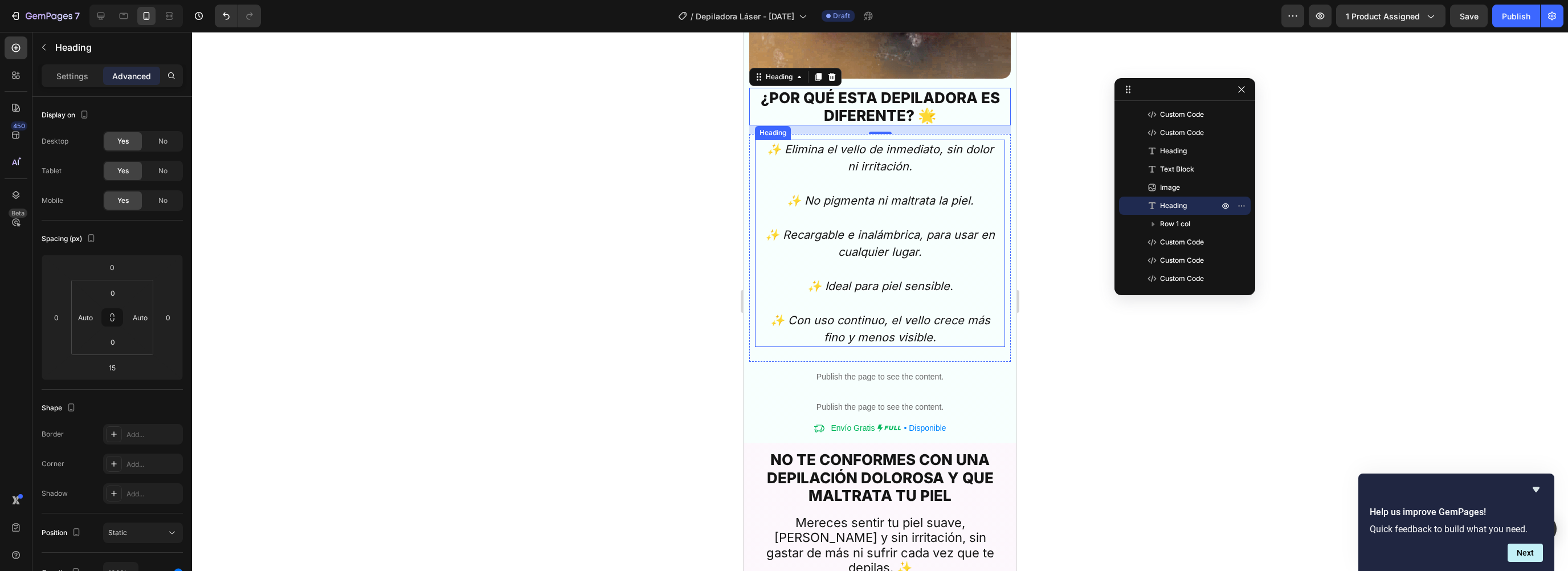
click at [790, 229] on h2 "✨ Elimina el vello de inmediato, sin dolor ni irritación. ✨ No pigmenta ni malt…" at bounding box center [880, 243] width 239 height 208
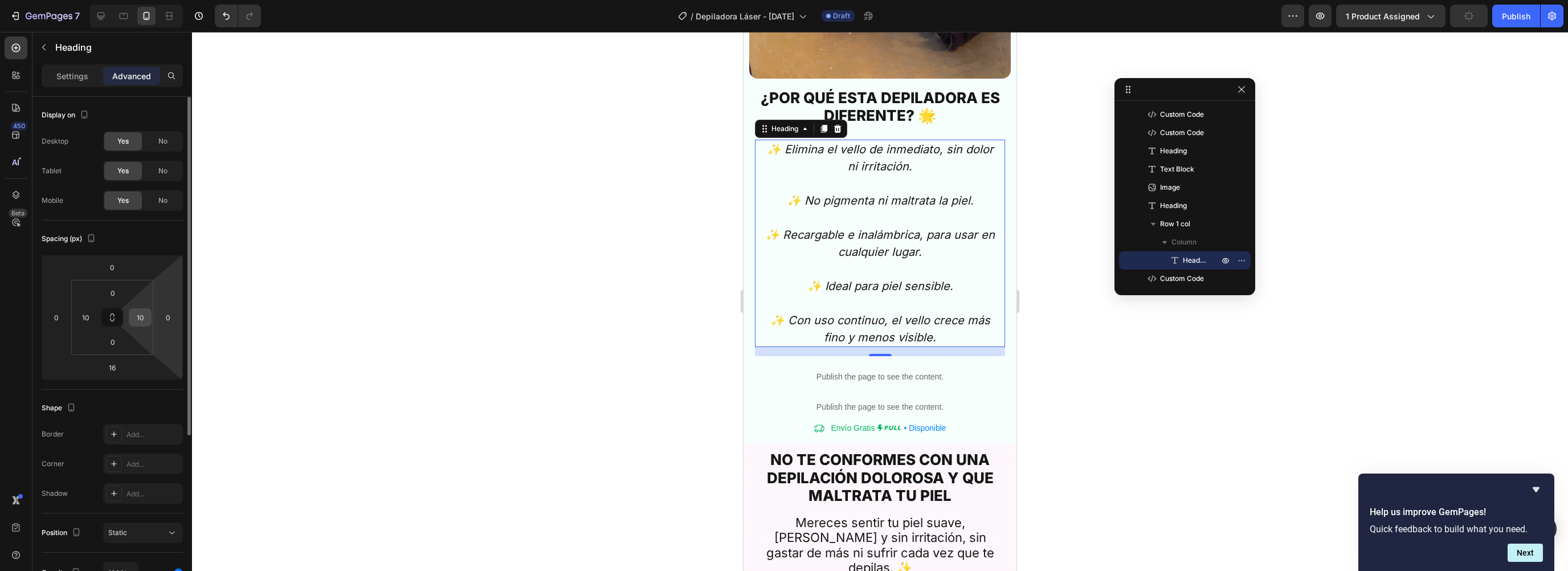
click at [143, 318] on input "10" at bounding box center [140, 317] width 17 height 17
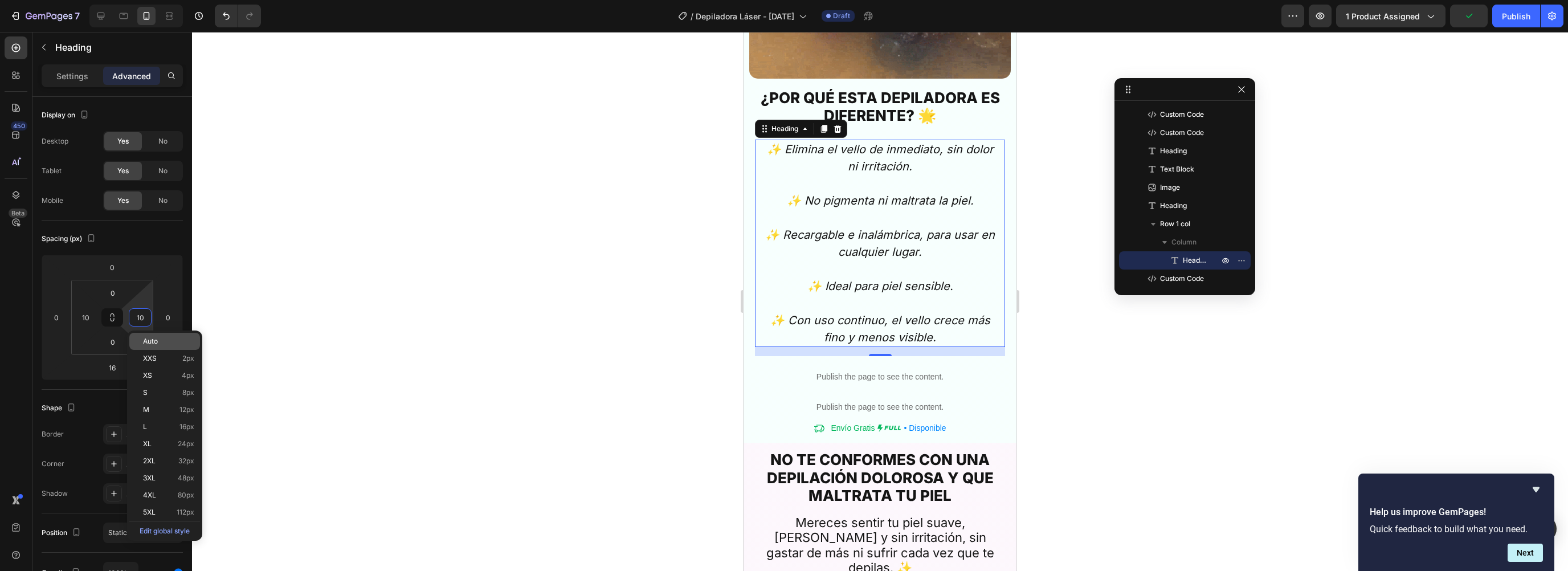
click at [155, 339] on span "Auto" at bounding box center [150, 341] width 15 height 8
type input "Auto"
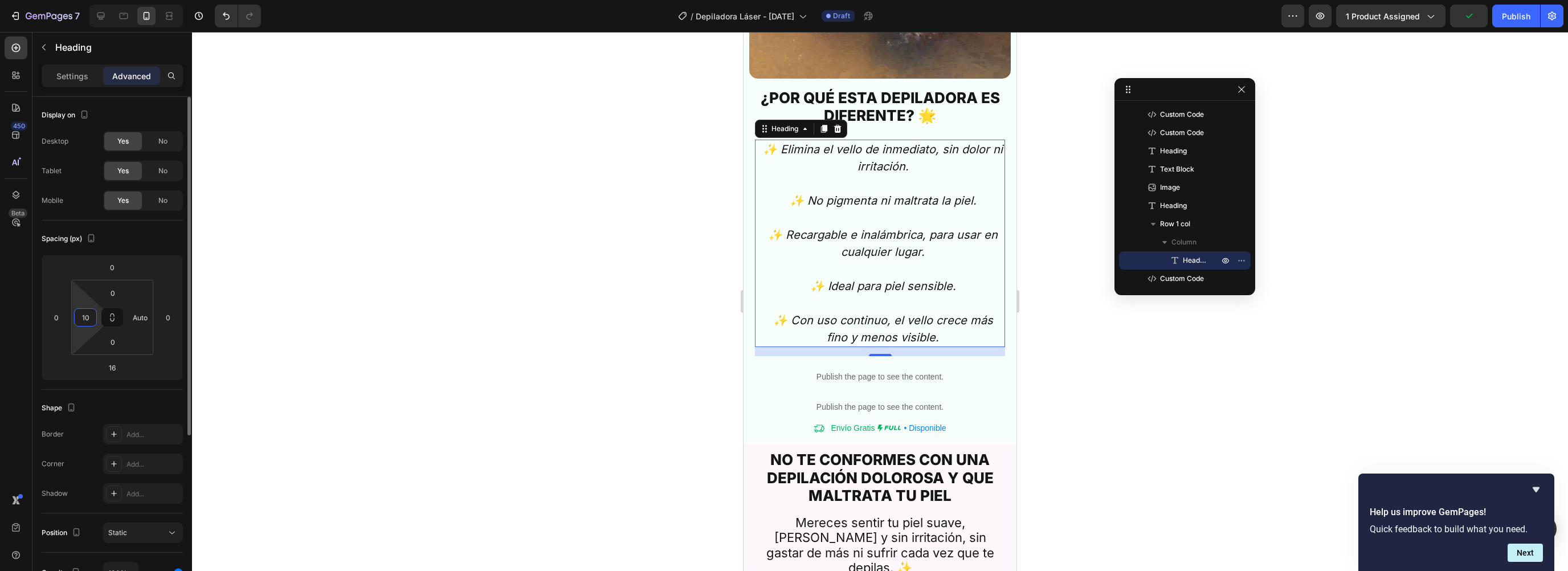
click at [84, 313] on input "10" at bounding box center [85, 317] width 17 height 17
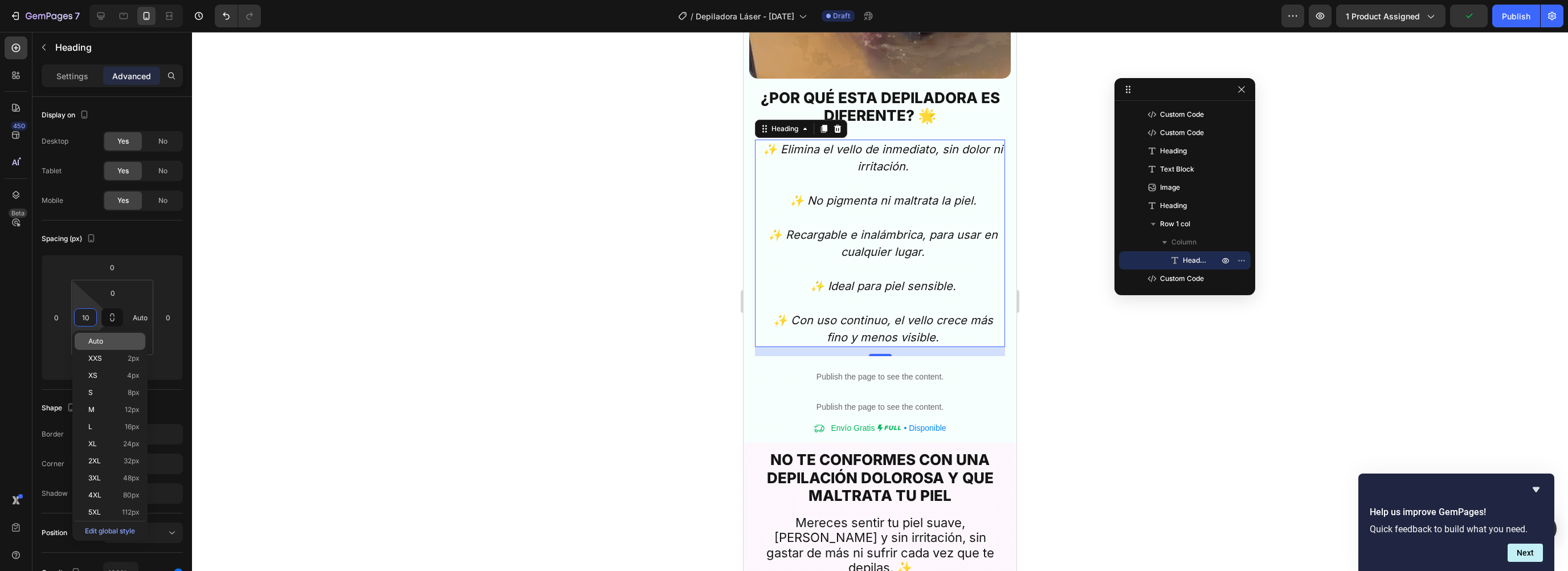
click at [95, 336] on div "Auto" at bounding box center [109, 341] width 71 height 17
type input "Auto"
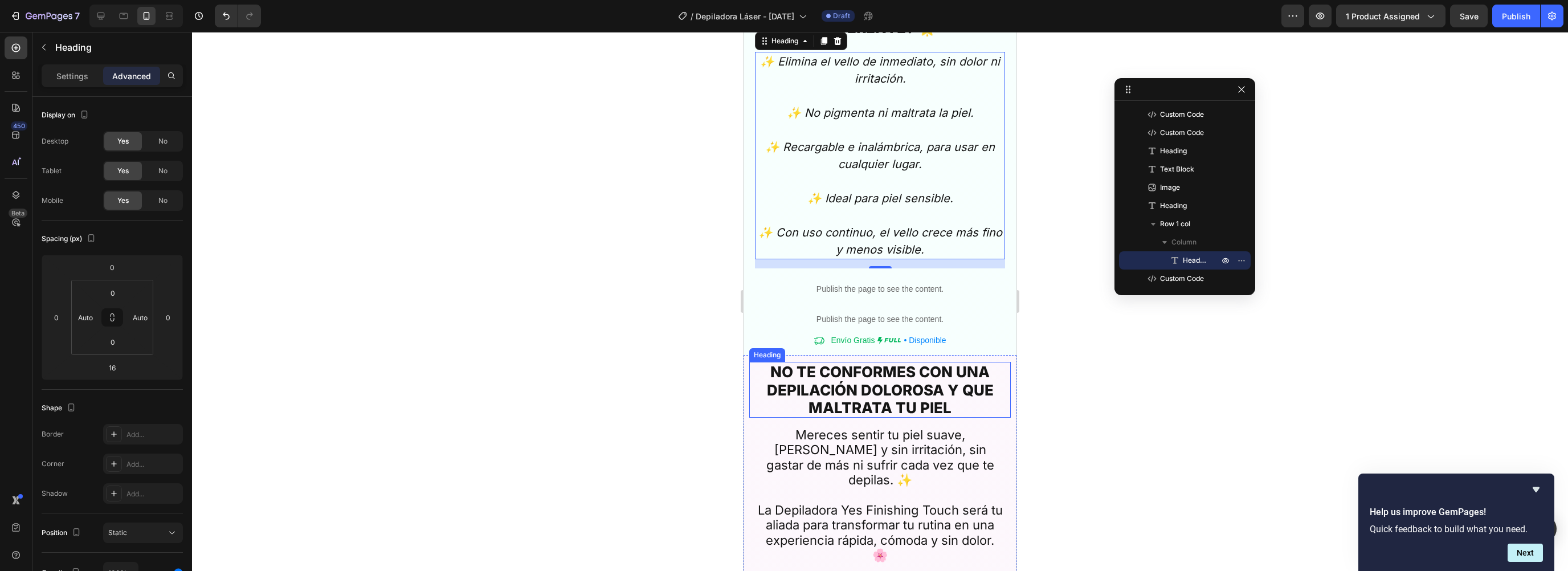
scroll to position [2759, 0]
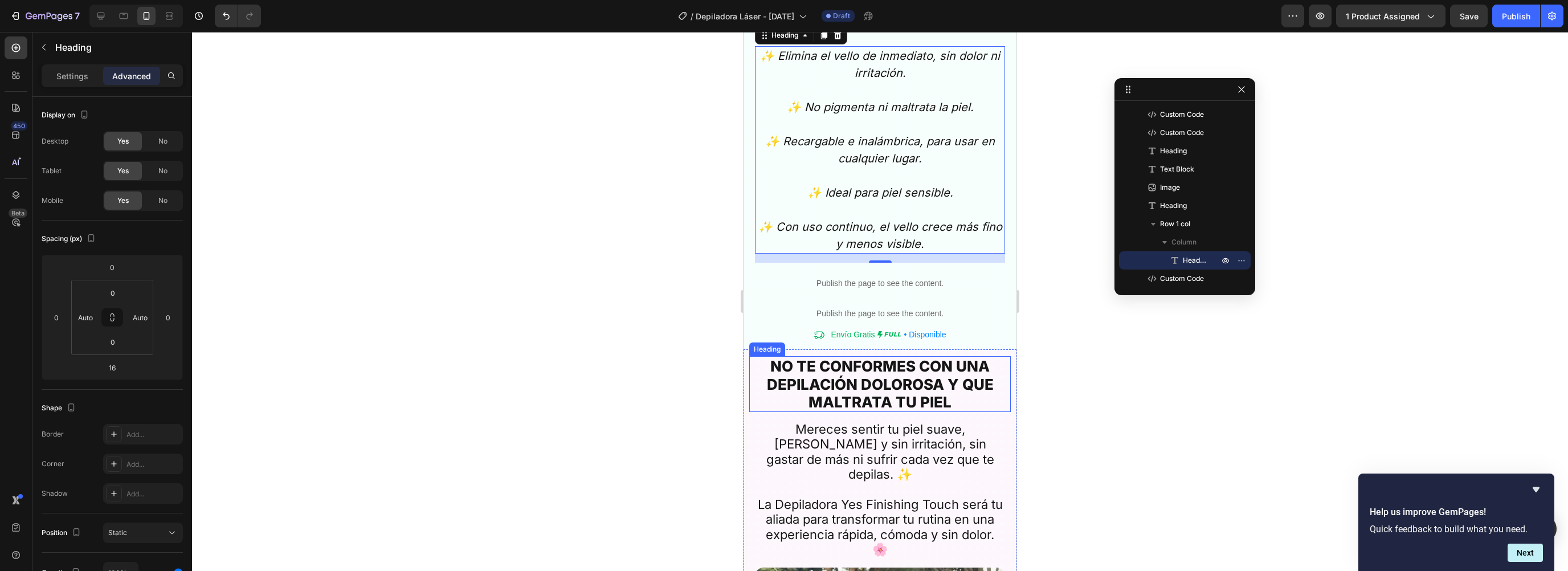
click at [790, 356] on h2 "NO TE CONFORMES CON UNA DEPILACIÓN DOLOROSA Y QUE MALTRATA TU PIEL" at bounding box center [880, 384] width 250 height 56
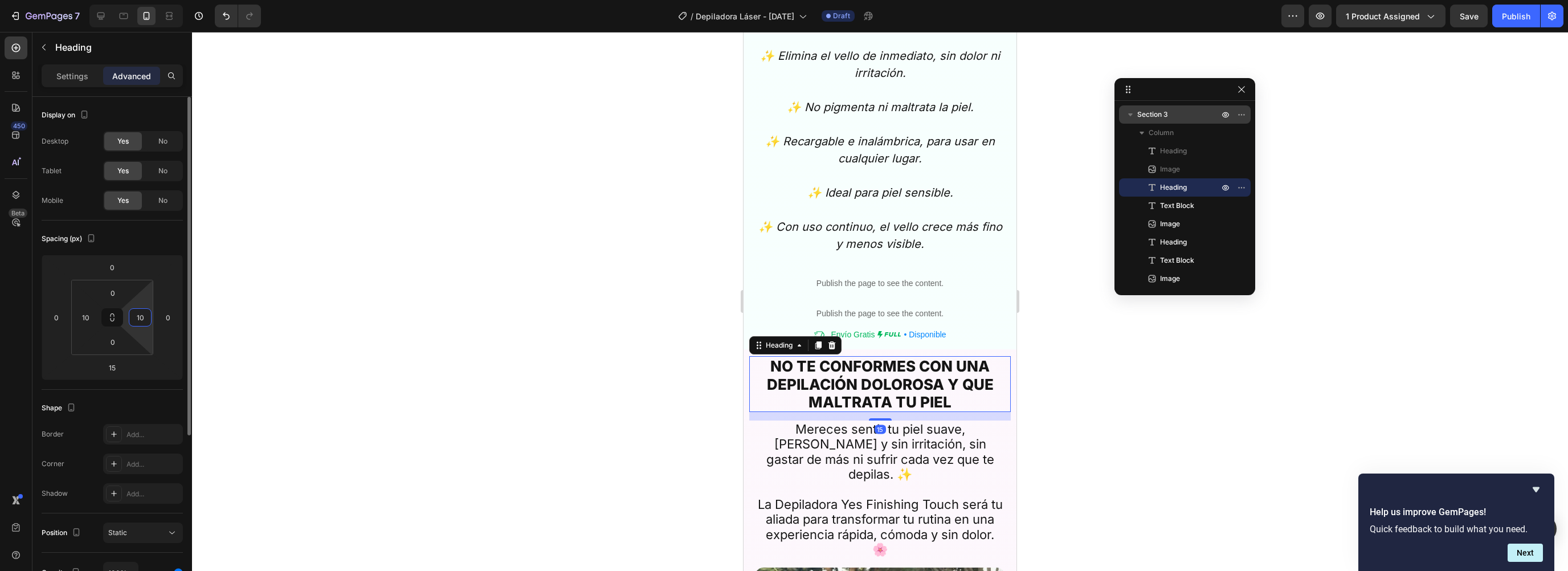
click at [146, 314] on input "10" at bounding box center [140, 317] width 17 height 17
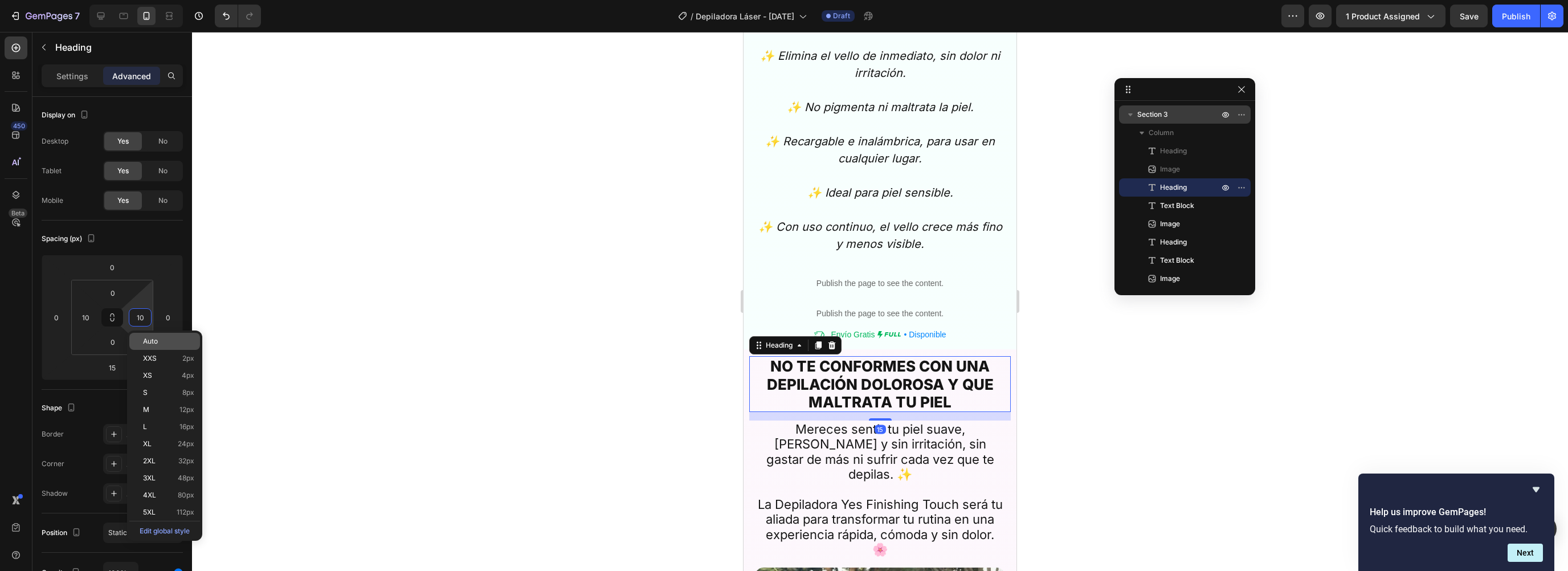
click at [153, 334] on div "Auto" at bounding box center [164, 341] width 71 height 17
type input "Auto"
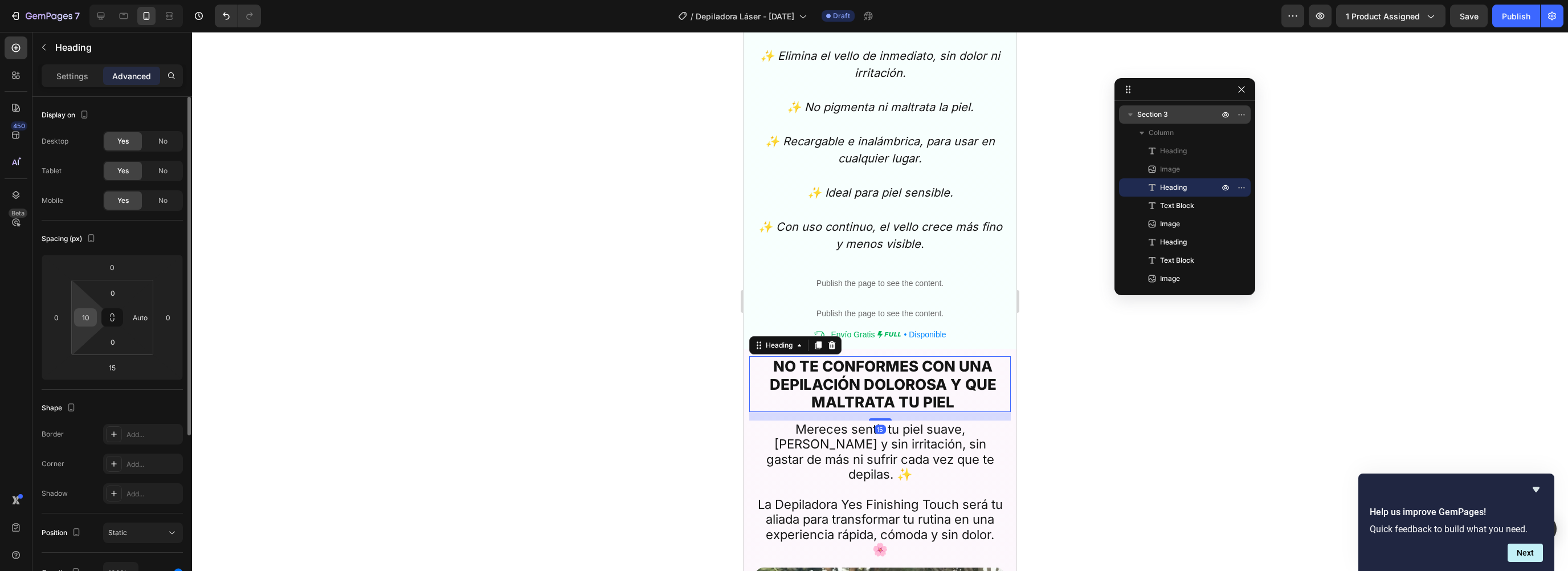
click at [88, 315] on input "10" at bounding box center [85, 317] width 17 height 17
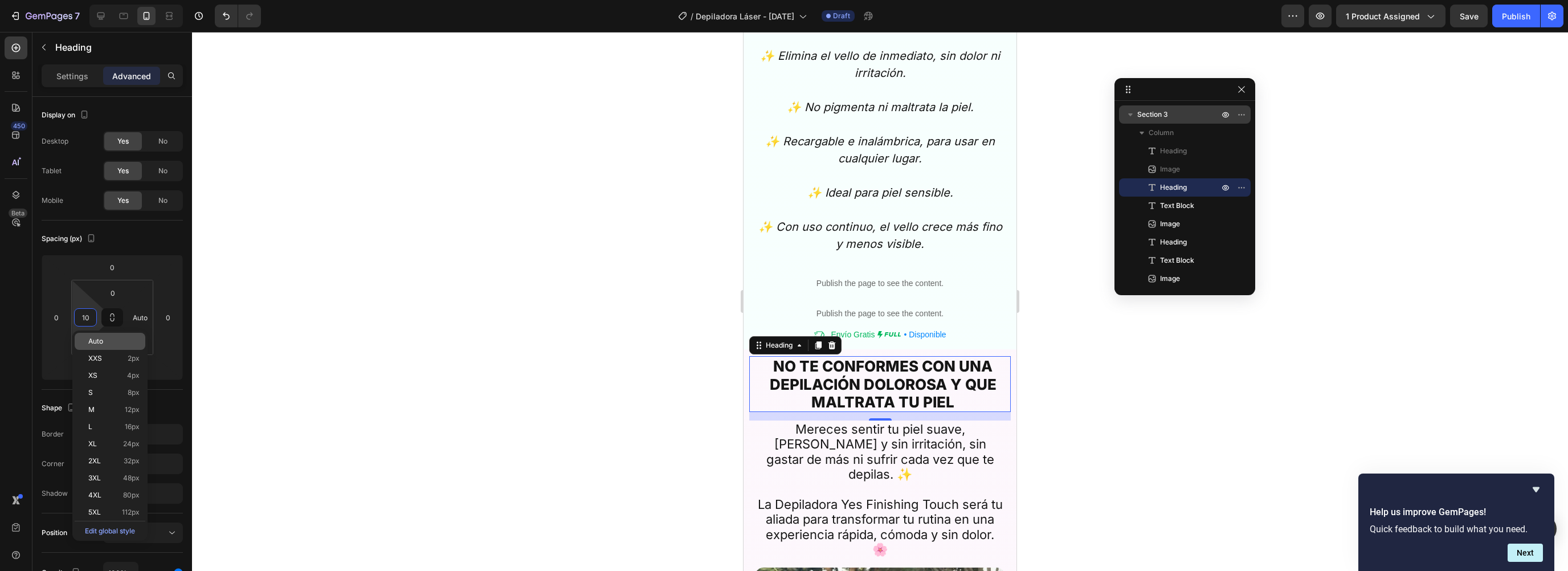
click at [103, 339] on p "Auto" at bounding box center [114, 341] width 52 height 8
type input "Auto"
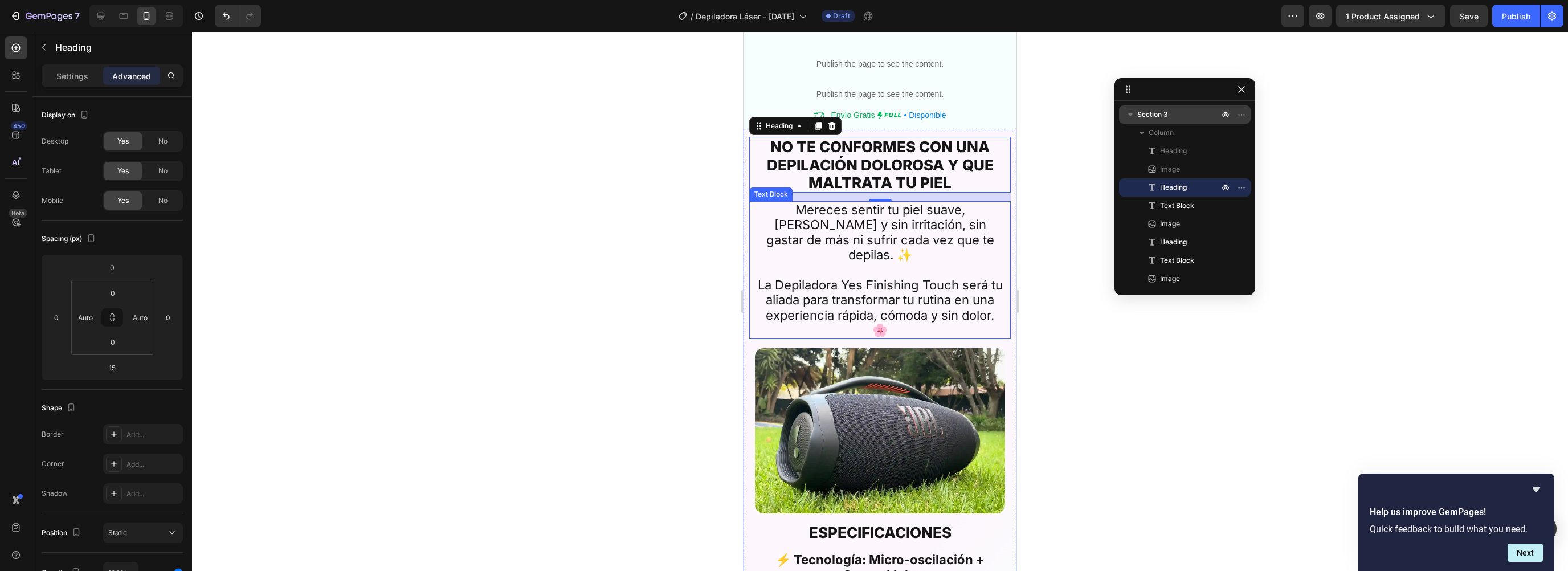
scroll to position [2978, 0]
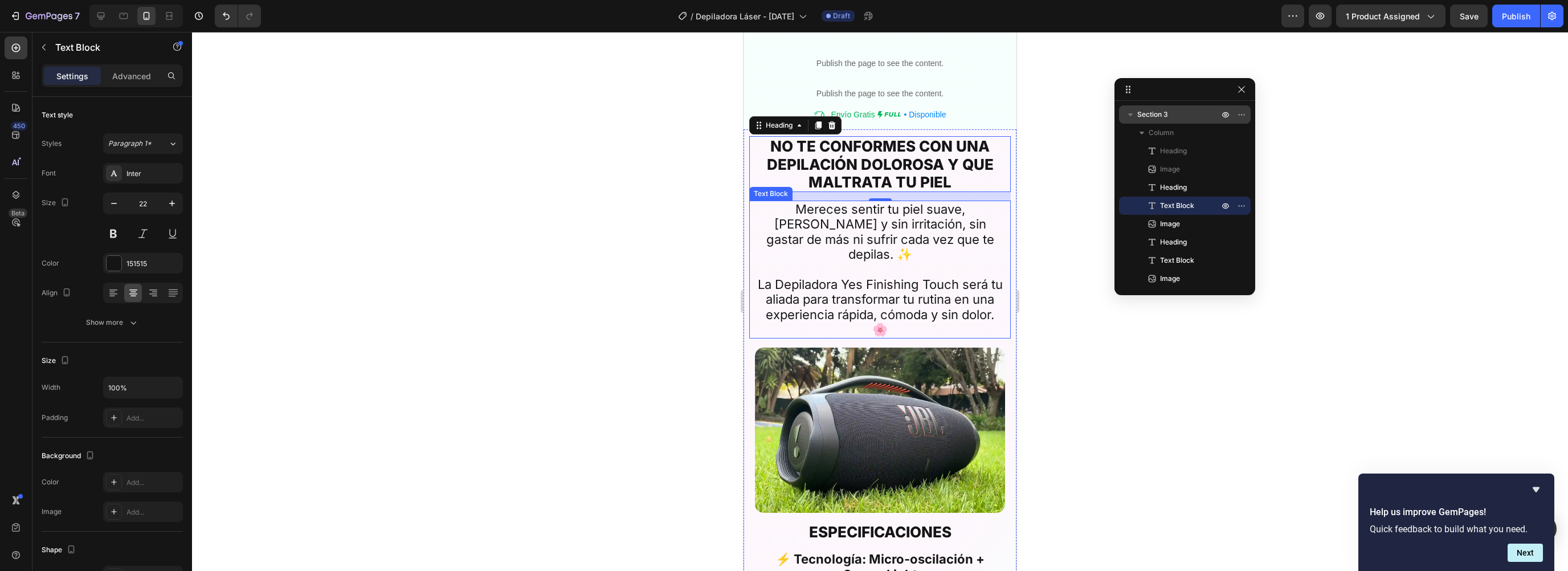
click at [838, 220] on p "Mereces sentir tu piel suave, [PERSON_NAME] y sin irritación, sin gastar de más…" at bounding box center [880, 239] width 246 height 75
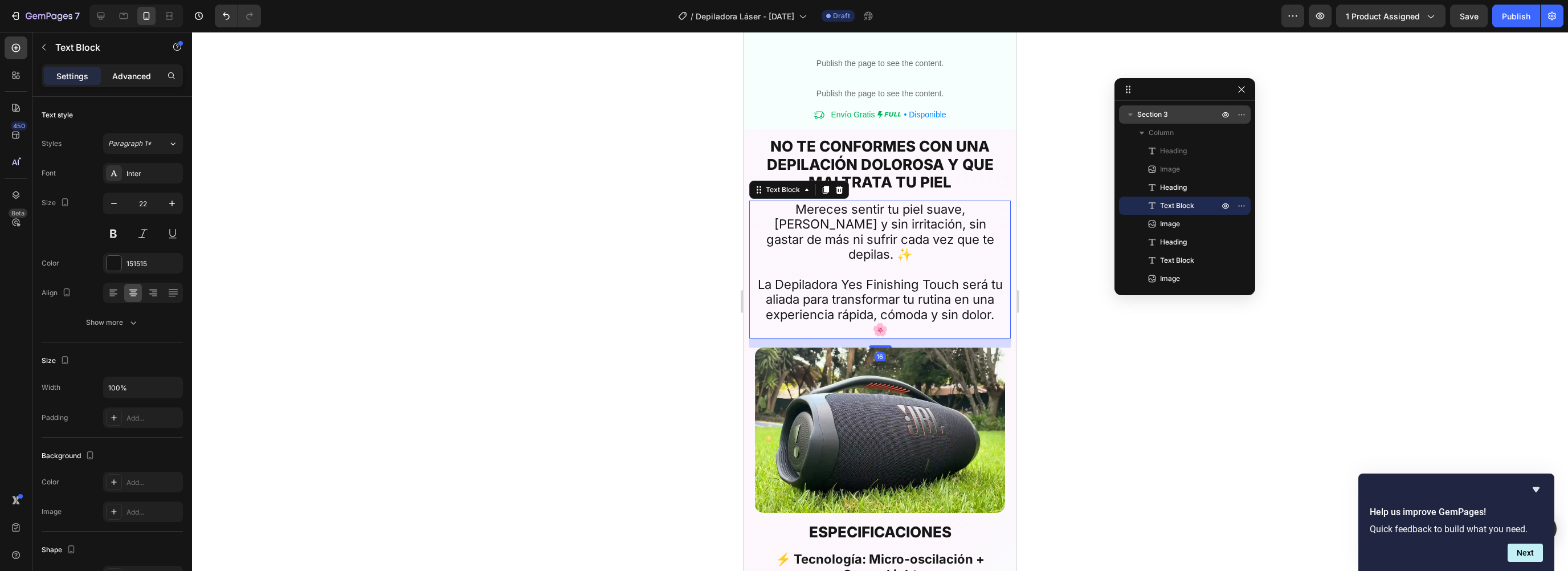
click at [140, 76] on p "Advanced" at bounding box center [131, 76] width 39 height 12
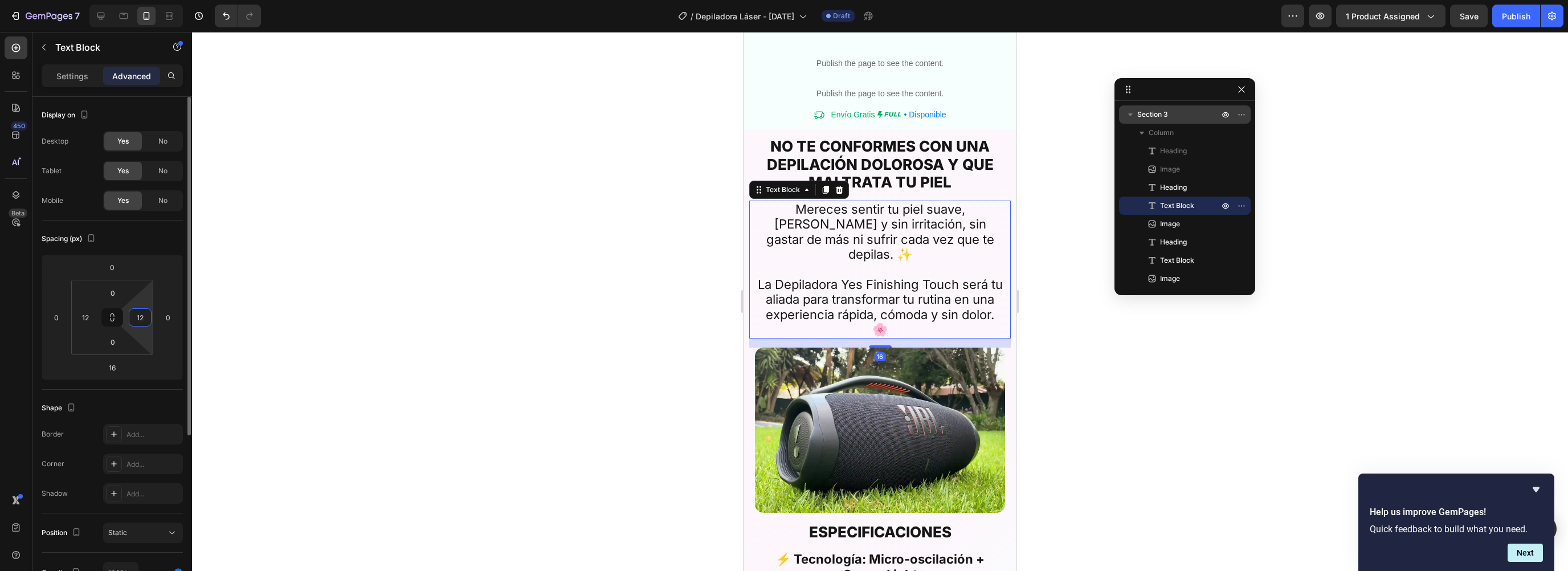
click at [138, 318] on input "12" at bounding box center [140, 317] width 17 height 17
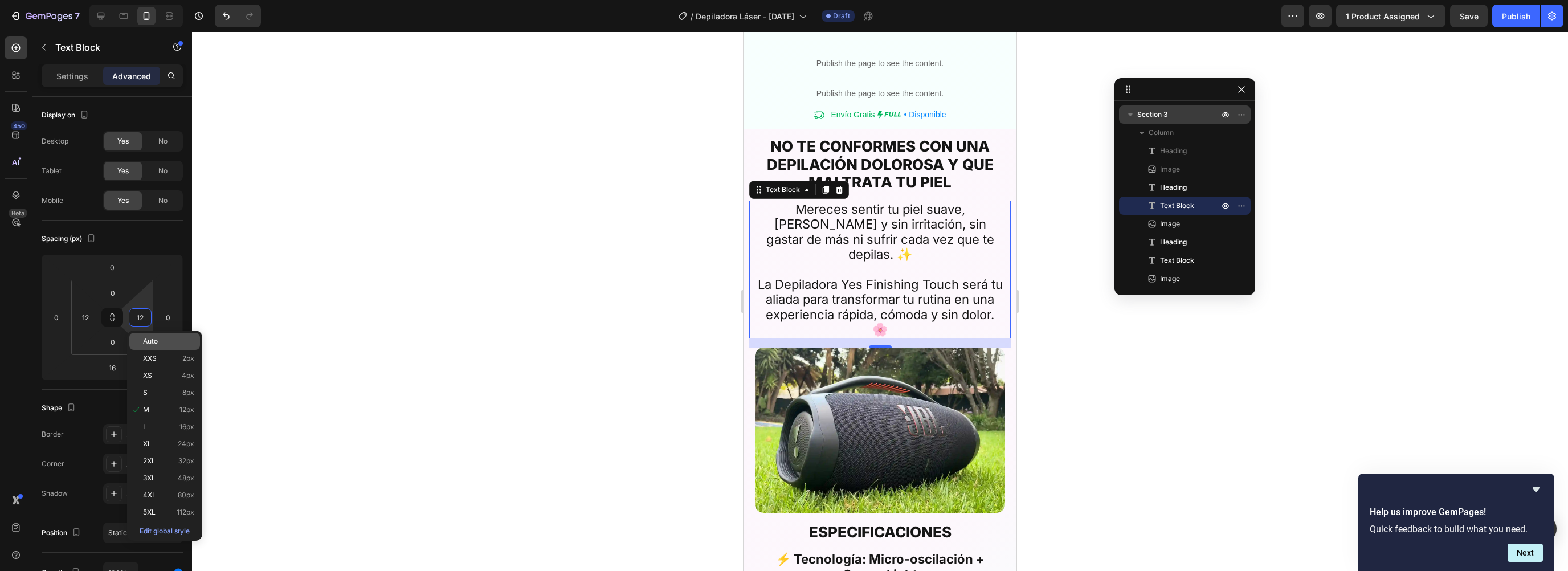
click at [153, 338] on span "Auto" at bounding box center [150, 341] width 15 height 8
type input "Auto"
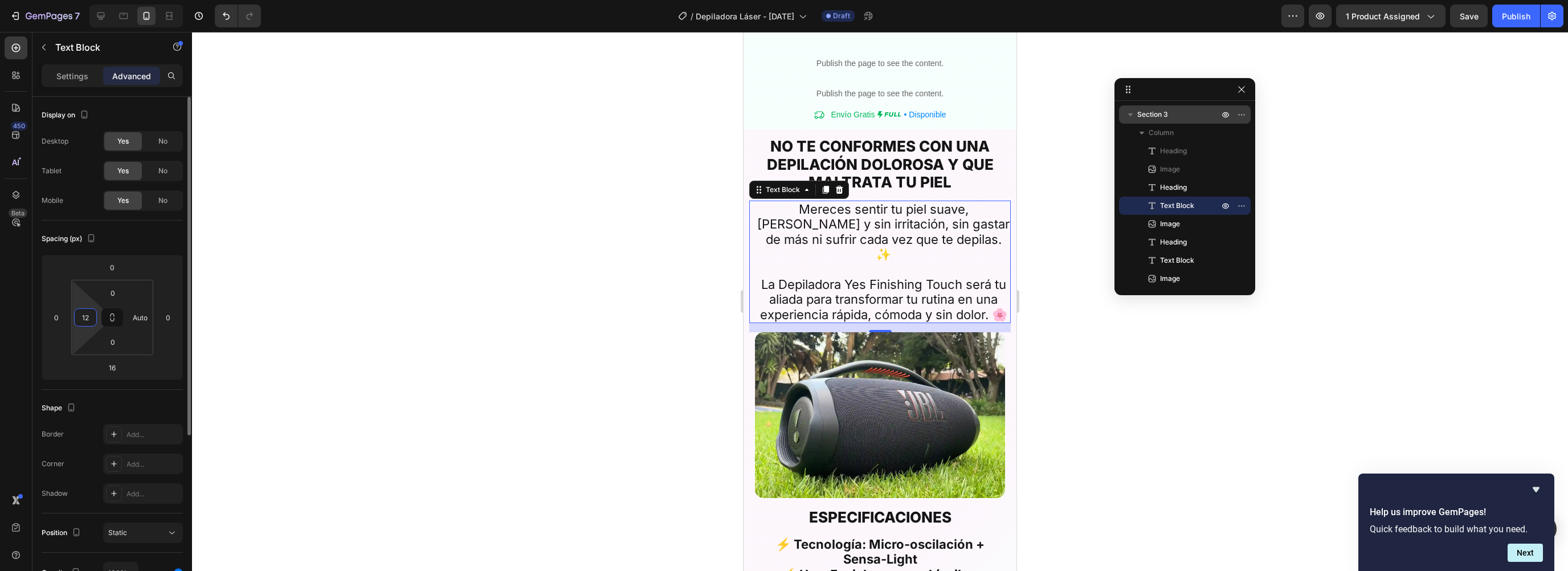
click at [92, 317] on input "12" at bounding box center [85, 317] width 17 height 17
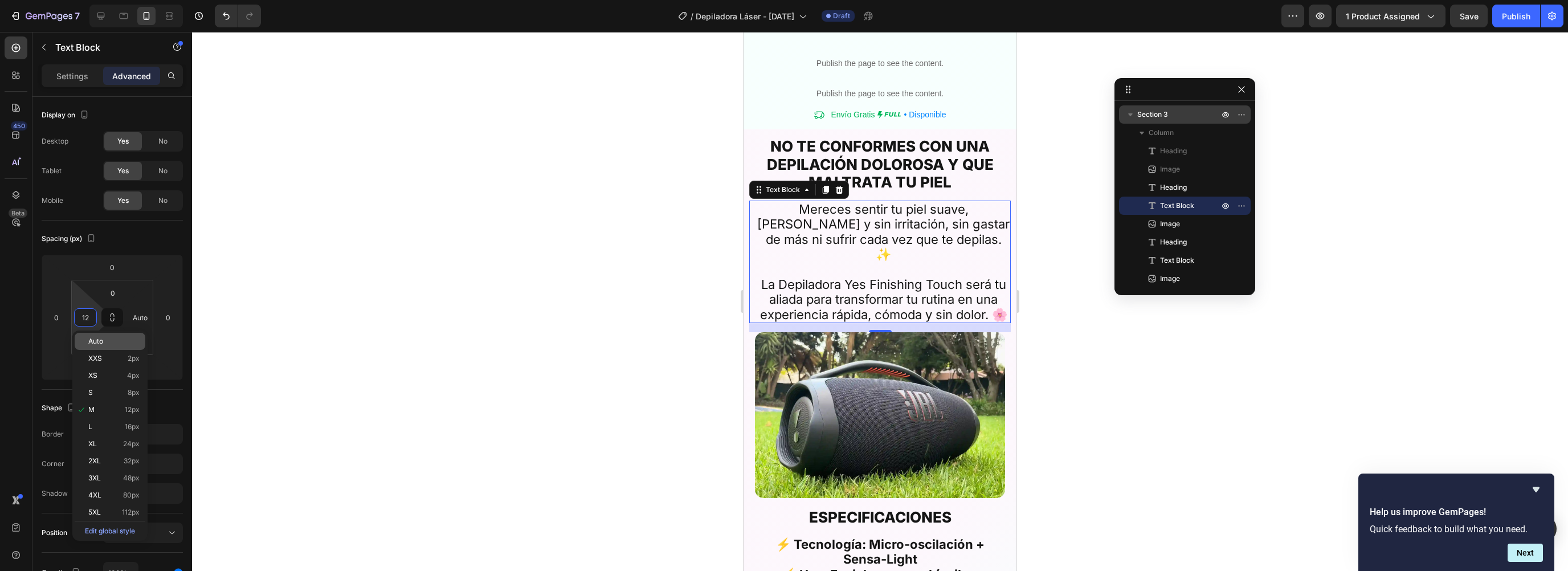
click at [104, 338] on p "Auto" at bounding box center [114, 341] width 52 height 8
type input "Auto"
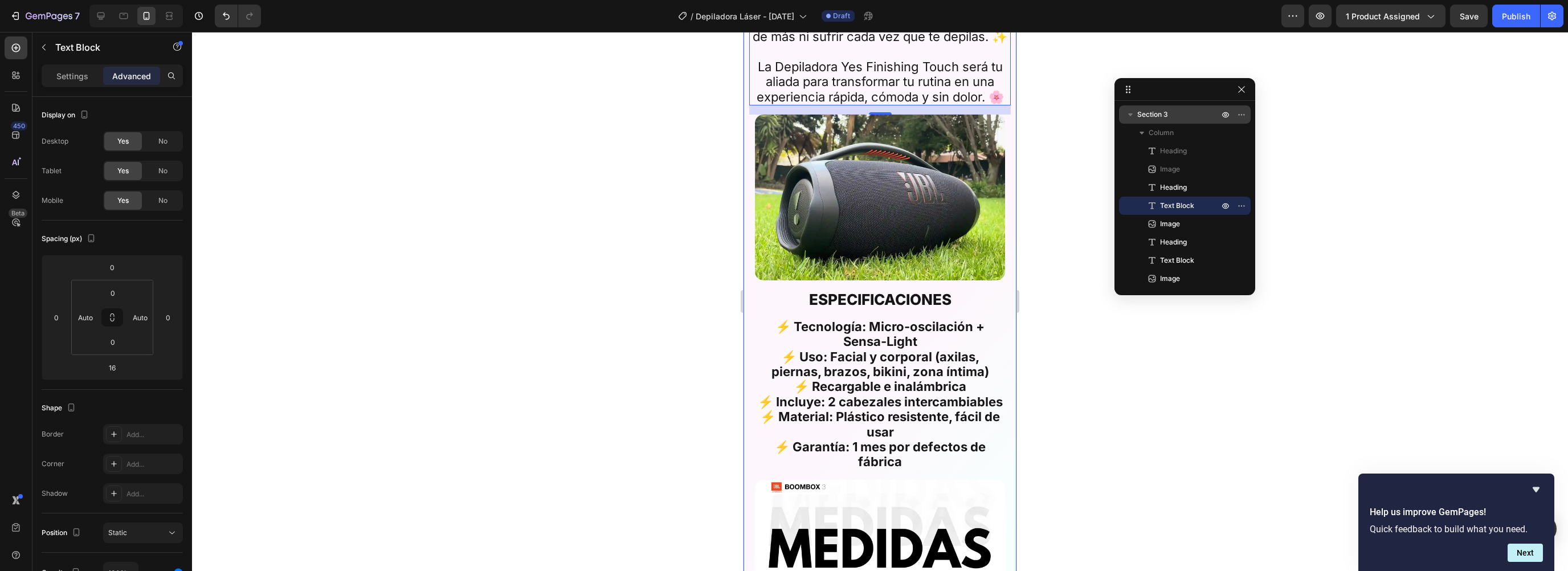
scroll to position [3194, 0]
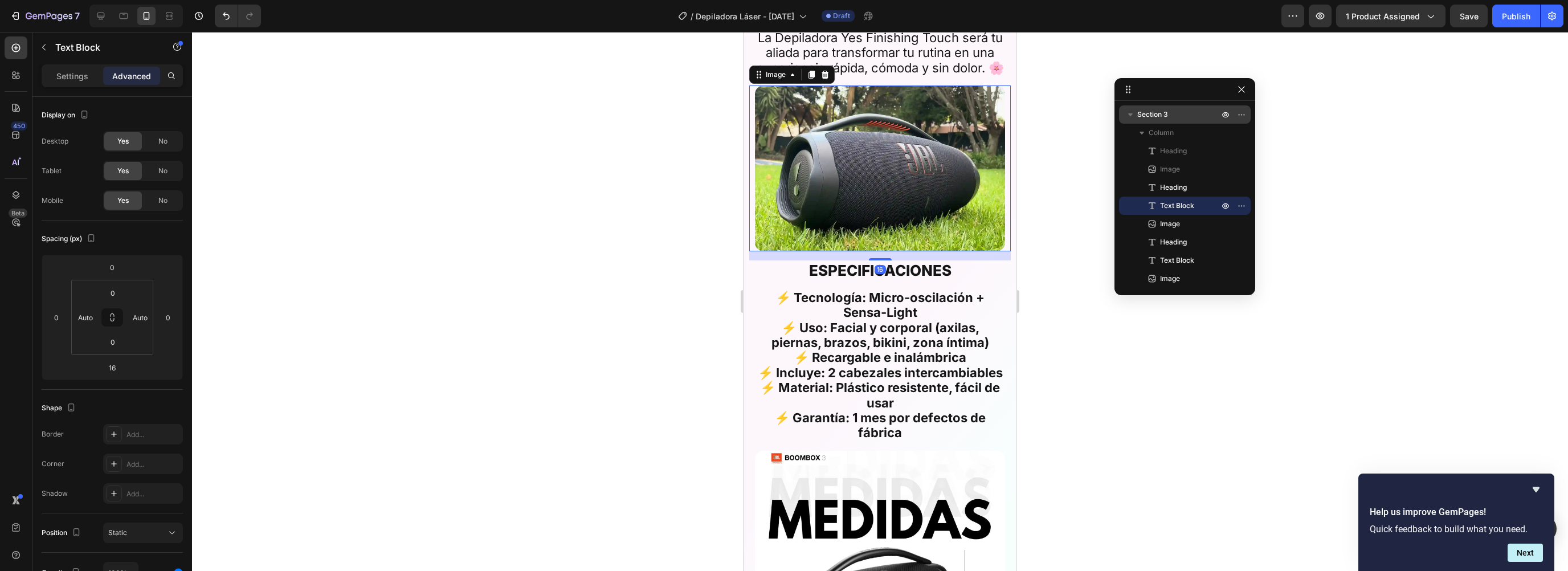
click at [792, 192] on img at bounding box center [880, 168] width 250 height 166
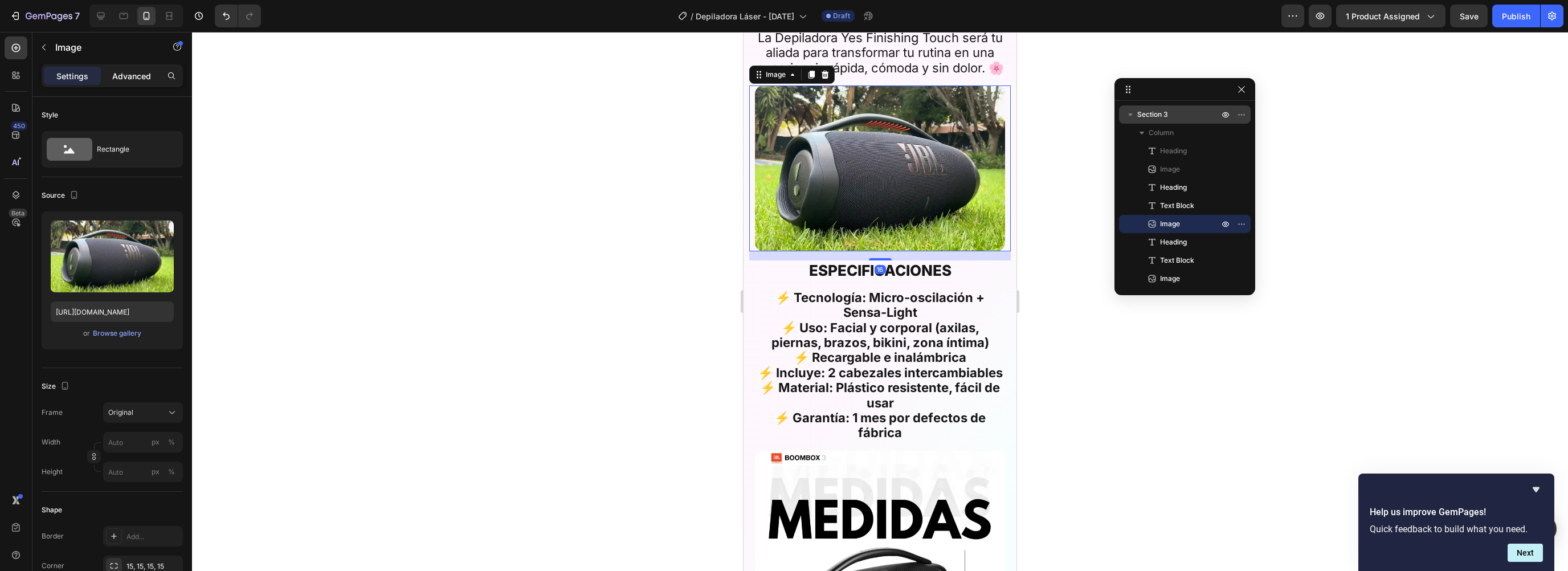
click at [137, 79] on p "Advanced" at bounding box center [131, 76] width 39 height 12
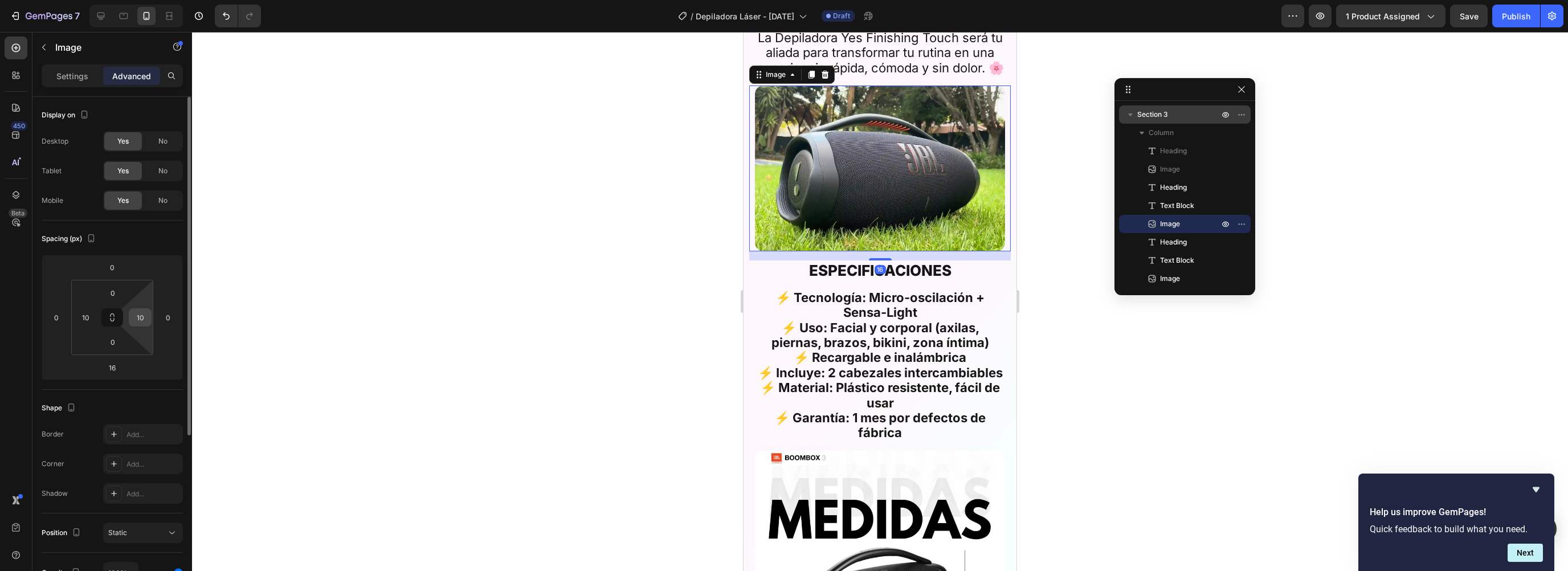
click at [144, 322] on input "10" at bounding box center [140, 317] width 17 height 17
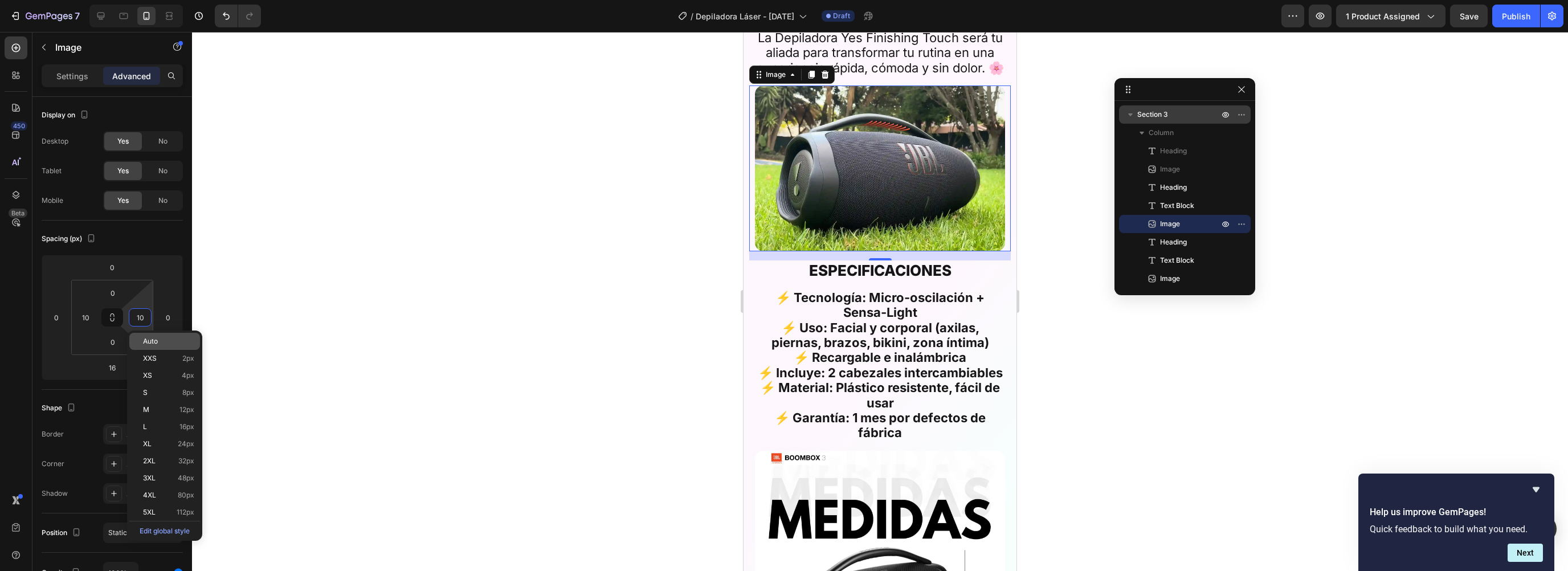
click at [151, 337] on span "Auto" at bounding box center [150, 341] width 15 height 8
type input "Auto"
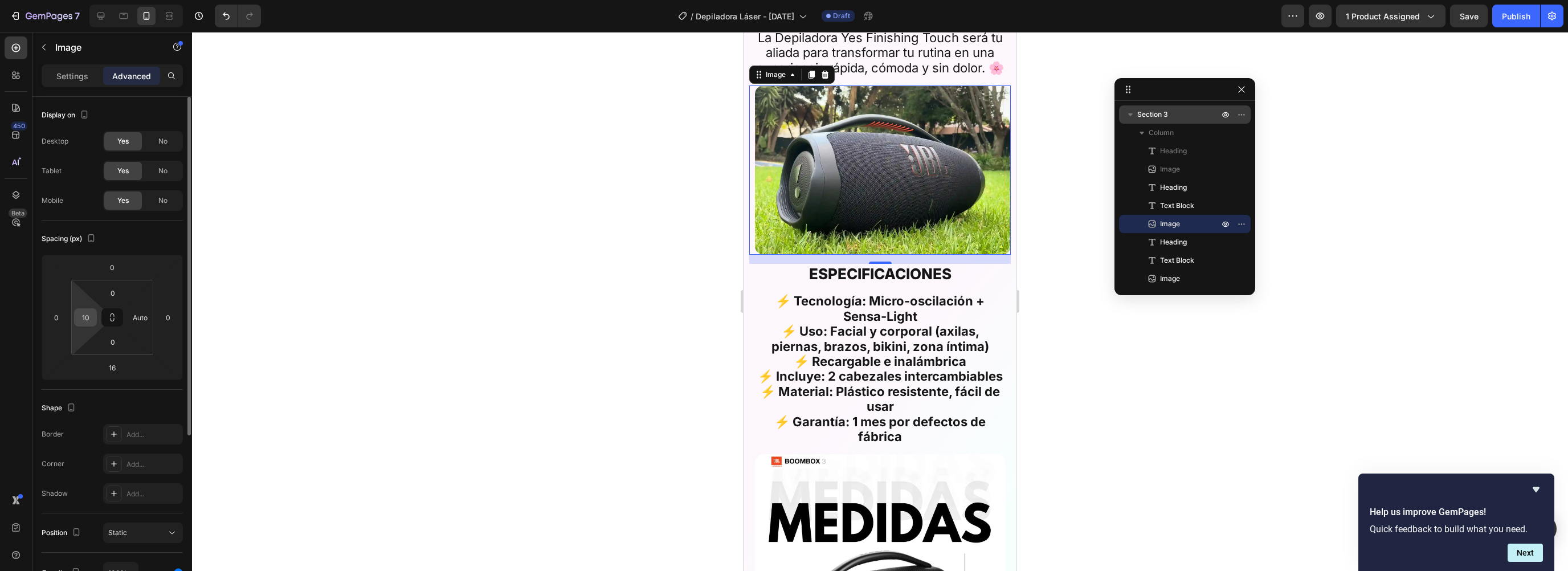
click at [93, 318] on input "10" at bounding box center [85, 317] width 17 height 17
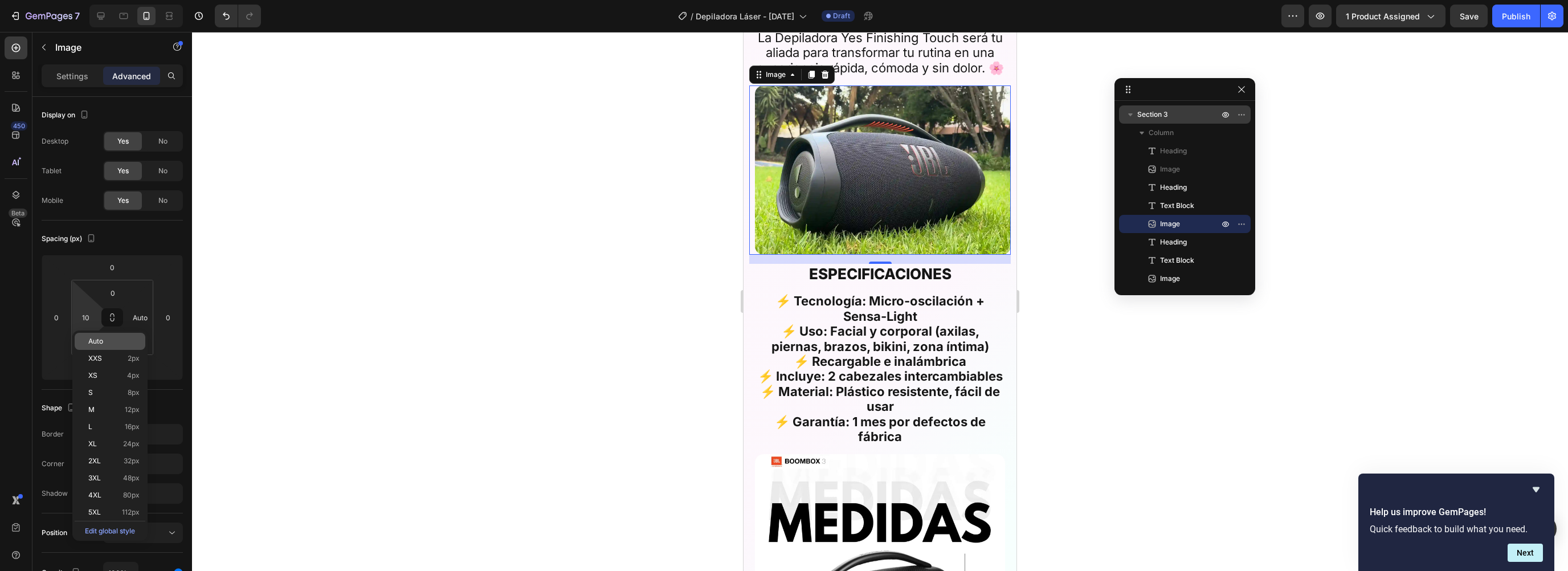
click at [101, 339] on span "Auto" at bounding box center [95, 341] width 15 height 8
type input "Auto"
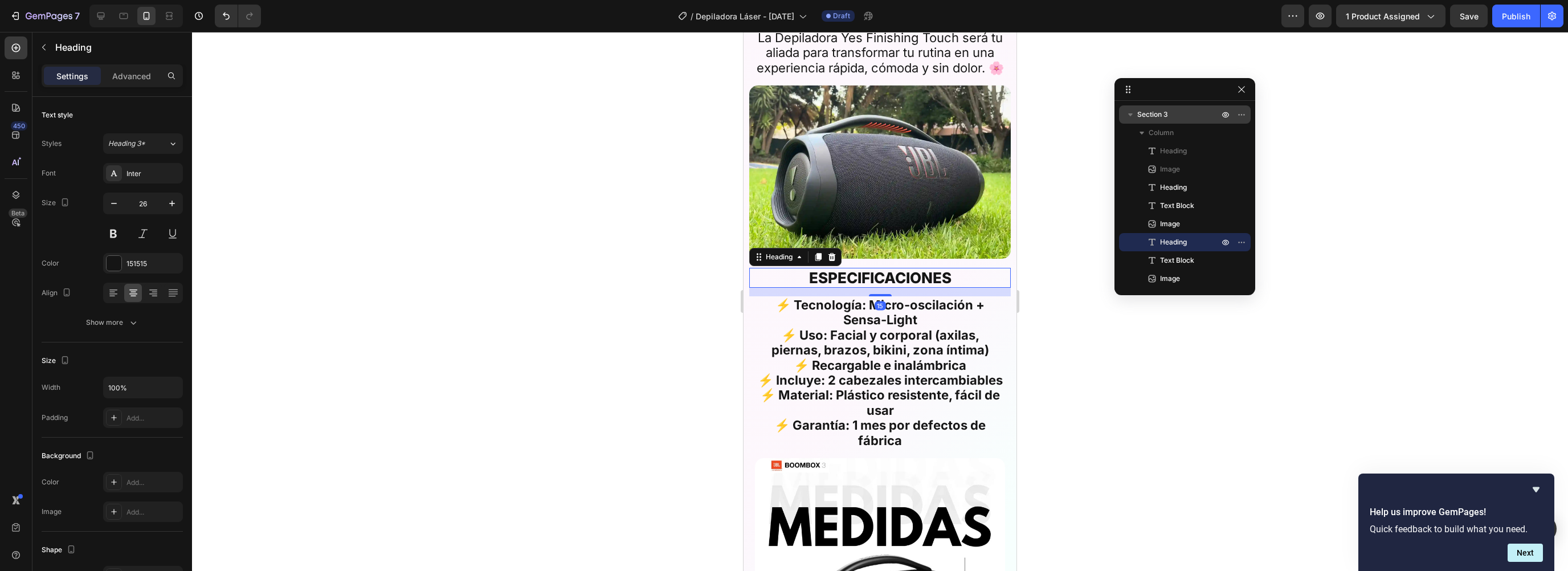
click at [920, 275] on h2 "ESPECIFICACIONES" at bounding box center [880, 278] width 250 height 20
click at [139, 74] on p "Advanced" at bounding box center [131, 76] width 39 height 12
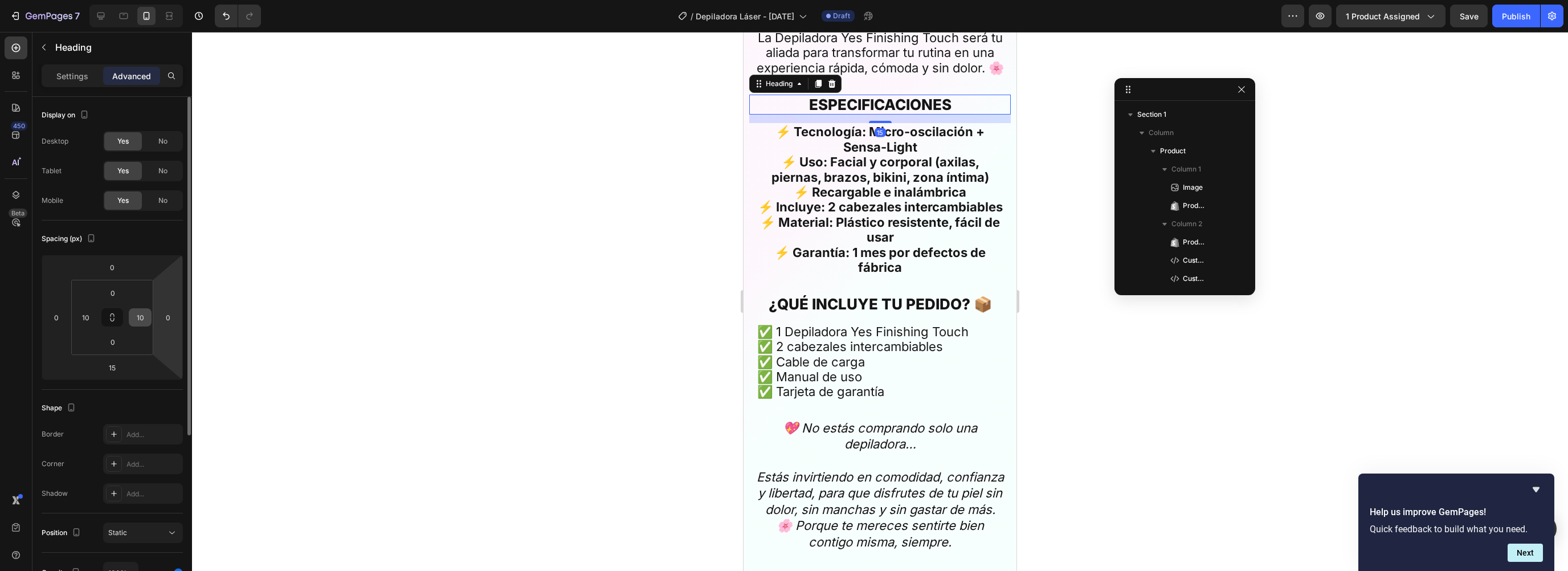
scroll to position [875, 0]
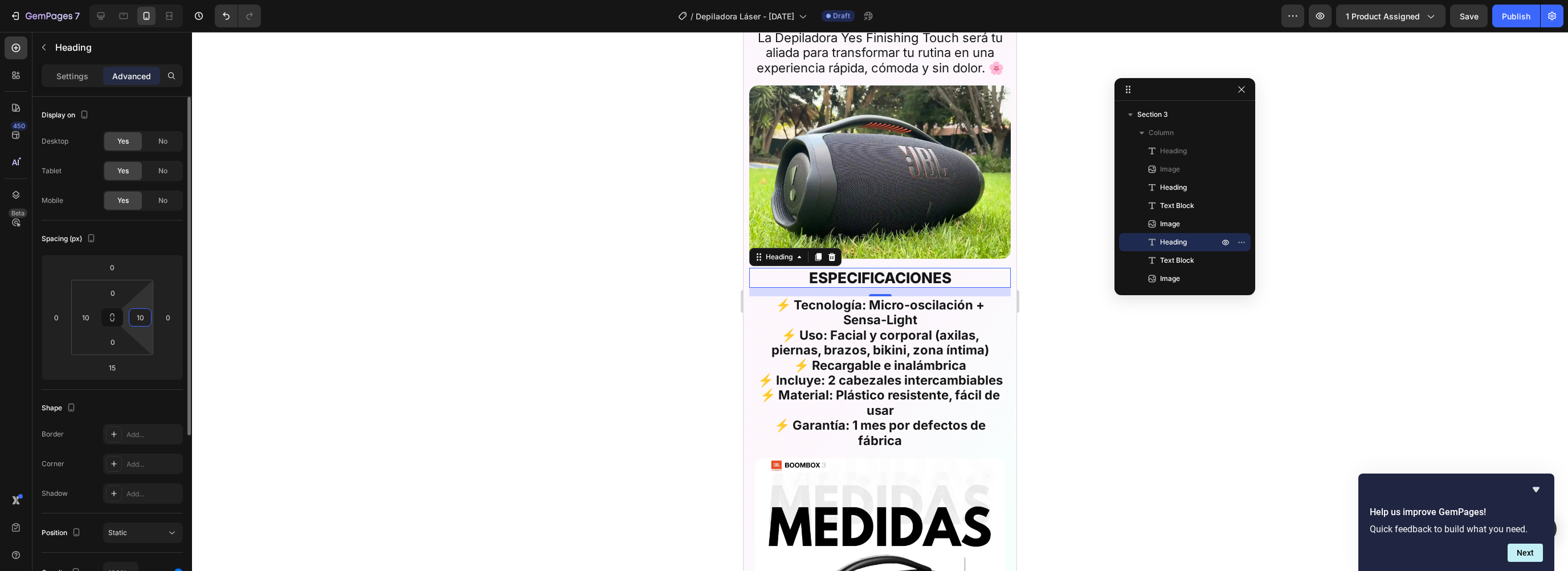
click at [151, 0] on html "7 Version history / Depiladora Láser - [DATE] Draft Preview 1 product assigned …" at bounding box center [784, 0] width 1568 height 0
click at [143, 315] on input "10" at bounding box center [140, 317] width 17 height 17
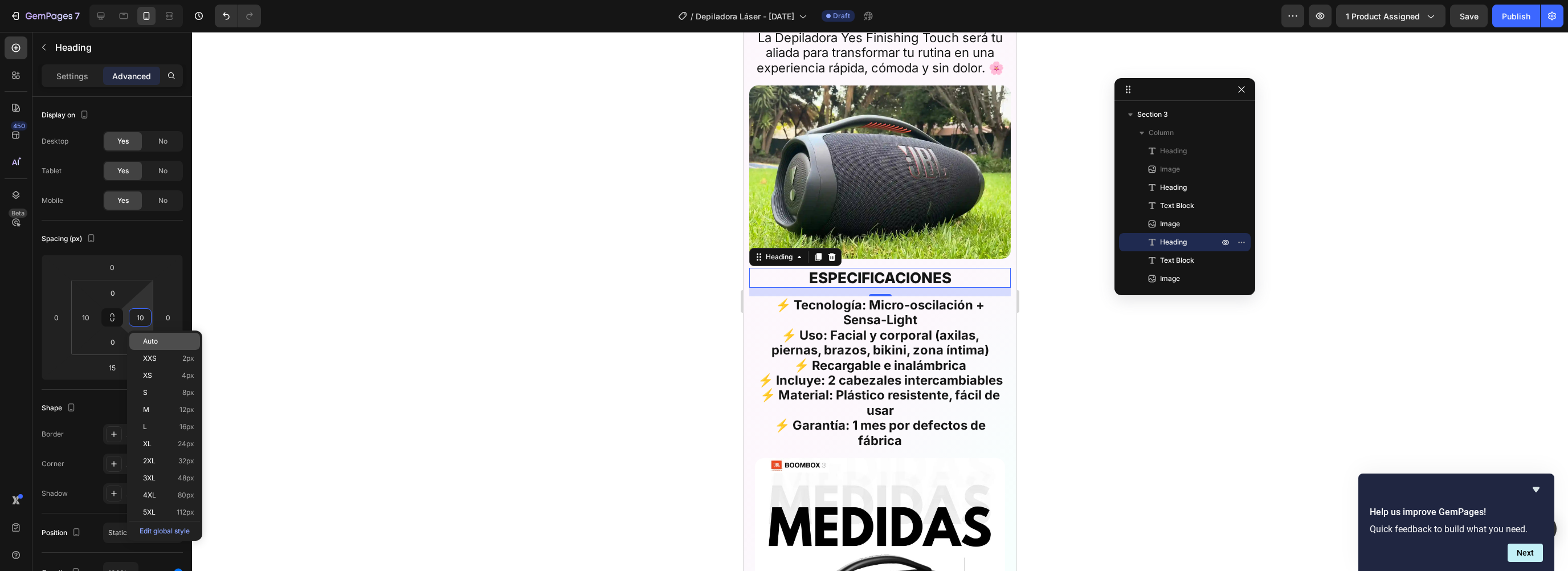
click at [151, 341] on span "Auto" at bounding box center [150, 341] width 15 height 8
type input "Auto"
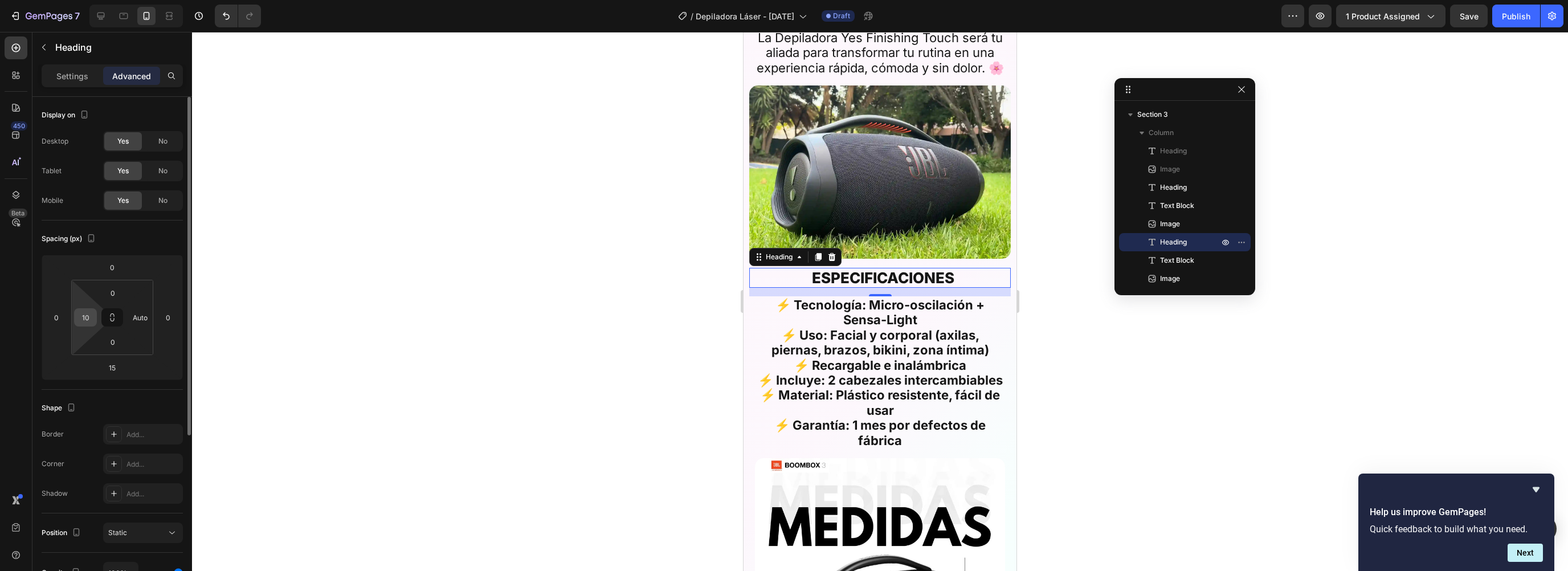
click at [92, 316] on input "10" at bounding box center [85, 317] width 17 height 17
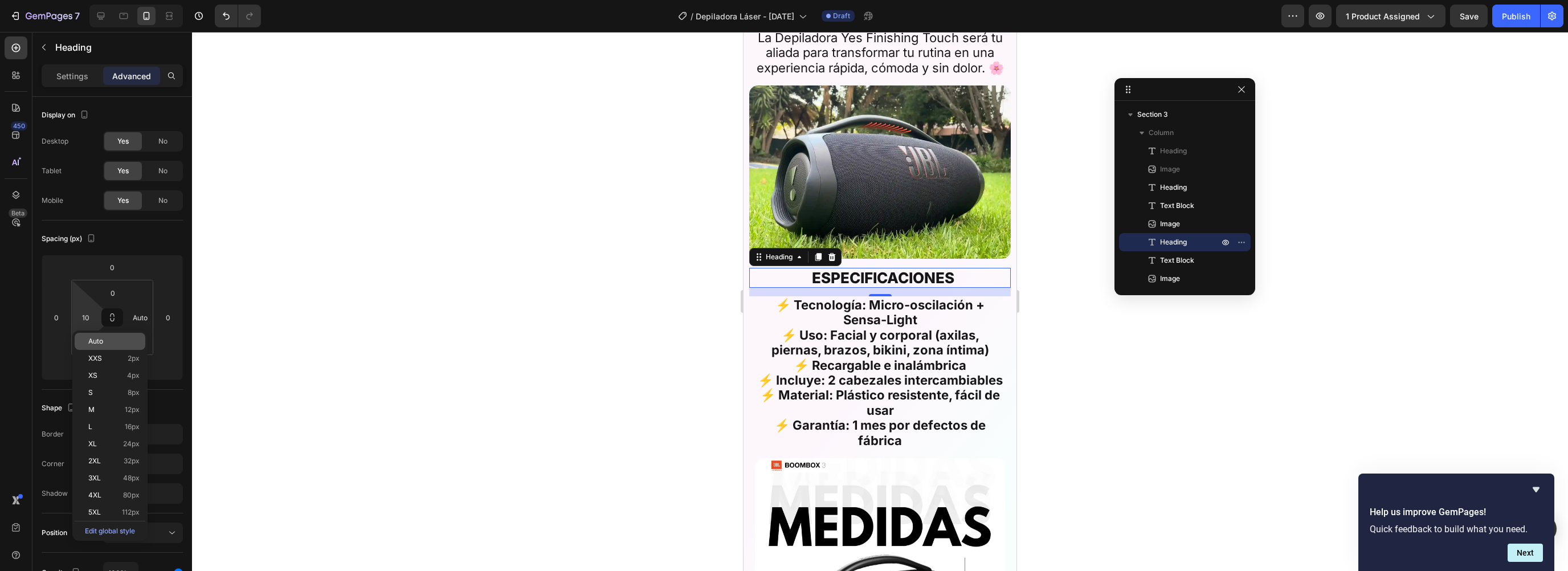
click at [95, 334] on div "Auto" at bounding box center [109, 341] width 71 height 17
type input "Auto"
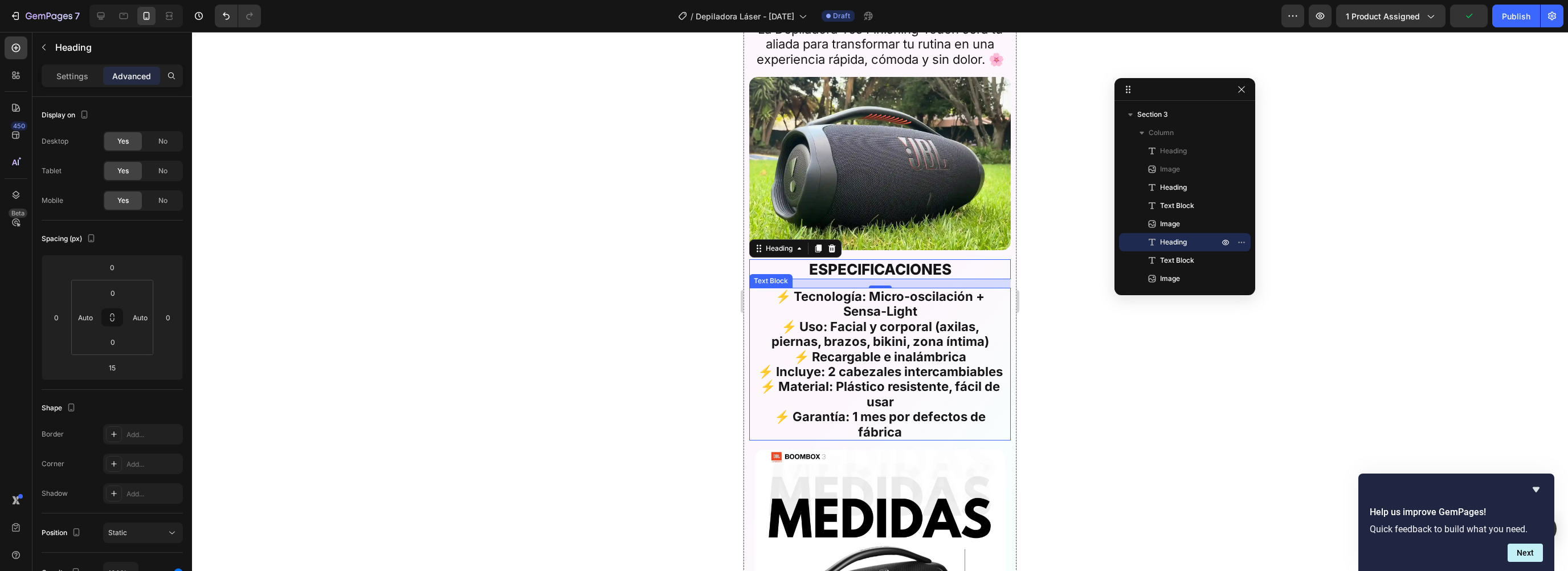
scroll to position [3216, 0]
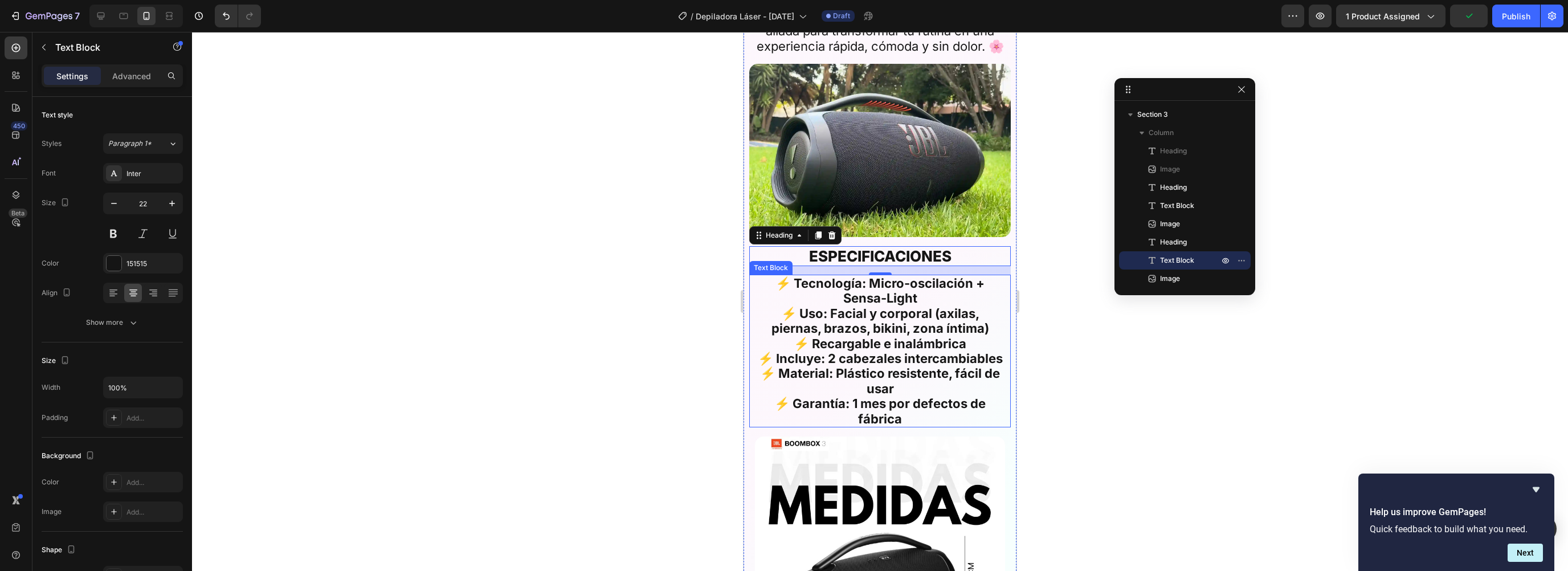
click at [818, 284] on strong "⚡ Tecnología: Micro-oscilación + Sensa-Light" at bounding box center [880, 290] width 209 height 30
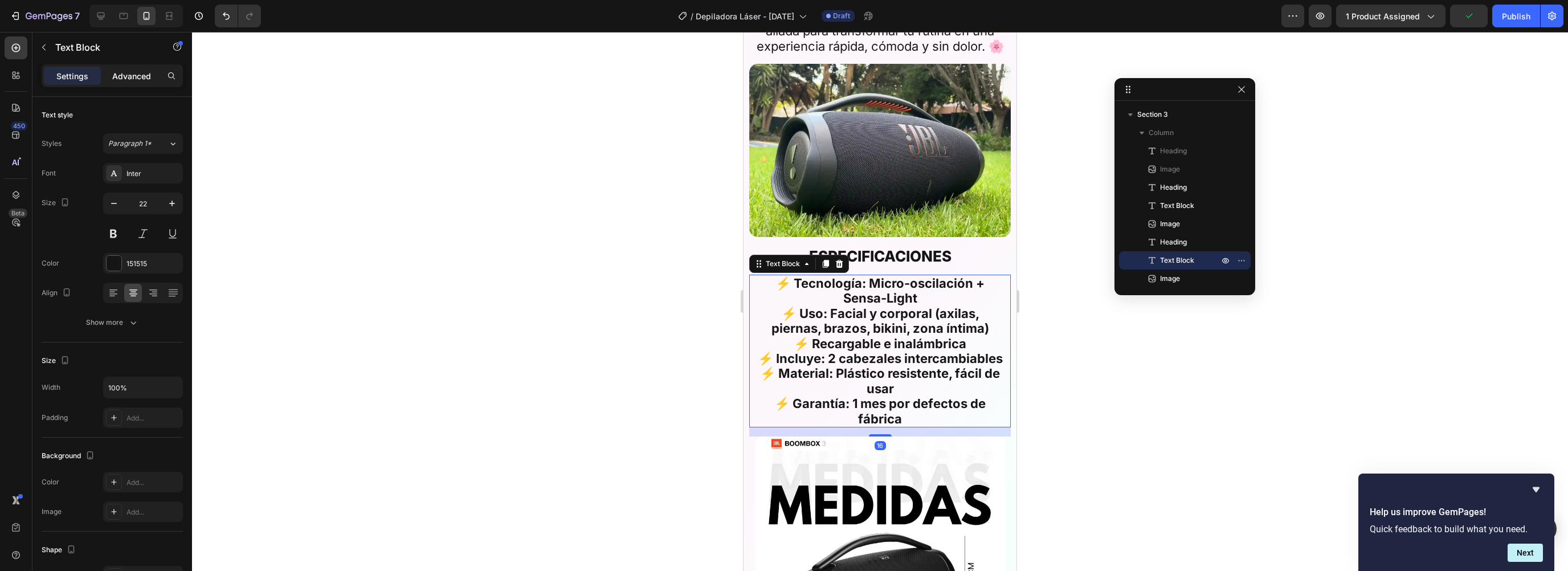
click at [134, 73] on p "Advanced" at bounding box center [131, 76] width 39 height 12
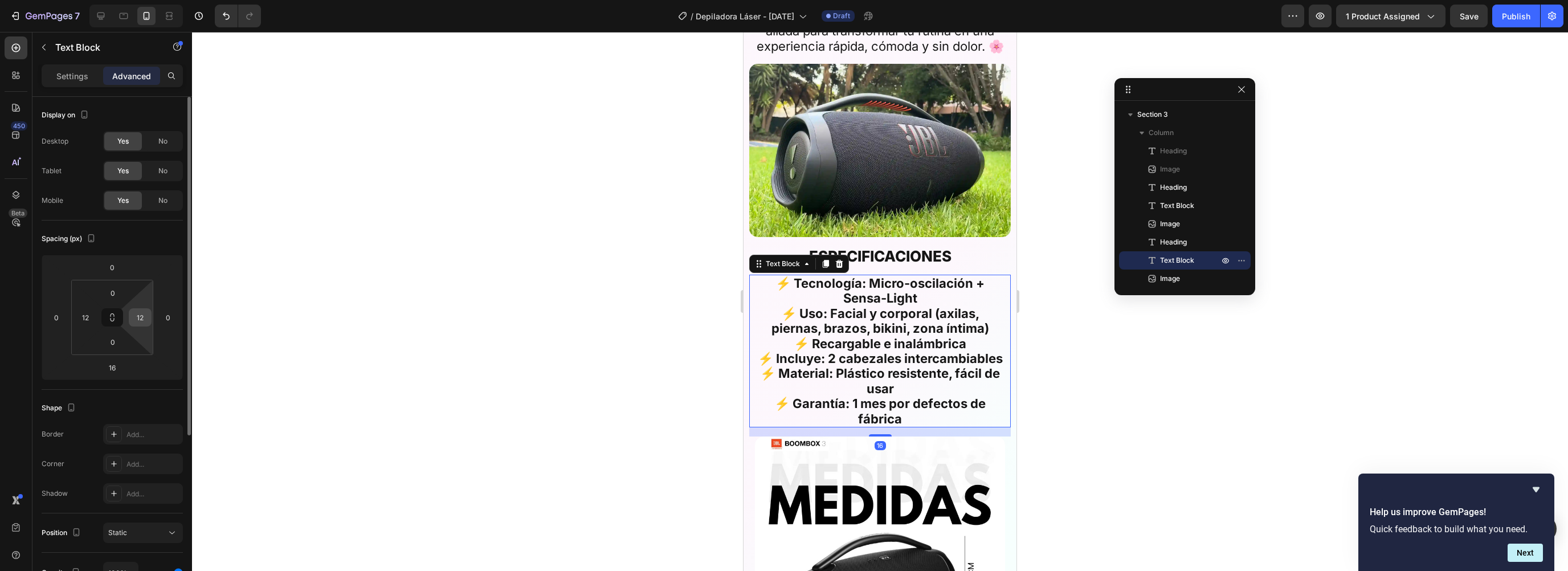
click at [142, 309] on input "12" at bounding box center [140, 317] width 17 height 17
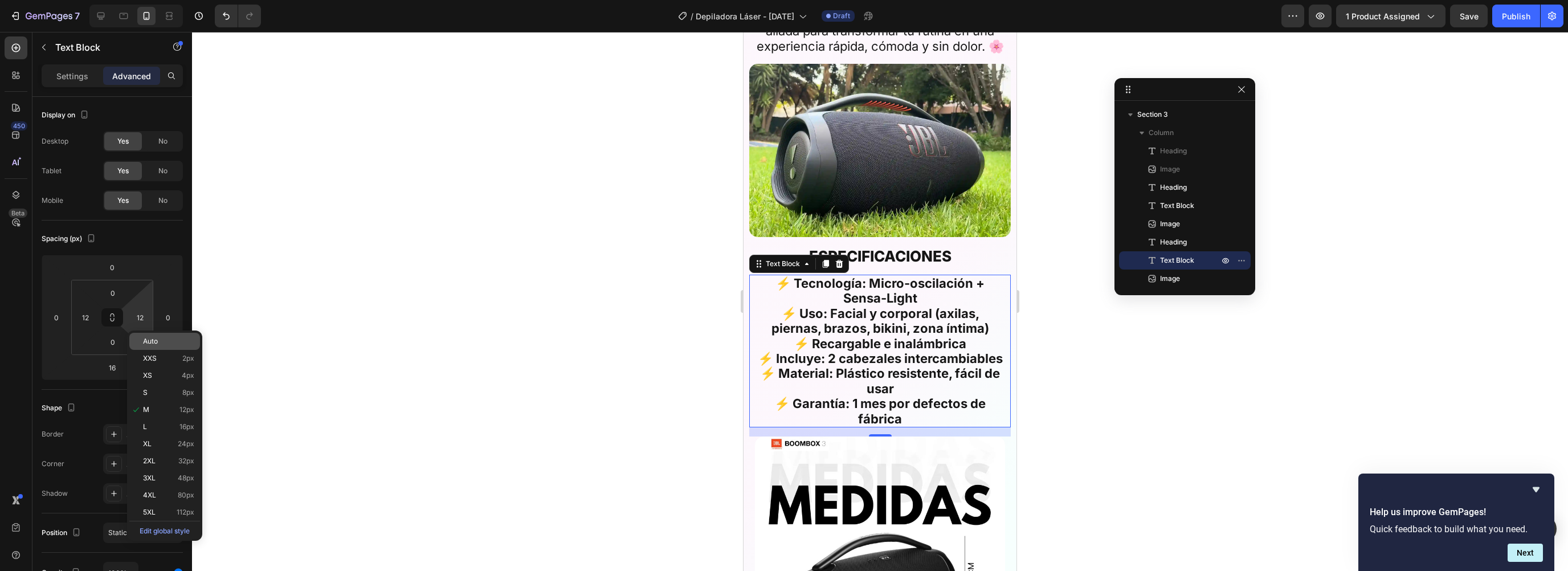
click at [150, 334] on div "Auto" at bounding box center [164, 341] width 71 height 17
type input "Auto"
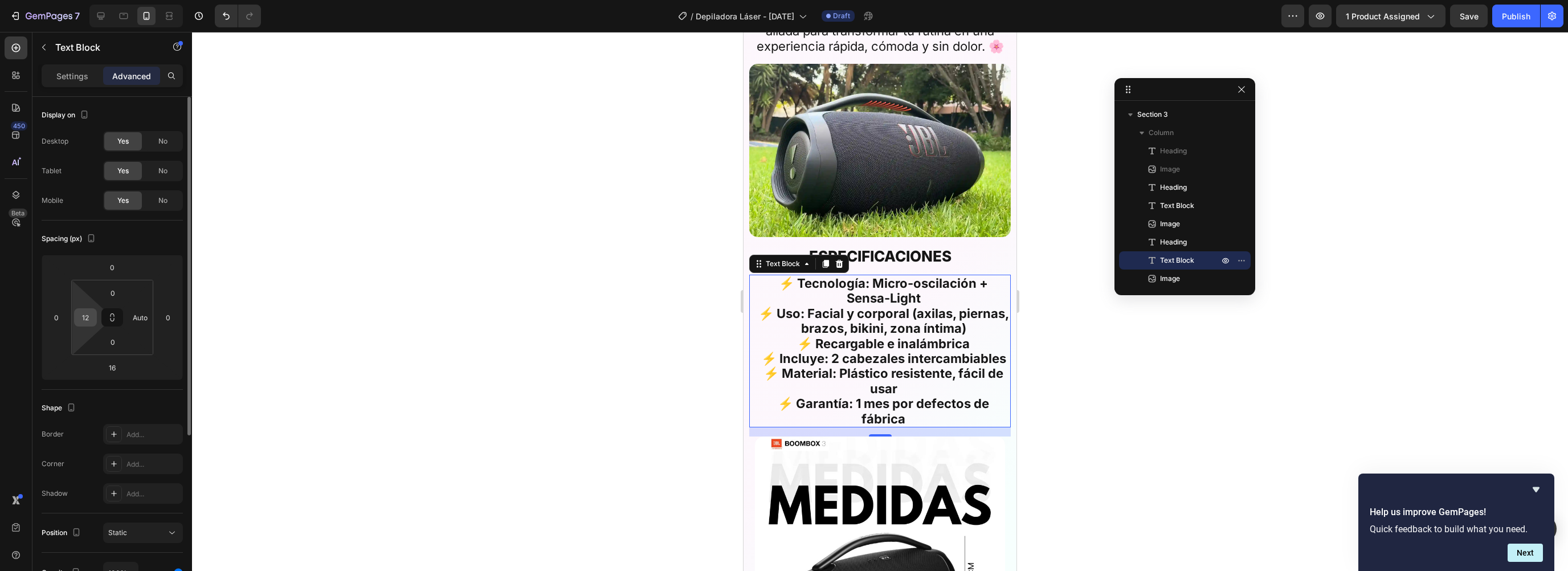
click at [84, 319] on input "12" at bounding box center [85, 317] width 17 height 17
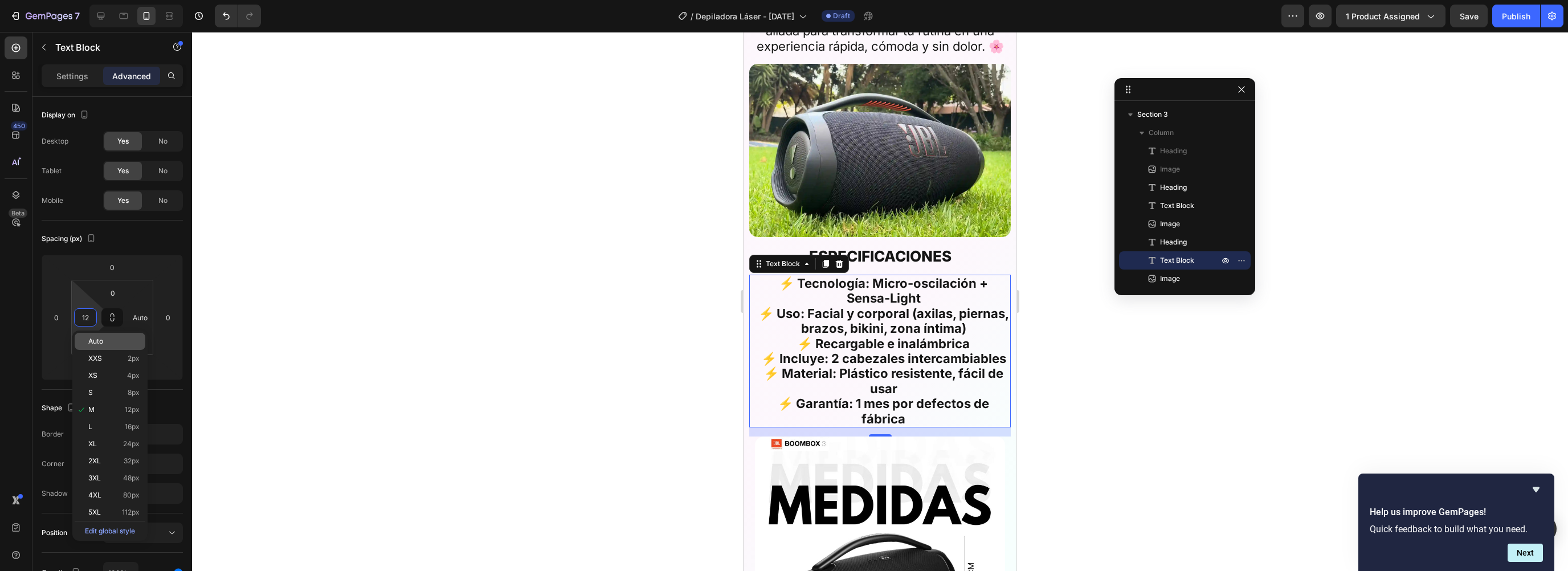
drag, startPoint x: 95, startPoint y: 336, endPoint x: 215, endPoint y: 335, distance: 120.0
click at [95, 336] on div "Auto" at bounding box center [109, 341] width 71 height 17
type input "Auto"
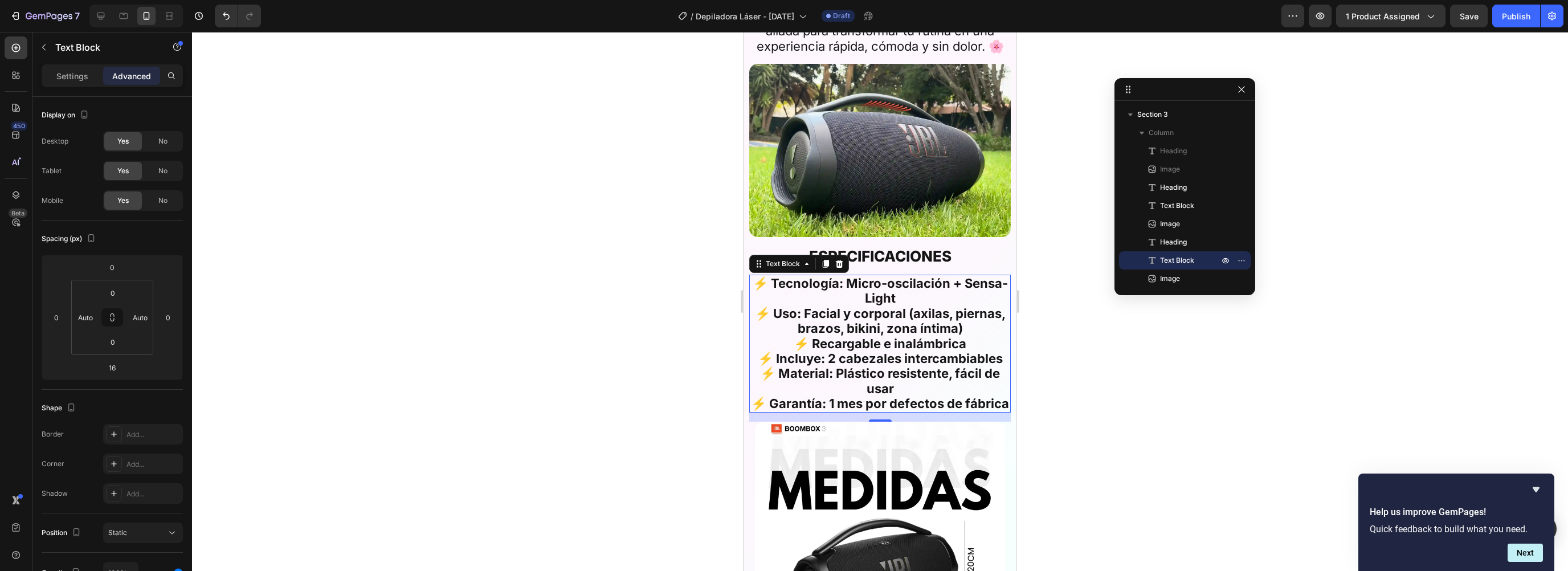
scroll to position [3429, 0]
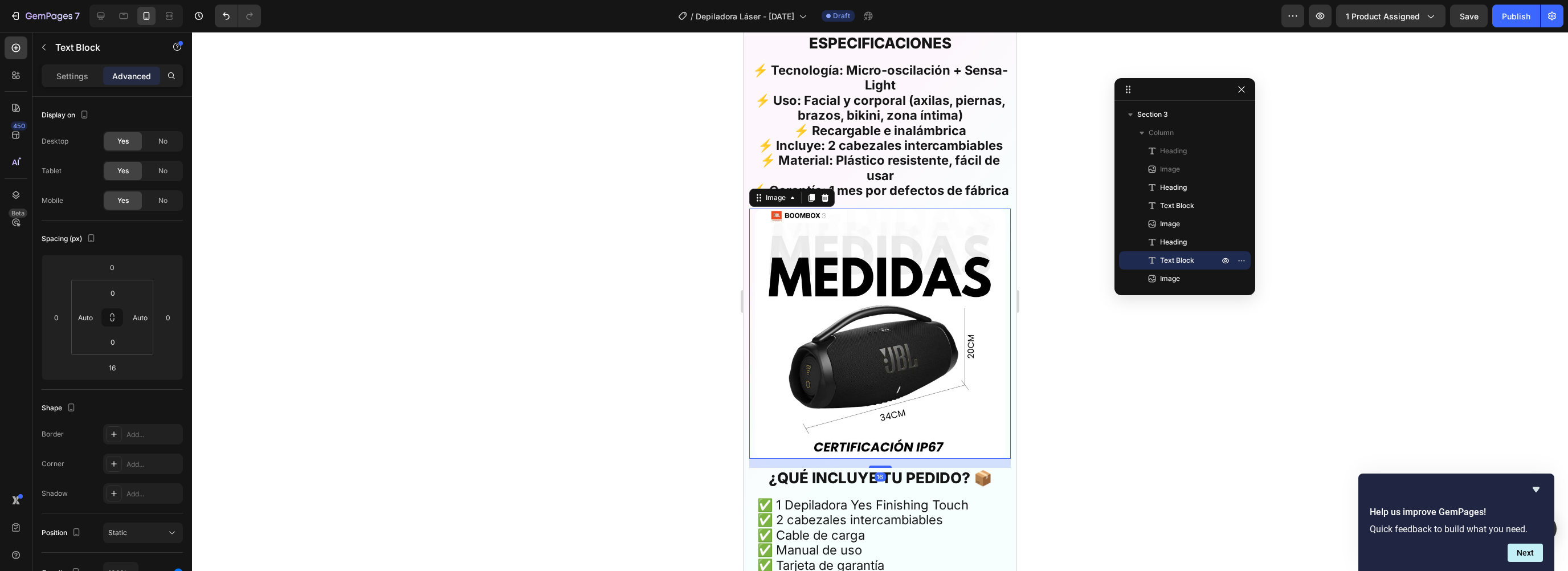
click at [789, 251] on img at bounding box center [880, 334] width 250 height 250
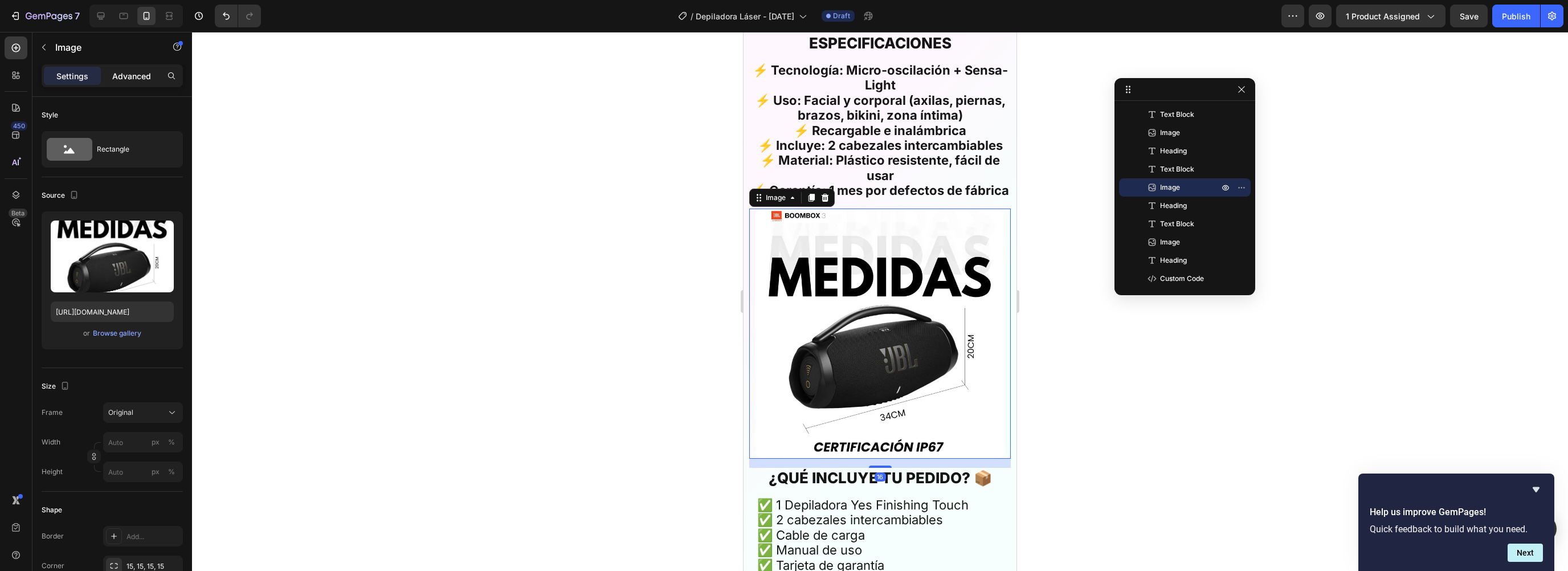
click at [127, 72] on p "Advanced" at bounding box center [131, 76] width 39 height 12
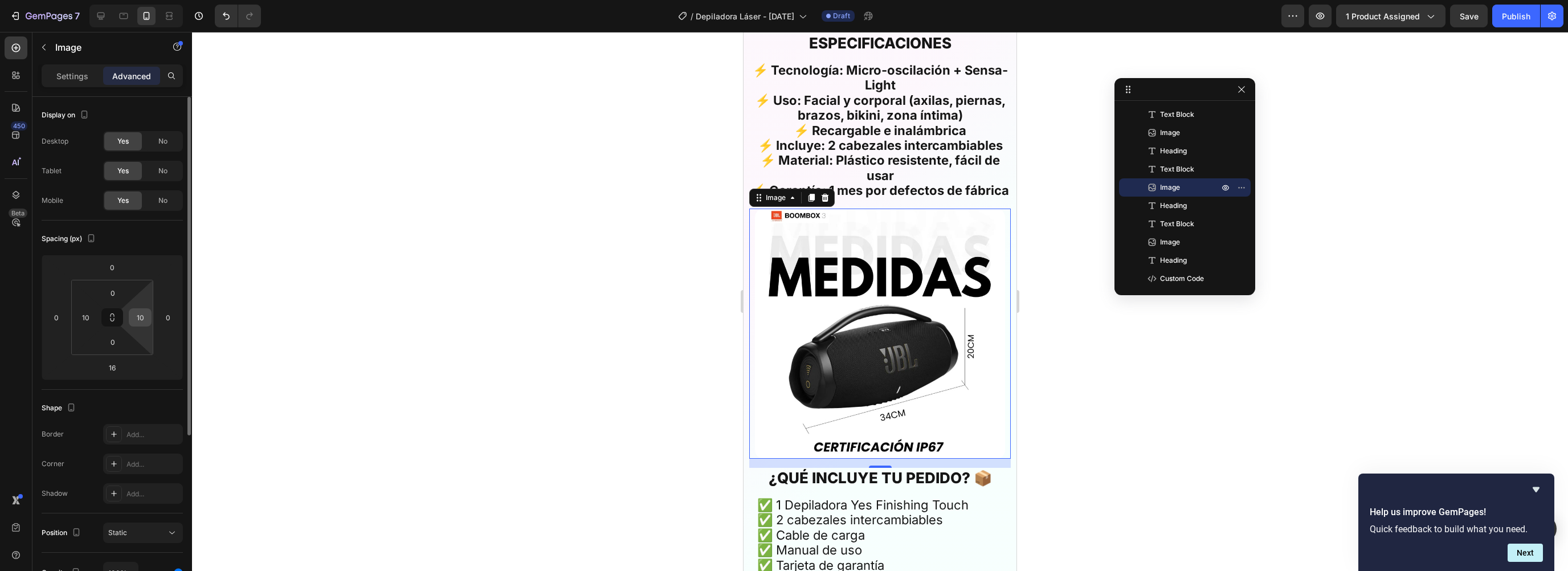
click at [137, 316] on input "10" at bounding box center [140, 317] width 17 height 17
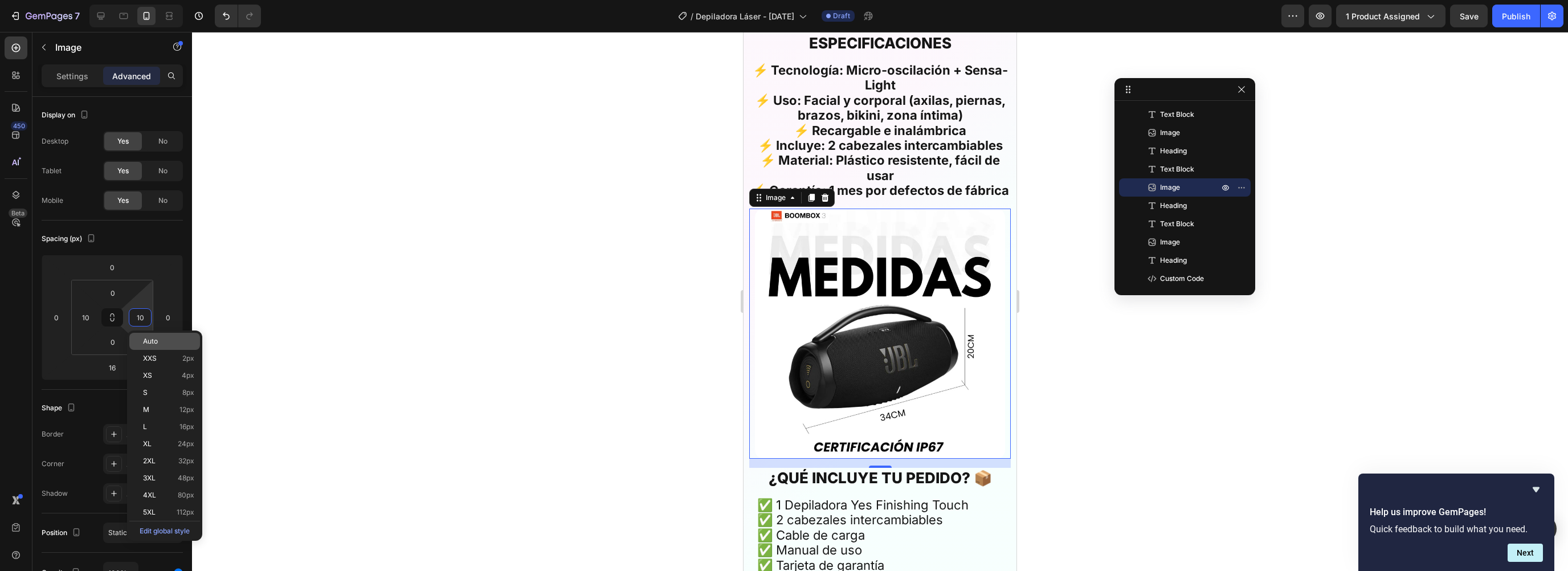
click at [145, 334] on div "Auto" at bounding box center [164, 341] width 71 height 17
type input "Auto"
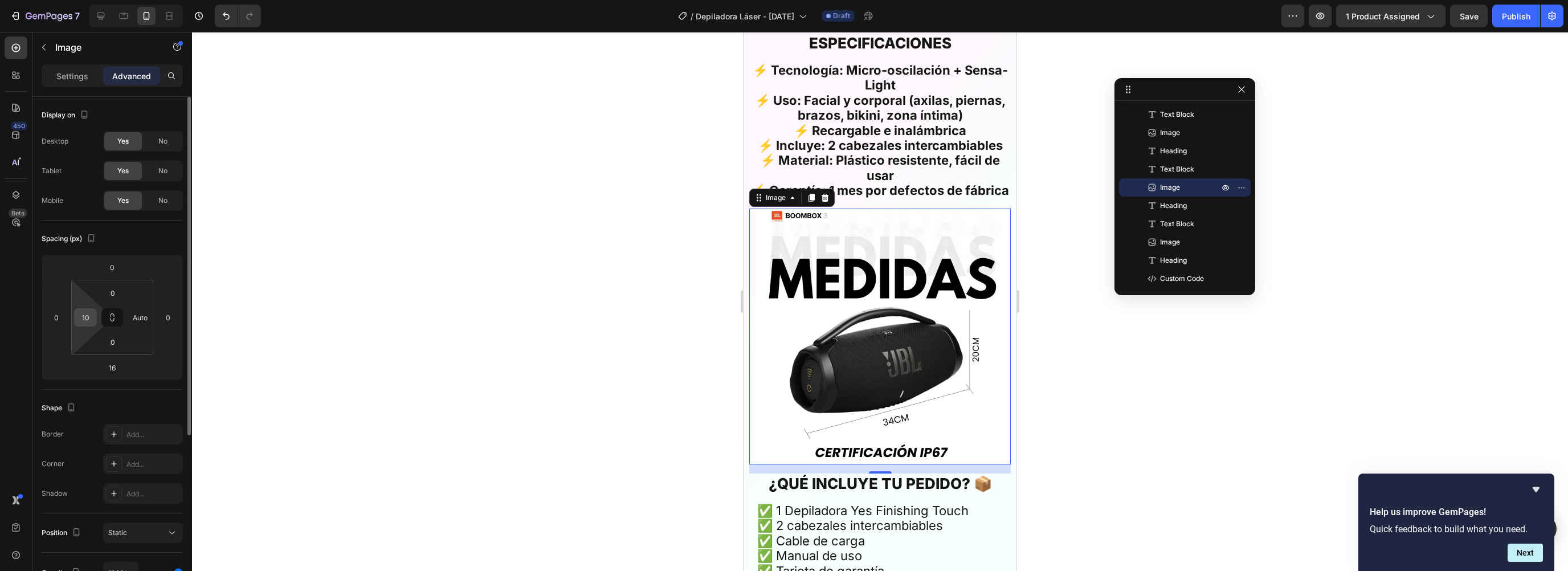
click at [91, 316] on input "10" at bounding box center [85, 317] width 17 height 17
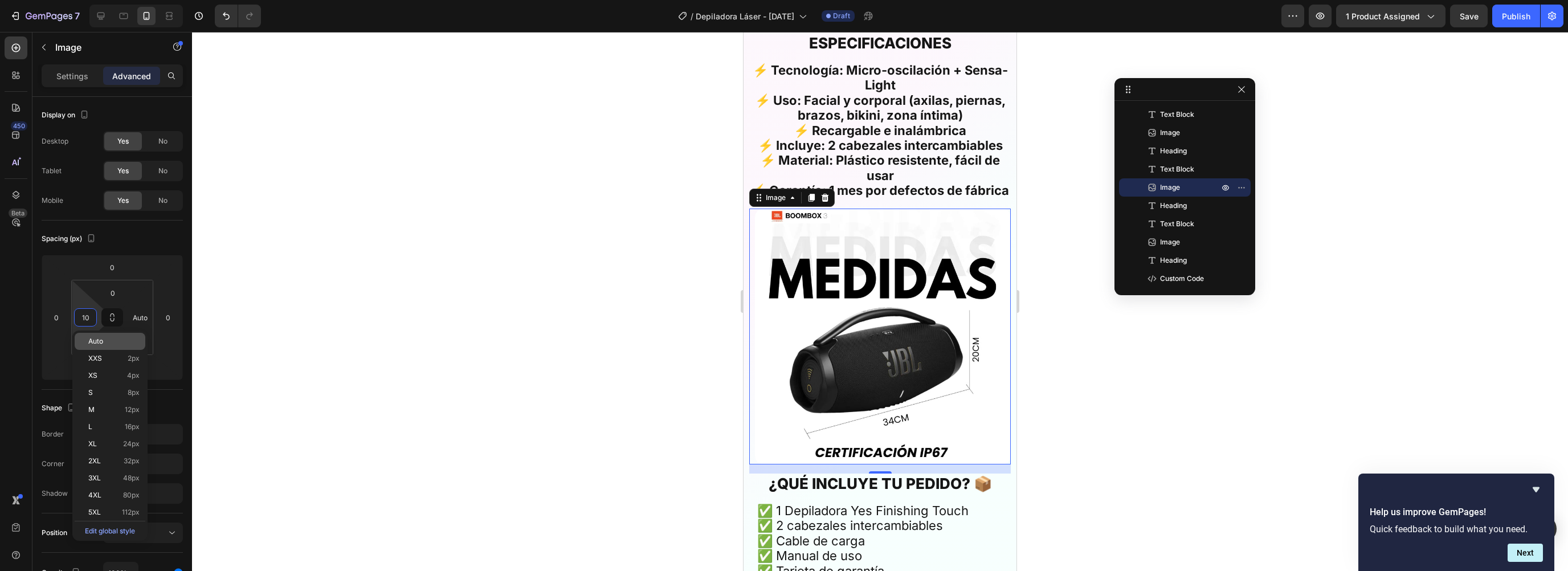
click at [99, 335] on div "Auto" at bounding box center [109, 341] width 71 height 17
type input "Auto"
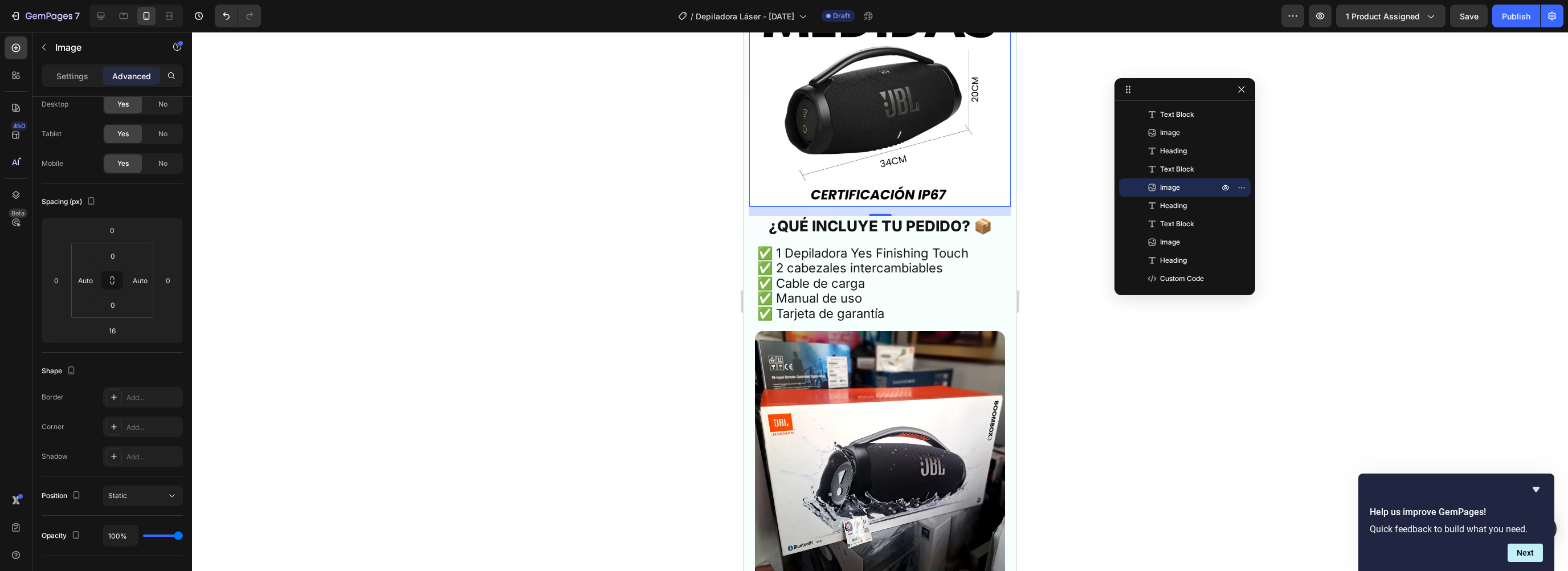
scroll to position [3693, 0]
click at [840, 225] on h2 "¿QUÉ INCLUYE TU PEDIDO? 📦" at bounding box center [880, 225] width 250 height 20
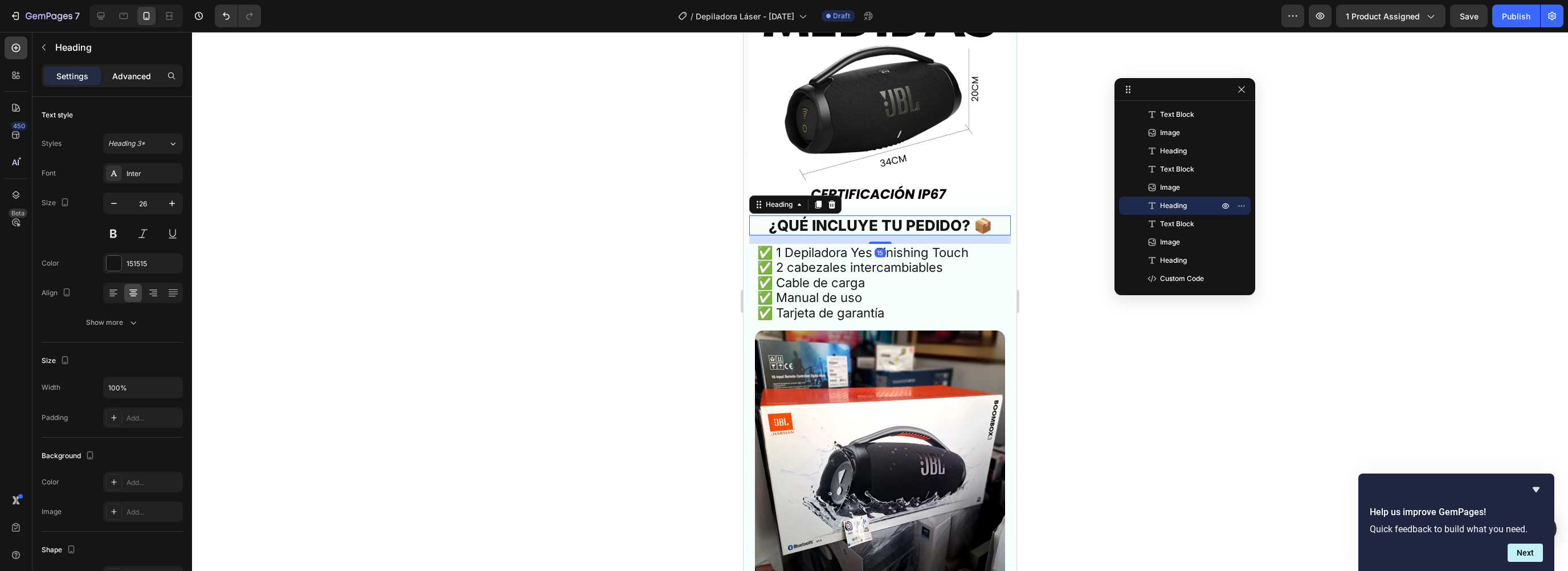
click at [145, 83] on div "Advanced" at bounding box center [132, 76] width 57 height 18
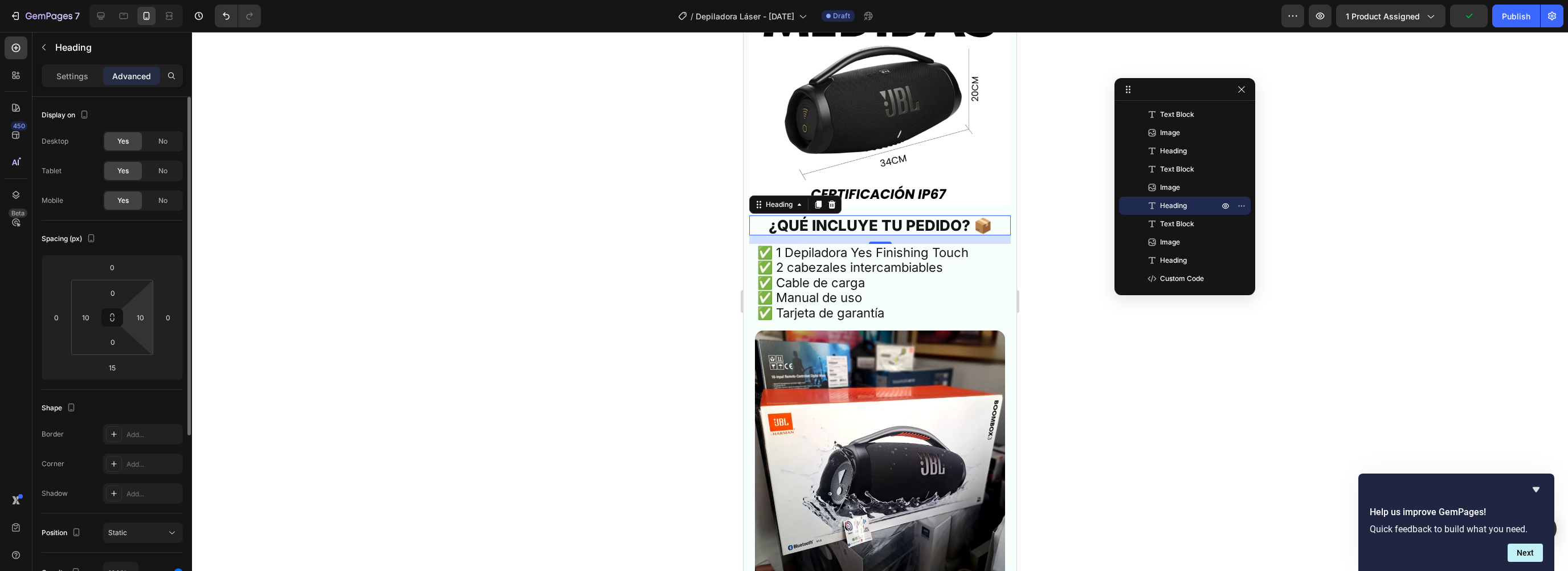
drag, startPoint x: 138, startPoint y: 314, endPoint x: 149, endPoint y: 327, distance: 17.0
click at [138, 314] on input "10" at bounding box center [140, 317] width 17 height 17
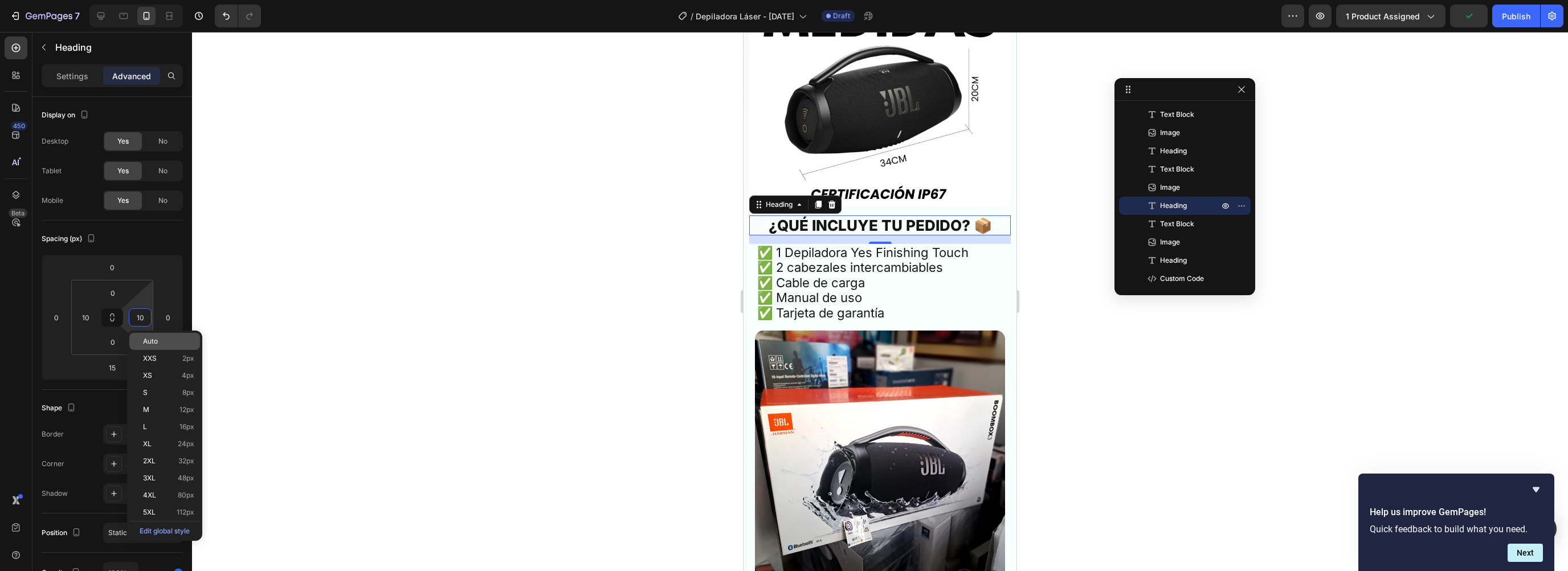
click at [147, 338] on span "Auto" at bounding box center [150, 341] width 15 height 8
type input "Auto"
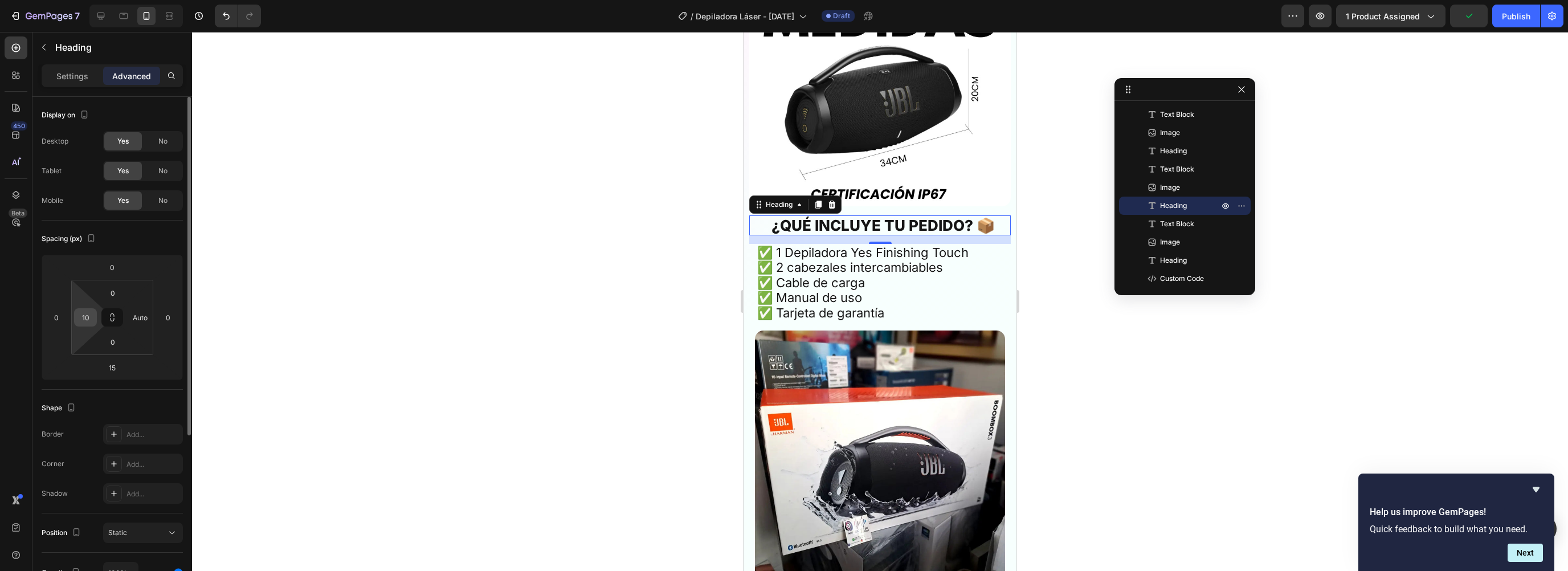
click at [86, 314] on input "10" at bounding box center [85, 317] width 17 height 17
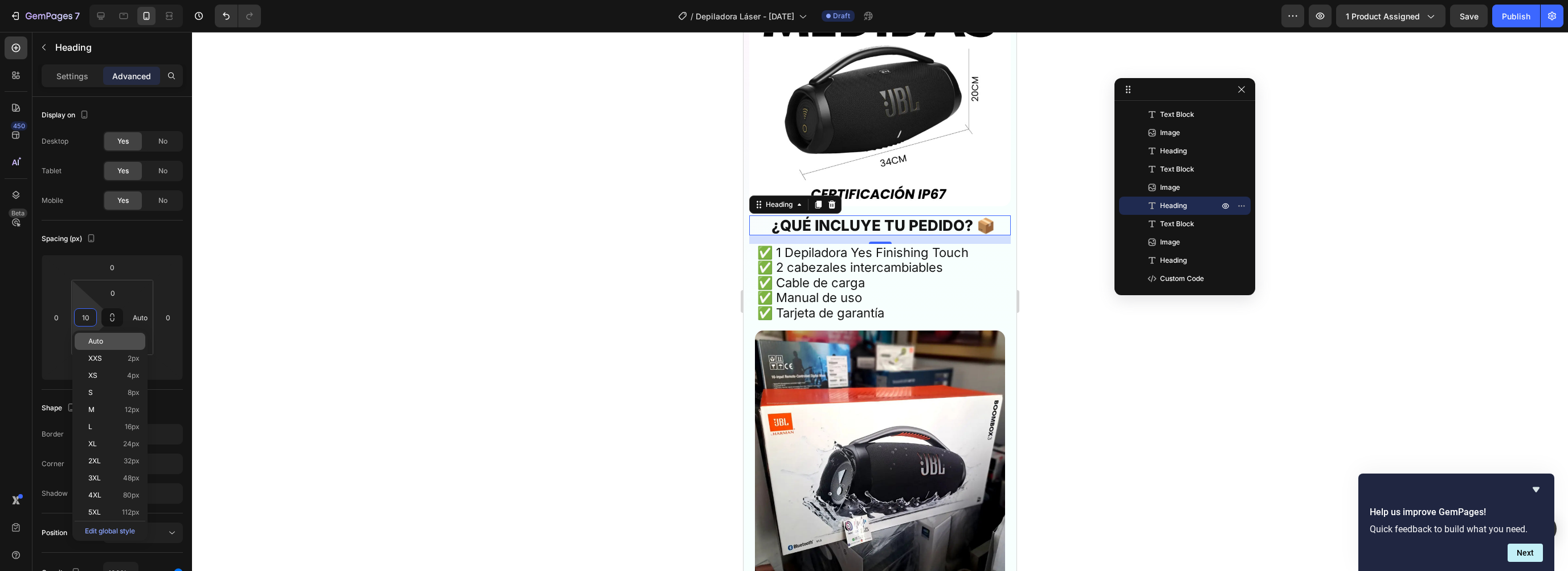
click at [92, 338] on span "Auto" at bounding box center [95, 341] width 15 height 8
type input "Auto"
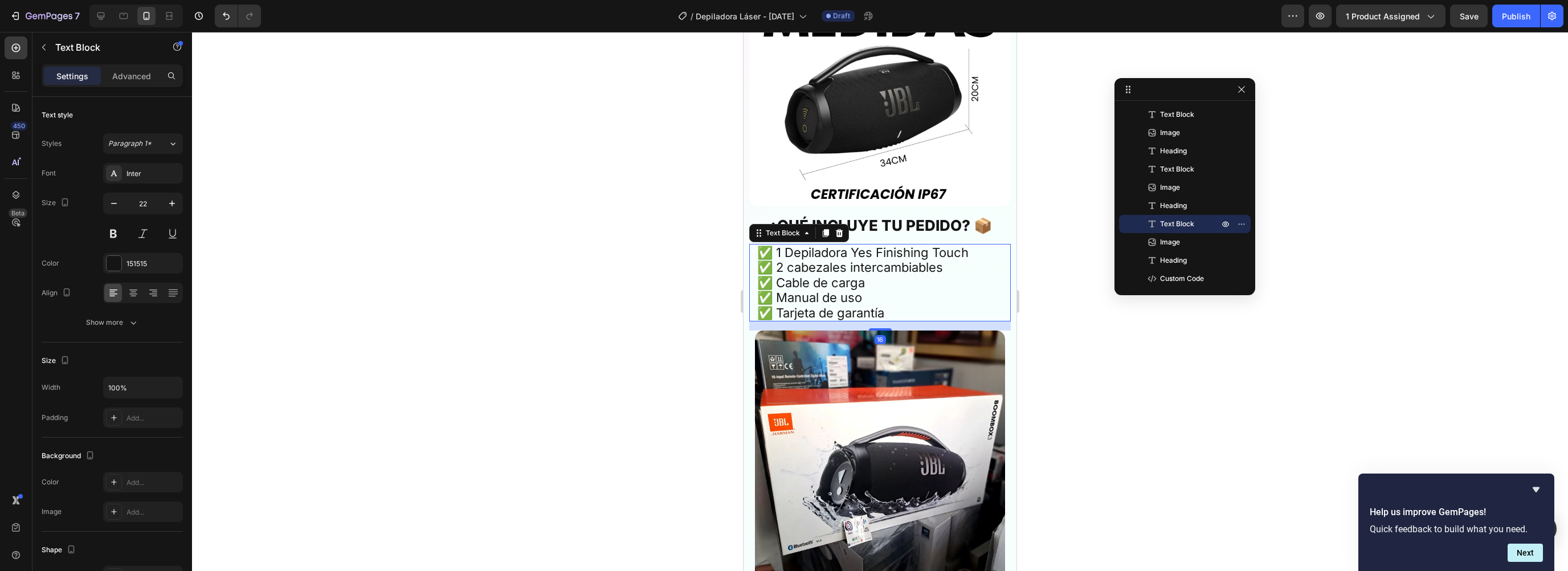
drag, startPoint x: 865, startPoint y: 275, endPoint x: 1387, endPoint y: 316, distance: 523.6
click at [865, 275] on p "✅ 1 Depiladora Yes Finishing Touch ✅ 2 cabezales intercambiables ✅ Cable de car…" at bounding box center [880, 283] width 246 height 75
click at [131, 82] on div "Advanced" at bounding box center [132, 76] width 57 height 18
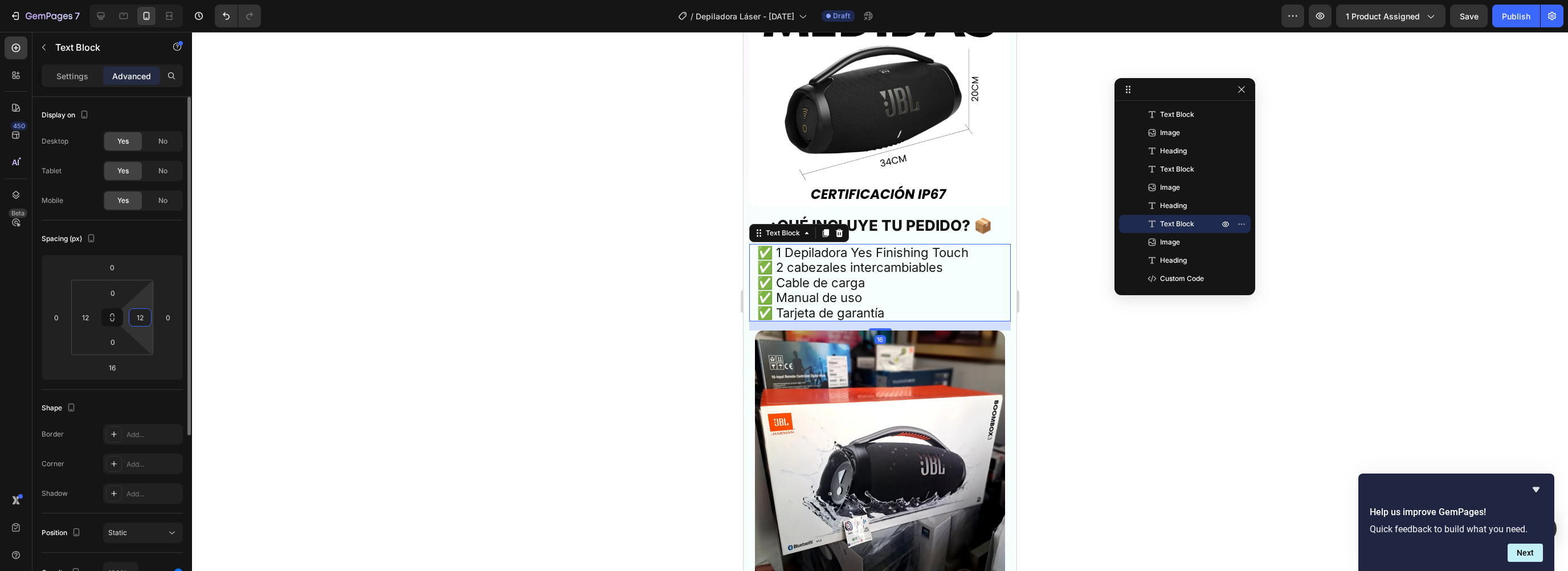
click at [145, 319] on input "12" at bounding box center [140, 317] width 17 height 17
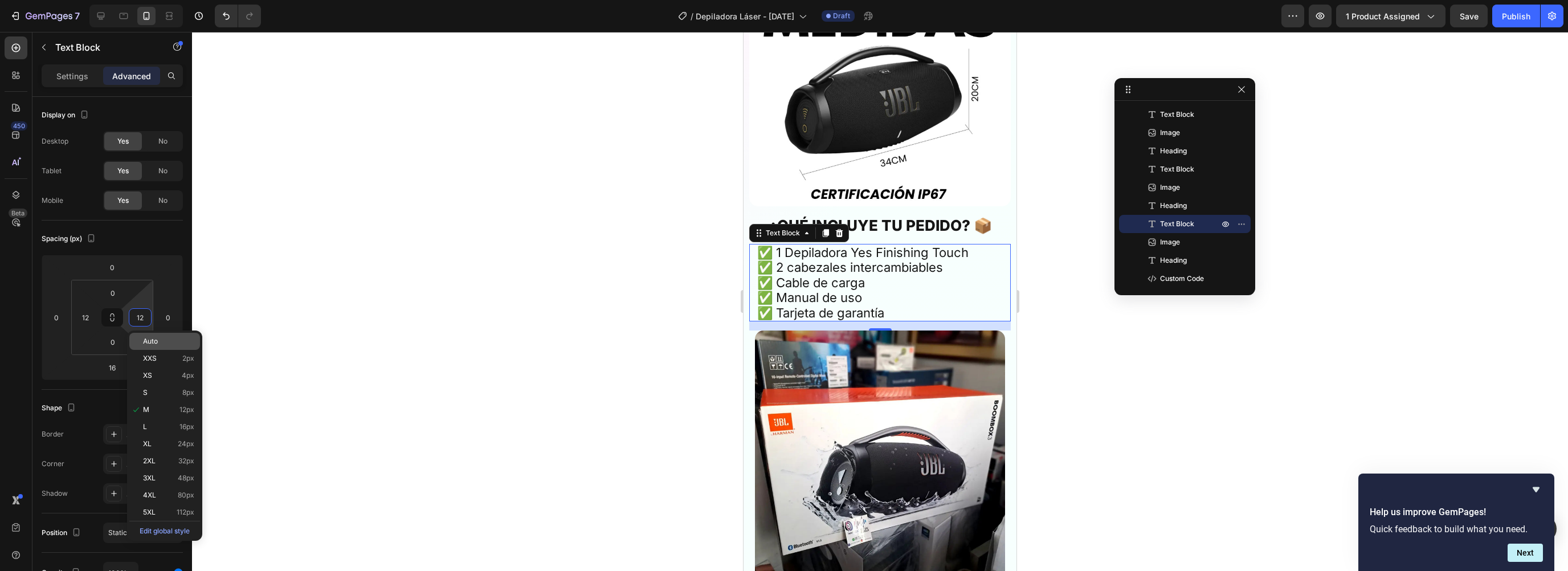
click at [165, 344] on p "Auto" at bounding box center [169, 341] width 52 height 8
type input "Auto"
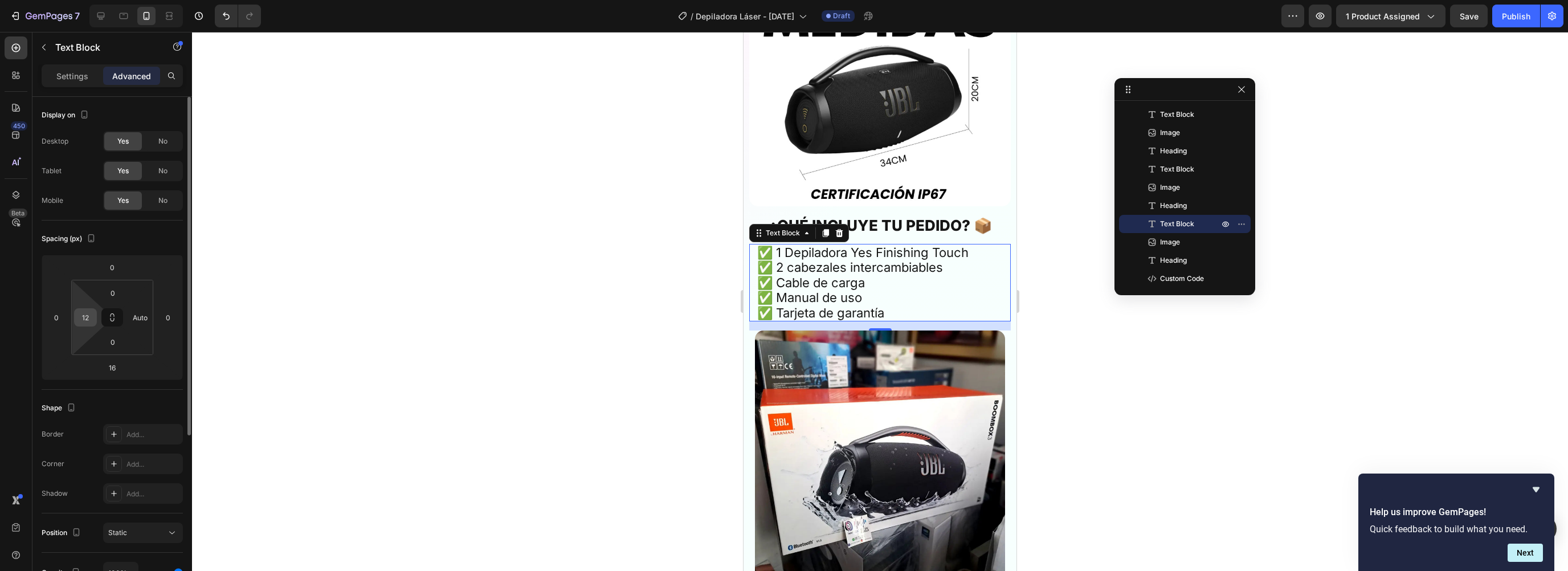
click at [88, 315] on input "12" at bounding box center [85, 317] width 17 height 17
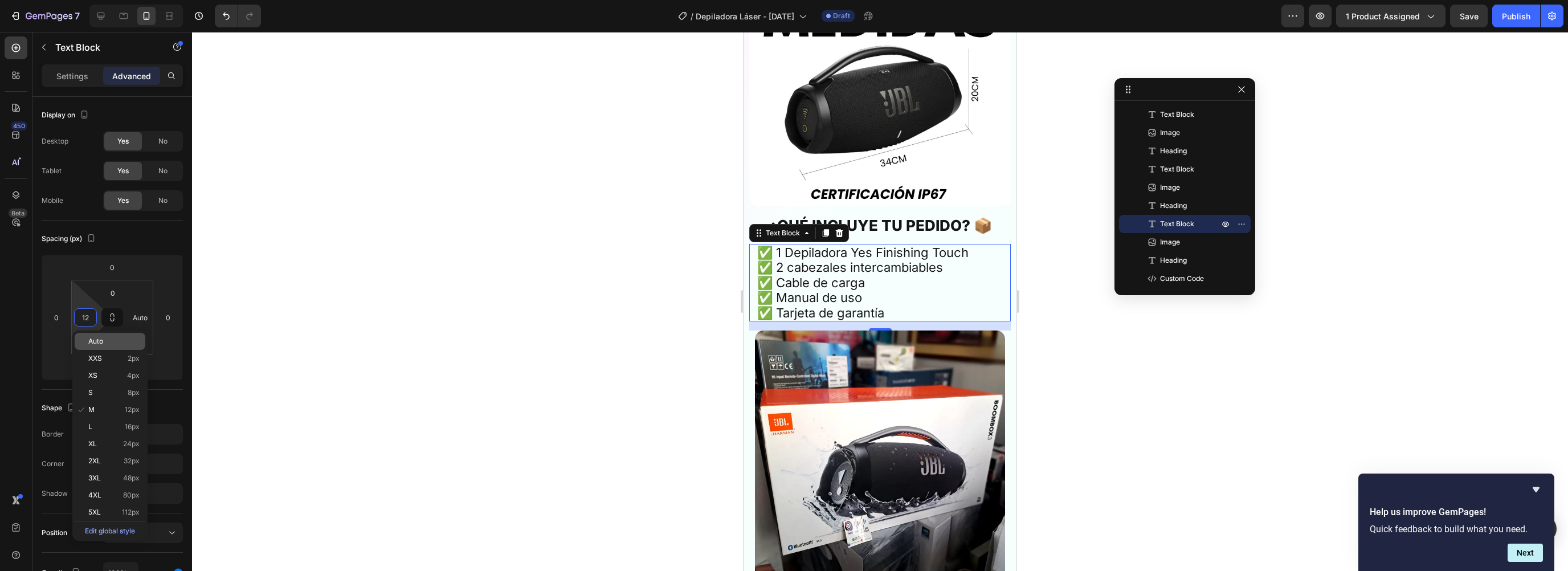
click at [106, 338] on p "Auto" at bounding box center [114, 341] width 52 height 8
type input "Auto"
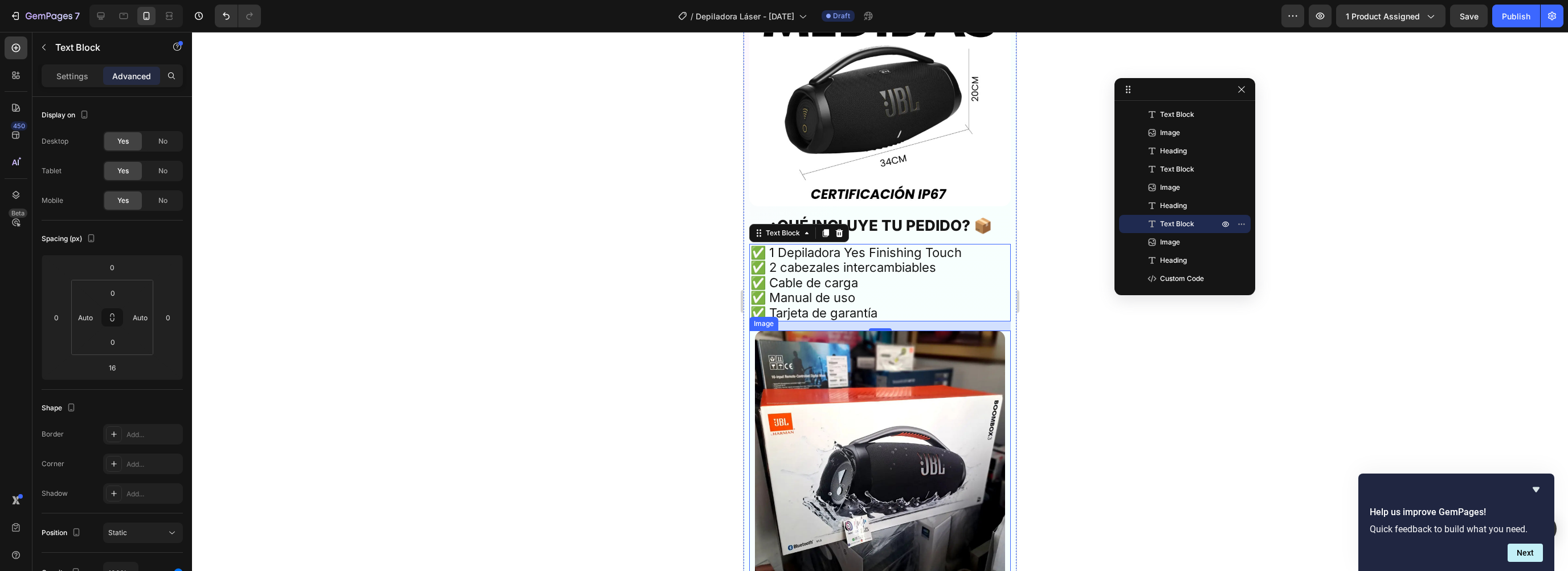
click at [806, 360] on img at bounding box center [880, 455] width 250 height 250
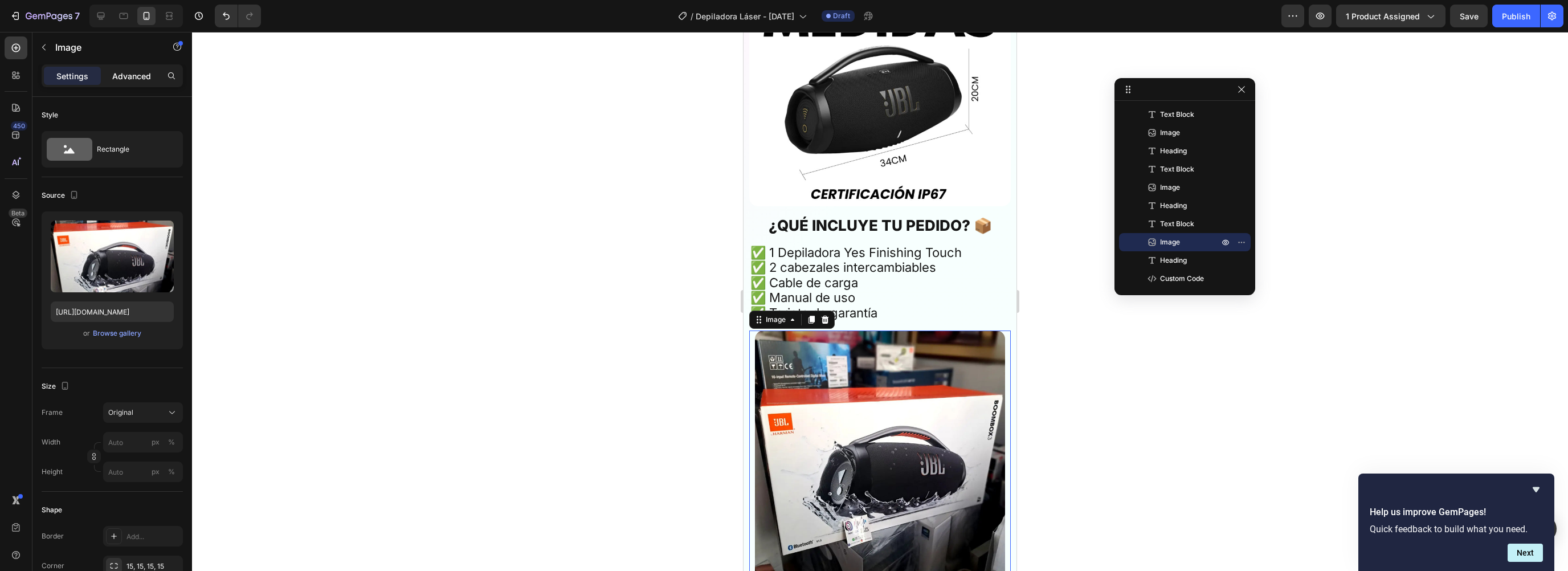
click at [138, 71] on p "Advanced" at bounding box center [131, 76] width 39 height 12
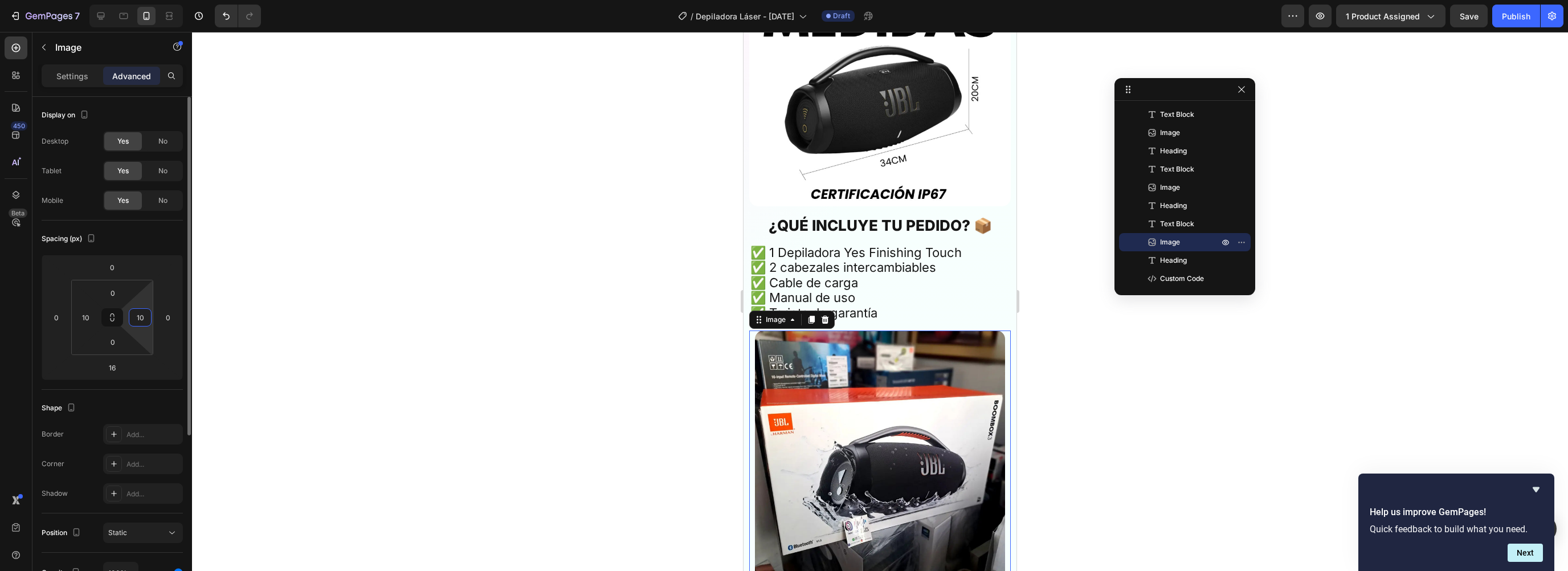
click at [144, 314] on input "10" at bounding box center [140, 317] width 17 height 17
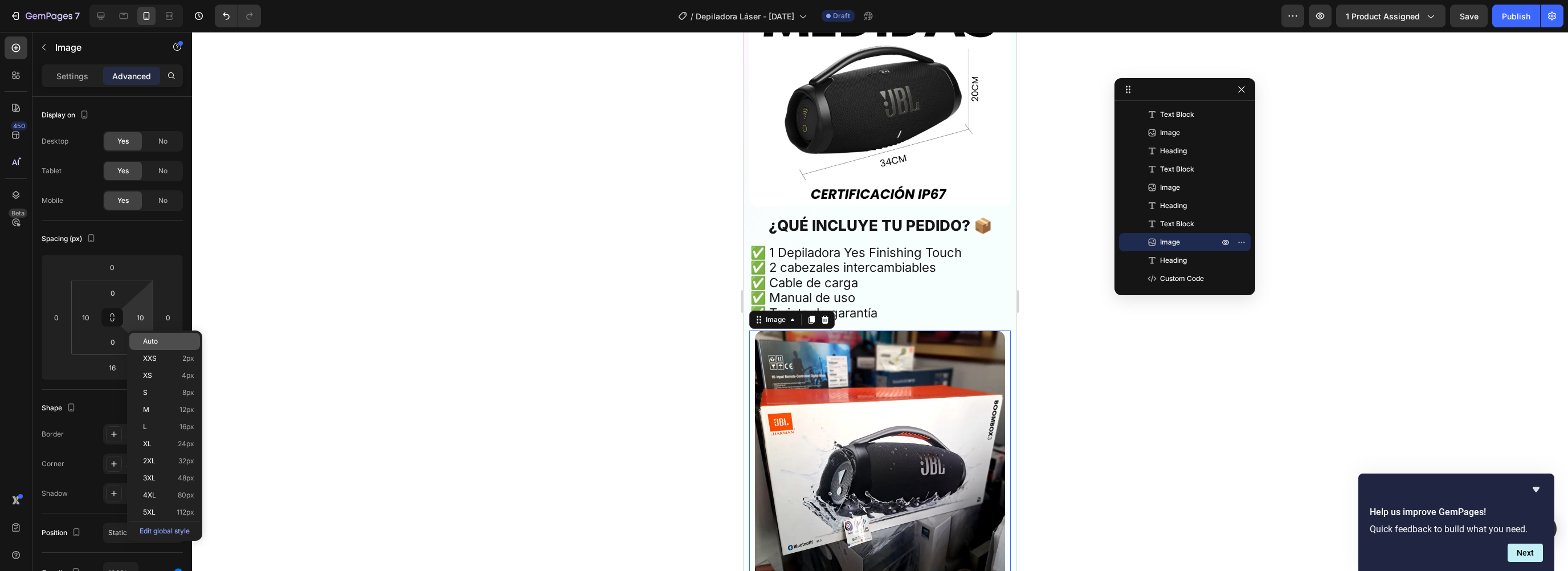
click at [152, 338] on span "Auto" at bounding box center [150, 341] width 15 height 8
type input "Auto"
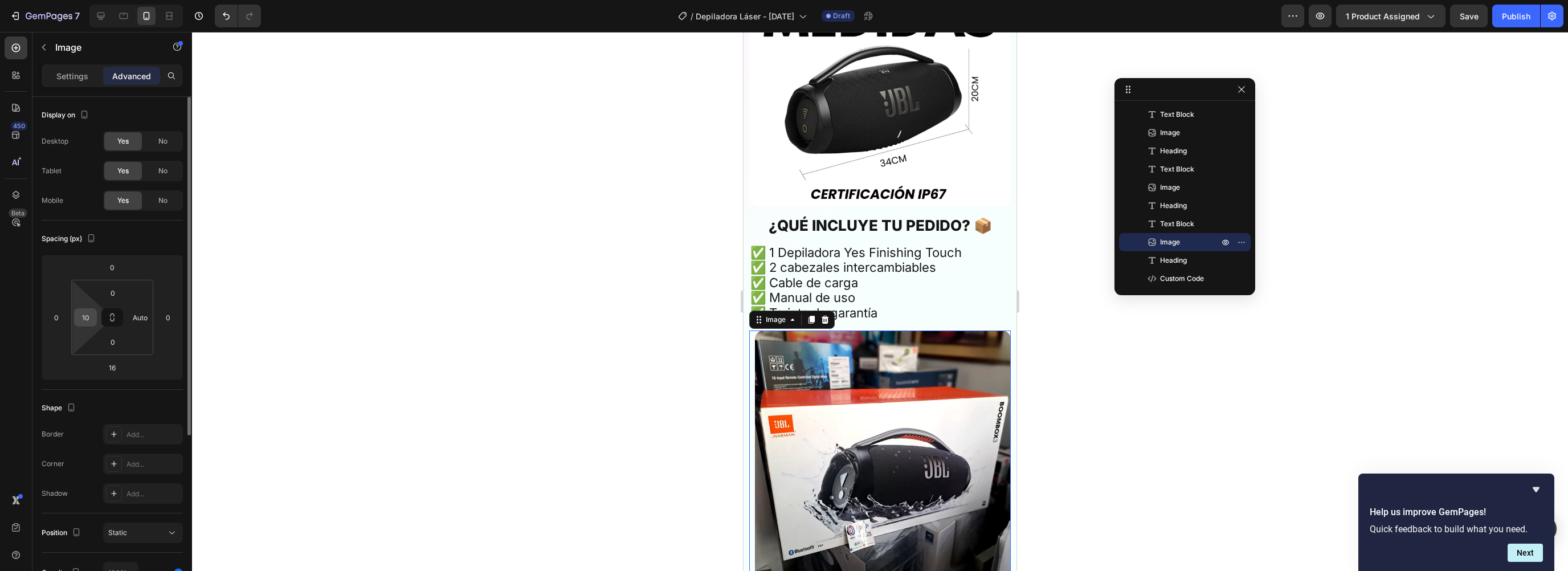
click at [78, 314] on input "10" at bounding box center [85, 317] width 17 height 17
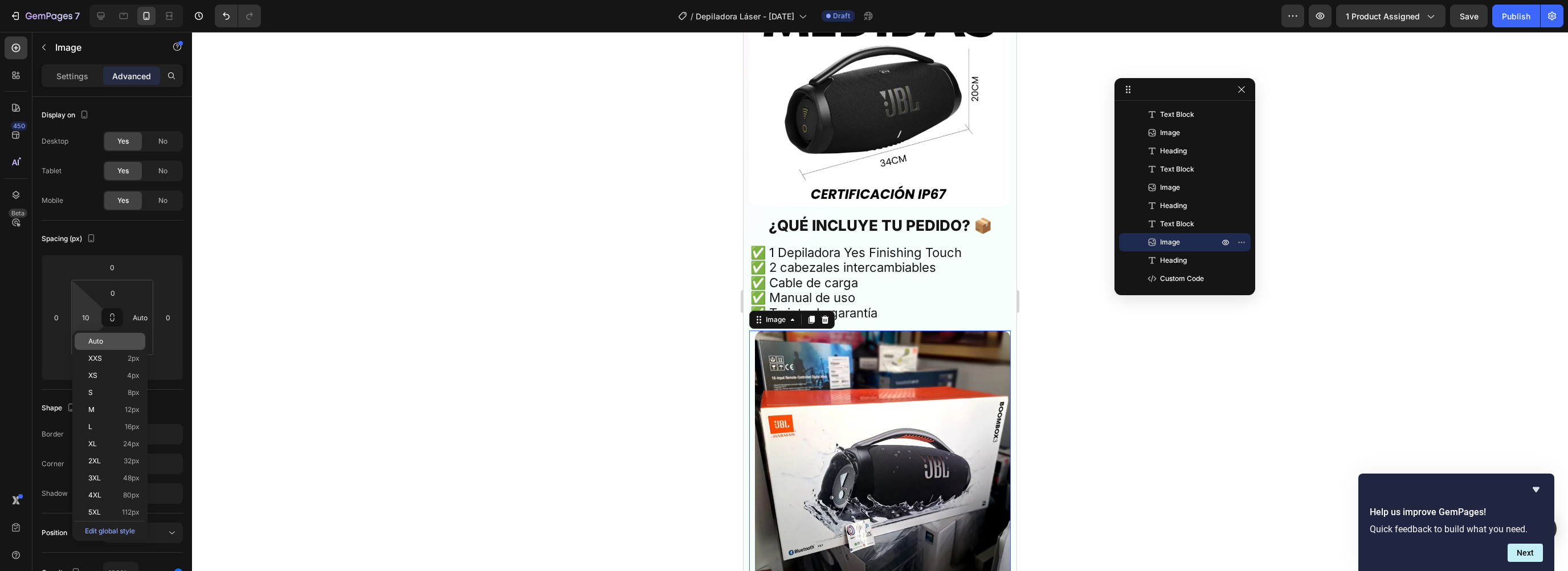
click at [103, 339] on span "Auto" at bounding box center [95, 341] width 15 height 8
type input "Auto"
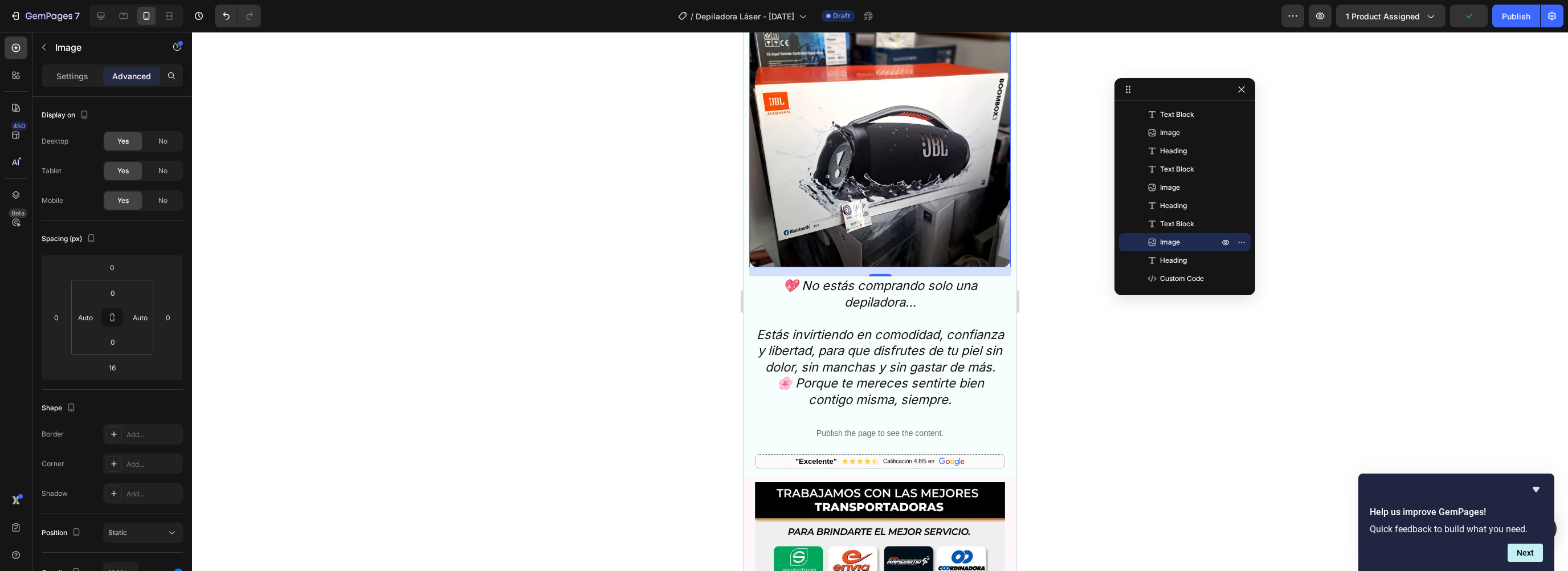
scroll to position [4018, 0]
click at [840, 290] on h2 "💖 No estás comprando solo una depiladora… Estás invirtiendo en comodidad, confi…" at bounding box center [880, 342] width 250 height 133
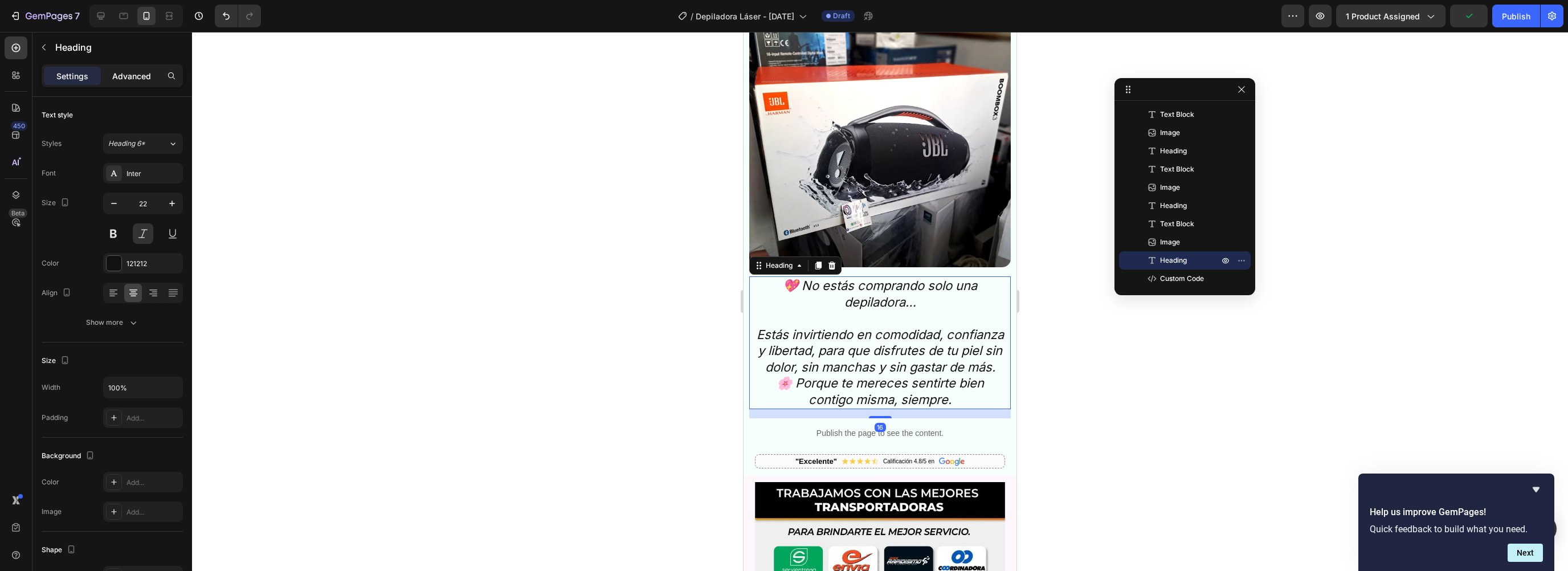
click at [133, 78] on p "Advanced" at bounding box center [131, 76] width 39 height 12
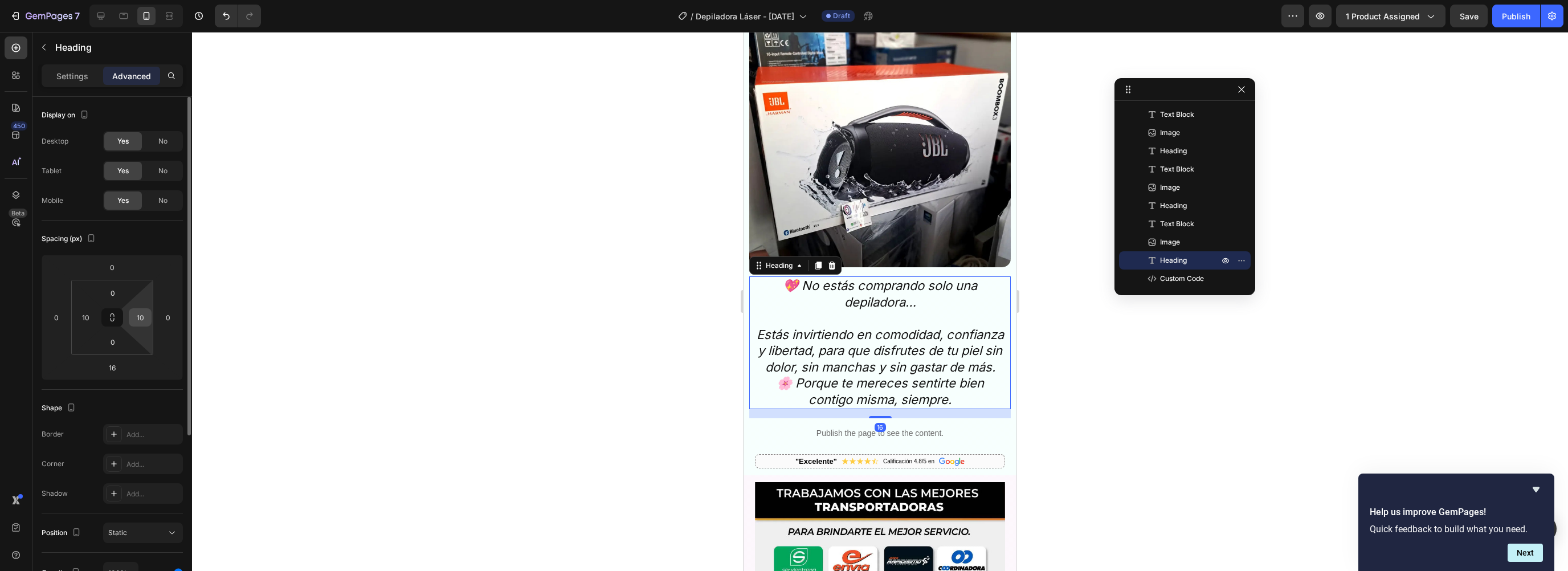
click at [143, 317] on input "10" at bounding box center [140, 317] width 17 height 17
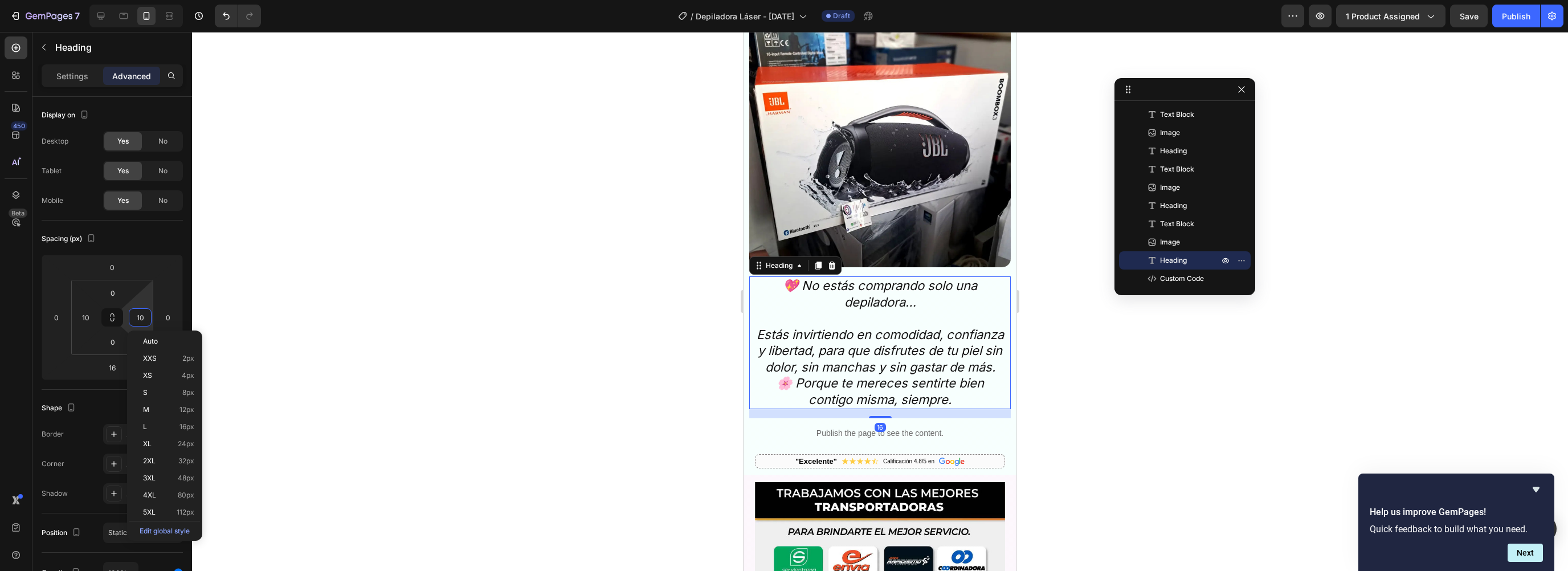
click at [146, 331] on div "Auto XXS 2px XS 4px S 8px M 12px L 16px XL 24px 2XL 32px 3XL 48px 4XL 80px 5XL …" at bounding box center [165, 435] width 75 height 210
click at [148, 336] on div "Auto" at bounding box center [164, 341] width 71 height 17
type input "Auto"
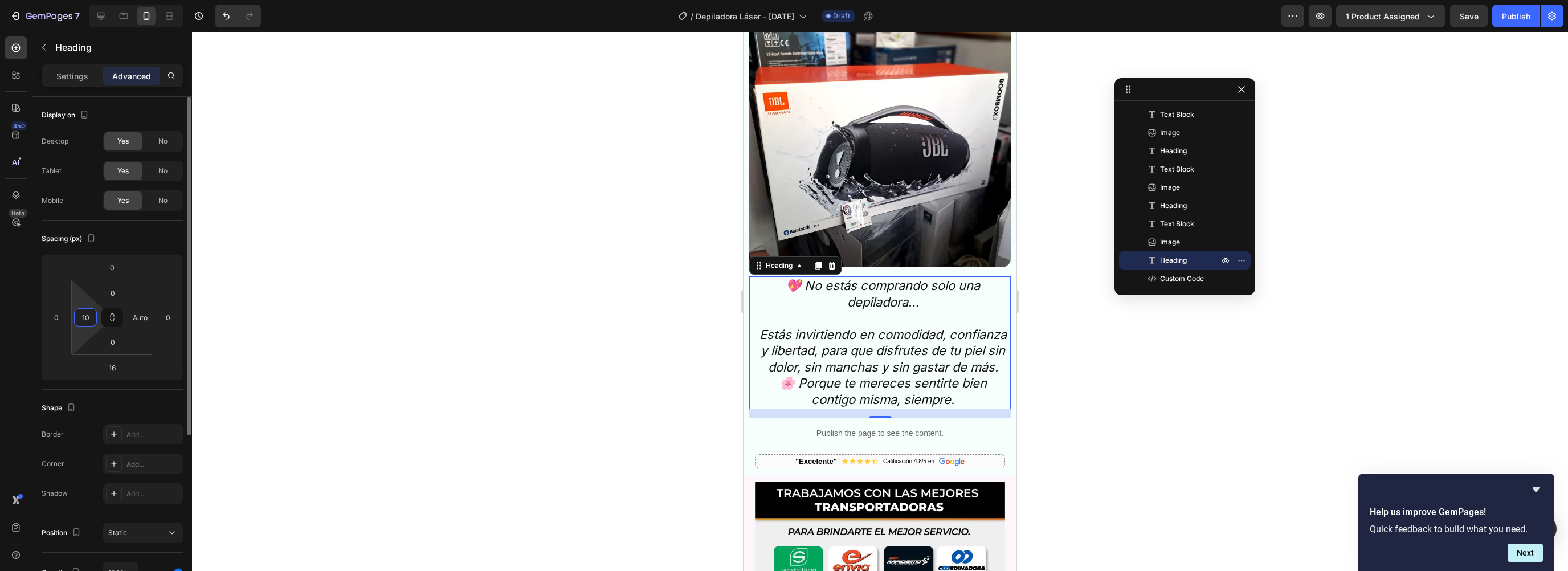
click at [90, 316] on input "10" at bounding box center [85, 317] width 17 height 17
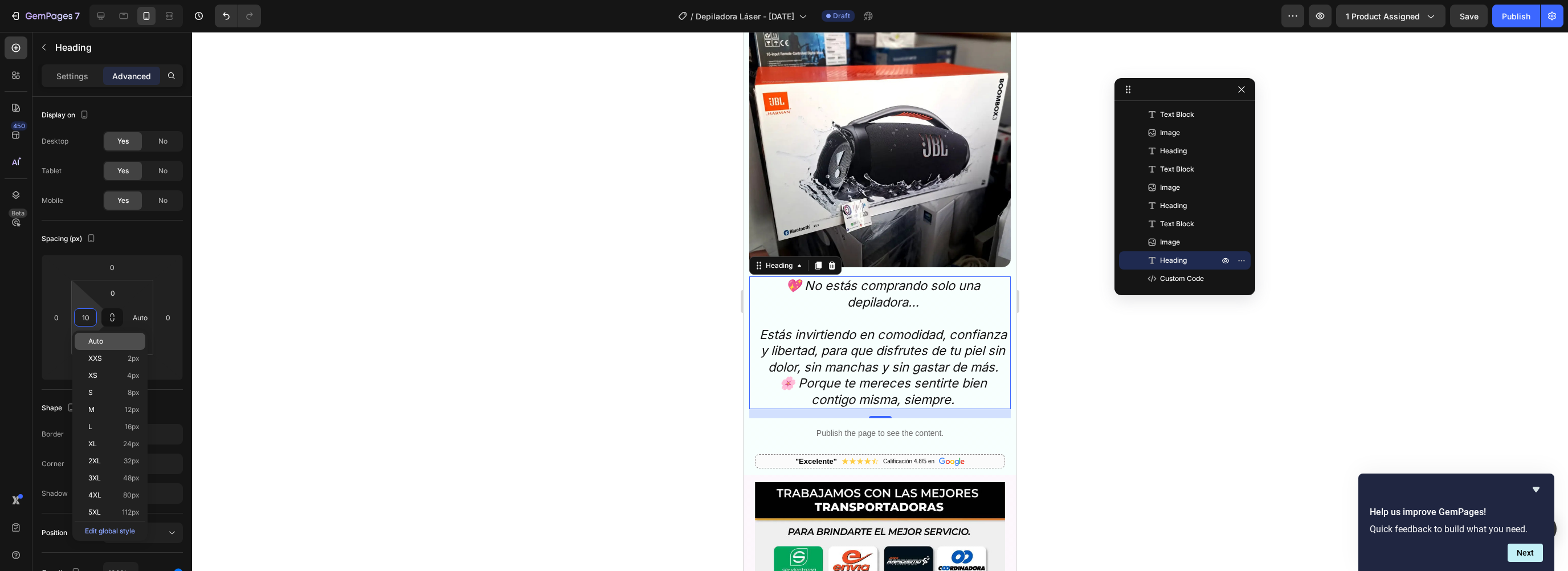
click at [101, 336] on div "Auto" at bounding box center [109, 341] width 71 height 17
type input "Auto"
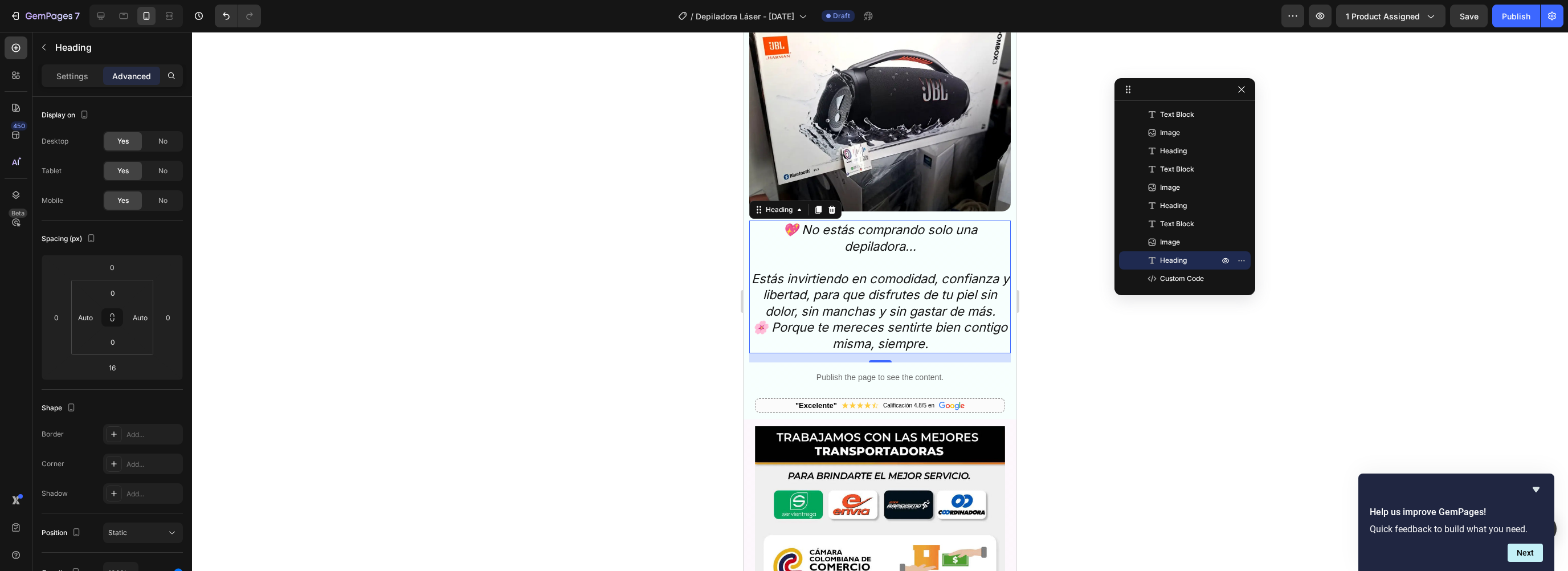
scroll to position [4174, 0]
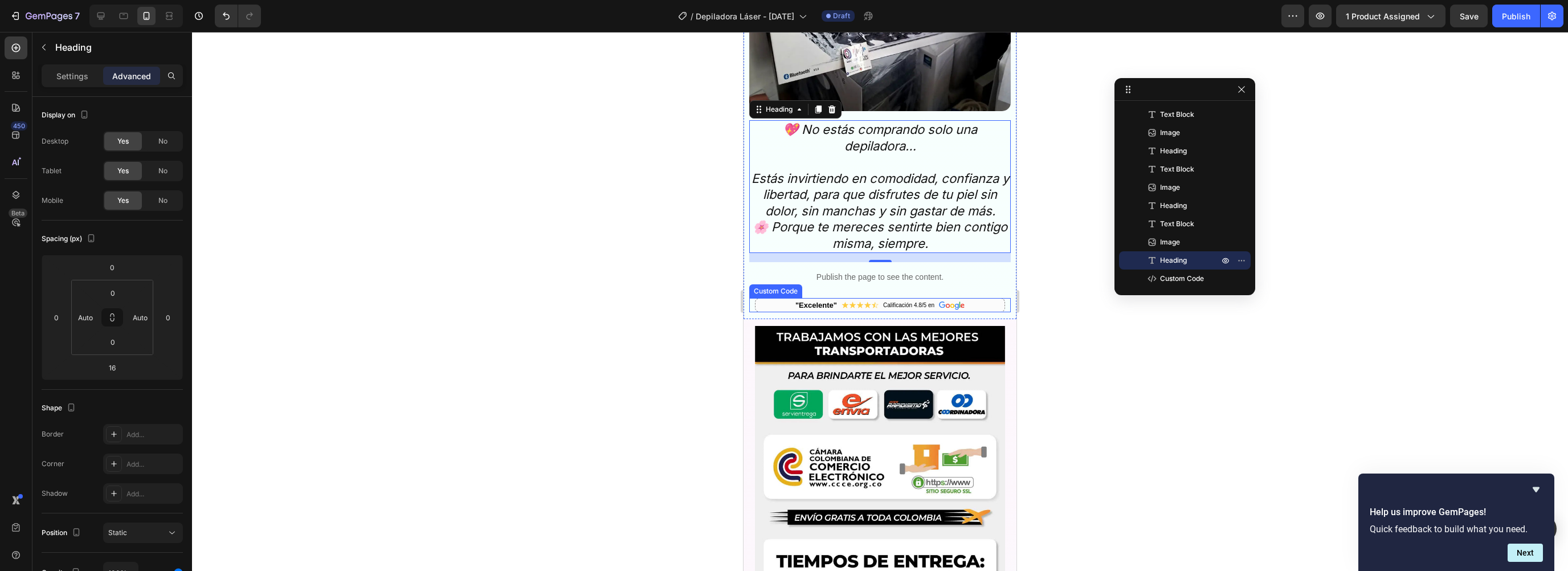
click at [771, 302] on div ""Excelente" Calificación 4.8/5 en" at bounding box center [880, 305] width 250 height 15
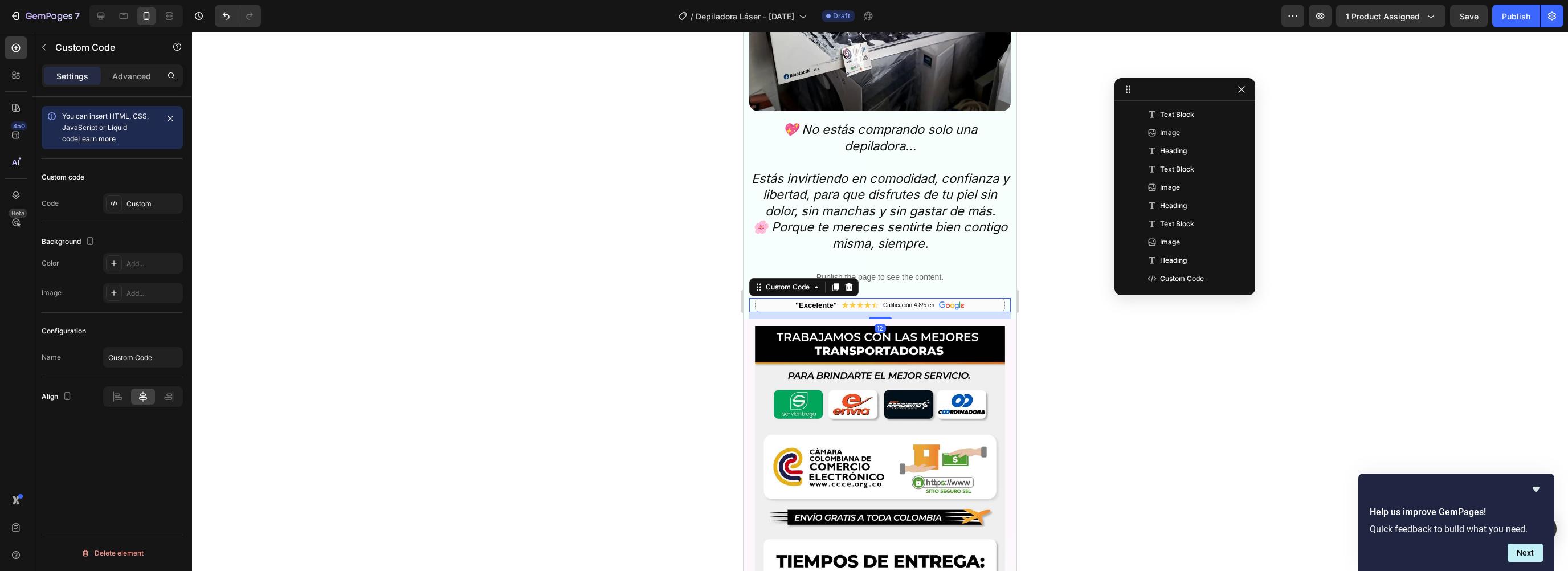
scroll to position [1007, 0]
click at [123, 74] on p "Advanced" at bounding box center [131, 76] width 39 height 12
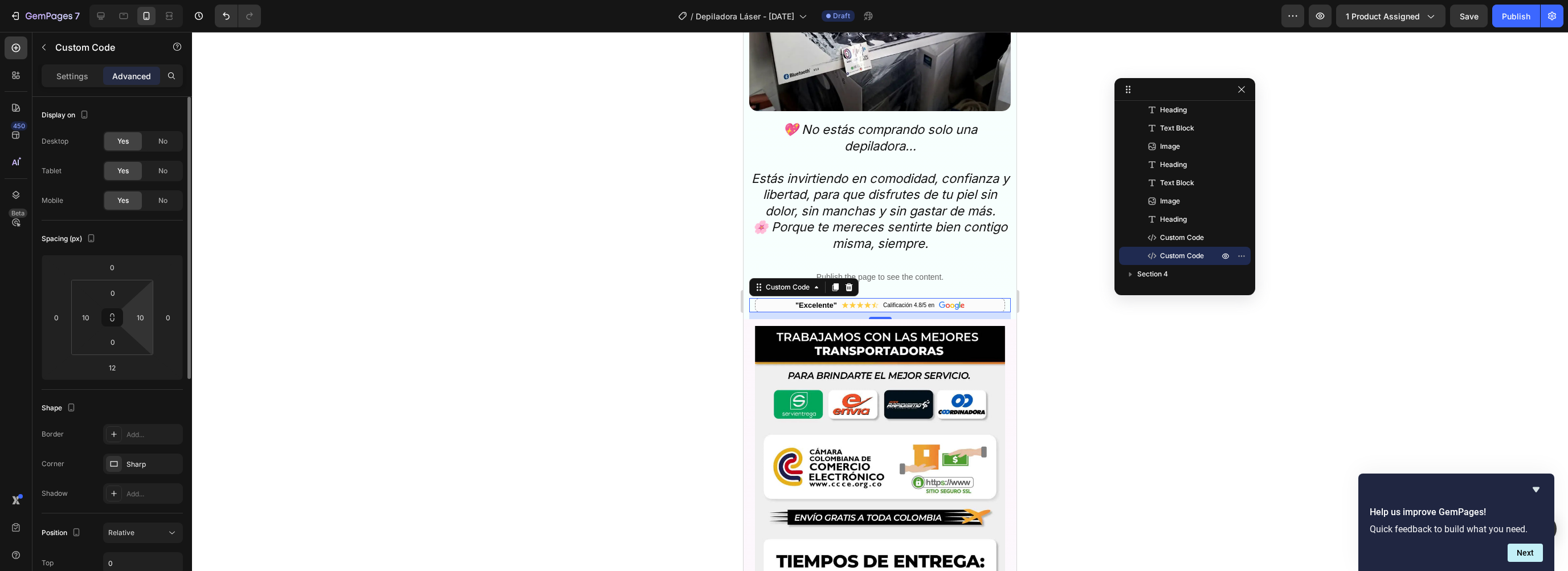
click at [140, 0] on html "7 Version history / Depiladora Láser - [DATE] Draft Preview 1 product assigned …" at bounding box center [784, 0] width 1568 height 0
click at [141, 311] on input "10" at bounding box center [140, 317] width 17 height 17
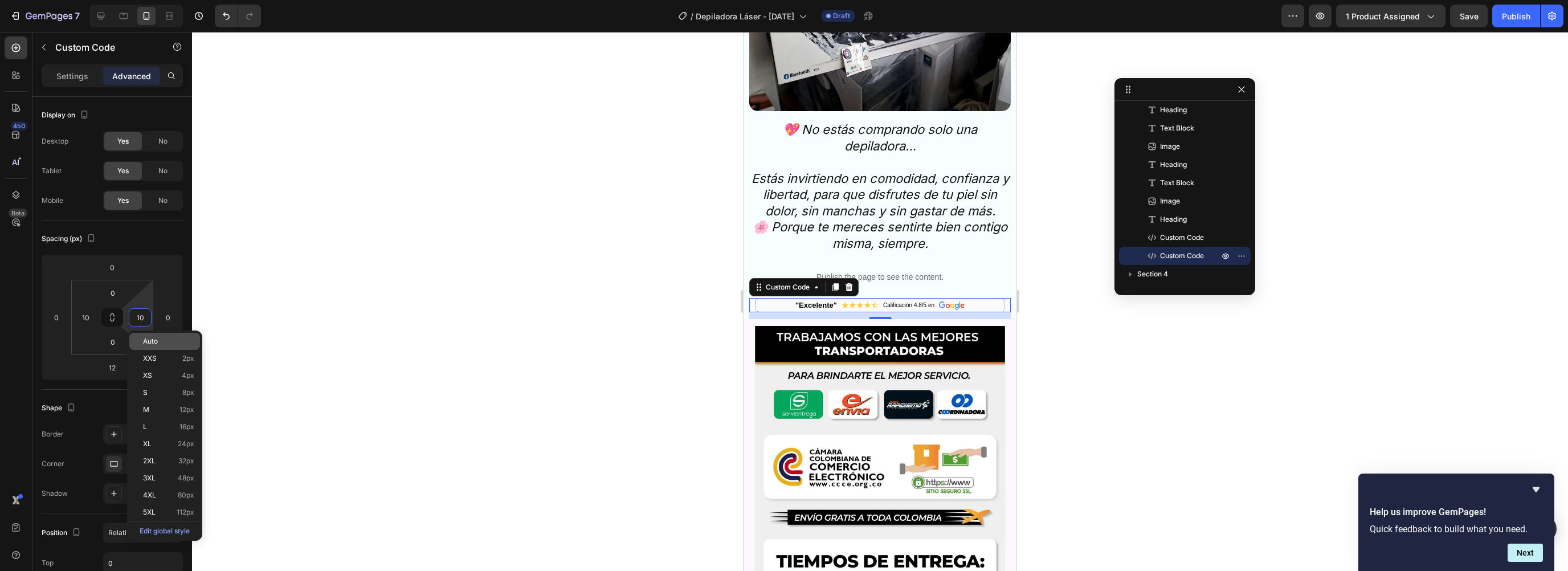
click at [151, 339] on span "Auto" at bounding box center [150, 341] width 15 height 8
type input "Auto"
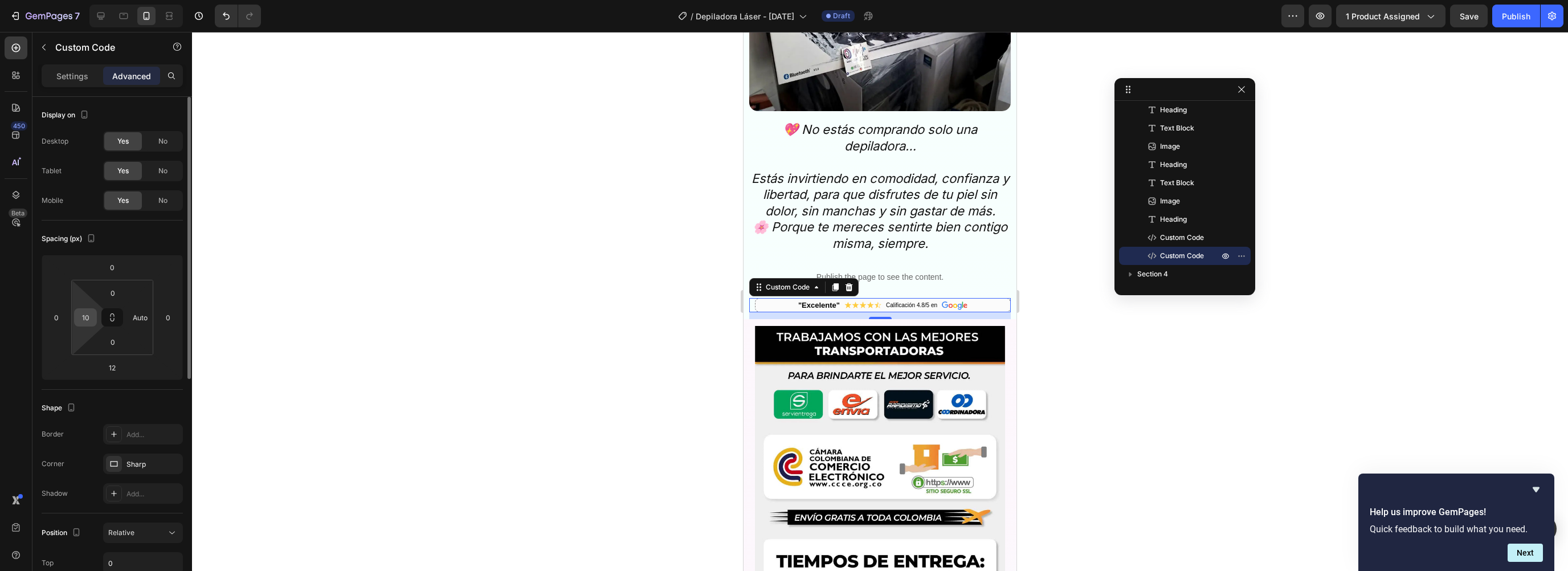
click at [95, 320] on div "10" at bounding box center [85, 317] width 23 height 18
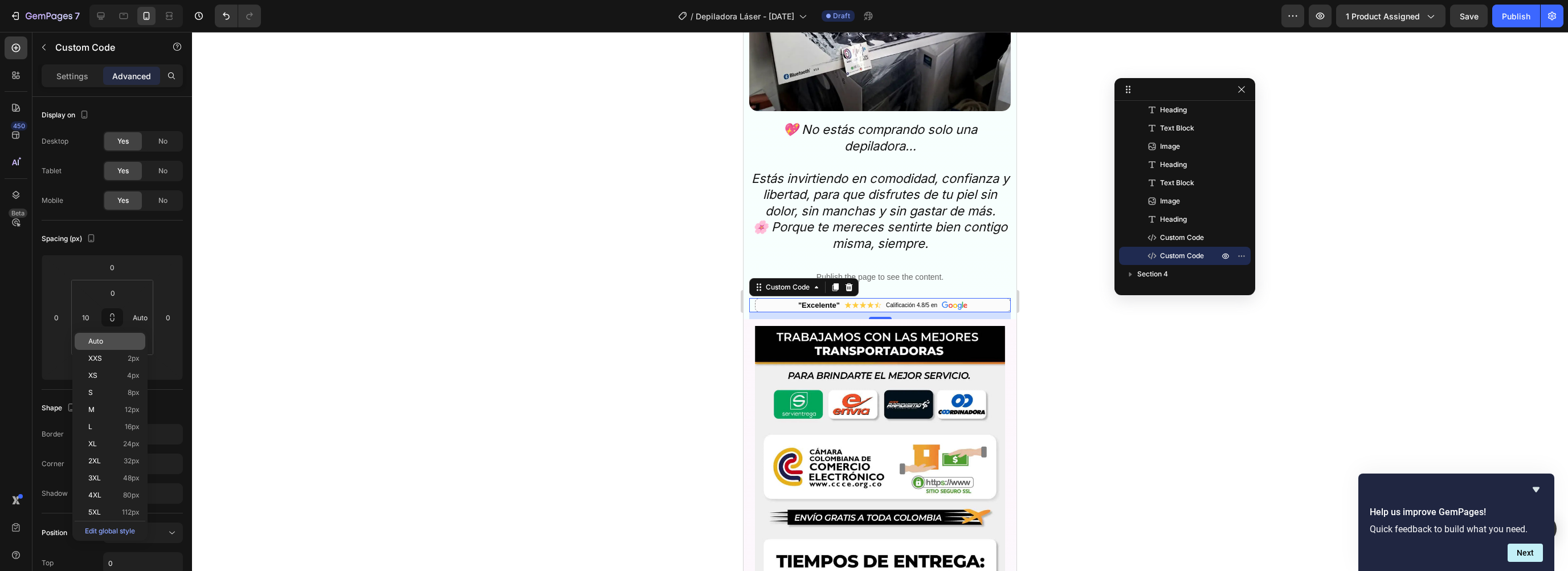
click at [101, 341] on span "Auto" at bounding box center [95, 341] width 15 height 8
type input "Auto"
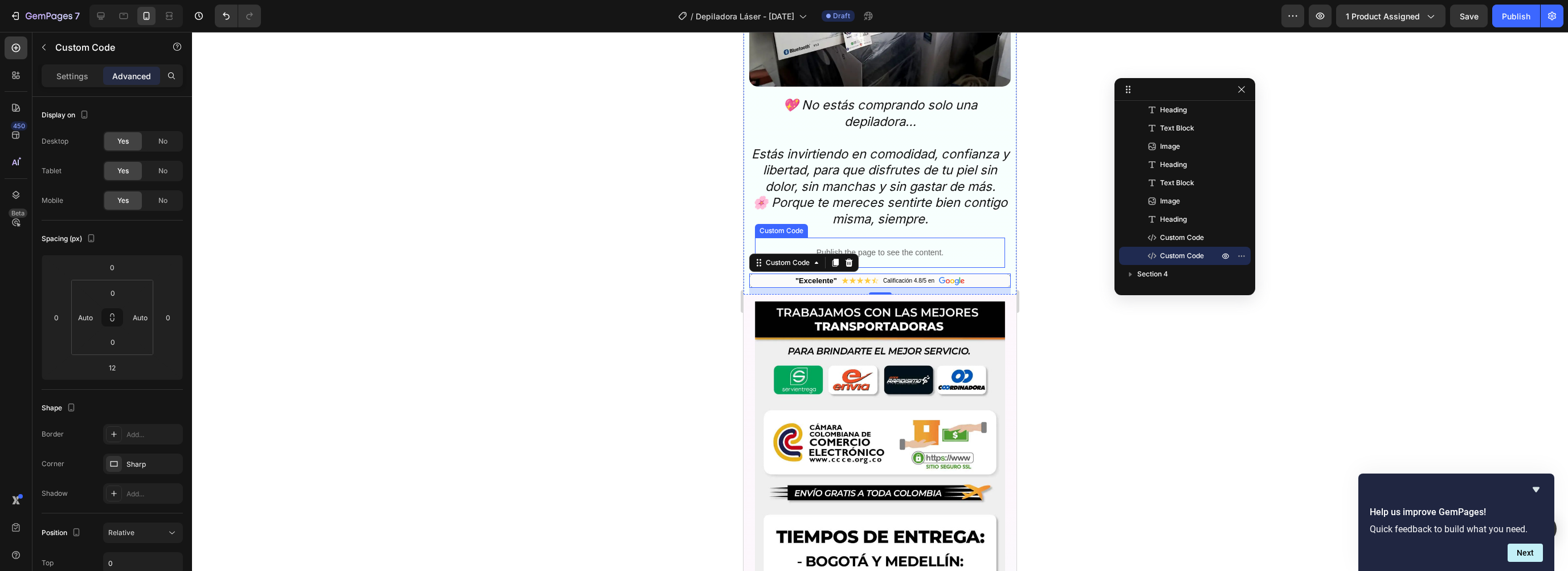
scroll to position [4227, 0]
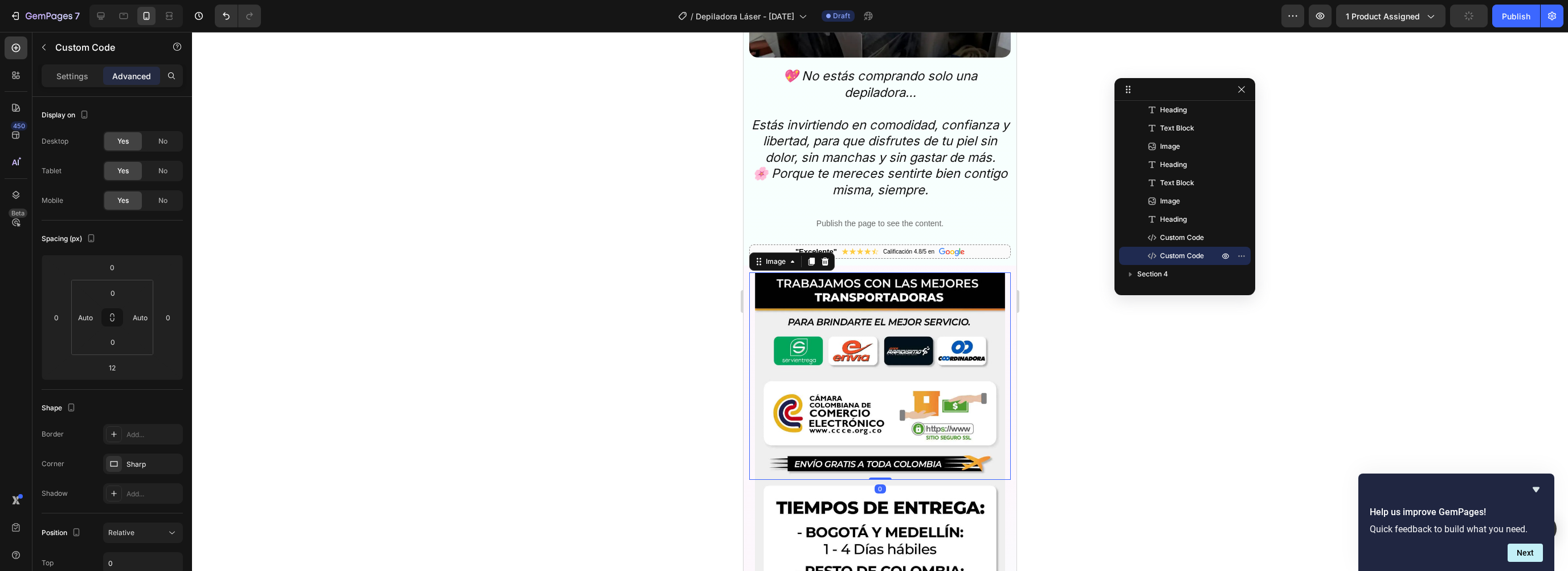
click at [829, 282] on img at bounding box center [880, 376] width 250 height 208
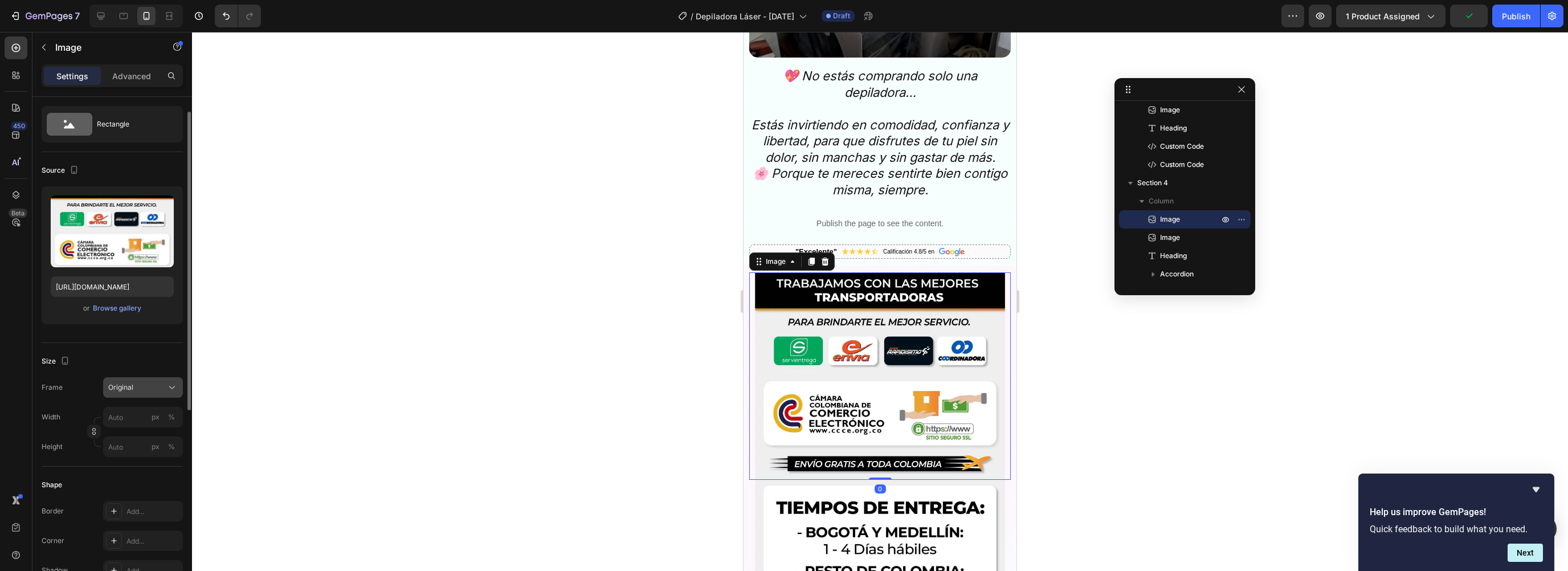
scroll to position [116, 0]
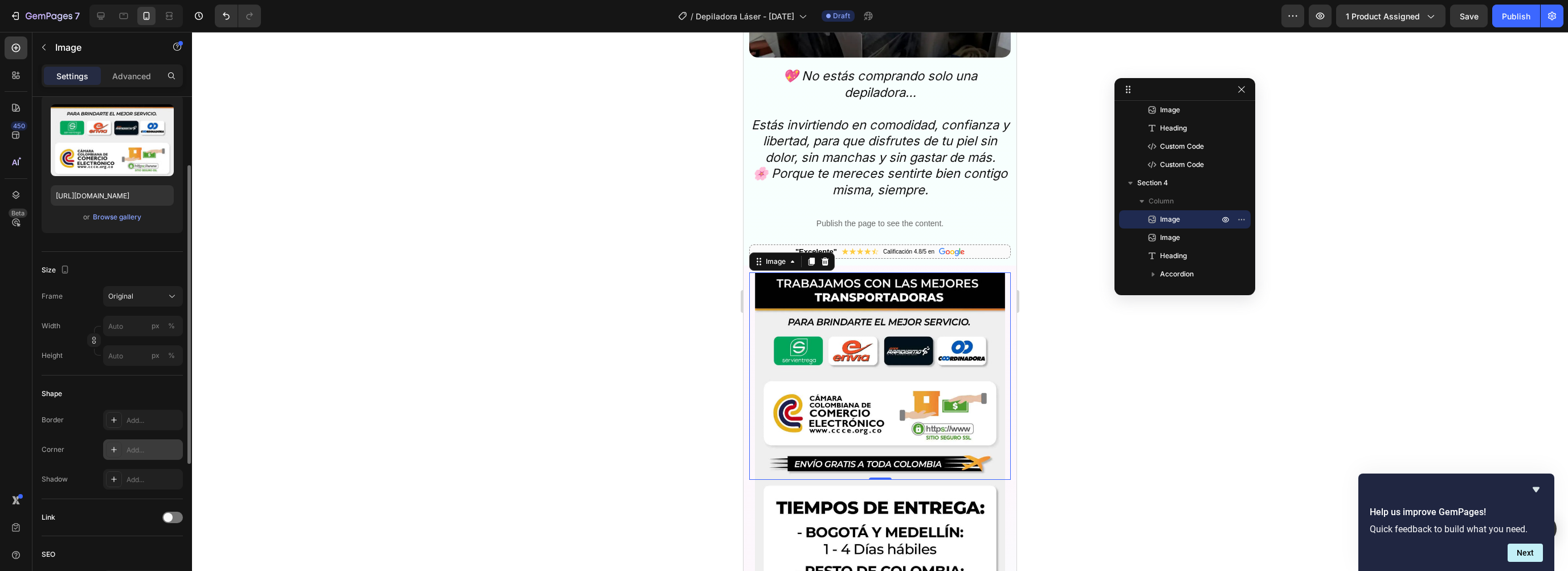
click at [136, 448] on div "Add..." at bounding box center [153, 450] width 53 height 10
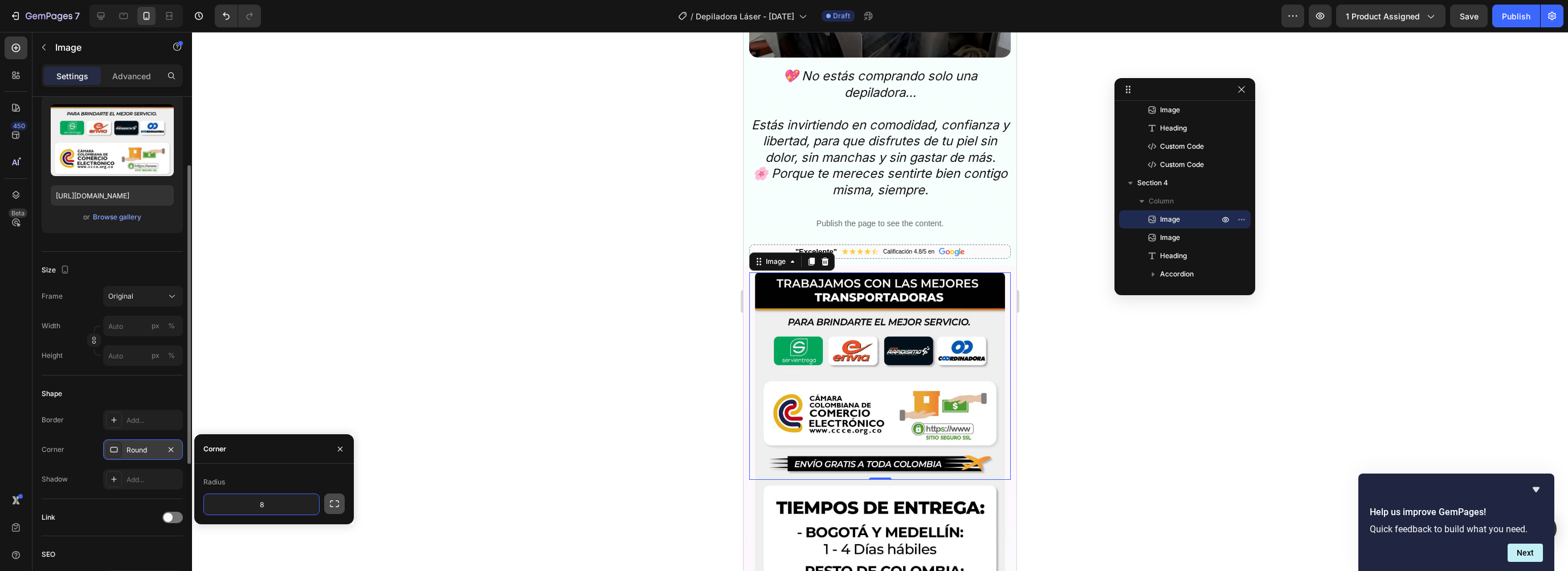
click at [328, 501] on icon "button" at bounding box center [334, 504] width 11 height 11
click at [293, 523] on input "8" at bounding box center [292, 530] width 55 height 20
click at [299, 529] on input "8" at bounding box center [292, 530] width 55 height 20
click at [238, 525] on input "8" at bounding box center [231, 530] width 55 height 20
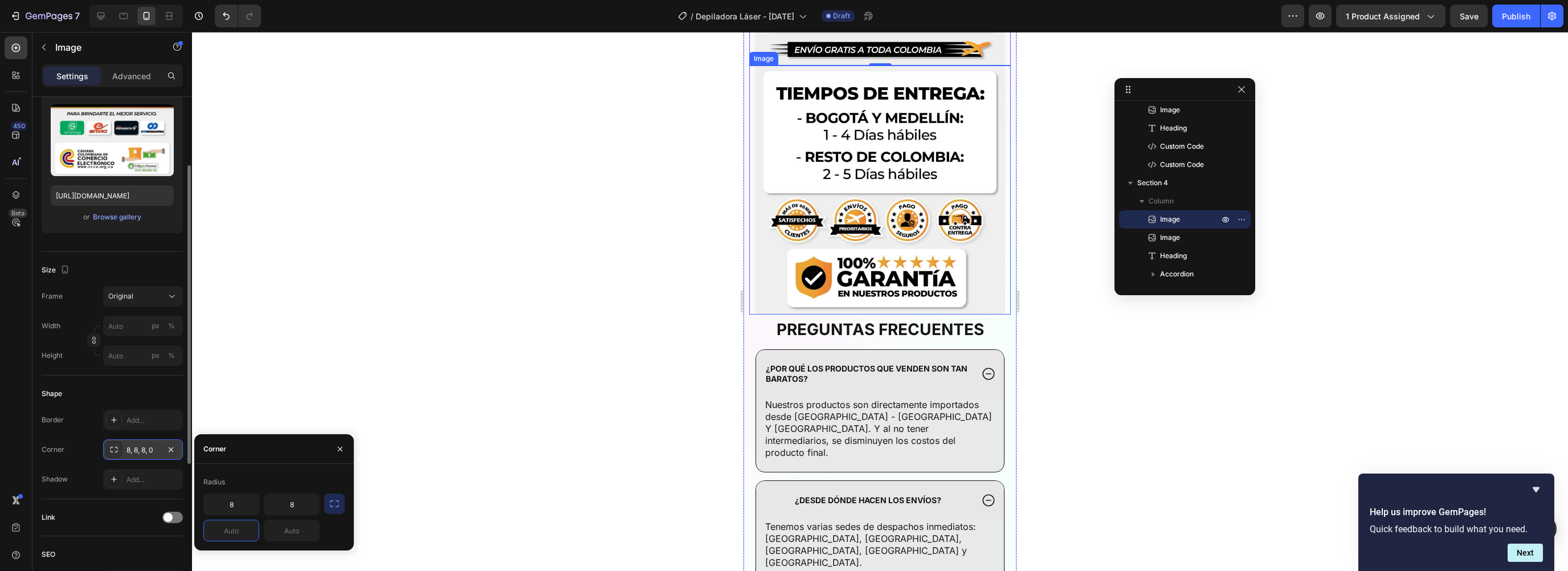
scroll to position [4672, 0]
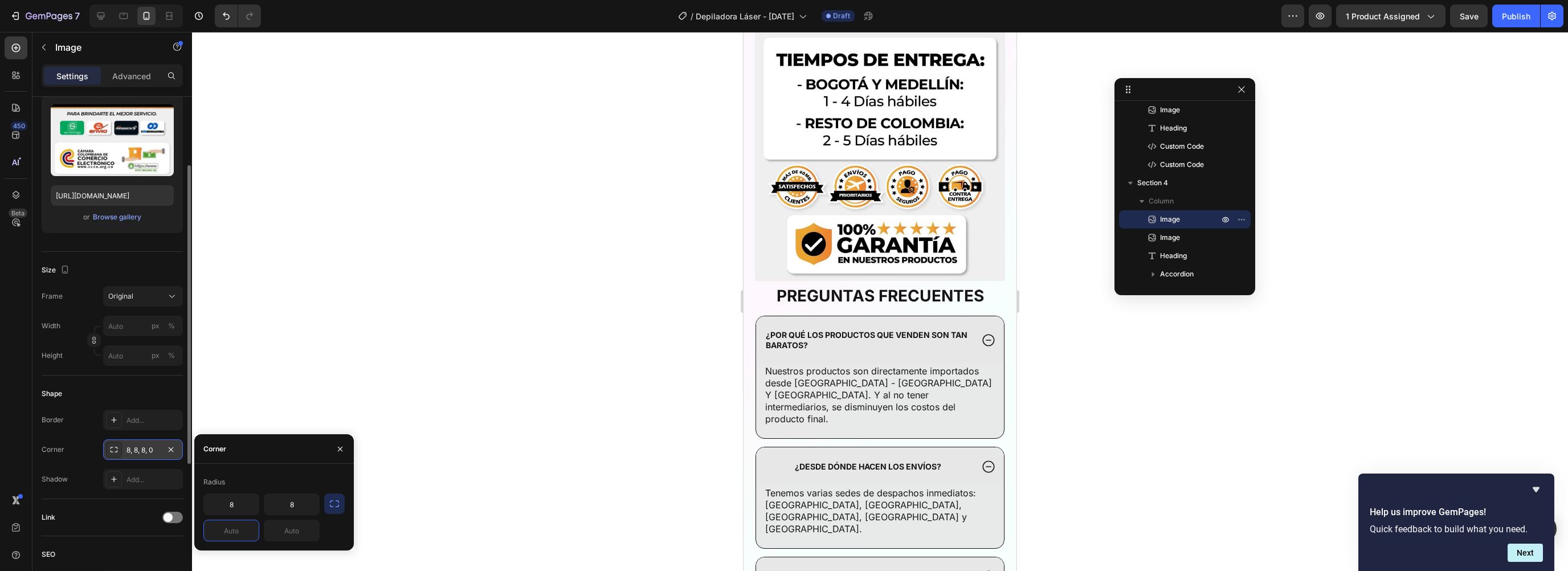
click at [1086, 358] on div at bounding box center [880, 301] width 1376 height 539
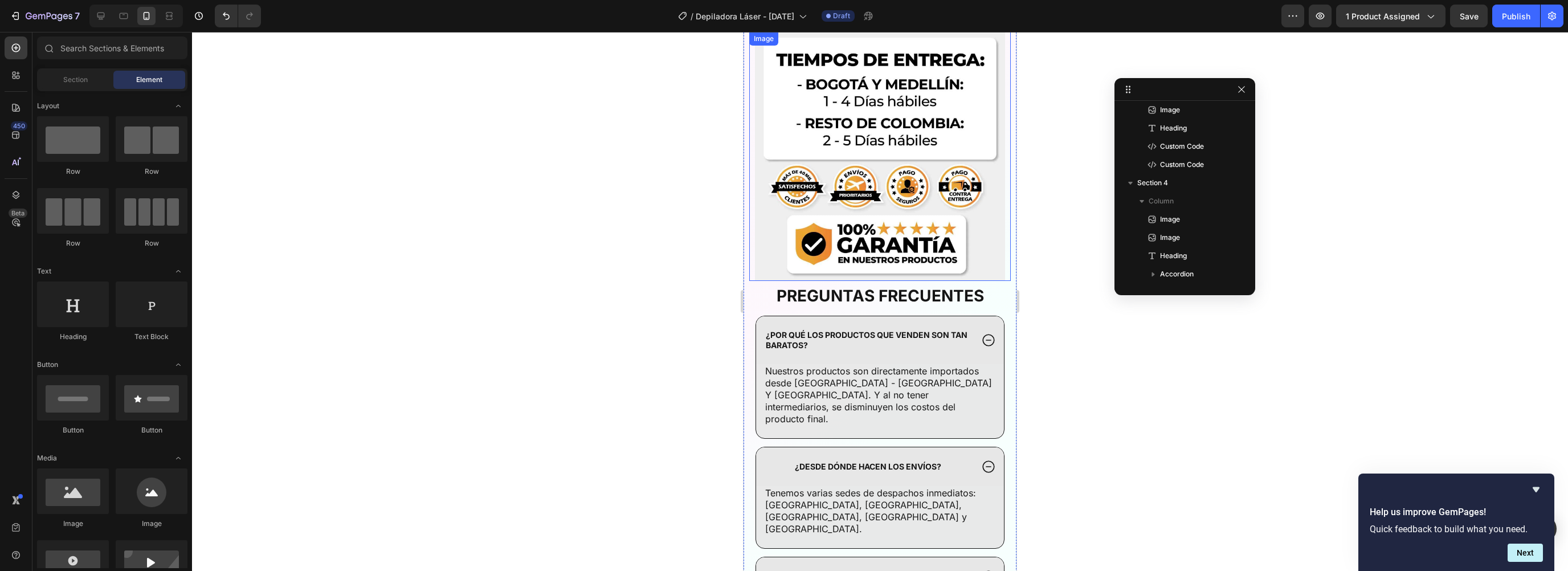
click at [985, 256] on img at bounding box center [880, 156] width 250 height 249
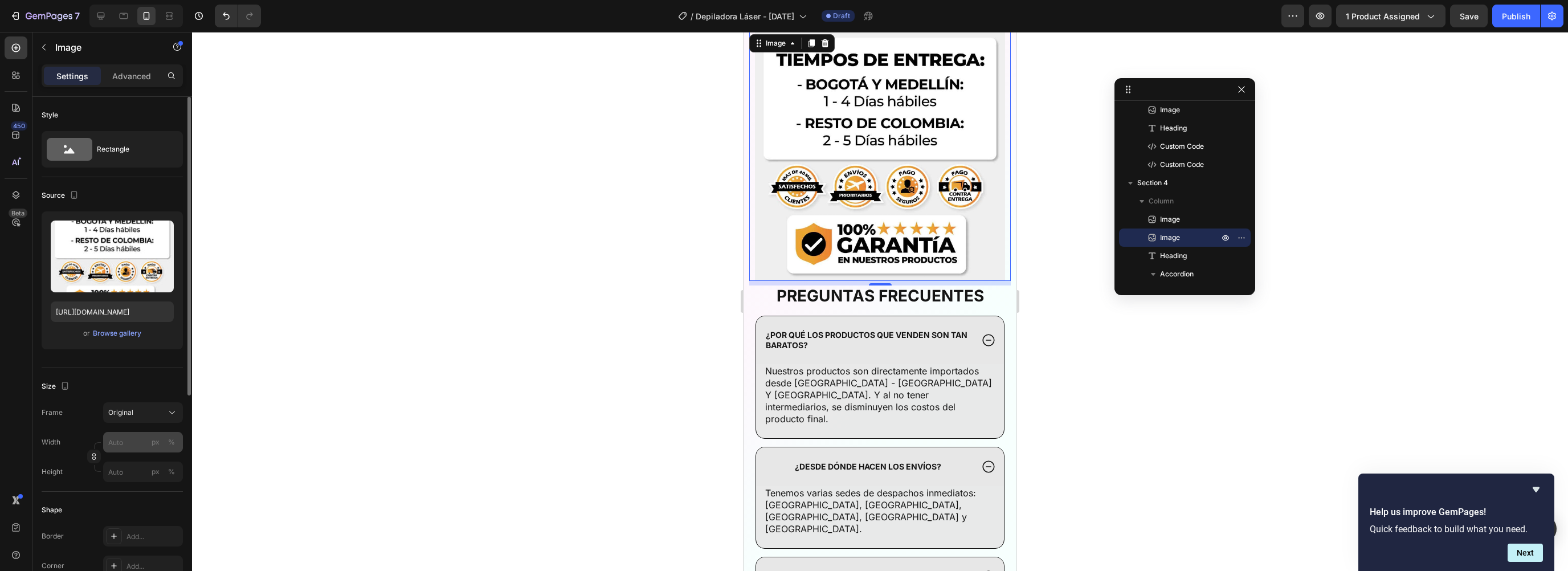
scroll to position [60, 0]
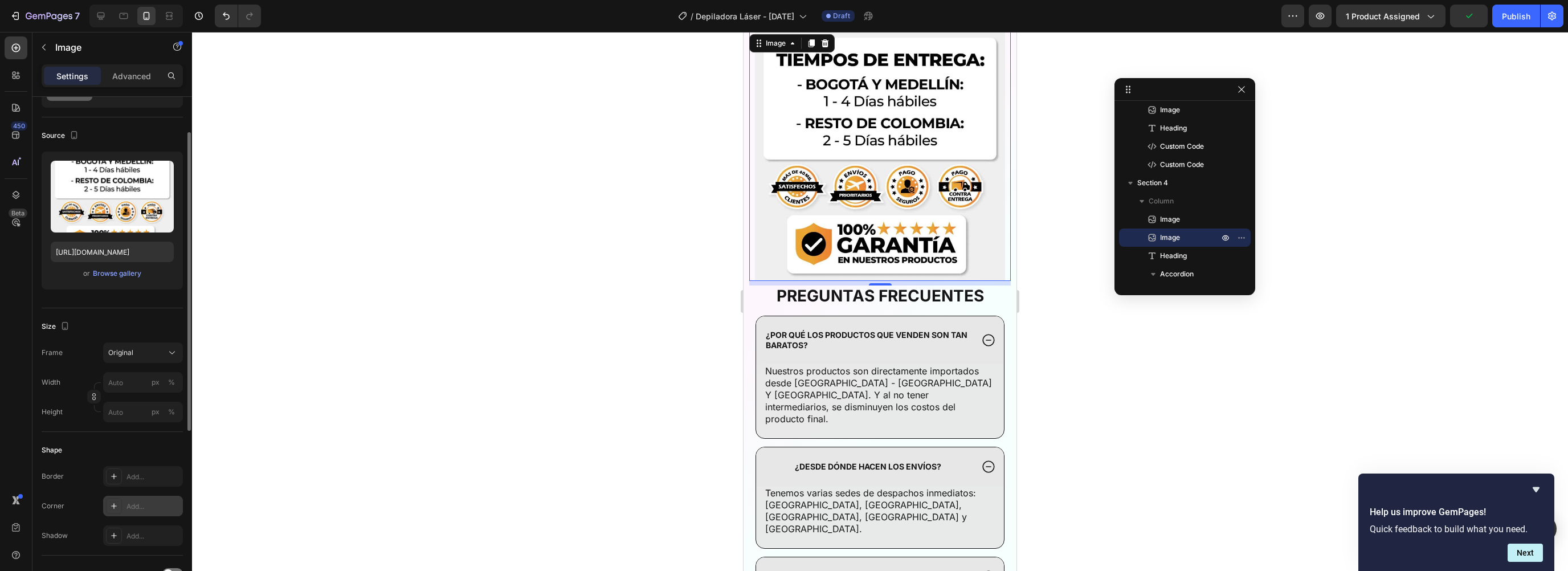
click at [139, 511] on div "Add..." at bounding box center [143, 506] width 80 height 20
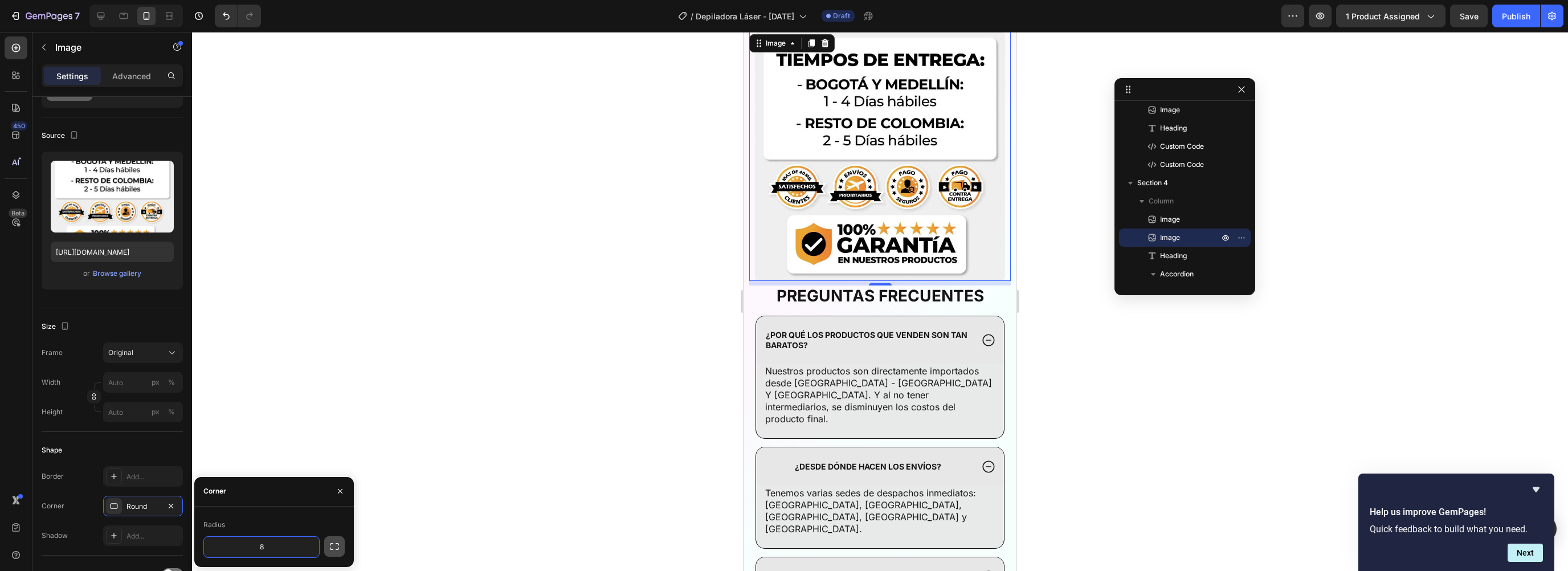
click at [341, 551] on button "button" at bounding box center [334, 546] width 20 height 20
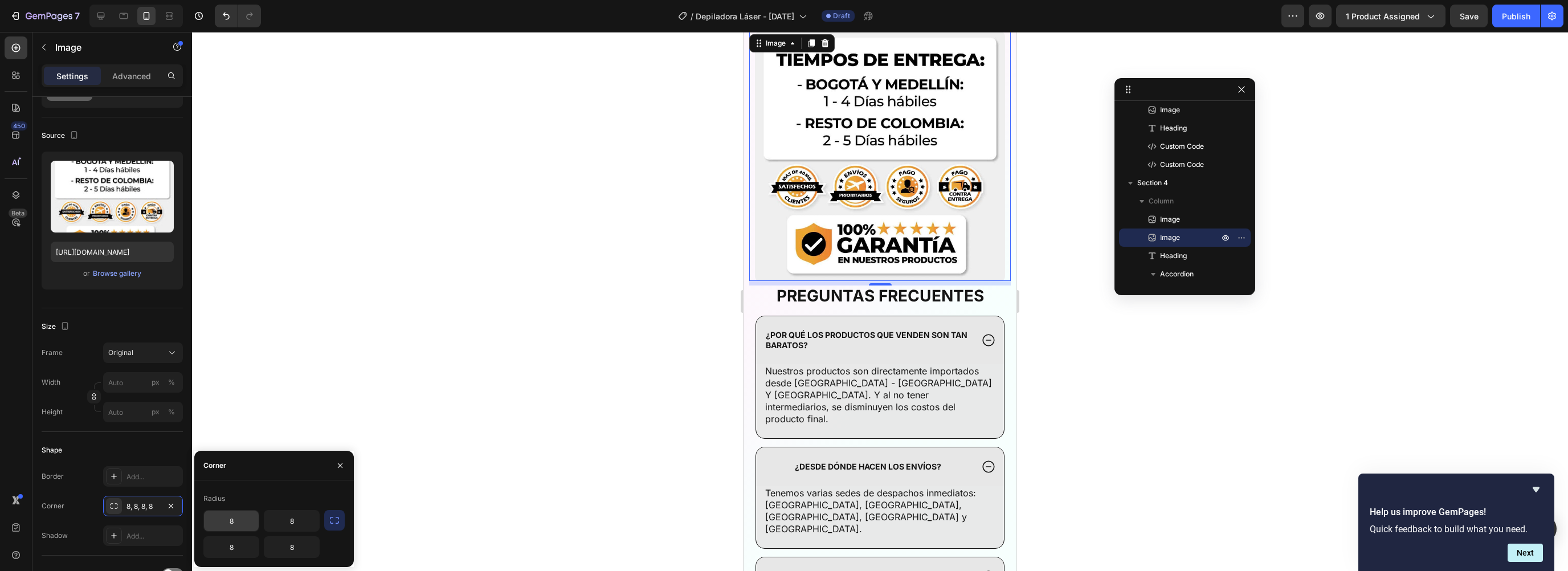
click at [242, 528] on input "8" at bounding box center [231, 521] width 55 height 20
click at [298, 519] on input "8" at bounding box center [292, 521] width 55 height 20
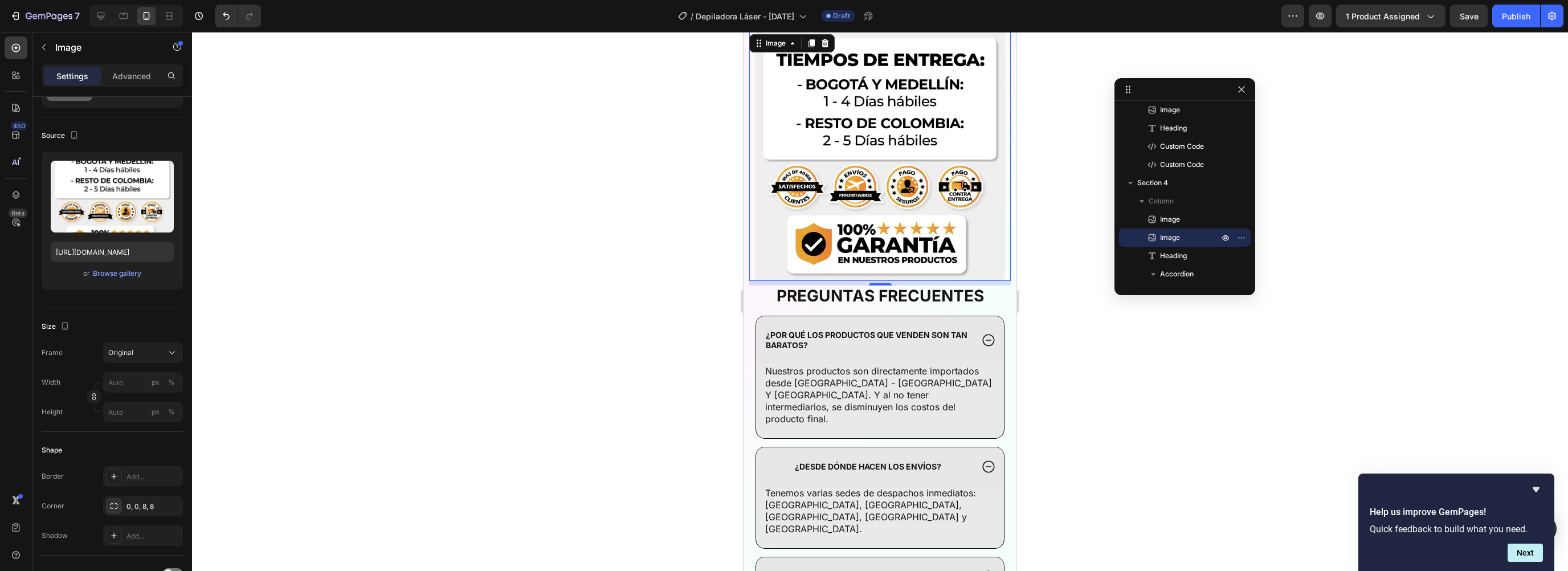
click at [1116, 318] on div at bounding box center [880, 301] width 1376 height 539
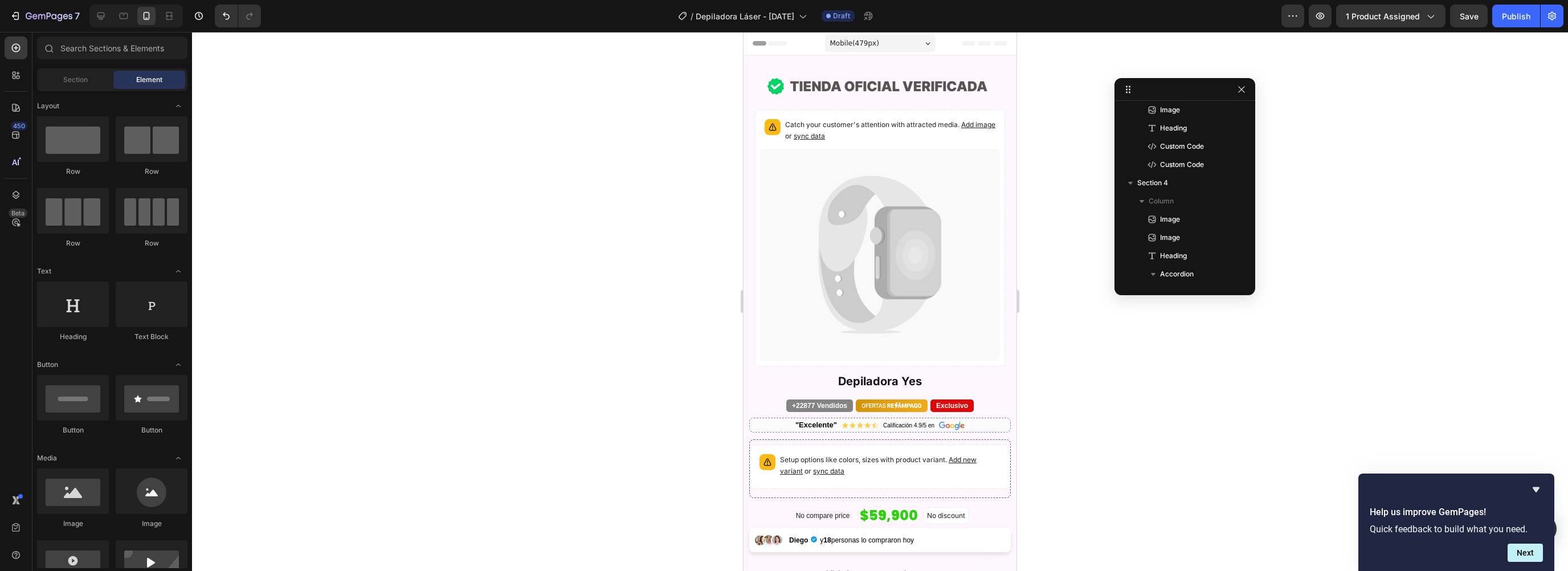
scroll to position [643, 0]
click at [1465, 16] on span "Save" at bounding box center [1469, 16] width 19 height 10
click at [1520, 15] on div "Publish" at bounding box center [1516, 16] width 29 height 12
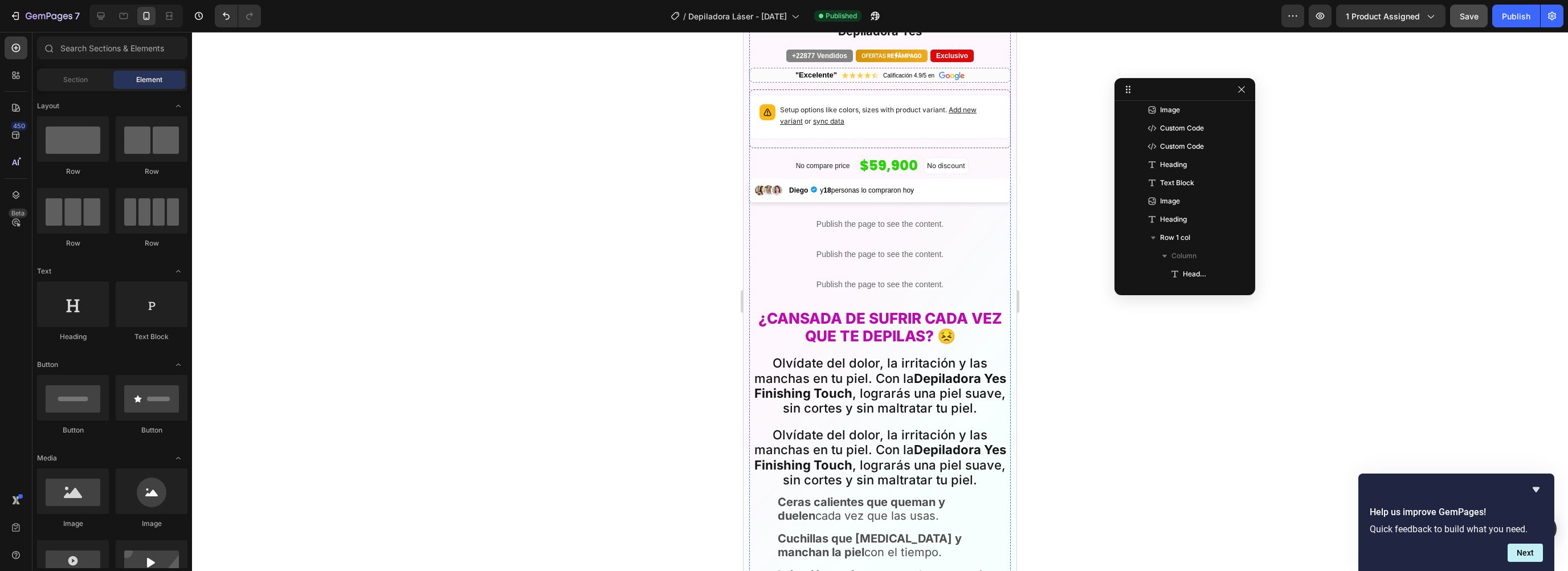
scroll to position [419, 0]
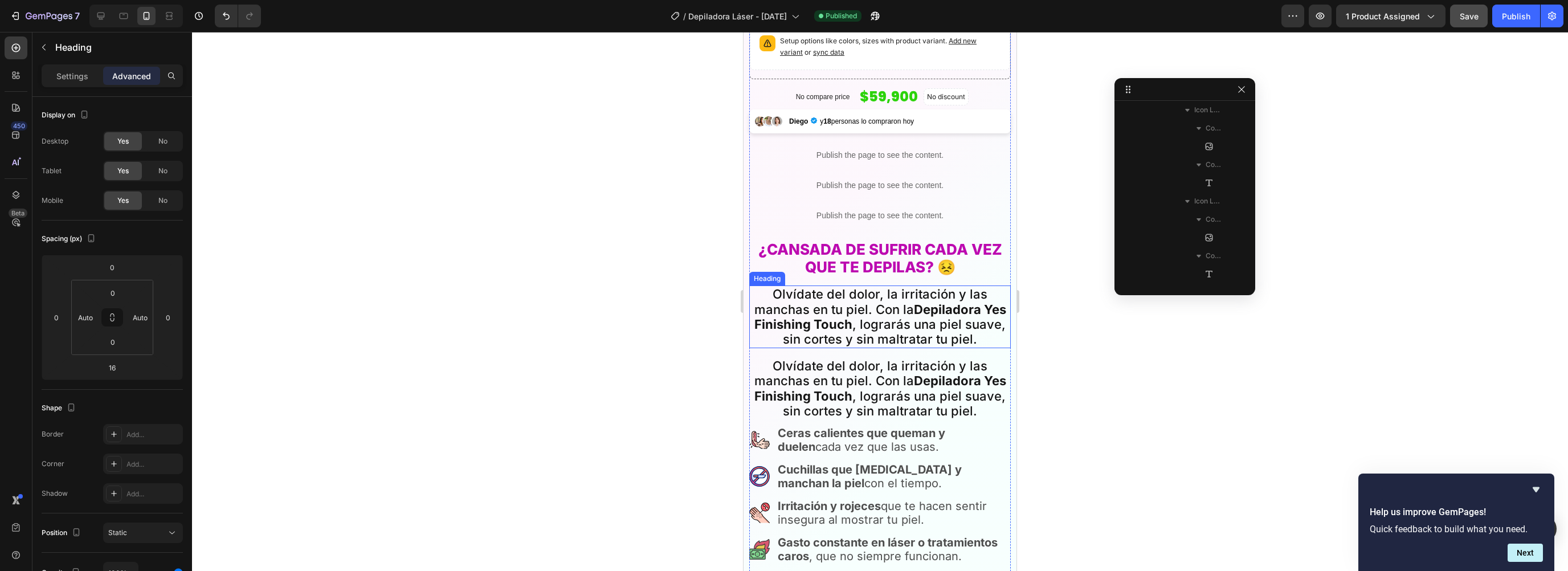
click at [829, 296] on h2 "Olvídate del dolor, la irritación y las manchas en tu piel. Con la Depiladora Y…" at bounding box center [880, 316] width 262 height 62
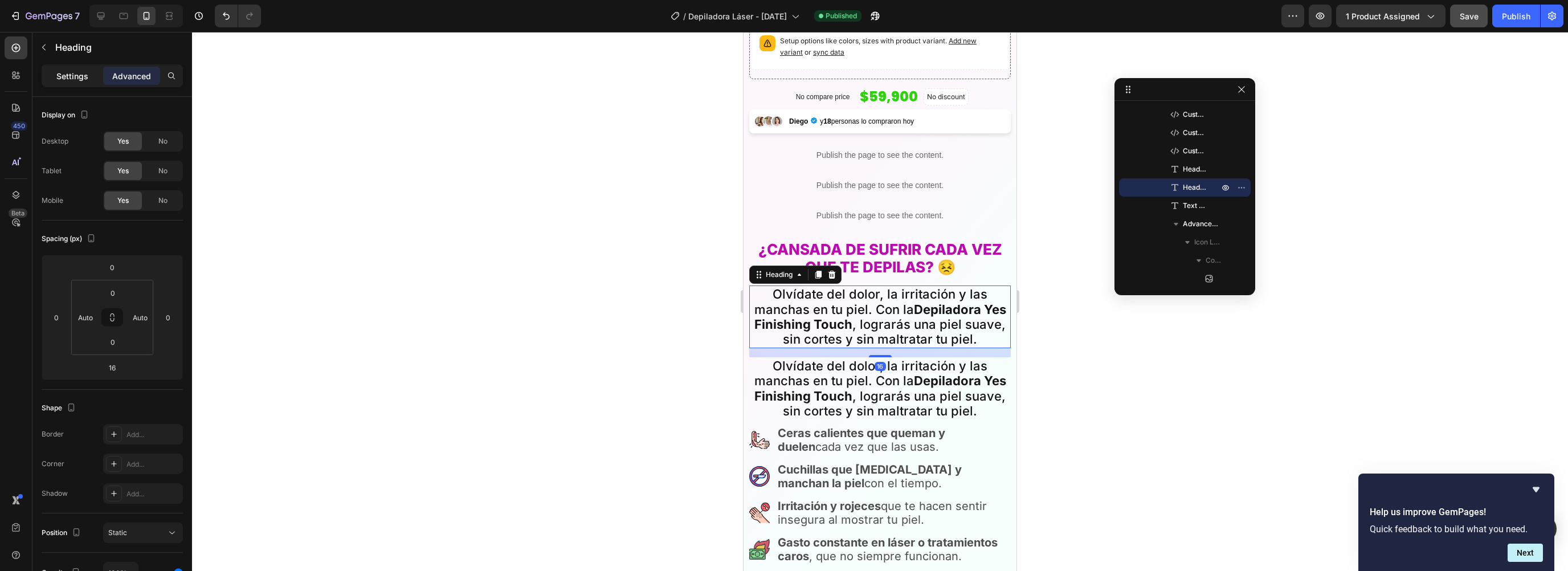
click at [74, 82] on div "Settings" at bounding box center [73, 76] width 57 height 18
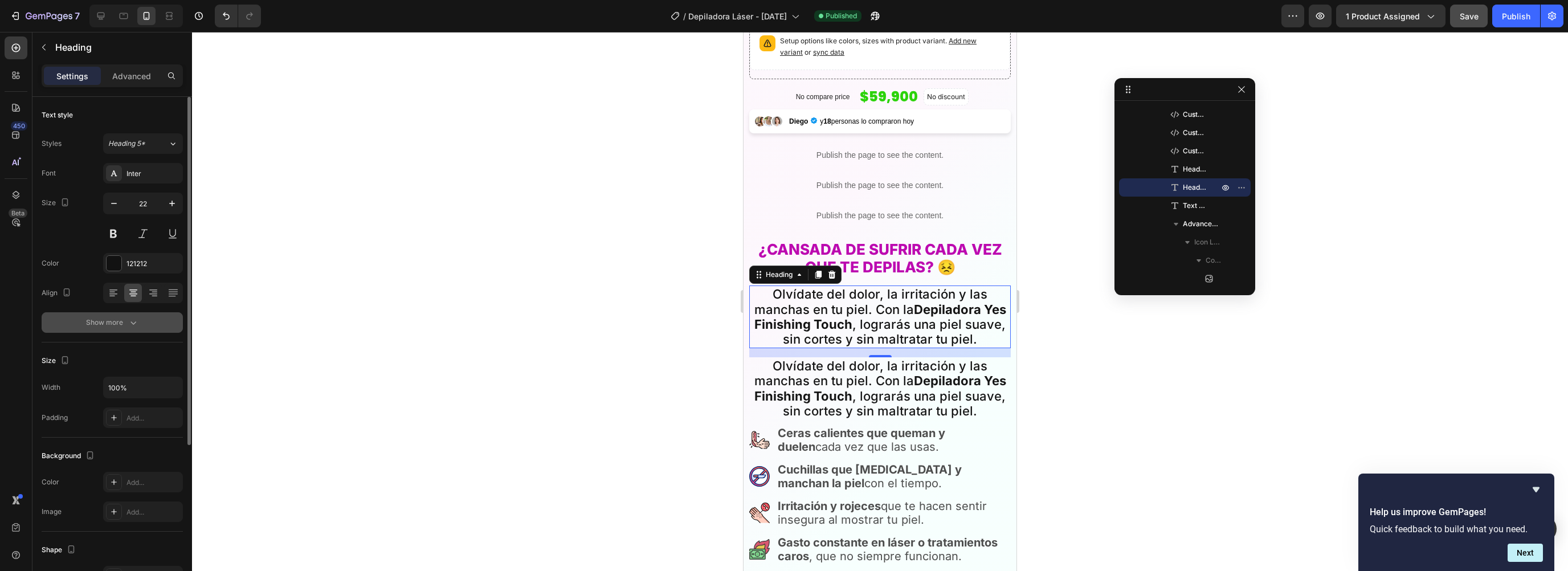
click at [115, 328] on button "Show more" at bounding box center [112, 322] width 141 height 20
click at [161, 328] on button "Medium" at bounding box center [143, 322] width 80 height 20
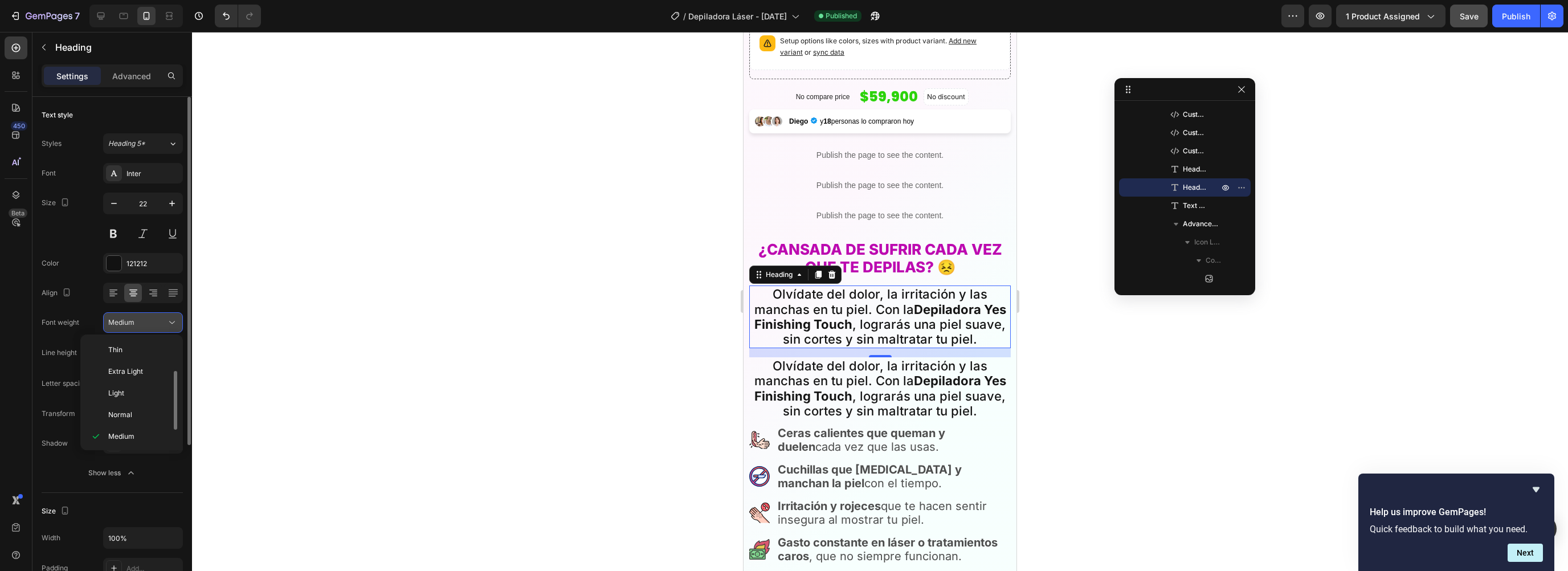
scroll to position [20, 0]
click at [76, 312] on div "Font weight Medium" at bounding box center [112, 322] width 141 height 20
click at [138, 361] on input "120%" at bounding box center [143, 353] width 79 height 20
click at [174, 349] on icon "button" at bounding box center [172, 353] width 11 height 11
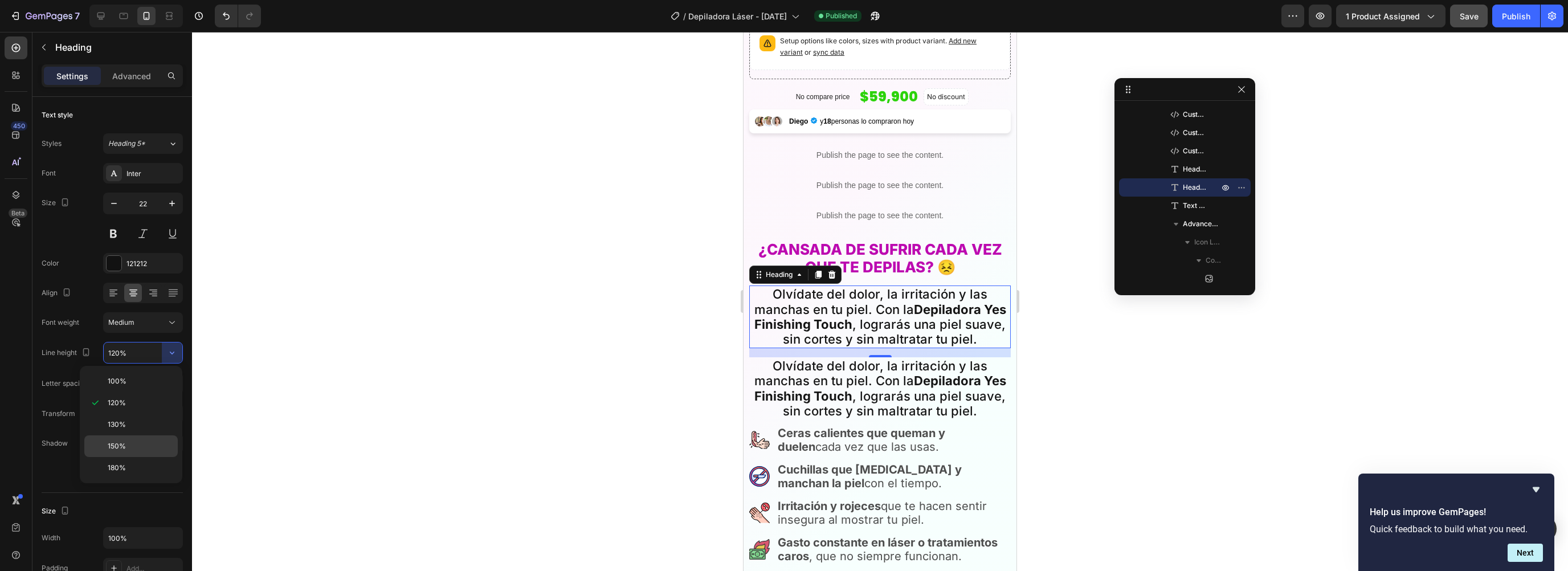
click at [127, 442] on p "150%" at bounding box center [140, 446] width 65 height 10
type input "150%"
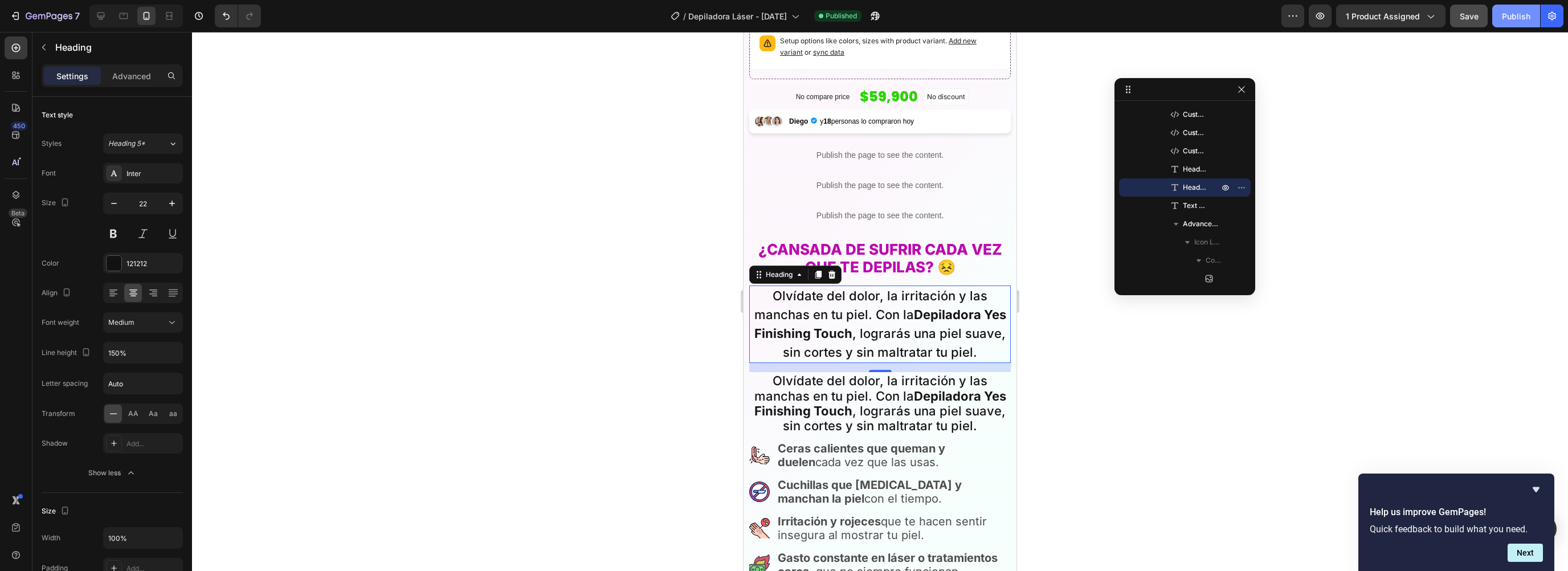
click at [1525, 14] on div "Publish" at bounding box center [1516, 16] width 29 height 12
click at [167, 290] on icon at bounding box center [173, 293] width 11 height 11
click at [1495, 18] on button "Publish" at bounding box center [1516, 16] width 48 height 23
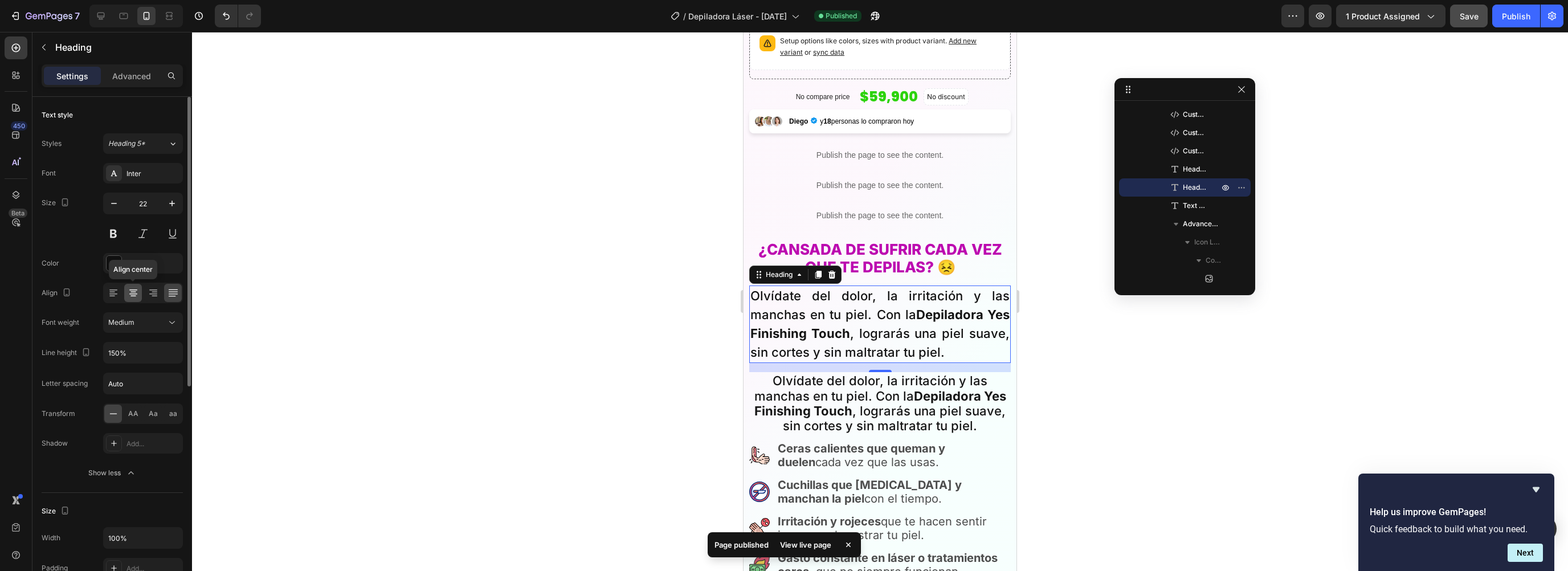
click at [138, 292] on icon at bounding box center [133, 293] width 11 height 11
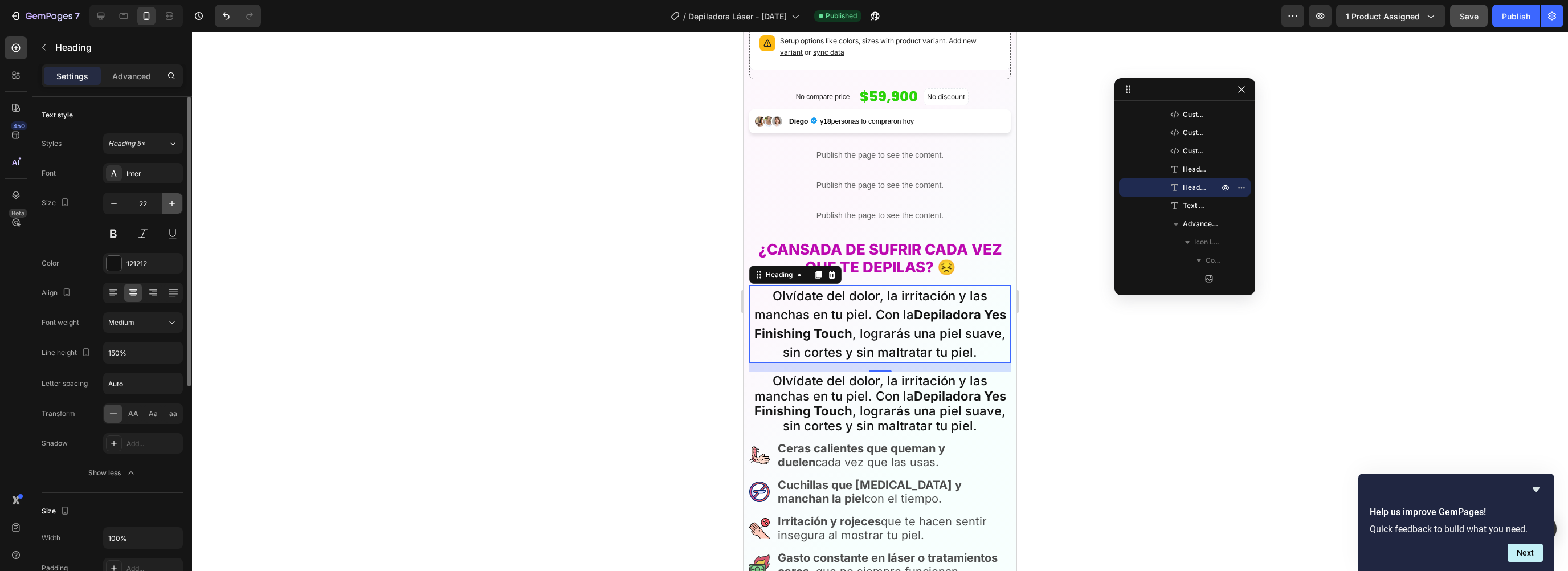
click at [174, 209] on button "button" at bounding box center [172, 203] width 20 height 20
type input "24"
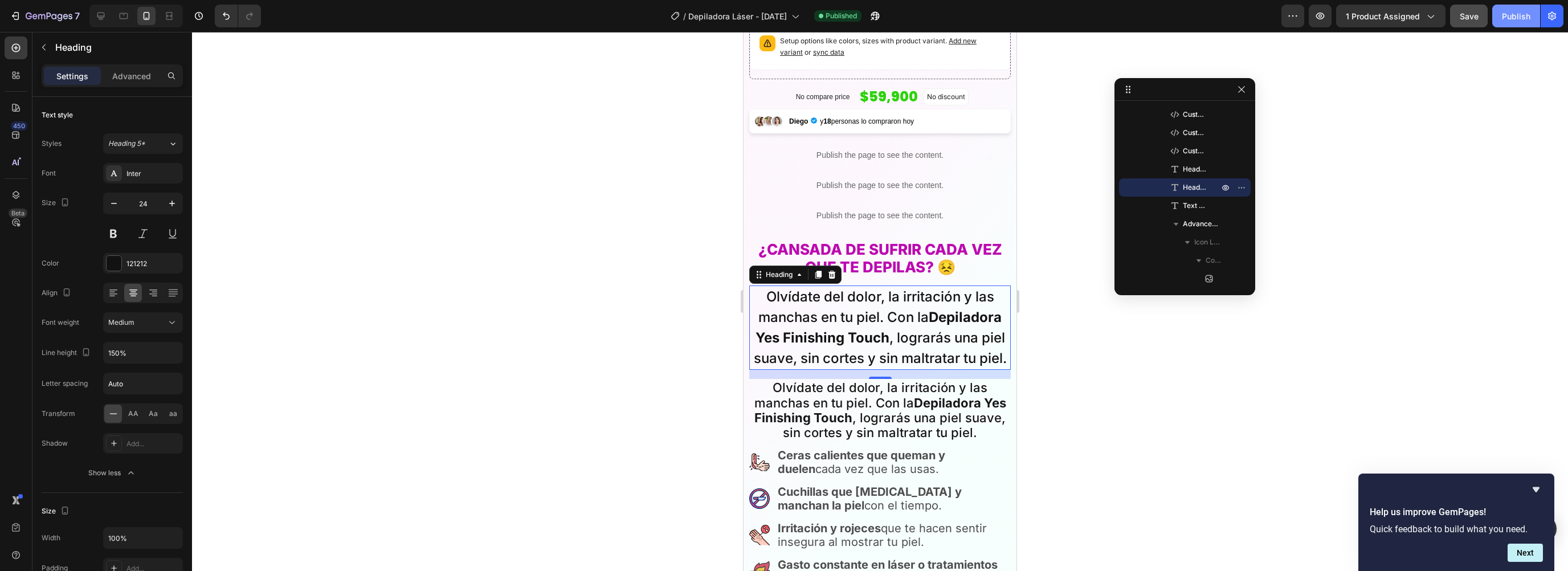
click at [1512, 11] on div "Publish" at bounding box center [1516, 16] width 29 height 12
click at [908, 412] on p "Olvídate del dolor, la irritación y las manchas en tu piel. Con la Depiladora Y…" at bounding box center [880, 410] width 259 height 60
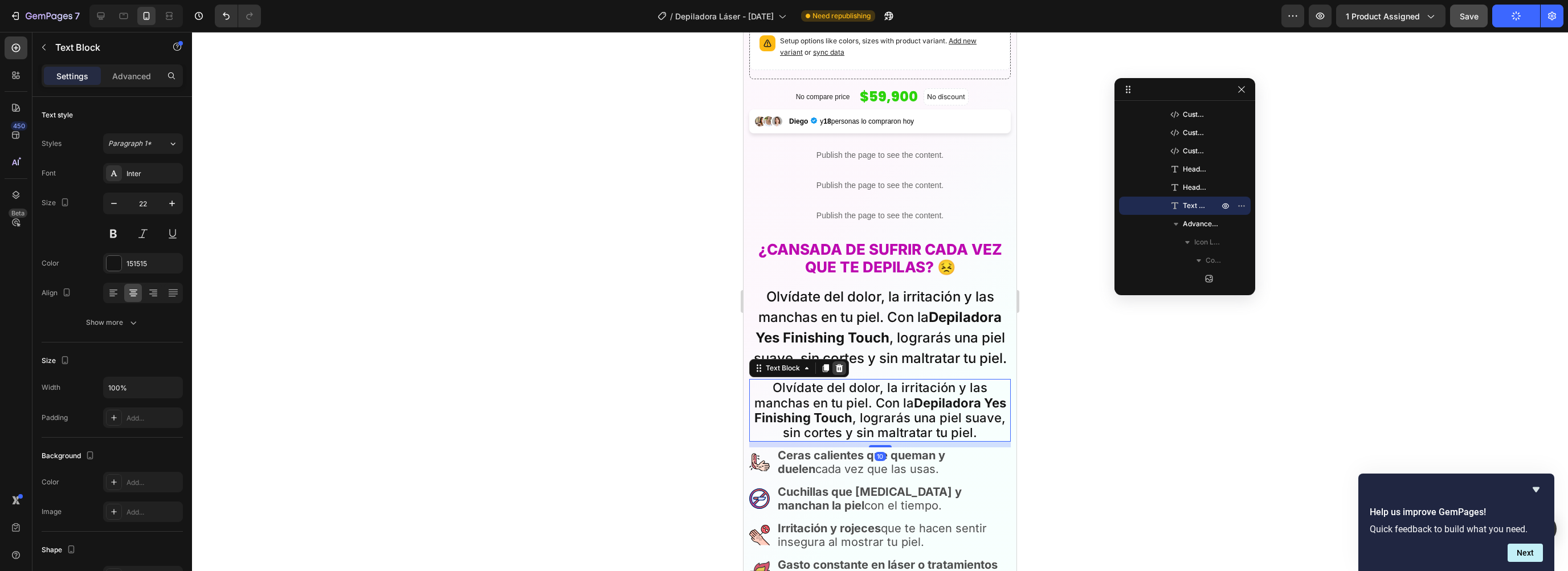
click at [841, 372] on icon at bounding box center [840, 368] width 8 height 8
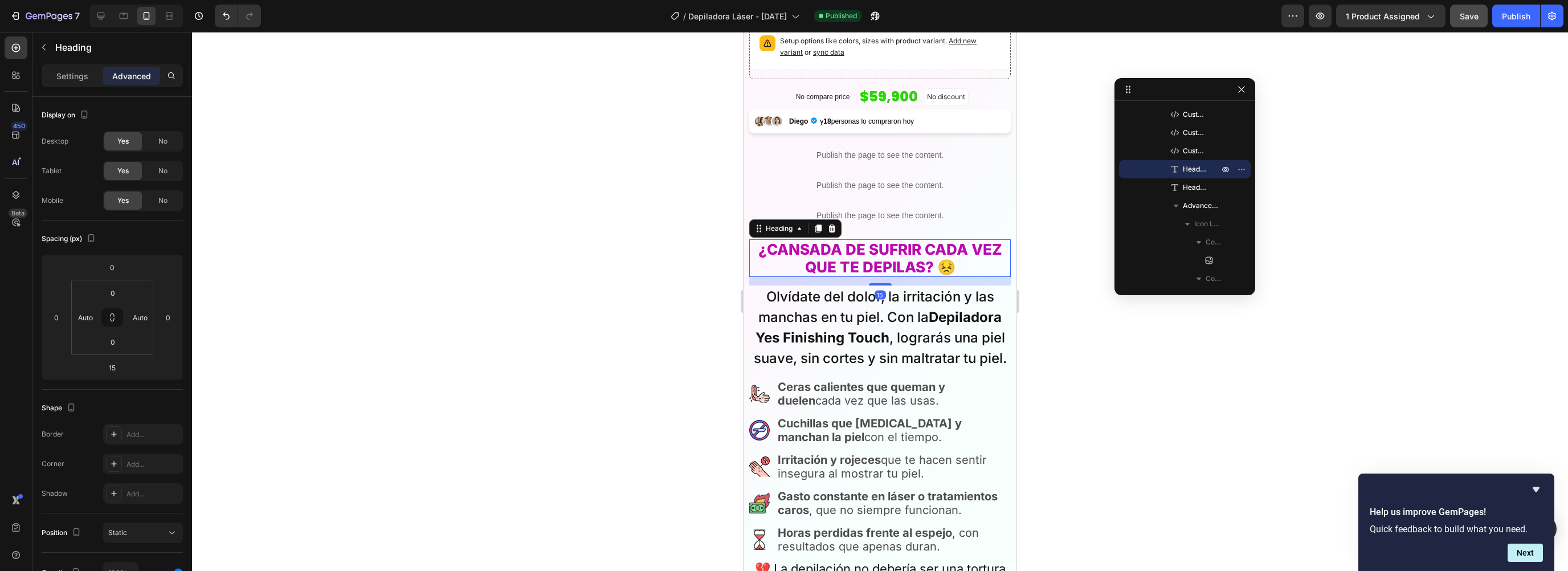
click at [828, 243] on h2 "¿CANSADA DE SUFRIR CADA VEZ QUE TE DEPILAS? 😣" at bounding box center [880, 258] width 262 height 38
click at [58, 75] on p "Settings" at bounding box center [73, 76] width 32 height 12
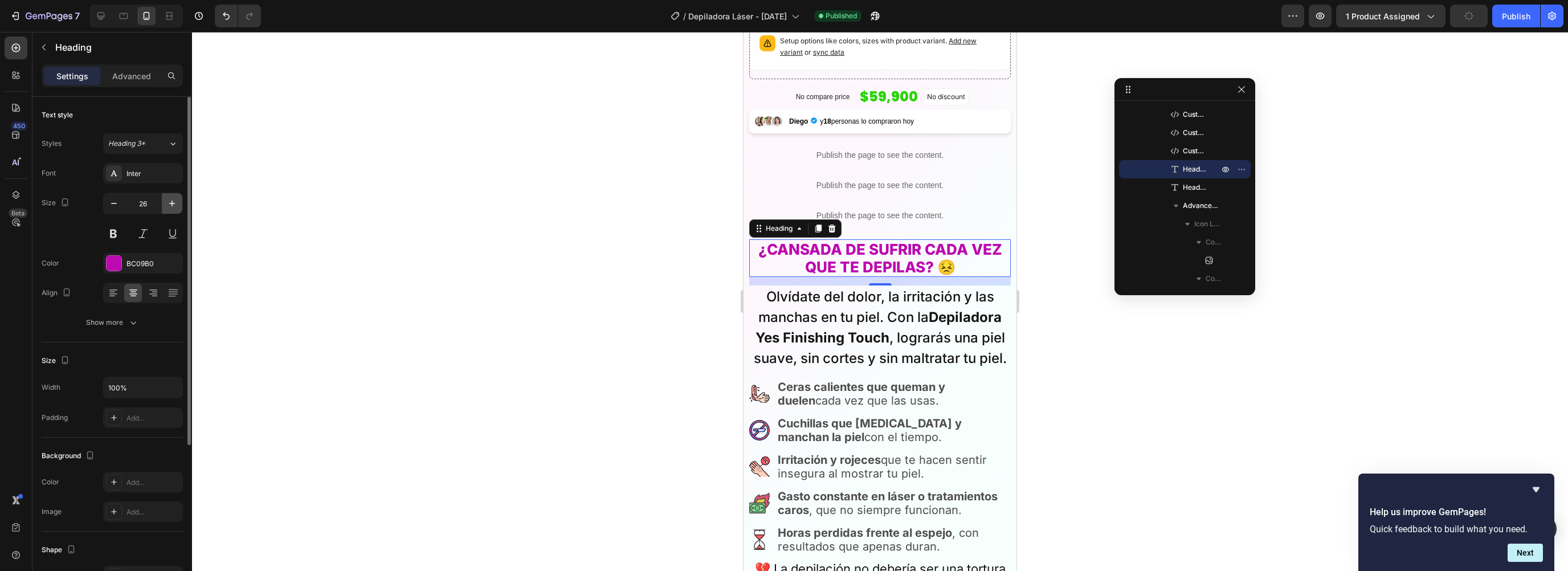
click at [169, 198] on icon "button" at bounding box center [172, 204] width 11 height 11
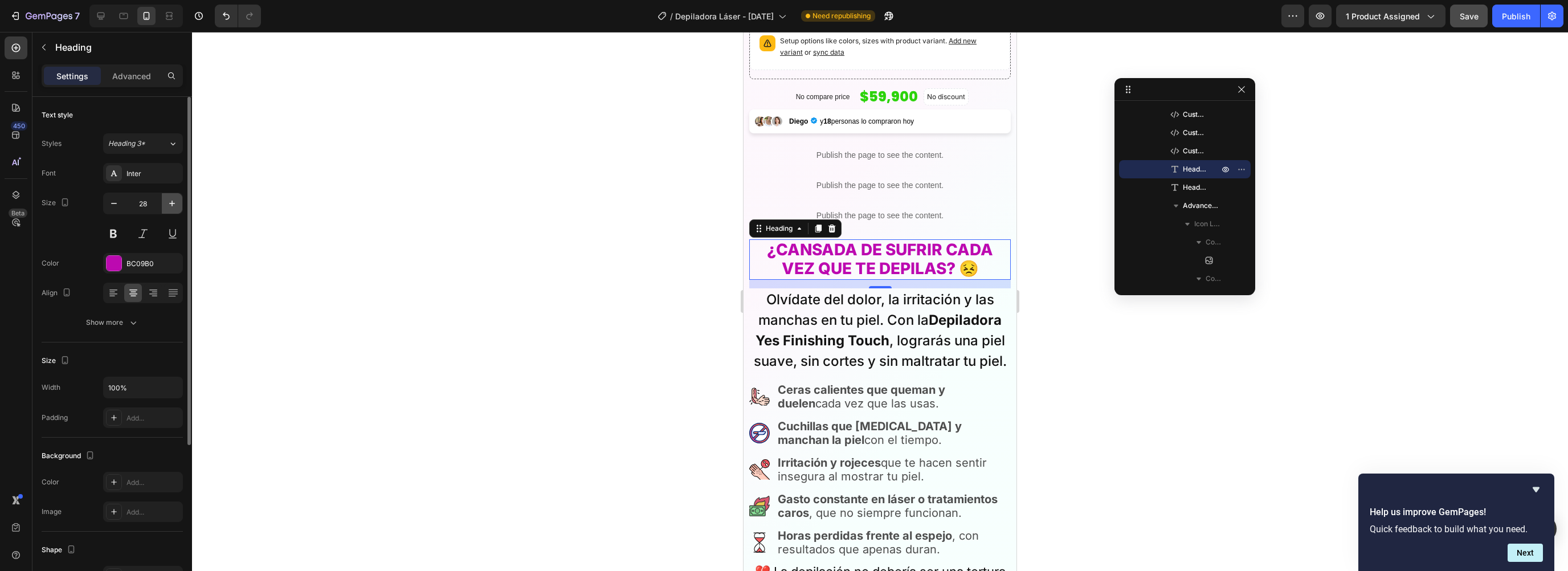
click at [169, 198] on icon "button" at bounding box center [172, 204] width 11 height 11
click at [110, 201] on icon "button" at bounding box center [114, 204] width 11 height 11
type input "28"
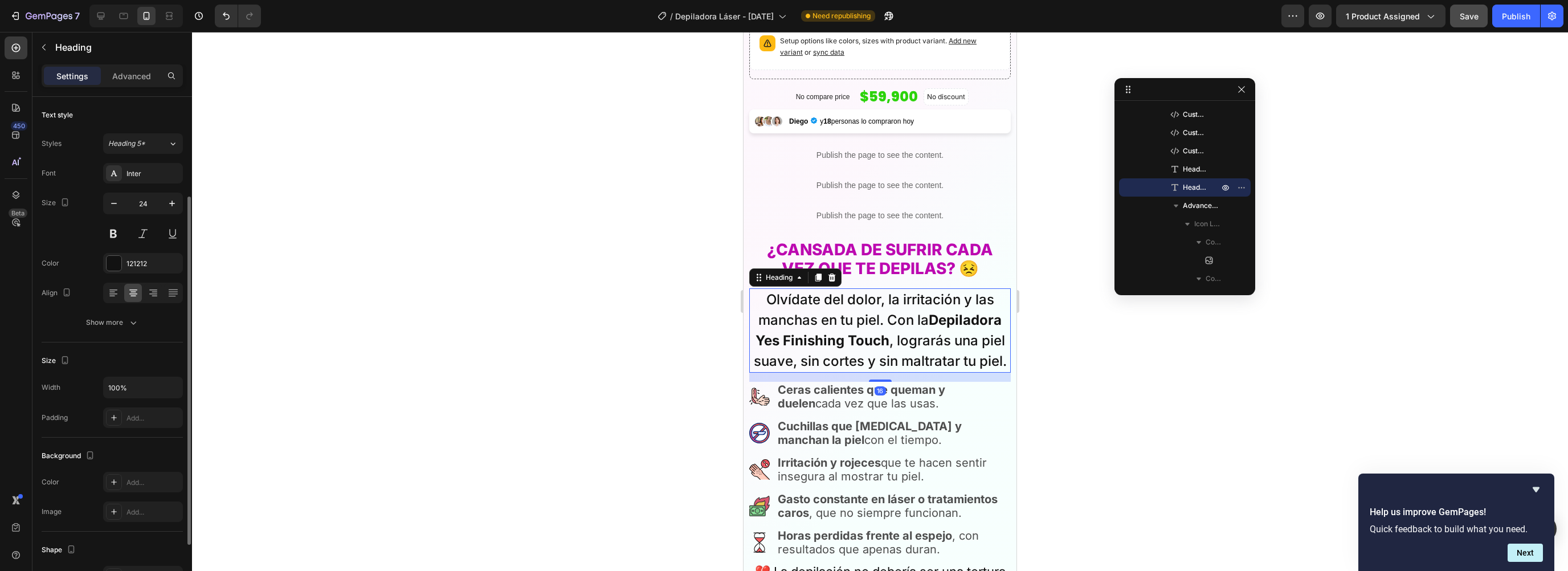
click at [854, 318] on h2 "Olvídate del dolor, la irritación y las manchas en tu piel. Con la Depiladora Y…" at bounding box center [880, 330] width 262 height 84
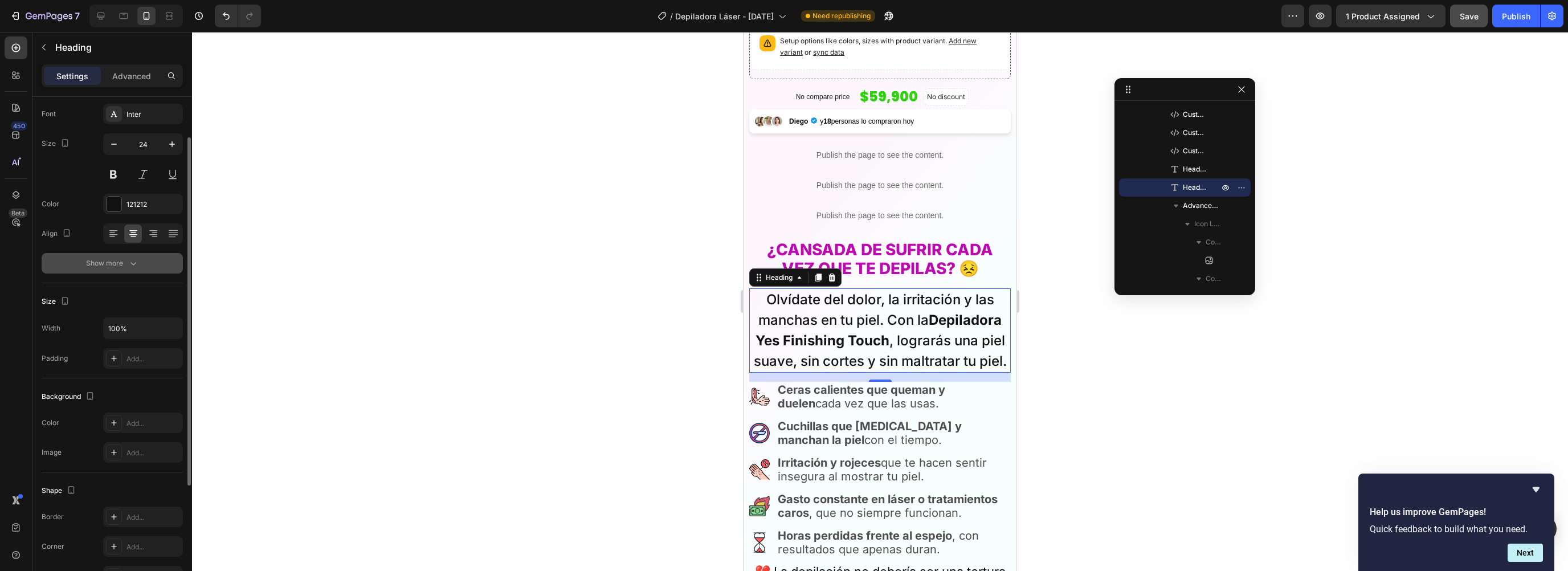
click at [117, 258] on div "Show more" at bounding box center [112, 264] width 53 height 11
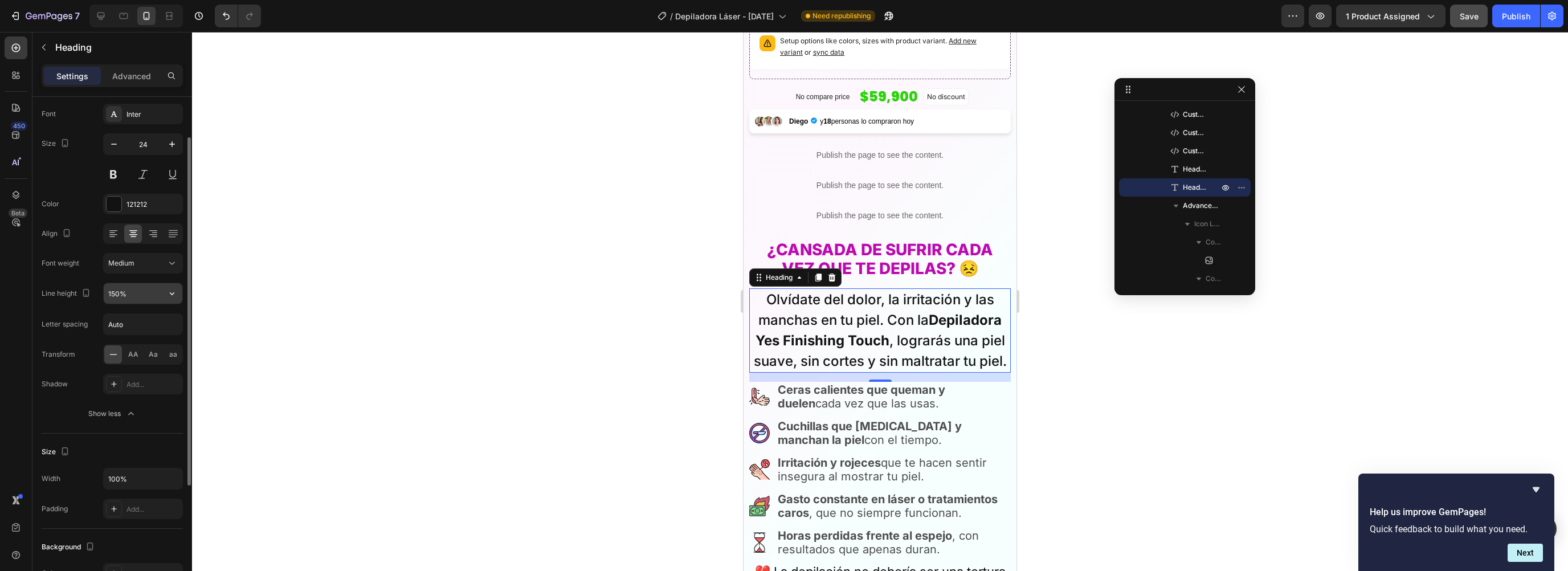
click at [143, 289] on input "150%" at bounding box center [143, 293] width 79 height 20
click at [180, 291] on button "button" at bounding box center [172, 293] width 20 height 20
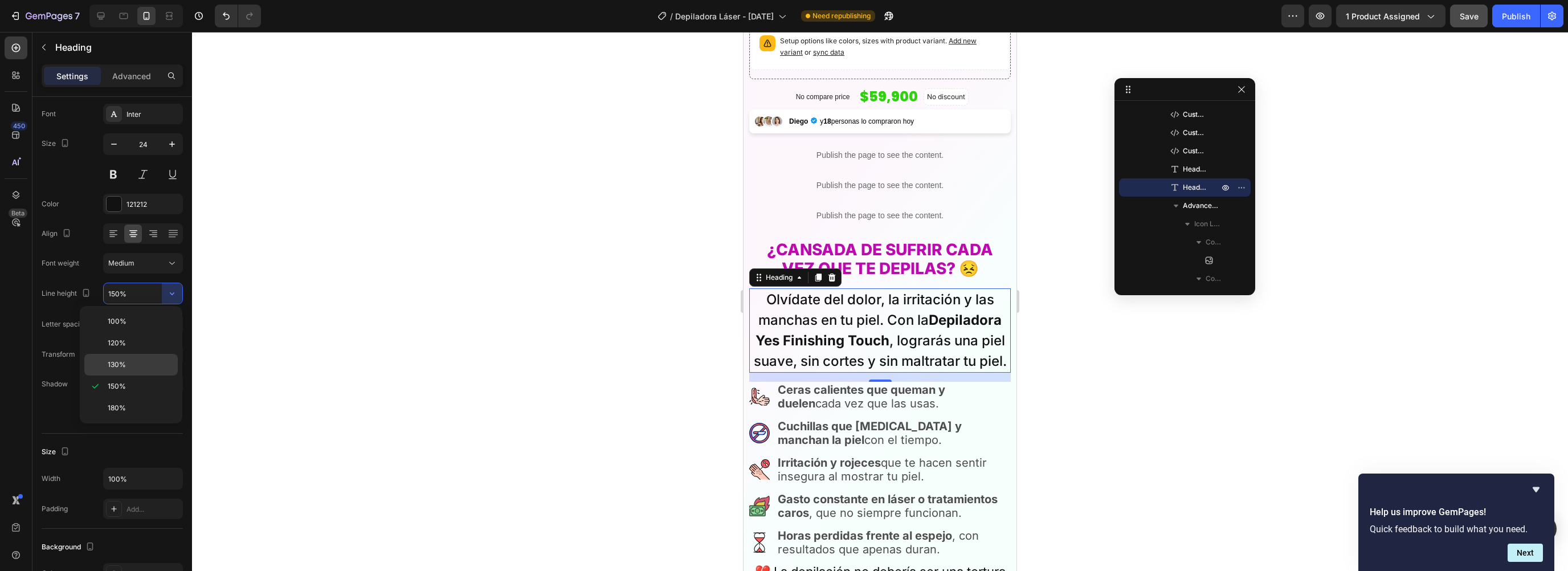
click at [116, 365] on span "130%" at bounding box center [117, 365] width 18 height 10
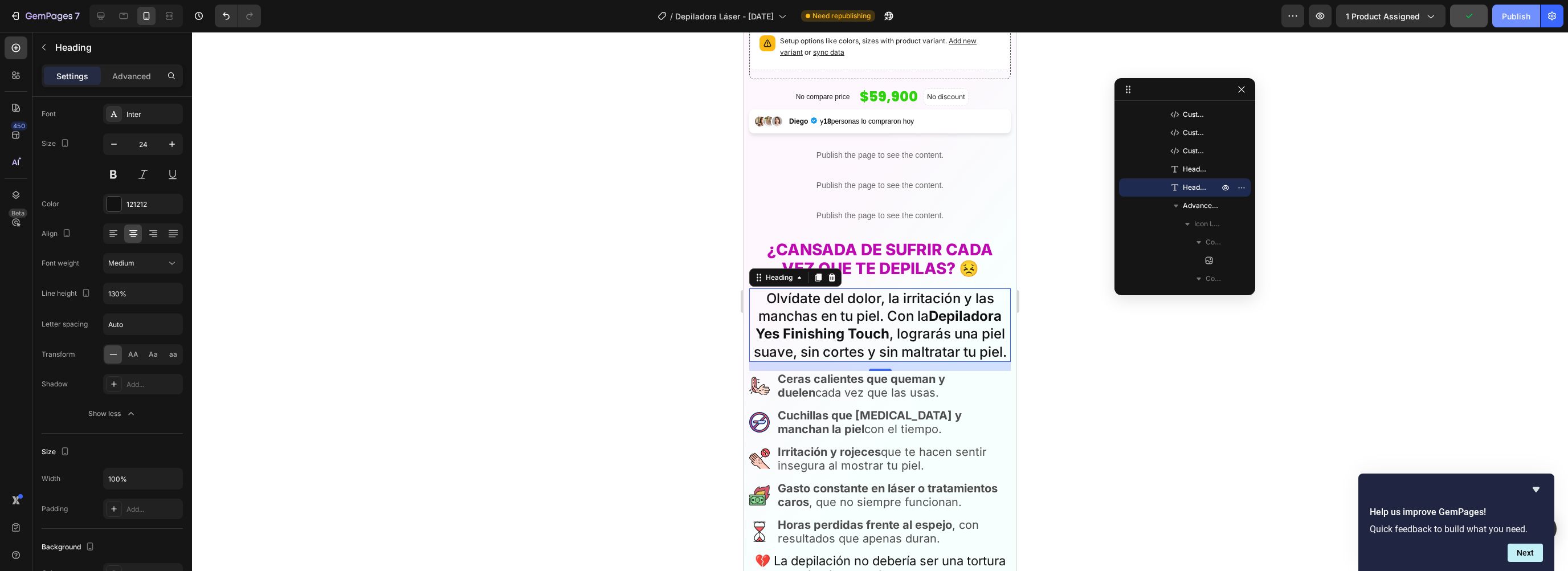
click at [1509, 22] on button "Publish" at bounding box center [1516, 16] width 48 height 23
click at [127, 292] on input "130%" at bounding box center [143, 293] width 79 height 20
click at [171, 295] on icon "button" at bounding box center [172, 293] width 11 height 11
click at [118, 384] on span "150%" at bounding box center [117, 386] width 18 height 10
type input "150%"
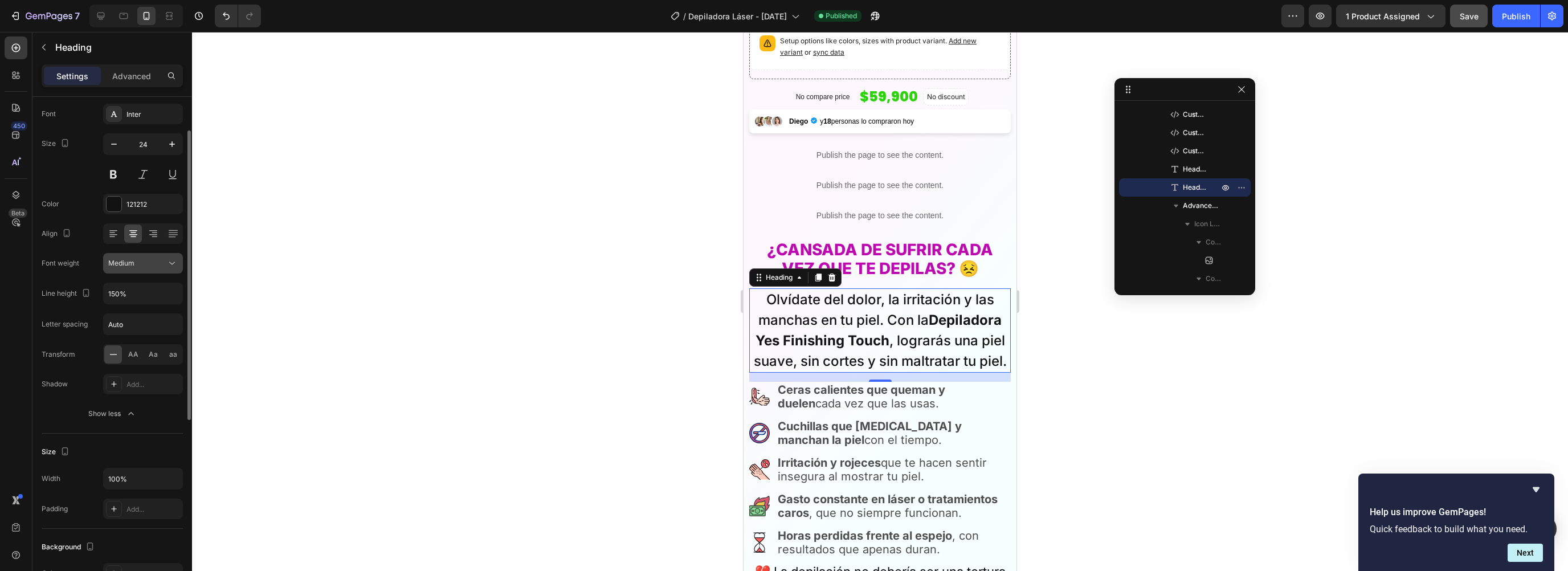
click at [175, 258] on icon at bounding box center [172, 264] width 11 height 11
click at [136, 331] on p "Normal" at bounding box center [138, 334] width 60 height 10
click at [1523, 25] on button "Publish" at bounding box center [1516, 16] width 48 height 23
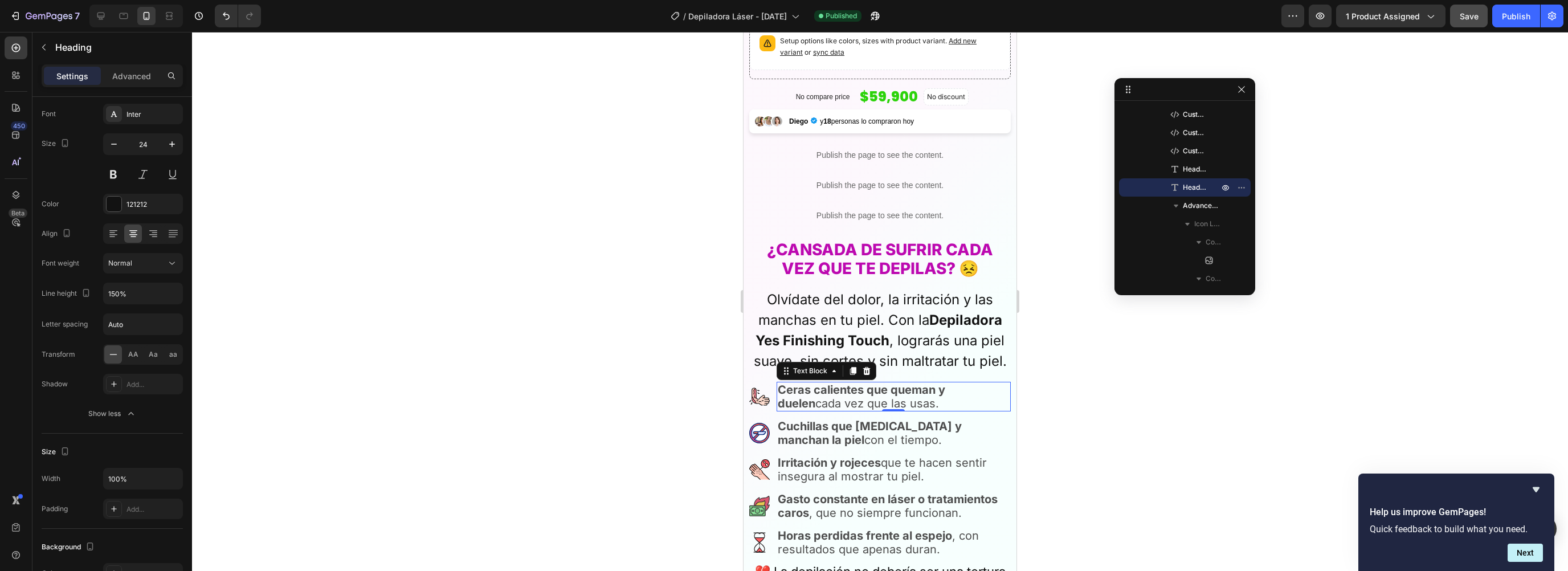
click at [811, 389] on p "Ceras calientes que queman y duelen cada vez que las usas." at bounding box center [894, 396] width 232 height 27
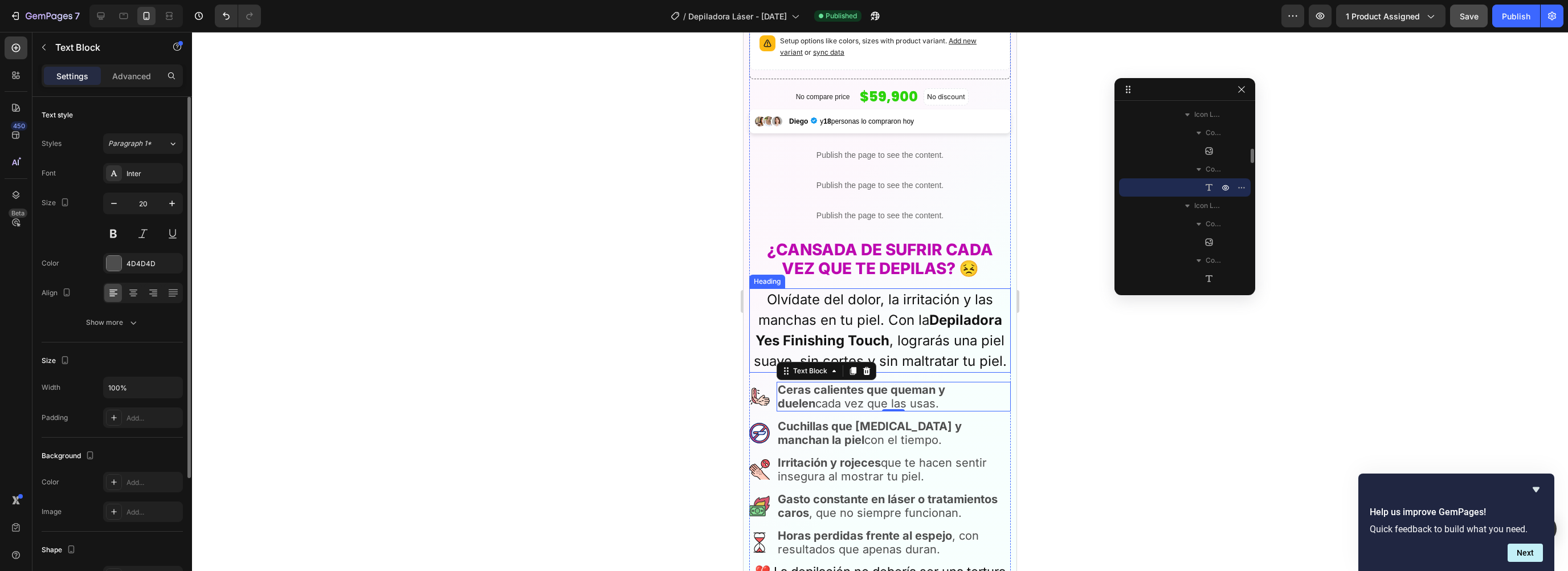
click at [817, 325] on strong "Depiladora Yes Finishing Touch" at bounding box center [879, 330] width 247 height 37
drag, startPoint x: 828, startPoint y: 390, endPoint x: 1322, endPoint y: 382, distance: 494.1
click at [828, 390] on p "Ceras calientes que queman y duelen cada vez que las usas." at bounding box center [894, 396] width 232 height 27
click at [166, 258] on icon "button" at bounding box center [171, 263] width 9 height 9
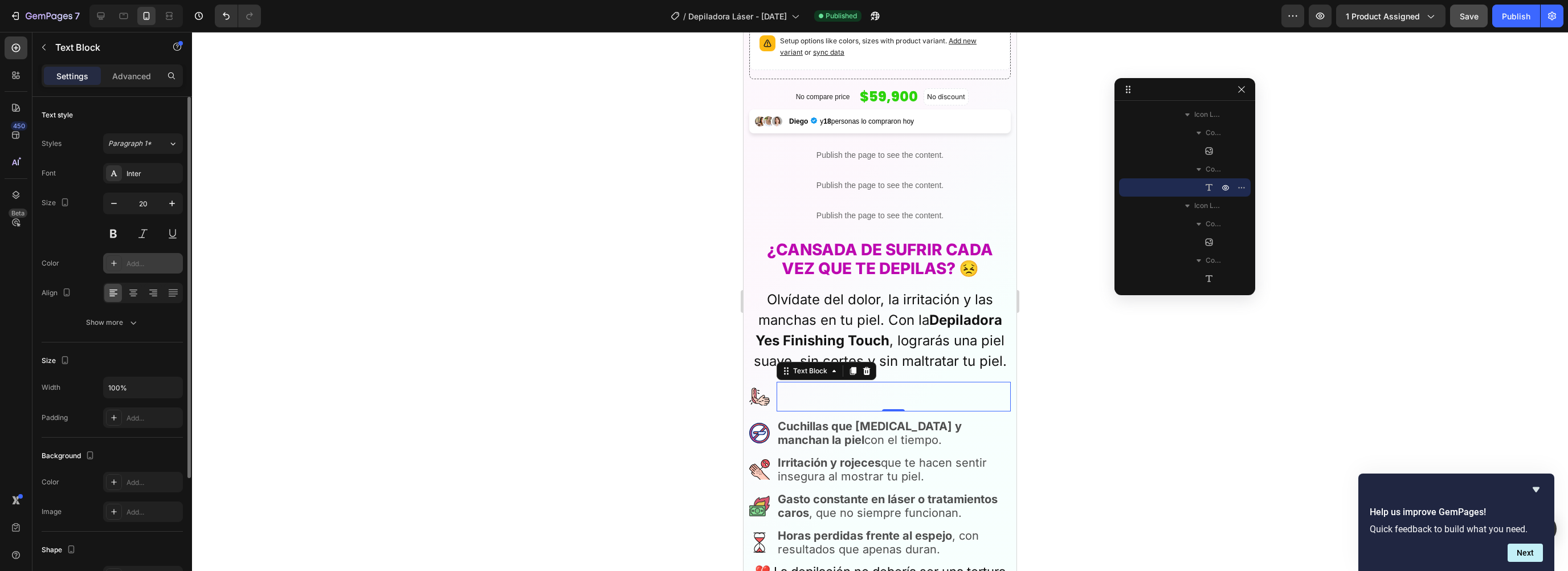
click at [143, 266] on div "Add..." at bounding box center [153, 264] width 53 height 10
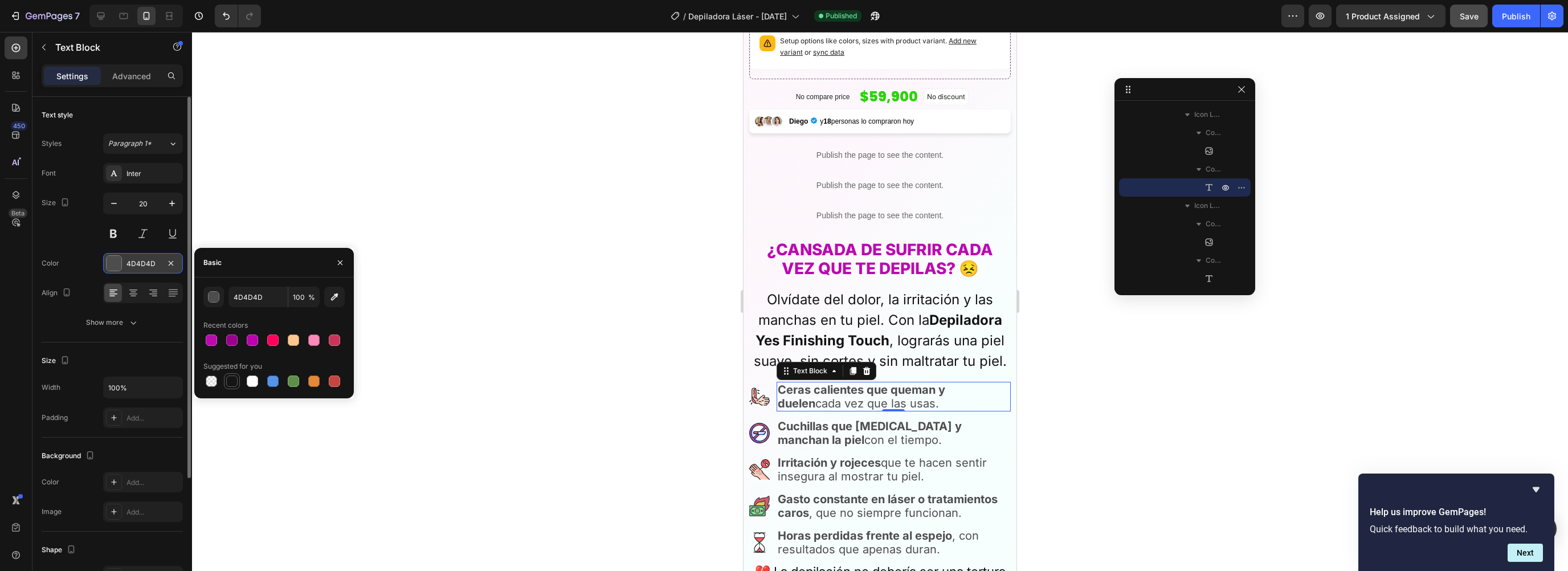
click at [236, 384] on div at bounding box center [232, 381] width 11 height 11
type input "151515"
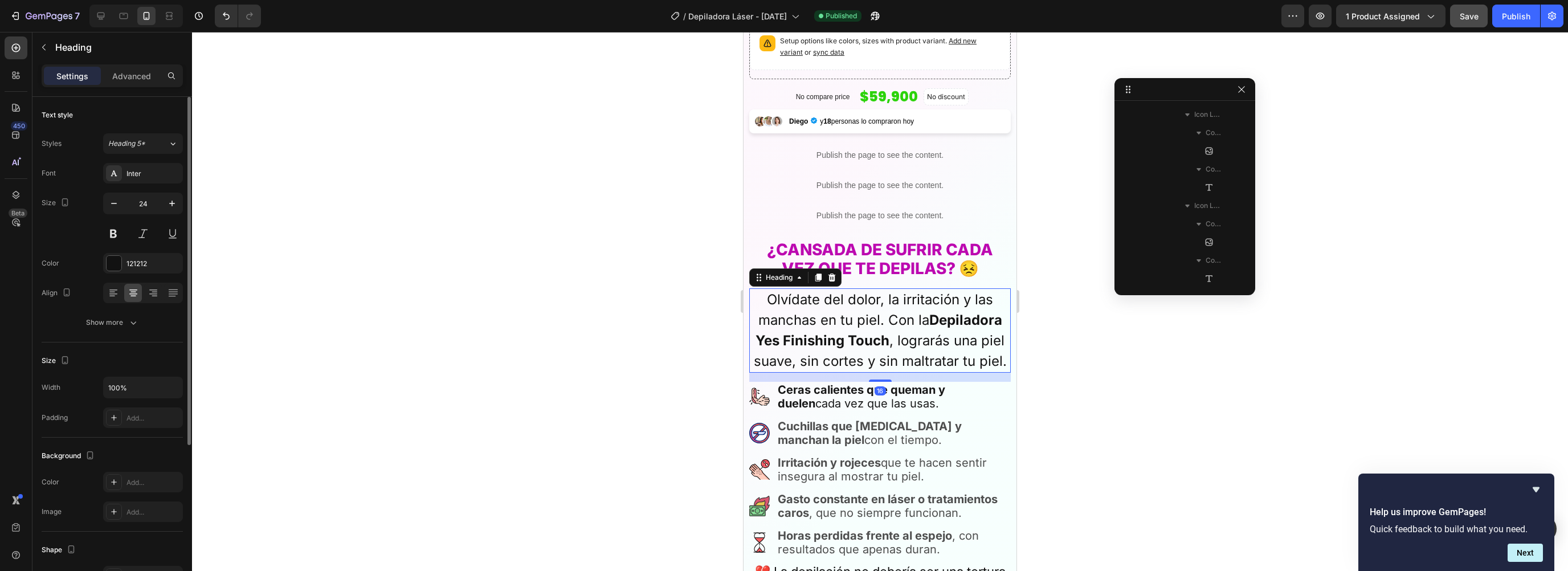
click at [875, 310] on h2 "Olvídate del dolor, la irritación y las manchas en tu piel. Con la Depiladora Y…" at bounding box center [880, 330] width 262 height 84
click at [129, 263] on div "121212" at bounding box center [143, 264] width 33 height 10
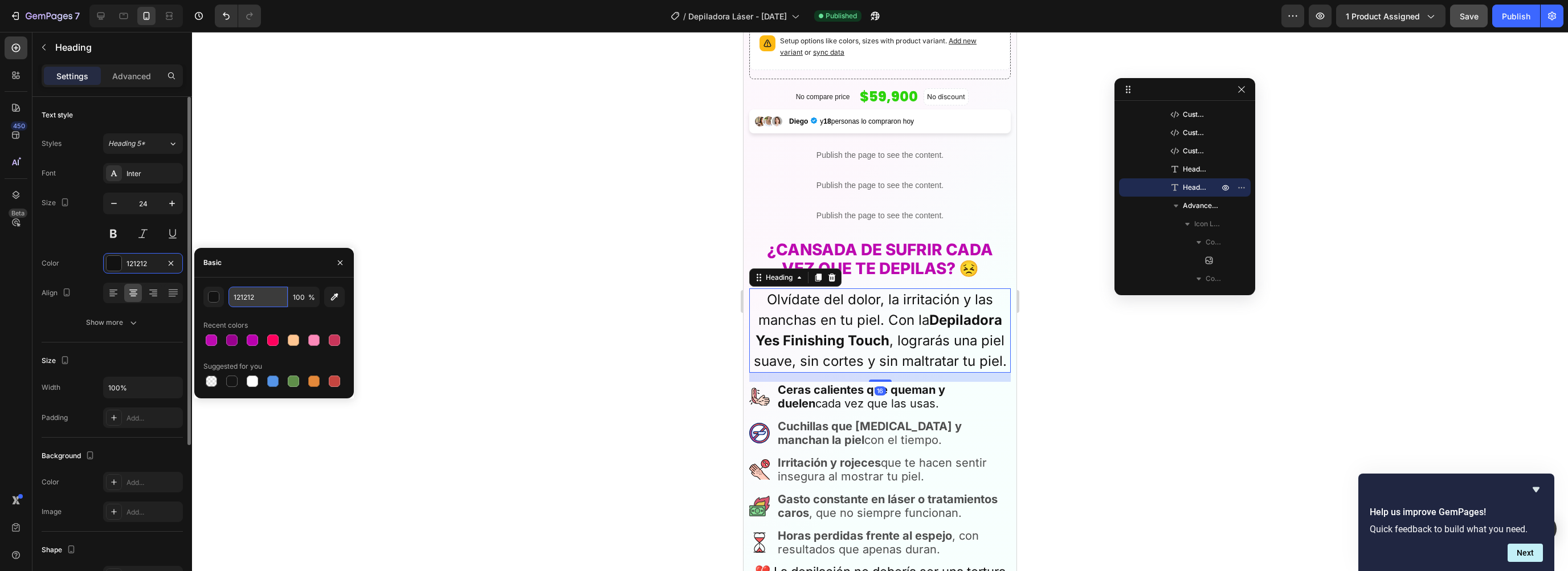
click at [271, 301] on input "121212" at bounding box center [258, 297] width 59 height 20
type input "151515"
click at [816, 370] on div "Text Block" at bounding box center [798, 374] width 43 height 13
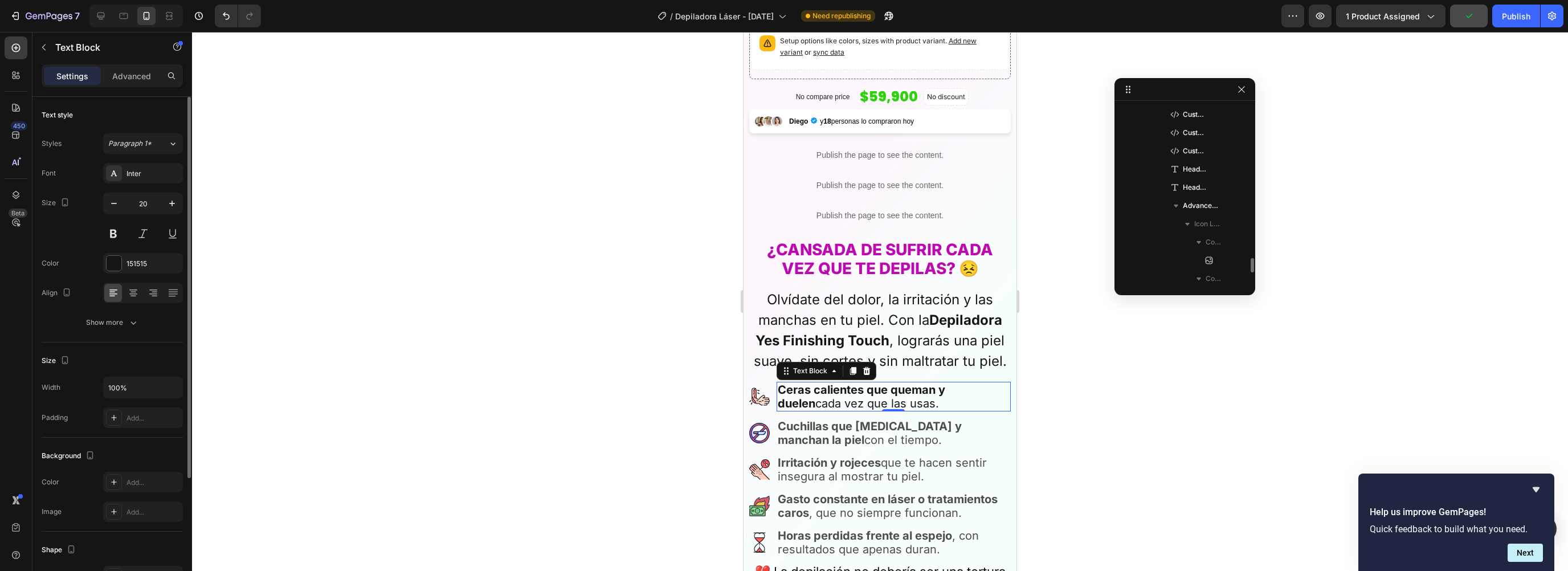
scroll to position [529, 0]
click at [816, 383] on strong "Ceras calientes que queman y duelen" at bounding box center [861, 396] width 167 height 27
drag, startPoint x: 1149, startPoint y: 412, endPoint x: 241, endPoint y: 360, distance: 909.5
click at [1149, 412] on div at bounding box center [880, 301] width 1376 height 539
click at [894, 393] on p "Ceras calientes que queman y duelen cada vez que las usas." at bounding box center [894, 396] width 232 height 27
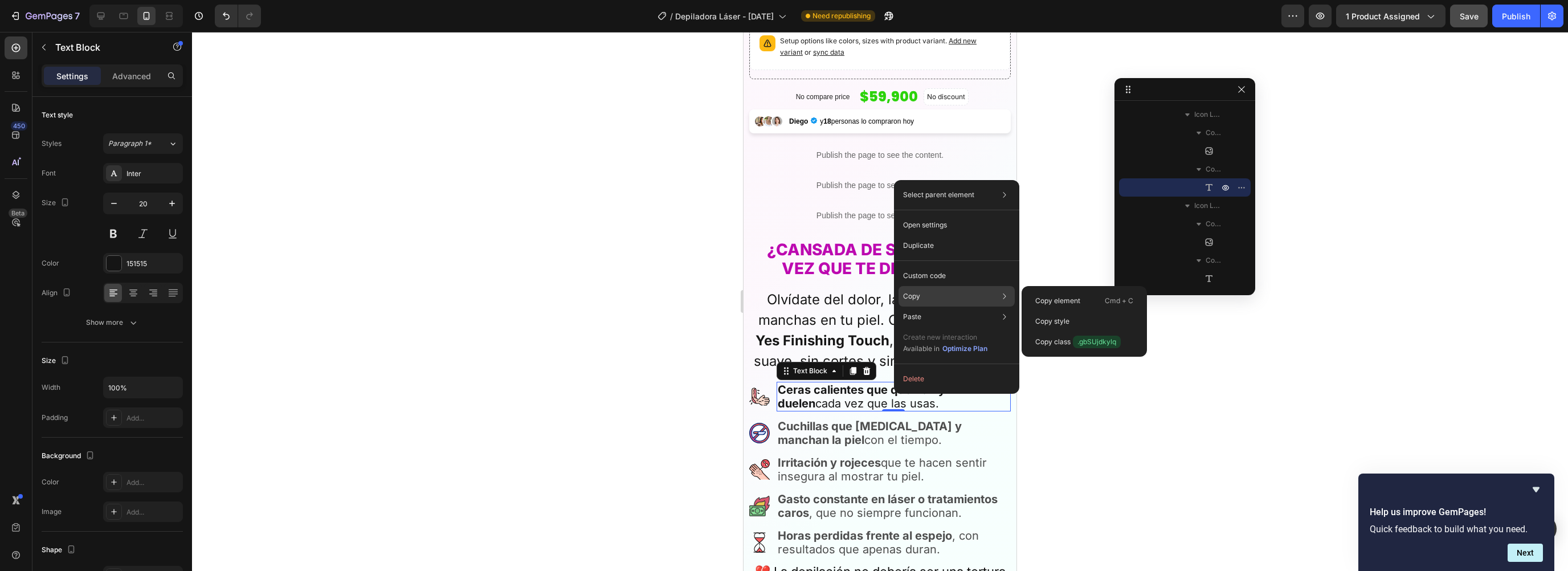
click at [965, 287] on div "Copy Copy element Cmd + C Copy style Copy class .gbSUjdkylq" at bounding box center [956, 296] width 117 height 20
drag, startPoint x: 1065, startPoint y: 321, endPoint x: 1026, endPoint y: 333, distance: 40.8
click at [1065, 320] on p "Copy style" at bounding box center [1052, 321] width 34 height 10
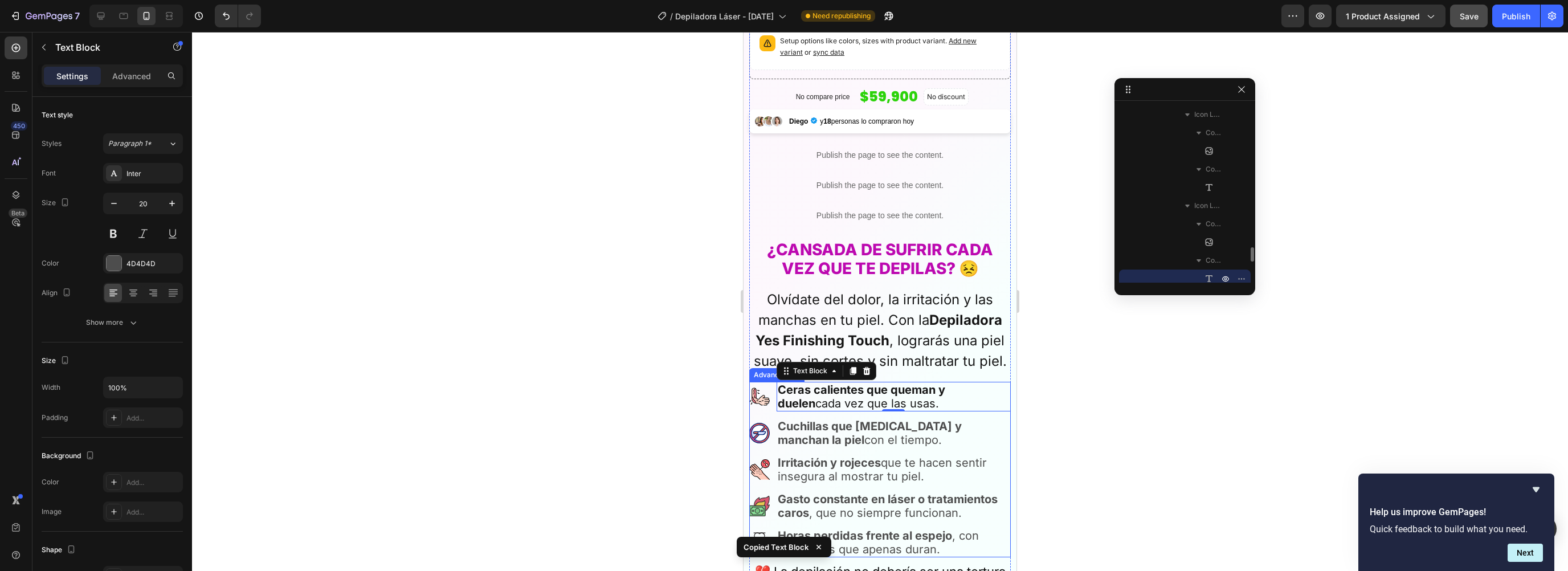
click at [826, 420] on strong "Cuchillas que [MEDICAL_DATA] y manchan la piel" at bounding box center [870, 433] width 184 height 27
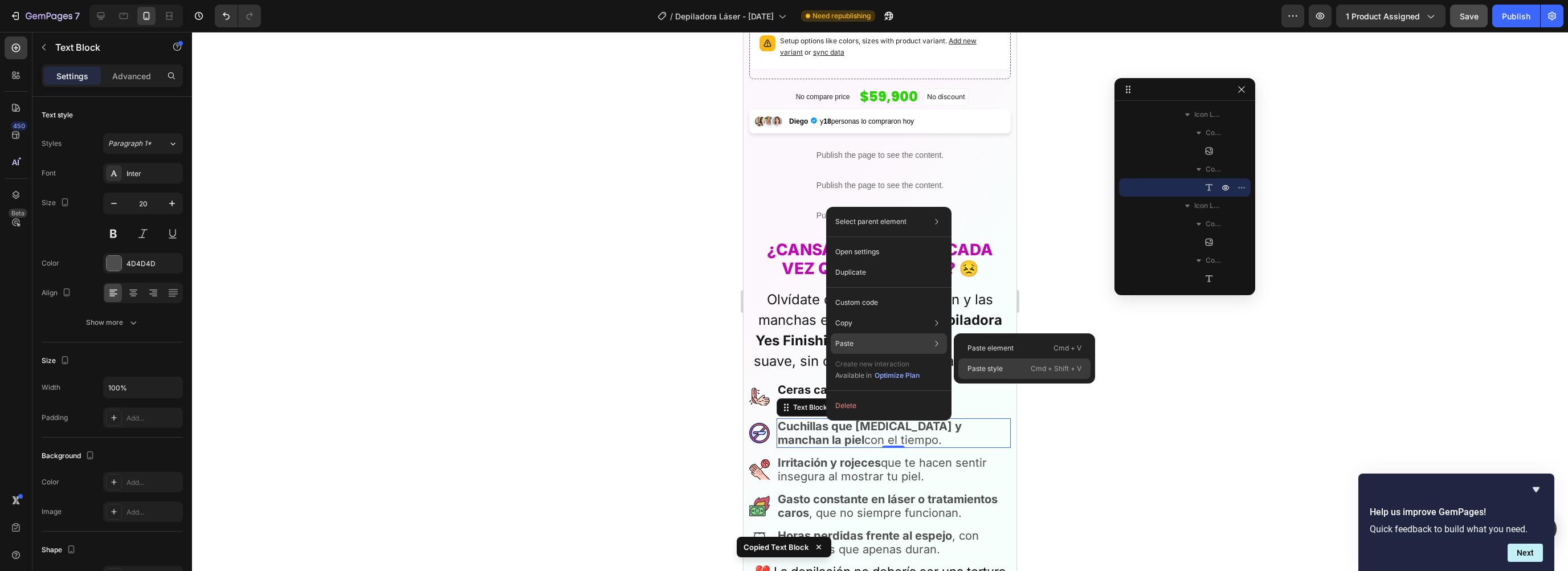
click at [994, 369] on p "Paste style" at bounding box center [985, 369] width 35 height 10
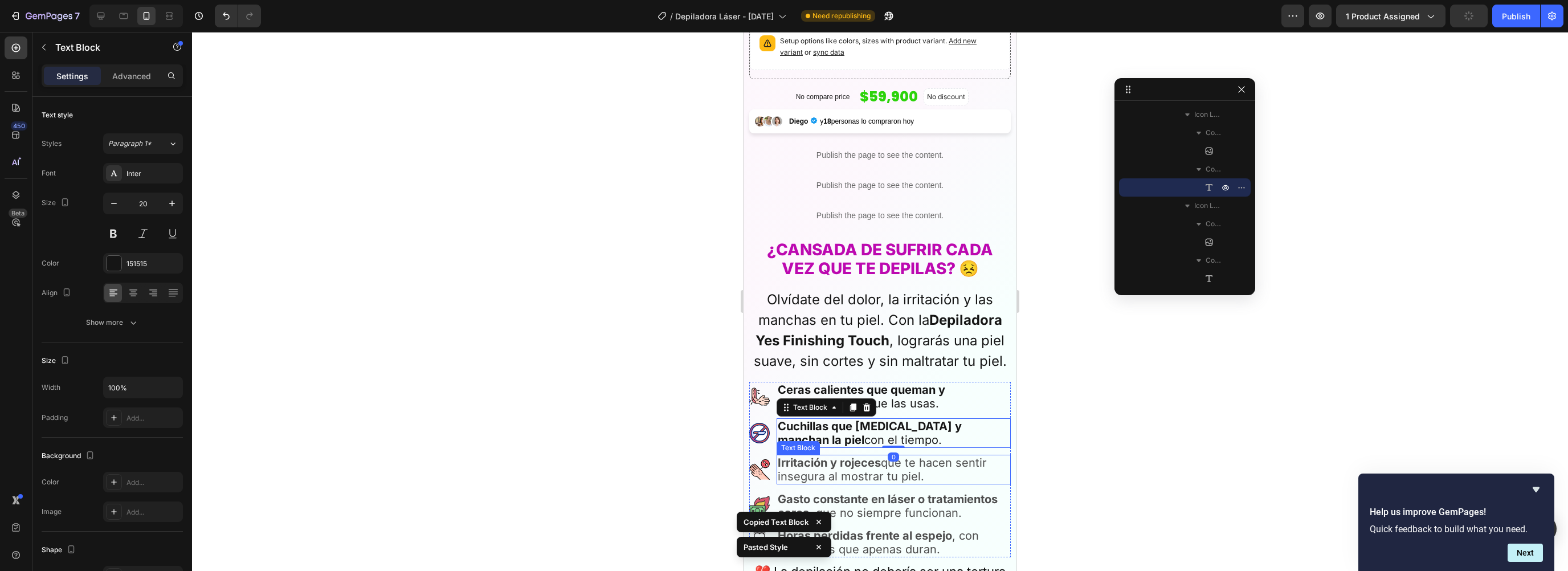
click at [847, 465] on p "Irritación y rojeces que te hacen sentir insegura al mostrar tu piel." at bounding box center [894, 469] width 232 height 27
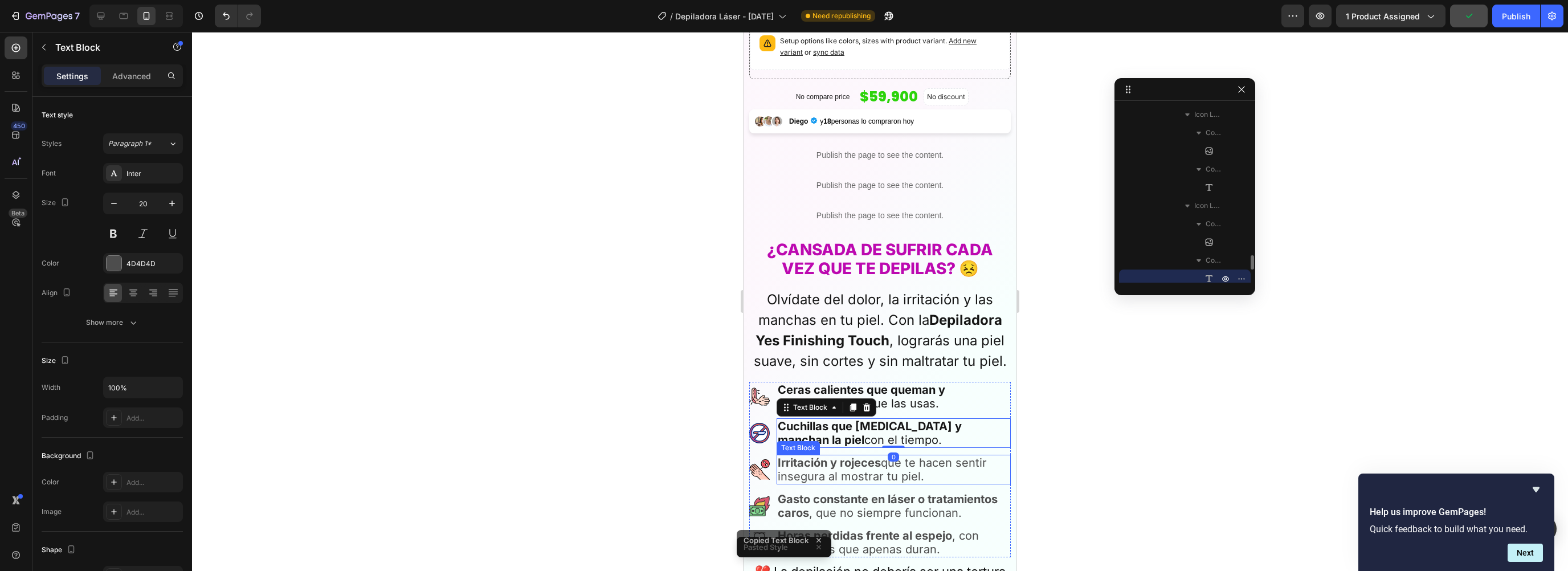
scroll to position [711, 0]
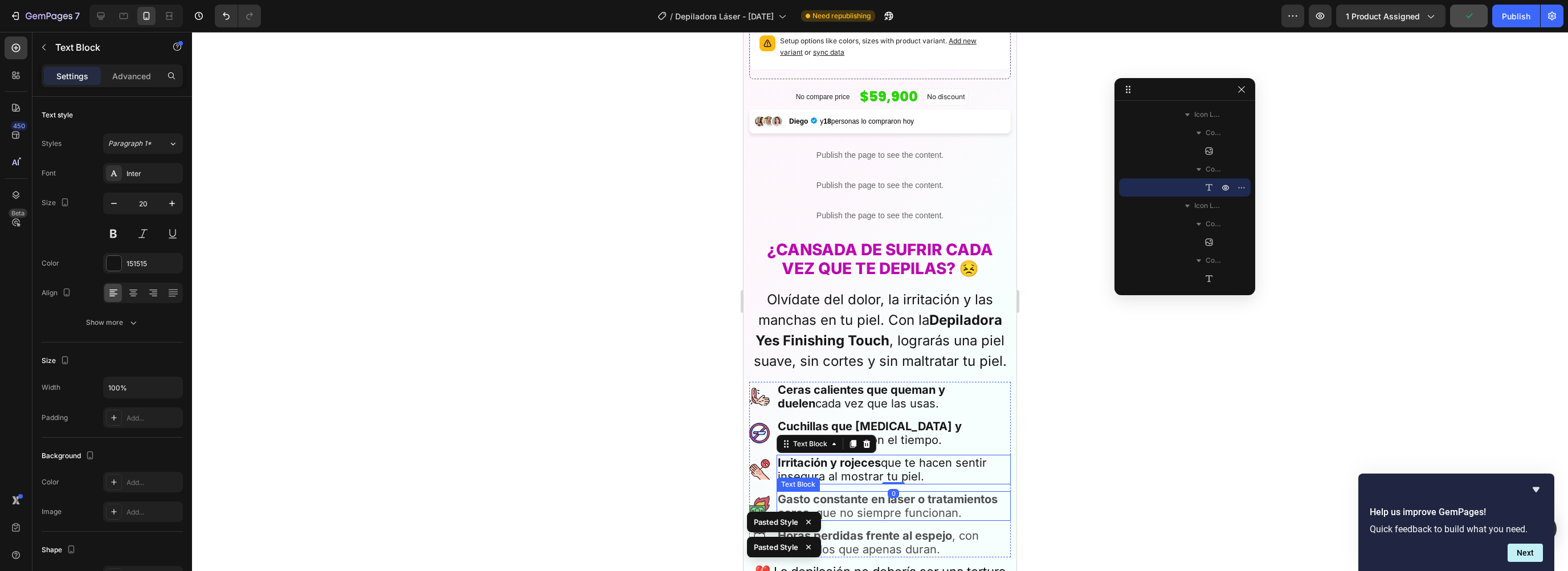
click at [830, 492] on strong "Gasto constante en láser o tratamientos caros" at bounding box center [887, 505] width 220 height 27
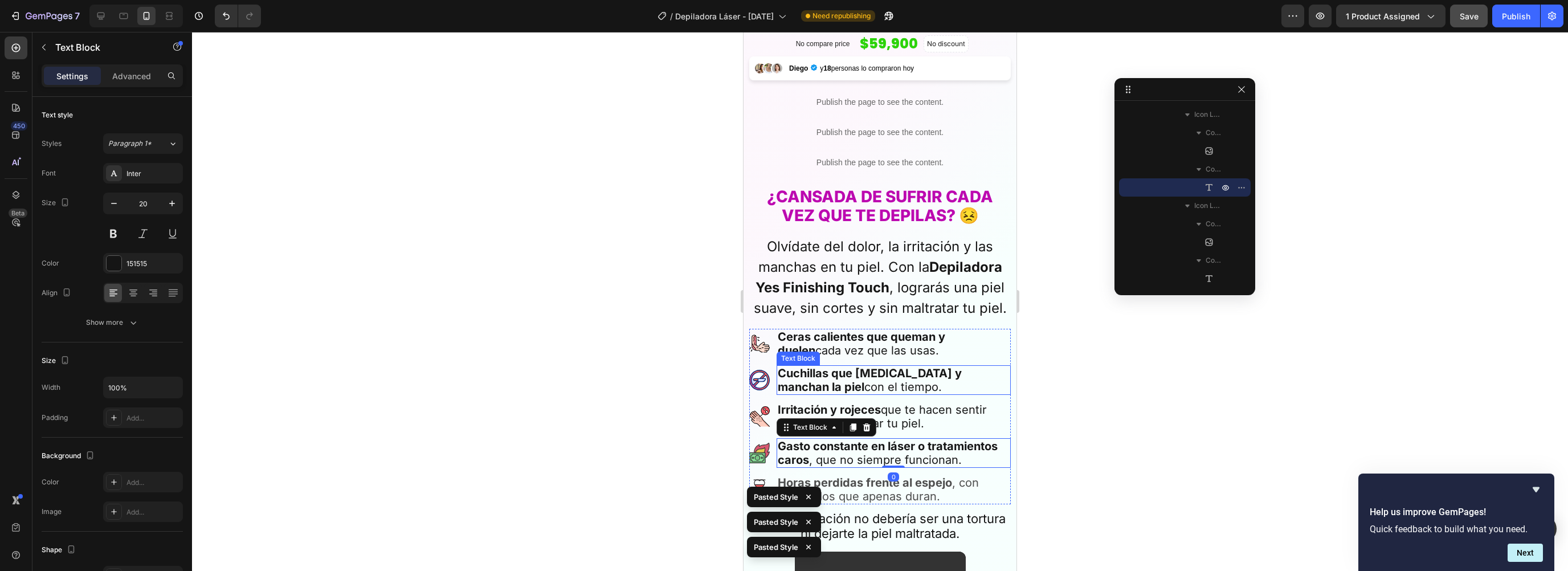
scroll to position [567, 0]
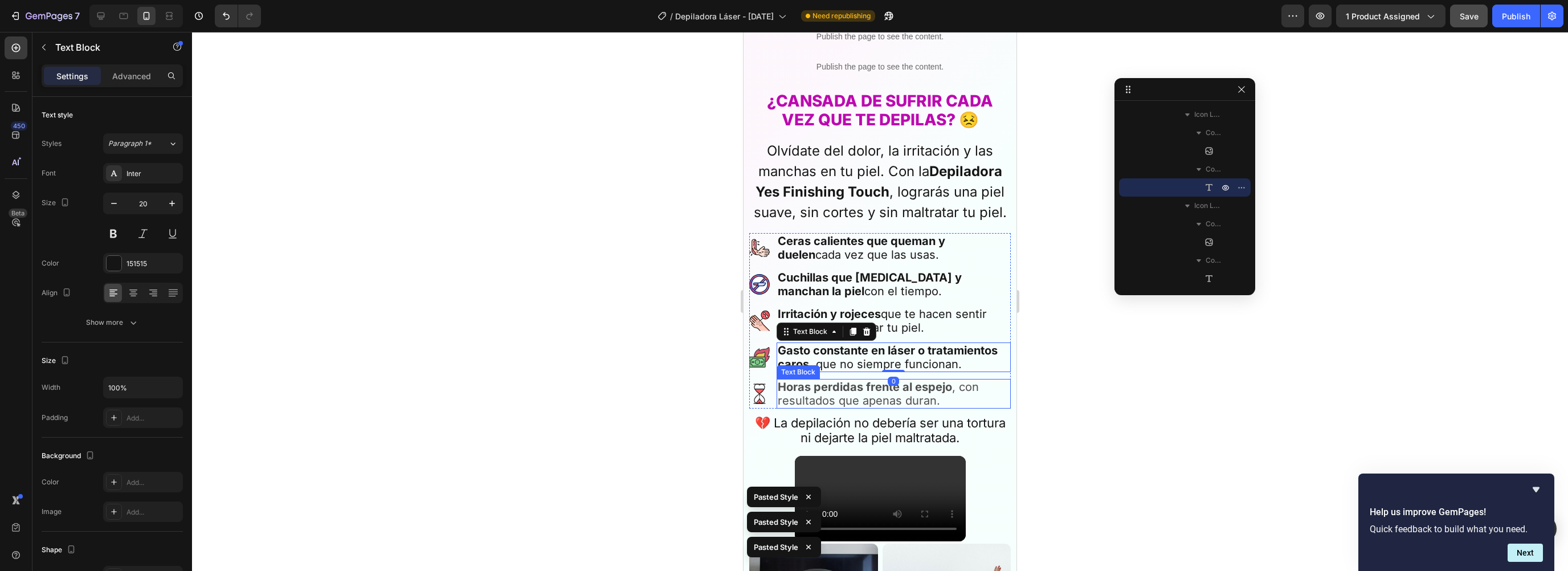
click at [817, 384] on p "Horas perdidas frente al espejo , con resultados que apenas duran." at bounding box center [894, 393] width 232 height 27
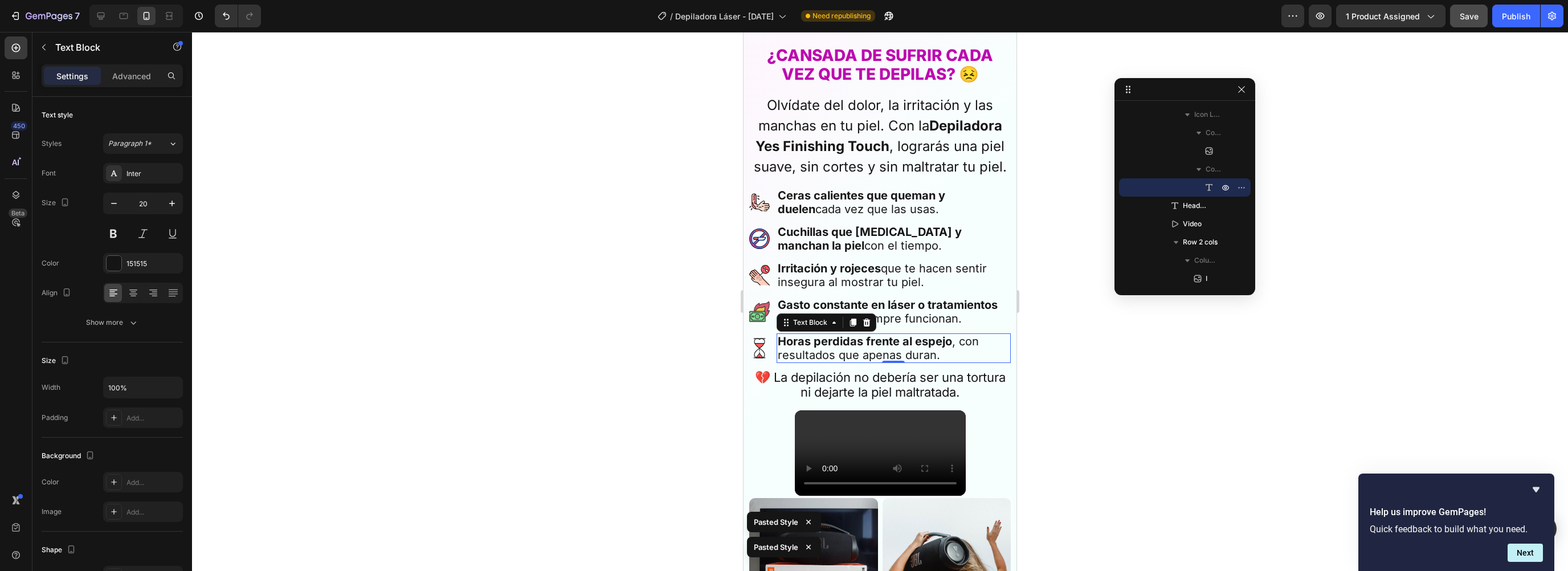
scroll to position [604, 0]
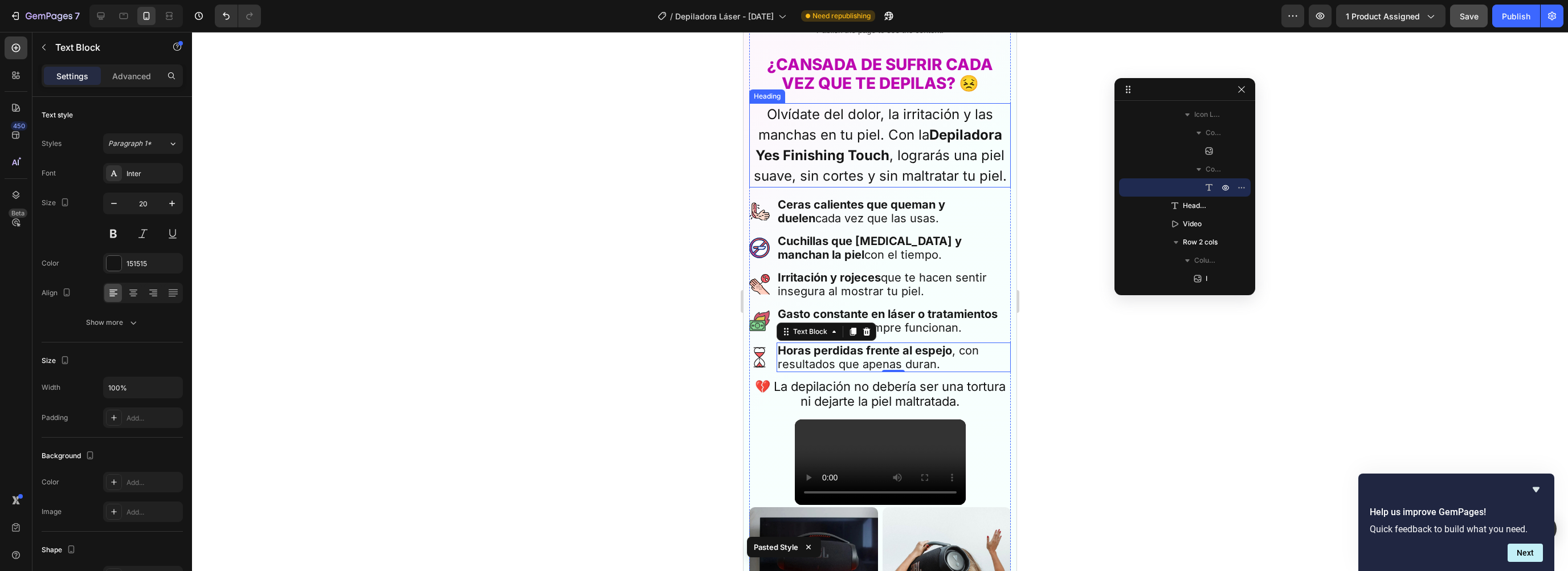
click at [828, 153] on strong "Depiladora Yes Finishing Touch" at bounding box center [879, 145] width 247 height 37
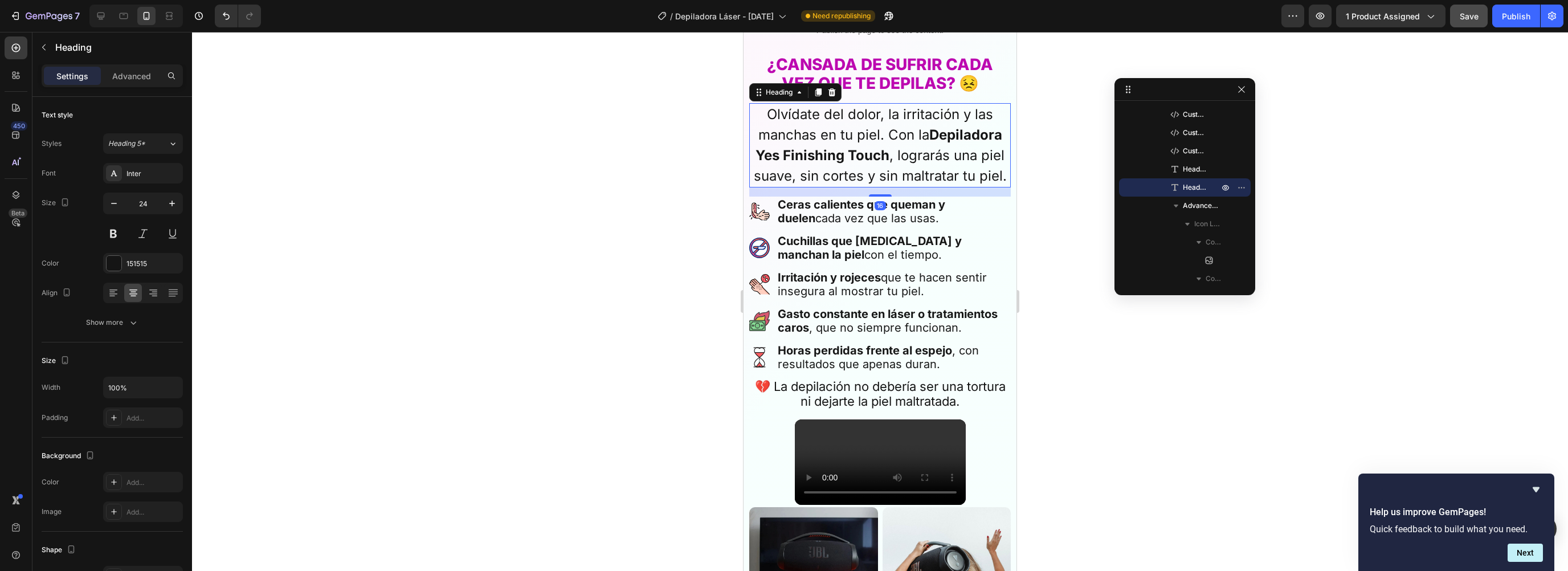
scroll to position [420, 0]
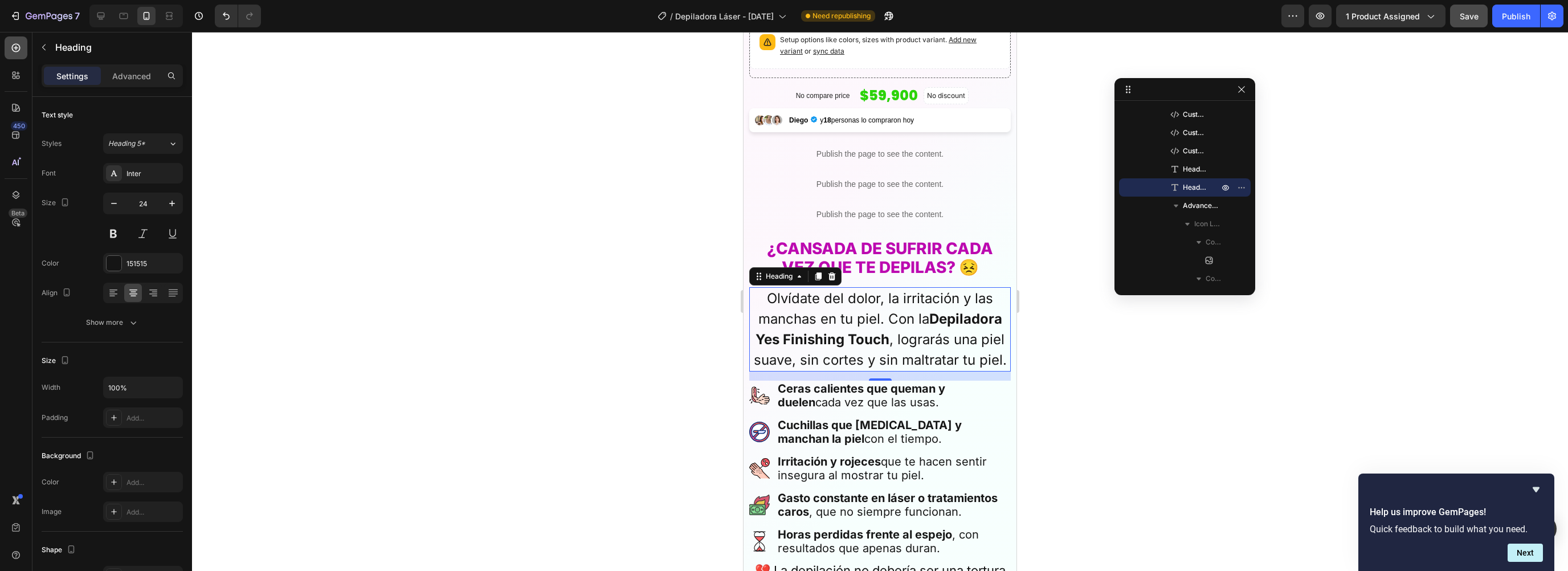
click at [16, 46] on icon at bounding box center [15, 48] width 4 height 4
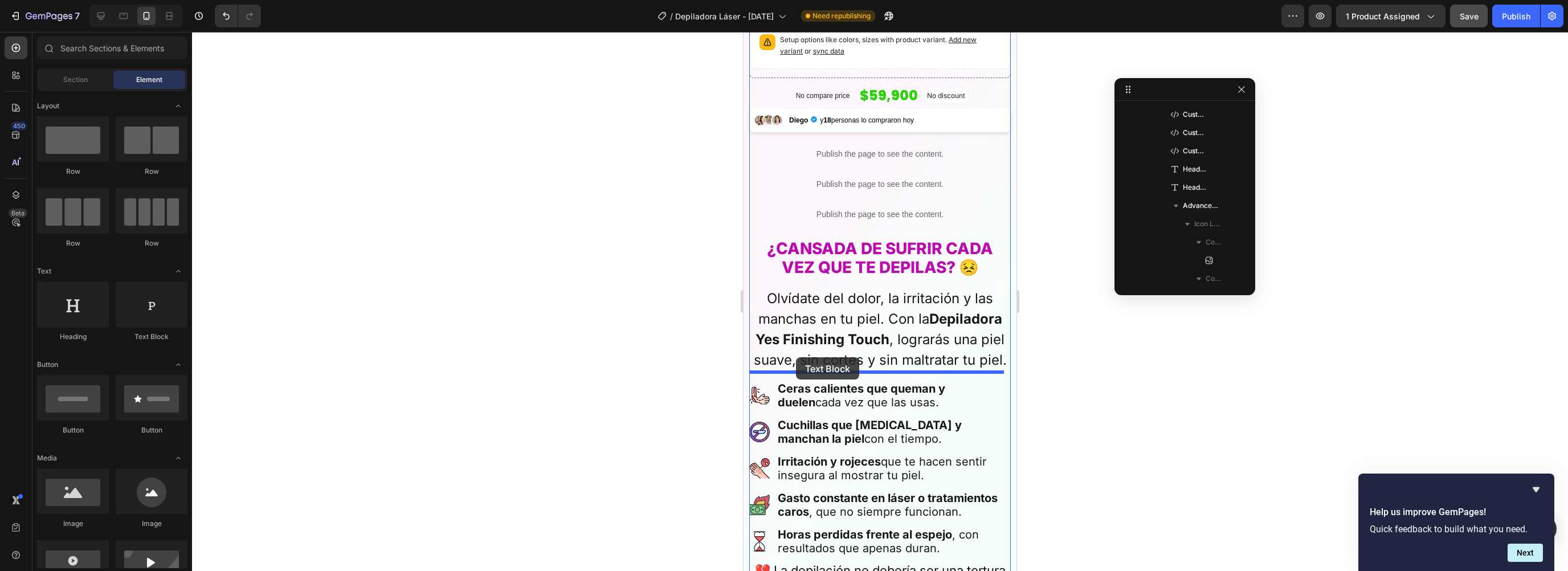
drag, startPoint x: 887, startPoint y: 328, endPoint x: 796, endPoint y: 356, distance: 95.2
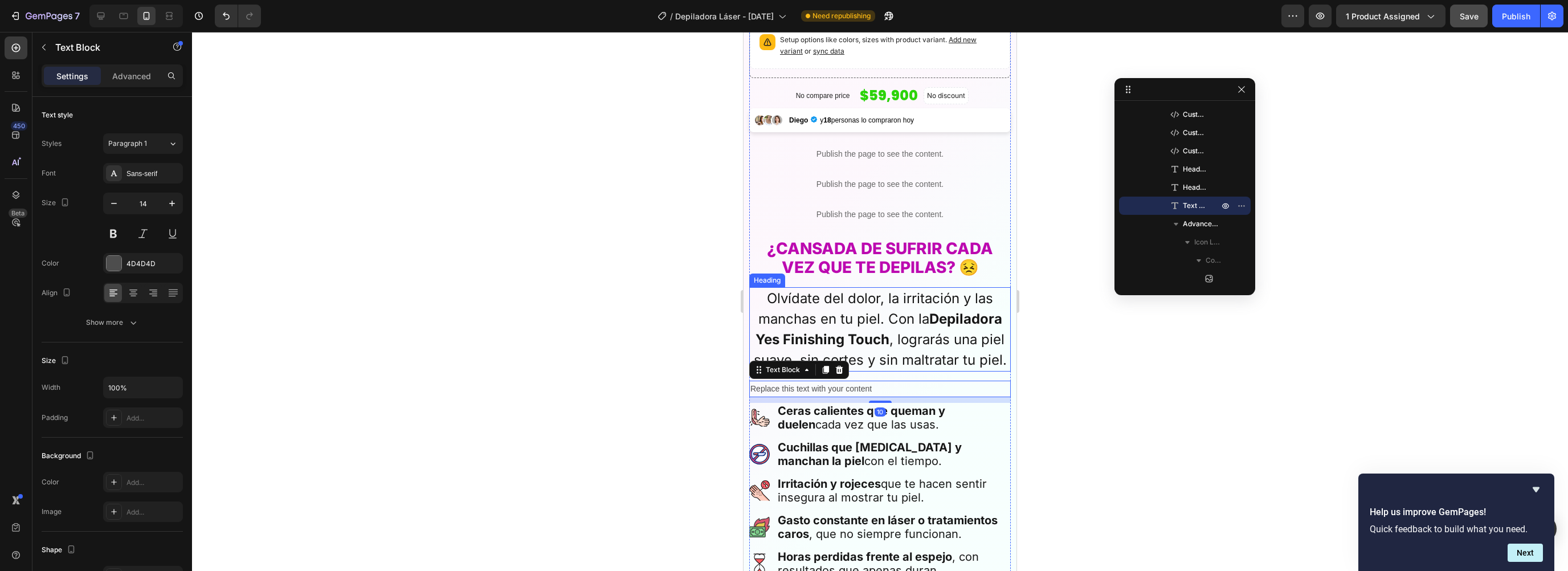
click at [828, 321] on h2 "Olvídate del dolor, la irritación y las manchas en tu piel. Con la Depiladora Y…" at bounding box center [880, 329] width 262 height 84
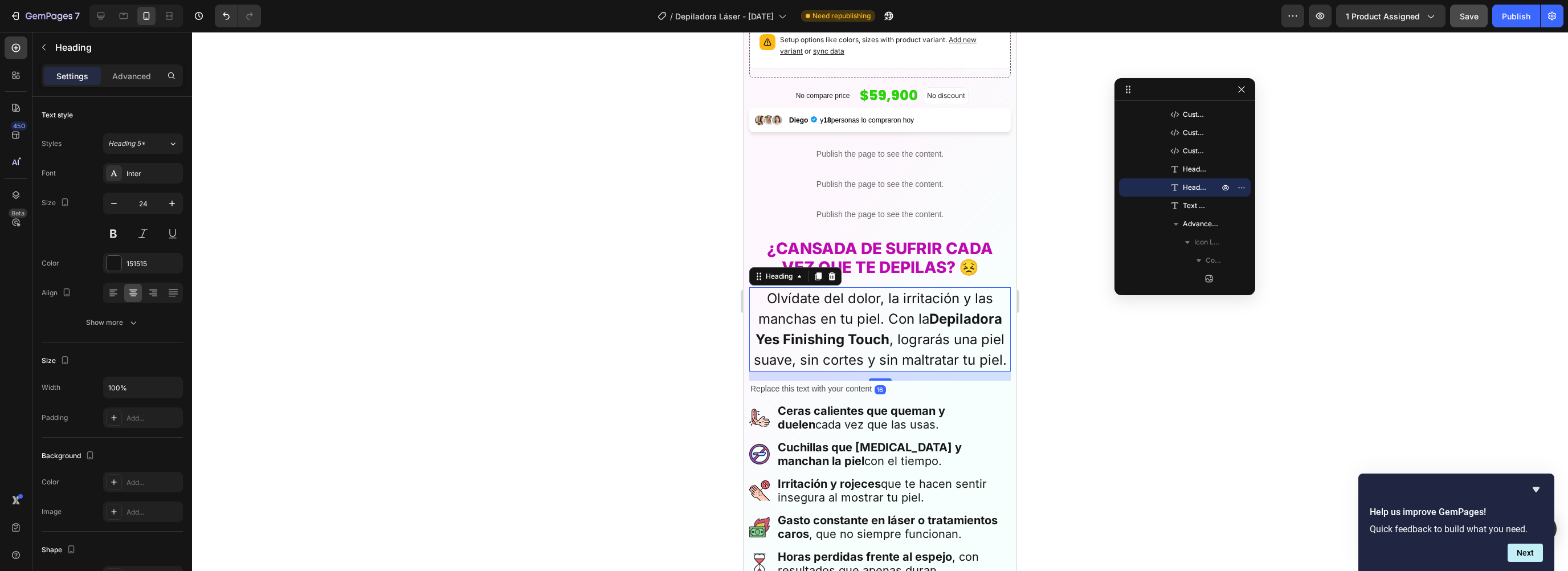
click at [828, 321] on h2 "Olvídate del dolor, la irritación y las manchas en tu piel. Con la Depiladora Y…" at bounding box center [880, 329] width 262 height 84
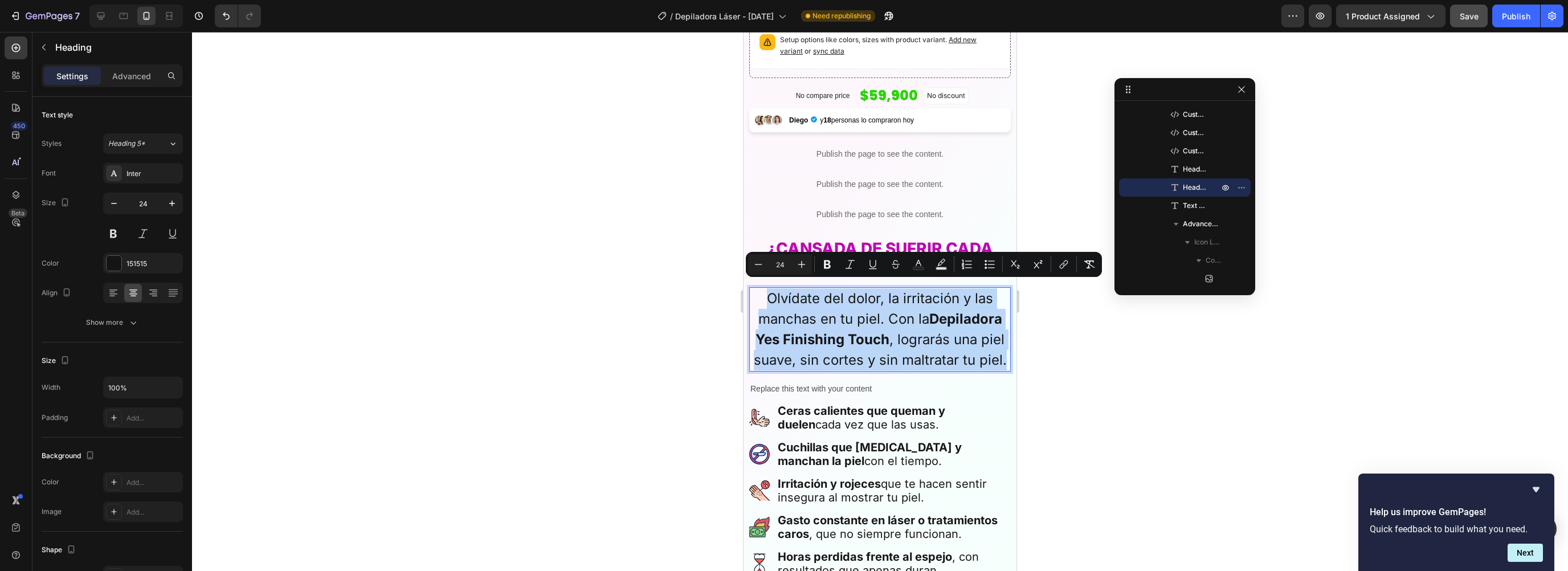
copy p "Olvídate del dolor, la irritación y las manchas en tu piel. Con la Depiladora Y…"
click at [809, 381] on div "Replace this text with your content" at bounding box center [880, 389] width 262 height 17
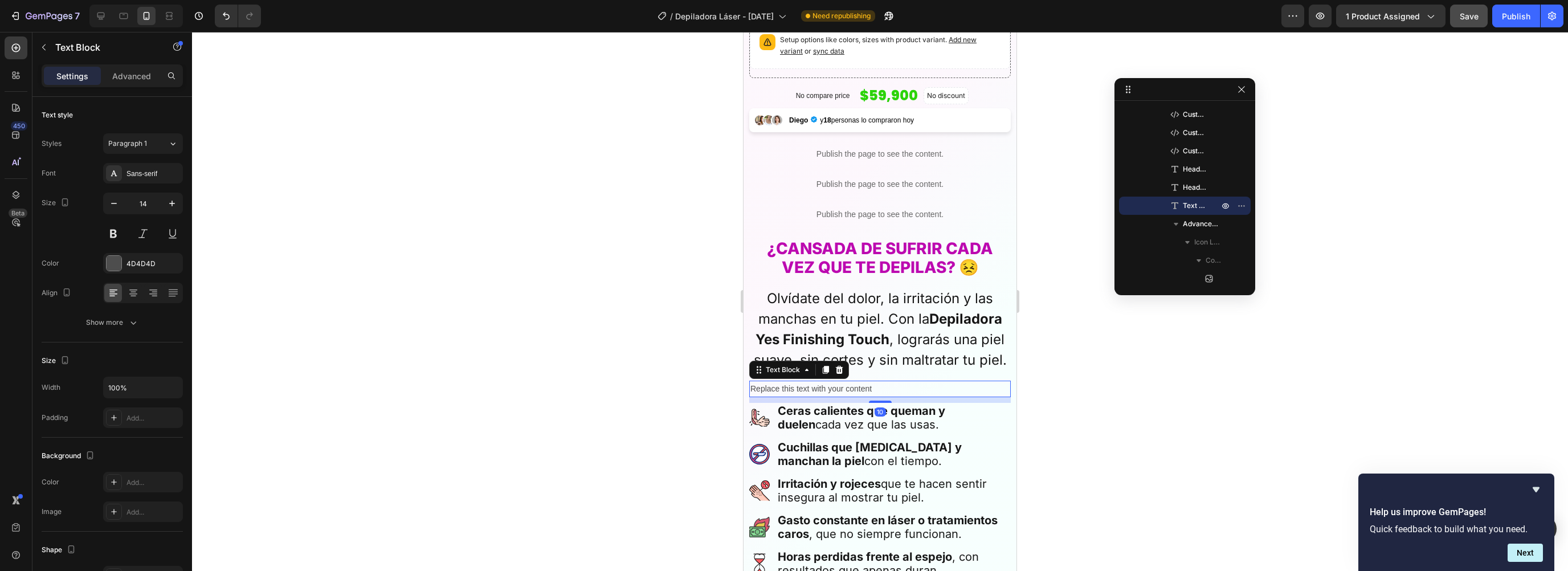
click at [815, 381] on div "Replace this text with your content" at bounding box center [880, 389] width 262 height 17
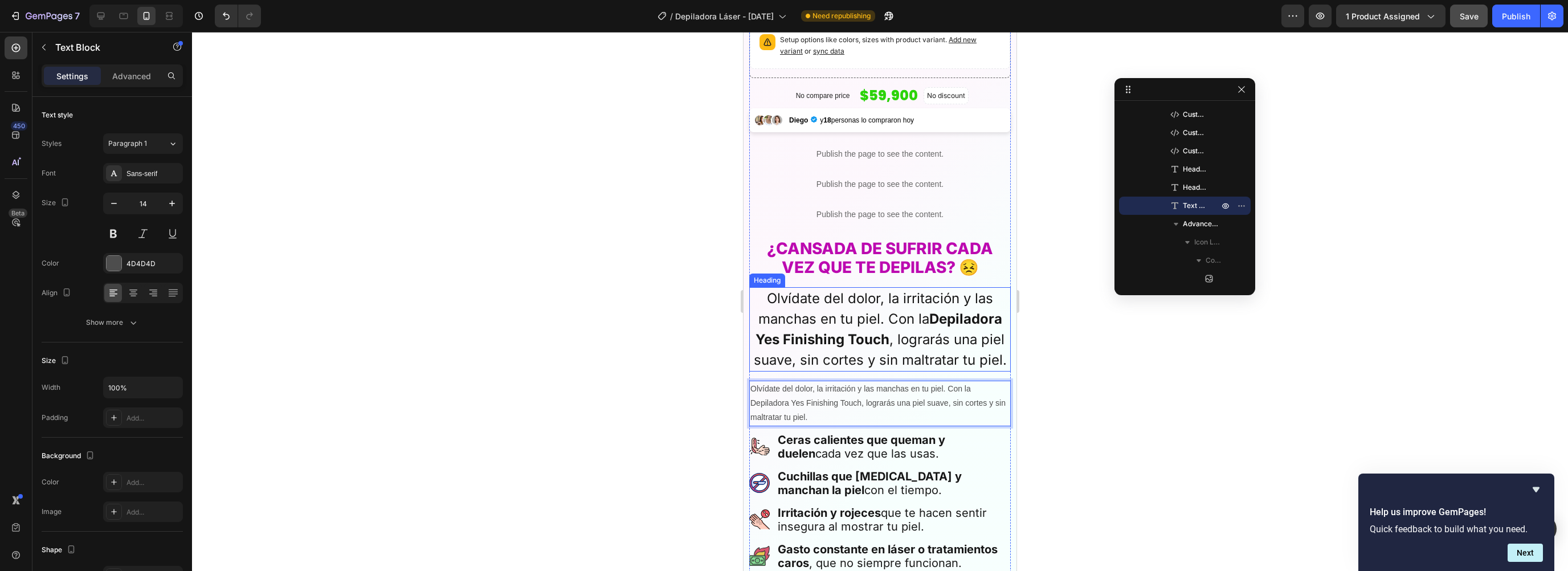
click at [838, 318] on p "Olvídate del dolor, la irritación y las manchas en tu piel. Con la Depiladora Y…" at bounding box center [880, 329] width 259 height 82
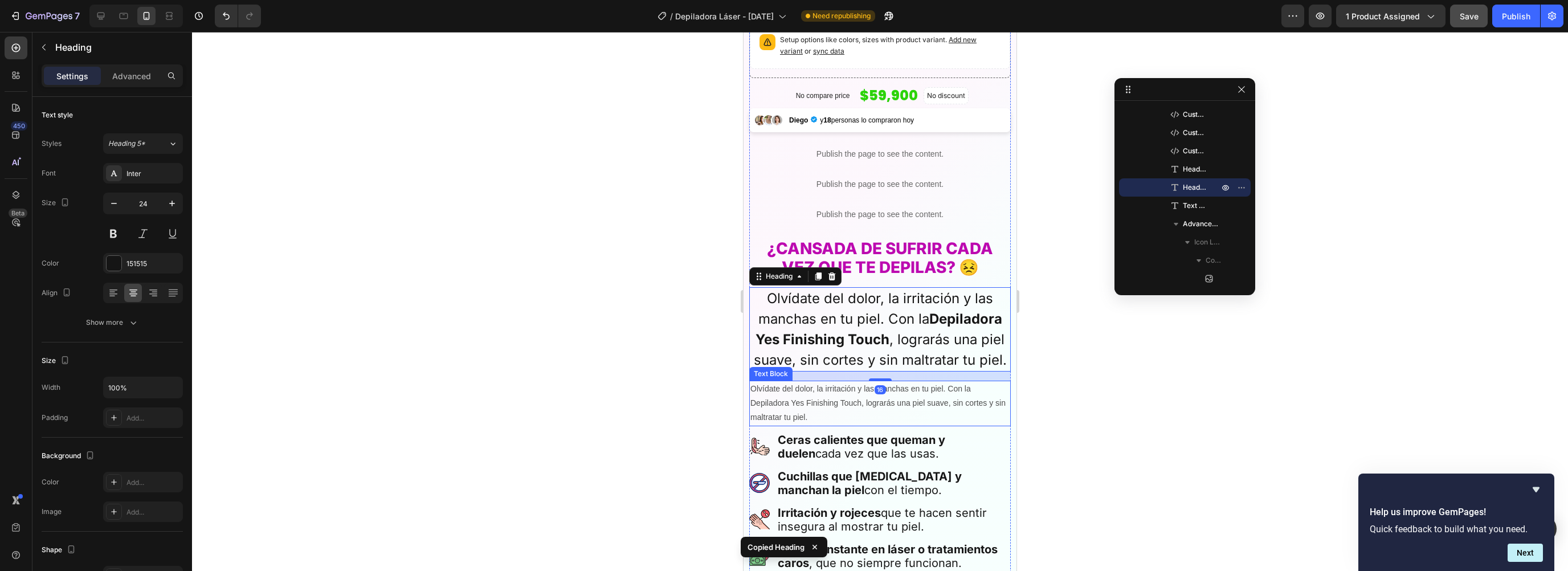
click at [821, 382] on p "Olvídate del dolor, la irritación y las manchas en tu piel. Con la Depiladora Y…" at bounding box center [880, 404] width 259 height 43
click at [837, 318] on p "Olvídate del dolor, la irritación y las manchas en tu piel. Con la Depiladora Y…" at bounding box center [880, 329] width 259 height 82
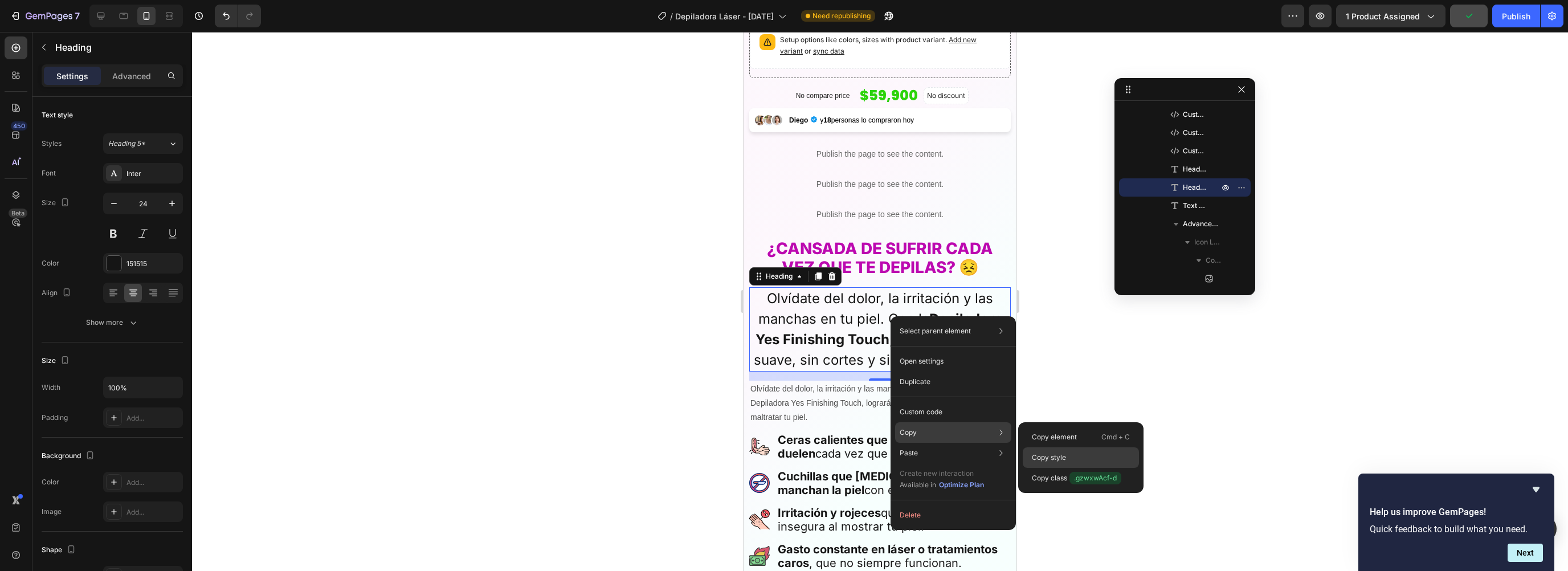
click at [1045, 461] on p "Copy style" at bounding box center [1049, 458] width 34 height 10
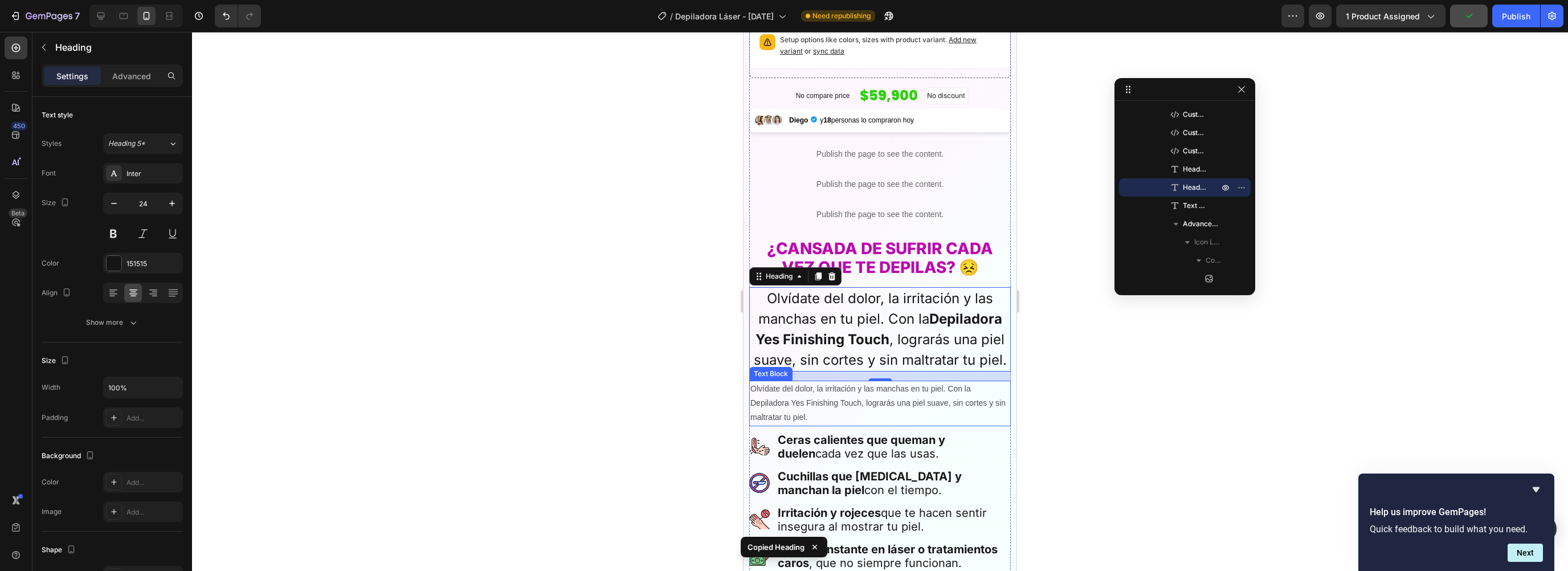
click at [812, 391] on p "Olvídate del dolor, la irritación y las manchas en tu piel. Con la Depiladora Y…" at bounding box center [880, 404] width 259 height 43
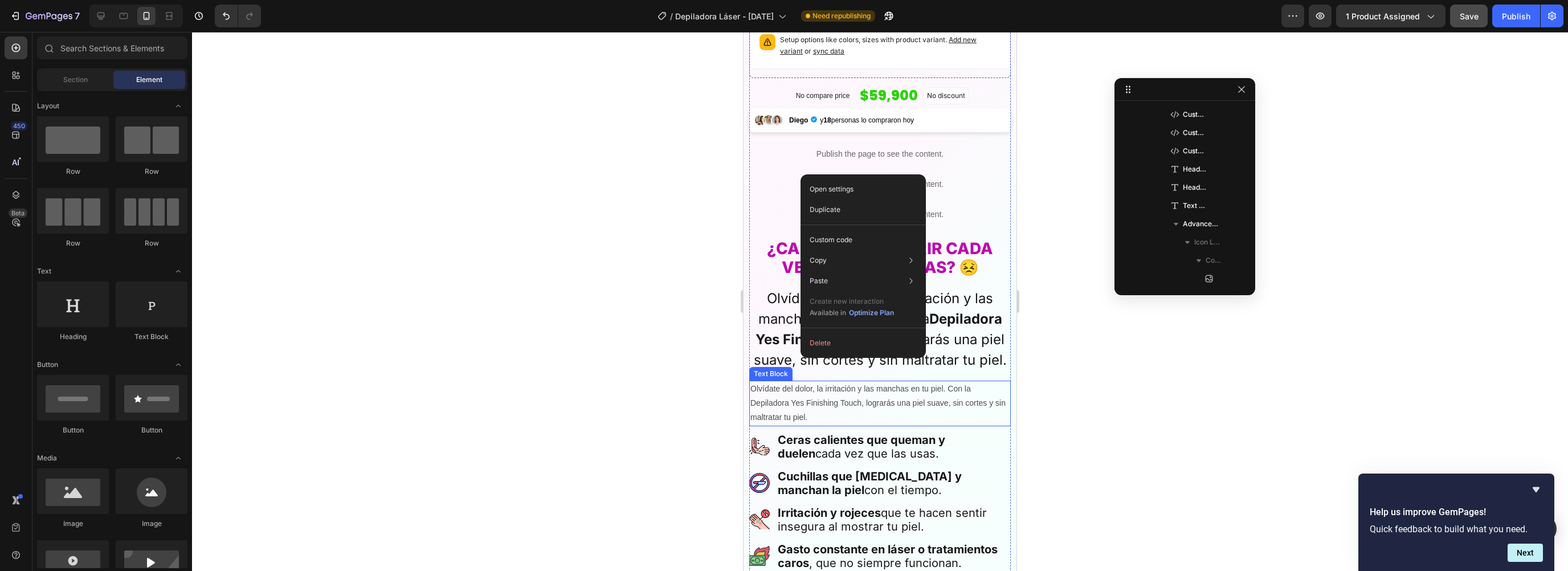
click at [809, 388] on p "Olvídate del dolor, la irritación y las manchas en tu piel. Con la Depiladora Y…" at bounding box center [880, 404] width 259 height 43
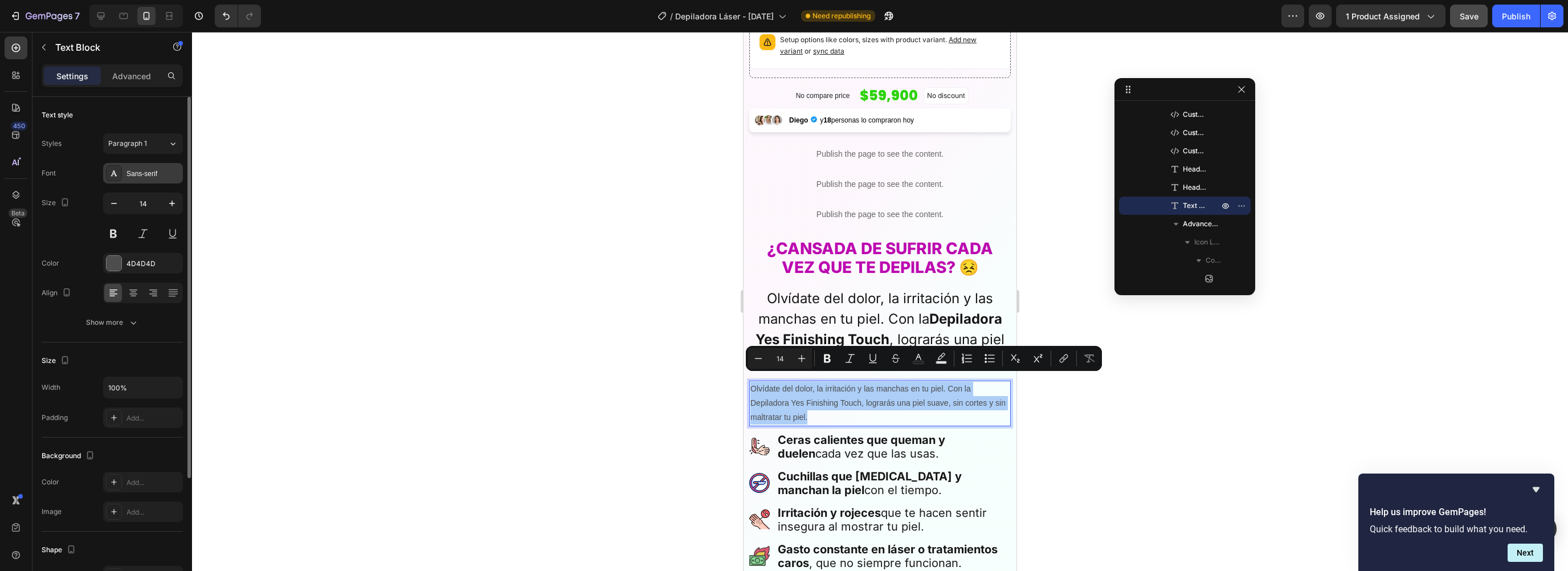
click at [144, 181] on div "Sans-serif" at bounding box center [143, 173] width 80 height 20
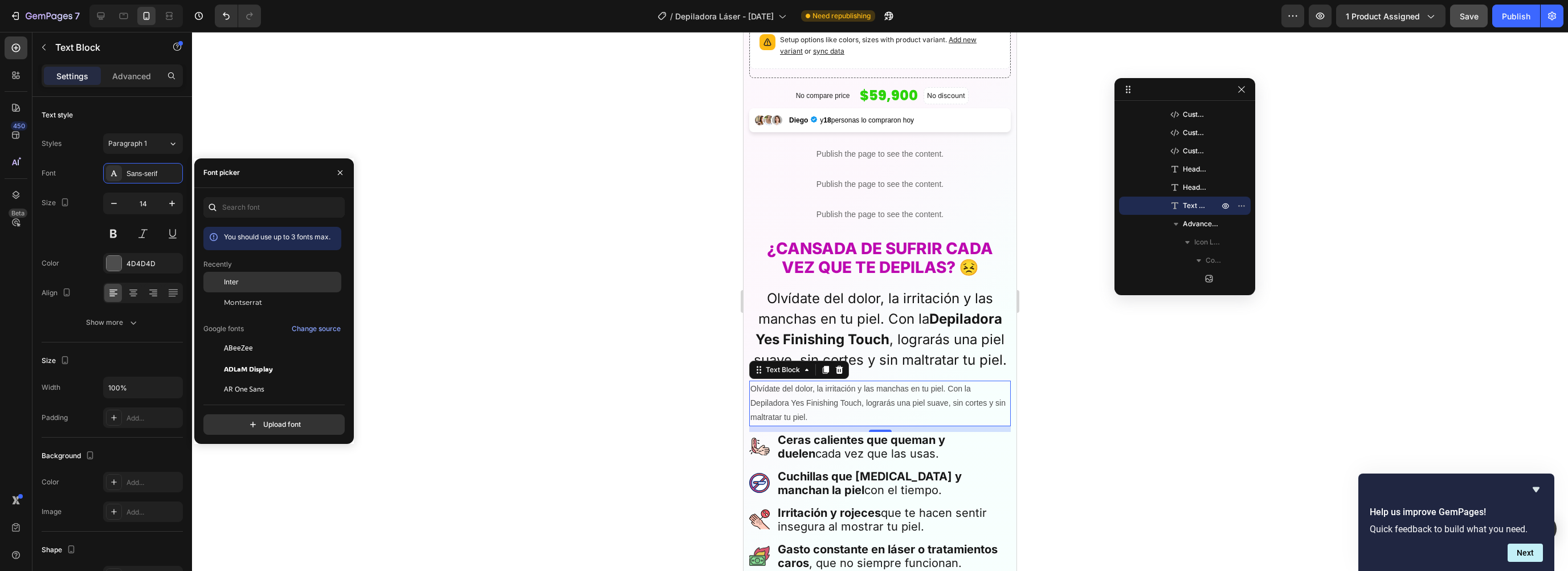
click at [237, 284] on span "Inter" at bounding box center [231, 282] width 15 height 10
click at [166, 205] on icon "button" at bounding box center [172, 204] width 11 height 11
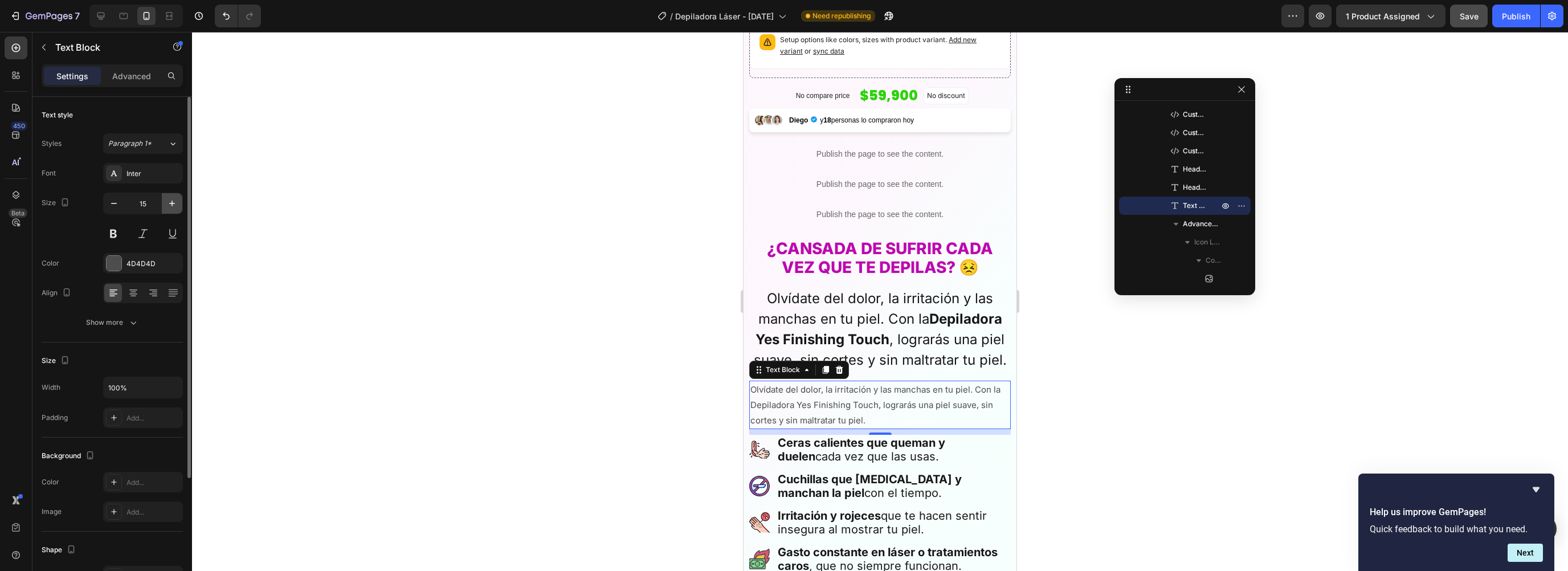
click at [166, 205] on icon "button" at bounding box center [172, 204] width 11 height 11
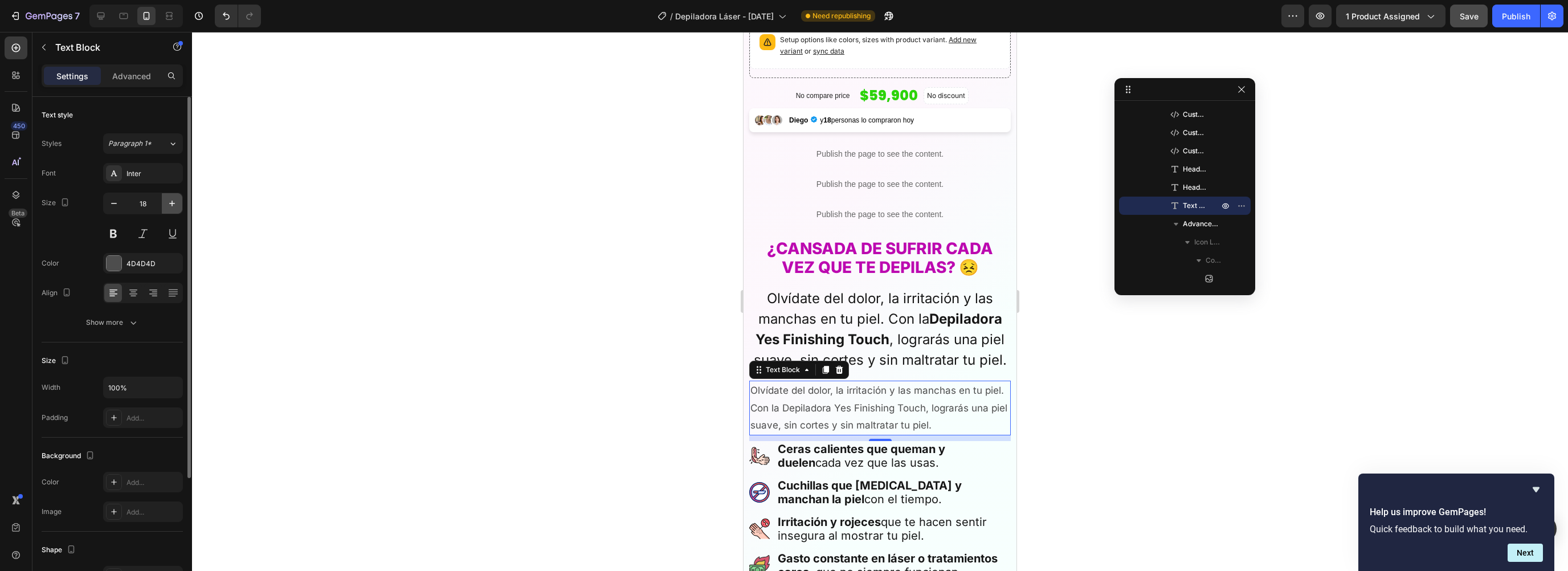
click at [166, 205] on icon "button" at bounding box center [172, 204] width 11 height 11
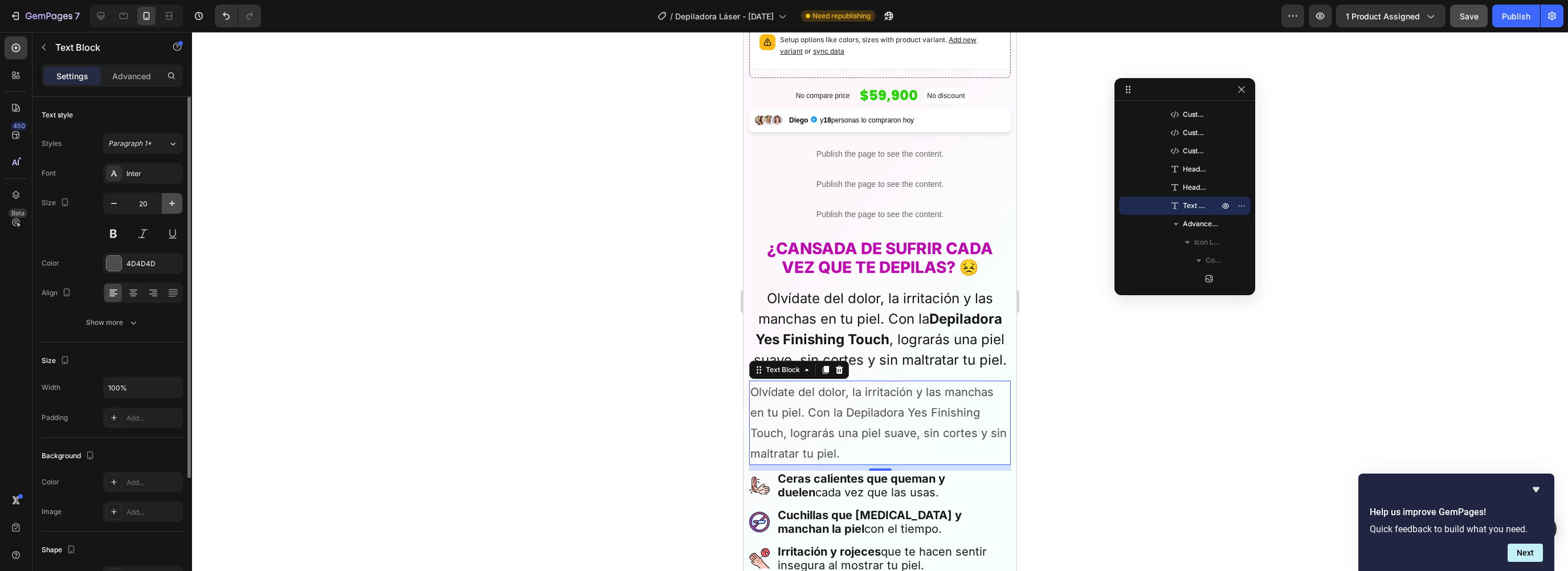
click at [166, 205] on icon "button" at bounding box center [172, 204] width 11 height 11
click at [166, 205] on button "button" at bounding box center [172, 203] width 20 height 20
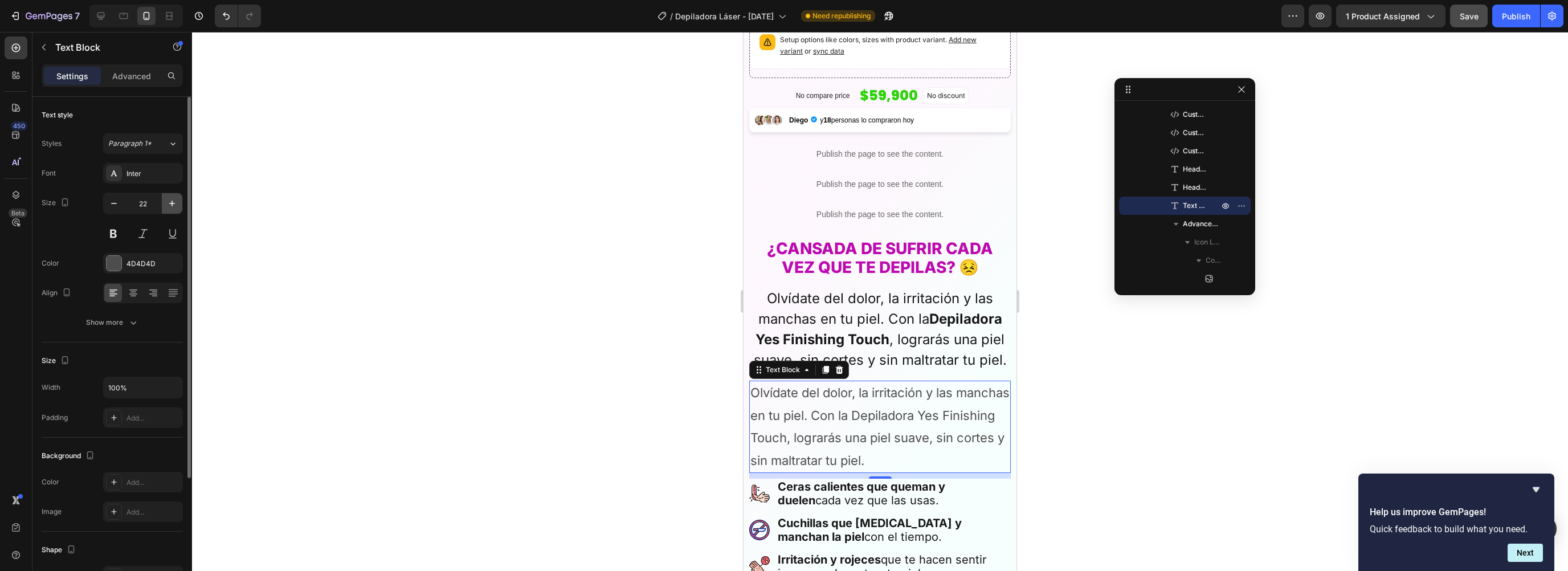
click at [171, 204] on icon "button" at bounding box center [172, 203] width 6 height 6
type input "24"
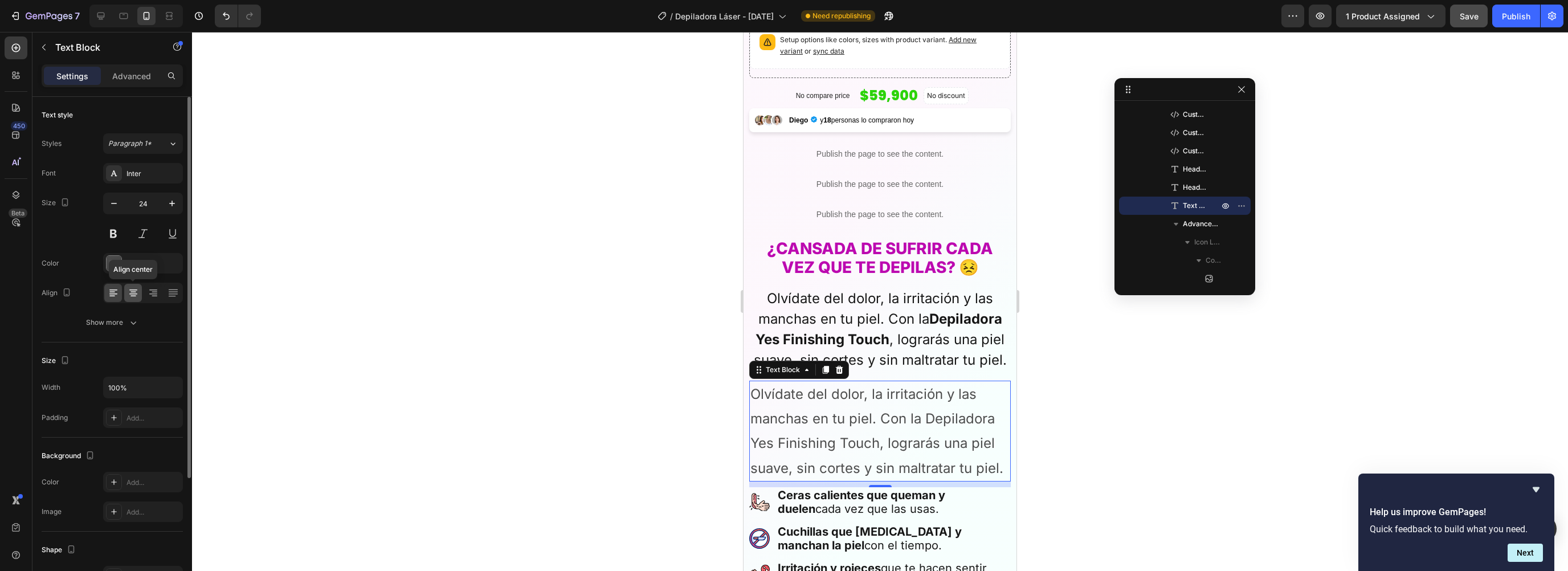
click at [135, 287] on icon at bounding box center [133, 293] width 11 height 11
click at [152, 264] on div "4D4D4D" at bounding box center [143, 264] width 33 height 10
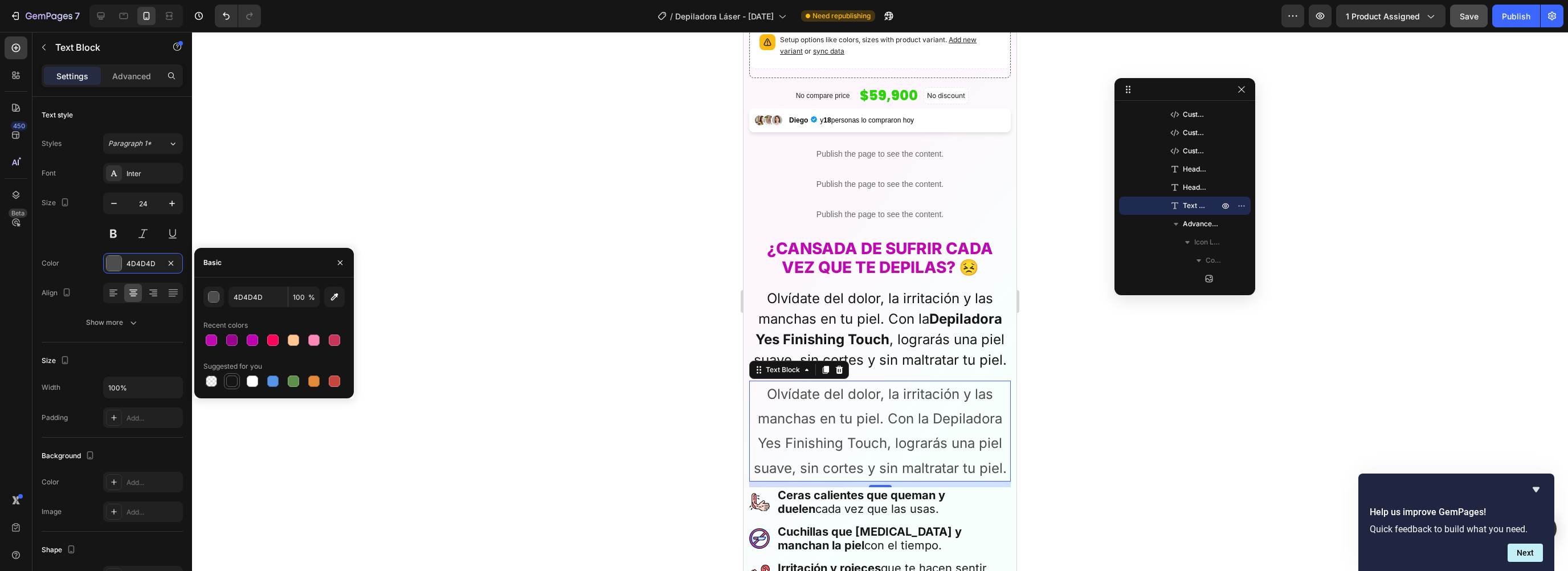
click at [230, 383] on div at bounding box center [232, 381] width 11 height 11
type input "151515"
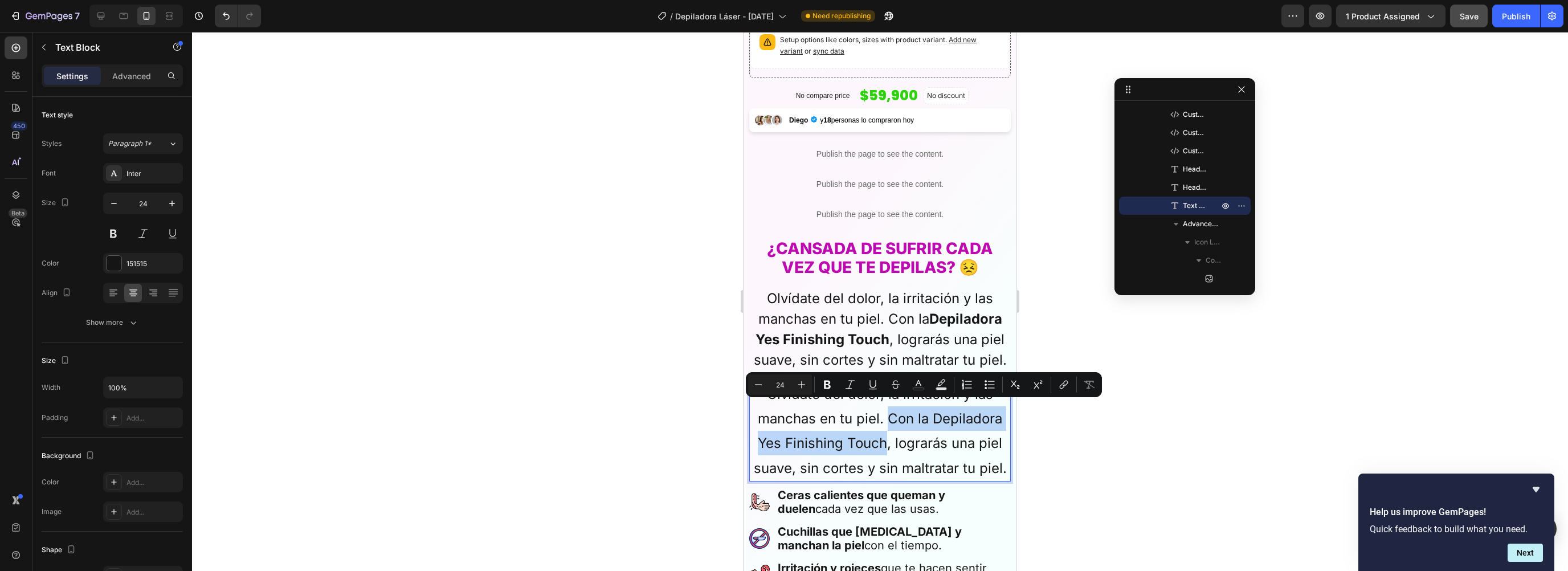
drag, startPoint x: 887, startPoint y: 407, endPoint x: 881, endPoint y: 432, distance: 25.7
click at [881, 432] on p "Olvídate del dolor, la irritación y las manchas en tu piel. Con la Depiladora Y…" at bounding box center [880, 431] width 259 height 99
click at [114, 232] on button at bounding box center [113, 234] width 20 height 20
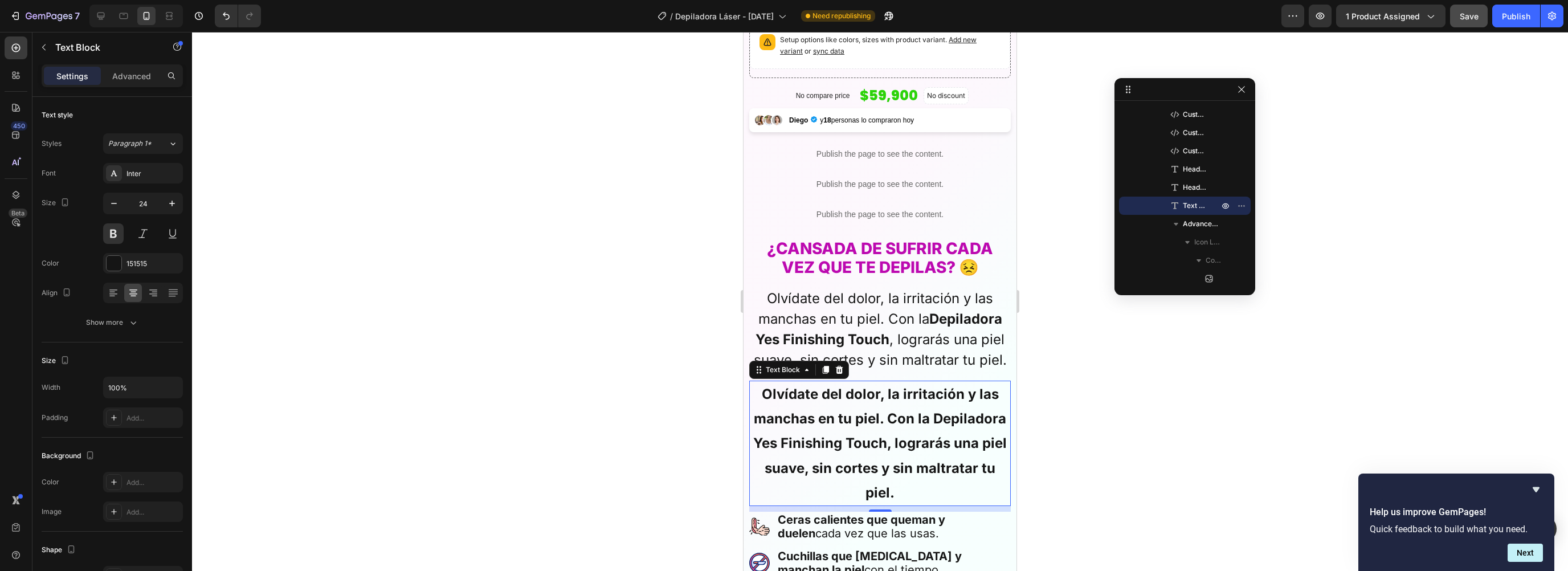
click at [869, 433] on p "Olvídate del dolor, la irritación y las manchas en tu piel. Con la Depiladora Y…" at bounding box center [880, 443] width 259 height 123
click at [1084, 426] on div at bounding box center [880, 301] width 1376 height 539
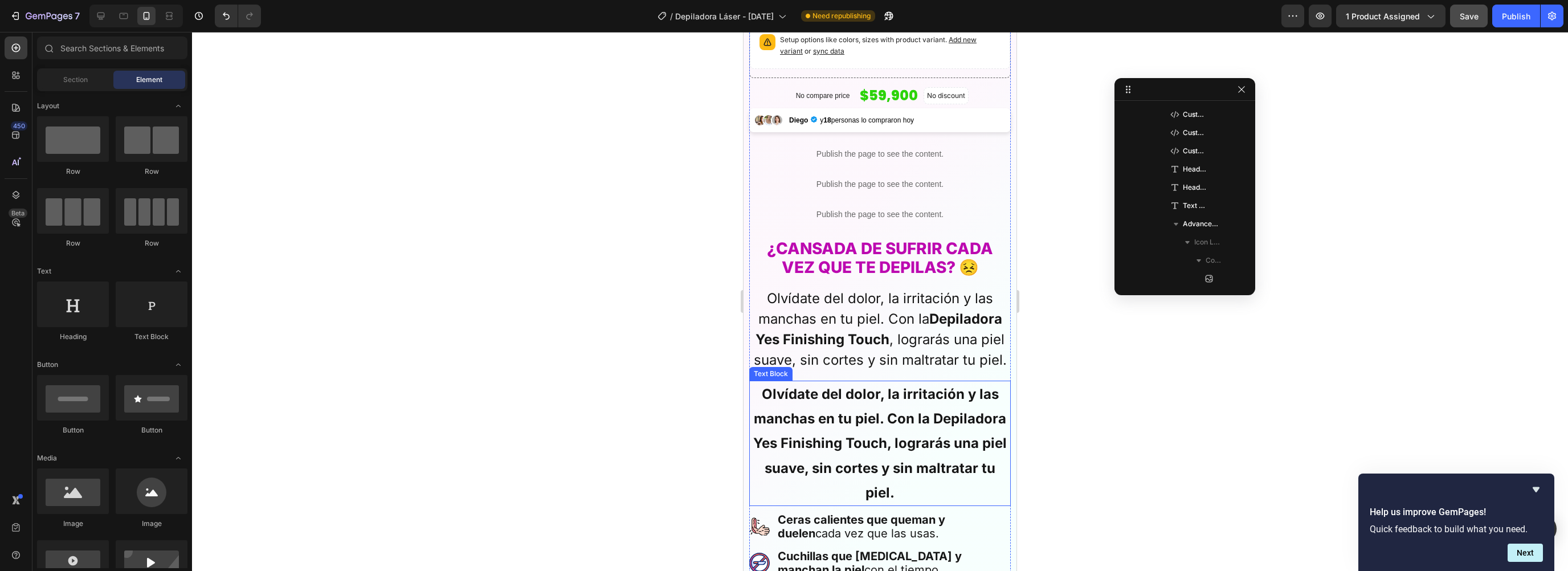
click at [857, 421] on p "Olvídate del dolor, la irritación y las manchas en tu piel. Con la Depiladora Y…" at bounding box center [880, 443] width 259 height 123
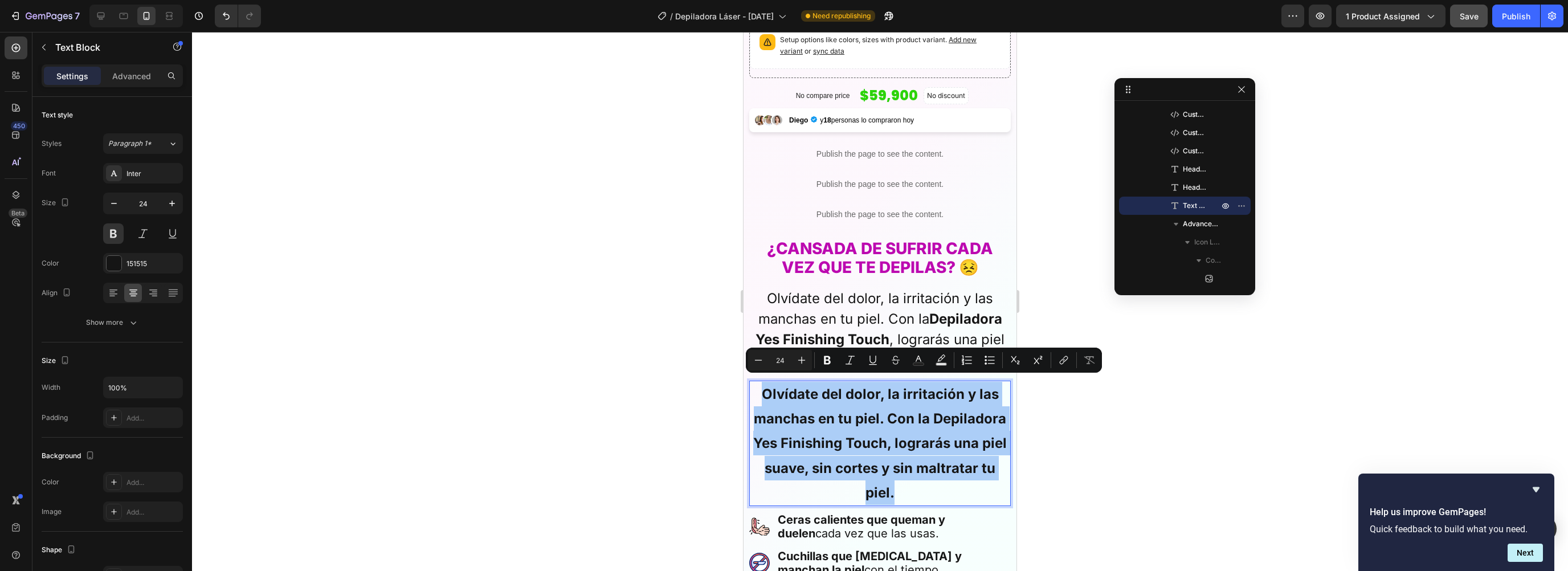
click at [1057, 412] on div at bounding box center [880, 301] width 1376 height 539
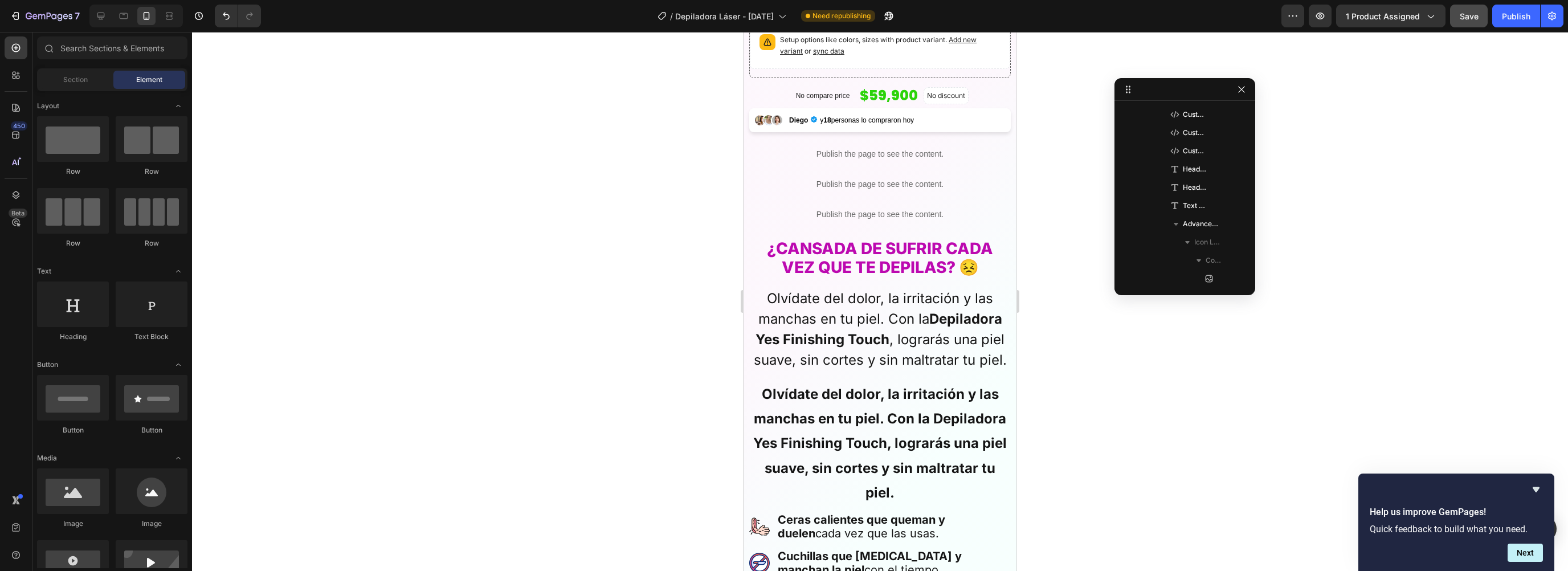
click at [1063, 410] on div at bounding box center [880, 301] width 1376 height 539
click at [856, 415] on p "Olvídate del dolor, la irritación y las manchas en tu piel. Con la Depiladora Y…" at bounding box center [880, 443] width 259 height 123
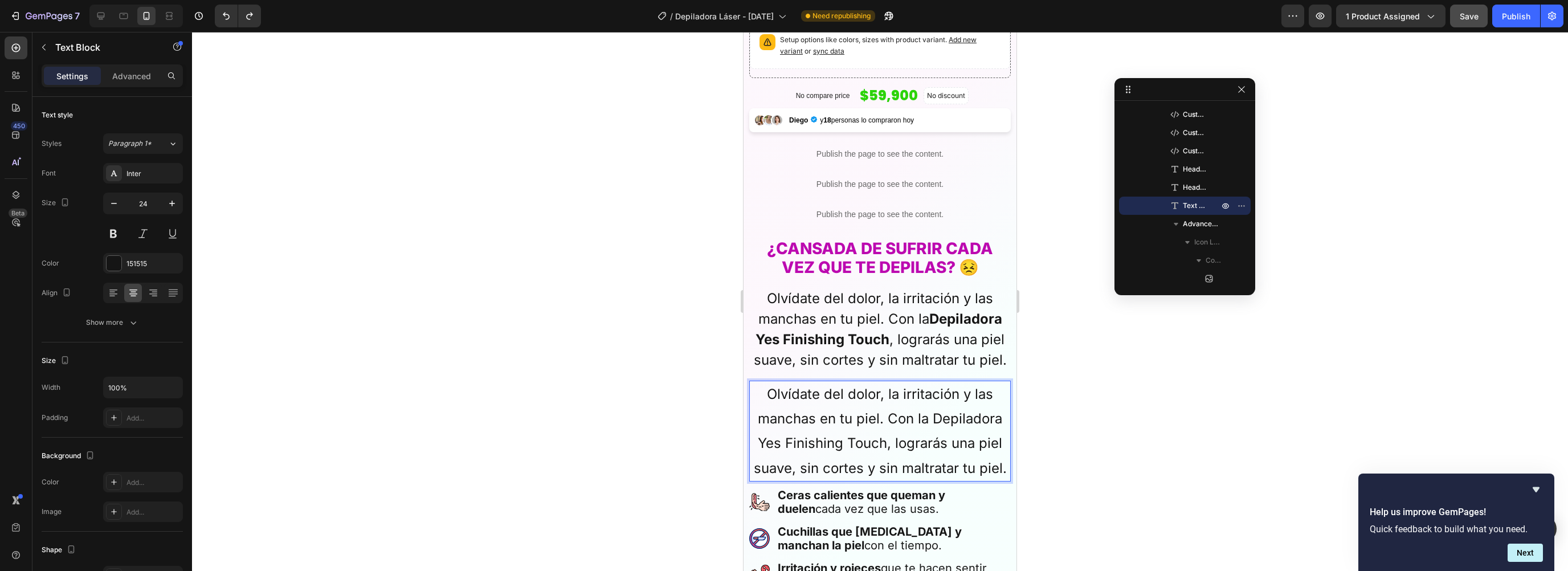
click at [1072, 388] on div at bounding box center [880, 301] width 1376 height 539
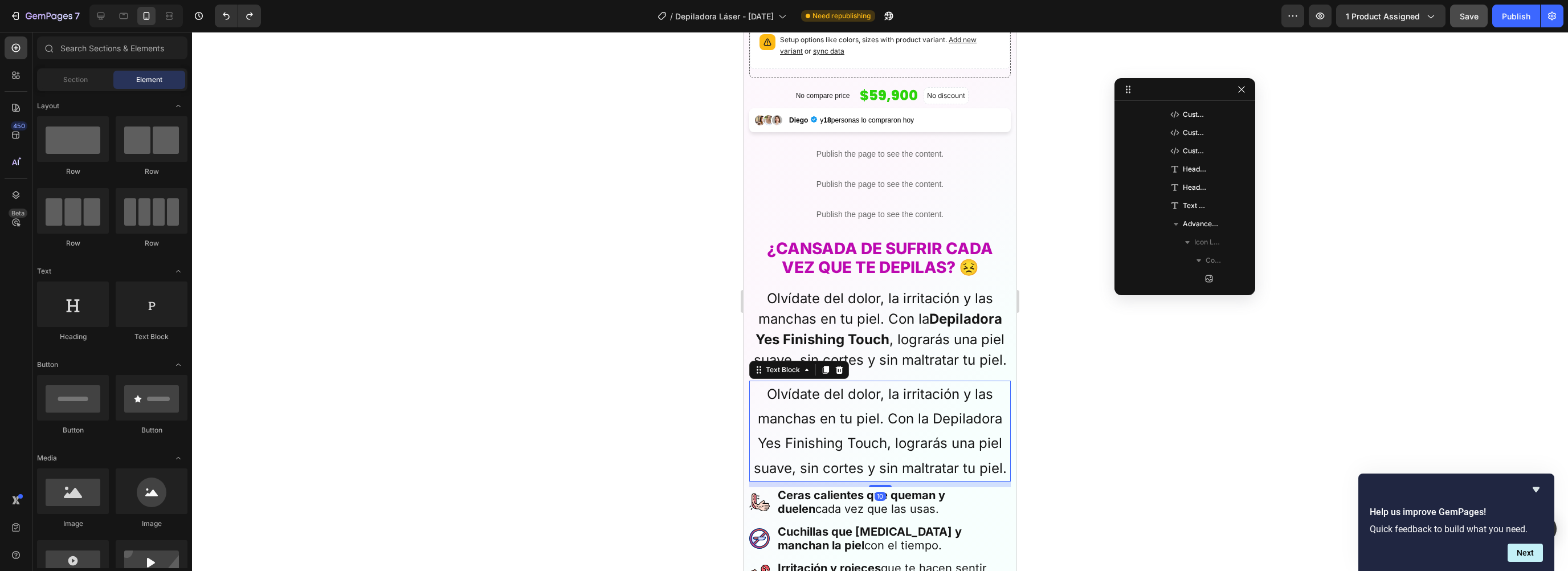
click at [934, 404] on p "Olvídate del dolor, la irritación y las manchas en tu piel. Con la Depiladora Y…" at bounding box center [880, 431] width 259 height 99
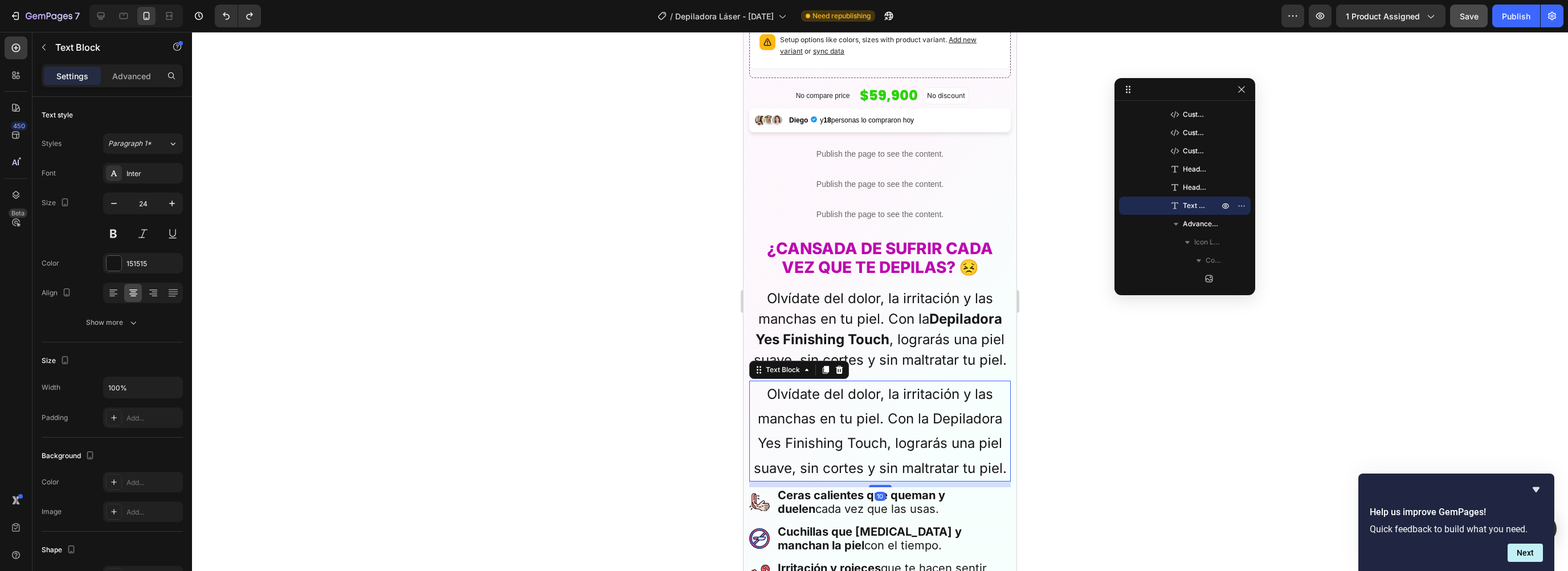
click at [931, 409] on p "Olvídate del dolor, la irritación y las manchas en tu piel. Con la Depiladora Y…" at bounding box center [880, 431] width 259 height 99
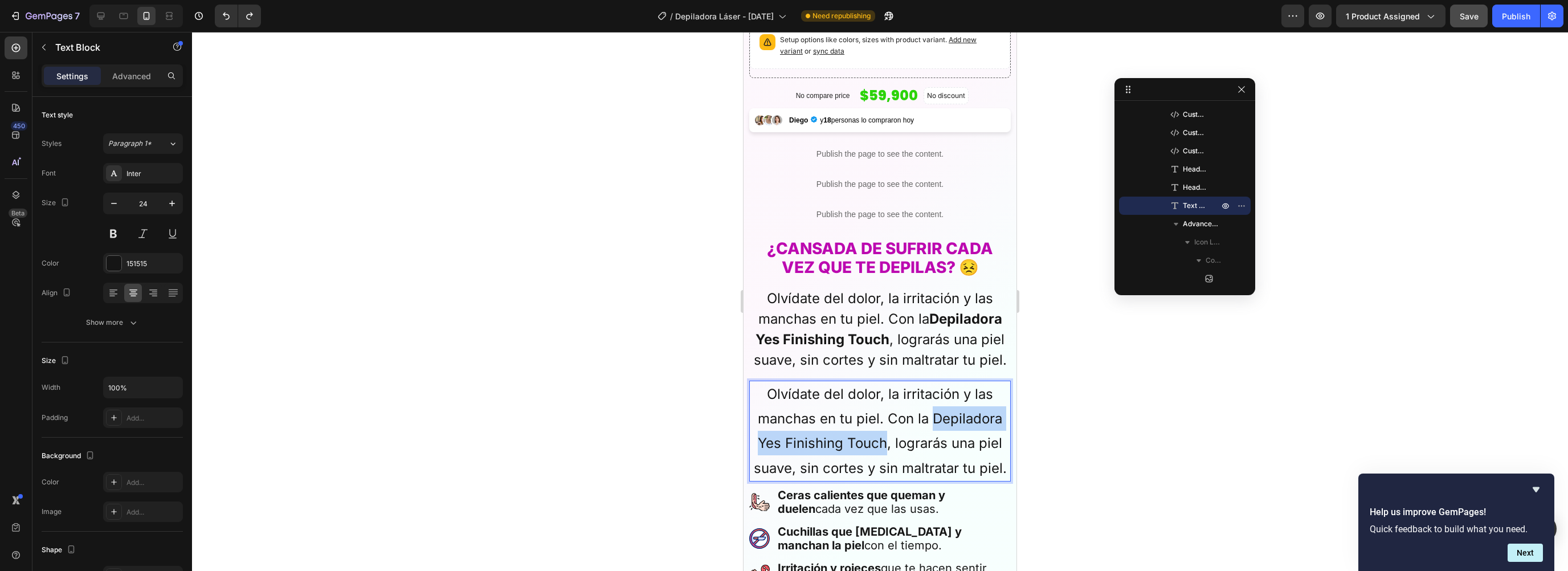
drag, startPoint x: 929, startPoint y: 411, endPoint x: 880, endPoint y: 435, distance: 54.6
click at [880, 435] on p "Olvídate del dolor, la irritación y las manchas en tu piel. Con la Depiladora Y…" at bounding box center [880, 431] width 259 height 99
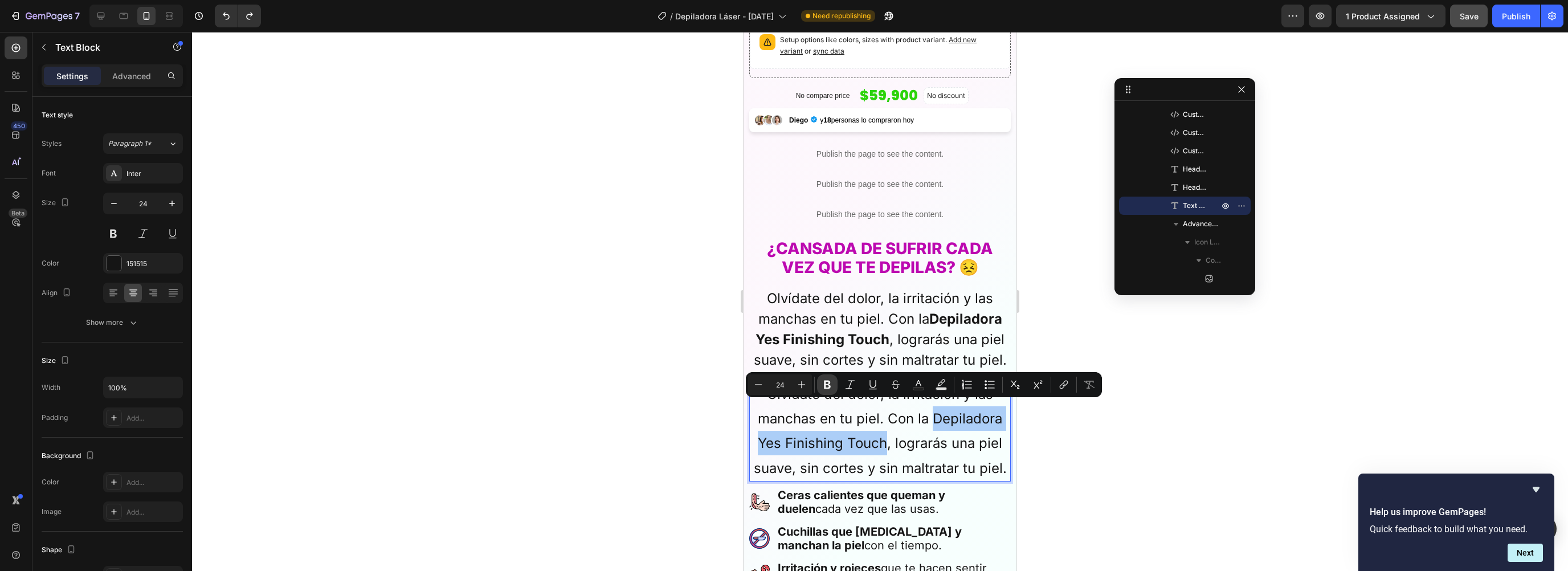
click at [832, 387] on icon "Editor contextual toolbar" at bounding box center [828, 384] width 11 height 11
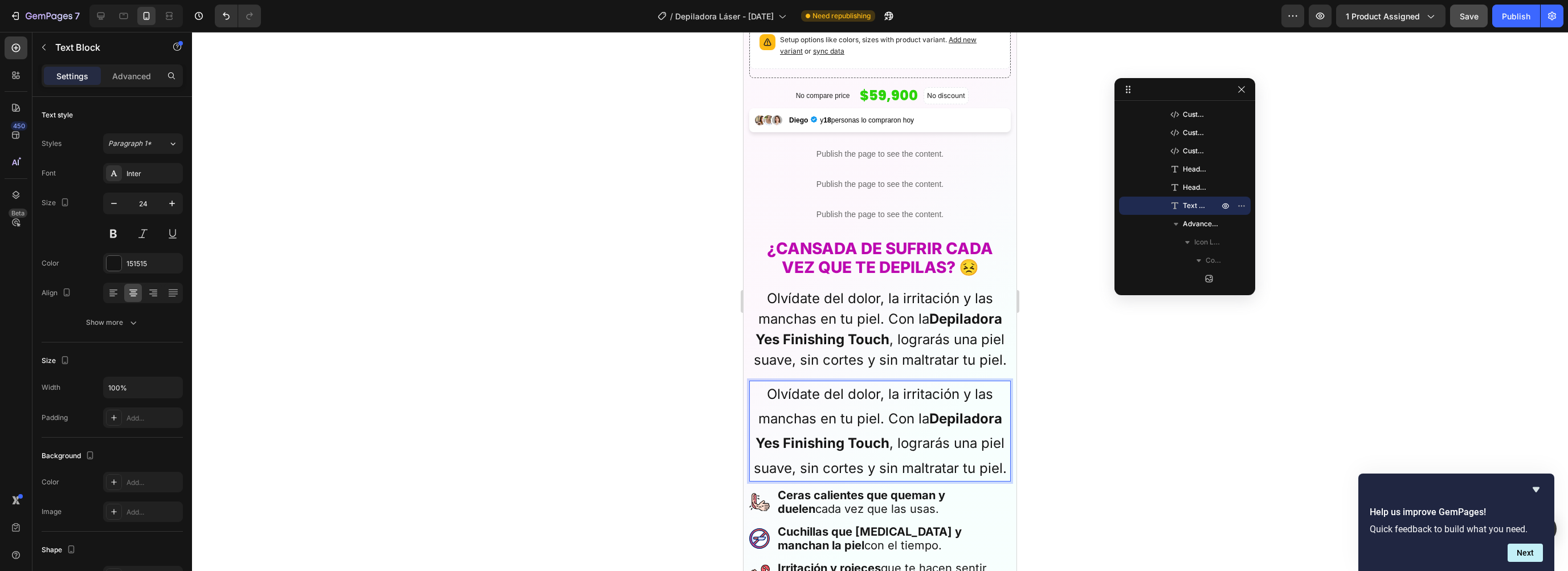
click at [1111, 437] on div at bounding box center [880, 301] width 1376 height 539
click at [866, 439] on strong "Depiladora Yes Finishing Touch" at bounding box center [879, 430] width 247 height 41
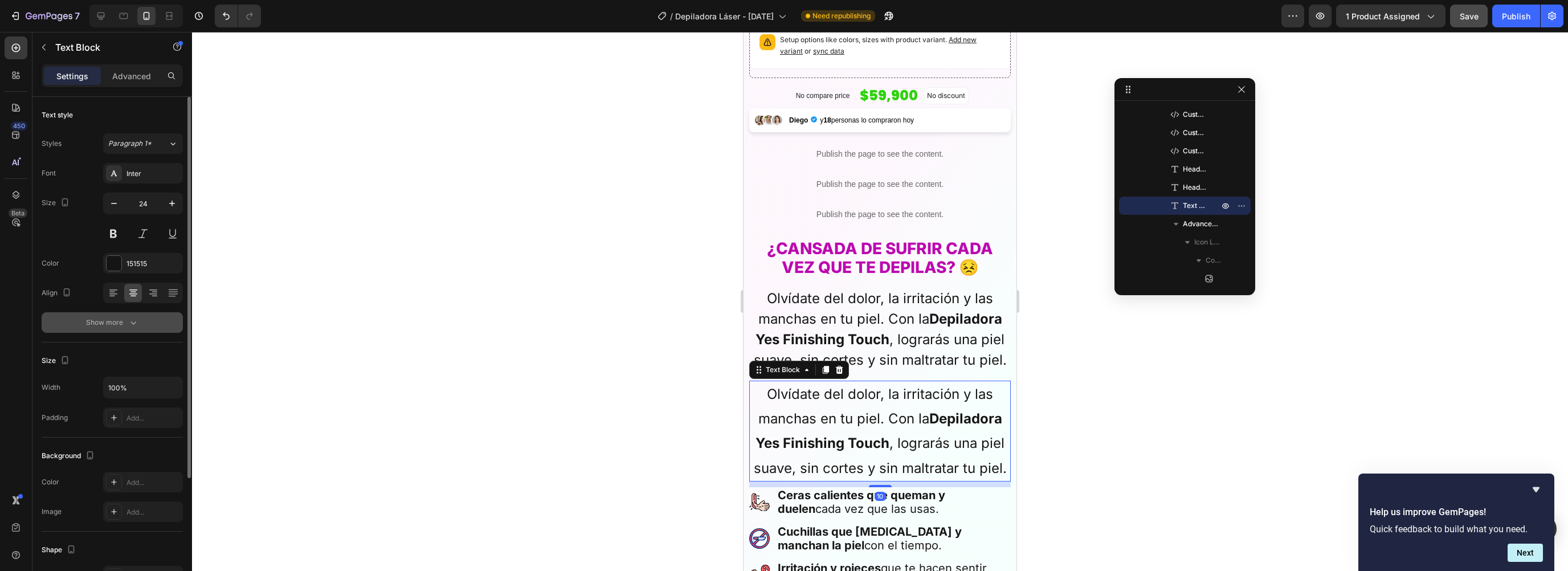
click at [131, 330] on button "Show more" at bounding box center [112, 322] width 141 height 20
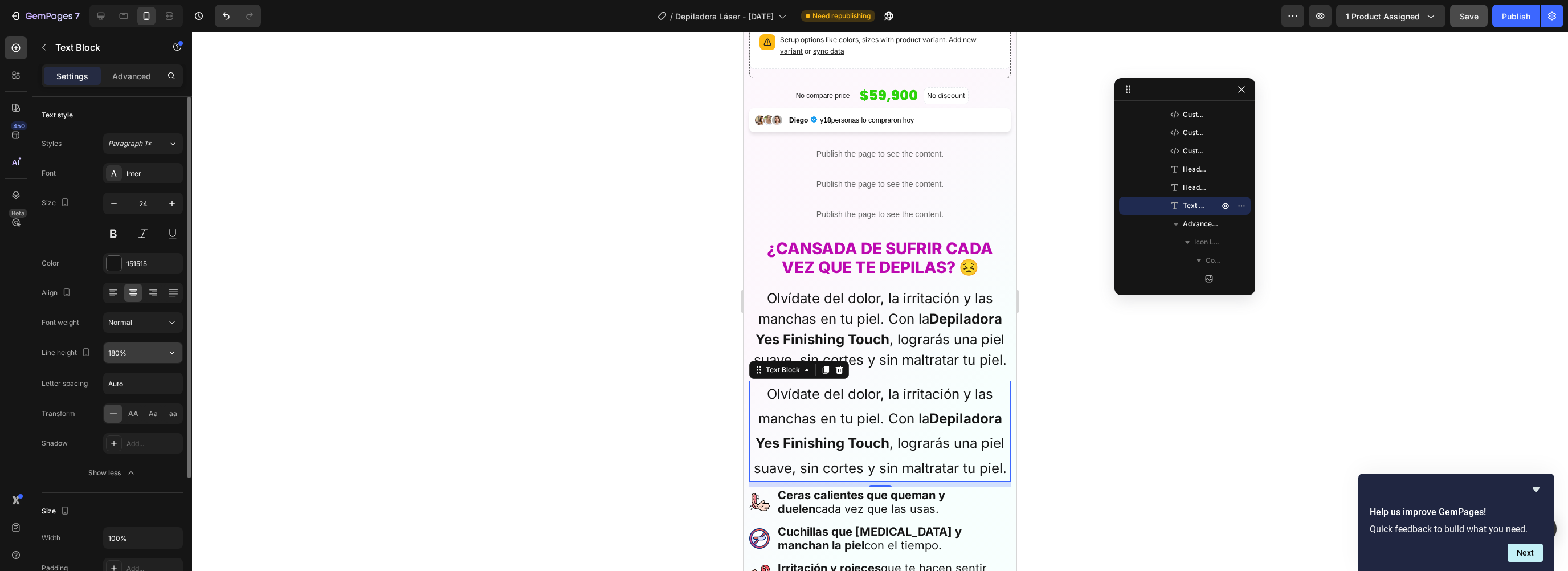
click at [152, 355] on input "180%" at bounding box center [143, 353] width 79 height 20
click at [169, 348] on icon "button" at bounding box center [172, 353] width 11 height 11
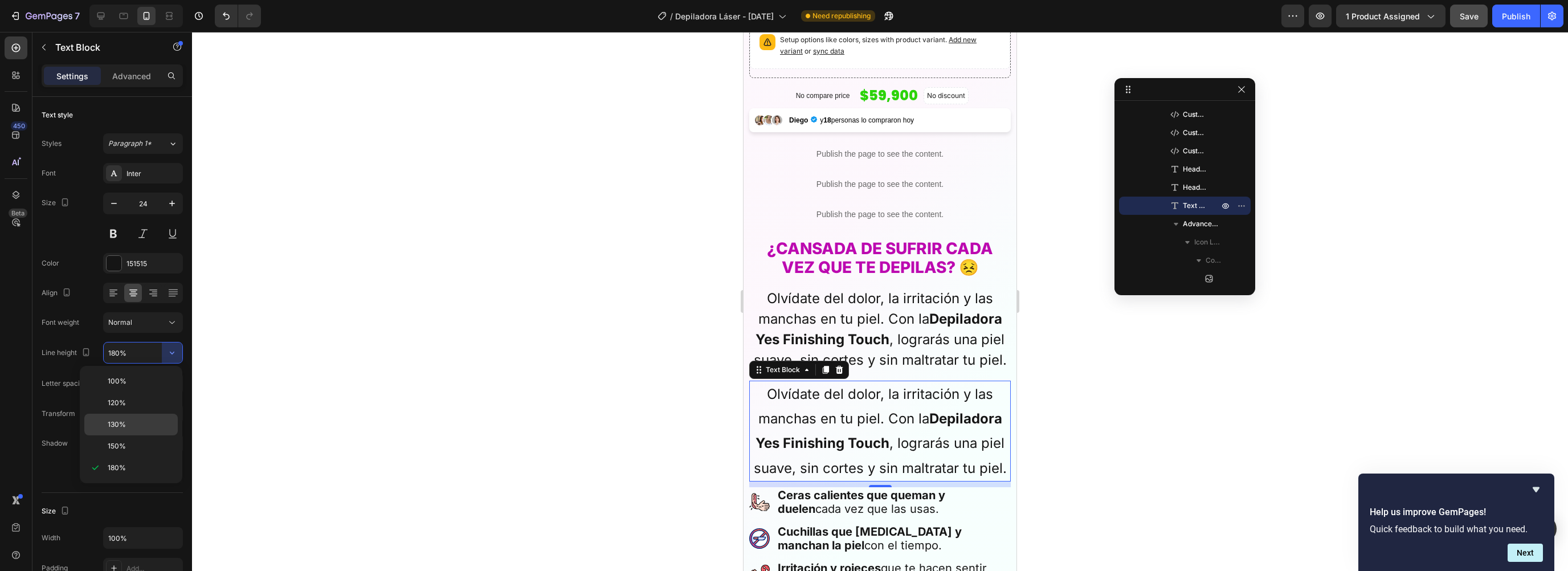
click at [127, 417] on div "130%" at bounding box center [131, 425] width 94 height 22
type input "130%"
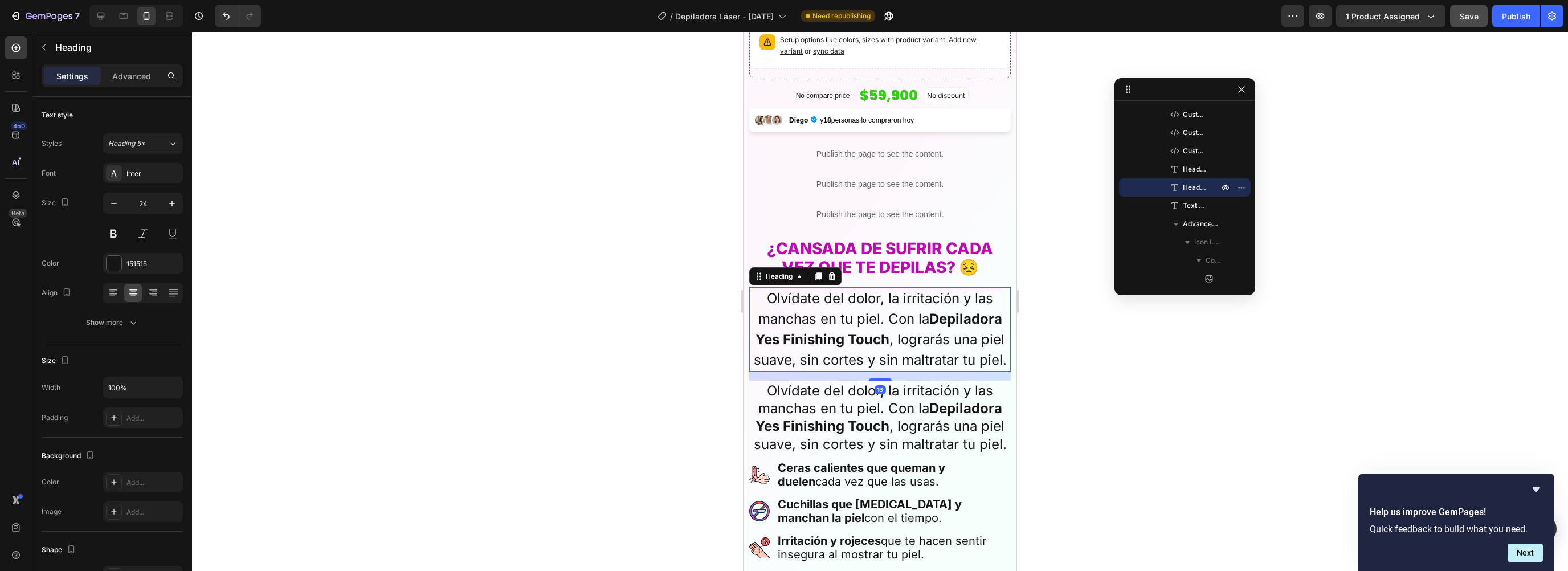
click at [821, 316] on p "Olvídate del dolor, la irritación y las manchas en tu piel. Con la Depiladora Y…" at bounding box center [880, 329] width 259 height 82
click at [117, 326] on div "Show more" at bounding box center [112, 323] width 53 height 11
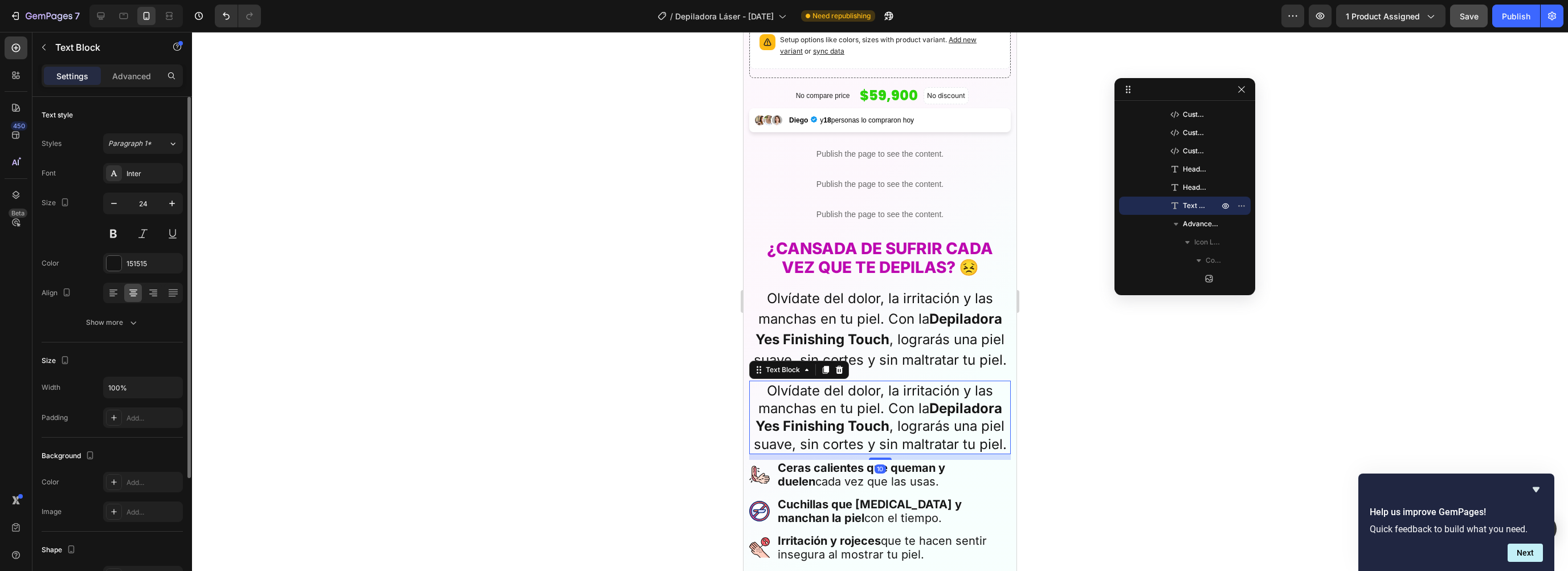
drag, startPoint x: 823, startPoint y: 393, endPoint x: 1325, endPoint y: 377, distance: 502.3
click at [823, 393] on p "Olvídate del dolor, la irritación y las manchas en tu piel. Con la Depiladora Y…" at bounding box center [880, 418] width 259 height 71
click at [135, 322] on icon "button" at bounding box center [133, 323] width 6 height 3
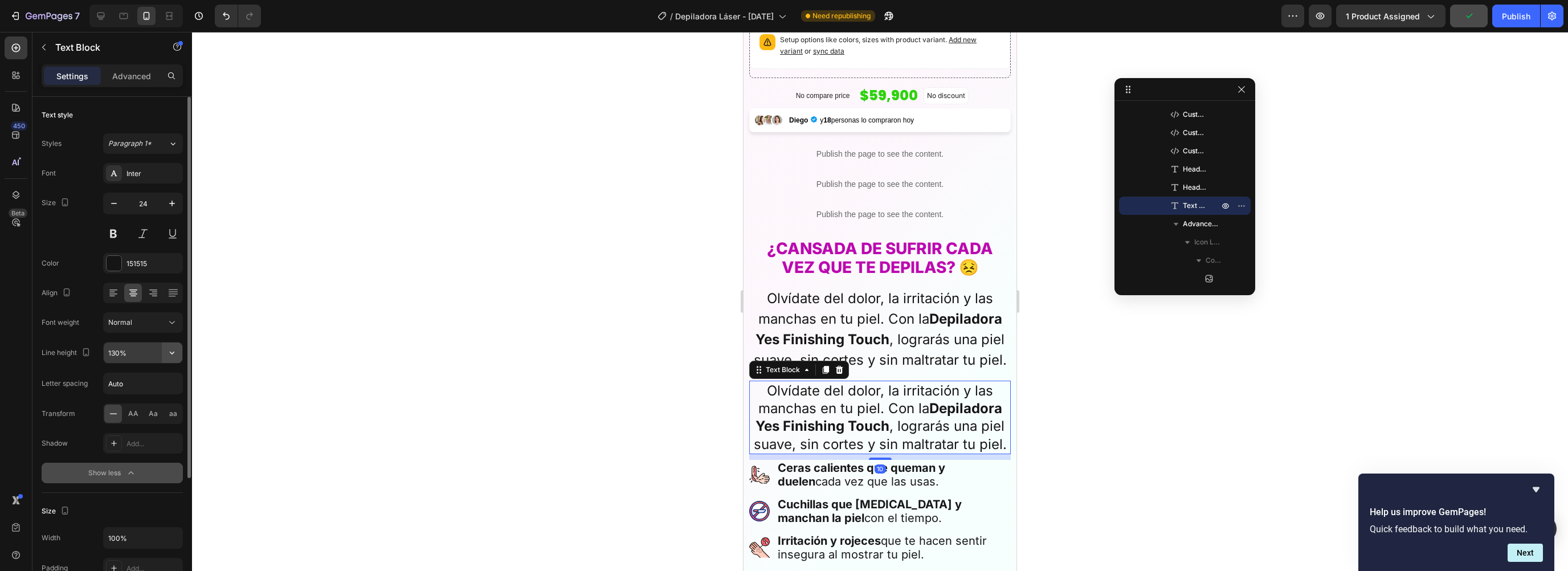
click at [174, 349] on icon "button" at bounding box center [172, 353] width 11 height 11
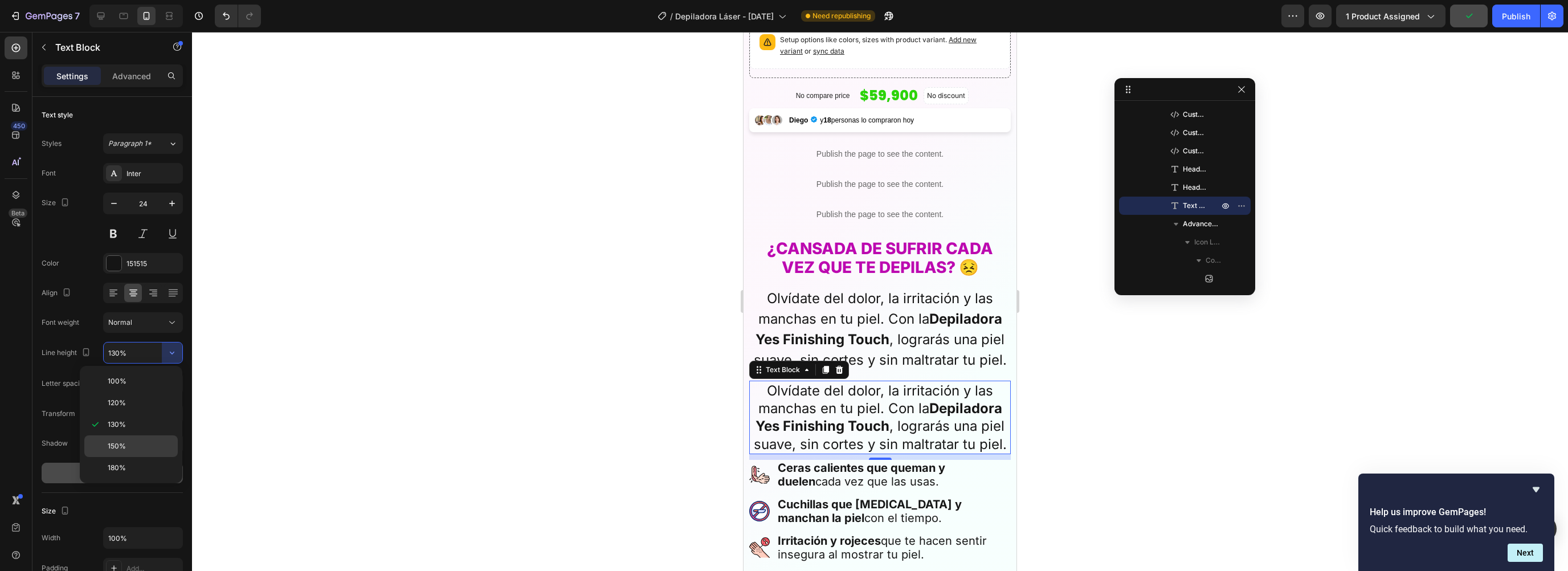
click at [125, 442] on span "150%" at bounding box center [117, 446] width 18 height 10
type input "150%"
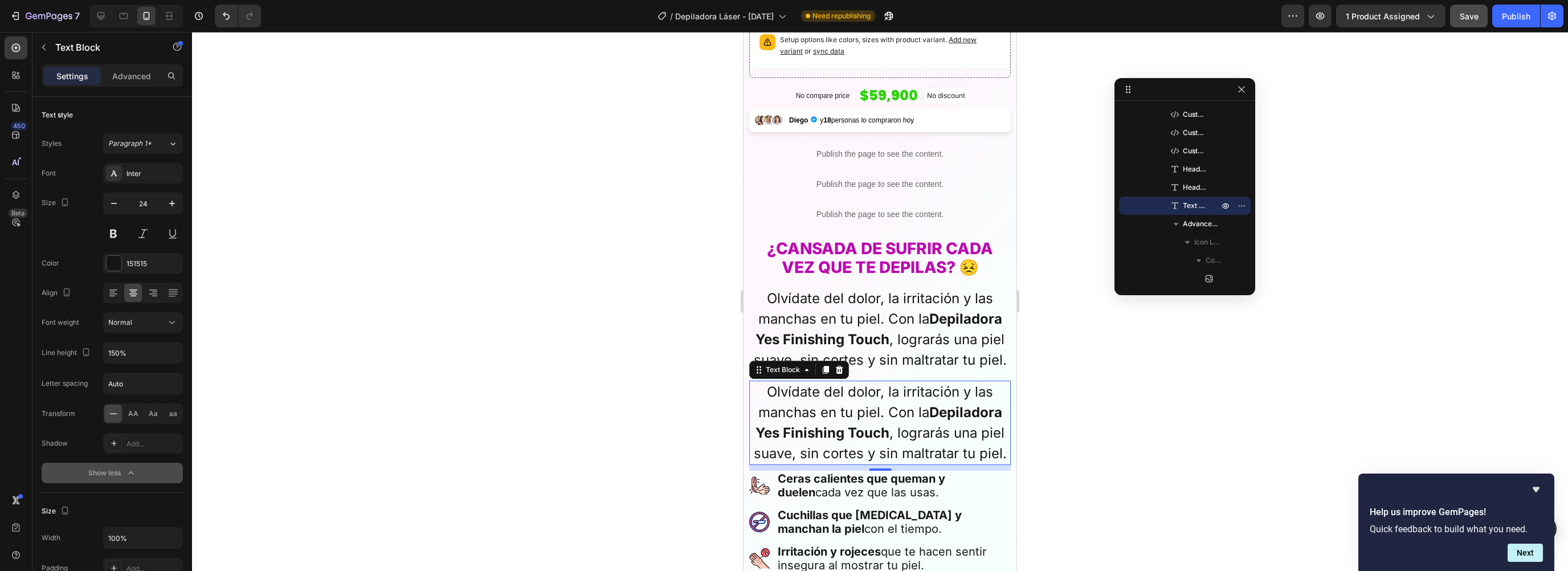
click at [1192, 418] on div at bounding box center [880, 301] width 1376 height 539
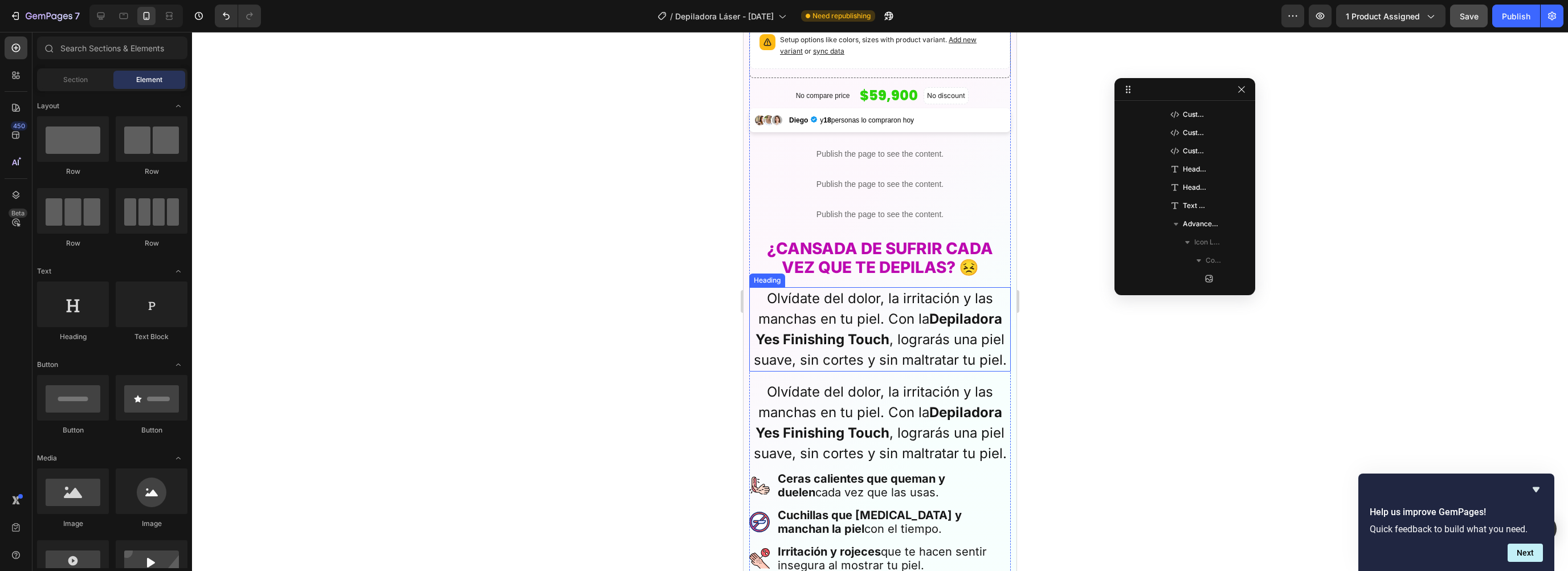
click at [854, 318] on p "Olvídate del dolor, la irritación y las manchas en tu piel. Con la Depiladora Y…" at bounding box center [880, 329] width 259 height 82
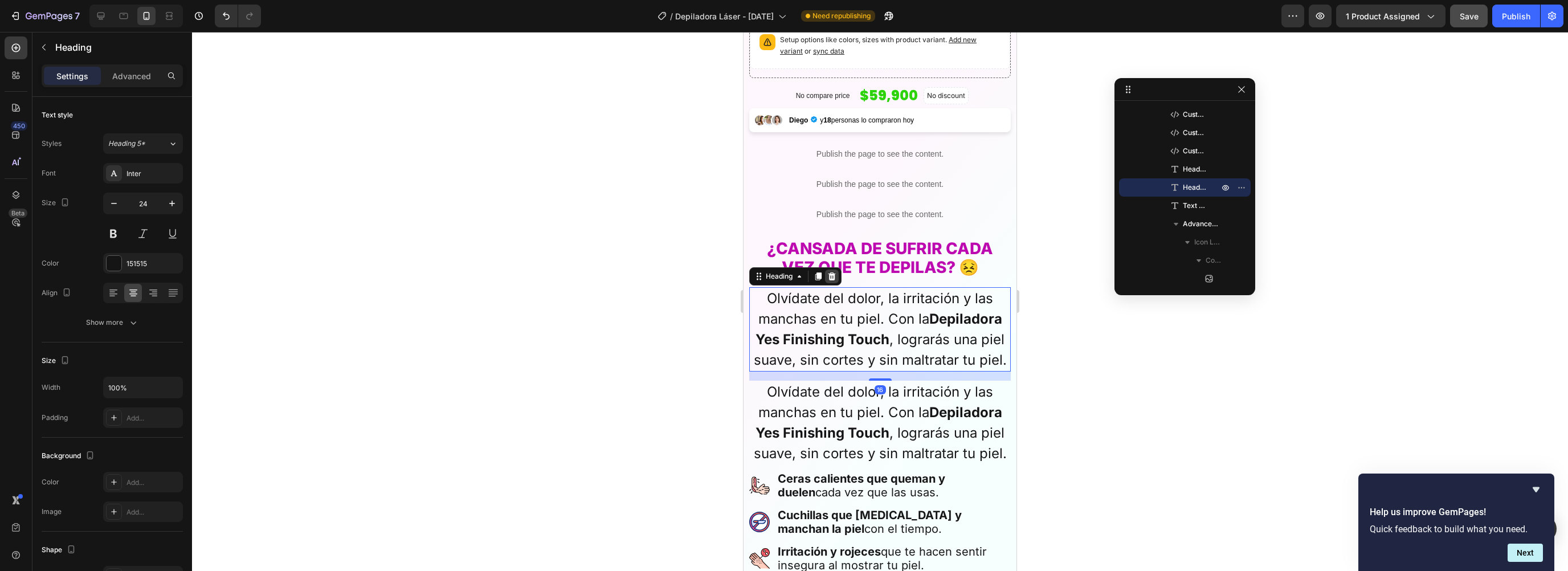
click at [833, 272] on icon at bounding box center [832, 276] width 9 height 9
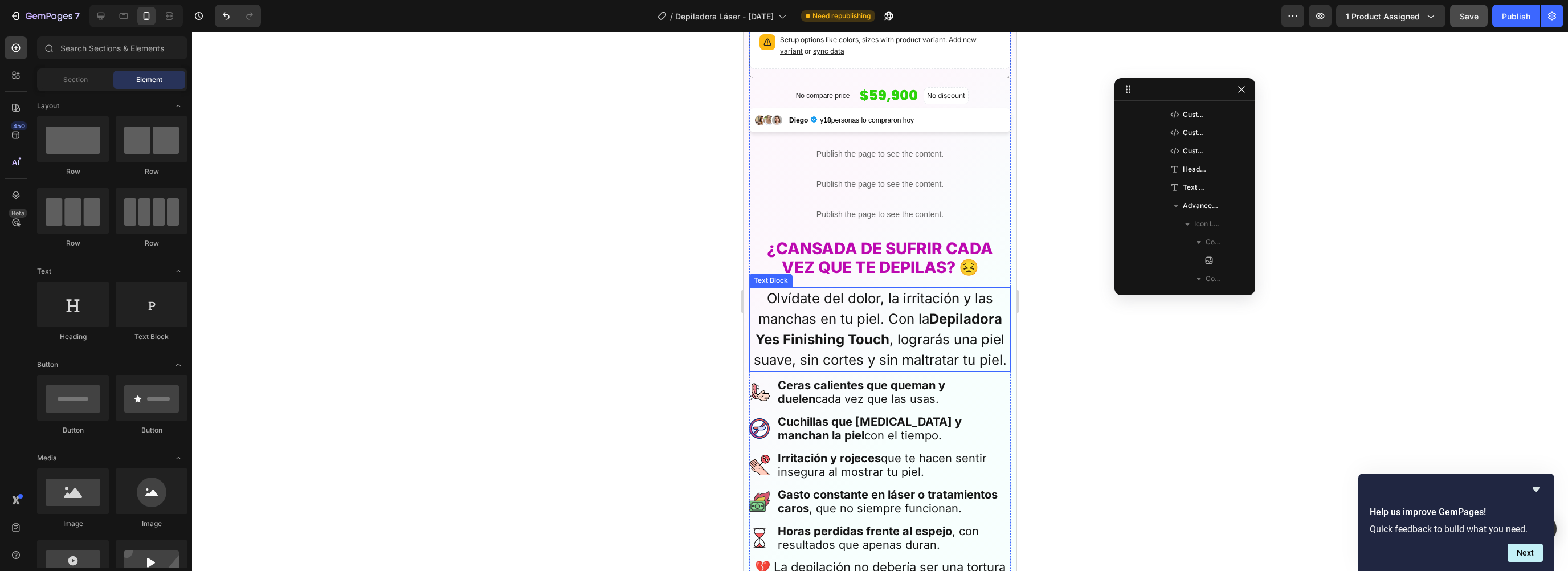
click at [851, 320] on p "Olvídate del dolor, la irritación y las manchas en tu piel. Con la Depiladora Y…" at bounding box center [880, 329] width 259 height 82
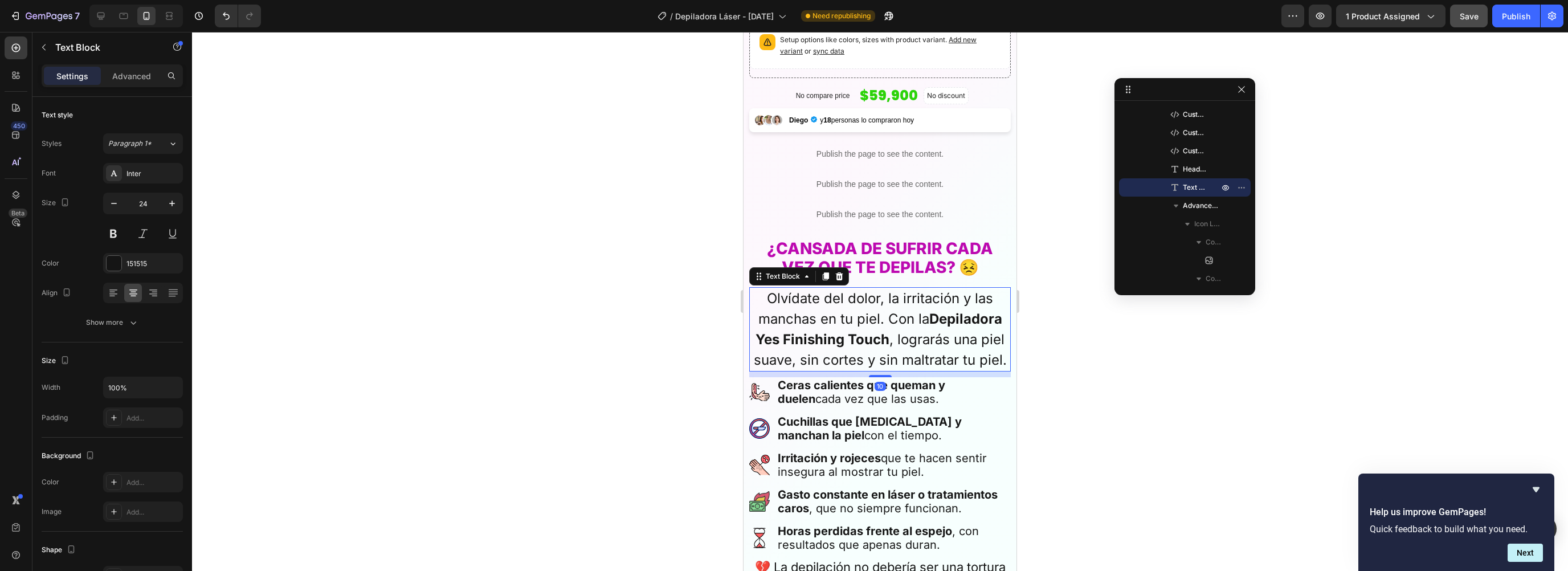
click at [1094, 418] on div at bounding box center [880, 301] width 1376 height 539
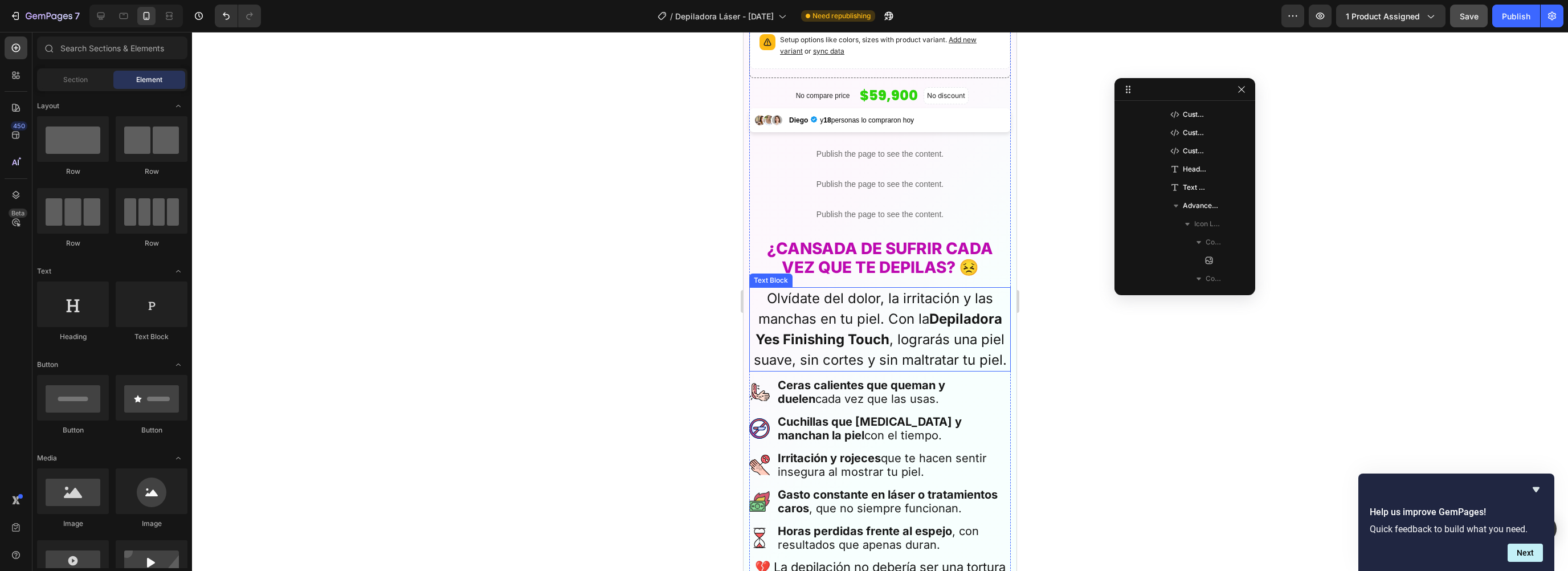
click at [862, 314] on p "Olvídate del dolor, la irritación y las manchas en tu piel. Con la Depiladora Y…" at bounding box center [880, 329] width 259 height 82
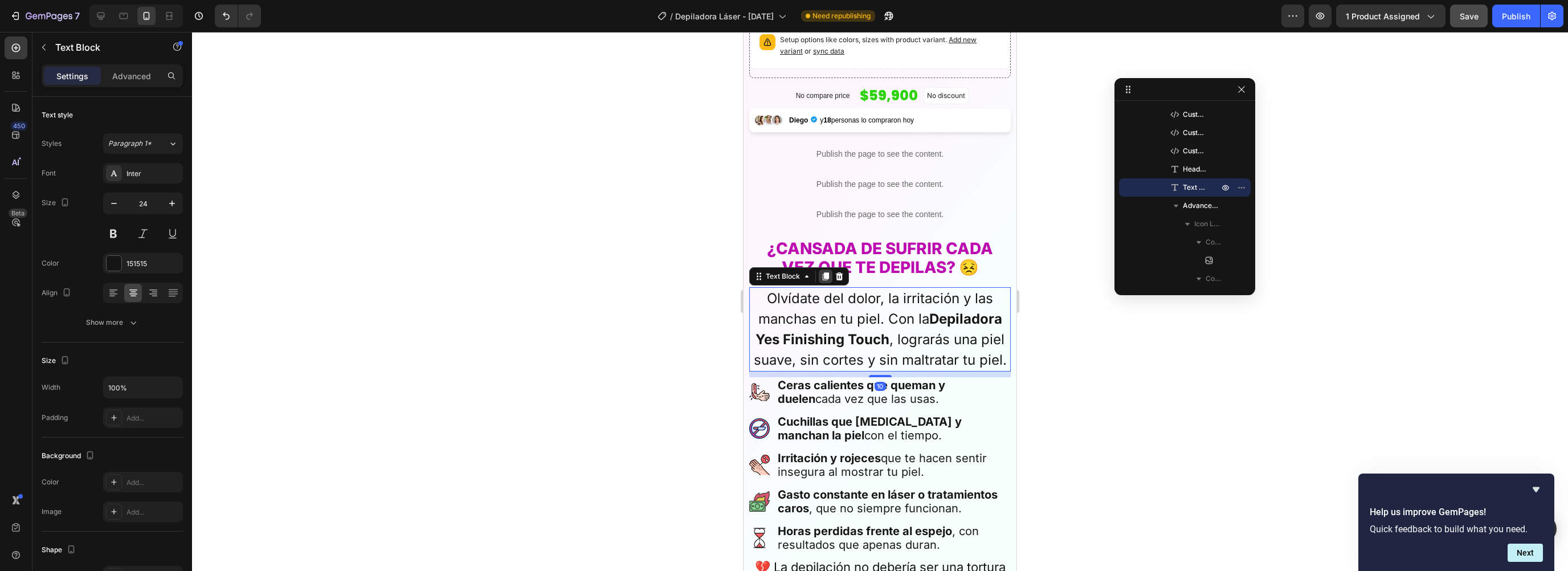
click at [824, 272] on icon at bounding box center [826, 276] width 6 height 8
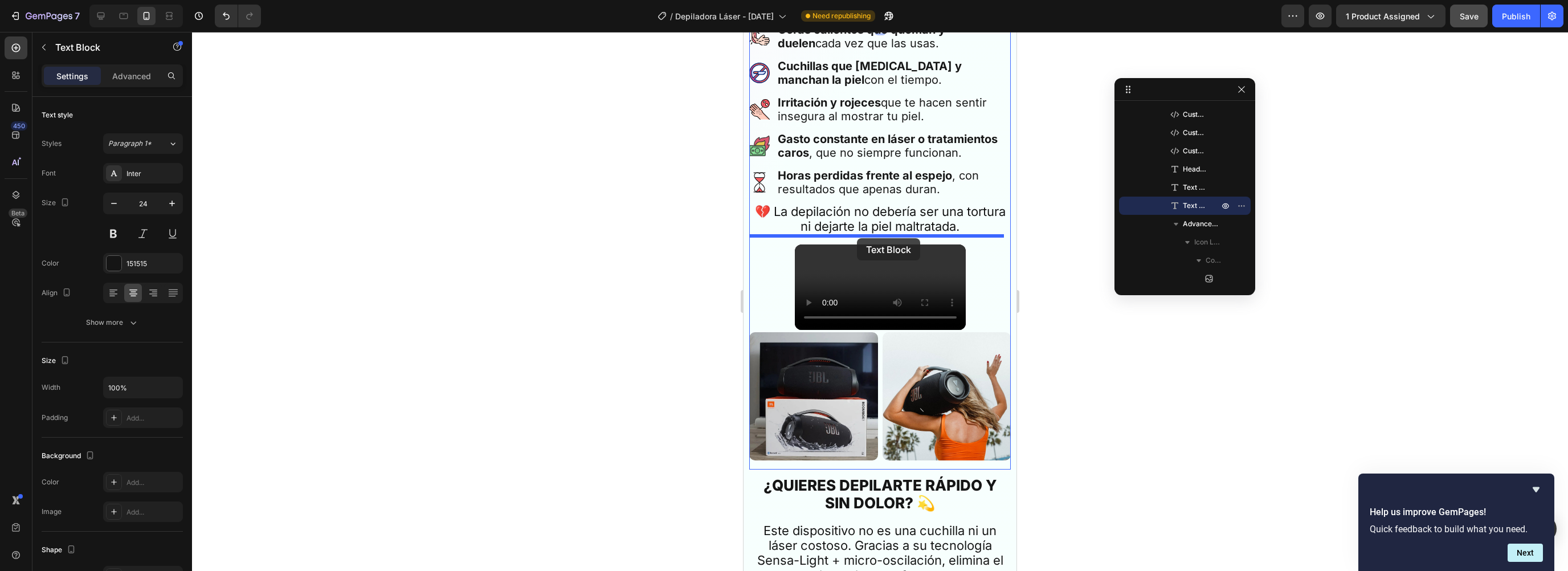
drag, startPoint x: 788, startPoint y: 355, endPoint x: 857, endPoint y: 238, distance: 135.8
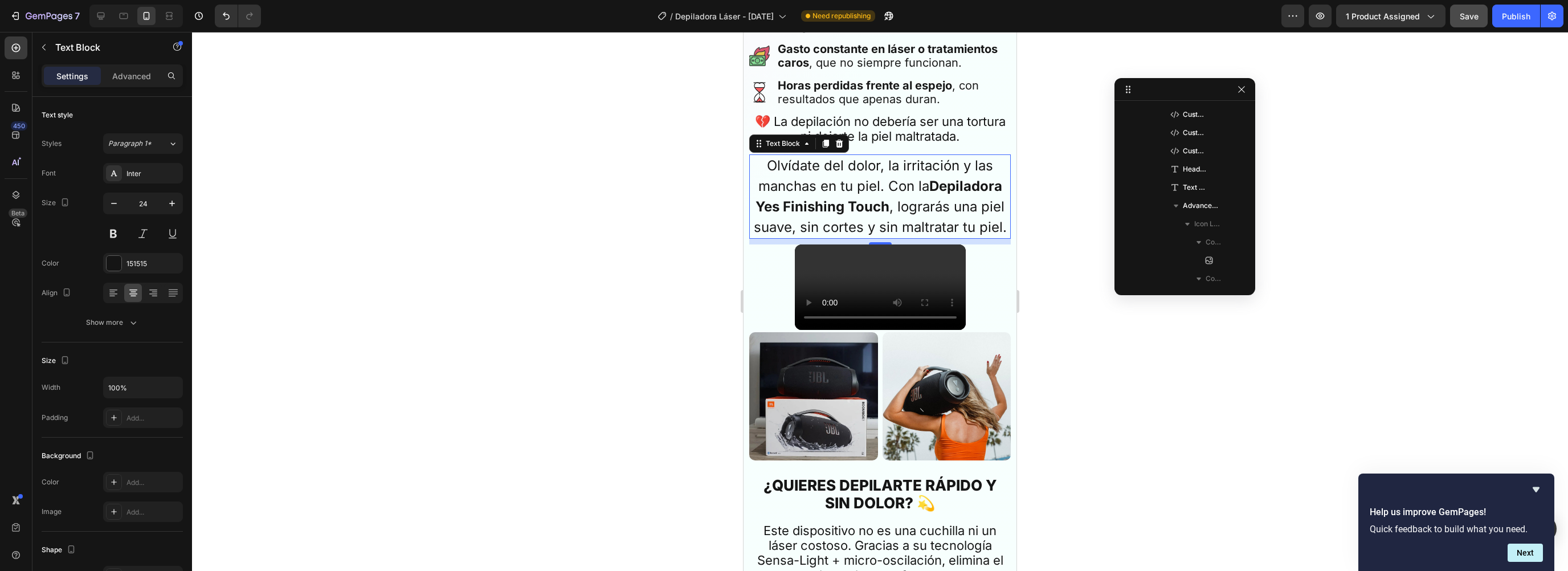
scroll to position [775, 0]
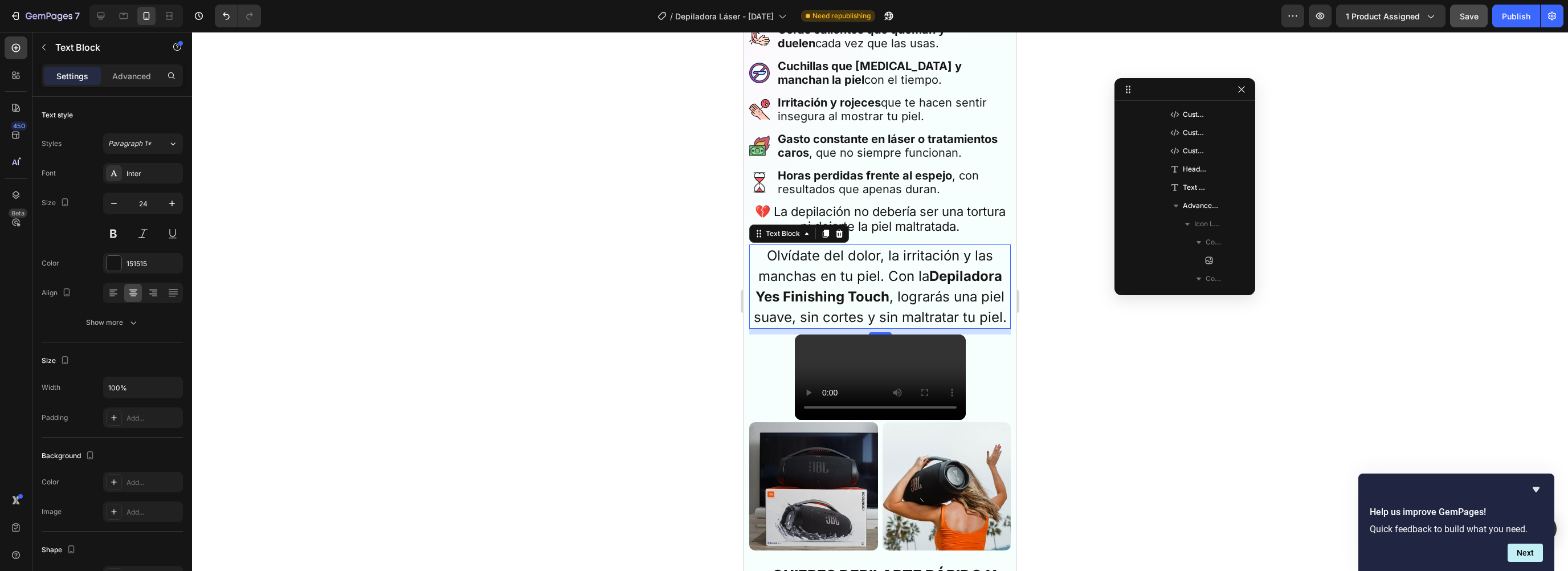
click at [841, 225] on div "Text Block" at bounding box center [799, 234] width 100 height 18
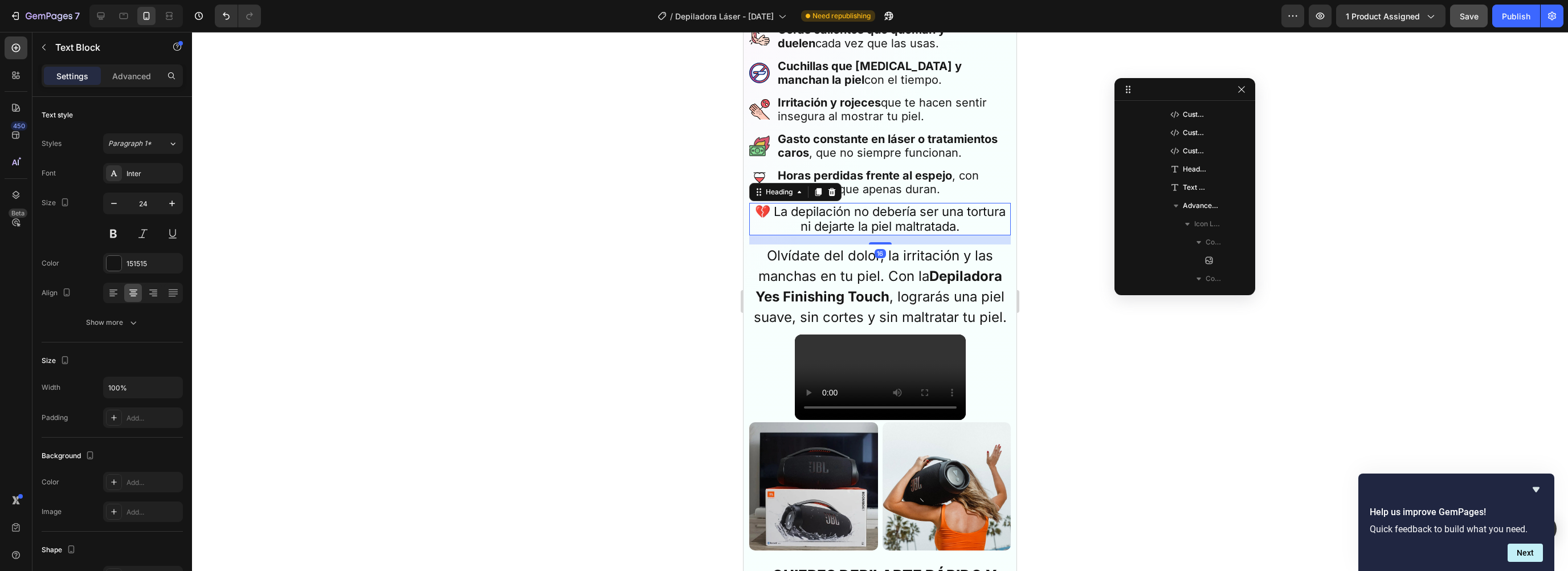
click at [896, 209] on h2 "💔 La depilación no debería ser una tortura ni dejarte la piel maltratada." at bounding box center [880, 219] width 262 height 32
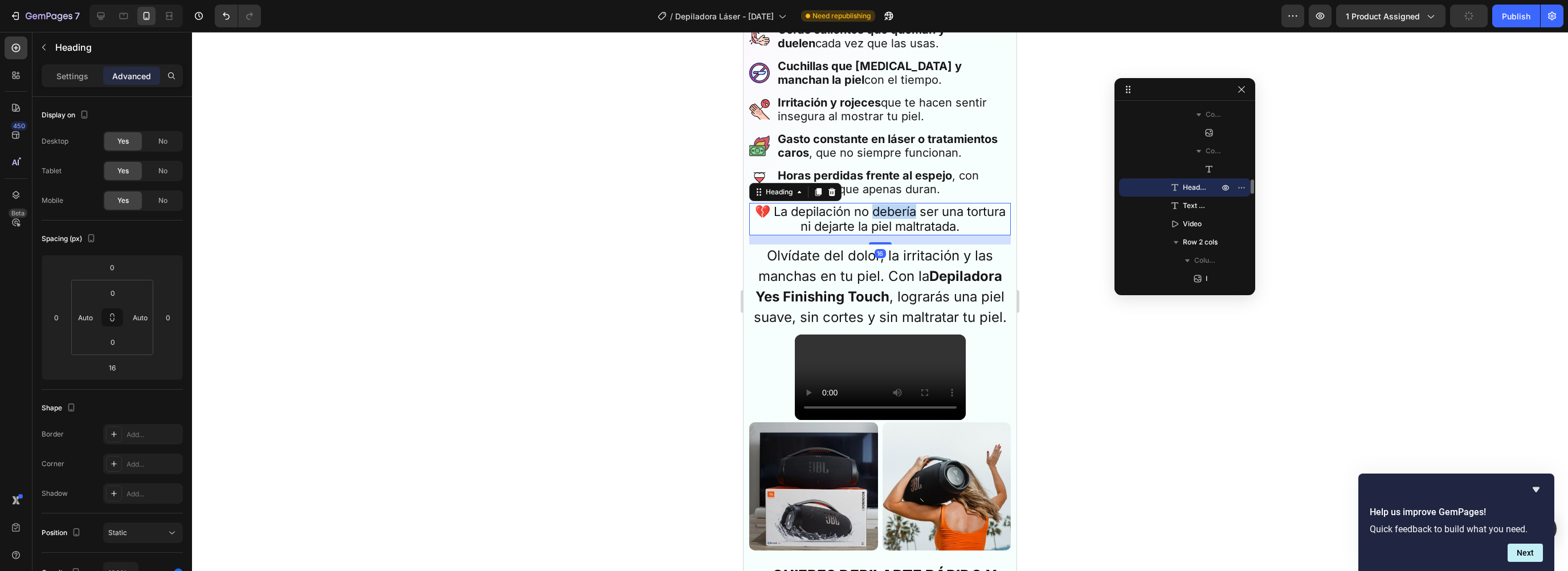
click at [896, 209] on h2 "💔 La depilación no debería ser una tortura ni dejarte la piel maltratada." at bounding box center [880, 219] width 262 height 32
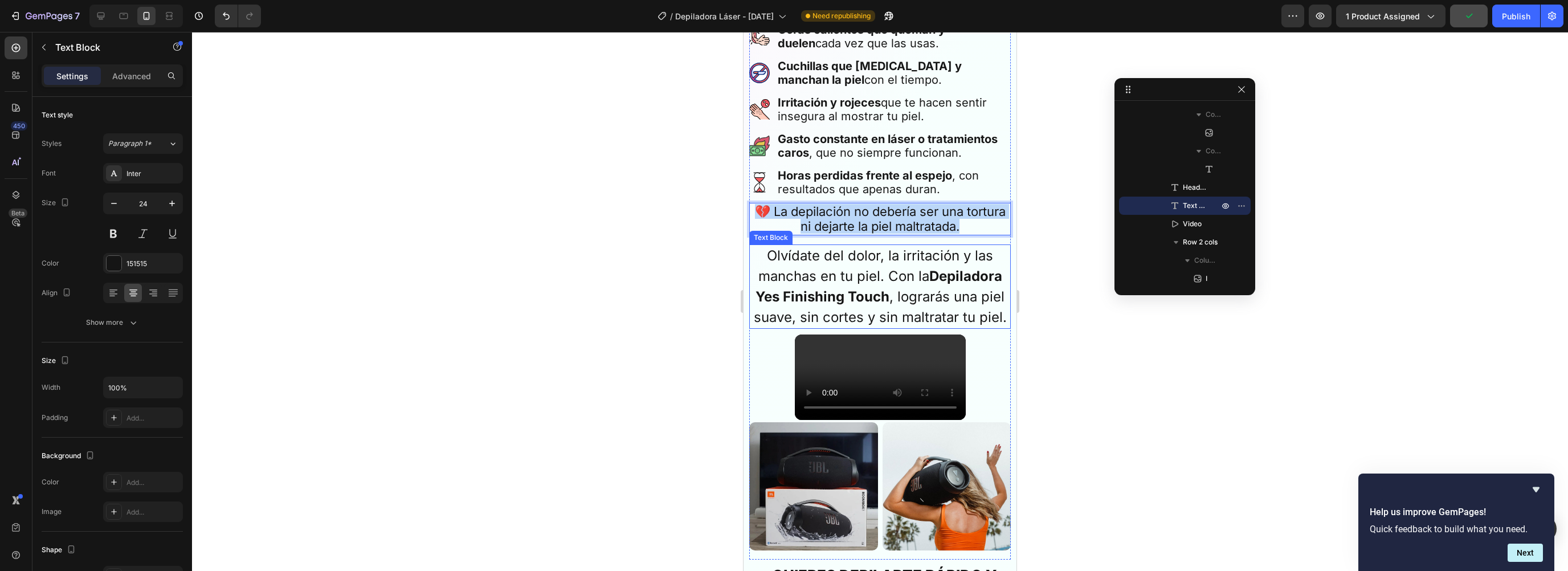
click at [868, 265] on p "Olvídate del dolor, la irritación y las manchas en tu piel. Con la Depiladora Y…" at bounding box center [880, 286] width 259 height 82
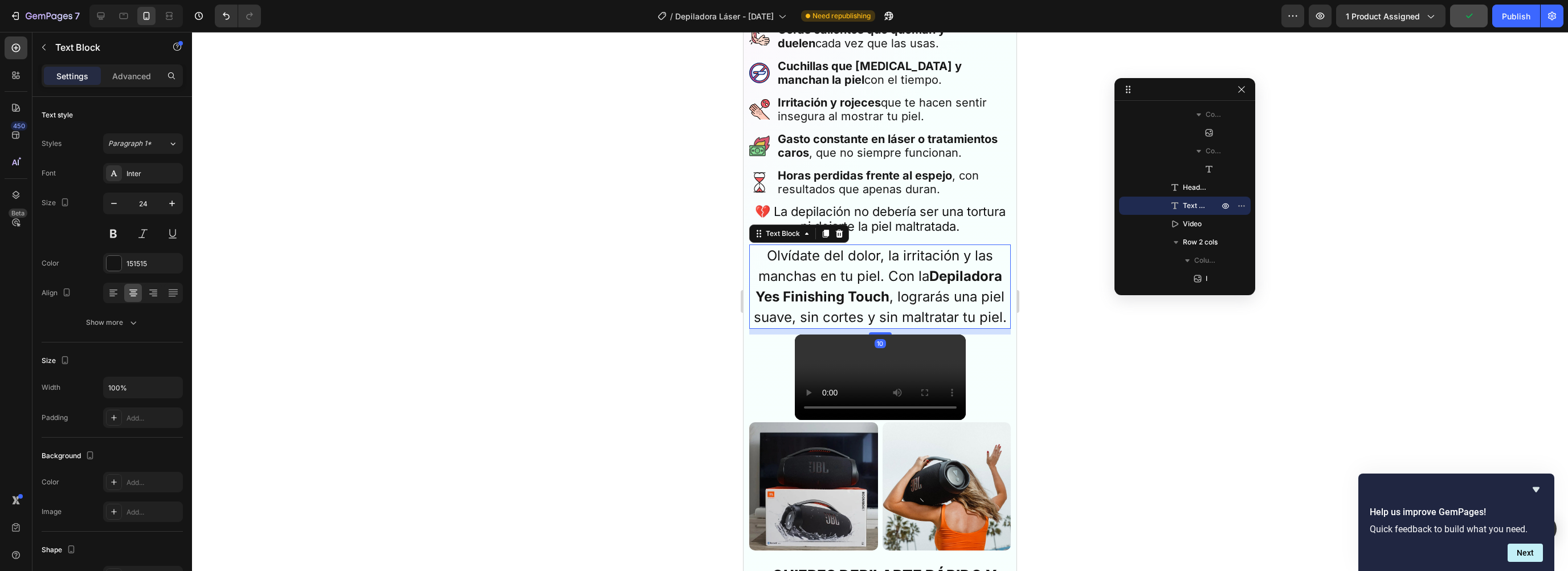
click at [872, 267] on p "Olvídate del dolor, la irritación y las manchas en tu piel. Con la Depiladora Y…" at bounding box center [880, 286] width 259 height 82
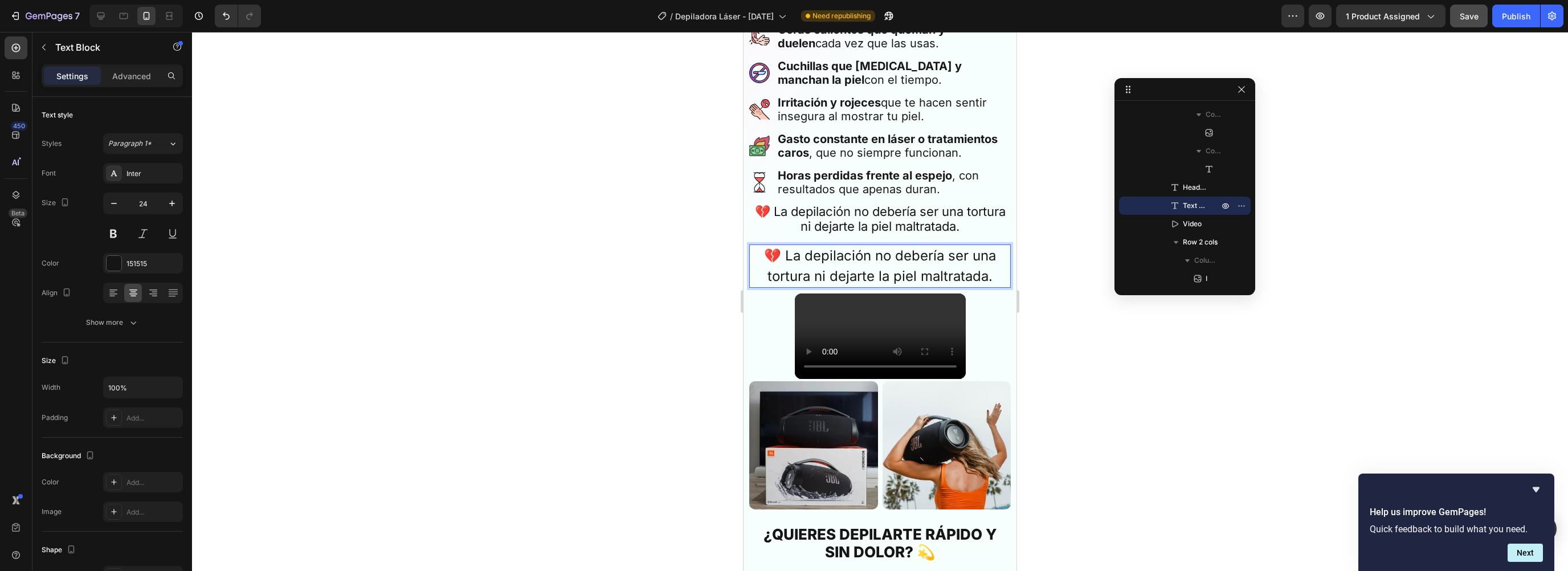
click at [909, 269] on p "💔 La depilación no debería ser una tortura ni dejarte la piel maltratada." at bounding box center [880, 266] width 259 height 41
drag, startPoint x: 1094, startPoint y: 287, endPoint x: 263, endPoint y: 237, distance: 832.5
click at [1094, 287] on div at bounding box center [880, 301] width 1376 height 539
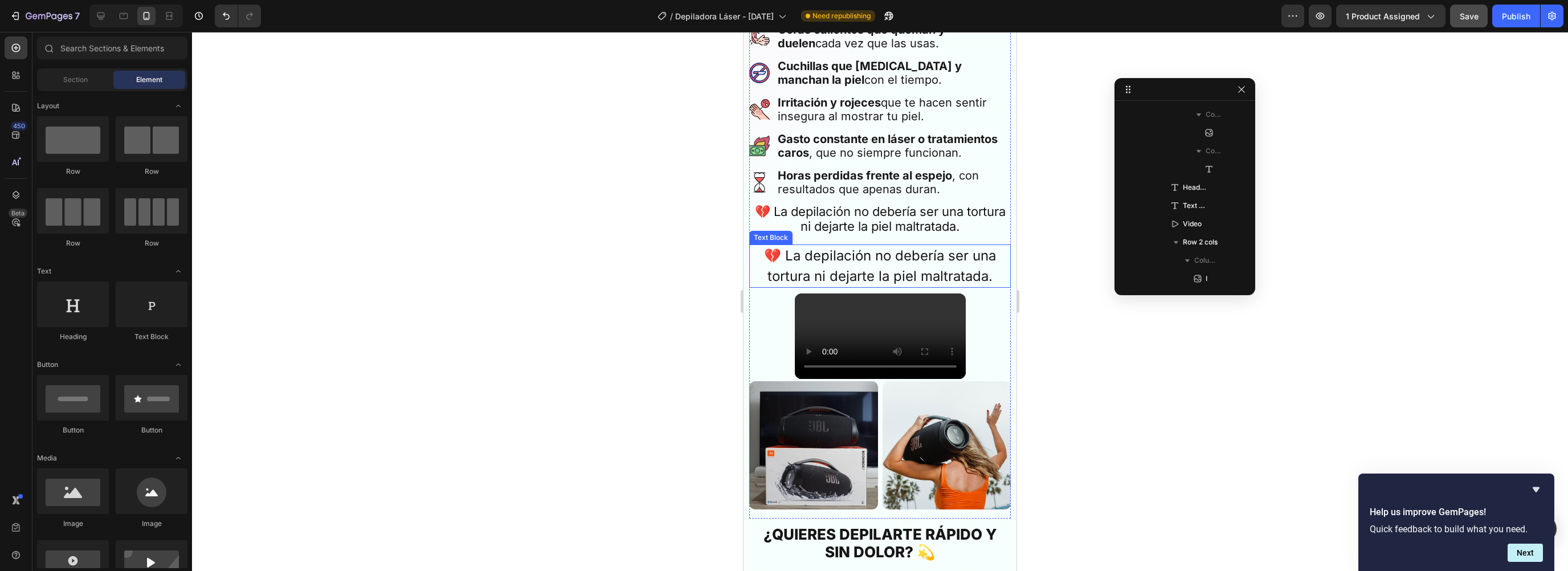
click at [887, 253] on p "💔 La depilación no debería ser una tortura ni dejarte la piel maltratada." at bounding box center [880, 266] width 259 height 41
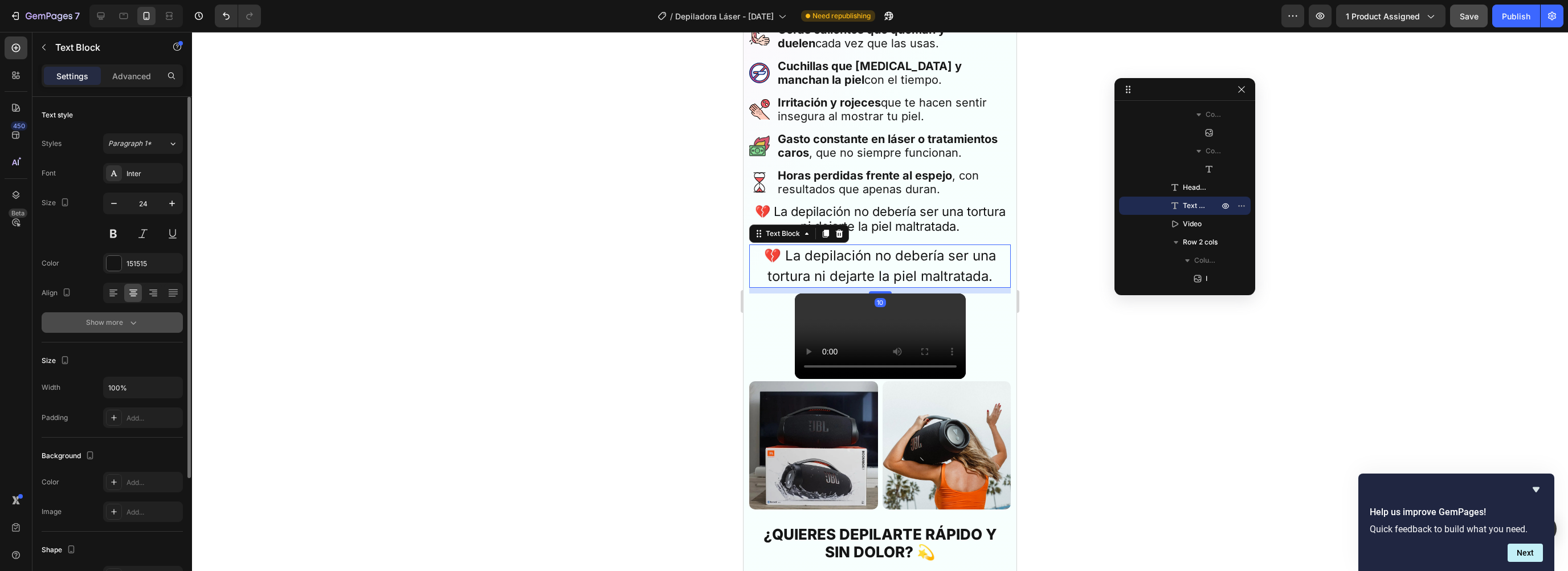
click at [113, 323] on div "Show more" at bounding box center [112, 323] width 53 height 11
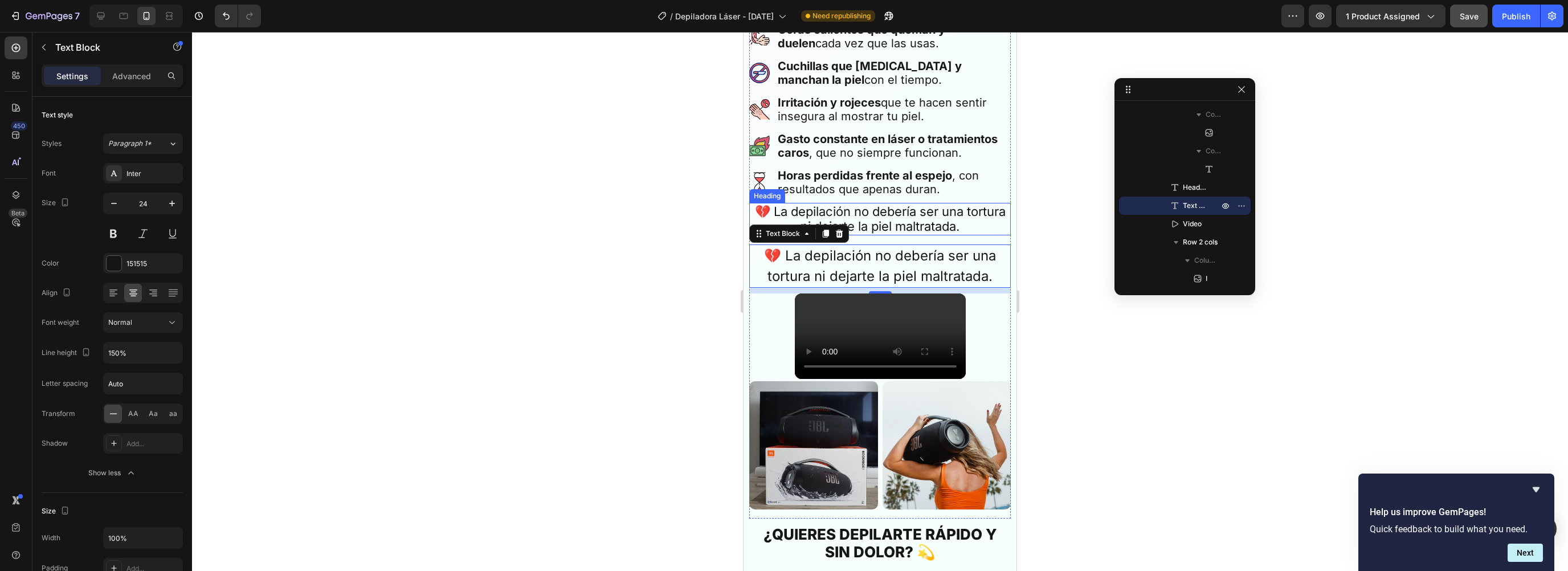
click at [803, 206] on p "💔 La depilación no debería ser una tortura ni dejarte la piel maltratada." at bounding box center [880, 218] width 259 height 30
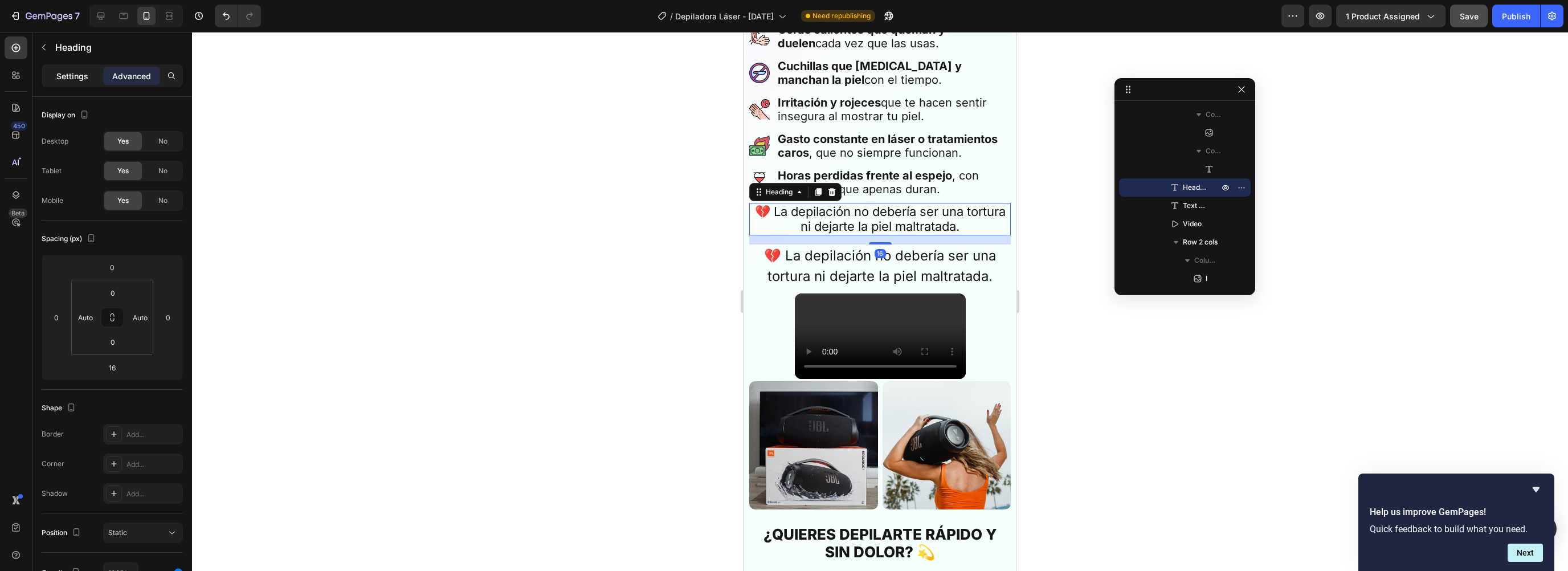
click at [78, 80] on p "Settings" at bounding box center [73, 76] width 32 height 12
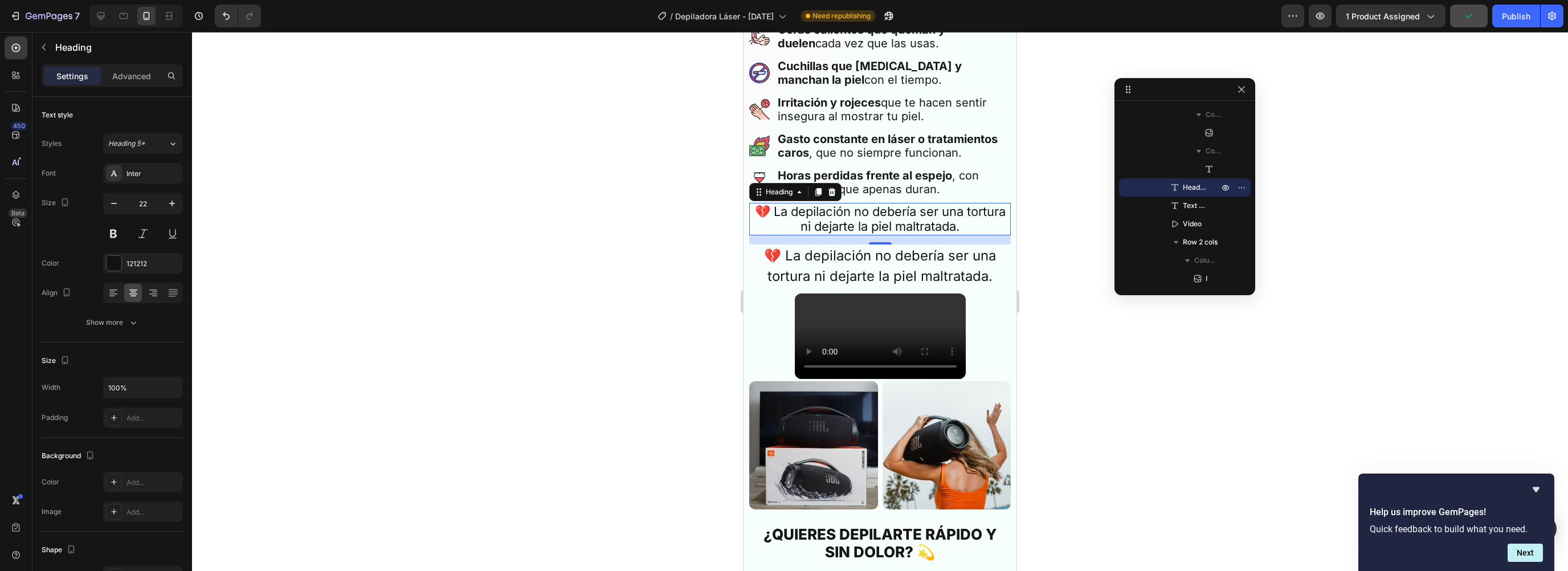
click at [834, 188] on icon at bounding box center [832, 192] width 8 height 8
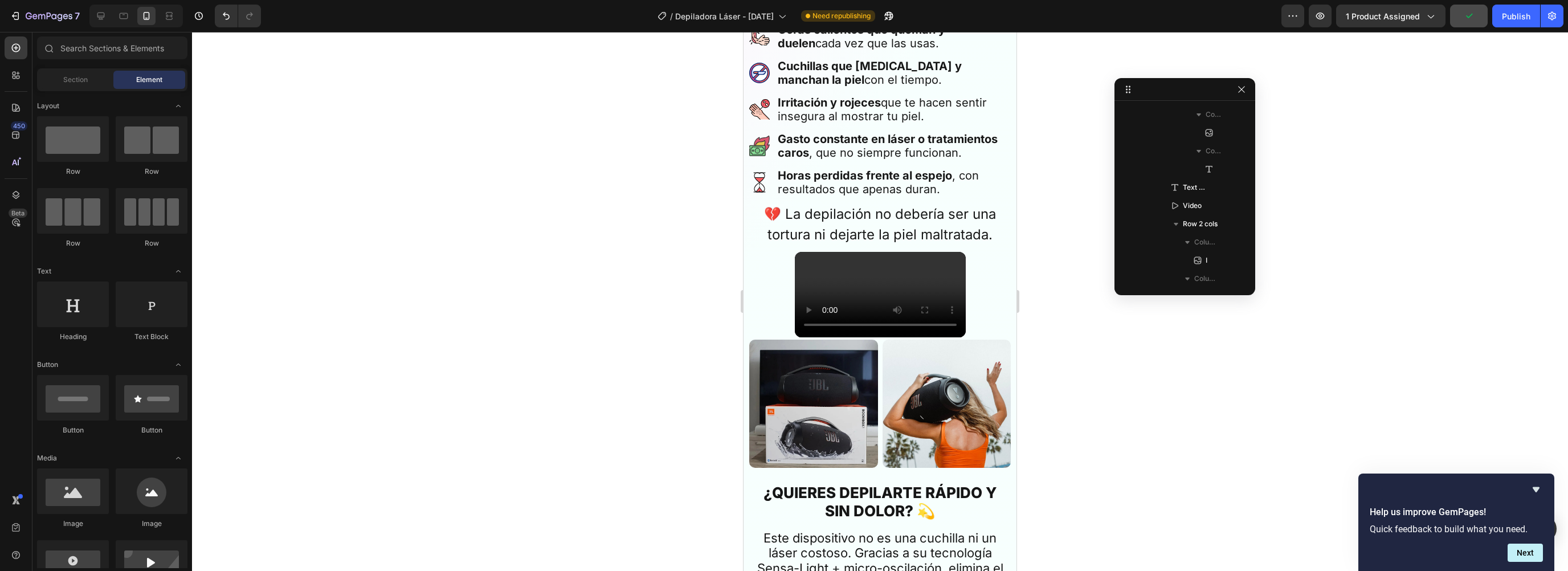
click at [1029, 175] on div at bounding box center [880, 301] width 1376 height 539
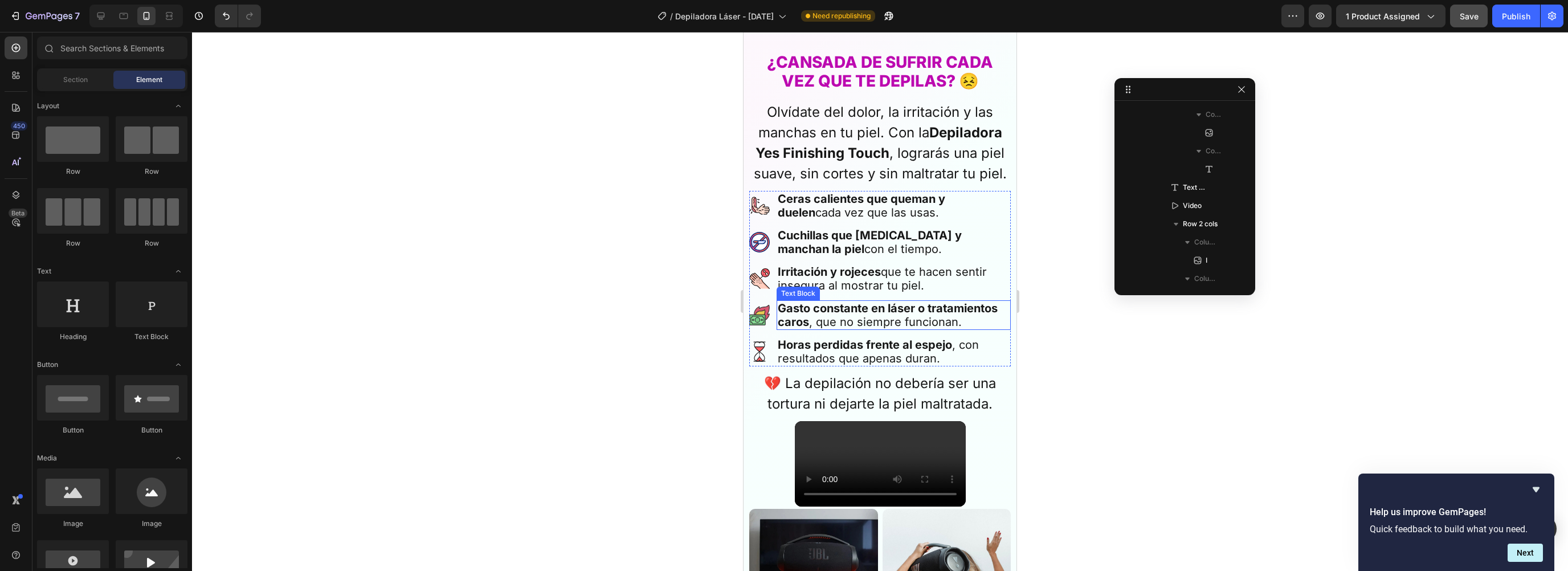
scroll to position [557, 0]
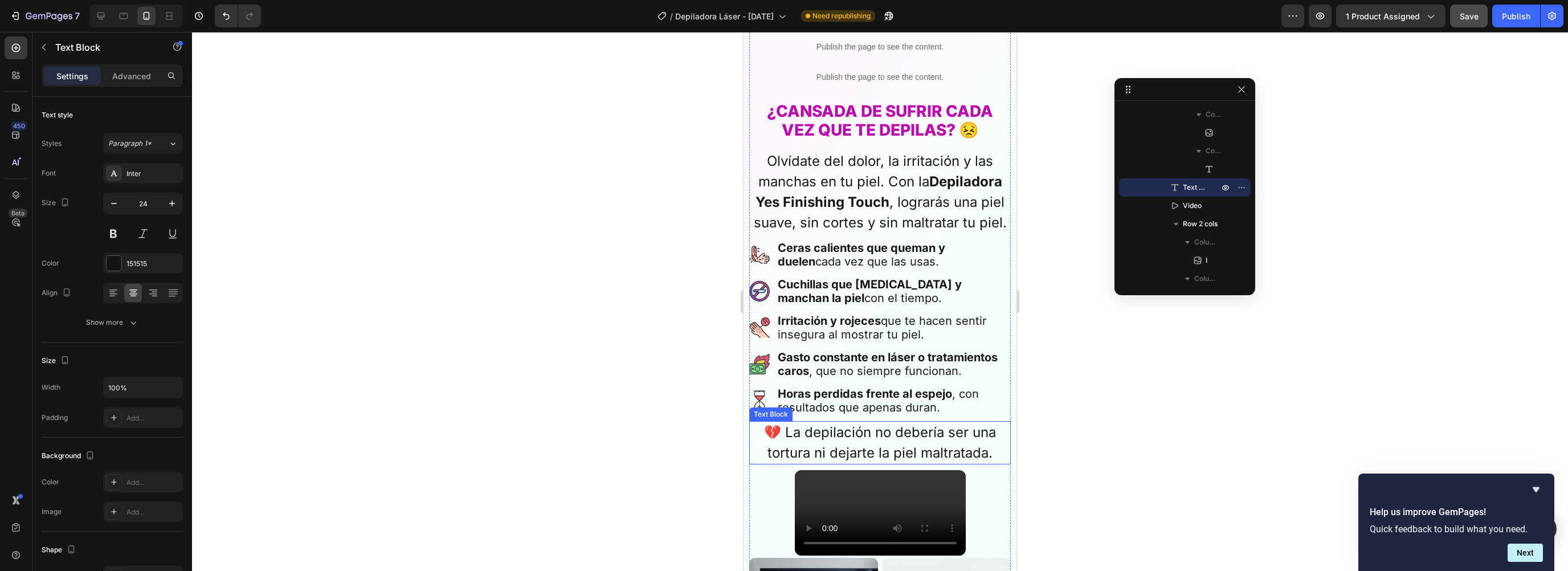
click at [817, 435] on p "💔 La depilación no debería ser una tortura ni dejarte la piel maltratada." at bounding box center [880, 442] width 259 height 41
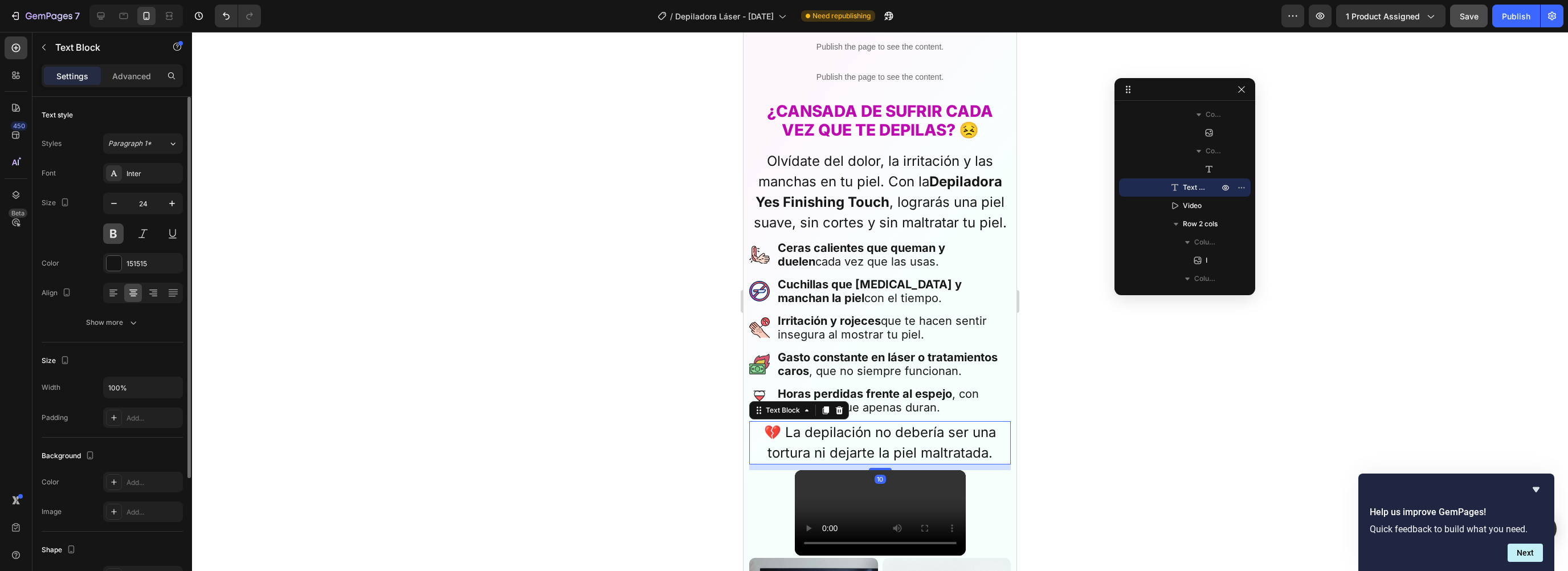
click at [117, 230] on button at bounding box center [113, 234] width 20 height 20
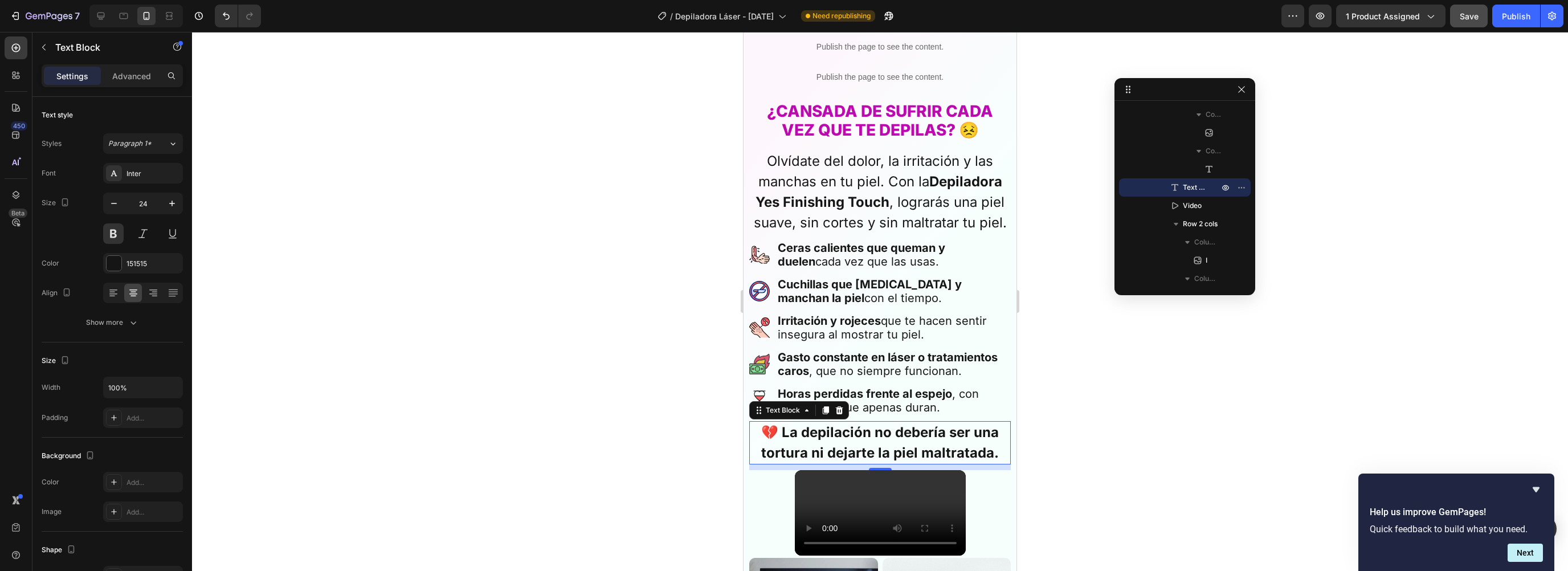
click at [1178, 395] on div at bounding box center [880, 301] width 1376 height 539
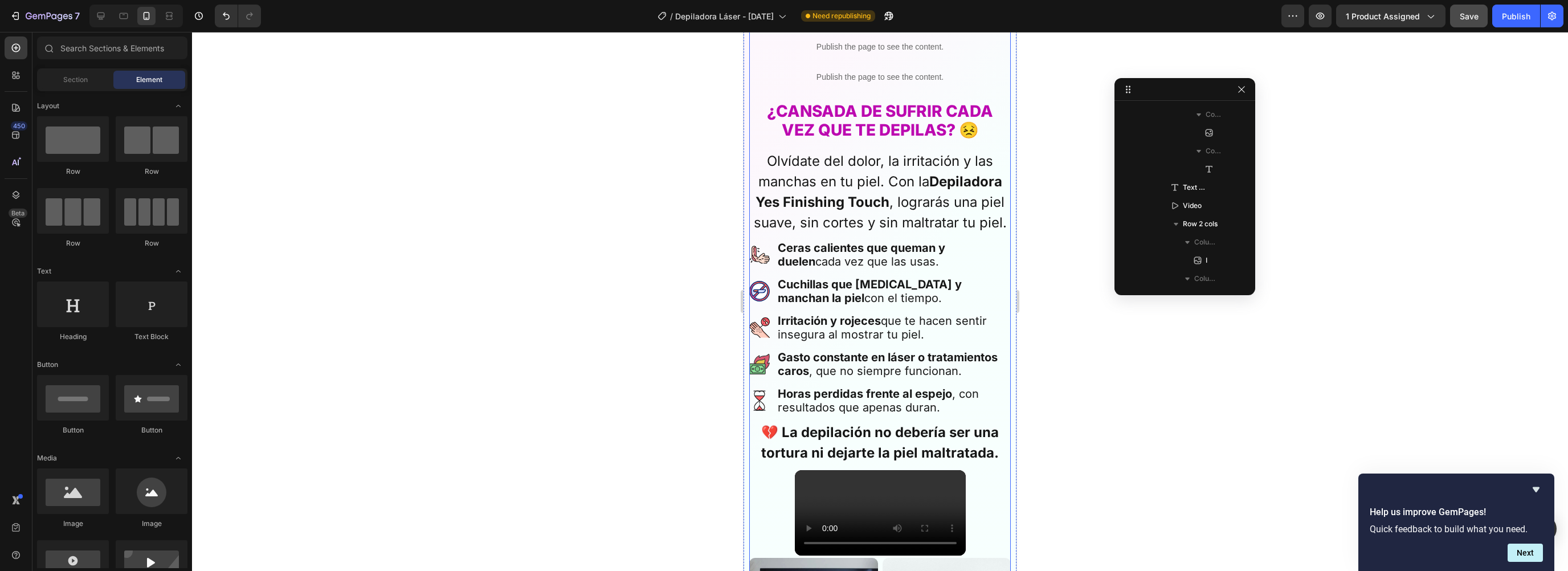
click at [857, 409] on div "Depiladora Yes Product Title +22877 Vendidos Exclusivo Custom Code "Excelente" …" at bounding box center [880, 255] width 262 height 880
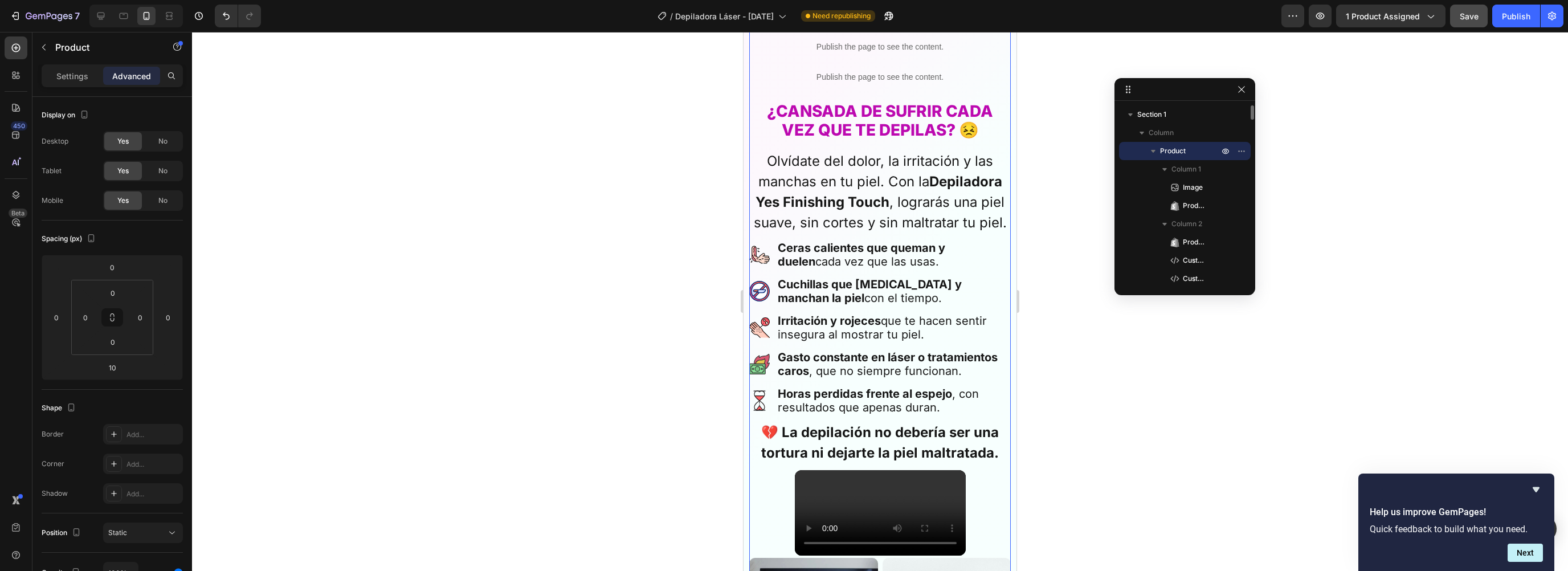
click at [858, 408] on div "Depiladora Yes Product Title +22877 Vendidos Exclusivo Custom Code "Excelente" …" at bounding box center [880, 255] width 262 height 880
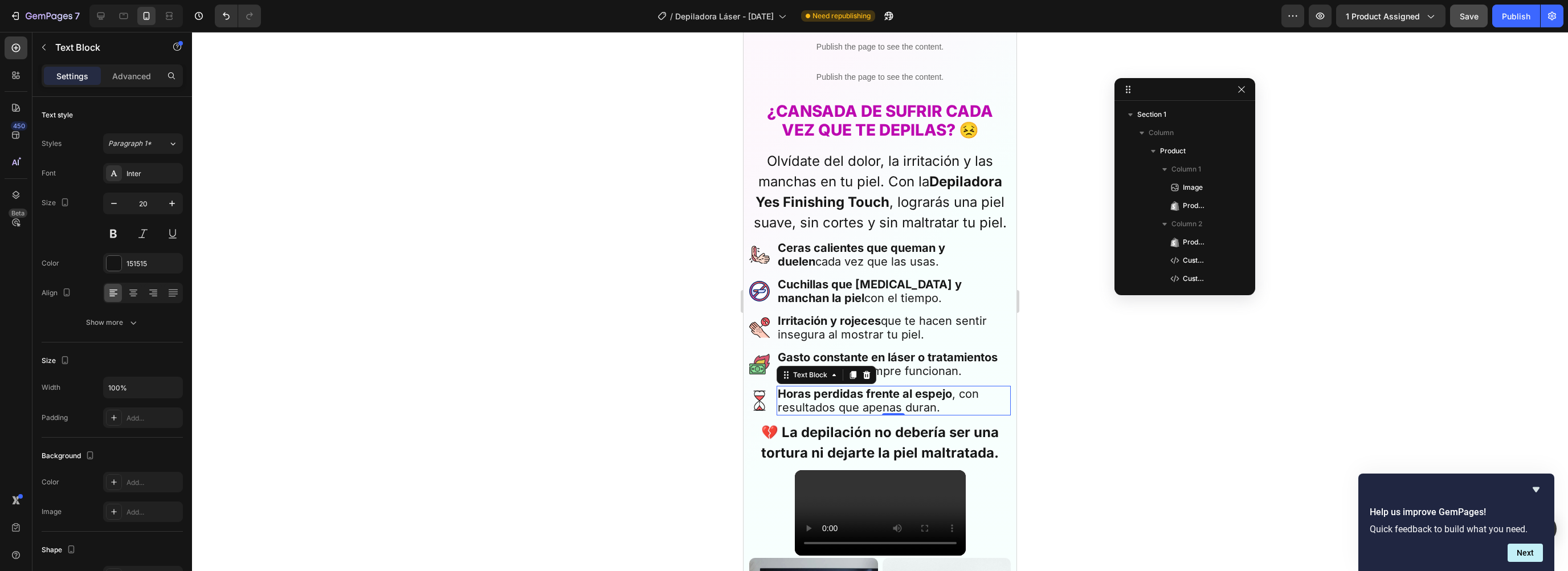
click at [859, 405] on div "Horas perdidas frente al espejo , con resultados que apenas duran." at bounding box center [894, 400] width 234 height 30
click at [817, 372] on div "Text Block" at bounding box center [810, 374] width 62 height 13
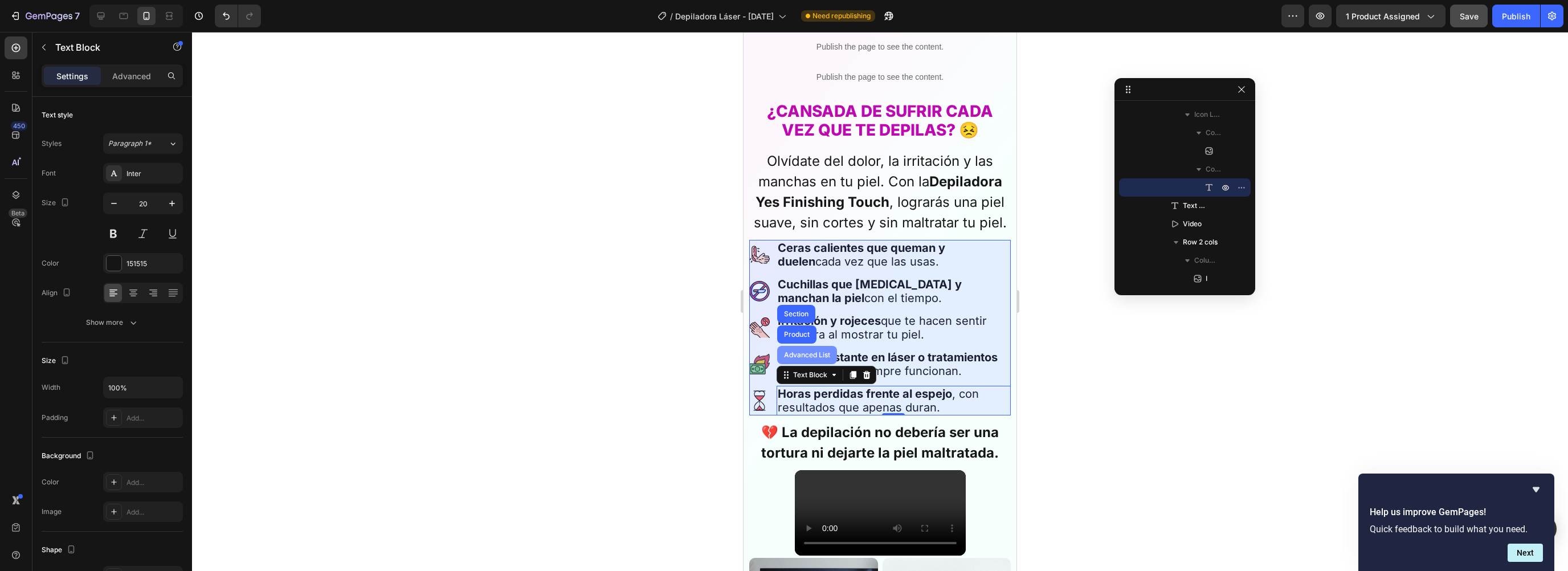
click at [808, 351] on div "Advanced List" at bounding box center [807, 355] width 51 height 7
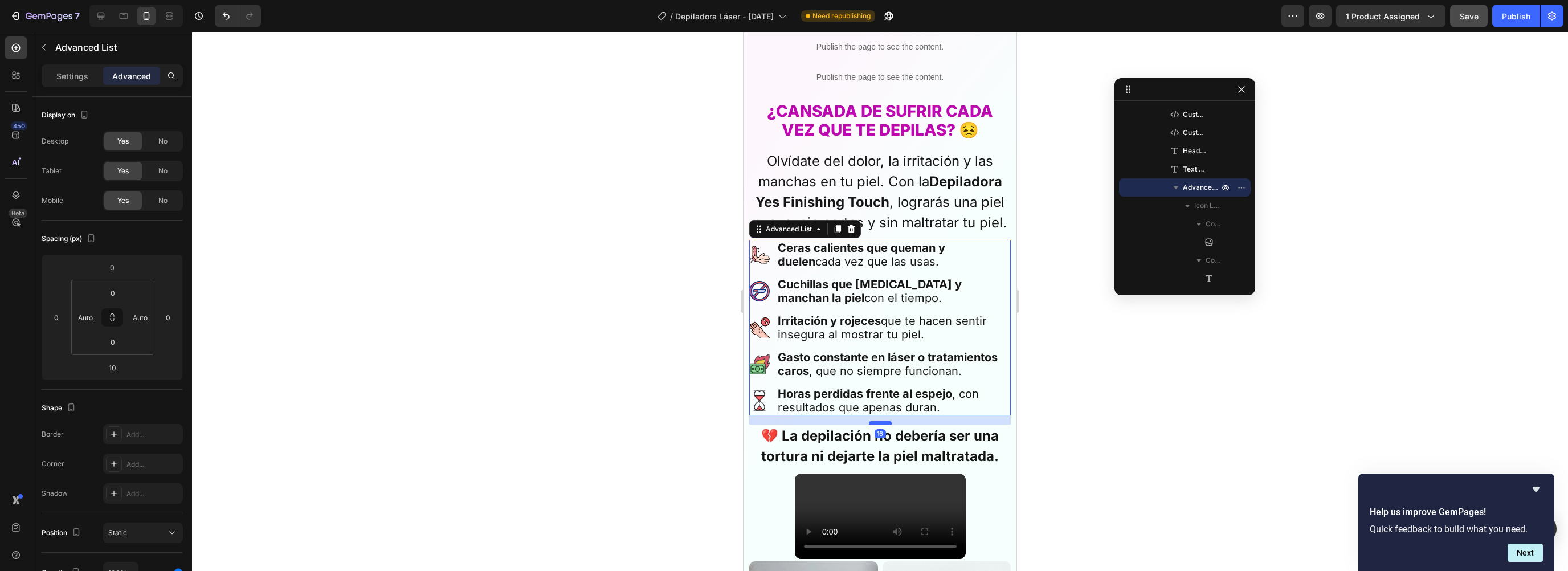
click at [882, 421] on div at bounding box center [880, 422] width 23 height 3
type input "16"
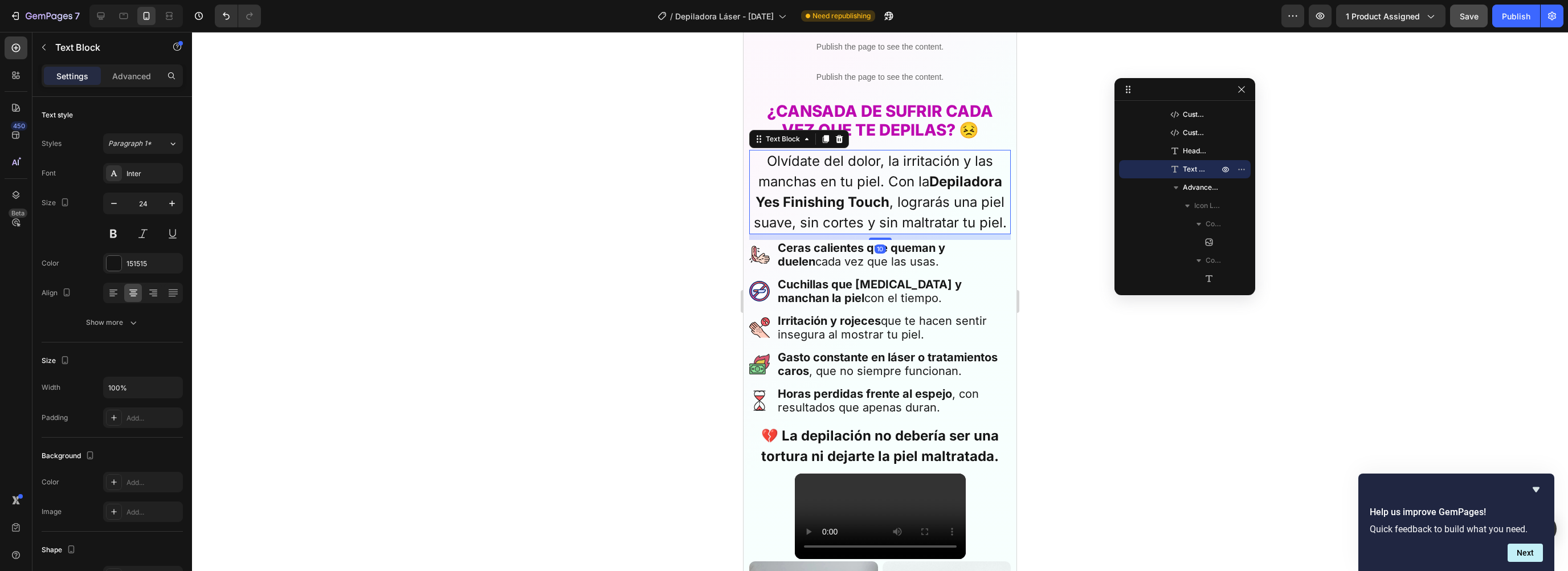
click at [881, 209] on p "Olvídate del dolor, la irritación y las manchas en tu piel. Con la Depiladora Y…" at bounding box center [880, 192] width 259 height 82
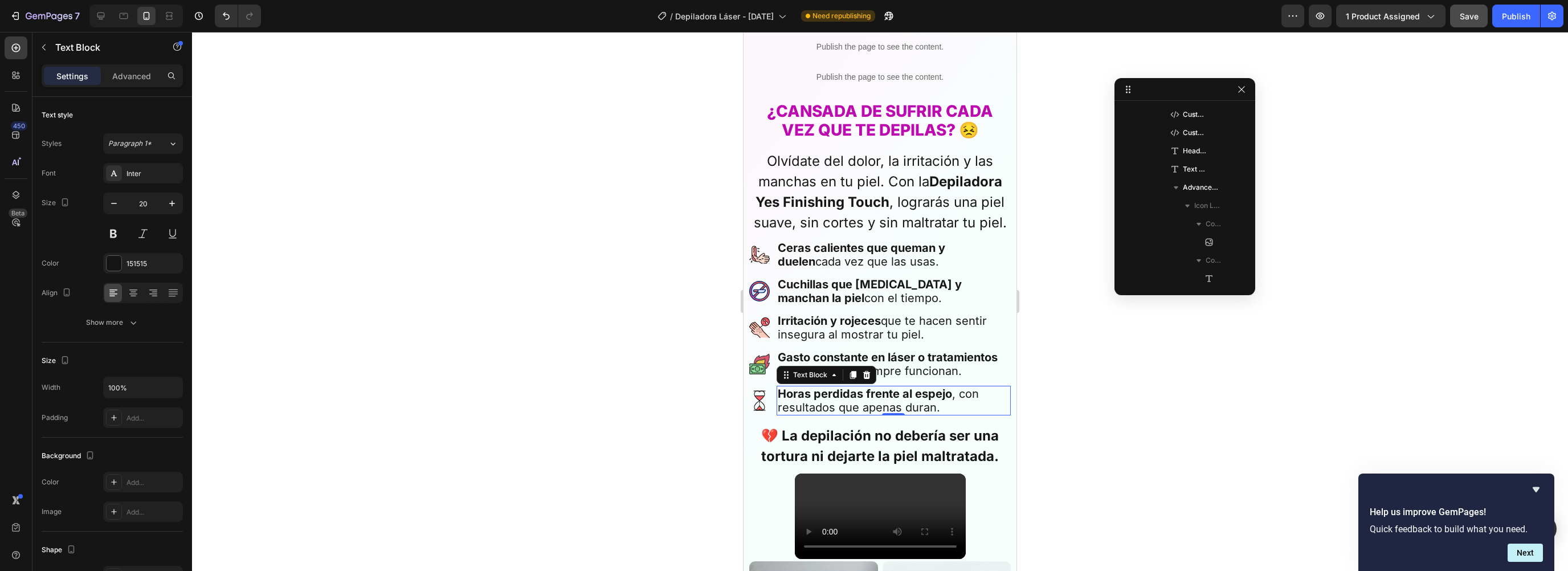
click at [863, 404] on p "Horas perdidas frente al espejo , con resultados que apenas duran." at bounding box center [894, 400] width 232 height 27
click at [766, 404] on li "Image Horas perdidas frente al espejo , con resultados que apenas [PERSON_NAME]…" at bounding box center [880, 400] width 262 height 30
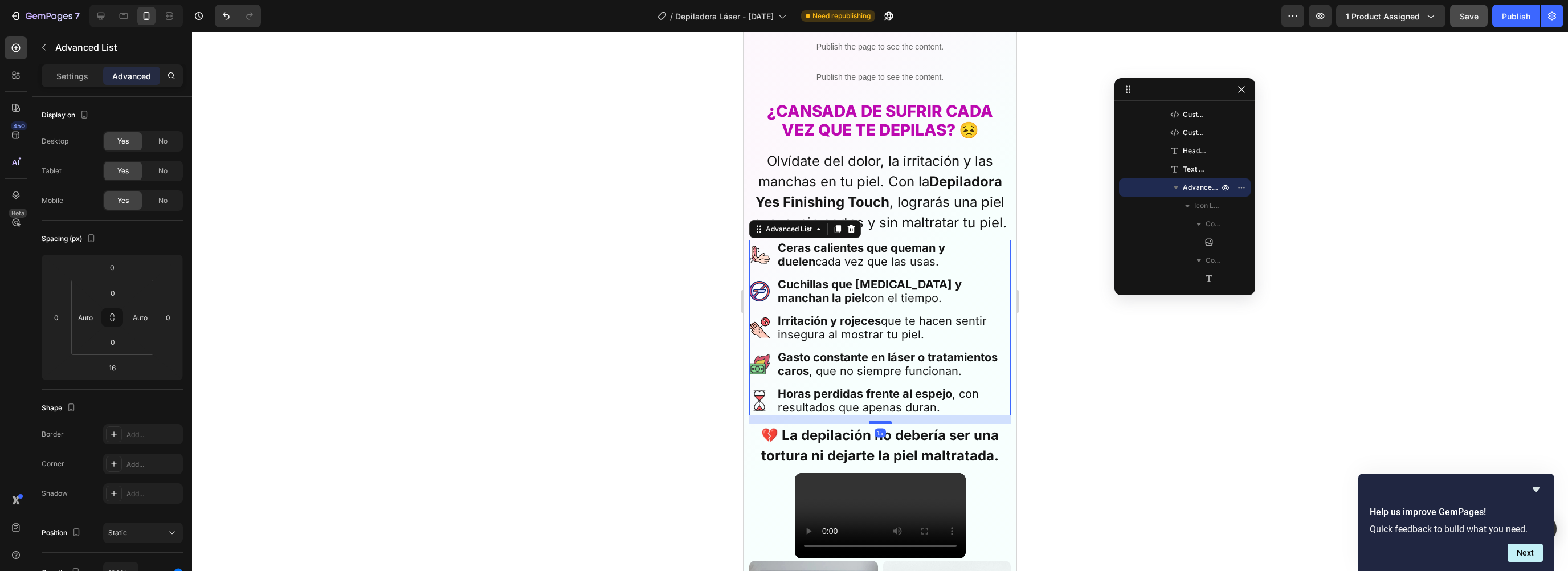
click at [873, 421] on div at bounding box center [880, 422] width 23 height 3
type input "15"
click at [1126, 411] on div at bounding box center [880, 301] width 1376 height 539
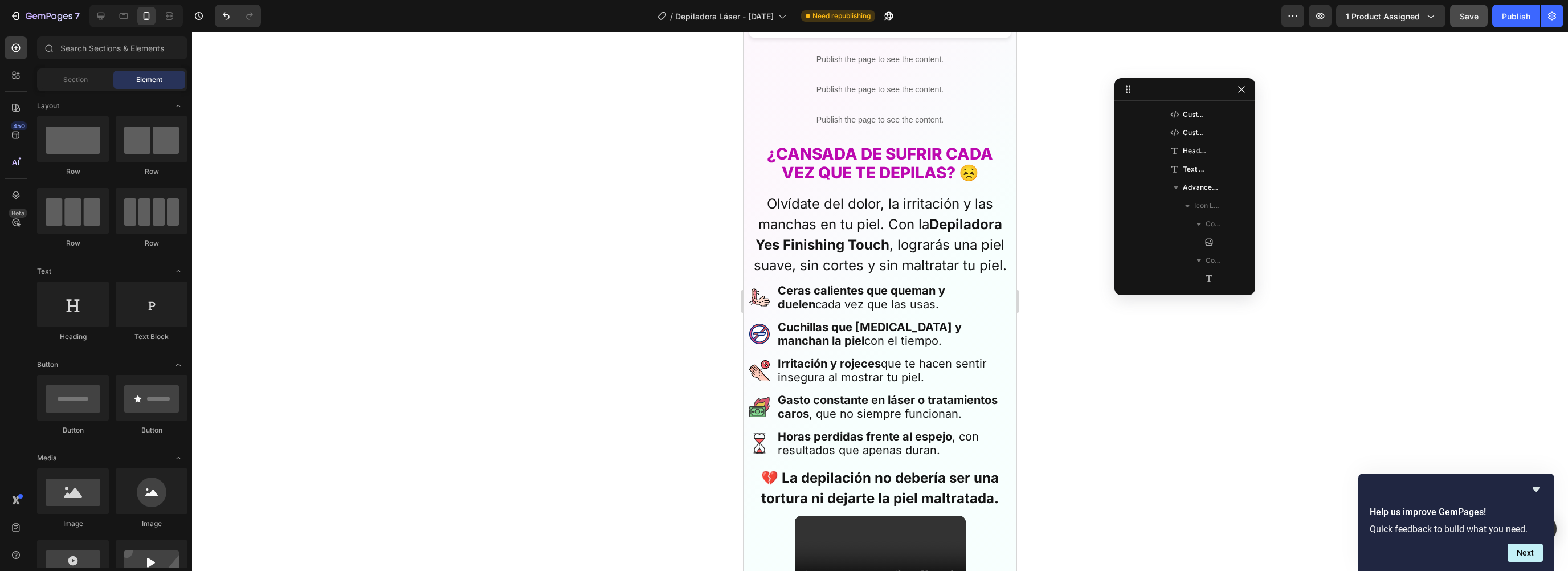
scroll to position [456, 0]
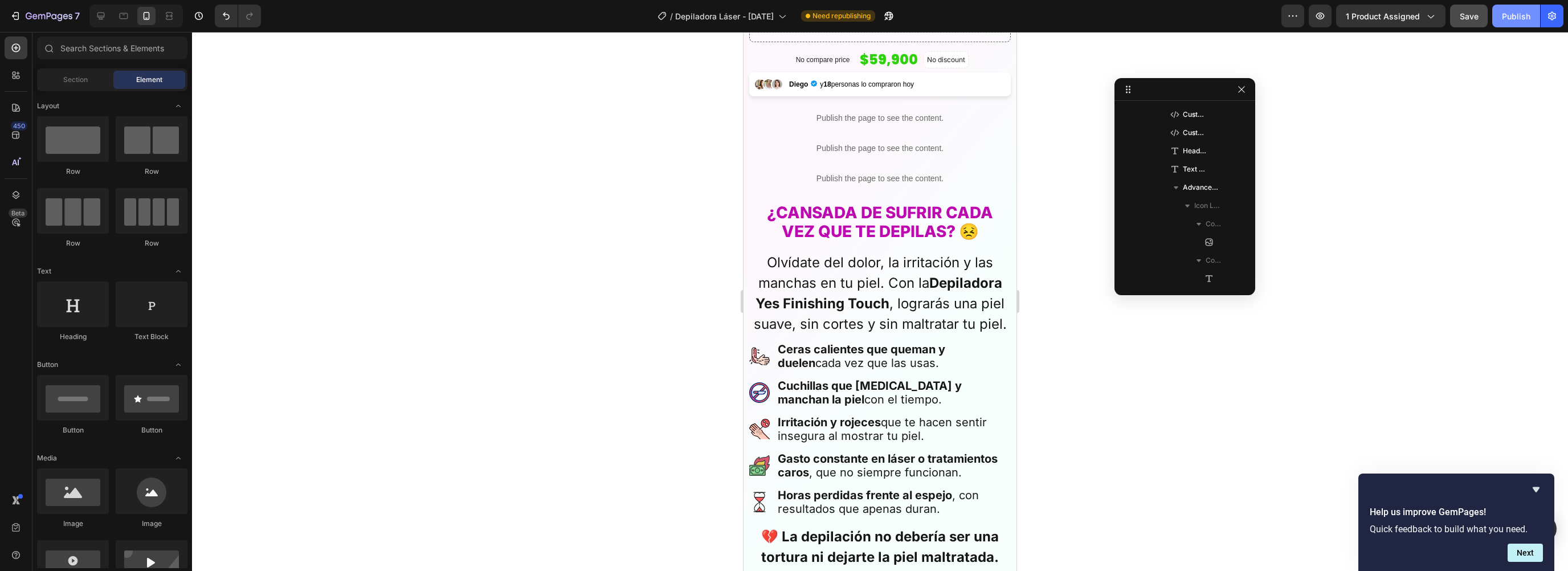
click at [1509, 22] on div "Publish" at bounding box center [1516, 16] width 29 height 12
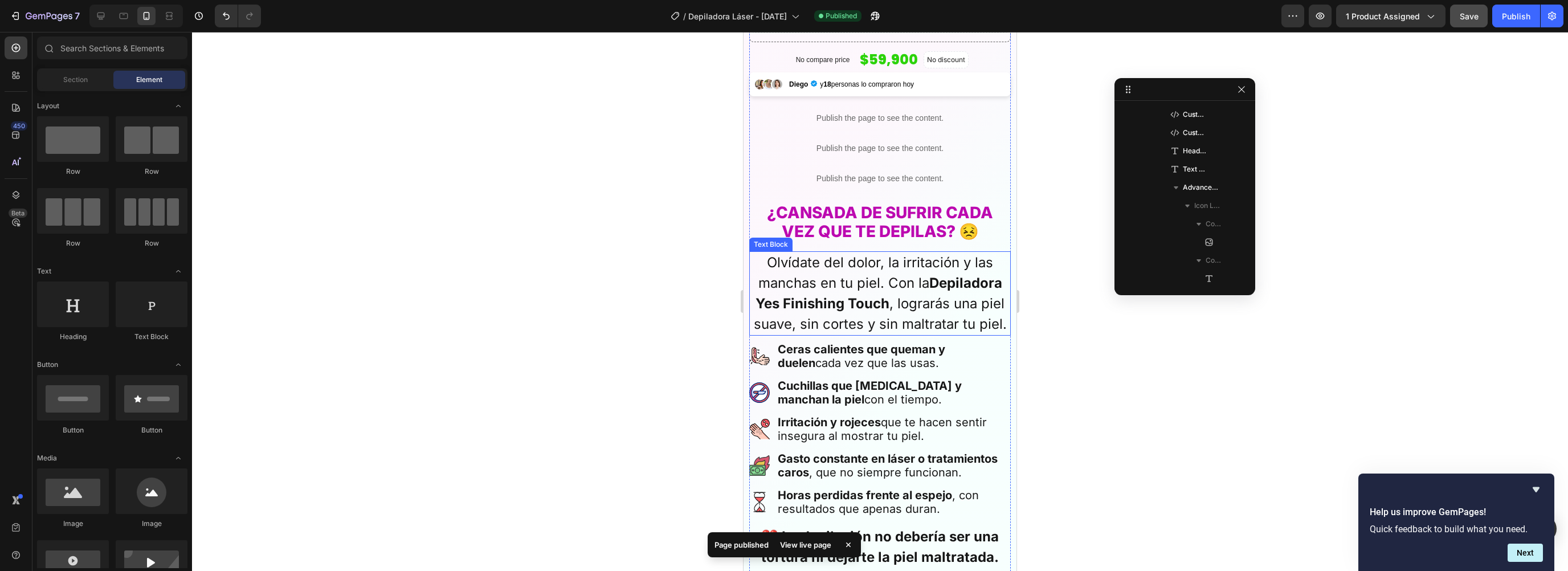
click at [875, 301] on strong "Depiladora Yes Finishing Touch" at bounding box center [879, 293] width 247 height 37
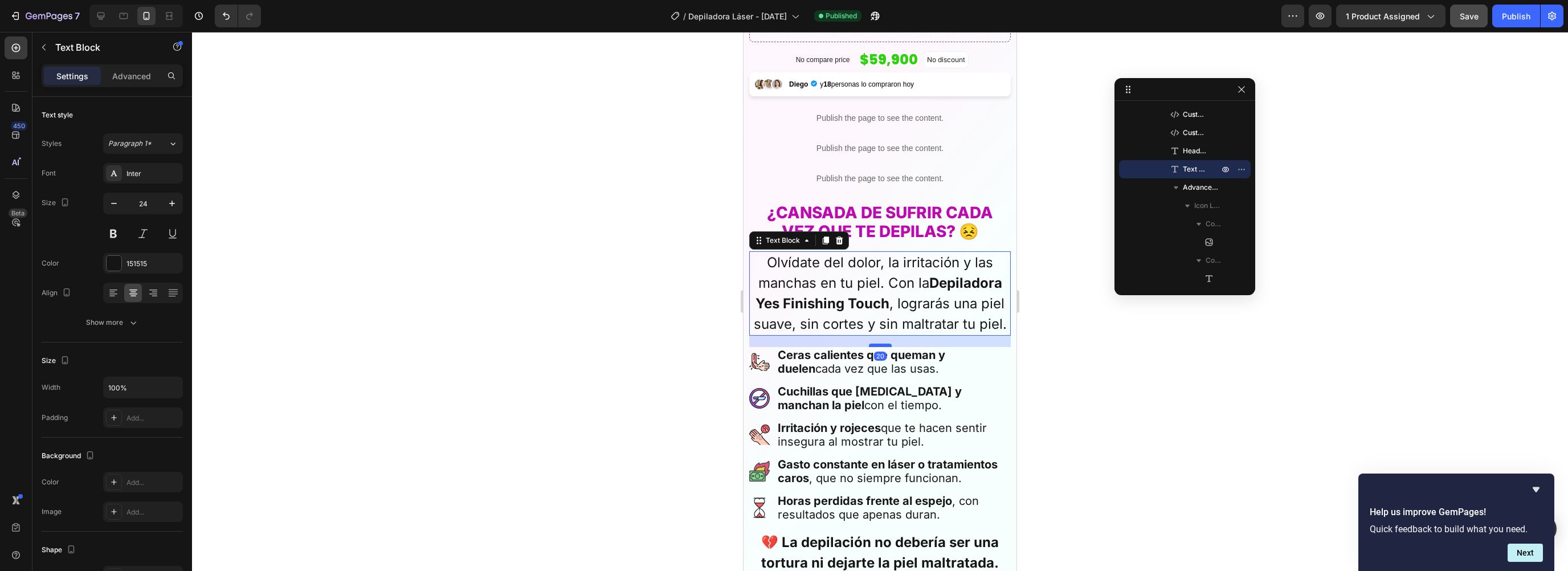
drag, startPoint x: 871, startPoint y: 331, endPoint x: 873, endPoint y: 337, distance: 6.3
click at [873, 344] on div at bounding box center [880, 345] width 23 height 3
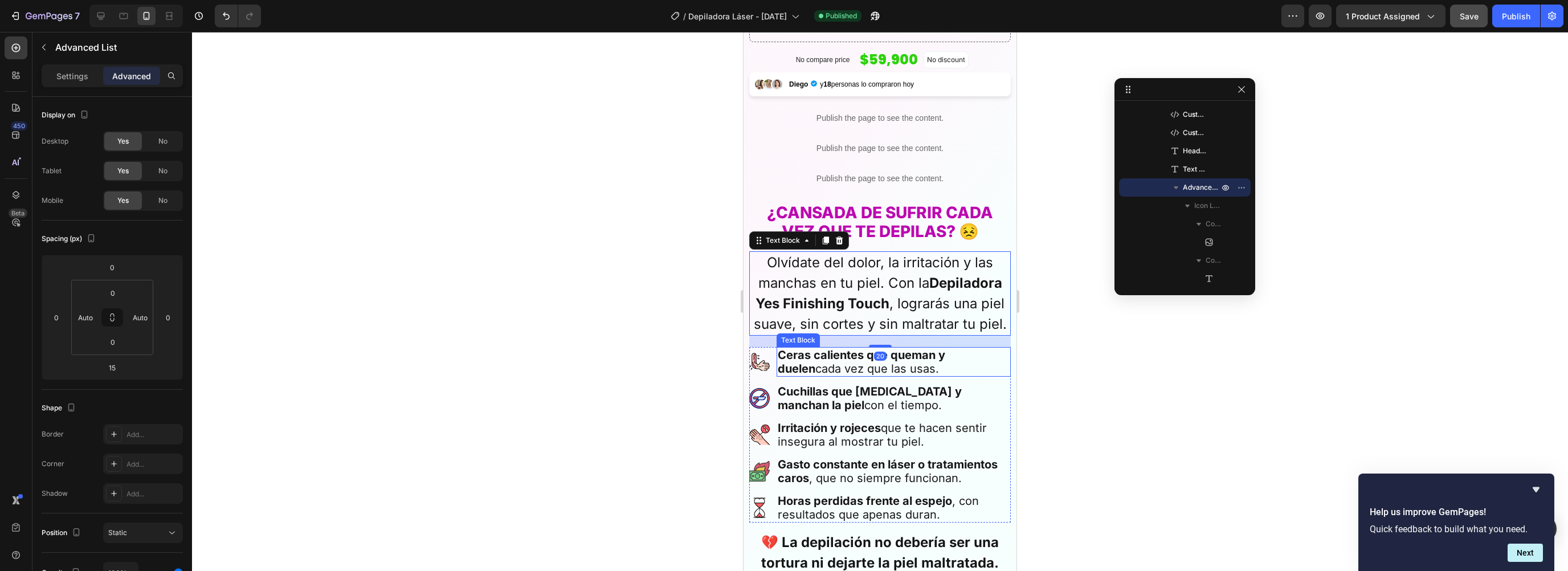
click at [798, 369] on ul "Image Ceras calientes que queman y duelen cada vez que las usas. Text Block Ima…" at bounding box center [880, 435] width 262 height 176
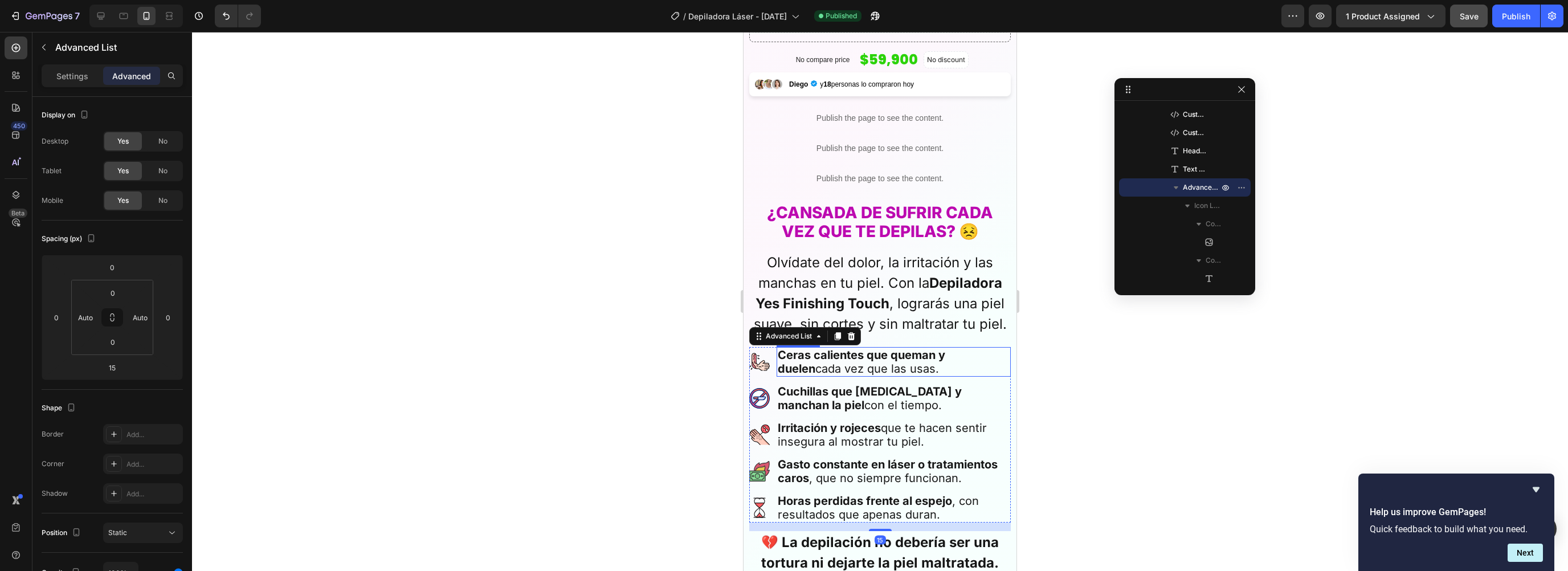
click at [809, 360] on p "Ceras calientes que queman y duelen cada vez que las usas." at bounding box center [894, 362] width 232 height 27
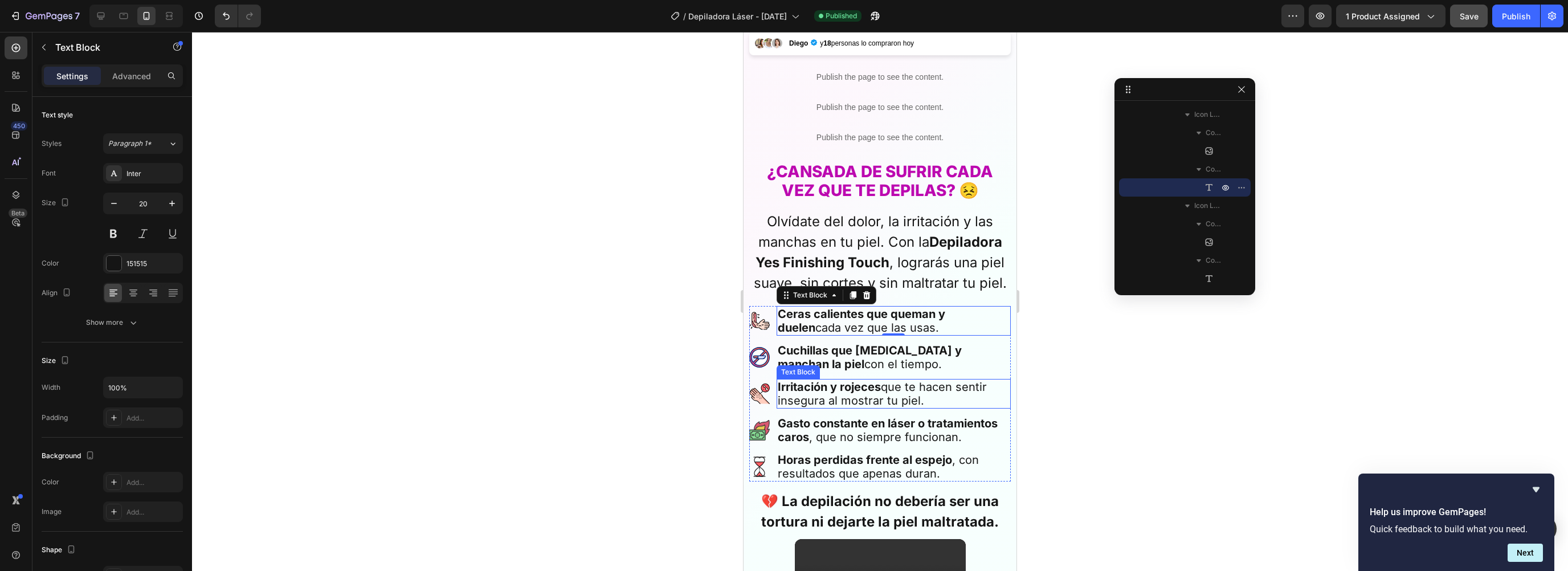
scroll to position [498, 0]
click at [799, 470] on p "Horas perdidas frente al espejo , con resultados que apenas duran." at bounding box center [894, 465] width 232 height 27
click at [819, 435] on div "Text Block" at bounding box center [810, 440] width 39 height 10
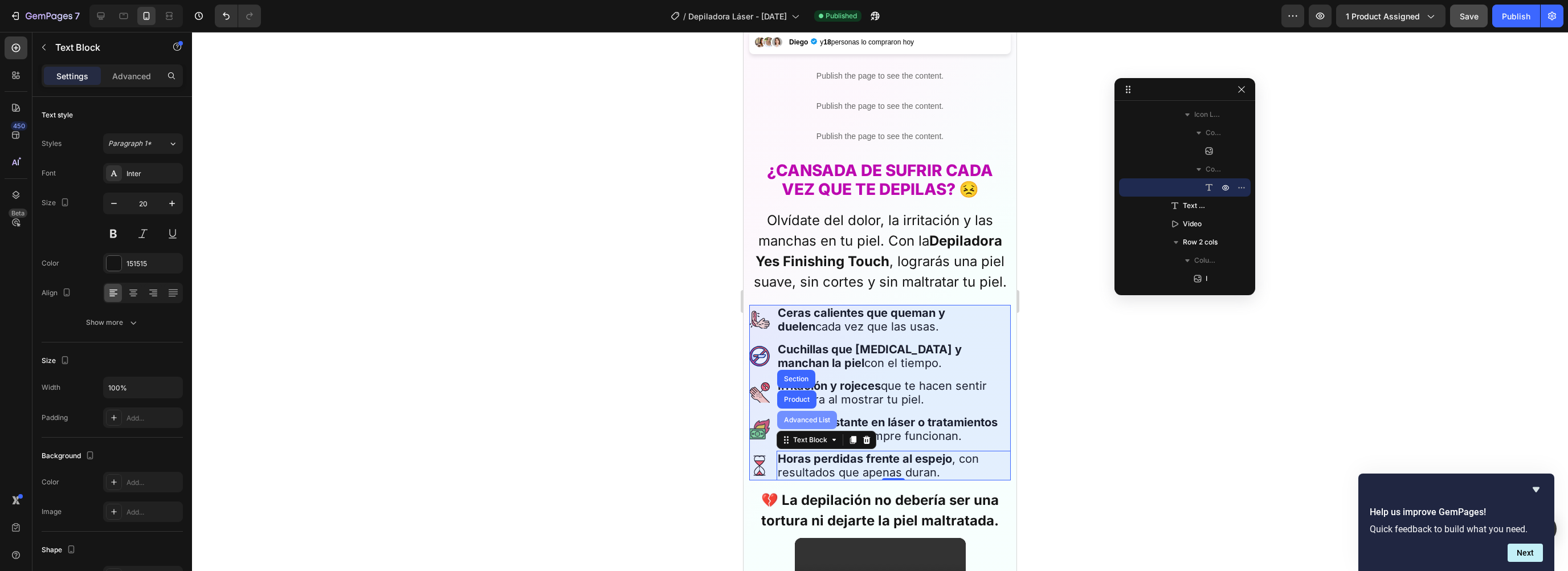
click at [812, 416] on div "Advanced List" at bounding box center [807, 419] width 60 height 18
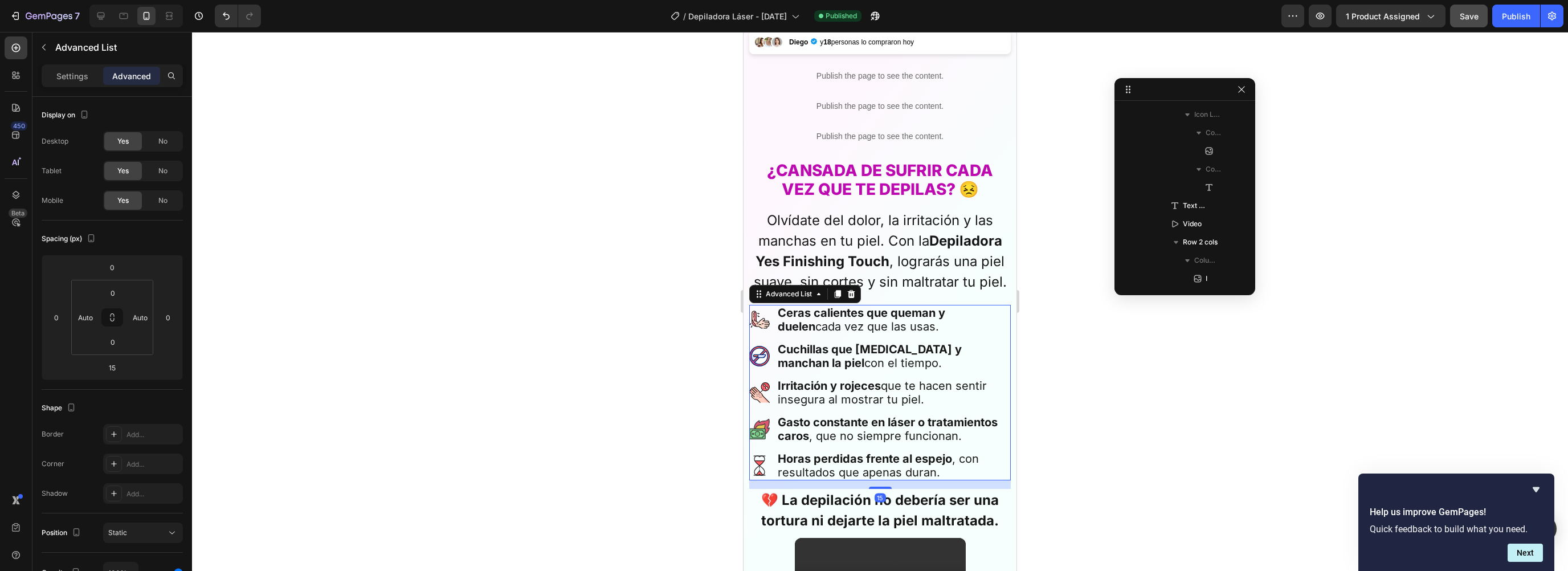
scroll to position [437, 0]
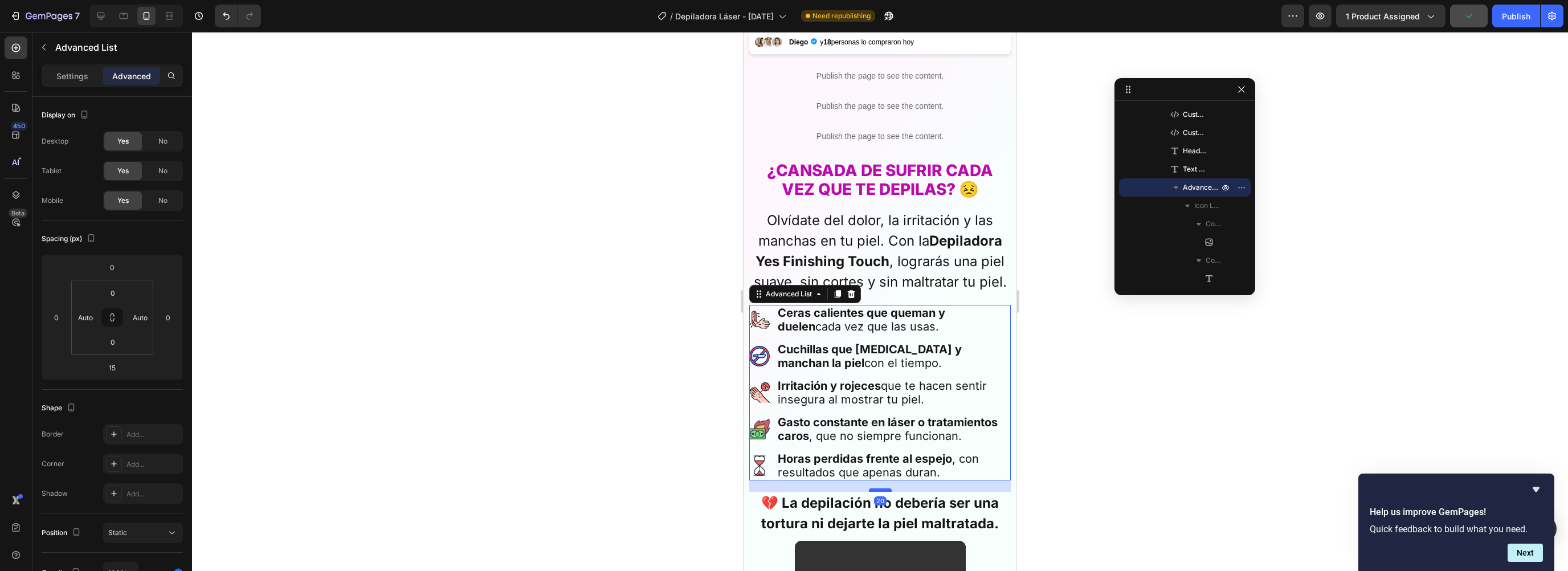
click at [877, 488] on div at bounding box center [880, 490] width 23 height 3
type input "20"
click at [1506, 15] on div "Publish" at bounding box center [1516, 16] width 29 height 12
click at [778, 289] on div "Advanced List" at bounding box center [789, 294] width 51 height 10
click at [69, 57] on div "Advanced List" at bounding box center [106, 47] width 148 height 30
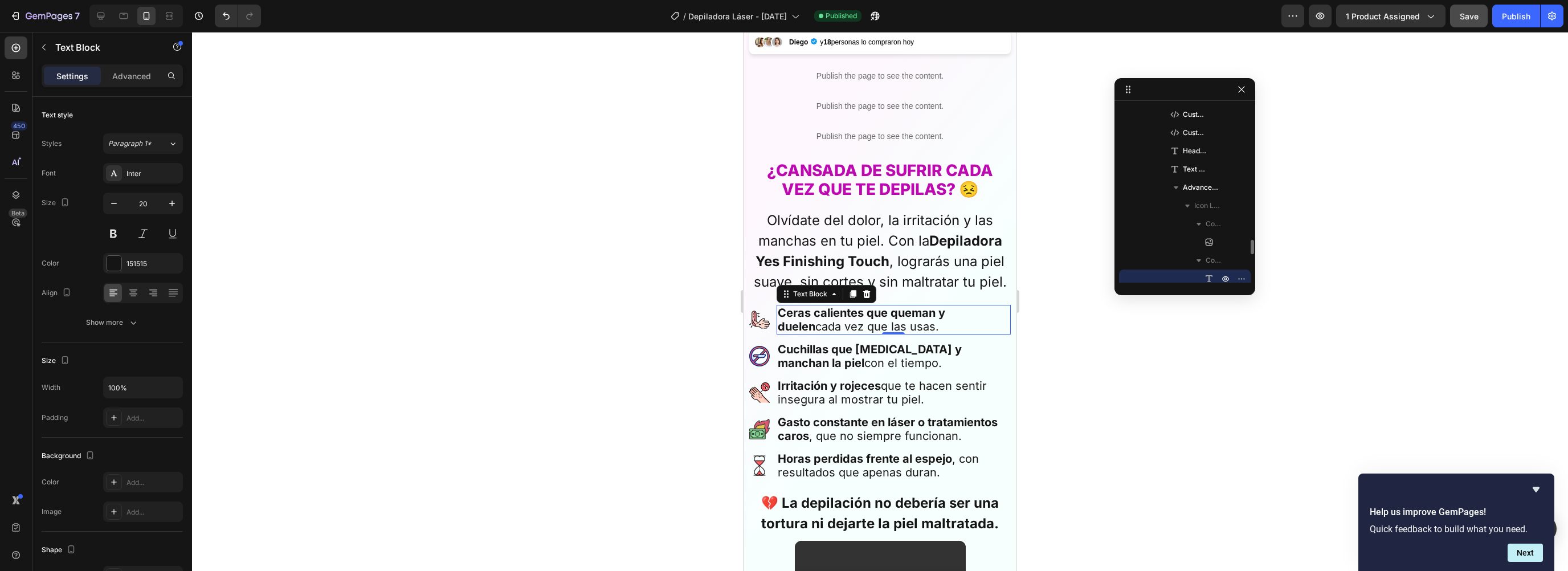
click at [790, 306] on strong "Ceras calientes que queman y duelen" at bounding box center [861, 320] width 167 height 27
click at [792, 289] on div "Text Block" at bounding box center [810, 294] width 39 height 10
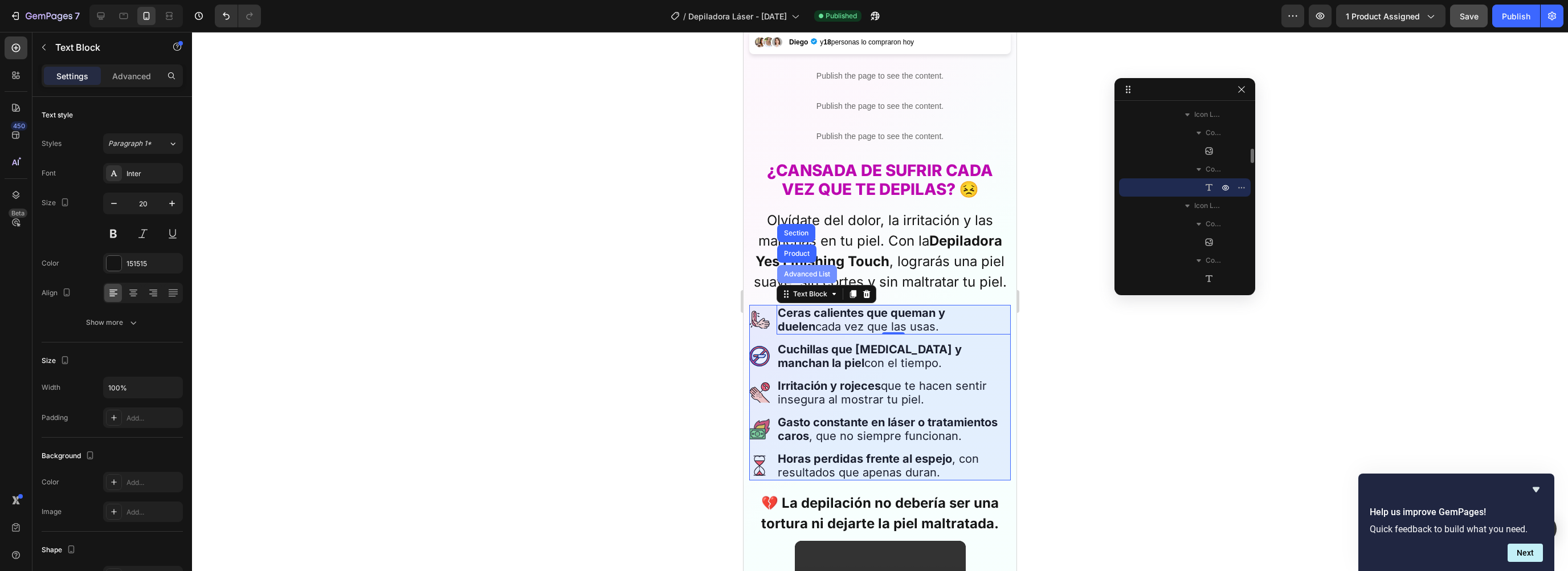
click at [795, 265] on div "Advanced List" at bounding box center [807, 274] width 60 height 18
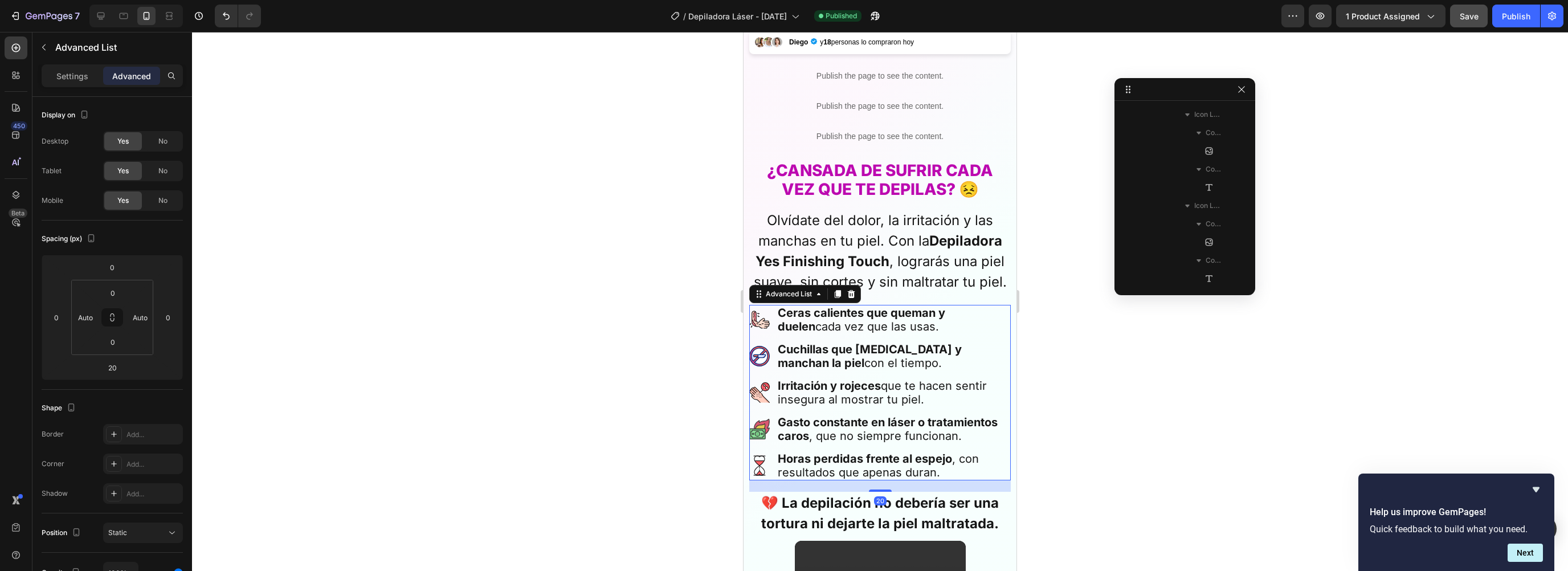
scroll to position [437, 0]
click at [63, 77] on p "Settings" at bounding box center [73, 76] width 32 height 12
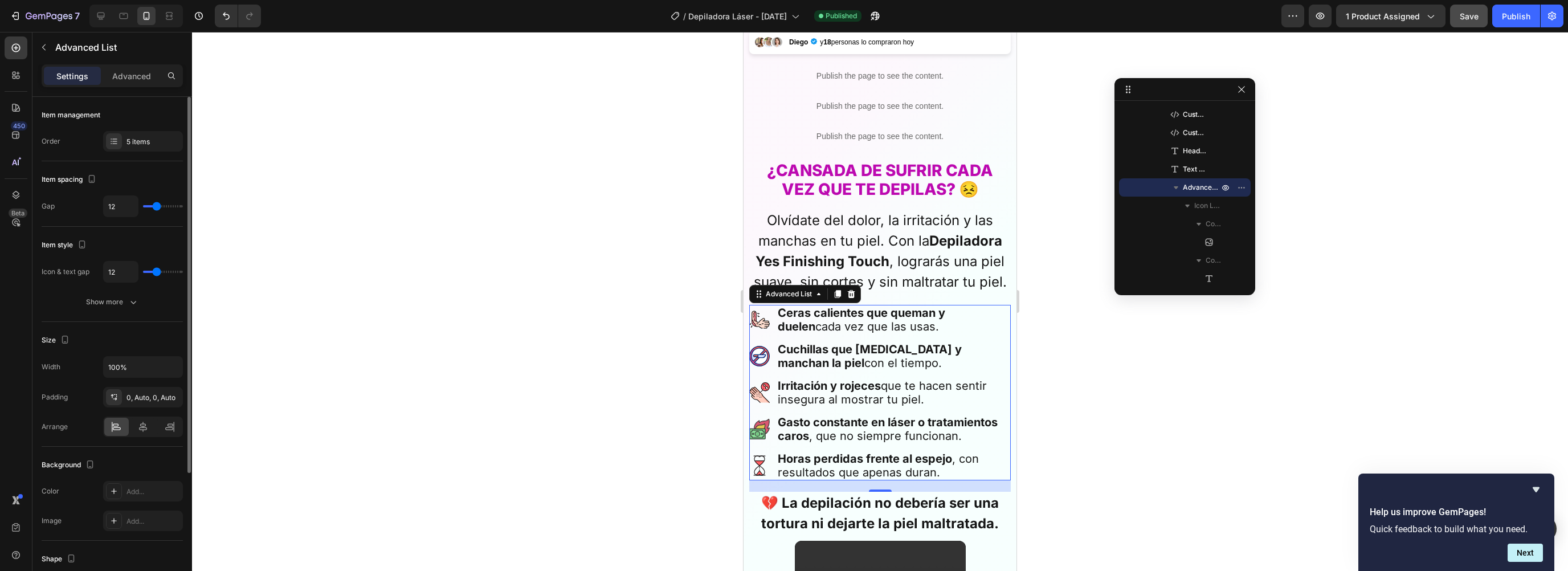
type input "10"
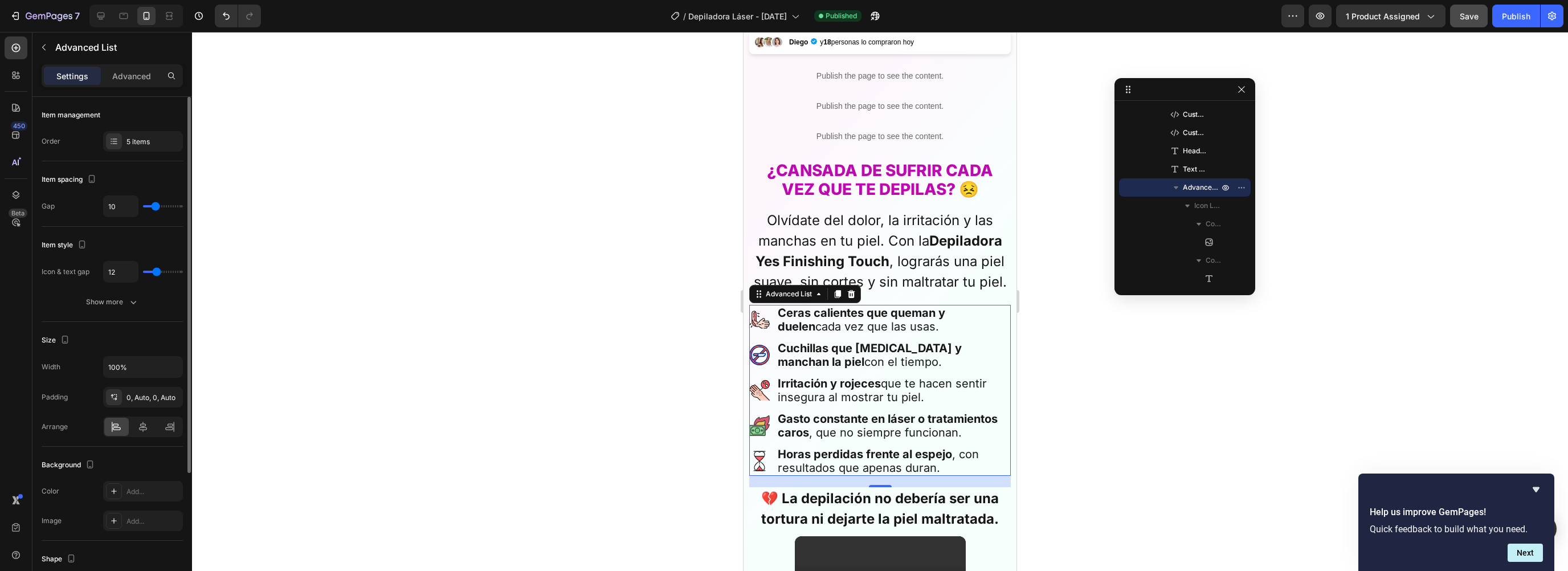
type input "11"
type input "12"
type input "13"
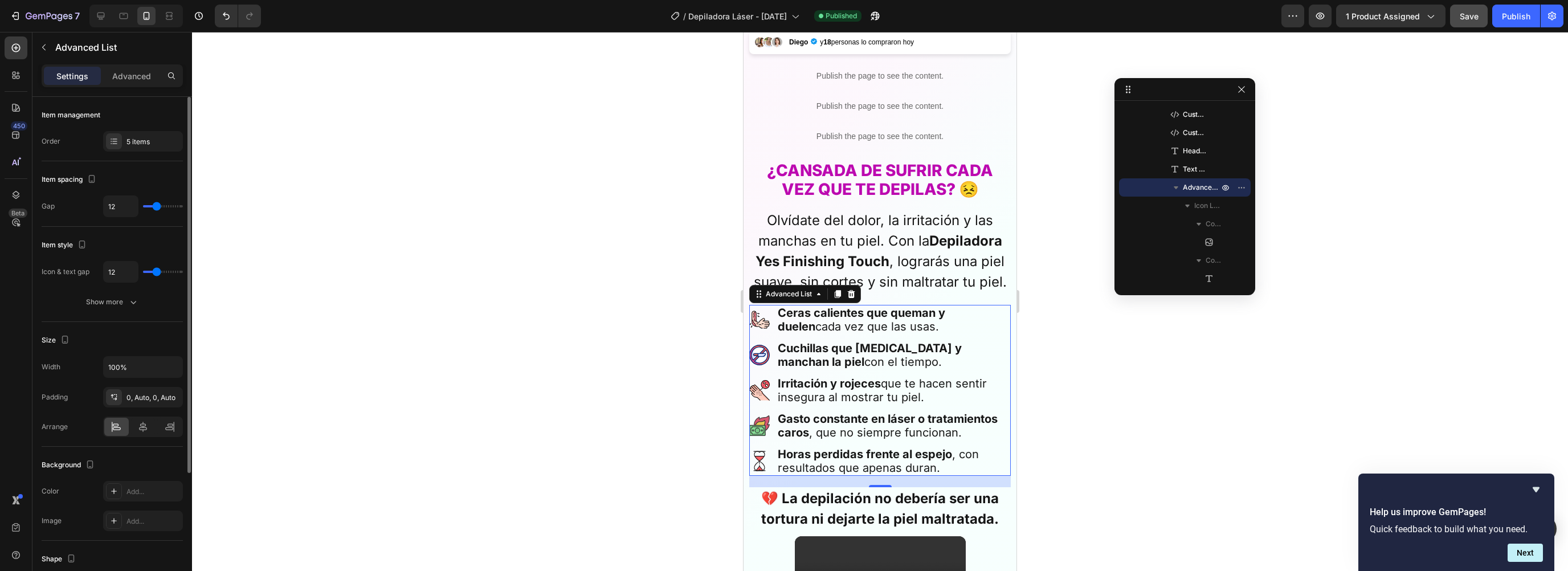
type input "13"
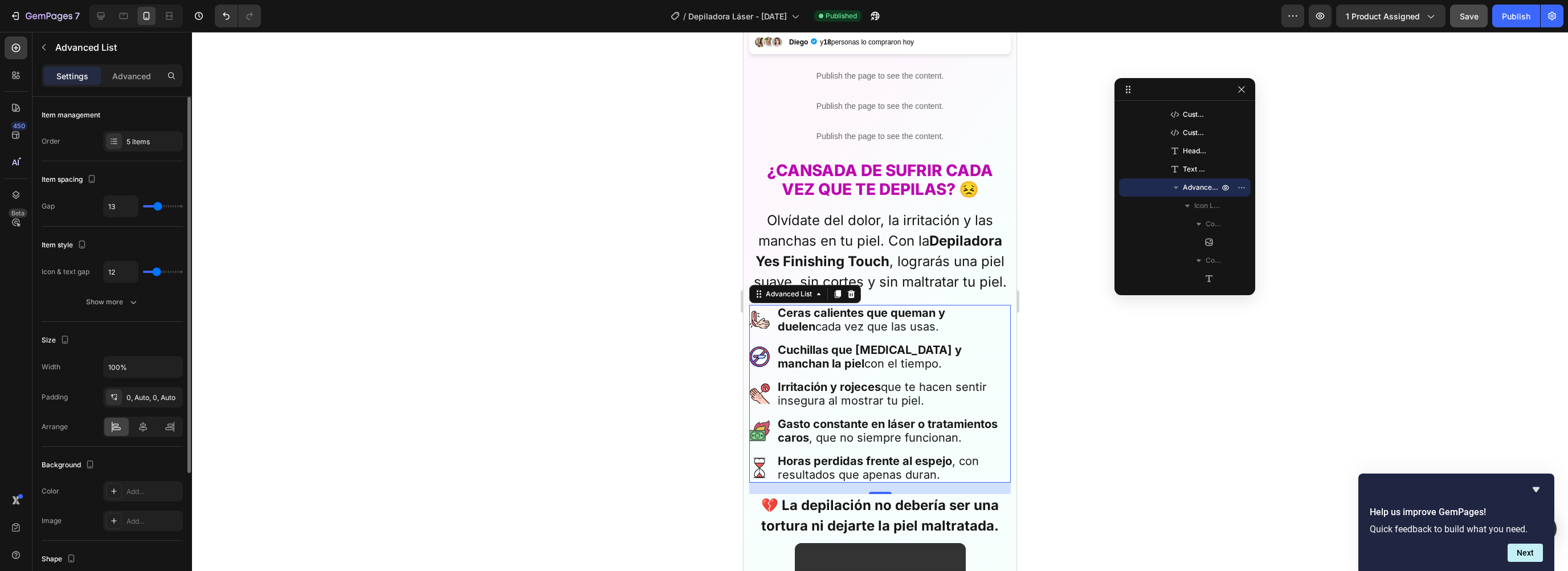
type input "14"
type input "15"
type input "16"
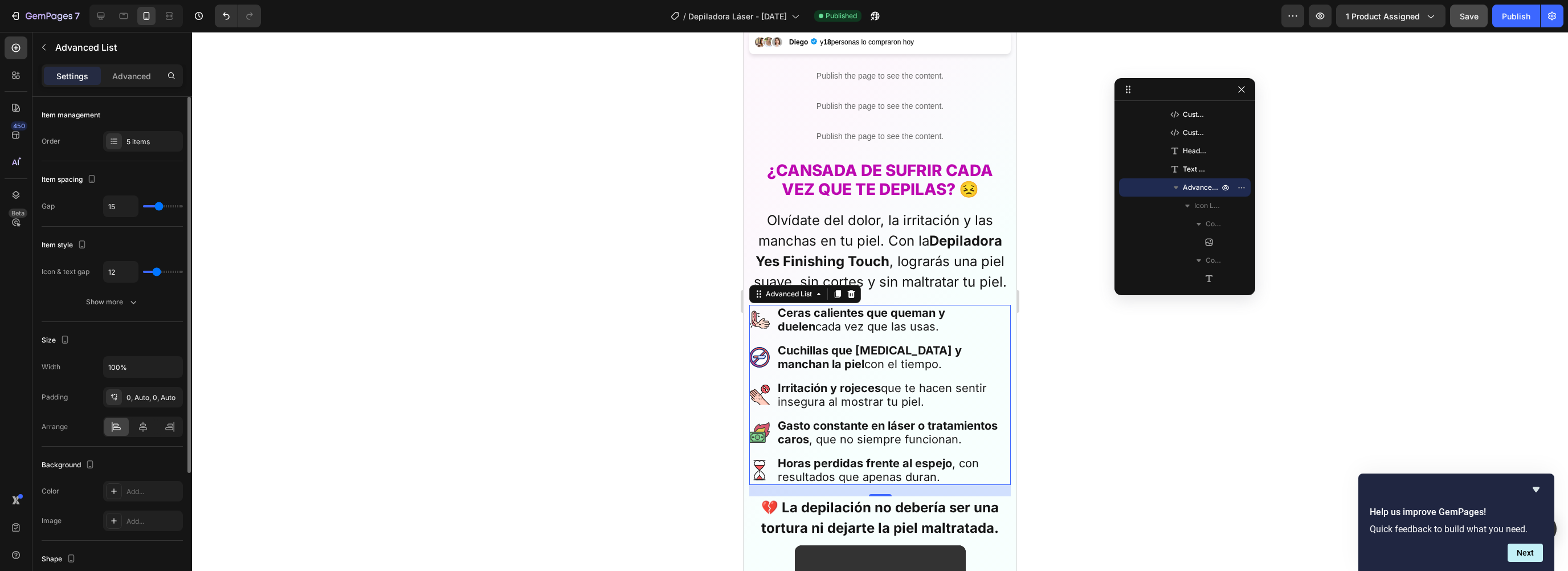
type input "16"
type input "15"
type input "14"
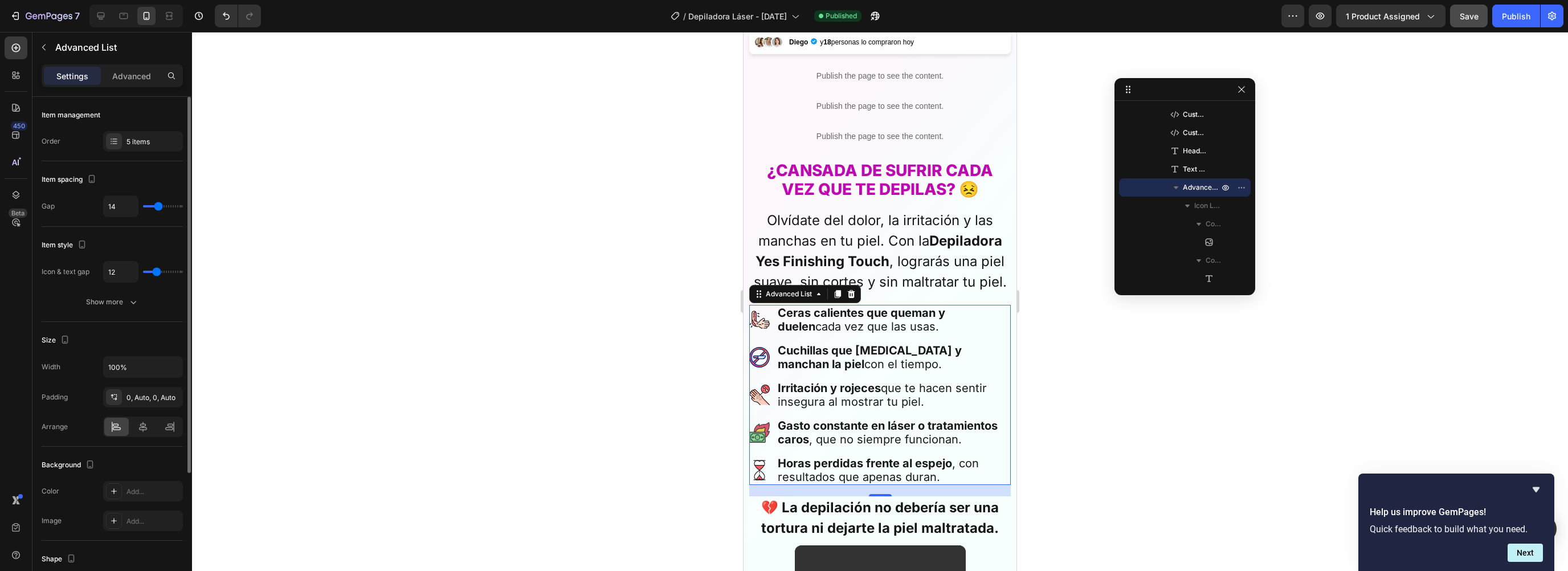
type input "15"
click at [159, 206] on input "range" at bounding box center [163, 206] width 40 height 3
type input "11"
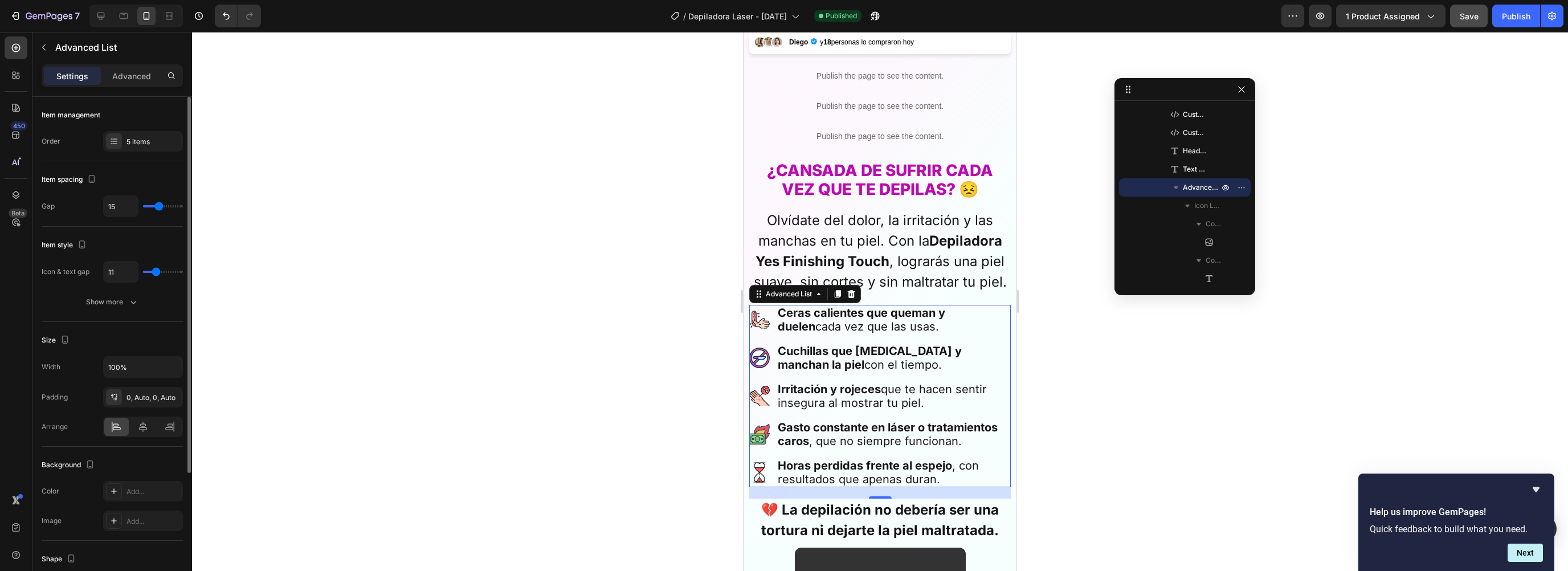
type input "12"
type input "13"
type input "12"
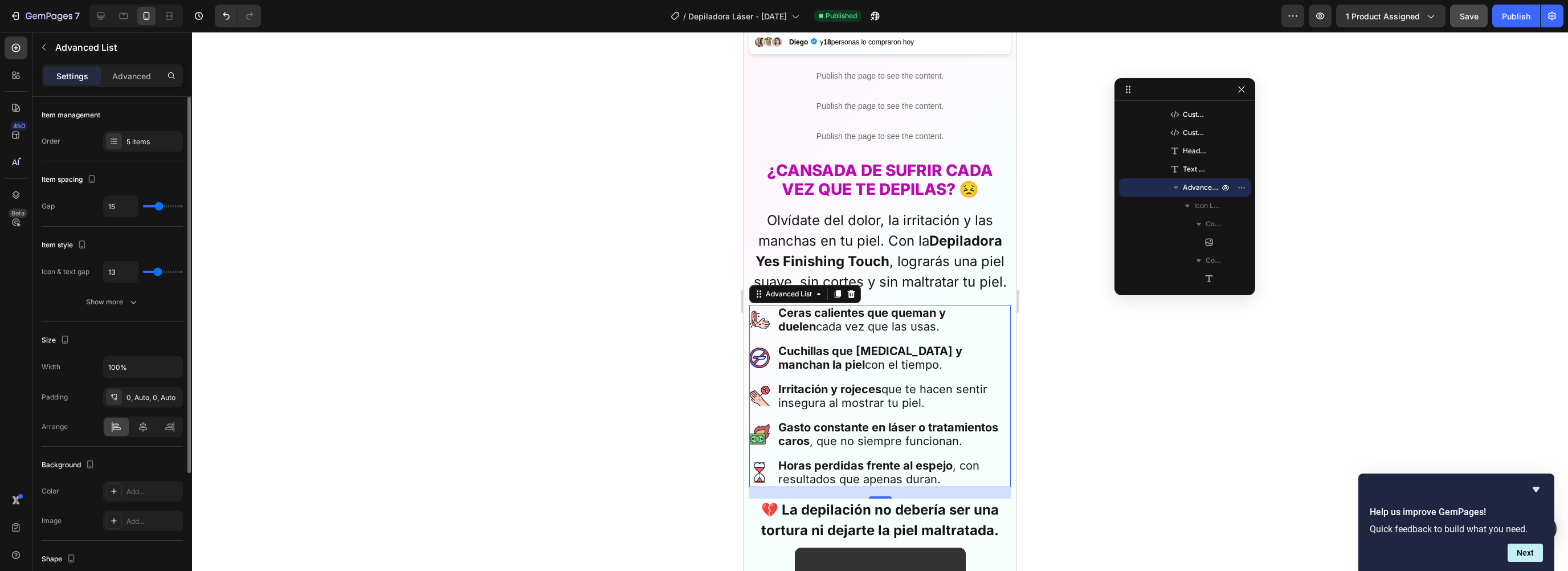
type input "12"
type input "11"
type input "10"
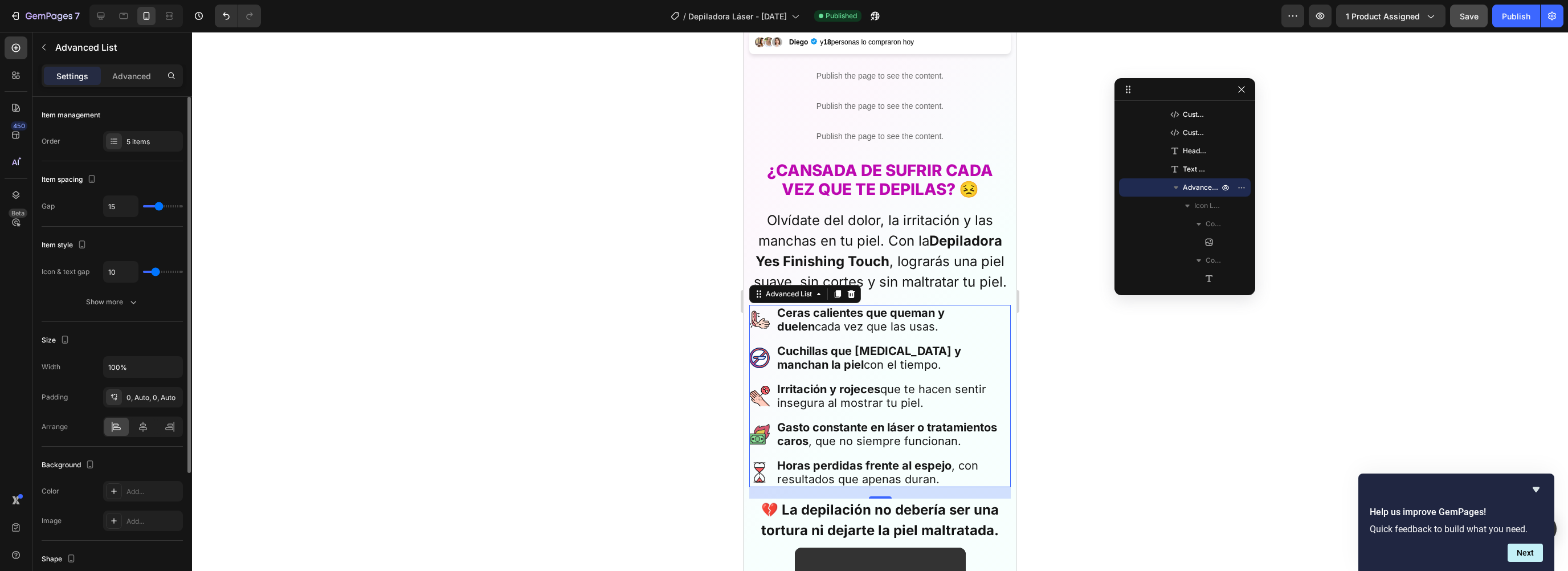
type input "9"
type input "8"
type input "9"
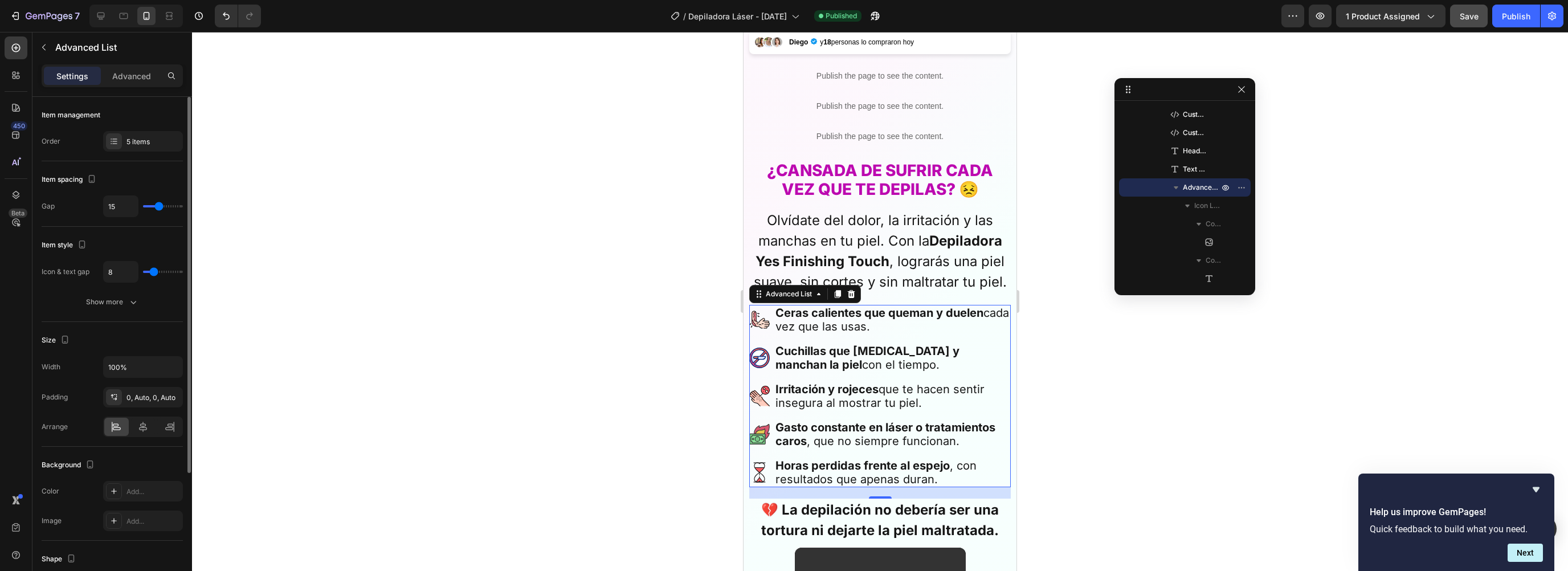
type input "9"
type input "10"
click at [155, 271] on input "range" at bounding box center [163, 272] width 40 height 3
click at [115, 297] on div "Show more" at bounding box center [112, 302] width 53 height 11
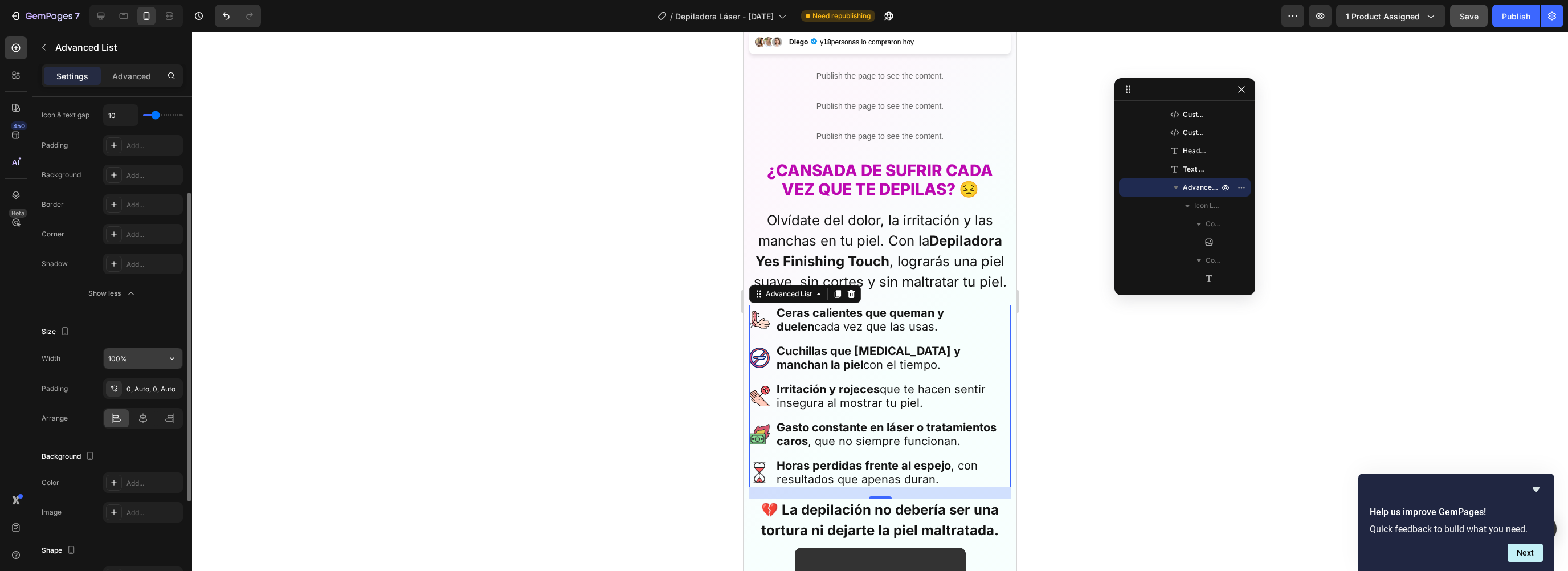
scroll to position [175, 0]
click at [143, 396] on icon at bounding box center [143, 400] width 11 height 11
click at [127, 399] on div at bounding box center [117, 400] width 24 height 18
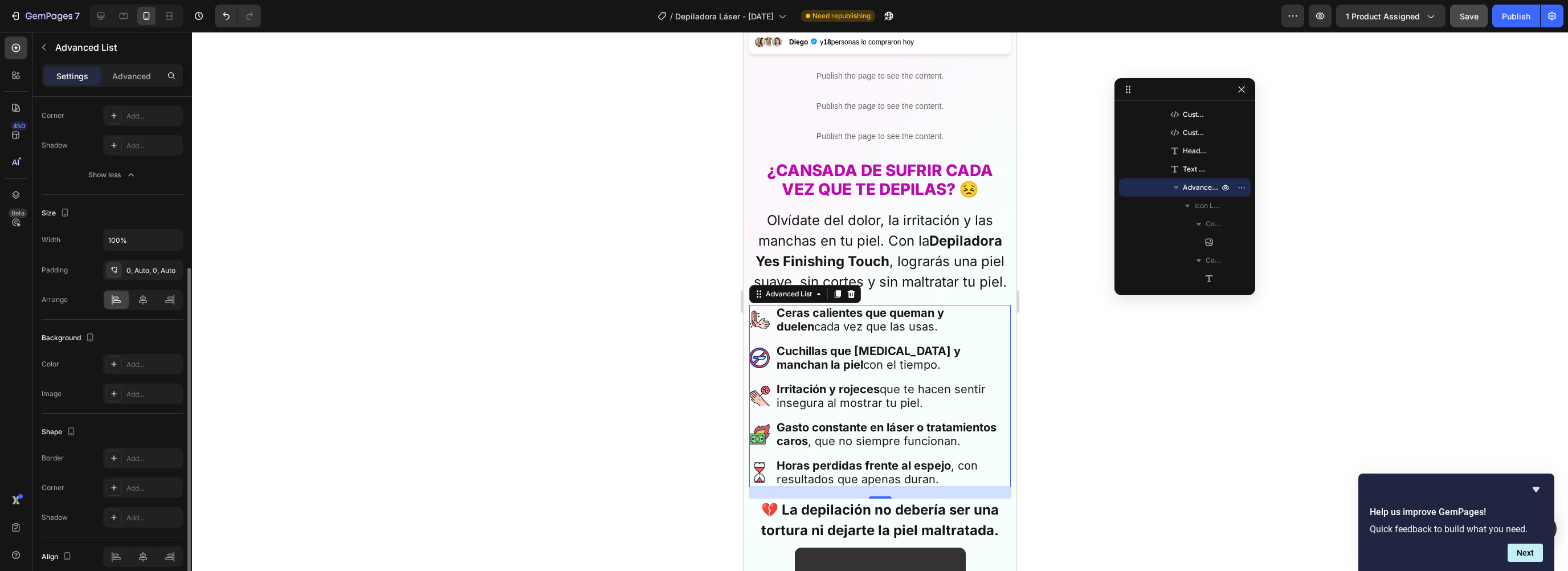
scroll to position [286, 0]
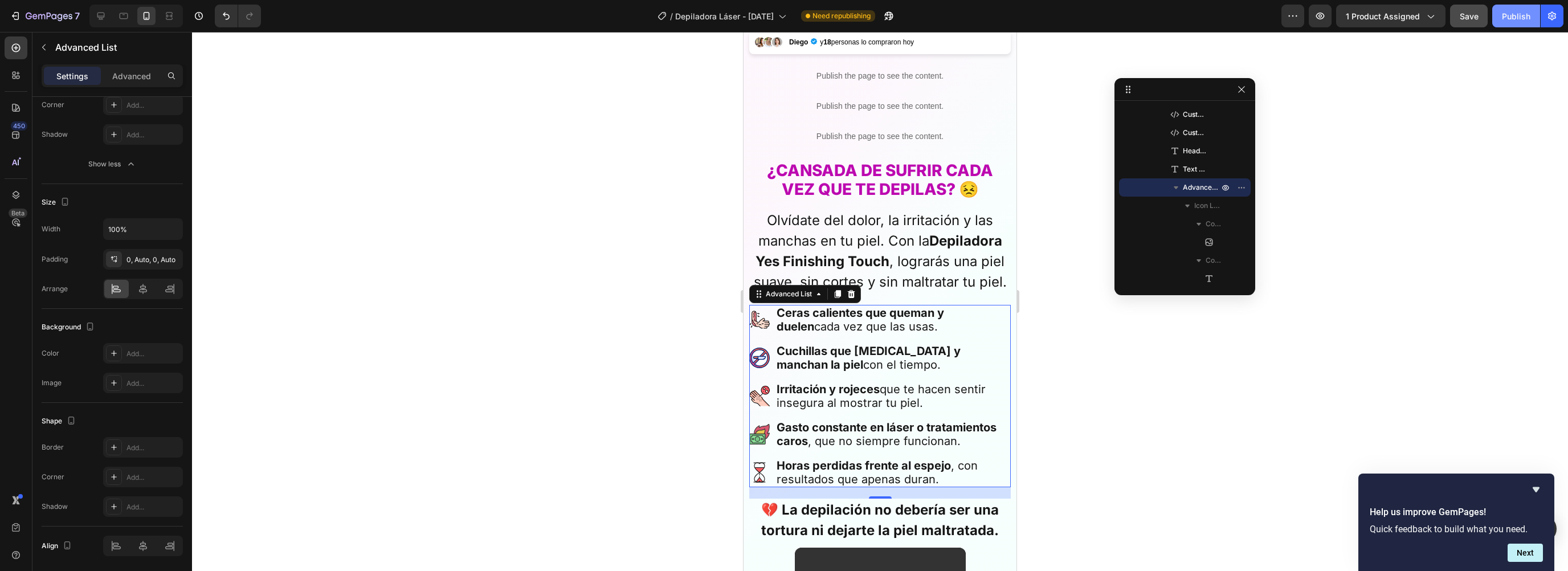
click at [1502, 22] on button "Publish" at bounding box center [1516, 16] width 48 height 23
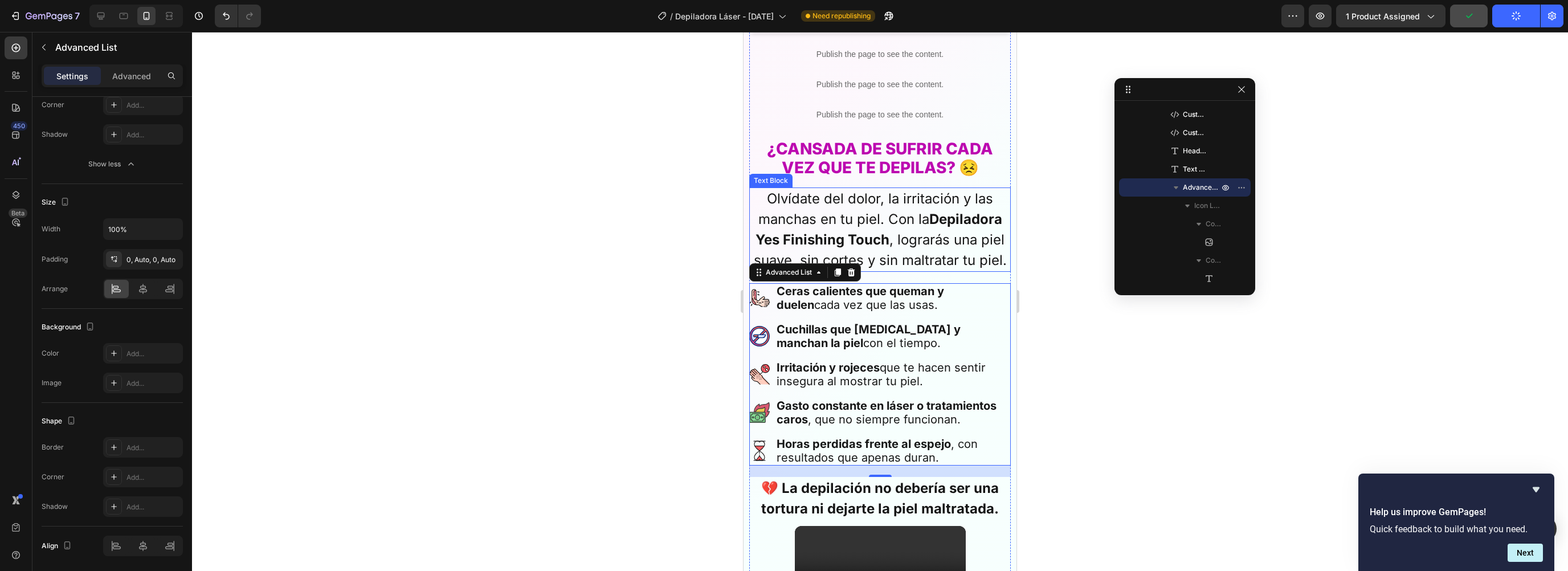
scroll to position [522, 0]
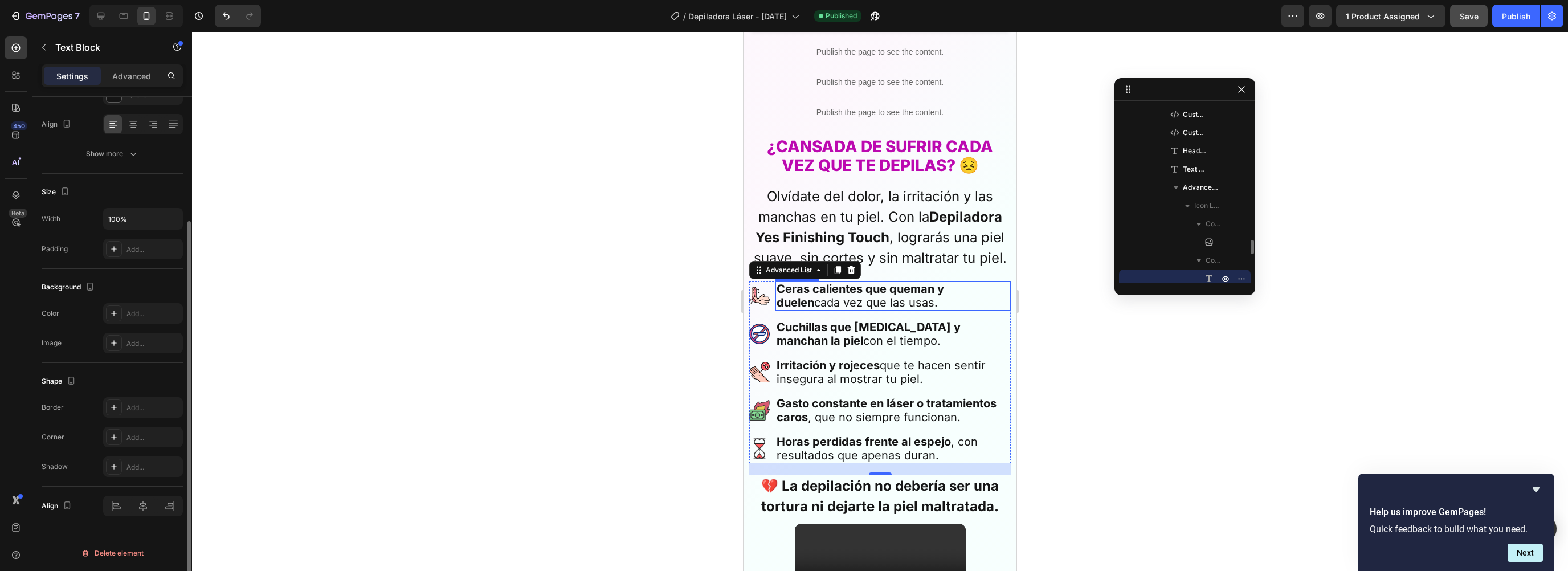
click at [823, 286] on strong "Ceras calientes que queman y duelen" at bounding box center [860, 295] width 167 height 27
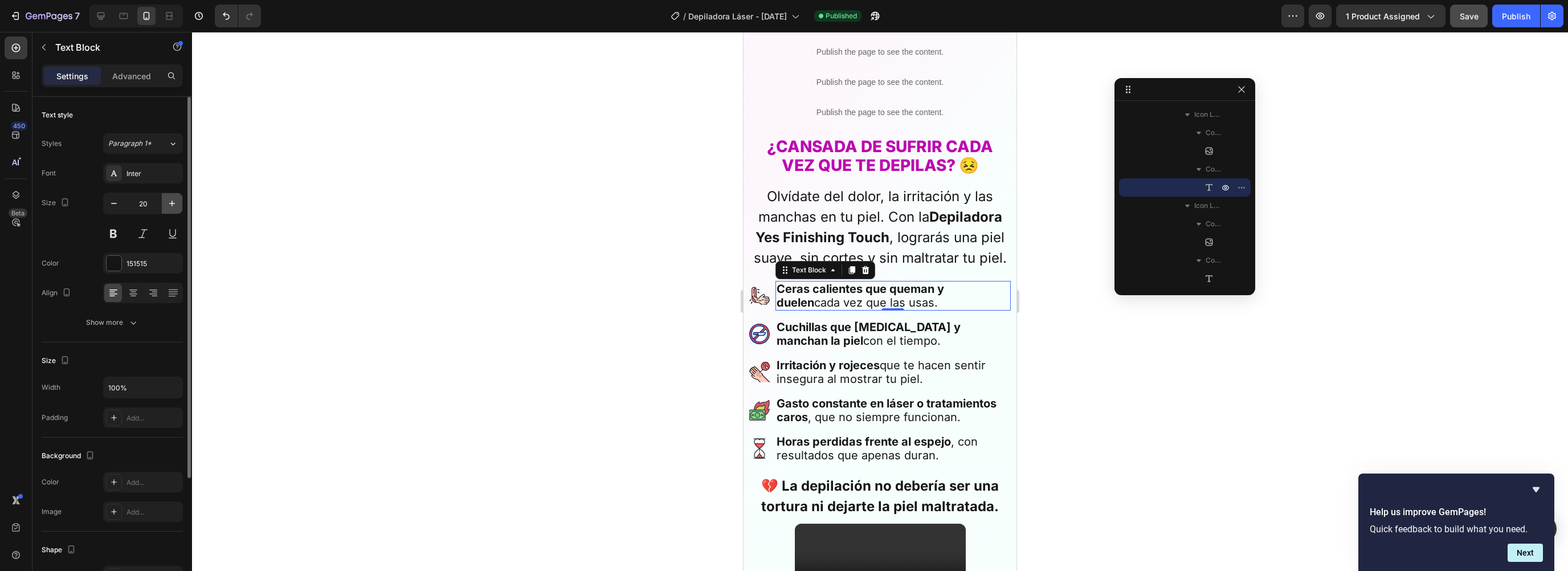
click at [175, 198] on icon "button" at bounding box center [172, 204] width 11 height 11
type input "22"
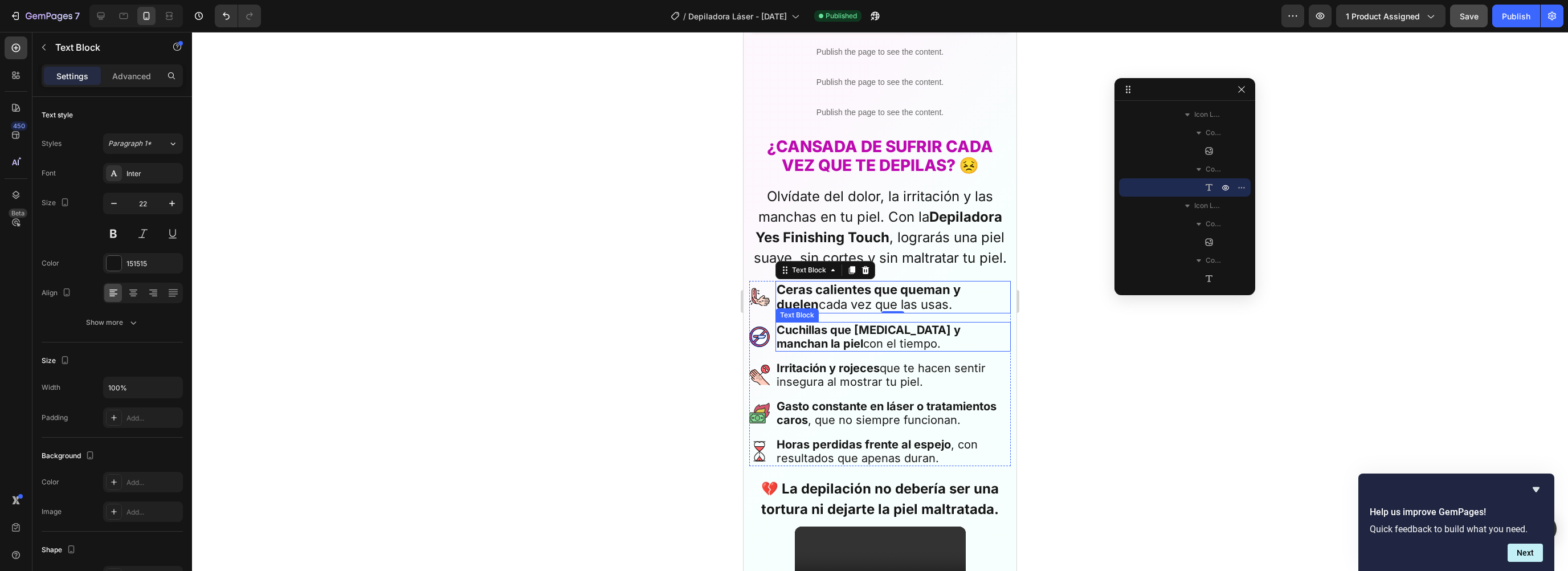
click at [816, 328] on p "Cuchillas que [MEDICAL_DATA] y manchan la piel con el tiempo." at bounding box center [893, 336] width 233 height 27
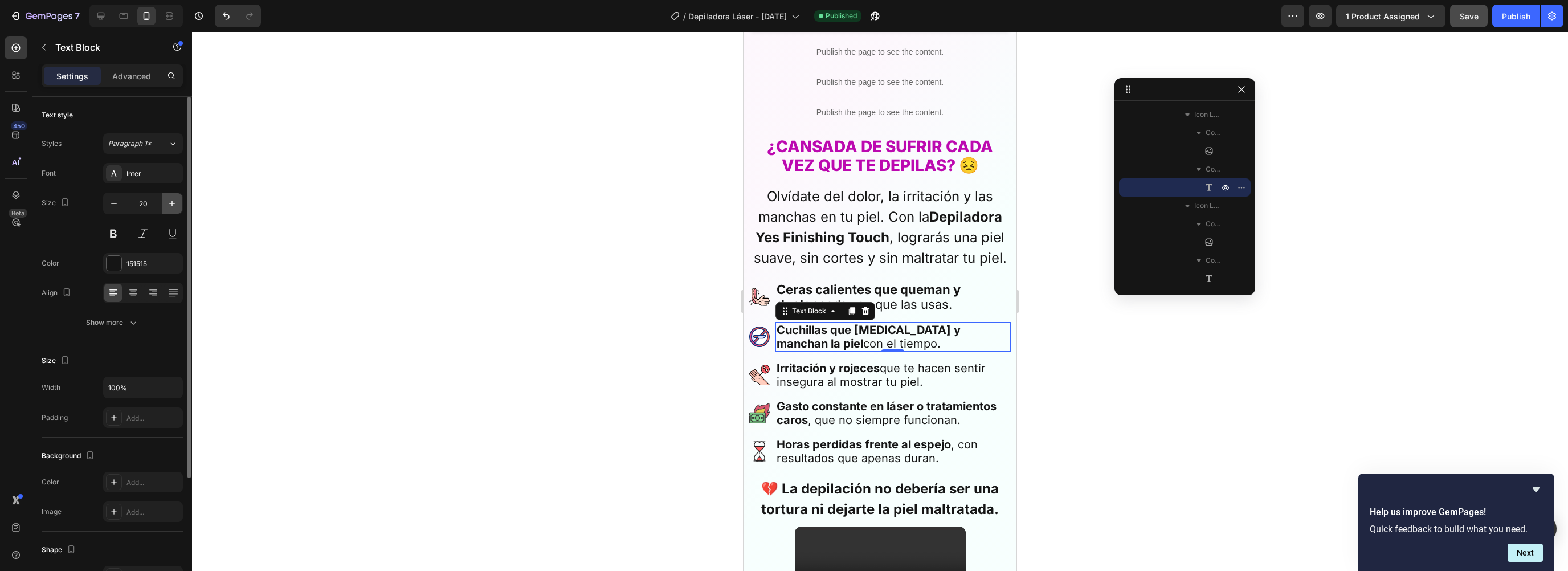
click at [170, 209] on button "button" at bounding box center [172, 203] width 20 height 20
type input "22"
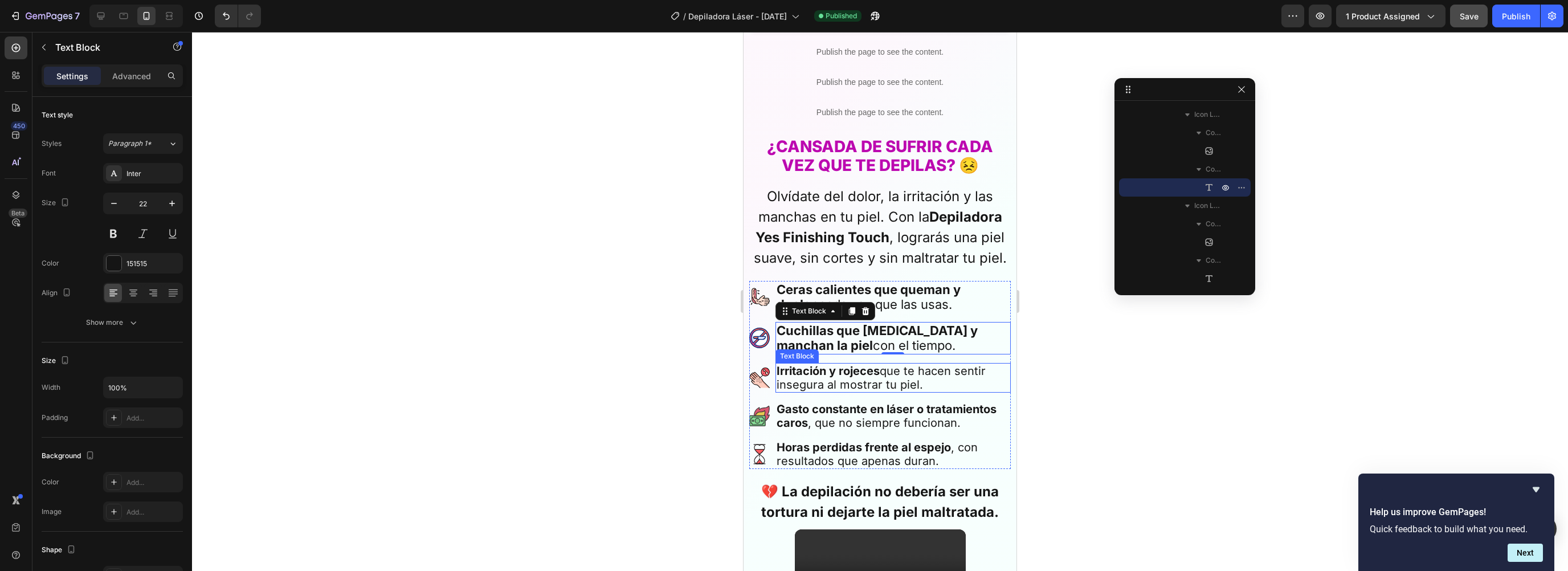
scroll to position [711, 0]
click at [821, 375] on p "Irritación y rojeces que te hacen sentir insegura al mostrar tu piel." at bounding box center [893, 377] width 233 height 27
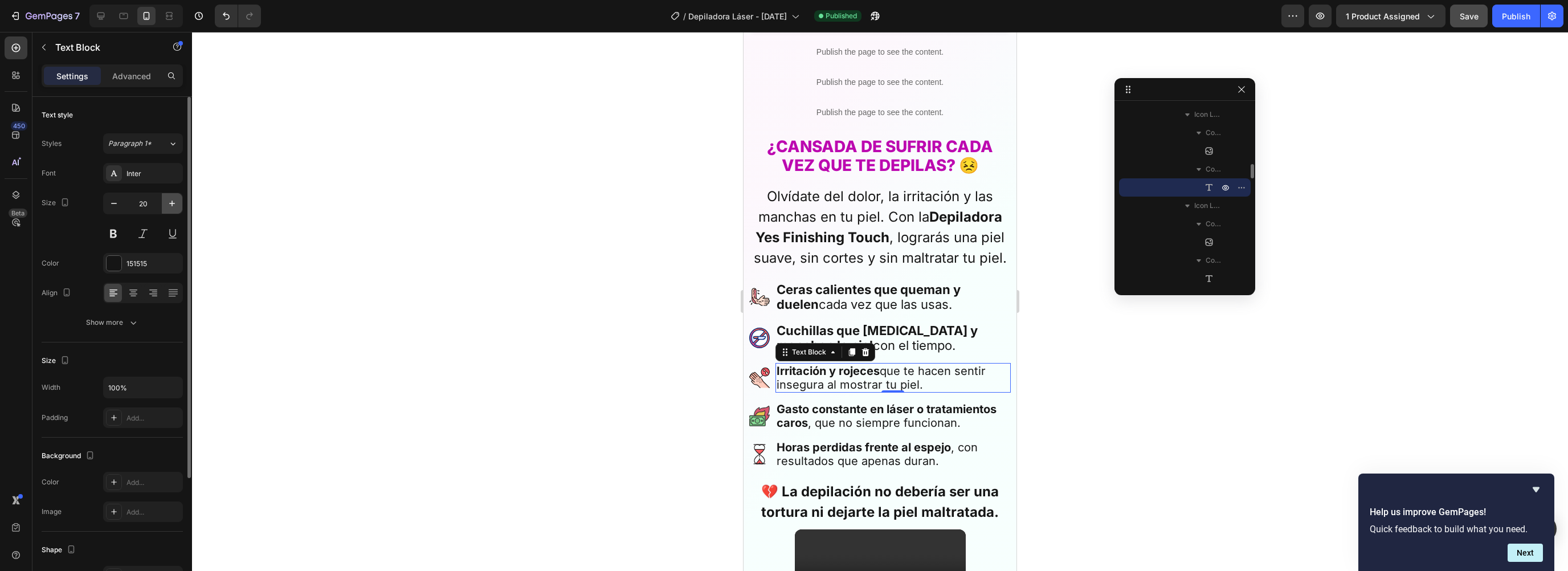
click at [171, 204] on icon "button" at bounding box center [172, 203] width 6 height 6
type input "22"
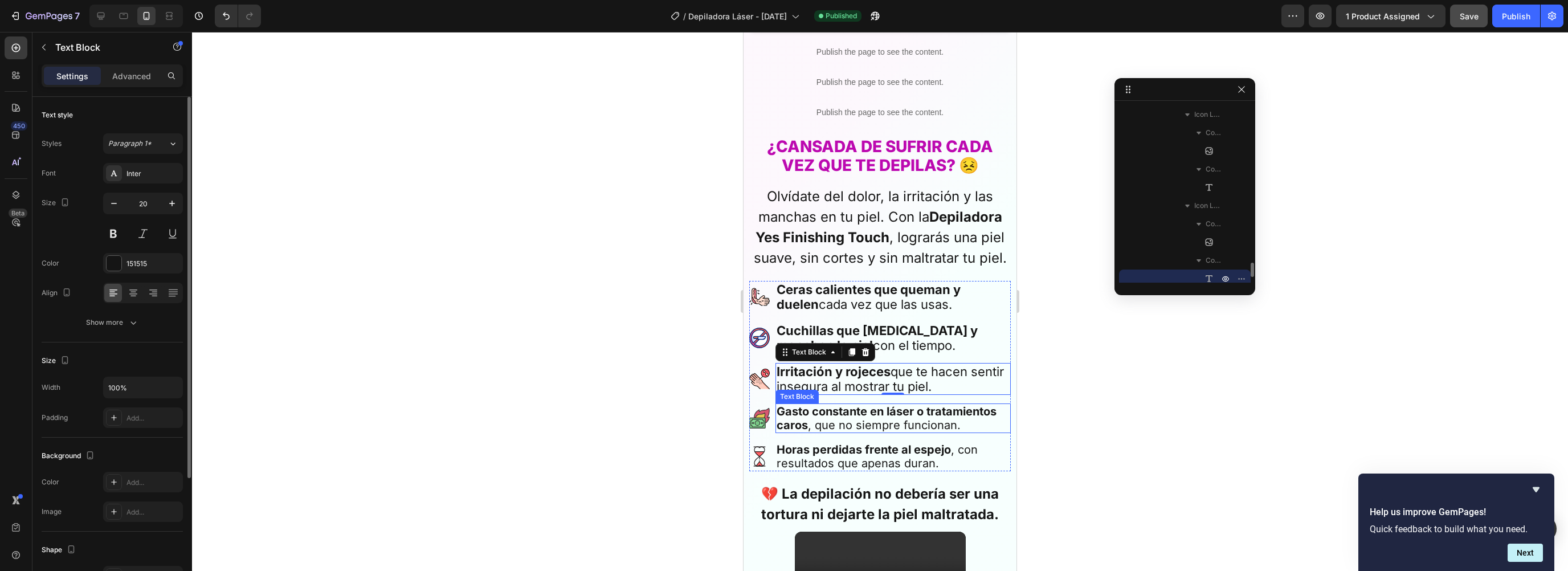
click at [790, 404] on strong "Gasto constante en láser o tratamientos caros" at bounding box center [886, 418] width 220 height 27
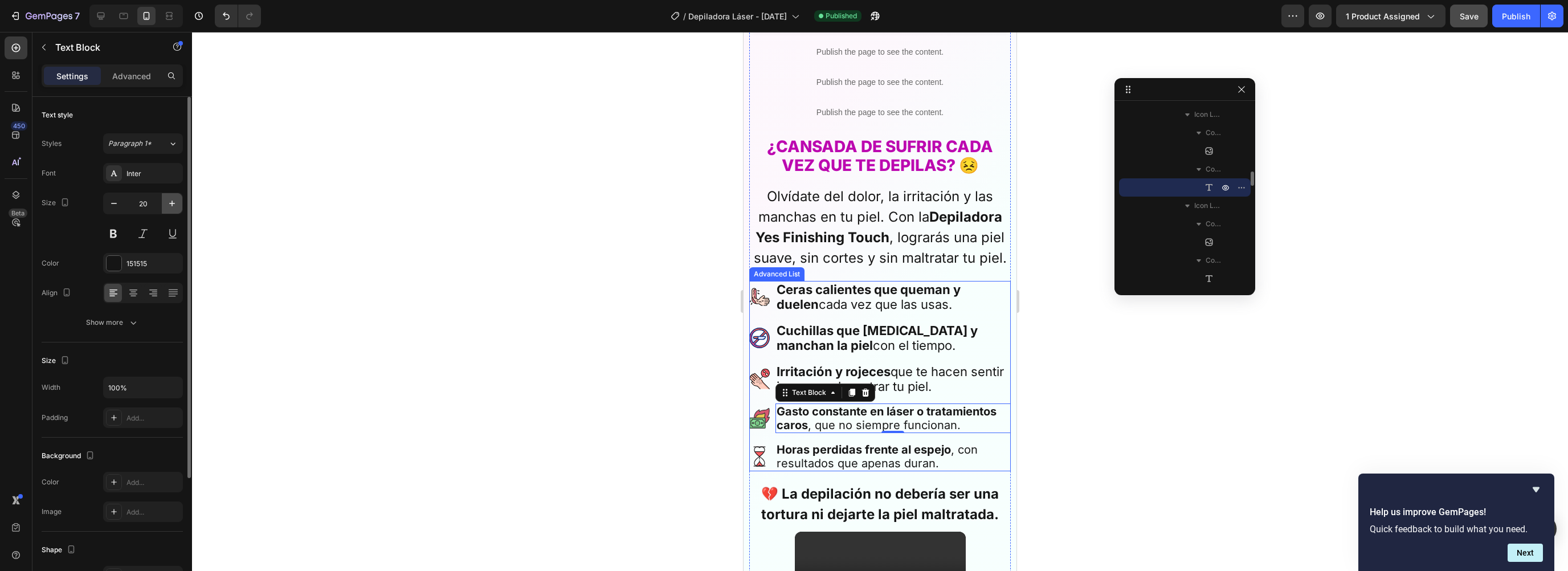
click at [175, 202] on icon "button" at bounding box center [172, 204] width 11 height 11
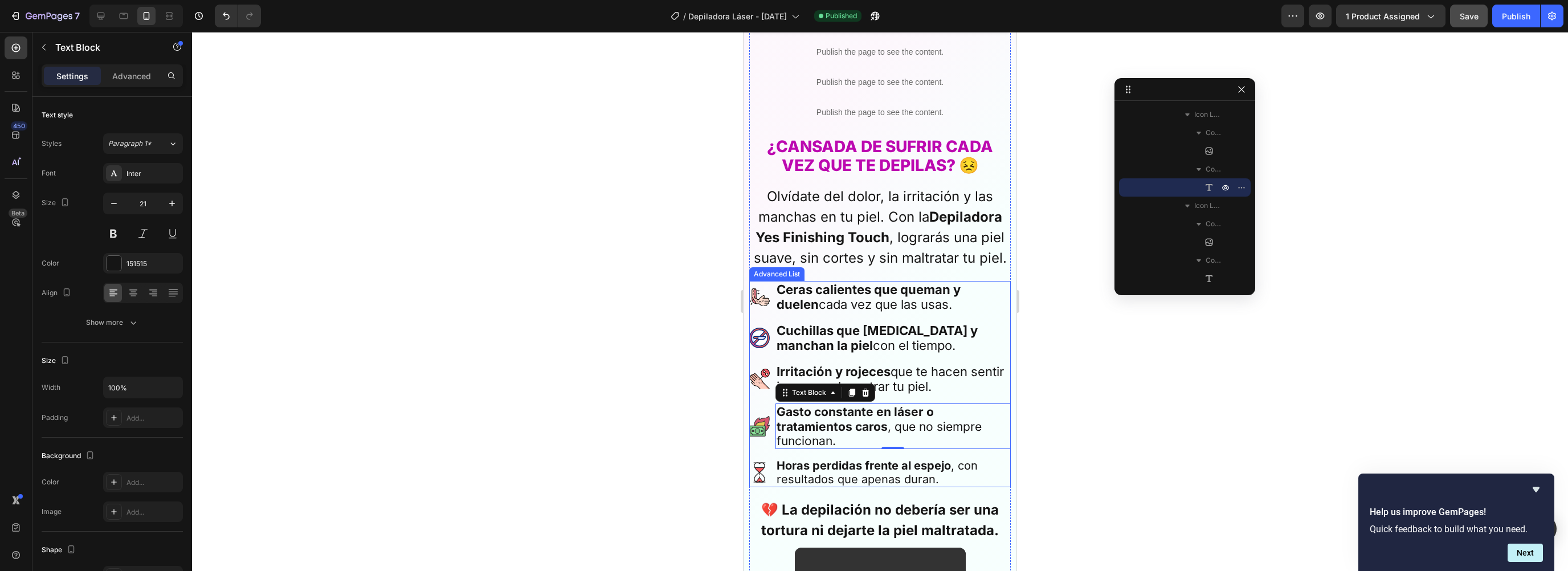
type input "22"
click at [816, 461] on strong "Horas perdidas frente al espejo" at bounding box center [864, 467] width 174 height 13
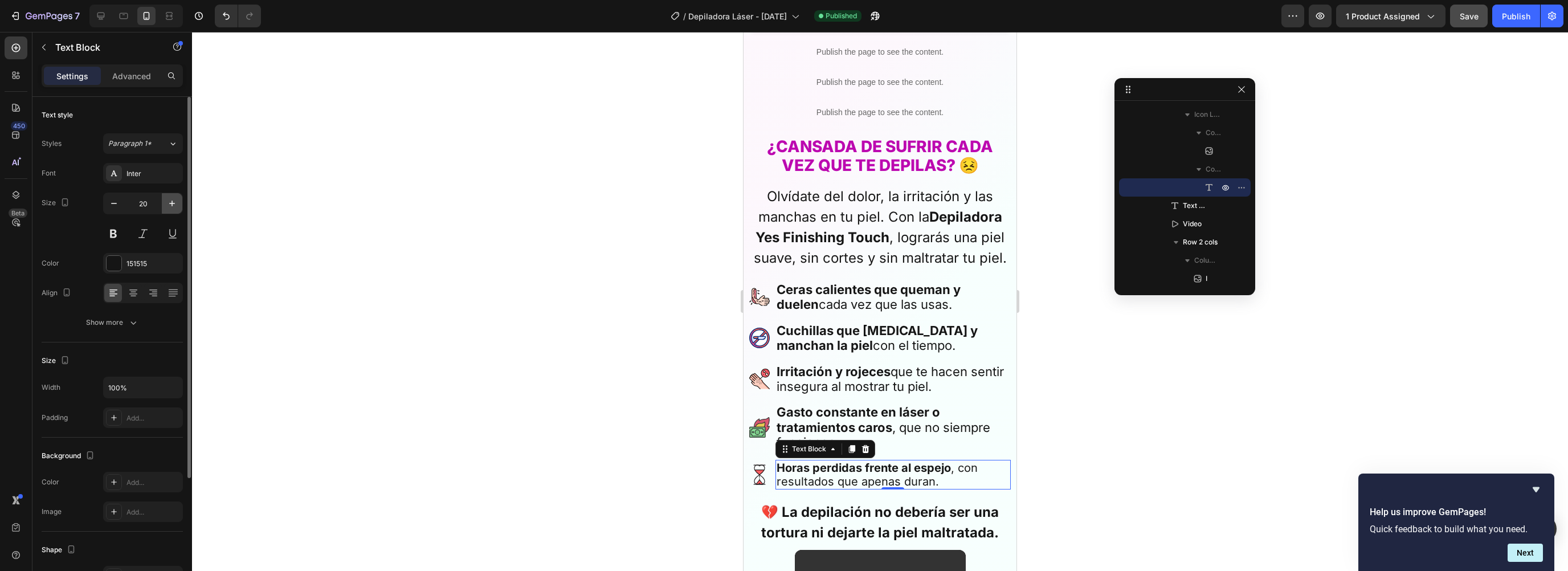
click at [171, 204] on icon "button" at bounding box center [172, 204] width 11 height 11
type input "22"
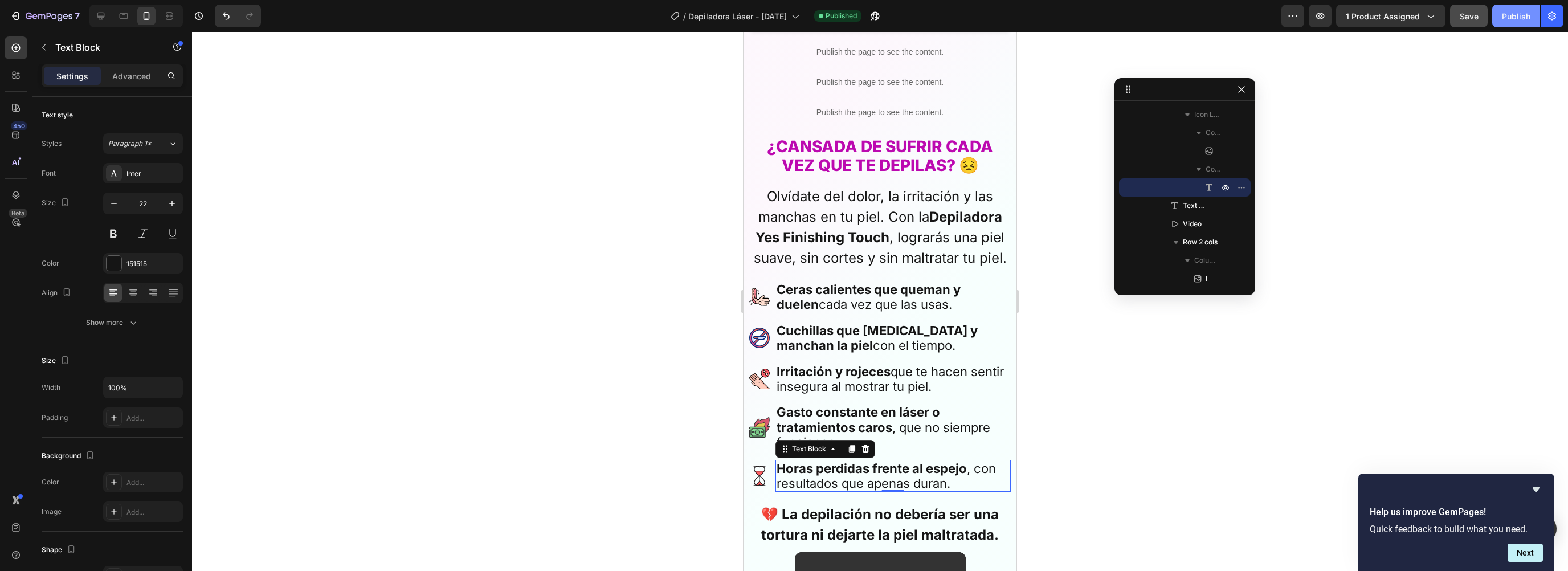
click at [1506, 21] on div "Publish" at bounding box center [1516, 16] width 29 height 12
